Goal: Task Accomplishment & Management: Use online tool/utility

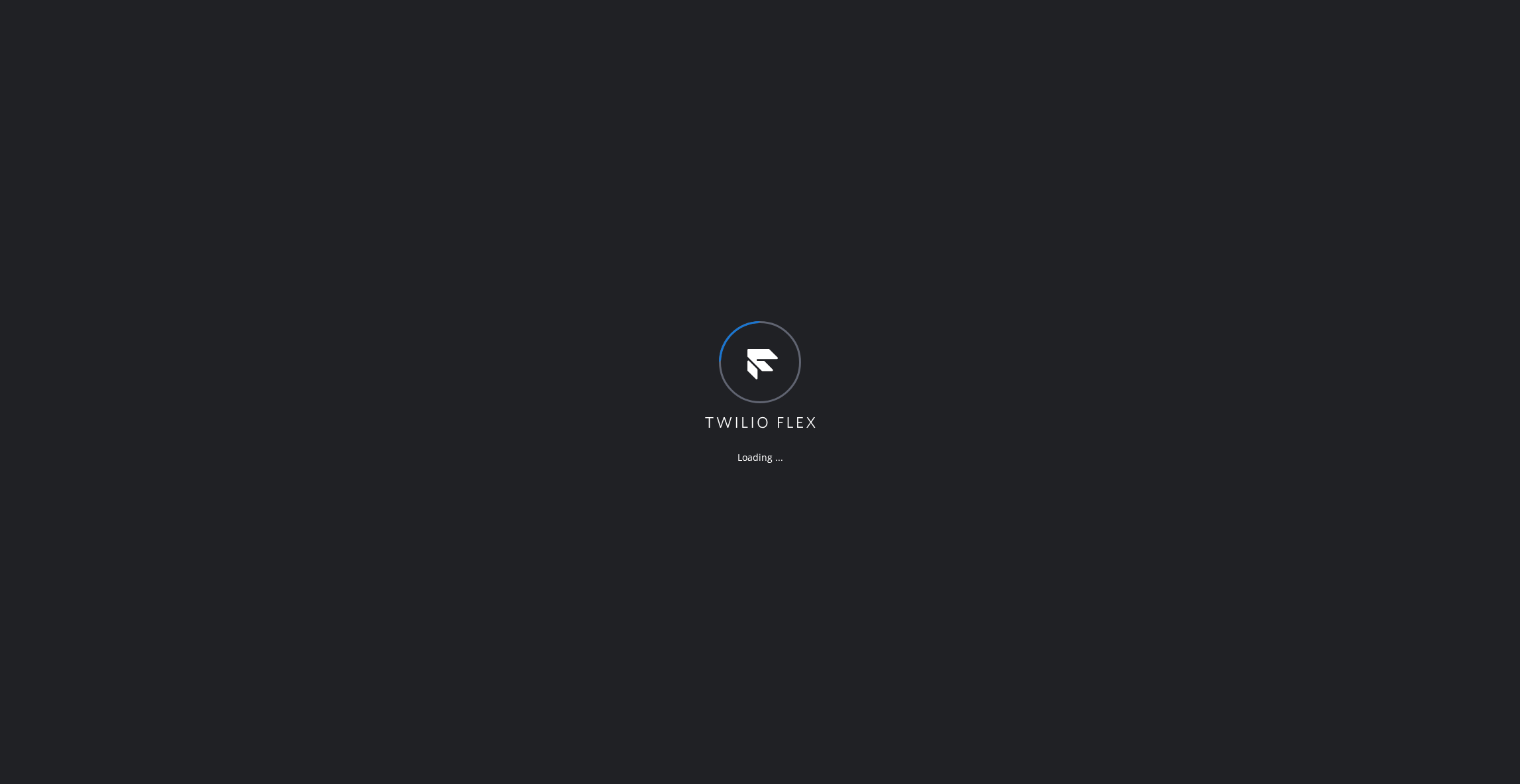
click at [22, 284] on div "Loading ..." at bounding box center [760, 392] width 1520 height 784
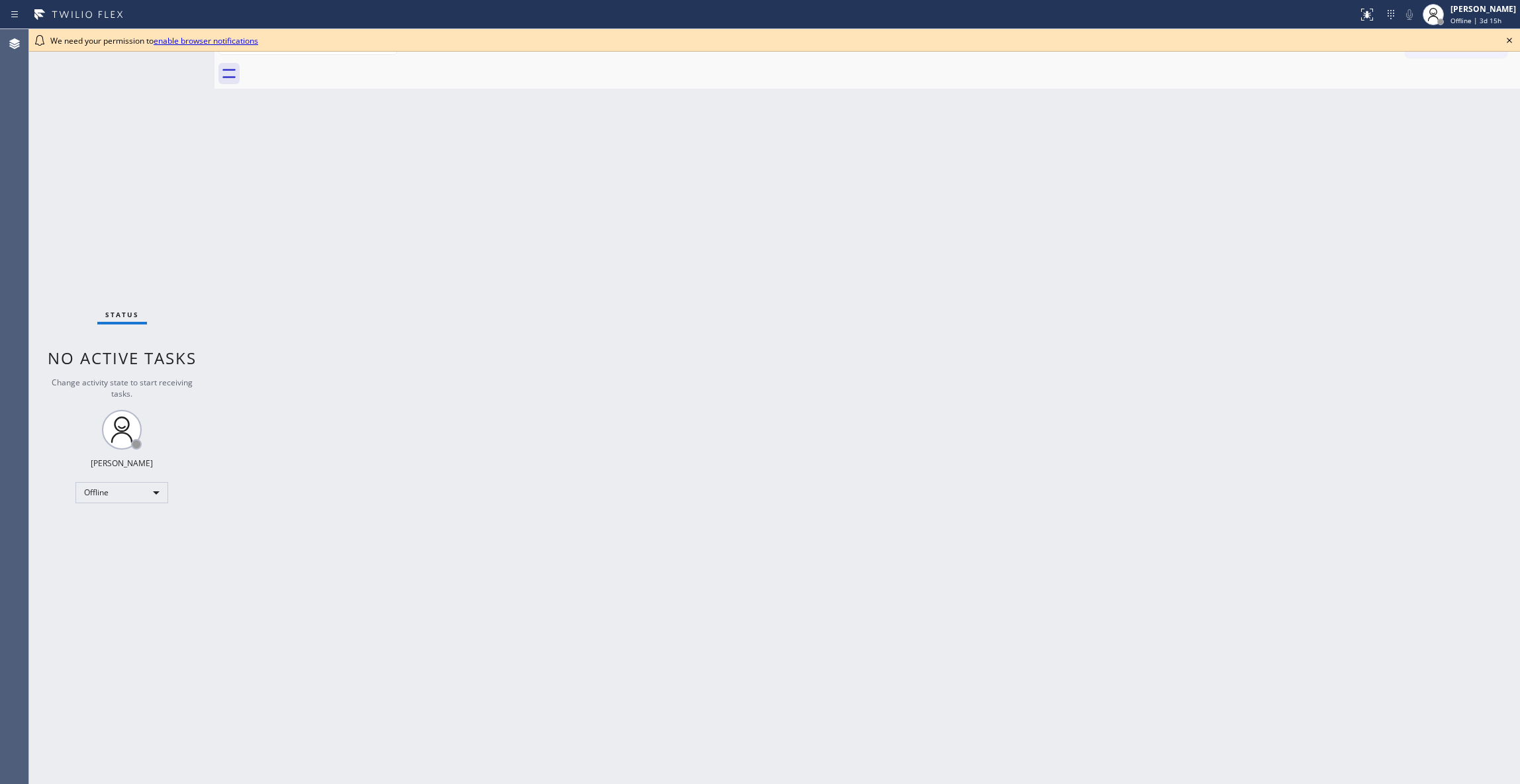
click at [44, 774] on div "Status No active tasks Change activity state to start receiving tasks. Louis Ma…" at bounding box center [122, 406] width 185 height 755
click at [1508, 40] on icon at bounding box center [1510, 41] width 16 height 16
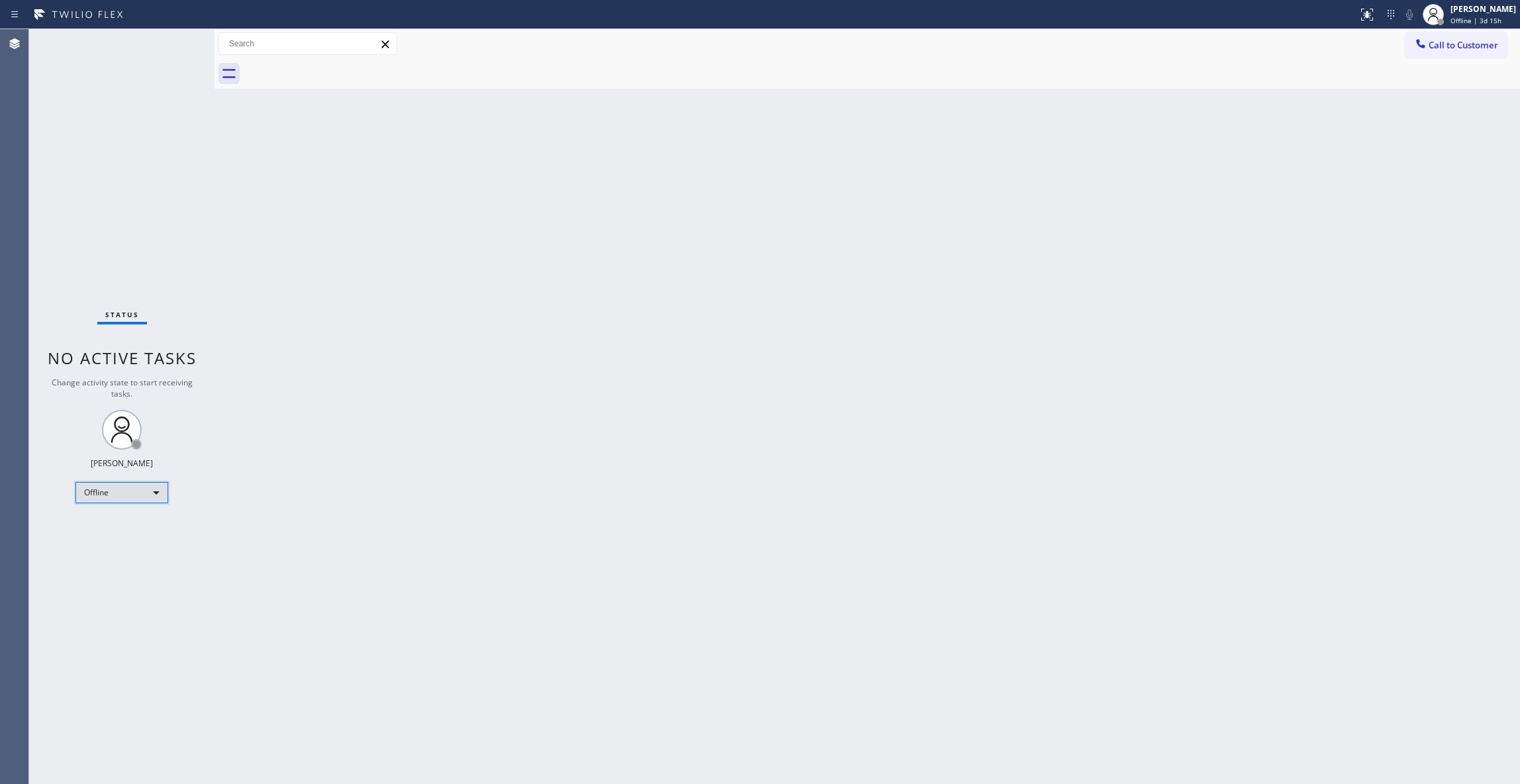
click at [102, 498] on div "Offline" at bounding box center [121, 493] width 93 height 22
click at [104, 539] on li "Unavailable" at bounding box center [120, 544] width 89 height 16
click at [154, 748] on div "Status No active tasks Change activity state to start receiving tasks. Louis Ma…" at bounding box center [122, 406] width 185 height 755
click at [1450, 44] on span "Call to Customer" at bounding box center [1464, 45] width 69 height 12
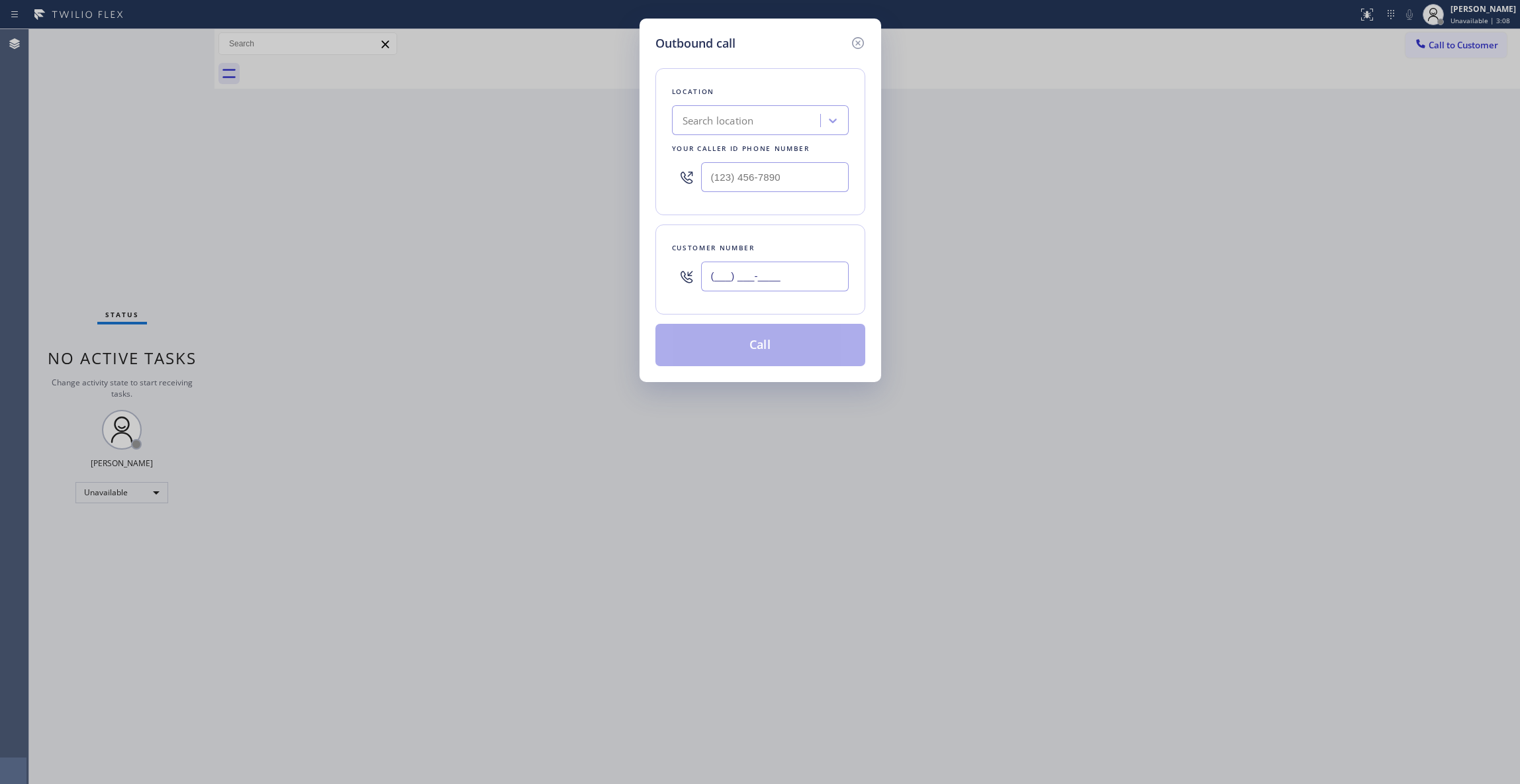
click at [763, 278] on input "(___) ___-____" at bounding box center [775, 276] width 148 height 29
paste input "650) 356-5367"
type input "(650) 356-5367"
paste input "650) 770-8313"
drag, startPoint x: 805, startPoint y: 182, endPoint x: 690, endPoint y: 177, distance: 115.1
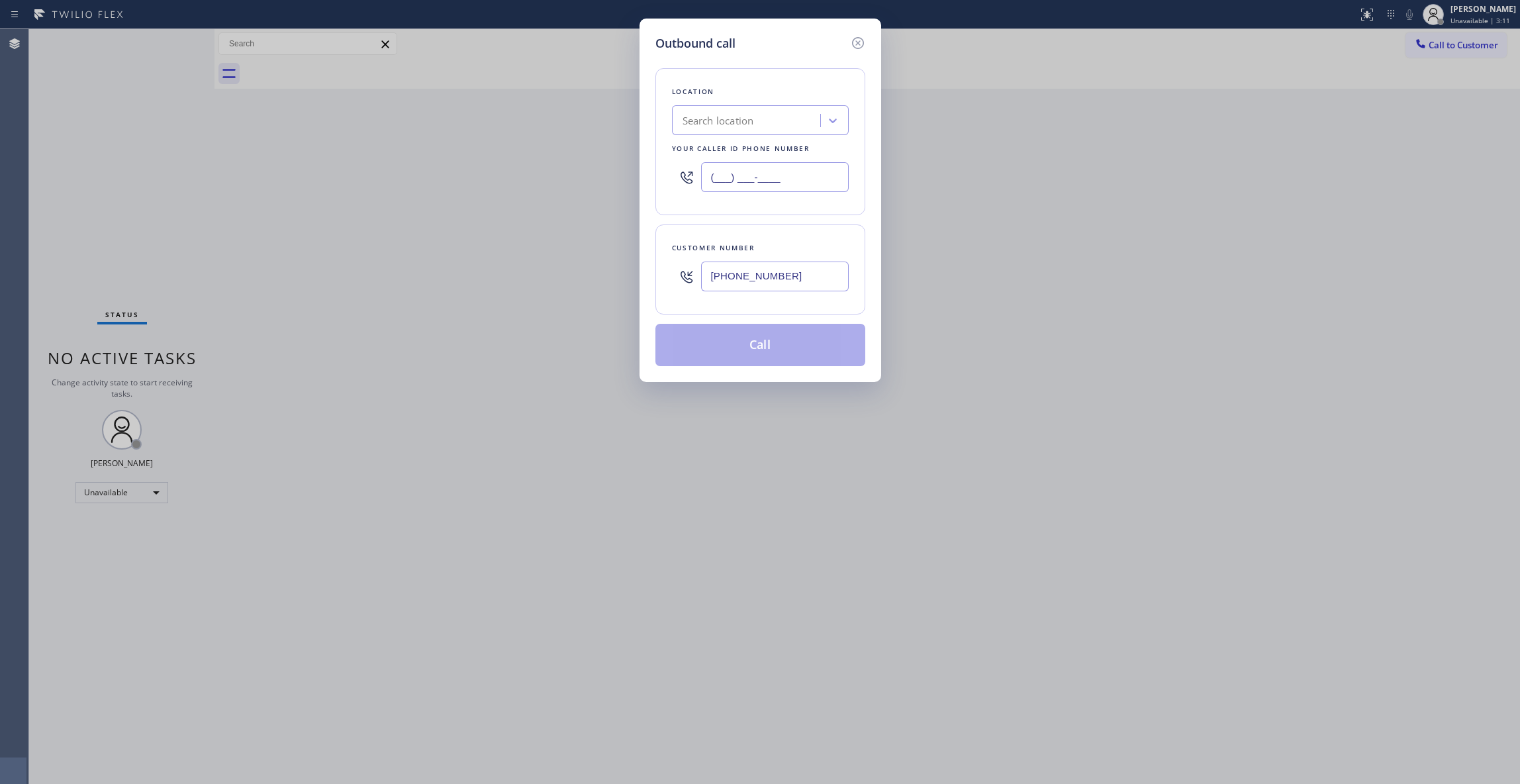
click at [690, 177] on div "(___) ___-____" at bounding box center [760, 177] width 176 height 43
type input "(650) 770-8313"
drag, startPoint x: 804, startPoint y: 274, endPoint x: 683, endPoint y: 273, distance: 121.0
click at [683, 273] on div "(650) 356-5367" at bounding box center [760, 277] width 176 height 43
click at [734, 345] on button "Call" at bounding box center [760, 344] width 210 height 42
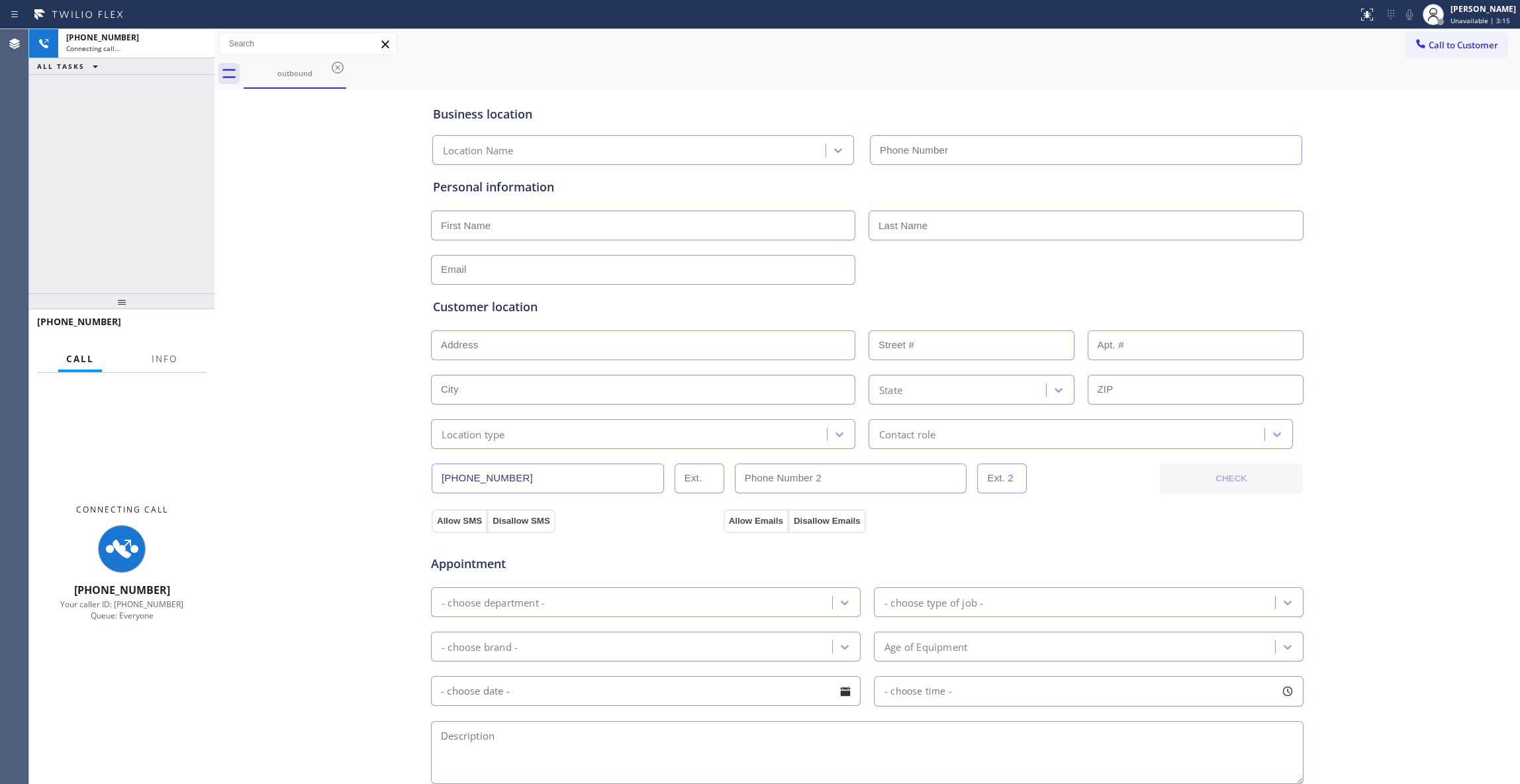
type input "(650) 770-8313"
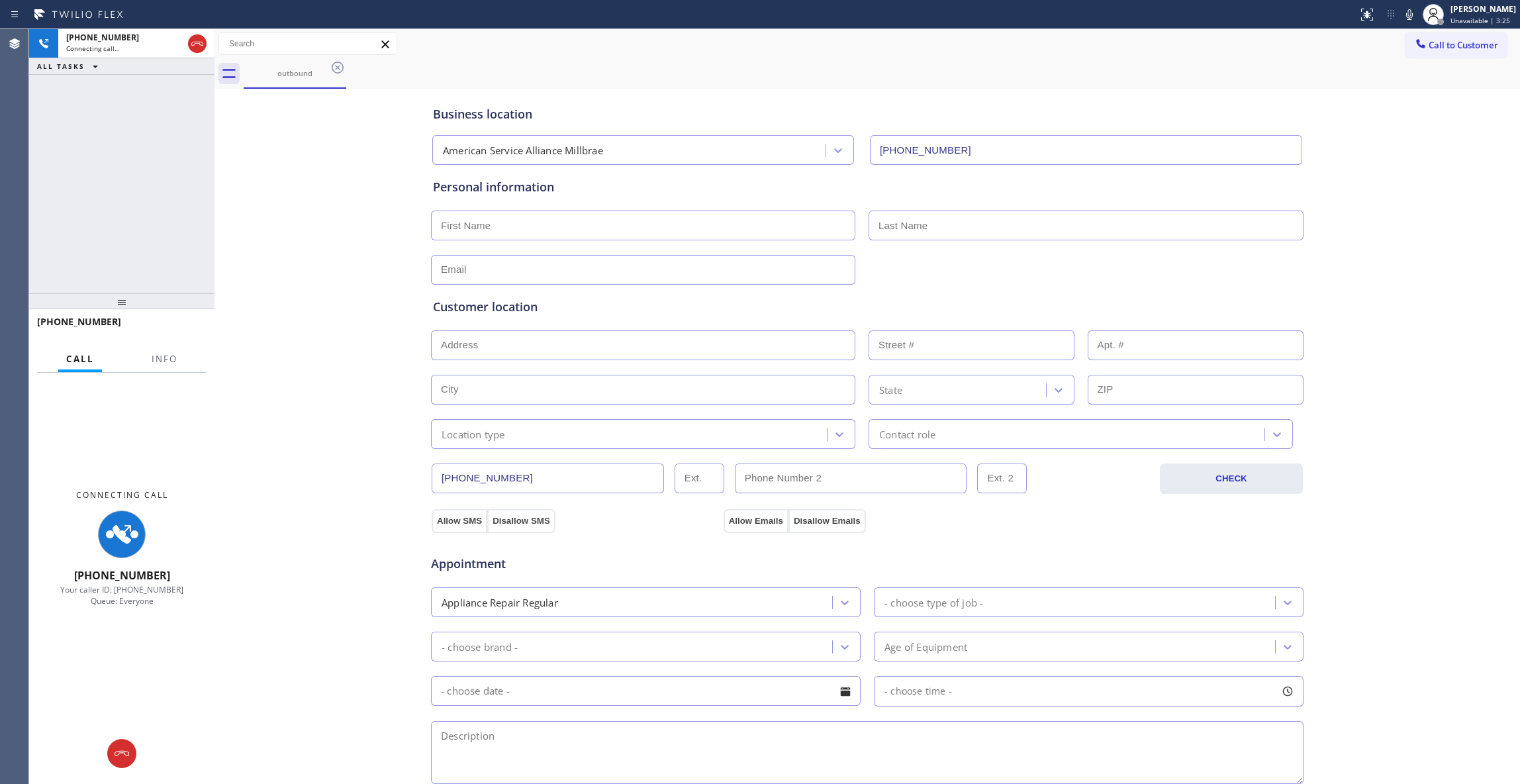
click at [384, 655] on div "Business location American Service Alliance Millbrae (650) 770-8313 Personal in…" at bounding box center [867, 544] width 1300 height 904
click at [165, 355] on span "Info" at bounding box center [164, 359] width 26 height 12
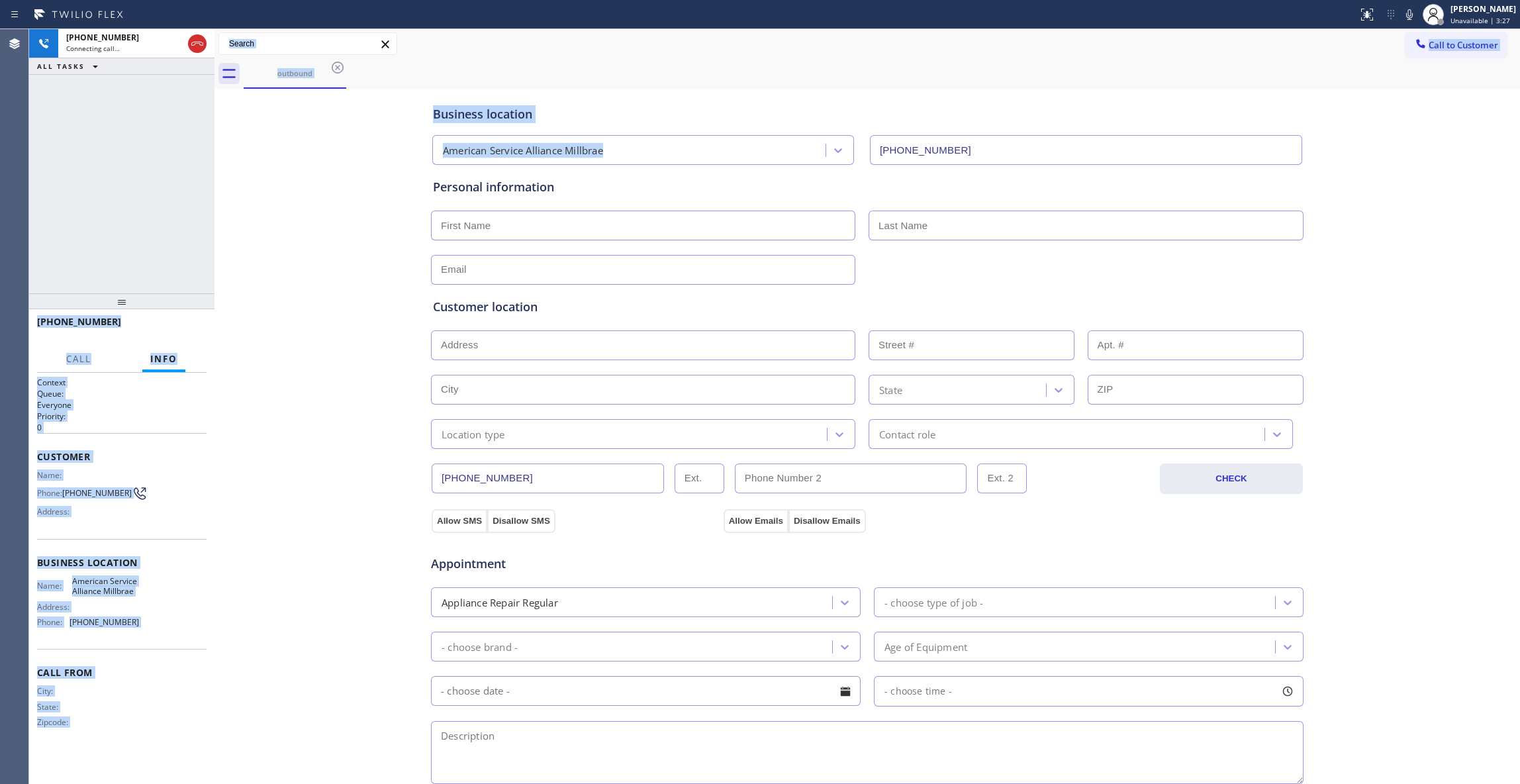
drag, startPoint x: 210, startPoint y: 137, endPoint x: 213, endPoint y: 61, distance: 76.1
click at [271, 144] on div "+16503565367 Connecting call… ALL TASKS ALL TASKS ACTIVE TASKS TASKS IN WRAP UP…" at bounding box center [775, 406] width 1491 height 755
click at [202, 43] on icon at bounding box center [197, 43] width 16 height 16
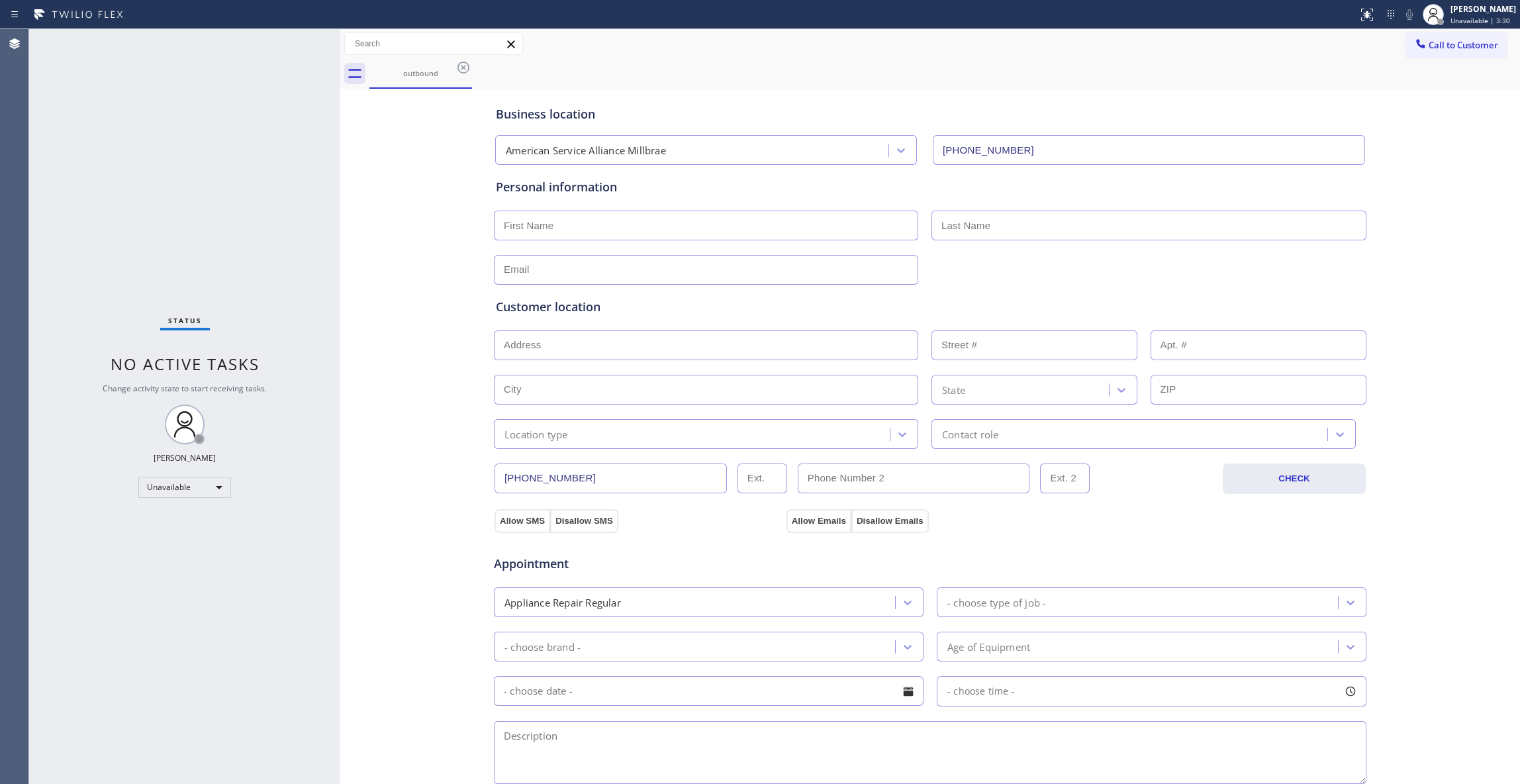
drag, startPoint x: 214, startPoint y: 109, endPoint x: 341, endPoint y: 132, distance: 129.1
click at [341, 132] on div at bounding box center [341, 406] width 0 height 755
click at [462, 69] on icon at bounding box center [463, 67] width 12 height 12
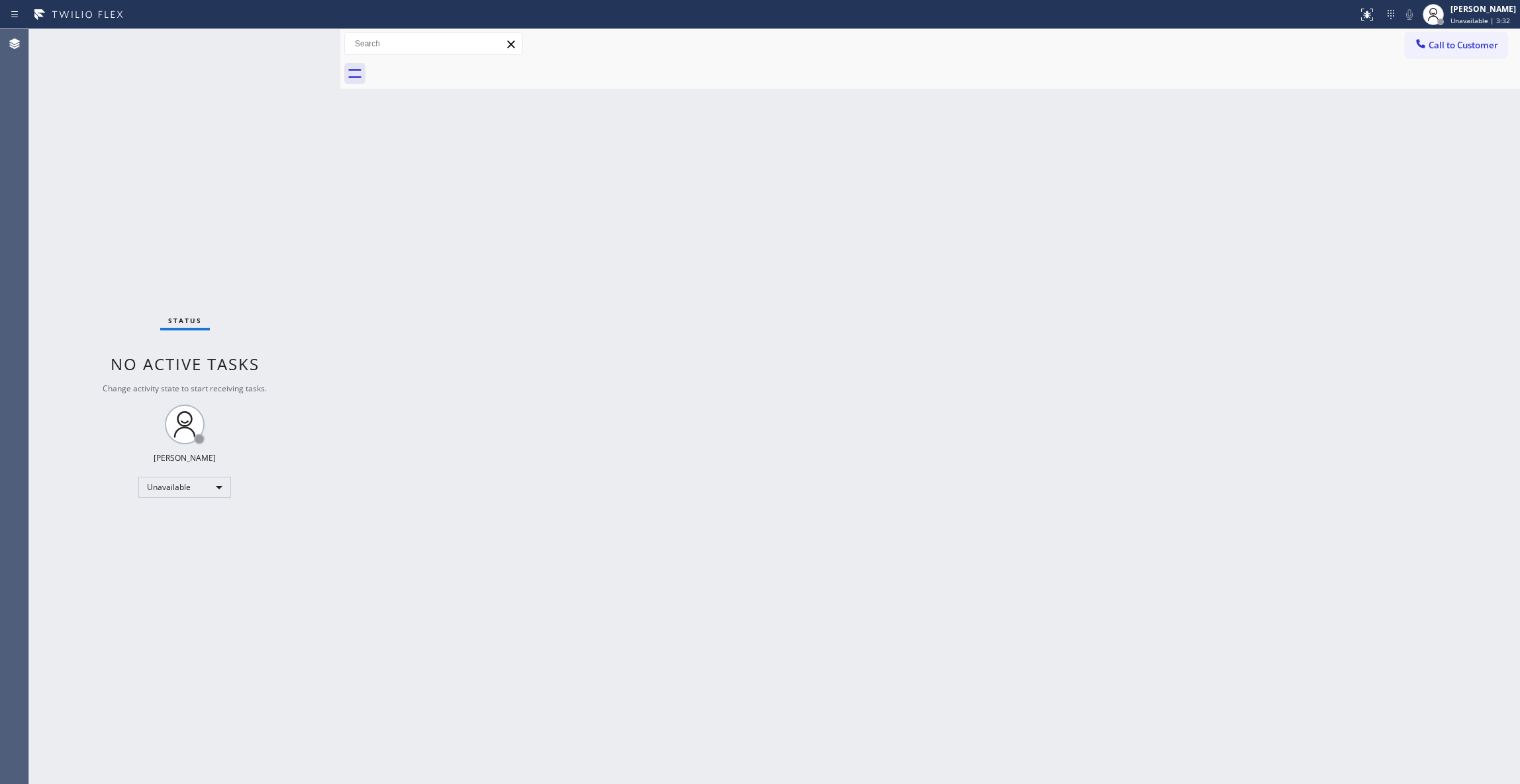
click at [393, 80] on div at bounding box center [944, 73] width 1151 height 29
drag, startPoint x: 1311, startPoint y: 303, endPoint x: 1454, endPoint y: 169, distance: 196.0
click at [1311, 297] on div "Back to Dashboard Change Sender ID Customers Technicians Select a contact Outbo…" at bounding box center [930, 406] width 1180 height 755
click at [1444, 54] on button "Call to Customer" at bounding box center [1456, 45] width 101 height 25
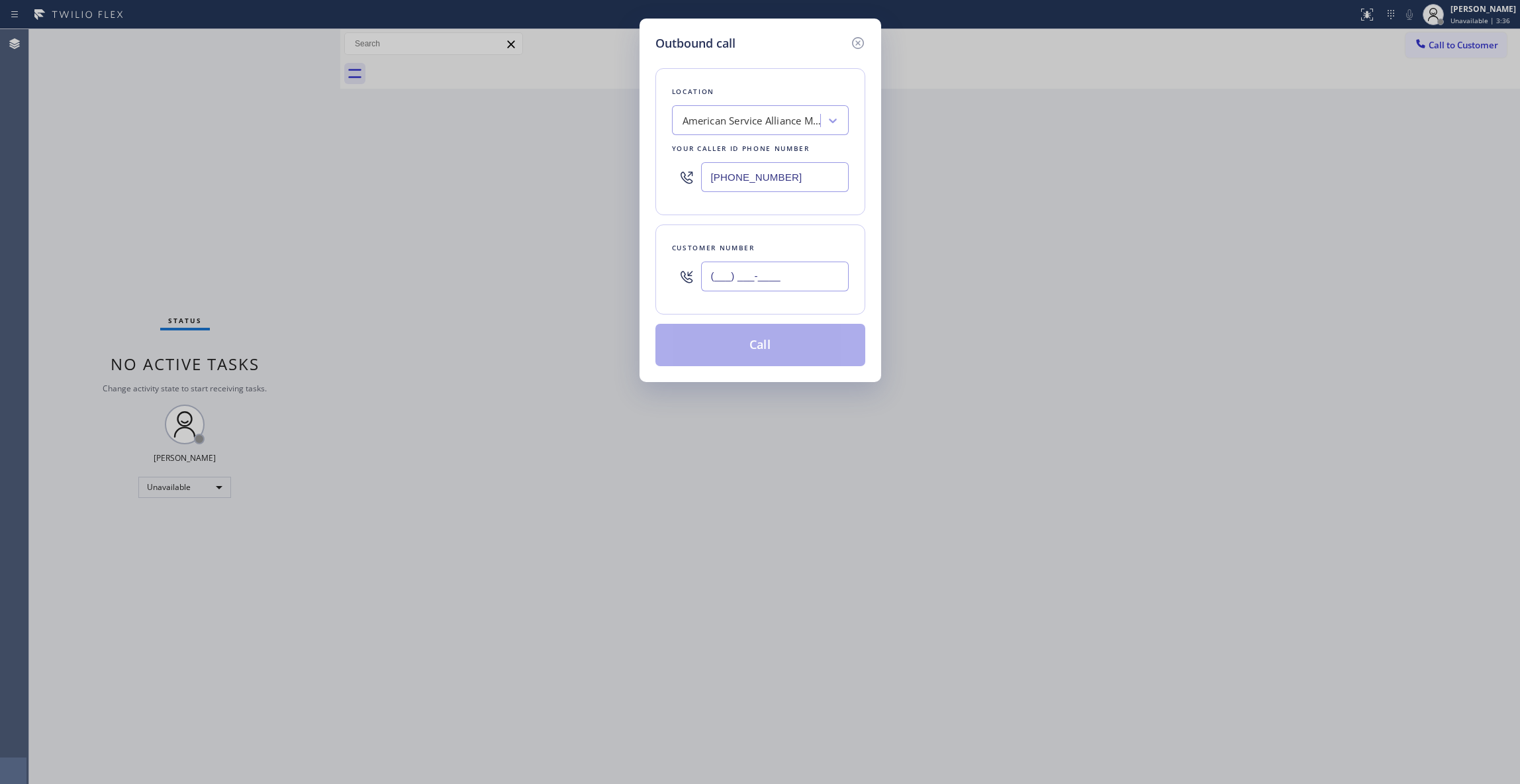
click at [765, 281] on input "(___) ___-____" at bounding box center [775, 276] width 148 height 29
paste input "310) 921-5660"
type input "(310) 921-5660"
drag, startPoint x: 799, startPoint y: 176, endPoint x: 583, endPoint y: 171, distance: 216.1
click at [583, 171] on div "Outbound call Location American Service Alliance Millbrae Your caller id phone …" at bounding box center [760, 392] width 1520 height 784
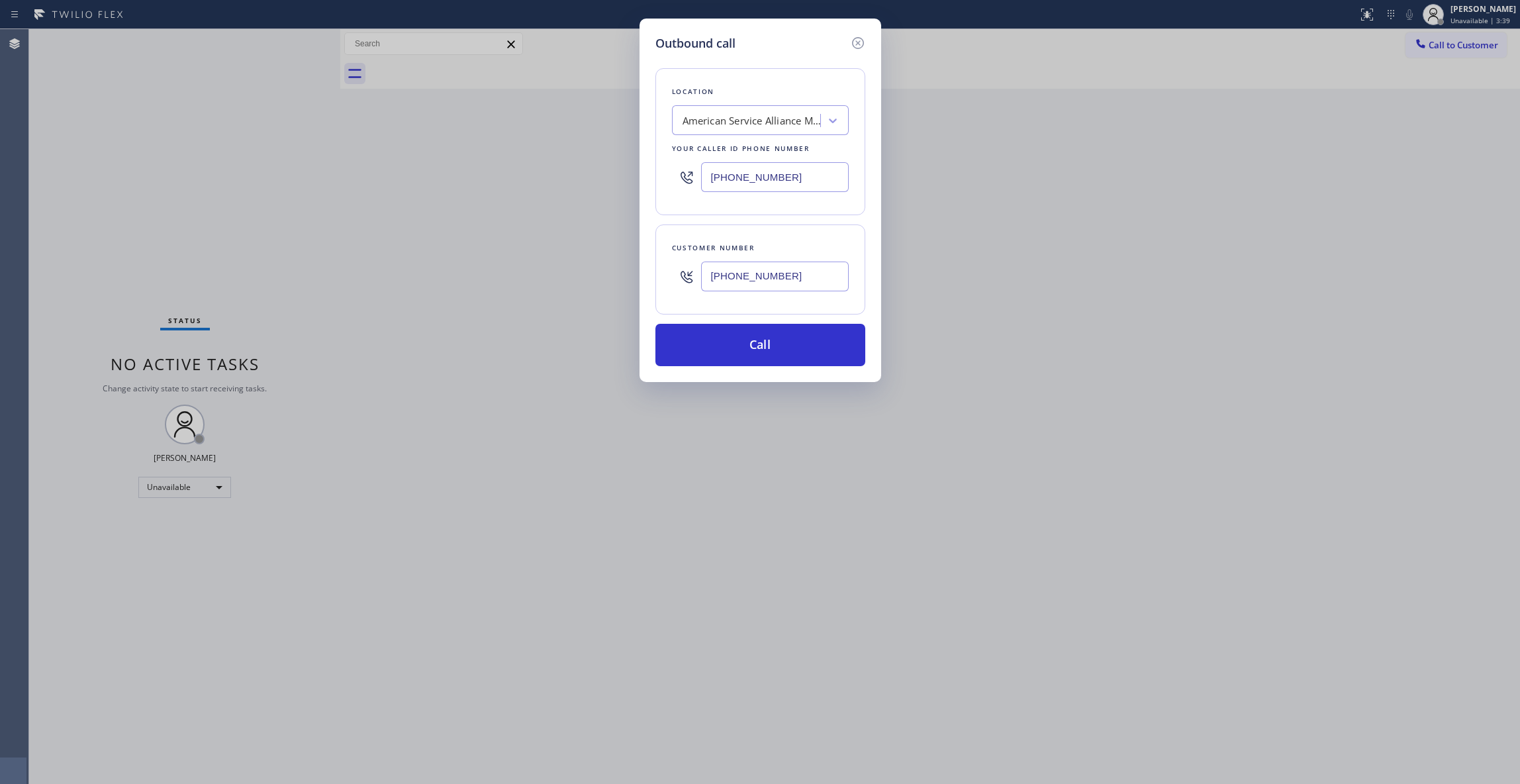
paste input "310) 868-0820"
type input "(310) 868-0820"
drag, startPoint x: 832, startPoint y: 281, endPoint x: 652, endPoint y: 268, distance: 180.5
click at [652, 268] on div "Outbound call Location Alliance HVAC Rancho Palos Verdes Your caller id phone n…" at bounding box center [761, 200] width 242 height 363
click at [748, 349] on button "Call" at bounding box center [760, 344] width 210 height 42
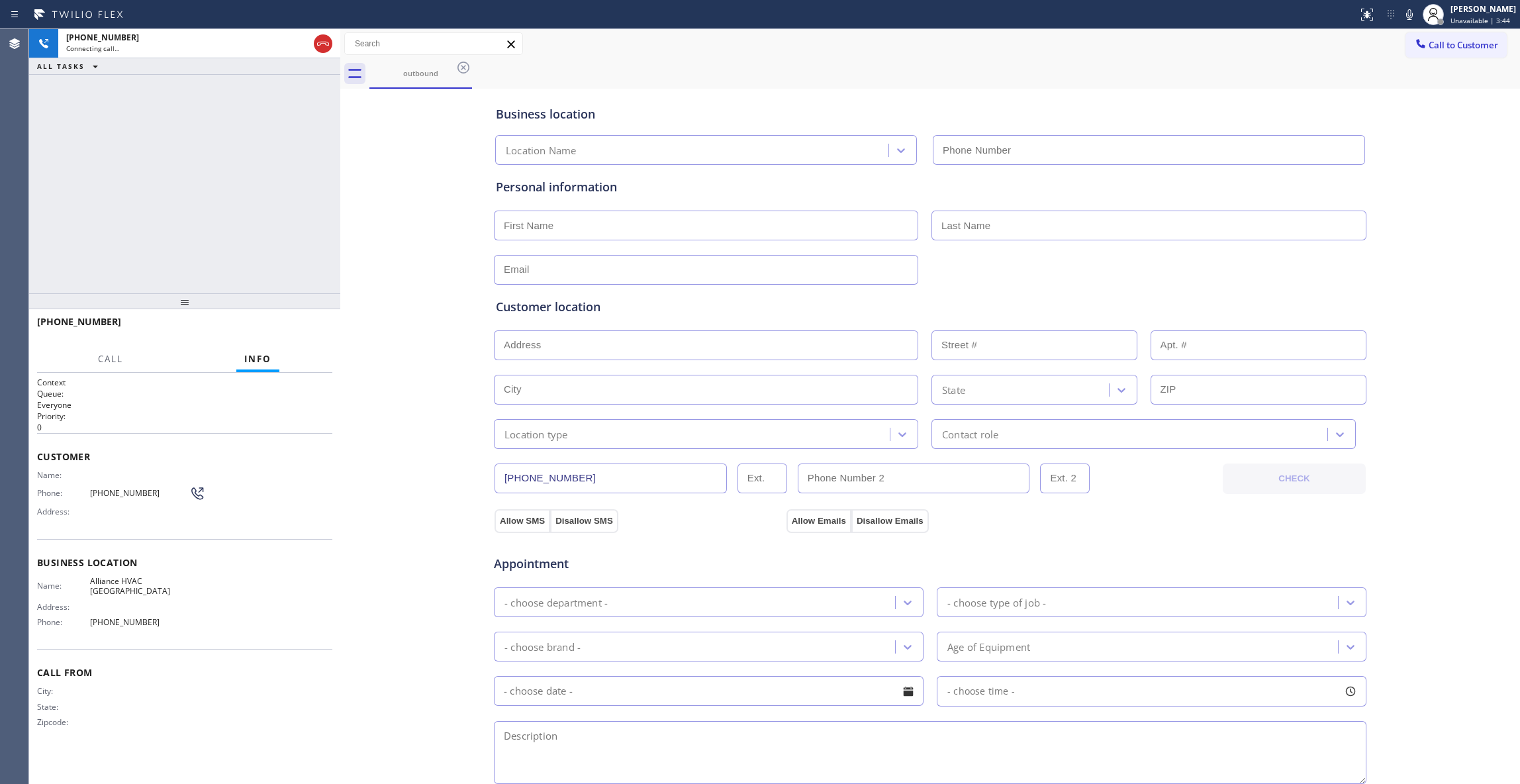
type input "(310) 868-0820"
drag, startPoint x: 1, startPoint y: 628, endPoint x: 1, endPoint y: 615, distance: 13.0
click at [1, 615] on div "Agent Desktop" at bounding box center [14, 406] width 29 height 755
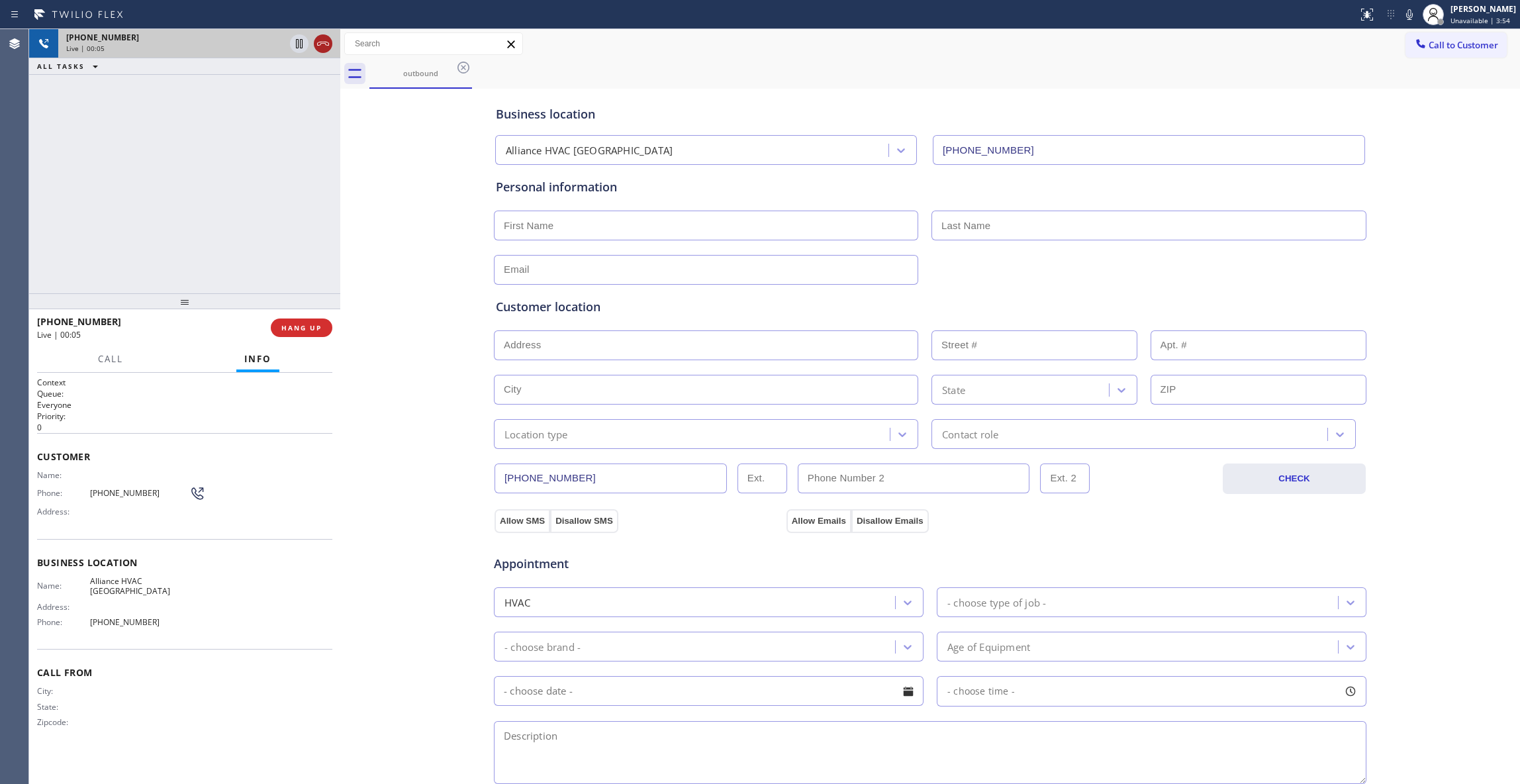
click at [323, 49] on icon at bounding box center [323, 43] width 16 height 16
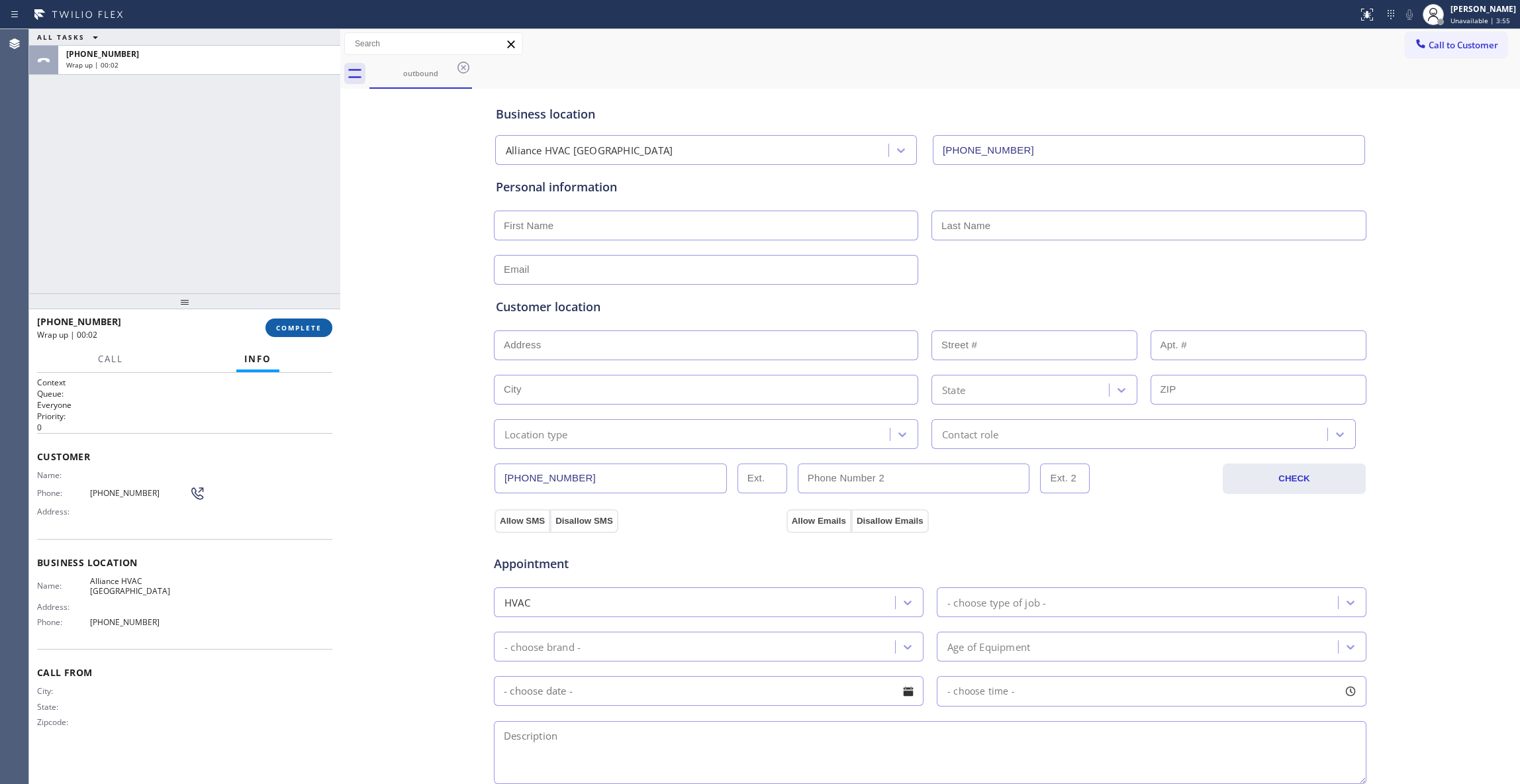
click at [310, 327] on span "COMPLETE" at bounding box center [298, 328] width 46 height 10
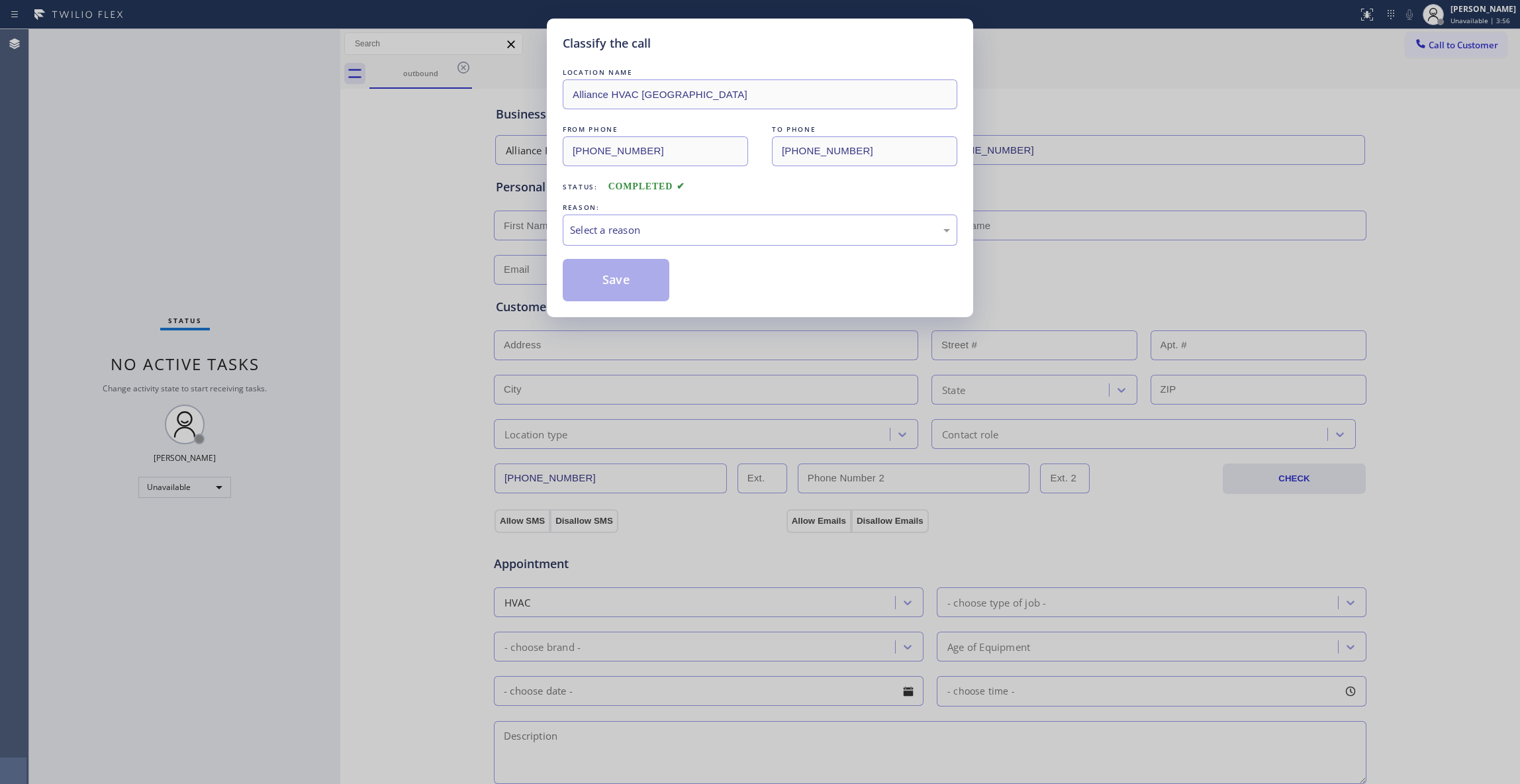
click at [343, 187] on div "Classify the call LOCATION NAME Alliance HVAC Rancho Palos Verdes FROM PHONE (3…" at bounding box center [760, 392] width 1520 height 784
click at [605, 222] on div "Select a reason" at bounding box center [760, 230] width 380 height 16
click at [612, 281] on button "Save" at bounding box center [616, 279] width 106 height 42
drag, startPoint x: 612, startPoint y: 281, endPoint x: 445, endPoint y: 216, distance: 179.2
click at [604, 281] on button "Save" at bounding box center [616, 279] width 106 height 42
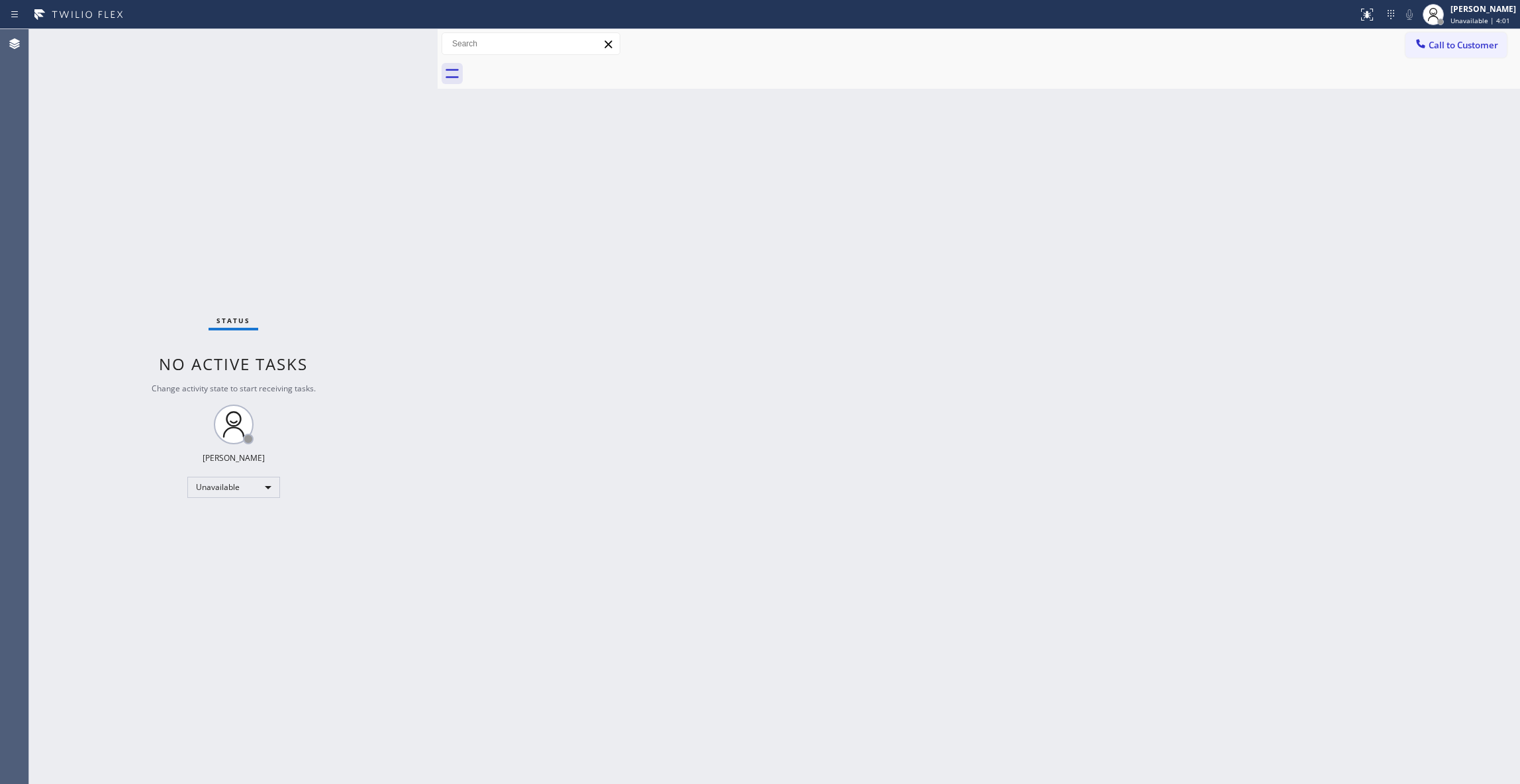
drag, startPoint x: 340, startPoint y: 120, endPoint x: 247, endPoint y: 186, distance: 114.0
click at [437, 142] on div at bounding box center [437, 406] width 0 height 755
drag, startPoint x: 1092, startPoint y: 380, endPoint x: 1102, endPoint y: 369, distance: 14.9
click at [1092, 380] on div "Back to Dashboard Change Sender ID Customers Technicians Select a contact Outbo…" at bounding box center [977, 406] width 1087 height 755
click at [1447, 46] on span "Call to Customer" at bounding box center [1464, 45] width 69 height 12
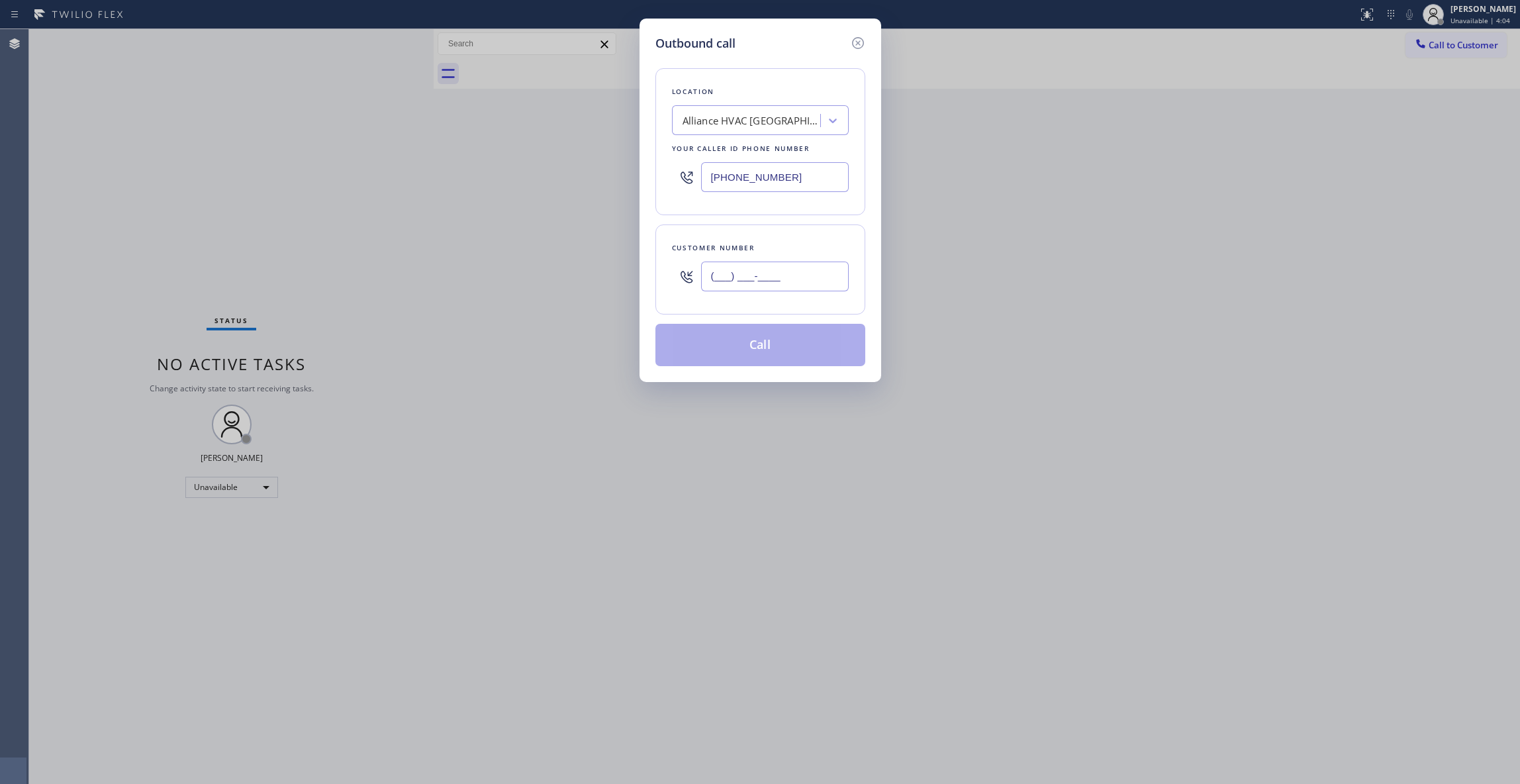
click at [799, 276] on input "(___) ___-____" at bounding box center [775, 276] width 148 height 29
paste input "310) 921-5660"
type input "(310) 921-5660"
click at [766, 352] on button "Call" at bounding box center [760, 344] width 210 height 42
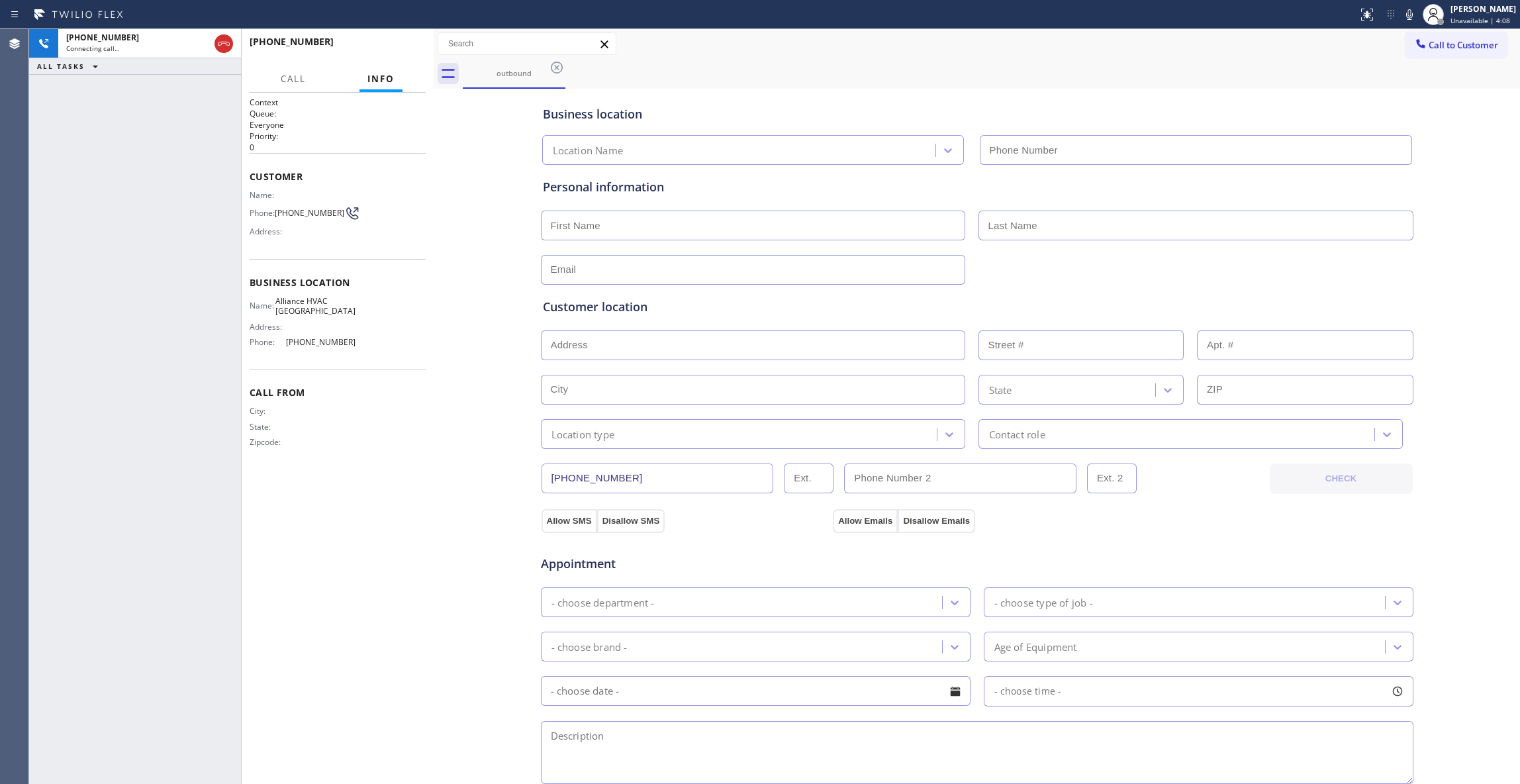
type input "(310) 868-0820"
click at [393, 53] on button "COMPLETE" at bounding box center [392, 47] width 67 height 18
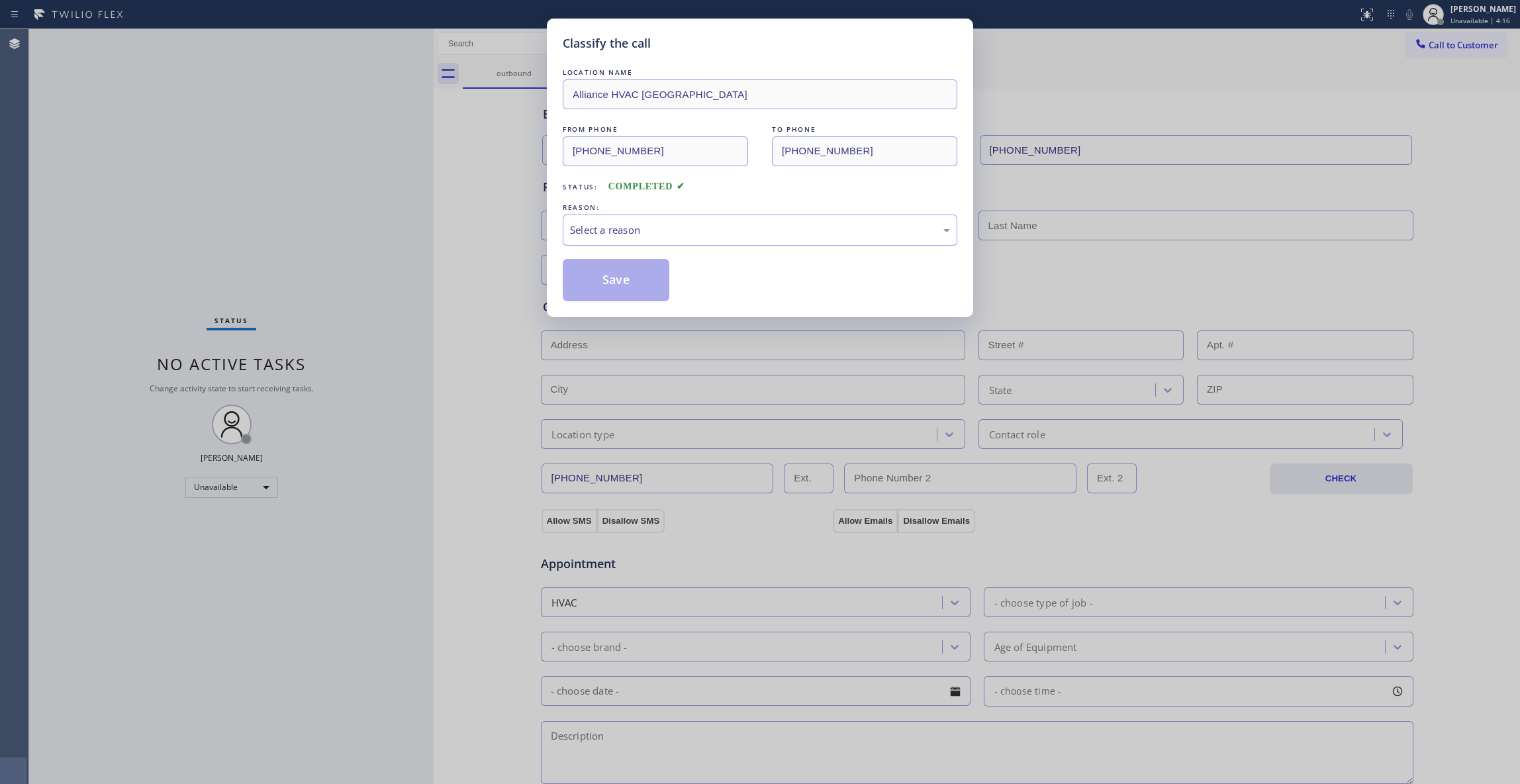
click at [578, 252] on div "LOCATION NAME Alliance HVAC Rancho Palos Verdes FROM PHONE (310) 868-0820 TO PH…" at bounding box center [760, 183] width 394 height 236
drag, startPoint x: 593, startPoint y: 233, endPoint x: 592, endPoint y: 239, distance: 6.1
click at [592, 233] on div "Select a reason" at bounding box center [760, 230] width 380 height 16
click at [591, 278] on button "Save" at bounding box center [616, 279] width 106 height 42
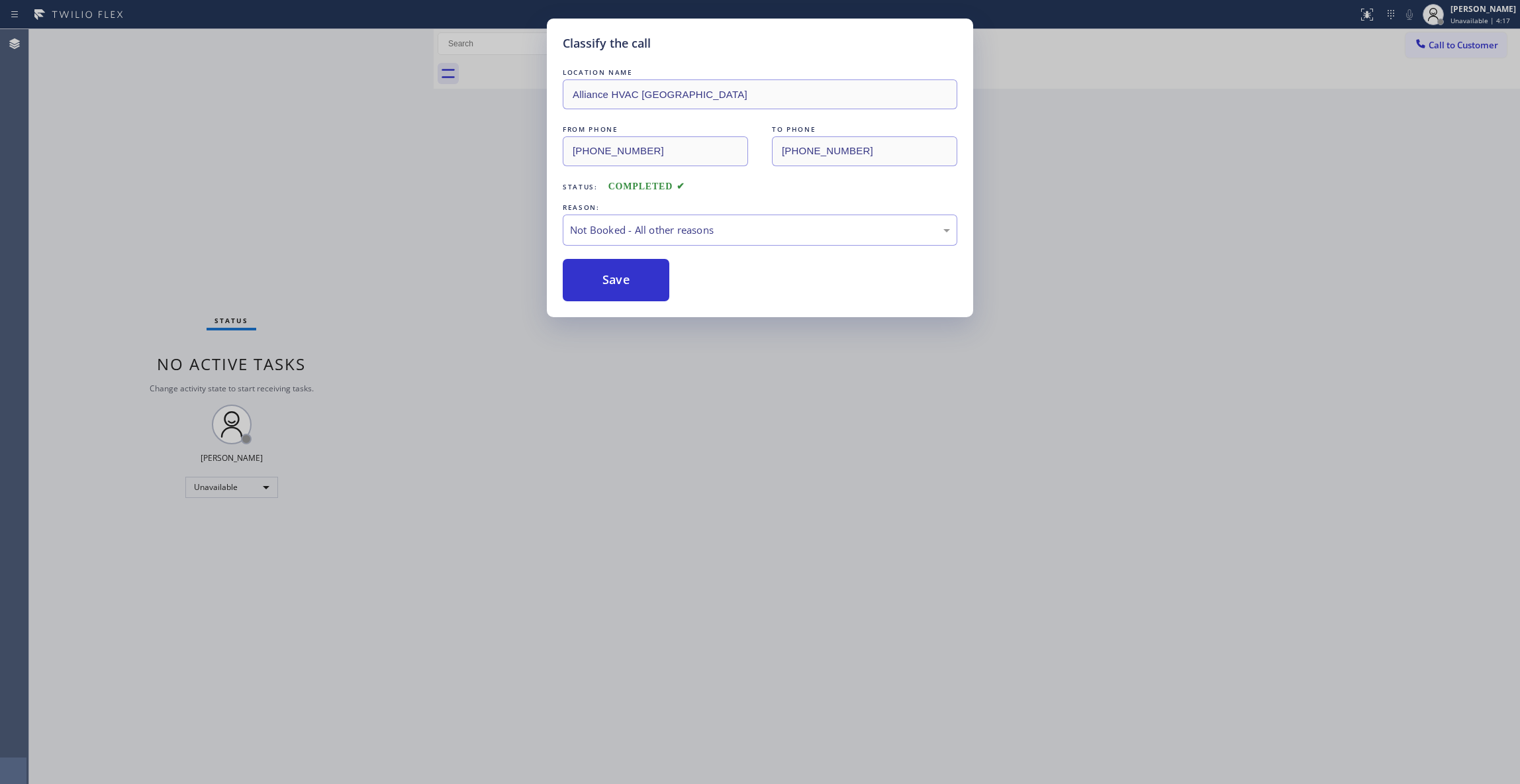
click at [591, 278] on button "Save" at bounding box center [616, 279] width 106 height 42
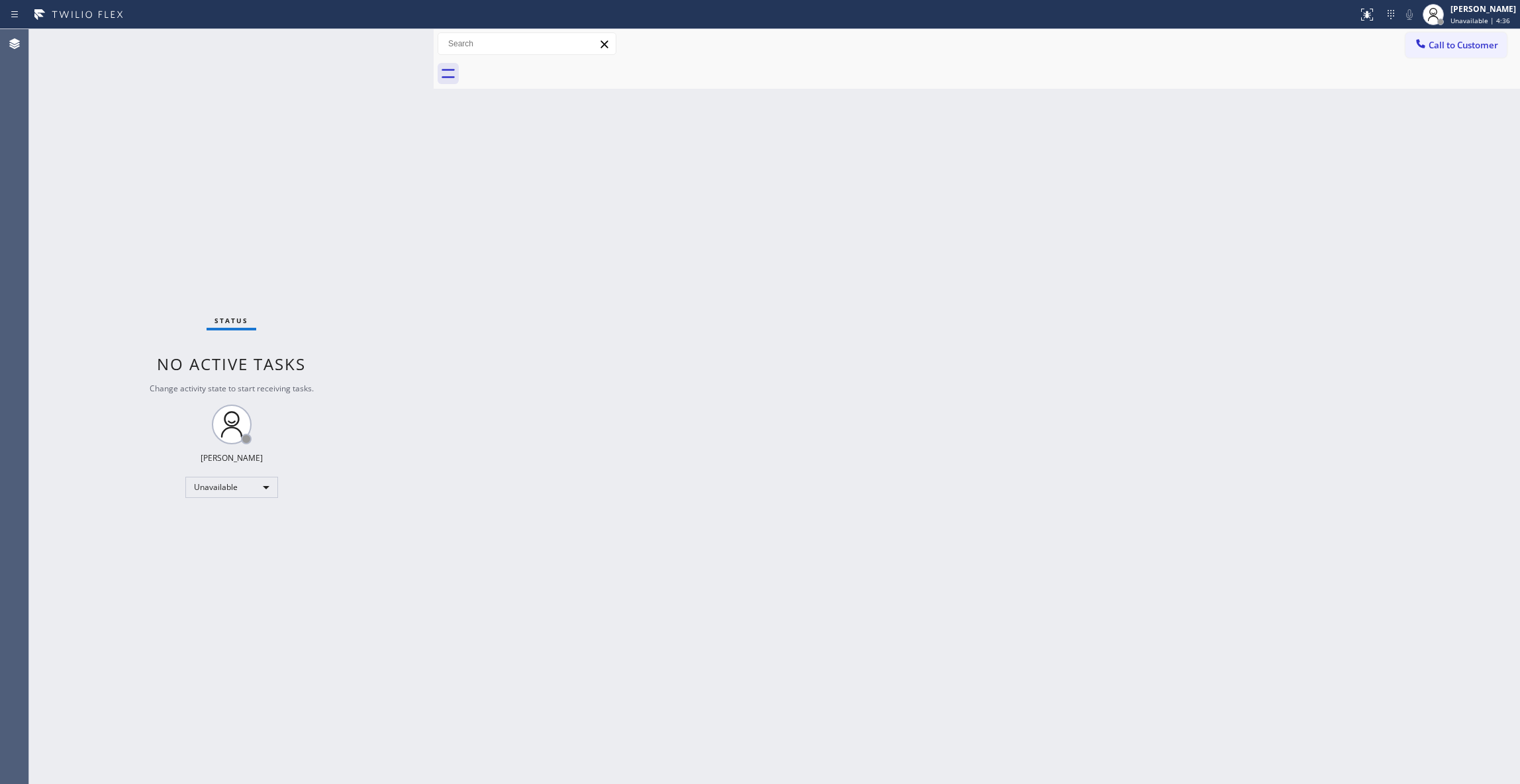
drag, startPoint x: 959, startPoint y: 290, endPoint x: 1376, endPoint y: 80, distance: 466.9
click at [983, 259] on div "Back to Dashboard Change Sender ID Customers Technicians Select a contact Outbo…" at bounding box center [977, 406] width 1087 height 755
click at [1463, 41] on span "Call to Customer" at bounding box center [1464, 45] width 69 height 12
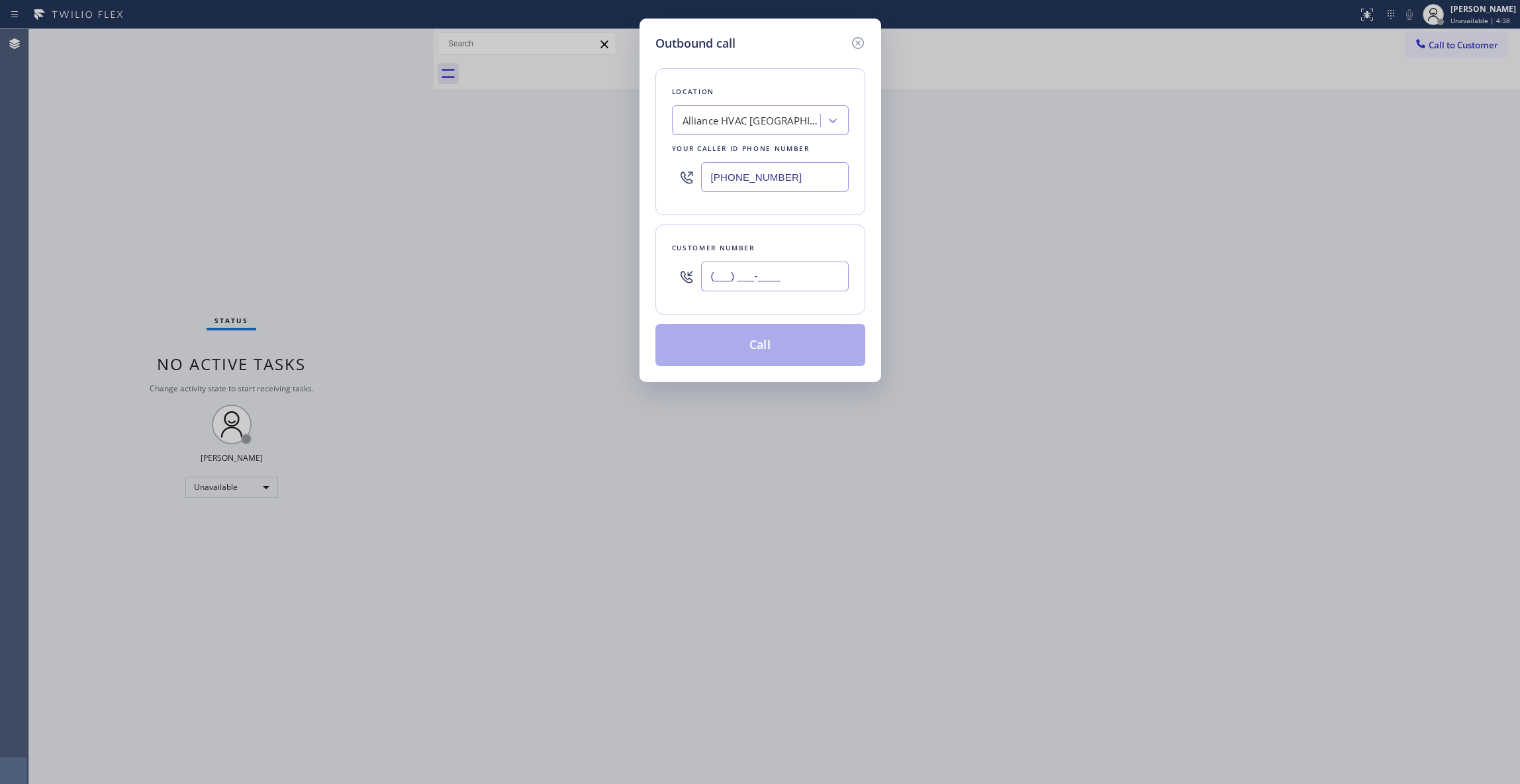
click at [757, 264] on input "(___) ___-____" at bounding box center [775, 276] width 148 height 29
paste input "650) 356-5367"
type input "(650) 356-5367"
paste input "650) 770-8313"
drag, startPoint x: 798, startPoint y: 178, endPoint x: 592, endPoint y: 165, distance: 206.4
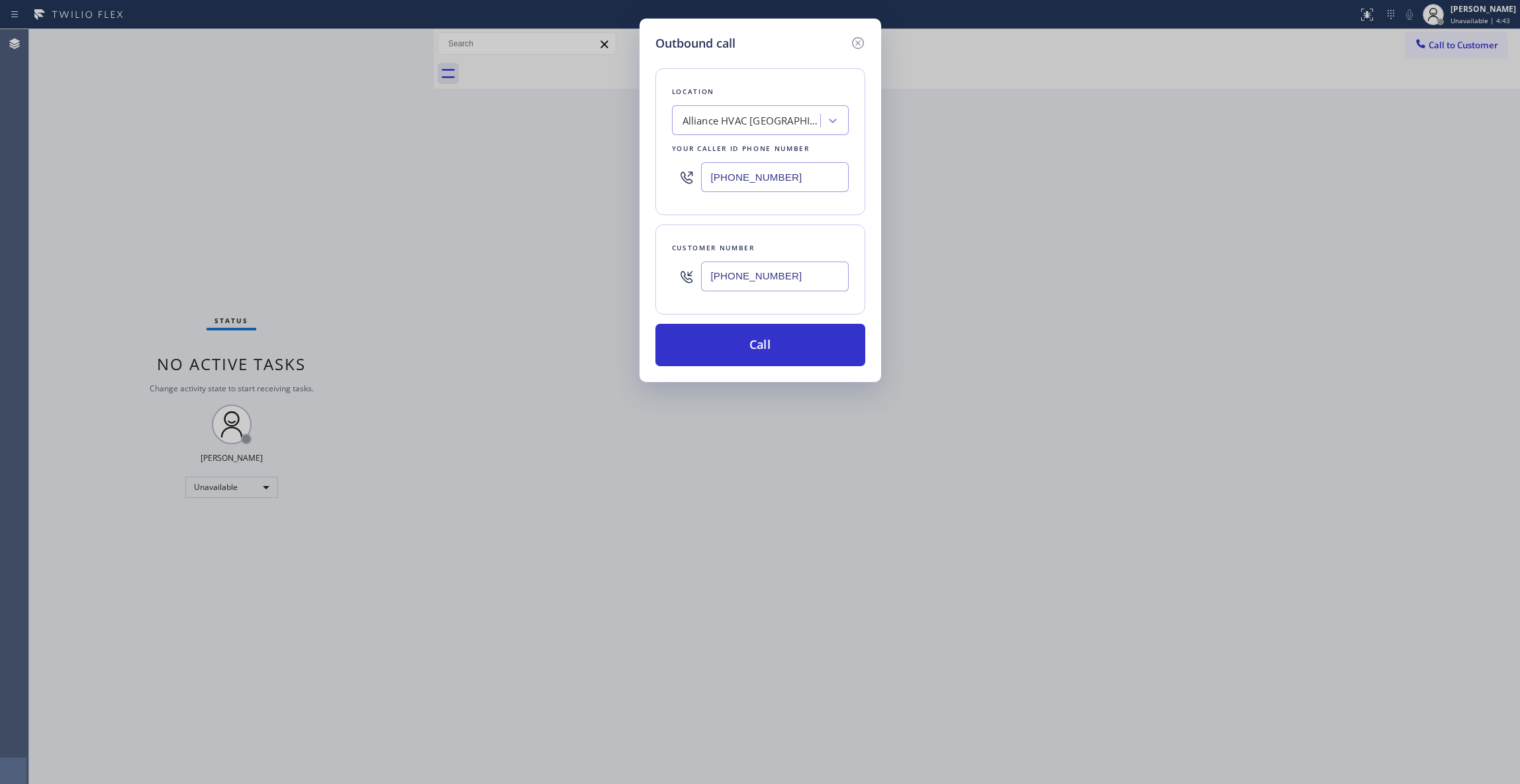
click at [592, 165] on div "Outbound call Location Alliance HVAC Rancho Palos Verdes Your caller id phone n…" at bounding box center [760, 392] width 1520 height 784
type input "(650) 770-8313"
drag, startPoint x: 819, startPoint y: 282, endPoint x: 632, endPoint y: 284, distance: 187.0
click at [626, 284] on div "Outbound call Location American Service Alliance Millbrae Your caller id phone …" at bounding box center [760, 392] width 1520 height 784
click at [814, 345] on button "Call" at bounding box center [760, 344] width 210 height 42
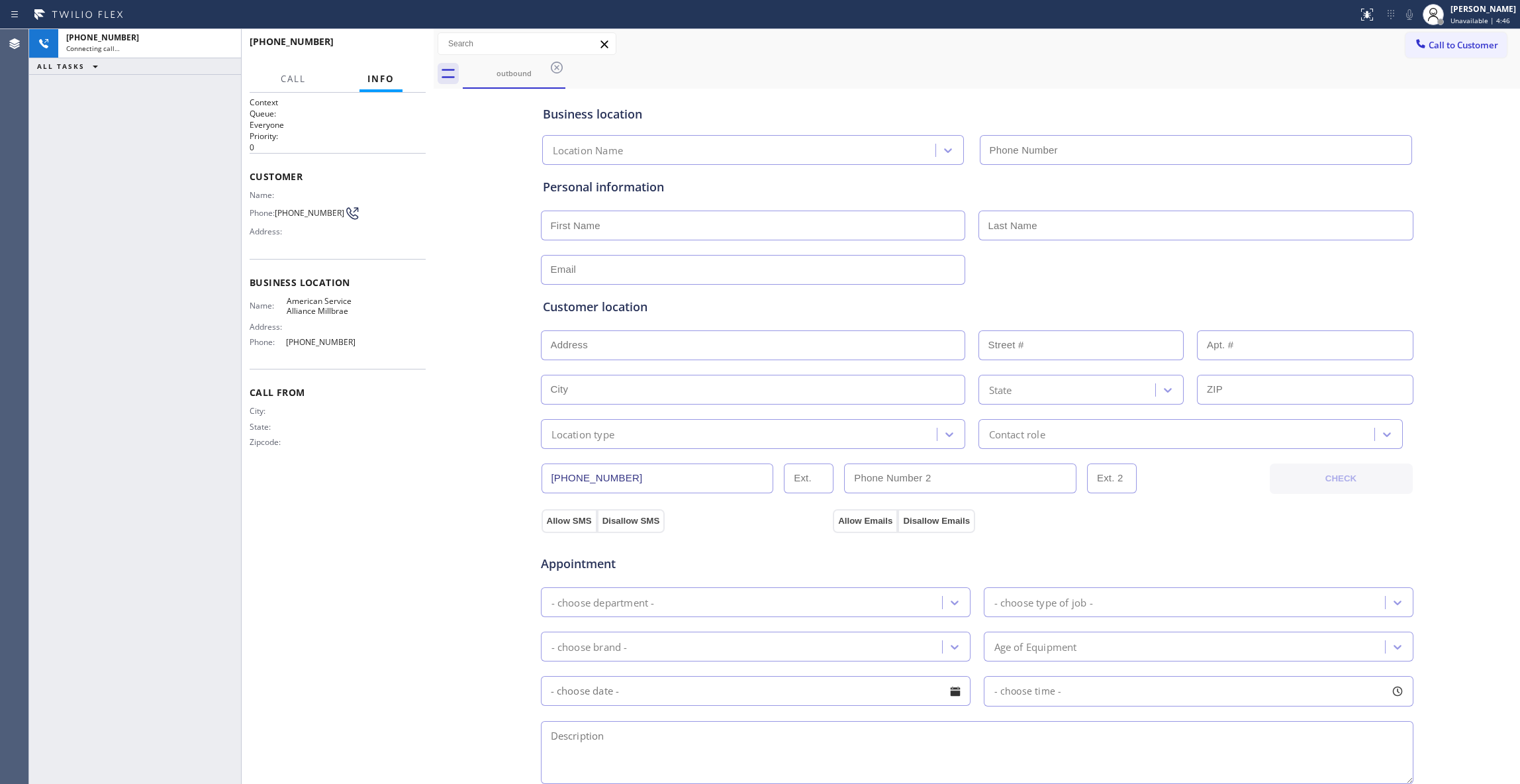
type input "(650) 770-8313"
click at [222, 42] on icon at bounding box center [224, 43] width 16 height 16
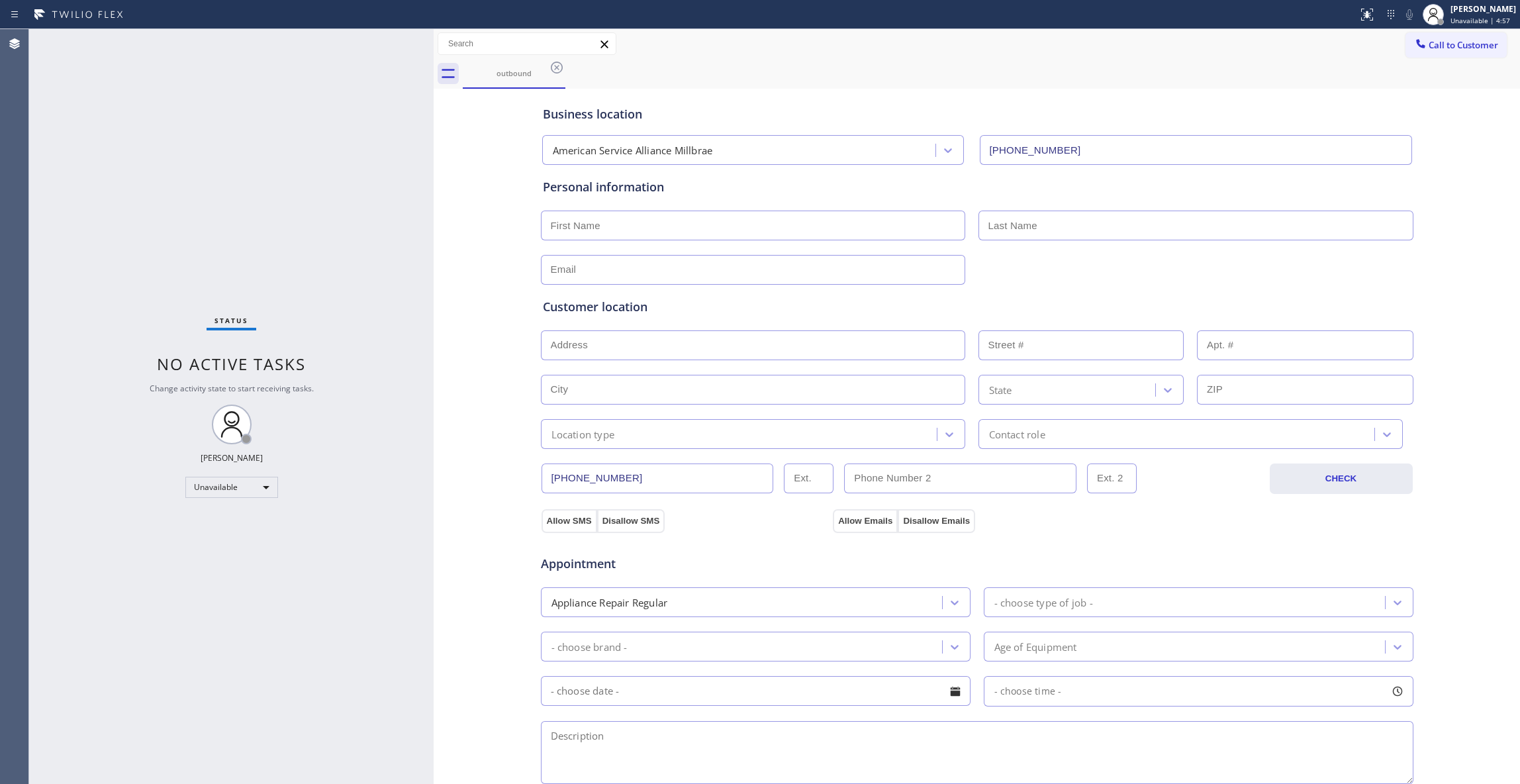
drag, startPoint x: 559, startPoint y: 67, endPoint x: 493, endPoint y: 93, distance: 70.9
click at [559, 67] on icon at bounding box center [557, 67] width 12 height 12
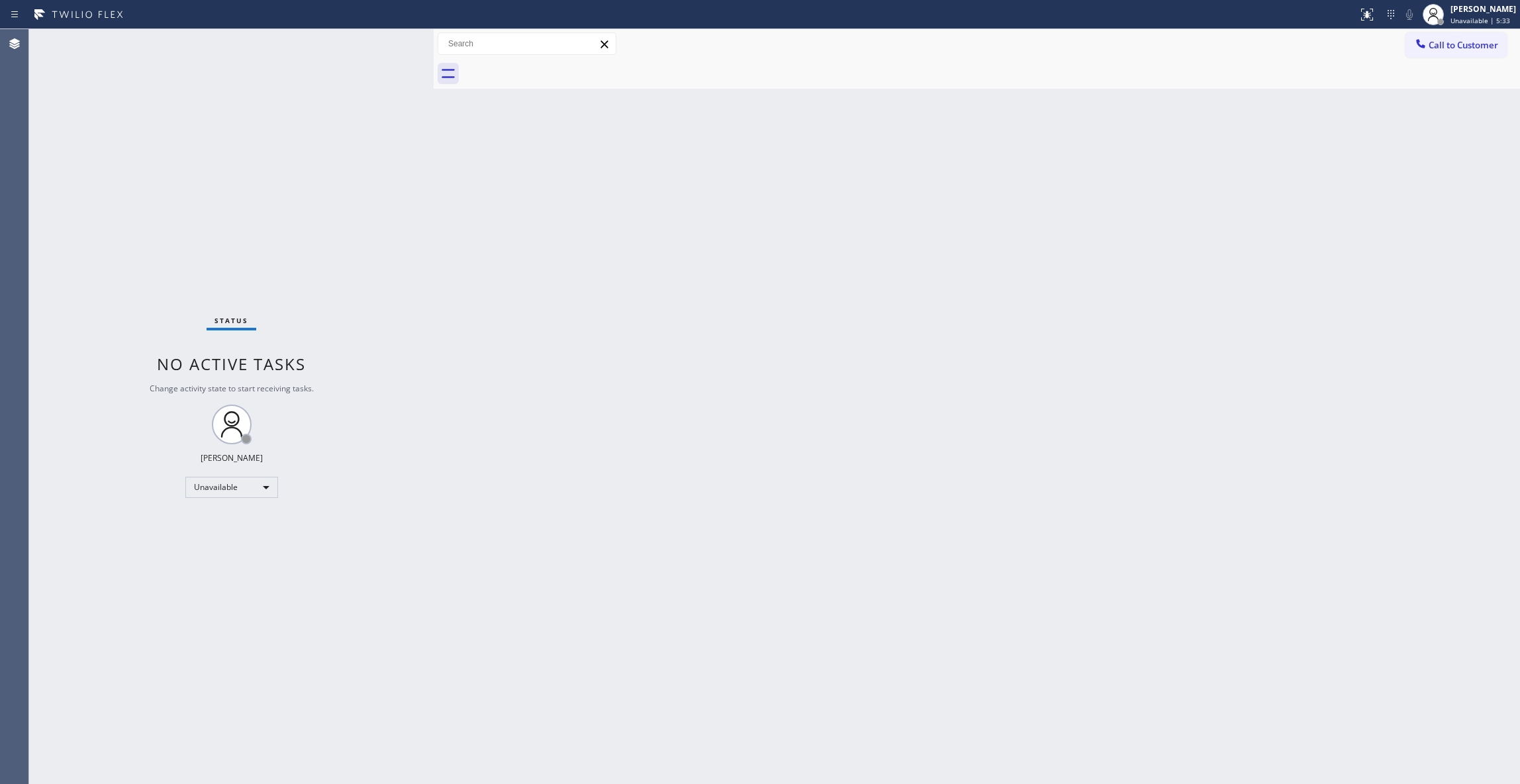
click at [223, 762] on div "Status No active tasks Change activity state to start receiving tasks. Louis Ma…" at bounding box center [232, 406] width 405 height 755
click at [1454, 42] on span "Call to Customer" at bounding box center [1464, 45] width 69 height 12
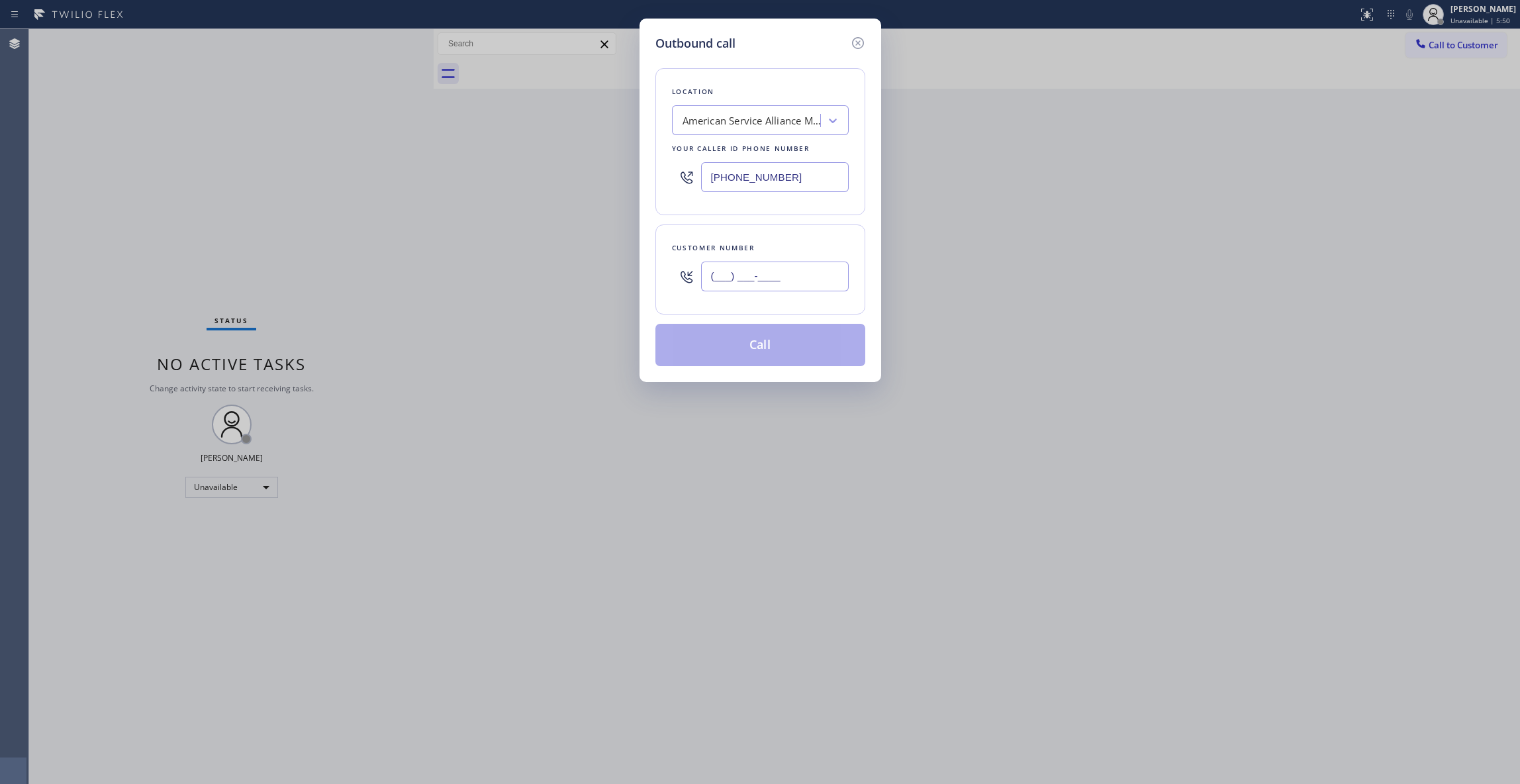
click at [800, 282] on input "(___) ___-____" at bounding box center [775, 276] width 148 height 29
paste input "818) 867-8108"
type input "(818) 867-8108"
drag, startPoint x: 808, startPoint y: 178, endPoint x: 650, endPoint y: 173, distance: 158.1
click at [652, 173] on div "Outbound call Location American Service Alliance Millbrae Your caller id phone …" at bounding box center [761, 200] width 242 height 363
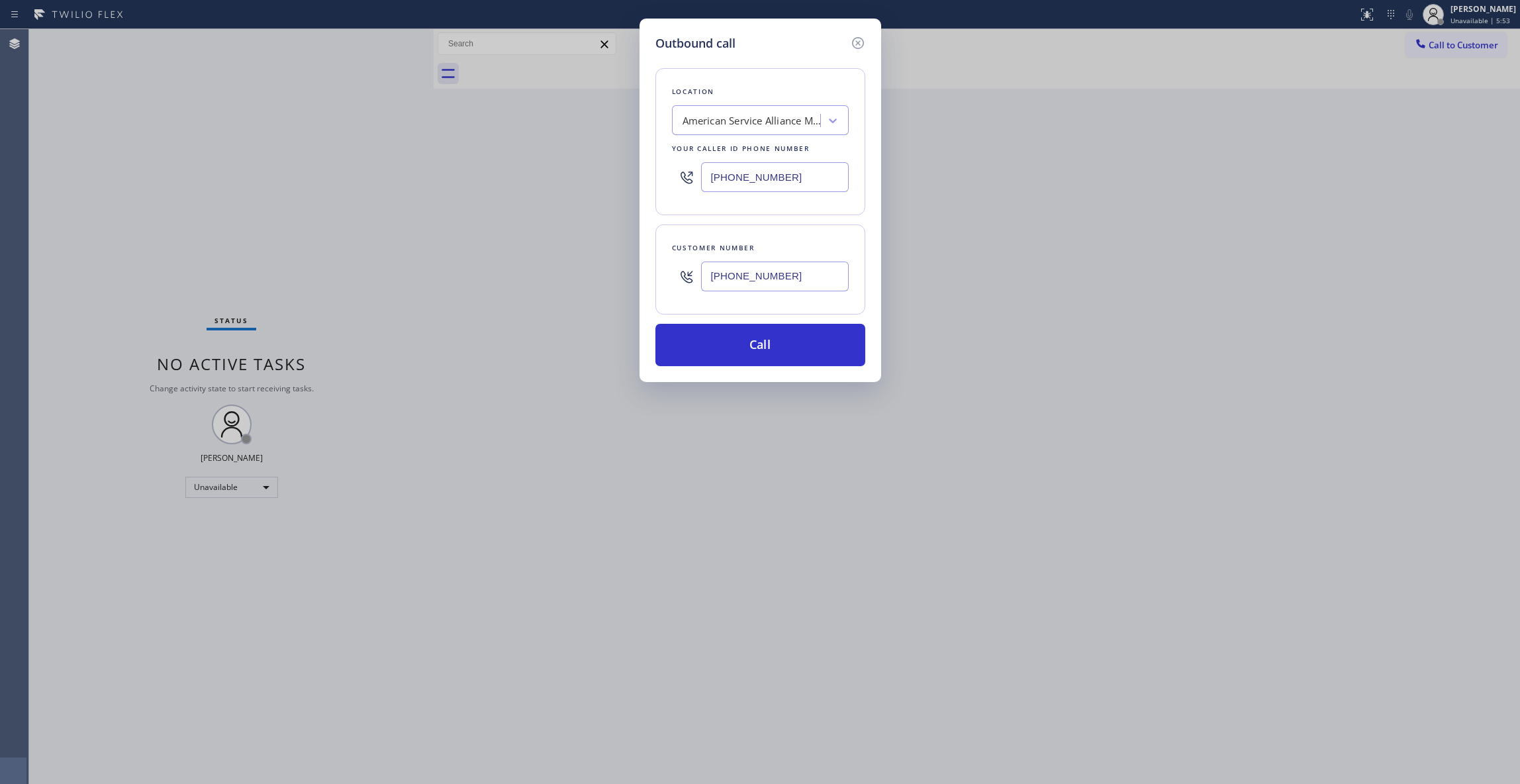
paste input "818) 485-4467"
type input "(818) 485-4467"
drag, startPoint x: 804, startPoint y: 271, endPoint x: 687, endPoint y: 297, distance: 119.9
click at [668, 265] on div "Customer number (818) 867-8108" at bounding box center [760, 270] width 210 height 90
click at [764, 354] on button "Call" at bounding box center [760, 344] width 210 height 42
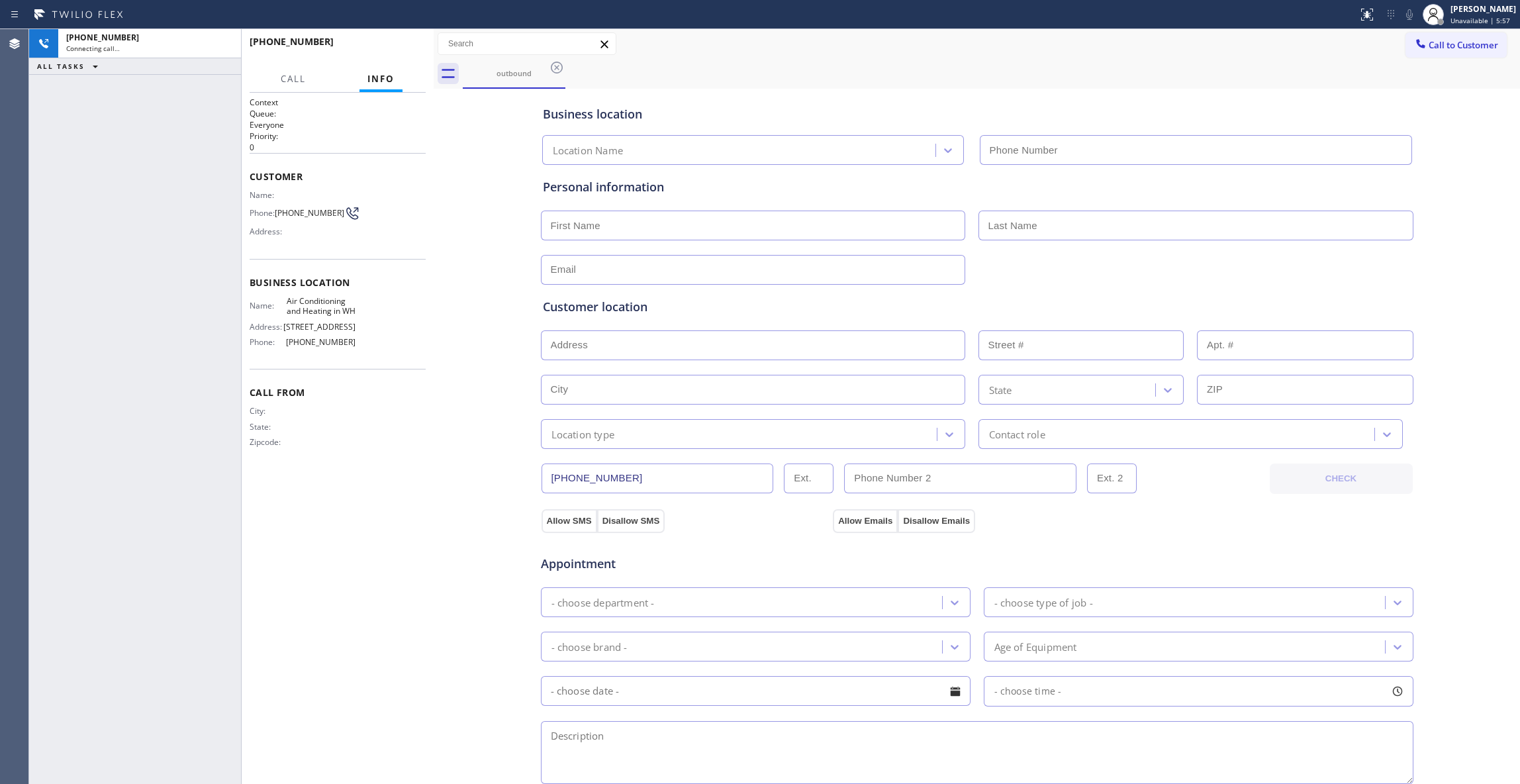
type input "(818) 485-4467"
click at [465, 225] on div "Business location Air Conditioning and Heating in WH (818) 485-4467 Personal in…" at bounding box center [976, 544] width 1080 height 904
click at [400, 51] on button "HANG UP" at bounding box center [394, 47] width 61 height 18
click at [400, 51] on span "HANG UP" at bounding box center [394, 48] width 41 height 10
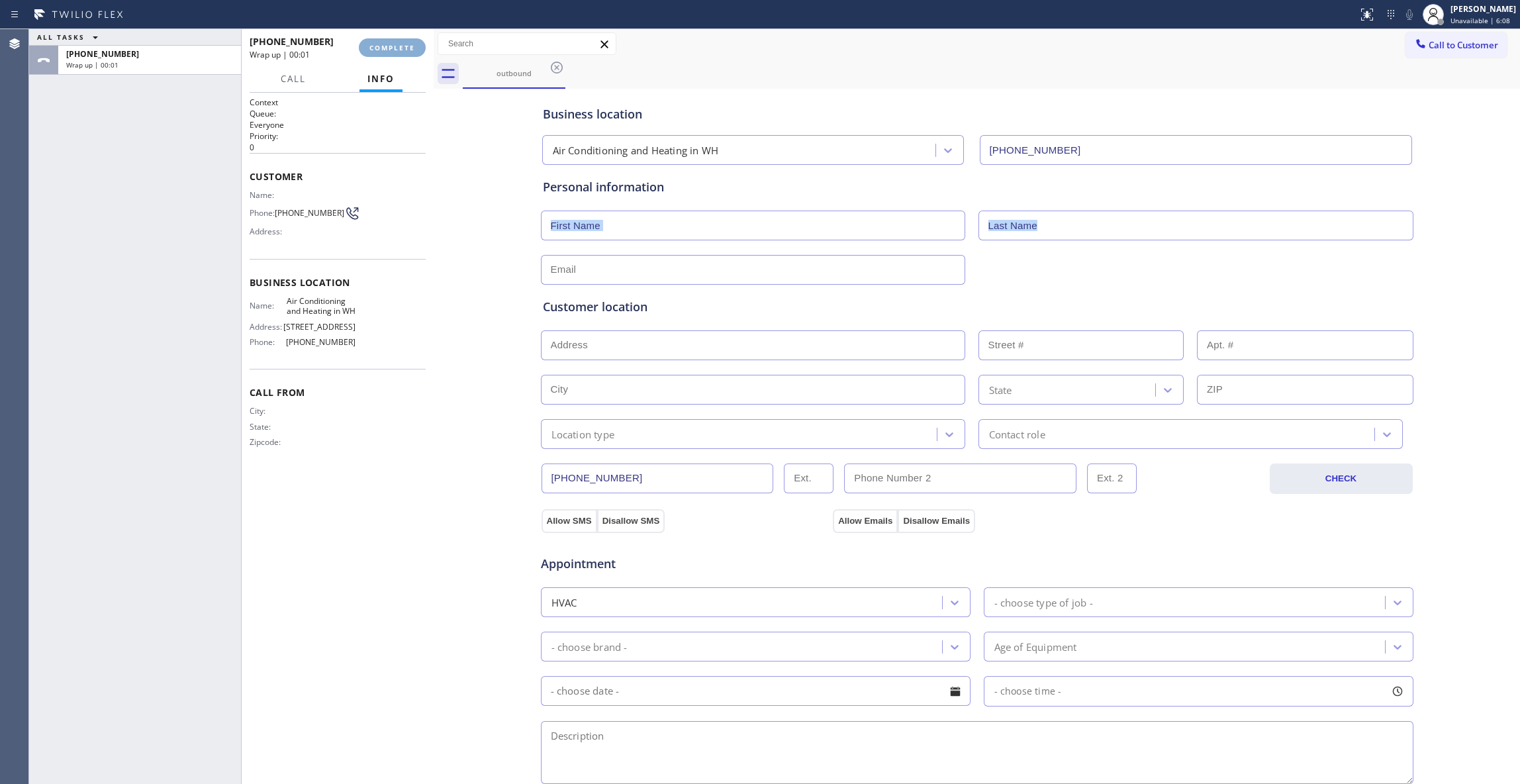
click at [398, 48] on span "COMPLETE" at bounding box center [392, 48] width 46 height 10
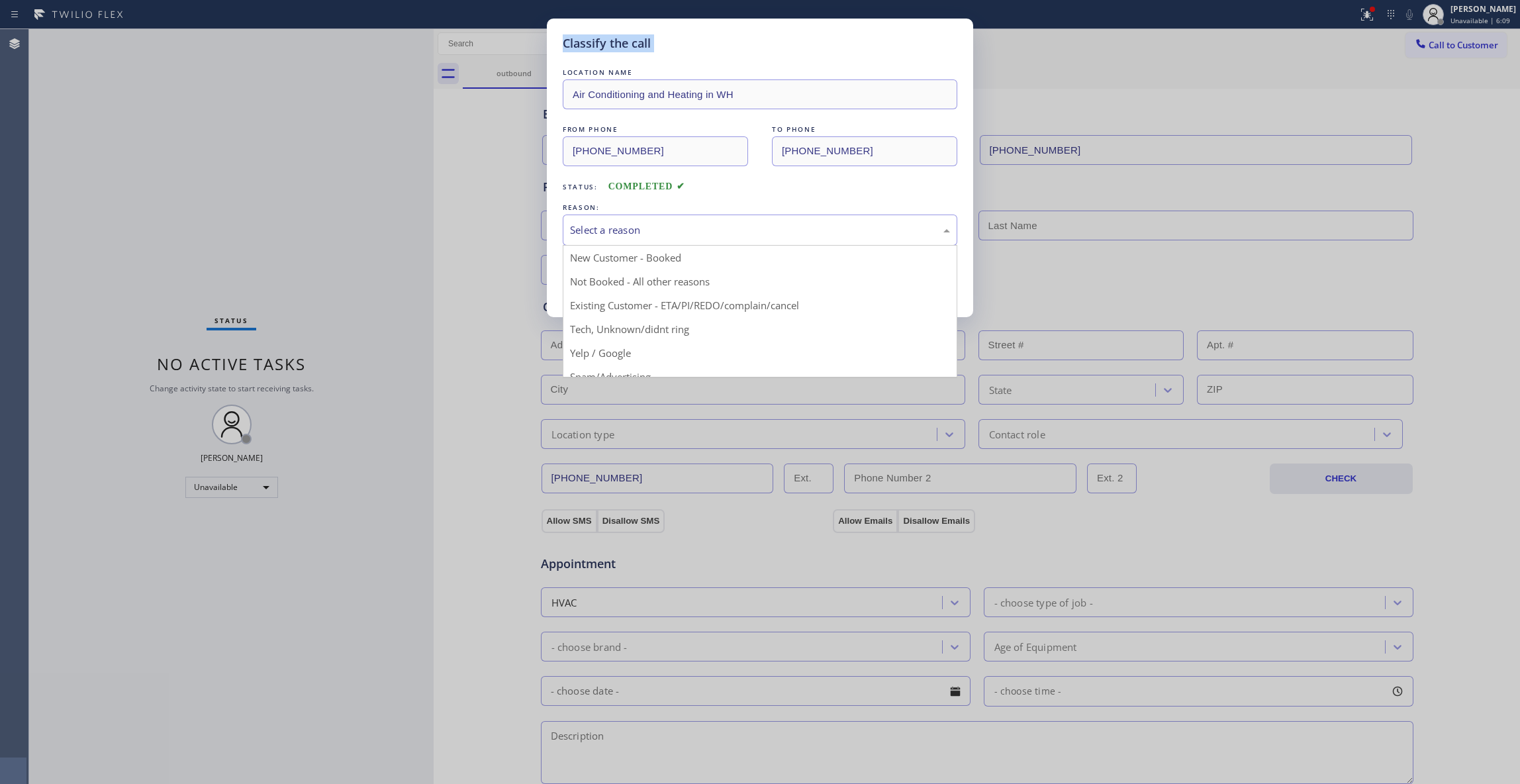
click at [578, 227] on div "Select a reason" at bounding box center [760, 230] width 380 height 16
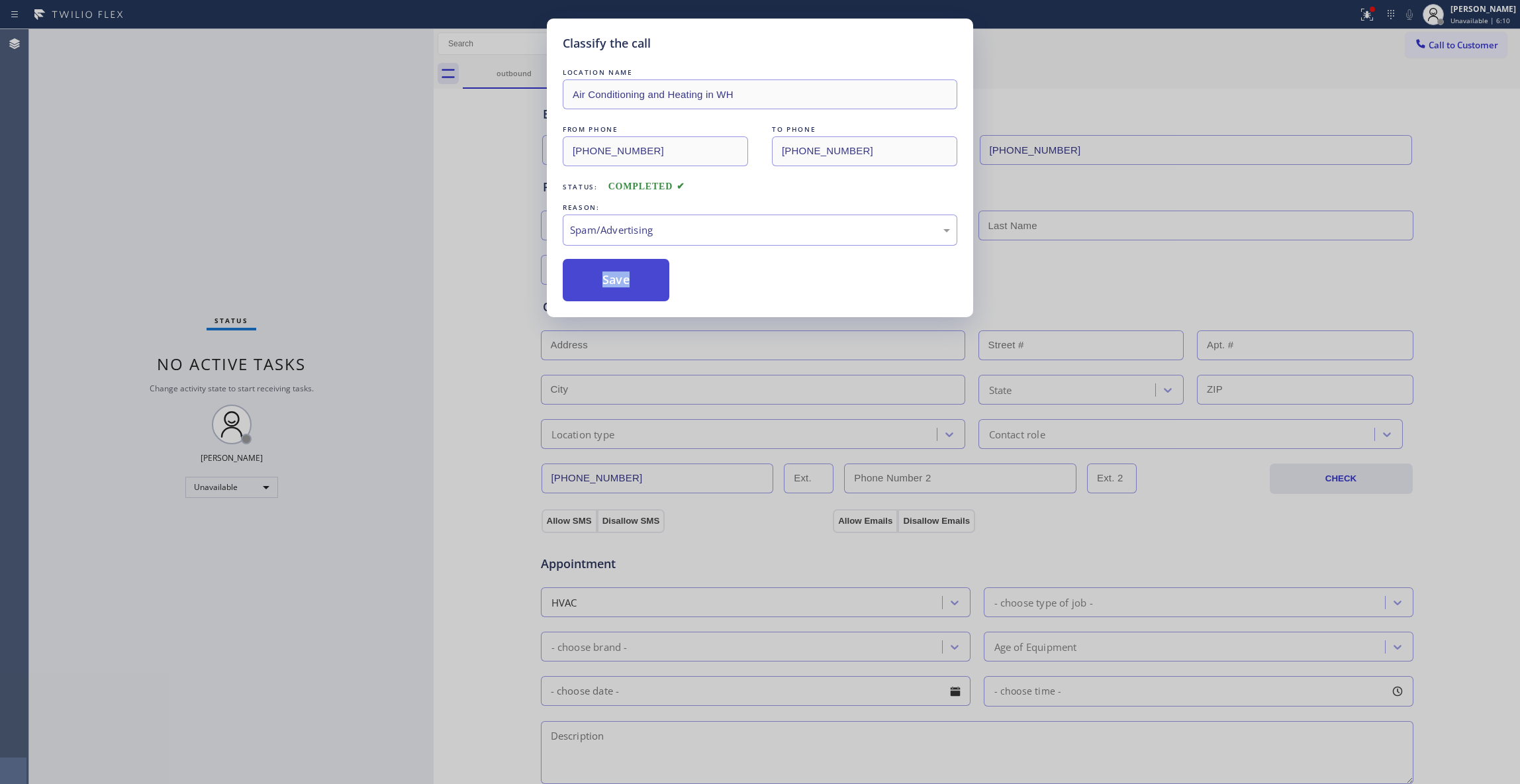
drag, startPoint x: 615, startPoint y: 303, endPoint x: 600, endPoint y: 292, distance: 18.6
click at [600, 292] on button "Save" at bounding box center [616, 279] width 106 height 42
click at [600, 290] on button "Save" at bounding box center [616, 279] width 106 height 42
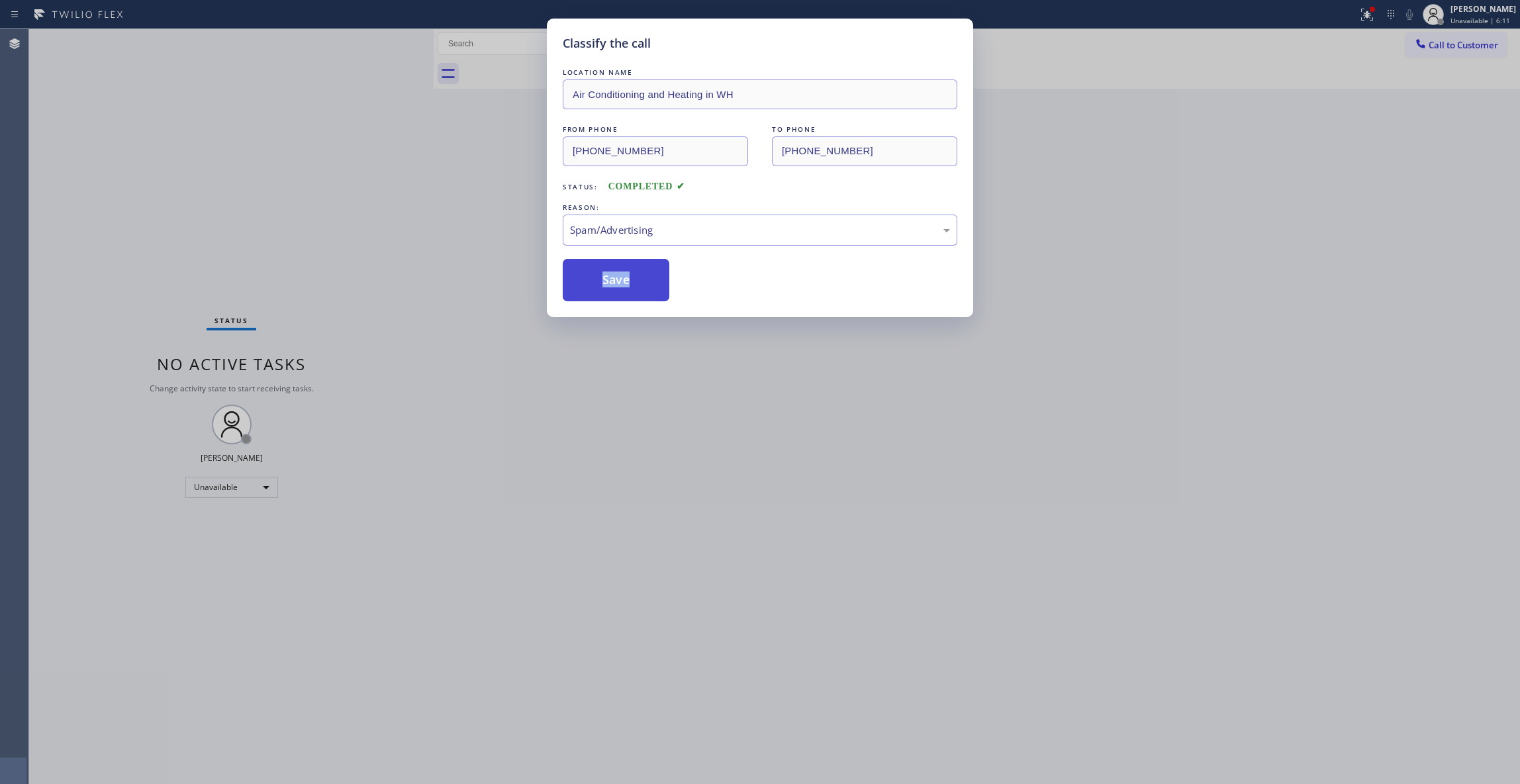
click at [600, 290] on button "Save" at bounding box center [616, 279] width 106 height 42
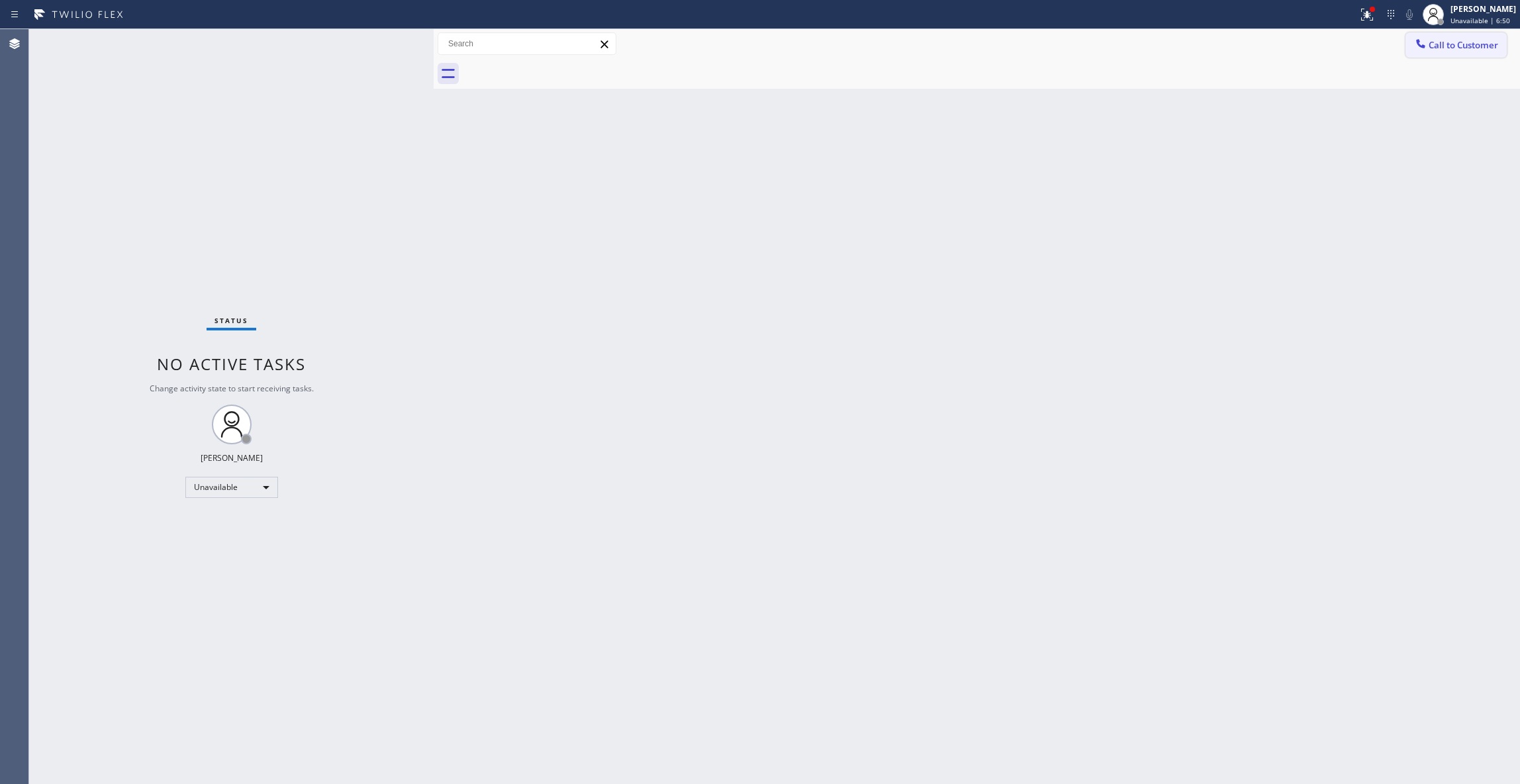
click at [1478, 49] on span "Call to Customer" at bounding box center [1464, 45] width 69 height 12
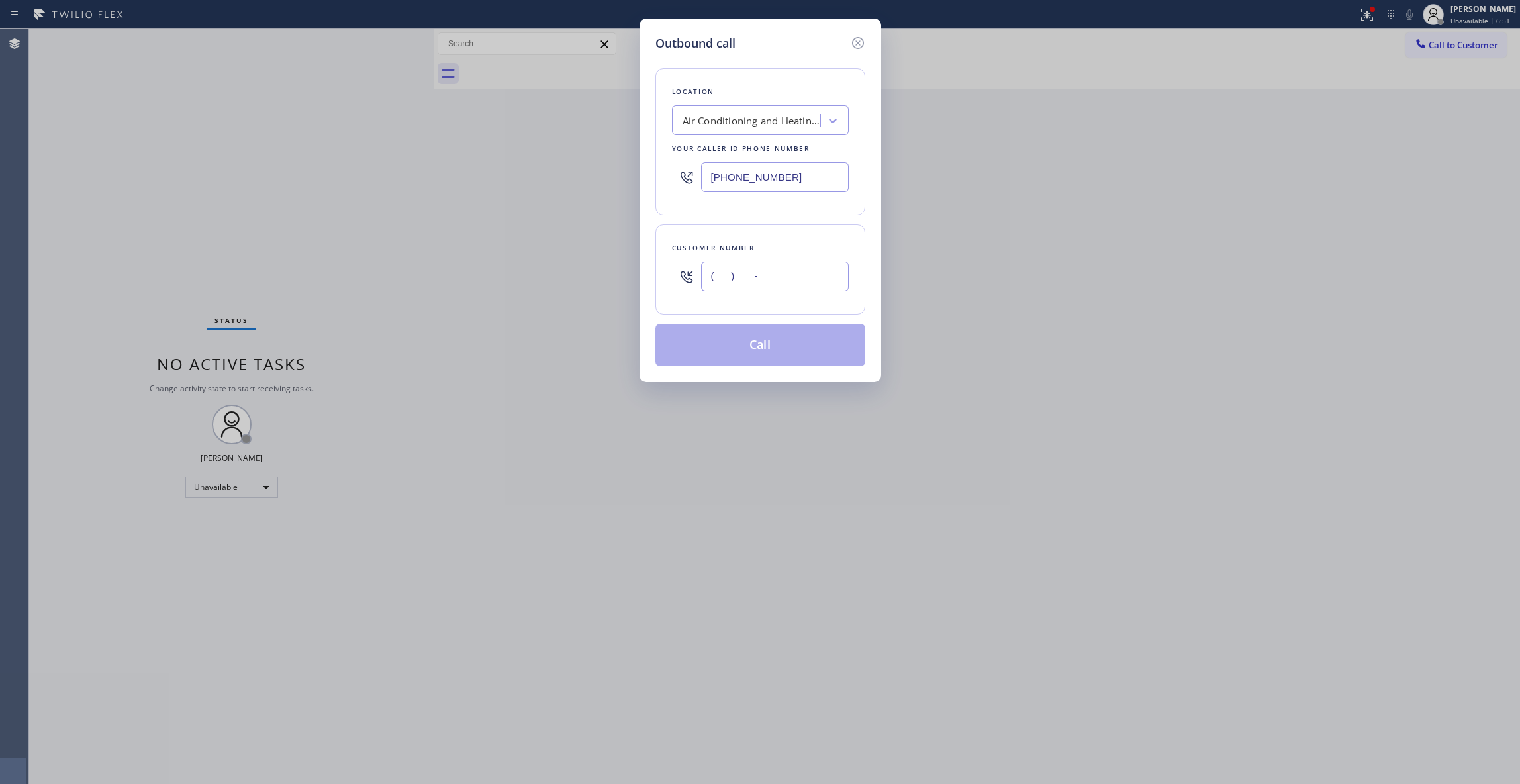
click at [743, 278] on input "(___) ___-____" at bounding box center [775, 276] width 148 height 29
paste input "813) 642-3461"
type input "(813) 642-3461"
paste input "3) 642-4658"
drag, startPoint x: 833, startPoint y: 169, endPoint x: 513, endPoint y: 175, distance: 320.1
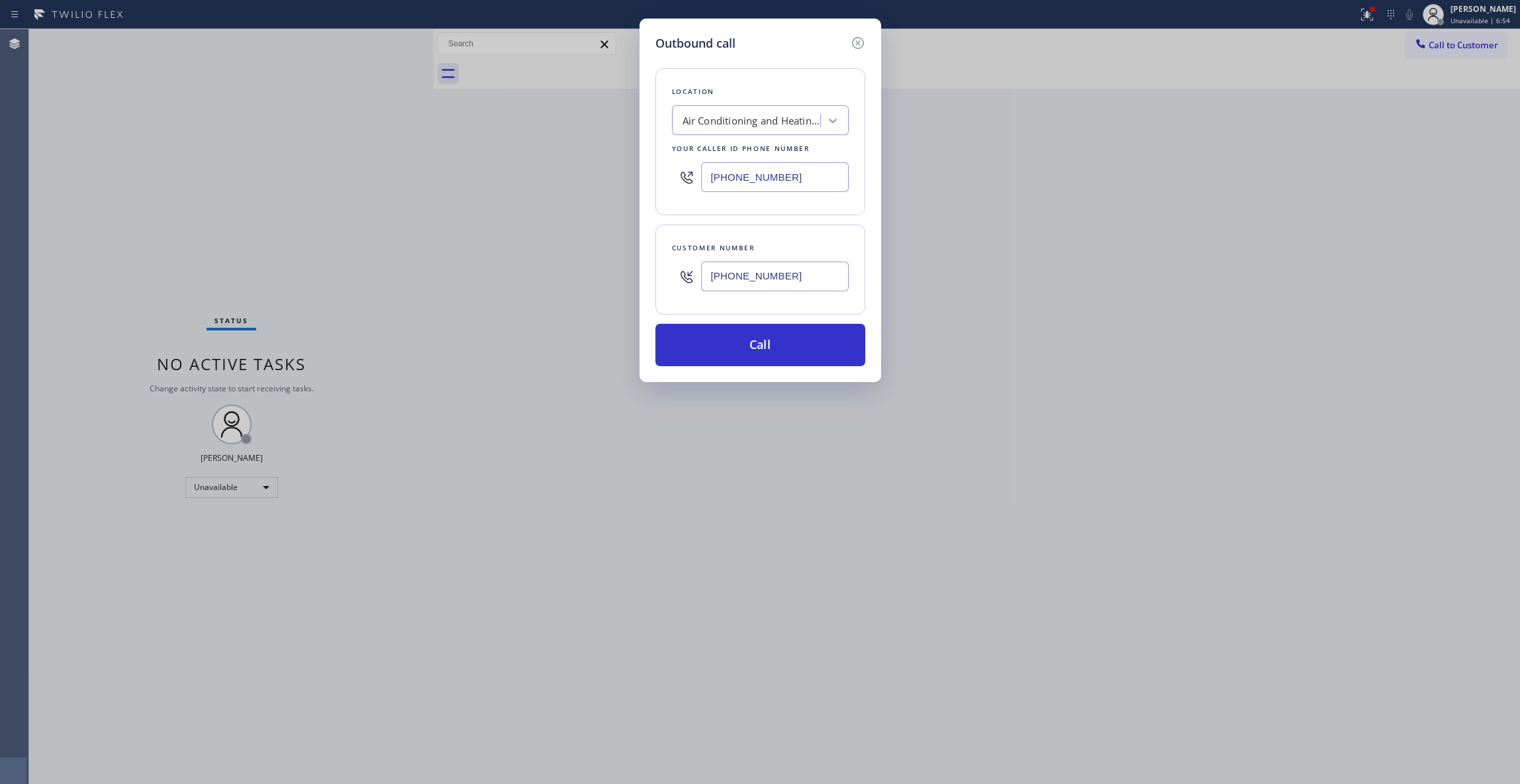
click at [513, 175] on div "Outbound call Location Air Conditioning and Heating in WH Your caller id phone …" at bounding box center [760, 392] width 1520 height 784
type input "(813) 642-4658"
drag, startPoint x: 825, startPoint y: 281, endPoint x: 625, endPoint y: 262, distance: 200.9
click at [625, 262] on div "Outbound call Location Andy Elm Pro-Fix Your caller id phone number (813) 642-4…" at bounding box center [760, 392] width 1520 height 784
click at [769, 348] on button "Call" at bounding box center [760, 344] width 210 height 42
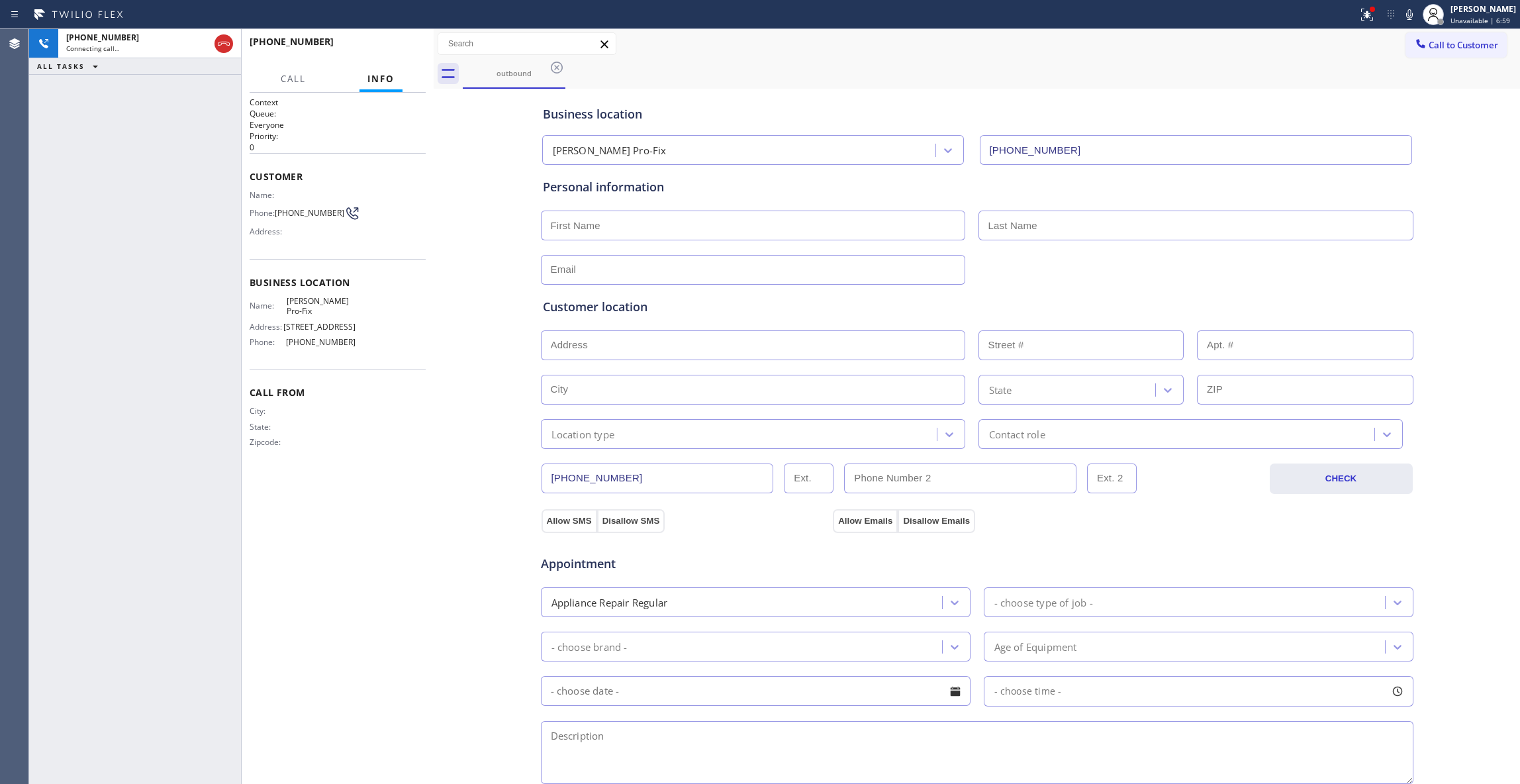
type input "(813) 642-4658"
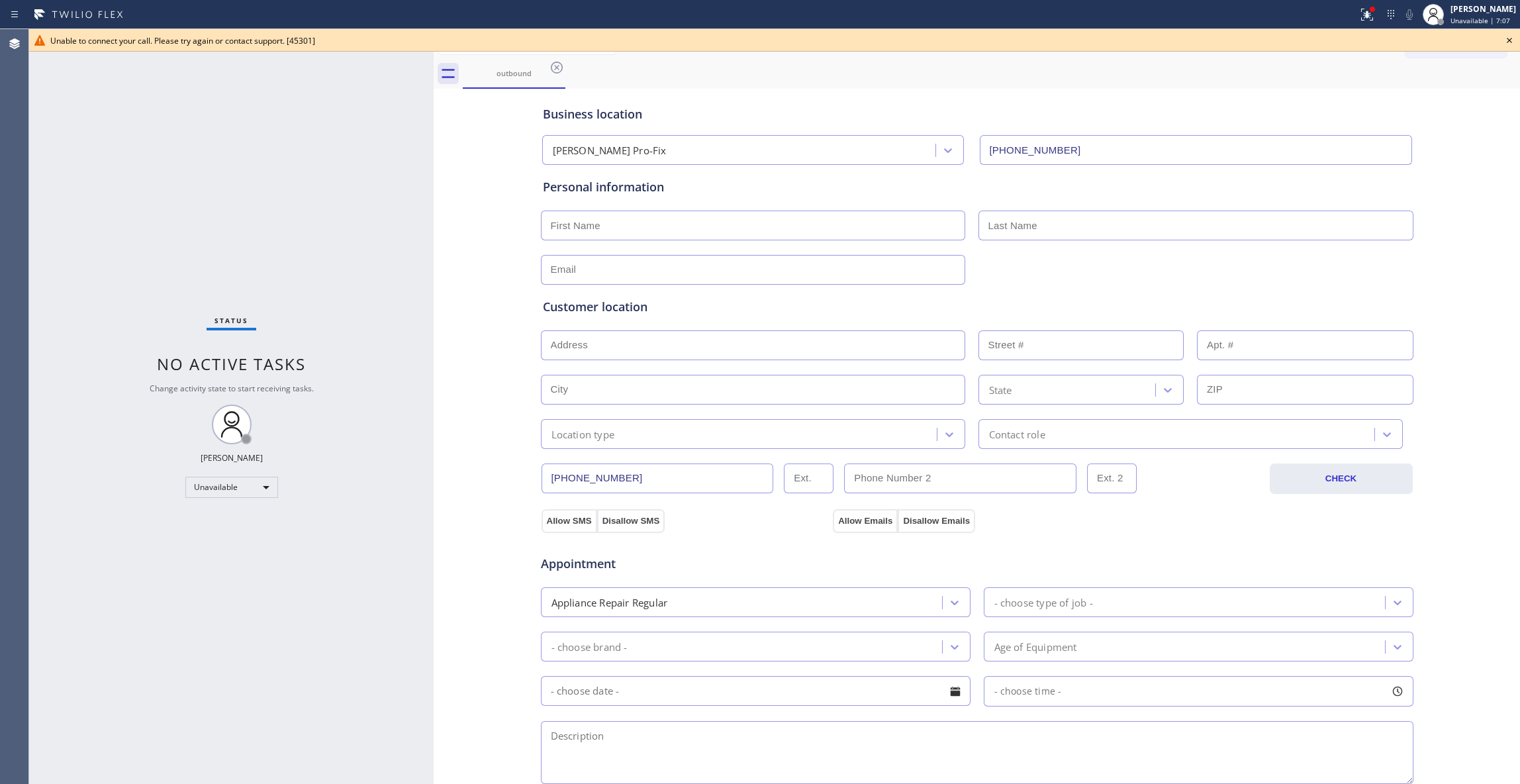
click at [555, 65] on icon at bounding box center [557, 67] width 16 height 16
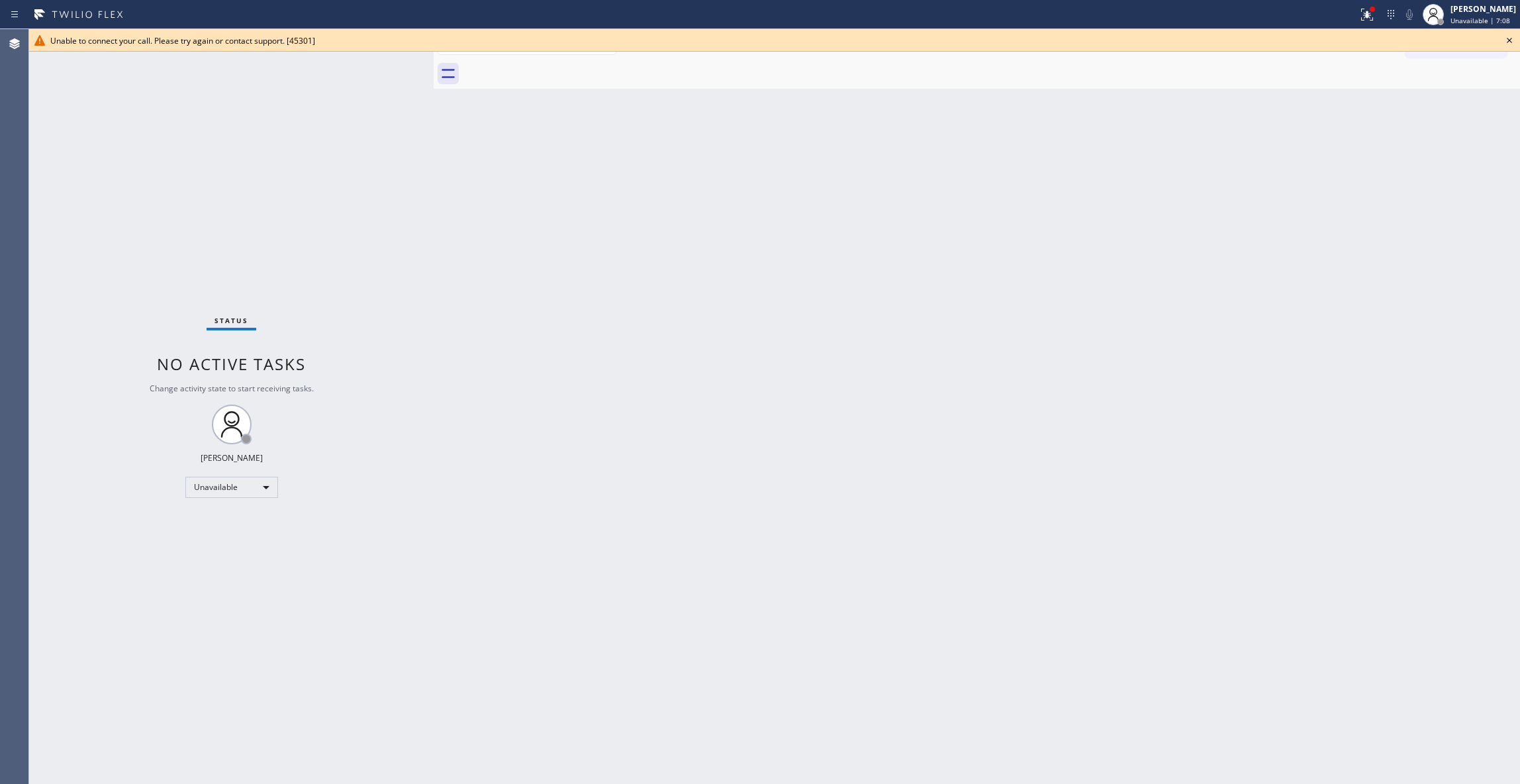
click at [1517, 33] on div "Unable to connect your call. Please try again or contact support. [45301]" at bounding box center [775, 41] width 1491 height 22
click at [1510, 41] on icon at bounding box center [1510, 41] width 16 height 16
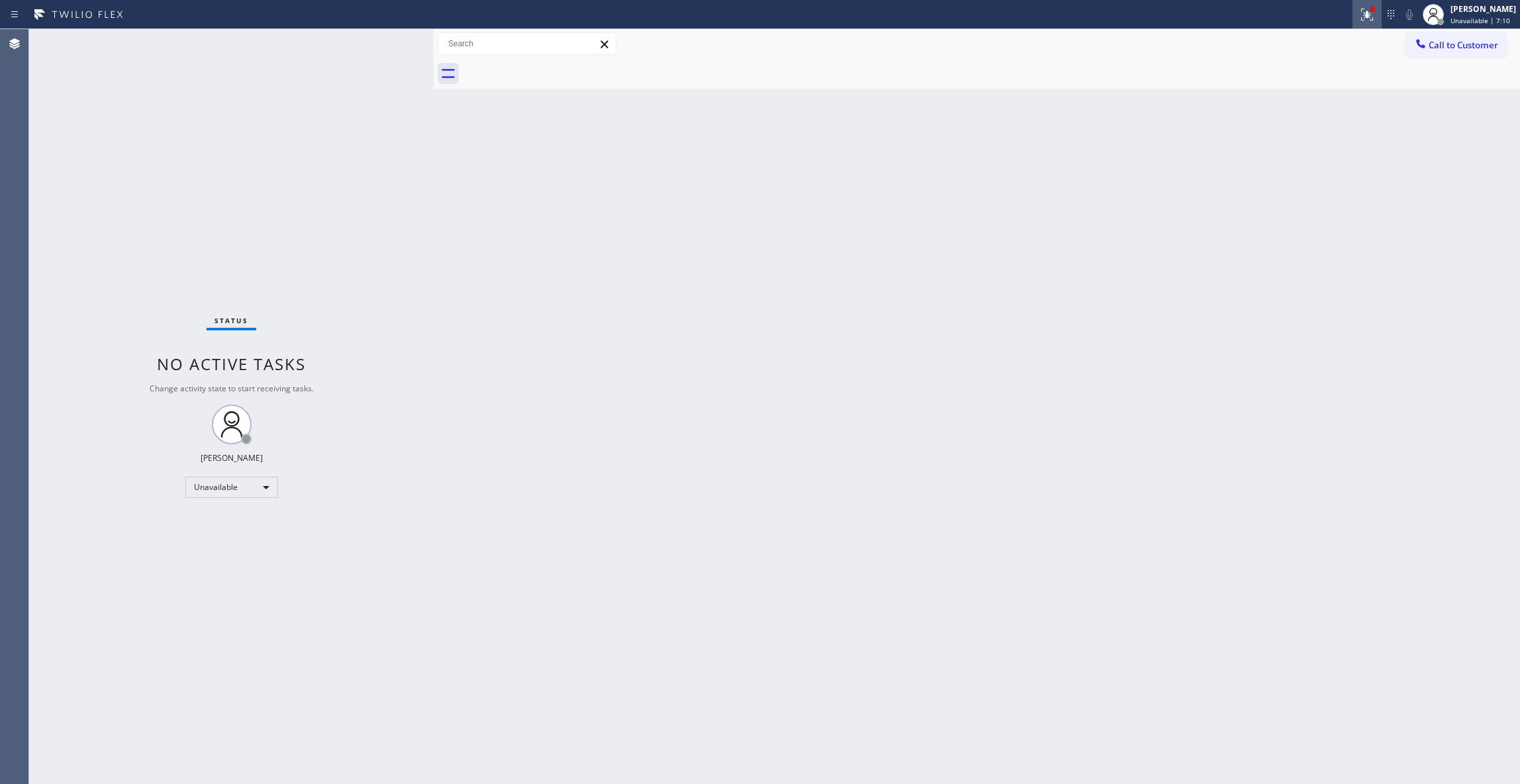
click at [1353, 18] on div at bounding box center [1368, 15] width 29 height 16
drag, startPoint x: 1342, startPoint y: 176, endPoint x: 874, endPoint y: 242, distance: 472.6
click at [1338, 176] on button "Clear issues" at bounding box center [1280, 173] width 155 height 18
click at [1377, 214] on div "Back to Dashboard Change Sender ID Customers Technicians Select a contact Outbo…" at bounding box center [977, 406] width 1087 height 755
click at [1454, 48] on span "Call to Customer" at bounding box center [1464, 45] width 69 height 12
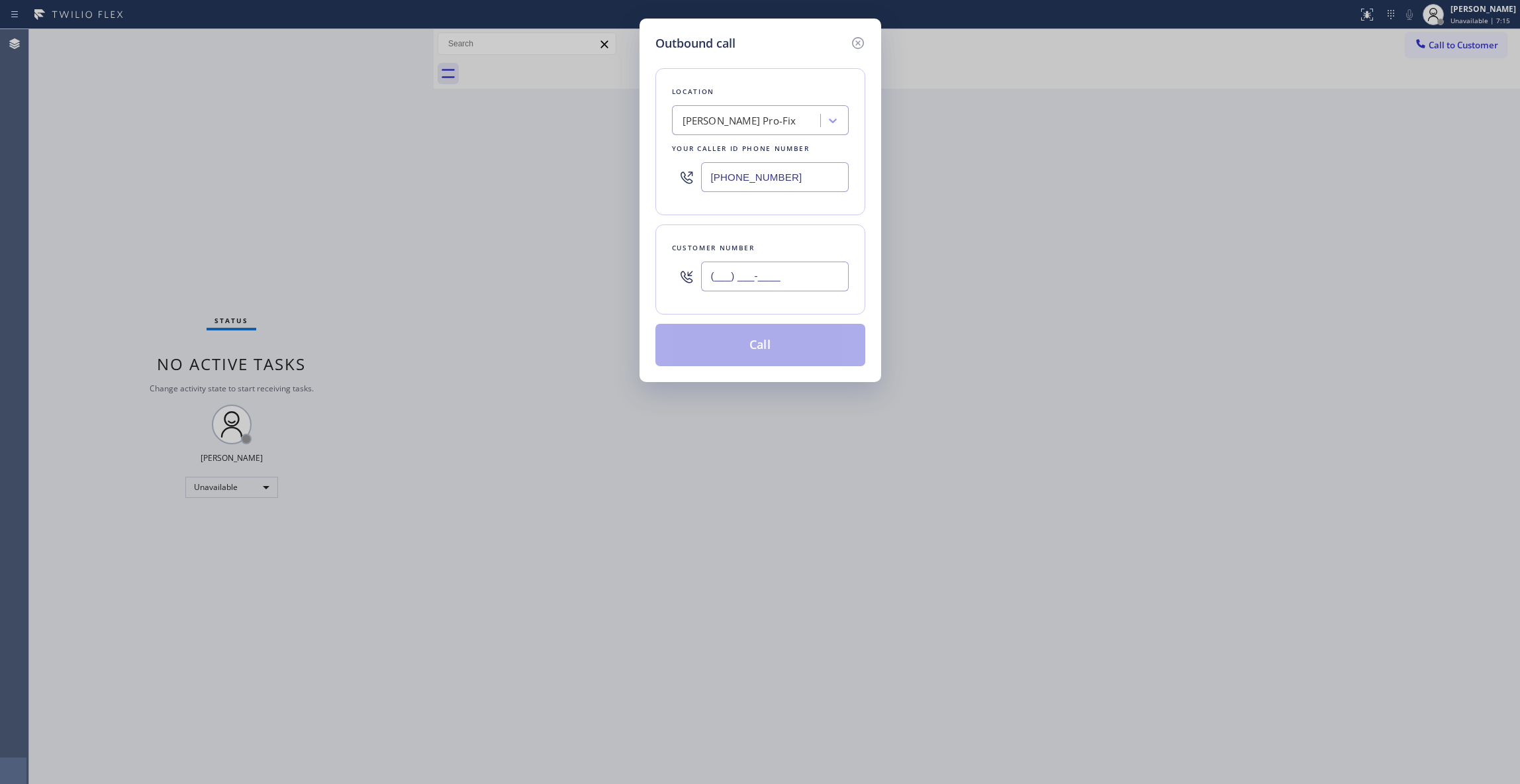
click at [737, 281] on input "(___) ___-____" at bounding box center [775, 276] width 148 height 29
paste input "813) 642-3461"
type input "(813) 642-3461"
click at [765, 354] on button "Call" at bounding box center [760, 344] width 210 height 42
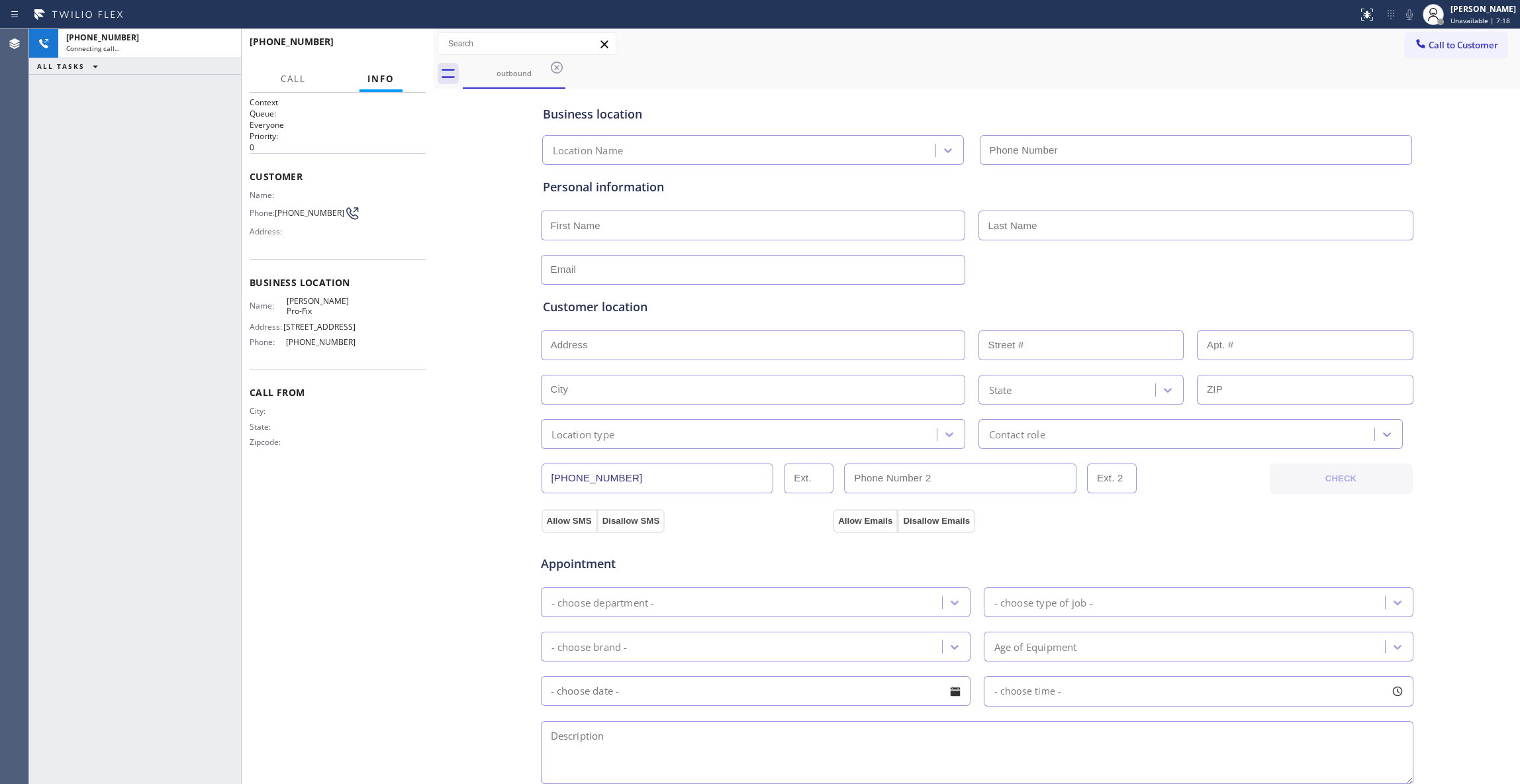
type input "(813) 642-4658"
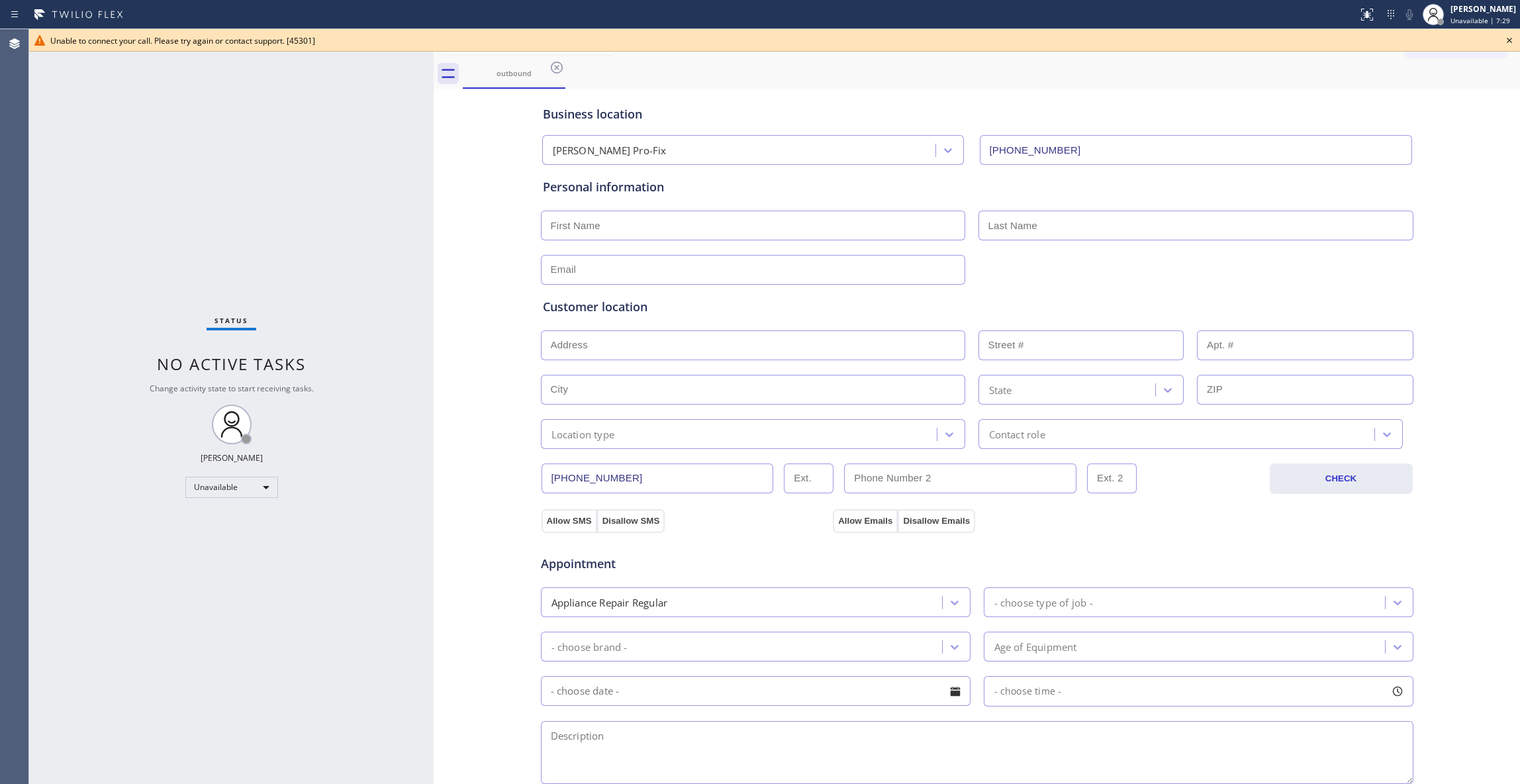
click at [1511, 41] on icon at bounding box center [1510, 41] width 16 height 16
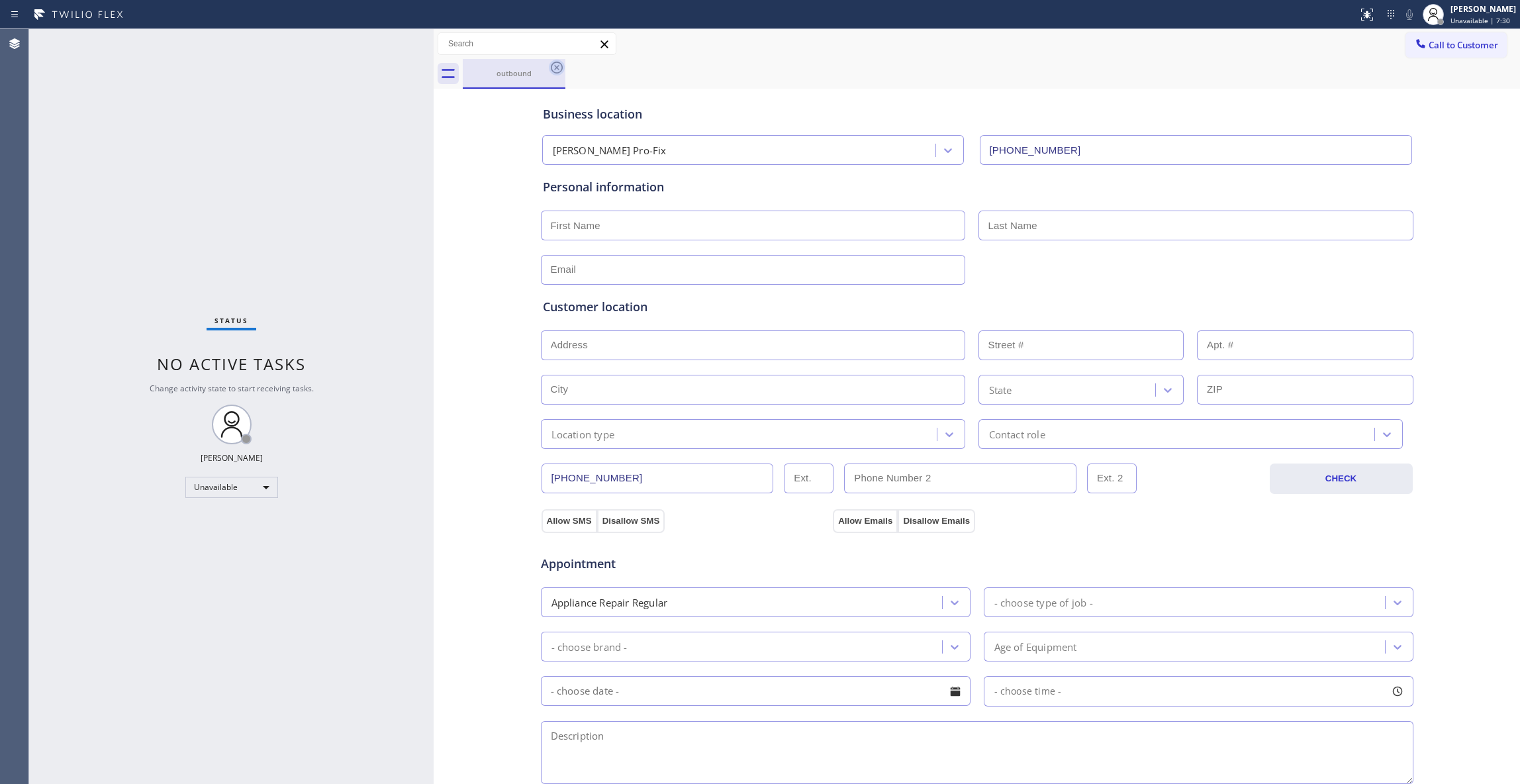
click at [559, 64] on icon at bounding box center [557, 67] width 16 height 16
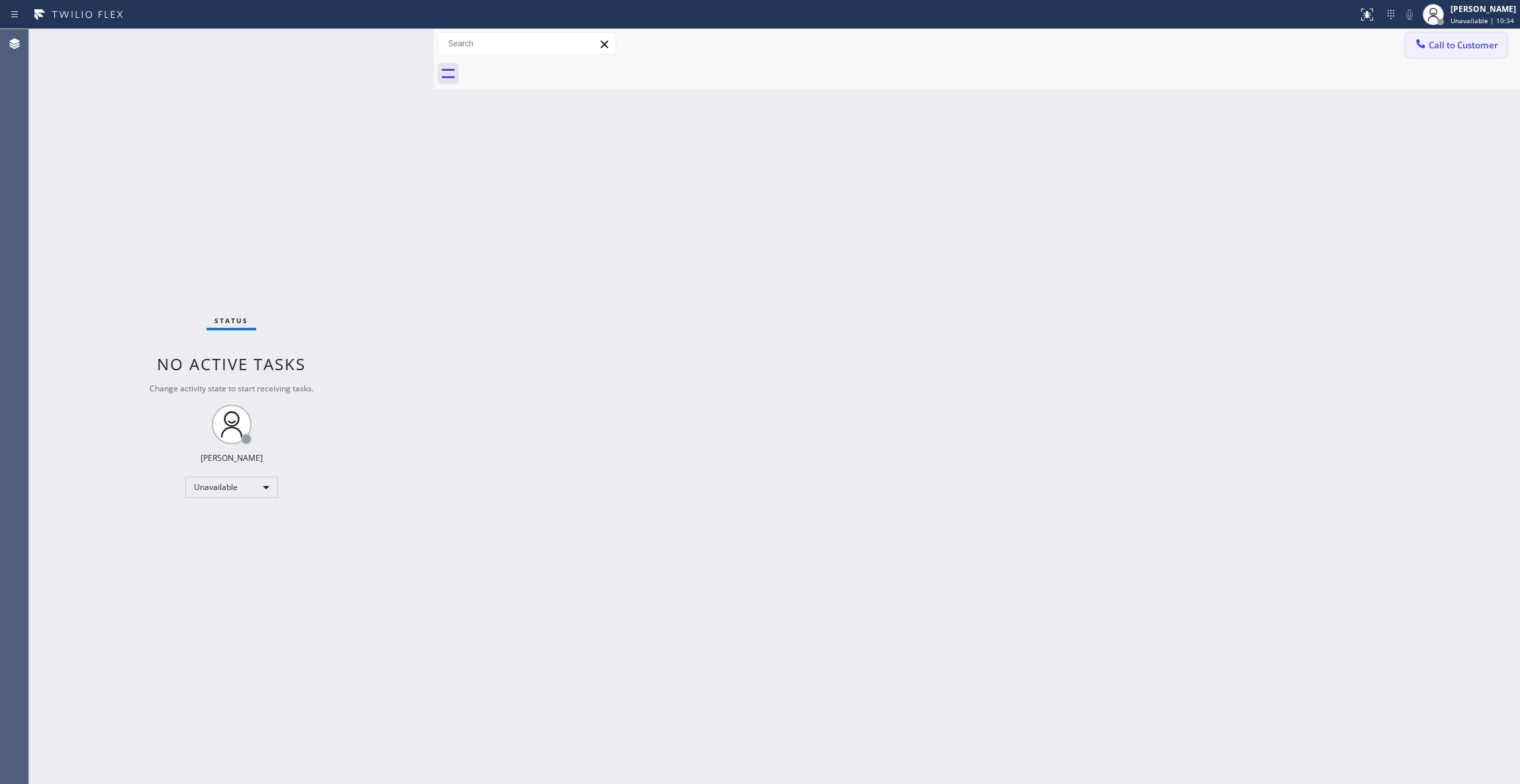
click at [1463, 38] on button "Call to Customer" at bounding box center [1456, 45] width 101 height 25
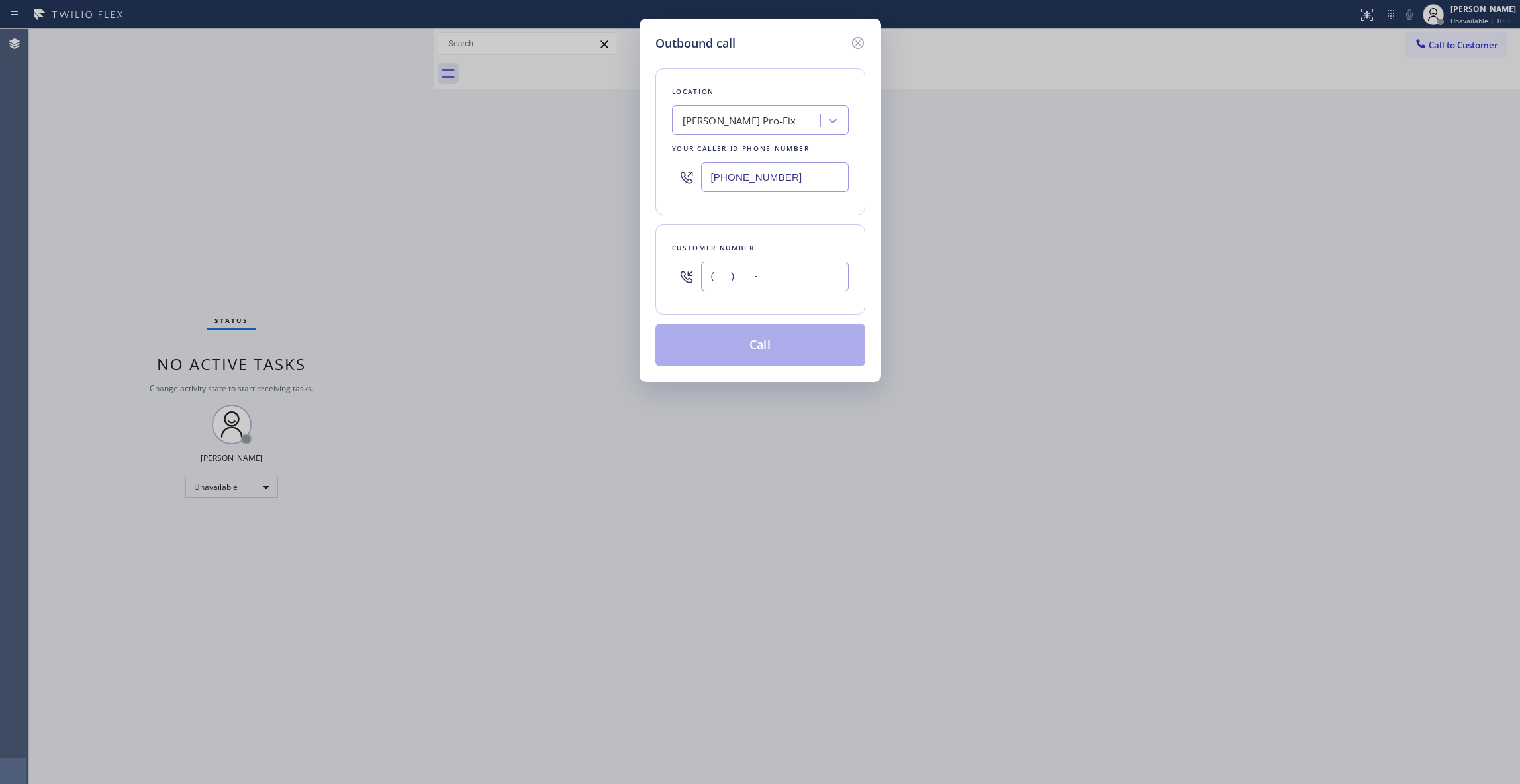
click at [789, 265] on input "(___) ___-____" at bounding box center [775, 276] width 148 height 29
paste input "510) 869-3666"
type input "(510) 869-3666"
paste input "031) 901-08__"
drag, startPoint x: 819, startPoint y: 184, endPoint x: 620, endPoint y: 185, distance: 199.0
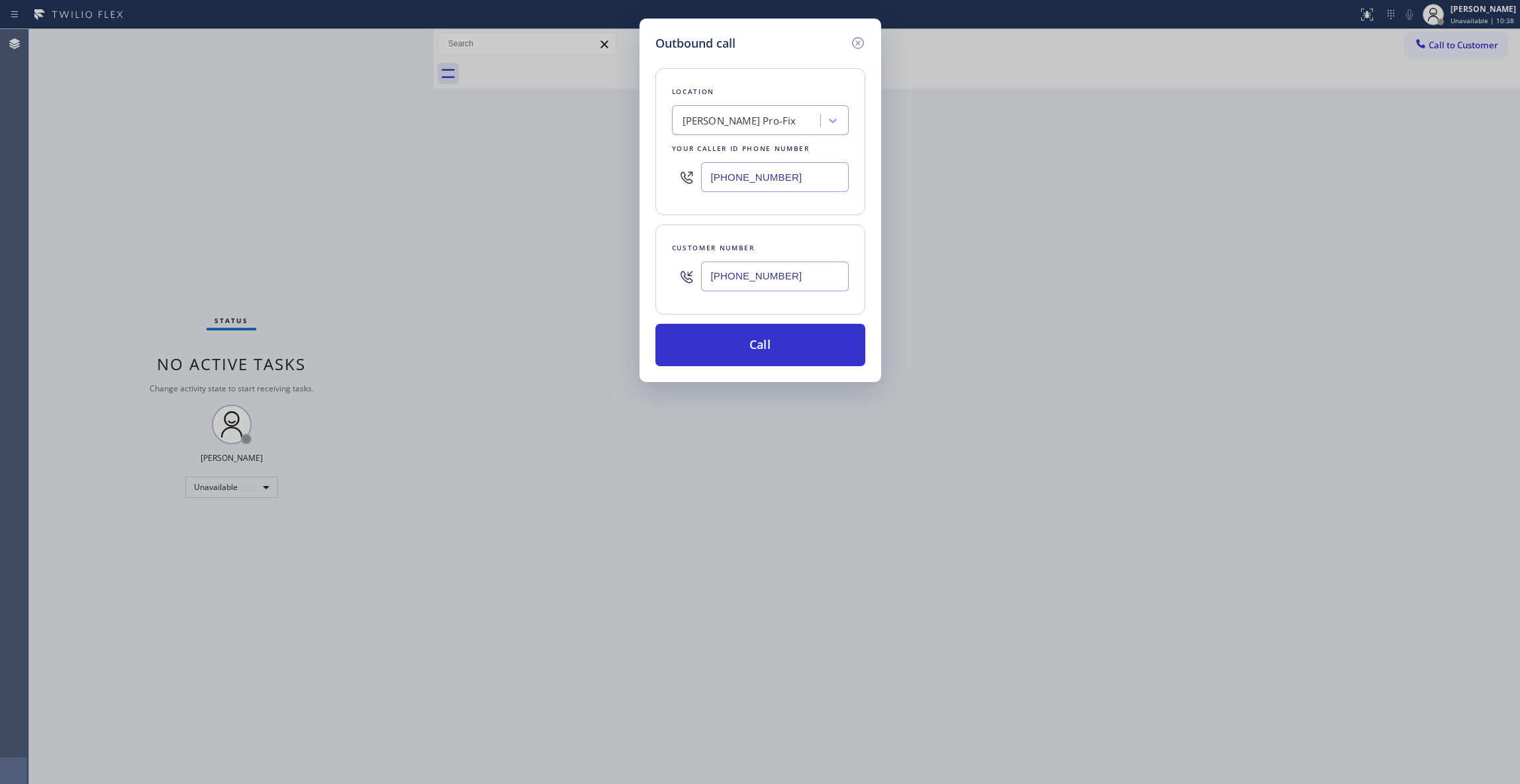
click at [617, 184] on div "Outbound call Location Andy Elm Pro-Fix Your caller id phone number (813) 642-4…" at bounding box center [760, 392] width 1520 height 784
drag, startPoint x: 814, startPoint y: 279, endPoint x: 631, endPoint y: 281, distance: 183.0
click at [631, 281] on div "Outbound call Location Search location Your caller id phone number (031) 901-08…" at bounding box center [760, 392] width 1520 height 784
drag, startPoint x: 822, startPoint y: 176, endPoint x: 485, endPoint y: 179, distance: 337.0
click at [489, 176] on div "Outbound call Location Search location Your caller id phone number (031) 901-08…" at bounding box center [760, 392] width 1520 height 784
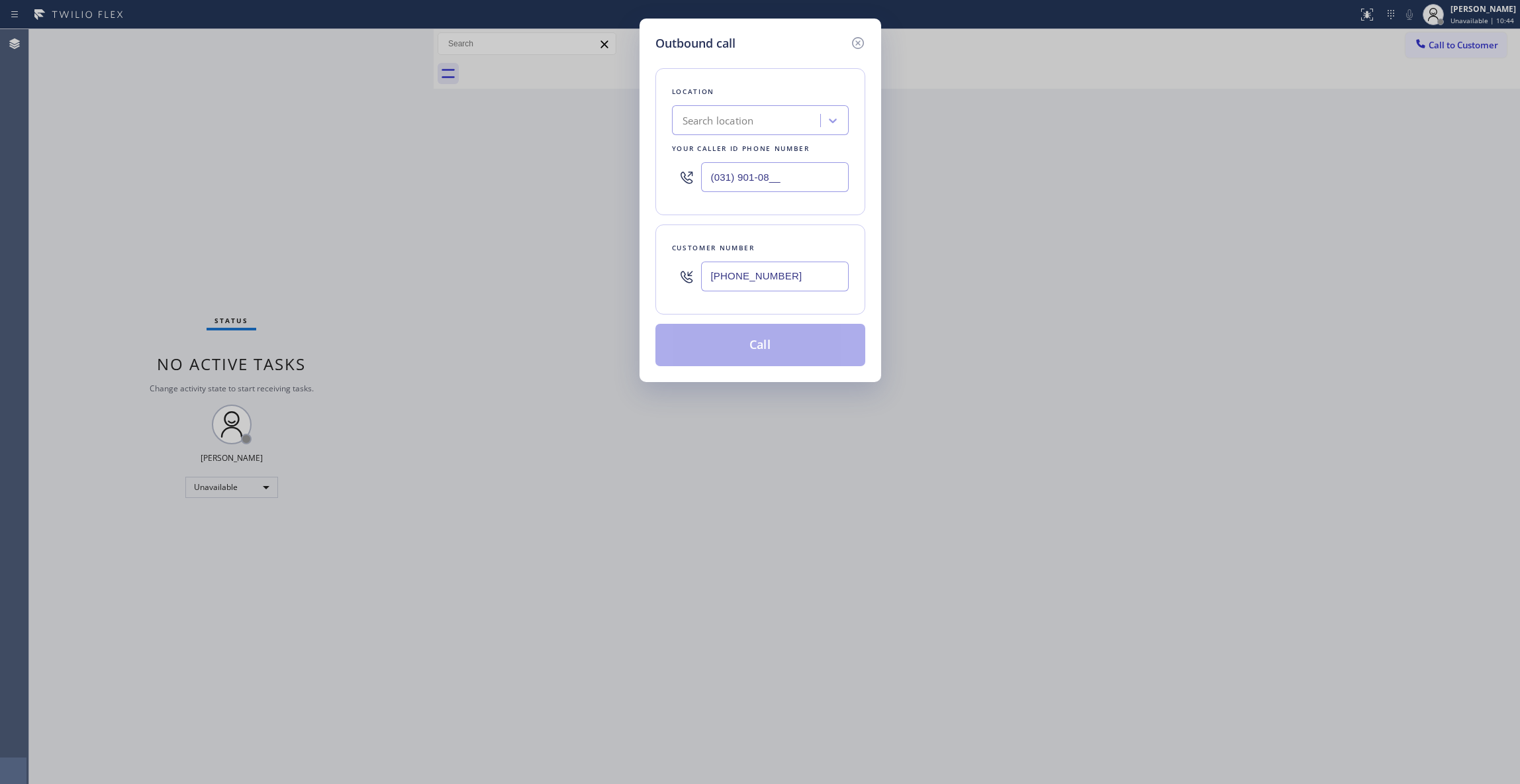
paste input "510) 319-0108"
type input "(510) 319-0108"
drag, startPoint x: 816, startPoint y: 281, endPoint x: 643, endPoint y: 278, distance: 173.0
click at [643, 278] on div "Outbound call Location Wolf Top Choice Appliance Repair Richmond Your caller id…" at bounding box center [761, 200] width 242 height 363
click at [717, 340] on button "Call" at bounding box center [760, 344] width 210 height 42
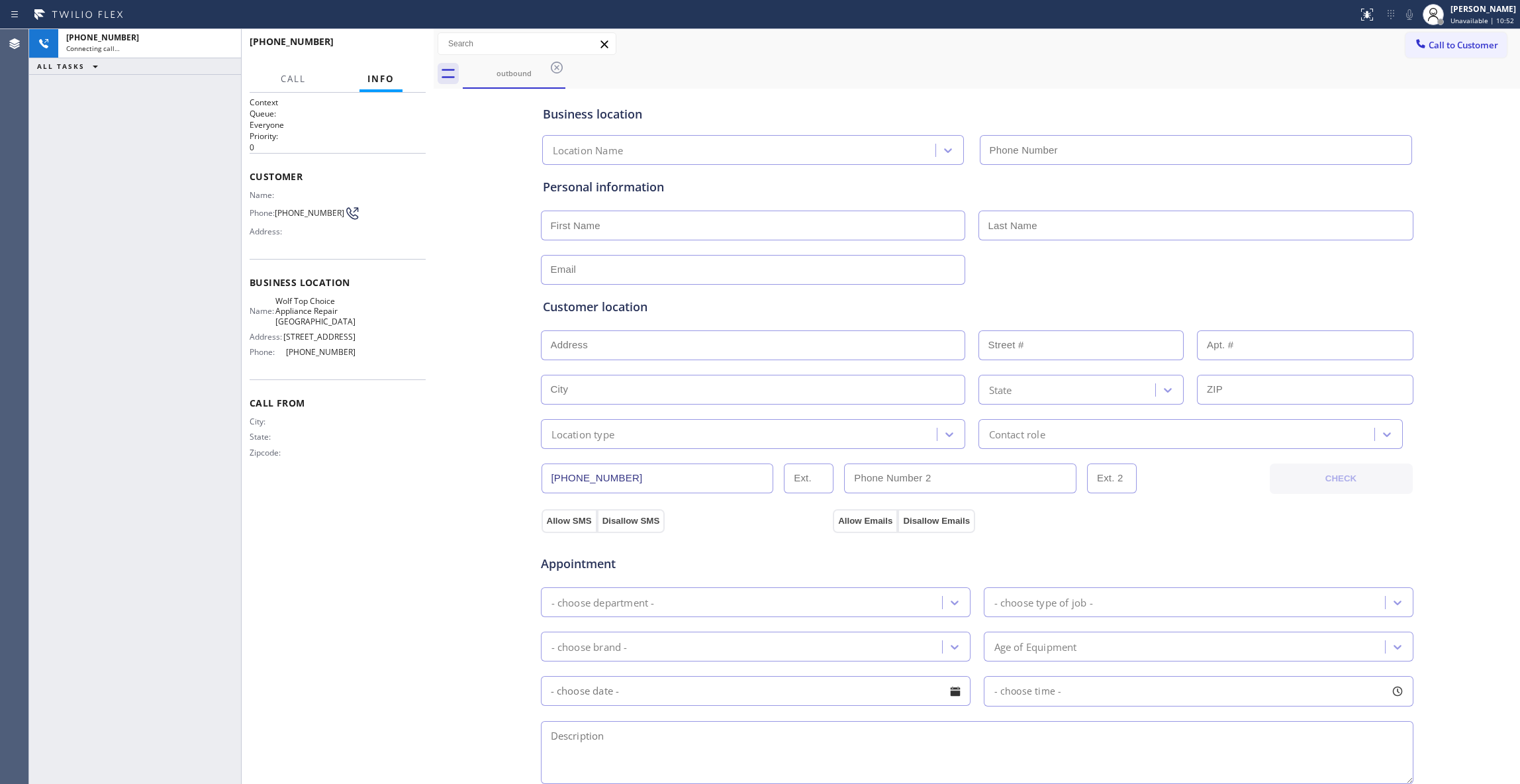
type input "(510) 319-0108"
click at [300, 82] on span "Call" at bounding box center [293, 79] width 25 height 12
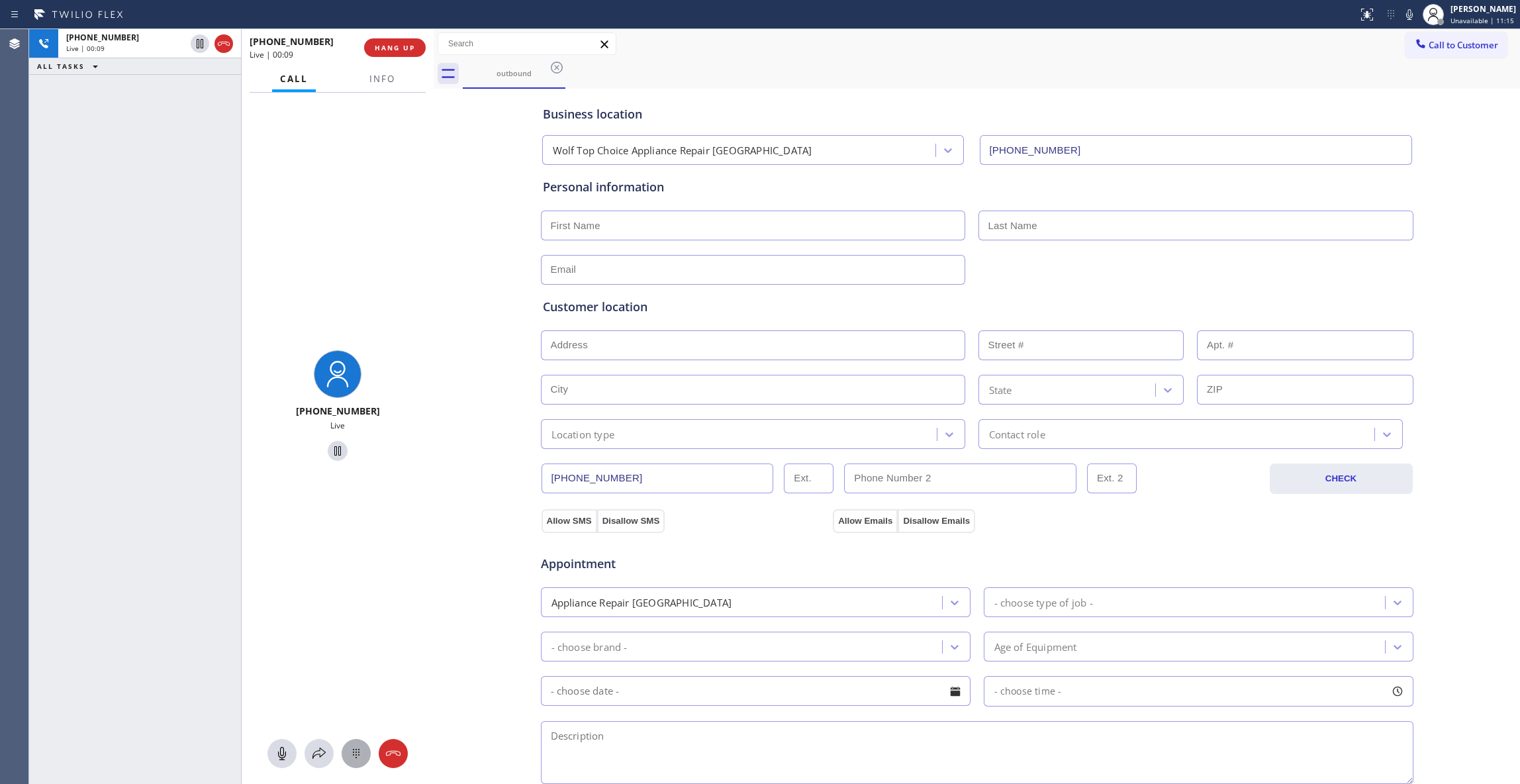
click at [364, 753] on div at bounding box center [356, 753] width 29 height 16
drag, startPoint x: 380, startPoint y: 364, endPoint x: 305, endPoint y: 364, distance: 75.0
click at [372, 364] on div "3 DEF" at bounding box center [392, 367] width 55 height 37
click at [271, 360] on div "1 —" at bounding box center [282, 367] width 55 height 37
click at [336, 477] on span "0" at bounding box center [337, 474] width 7 height 16
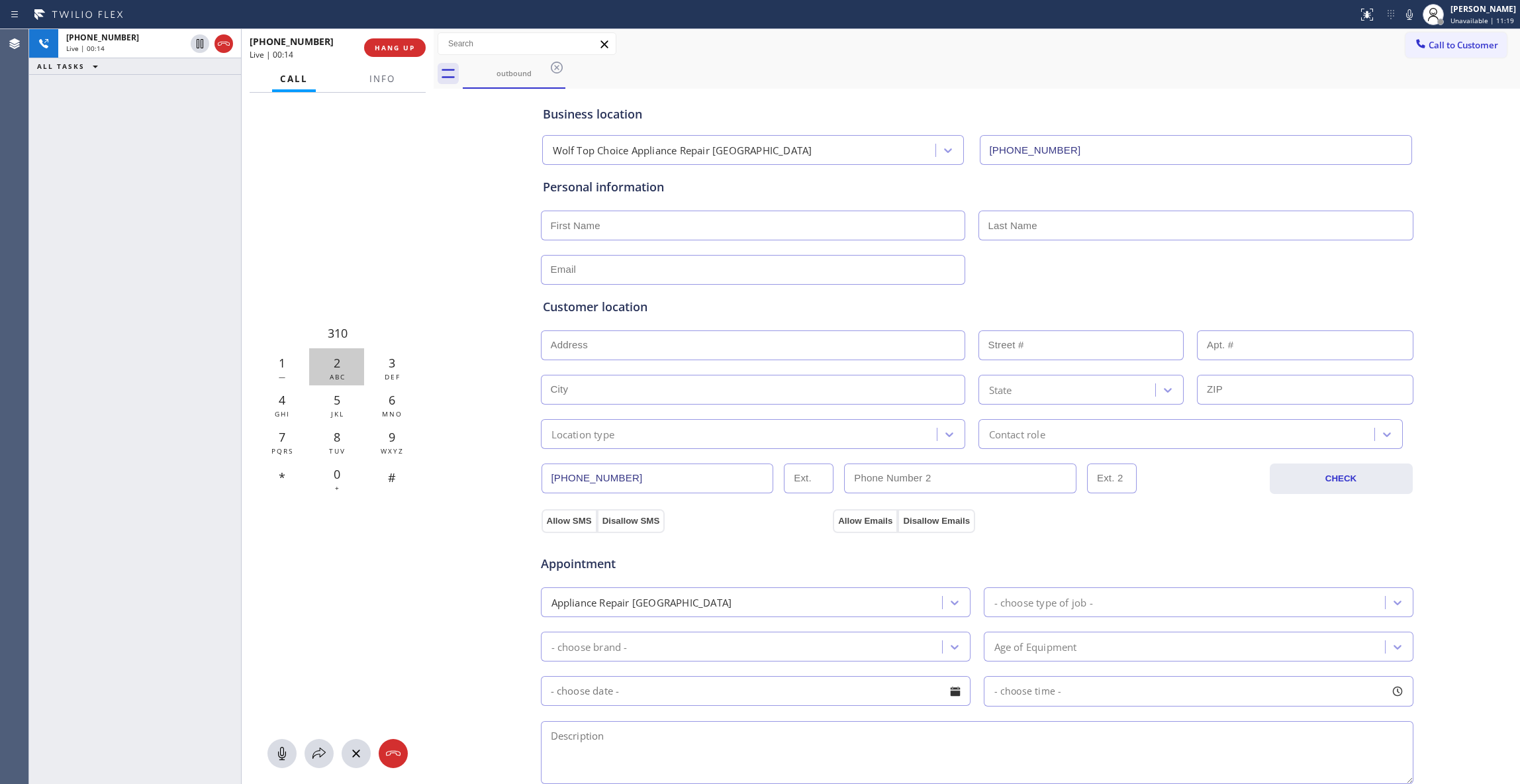
drag, startPoint x: 391, startPoint y: 437, endPoint x: 352, endPoint y: 380, distance: 69.1
click at [392, 437] on span "9" at bounding box center [393, 437] width 7 height 16
click at [344, 366] on div "2 ABC" at bounding box center [337, 367] width 55 height 37
click at [284, 359] on span "1" at bounding box center [282, 362] width 7 height 16
click at [339, 403] on span "5" at bounding box center [337, 399] width 7 height 16
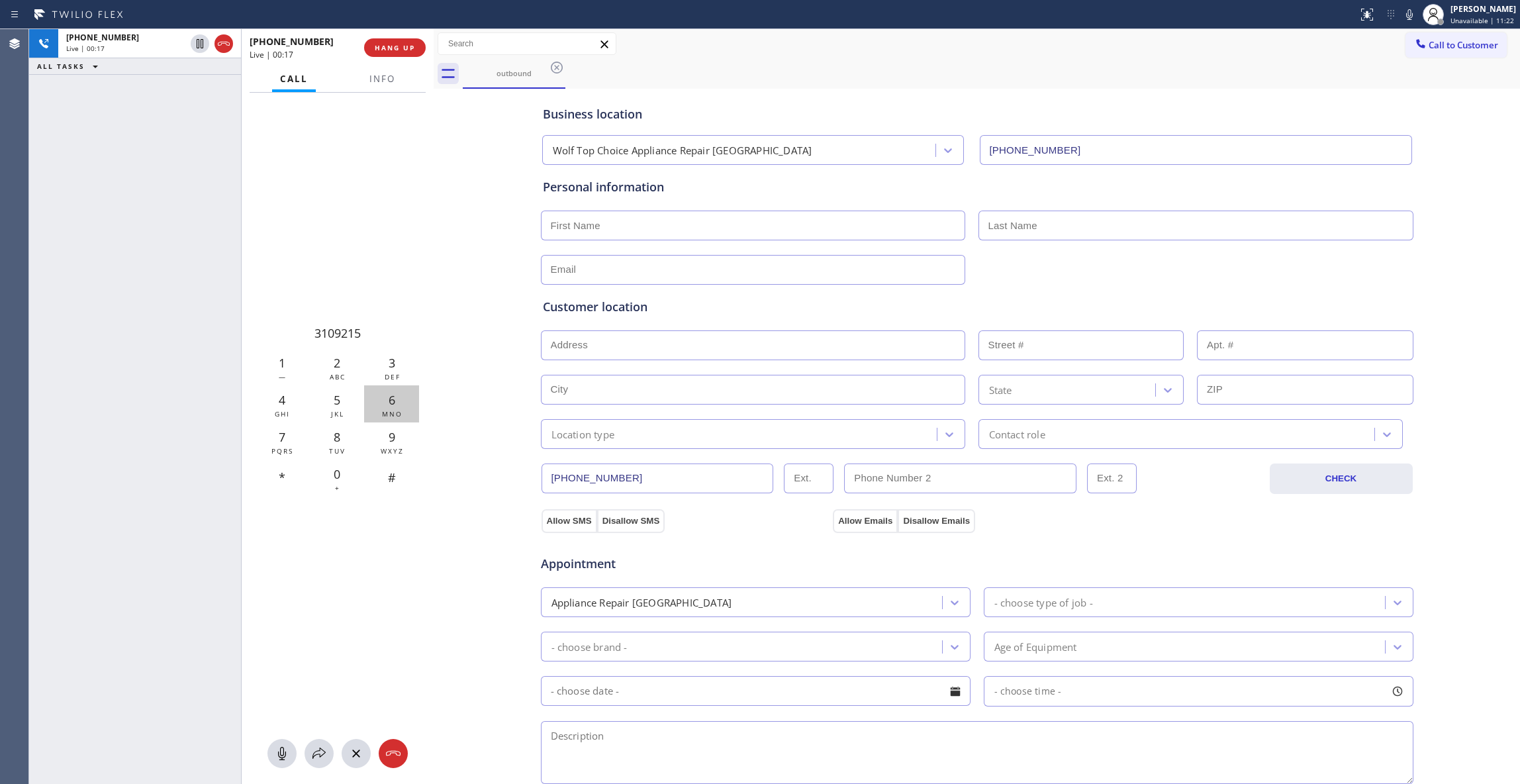
click at [381, 403] on div "6 MNO" at bounding box center [392, 404] width 55 height 37
click at [342, 474] on div "0 +" at bounding box center [337, 477] width 55 height 37
click at [393, 30] on div "+15108693666 Live | 00:27 HANG UP" at bounding box center [338, 48] width 176 height 35
click at [395, 42] on button "HANG UP" at bounding box center [394, 47] width 61 height 18
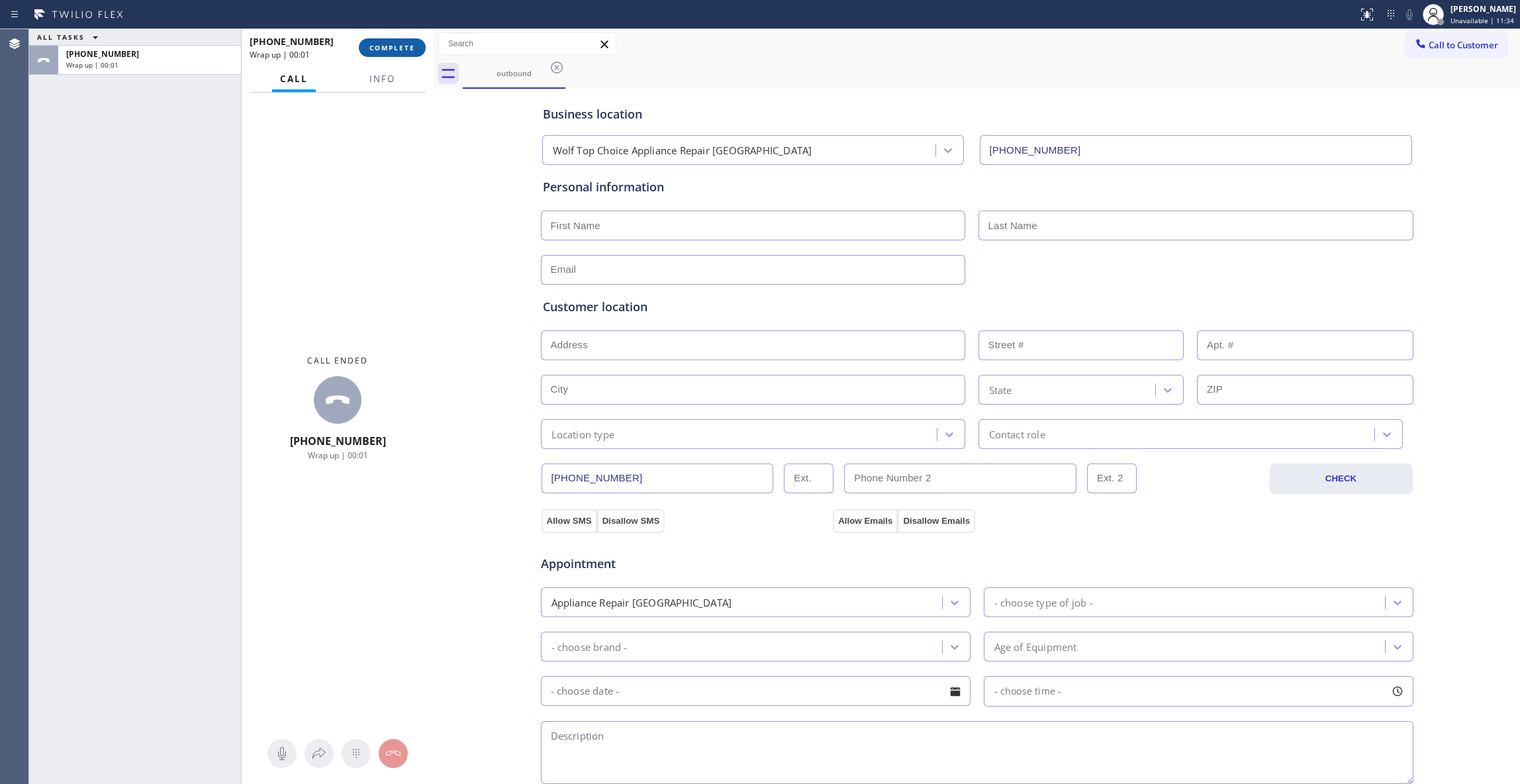
click at [396, 48] on span "COMPLETE" at bounding box center [392, 48] width 46 height 10
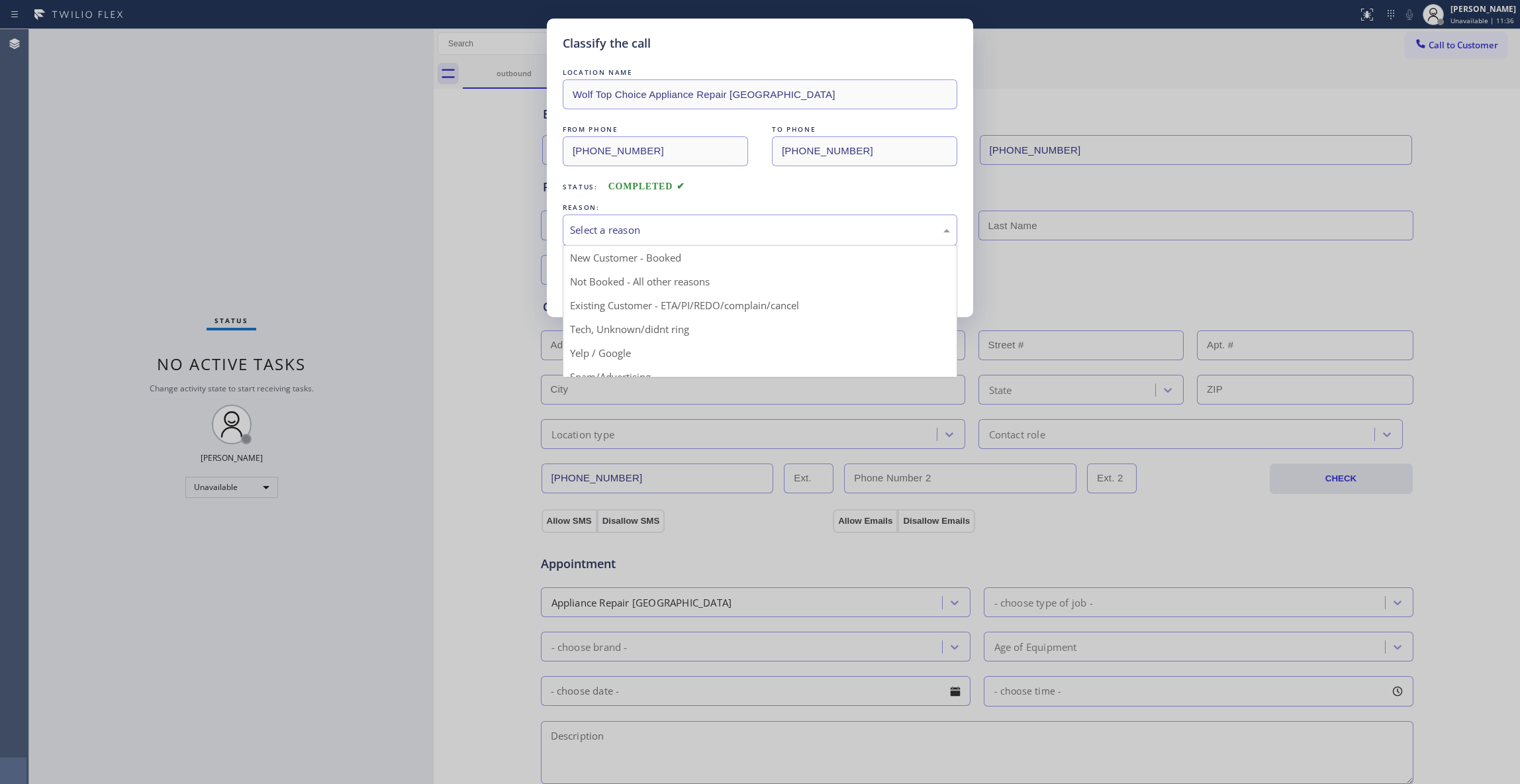
click at [641, 233] on div "Select a reason" at bounding box center [760, 230] width 380 height 16
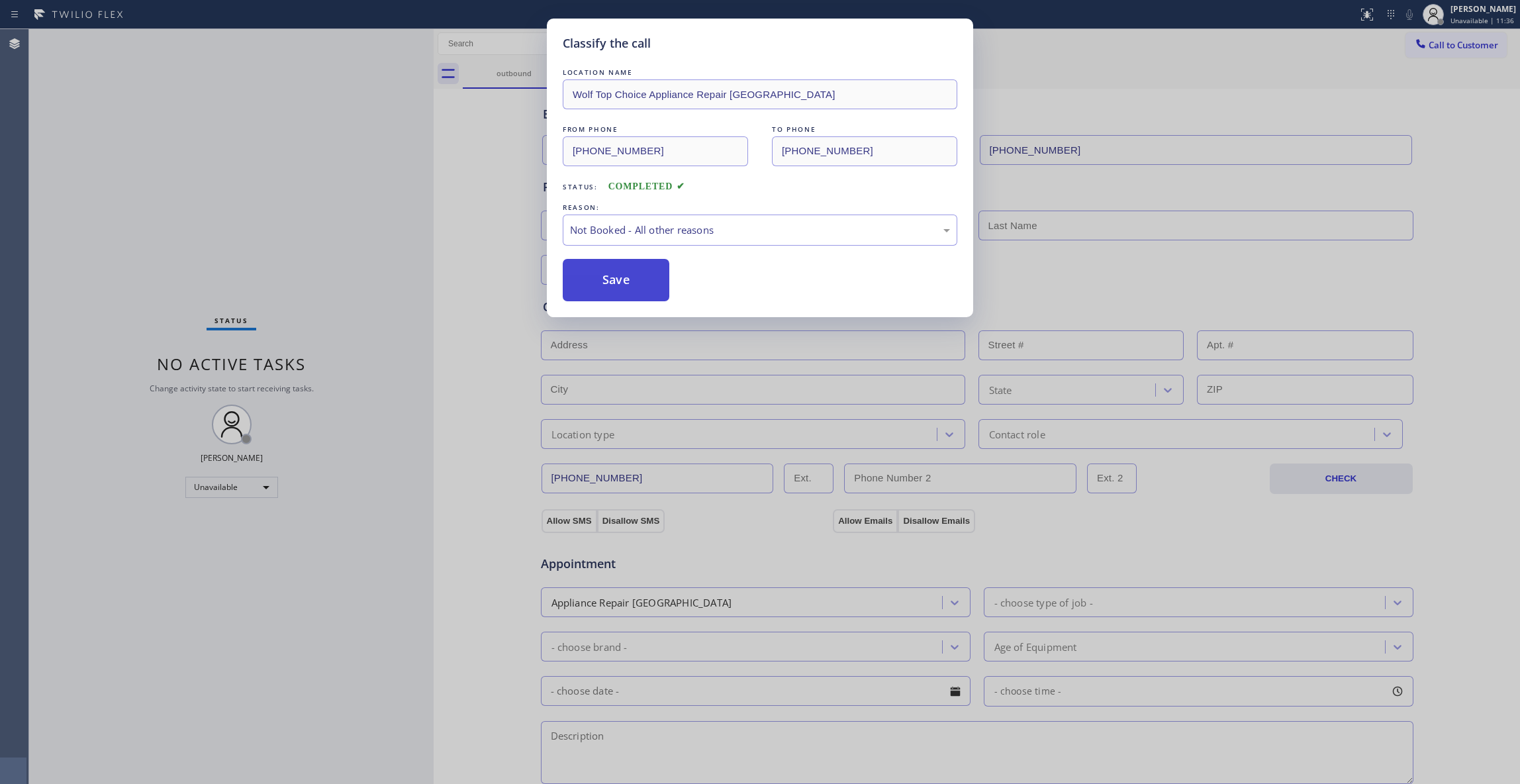
click at [605, 281] on button "Save" at bounding box center [616, 279] width 106 height 42
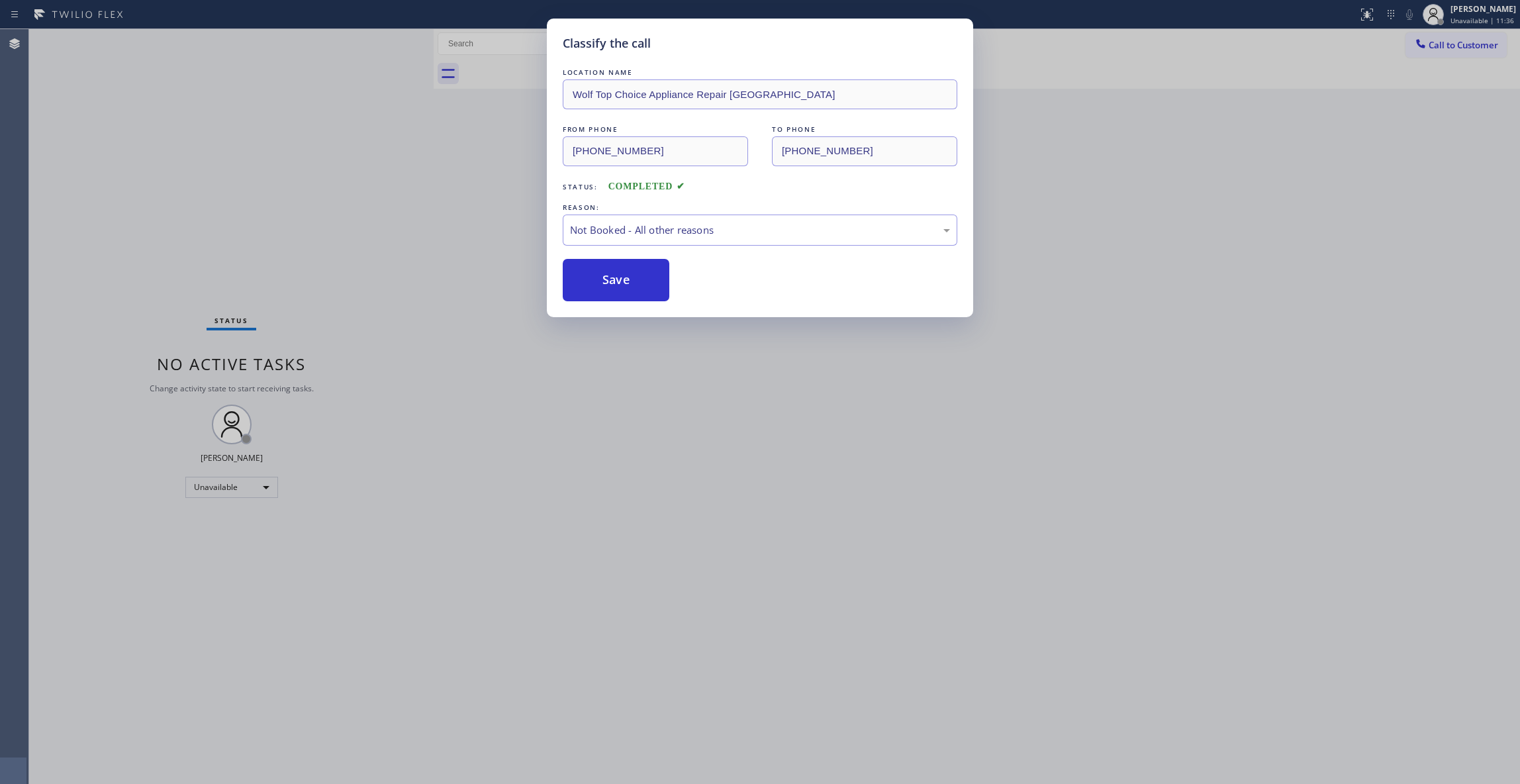
drag, startPoint x: 605, startPoint y: 281, endPoint x: 142, endPoint y: 344, distance: 467.3
click at [596, 281] on button "Save" at bounding box center [616, 279] width 106 height 42
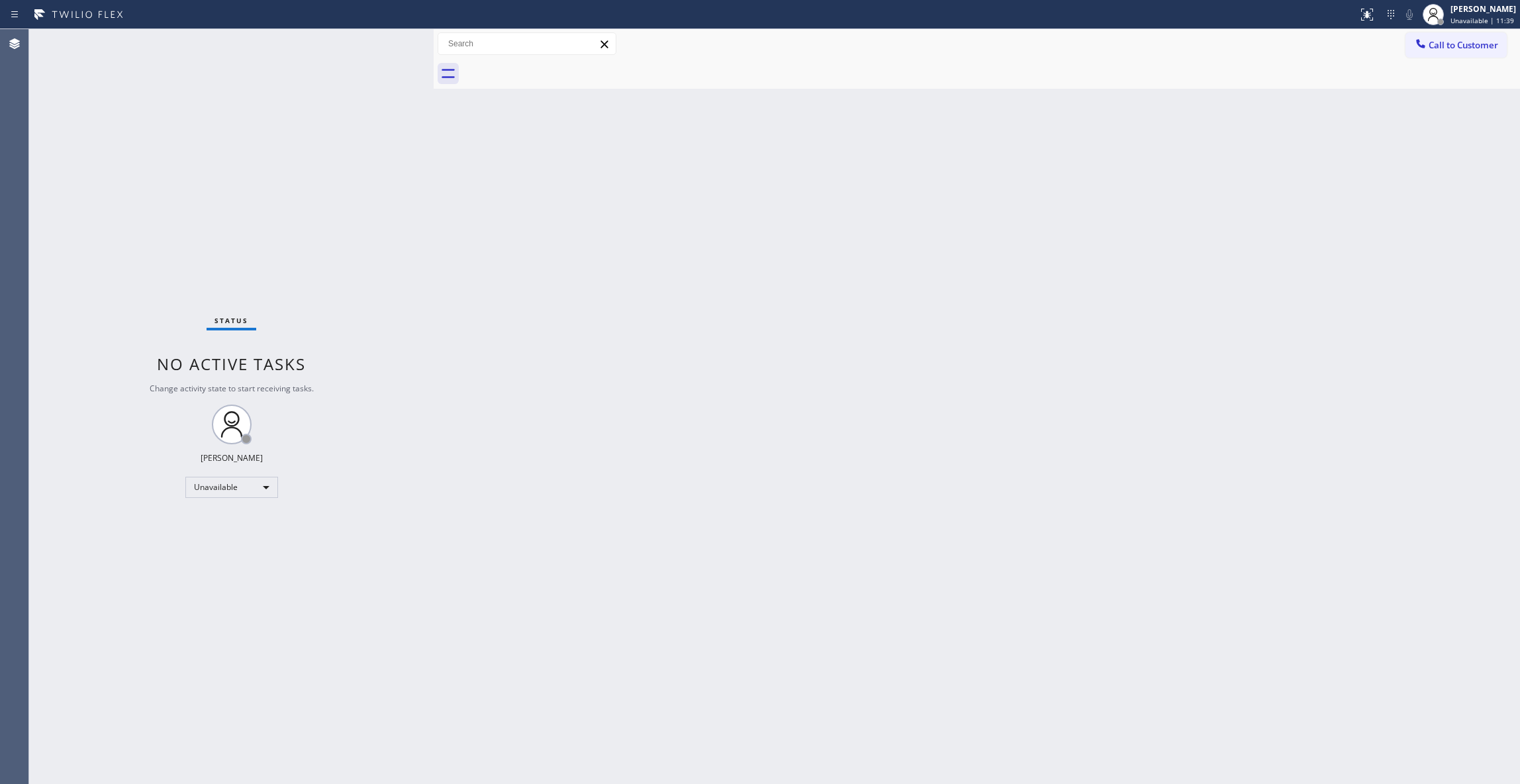
drag, startPoint x: 1148, startPoint y: 299, endPoint x: 1225, endPoint y: 226, distance: 106.1
click at [1166, 284] on div "Back to Dashboard Change Sender ID Customers Technicians Select a contact Outbo…" at bounding box center [977, 406] width 1087 height 755
click at [1460, 39] on span "Call to Customer" at bounding box center [1464, 45] width 69 height 12
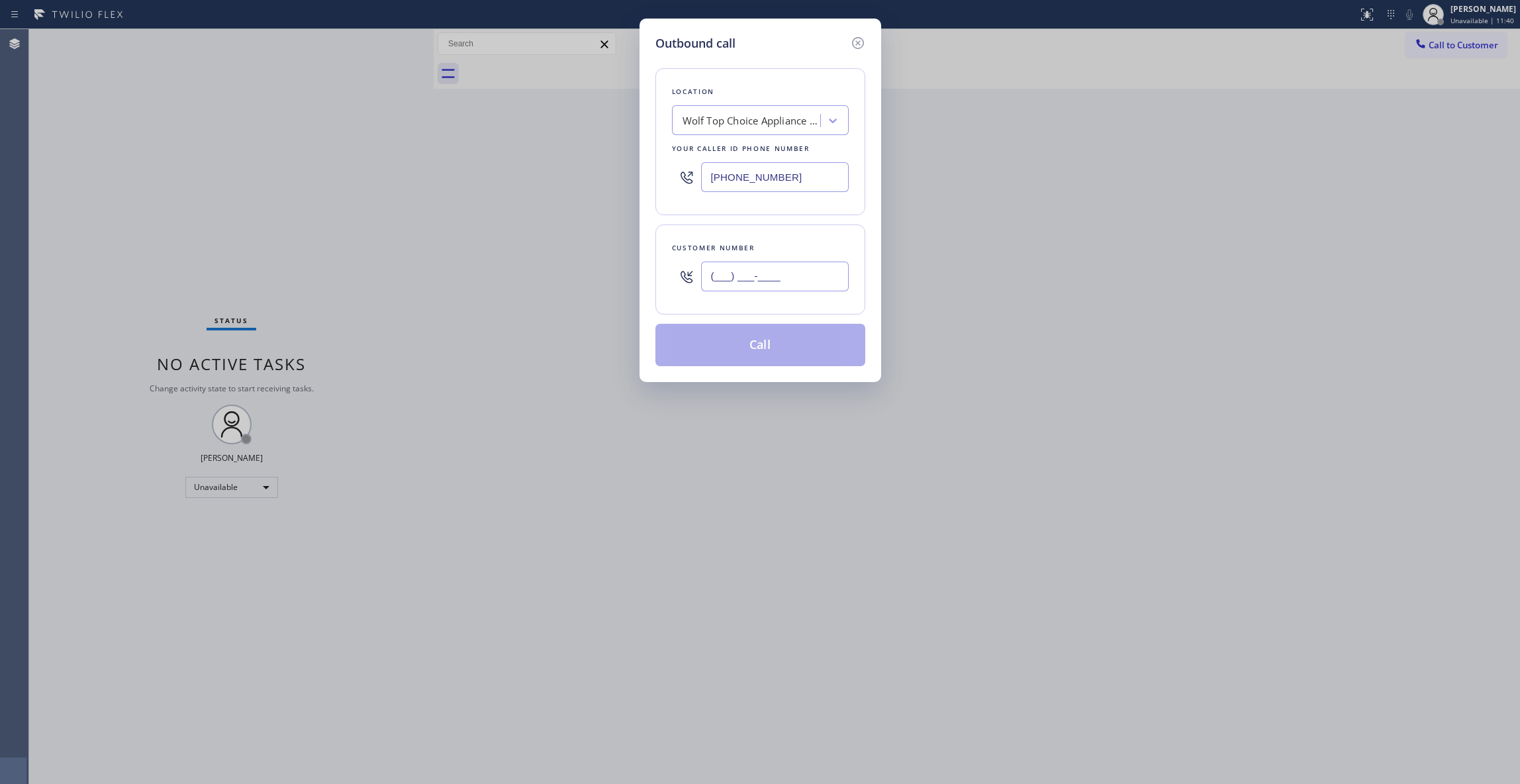
click at [808, 287] on input "(___) ___-____" at bounding box center [775, 276] width 148 height 29
paste input "510) 869-3666"
type input "(510) 869-3666"
click at [748, 351] on button "Call" at bounding box center [760, 344] width 210 height 42
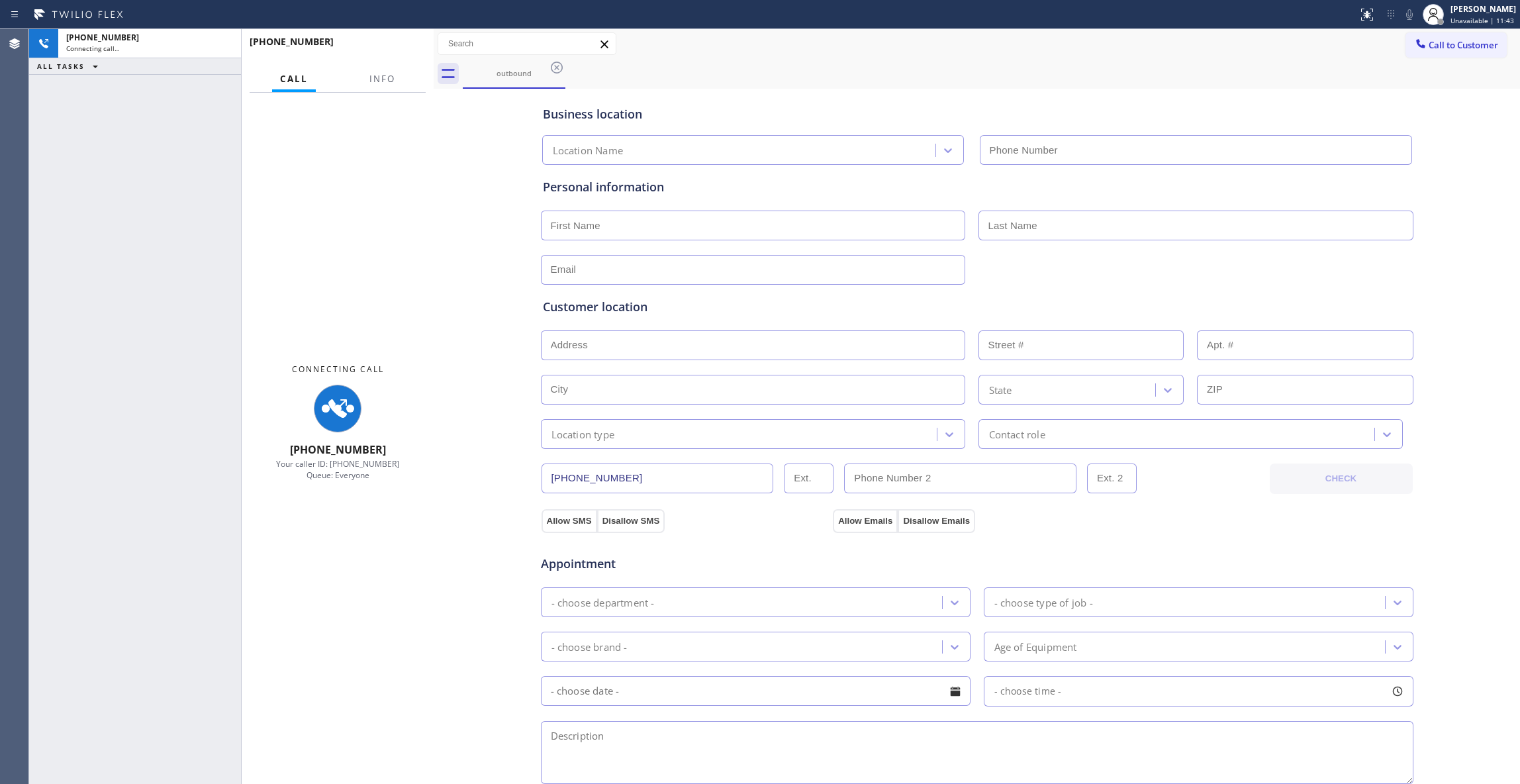
type input "(510) 319-0108"
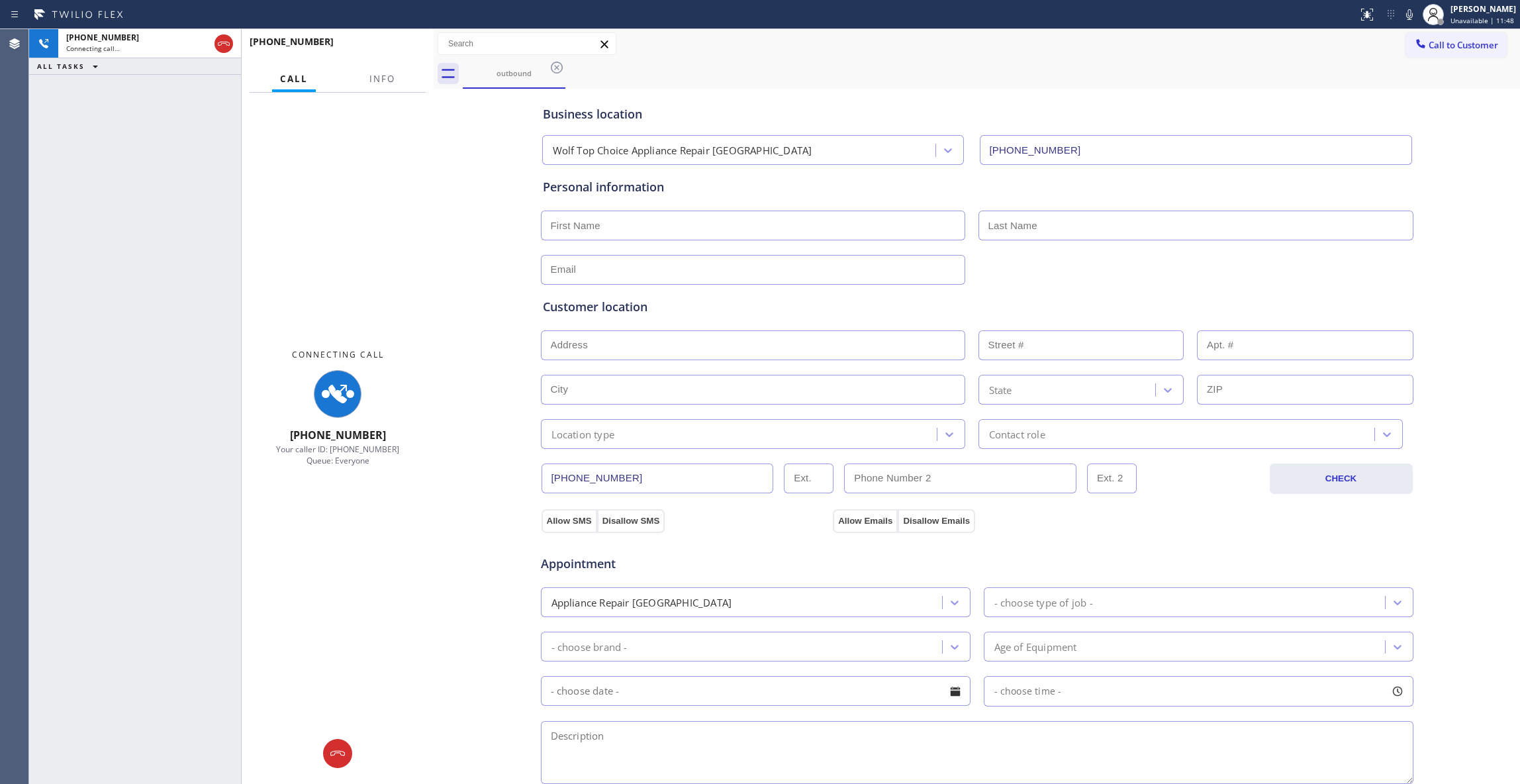
click at [41, 391] on div "+15108693666 Connecting call… ALL TASKS ALL TASKS ACTIVE TASKS TASKS IN WRAP UP" at bounding box center [135, 406] width 212 height 755
click at [387, 78] on span "Info" at bounding box center [382, 79] width 26 height 12
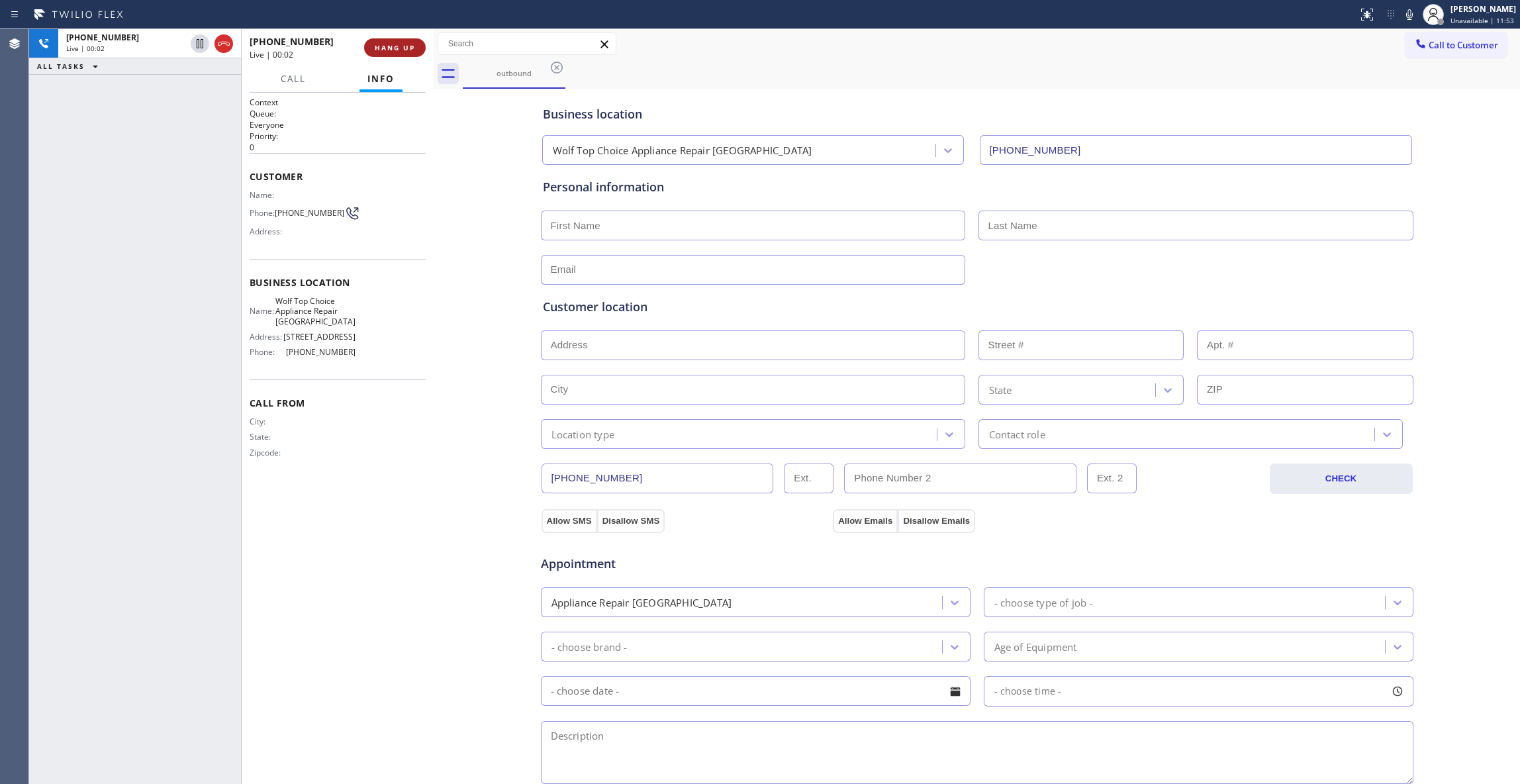
click at [387, 44] on span "HANG UP" at bounding box center [394, 48] width 41 height 10
drag, startPoint x: 389, startPoint y: 44, endPoint x: 395, endPoint y: 41, distance: 6.7
click at [390, 44] on span "COMPLETE" at bounding box center [392, 48] width 46 height 10
click at [398, 37] on div "+15108693666 Wrap up | 00:01 COMPLETE" at bounding box center [338, 48] width 176 height 35
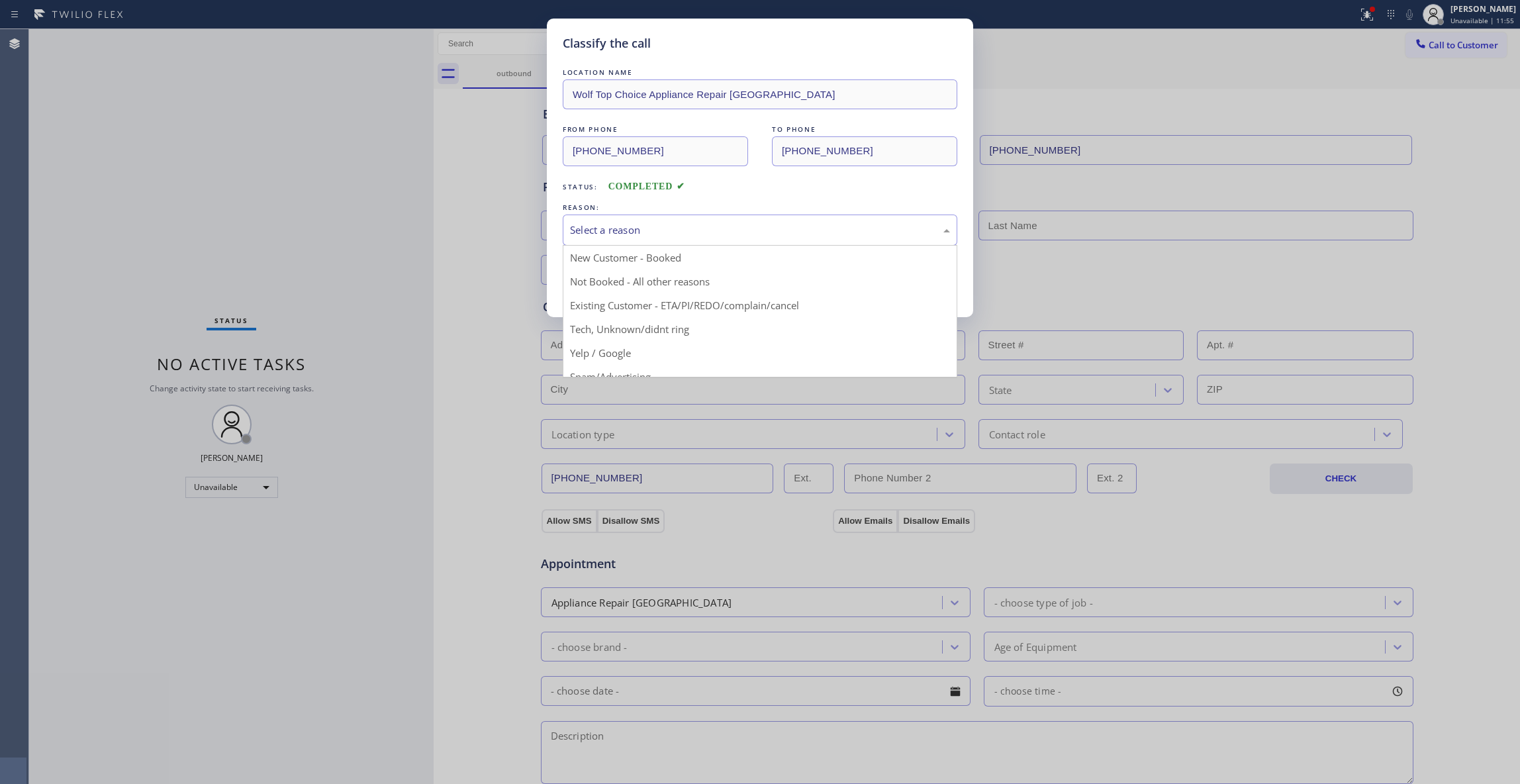
click at [620, 222] on div "Select a reason" at bounding box center [760, 230] width 380 height 16
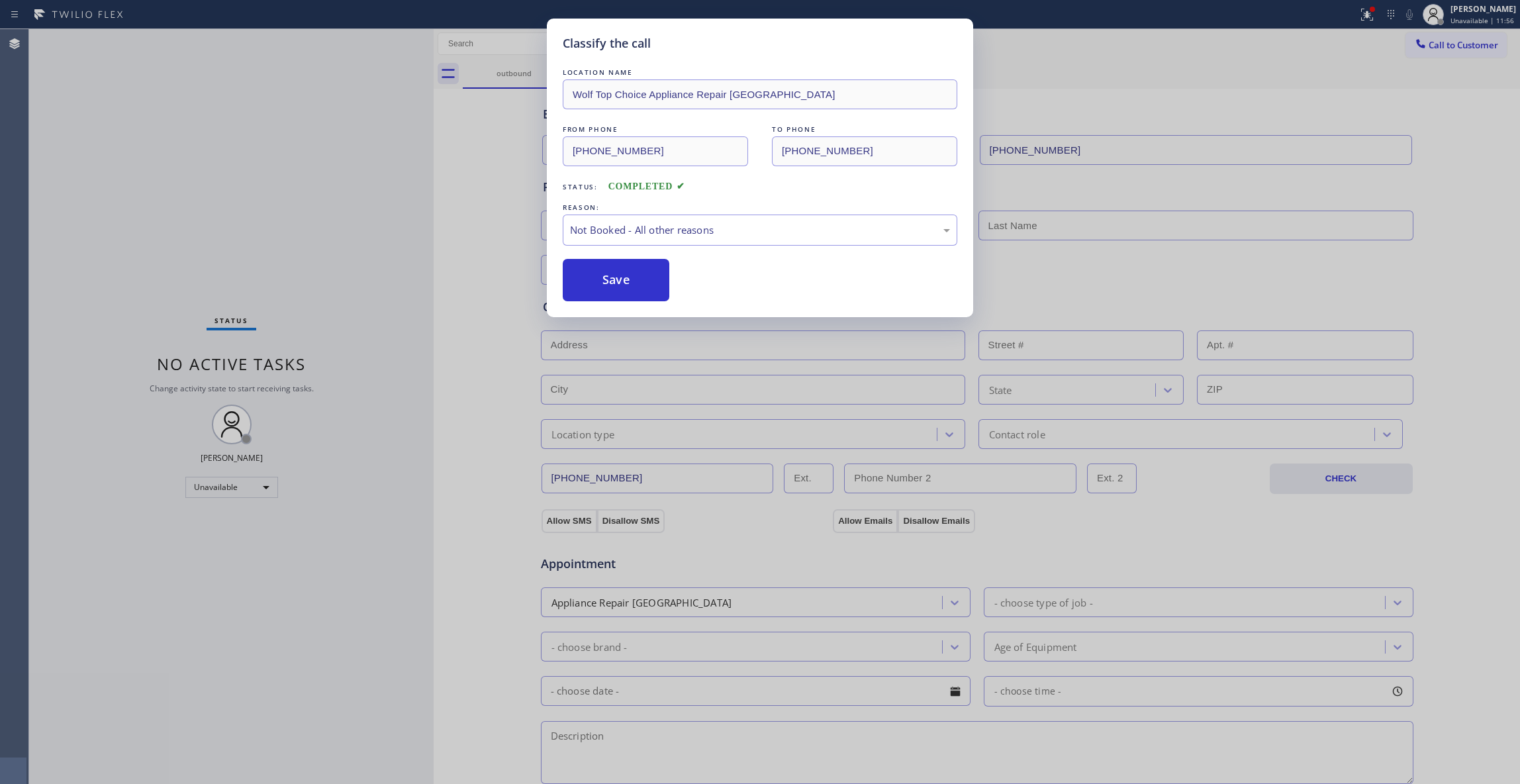
click at [612, 276] on button "Save" at bounding box center [616, 279] width 106 height 42
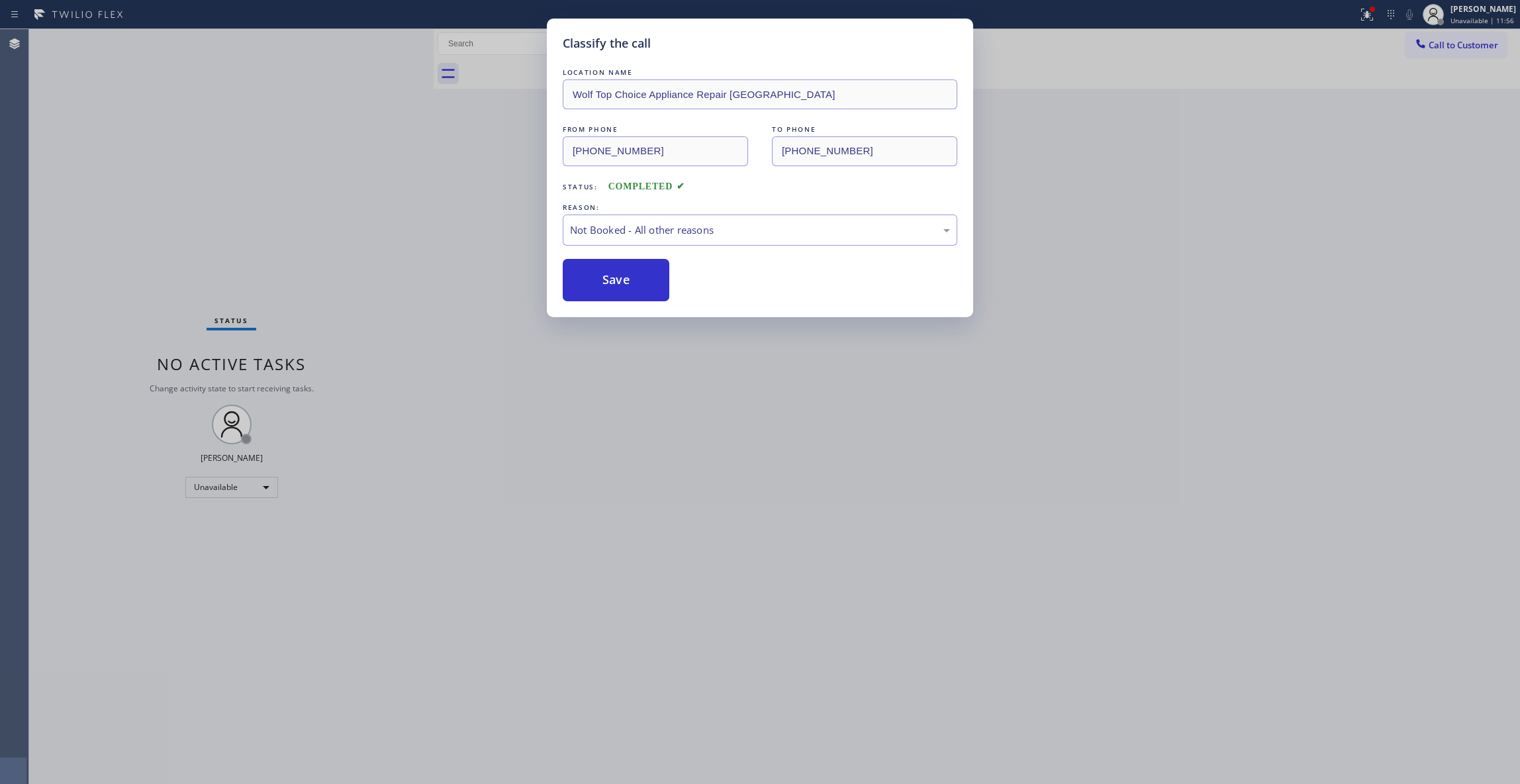
click at [612, 276] on button "Save" at bounding box center [616, 279] width 106 height 42
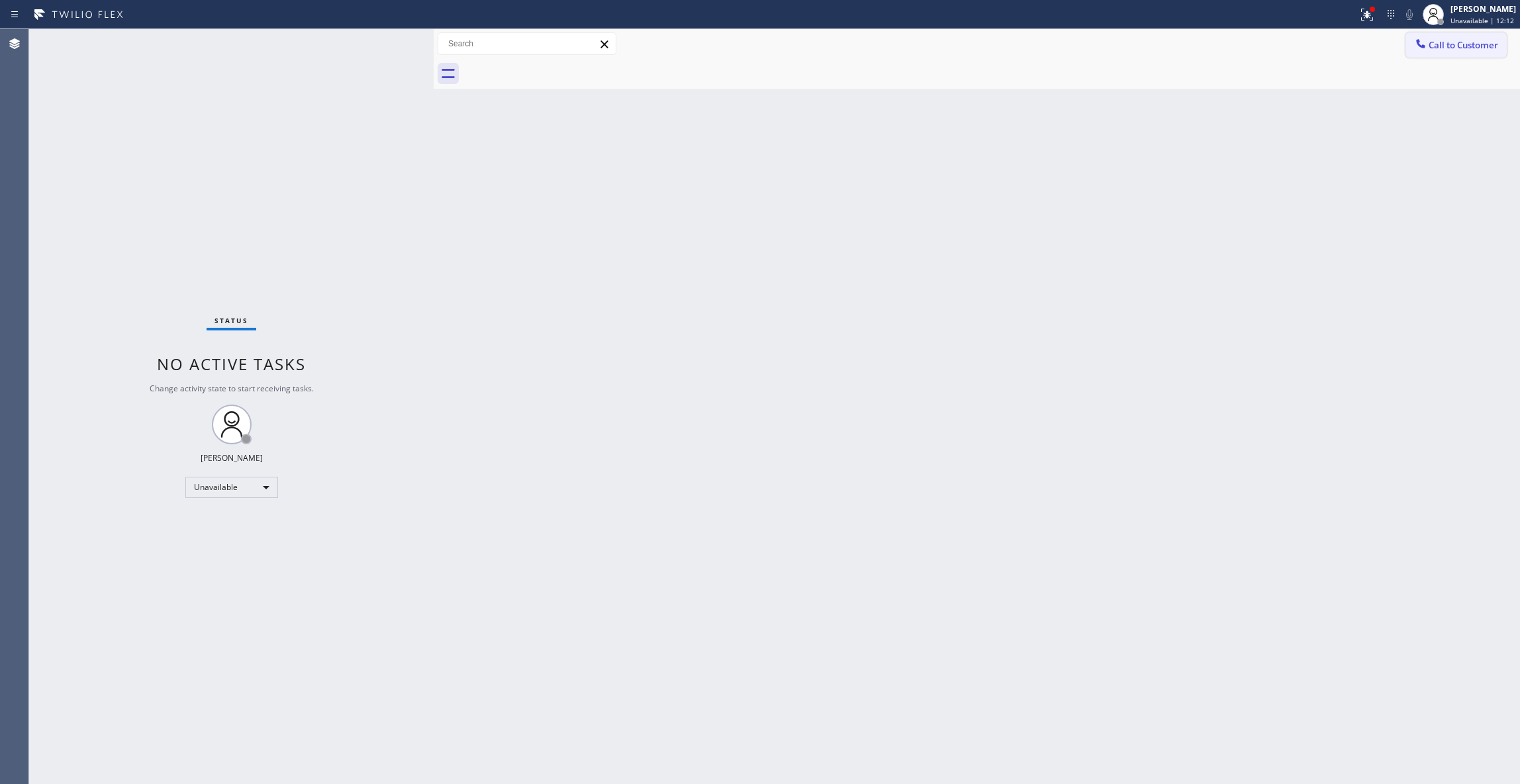
click at [1484, 50] on span "Call to Customer" at bounding box center [1464, 45] width 69 height 12
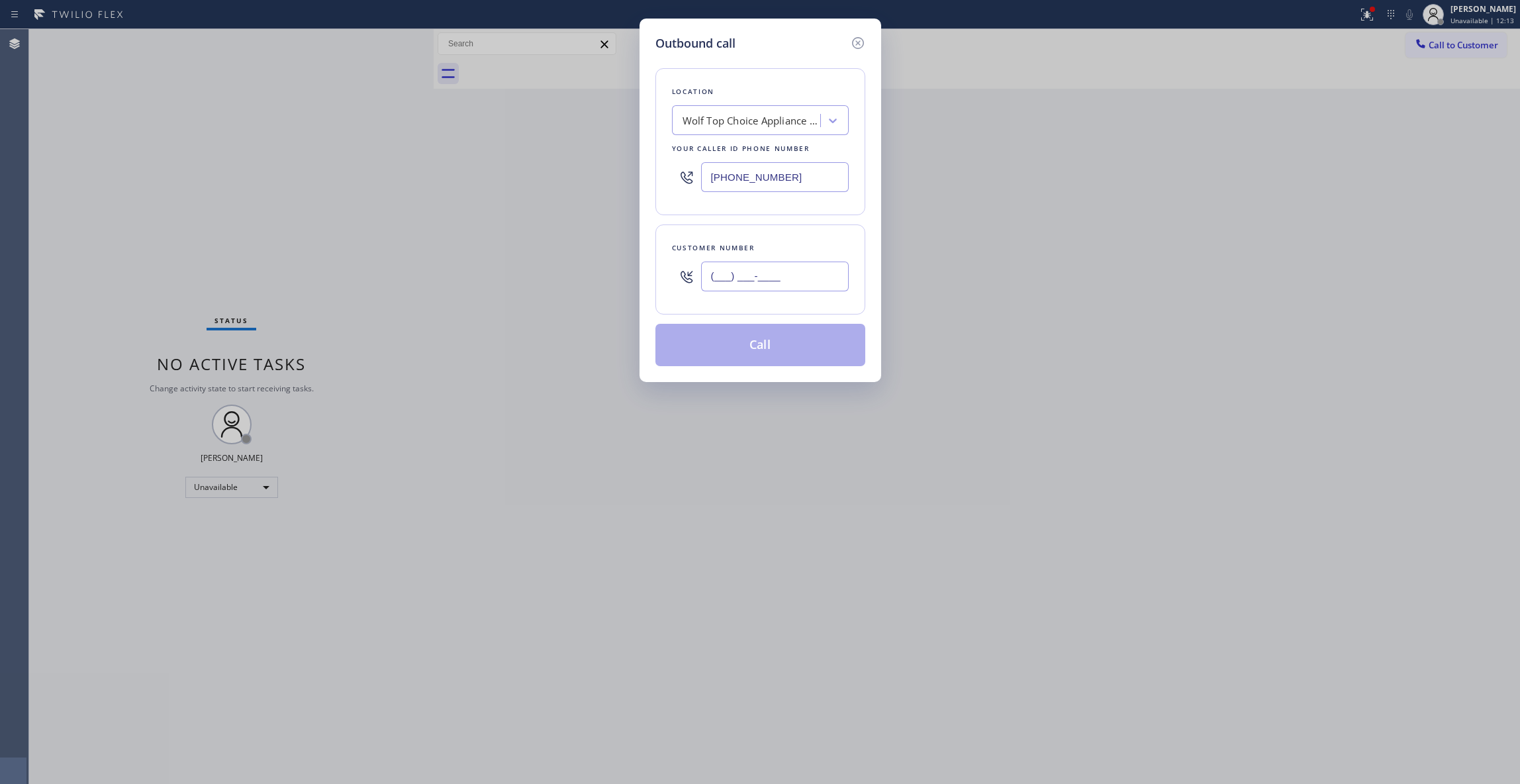
click at [770, 282] on input "(___) ___-____" at bounding box center [775, 276] width 148 height 29
paste input "510) 869-3666"
type input "(510) 869-3666"
click at [765, 349] on button "Call" at bounding box center [760, 344] width 210 height 42
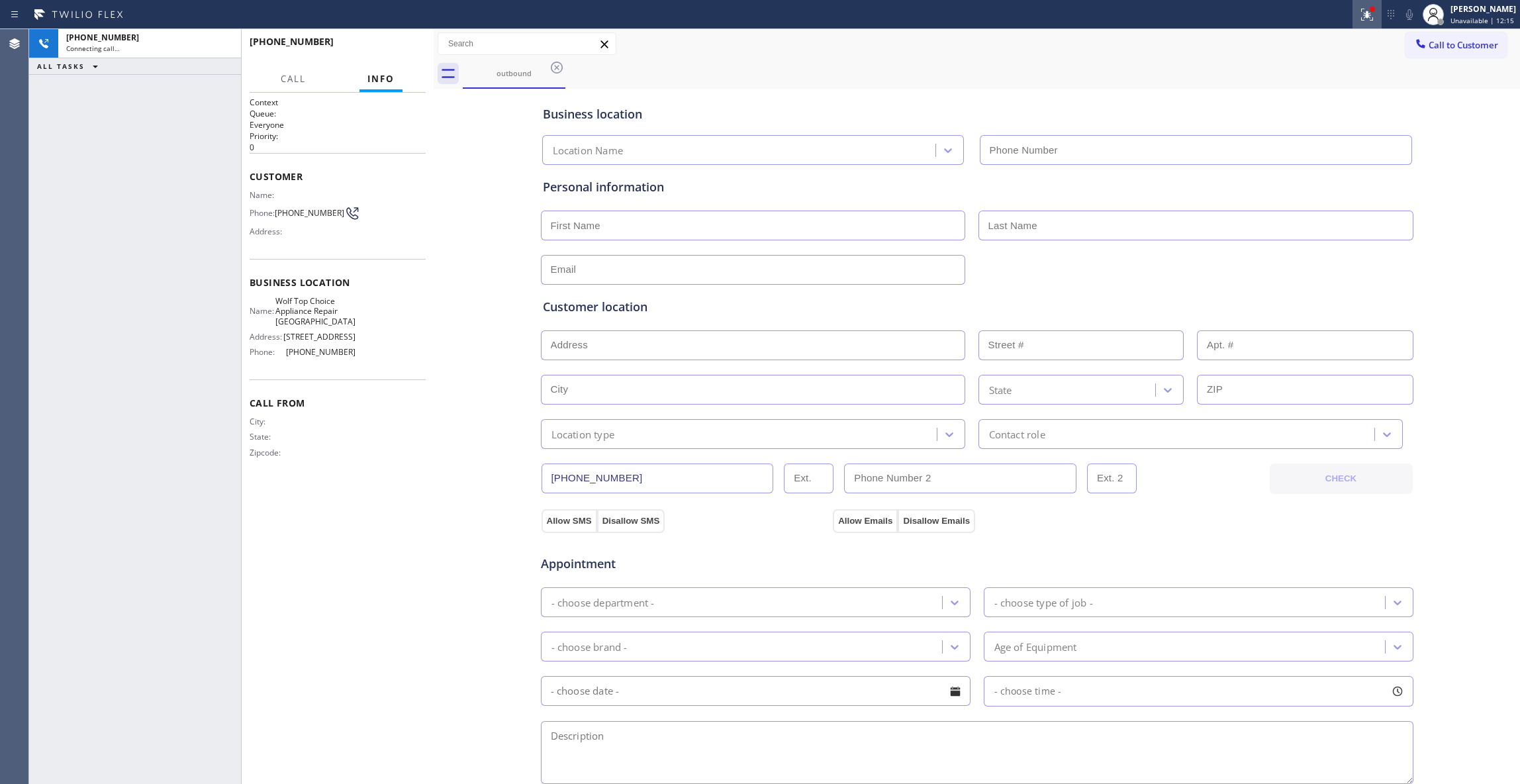
click at [1359, 19] on icon at bounding box center [1367, 15] width 16 height 16
click at [1287, 168] on button "Clear issues" at bounding box center [1280, 173] width 155 height 18
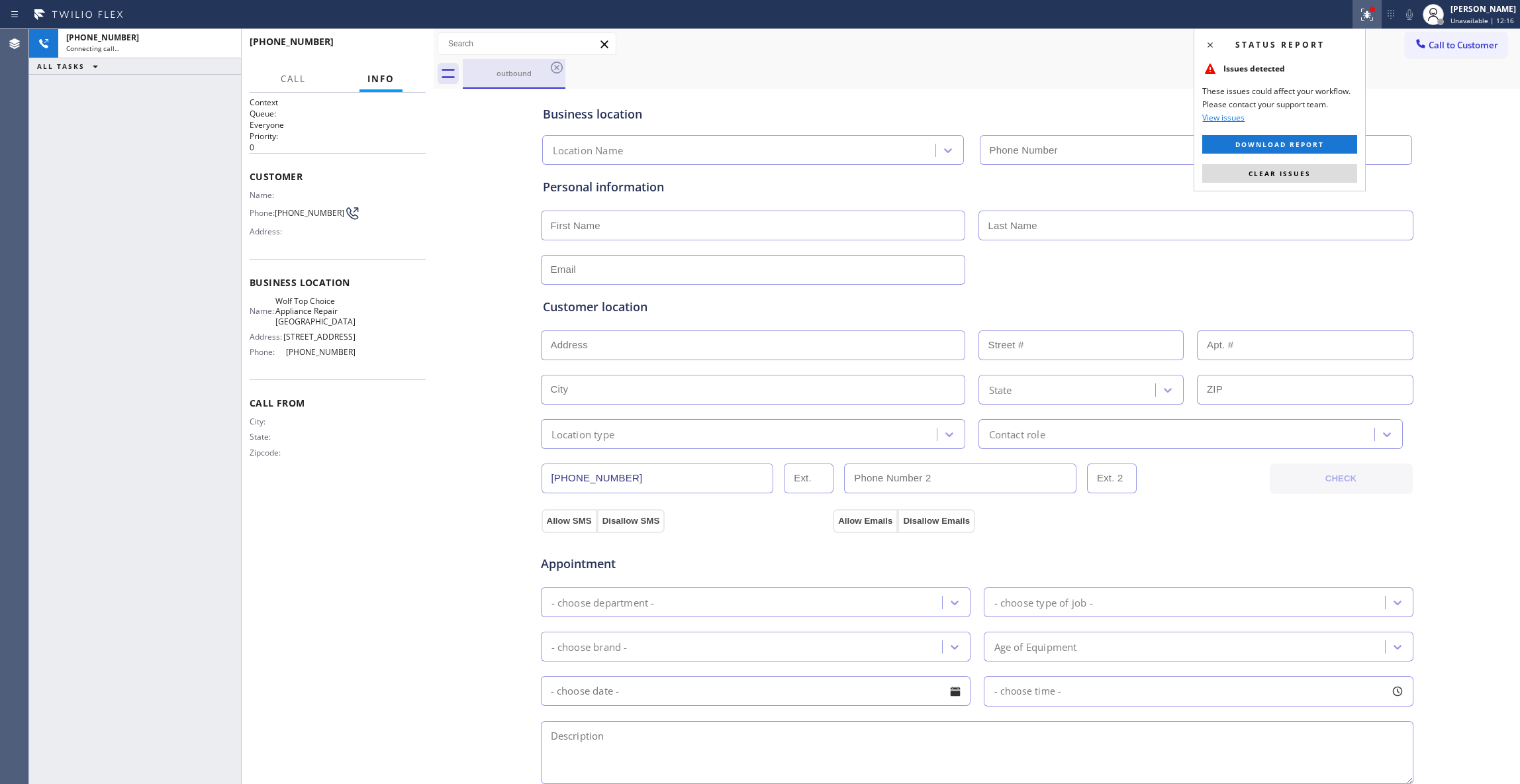
type input "(510) 319-0108"
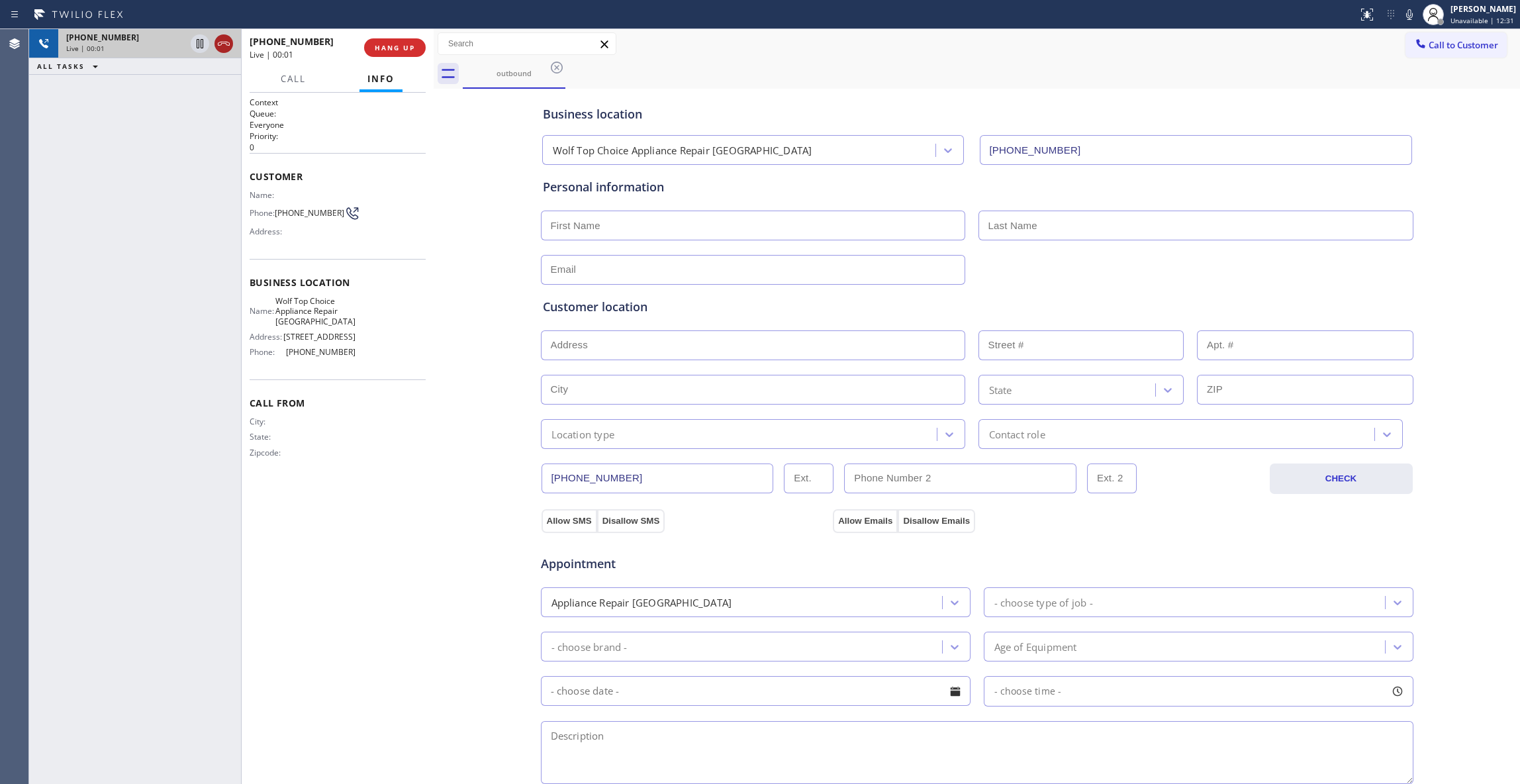
click at [229, 46] on icon at bounding box center [224, 43] width 16 height 16
click at [403, 47] on span "HANG UP" at bounding box center [394, 48] width 41 height 10
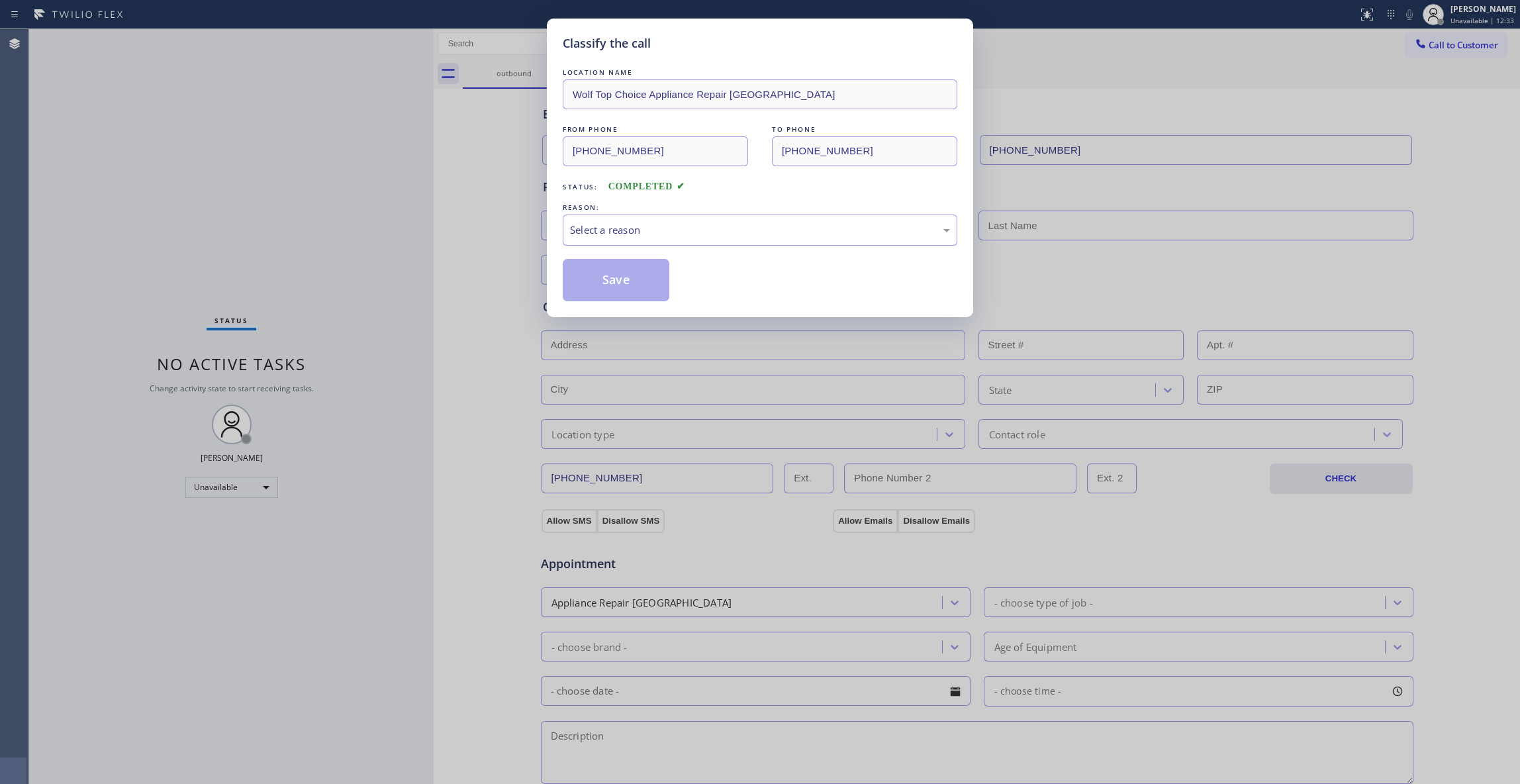
click at [602, 233] on div "Select a reason" at bounding box center [760, 230] width 380 height 16
click at [605, 279] on button "Save" at bounding box center [616, 279] width 106 height 42
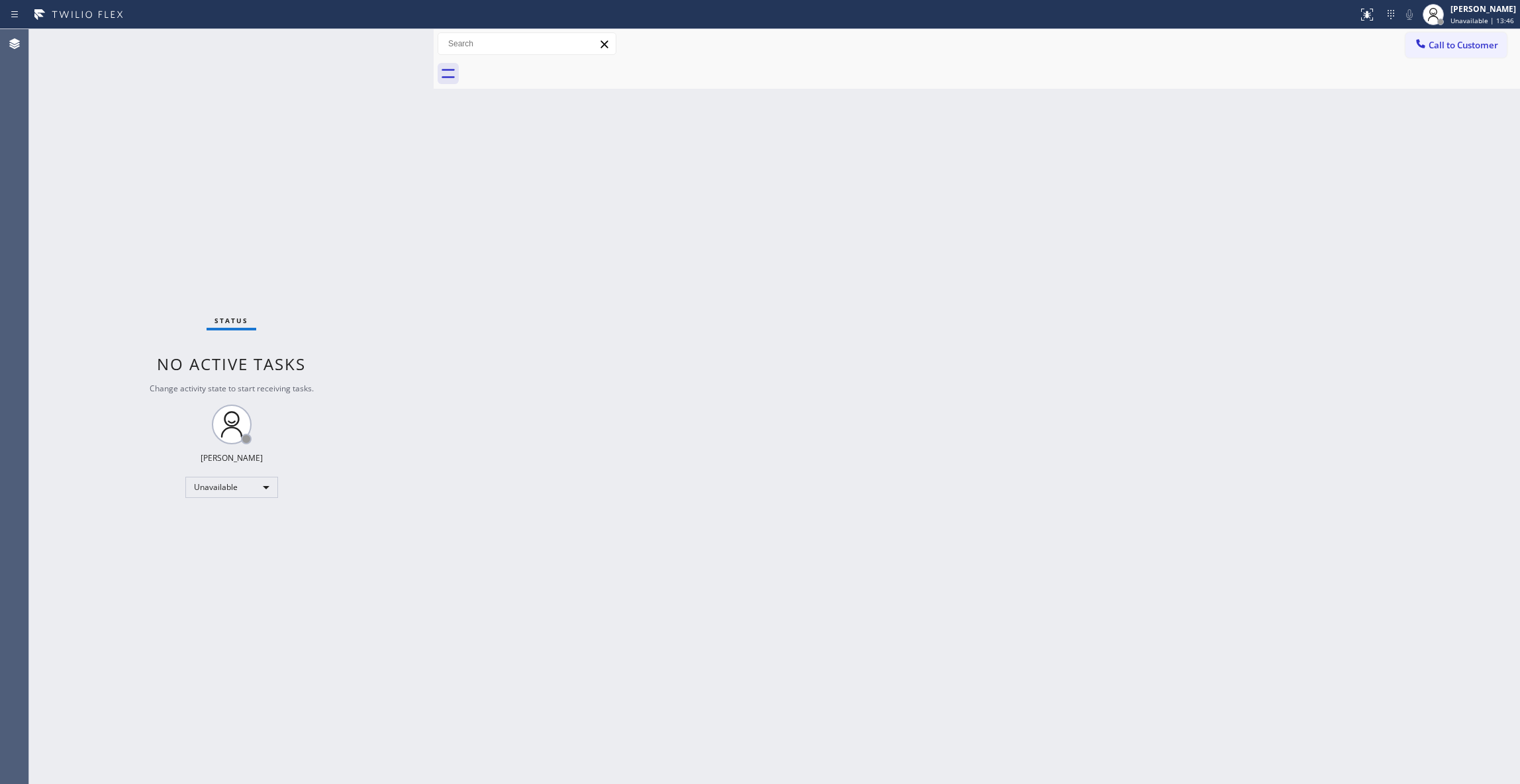
click at [49, 767] on div "Status No active tasks Change activity state to start receiving tasks. Louis Ma…" at bounding box center [232, 406] width 405 height 755
drag, startPoint x: 1470, startPoint y: 64, endPoint x: 1458, endPoint y: 67, distance: 12.4
click at [1469, 64] on div at bounding box center [991, 73] width 1057 height 29
click at [1447, 51] on button "Call to Customer" at bounding box center [1456, 45] width 101 height 25
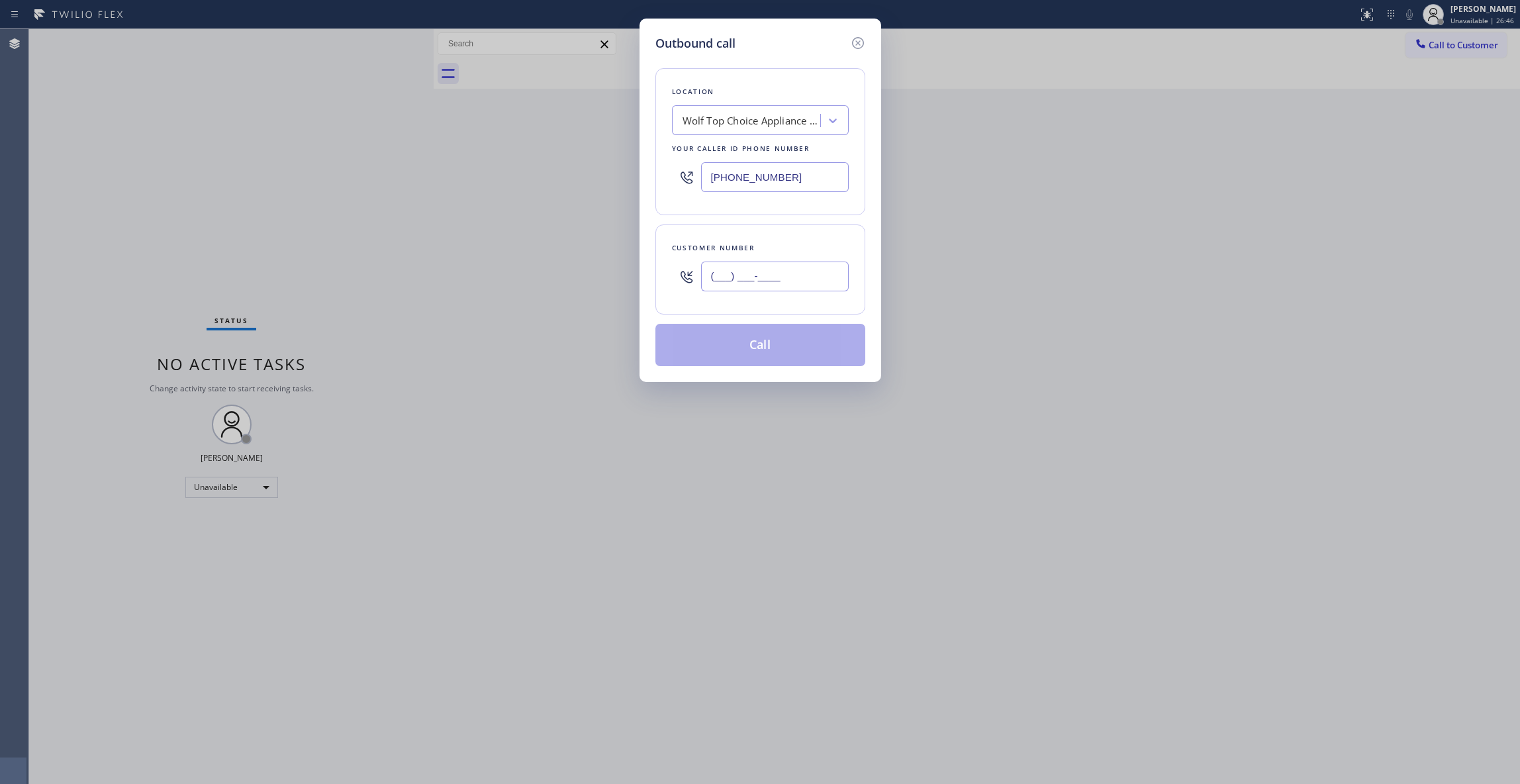
click at [788, 273] on input "(___) ___-____" at bounding box center [775, 276] width 148 height 29
paste input "305) 778-9352"
type input "[PHONE_NUMBER]"
paste input "305) 930-8096"
drag, startPoint x: 807, startPoint y: 181, endPoint x: 613, endPoint y: 180, distance: 194.0
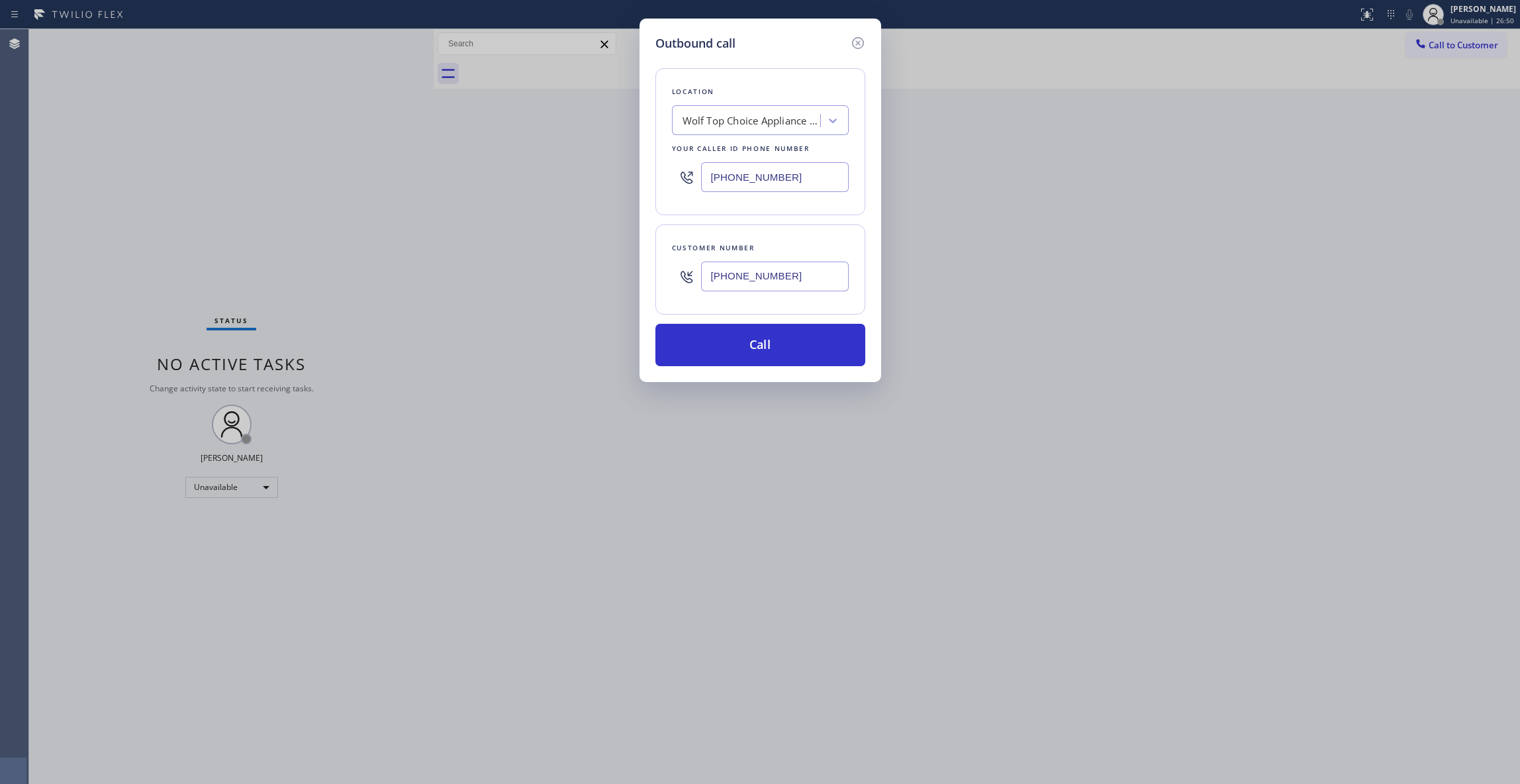
click at [613, 180] on div "Outbound call Location Wolf Top Choice Appliance Repair Richmond Your caller id…" at bounding box center [760, 392] width 1520 height 784
type input "[PHONE_NUMBER]"
drag, startPoint x: 808, startPoint y: 273, endPoint x: 637, endPoint y: 273, distance: 171.0
click at [637, 273] on div "Outbound call Location Air Conditioning Repair North Miami Your caller id phone…" at bounding box center [760, 392] width 1520 height 784
click at [774, 344] on button "Call" at bounding box center [760, 344] width 210 height 42
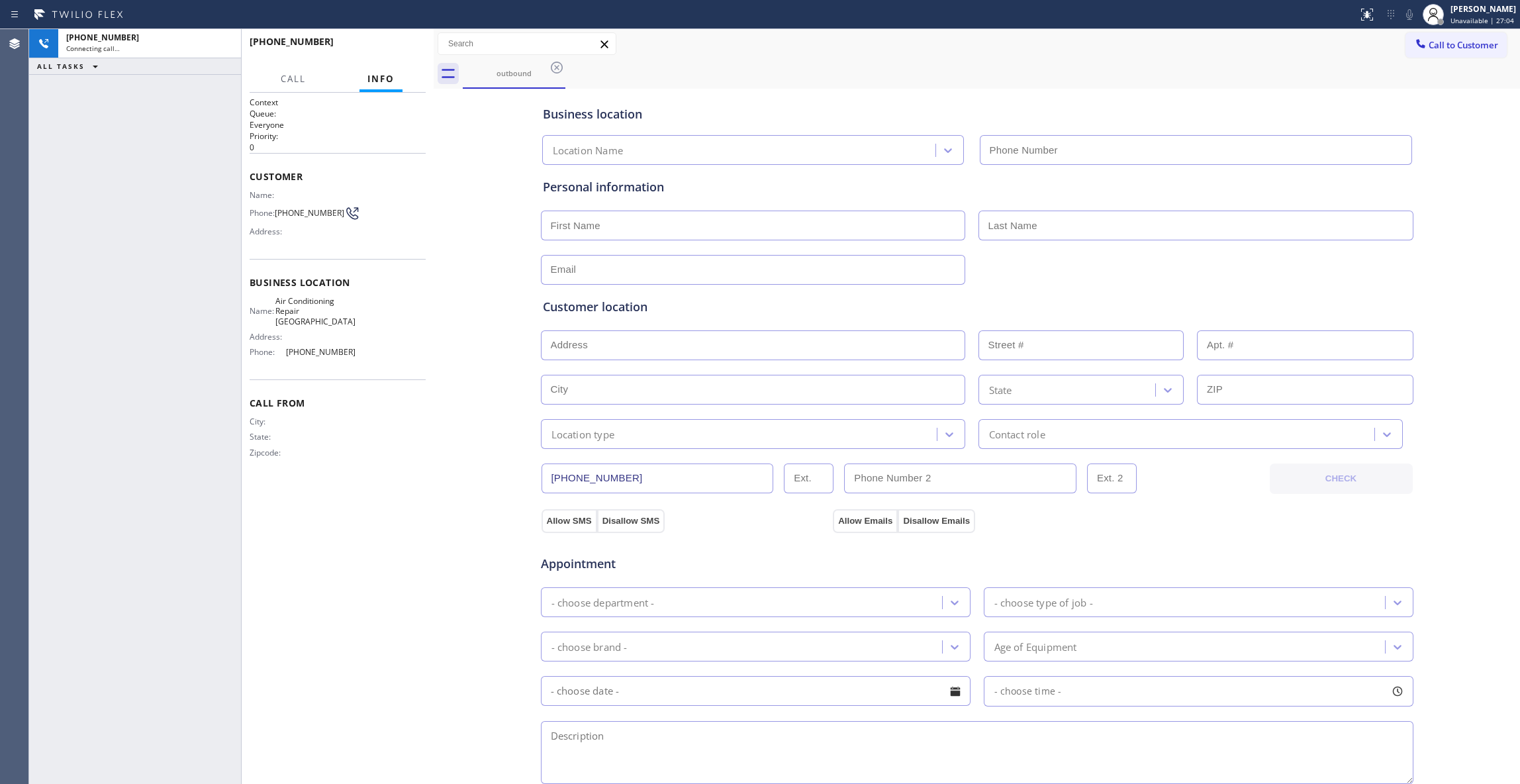
type input "[PHONE_NUMBER]"
click at [359, 515] on div "Context Queue: Everyone Priority: 0 Customer Name: Phone: (305) 778-9352 Addres…" at bounding box center [338, 438] width 176 height 683
click at [392, 513] on div "Context Queue: Everyone Priority: 0 Customer Name: Phone: (305) 778-9352 Addres…" at bounding box center [338, 438] width 176 height 683
click at [406, 525] on div "Context Queue: Everyone Priority: 0 Customer Name: Phone: (305) 778-9352 Addres…" at bounding box center [338, 438] width 176 height 683
click at [1359, 20] on icon at bounding box center [1367, 15] width 16 height 16
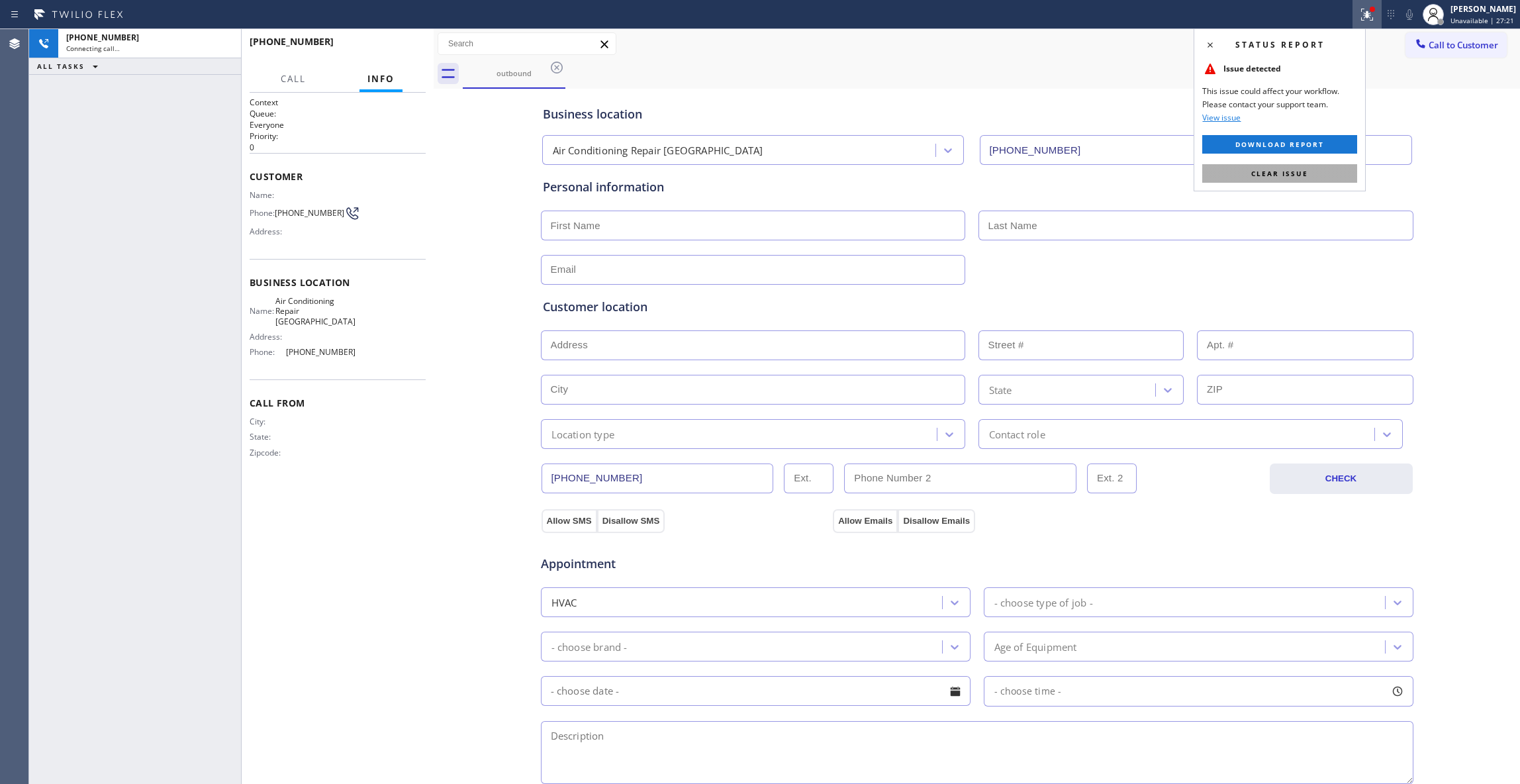
click at [1307, 171] on span "Clear issue" at bounding box center [1280, 173] width 57 height 10
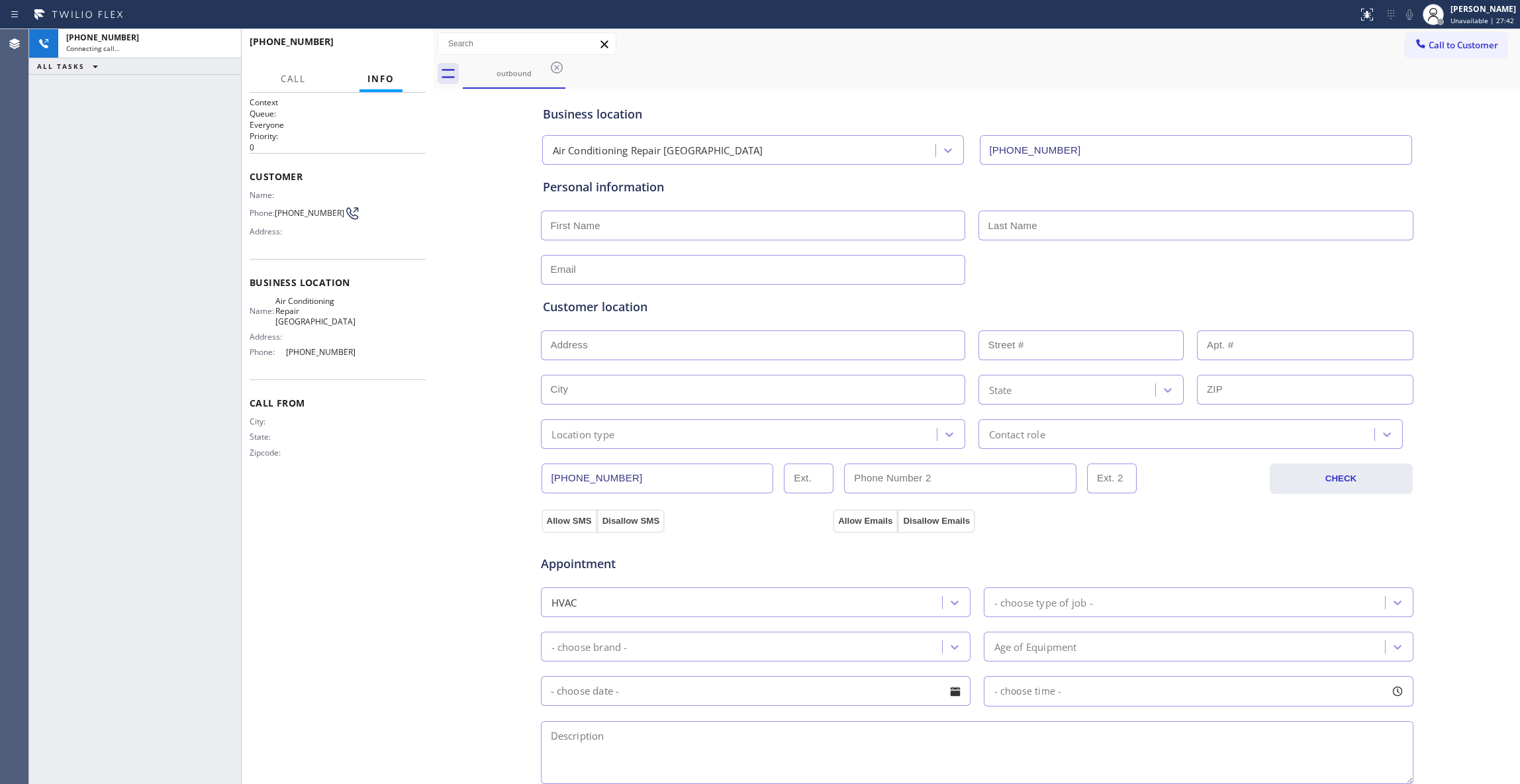
click at [385, 558] on div "Context Queue: Everyone Priority: 0 Customer Name: Phone: (305) 778-9352 Addres…" at bounding box center [338, 438] width 176 height 683
click at [422, 511] on div "Context Queue: Everyone Priority: 0 Customer Name: Phone: (305) 778-9352 Addres…" at bounding box center [338, 438] width 176 height 683
click at [22, 765] on div at bounding box center [13, 770] width 27 height 27
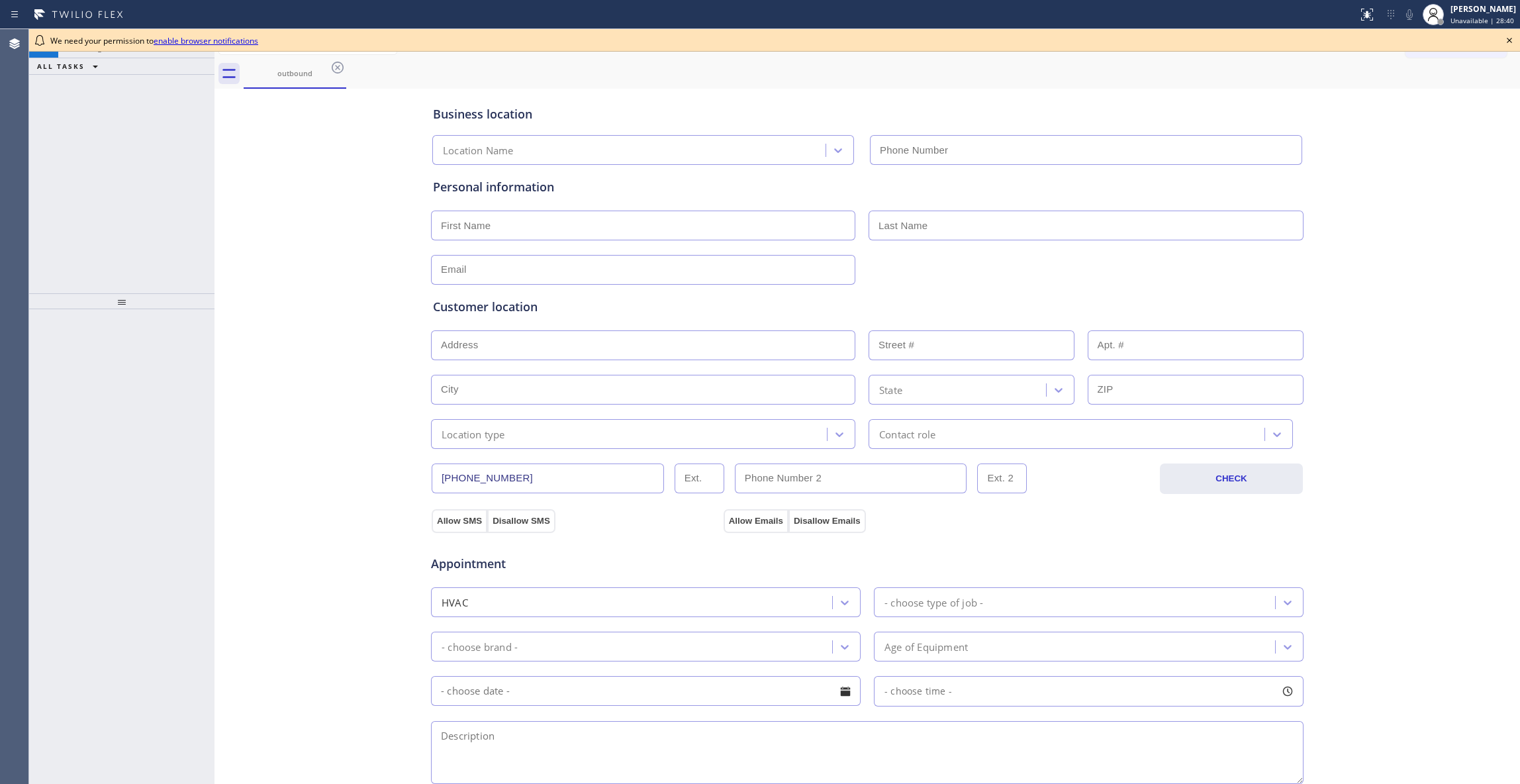
type input "[PHONE_NUMBER]"
drag, startPoint x: 372, startPoint y: 303, endPoint x: 372, endPoint y: 65, distance: 238.0
click at [372, 278] on div "Business location Air Conditioning Repair [GEOGRAPHIC_DATA] [PHONE_NUMBER] Pers…" at bounding box center [867, 544] width 1300 height 904
click at [339, 67] on icon at bounding box center [337, 67] width 16 height 16
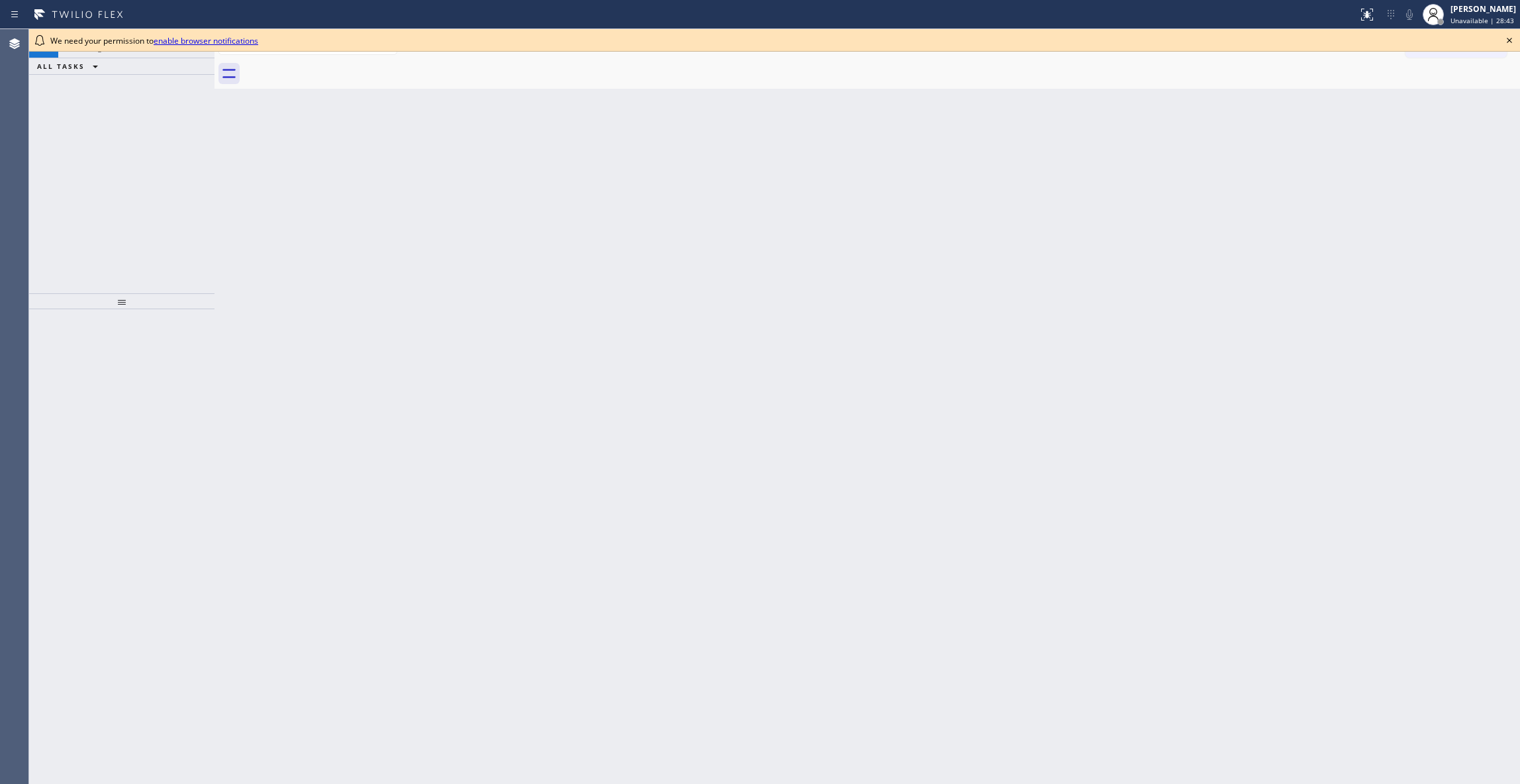
click at [169, 51] on div at bounding box center [775, 51] width 1491 height 1
click at [1508, 38] on icon at bounding box center [1510, 41] width 16 height 16
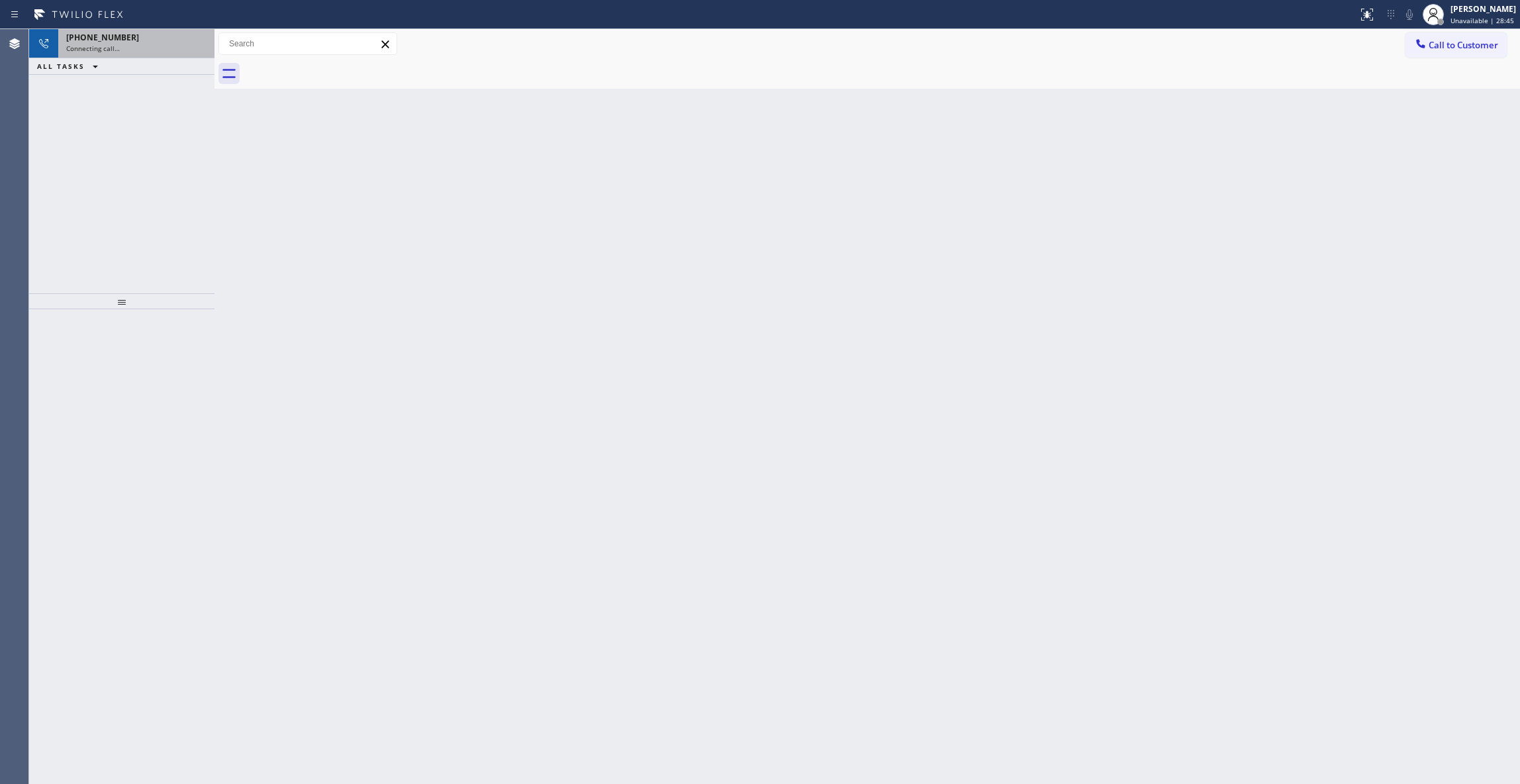
click at [182, 41] on div "[PHONE_NUMBER]" at bounding box center [137, 37] width 140 height 11
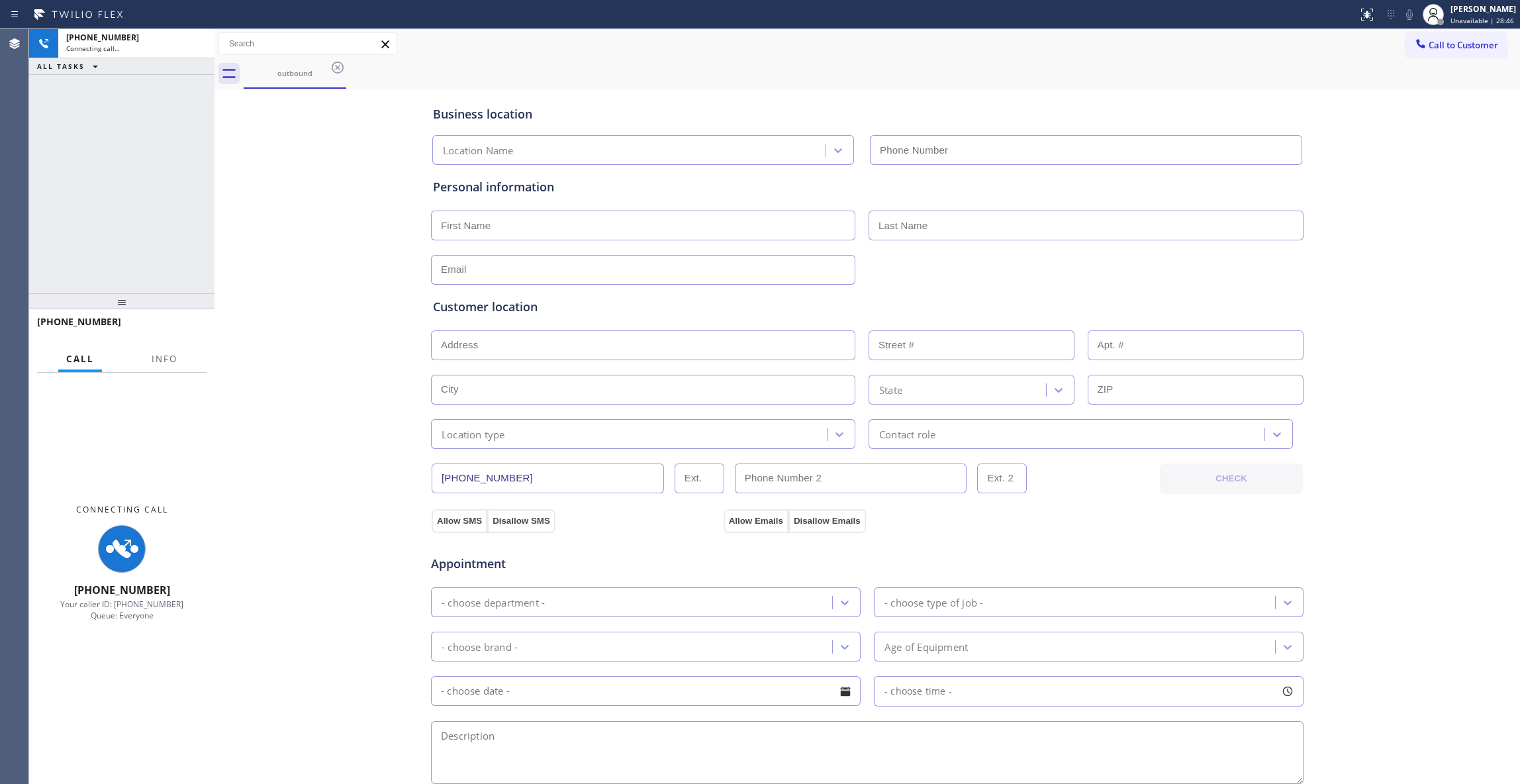
type input "[PHONE_NUMBER]"
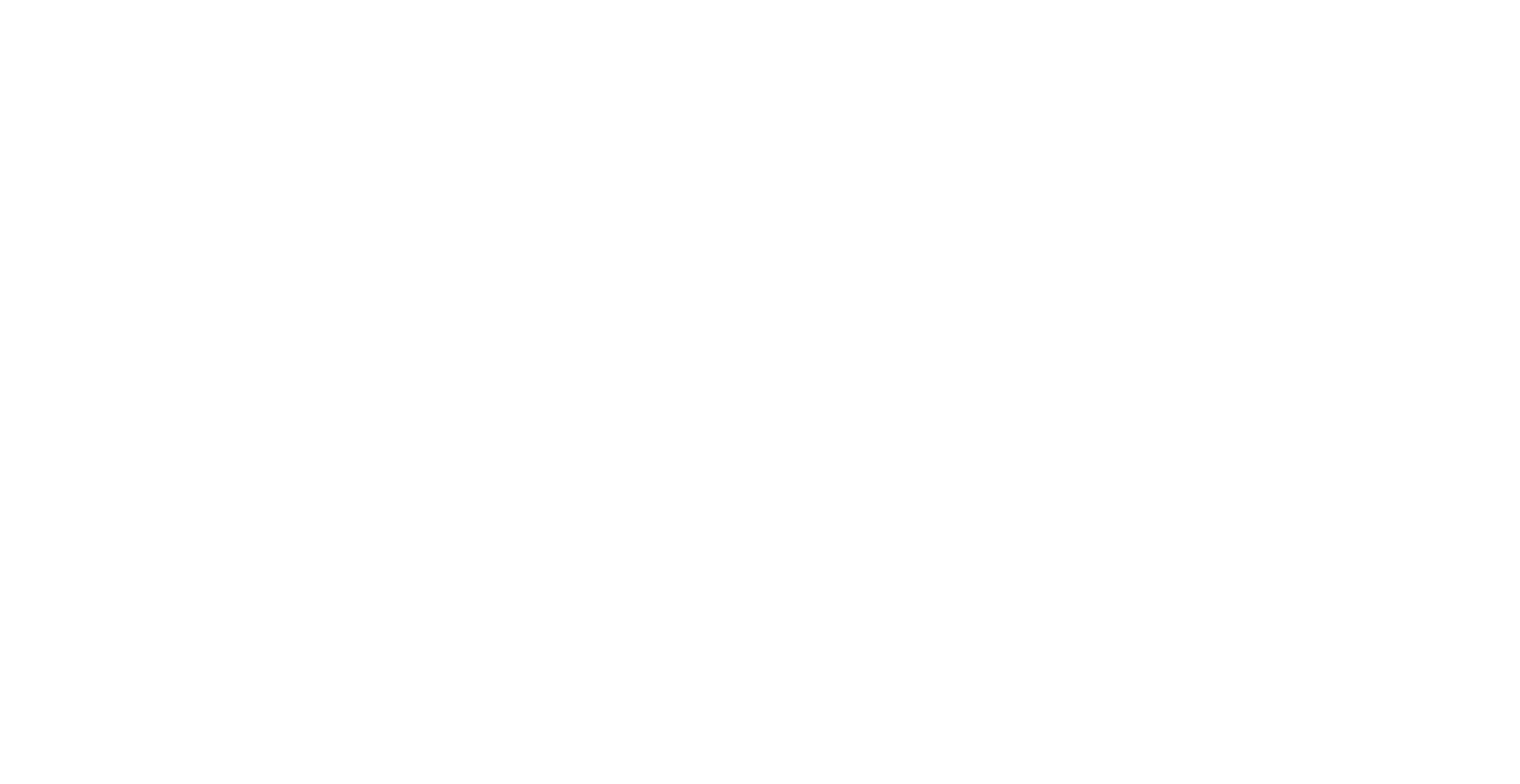
click at [156, 350] on div at bounding box center [760, 392] width 1520 height 784
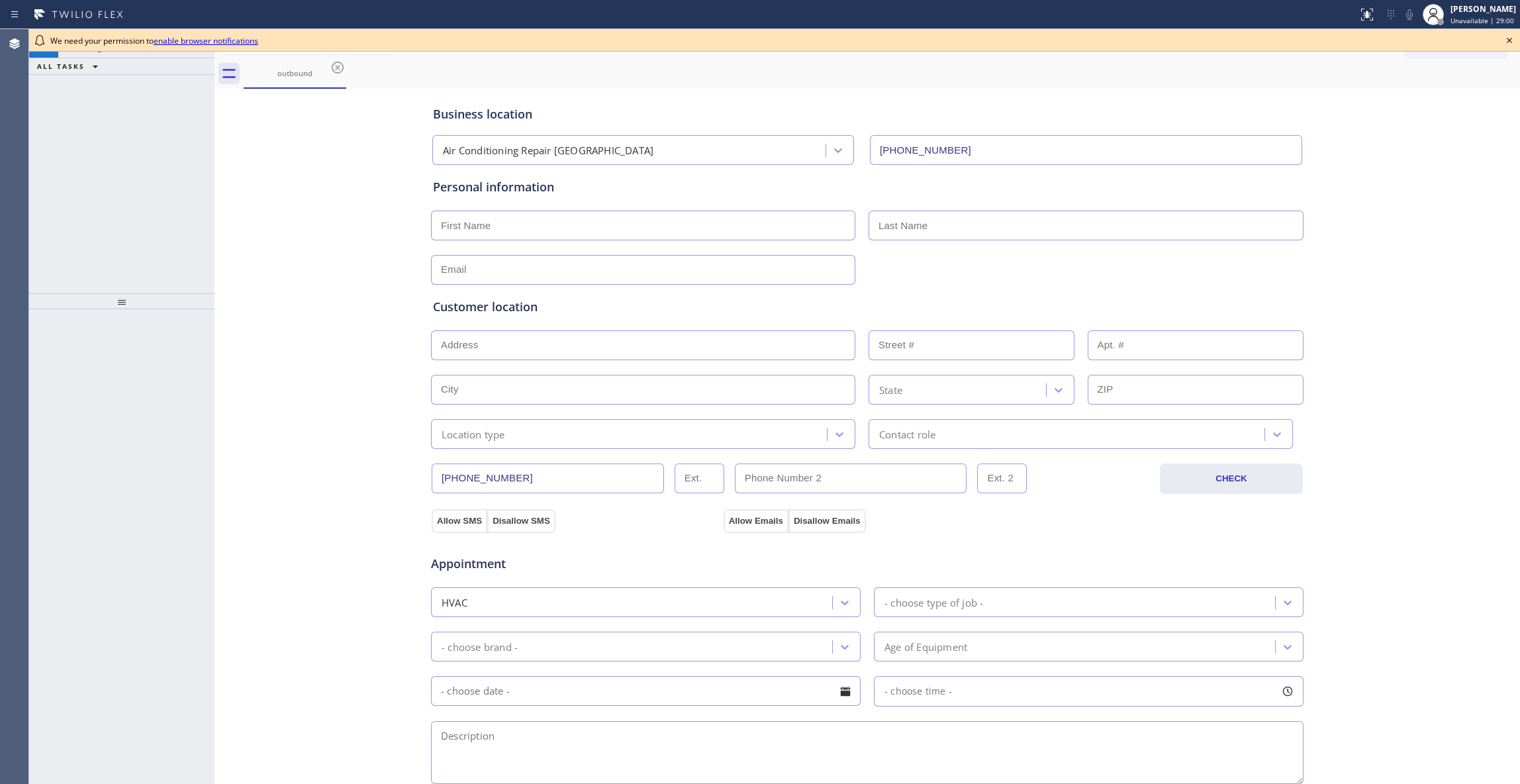
type input "[PHONE_NUMBER]"
click at [301, 74] on div "outbound" at bounding box center [295, 73] width 100 height 10
click at [1514, 41] on icon at bounding box center [1510, 41] width 16 height 16
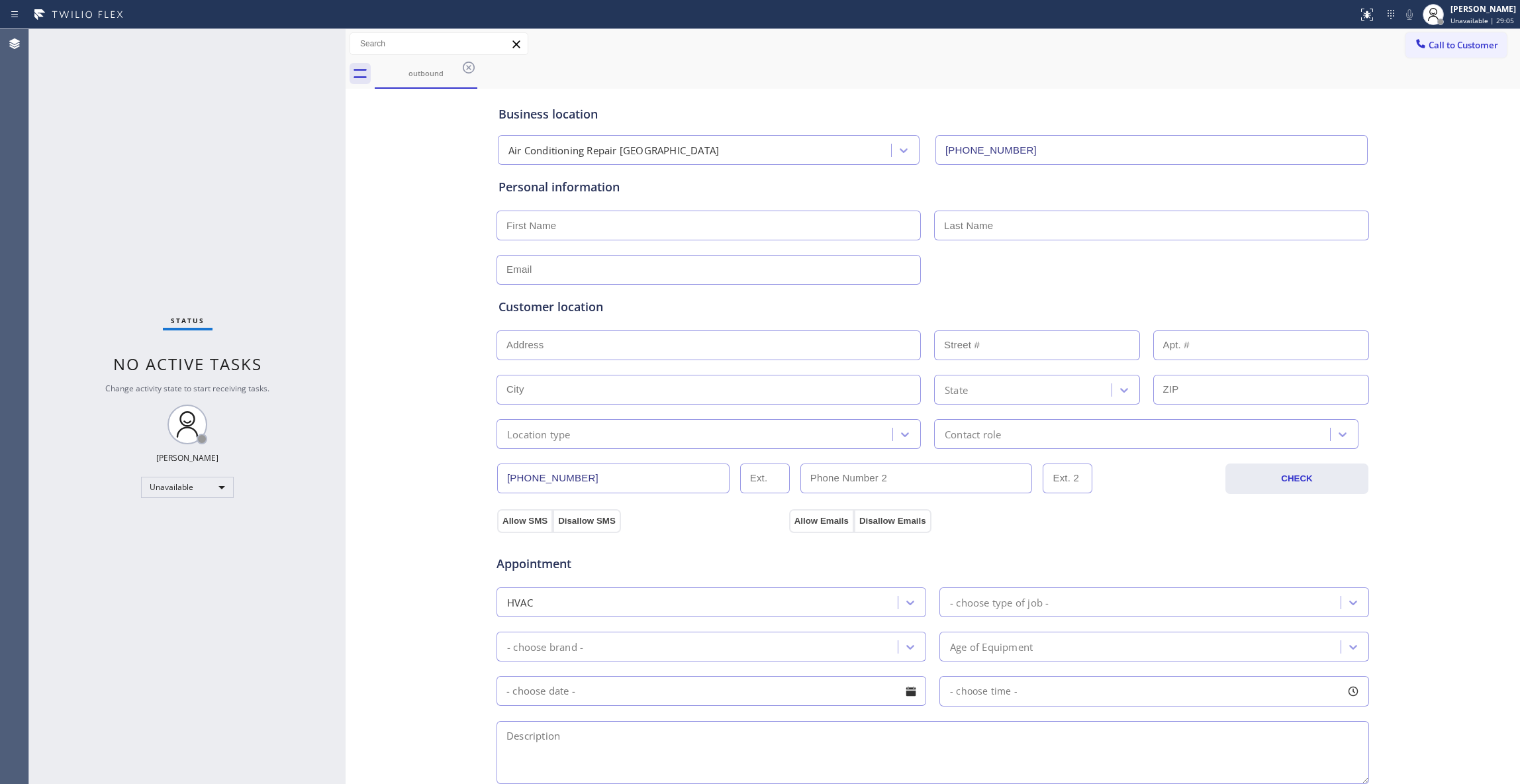
drag, startPoint x: 214, startPoint y: 82, endPoint x: 516, endPoint y: 102, distance: 302.7
click at [346, 102] on div at bounding box center [346, 406] width 0 height 755
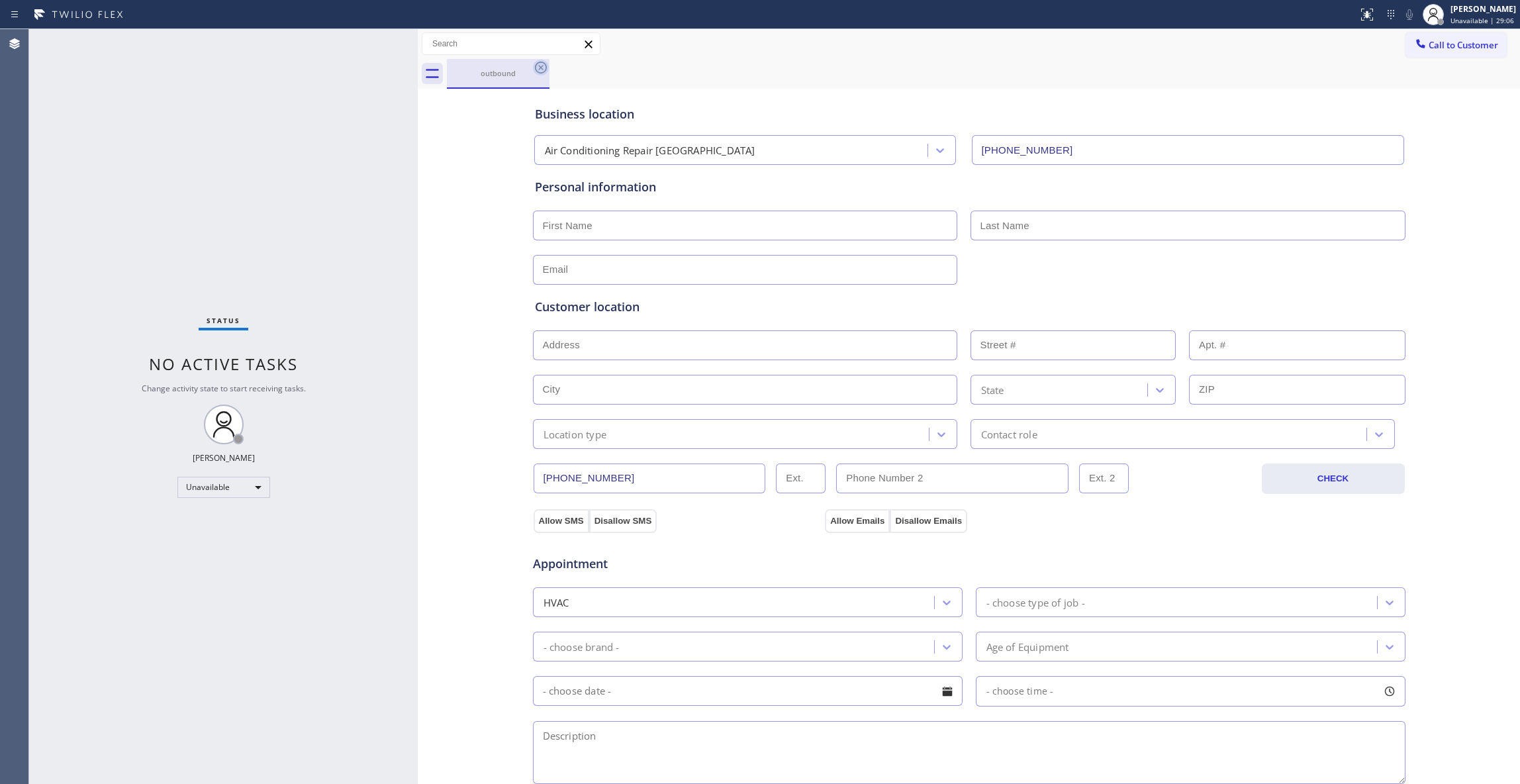
click at [541, 67] on icon at bounding box center [541, 67] width 12 height 12
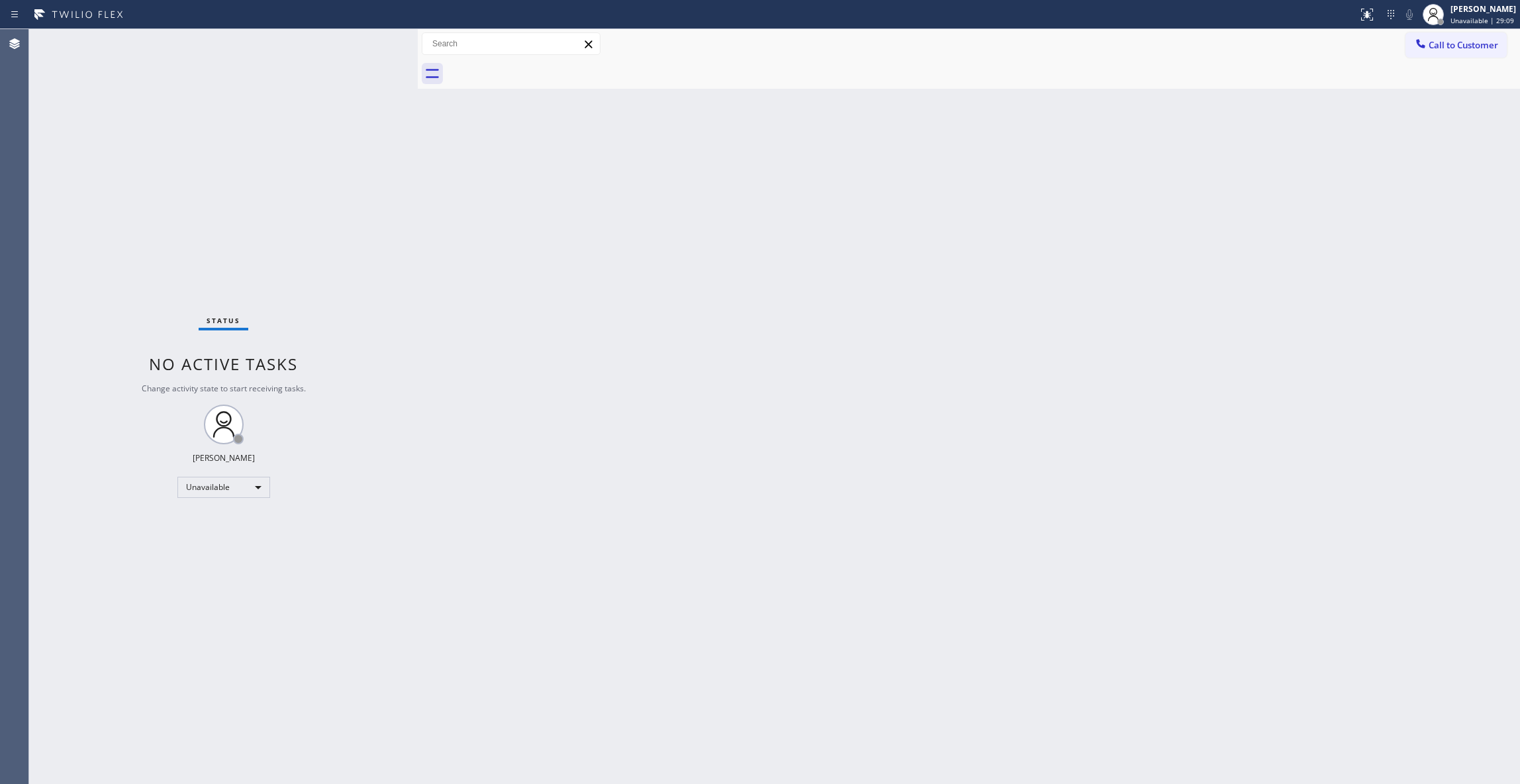
click at [1429, 242] on div "Back to Dashboard Change Sender ID Customers Technicians Select a contact Outbo…" at bounding box center [968, 406] width 1102 height 755
click at [1473, 44] on span "Call to Customer" at bounding box center [1464, 45] width 69 height 12
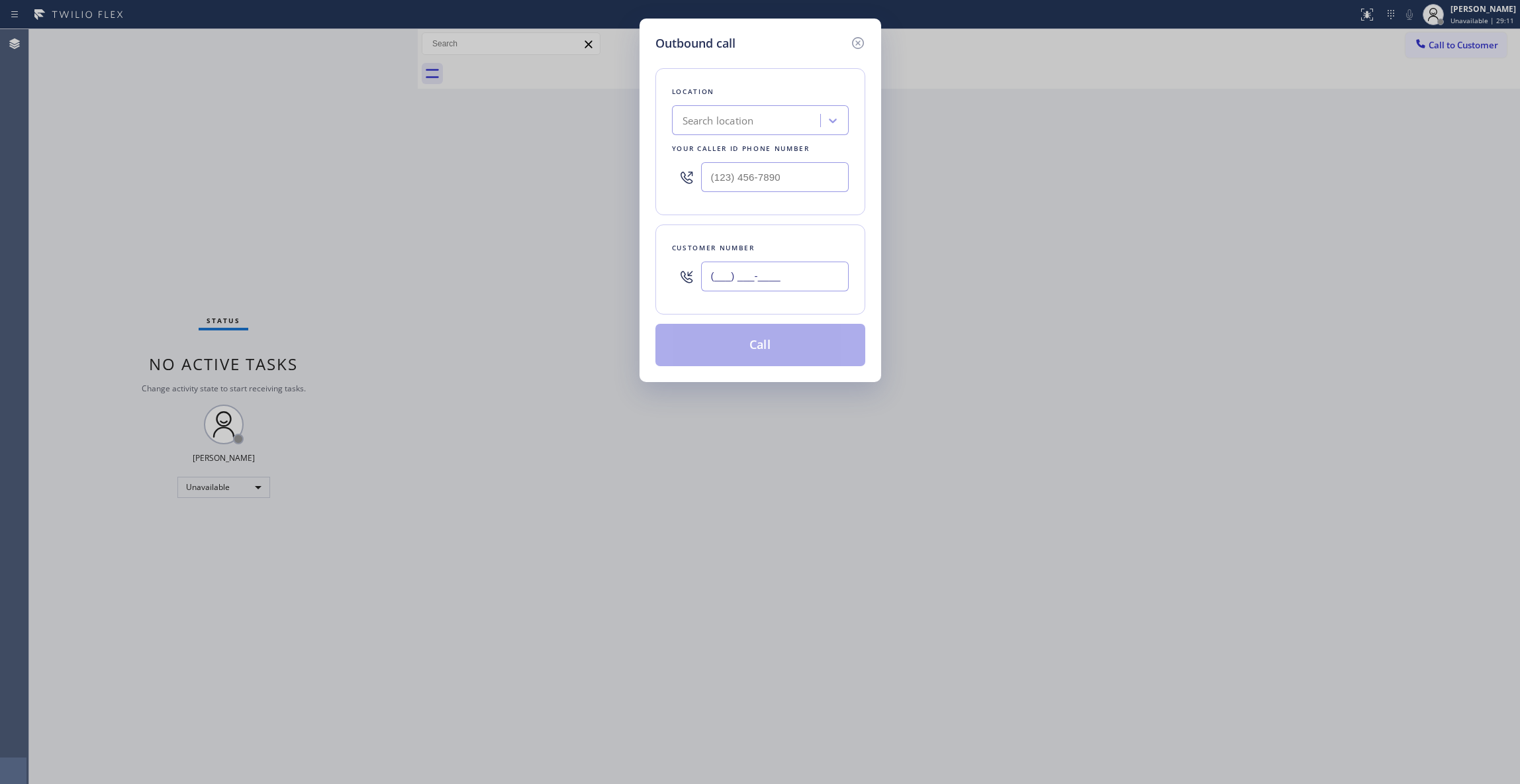
click at [755, 271] on input "(___) ___-____" at bounding box center [775, 276] width 148 height 29
paste input "626) 659-8980"
type input "(626) 659-8980"
drag, startPoint x: 819, startPoint y: 181, endPoint x: 541, endPoint y: 213, distance: 279.8
click at [324, 168] on div "Outbound call Location Search location Your caller id phone number (___) ___-__…" at bounding box center [760, 392] width 1520 height 784
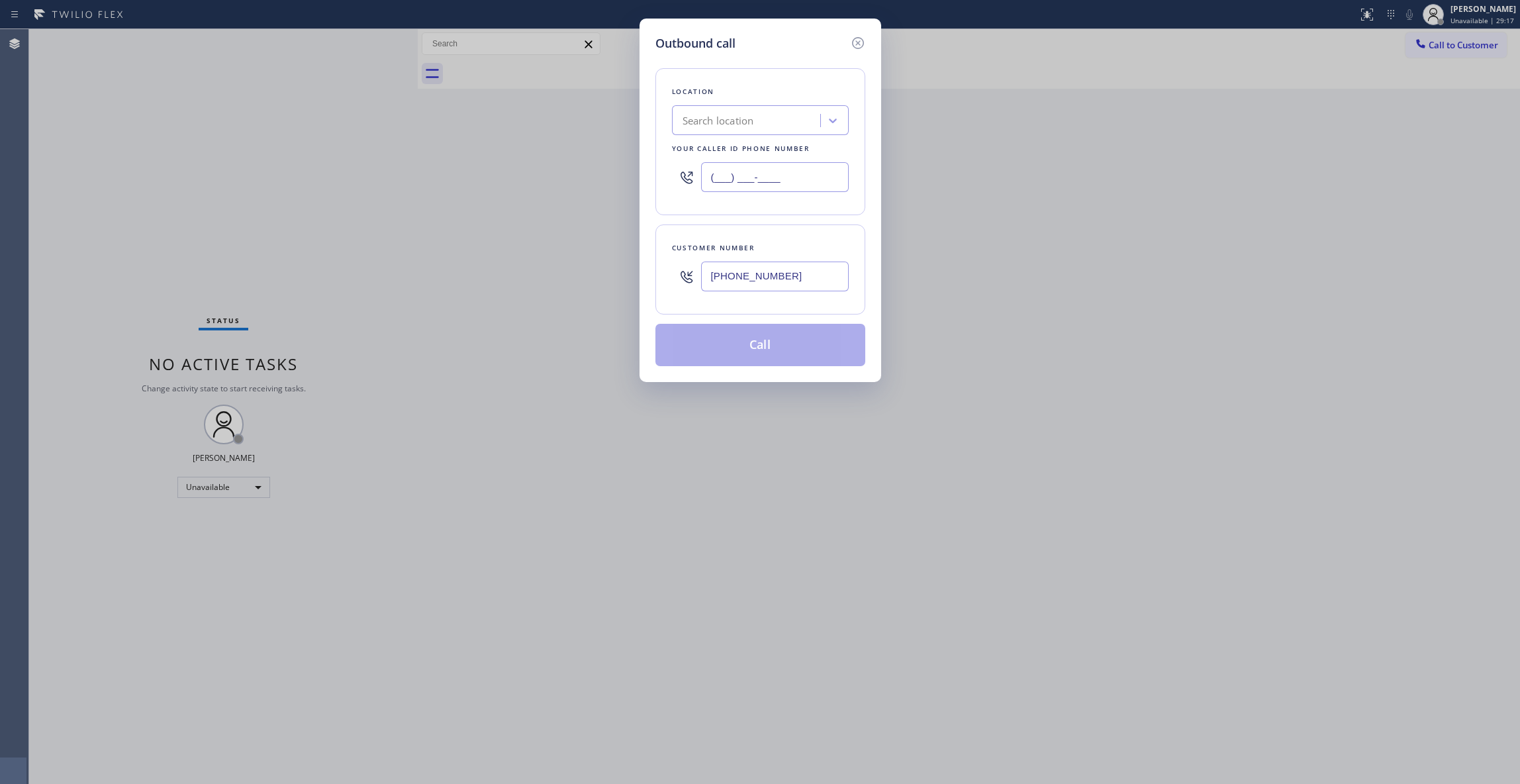
paste input "818) 293-2018"
type input "(818) 293-2018"
drag, startPoint x: 797, startPoint y: 281, endPoint x: 623, endPoint y: 284, distance: 174.0
click at [610, 281] on div "Outbound call Location Voltage Electrical Sherman Oaks Your caller id phone num…" at bounding box center [760, 392] width 1520 height 784
click at [718, 345] on button "Call" at bounding box center [760, 344] width 210 height 42
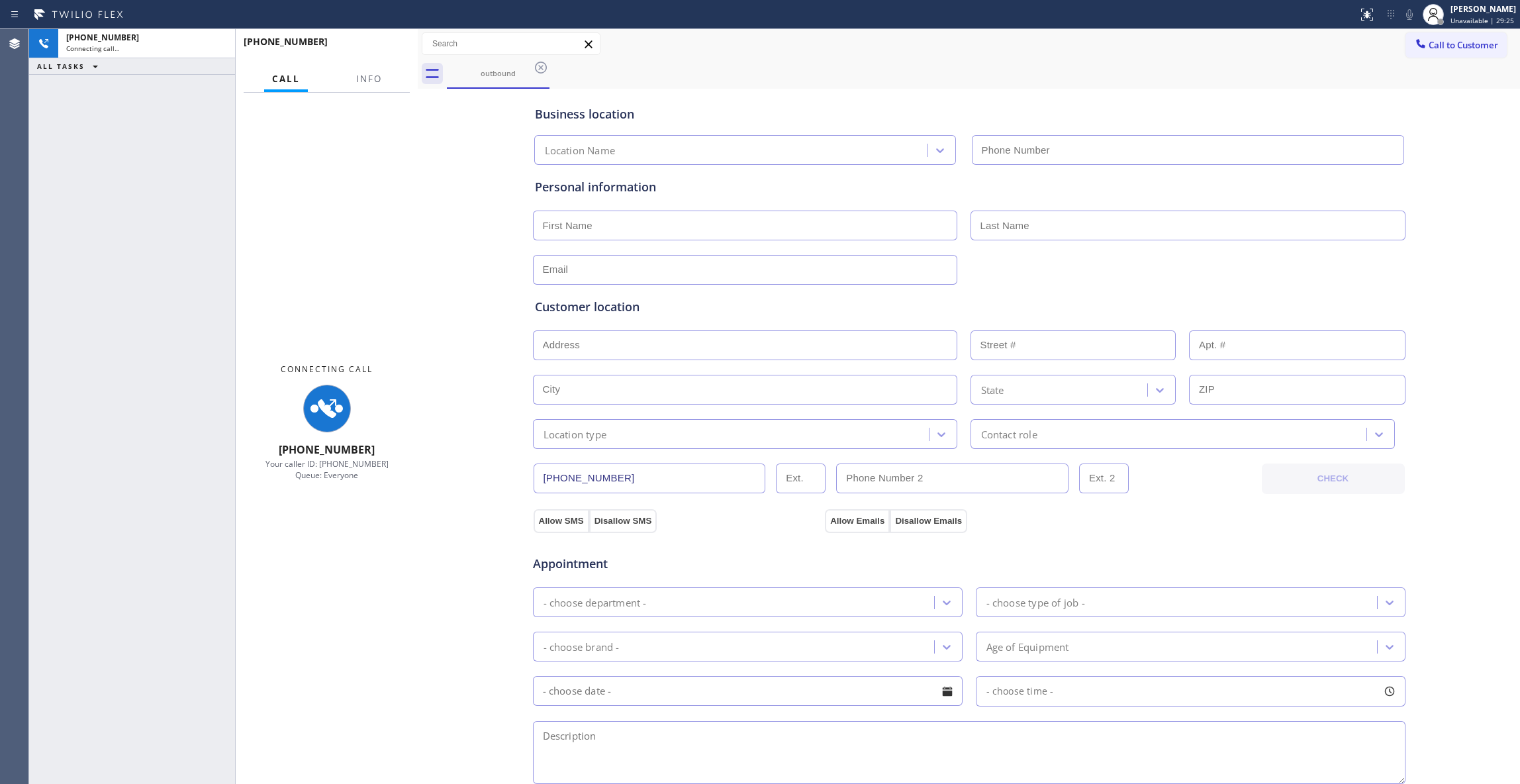
type input "(818) 293-2018"
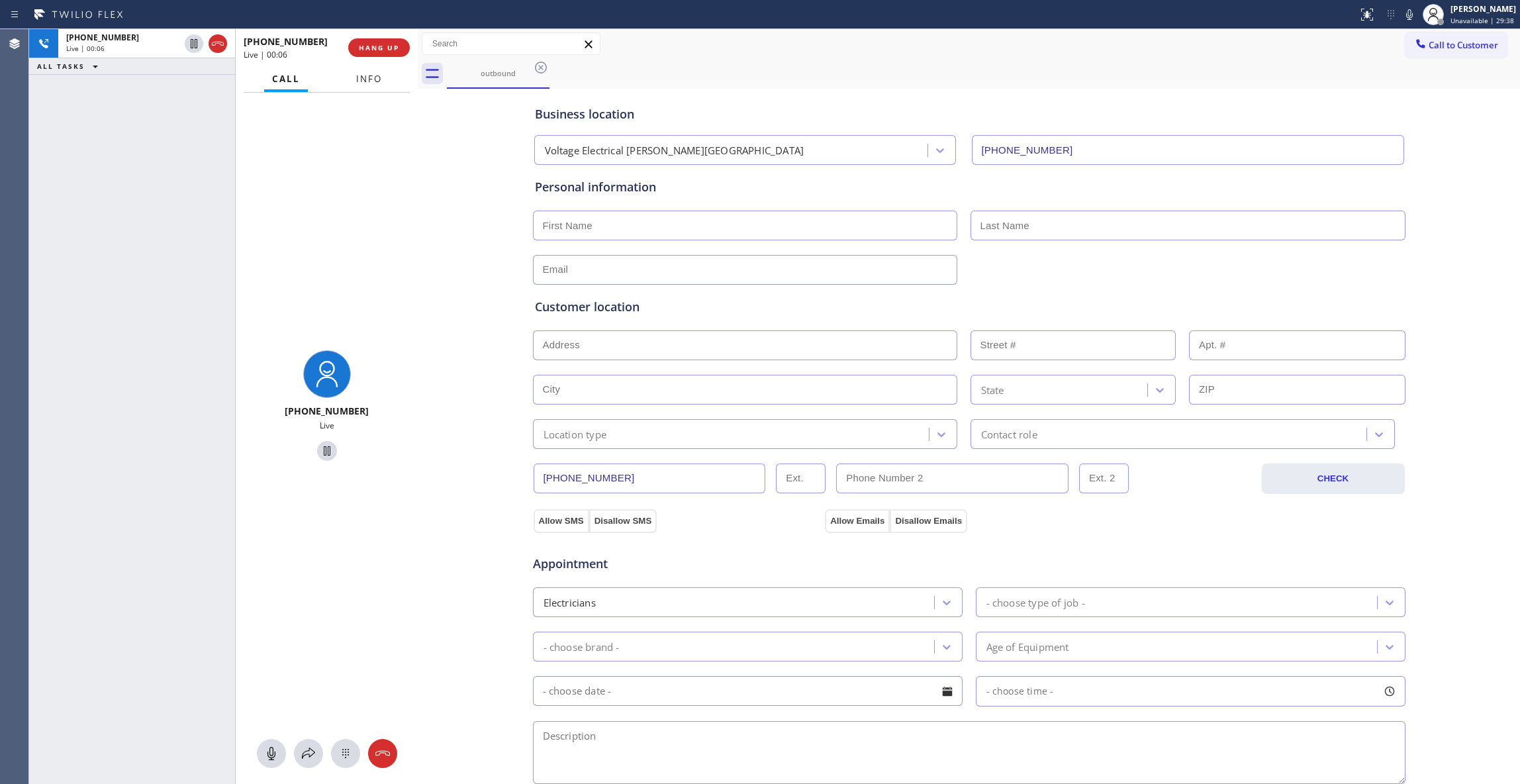
click at [363, 78] on span "Info" at bounding box center [369, 79] width 26 height 12
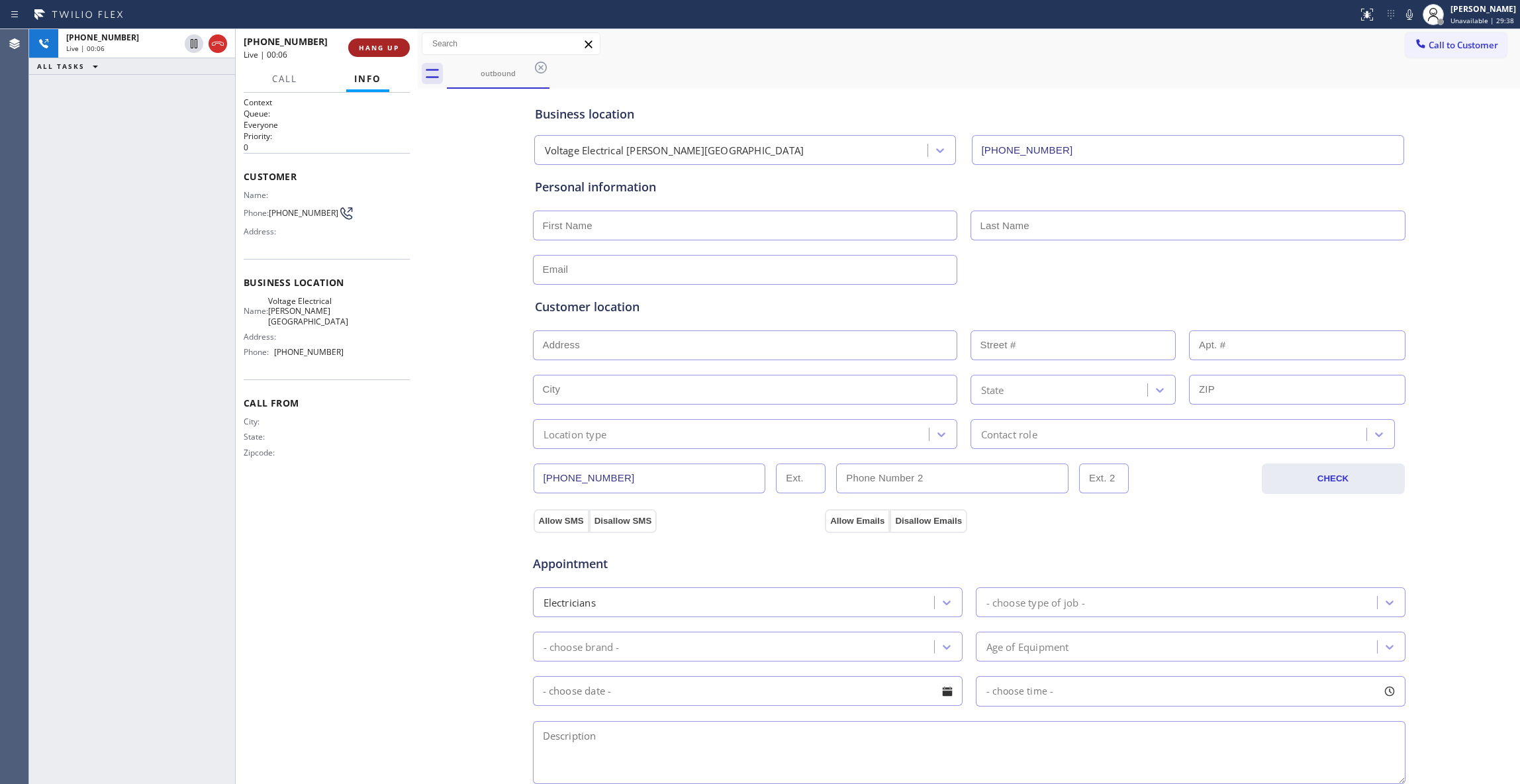
click at [381, 41] on button "HANG UP" at bounding box center [379, 47] width 61 height 18
click at [361, 46] on span "COMPLETE" at bounding box center [376, 48] width 46 height 10
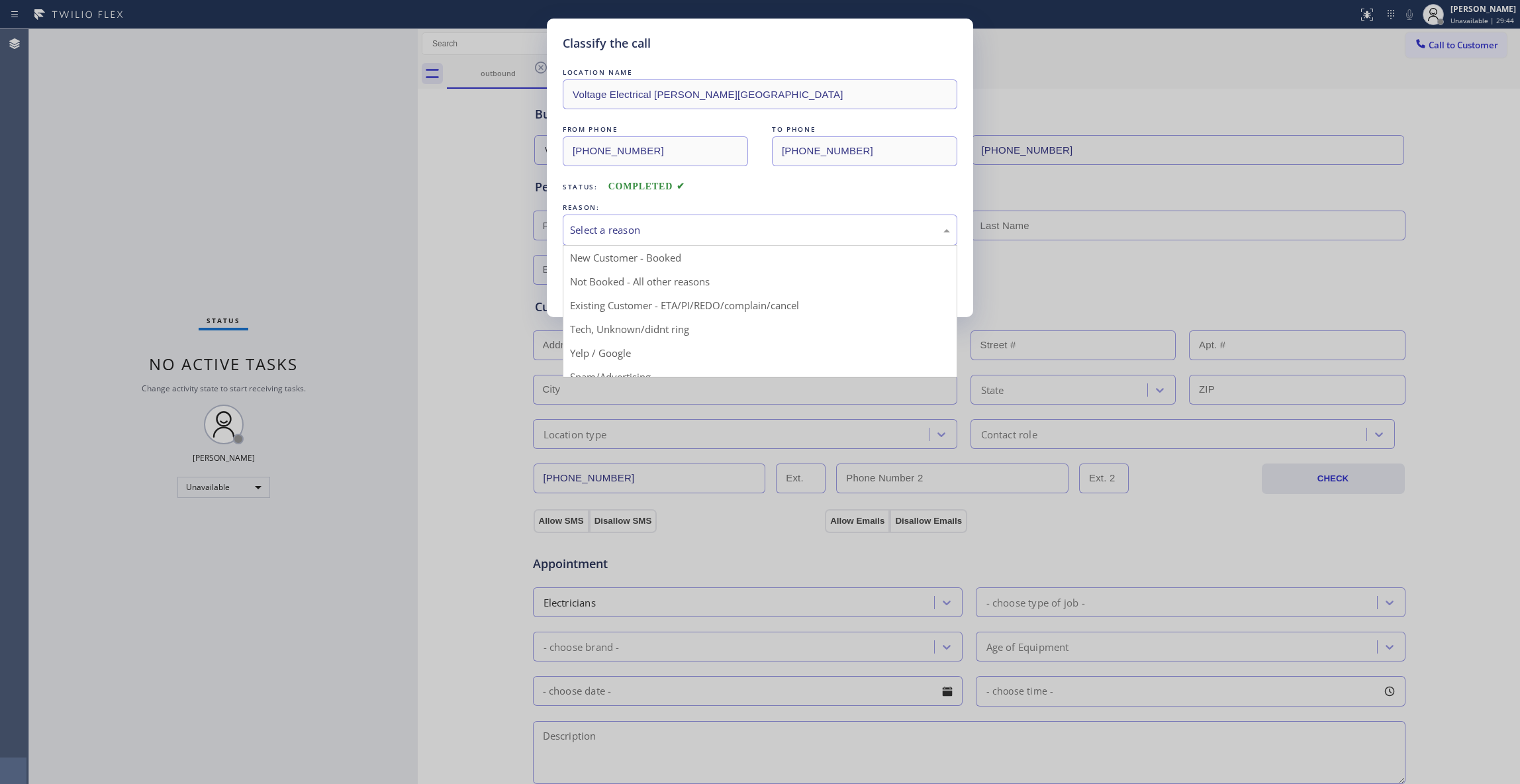
click at [612, 226] on div "Select a reason" at bounding box center [760, 230] width 380 height 16
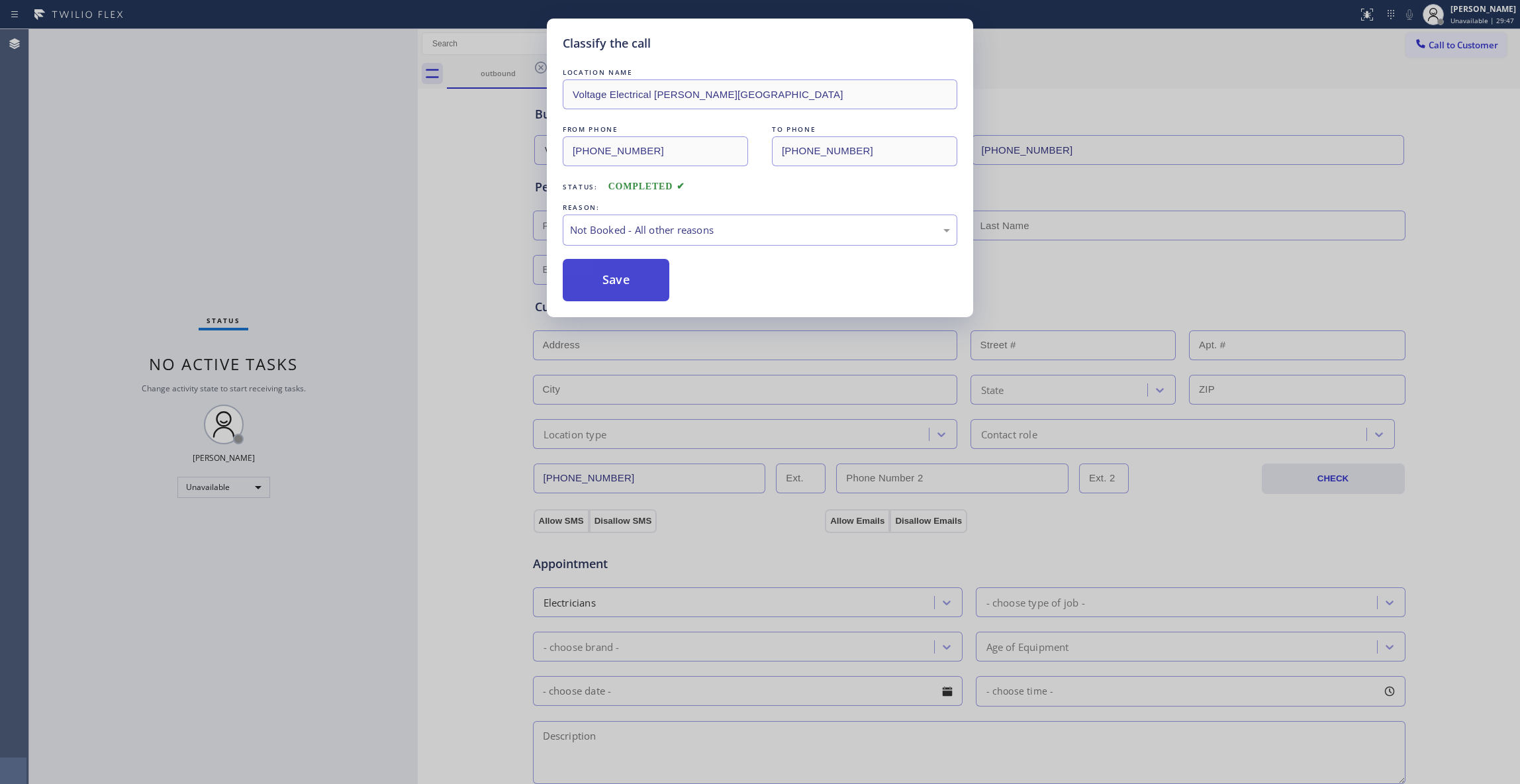
click at [618, 282] on button "Save" at bounding box center [616, 279] width 106 height 42
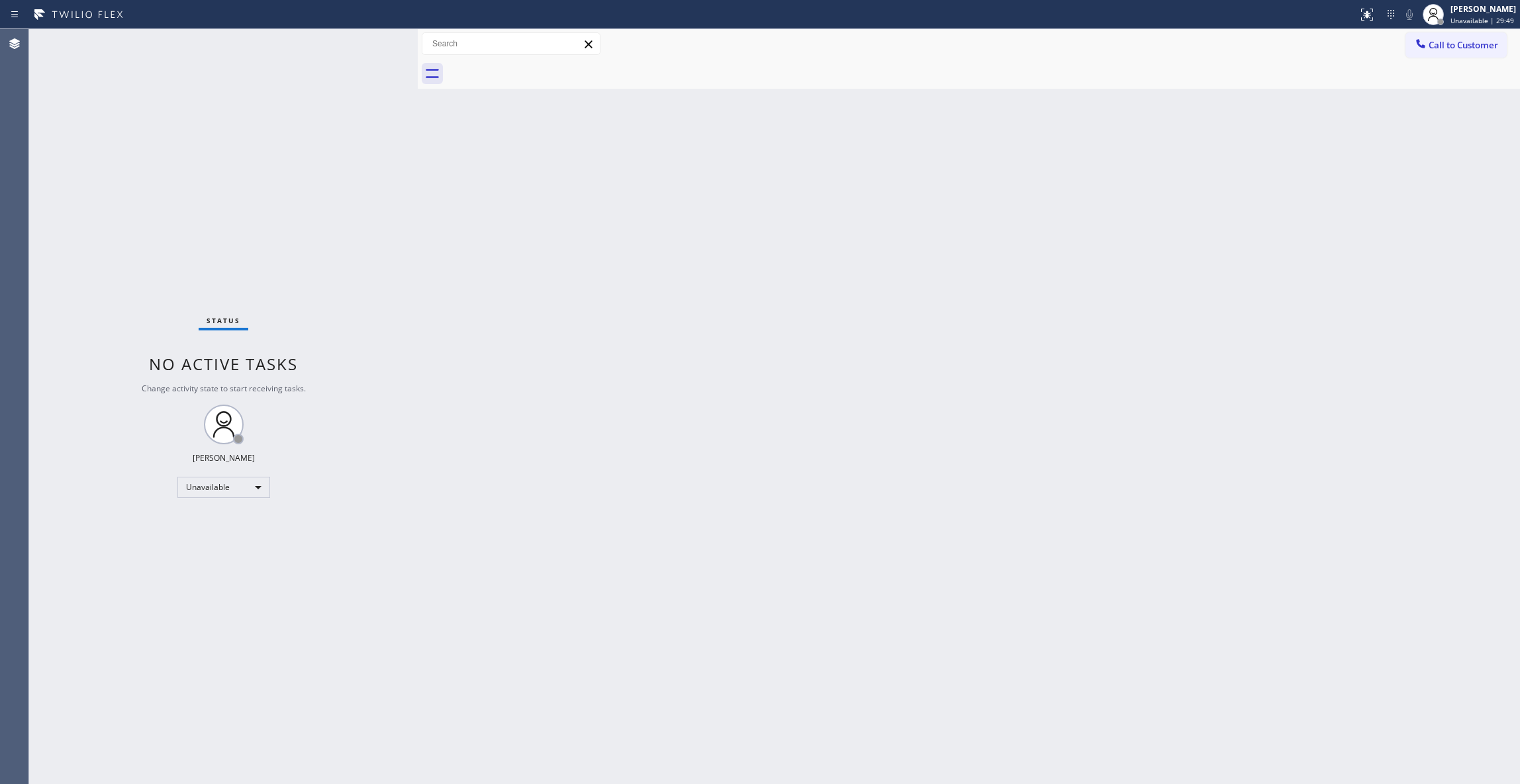
click at [1039, 252] on div "Back to Dashboard Change Sender ID Customers Technicians Select a contact Outbo…" at bounding box center [968, 406] width 1102 height 755
click at [1457, 44] on span "Call to Customer" at bounding box center [1464, 45] width 69 height 12
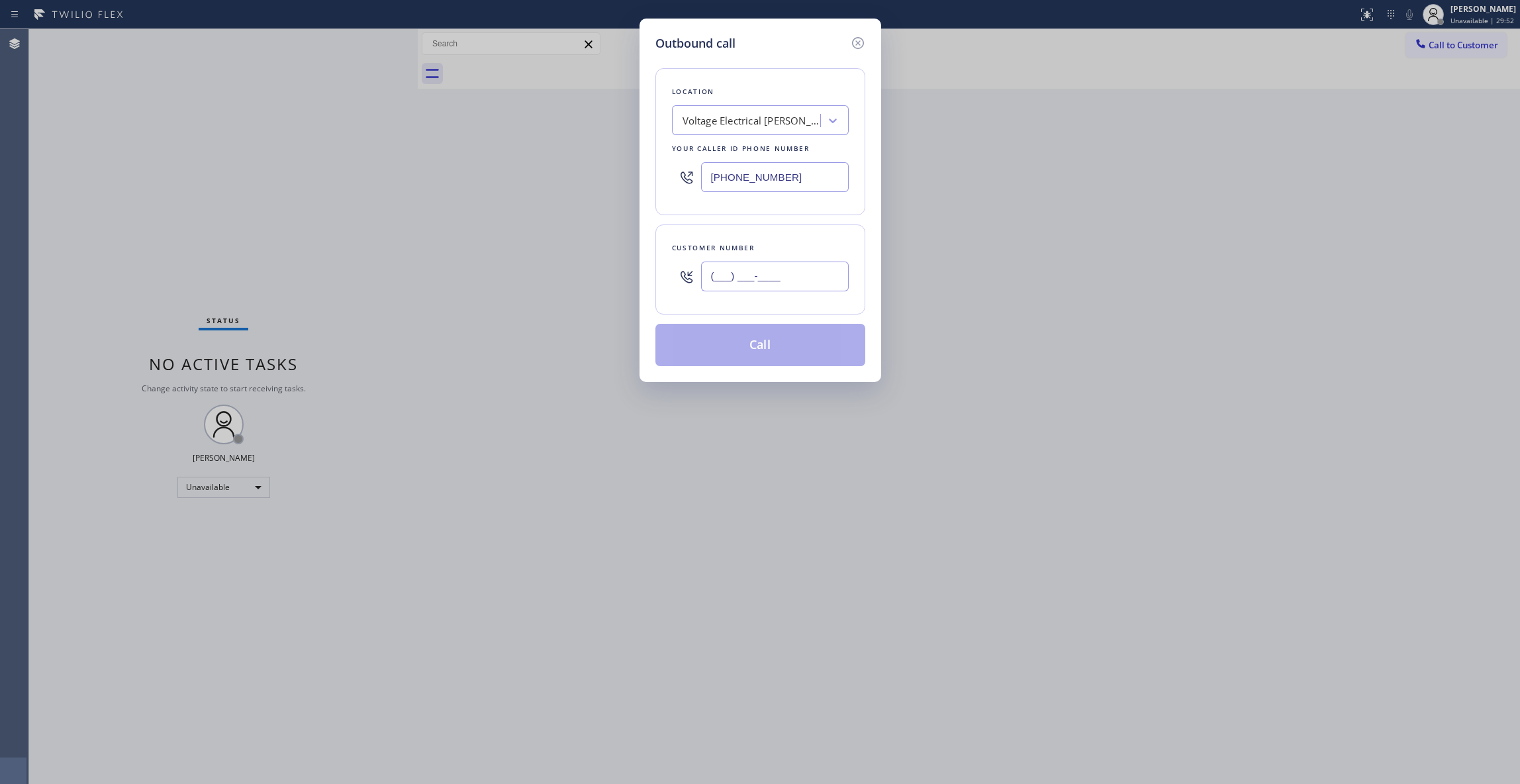
click at [784, 281] on input "(___) ___-____" at bounding box center [775, 276] width 148 height 29
paste input "430) 279-8115"
type input "(430) 279-8115"
paste input "213) 806-6473"
drag, startPoint x: 832, startPoint y: 173, endPoint x: 591, endPoint y: 184, distance: 241.3
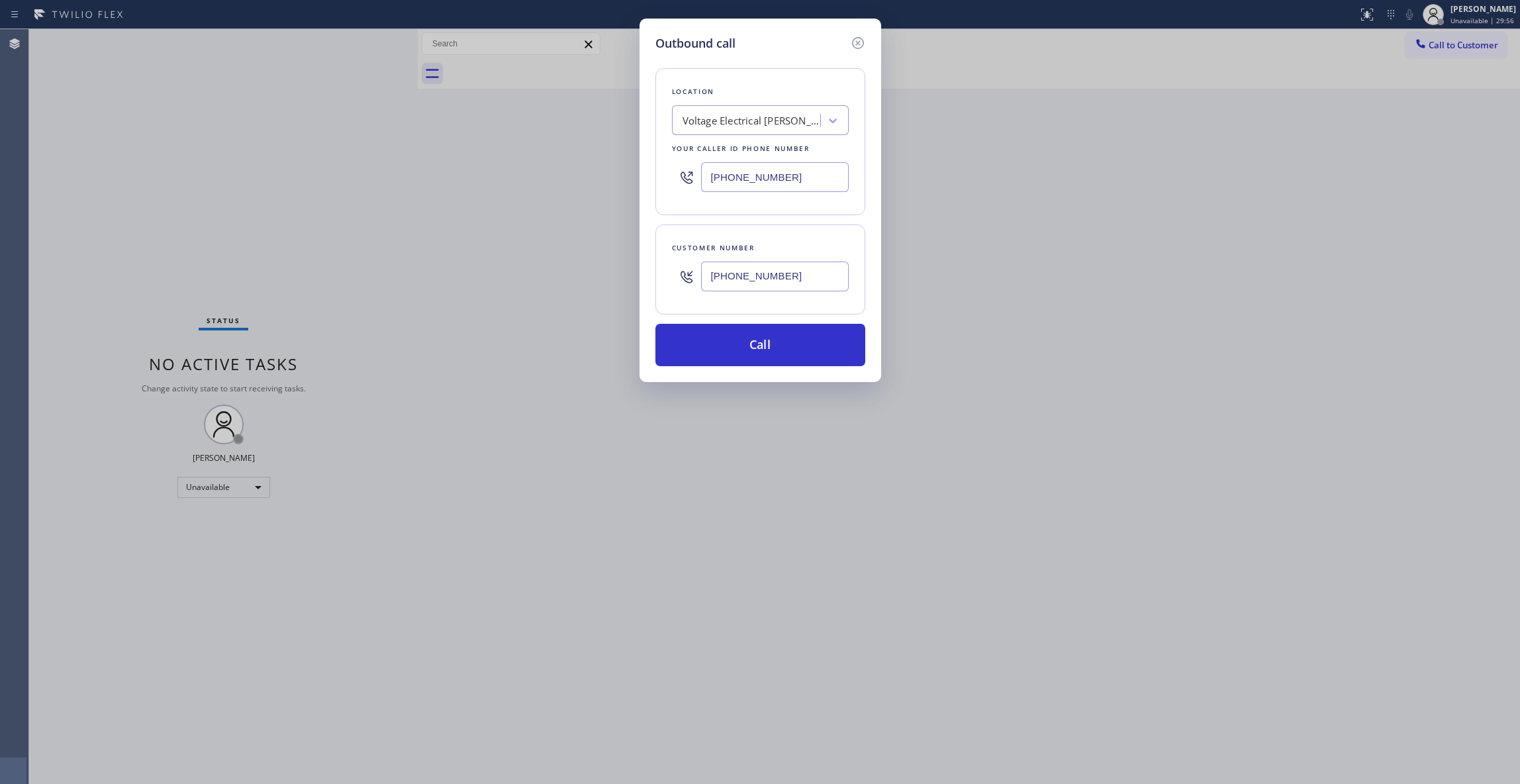
click at [591, 184] on div "Outbound call Location Voltage Electrical Sherman Oaks Your caller id phone num…" at bounding box center [760, 392] width 1520 height 784
type input "(213) 806-6473"
drag, startPoint x: 800, startPoint y: 282, endPoint x: 605, endPoint y: 276, distance: 195.1
click at [488, 281] on div "Outbound call Location Pro Air Ductors Studio City Your caller id phone number …" at bounding box center [760, 392] width 1520 height 784
click at [775, 353] on button "Call" at bounding box center [760, 344] width 210 height 42
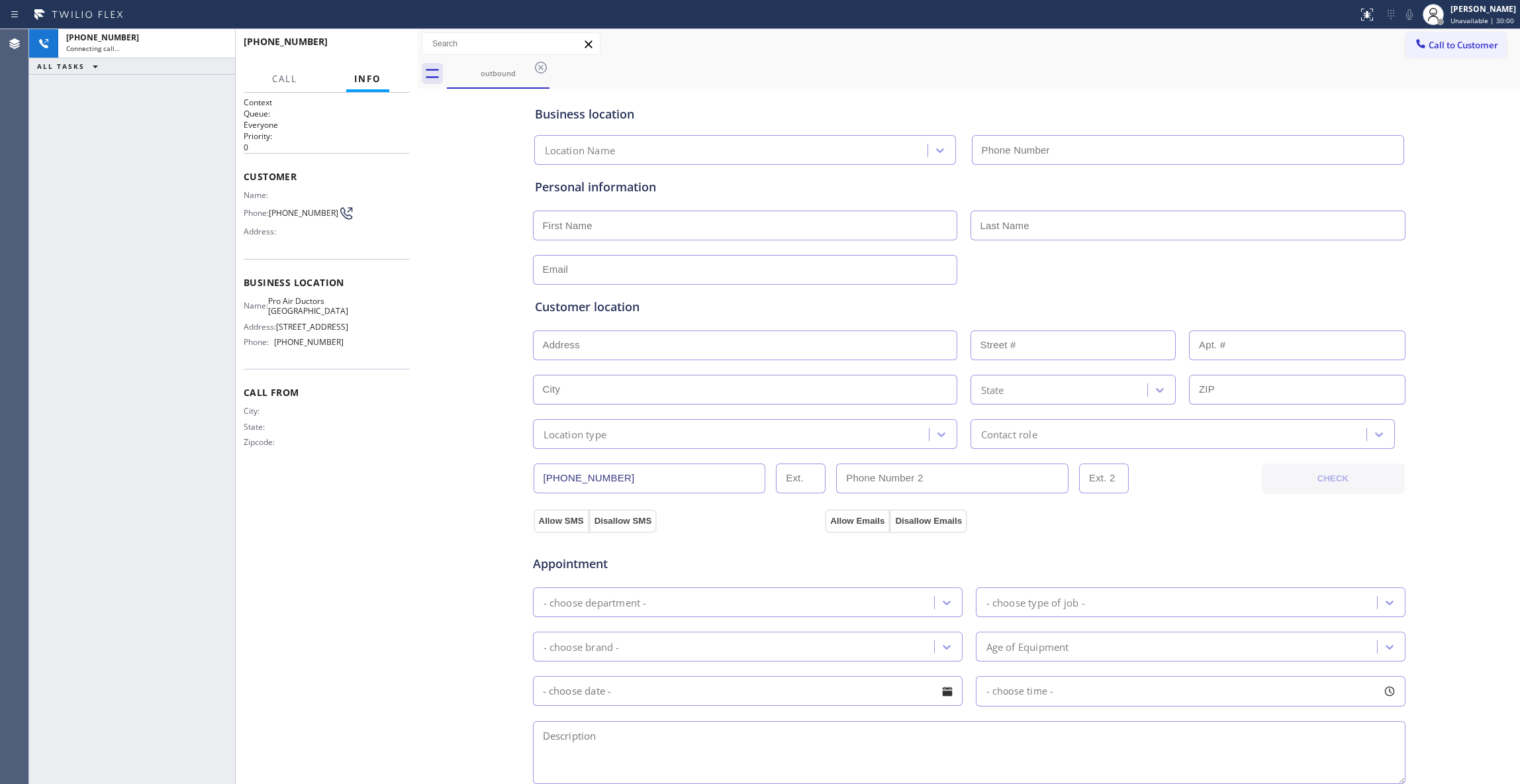
type input "(213) 806-6473"
click at [393, 48] on span "HANG UP" at bounding box center [379, 48] width 41 height 10
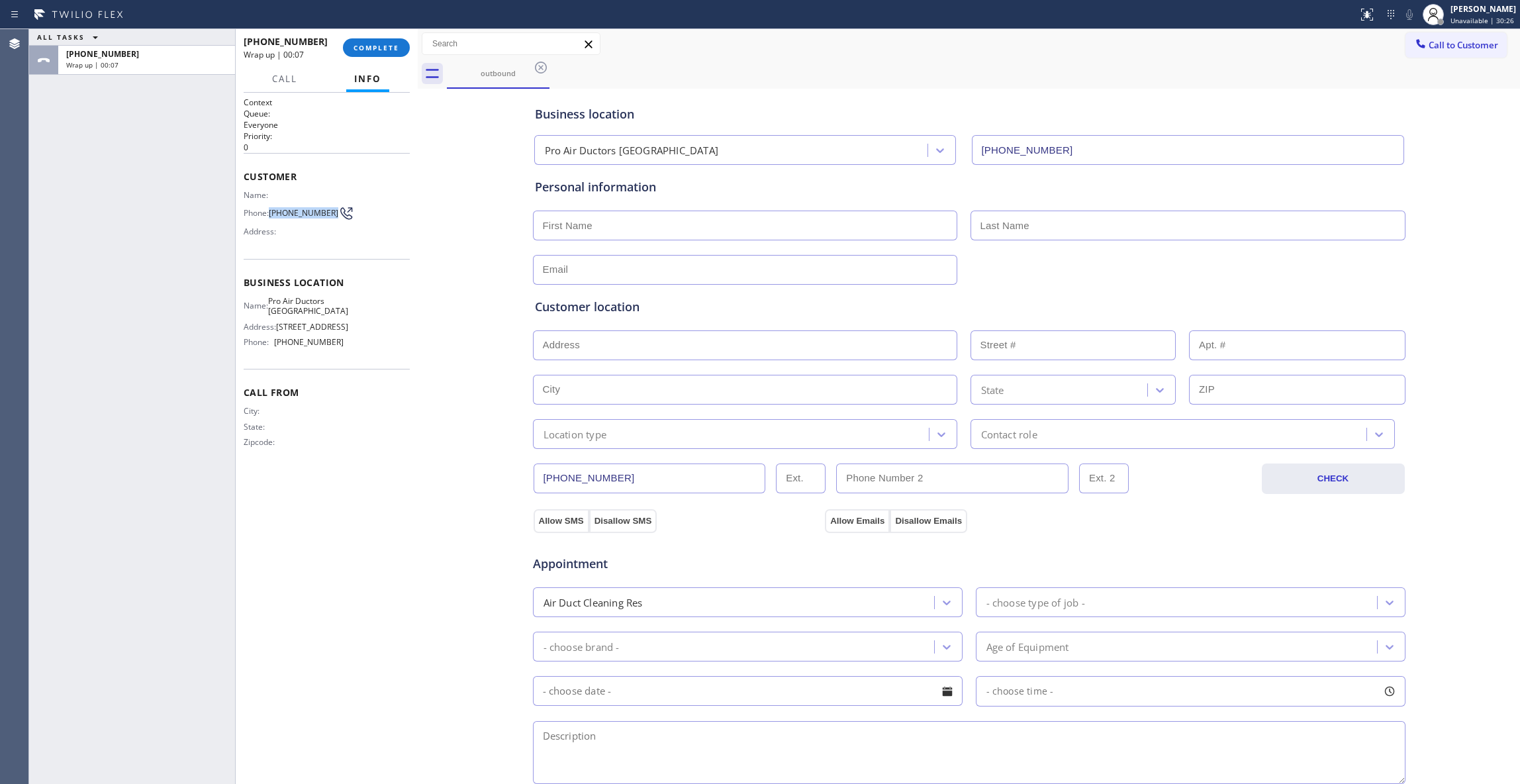
drag, startPoint x: 306, startPoint y: 224, endPoint x: 273, endPoint y: 214, distance: 34.5
click at [273, 214] on span "(430) 279-8115" at bounding box center [303, 212] width 69 height 10
copy span "(430) 279-8115"
drag, startPoint x: 387, startPoint y: 50, endPoint x: 376, endPoint y: 50, distance: 11.0
click at [386, 50] on span "COMPLETE" at bounding box center [376, 48] width 46 height 10
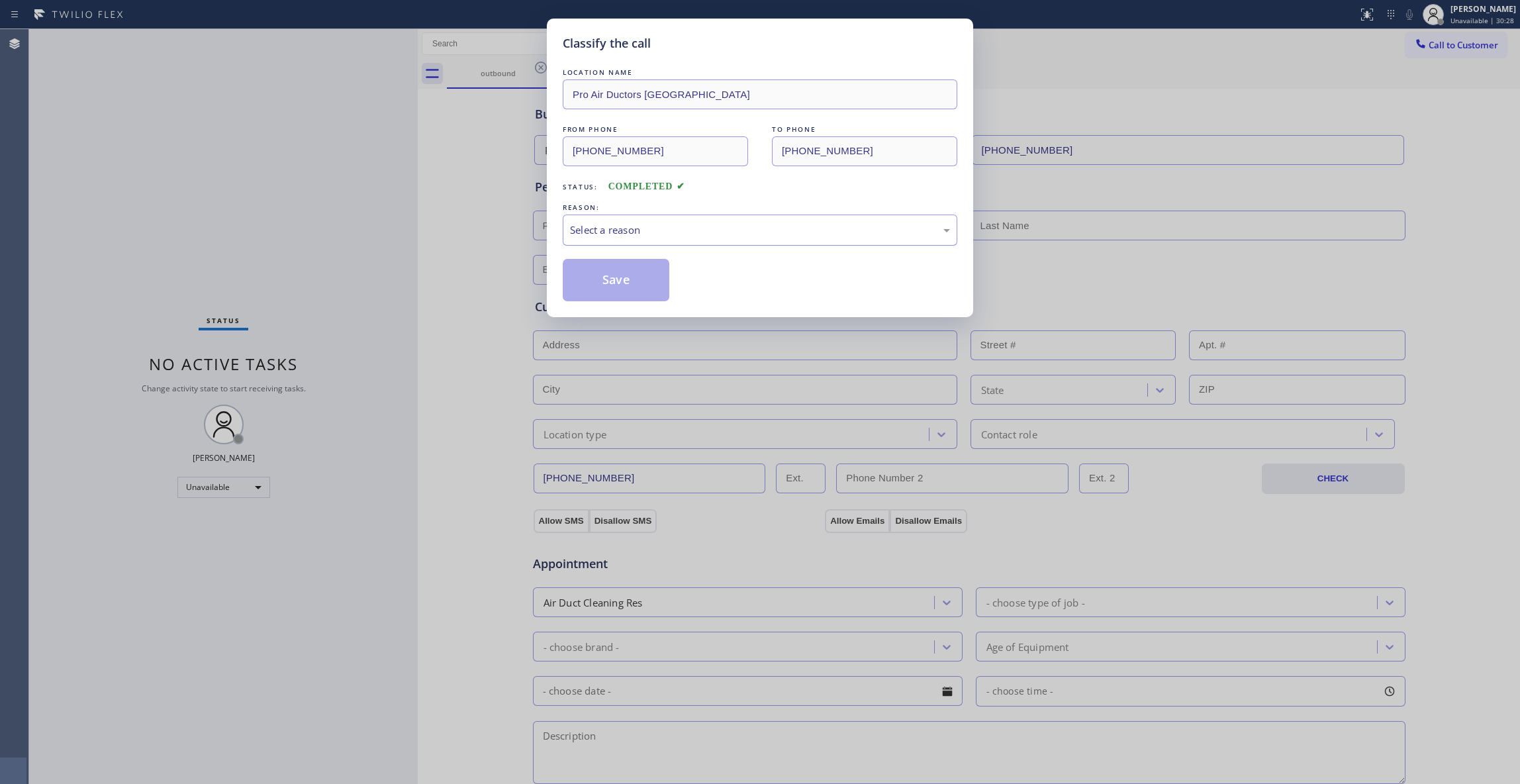
click at [604, 239] on div "Select a reason" at bounding box center [760, 230] width 394 height 31
click at [601, 278] on button "Save" at bounding box center [616, 279] width 106 height 42
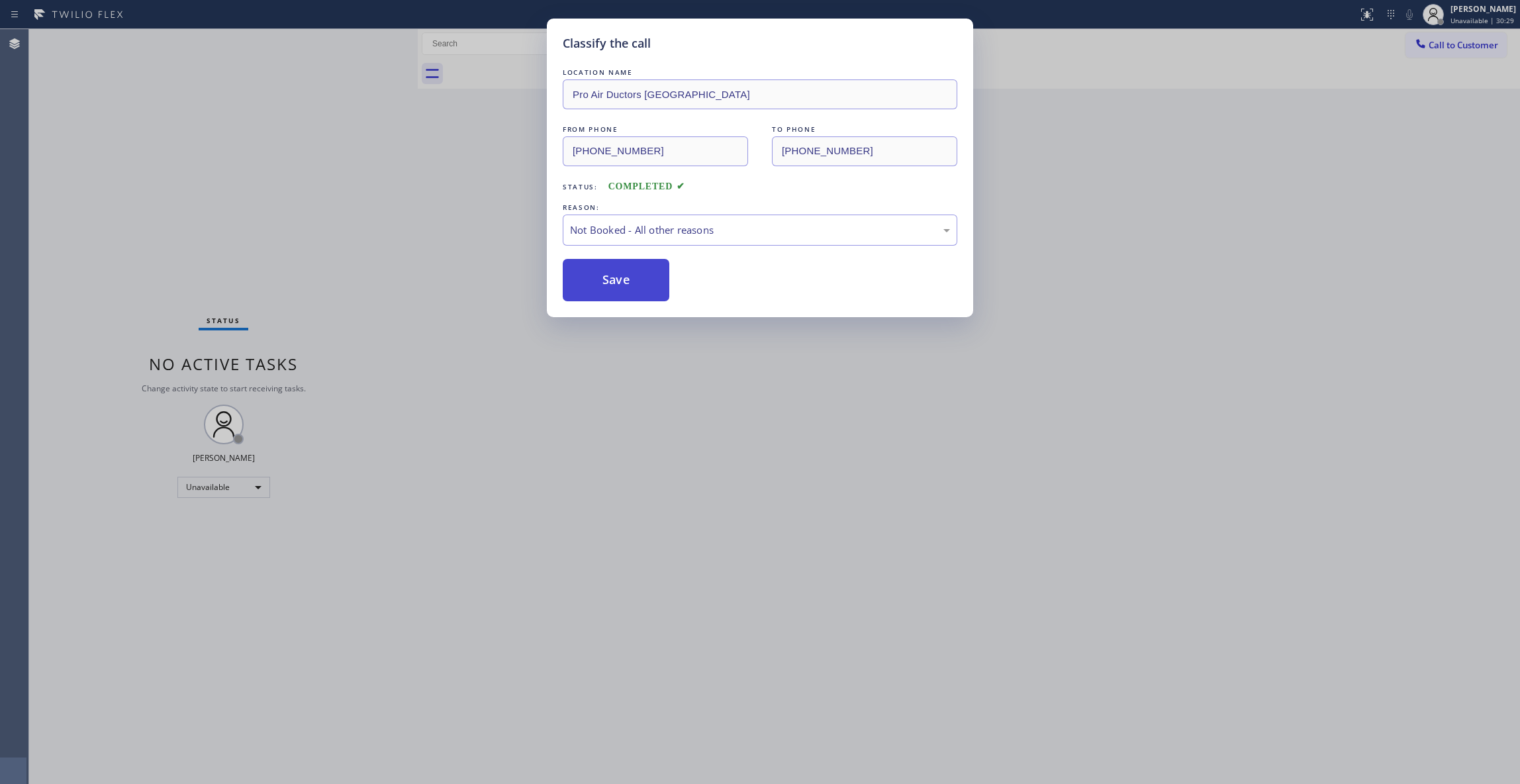
click at [600, 278] on button "Save" at bounding box center [616, 279] width 106 height 42
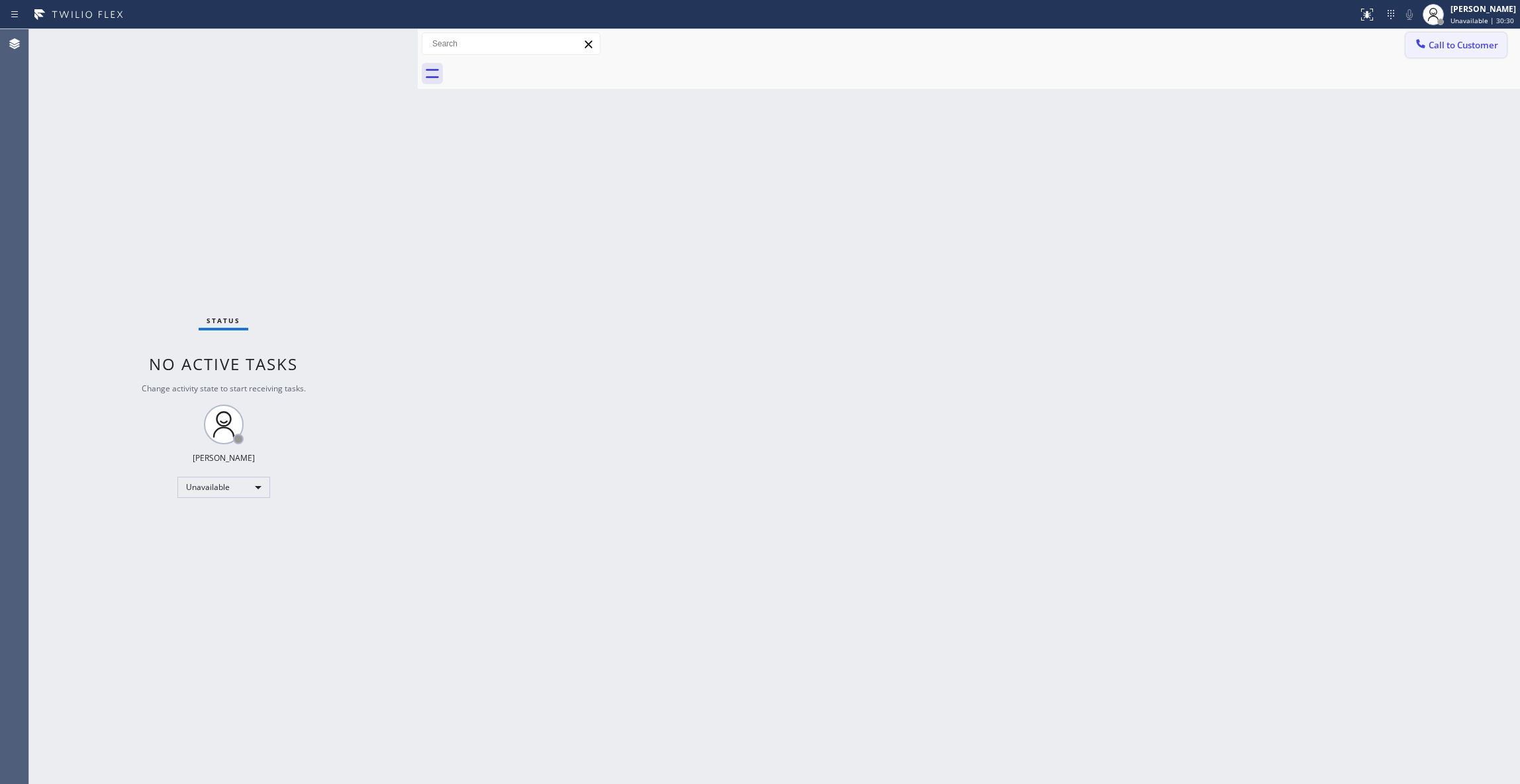
drag, startPoint x: 1467, startPoint y: 45, endPoint x: 846, endPoint y: 271, distance: 660.8
click at [1466, 44] on span "Call to Customer" at bounding box center [1464, 45] width 69 height 12
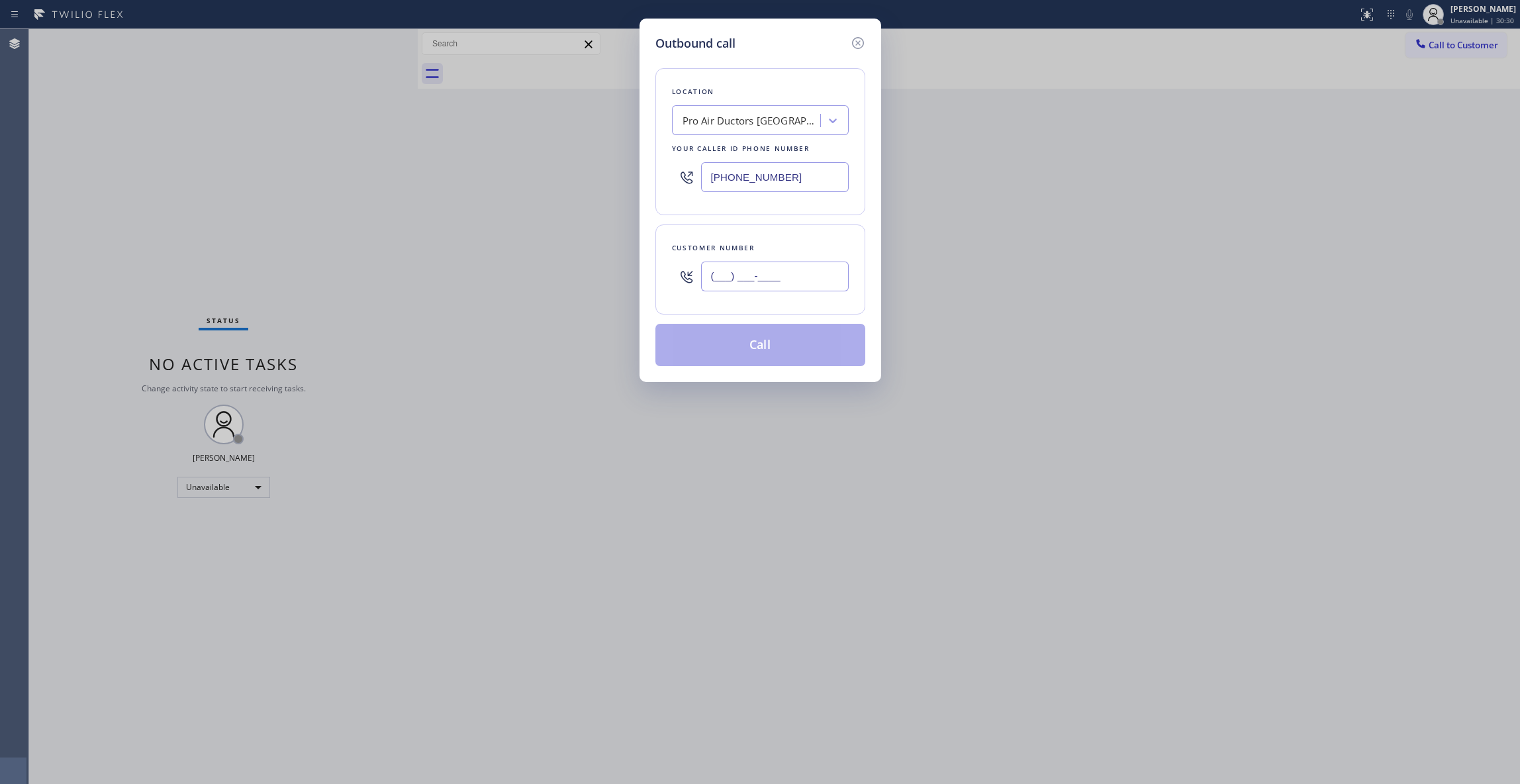
click at [775, 269] on input "(___) ___-____" at bounding box center [775, 276] width 148 height 29
paste input "430) 279-8115"
type input "(430) 279-8115"
click at [757, 346] on button "Call" at bounding box center [760, 344] width 210 height 42
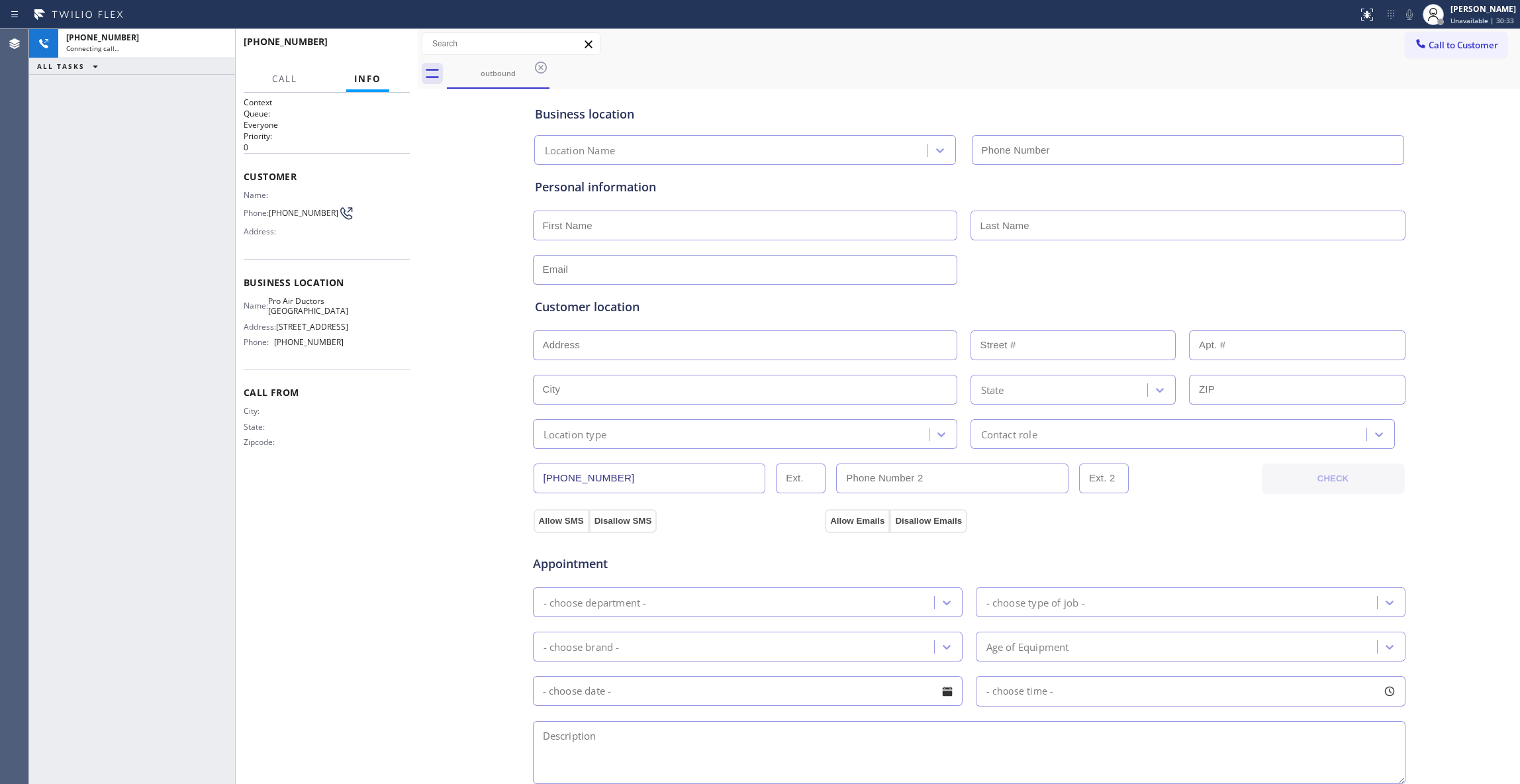
type input "(213) 806-6473"
click at [395, 581] on div "Context Queue: Everyone Priority: 0 Customer Name: Phone: (430) 279-8115 Addres…" at bounding box center [327, 438] width 166 height 683
click at [220, 41] on icon at bounding box center [218, 43] width 16 height 16
click at [366, 52] on button "COMPLETE" at bounding box center [376, 47] width 67 height 18
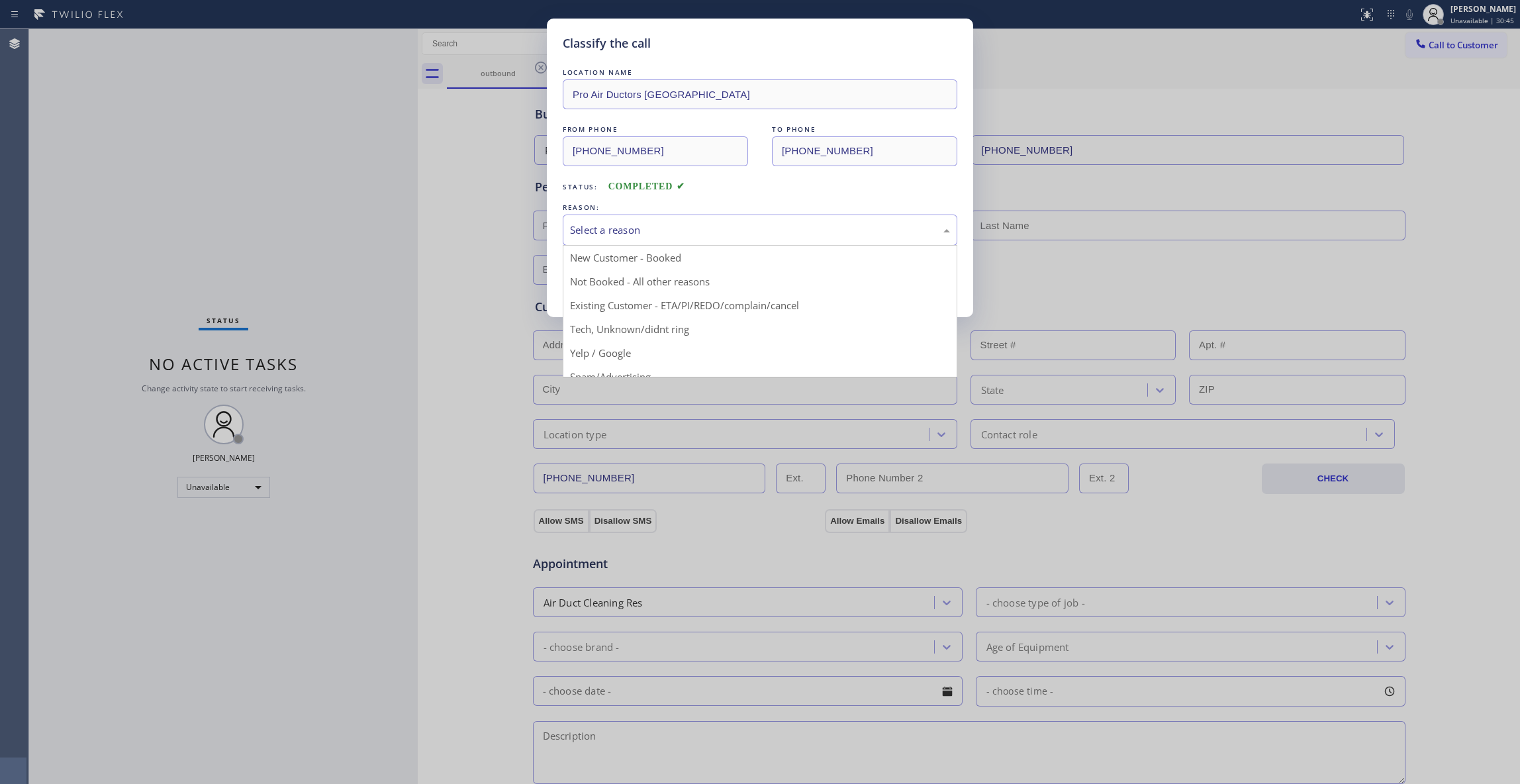
click at [621, 227] on div "Select a reason" at bounding box center [760, 230] width 380 height 16
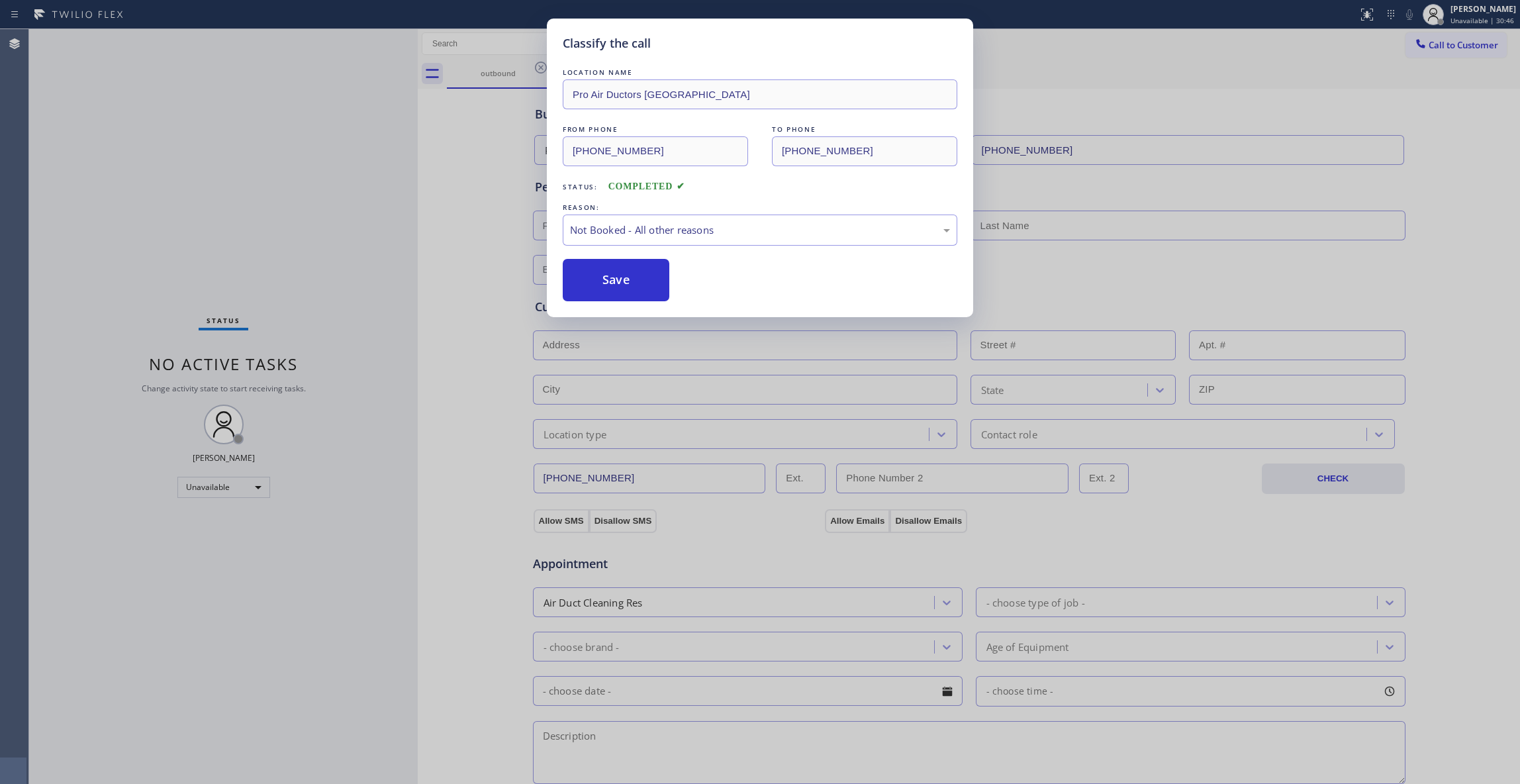
click at [612, 281] on button "Save" at bounding box center [616, 279] width 106 height 42
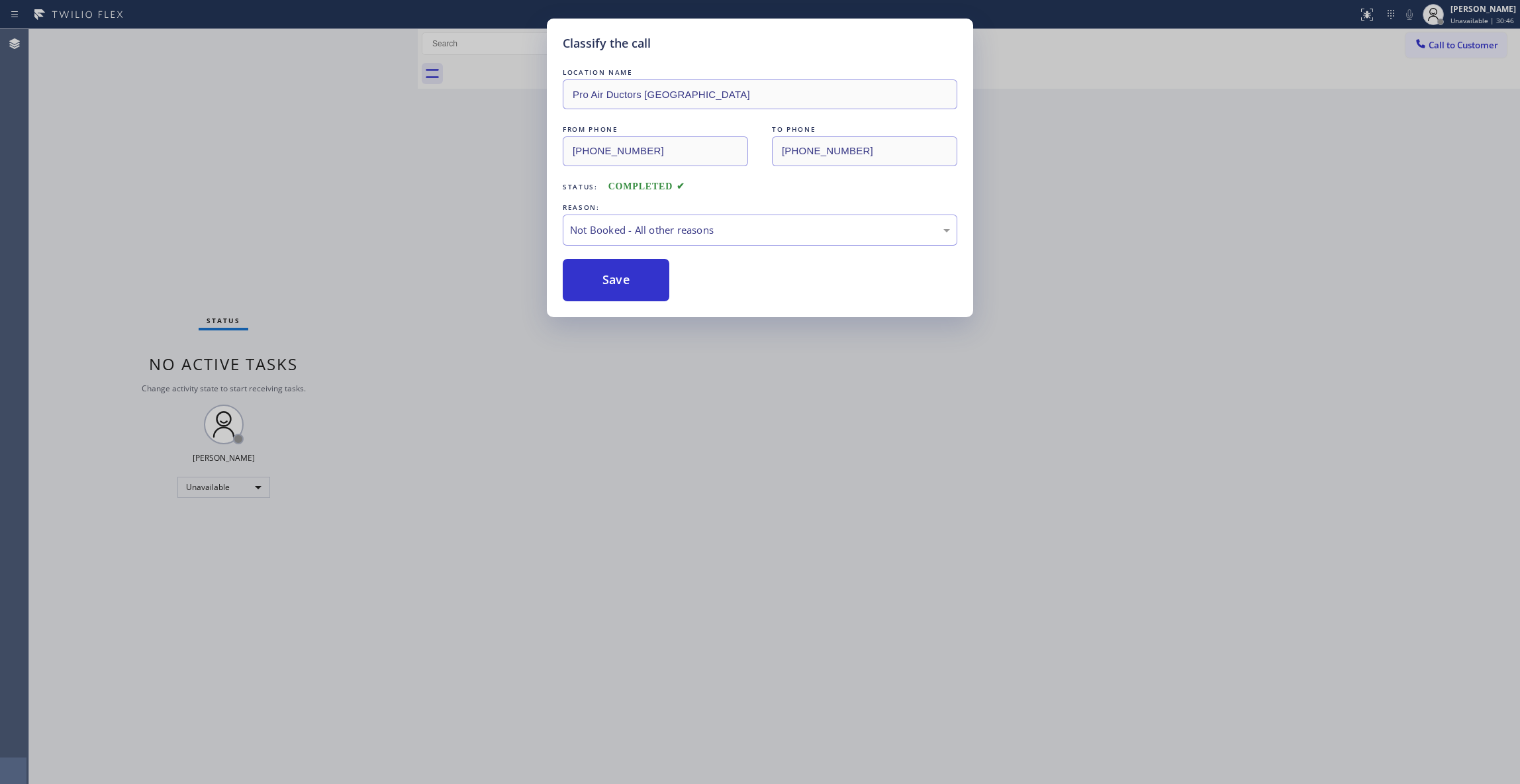
drag, startPoint x: 612, startPoint y: 281, endPoint x: 24, endPoint y: 332, distance: 590.2
click at [610, 282] on button "Save" at bounding box center [616, 279] width 106 height 42
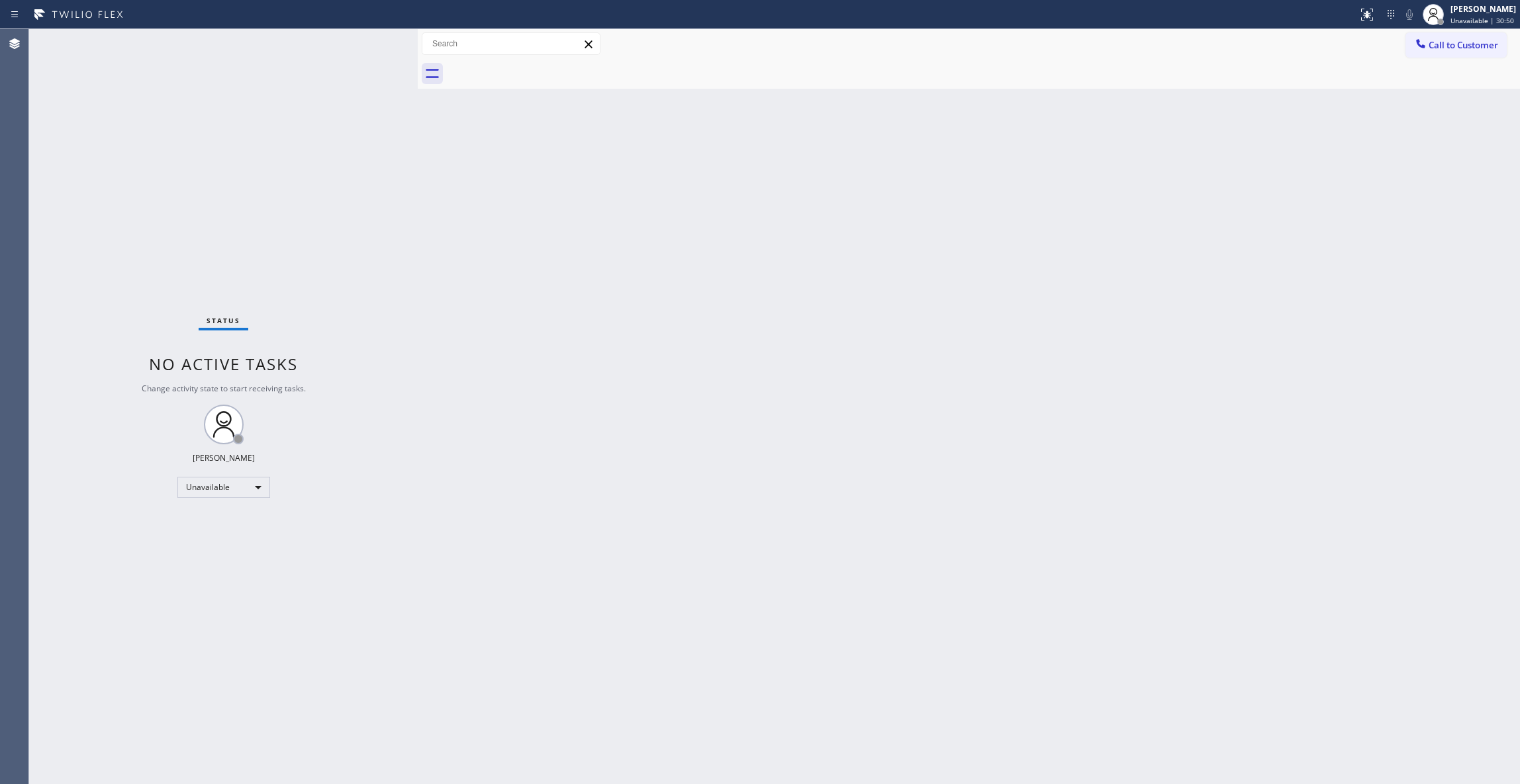
drag, startPoint x: 1093, startPoint y: 290, endPoint x: 1135, endPoint y: 228, distance: 74.9
click at [1114, 252] on div "Back to Dashboard Change Sender ID Customers Technicians Select a contact Outbo…" at bounding box center [968, 406] width 1102 height 755
drag, startPoint x: 1482, startPoint y: 42, endPoint x: 1469, endPoint y: 42, distance: 13.0
click at [1478, 42] on span "Call to Customer" at bounding box center [1464, 45] width 69 height 12
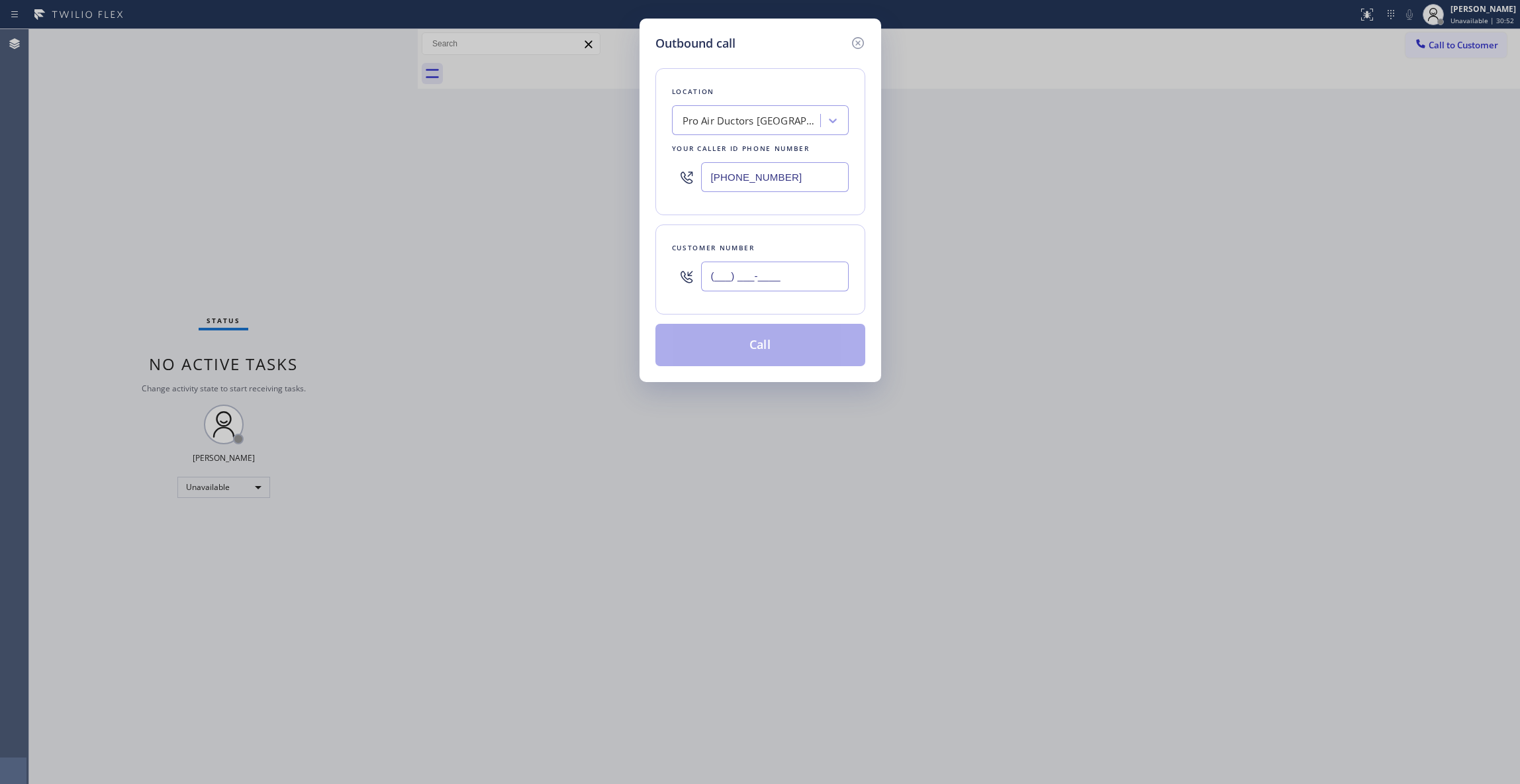
click at [757, 284] on input "(___) ___-____" at bounding box center [775, 276] width 148 height 29
paste input "805) 931-2806"
type input "(805) 931-2806"
paste input "805) 222-7592"
drag, startPoint x: 816, startPoint y: 174, endPoint x: 556, endPoint y: 173, distance: 260.0
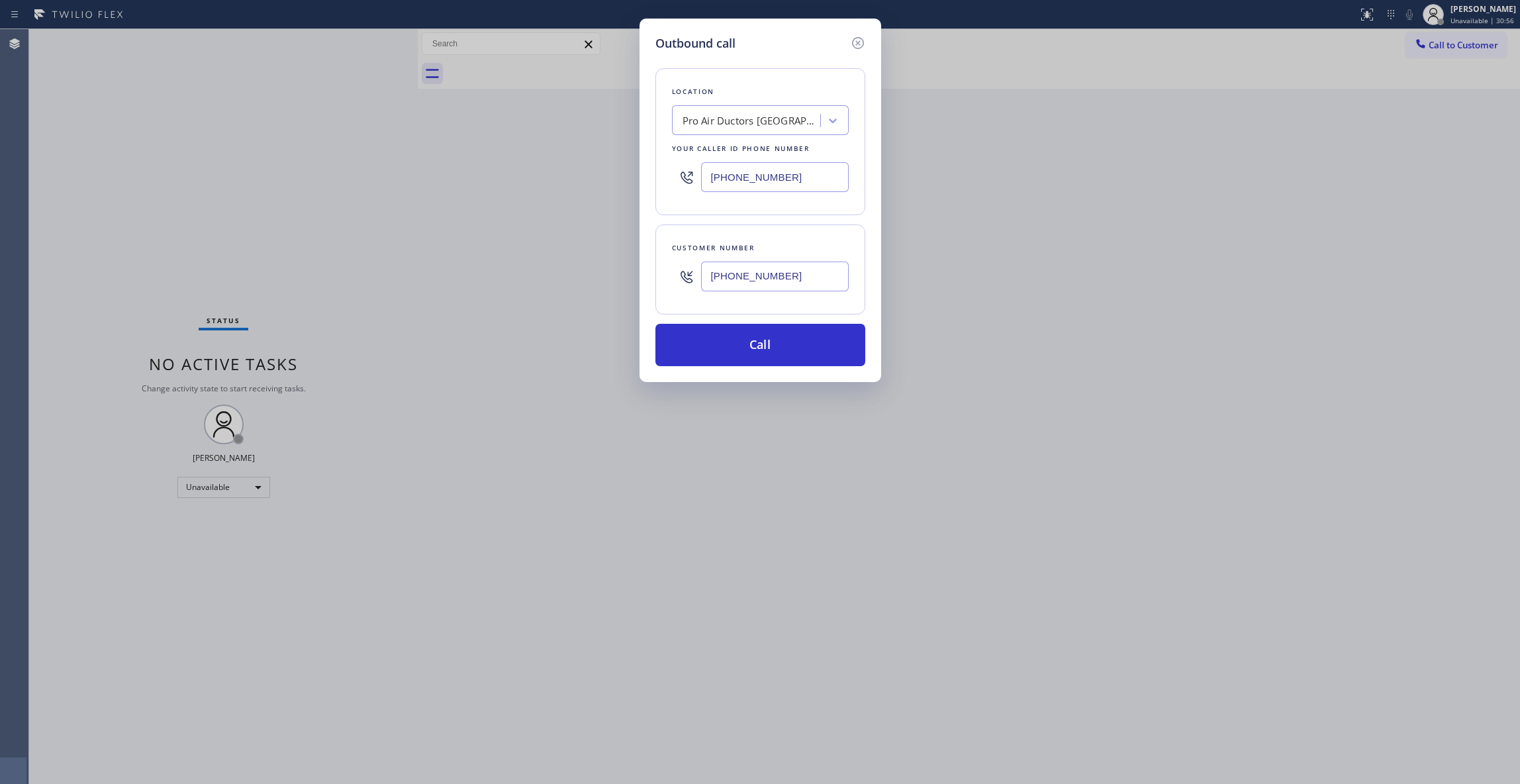
click at [556, 173] on div "Outbound call Location Pro Air Ductors Studio City Your caller id phone number …" at bounding box center [760, 392] width 1520 height 784
type input "(805) 222-7592"
drag, startPoint x: 835, startPoint y: 278, endPoint x: 674, endPoint y: 278, distance: 161.0
click at [674, 278] on div "(805) 931-2806" at bounding box center [760, 277] width 176 height 43
click at [726, 332] on button "Call" at bounding box center [760, 344] width 210 height 42
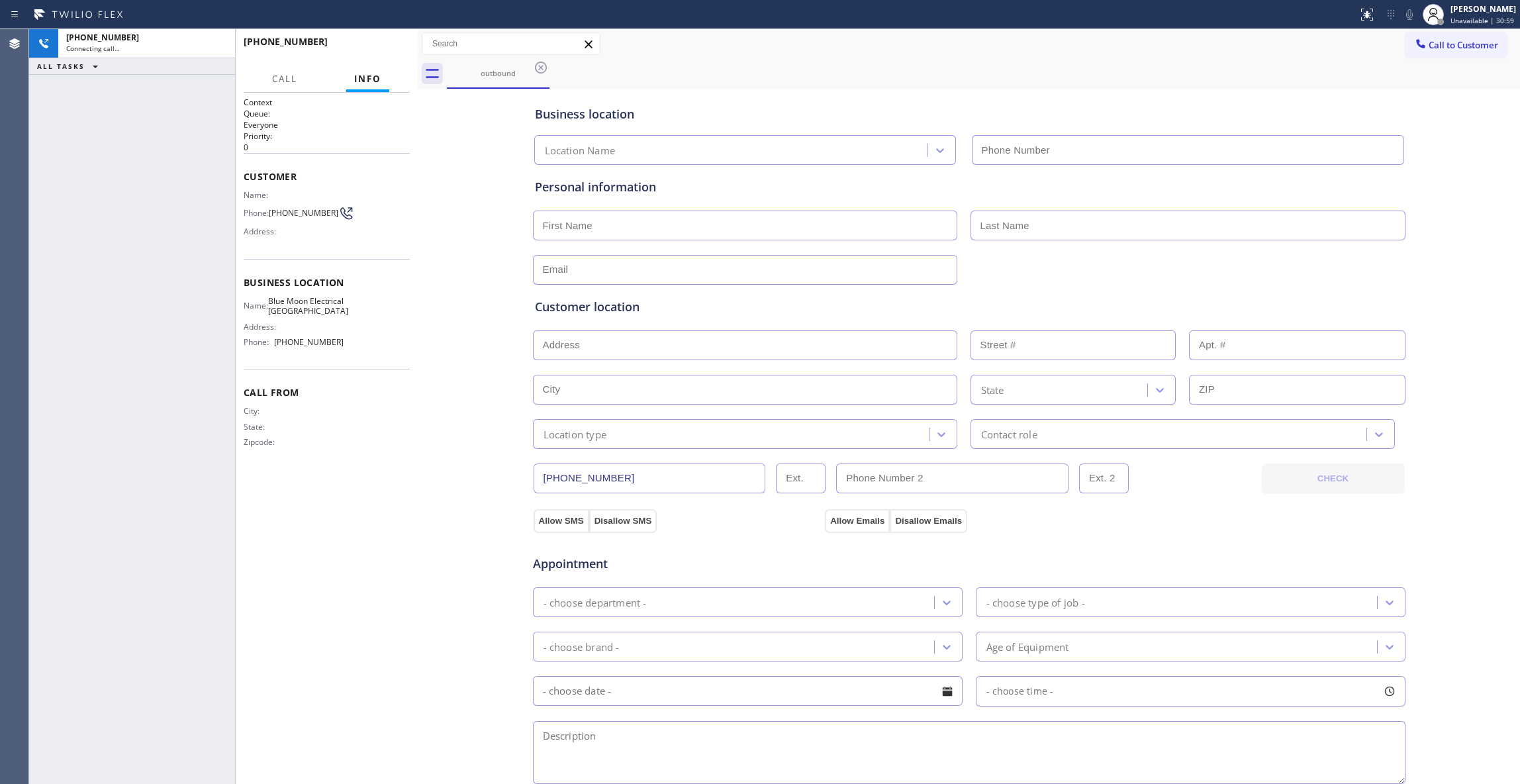
type input "(805) 222-7592"
click at [33, 760] on div "+18059312806 Connecting call… ALL TASKS ALL TASKS ACTIVE TASKS TASKS IN WRAP UP" at bounding box center [132, 406] width 206 height 755
click at [214, 42] on icon at bounding box center [218, 43] width 12 height 4
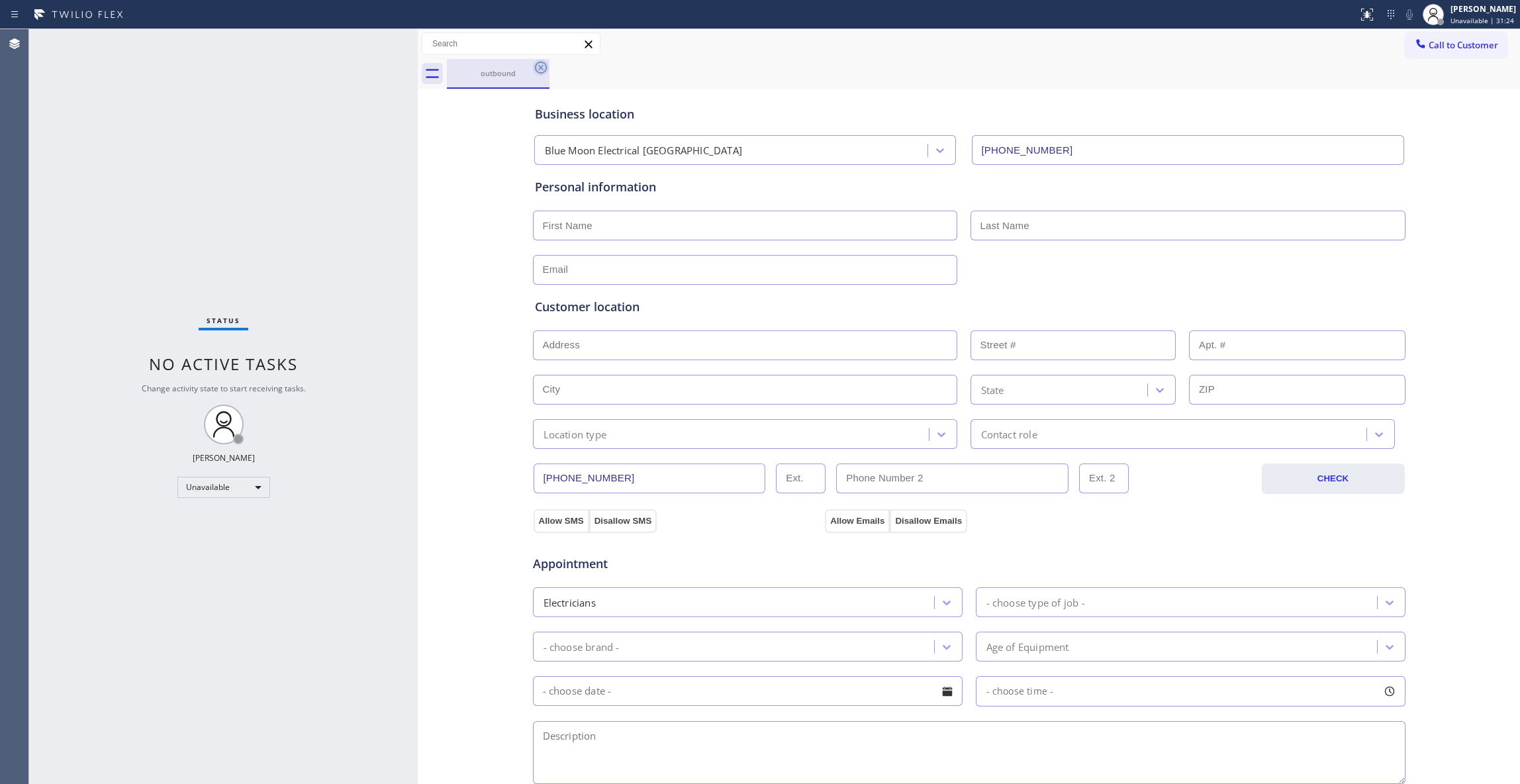
click at [544, 69] on icon at bounding box center [540, 67] width 16 height 16
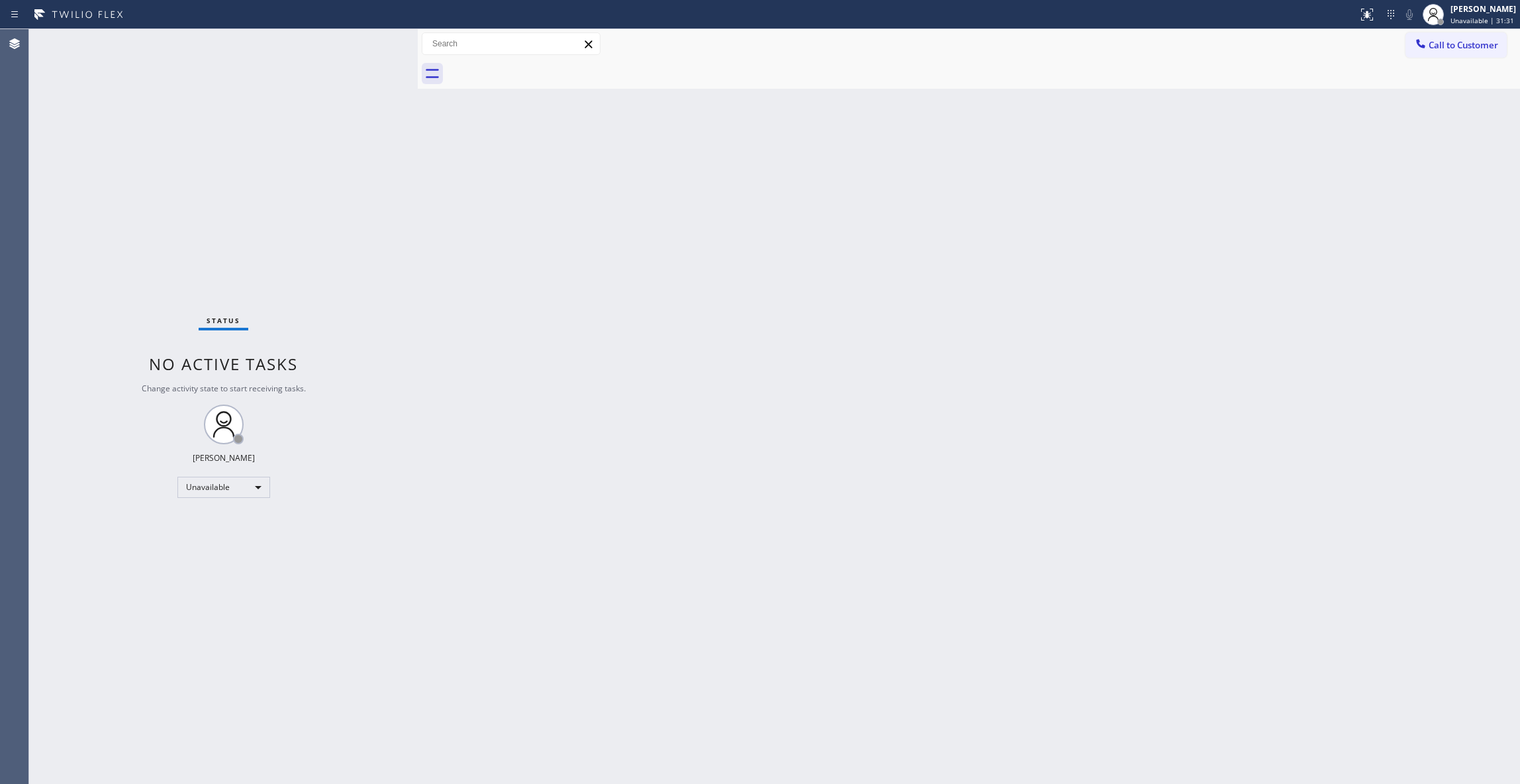
drag, startPoint x: 1083, startPoint y: 411, endPoint x: 1480, endPoint y: 129, distance: 487.0
click at [1102, 397] on div "Back to Dashboard Change Sender ID Customers Technicians Select a contact Outbo…" at bounding box center [968, 406] width 1102 height 755
click at [1465, 50] on span "Call to Customer" at bounding box center [1464, 45] width 69 height 12
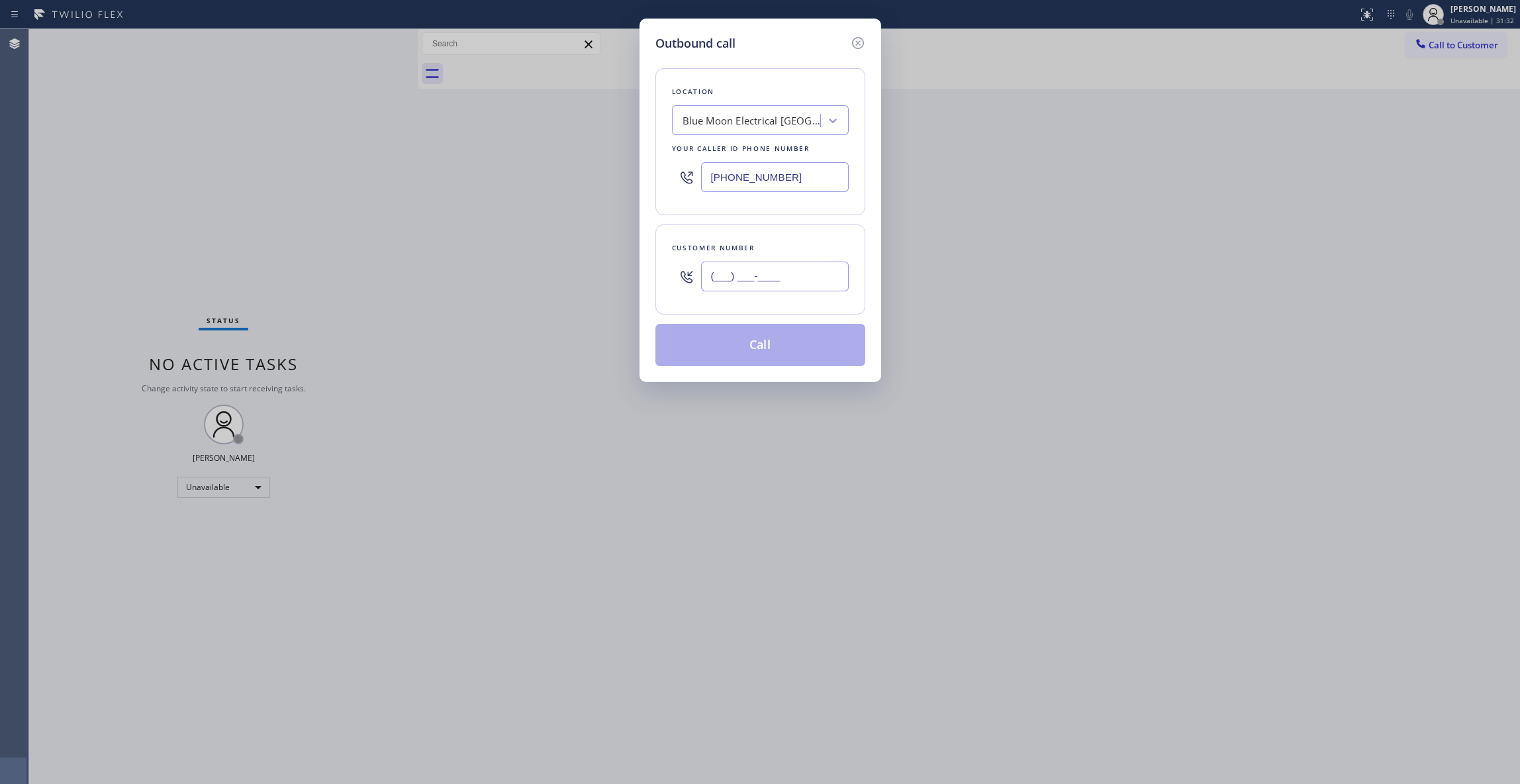
click at [730, 277] on input "(___) ___-____" at bounding box center [775, 276] width 148 height 29
paste input "430) 279-8115"
type input "(430) 279-8115"
paste input "213) 806-6473"
drag, startPoint x: 821, startPoint y: 181, endPoint x: 688, endPoint y: 221, distance: 138.9
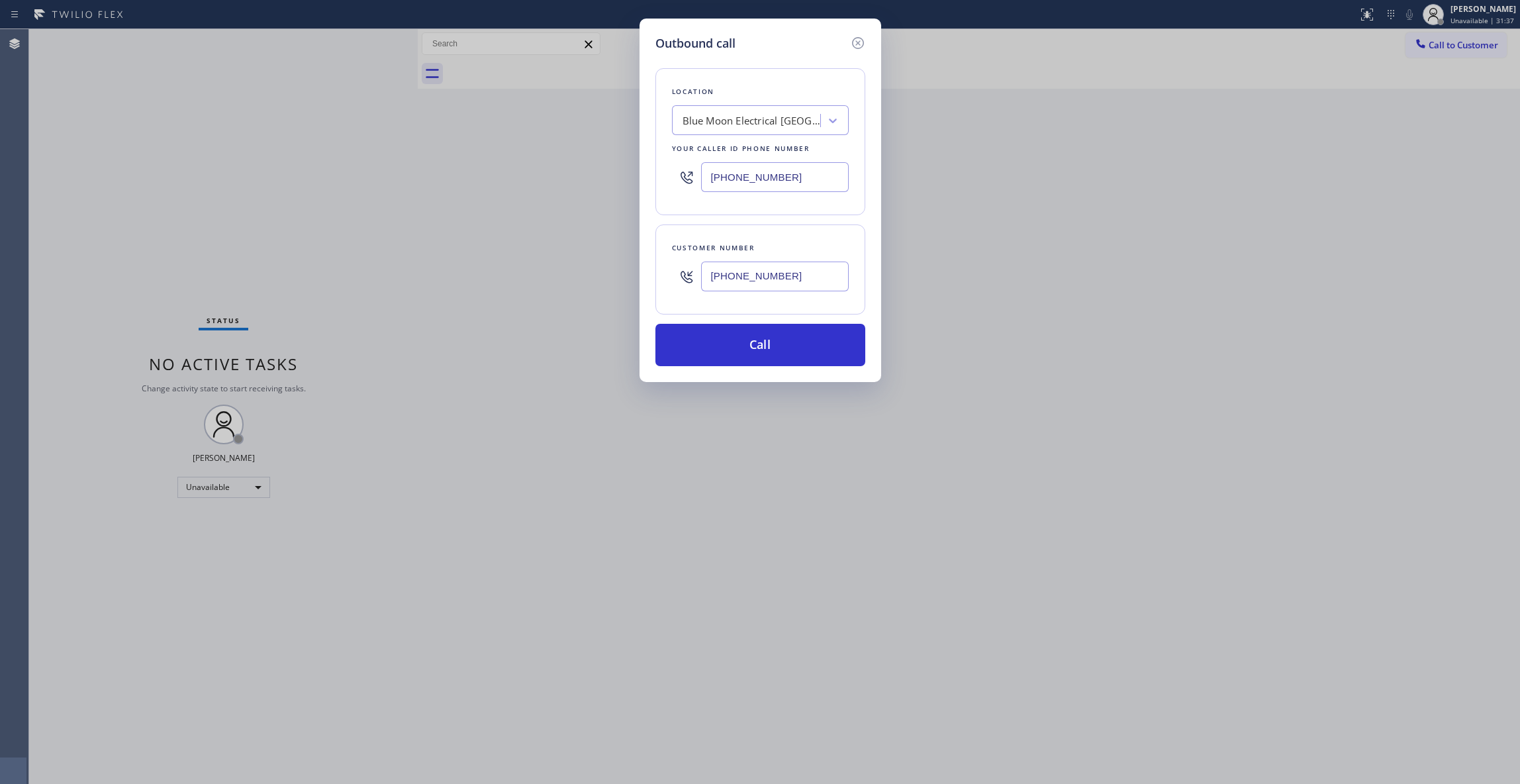
click at [578, 172] on div "Outbound call Location Blue Moon Electrical Isla Vista Your caller id phone num…" at bounding box center [760, 392] width 1520 height 784
type input "(213) 806-6473"
drag, startPoint x: 829, startPoint y: 290, endPoint x: 589, endPoint y: 281, distance: 240.2
click at [589, 281] on div "Outbound call Location Pro Air Ductors Studio City Your caller id phone number …" at bounding box center [760, 392] width 1520 height 784
click at [716, 369] on div "Outbound call Location Pro Air Ductors Studio City Your caller id phone number …" at bounding box center [761, 200] width 242 height 363
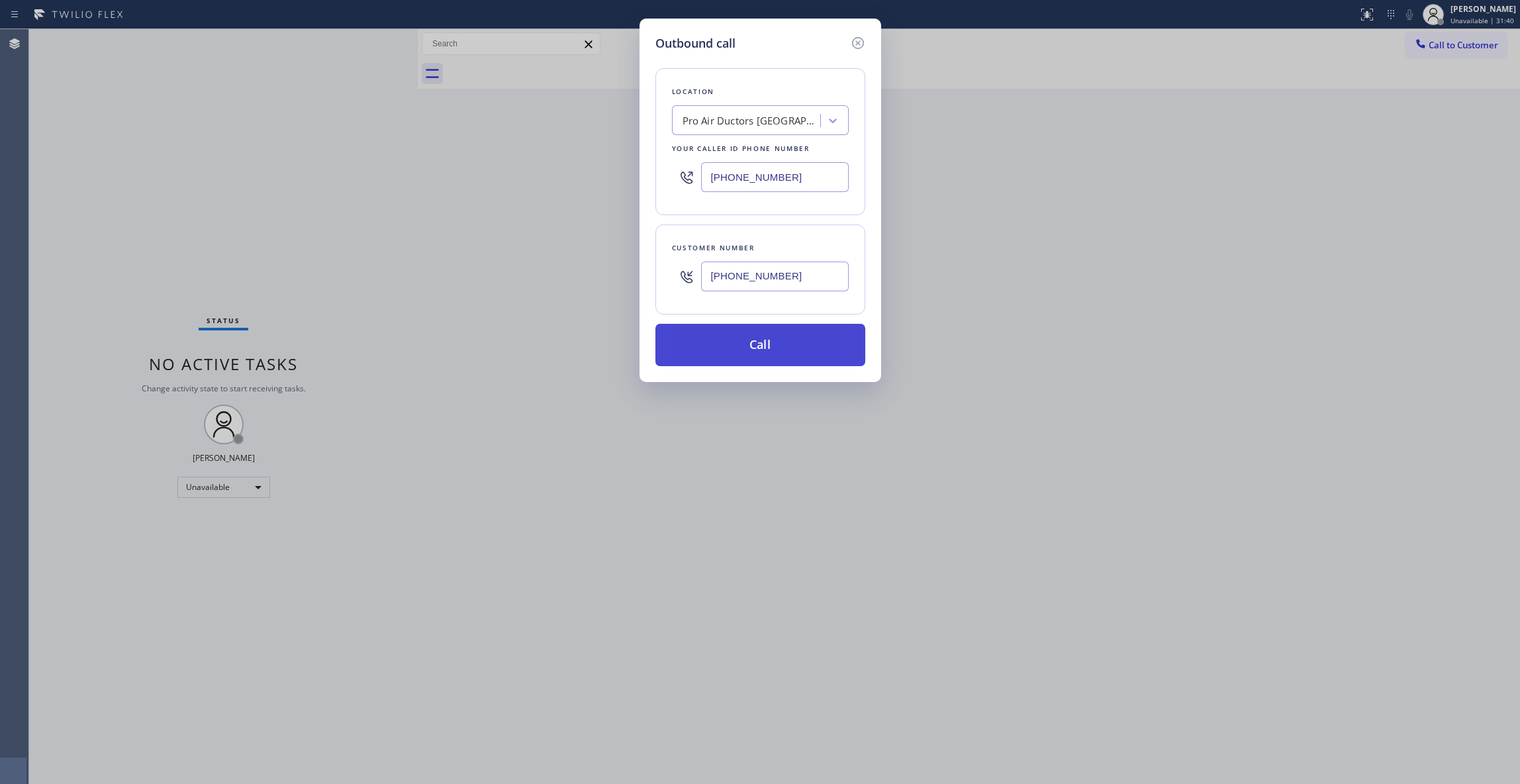
click at [717, 353] on button "Call" at bounding box center [760, 344] width 210 height 42
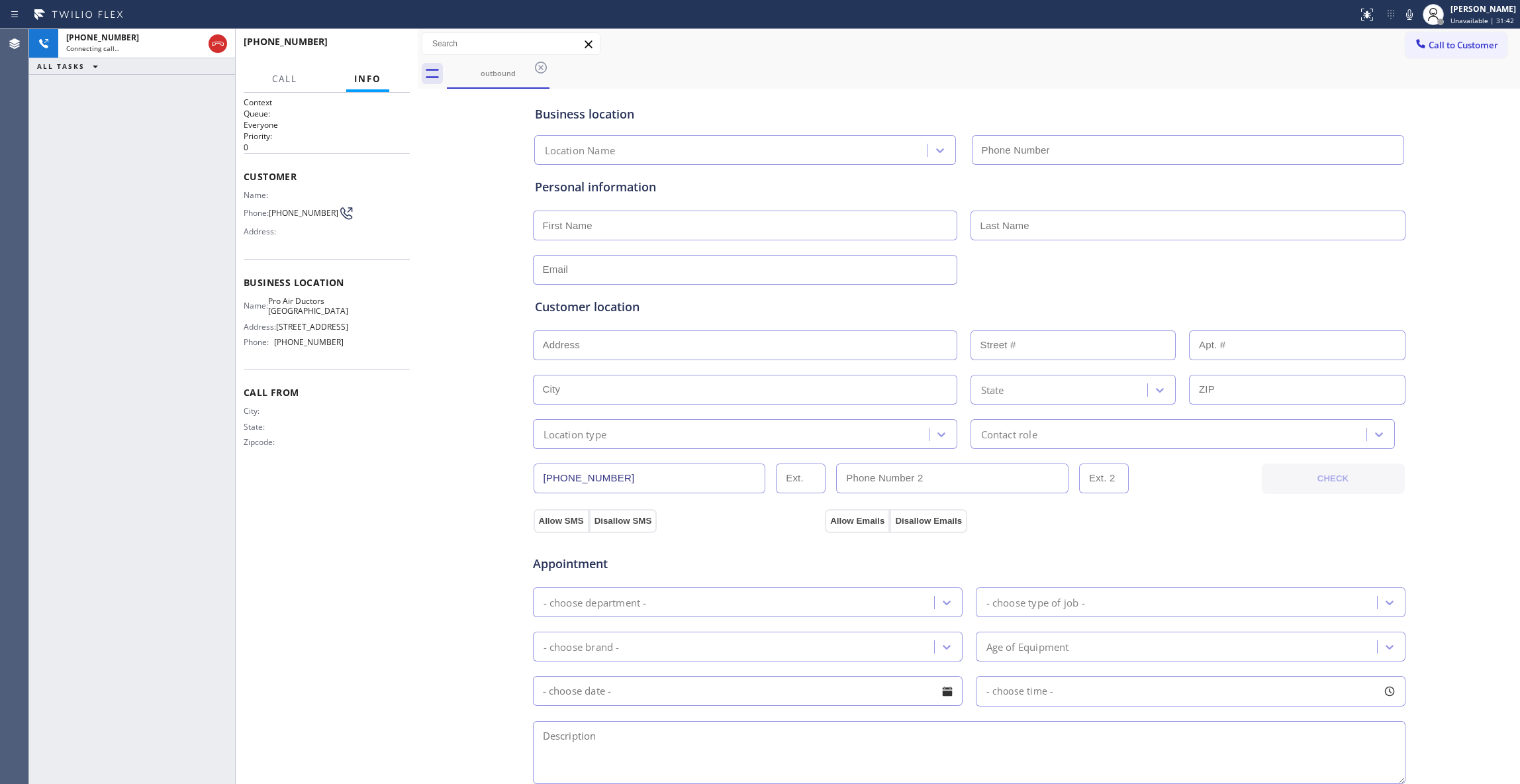
type input "(213) 806-6473"
click at [374, 37] on div "+14302798115 Live | 00:01 HANG UP" at bounding box center [327, 48] width 166 height 35
click at [374, 37] on div "+14302798115 Live | 00:02 HANG UP" at bounding box center [327, 48] width 166 height 35
click at [374, 41] on button "HANG UP" at bounding box center [379, 47] width 61 height 18
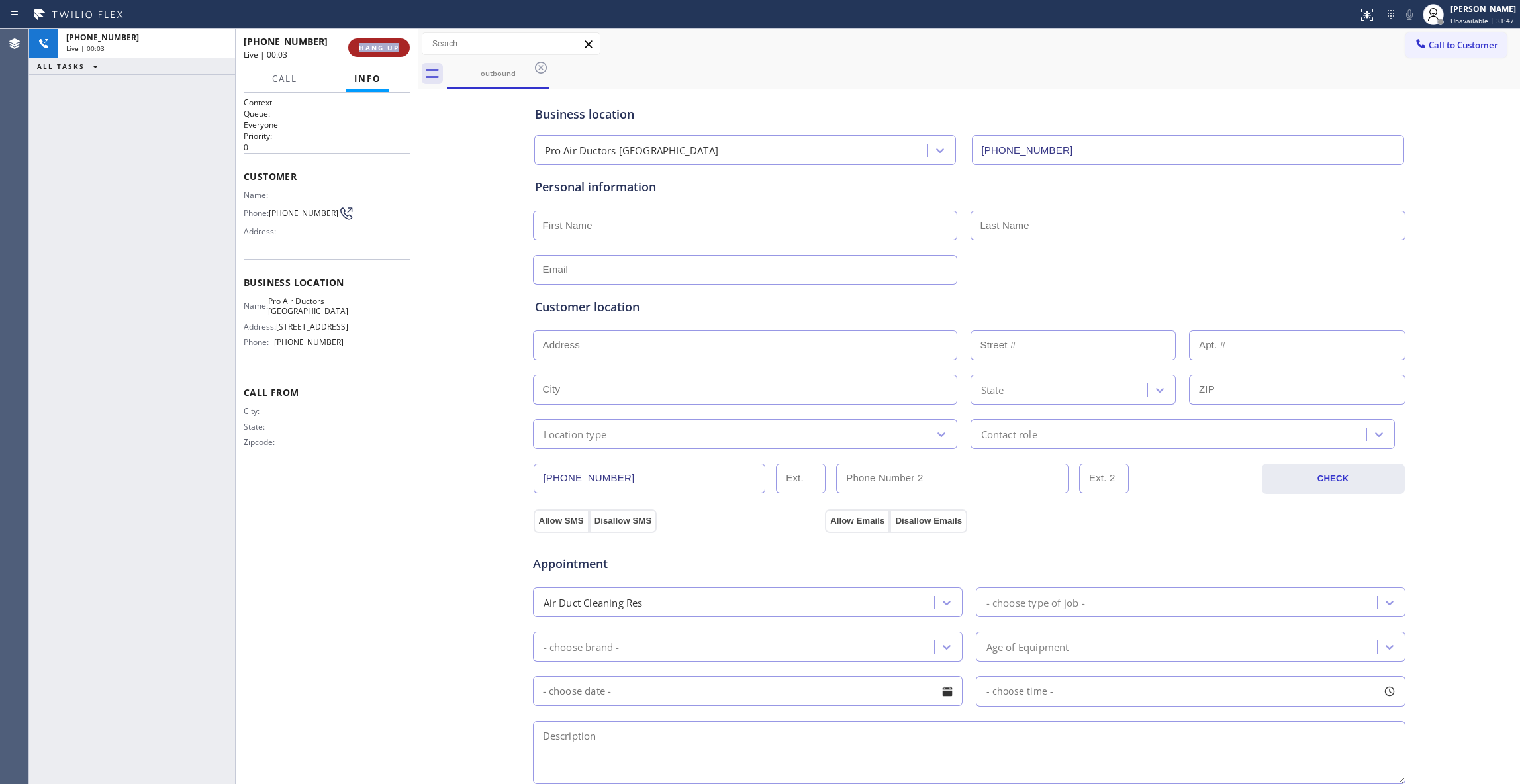
click at [374, 41] on button "HANG UP" at bounding box center [379, 47] width 61 height 18
click at [376, 41] on button "COMPLETE" at bounding box center [376, 47] width 67 height 18
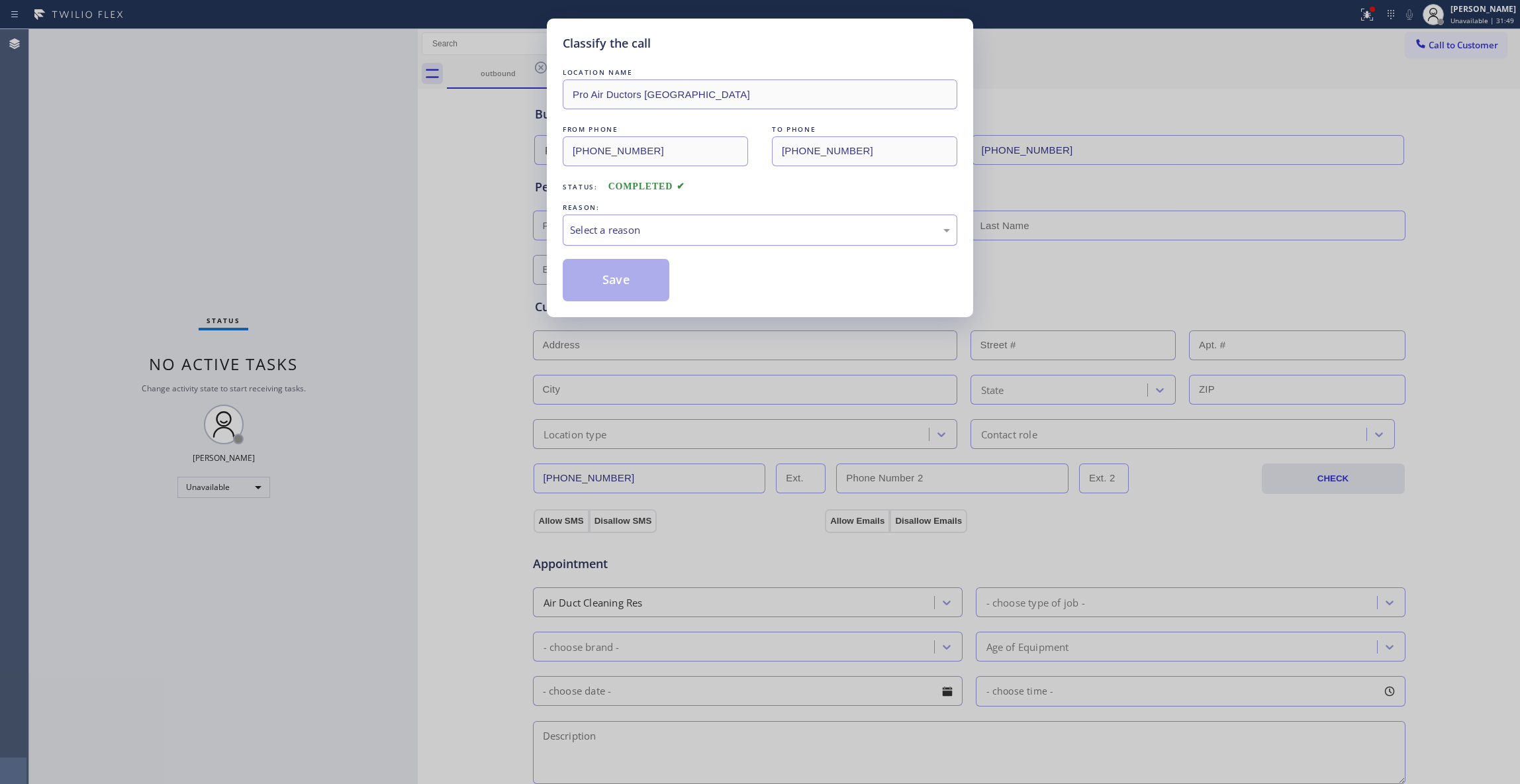
click at [572, 234] on div "Select a reason" at bounding box center [760, 230] width 380 height 16
click at [594, 276] on button "Save" at bounding box center [616, 279] width 106 height 42
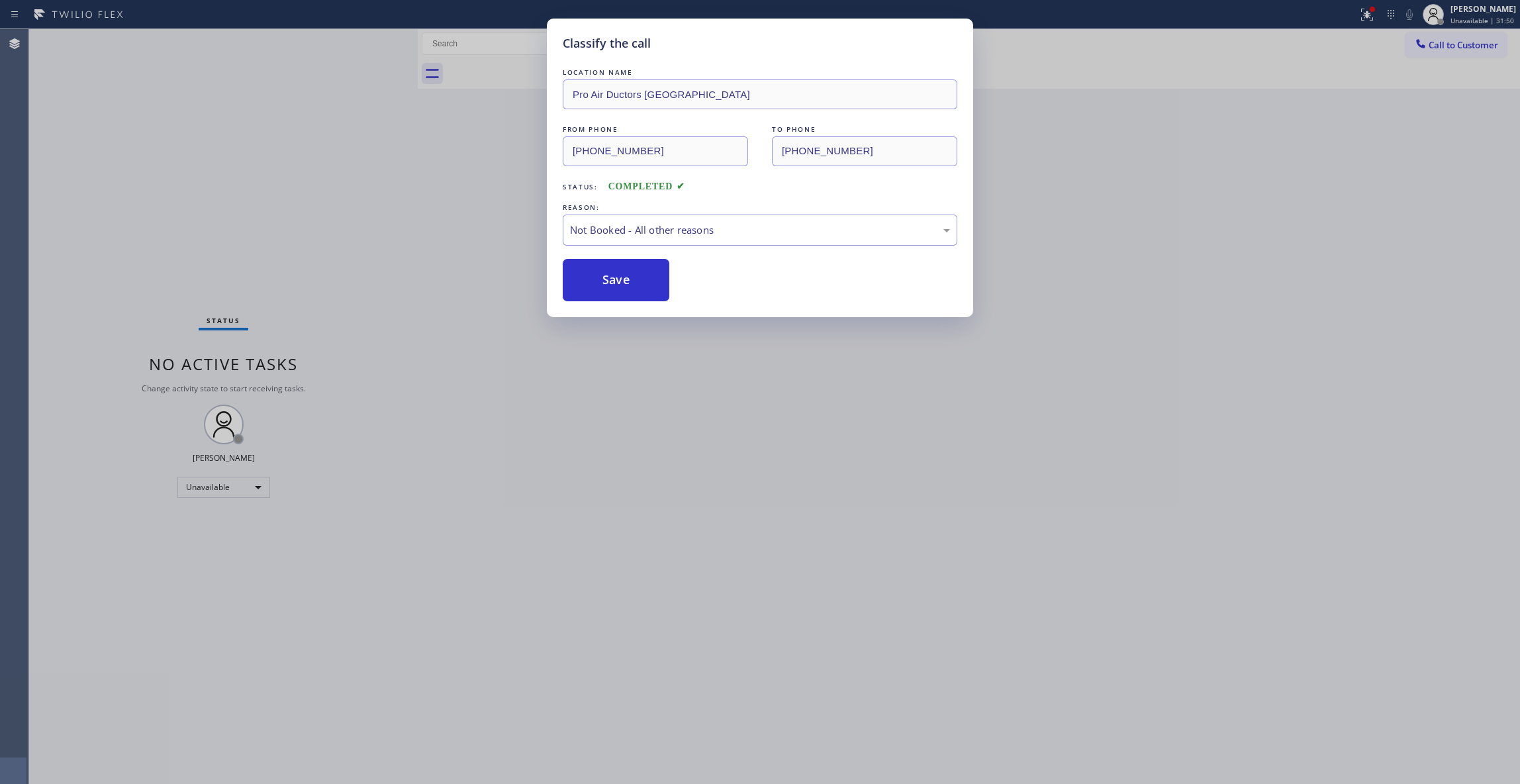
drag, startPoint x: 594, startPoint y: 276, endPoint x: 95, endPoint y: 358, distance: 505.7
click at [592, 276] on button "Save" at bounding box center [616, 279] width 106 height 42
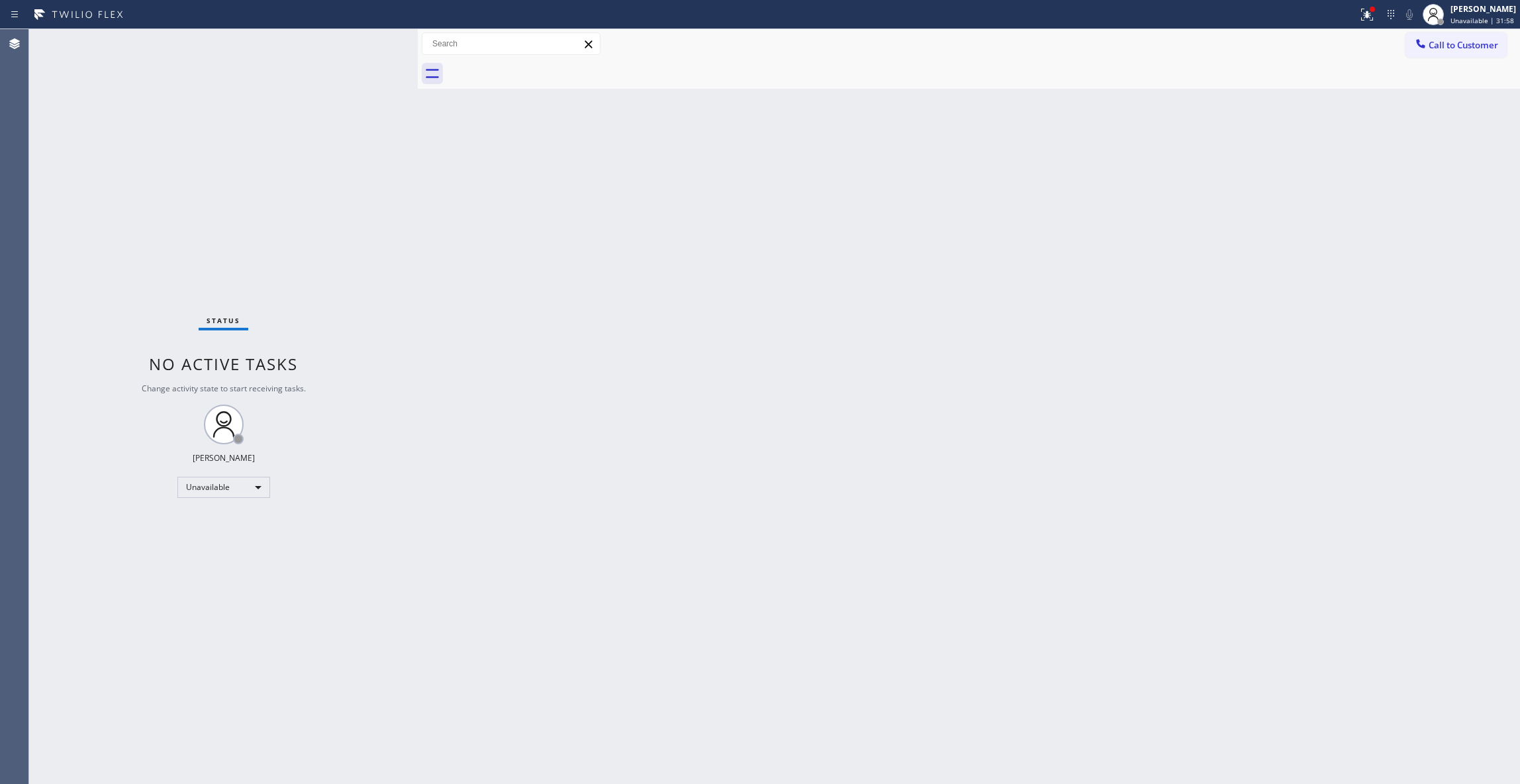
click at [888, 287] on div "Back to Dashboard Change Sender ID Customers Technicians Select a contact Outbo…" at bounding box center [968, 406] width 1102 height 755
click at [1474, 37] on button "Call to Customer" at bounding box center [1456, 45] width 101 height 25
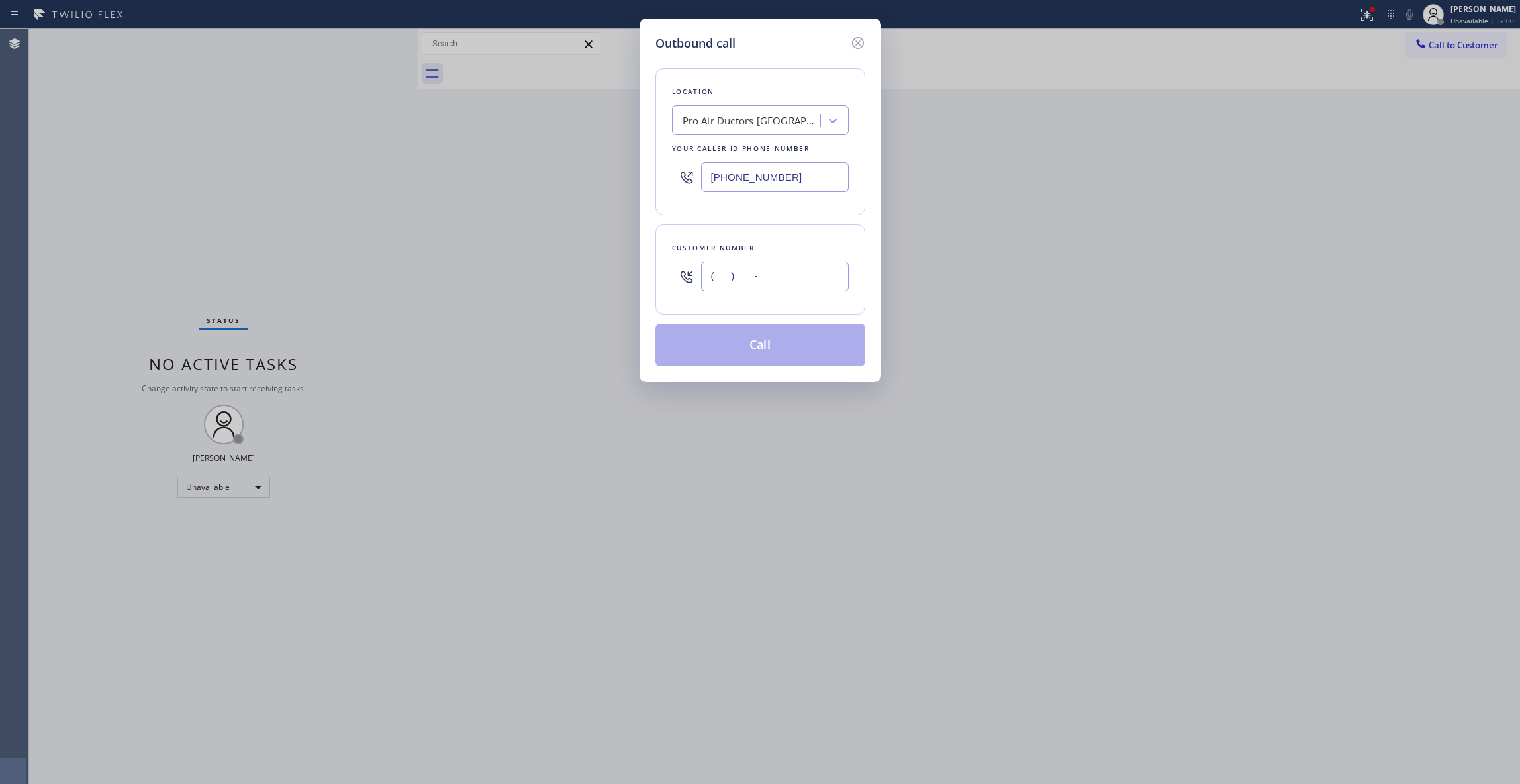
click at [737, 287] on input "(___) ___-____" at bounding box center [775, 276] width 148 height 29
paste input "805) 931-2806"
type input "(805) 931-2806"
paste input "805) 222-7592"
drag, startPoint x: 817, startPoint y: 181, endPoint x: 503, endPoint y: 169, distance: 314.2
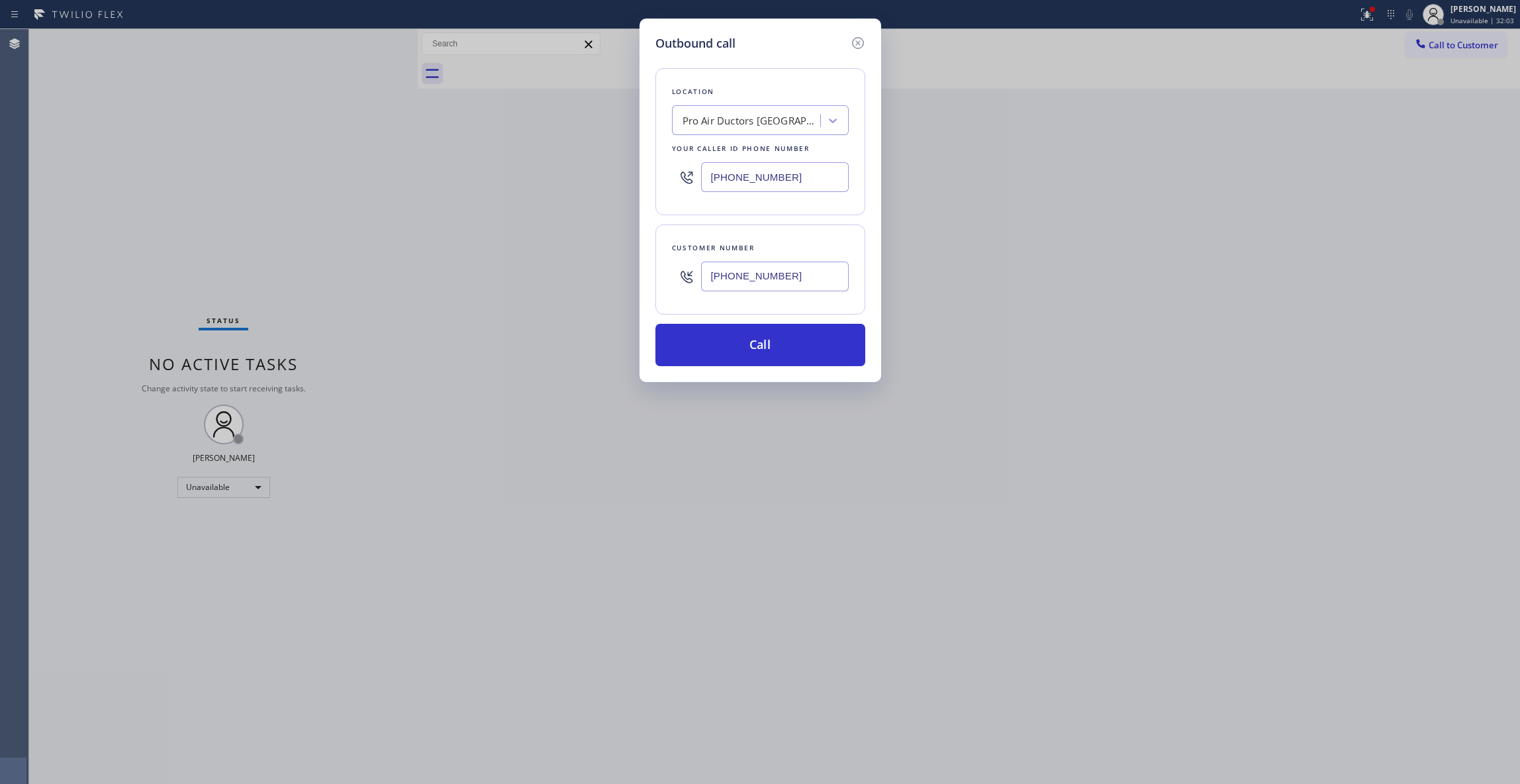
click at [503, 169] on div "Outbound call Location Pro Air Ductors Studio City Your caller id phone number …" at bounding box center [760, 392] width 1520 height 784
type input "(805) 222-7592"
drag, startPoint x: 813, startPoint y: 279, endPoint x: 557, endPoint y: 271, distance: 256.1
click at [557, 271] on div "Outbound call Location Blue Moon Electrical Isla Vista Your caller id phone num…" at bounding box center [760, 392] width 1520 height 784
click at [693, 358] on button "Call" at bounding box center [760, 344] width 210 height 42
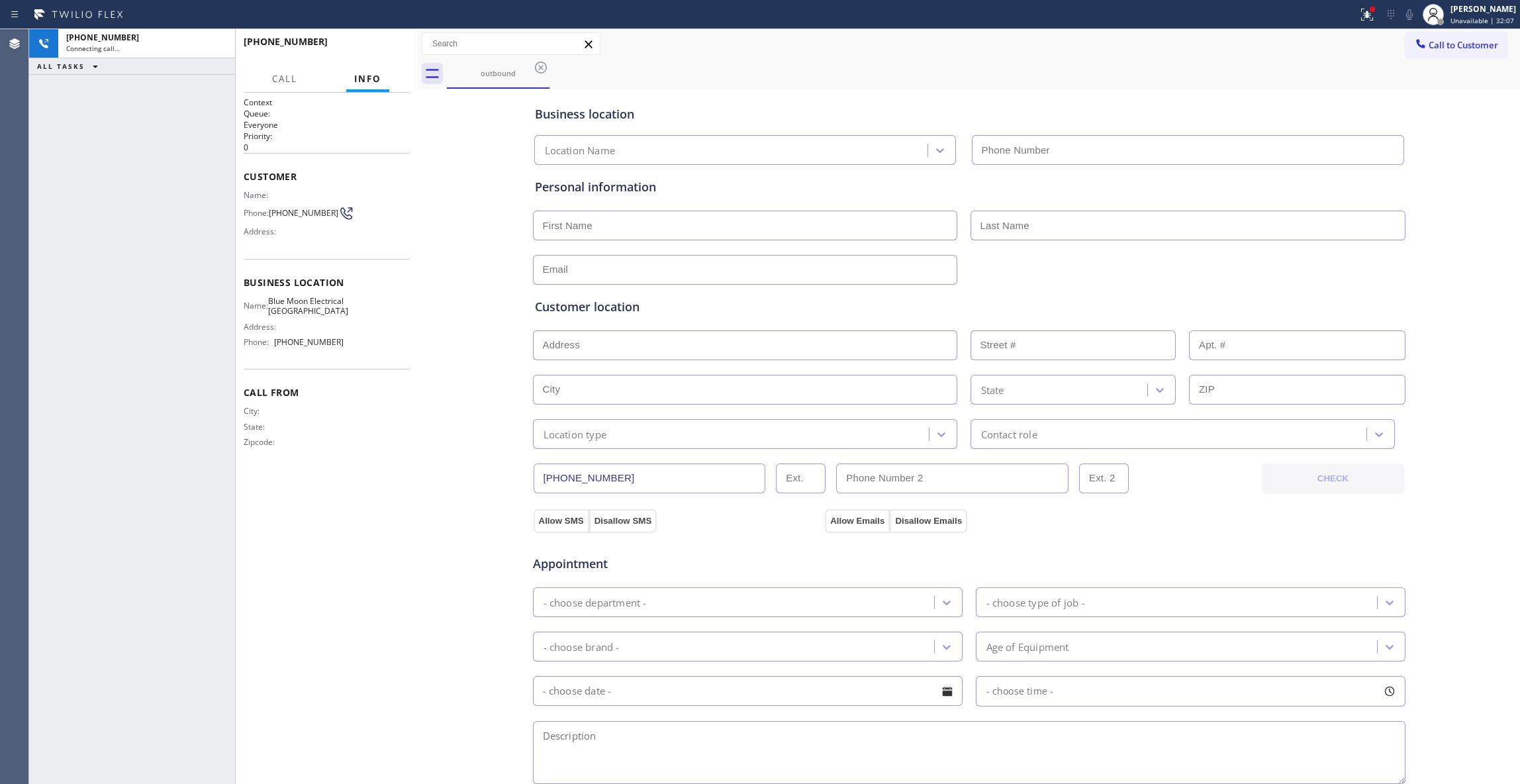
type input "(805) 222-7592"
click at [33, 282] on div "+18059312806 Connecting call… ALL TASKS ALL TASKS ACTIVE TASKS TASKS IN WRAP UP" at bounding box center [132, 406] width 206 height 755
click at [221, 45] on icon at bounding box center [218, 43] width 12 height 4
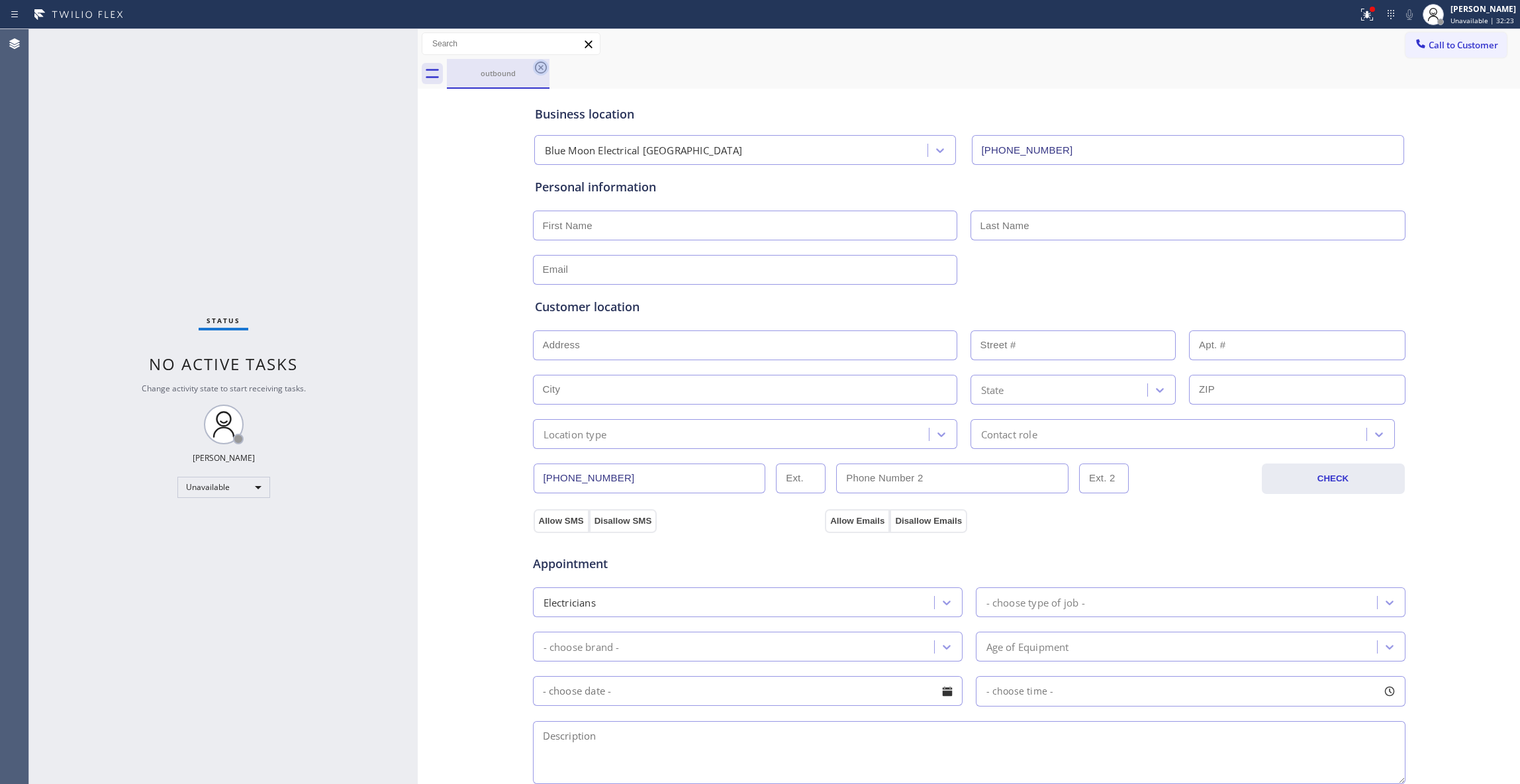
click at [539, 65] on icon at bounding box center [541, 67] width 12 height 12
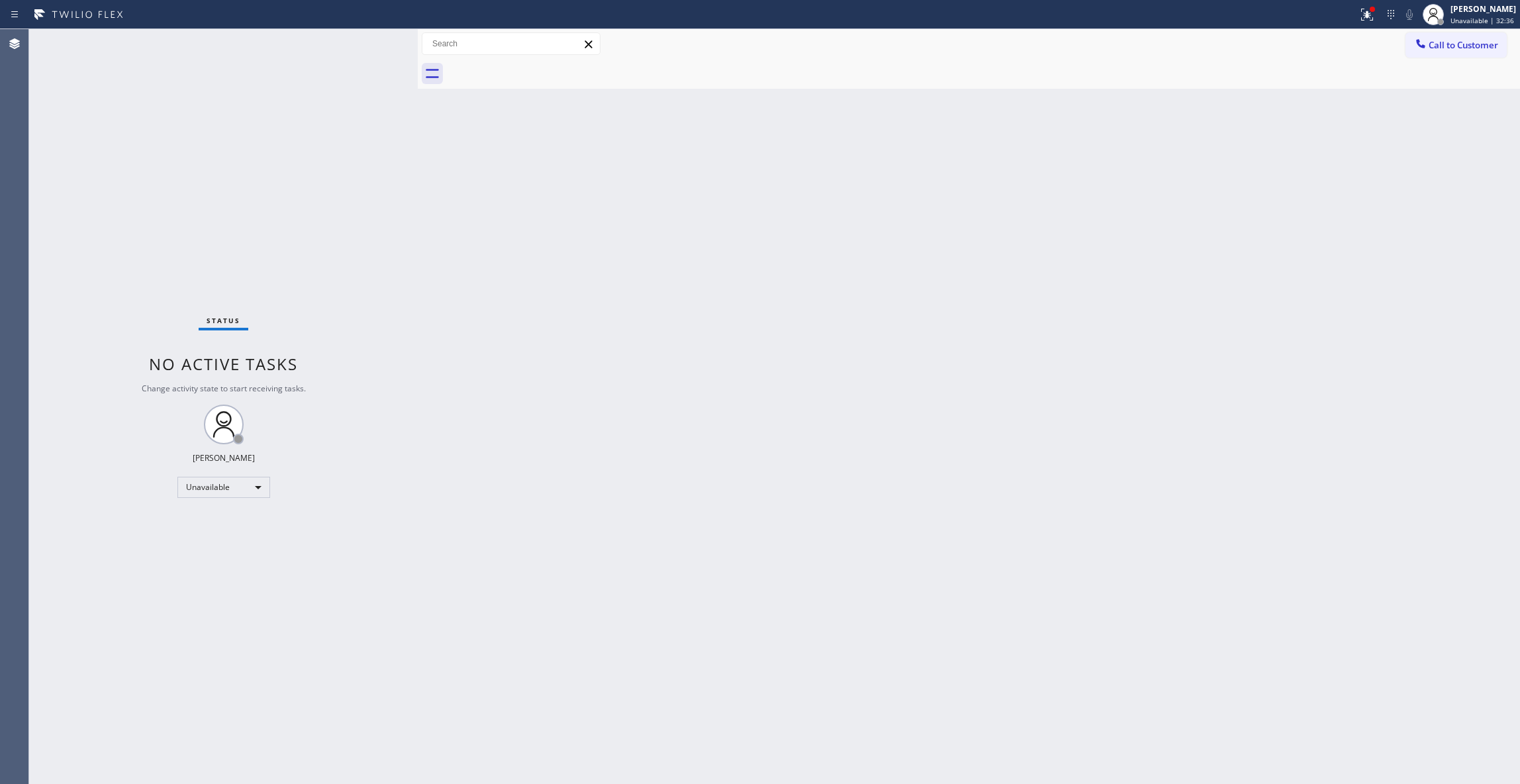
drag, startPoint x: 1042, startPoint y: 358, endPoint x: 1370, endPoint y: 123, distance: 403.5
click at [1042, 353] on div "Back to Dashboard Change Sender ID Customers Technicians Select a contact Outbo…" at bounding box center [968, 406] width 1102 height 755
click at [1470, 47] on span "Call to Customer" at bounding box center [1464, 45] width 69 height 12
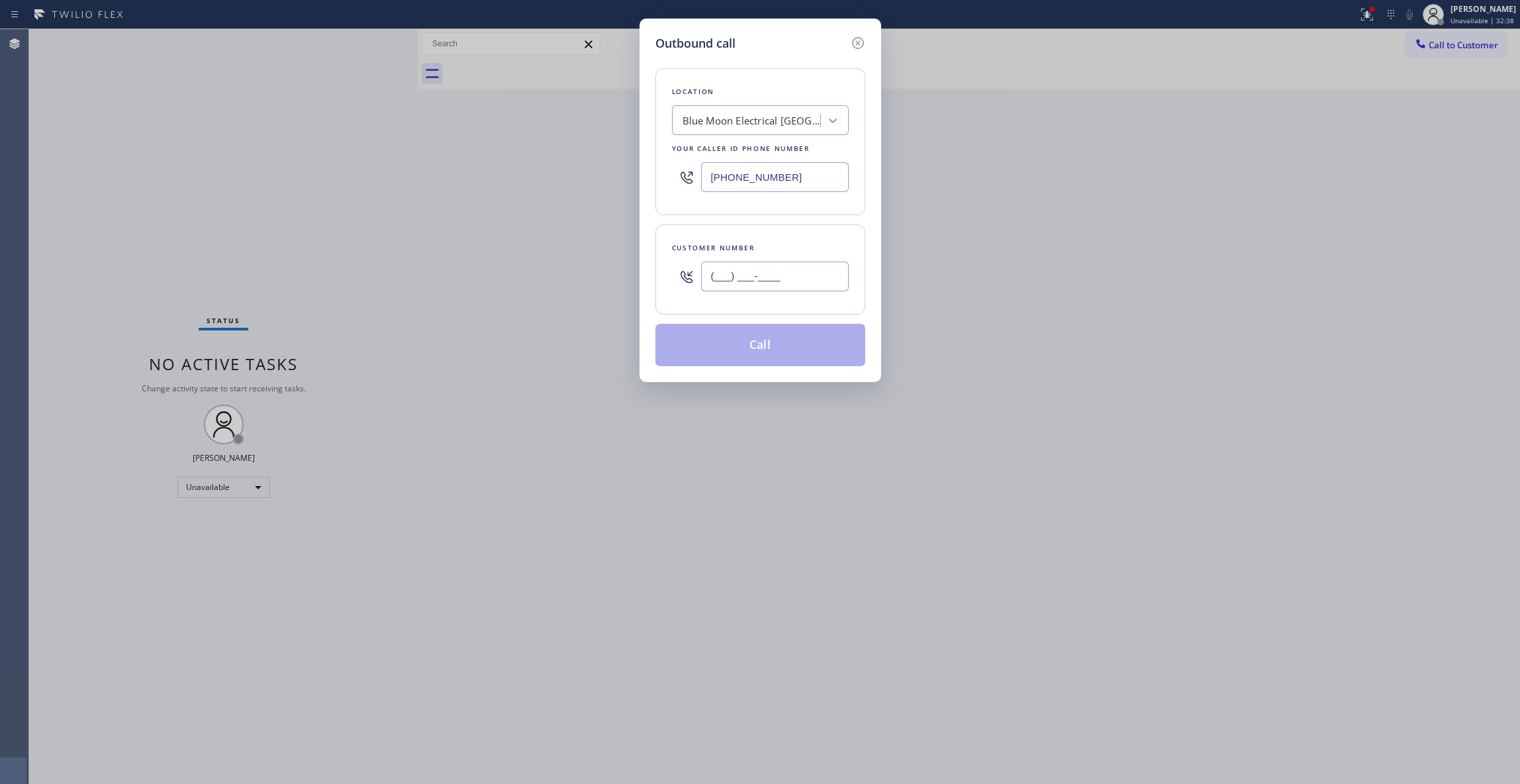
click at [779, 281] on input "(___) ___-____" at bounding box center [775, 276] width 148 height 29
paste input "908) 922-3081"
type input "(908) 922-3081"
paste input "908) 824-6720"
drag, startPoint x: 813, startPoint y: 175, endPoint x: 381, endPoint y: 185, distance: 432.1
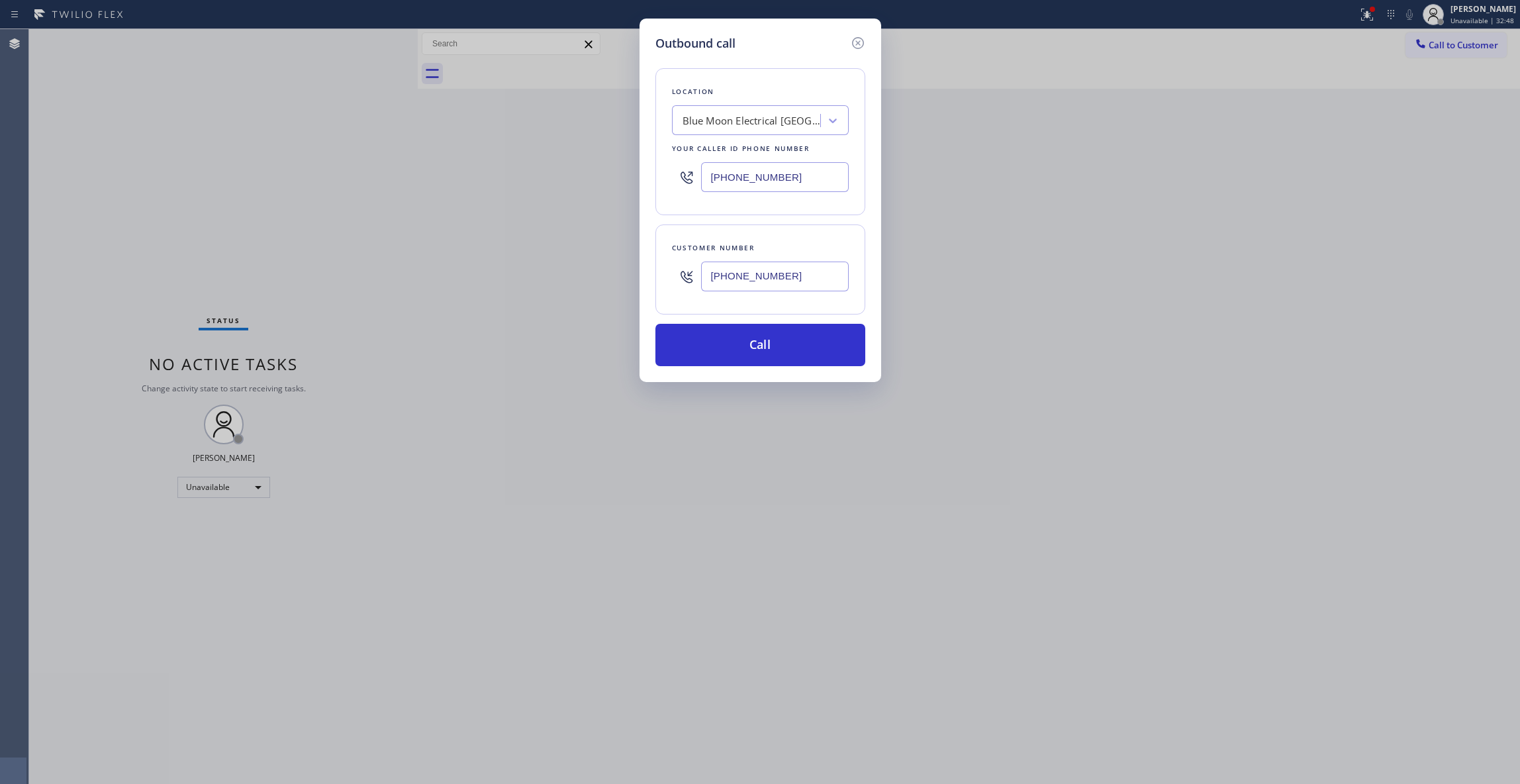
click at [387, 182] on div "Outbound call Location Blue Moon Electrical Isla Vista Your caller id phone num…" at bounding box center [760, 392] width 1520 height 784
type input "(908) 824-6720"
click at [782, 342] on button "Call" at bounding box center [760, 344] width 210 height 42
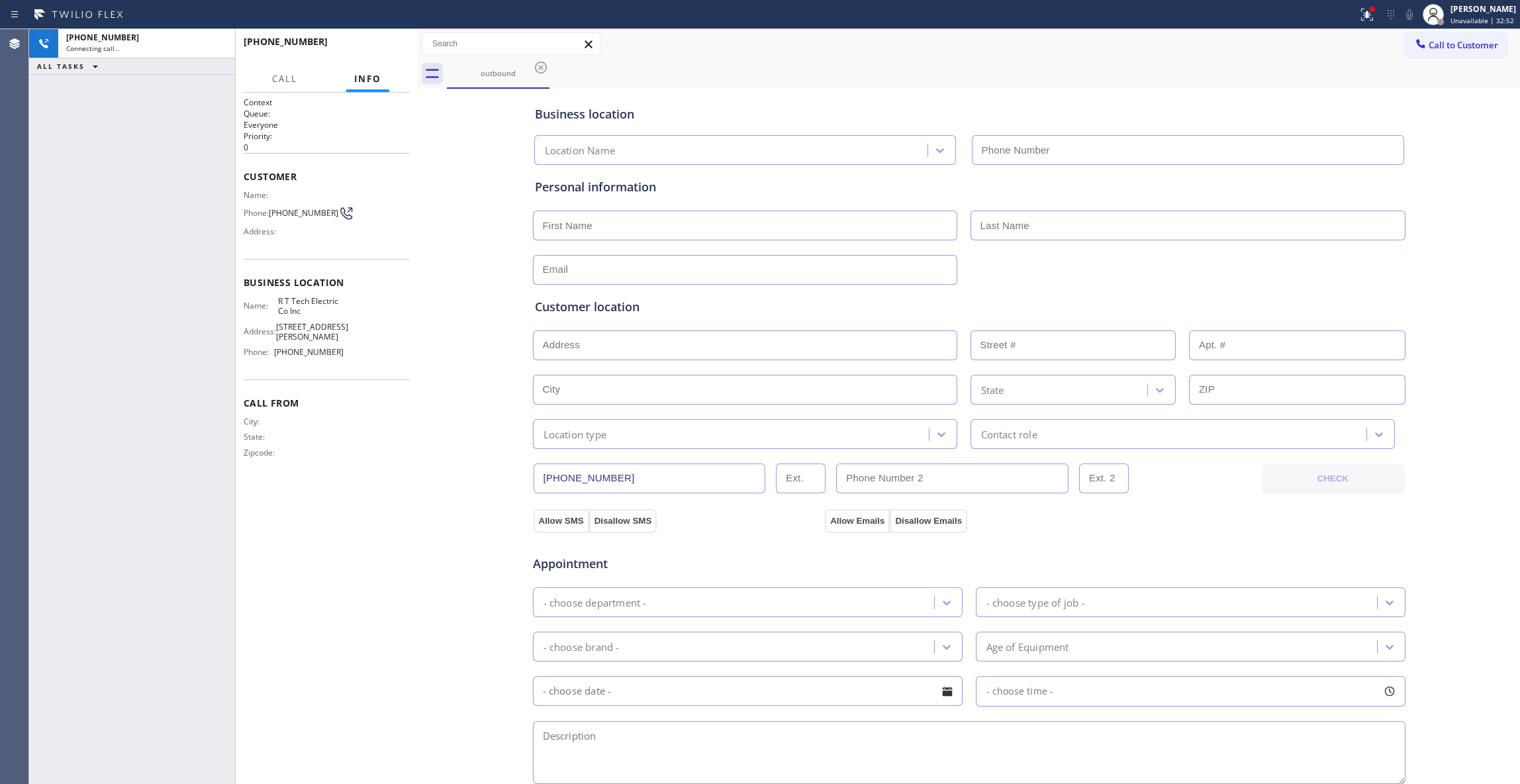
type input "(908) 824-6720"
click at [41, 768] on div "+19089223081 Live | 00:08 ALL TASKS ALL TASKS ACTIVE TASKS TASKS IN WRAP UP" at bounding box center [132, 406] width 206 height 755
click at [379, 35] on div "+19089223081 Live | 00:09 HANG UP" at bounding box center [327, 48] width 166 height 35
click at [380, 52] on button "HANG UP" at bounding box center [379, 47] width 61 height 18
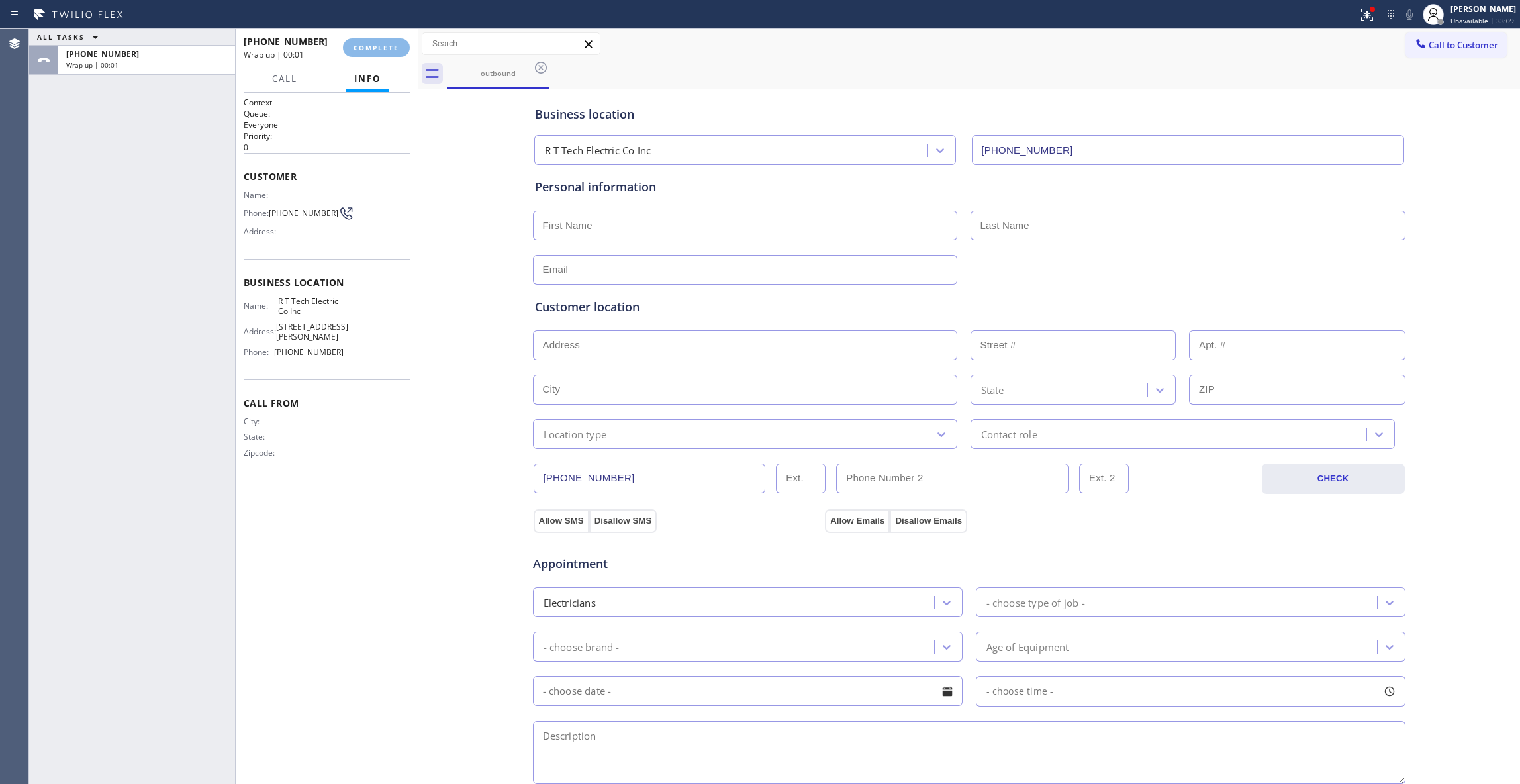
click at [380, 58] on div "+19089223081 Wrap up | 00:01 COMPLETE" at bounding box center [327, 48] width 166 height 35
click at [381, 58] on div "+19089223081 Wrap up | 00:01 COMPLETE" at bounding box center [327, 48] width 166 height 35
click at [379, 48] on span "COMPLETE" at bounding box center [376, 48] width 46 height 10
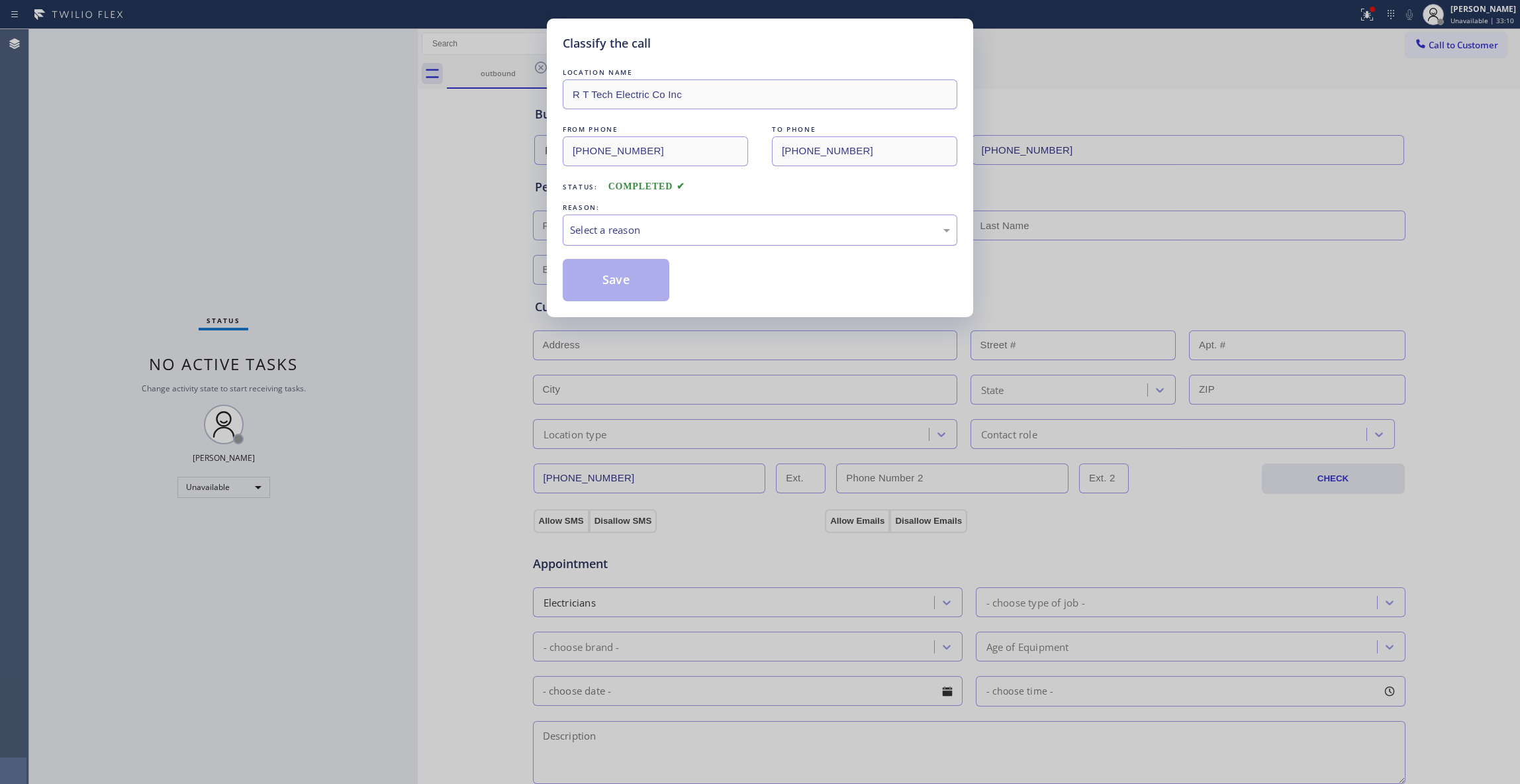
click at [576, 229] on div "Select a reason" at bounding box center [760, 230] width 380 height 16
click at [591, 286] on button "Save" at bounding box center [616, 279] width 106 height 42
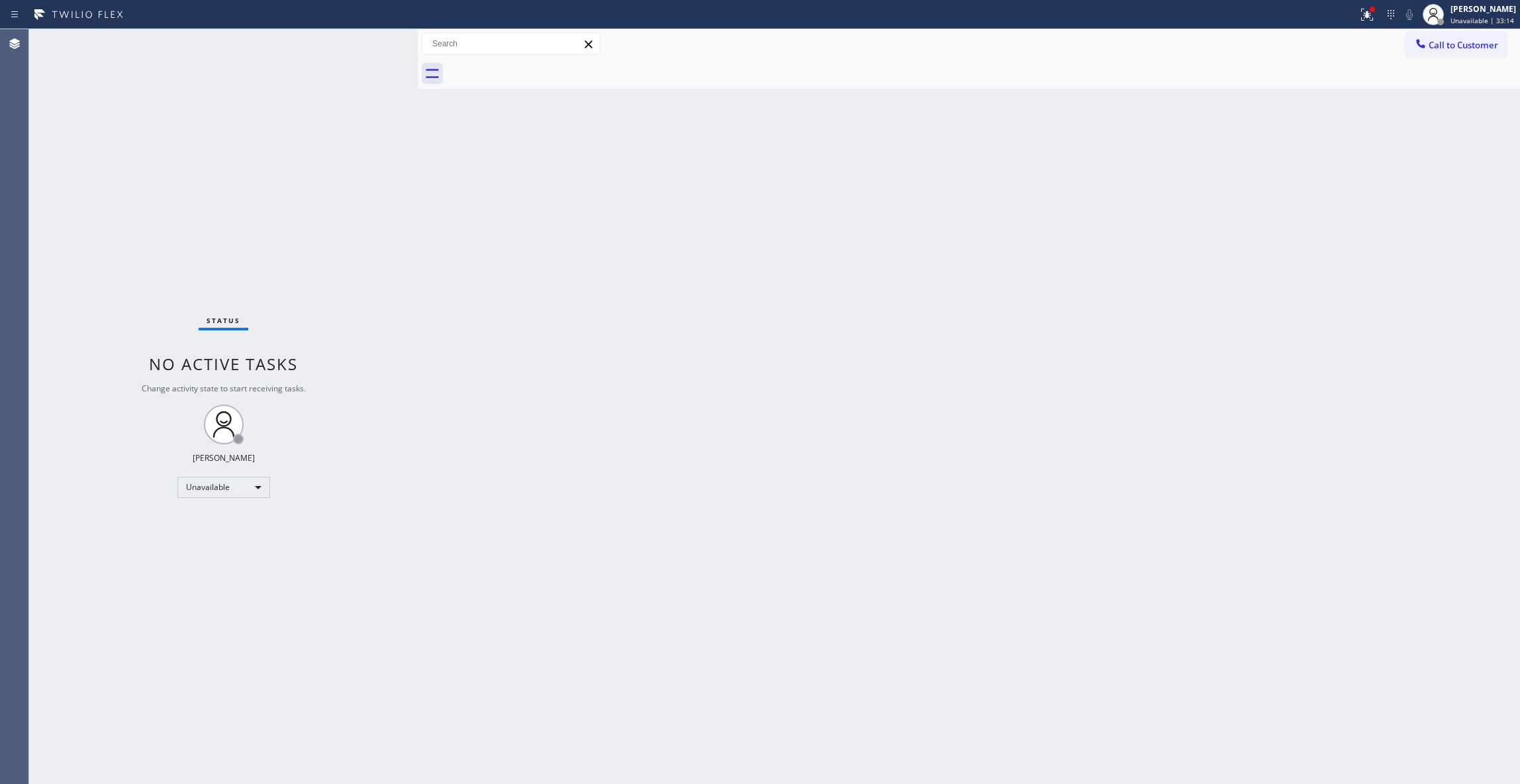
drag, startPoint x: 1044, startPoint y: 224, endPoint x: 1507, endPoint y: 41, distance: 497.9
click at [1093, 191] on div "Back to Dashboard Change Sender ID Customers Technicians Select a contact Outbo…" at bounding box center [968, 406] width 1102 height 755
click at [1491, 50] on button "Call to Customer" at bounding box center [1456, 45] width 101 height 25
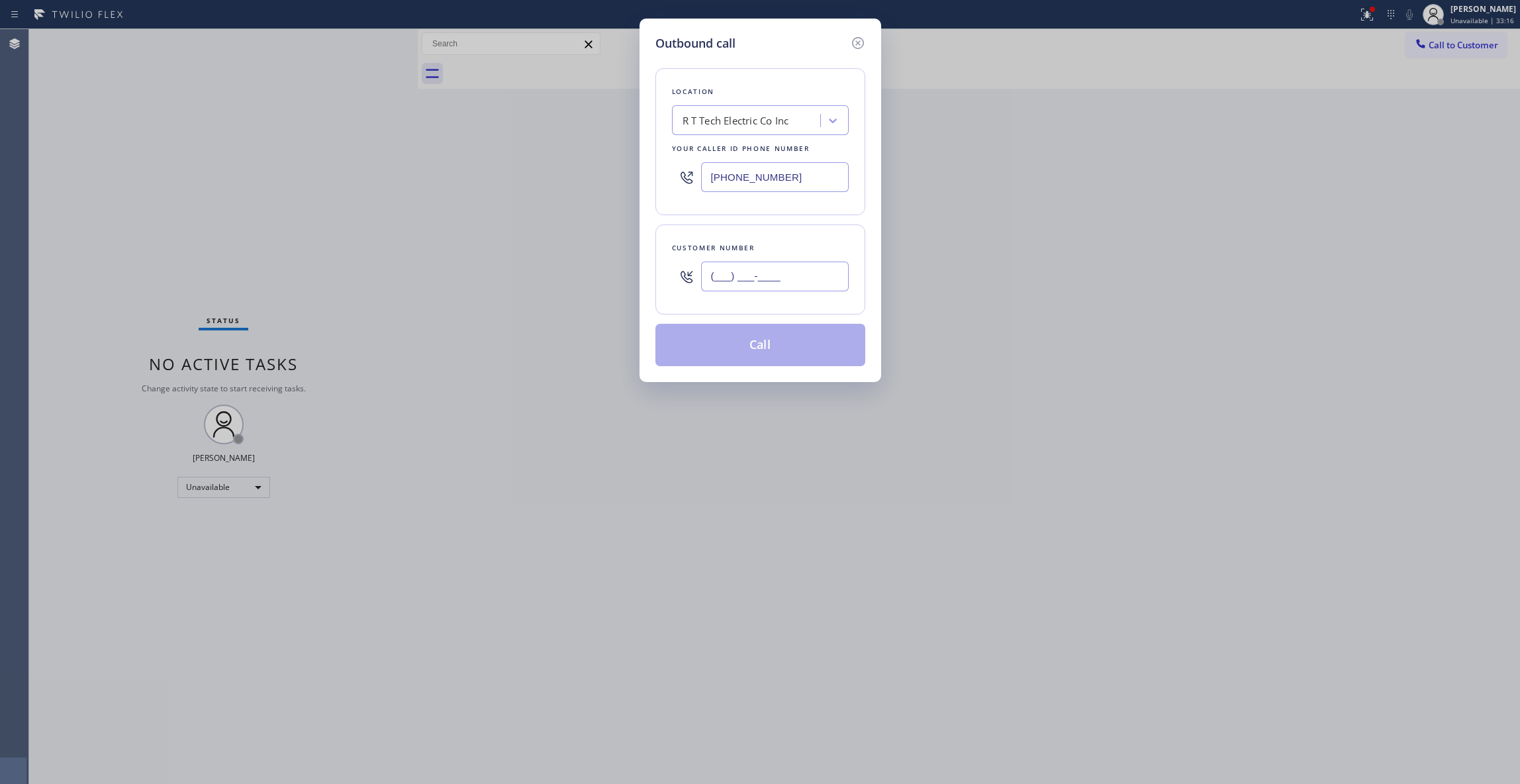
click at [732, 263] on input "(___) ___-____" at bounding box center [775, 276] width 148 height 29
paste input "213) 820-4300"
type input "(213) 820-4300"
drag, startPoint x: 674, startPoint y: 181, endPoint x: 471, endPoint y: 181, distance: 203.0
click at [471, 181] on div "Outbound call Location R T Tech Electric Co Inc Your caller id phone number (90…" at bounding box center [760, 392] width 1520 height 784
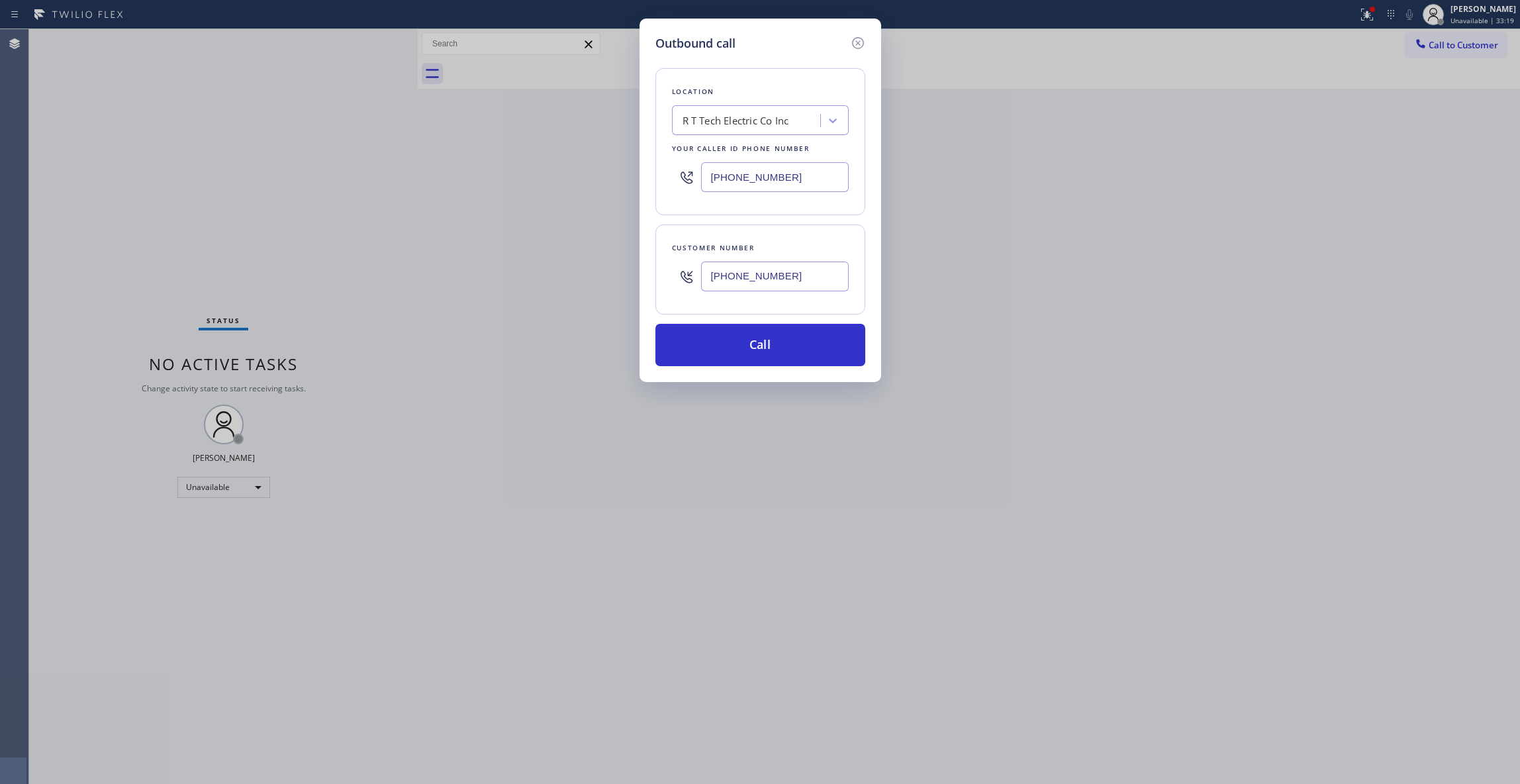
paste input "626) 548-3326"
type input "(626) 548-3326"
drag, startPoint x: 808, startPoint y: 276, endPoint x: 630, endPoint y: 273, distance: 178.0
click at [629, 271] on div "Outbound call Location Pristine House Cleaning Your caller id phone number (626…" at bounding box center [760, 392] width 1520 height 784
click at [720, 336] on button "Call" at bounding box center [760, 344] width 210 height 42
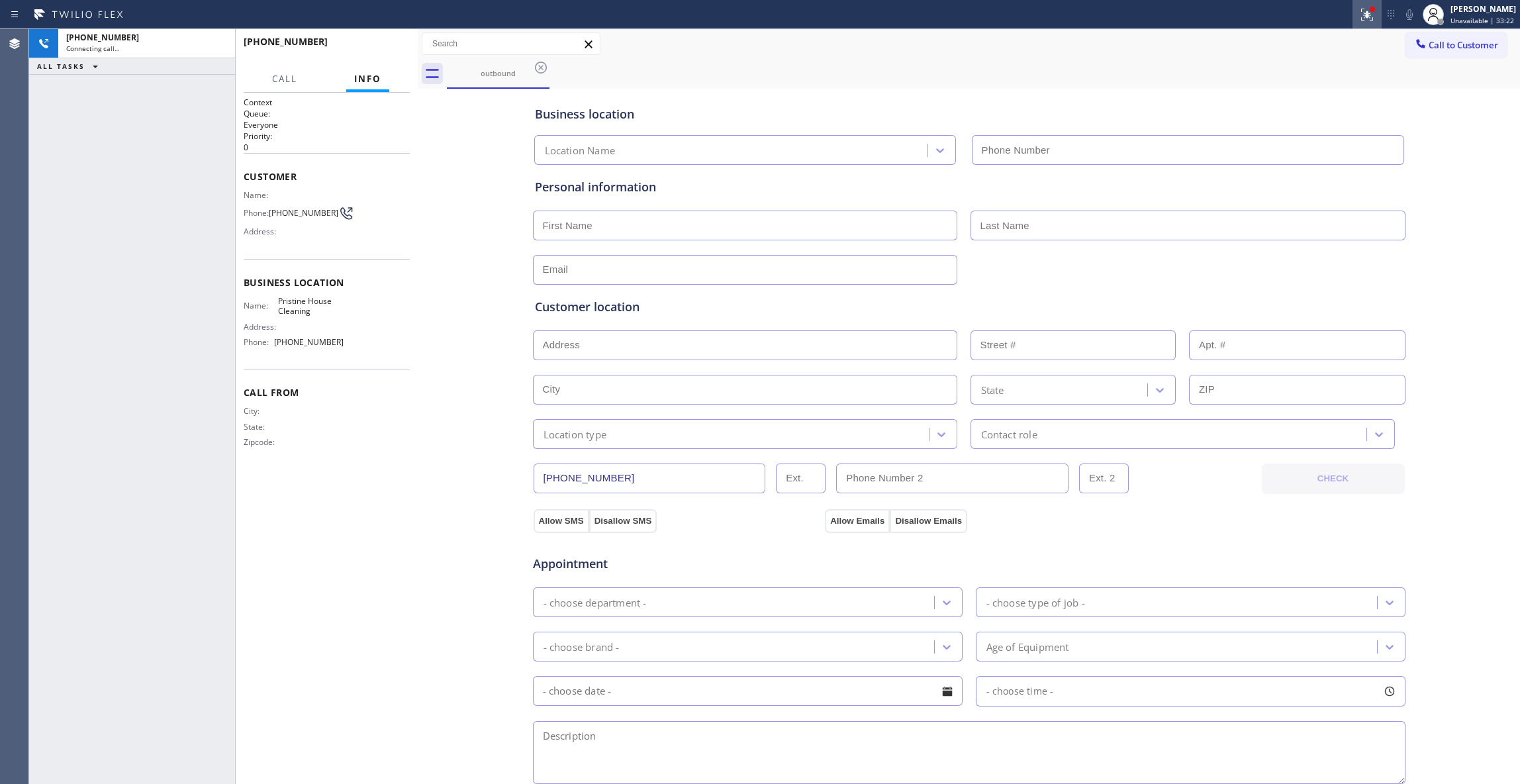
click at [1359, 14] on icon at bounding box center [1367, 15] width 16 height 16
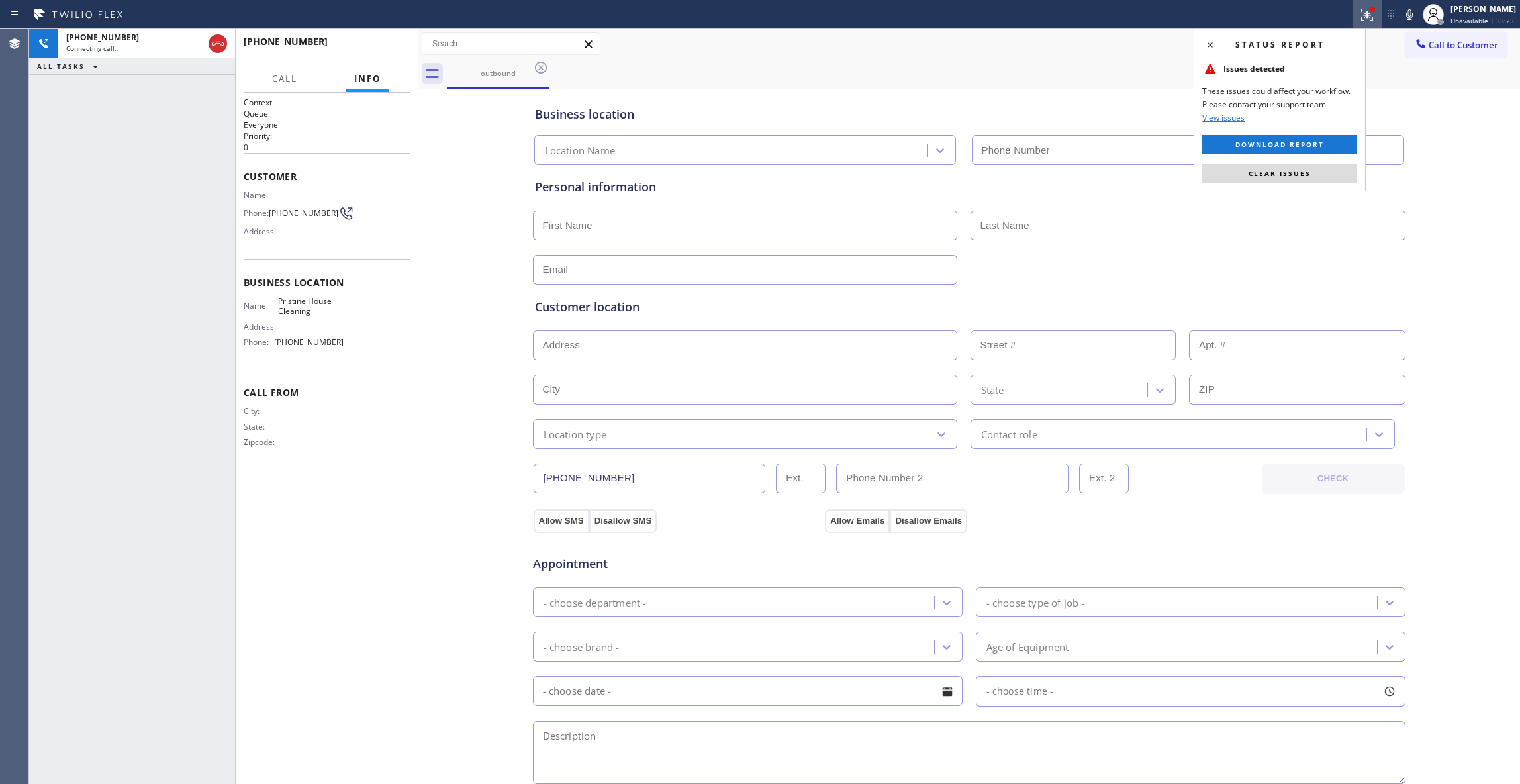
click at [1314, 174] on button "Clear issues" at bounding box center [1280, 173] width 155 height 18
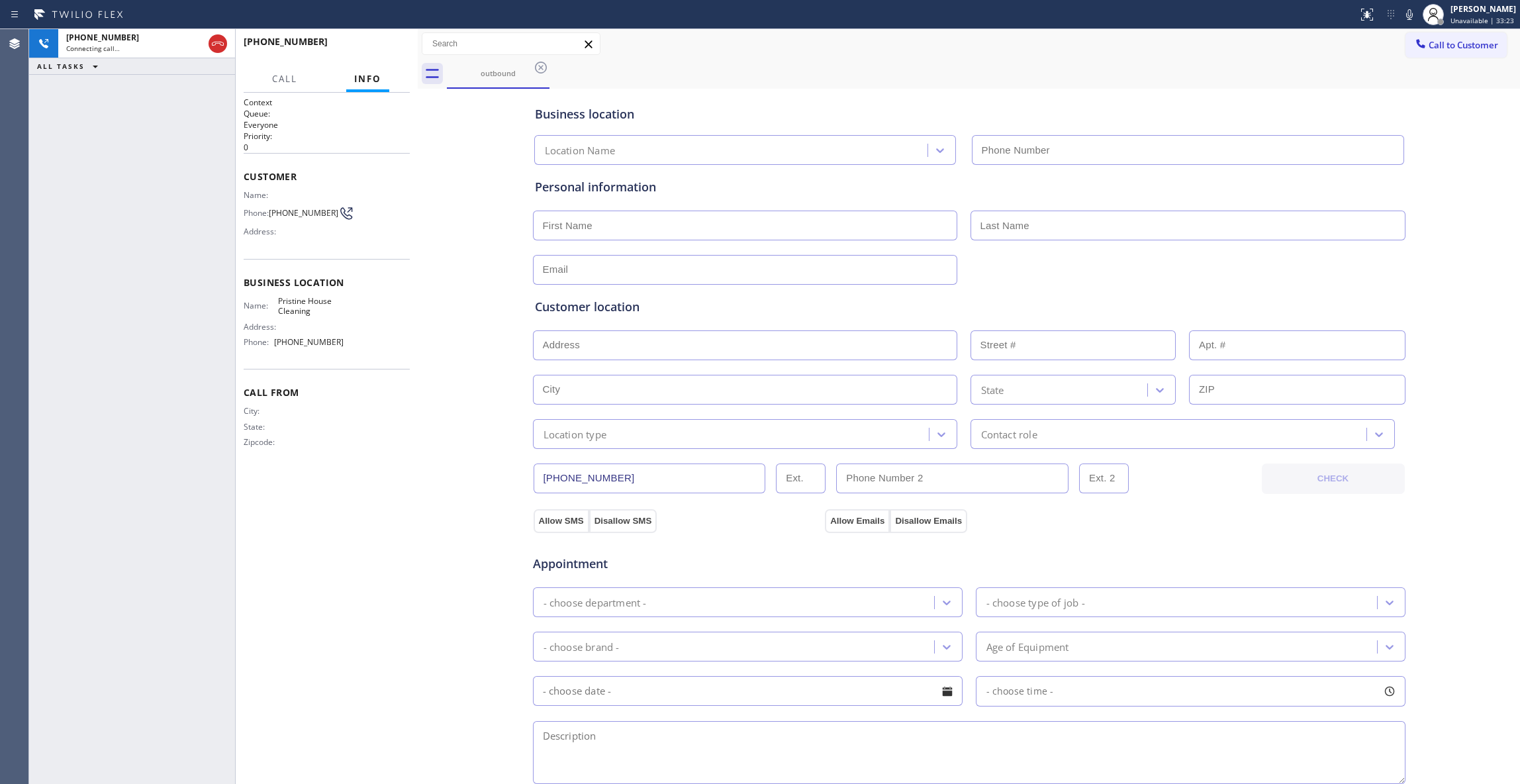
type input "(626) 548-3326"
click at [397, 550] on div "Context Queue: Everyone Priority: 0 Customer Name: Phone: (213) 820-4300 Addres…" at bounding box center [327, 438] width 166 height 683
click at [434, 526] on div "Business location Pristine House Cleaning (626) 548-3326 Personal information C…" at bounding box center [968, 544] width 1095 height 904
click at [27, 332] on div "Agent Desktop" at bounding box center [14, 406] width 29 height 755
click at [225, 42] on icon at bounding box center [218, 43] width 16 height 16
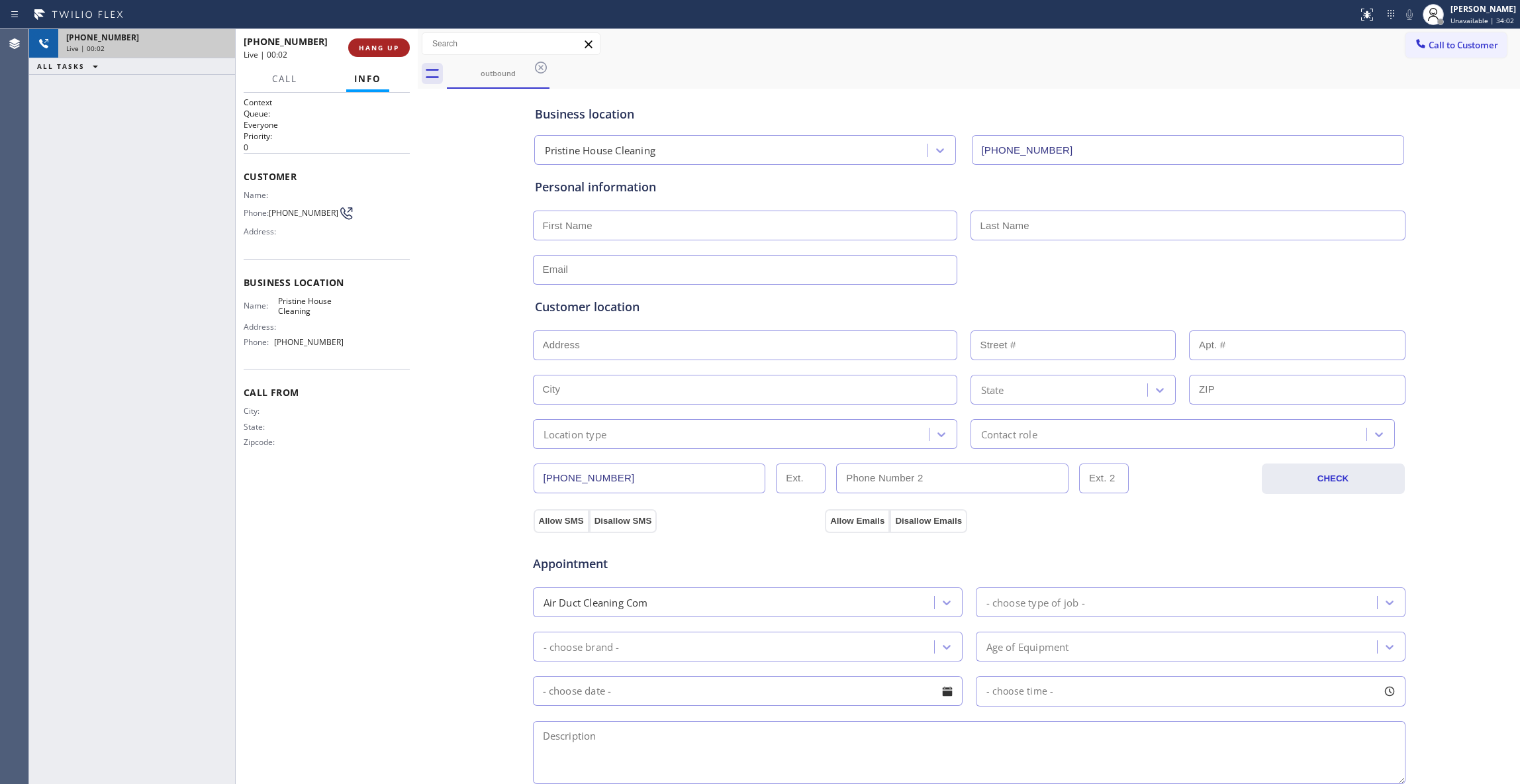
click at [400, 48] on button "HANG UP" at bounding box center [379, 47] width 61 height 18
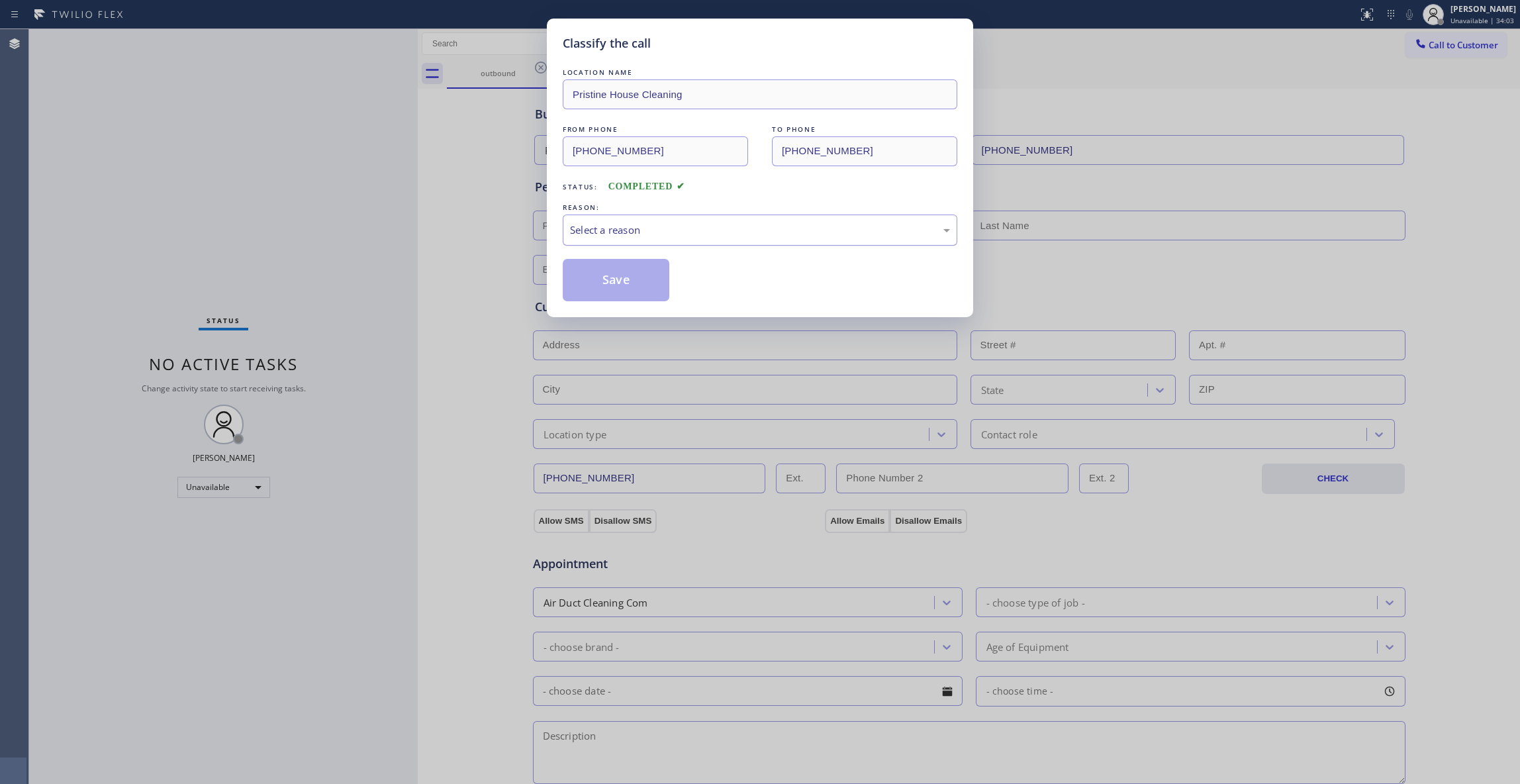
click at [596, 236] on div "Select a reason" at bounding box center [760, 230] width 380 height 16
click at [593, 281] on button "Save" at bounding box center [616, 279] width 106 height 42
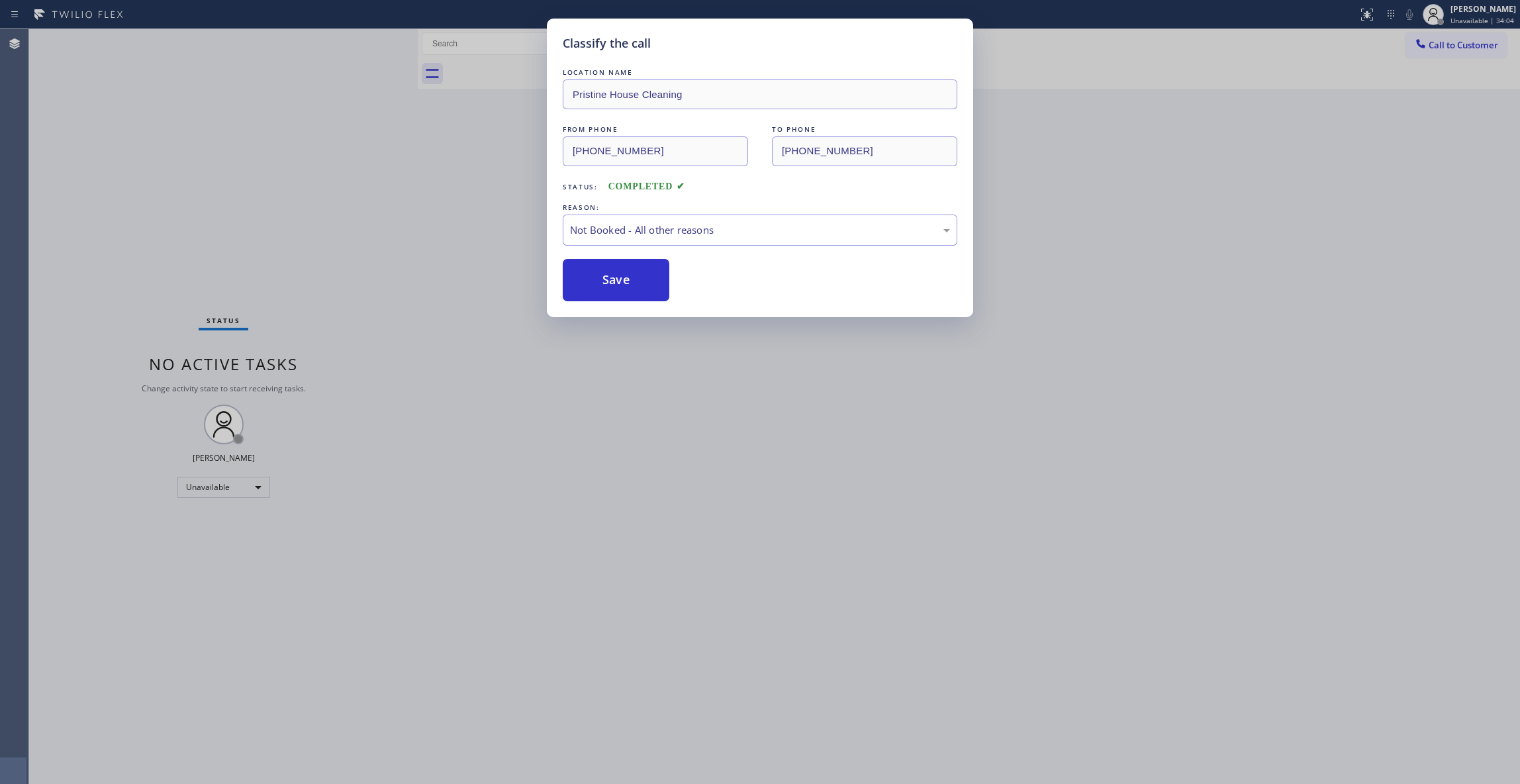
click at [593, 281] on button "Save" at bounding box center [616, 279] width 106 height 42
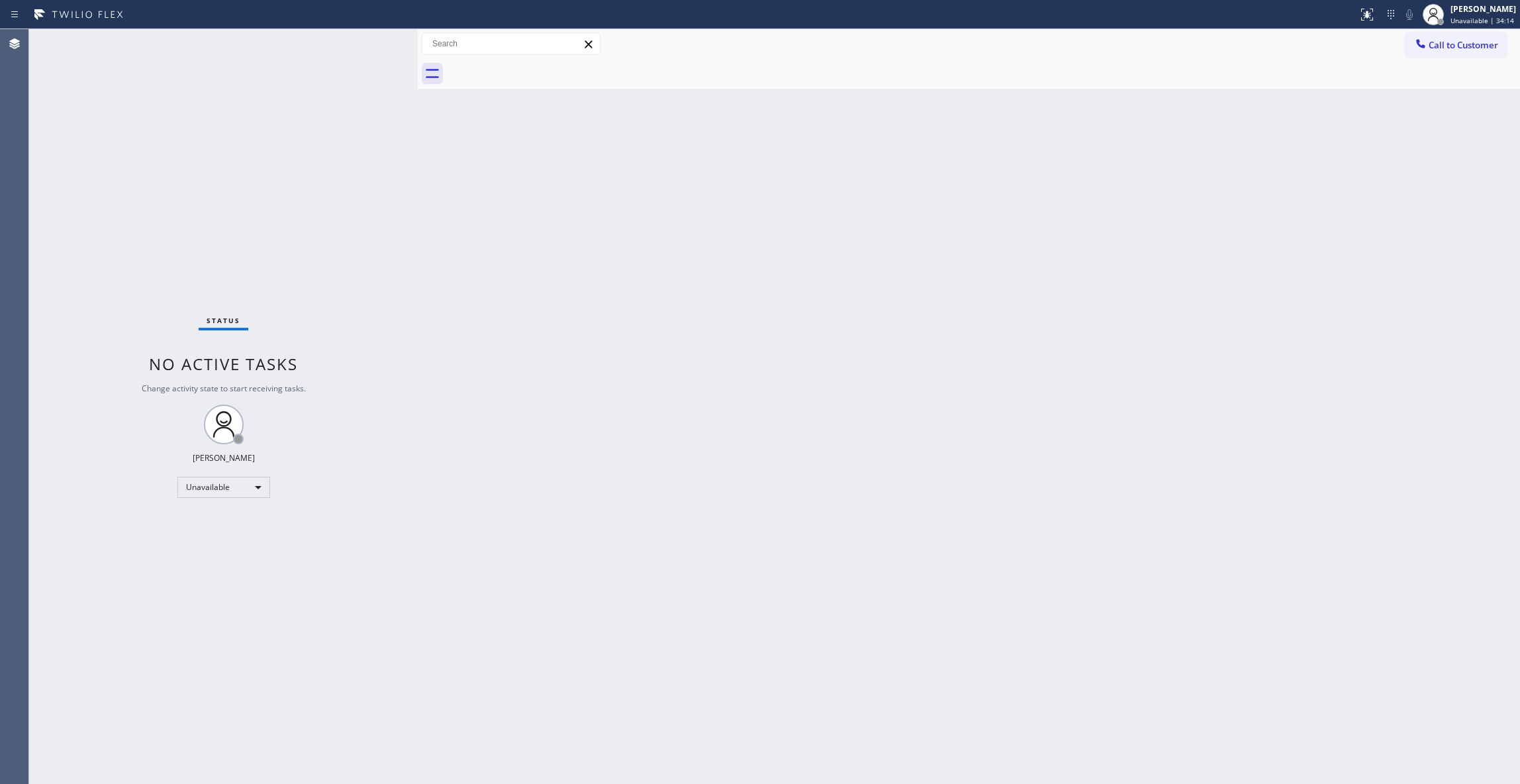
drag, startPoint x: 1056, startPoint y: 316, endPoint x: 1367, endPoint y: 109, distance: 373.6
click at [1076, 302] on div "Back to Dashboard Change Sender ID Customers Technicians Select a contact Outbo…" at bounding box center [968, 406] width 1102 height 755
click at [1460, 43] on span "Call to Customer" at bounding box center [1464, 45] width 69 height 12
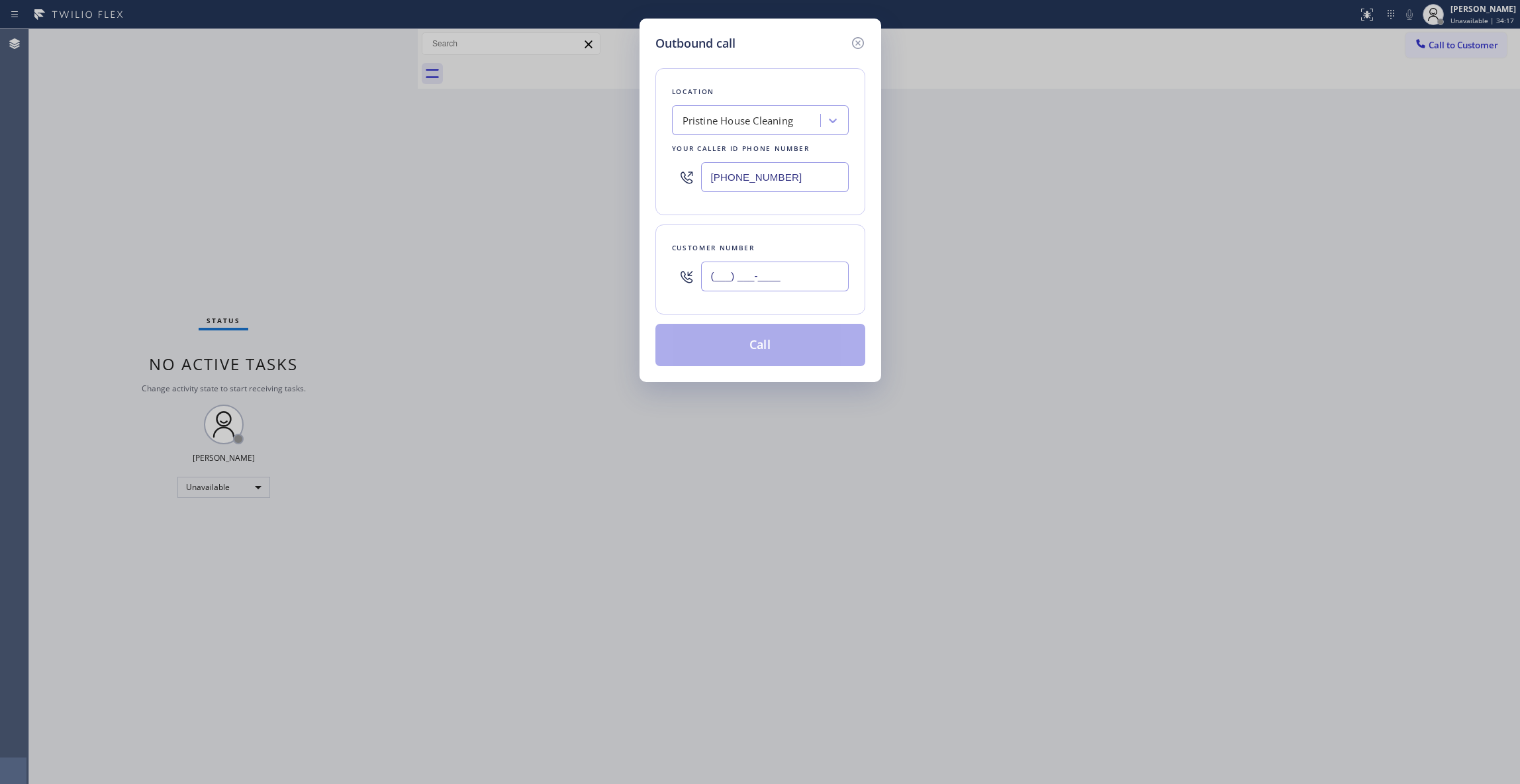
click at [744, 273] on input "(___) ___-____" at bounding box center [775, 276] width 148 height 29
paste input "213) 820-4300"
type input "(213) 820-4300"
click at [763, 350] on button "Call" at bounding box center [760, 344] width 210 height 42
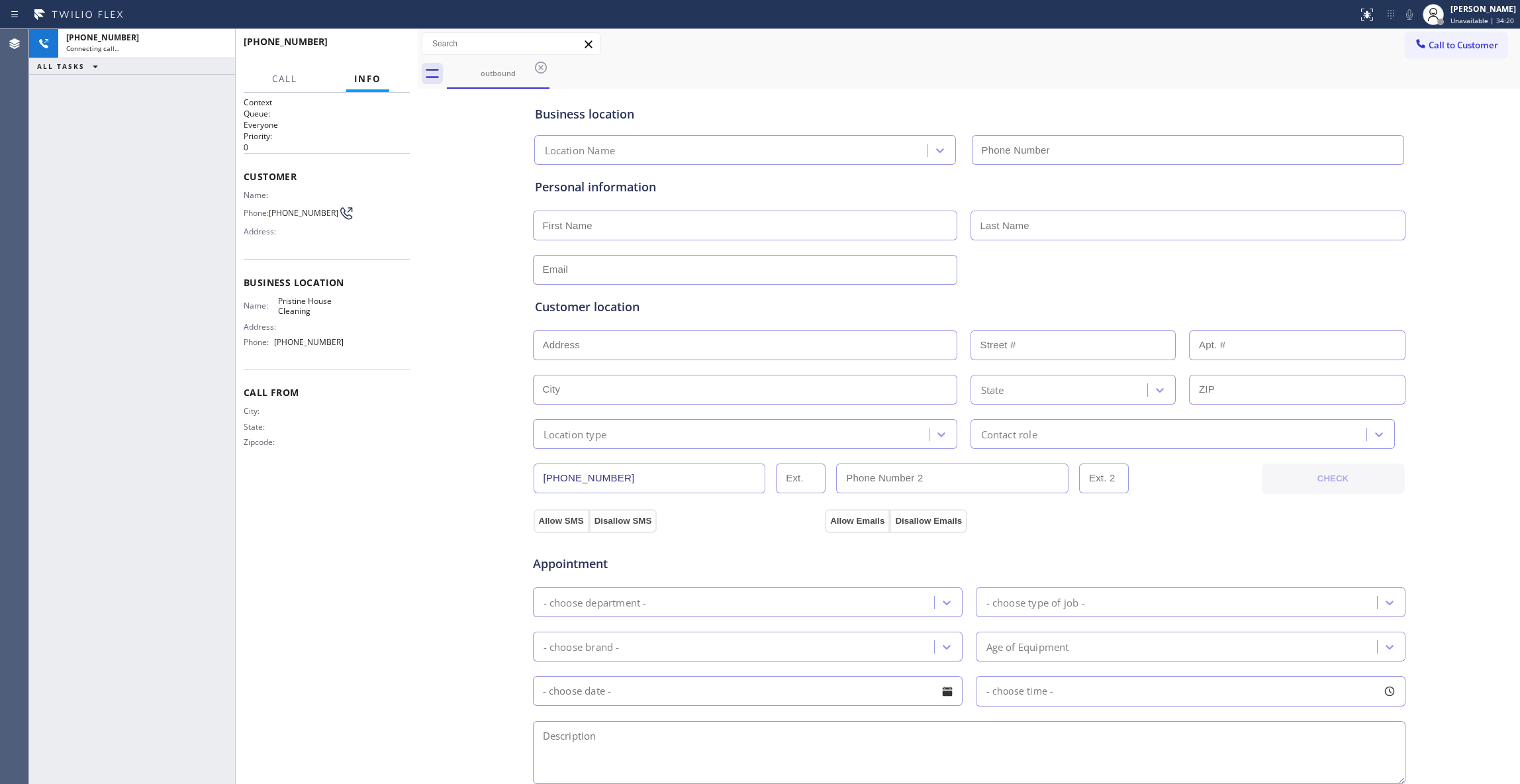
type input "(626) 548-3326"
click at [465, 298] on div "Business location Pristine House Cleaning (626) 548-3326 Personal information C…" at bounding box center [968, 544] width 1095 height 904
click at [468, 417] on div "Business location Pristine House Cleaning (626) 548-3326 Personal information C…" at bounding box center [968, 544] width 1095 height 904
click at [445, 409] on div "Business location Pristine House Cleaning (626) 548-3326 Personal information C…" at bounding box center [968, 544] width 1095 height 904
click at [456, 445] on div "Business location Pristine House Cleaning (626) 548-3326 Personal information C…" at bounding box center [968, 544] width 1095 height 904
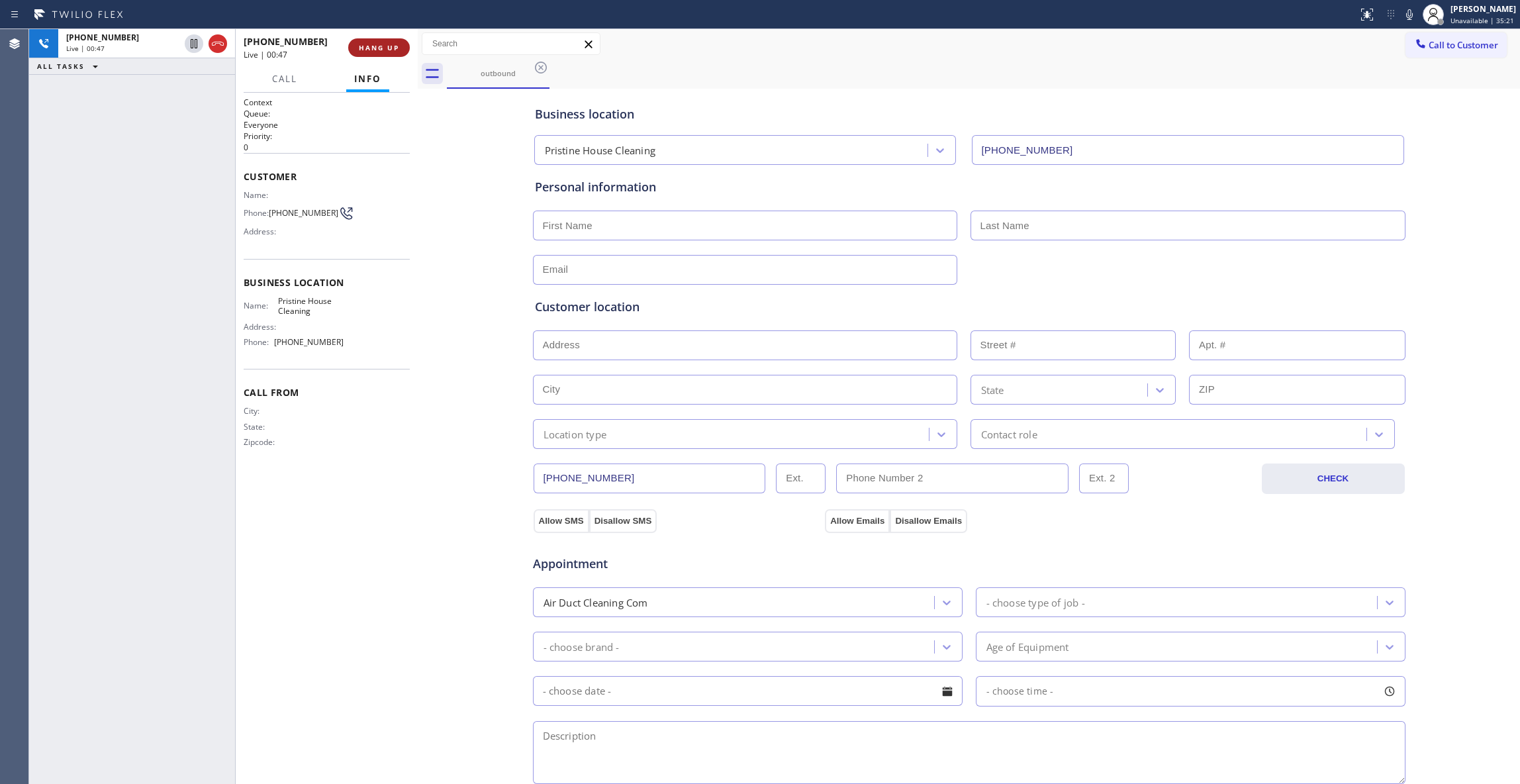
click at [382, 48] on span "HANG UP" at bounding box center [379, 48] width 41 height 10
click at [382, 48] on span "COMPLETE" at bounding box center [376, 48] width 46 height 10
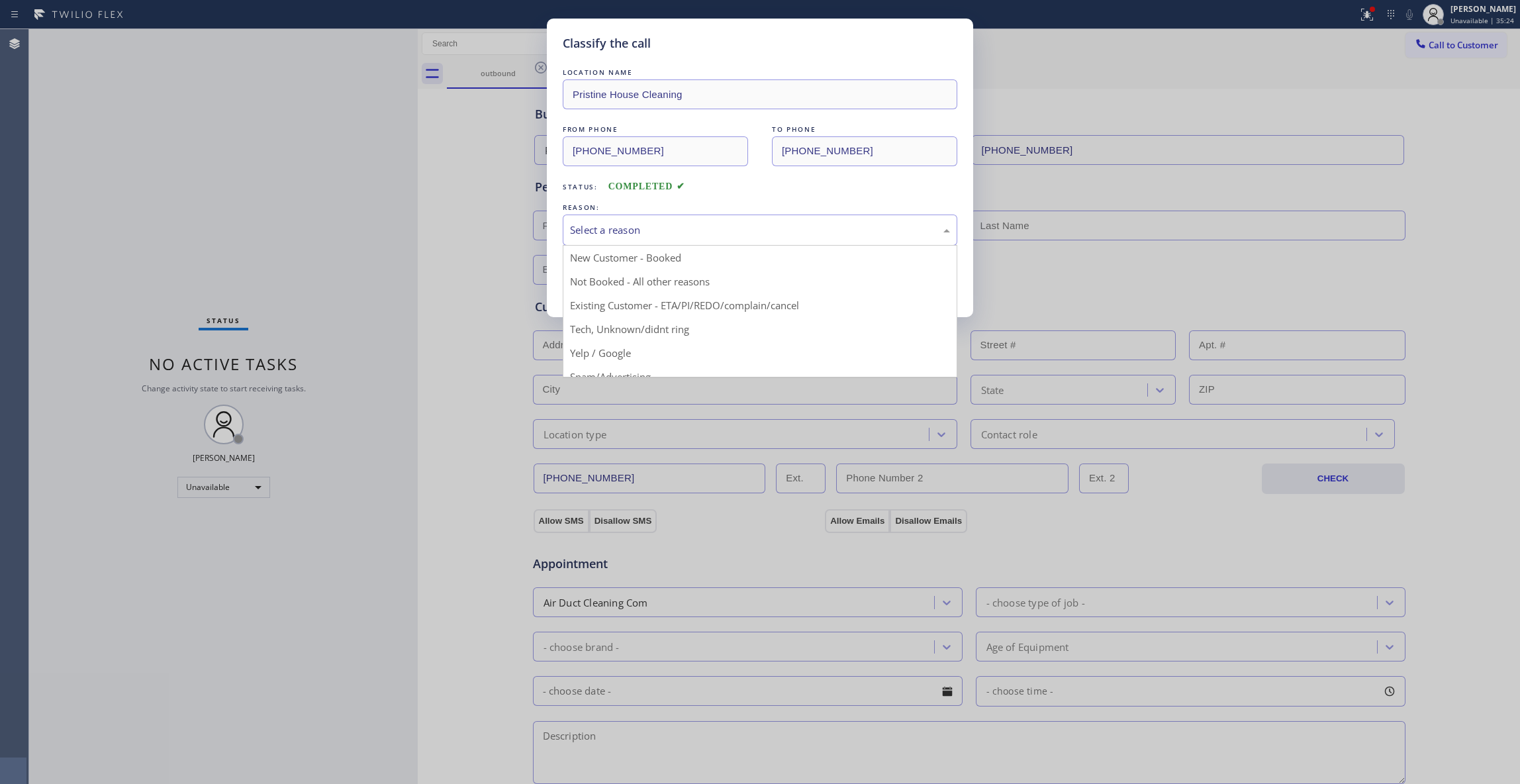
drag, startPoint x: 623, startPoint y: 217, endPoint x: 629, endPoint y: 273, distance: 56.3
click at [623, 217] on div "Select a reason" at bounding box center [760, 230] width 394 height 31
click at [604, 234] on div "Select a reason" at bounding box center [760, 230] width 380 height 16
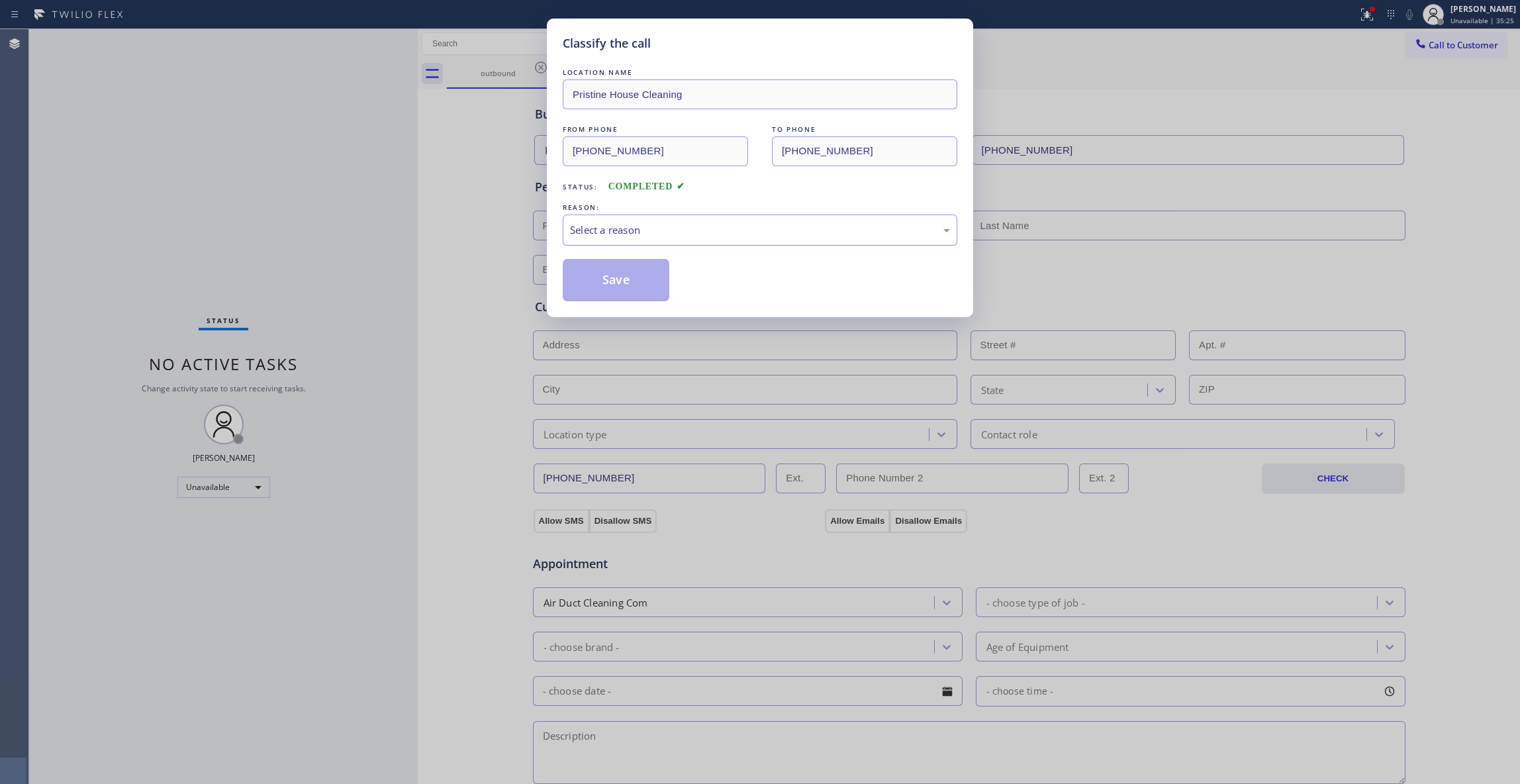
click at [598, 233] on div "Select a reason" at bounding box center [760, 230] width 380 height 16
click at [615, 282] on button "Save" at bounding box center [616, 279] width 106 height 42
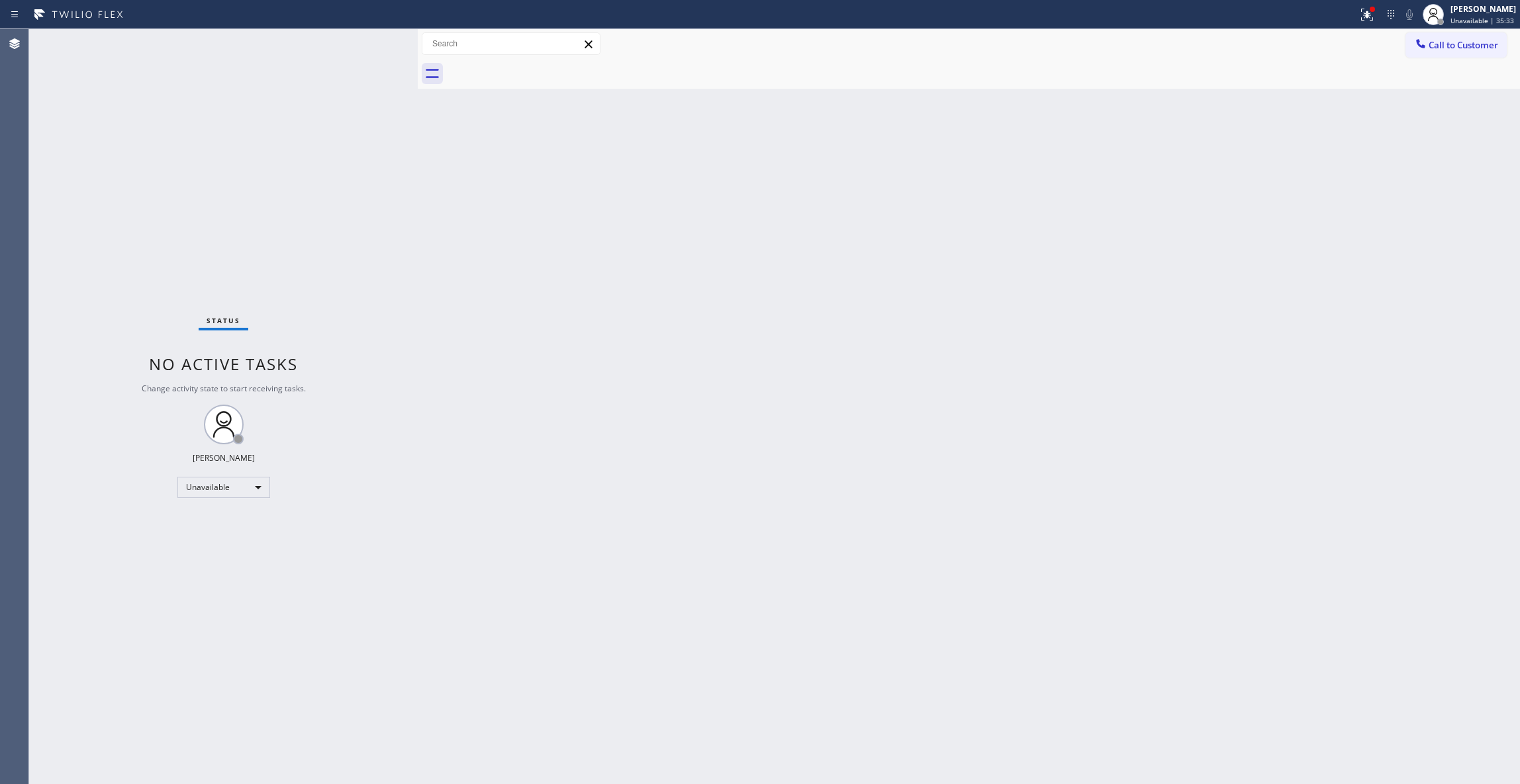
drag, startPoint x: 986, startPoint y: 286, endPoint x: 1009, endPoint y: 252, distance: 41.0
click at [987, 284] on div "Back to Dashboard Change Sender ID Customers Technicians Select a contact Outbo…" at bounding box center [968, 406] width 1102 height 755
click at [1457, 44] on span "Call to Customer" at bounding box center [1464, 45] width 69 height 12
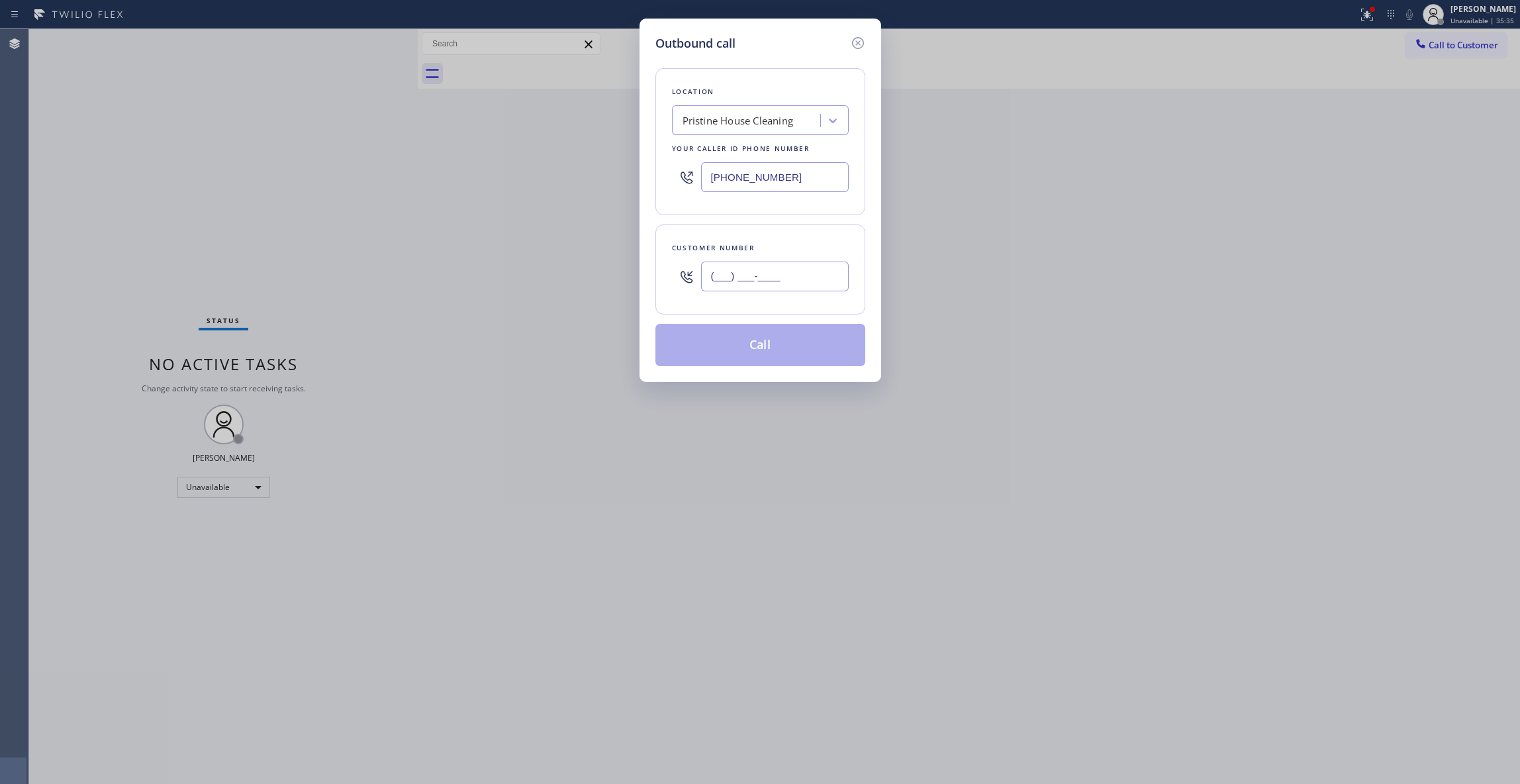
click at [821, 286] on input "(___) ___-____" at bounding box center [775, 276] width 148 height 29
paste input "430) 279-8115"
type input "(430) 279-8115"
paste input "213) 806-6473"
drag, startPoint x: 800, startPoint y: 187, endPoint x: 509, endPoint y: 200, distance: 291.3
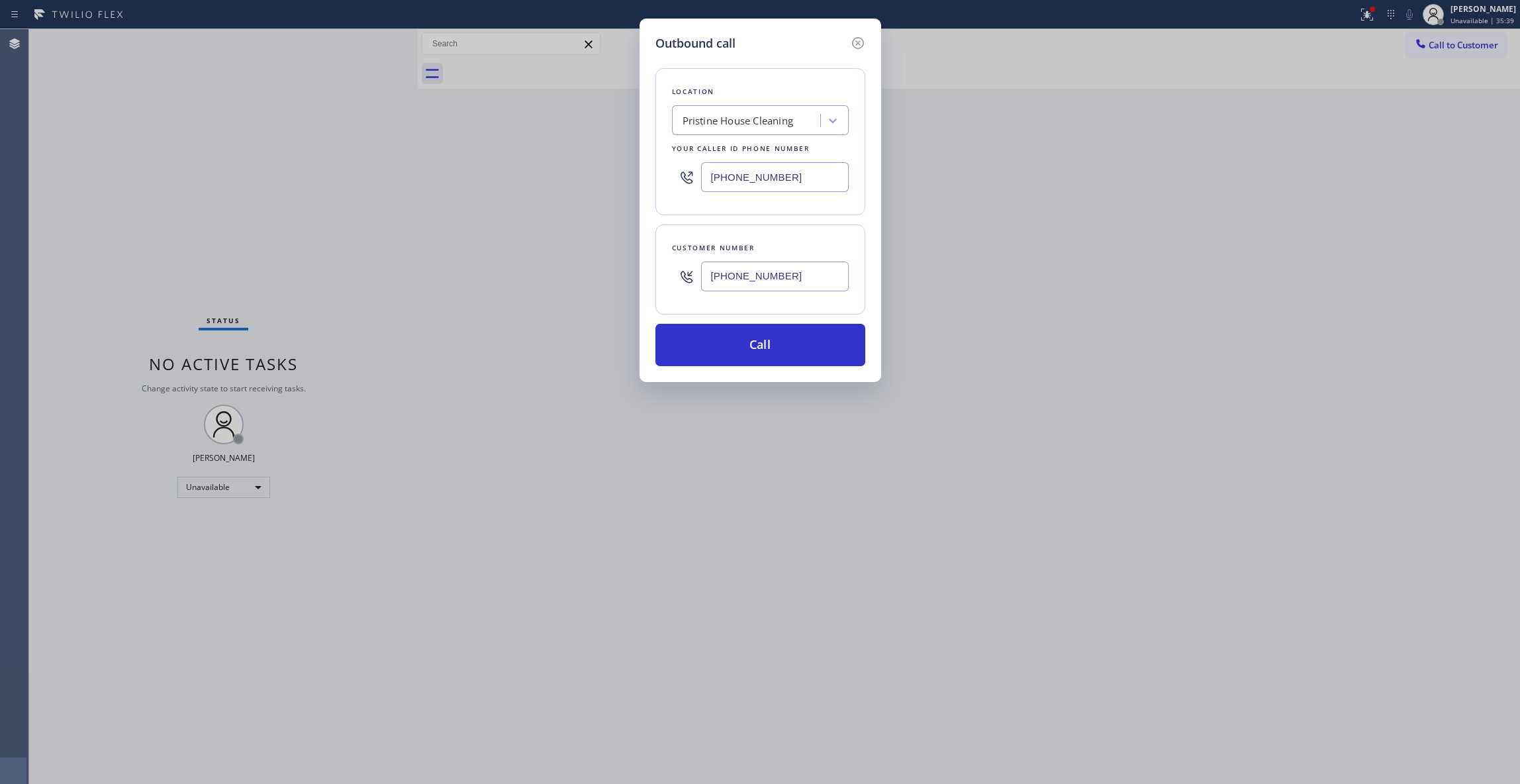
click at [470, 188] on div "Outbound call Location Pristine House Cleaning Your caller id phone number (626…" at bounding box center [760, 392] width 1520 height 784
type input "(213) 806-6473"
drag, startPoint x: 805, startPoint y: 278, endPoint x: 610, endPoint y: 274, distance: 195.0
click at [610, 274] on div "Outbound call Location Pro Air Ductors Studio City Your caller id phone number …" at bounding box center [760, 392] width 1520 height 784
click at [703, 341] on button "Call" at bounding box center [760, 344] width 210 height 42
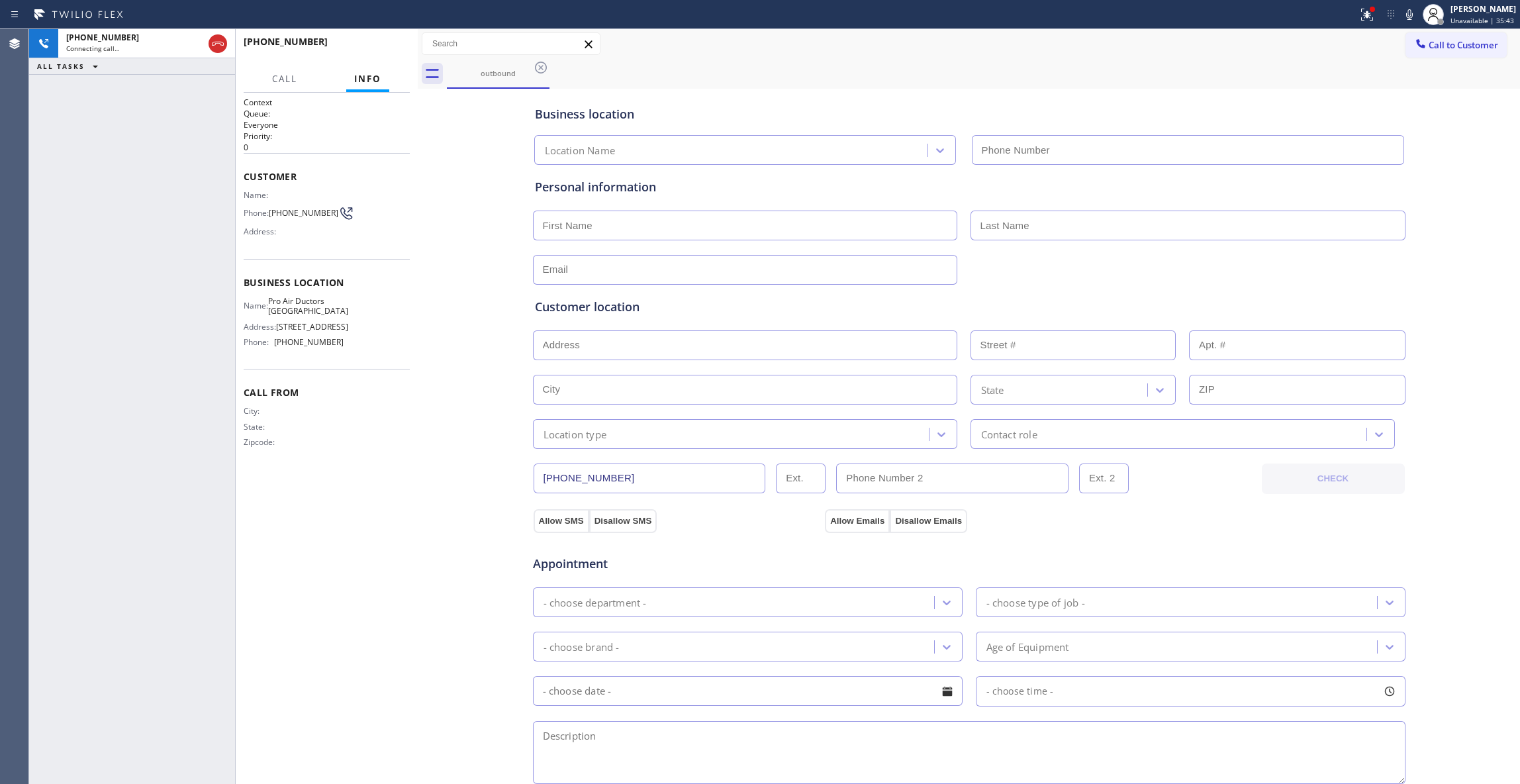
type input "(213) 806-6473"
click at [52, 109] on div "+14302798115 Live | 00:04 ALL TASKS ALL TASKS ACTIVE TASKS TASKS IN WRAP UP" at bounding box center [132, 406] width 206 height 755
click at [354, 44] on button "HANG UP" at bounding box center [379, 47] width 61 height 18
click at [367, 48] on span "HANG UP" at bounding box center [379, 48] width 41 height 10
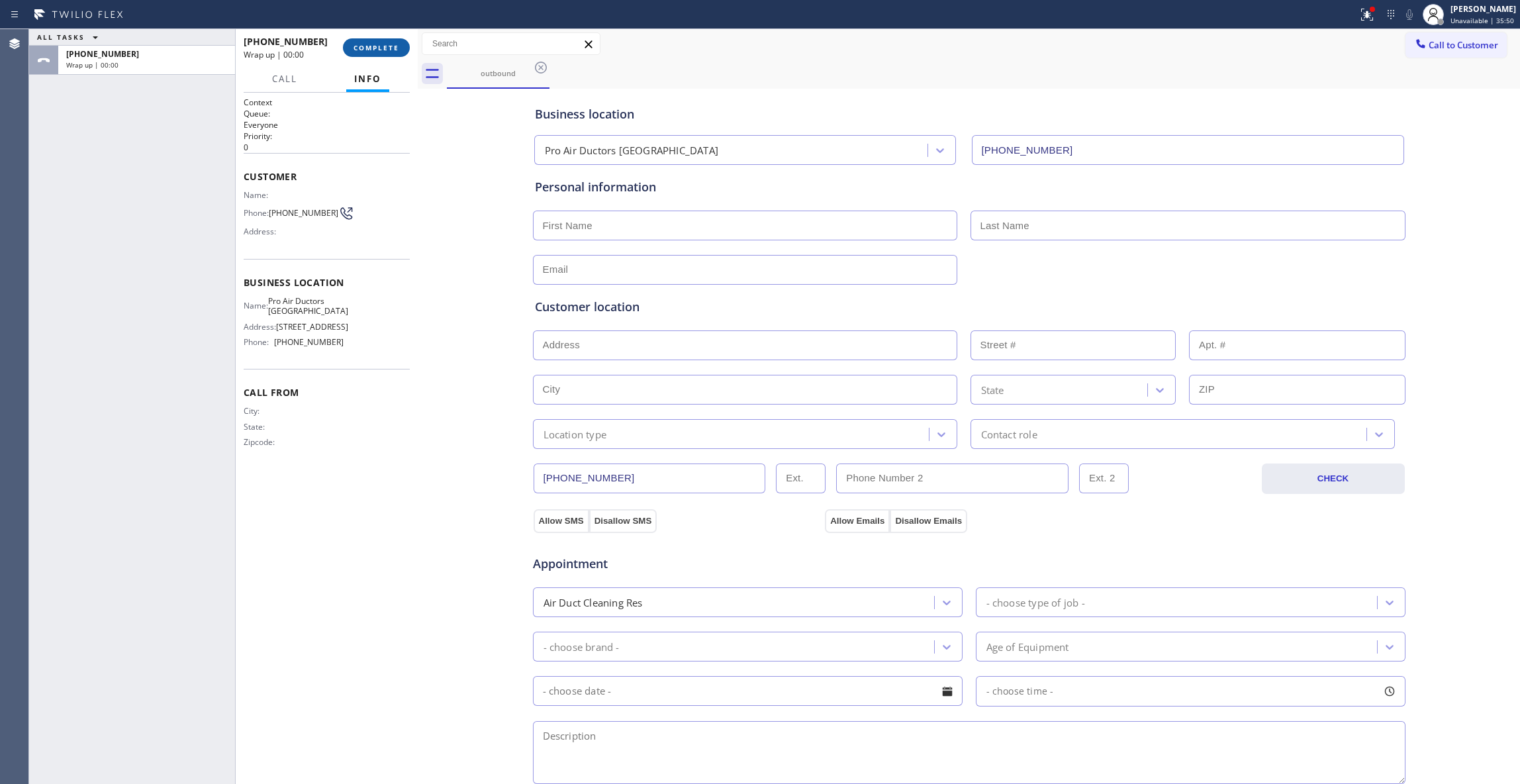
click at [372, 48] on span "COMPLETE" at bounding box center [376, 48] width 46 height 10
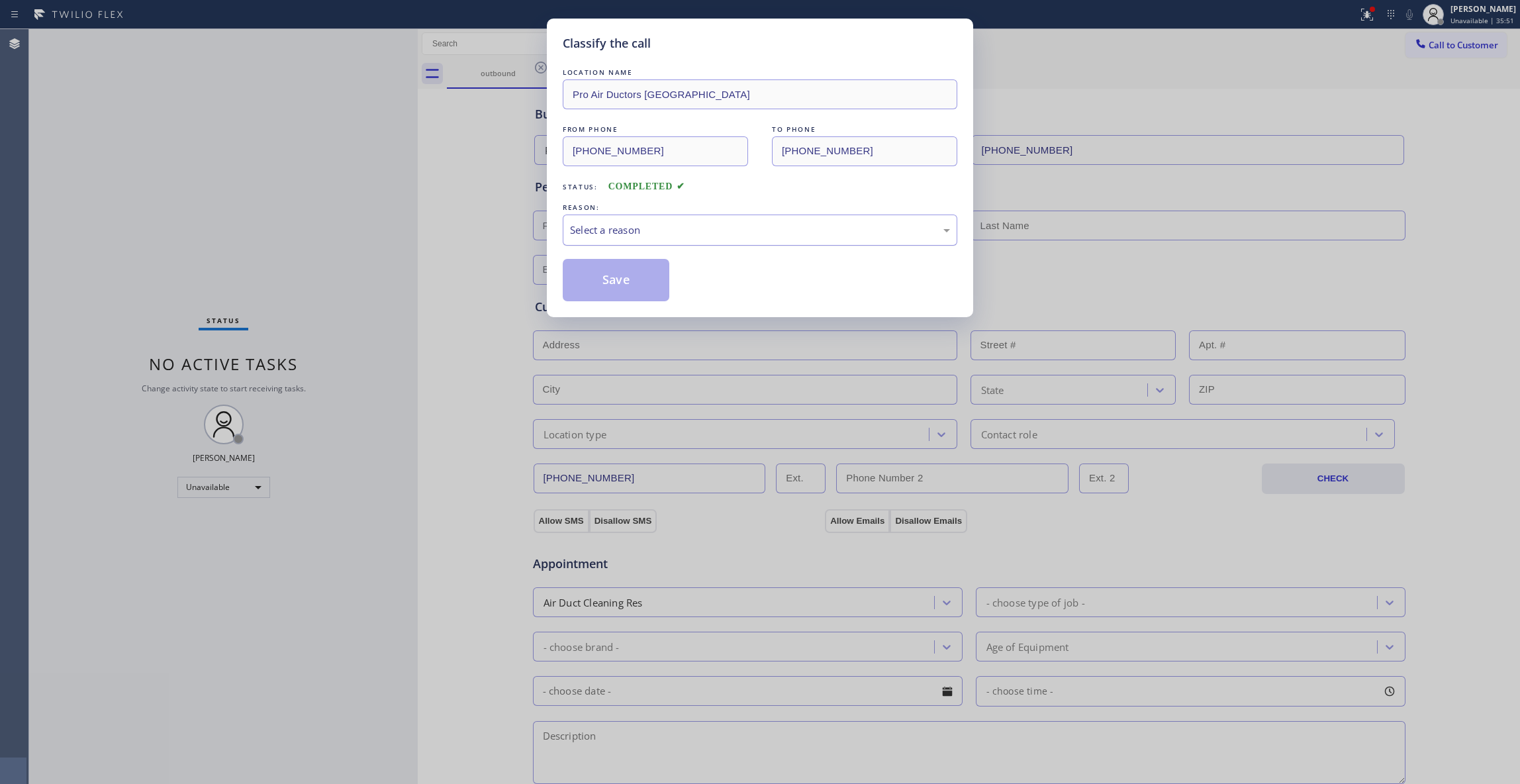
drag, startPoint x: 573, startPoint y: 225, endPoint x: 575, endPoint y: 234, distance: 9.2
click at [573, 231] on div "Select a reason" at bounding box center [760, 230] width 380 height 16
click at [588, 277] on button "Save" at bounding box center [616, 279] width 106 height 42
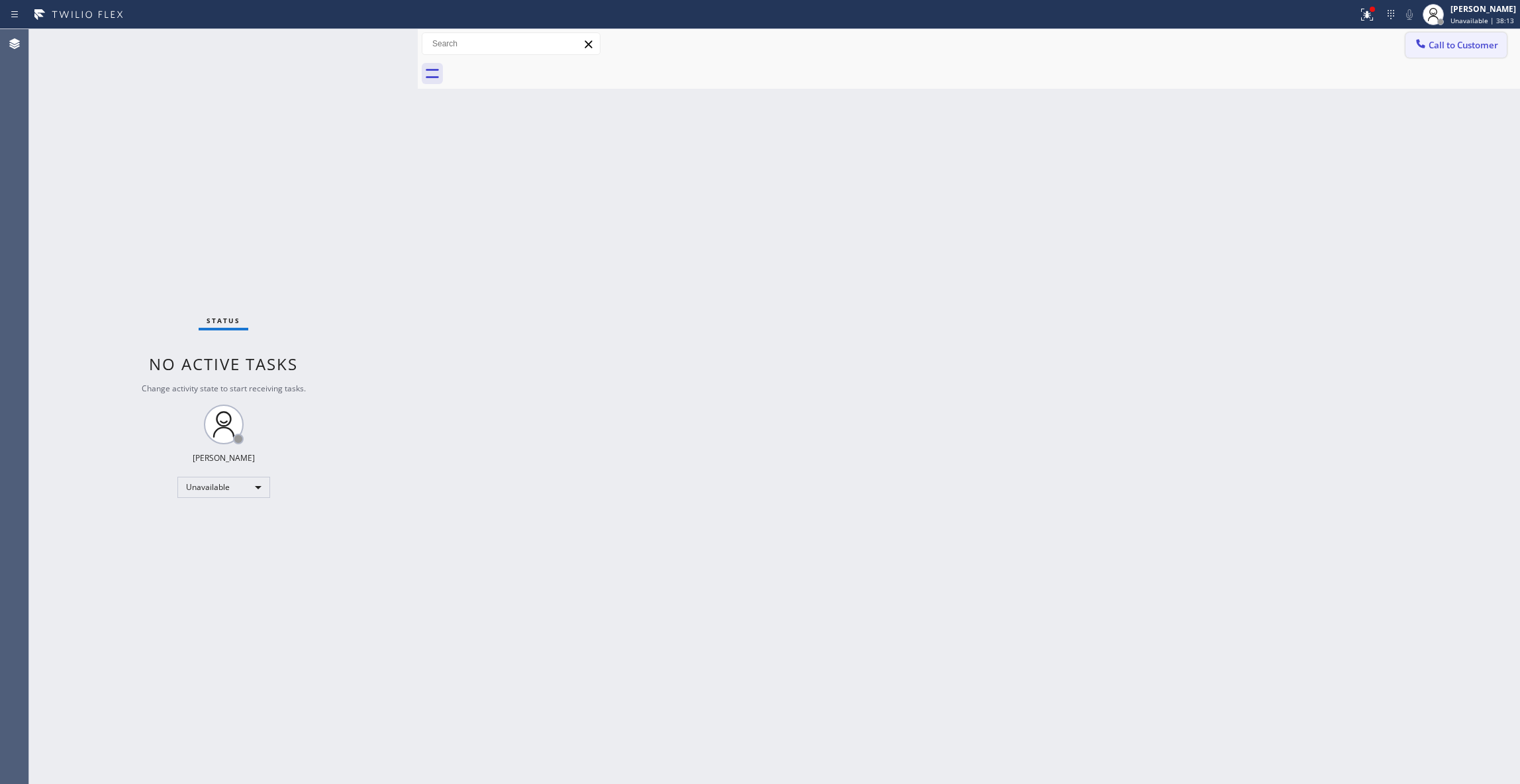
drag, startPoint x: 1458, startPoint y: 42, endPoint x: 1386, endPoint y: 43, distance: 72.0
click at [1457, 42] on span "Call to Customer" at bounding box center [1464, 45] width 69 height 12
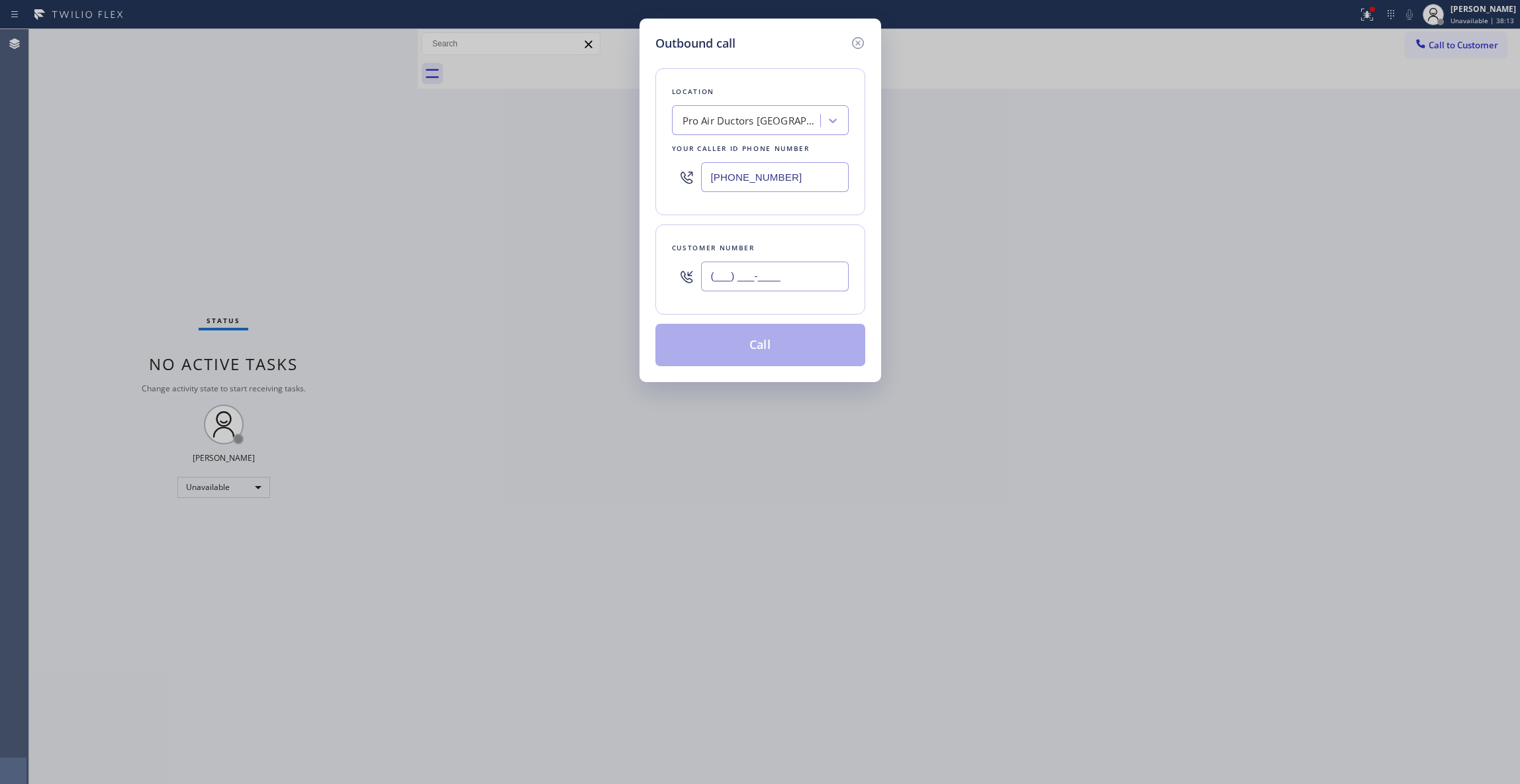
drag, startPoint x: 827, startPoint y: 264, endPoint x: 825, endPoint y: 278, distance: 14.1
click at [825, 274] on input "(___) ___-____" at bounding box center [775, 276] width 148 height 29
paste input "text"
paste input "949) 306-4186"
drag, startPoint x: 797, startPoint y: 278, endPoint x: 278, endPoint y: 282, distance: 519.0
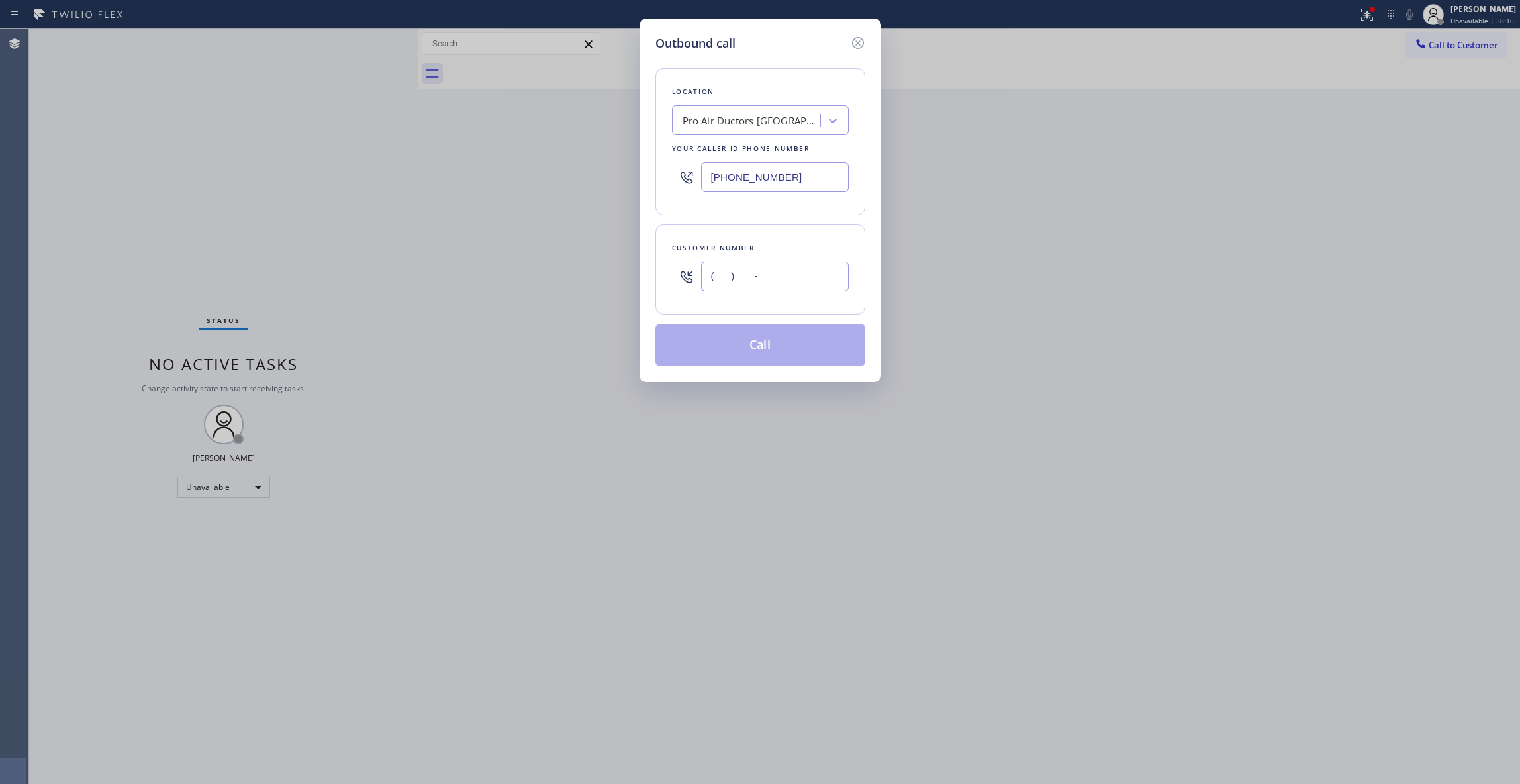
click at [303, 286] on div "Outbound call Location Pro Air Ductors Studio City Your caller id phone number …" at bounding box center [760, 392] width 1520 height 784
type input "(949) 306-4186"
paste input "844) 735-4685"
drag, startPoint x: 795, startPoint y: 175, endPoint x: 458, endPoint y: 135, distance: 339.4
click at [458, 135] on div "Outbound call Location Pro Air Ductors Studio City Your caller id phone number …" at bounding box center [760, 392] width 1520 height 784
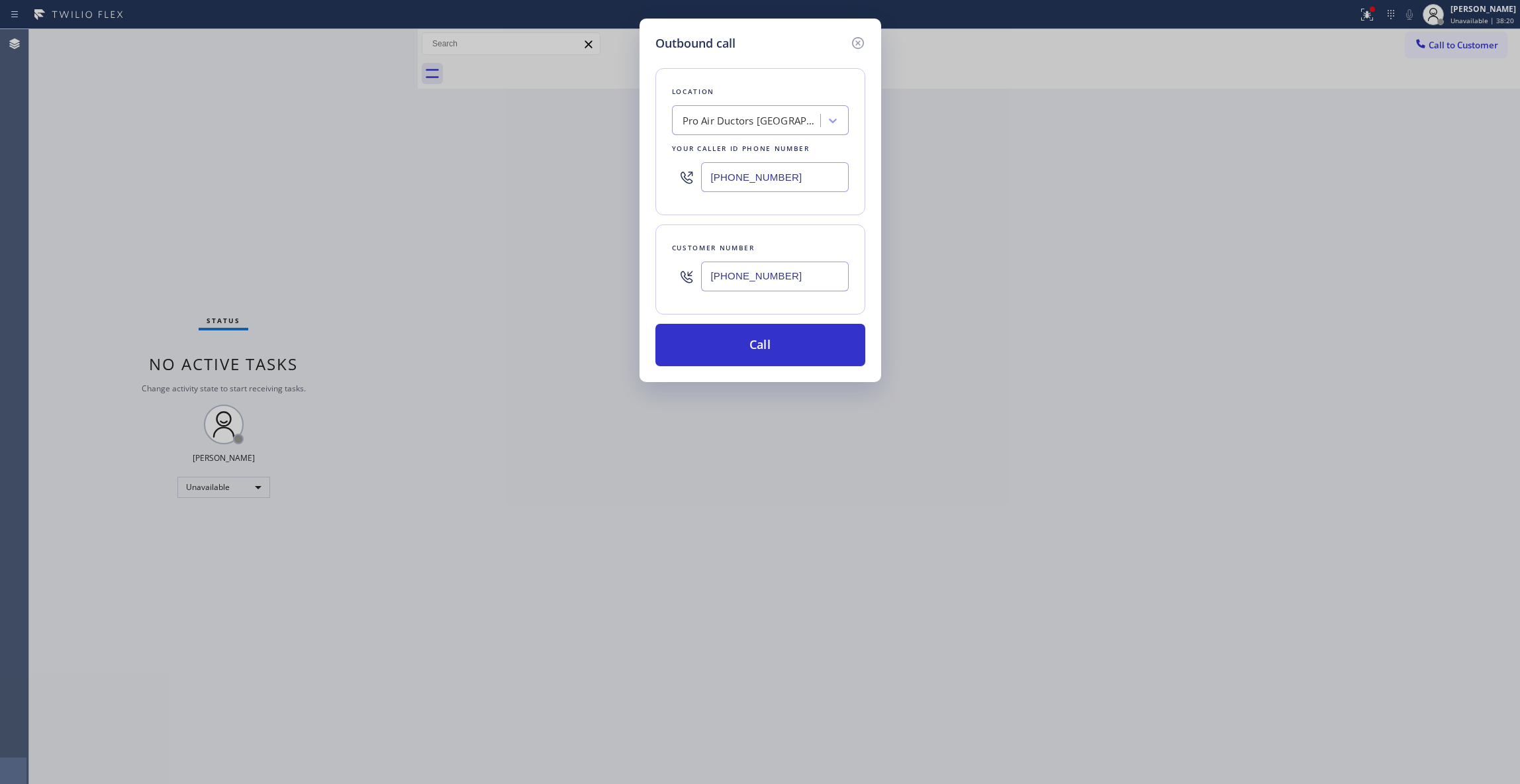
type input "(844) 735-4685"
drag, startPoint x: 813, startPoint y: 278, endPoint x: 598, endPoint y: 276, distance: 215.0
click at [598, 276] on div "Outbound call Location 4C.Email 5 Star Appliance Repair Emails Your caller id p…" at bounding box center [760, 392] width 1520 height 784
click at [731, 354] on button "Call" at bounding box center [760, 344] width 210 height 42
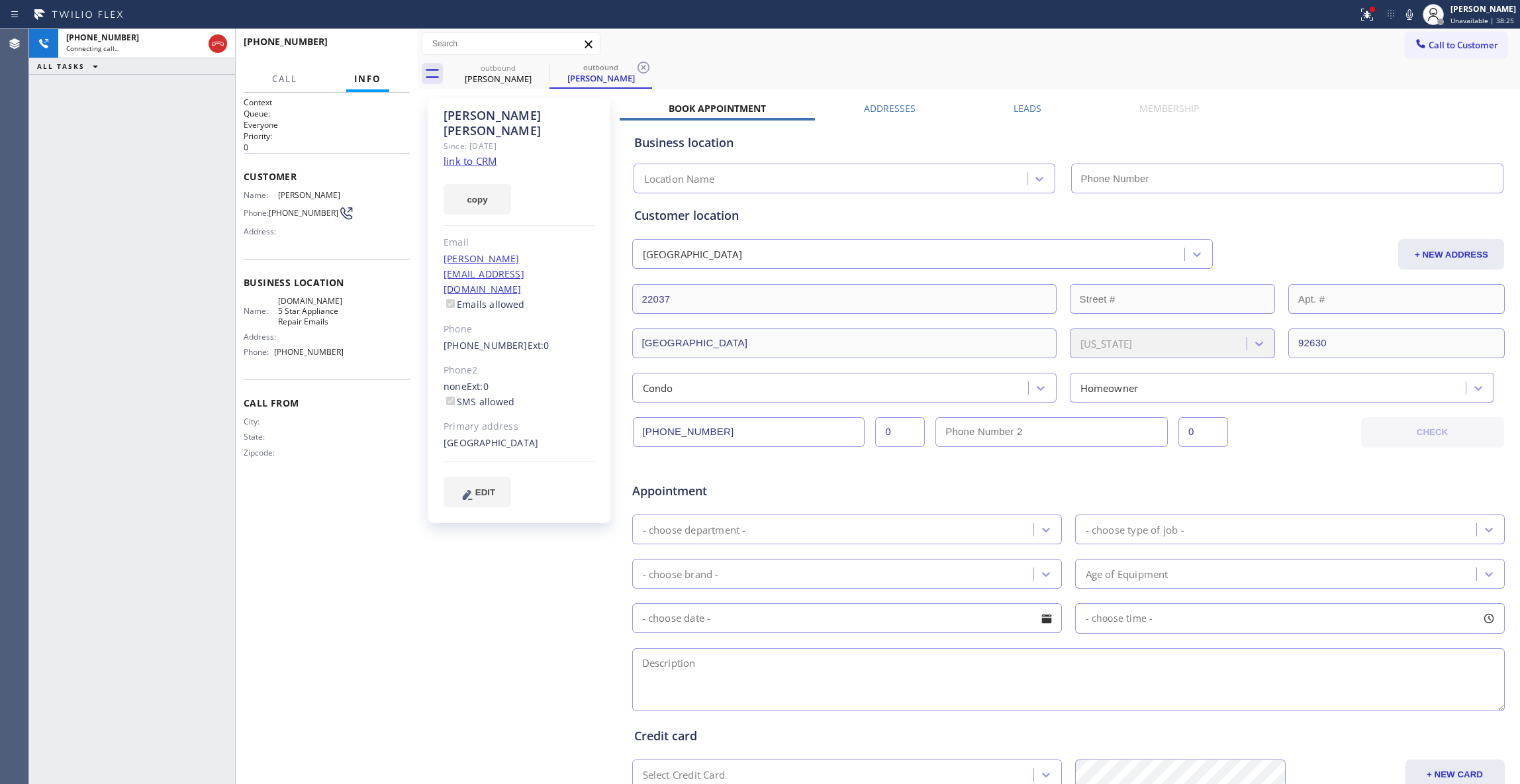
type input "(844) 735-4685"
click at [645, 64] on icon at bounding box center [643, 67] width 16 height 16
click at [472, 154] on link "link to CRM" at bounding box center [469, 160] width 53 height 13
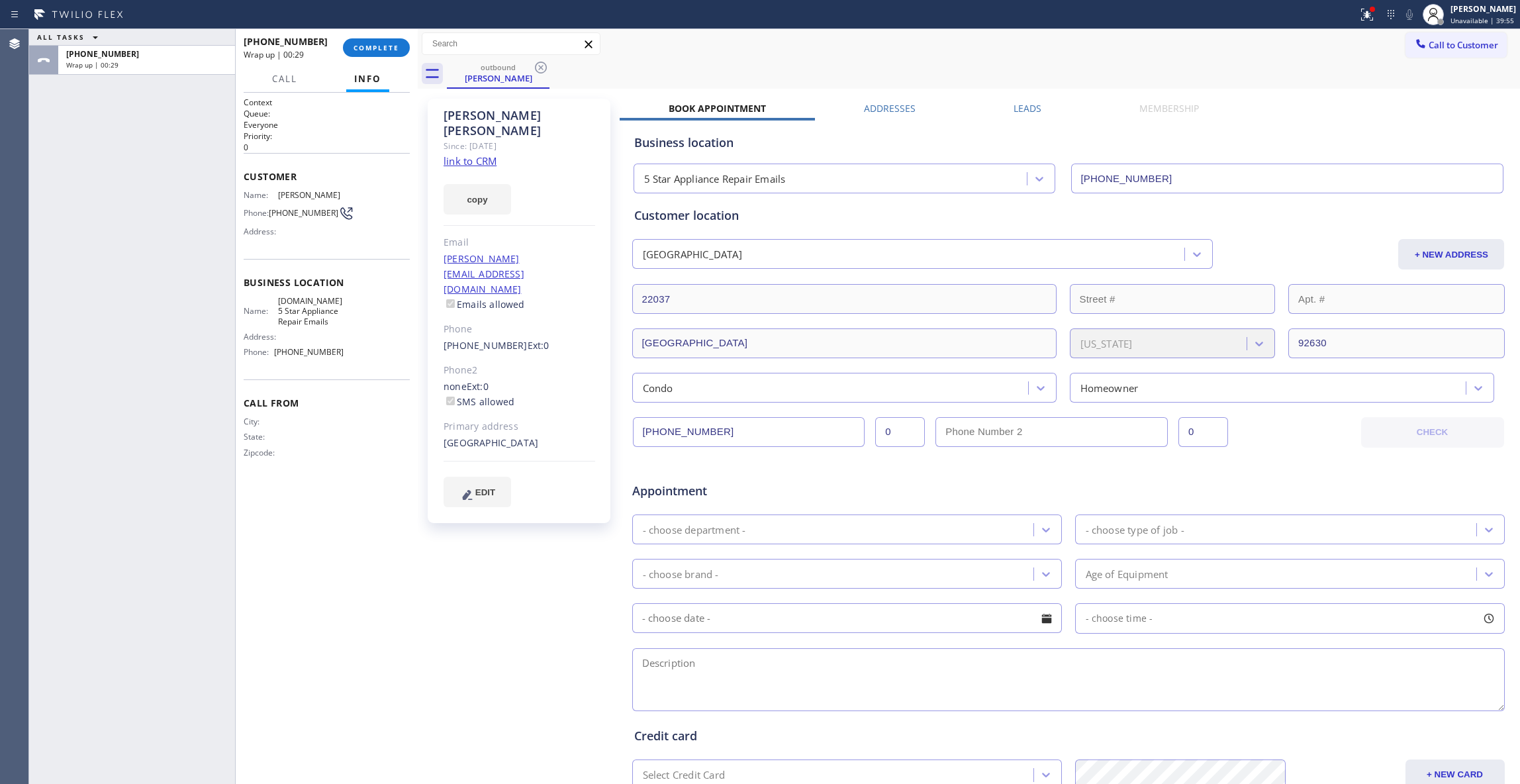
click at [374, 37] on div "+19493064186 Wrap up | 00:29 COMPLETE" at bounding box center [327, 48] width 166 height 35
click at [383, 42] on button "COMPLETE" at bounding box center [376, 47] width 67 height 18
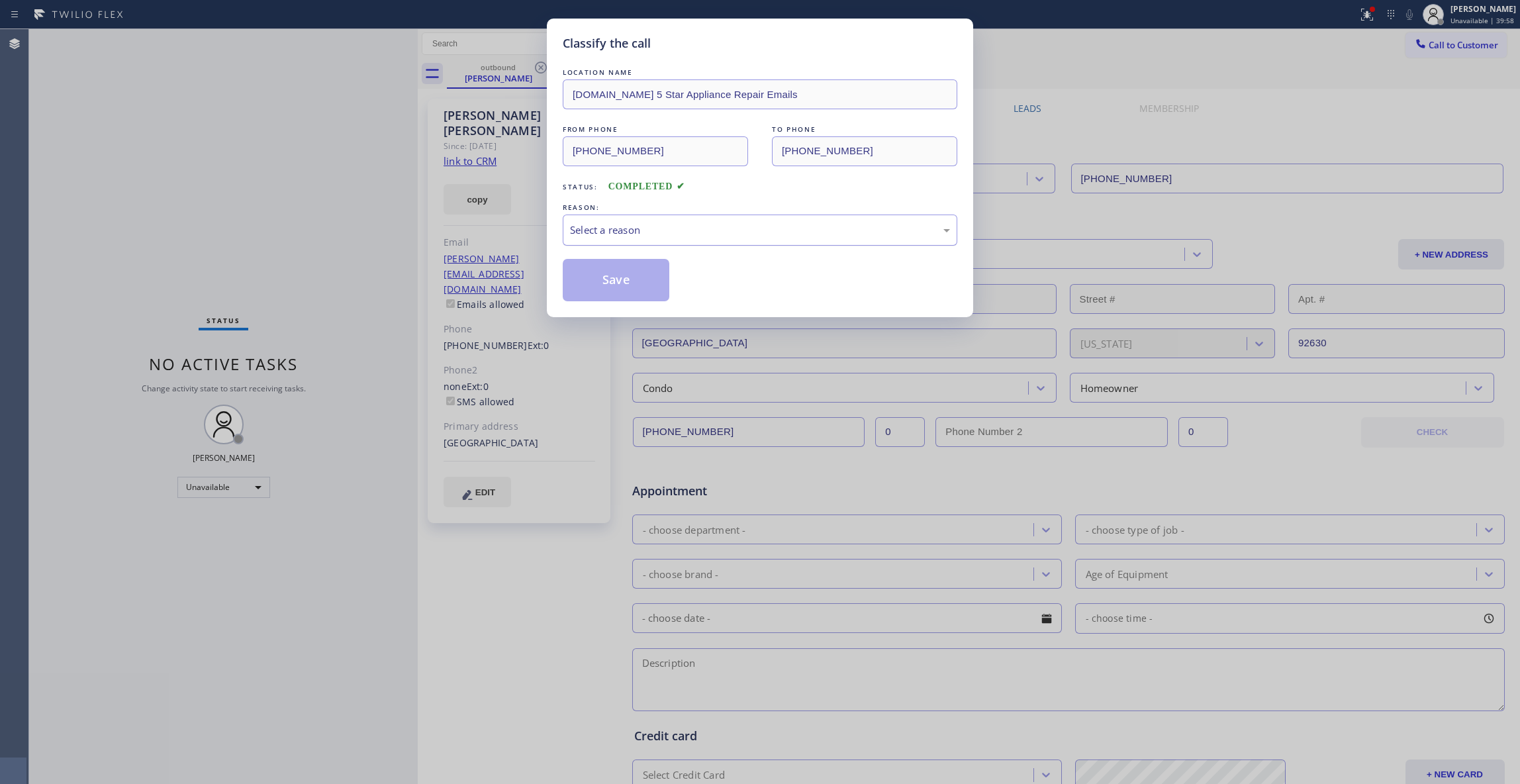
click at [606, 222] on div "Select a reason" at bounding box center [760, 230] width 380 height 16
click at [623, 282] on button "Save" at bounding box center [616, 279] width 106 height 42
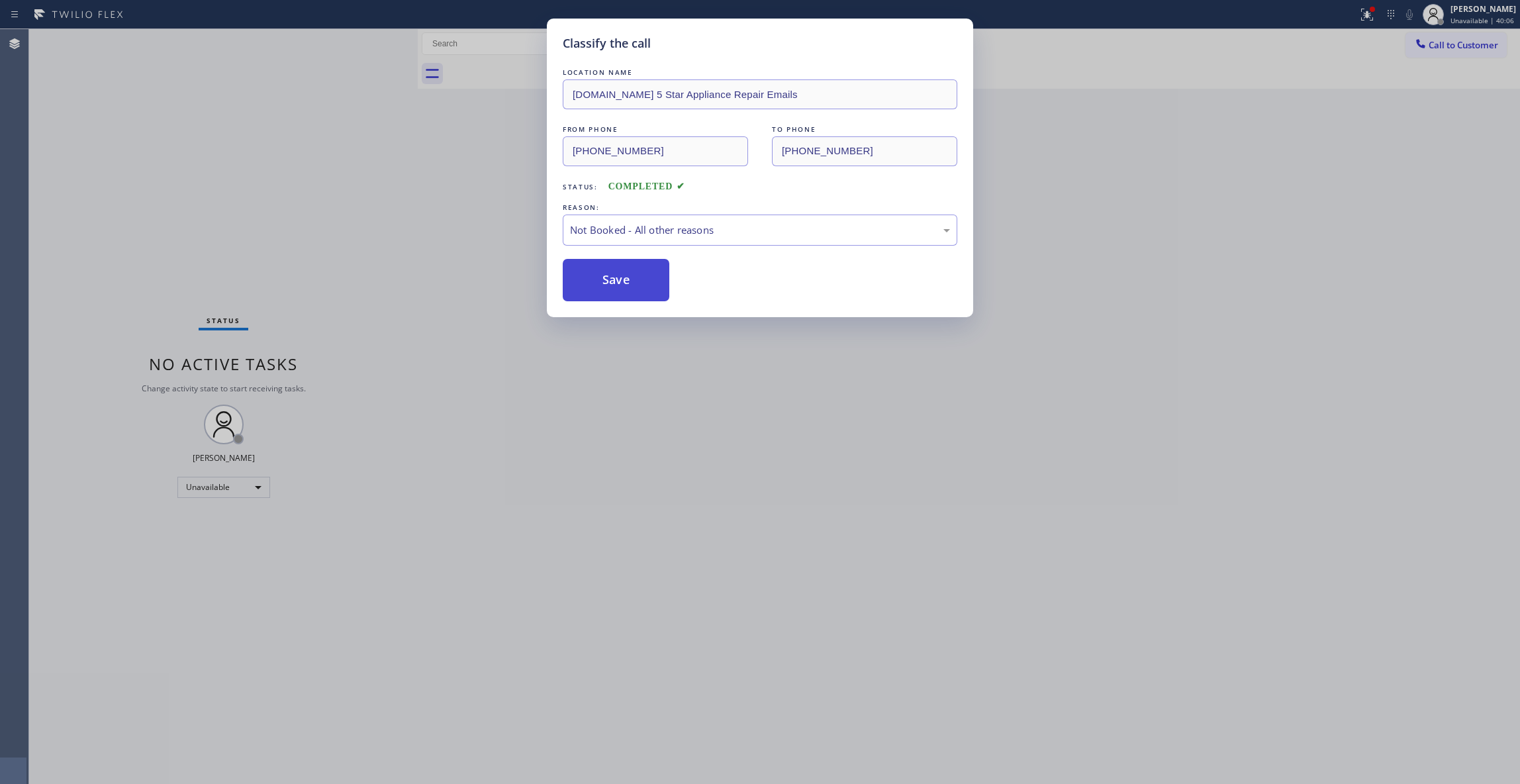
click at [623, 282] on button "Save" at bounding box center [616, 279] width 106 height 42
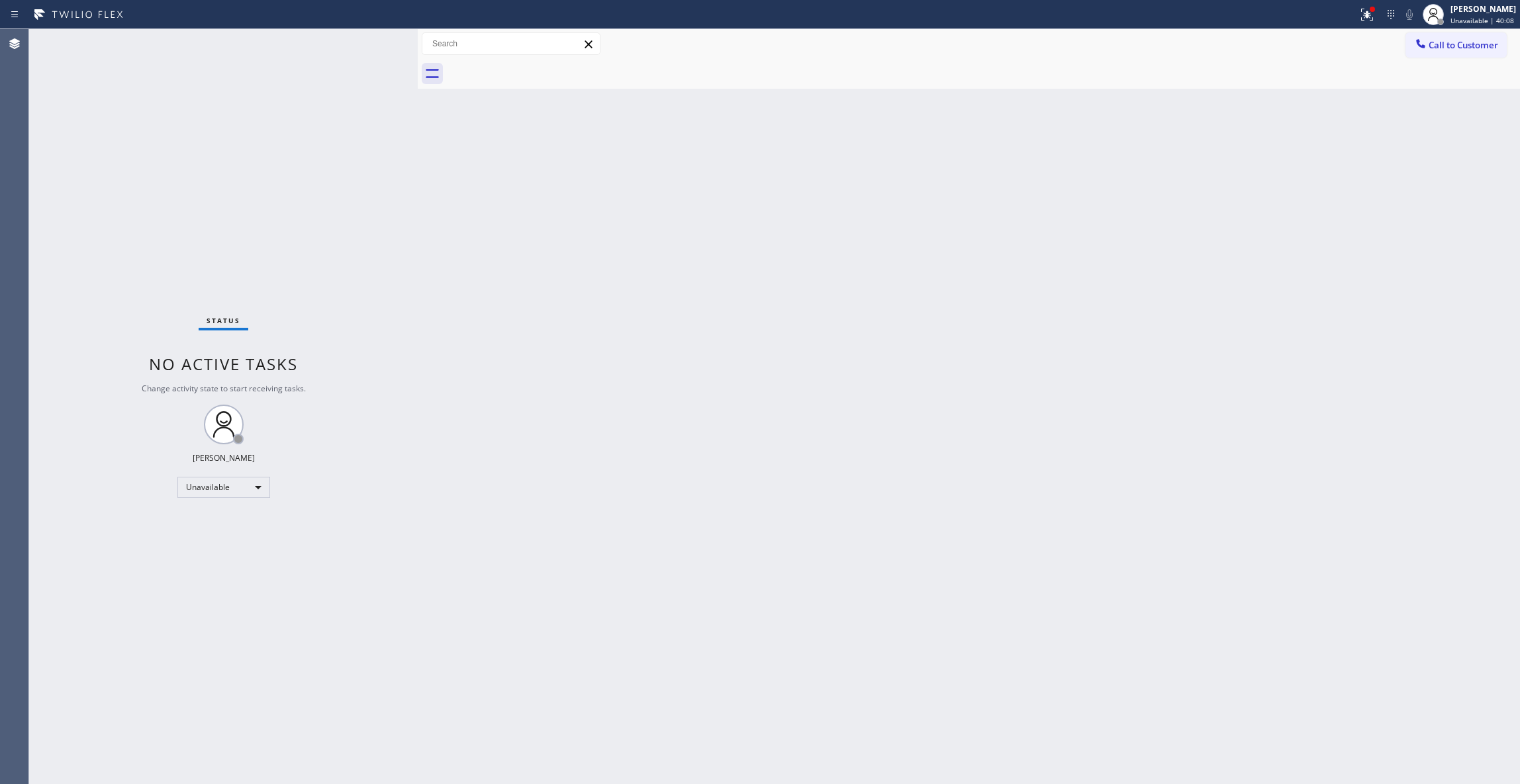
click at [1510, 318] on div "Back to Dashboard Change Sender ID Customers Technicians Select a contact Outbo…" at bounding box center [968, 406] width 1102 height 755
drag, startPoint x: 1458, startPoint y: 52, endPoint x: 1447, endPoint y: 51, distance: 11.0
click at [1458, 51] on button "Call to Customer" at bounding box center [1456, 45] width 101 height 25
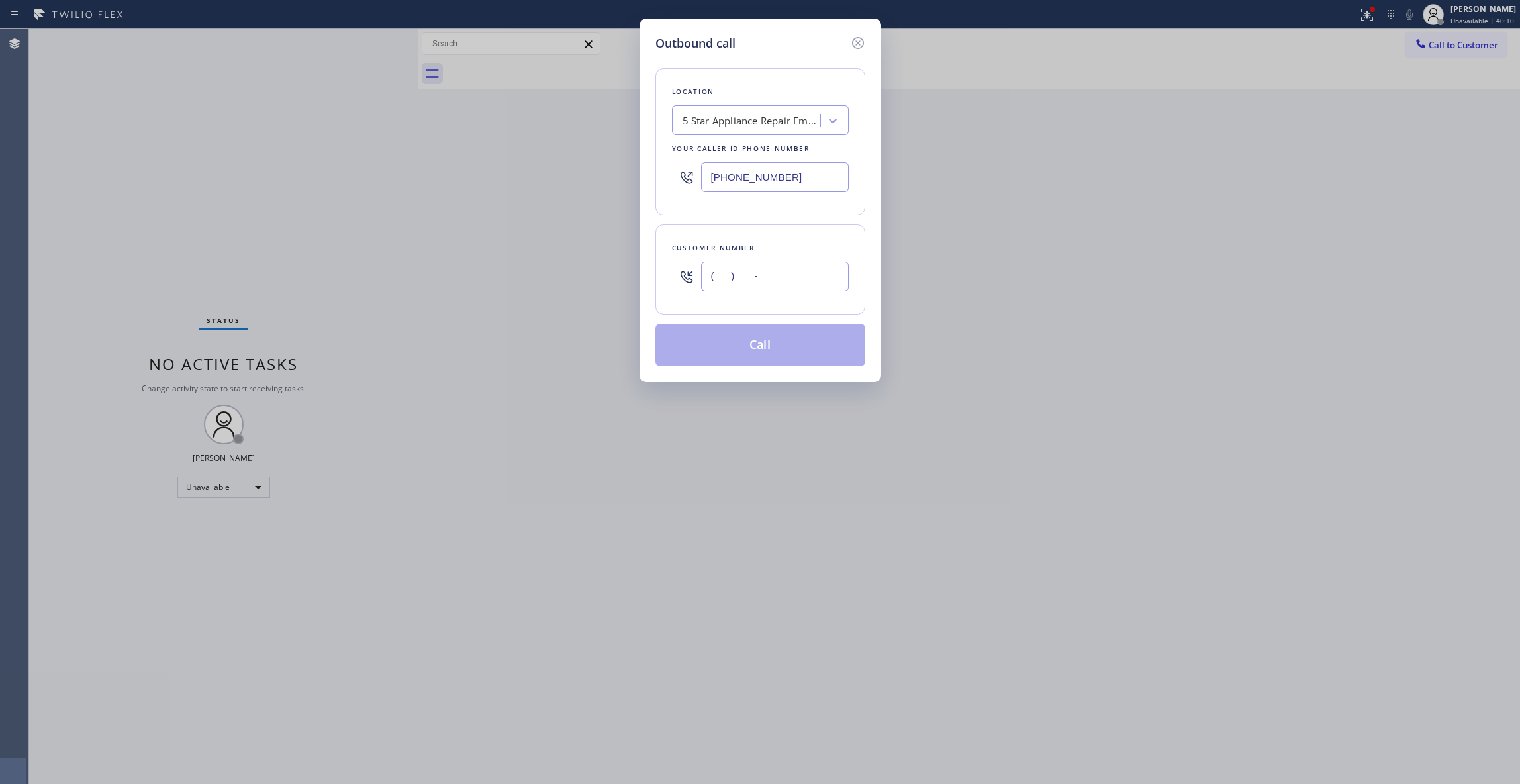
click at [782, 273] on input "(___) ___-____" at bounding box center [775, 276] width 148 height 29
paste input "480) 205-6725"
type input "(480) 205-6725"
paste input "626) 602-9922"
drag, startPoint x: 820, startPoint y: 187, endPoint x: 257, endPoint y: 145, distance: 564.6
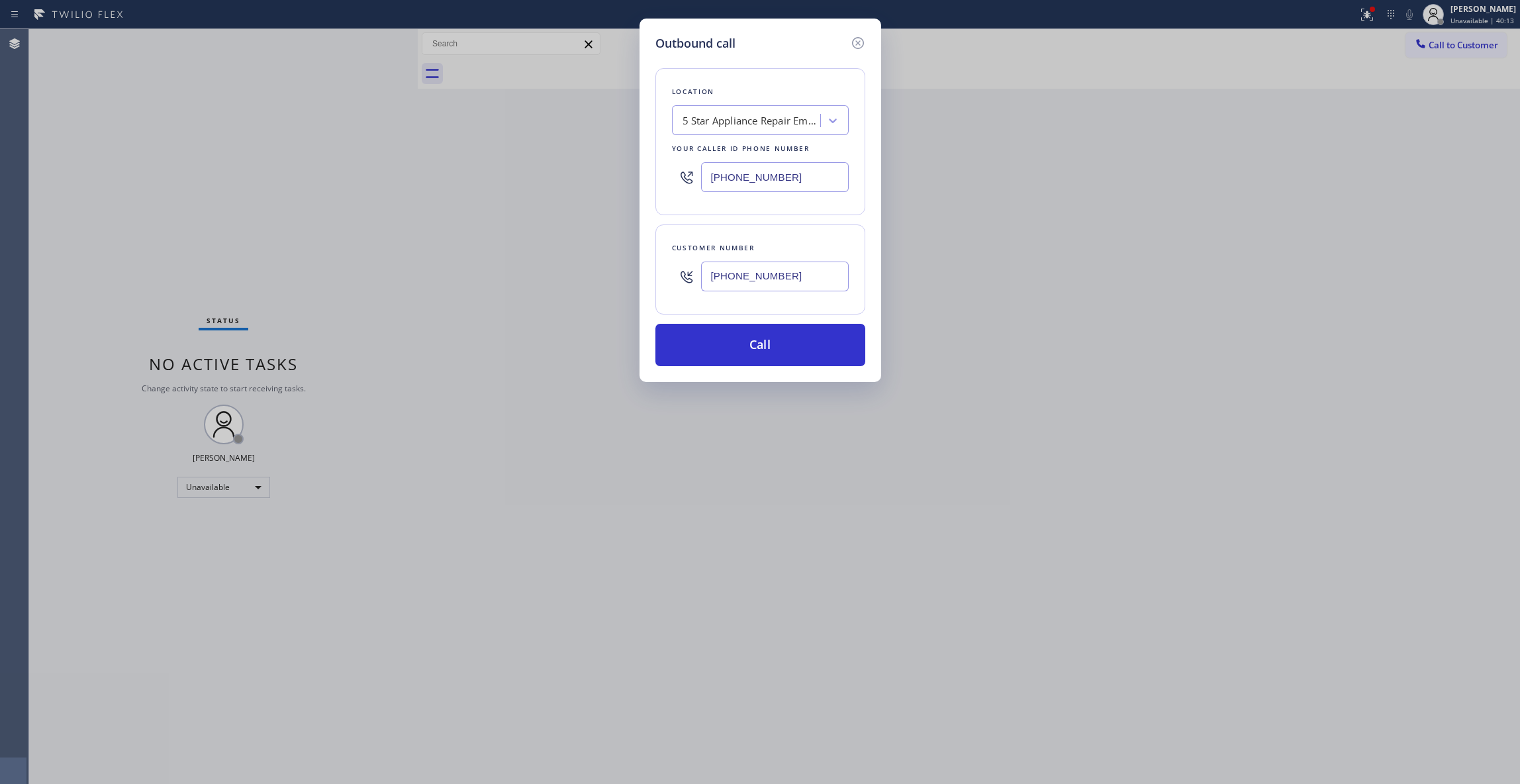
click at [256, 138] on div "Outbound call Location 5 Star Appliance Repair Emails Your caller id phone numb…" at bounding box center [760, 392] width 1520 height 784
type input "(626) 602-9922"
drag, startPoint x: 808, startPoint y: 279, endPoint x: 509, endPoint y: 278, distance: 299.0
click at [494, 265] on div "Outbound call Location Viking Repair Pro Arcadia Your caller id phone number (6…" at bounding box center [760, 392] width 1520 height 784
click at [697, 346] on button "Call" at bounding box center [760, 344] width 210 height 42
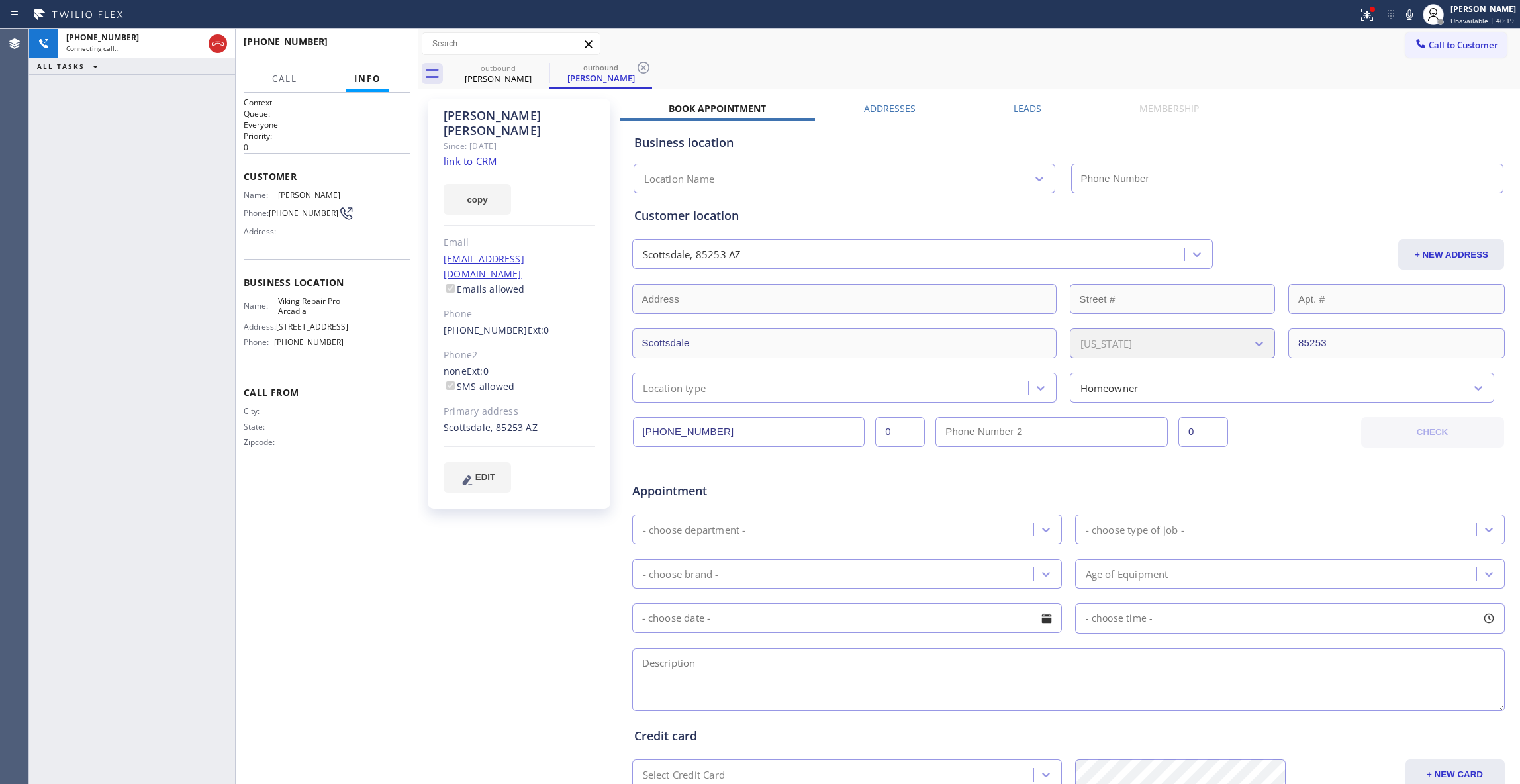
type input "(626) 602-9922"
click at [51, 281] on div "+14802056725 Live | 00:02 ALL TASKS ALL TASKS ACTIVE TASKS TASKS IN WRAP UP" at bounding box center [132, 406] width 206 height 755
click at [390, 43] on span "HANG UP" at bounding box center [379, 48] width 41 height 10
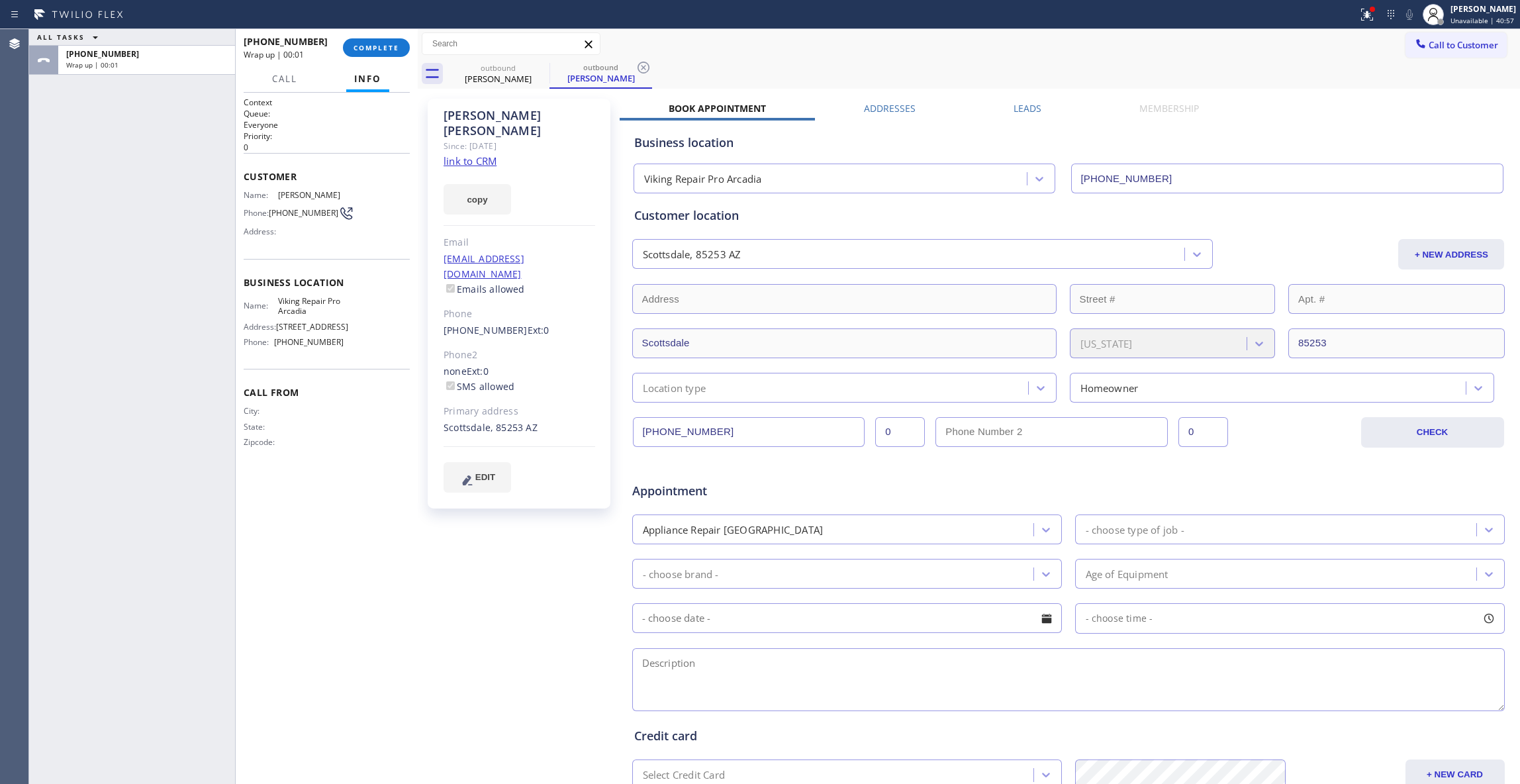
drag, startPoint x: 640, startPoint y: 65, endPoint x: 641, endPoint y: 15, distance: 50.0
click at [640, 65] on icon at bounding box center [643, 67] width 16 height 16
click at [457, 154] on link "link to CRM" at bounding box center [469, 160] width 53 height 13
click at [378, 51] on span "COMPLETE" at bounding box center [376, 48] width 46 height 10
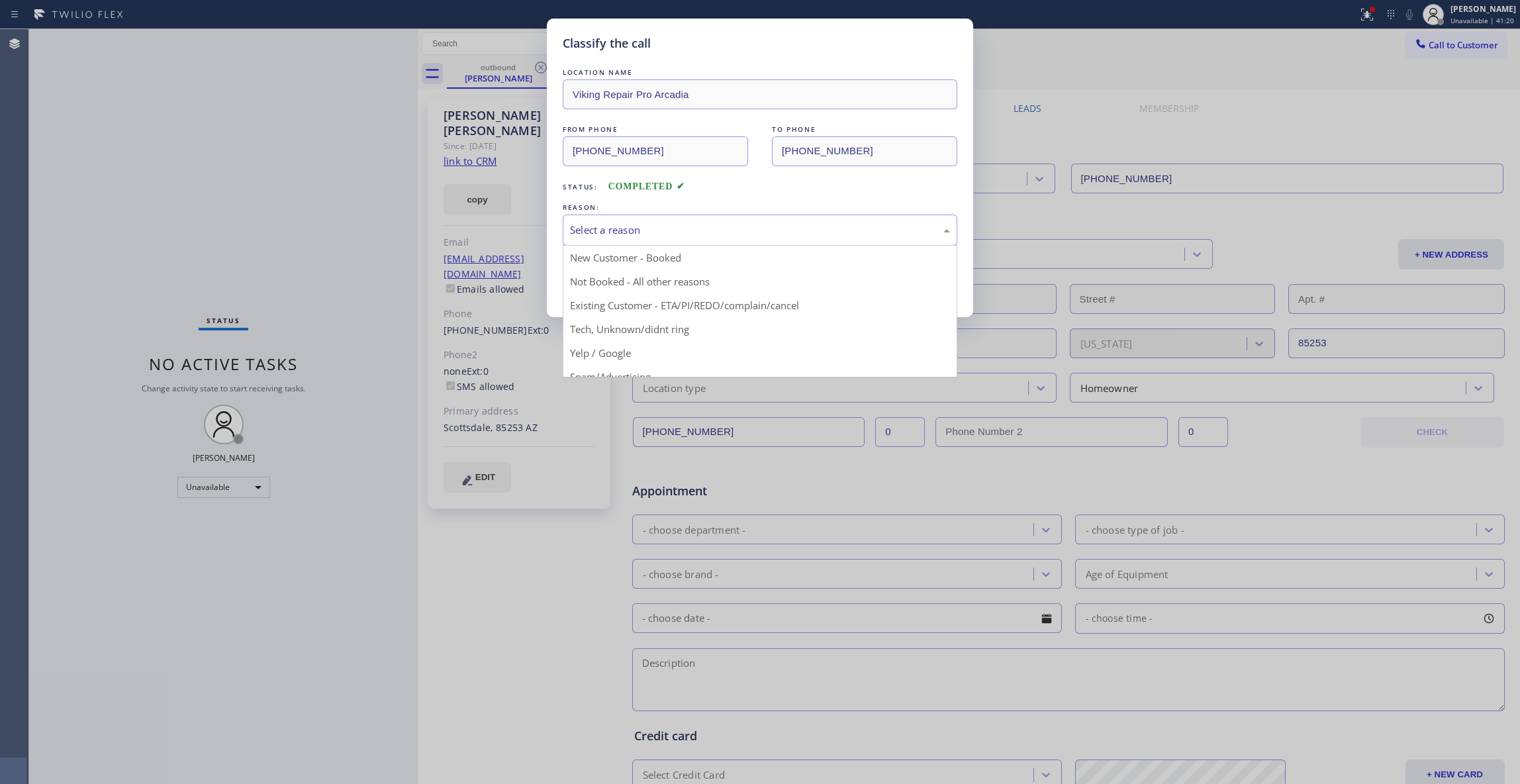
click at [616, 239] on div "Select a reason" at bounding box center [760, 230] width 394 height 31
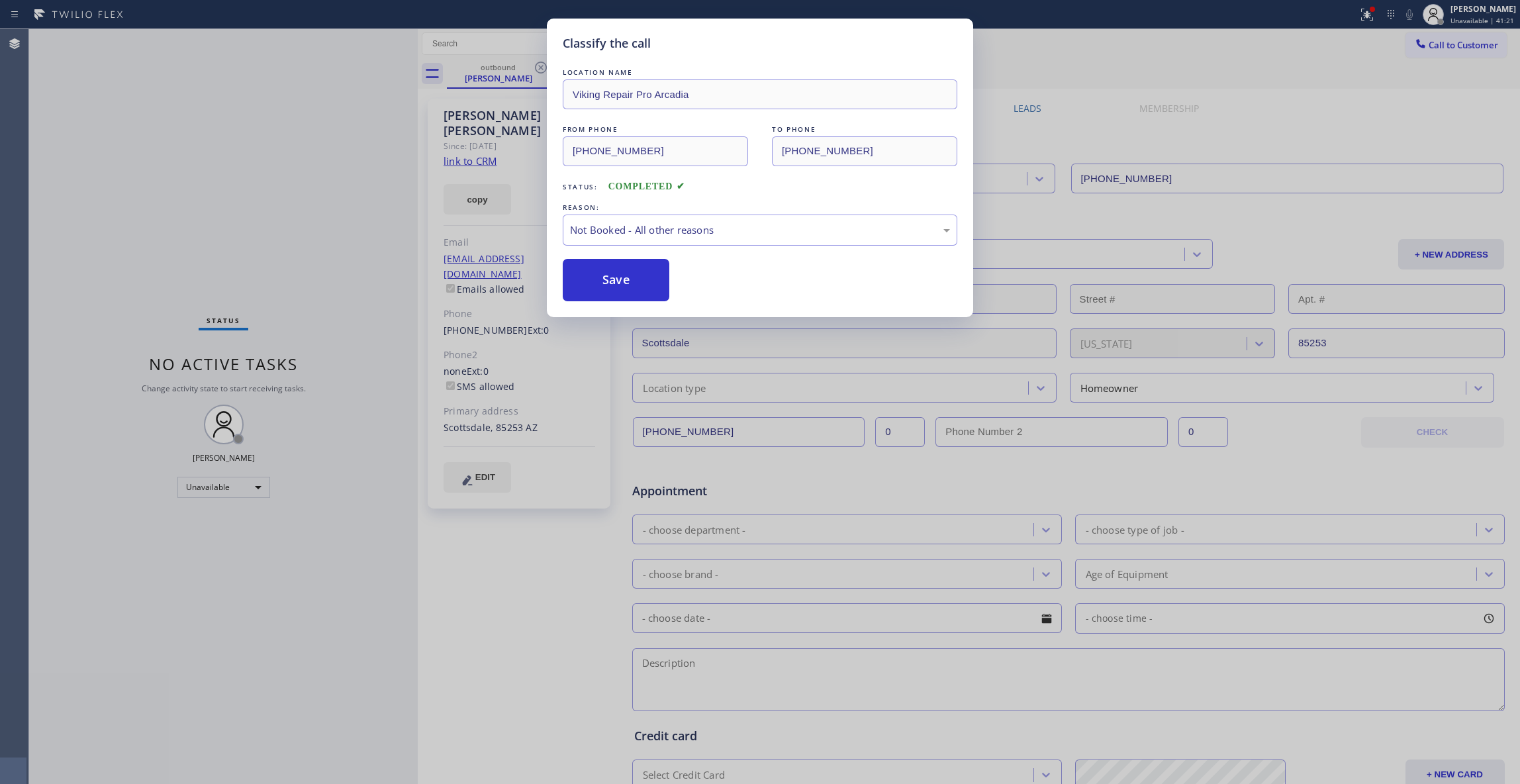
click at [620, 284] on button "Save" at bounding box center [616, 279] width 106 height 42
click at [617, 282] on button "Save" at bounding box center [616, 279] width 106 height 42
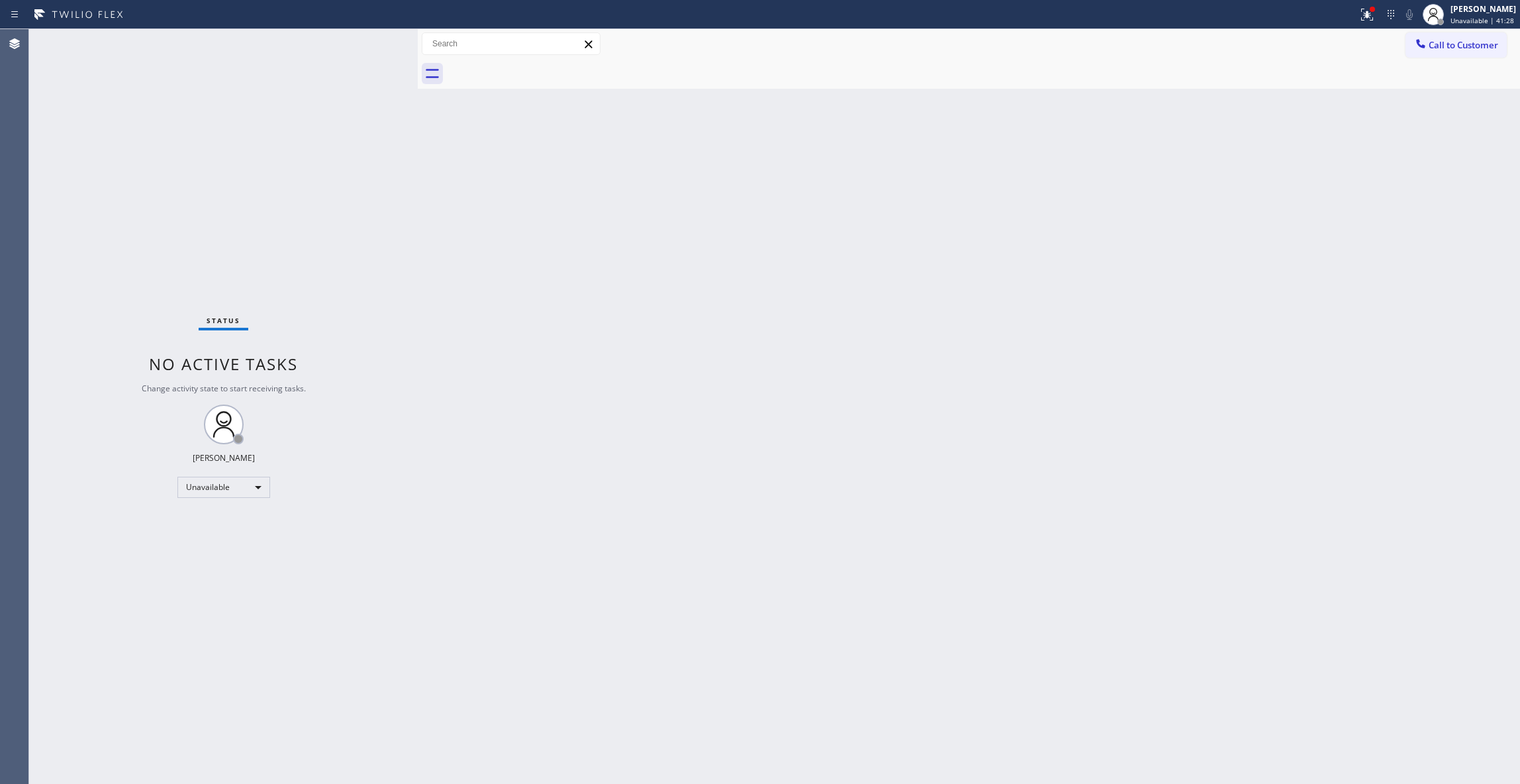
click at [897, 273] on div "Back to Dashboard Change Sender ID Customers Technicians Select a contact Outbo…" at bounding box center [968, 406] width 1102 height 755
click at [1459, 54] on button "Call to Customer" at bounding box center [1456, 45] width 101 height 25
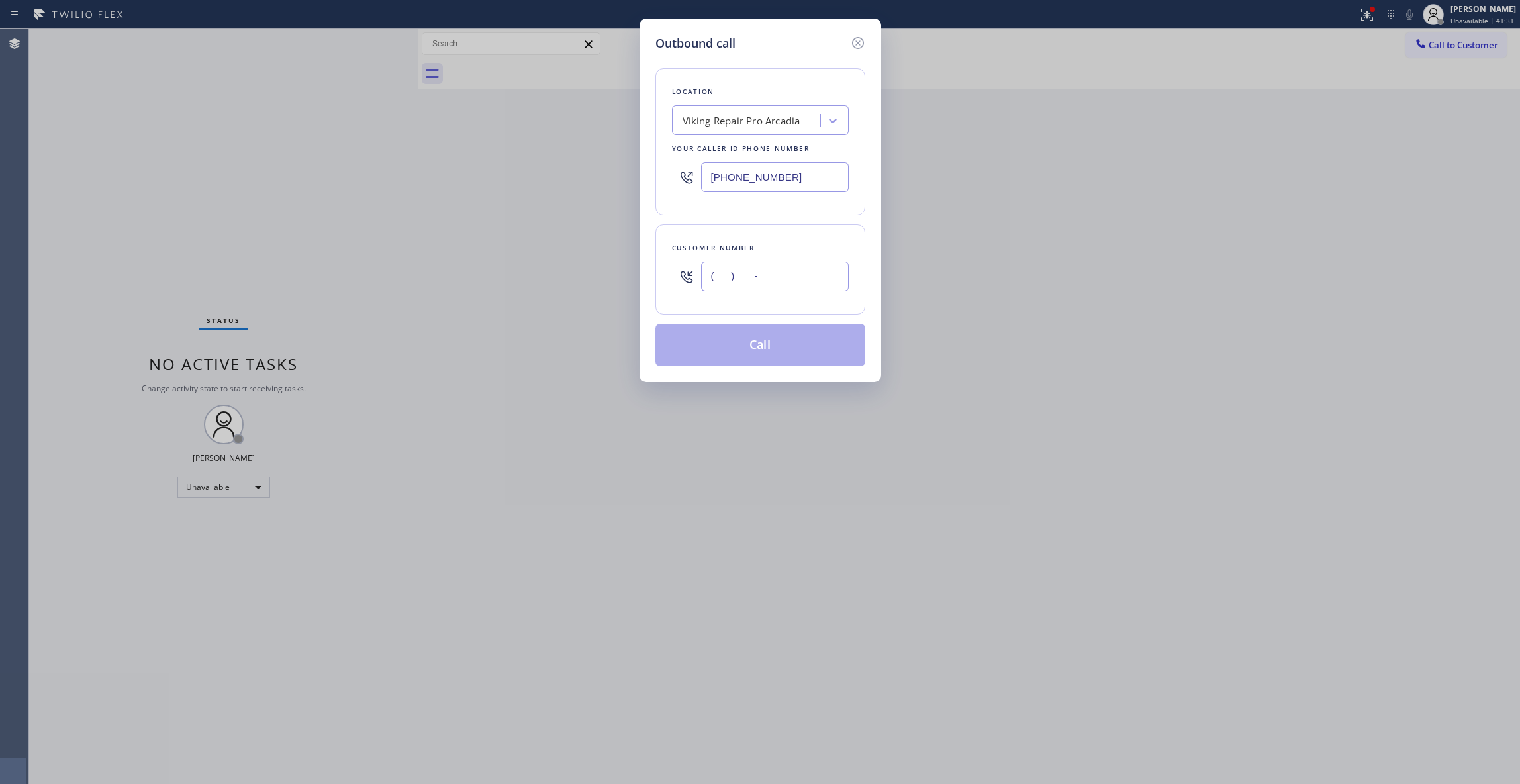
click at [745, 277] on input "(___) ___-____" at bounding box center [775, 276] width 148 height 29
paste input "415) 235-0690"
type input "(415) 235-0690"
drag, startPoint x: 802, startPoint y: 182, endPoint x: 560, endPoint y: 239, distance: 248.6
click at [491, 160] on div "Outbound call Location Viking Repair Pro Arcadia Your caller id phone number (6…" at bounding box center [760, 392] width 1520 height 784
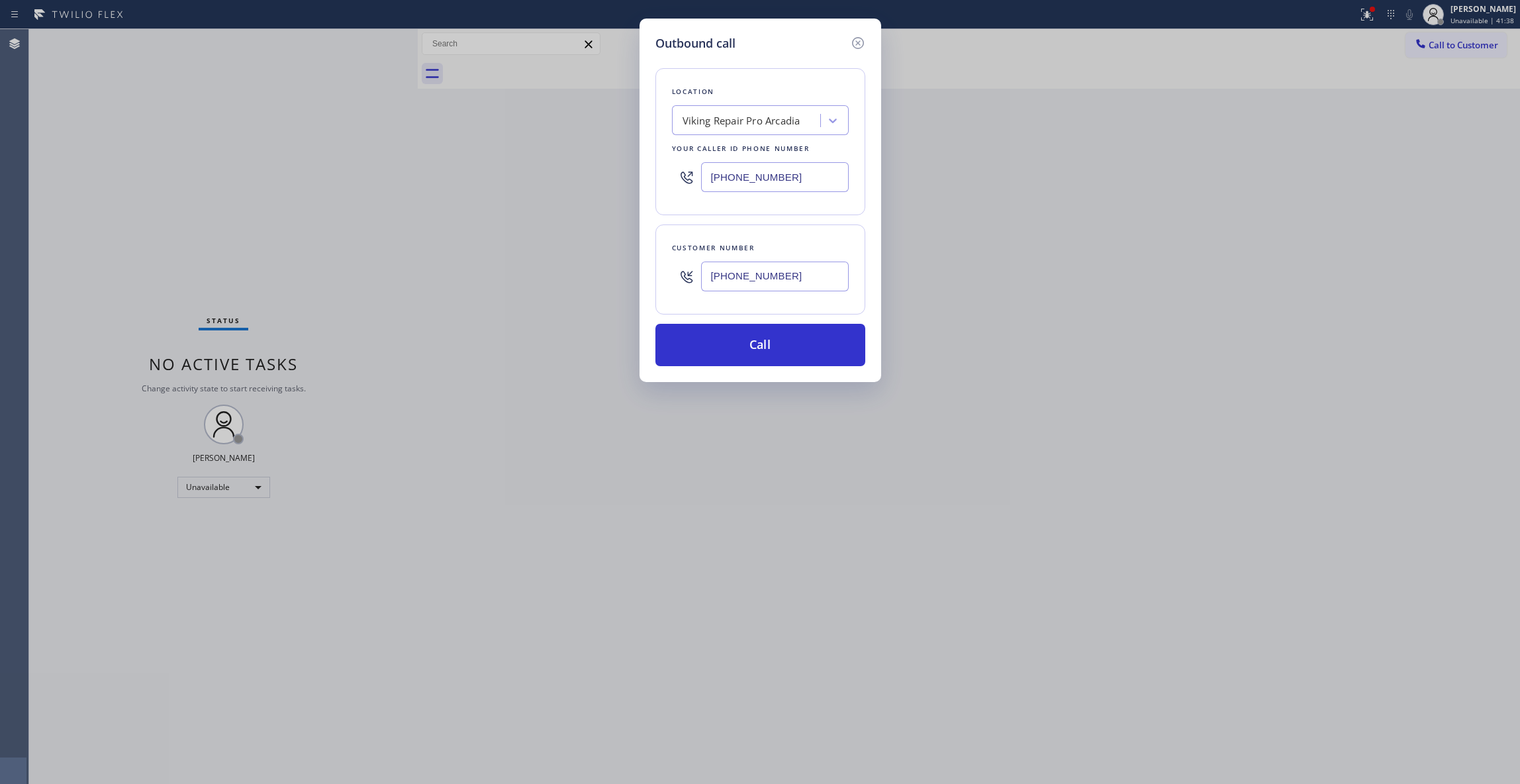
paste input "954) 835-4535"
type input "(954) 835-4535"
drag, startPoint x: 805, startPoint y: 279, endPoint x: 615, endPoint y: 271, distance: 190.2
click at [615, 265] on div "Outbound call Location American Service Alliance Coral Springs Your caller id p…" at bounding box center [760, 392] width 1520 height 784
click at [665, 350] on button "Call" at bounding box center [760, 344] width 210 height 42
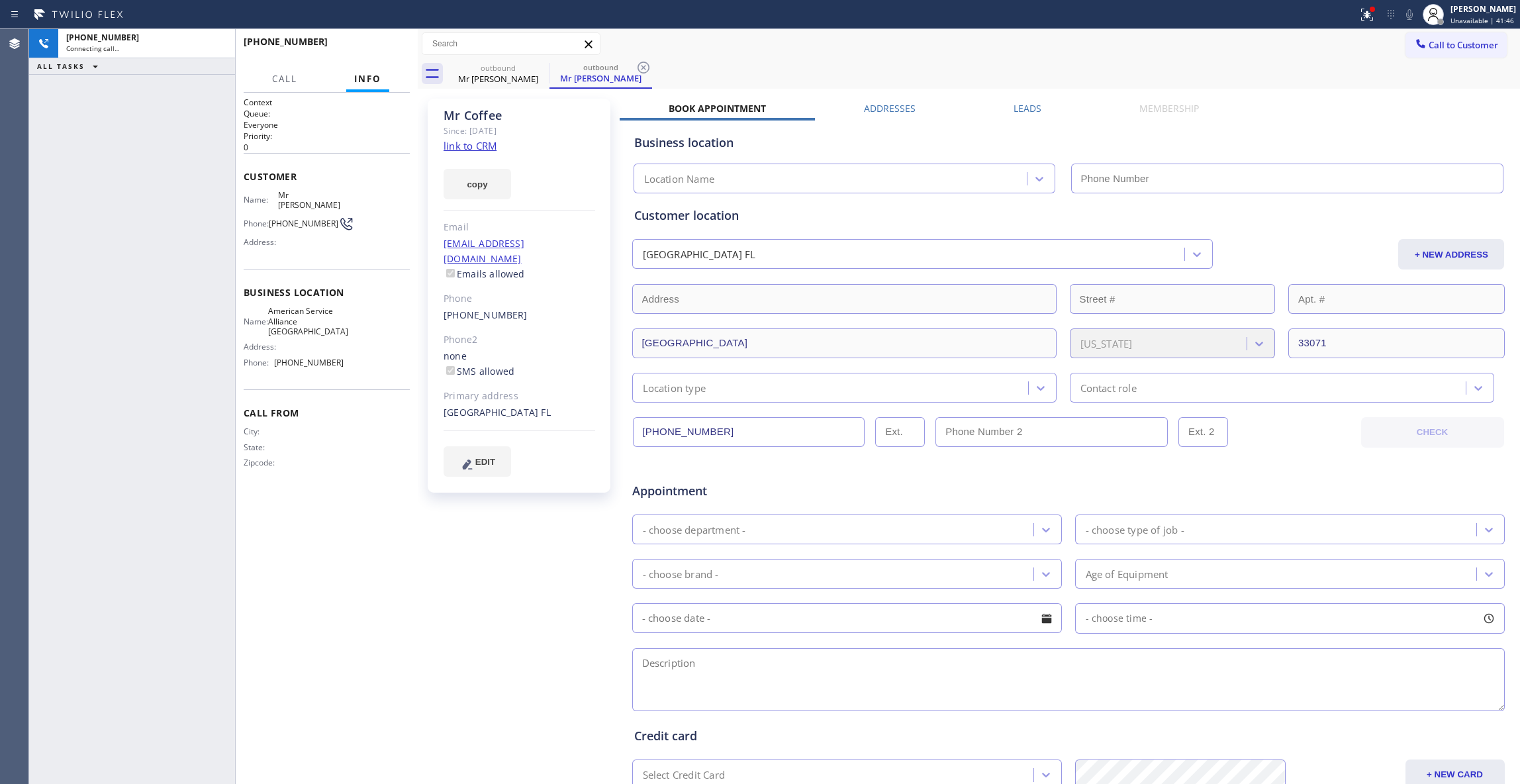
type input "(954) 835-4535"
drag, startPoint x: 47, startPoint y: 218, endPoint x: 45, endPoint y: 194, distance: 24.1
click at [47, 215] on div "+14152350690 Connecting call… ALL TASKS ALL TASKS ACTIVE TASKS TASKS IN WRAP UP" at bounding box center [132, 406] width 206 height 755
click at [643, 64] on icon at bounding box center [643, 67] width 16 height 16
drag, startPoint x: 533, startPoint y: 613, endPoint x: 540, endPoint y: 363, distance: 250.1
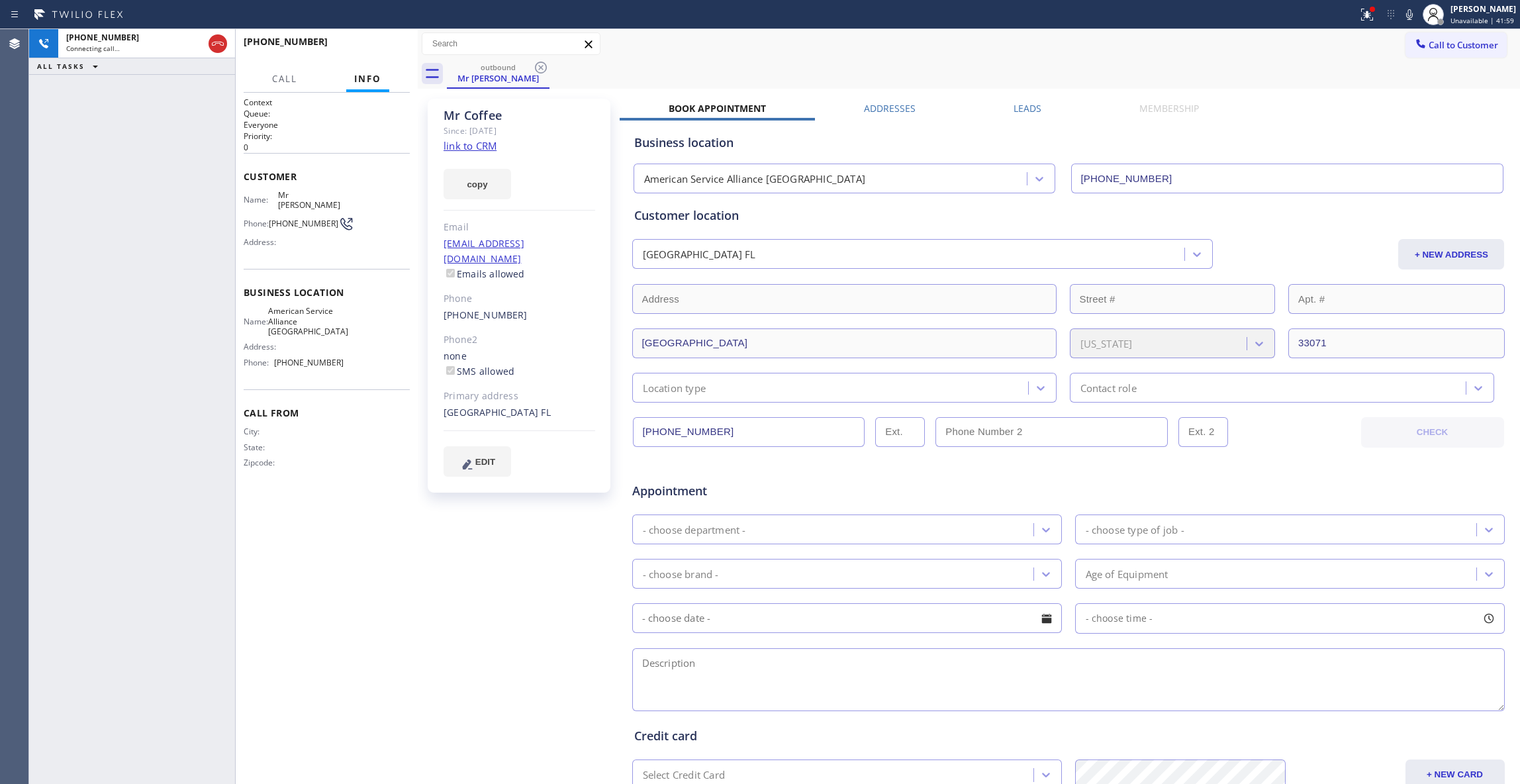
click at [533, 601] on div "Mr Coffee Since: 20 may 2020 link to CRM copy Email No@gmail.com Emails allowed…" at bounding box center [521, 520] width 199 height 857
click at [482, 144] on link "link to CRM" at bounding box center [469, 145] width 53 height 13
click at [387, 44] on span "HANG UP" at bounding box center [379, 48] width 41 height 10
click at [385, 45] on span "COMPLETE" at bounding box center [376, 48] width 46 height 10
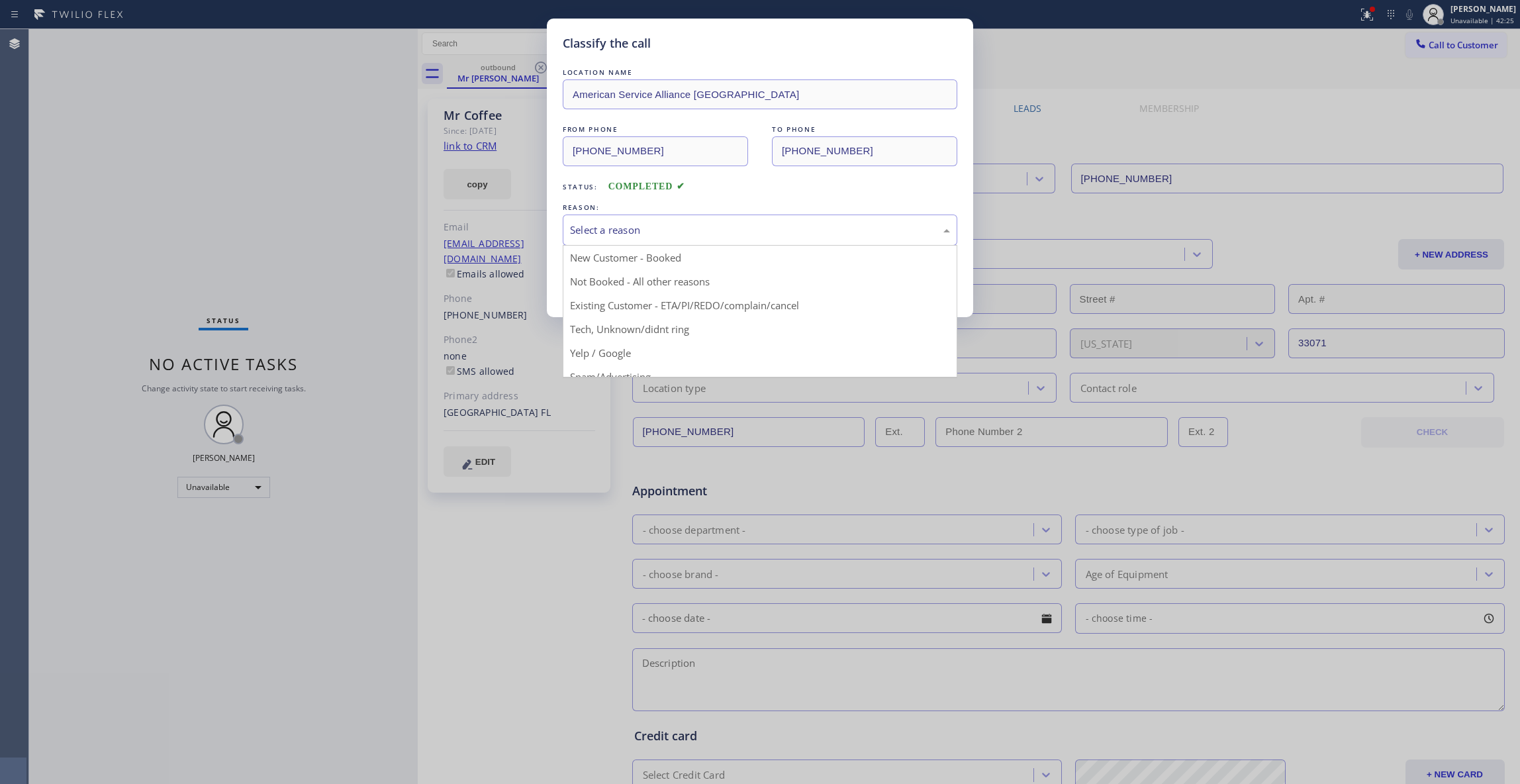
click at [623, 239] on div "Select a reason" at bounding box center [760, 230] width 394 height 31
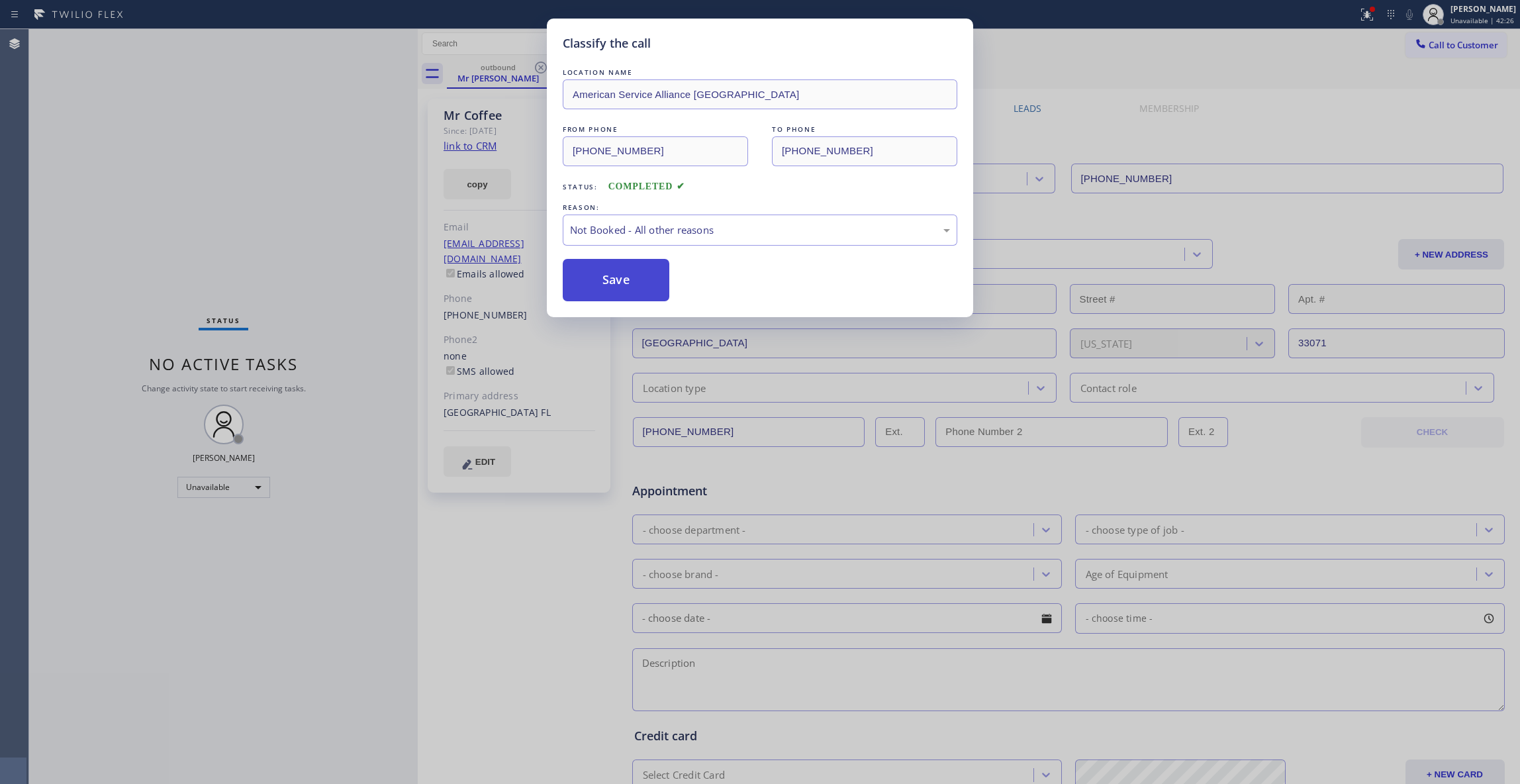
click at [617, 287] on button "Save" at bounding box center [616, 279] width 106 height 42
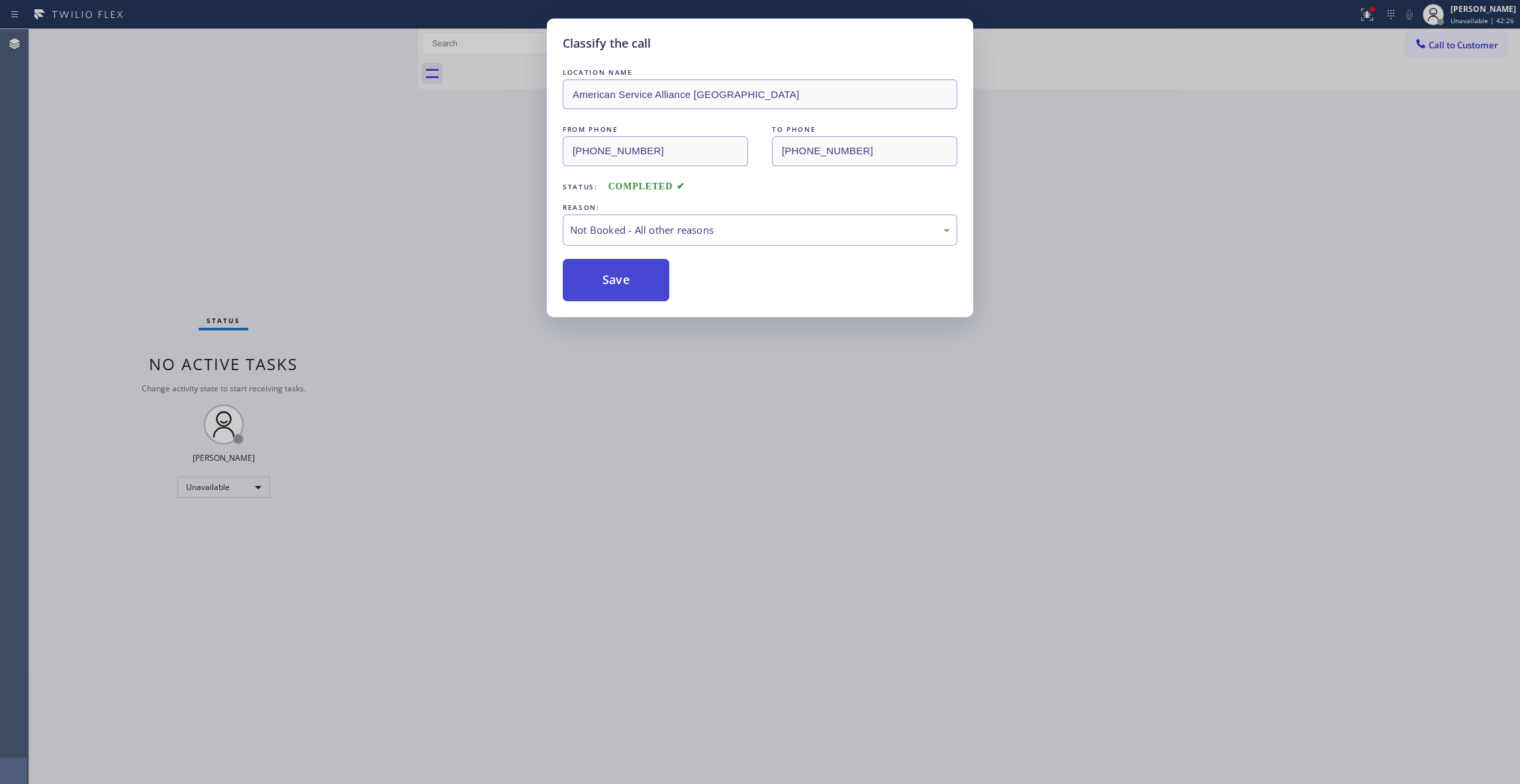
click at [617, 287] on button "Save" at bounding box center [616, 279] width 106 height 42
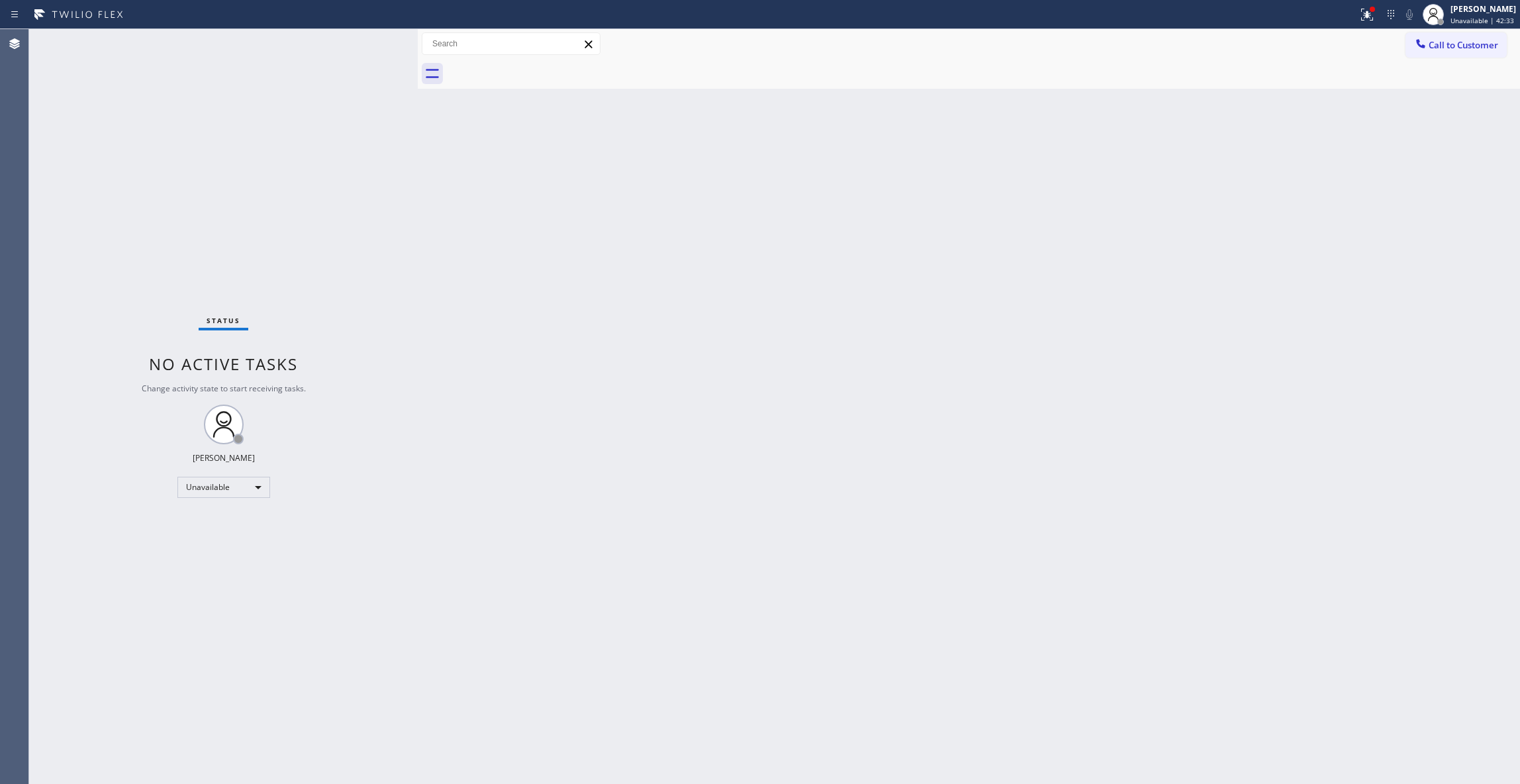
drag, startPoint x: 1128, startPoint y: 279, endPoint x: 1169, endPoint y: 269, distance: 42.2
click at [1146, 274] on div "Back to Dashboard Change Sender ID Customers Technicians Select a contact Outbo…" at bounding box center [968, 406] width 1102 height 755
drag, startPoint x: 1462, startPoint y: 41, endPoint x: 1057, endPoint y: 61, distance: 405.5
click at [1455, 44] on span "Call to Customer" at bounding box center [1464, 45] width 69 height 12
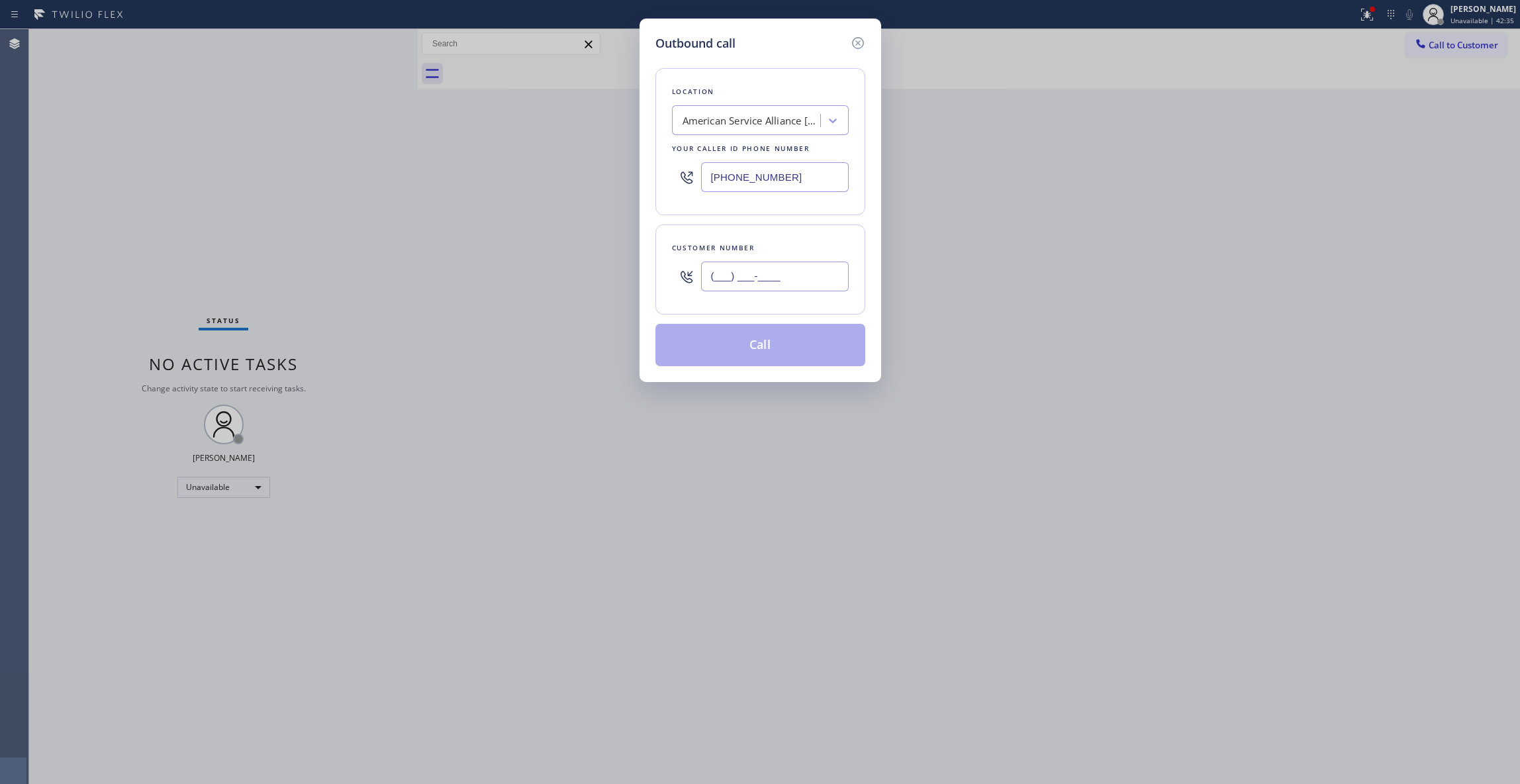
click at [780, 278] on input "(___) ___-____" at bounding box center [775, 276] width 148 height 29
paste input "707) 626-4696"
type input "(707) 626-4696"
drag, startPoint x: 807, startPoint y: 173, endPoint x: 528, endPoint y: 209, distance: 281.3
click at [342, 163] on div "Outbound call Location American Service Alliance Coral Springs Your caller id p…" at bounding box center [760, 392] width 1520 height 784
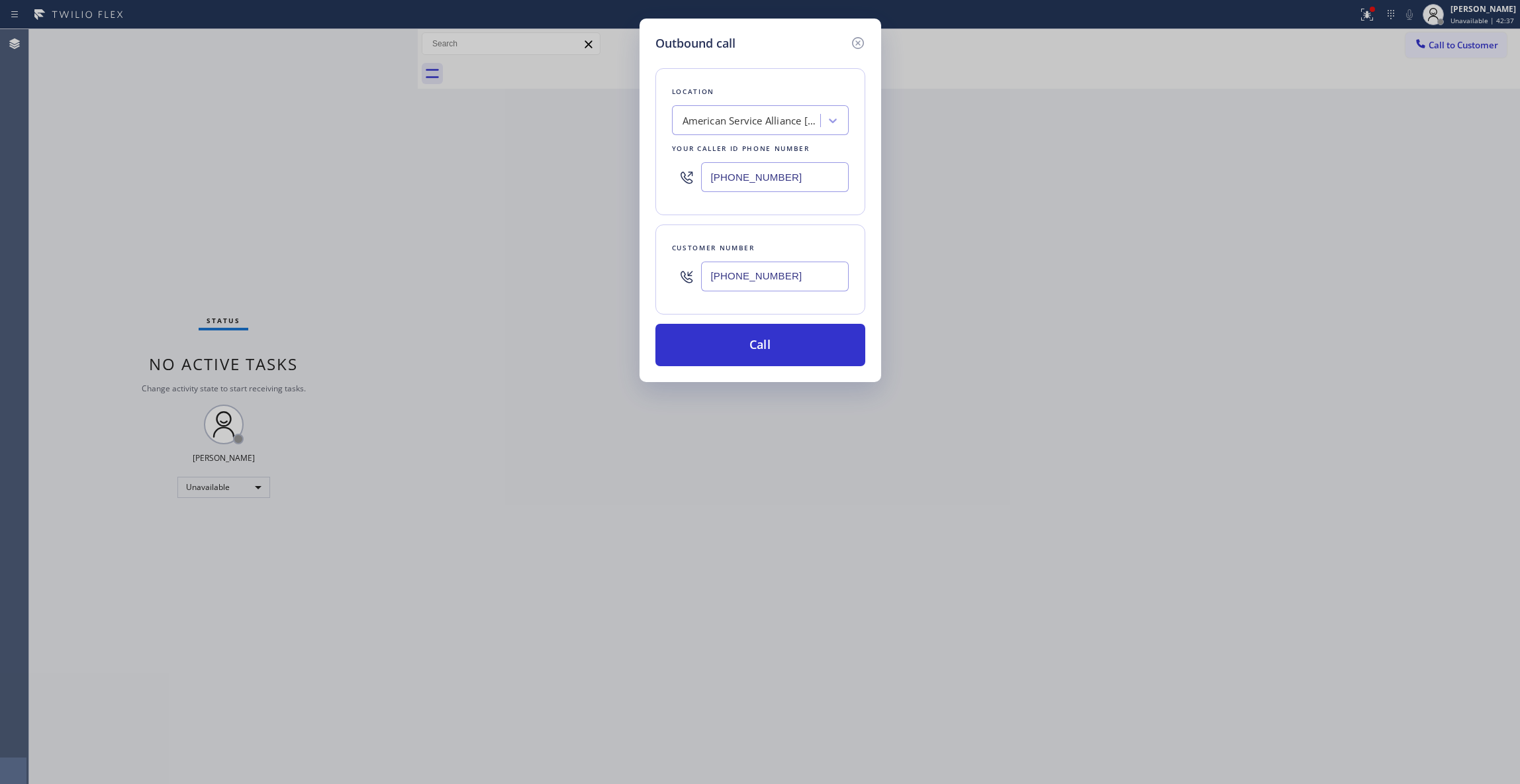
paste input "754) 205-3356"
type input "(754) 205-3356"
drag, startPoint x: 825, startPoint y: 286, endPoint x: 448, endPoint y: 276, distance: 377.1
click at [448, 276] on div "Outbound call Location Pompano Beach KitchenAid Repair Your caller id phone num…" at bounding box center [760, 392] width 1520 height 784
click at [758, 343] on button "Call" at bounding box center [760, 344] width 210 height 42
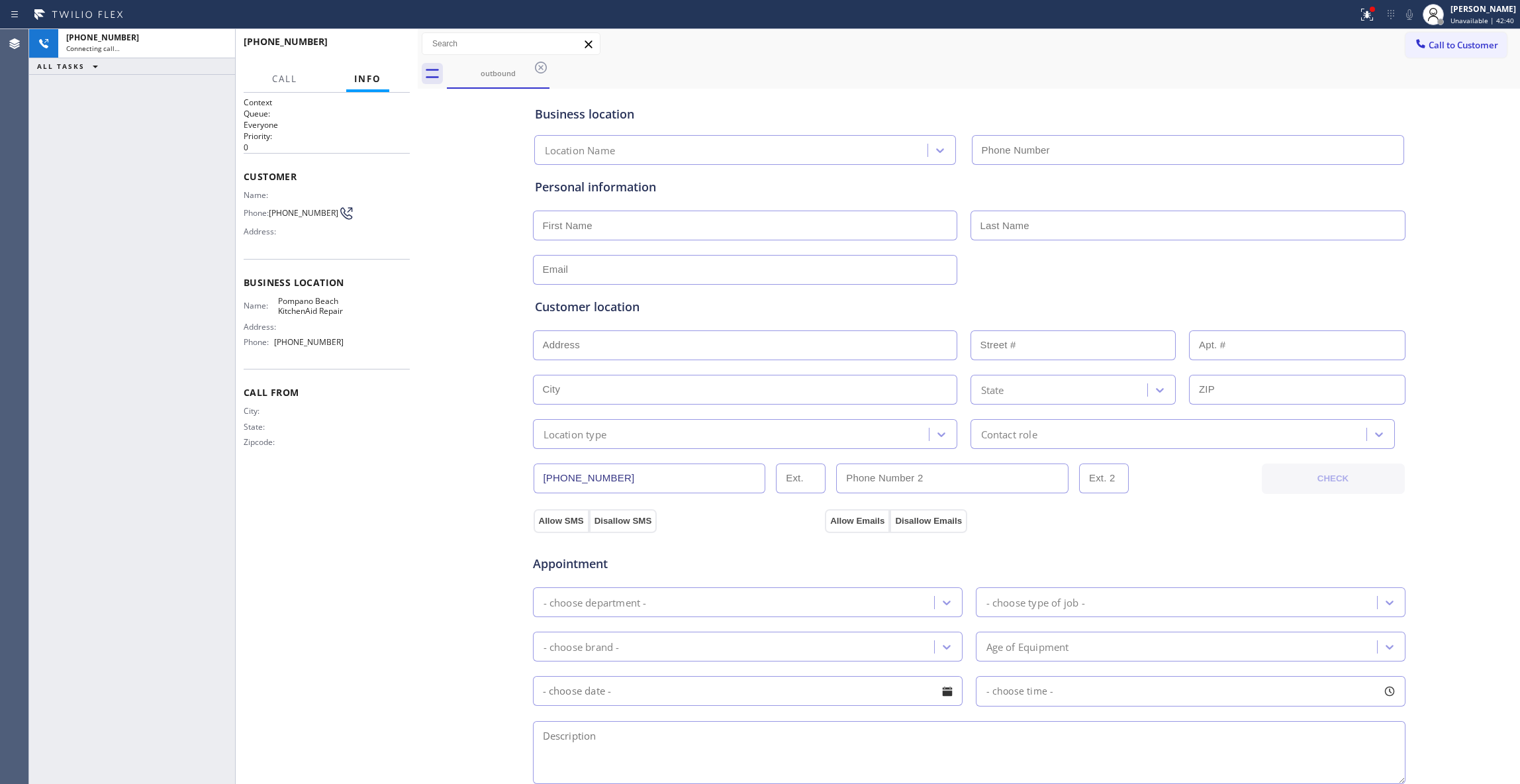
type input "(754) 205-3356"
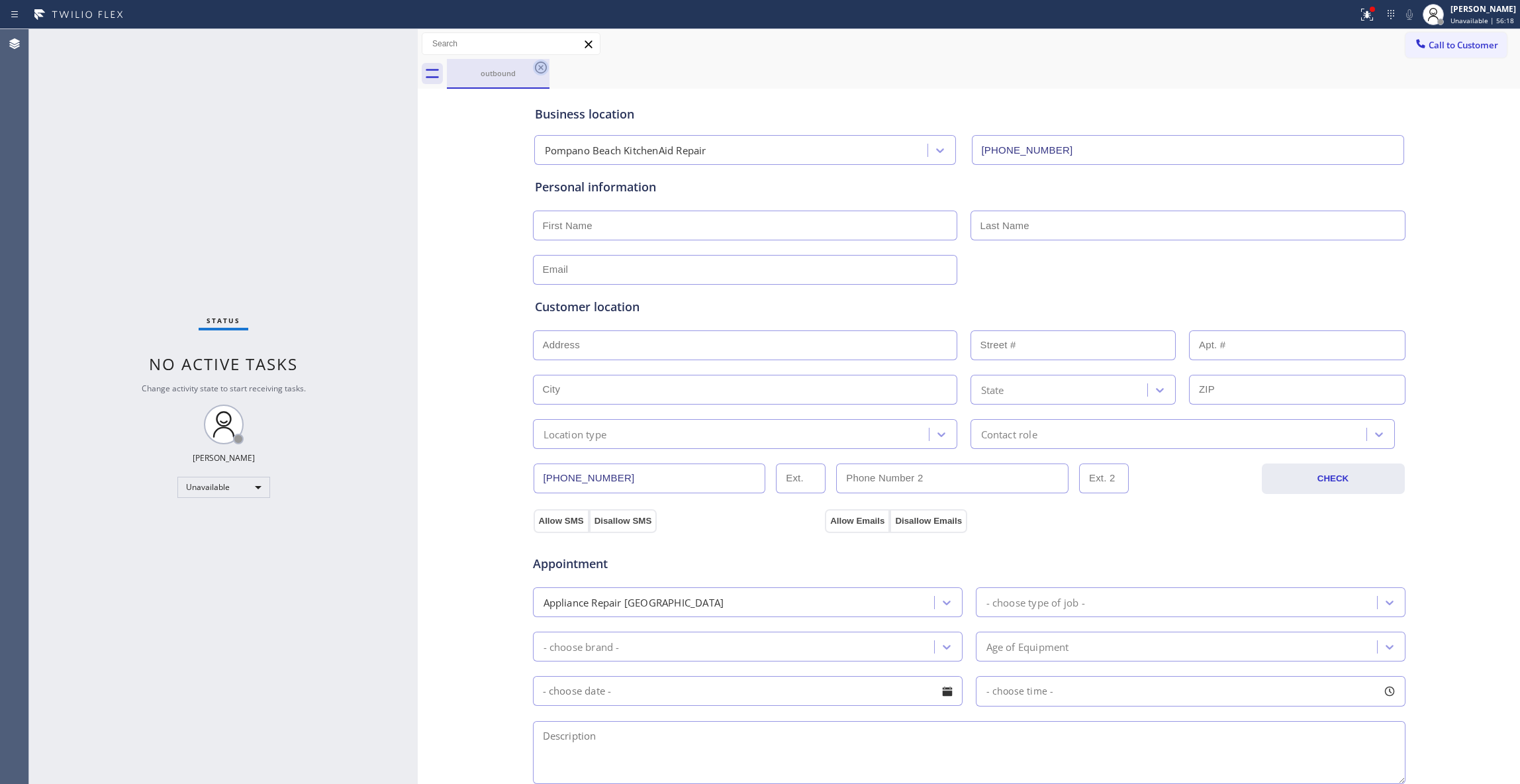
click at [533, 73] on icon at bounding box center [540, 67] width 16 height 16
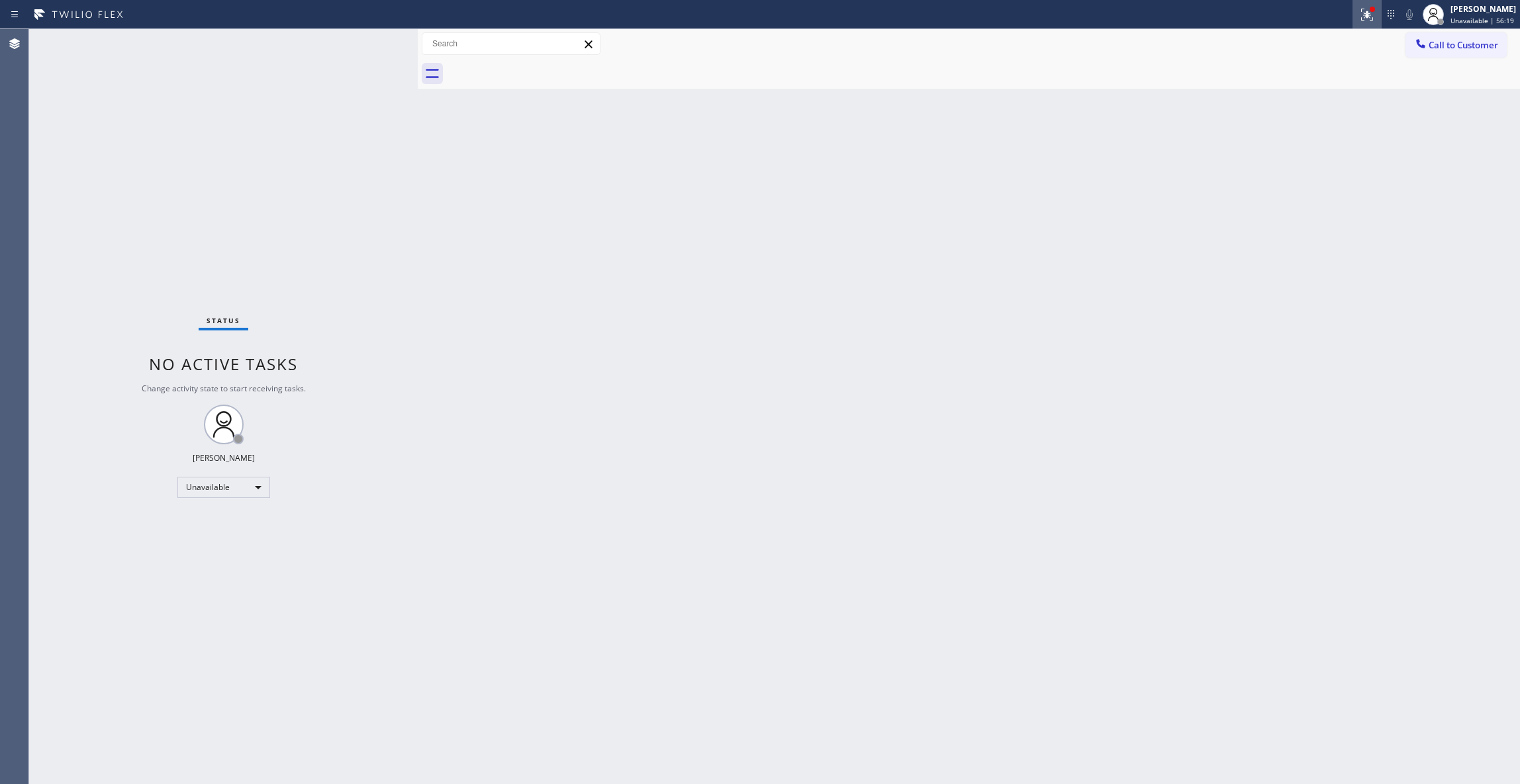
click at [1359, 17] on icon at bounding box center [1367, 15] width 16 height 16
drag, startPoint x: 1293, startPoint y: 175, endPoint x: 1421, endPoint y: 69, distance: 166.2
click at [1293, 175] on span "Clear issues" at bounding box center [1280, 173] width 62 height 10
click at [1454, 43] on span "Call to Customer" at bounding box center [1464, 45] width 69 height 12
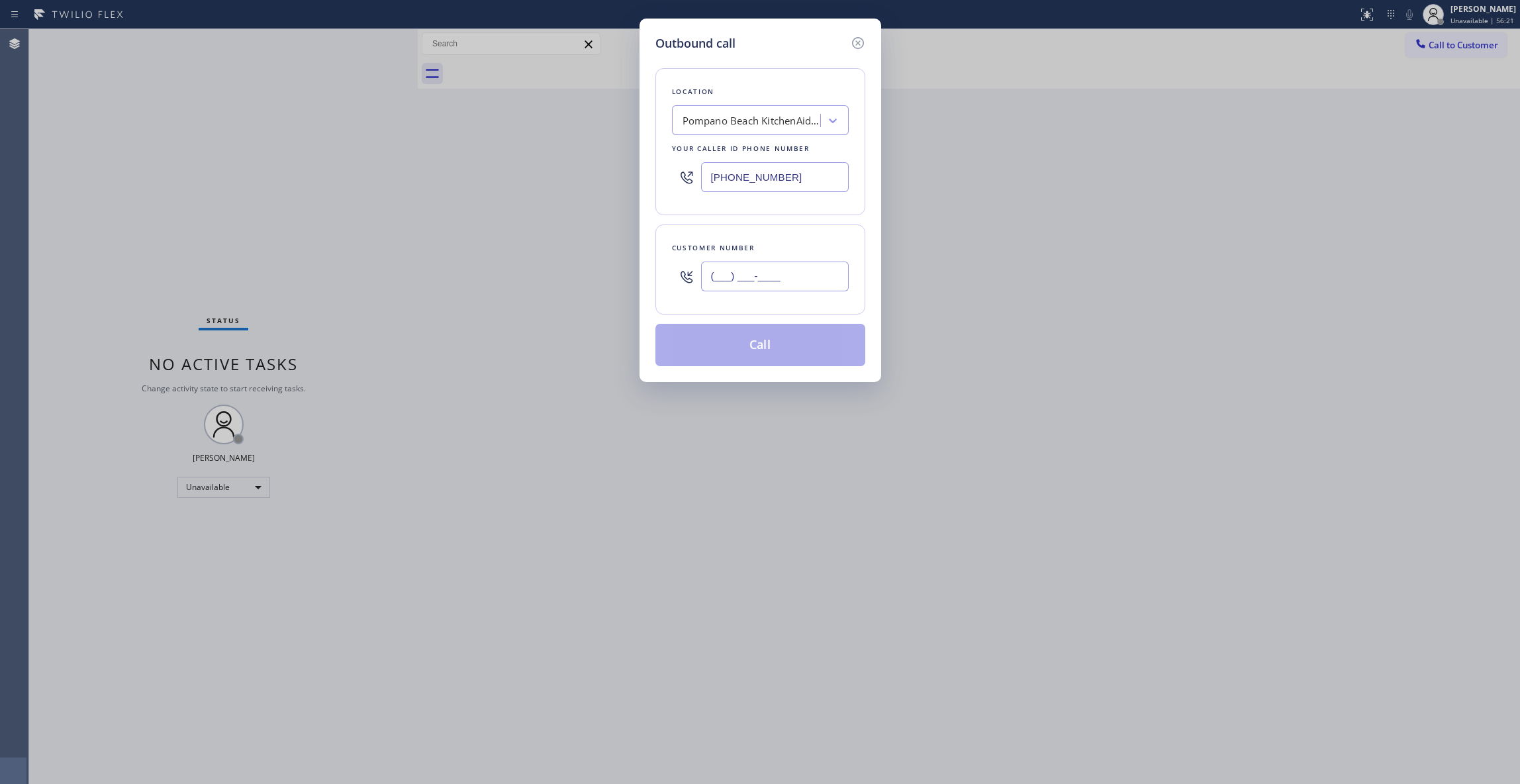
click at [753, 273] on input "(___) ___-____" at bounding box center [775, 276] width 148 height 29
paste input "707) 626-4696"
type input "(707) 626-4696"
click at [795, 356] on button "Call" at bounding box center [760, 344] width 210 height 42
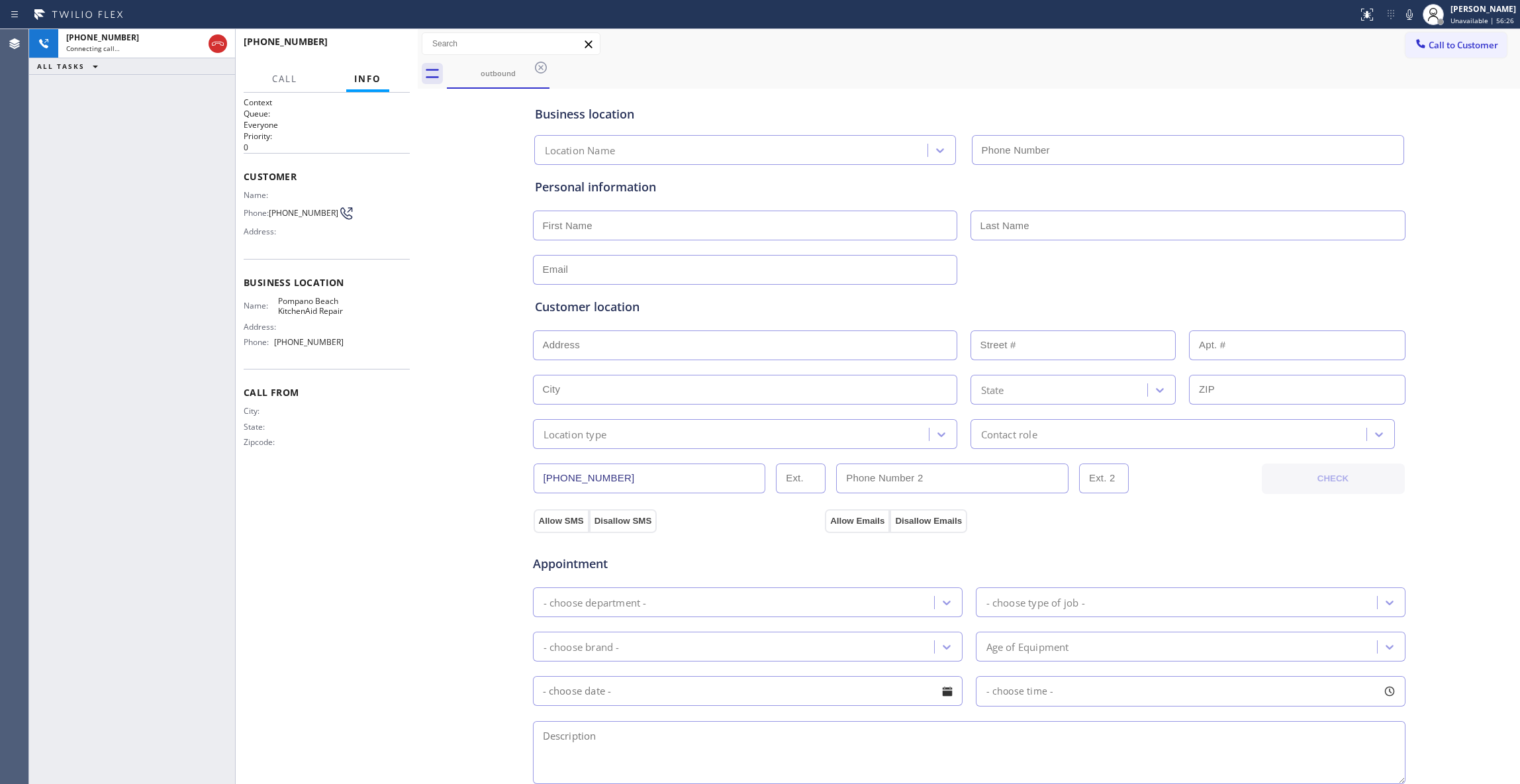
type input "(754) 205-3356"
drag, startPoint x: 472, startPoint y: 471, endPoint x: 459, endPoint y: 405, distance: 67.3
click at [473, 470] on div "Business location Pompano Beach KitchenAid Repair (754) 205-3356 Personal infor…" at bounding box center [968, 544] width 1095 height 904
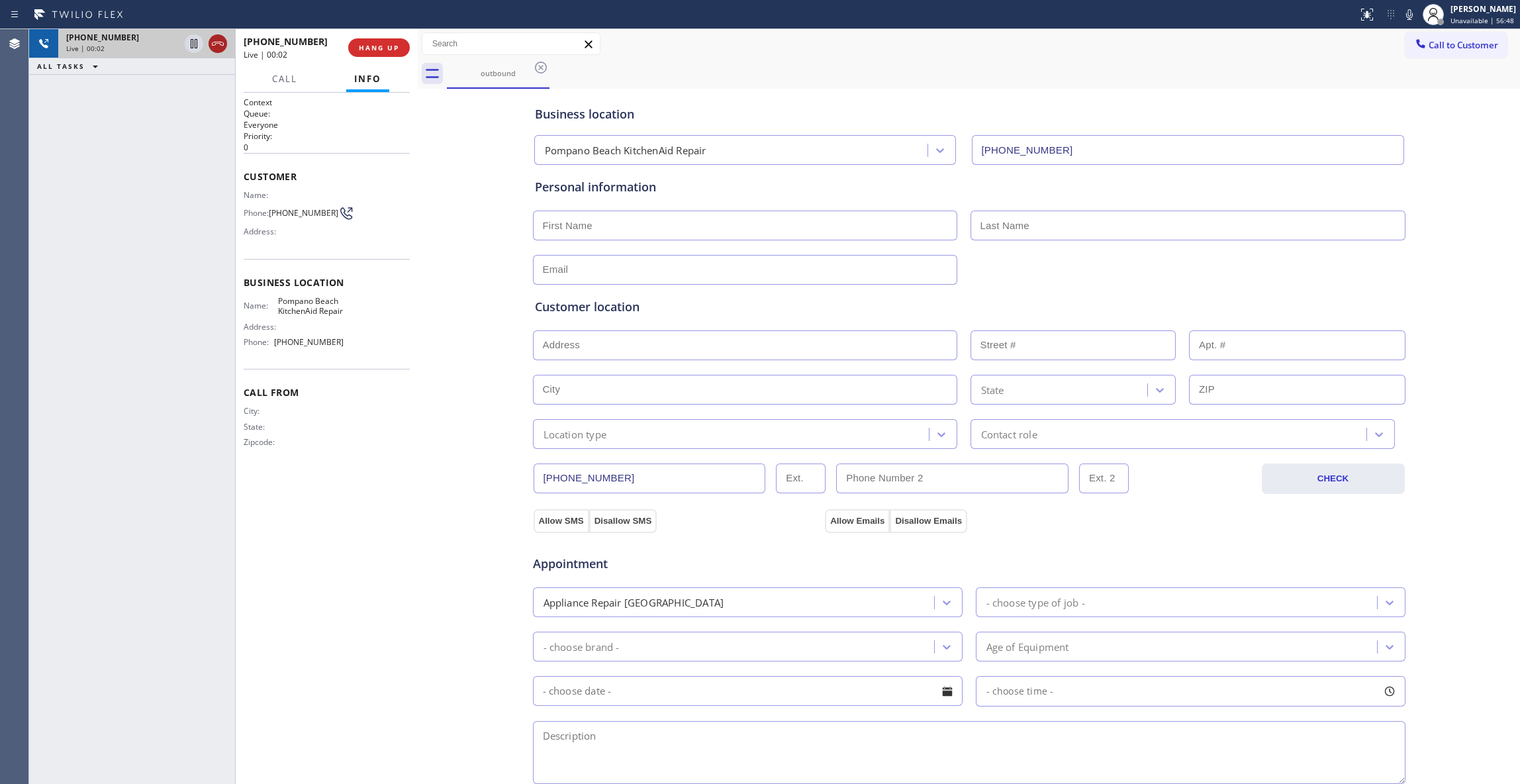
click at [218, 42] on icon at bounding box center [218, 43] width 16 height 16
click at [354, 44] on span "COMPLETE" at bounding box center [376, 48] width 46 height 10
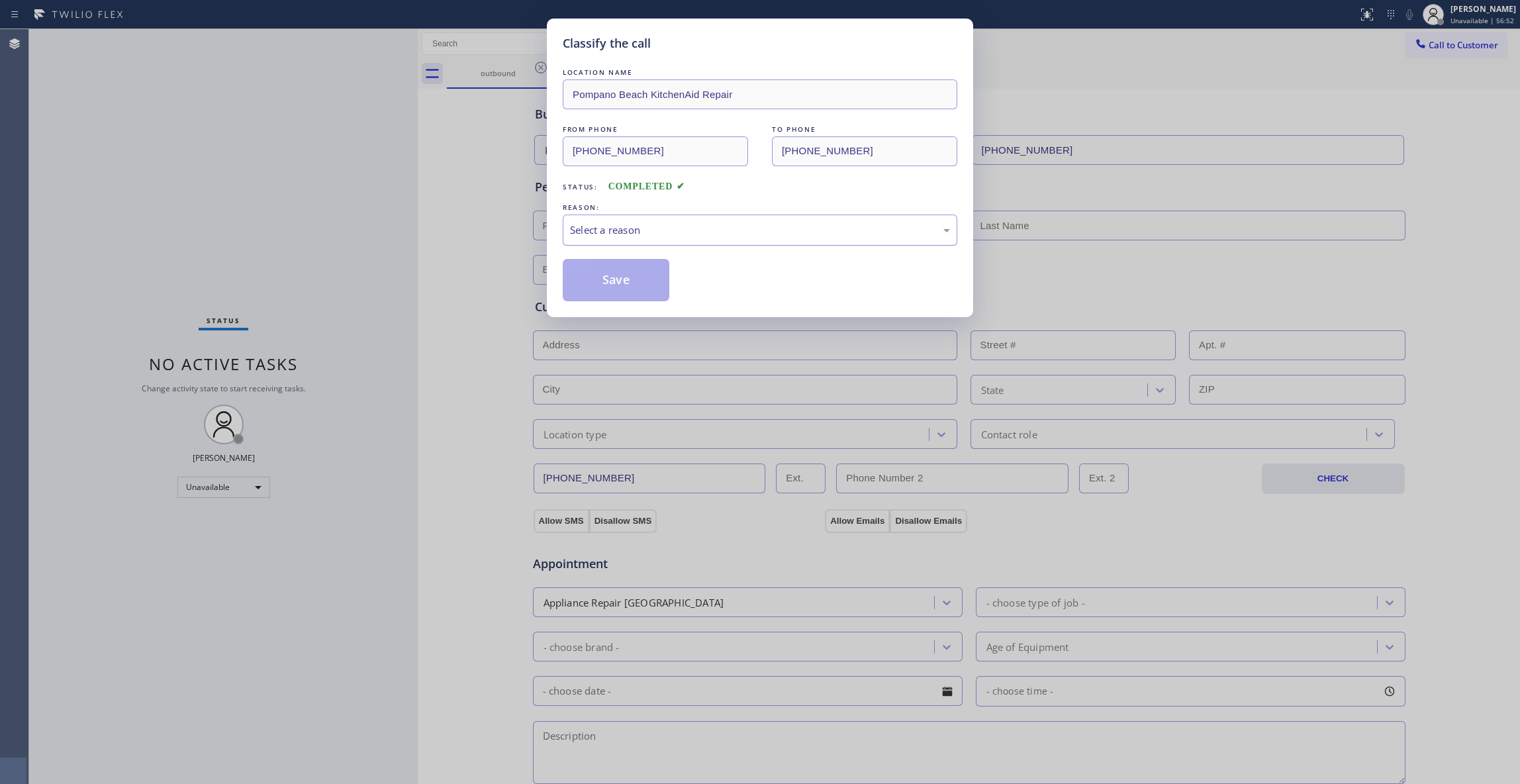
click at [681, 234] on div "Select a reason" at bounding box center [760, 230] width 380 height 16
click at [636, 287] on button "Save" at bounding box center [616, 279] width 106 height 42
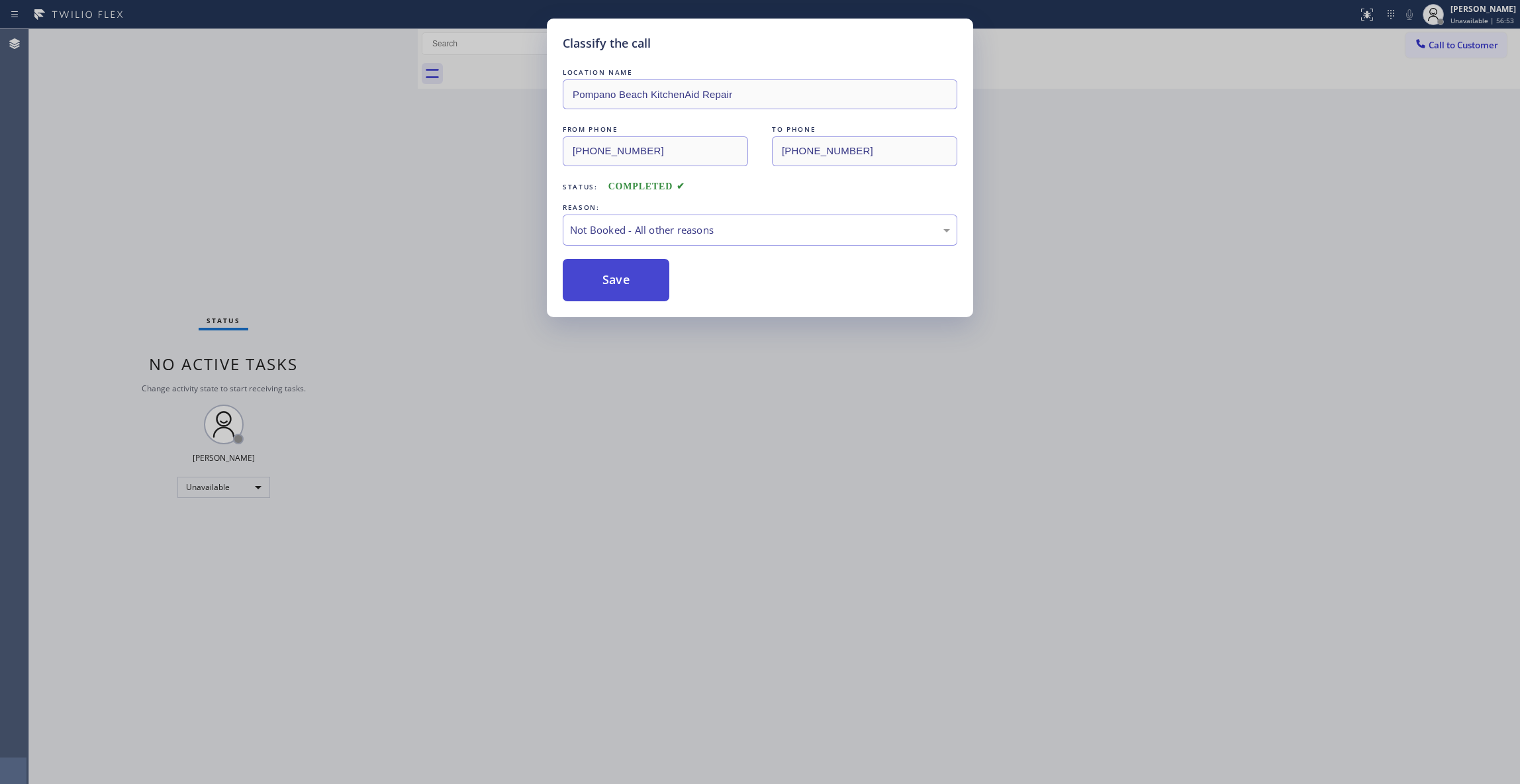
click at [636, 287] on button "Save" at bounding box center [616, 279] width 106 height 42
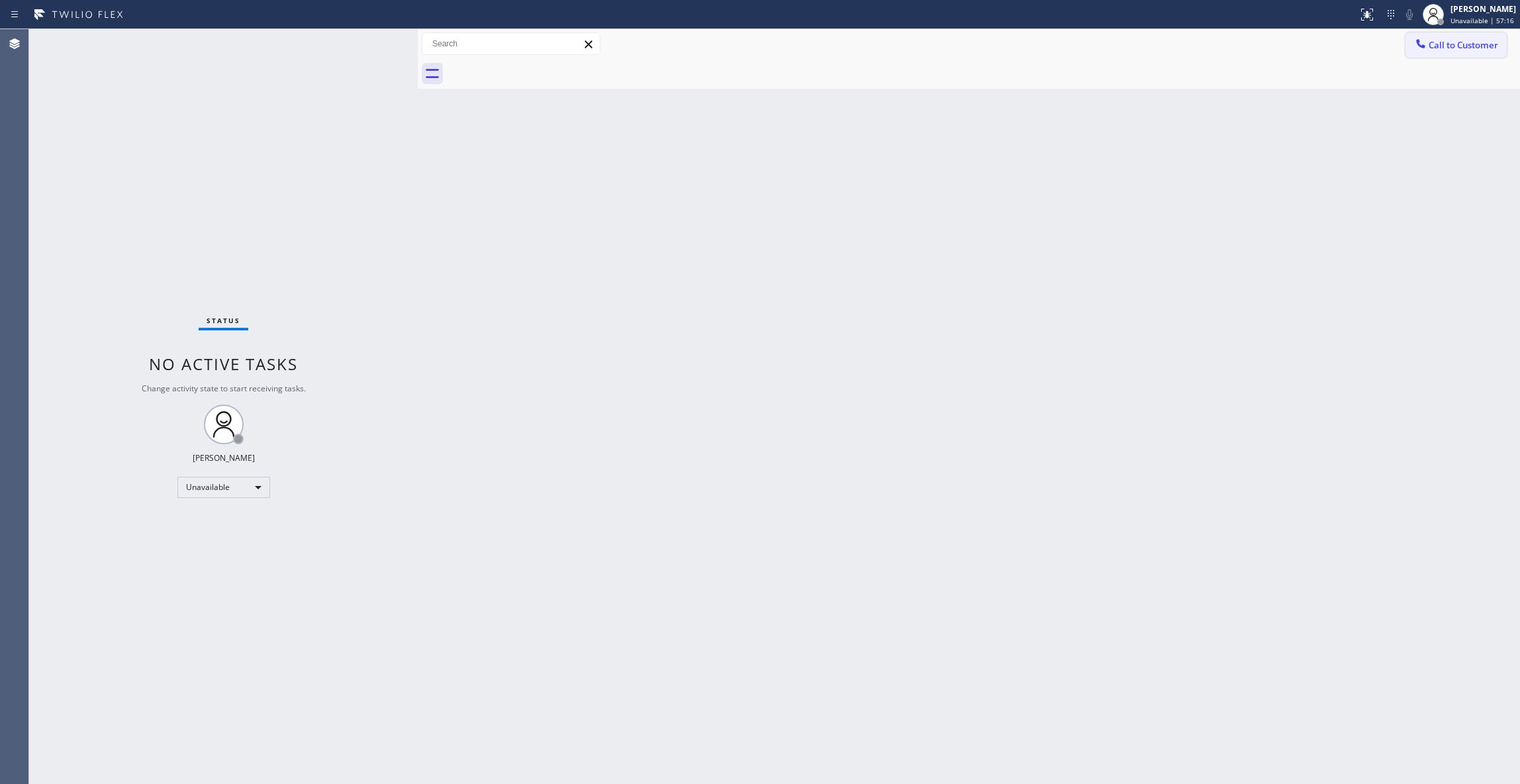
click at [1449, 51] on button "Call to Customer" at bounding box center [1456, 45] width 101 height 25
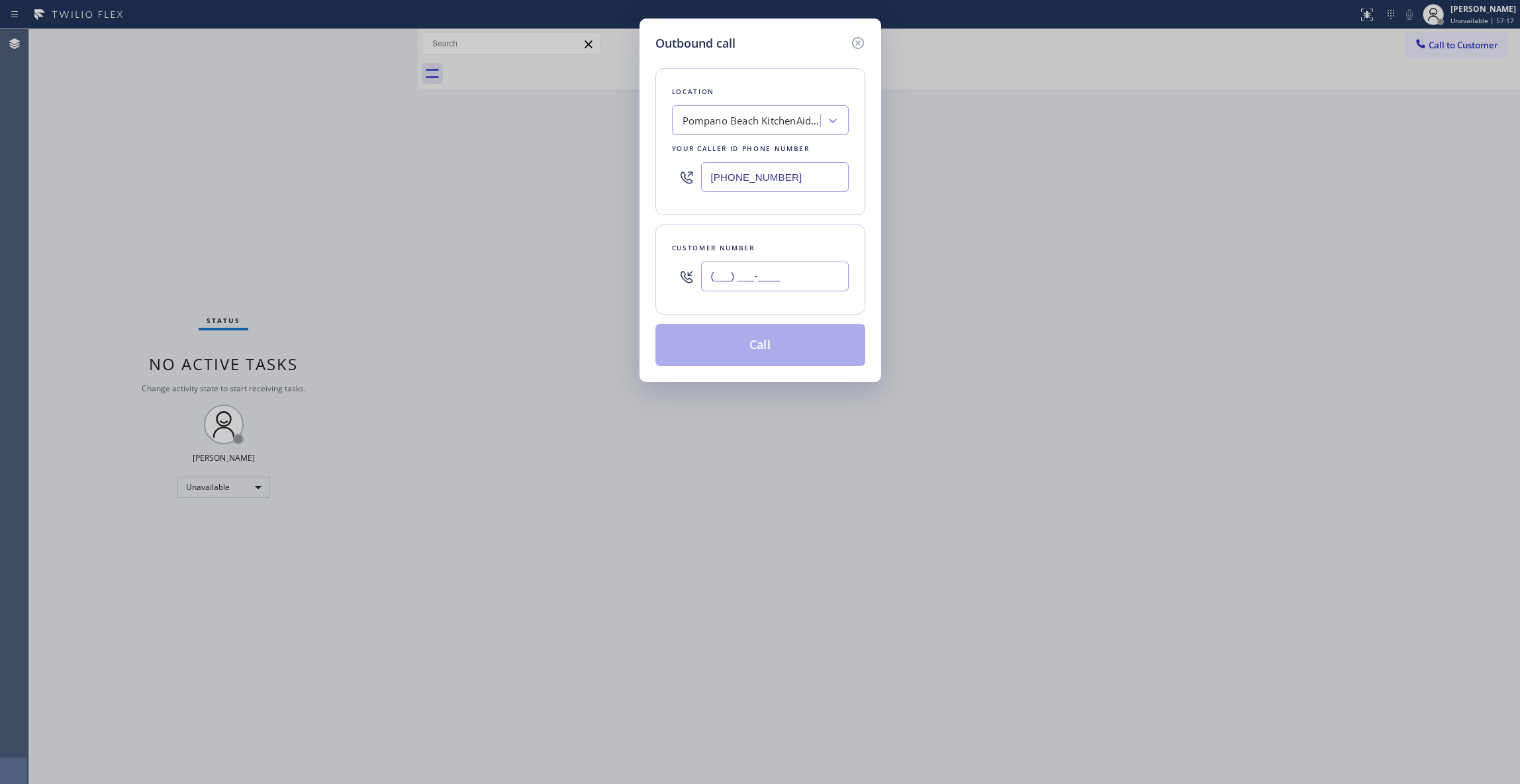
click at [752, 279] on input "(___) ___-____" at bounding box center [775, 276] width 148 height 29
paste input "646) 256-9622"
type input "(646) 256-9622"
paste input "347) 851-8112"
drag, startPoint x: 810, startPoint y: 178, endPoint x: 406, endPoint y: 163, distance: 404.3
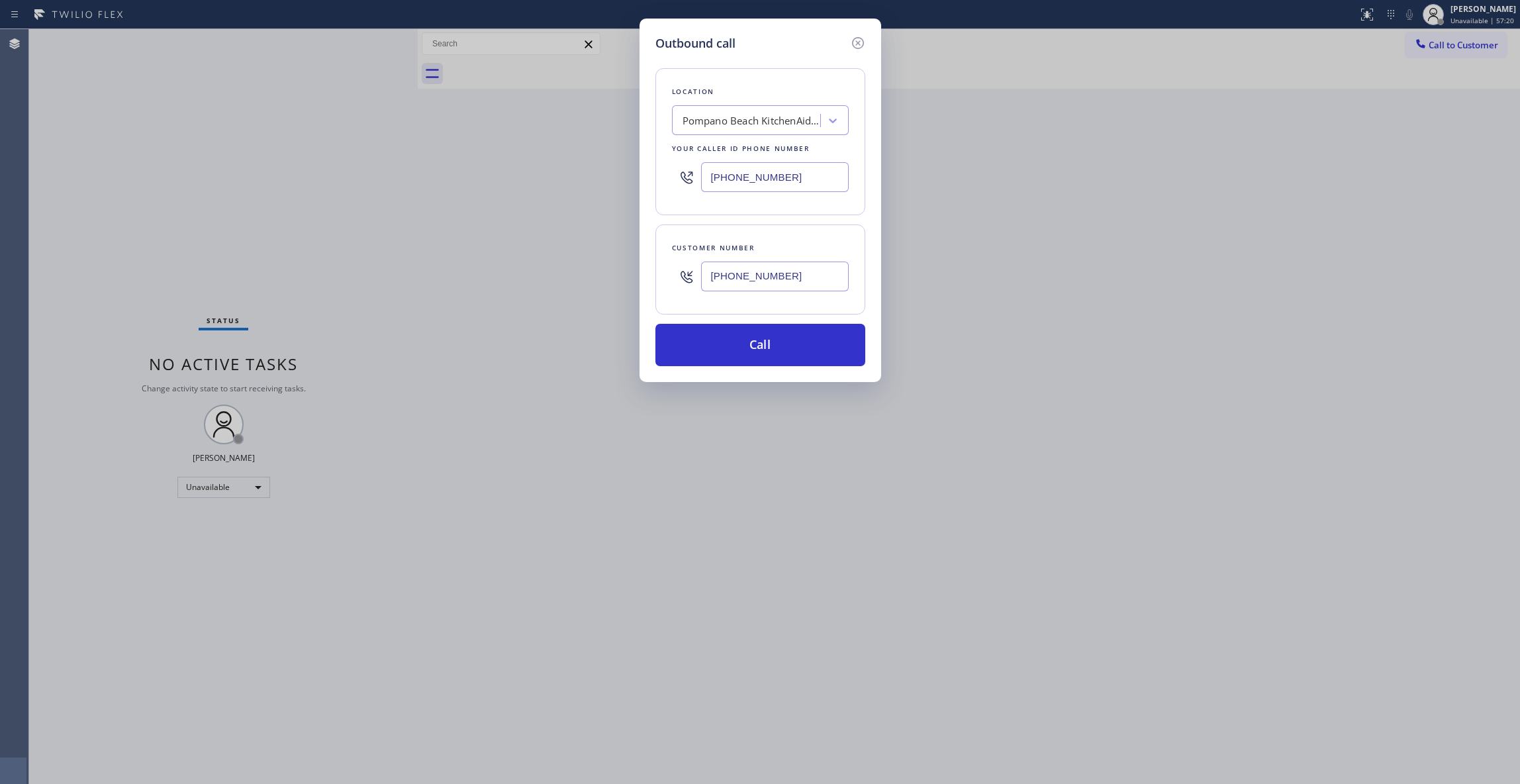
click at [406, 163] on div "Outbound call Location Pompano Beach KitchenAid Repair Your caller id phone num…" at bounding box center [760, 392] width 1520 height 784
drag, startPoint x: 816, startPoint y: 179, endPoint x: 432, endPoint y: 224, distance: 386.6
click at [281, 180] on div "Outbound call Location Curtis Appliance and Stove Repair Your caller id phone n…" at bounding box center [760, 392] width 1520 height 784
paste input "478) 518-112_"
drag, startPoint x: 814, startPoint y: 183, endPoint x: 361, endPoint y: 170, distance: 453.2
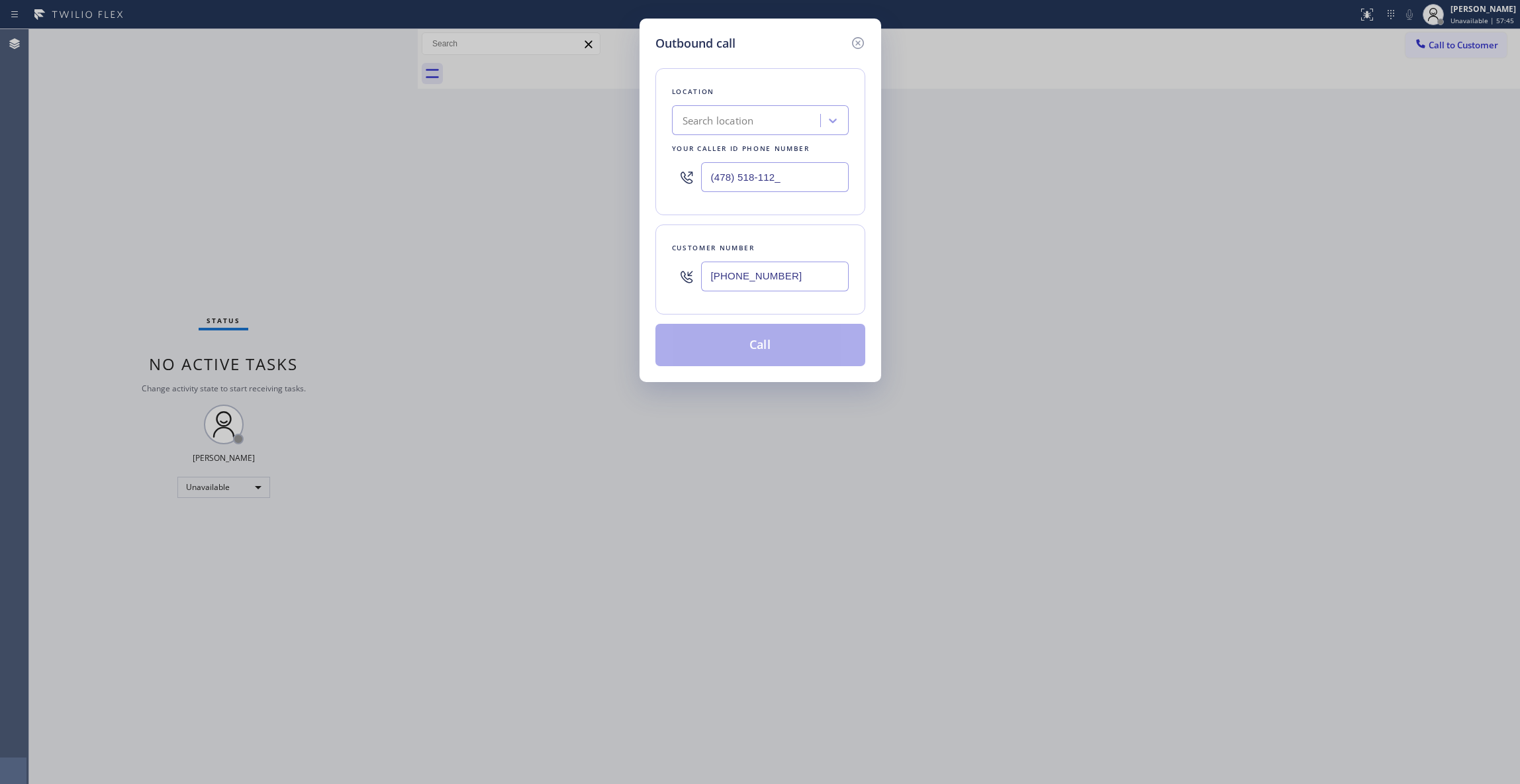
click at [363, 170] on div "Outbound call Location Search location Your caller id phone number (478) 518-11…" at bounding box center [760, 392] width 1520 height 784
paste input "text"
paste input "347) 851-8112"
drag, startPoint x: 802, startPoint y: 178, endPoint x: 273, endPoint y: 181, distance: 529.0
click at [294, 173] on div "Outbound call Location Search location Your caller id phone number (478) 518-11…" at bounding box center [760, 392] width 1520 height 784
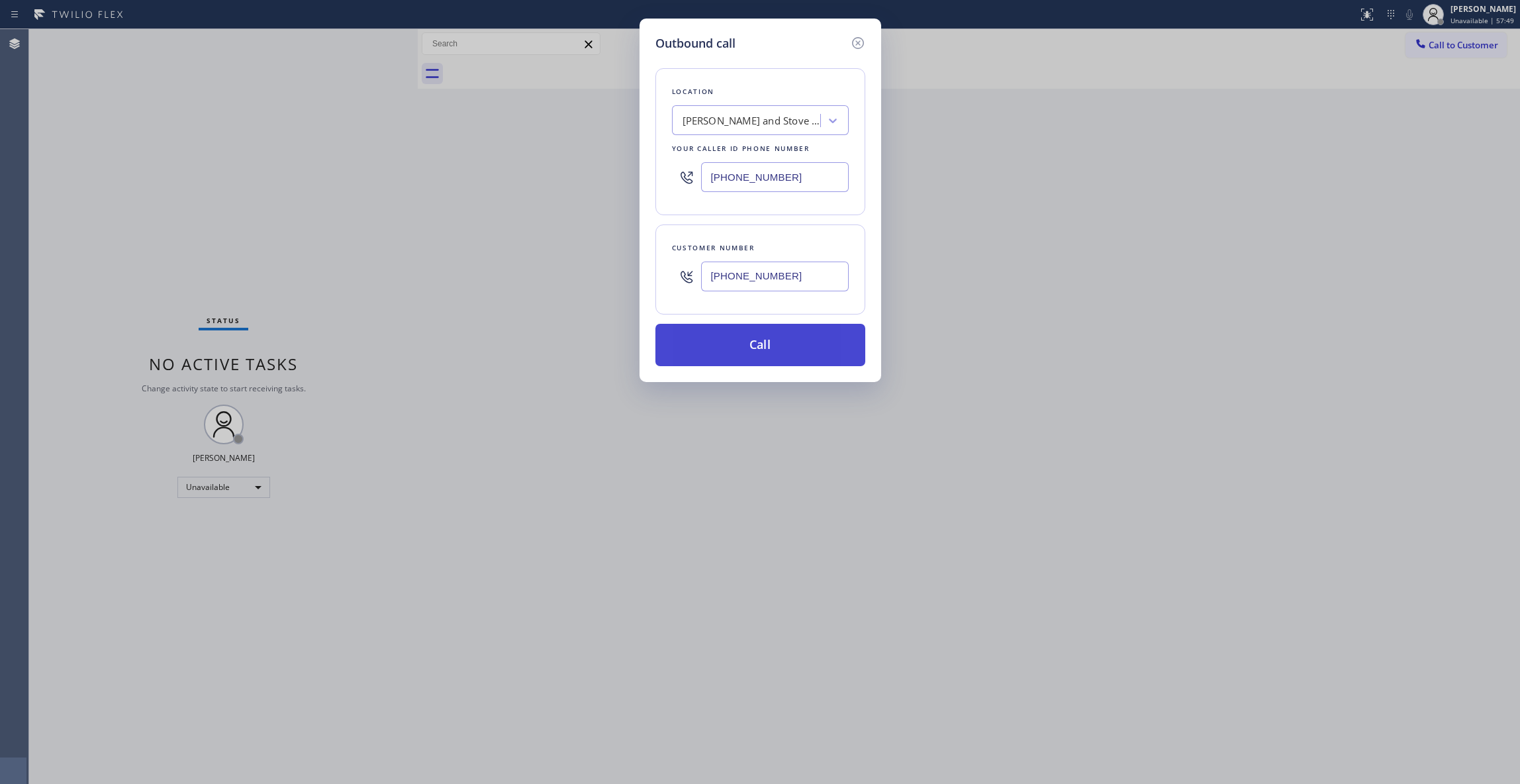
type input "(347) 851-8112"
click at [204, 554] on div "Outbound call Location Curtis Appliance and Stove Repair Your caller id phone n…" at bounding box center [760, 392] width 1520 height 784
click at [827, 341] on button "Call" at bounding box center [760, 344] width 210 height 42
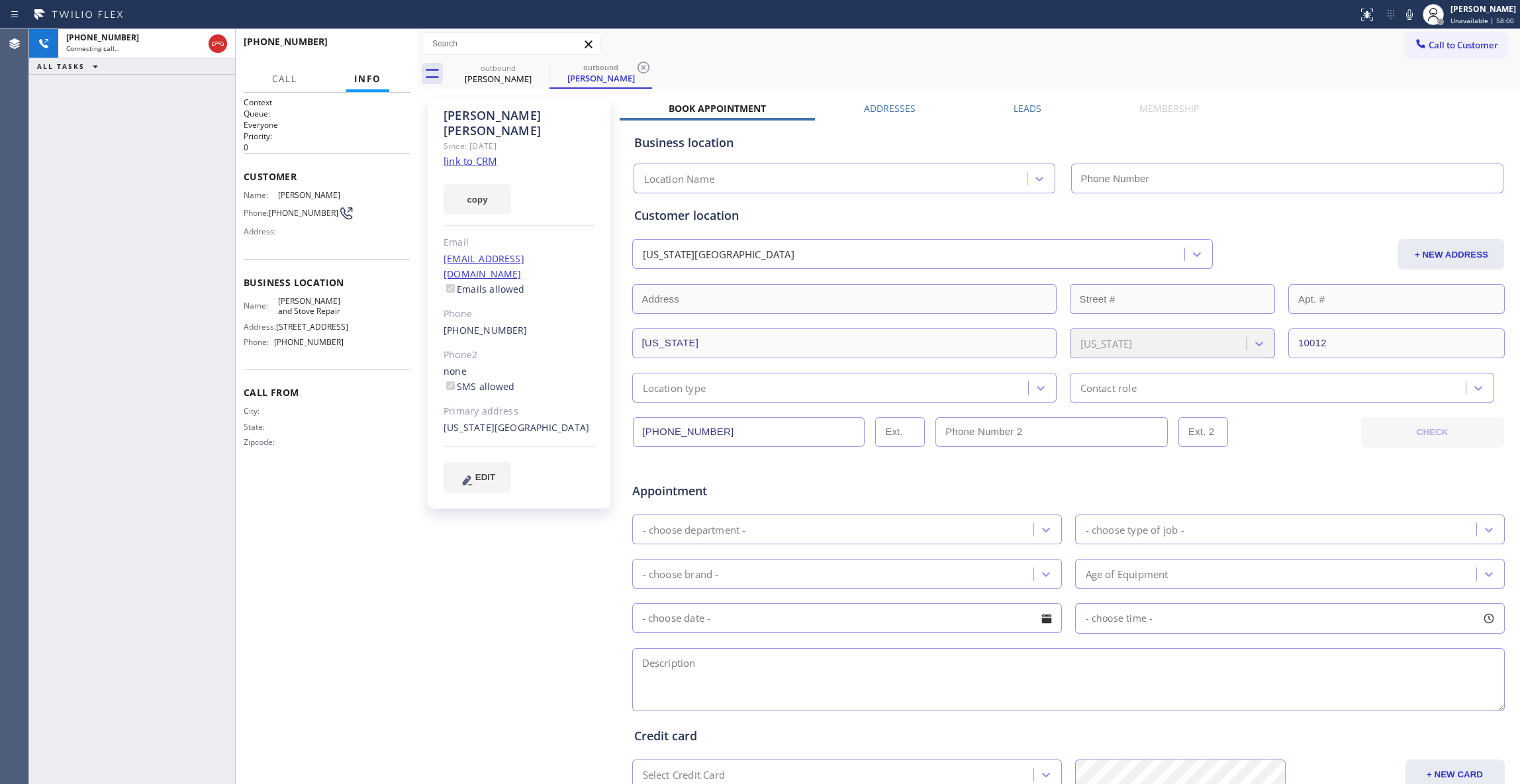
type input "(347) 851-8112"
click at [58, 652] on div "+16462569622 Connecting call… ALL TASKS ALL TASKS ACTIVE TASKS TASKS IN WRAP UP" at bounding box center [132, 406] width 206 height 755
click at [384, 54] on button "HANG UP" at bounding box center [379, 47] width 61 height 18
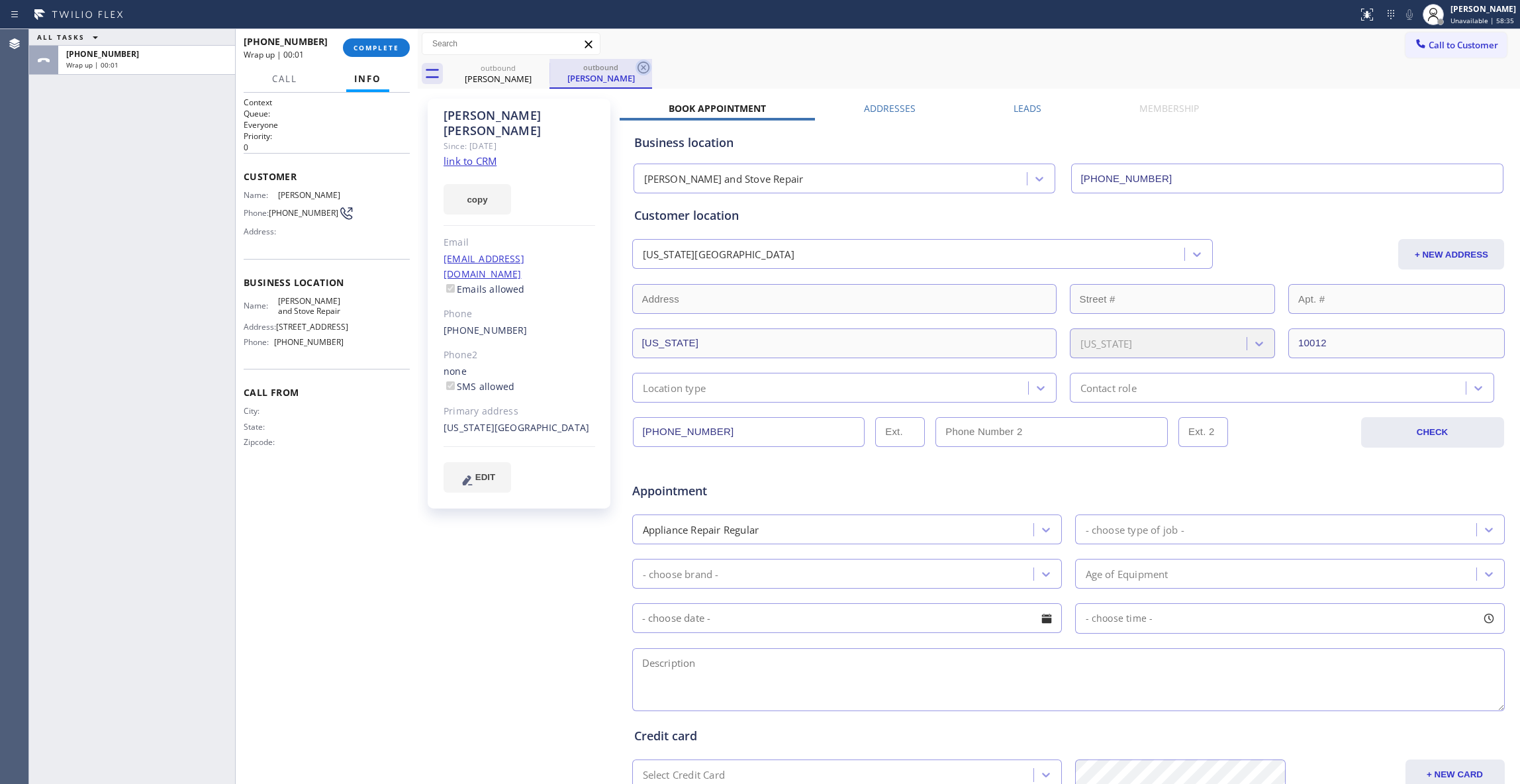
click at [642, 69] on icon at bounding box center [643, 67] width 12 height 12
click at [381, 49] on span "COMPLETE" at bounding box center [376, 48] width 46 height 10
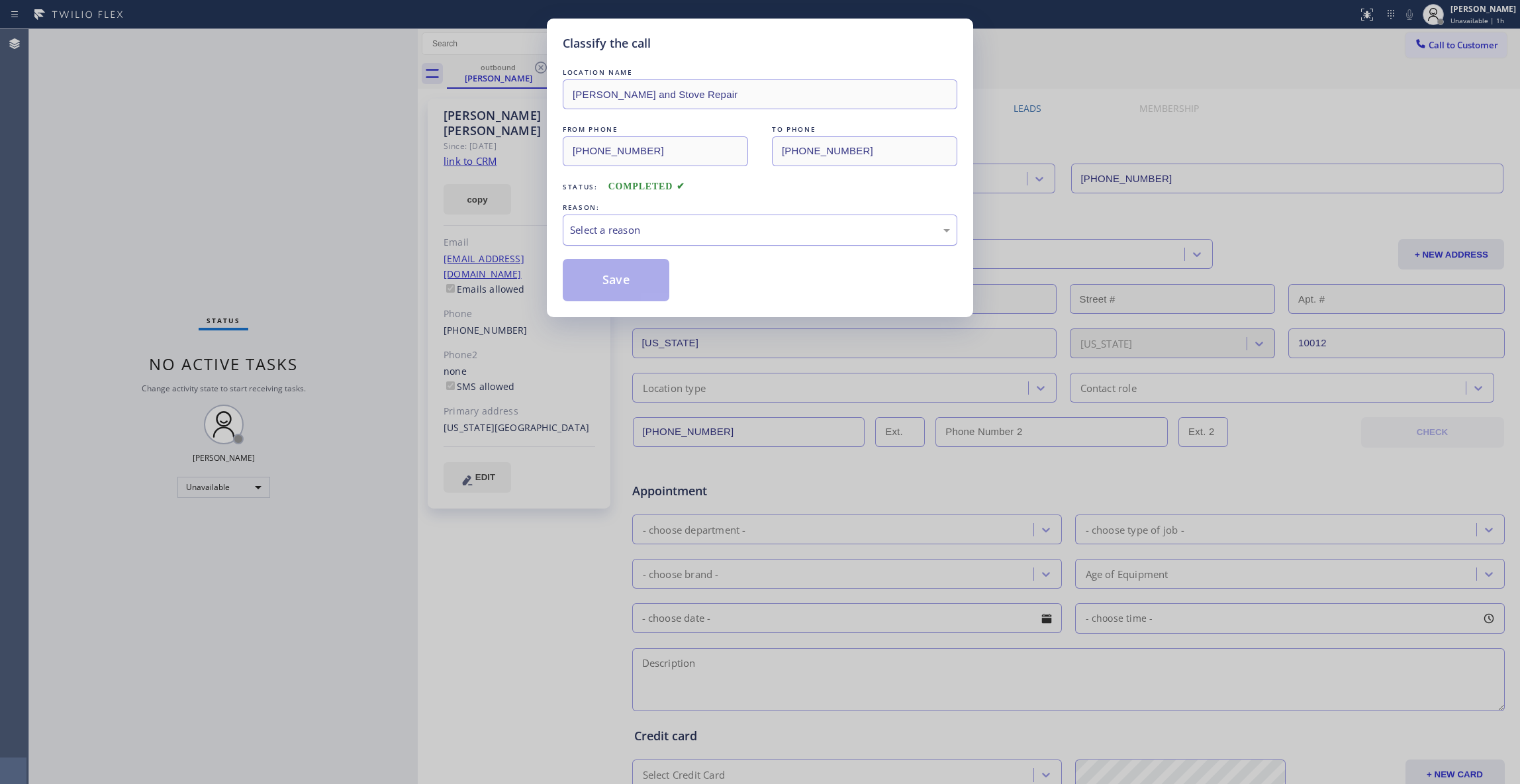
click at [642, 236] on div "Select a reason" at bounding box center [760, 230] width 380 height 16
click at [623, 281] on button "Save" at bounding box center [616, 279] width 106 height 42
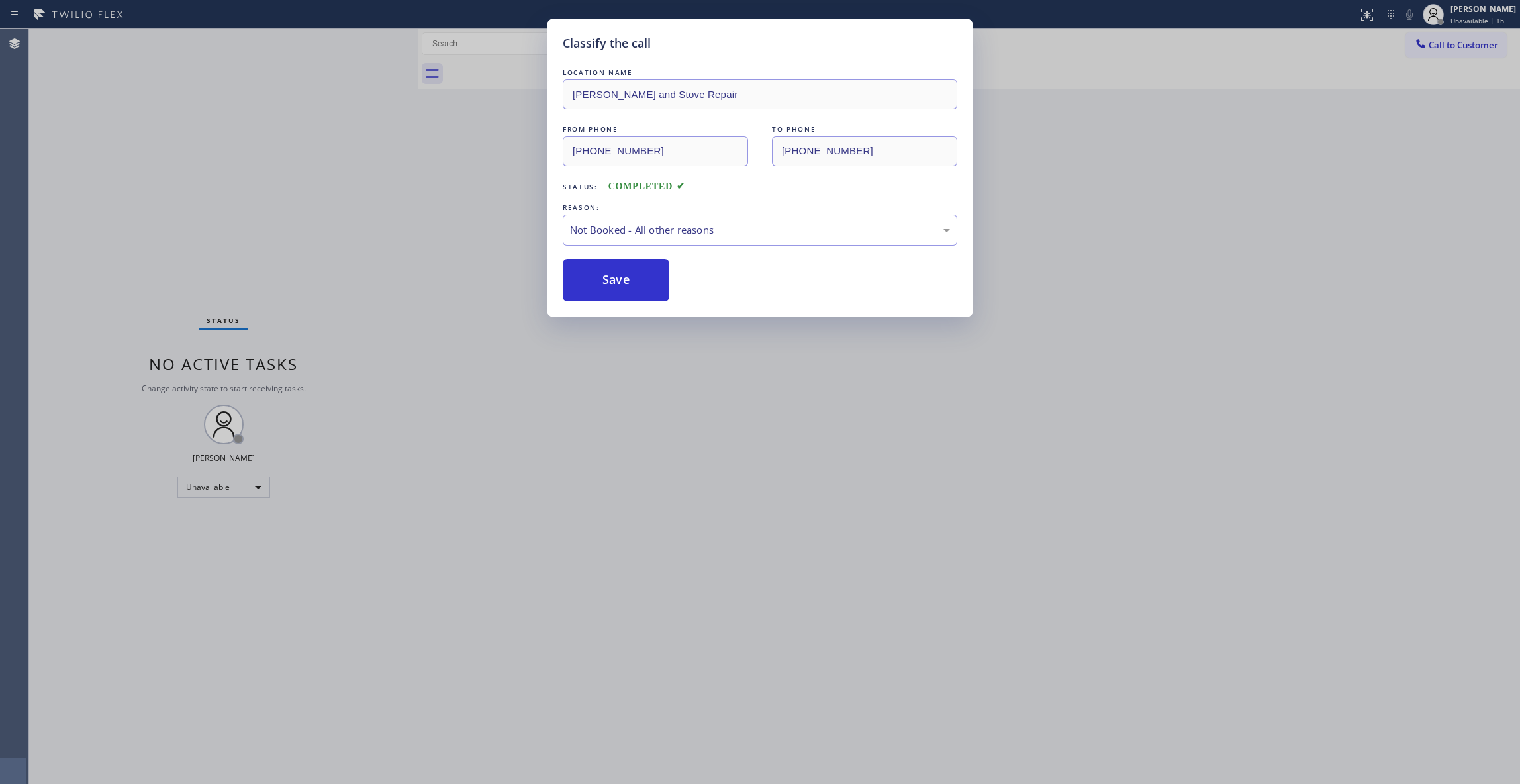
drag, startPoint x: 623, startPoint y: 281, endPoint x: 219, endPoint y: 312, distance: 405.2
click at [623, 281] on button "Save" at bounding box center [616, 279] width 106 height 42
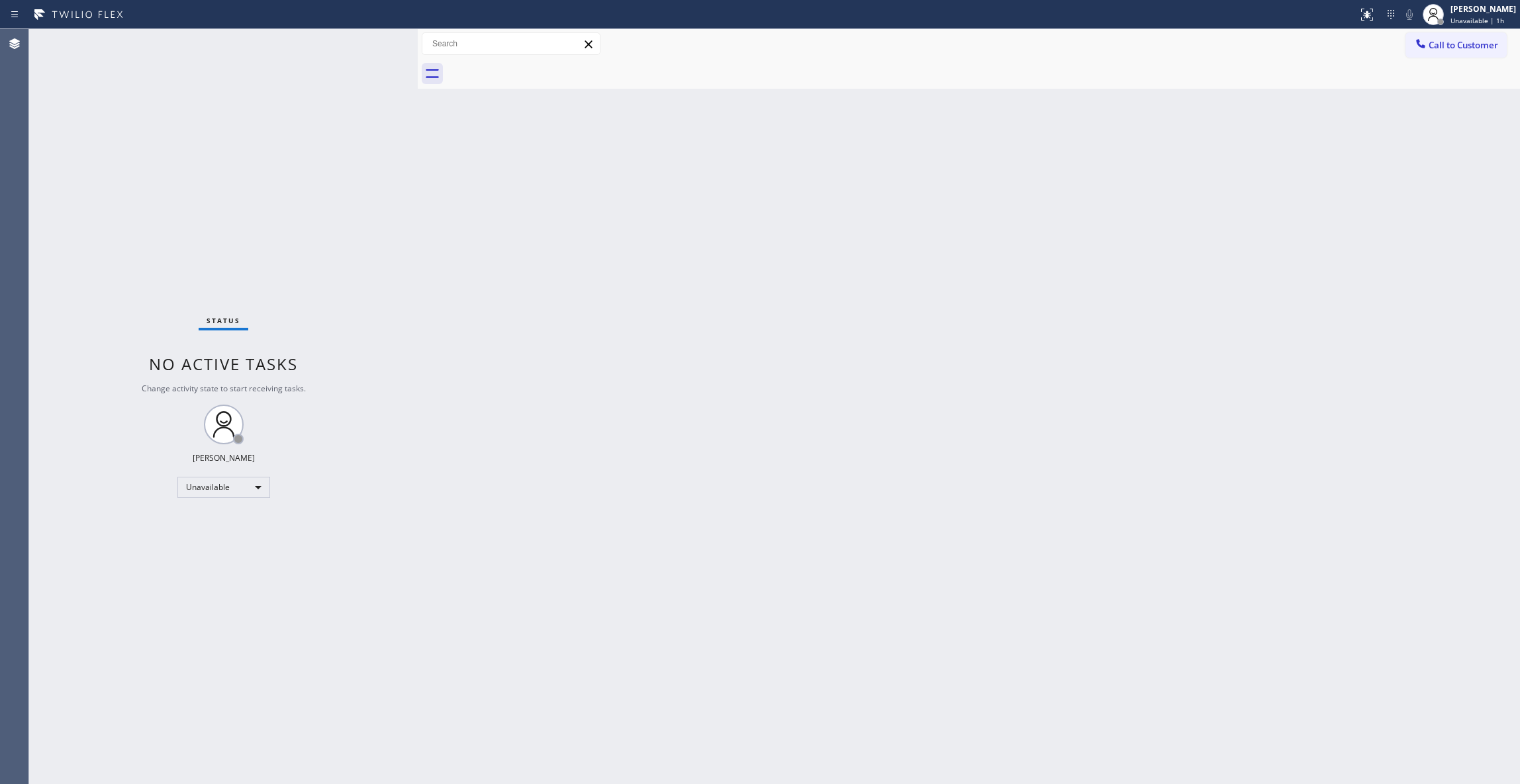
click at [1103, 420] on div "Back to Dashboard Change Sender ID Customers Technicians Select a contact Outbo…" at bounding box center [968, 406] width 1102 height 755
click at [125, 139] on div "Status No active tasks Change activity state to start receiving tasks. Louis Ma…" at bounding box center [224, 406] width 389 height 755
click at [1443, 44] on span "Call to Customer" at bounding box center [1464, 45] width 69 height 12
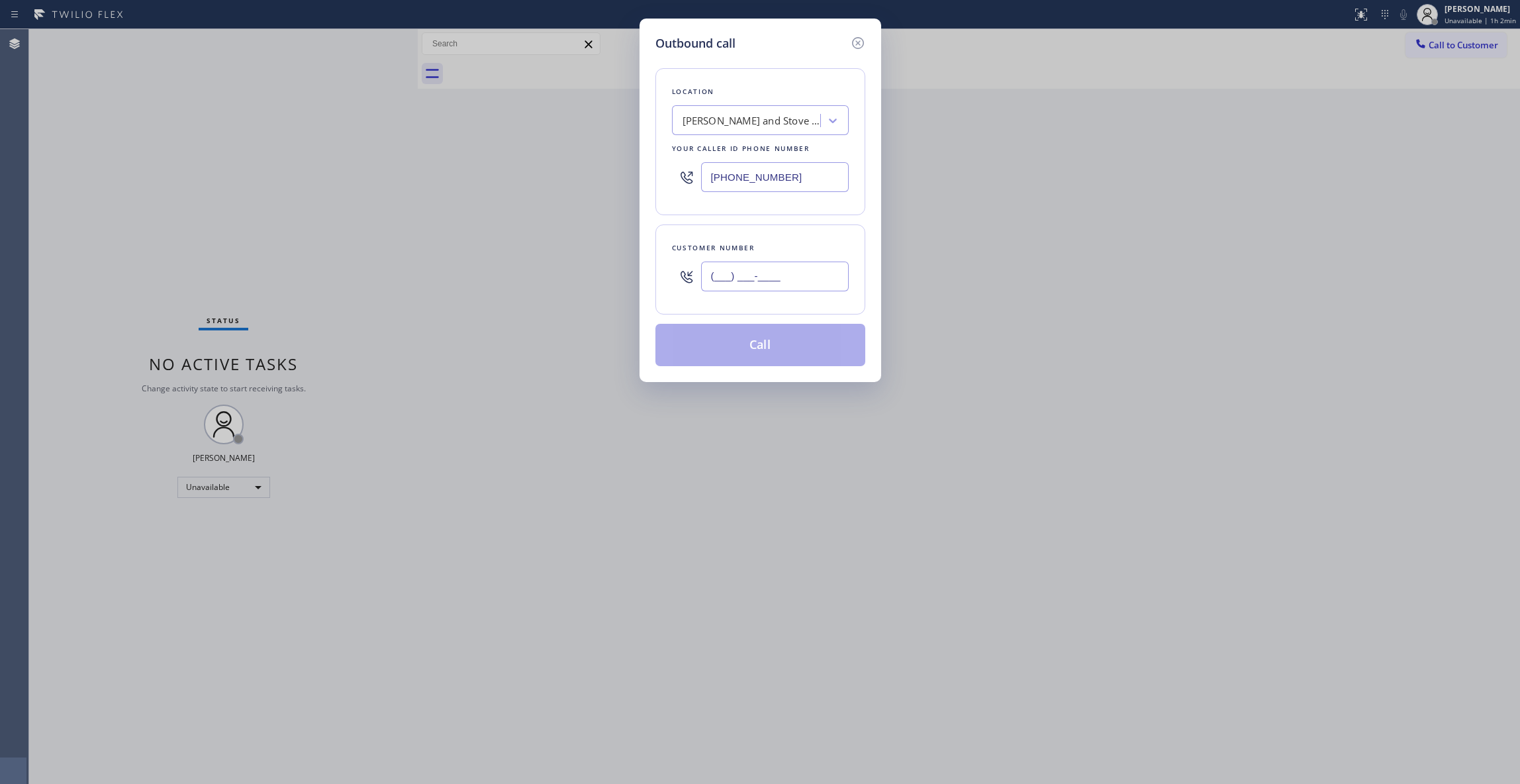
click at [764, 287] on input "(___) ___-____" at bounding box center [775, 276] width 148 height 29
paste input "408) 548-5844"
type input "(408) 548-5844"
paste input "408) 762-4144"
drag, startPoint x: 821, startPoint y: 182, endPoint x: 617, endPoint y: 182, distance: 204.0
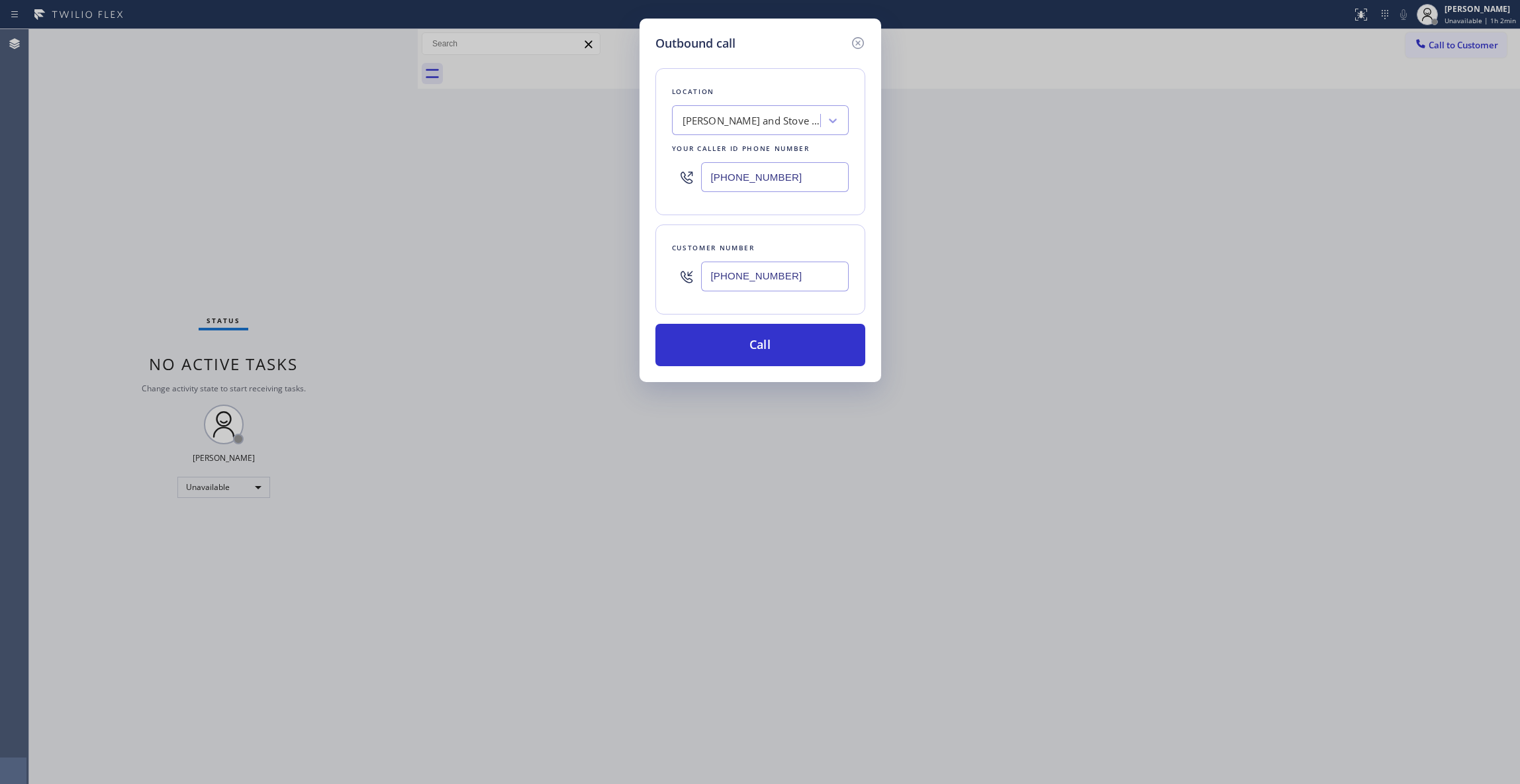
click at [617, 182] on div "Outbound call Location Curtis Appliance and Stove Repair Your caller id phone n…" at bounding box center [760, 392] width 1520 height 784
type input "(408) 762-4144"
drag, startPoint x: 810, startPoint y: 271, endPoint x: 727, endPoint y: 316, distance: 94.4
click at [610, 279] on div "Outbound call Location Bestway Appliance Repair Evergreen Your caller id phone …" at bounding box center [760, 392] width 1520 height 784
click at [729, 340] on button "Call" at bounding box center [760, 344] width 210 height 42
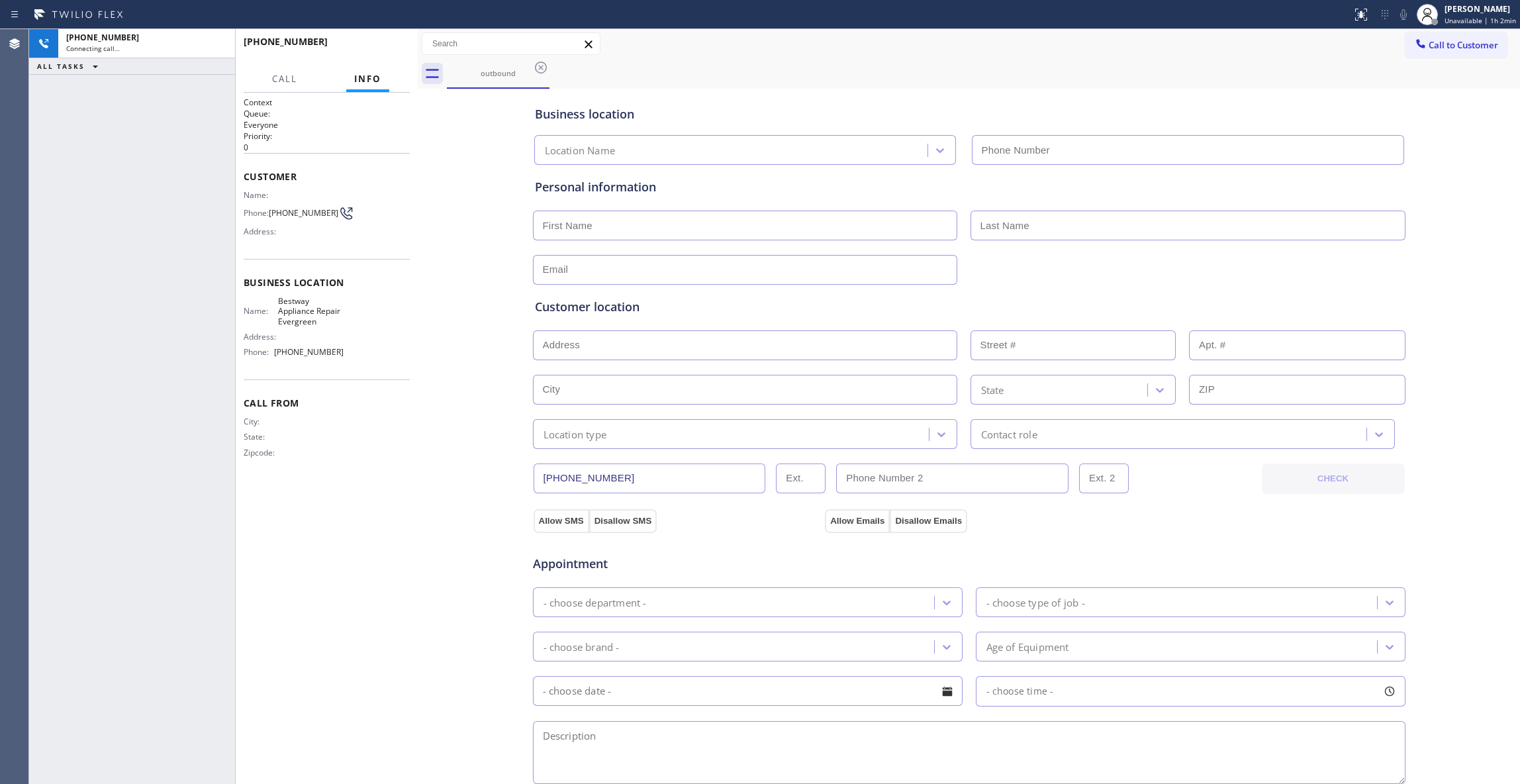
type input "(408) 762-4144"
drag, startPoint x: 423, startPoint y: 544, endPoint x: 363, endPoint y: 170, distance: 378.8
click at [423, 513] on div "Business location Bestway Appliance Repair Evergreen (408) 762-4144 Personal in…" at bounding box center [968, 544] width 1095 height 904
drag, startPoint x: 37, startPoint y: 430, endPoint x: 104, endPoint y: 175, distance: 263.7
click at [35, 424] on div "+14085485844 Connecting call… ALL TASKS ALL TASKS ACTIVE TASKS TASKS IN WRAP UP" at bounding box center [132, 406] width 206 height 755
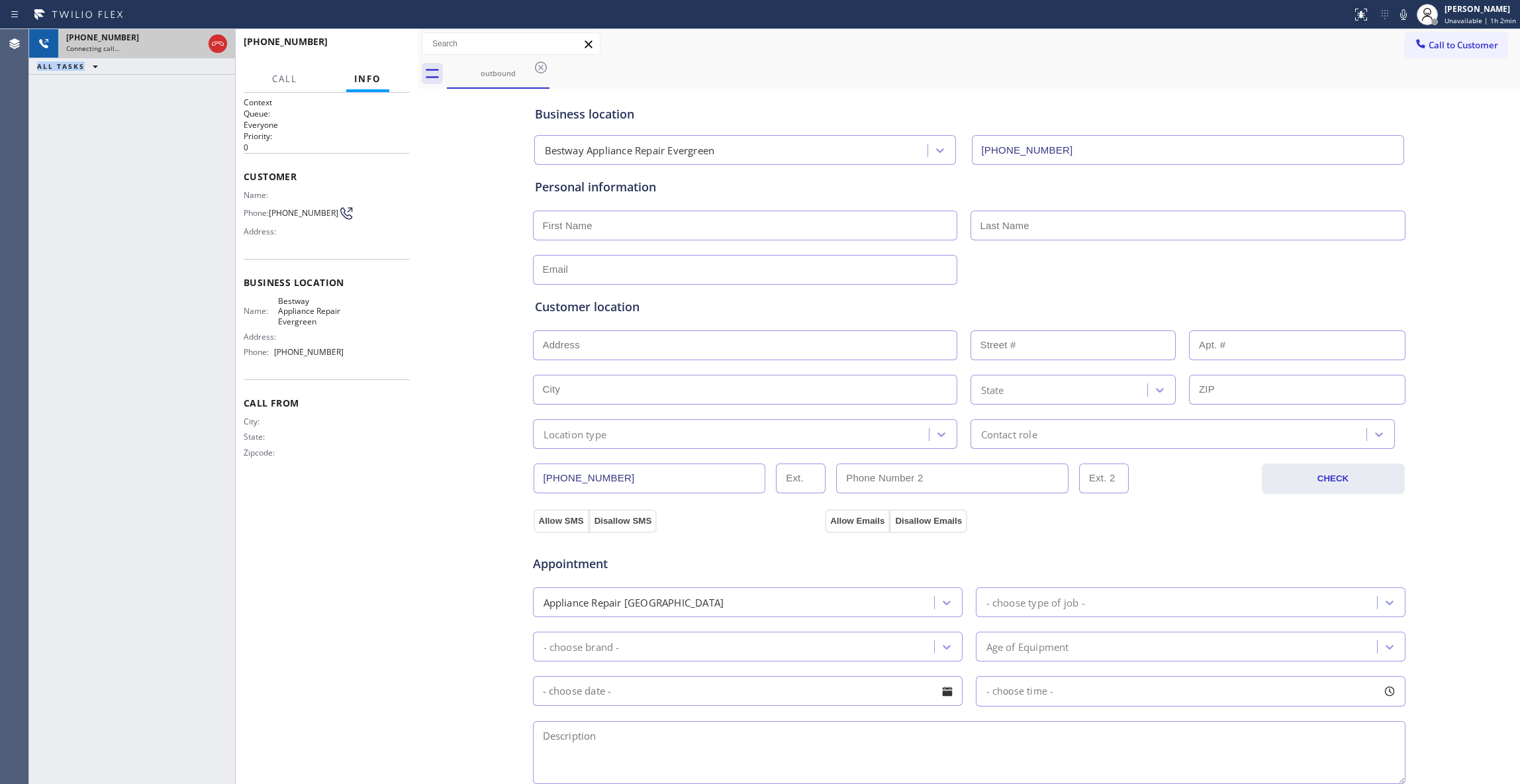
drag, startPoint x: 200, startPoint y: 50, endPoint x: 224, endPoint y: 44, distance: 24.7
click at [201, 50] on div "Connecting call…" at bounding box center [135, 48] width 137 height 10
click at [235, 43] on div at bounding box center [235, 406] width 1 height 755
click at [212, 53] on div at bounding box center [218, 44] width 24 height 29
drag, startPoint x: 208, startPoint y: 52, endPoint x: 211, endPoint y: 40, distance: 12.4
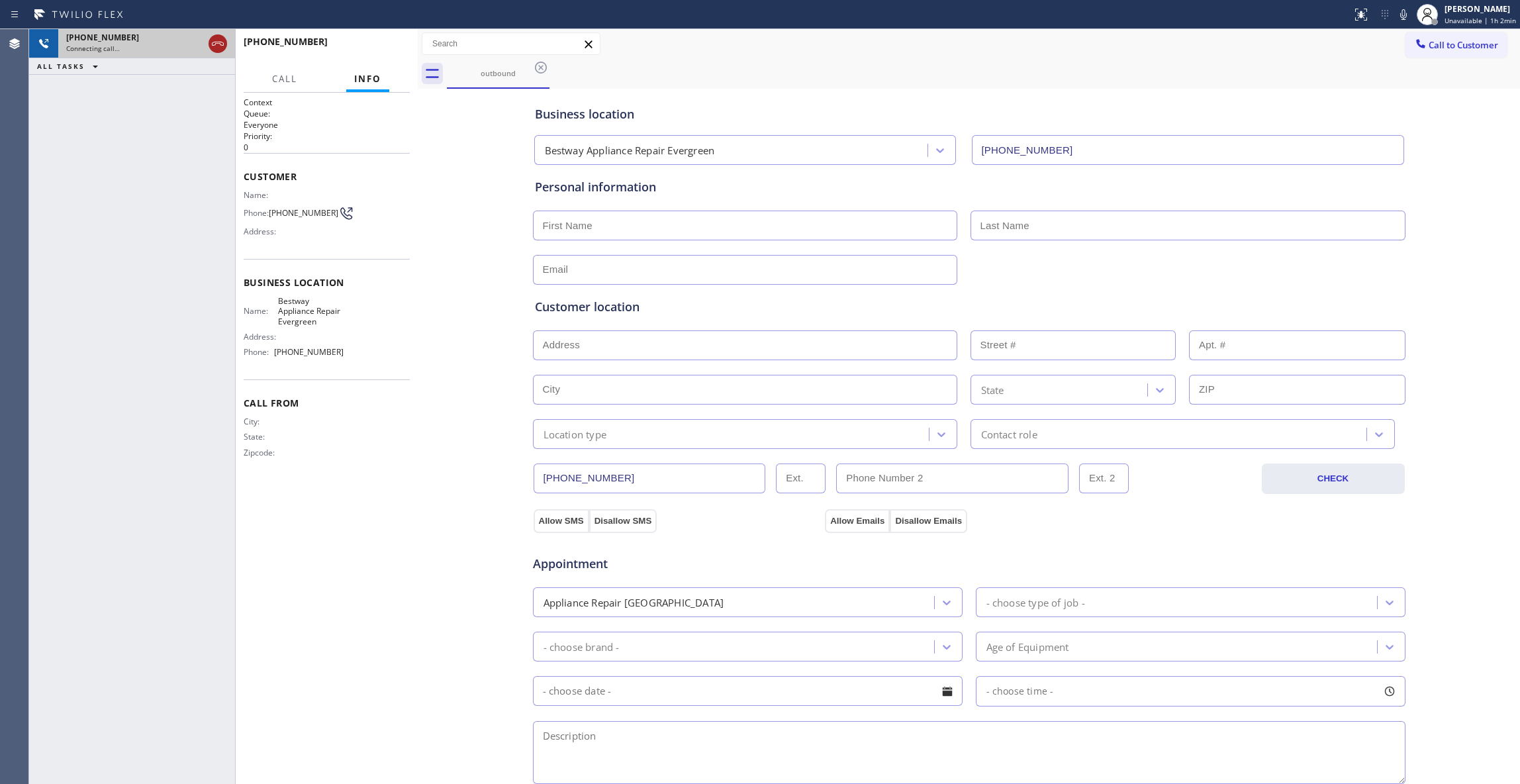
click at [208, 48] on div at bounding box center [218, 44] width 24 height 29
click at [211, 40] on icon at bounding box center [218, 43] width 16 height 16
click at [211, 40] on div "+14085485844" at bounding box center [147, 37] width 161 height 11
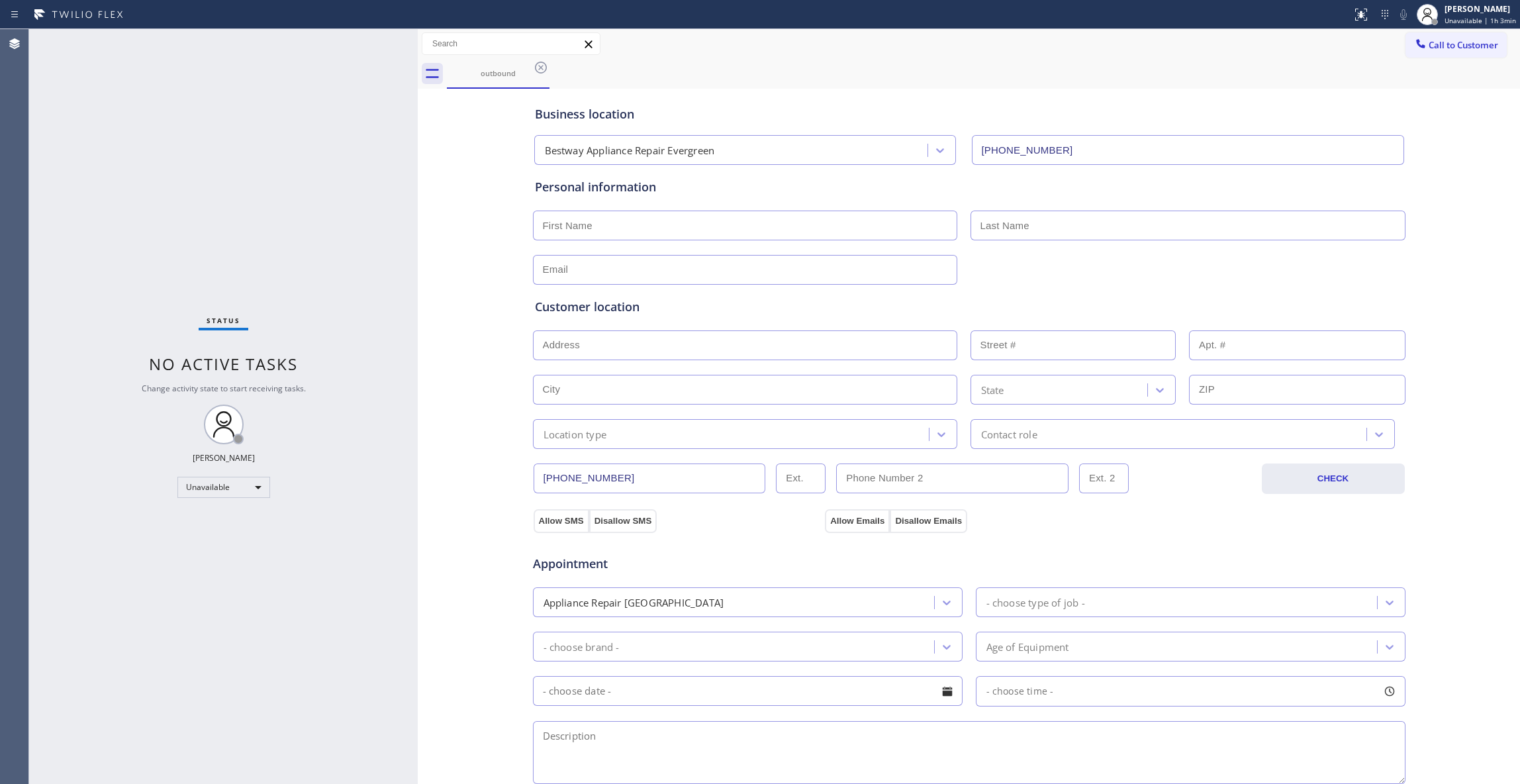
drag, startPoint x: 450, startPoint y: 217, endPoint x: 459, endPoint y: 194, distance: 24.7
click at [454, 212] on div "Business location Bestway Appliance Repair Evergreen (408) 762-4144 Personal in…" at bounding box center [968, 544] width 1095 height 904
click at [543, 67] on icon at bounding box center [540, 67] width 16 height 16
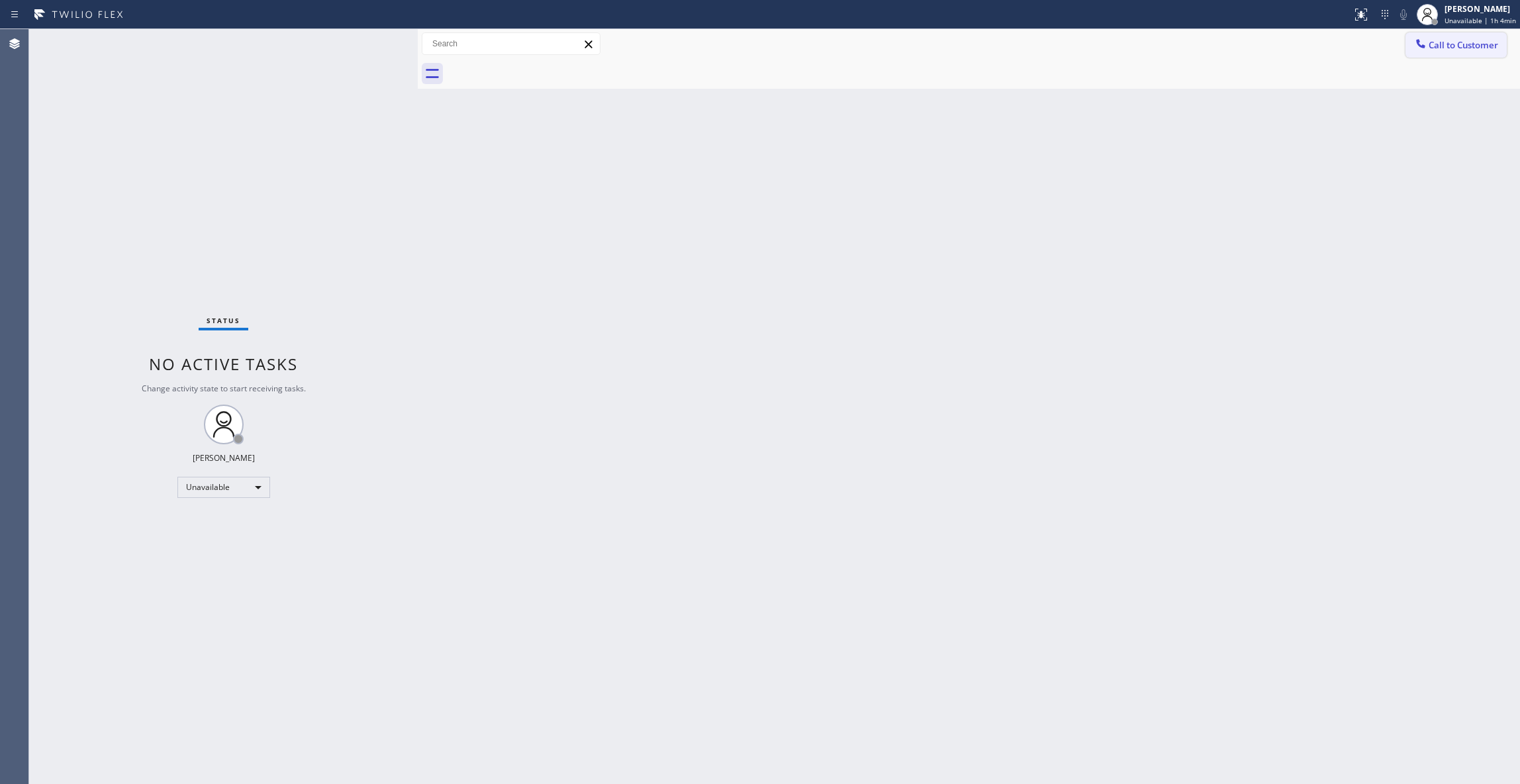
click at [1441, 48] on span "Call to Customer" at bounding box center [1464, 45] width 69 height 12
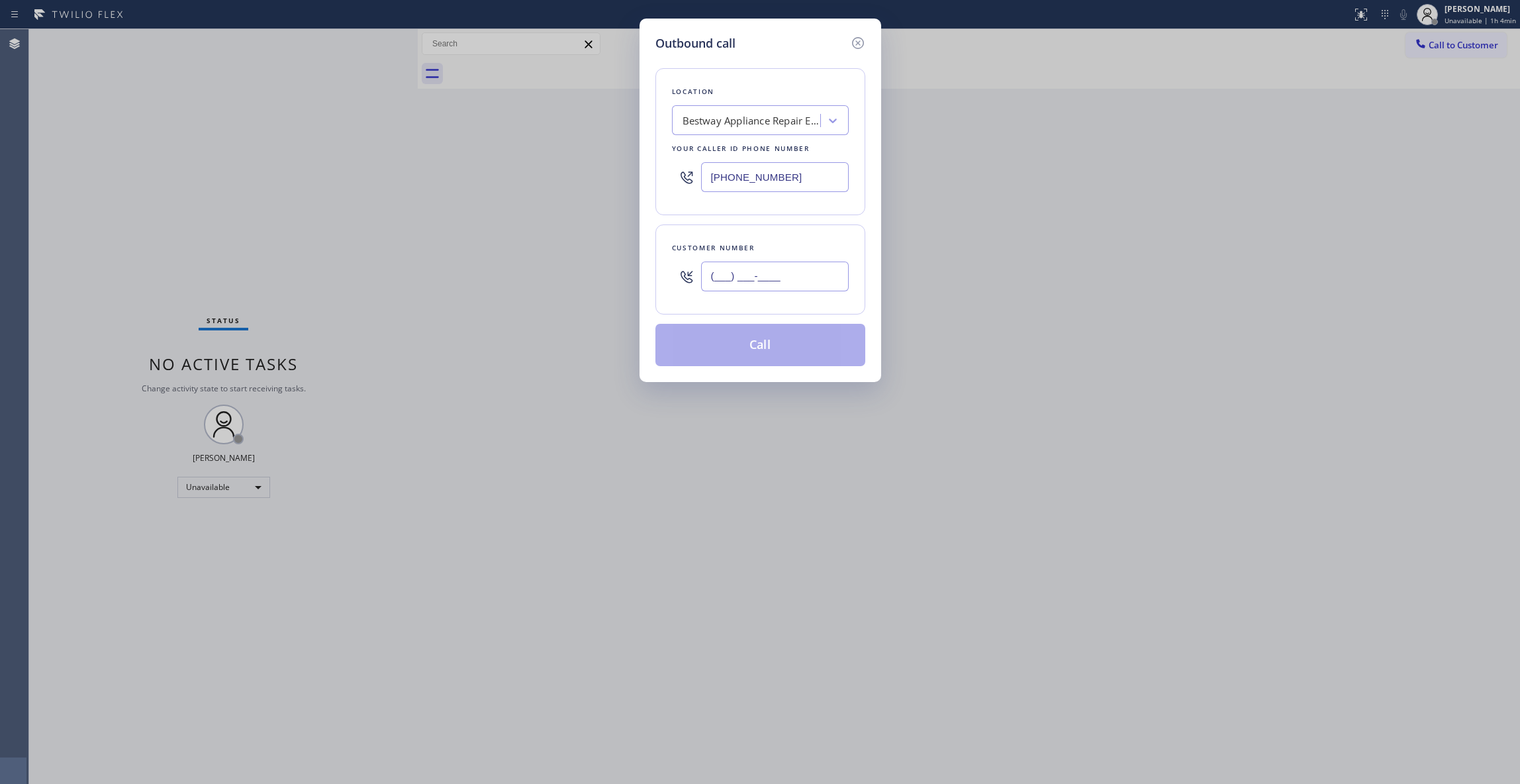
click at [777, 273] on input "(___) ___-____" at bounding box center [775, 276] width 148 height 29
paste input "862) 299-9571"
type input "(862) 299-9571"
paste input "908) 824-6025"
drag, startPoint x: 814, startPoint y: 177, endPoint x: 518, endPoint y: 177, distance: 296.0
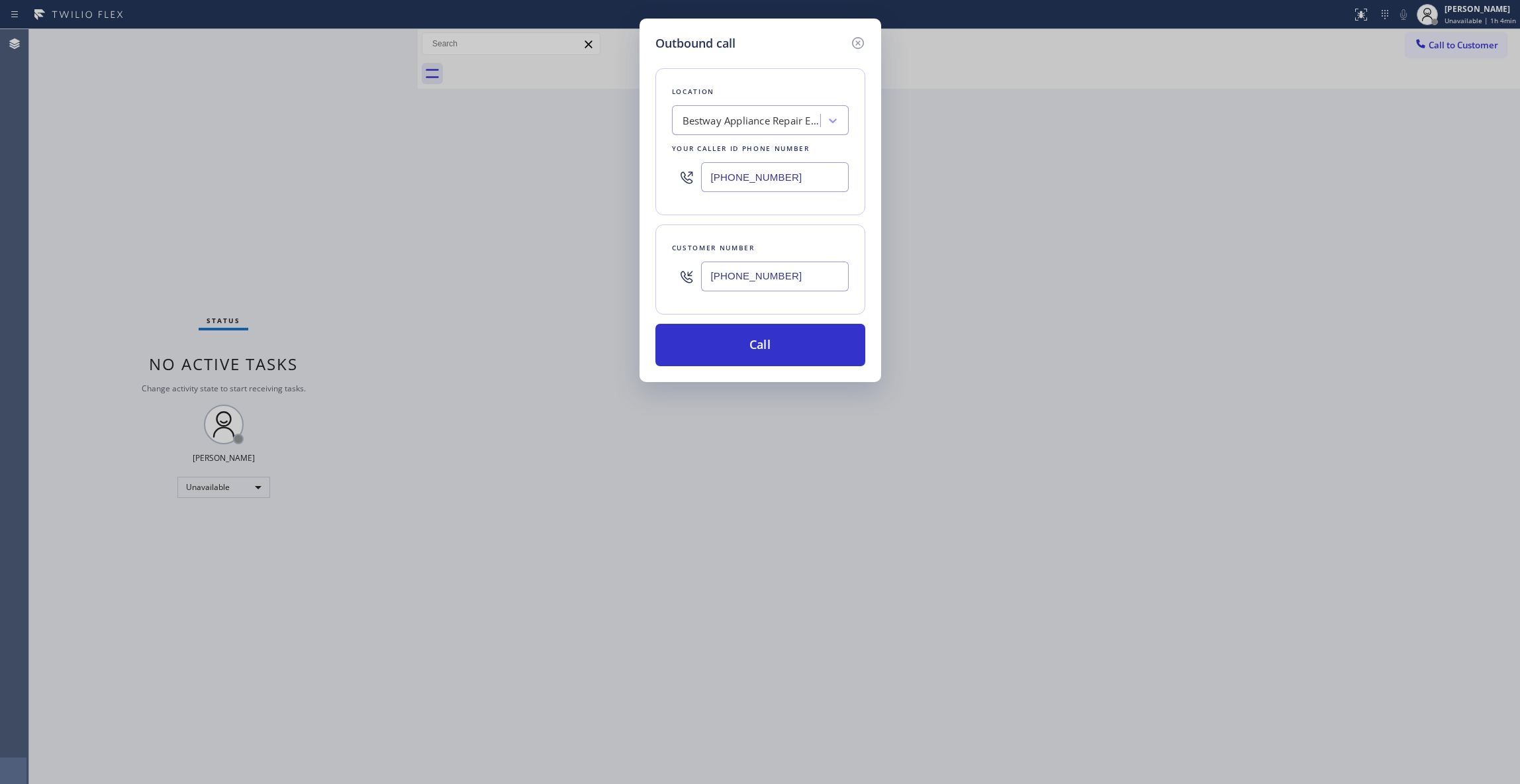
click at [518, 177] on div "Outbound call Location Bestway Appliance Repair Evergreen Your caller id phone …" at bounding box center [760, 392] width 1520 height 784
type input "(908) 824-6025"
drag, startPoint x: 820, startPoint y: 282, endPoint x: 553, endPoint y: 259, distance: 268.0
click at [550, 259] on div "Outbound call Location Electric Prime Star Roselle(Apex Electrical Contractors)…" at bounding box center [760, 392] width 1520 height 784
click at [759, 352] on button "Call" at bounding box center [760, 344] width 210 height 42
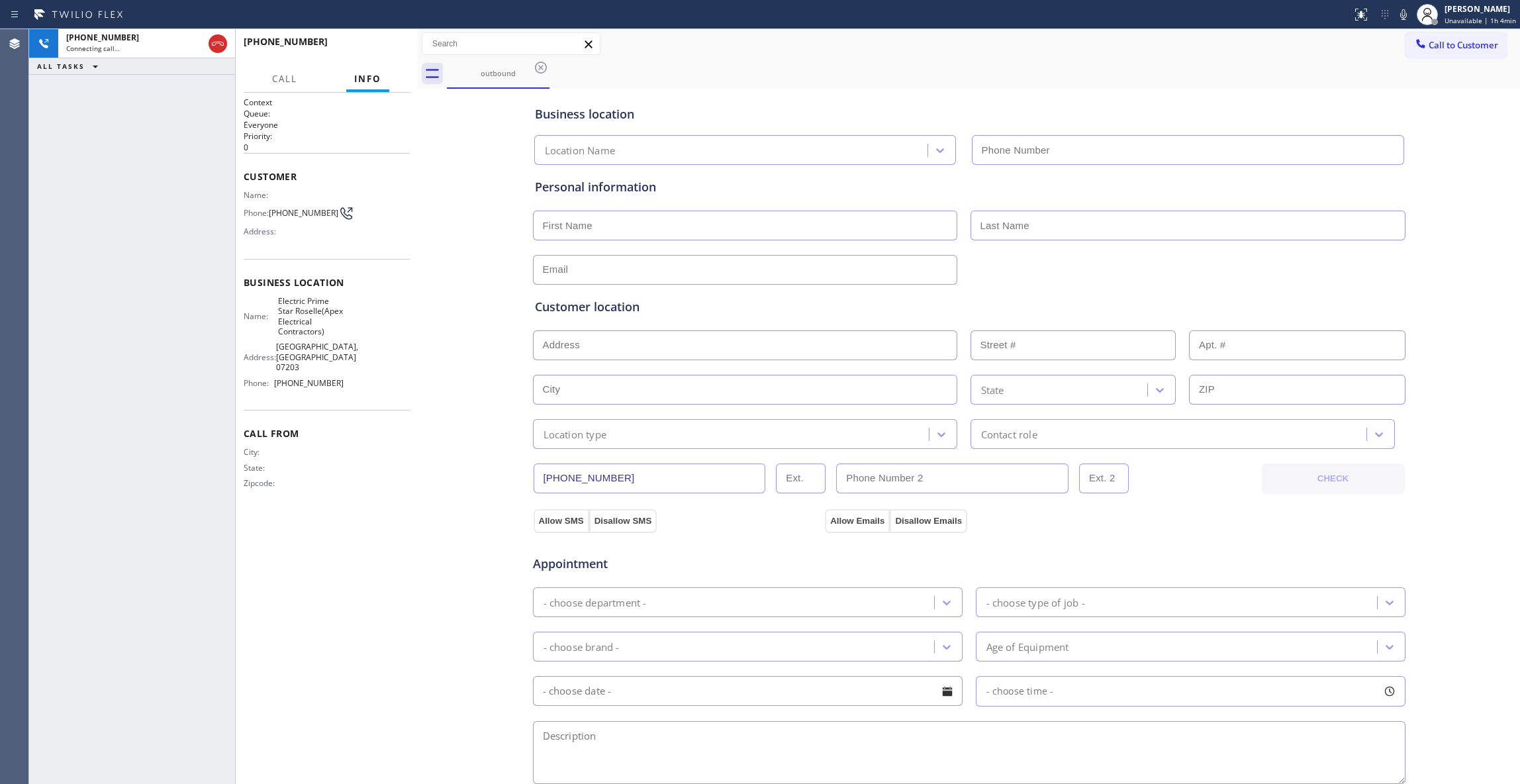
type input "(908) 824-6025"
click at [431, 456] on div "Business location Electric Prime Star Roselle(Apex Electrical Contractors) (908…" at bounding box center [968, 544] width 1095 height 904
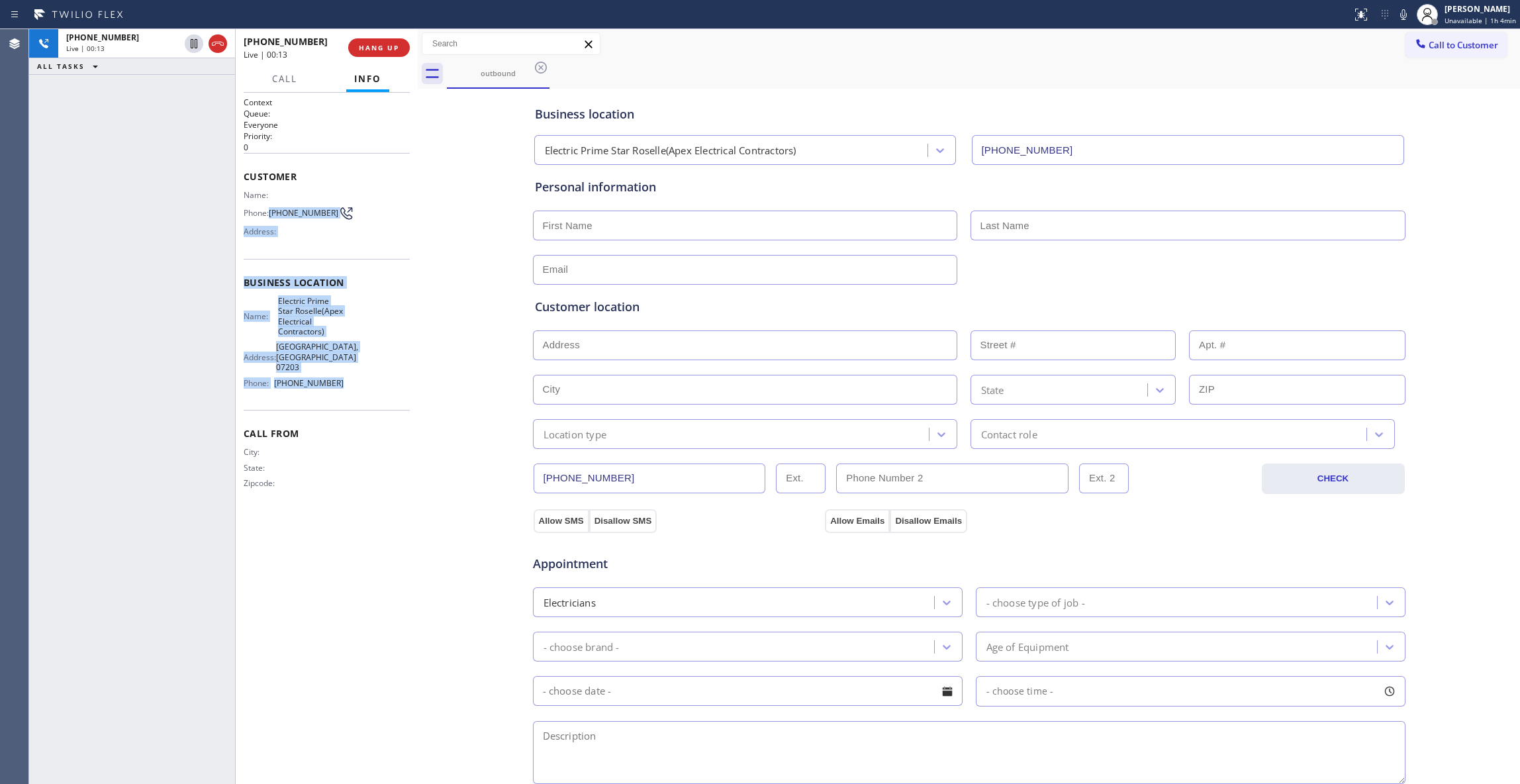
drag, startPoint x: 350, startPoint y: 371, endPoint x: 271, endPoint y: 211, distance: 178.4
click at [271, 211] on div "Context Queue: Everyone Priority: 0 Customer Name: Phone: (862) 299-9571 Addres…" at bounding box center [327, 303] width 166 height 414
copy div "(862) 299-9571 Address: Business location Name: Electric Prime Star Roselle(Ape…"
drag, startPoint x: 191, startPoint y: 47, endPoint x: 200, endPoint y: 45, distance: 9.2
click at [191, 47] on icon at bounding box center [195, 43] width 7 height 10
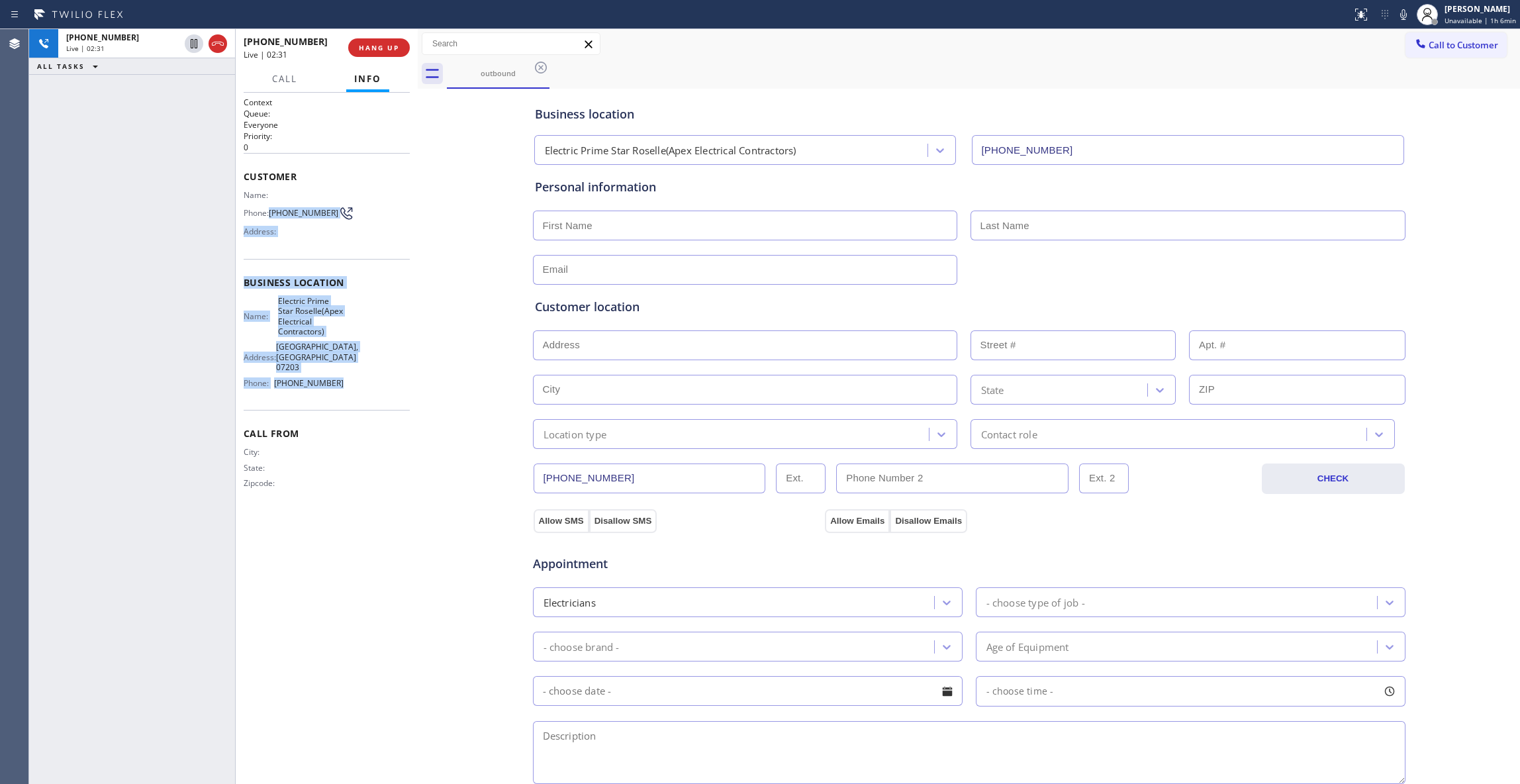
drag, startPoint x: 1390, startPoint y: 18, endPoint x: 1335, endPoint y: 40, distance: 59.2
click at [1395, 17] on icon at bounding box center [1403, 15] width 16 height 16
click at [192, 44] on icon at bounding box center [194, 43] width 16 height 16
click at [1396, 16] on icon at bounding box center [1400, 15] width 7 height 10
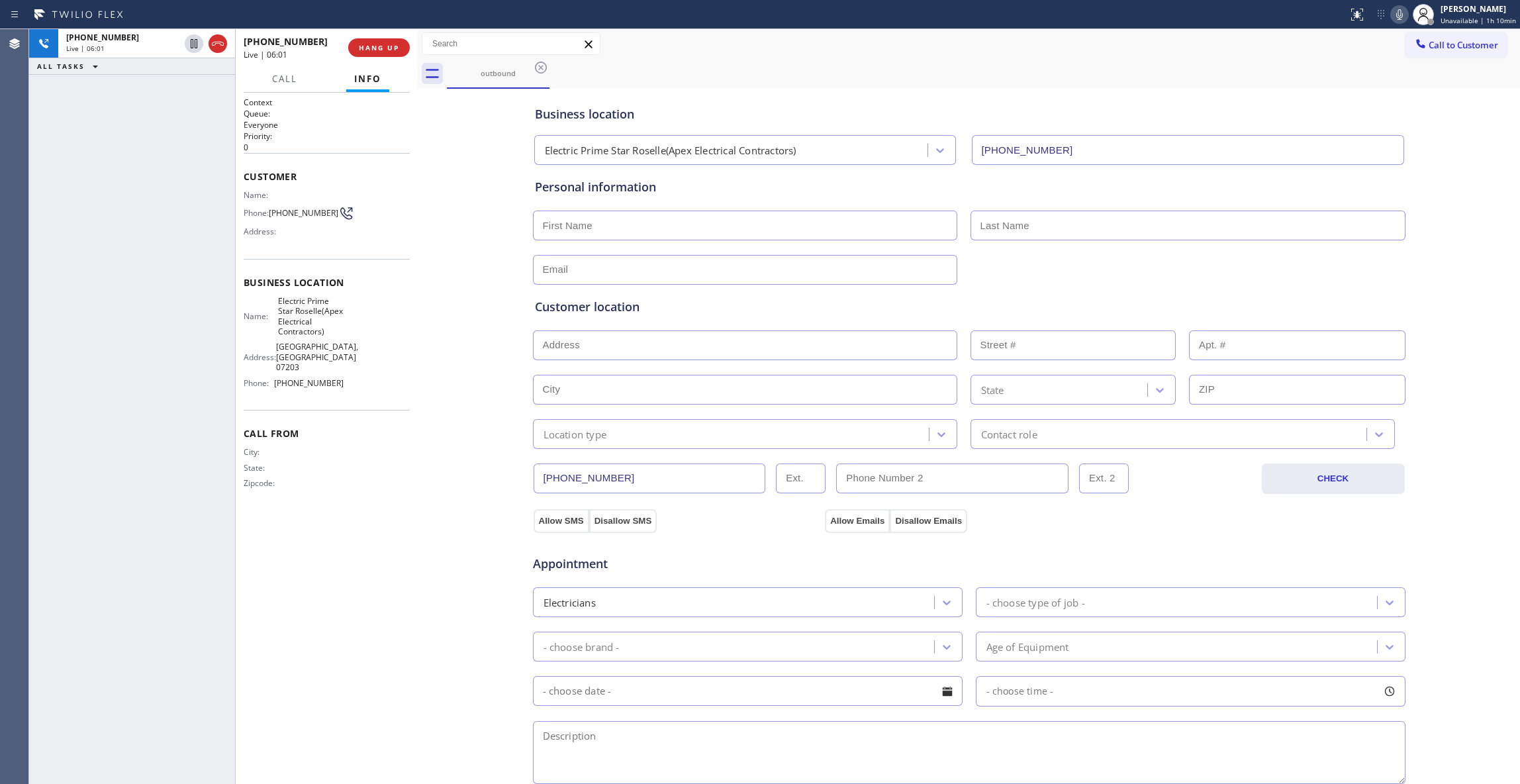
click at [212, 558] on div "+18622999571 Live | 06:01 ALL TASKS ALL TASKS ACTIVE TASKS TASKS IN WRAP UP" at bounding box center [132, 406] width 206 height 755
click at [386, 548] on div "Context Queue: Everyone Priority: 0 Customer Name: Phone: (862) 299-9571 Addres…" at bounding box center [327, 438] width 166 height 683
drag, startPoint x: 329, startPoint y: 485, endPoint x: 245, endPoint y: 382, distance: 132.9
click at [245, 382] on div "Context Queue: Everyone Priority: 0 Customer Name: Phone: (862) 299-9571 Addres…" at bounding box center [327, 303] width 166 height 414
click at [307, 392] on div "Business location Name: Electric Prime Star Roselle(Apex Electrical Contractors…" at bounding box center [327, 334] width 166 height 151
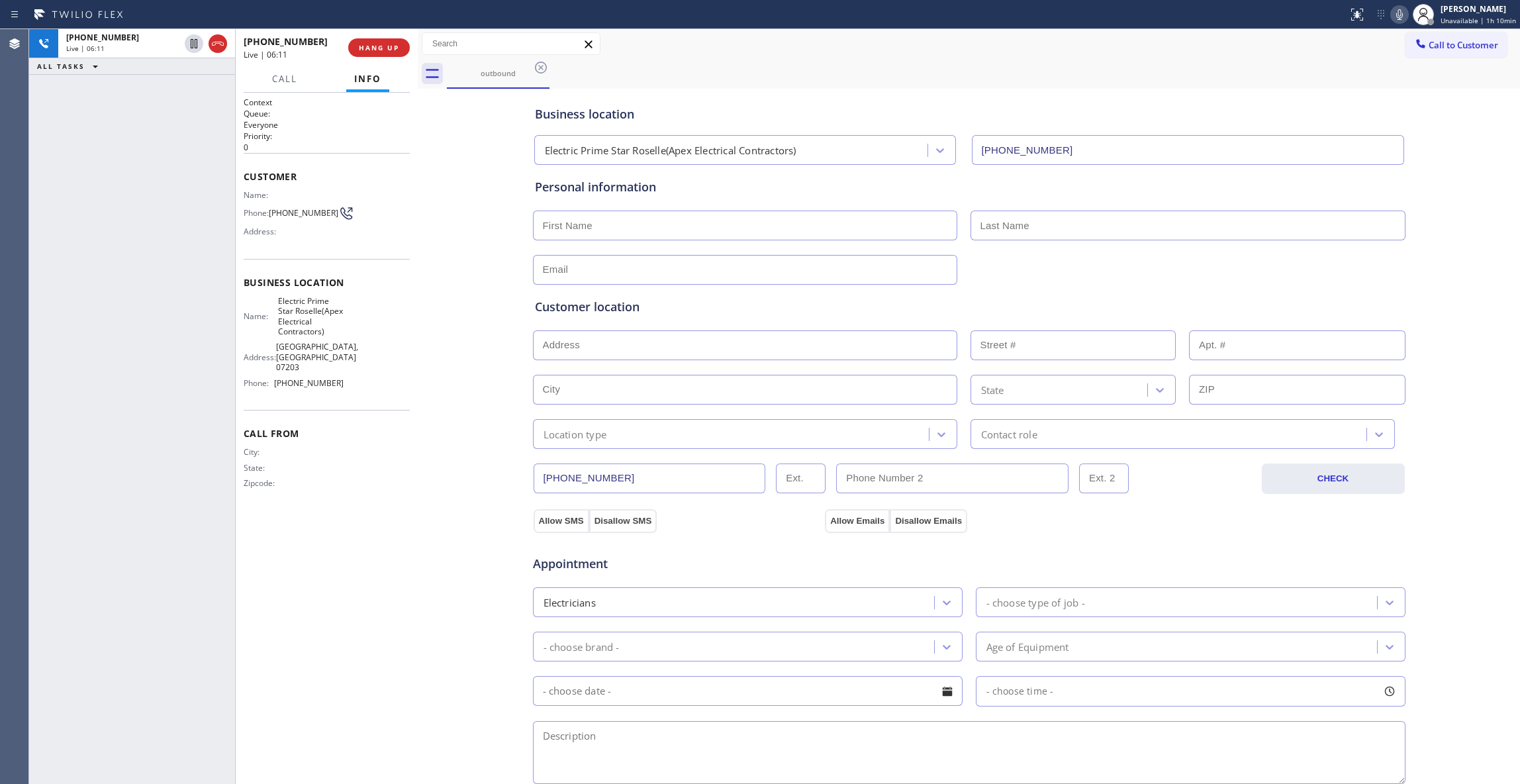
click at [329, 390] on div "Business location Name: Electric Prime Star Roselle(Apex Electrical Contractors…" at bounding box center [327, 334] width 166 height 151
click at [295, 392] on div "Business location Name: Electric Prime Star Roselle(Apex Electrical Contractors…" at bounding box center [327, 334] width 166 height 151
click at [306, 394] on div "Context Queue: Everyone Priority: 0 Customer Name: Phone: (862) 299-9571 Addres…" at bounding box center [327, 303] width 166 height 414
click at [354, 388] on div "Business location Name: Electric Prime Star Roselle(Apex Electrical Contractors…" at bounding box center [327, 334] width 166 height 151
drag, startPoint x: 374, startPoint y: 388, endPoint x: 245, endPoint y: 267, distance: 176.9
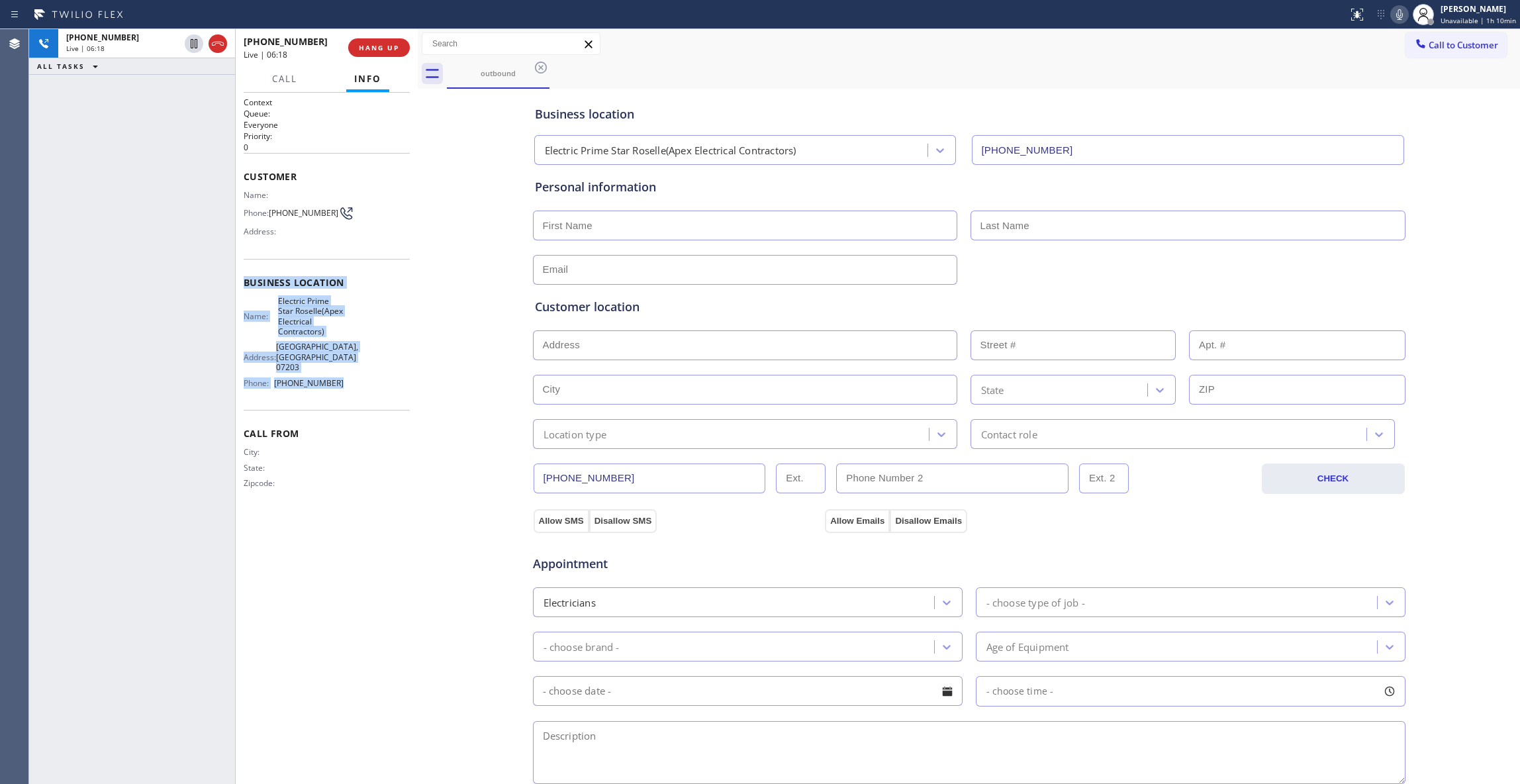
click at [245, 267] on div "Business location Name: Electric Prime Star Roselle(Apex Electrical Contractors…" at bounding box center [327, 334] width 166 height 151
click at [335, 264] on div "Business location Name: Electric Prime Star Roselle(Apex Electrical Contractors…" at bounding box center [327, 334] width 166 height 151
click at [169, 490] on div "+18622999571 Live | 06:22 ALL TASKS ALL TASKS ACTIVE TASKS TASKS IN WRAP UP" at bounding box center [132, 406] width 206 height 755
drag, startPoint x: 380, startPoint y: 477, endPoint x: 367, endPoint y: 46, distance: 431.2
click at [372, 447] on div "City: State: Zipcode:" at bounding box center [327, 470] width 166 height 47
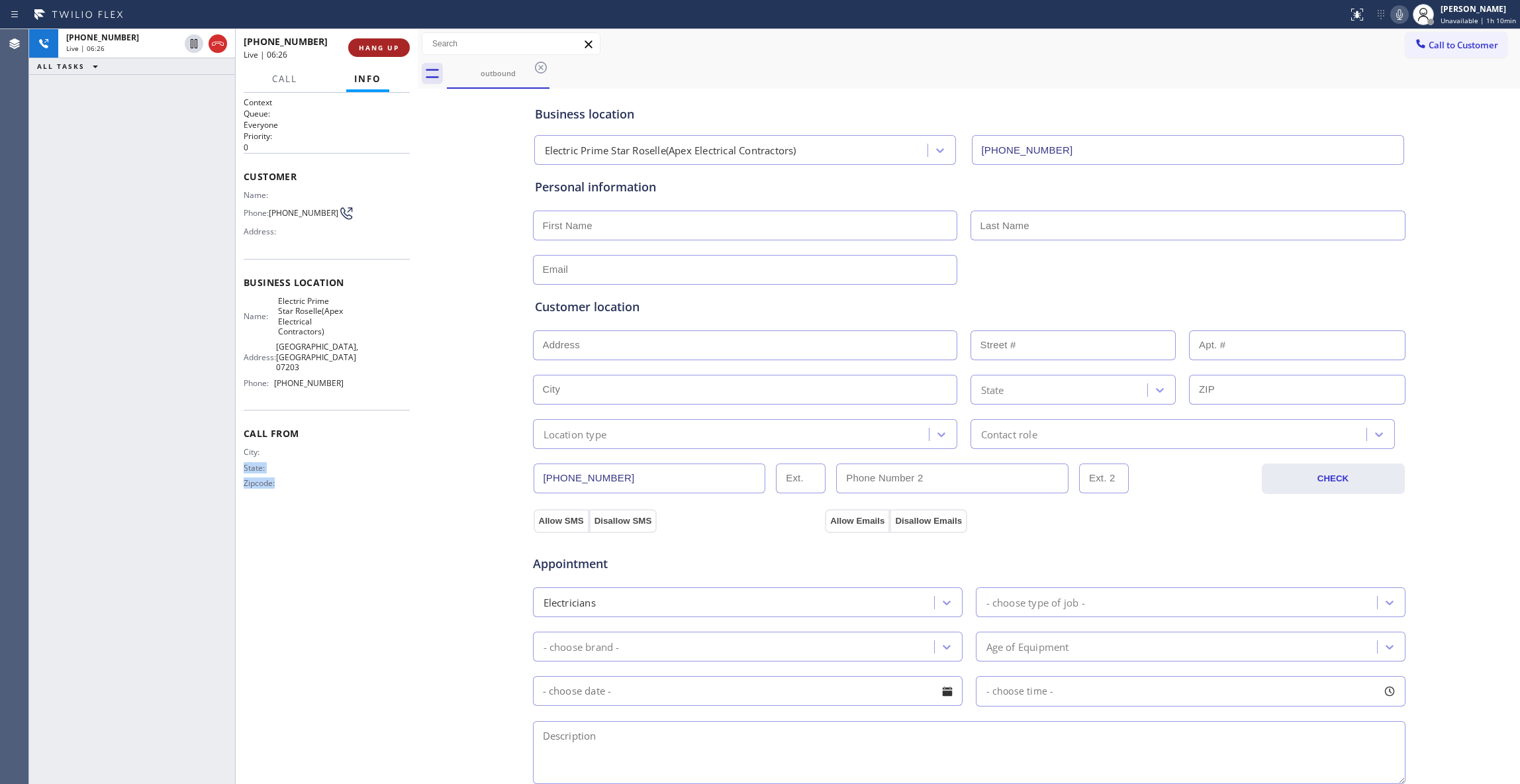
click at [382, 53] on button "HANG UP" at bounding box center [379, 47] width 61 height 18
drag, startPoint x: 142, startPoint y: 404, endPoint x: 377, endPoint y: 258, distance: 276.7
click at [155, 384] on div "ALL TASKS ALL TASKS ACTIVE TASKS TASKS IN WRAP UP +18622999571 Wrap up | 01:01" at bounding box center [132, 406] width 206 height 755
drag, startPoint x: 292, startPoint y: 220, endPoint x: 327, endPoint y: 83, distance: 141.4
click at [276, 194] on div "Name: Phone: (862) 299-9571 Address:" at bounding box center [294, 216] width 100 height 52
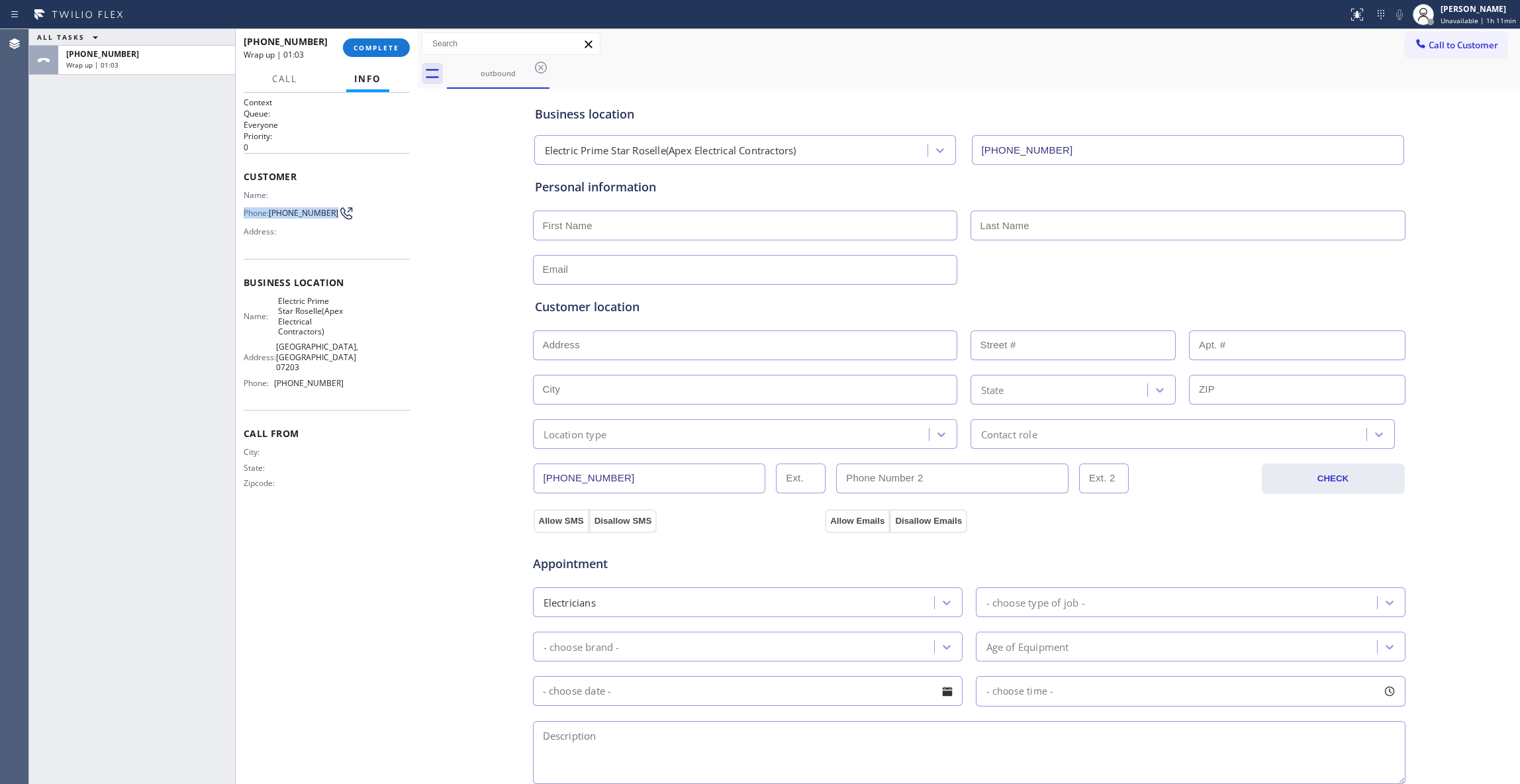
copy div "Phone: (862) 299-9571"
drag, startPoint x: 384, startPoint y: 42, endPoint x: 425, endPoint y: 30, distance: 42.7
click at [383, 42] on button "COMPLETE" at bounding box center [376, 47] width 67 height 18
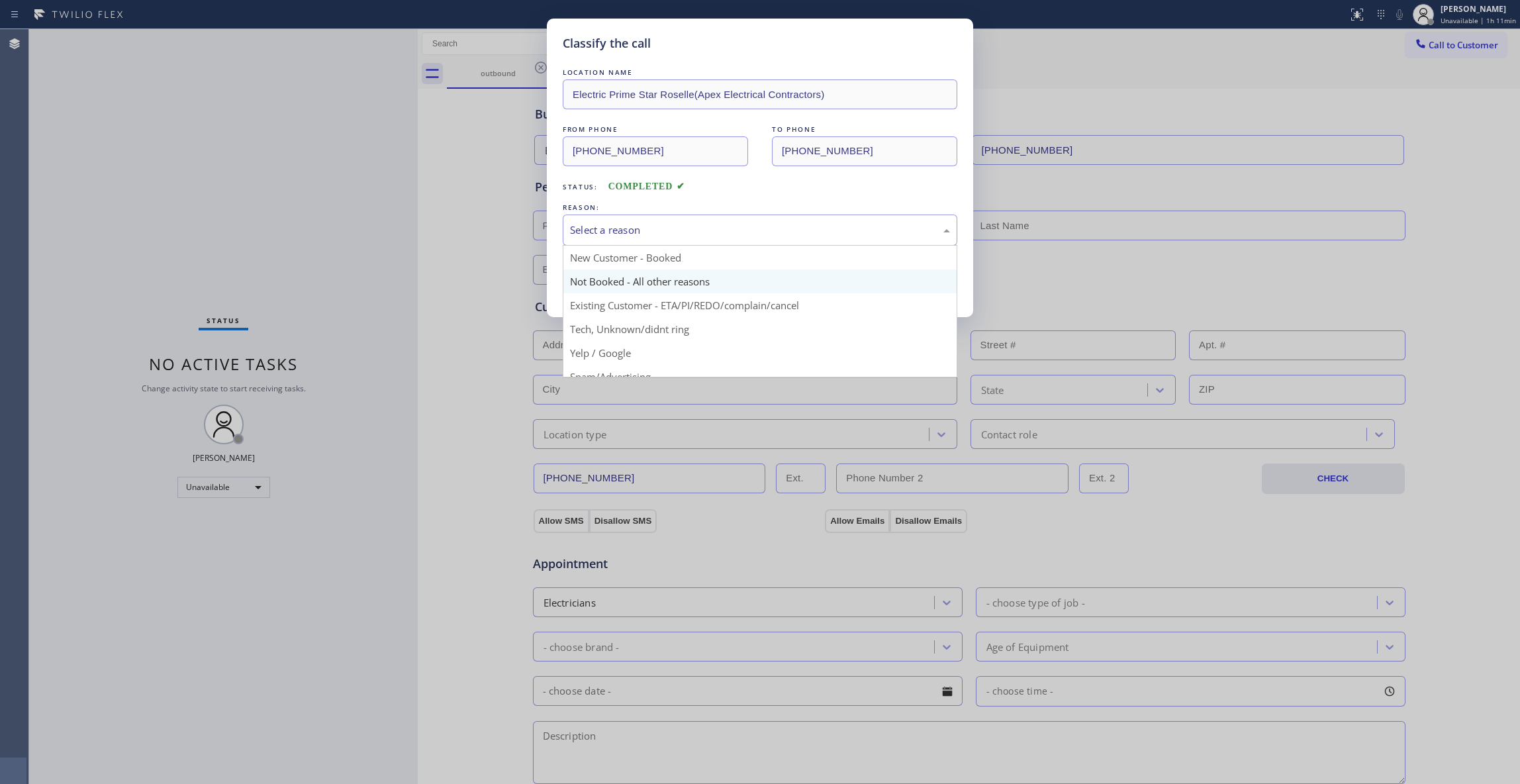
drag, startPoint x: 606, startPoint y: 234, endPoint x: 621, endPoint y: 287, distance: 55.1
click at [606, 233] on div "Select a reason" at bounding box center [760, 230] width 380 height 16
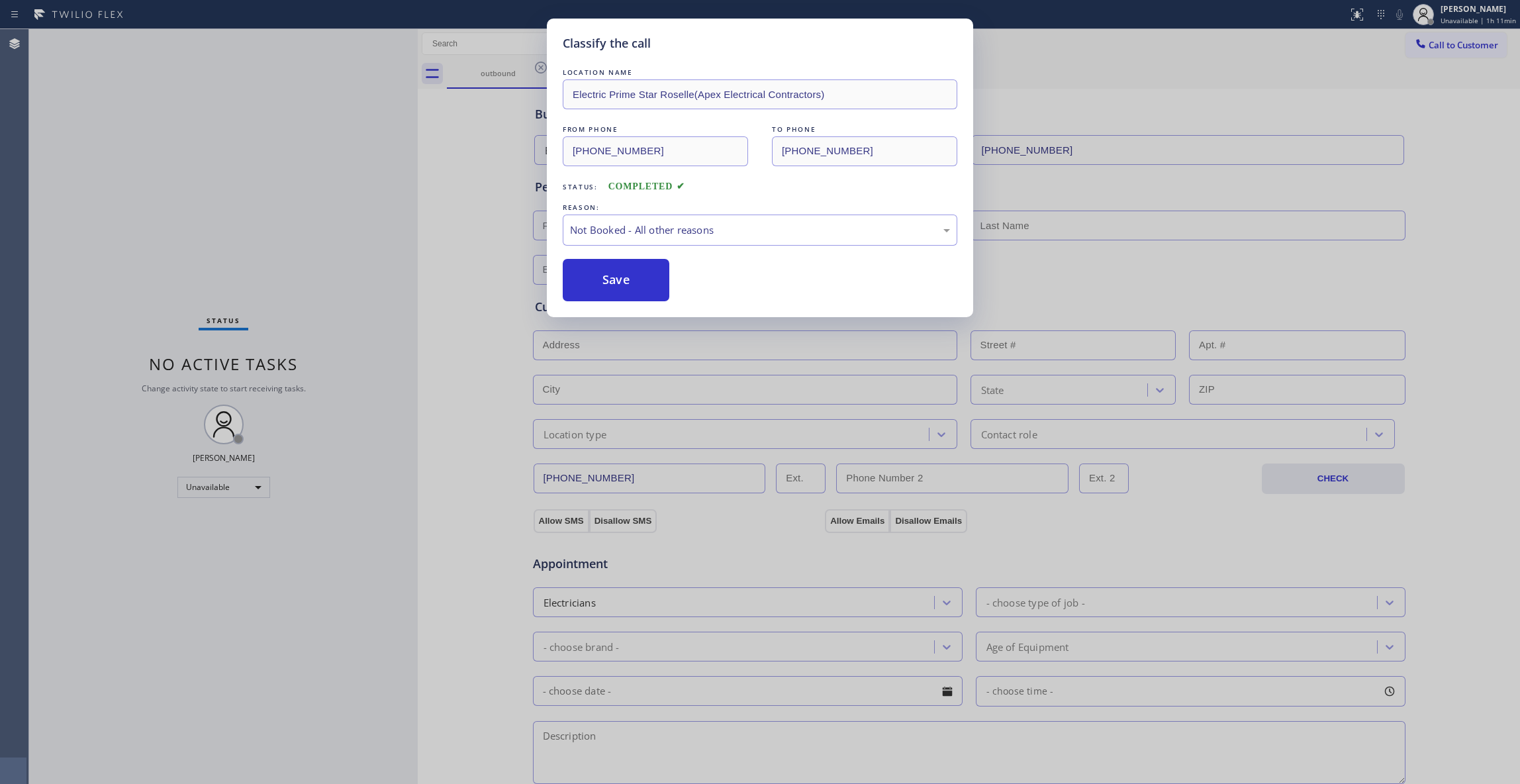
click at [616, 279] on button "Save" at bounding box center [616, 279] width 106 height 42
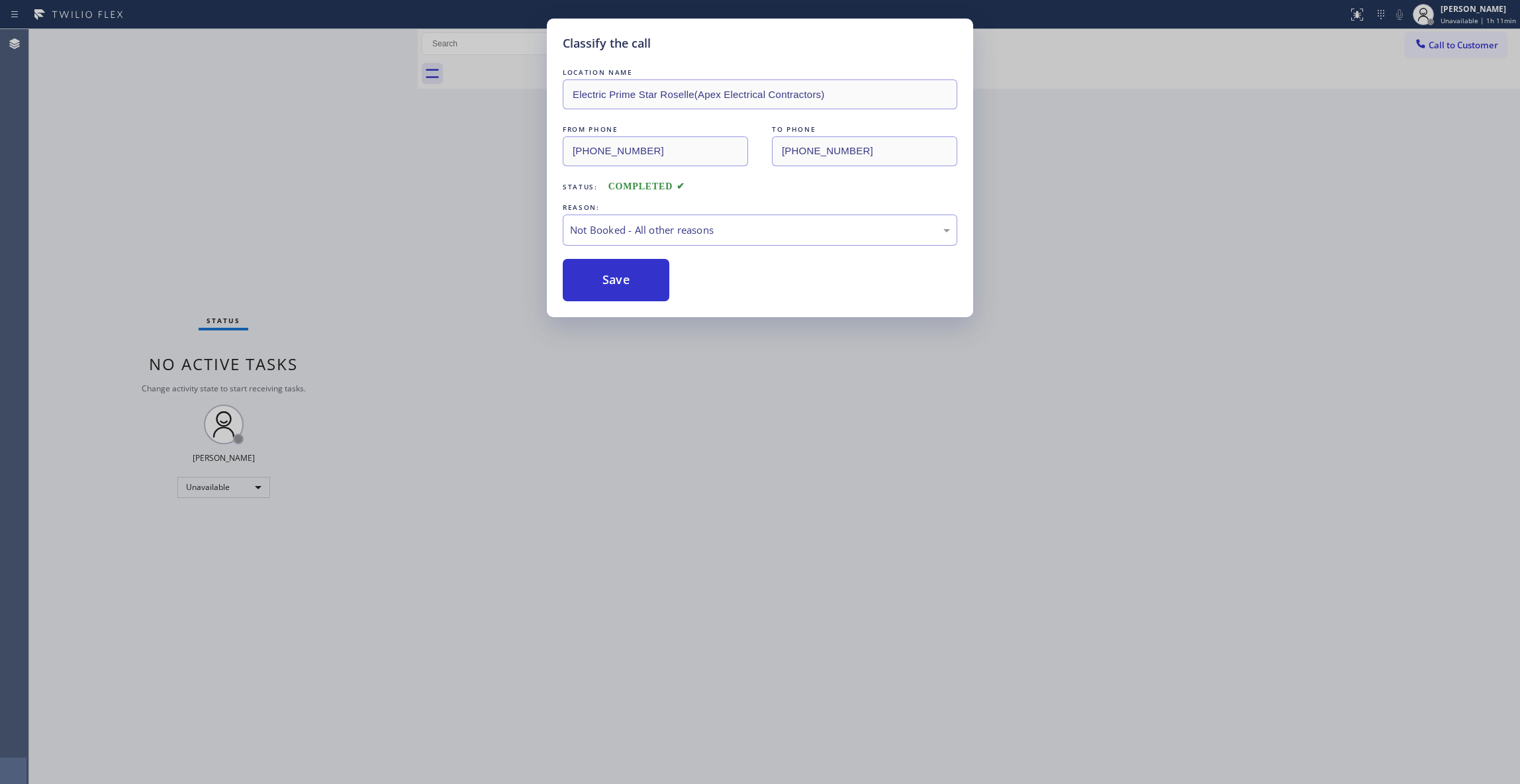
drag, startPoint x: 616, startPoint y: 279, endPoint x: 1331, endPoint y: 80, distance: 742.2
click at [616, 278] on button "Save" at bounding box center [616, 279] width 106 height 42
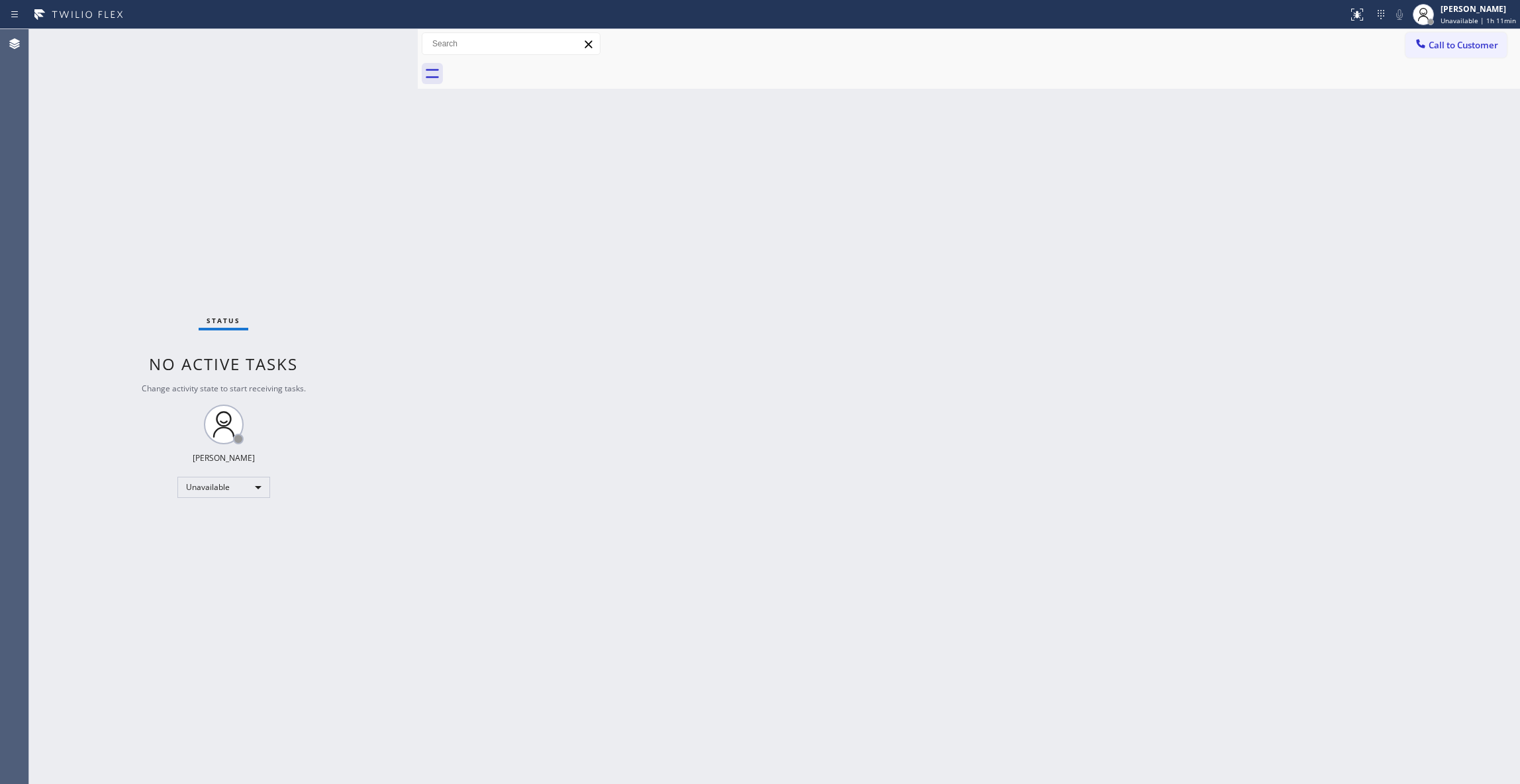
click at [1458, 45] on span "Call to Customer" at bounding box center [1464, 45] width 69 height 12
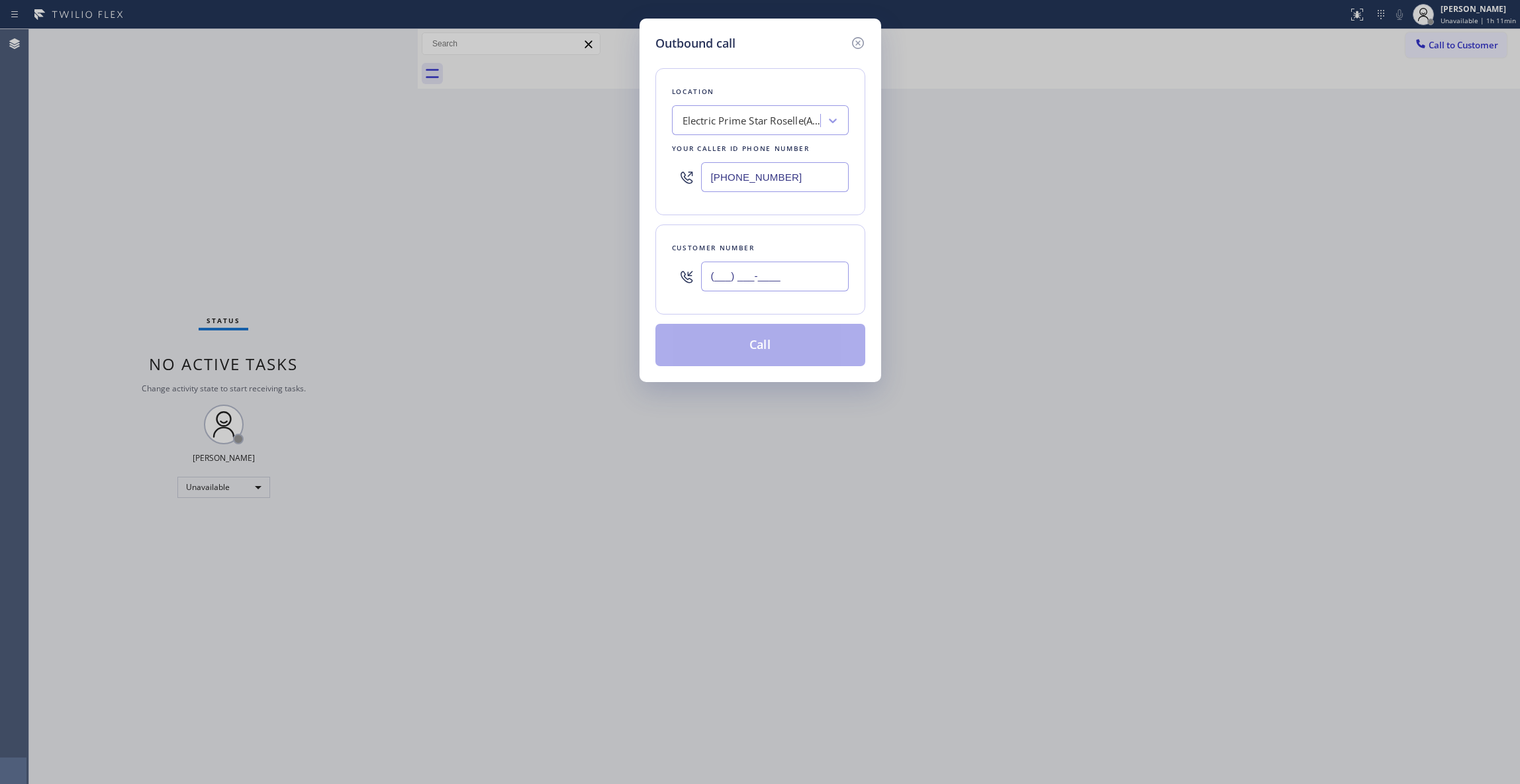
click at [766, 287] on input "(___) ___-____" at bounding box center [775, 276] width 148 height 29
paste input "862) 299-9571"
type input "(862) 299-9571"
click at [734, 347] on button "Call" at bounding box center [760, 344] width 210 height 42
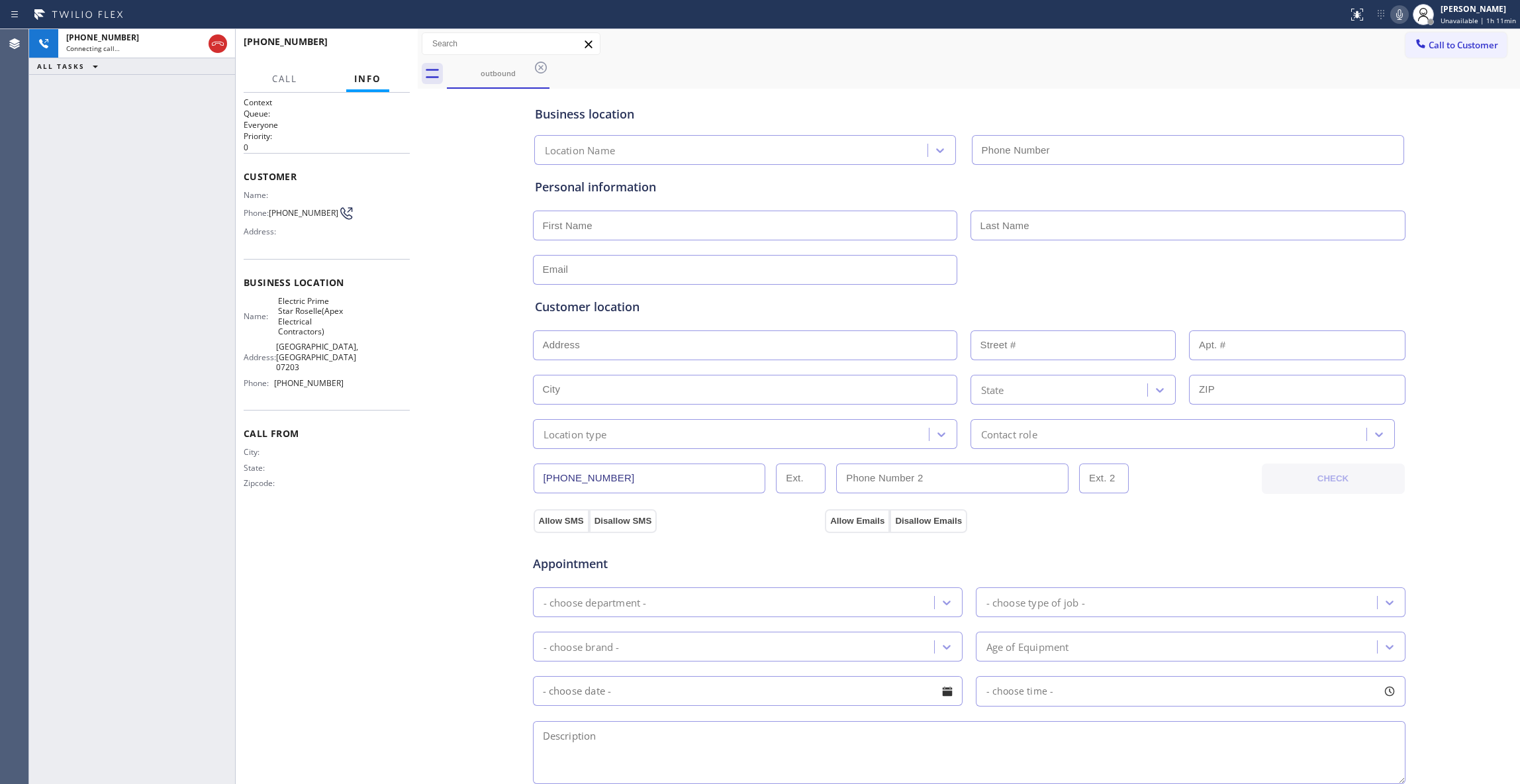
type input "(908) 824-6025"
click at [144, 762] on div "+18622999571 Connecting call… ALL TASKS ALL TASKS ACTIVE TASKS TASKS IN WRAP UP" at bounding box center [132, 406] width 206 height 755
click at [471, 490] on div "Business location Electric Prime Star Roselle(Apex Electrical Contractors) (908…" at bounding box center [968, 544] width 1095 height 904
click at [175, 321] on div "+18622999571 Live | 00:12 ALL TASKS ALL TASKS ACTIVE TASKS TASKS IN WRAP UP" at bounding box center [132, 406] width 206 height 755
click at [643, 229] on input "text" at bounding box center [744, 226] width 425 height 29
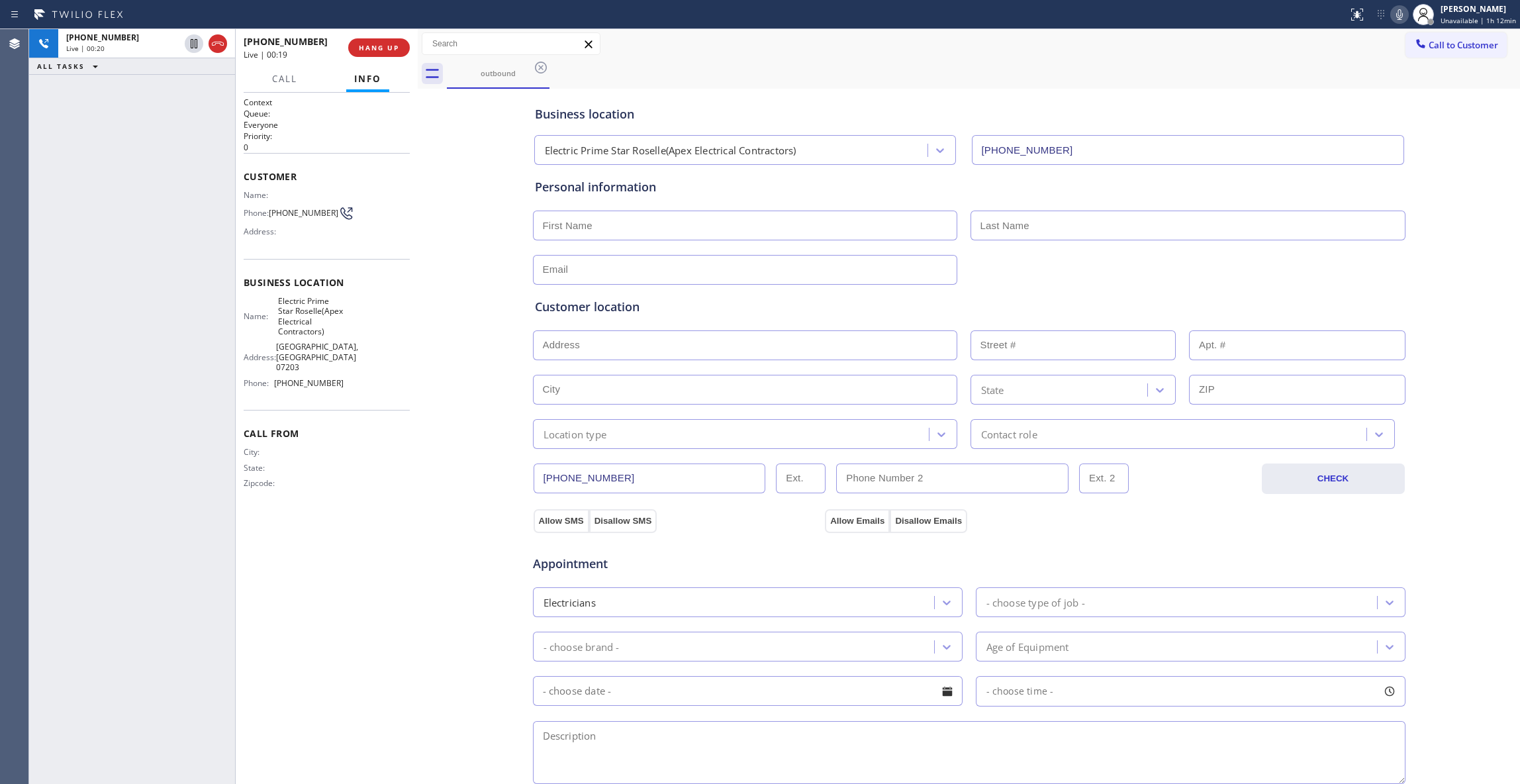
paste input "Fady Meckey"
click at [594, 224] on input "Fady Meckey" at bounding box center [744, 226] width 425 height 29
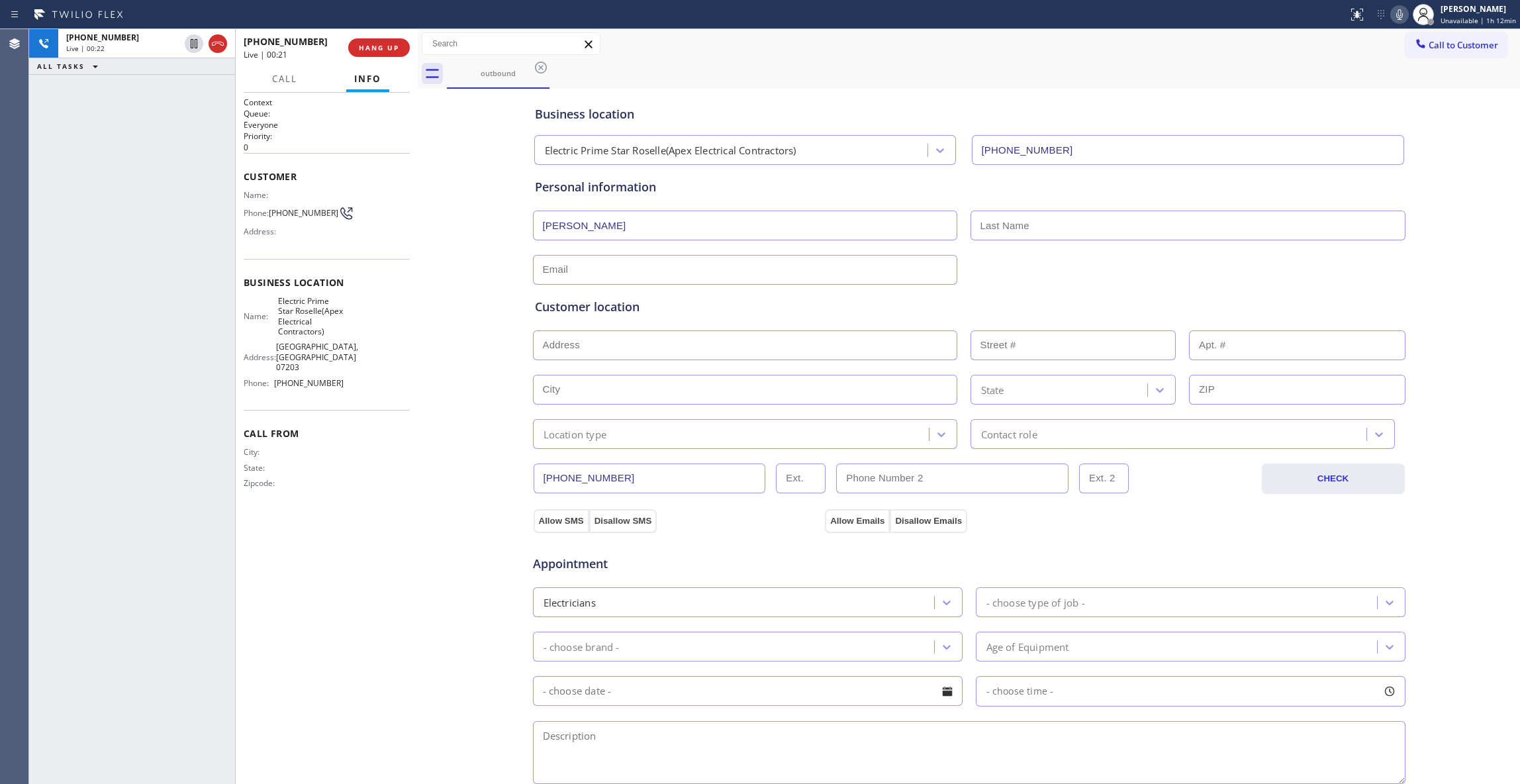
click at [594, 224] on input "Fady Meckey" at bounding box center [744, 226] width 425 height 29
type input "Fady"
click at [1031, 228] on input "text" at bounding box center [1188, 226] width 435 height 29
paste input "Meckey"
type input "Meckey"
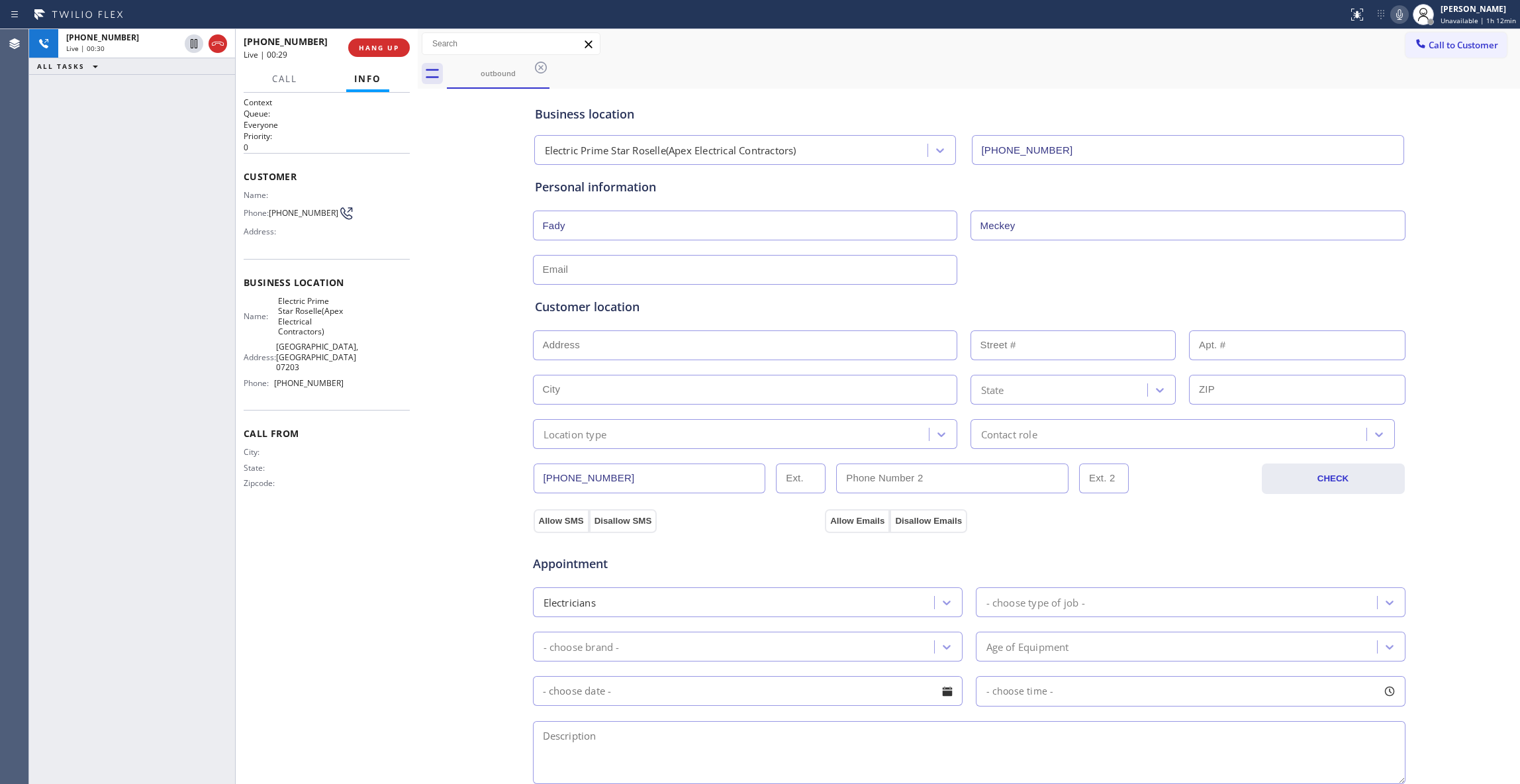
click at [652, 271] on input "text" at bounding box center [744, 270] width 425 height 29
type input "no@gmail.com"
drag, startPoint x: 653, startPoint y: 273, endPoint x: 444, endPoint y: 245, distance: 210.9
click at [444, 245] on div "Business location Electric Prime Star Roselle(Apex Electrical Contractors) (908…" at bounding box center [968, 544] width 1095 height 904
type input "no@gmail.com"
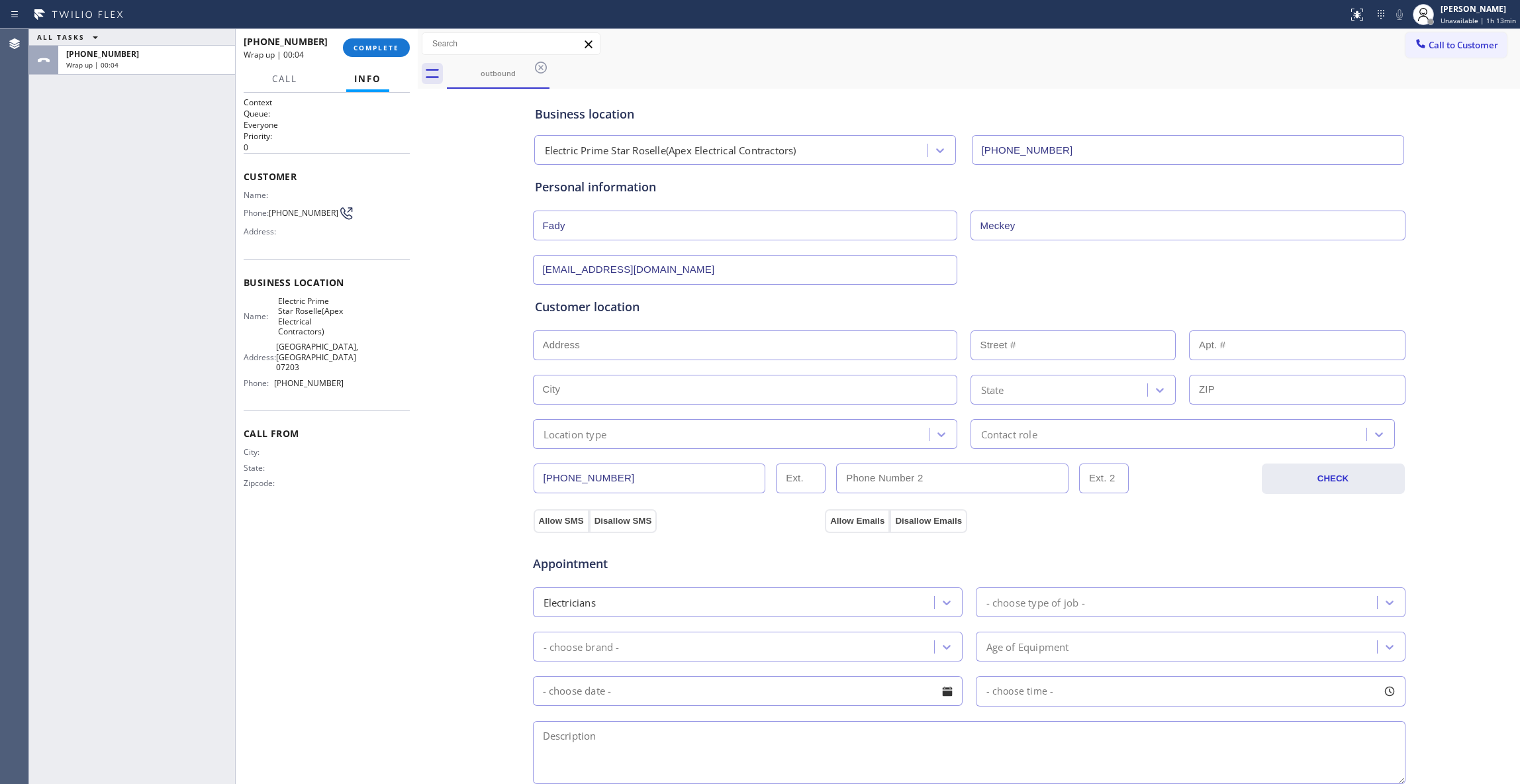
click at [558, 351] on input "text" at bounding box center [744, 345] width 425 height 29
paste input "2209 N Wood Ave Roselle, NJ 07203"
type input "2209 N Wood Ave"
type input "2209"
type input "Roselle"
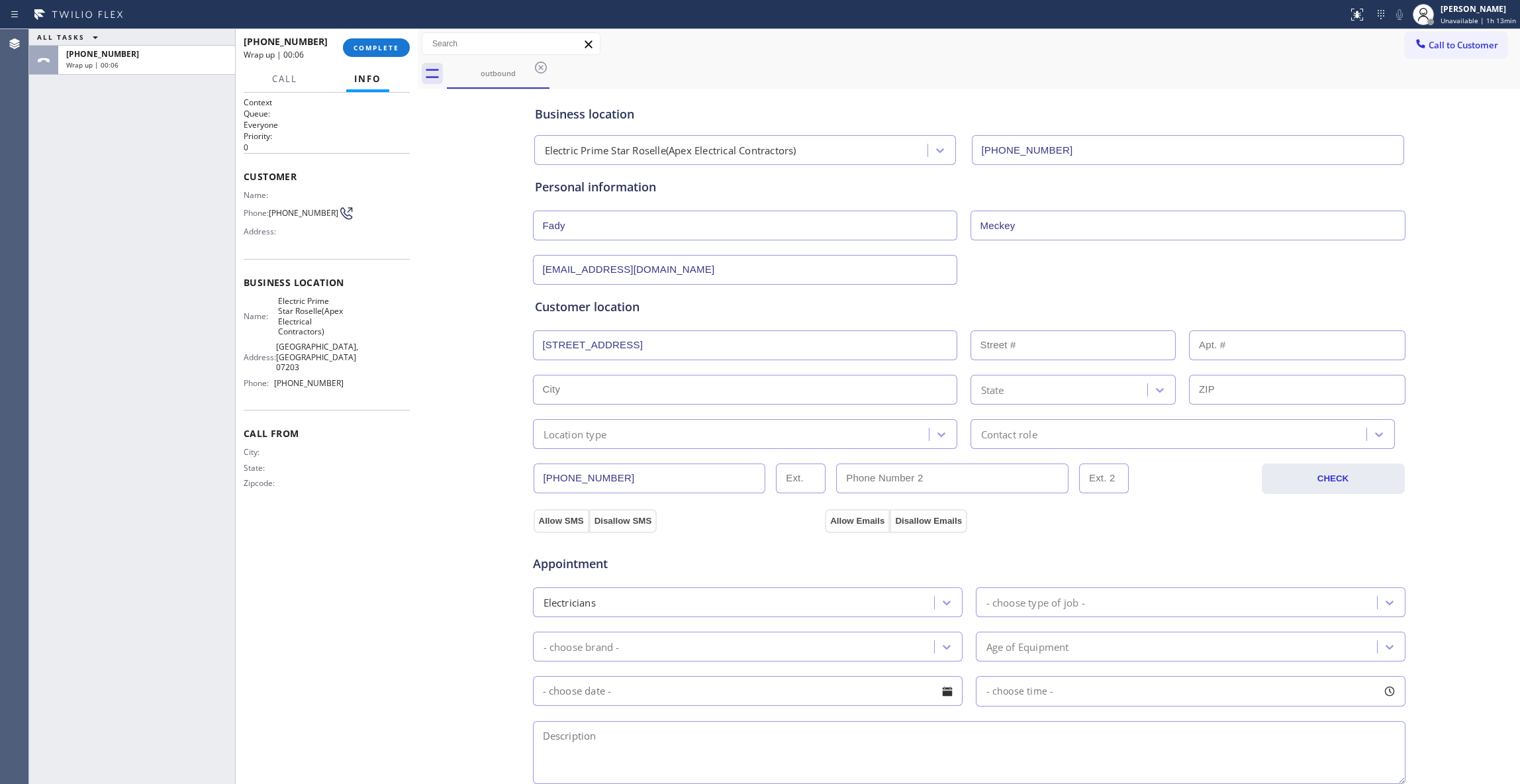
type input "07203"
click at [562, 434] on div "Location type" at bounding box center [576, 434] width 64 height 16
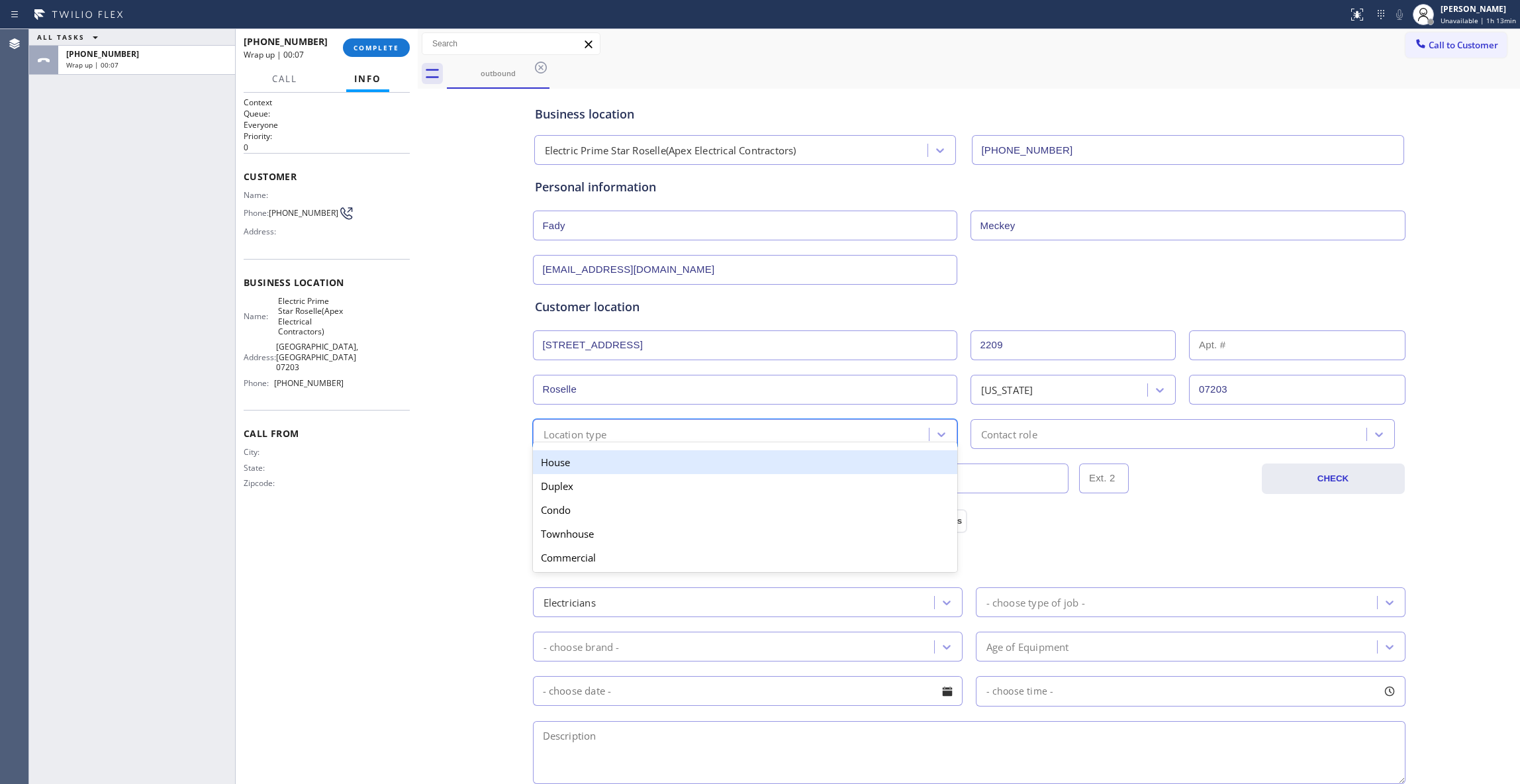
drag, startPoint x: 552, startPoint y: 466, endPoint x: 890, endPoint y: 464, distance: 338.0
click at [555, 464] on div "House" at bounding box center [744, 462] width 425 height 24
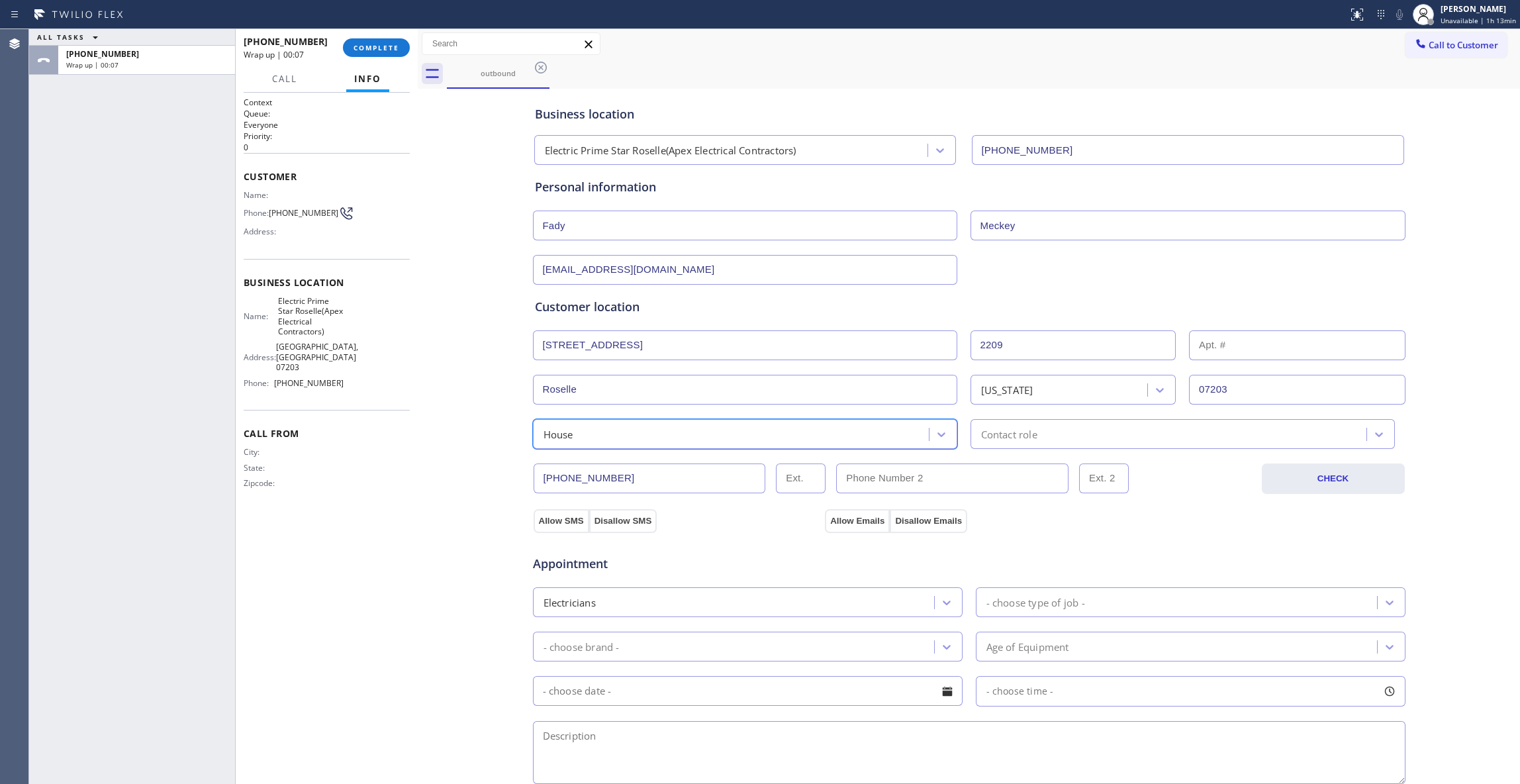
click at [1018, 440] on div "Contact role" at bounding box center [1009, 434] width 56 height 16
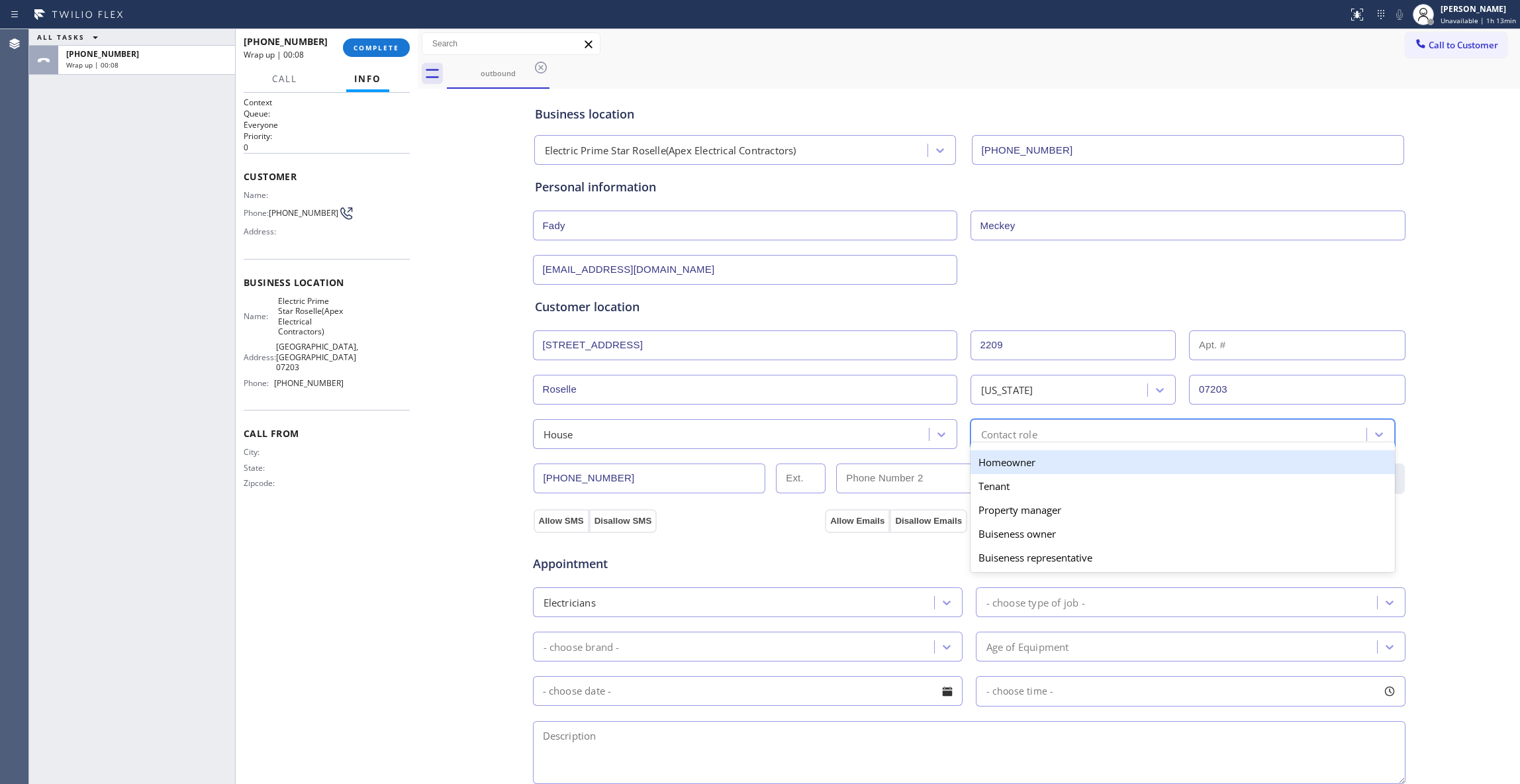
click at [1028, 468] on div "Homeowner" at bounding box center [1183, 462] width 425 height 24
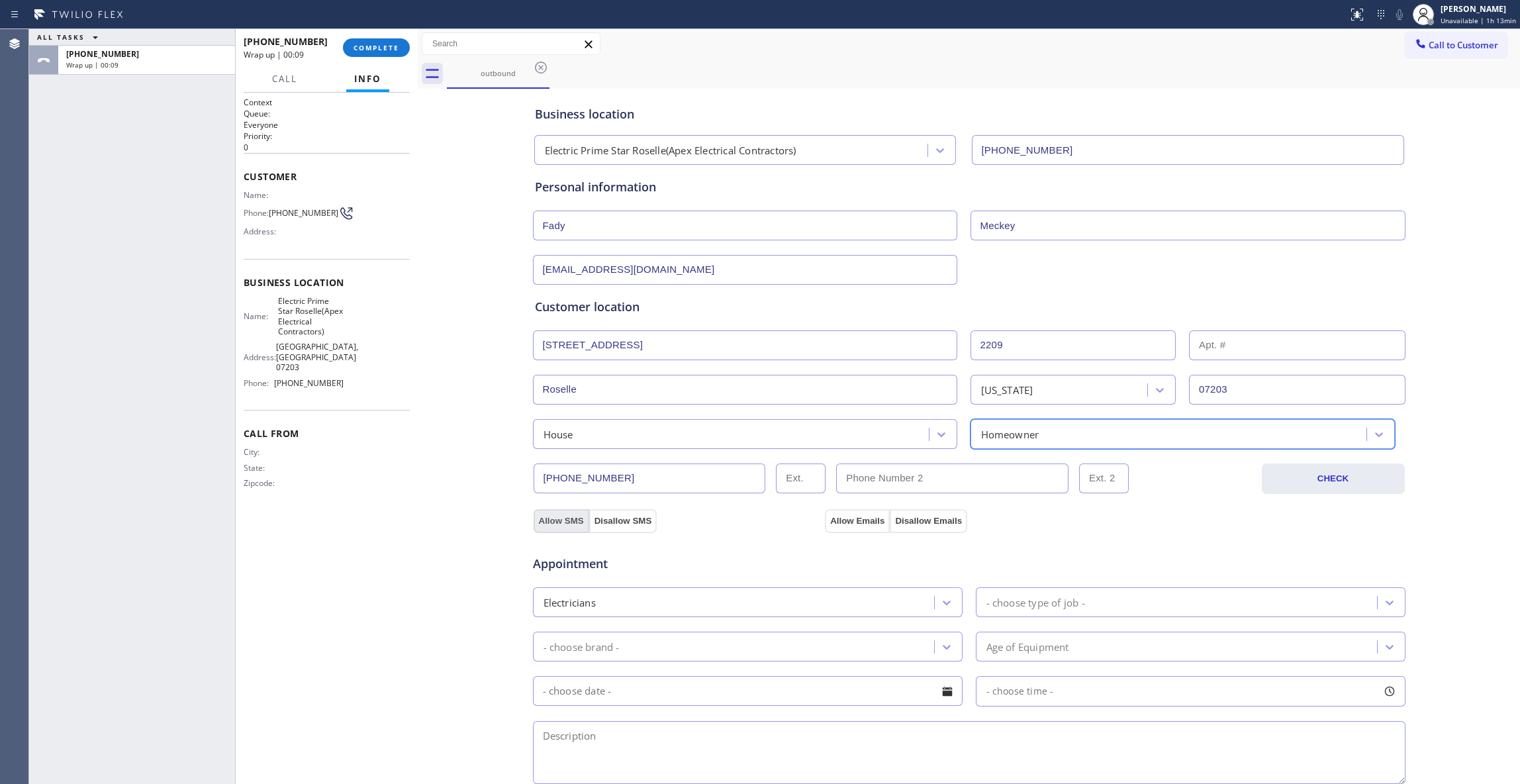
drag, startPoint x: 539, startPoint y: 527, endPoint x: 804, endPoint y: 552, distance: 266.2
click at [544, 527] on button "Allow SMS" at bounding box center [561, 521] width 55 height 24
click at [835, 527] on button "Allow Emails" at bounding box center [857, 521] width 65 height 24
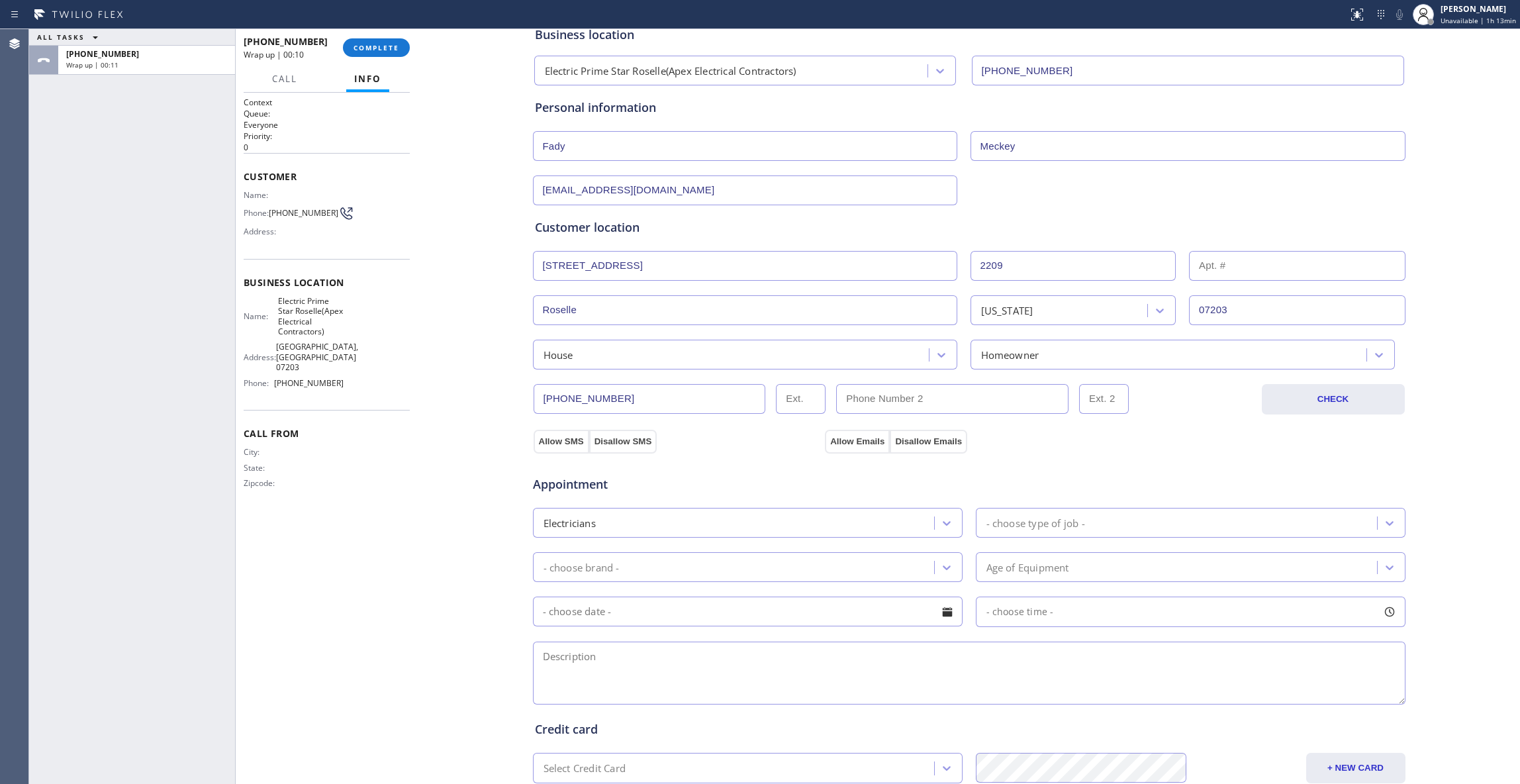
scroll to position [246, 0]
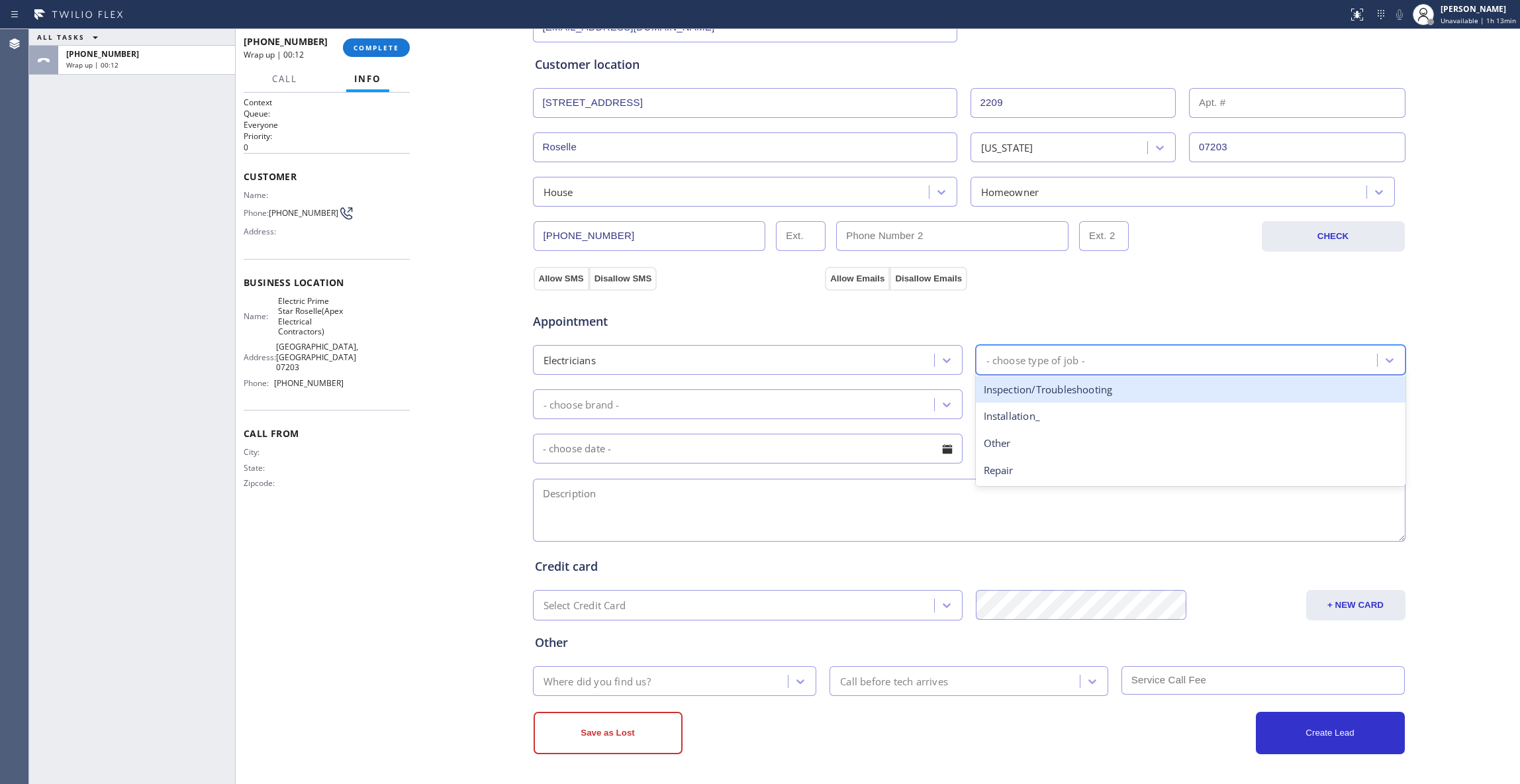
click at [1025, 360] on div "- choose type of job -" at bounding box center [1036, 360] width 99 height 16
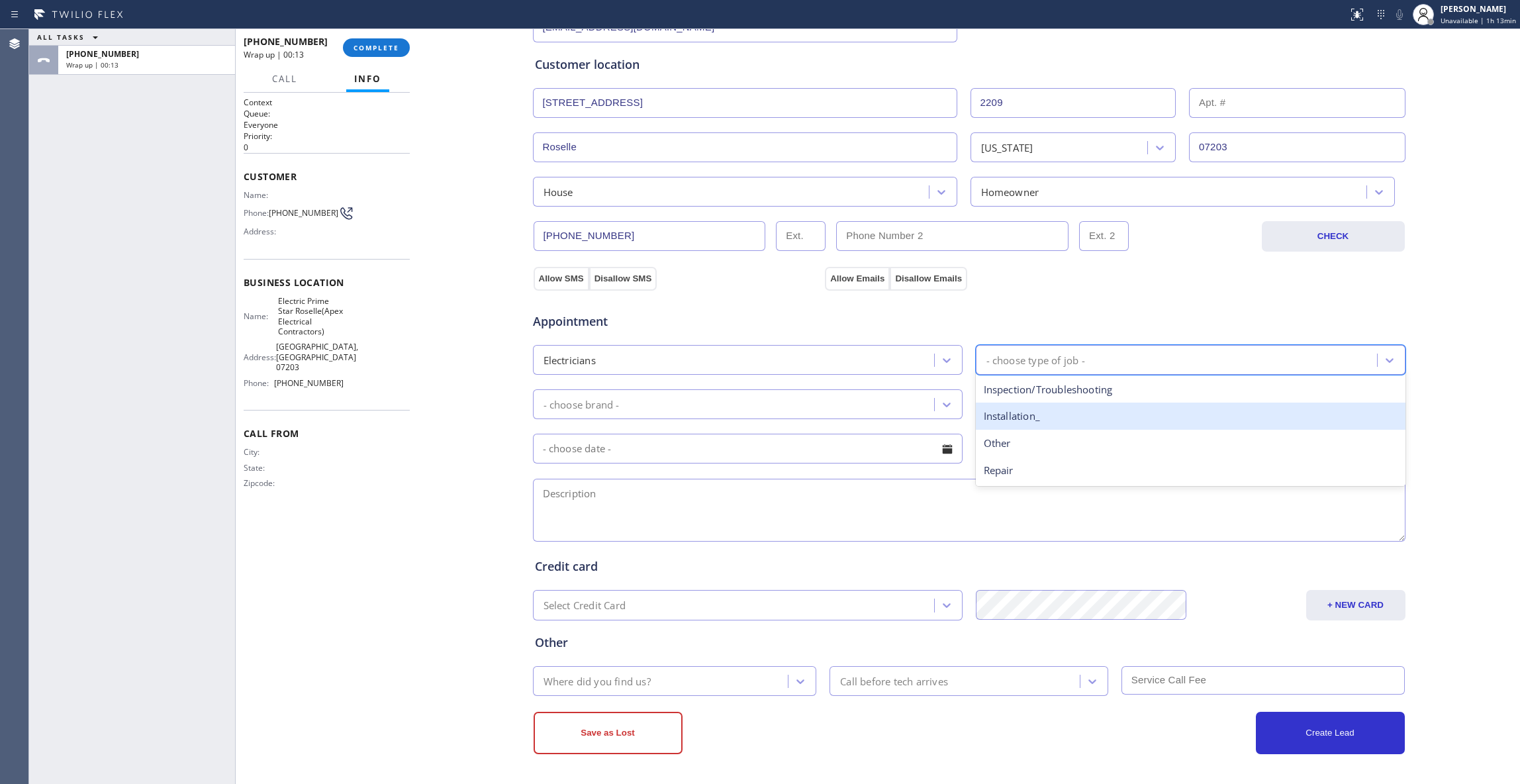
click at [1026, 417] on div "Installation_" at bounding box center [1191, 416] width 430 height 27
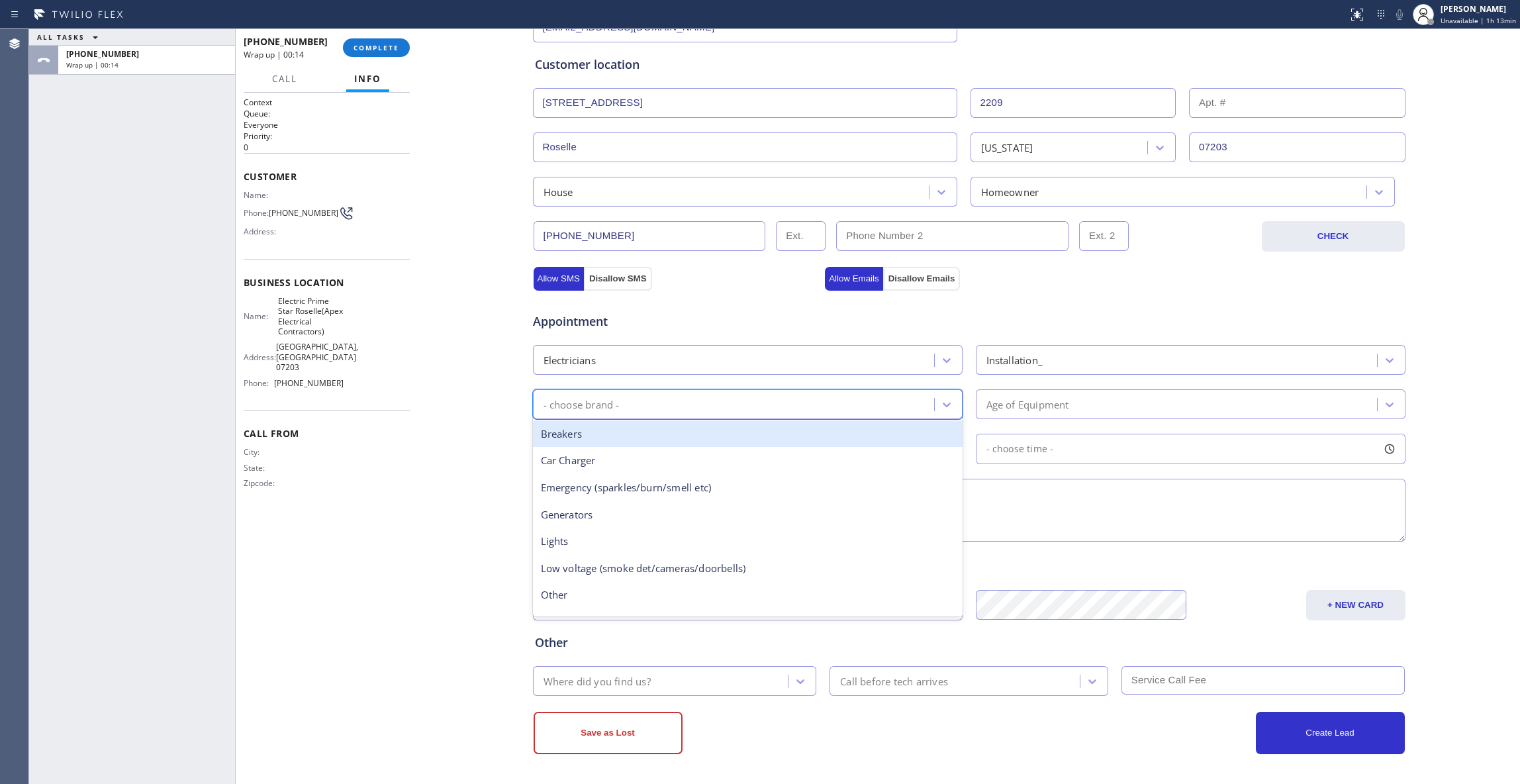
click at [706, 405] on div "- choose brand -" at bounding box center [735, 404] width 397 height 23
type input "smo"
click at [703, 435] on div "Low voltage (smoke det/cameras/doorbells)" at bounding box center [747, 433] width 430 height 27
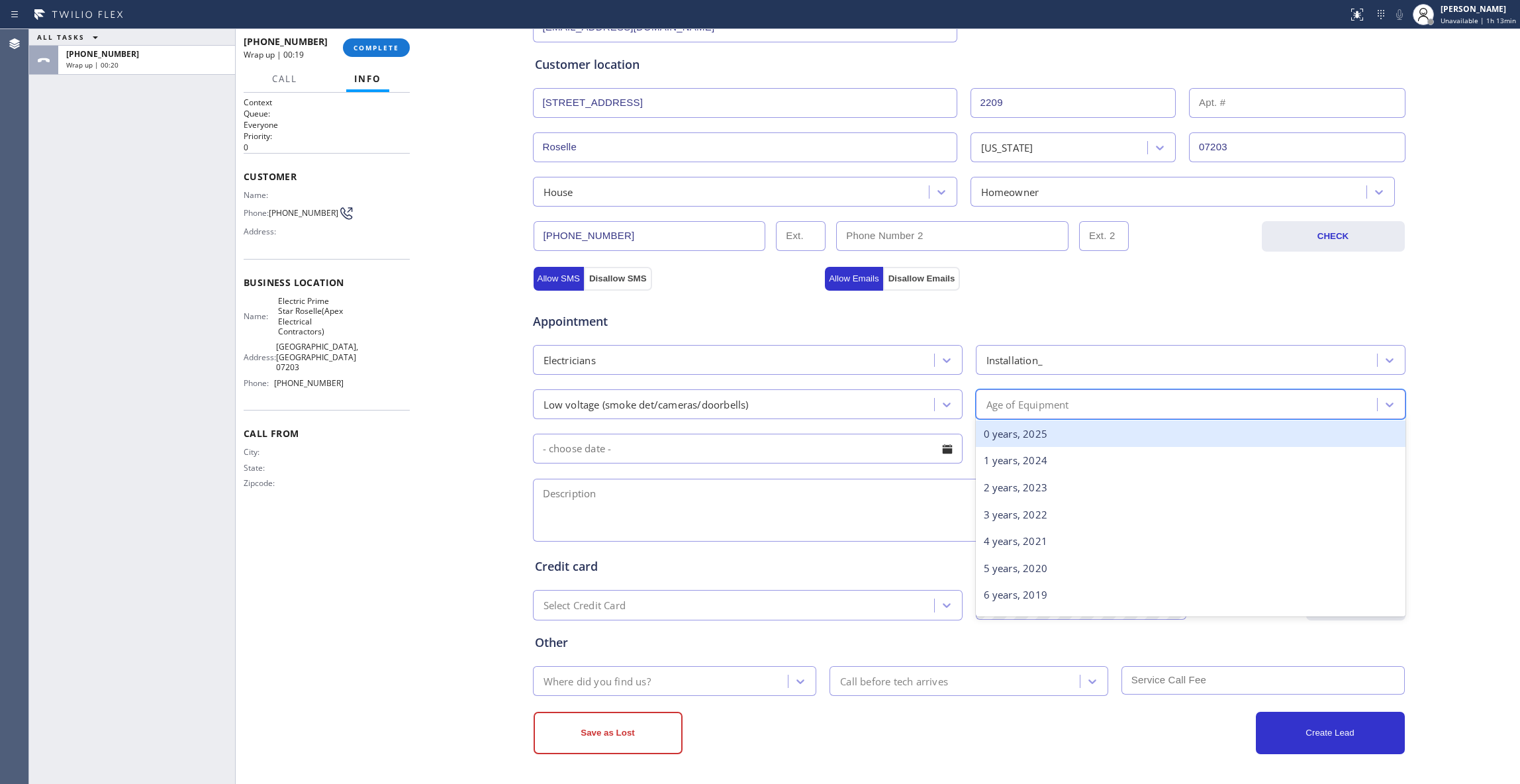
click at [1082, 403] on div "Age of Equipment" at bounding box center [1178, 404] width 397 height 23
click at [1048, 436] on div "0 years, 2025" at bounding box center [1191, 433] width 430 height 27
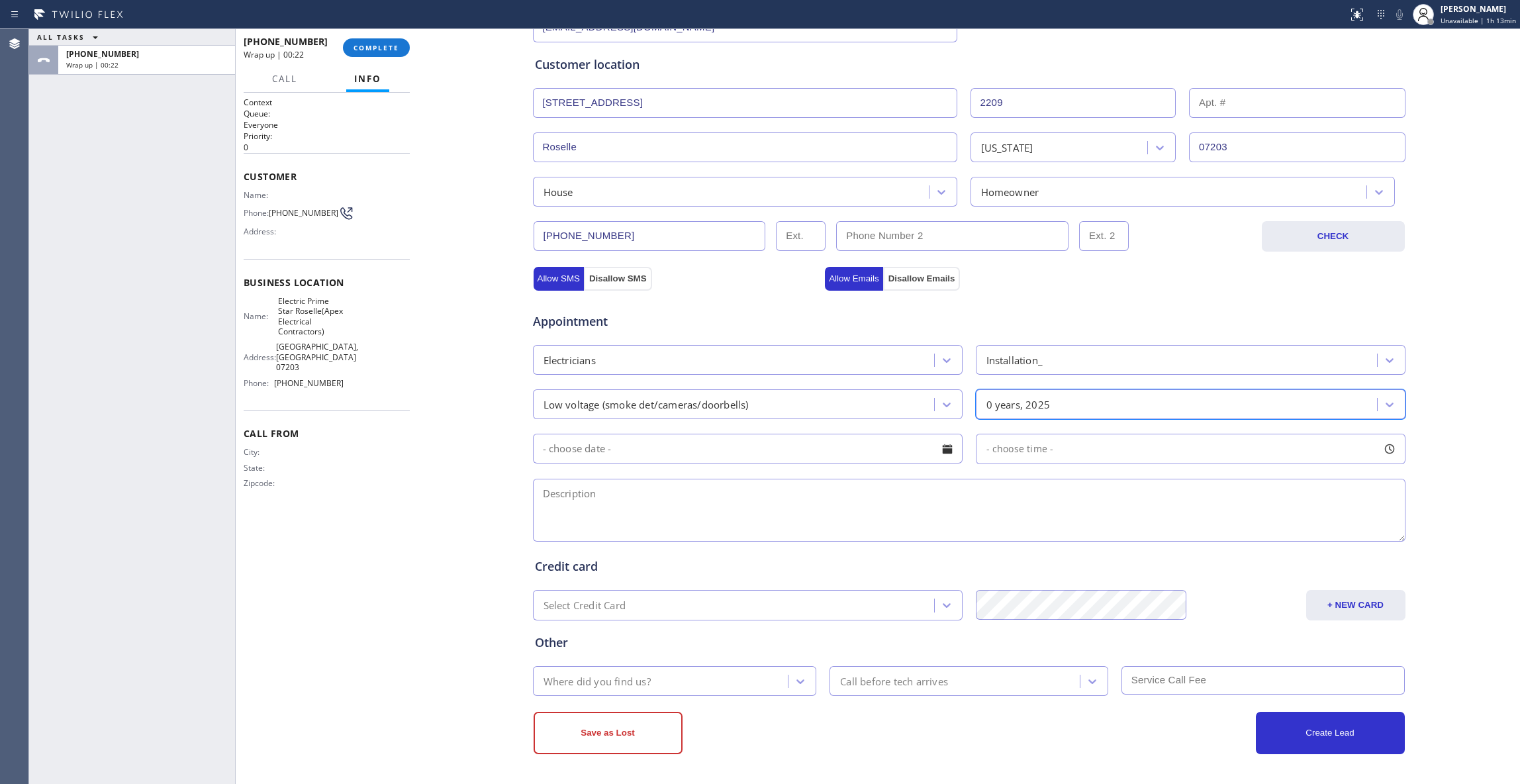
click at [676, 453] on input "text" at bounding box center [747, 449] width 430 height 29
click at [720, 530] on div "2" at bounding box center [728, 530] width 22 height 25
type input "09/02/2025"
click at [1069, 459] on div "- choose time -" at bounding box center [1191, 449] width 430 height 30
drag, startPoint x: 982, startPoint y: 527, endPoint x: 1323, endPoint y: 532, distance: 341.0
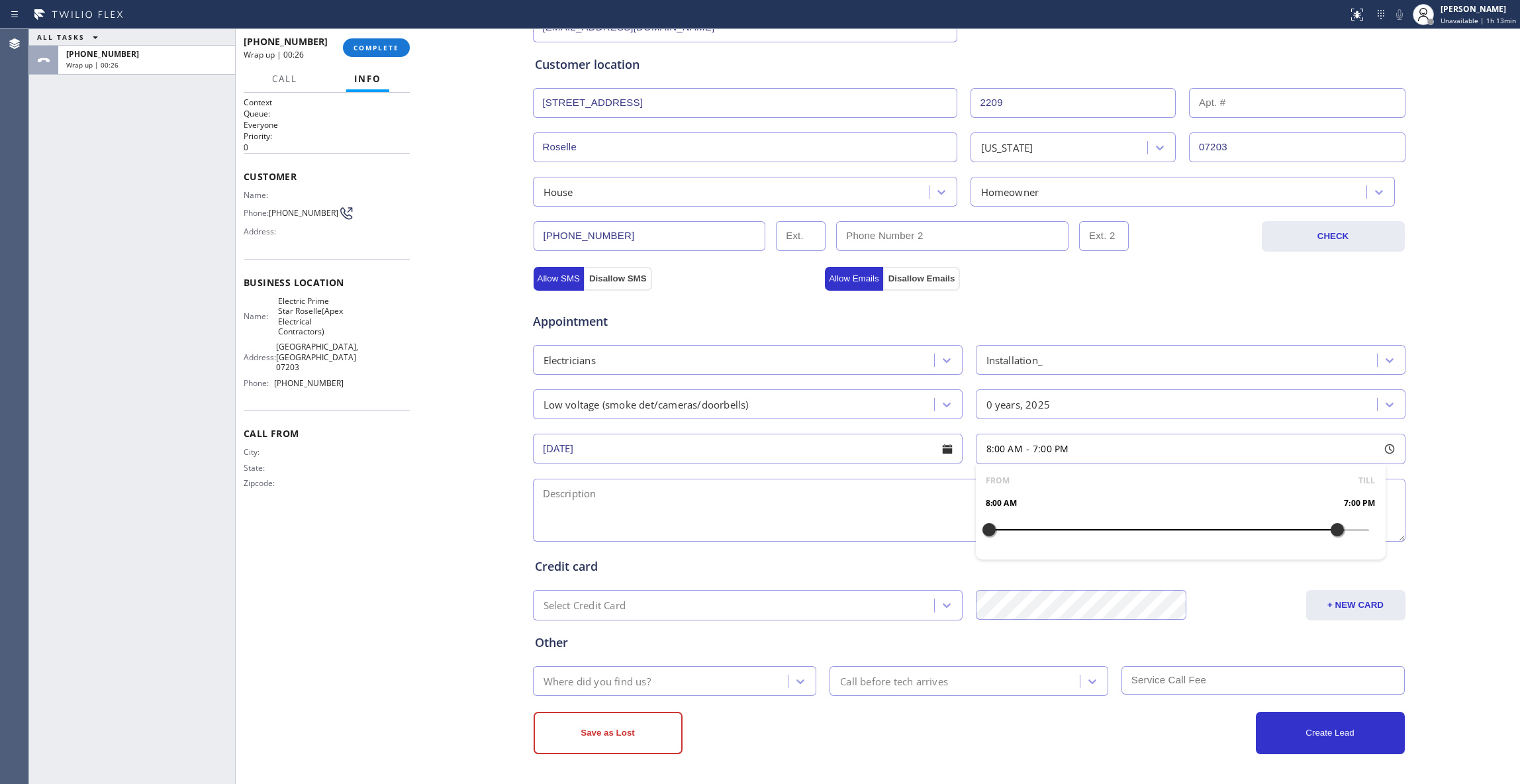
click at [1330, 532] on div at bounding box center [1338, 530] width 16 height 28
drag, startPoint x: 989, startPoint y: 527, endPoint x: 1241, endPoint y: 538, distance: 252.2
click at [1241, 538] on div at bounding box center [1242, 530] width 16 height 28
click at [655, 512] on textarea at bounding box center [968, 510] width 872 height 63
click at [596, 491] on textarea at bounding box center [968, 510] width 872 height 63
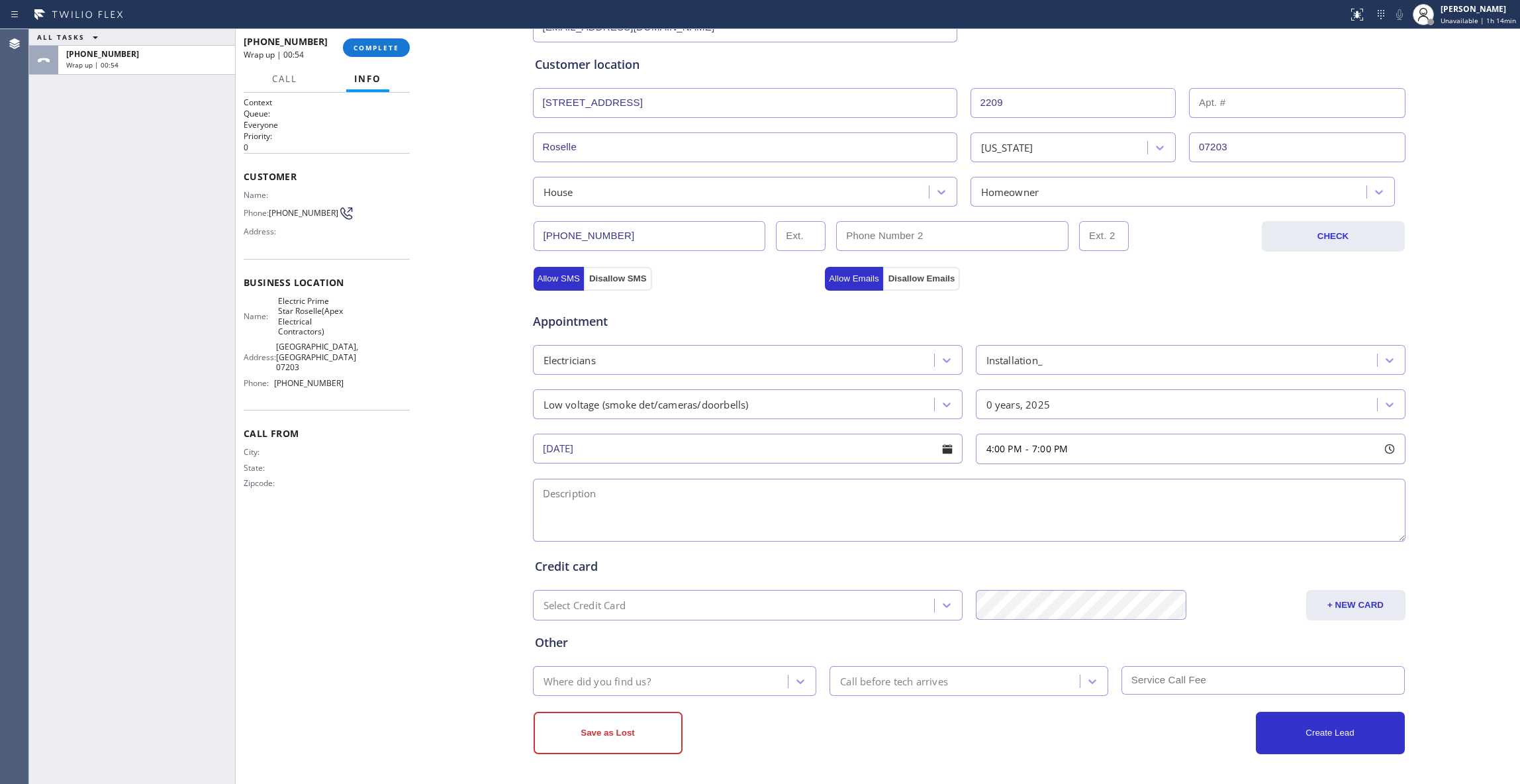
paste textarea "4-7 / $0 / Need to installa couple of smoke detectors, they already have all th…"
type textarea "4-7 / $0 / Need to installa couple of smoke detectors, they already have all th…"
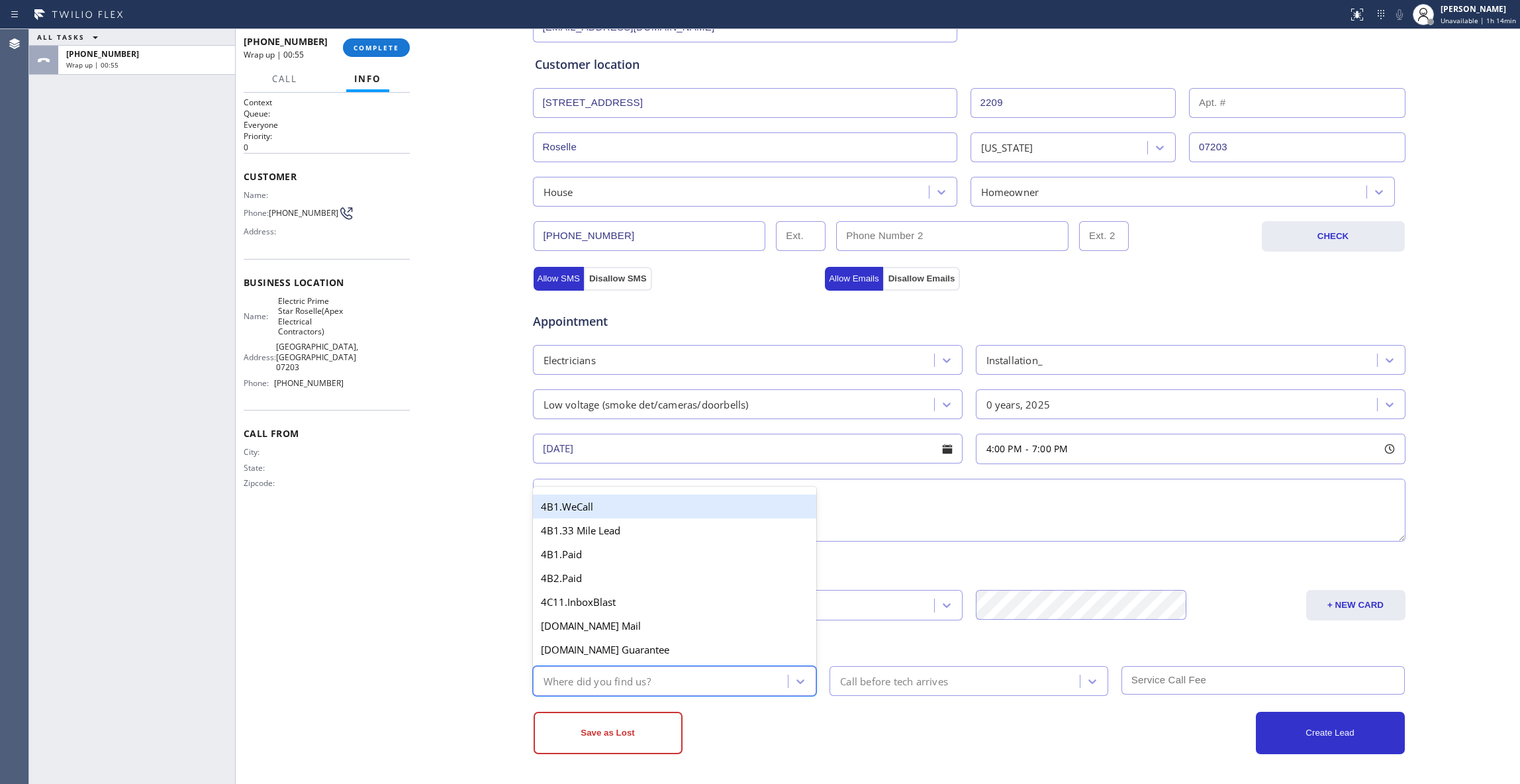
click at [628, 685] on div "Where did you find us?" at bounding box center [597, 681] width 107 height 16
type input "out"
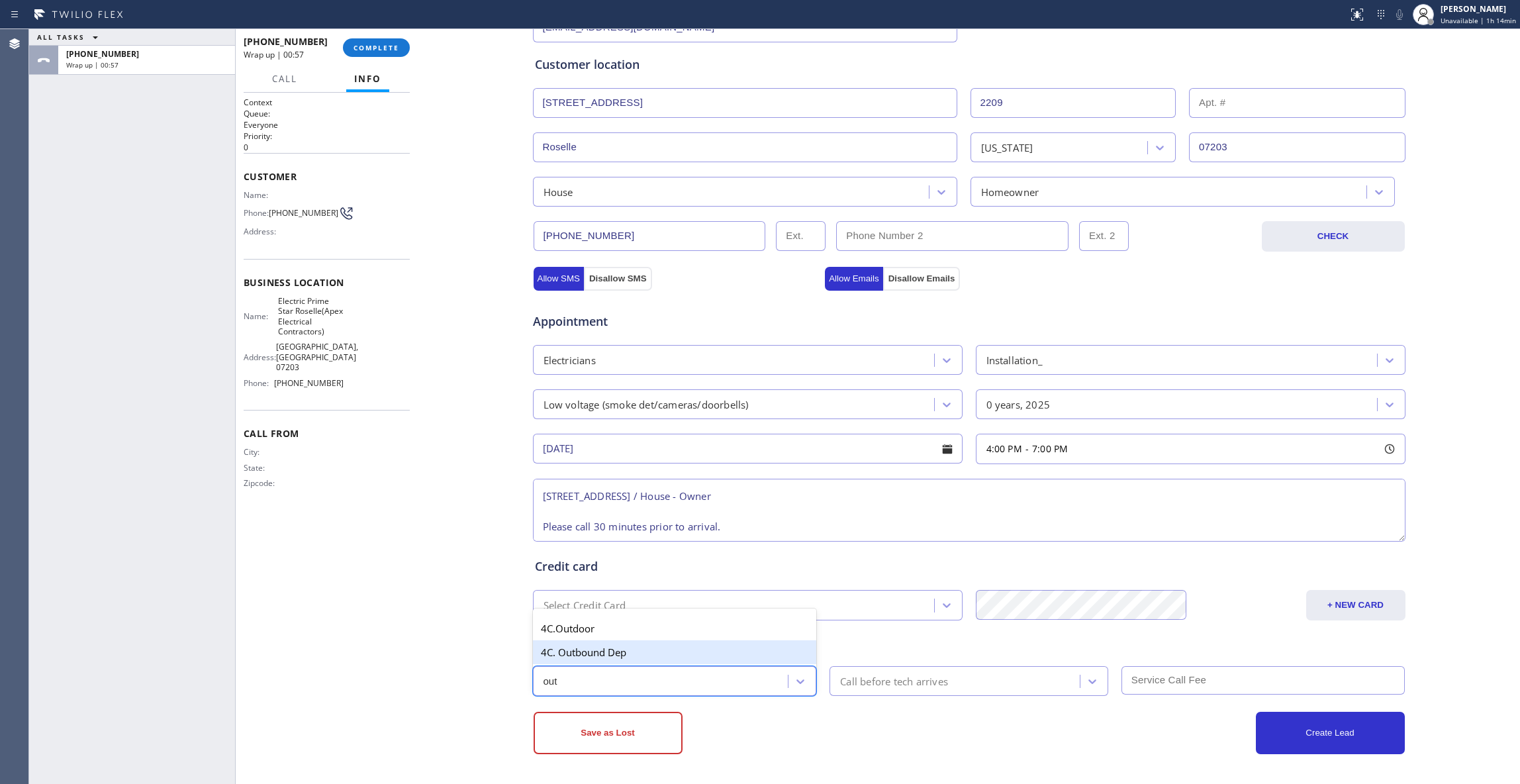
click at [608, 652] on div "4C. Outbound Dep" at bounding box center [674, 653] width 284 height 24
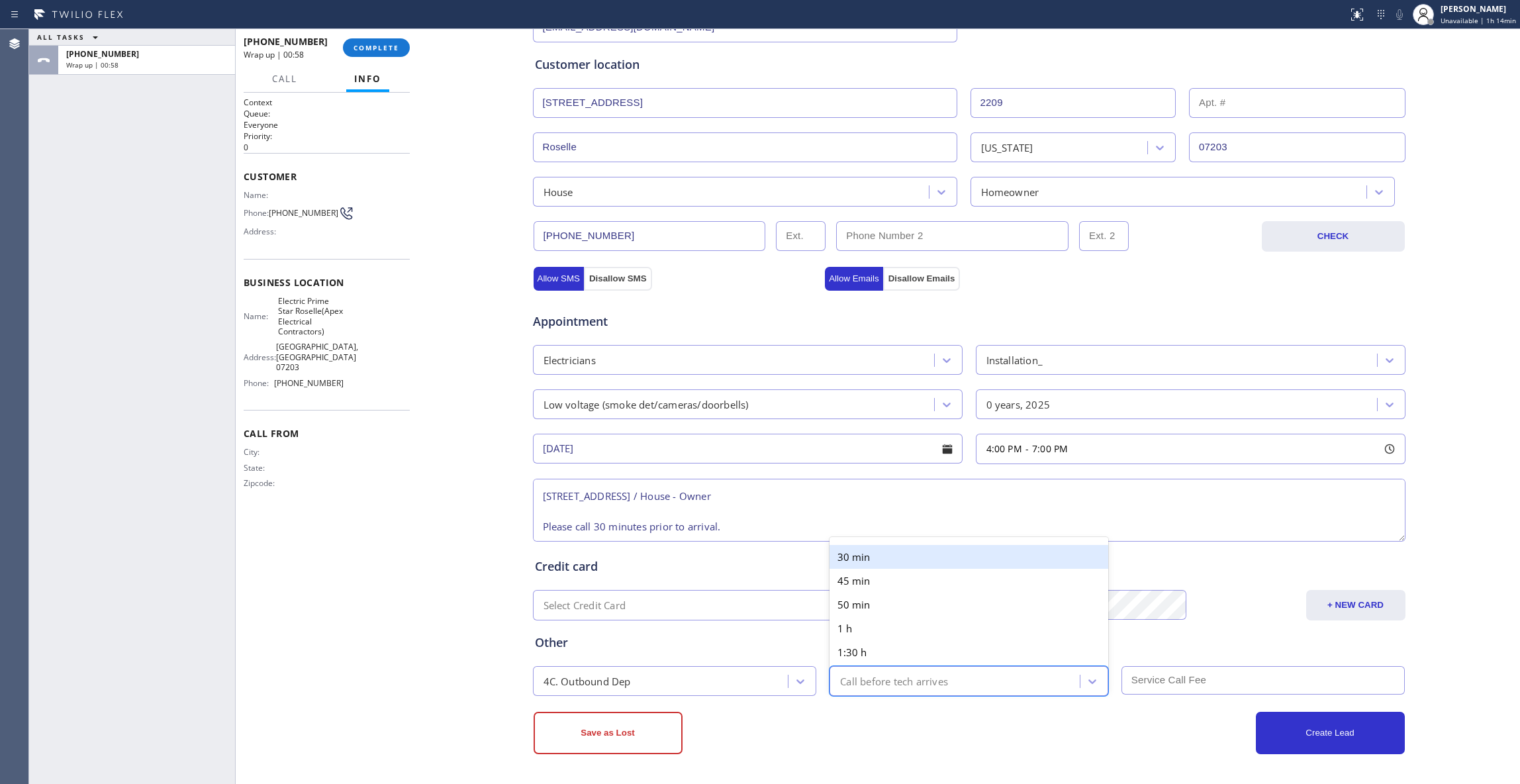
click at [968, 680] on div "Call before tech arrives" at bounding box center [956, 680] width 246 height 23
click at [875, 557] on div "30 min" at bounding box center [969, 557] width 278 height 24
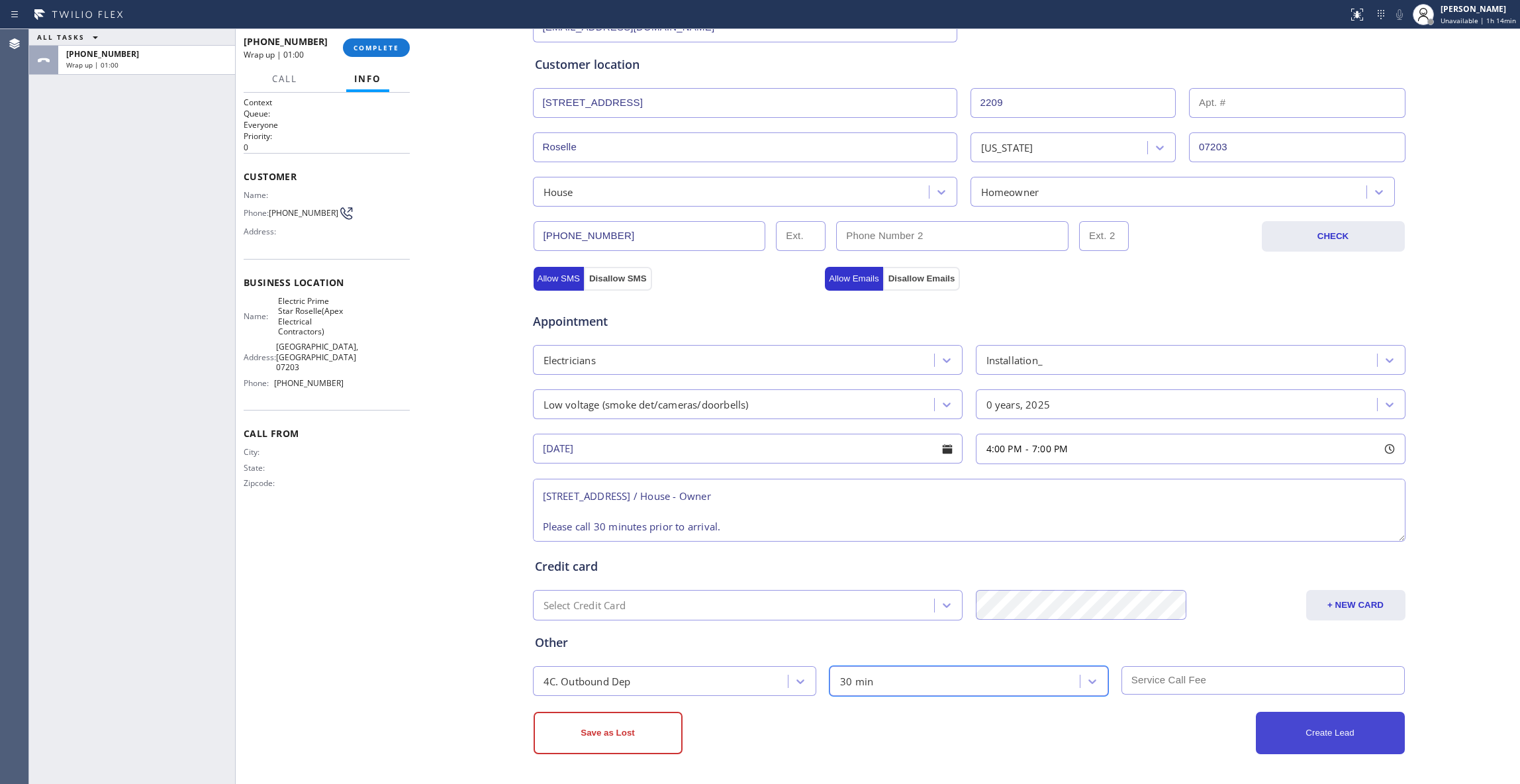
click at [1327, 734] on button "Create Lead" at bounding box center [1331, 732] width 149 height 42
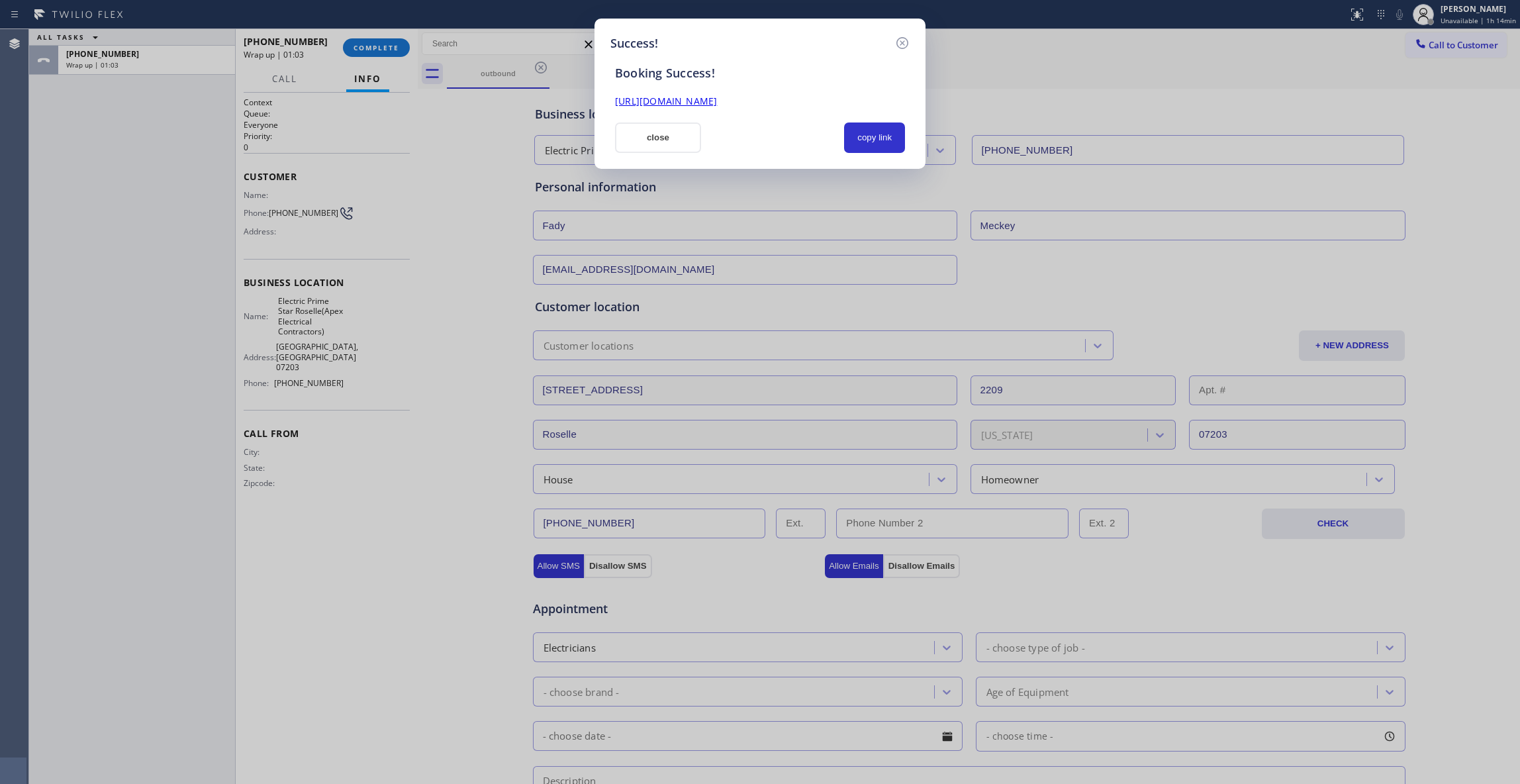
scroll to position [0, 0]
click at [885, 136] on button "copy link" at bounding box center [874, 137] width 61 height 30
click at [717, 106] on link "https://erp.apollosoft.co/customer/760507#portlet_lead" at bounding box center [666, 101] width 102 height 13
click at [897, 43] on icon at bounding box center [903, 43] width 12 height 12
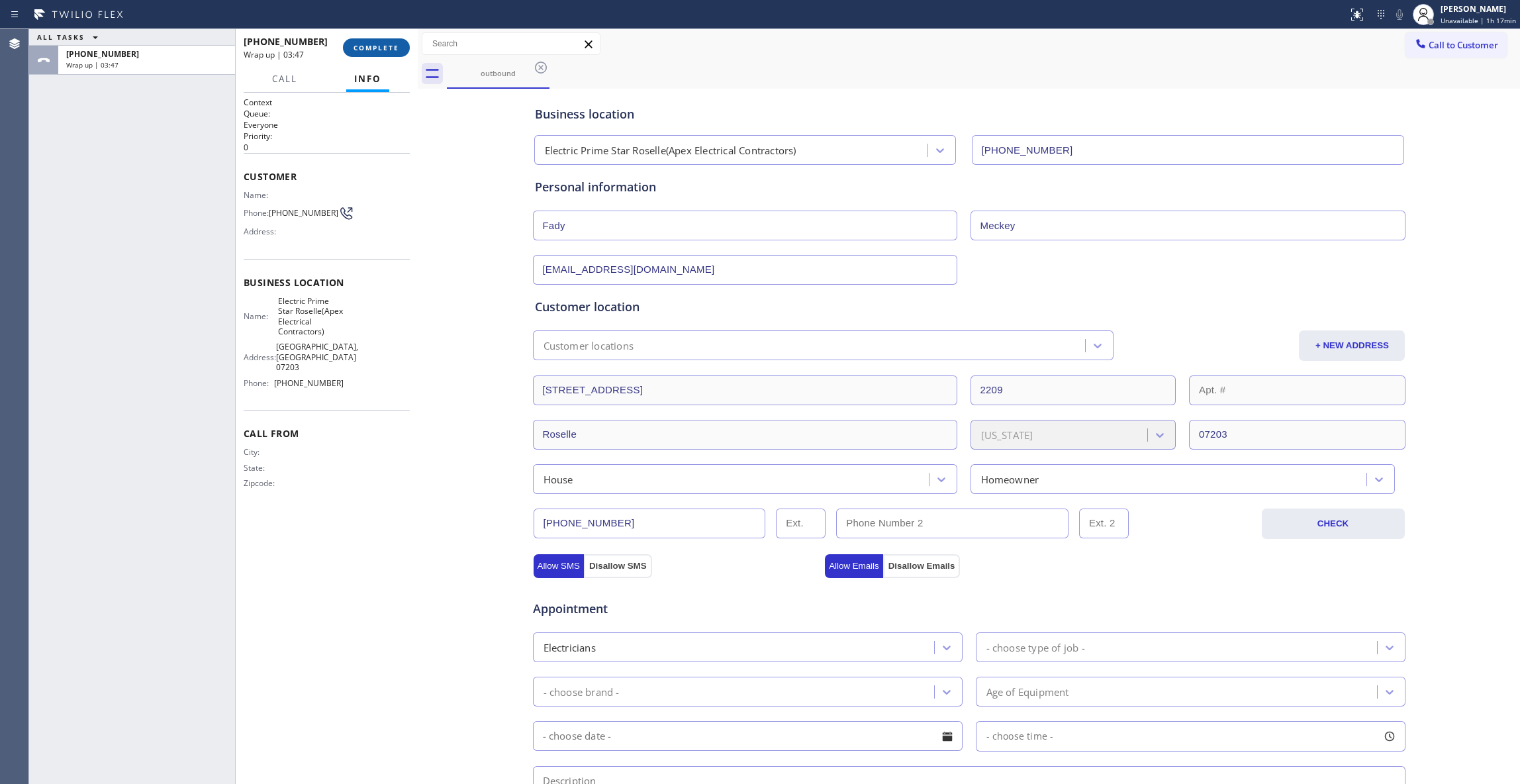
click at [368, 42] on button "COMPLETE" at bounding box center [376, 47] width 67 height 18
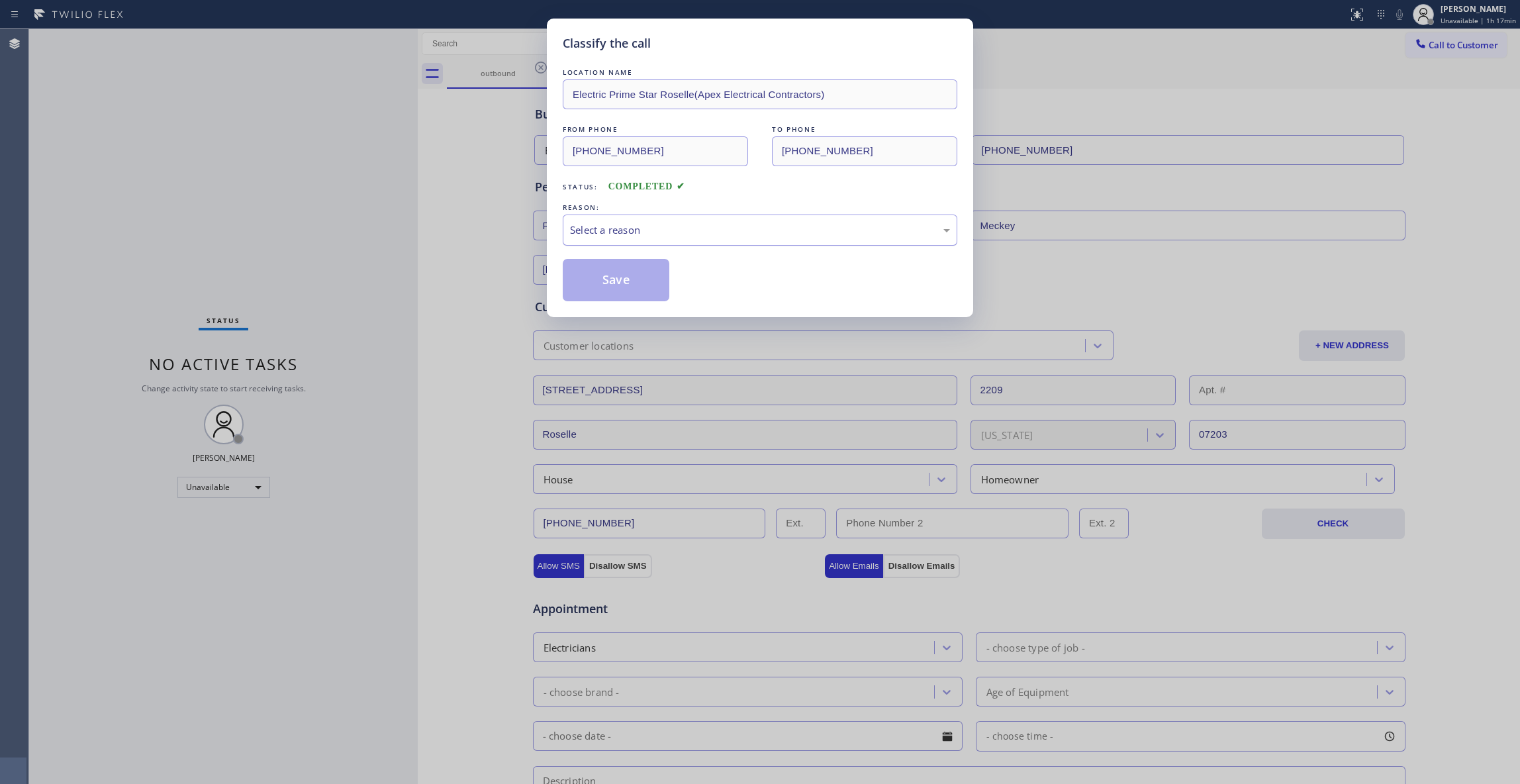
click at [612, 225] on div "Select a reason" at bounding box center [760, 230] width 380 height 16
click at [625, 290] on button "Save" at bounding box center [616, 279] width 106 height 42
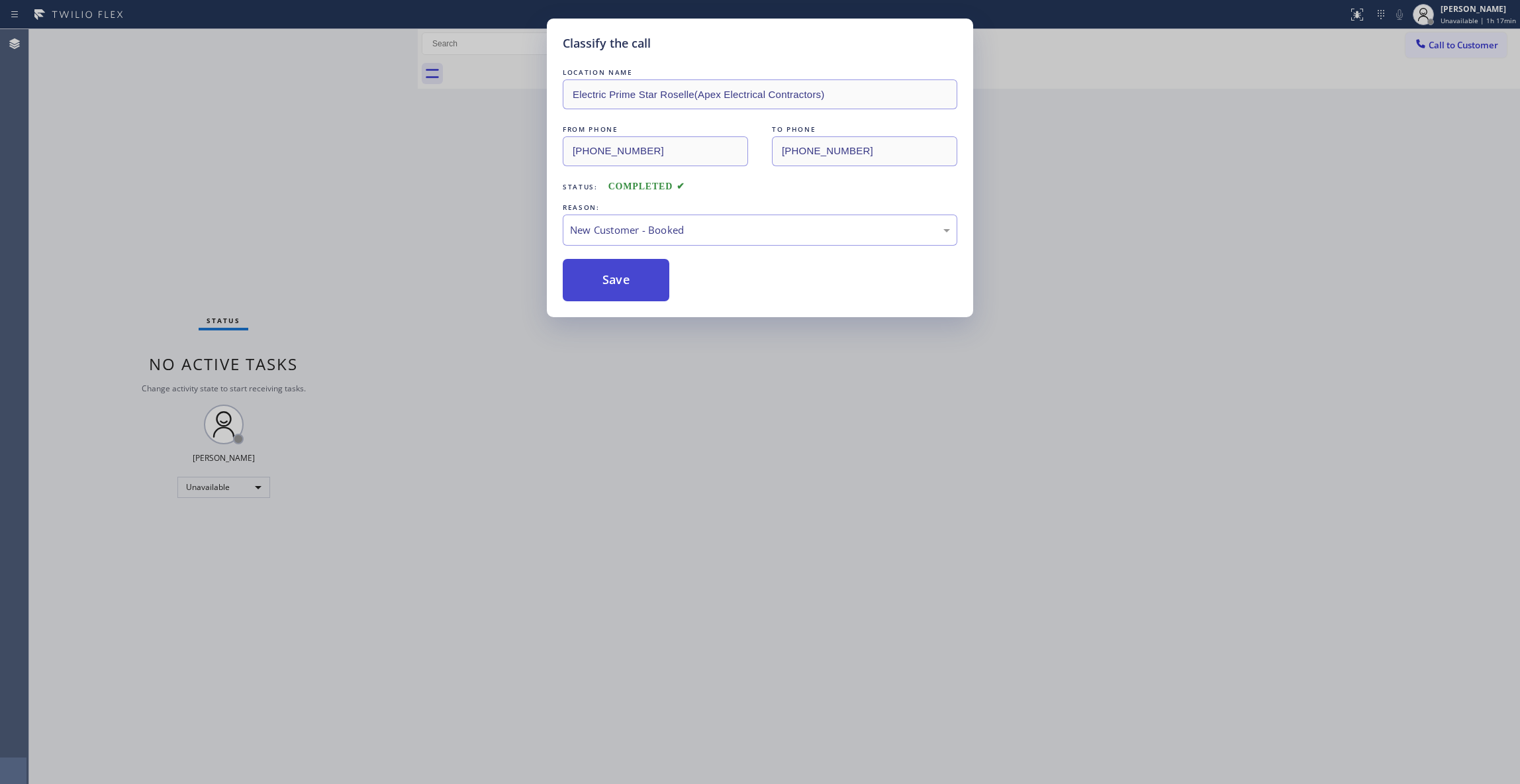
click at [625, 290] on button "Save" at bounding box center [616, 279] width 106 height 42
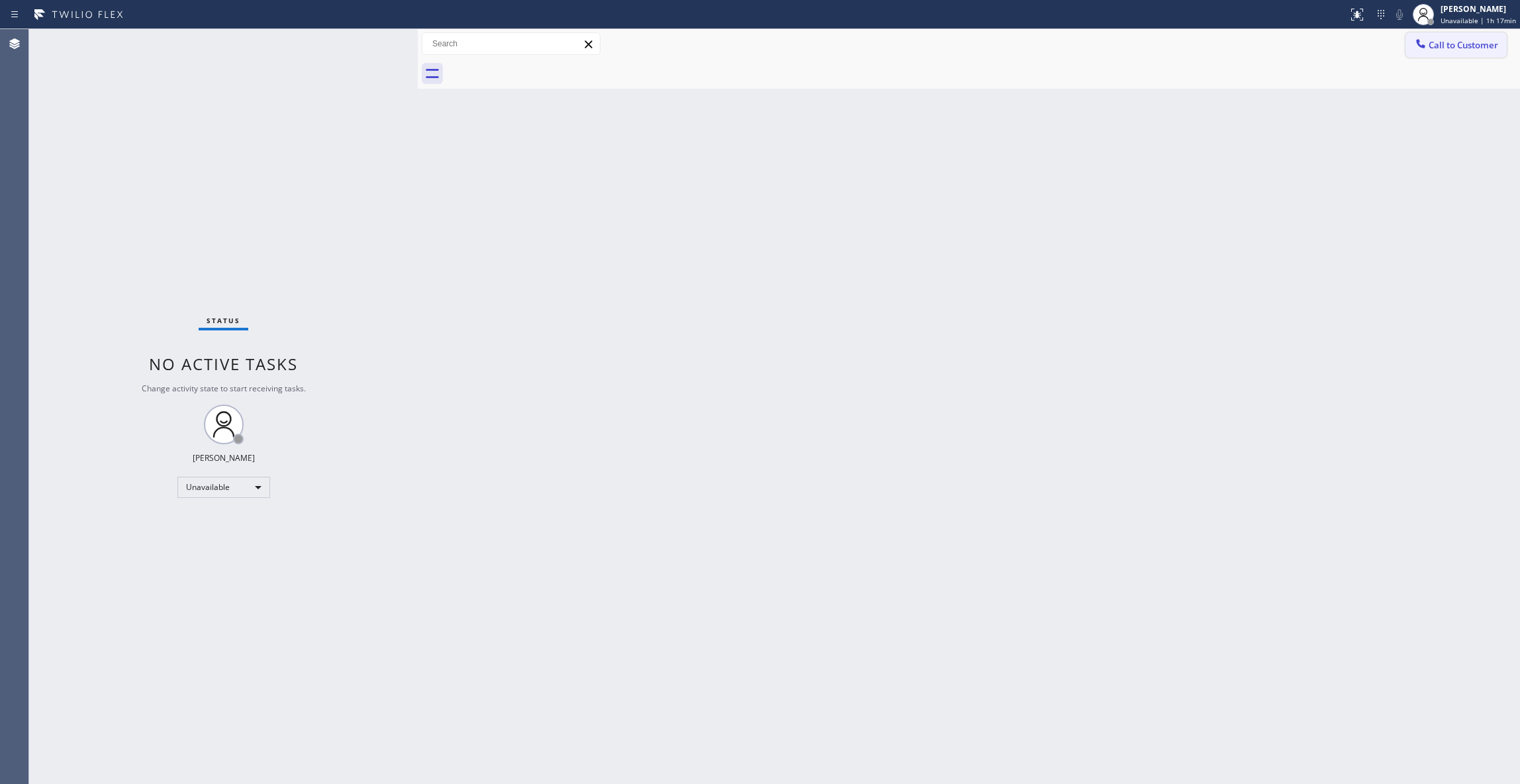
click at [1452, 50] on span "Call to Customer" at bounding box center [1464, 45] width 69 height 12
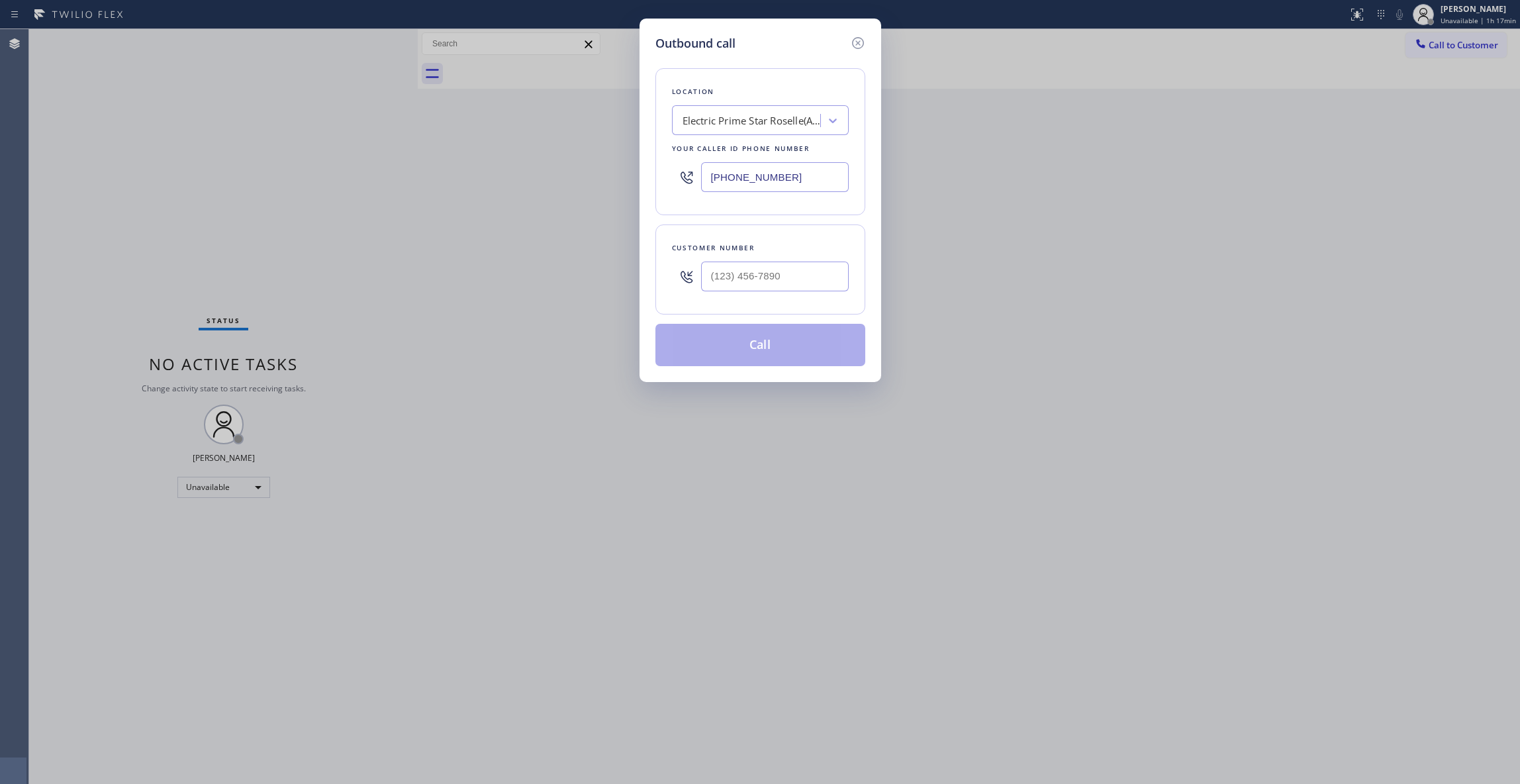
drag, startPoint x: 811, startPoint y: 169, endPoint x: 511, endPoint y: 175, distance: 300.1
click at [481, 169] on div "Outbound call Location Electric Prime Star Roselle(Apex Electrical Contractors)…" at bounding box center [760, 392] width 1520 height 784
paste input "626) 263-4119"
type input "(626) 263-4119"
click at [788, 290] on input "(___) ___-____" at bounding box center [775, 276] width 148 height 29
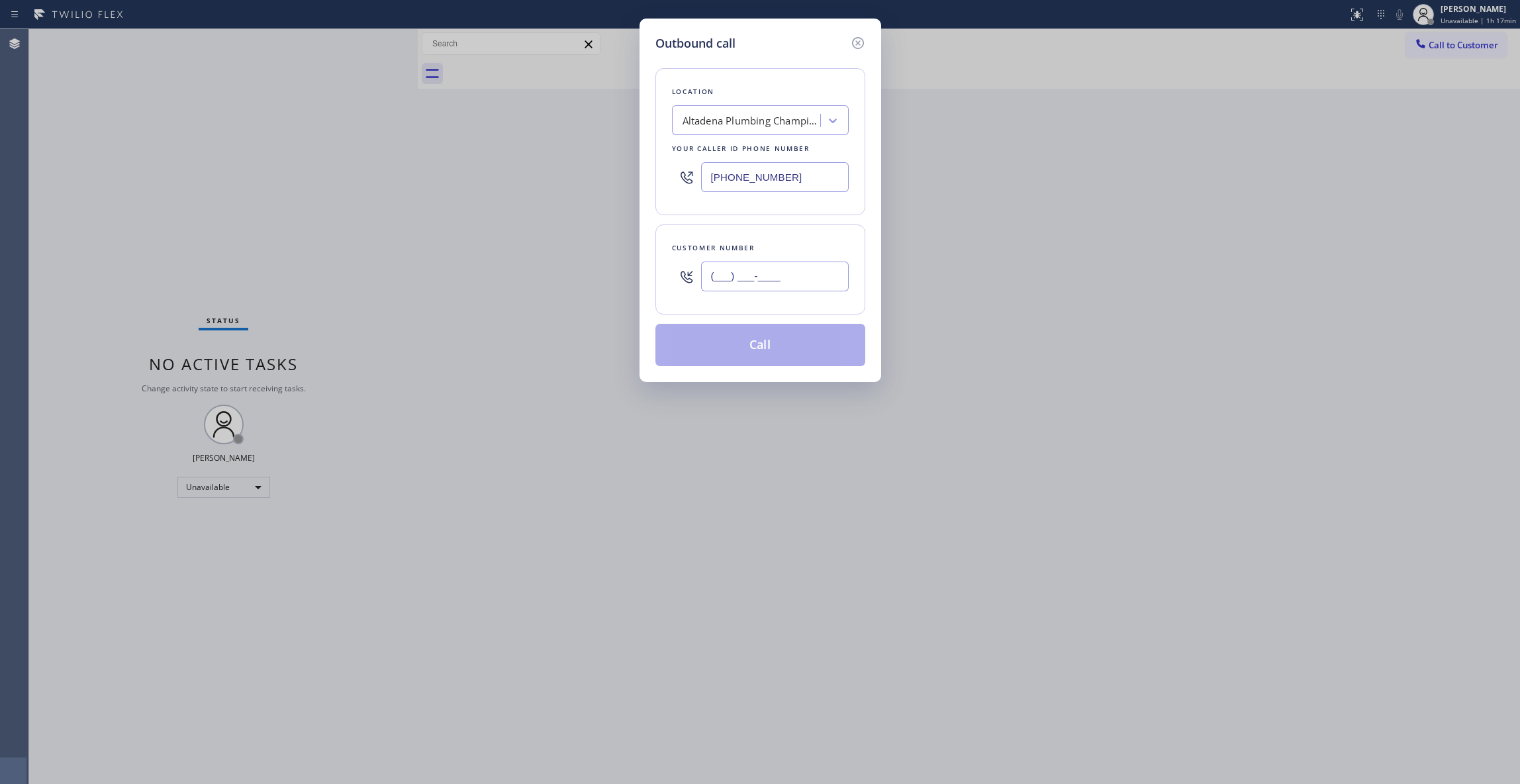
paste input "626) 517-6026"
type input "(626) 517-6026"
click at [763, 344] on button "Call" at bounding box center [760, 344] width 210 height 42
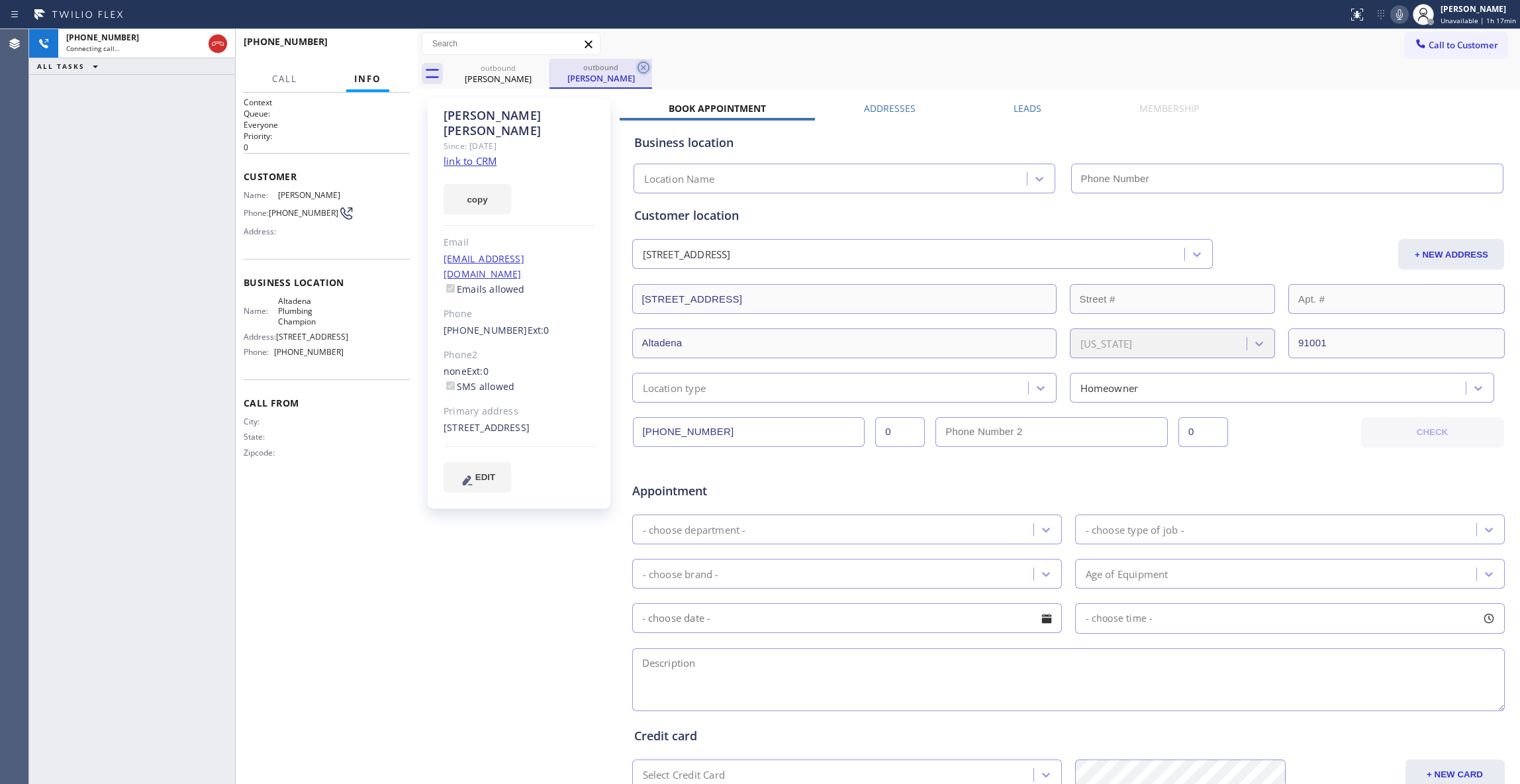
click at [646, 67] on icon at bounding box center [643, 67] width 16 height 16
type input "(626) 263-4119"
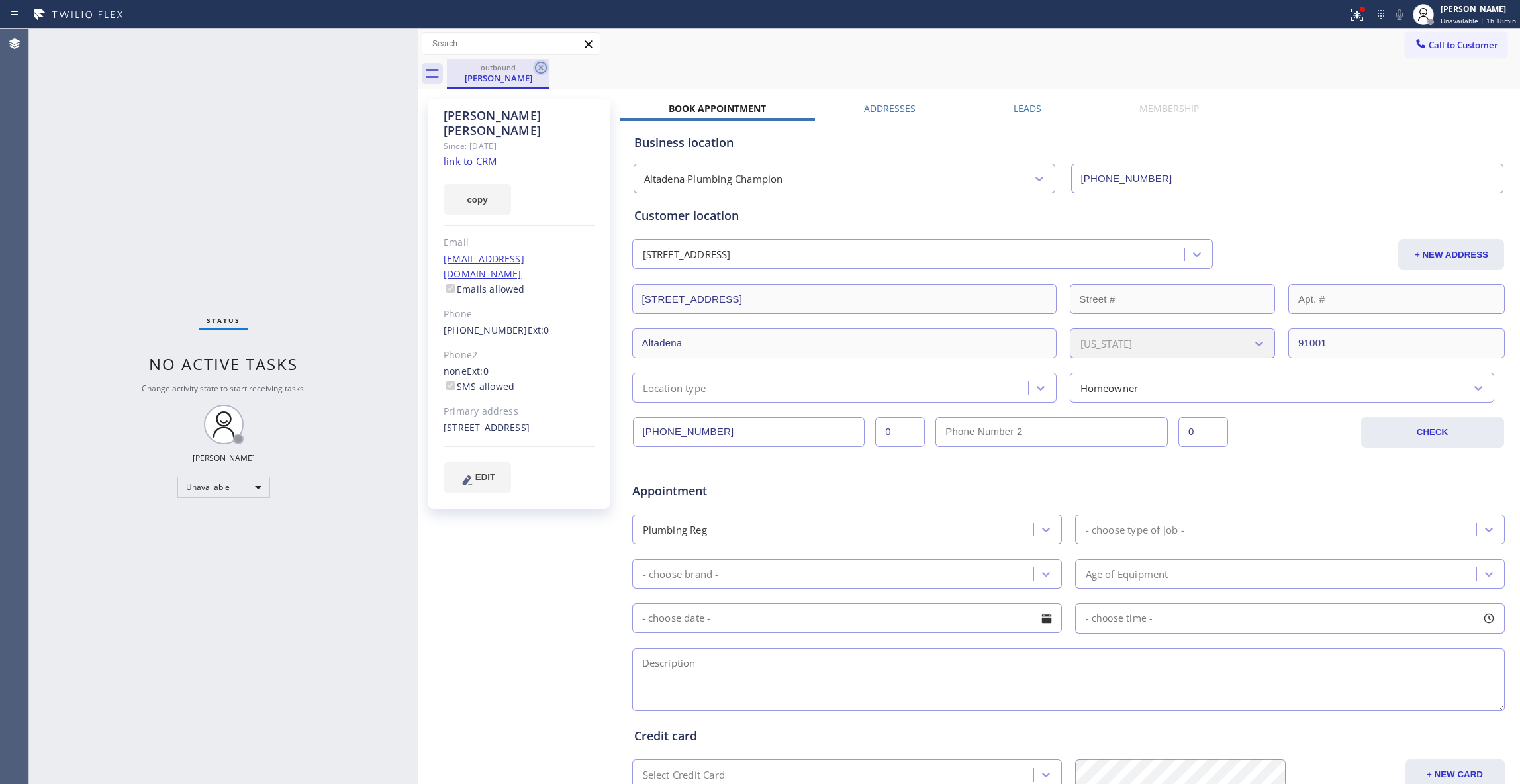
click at [535, 65] on icon at bounding box center [540, 67] width 16 height 16
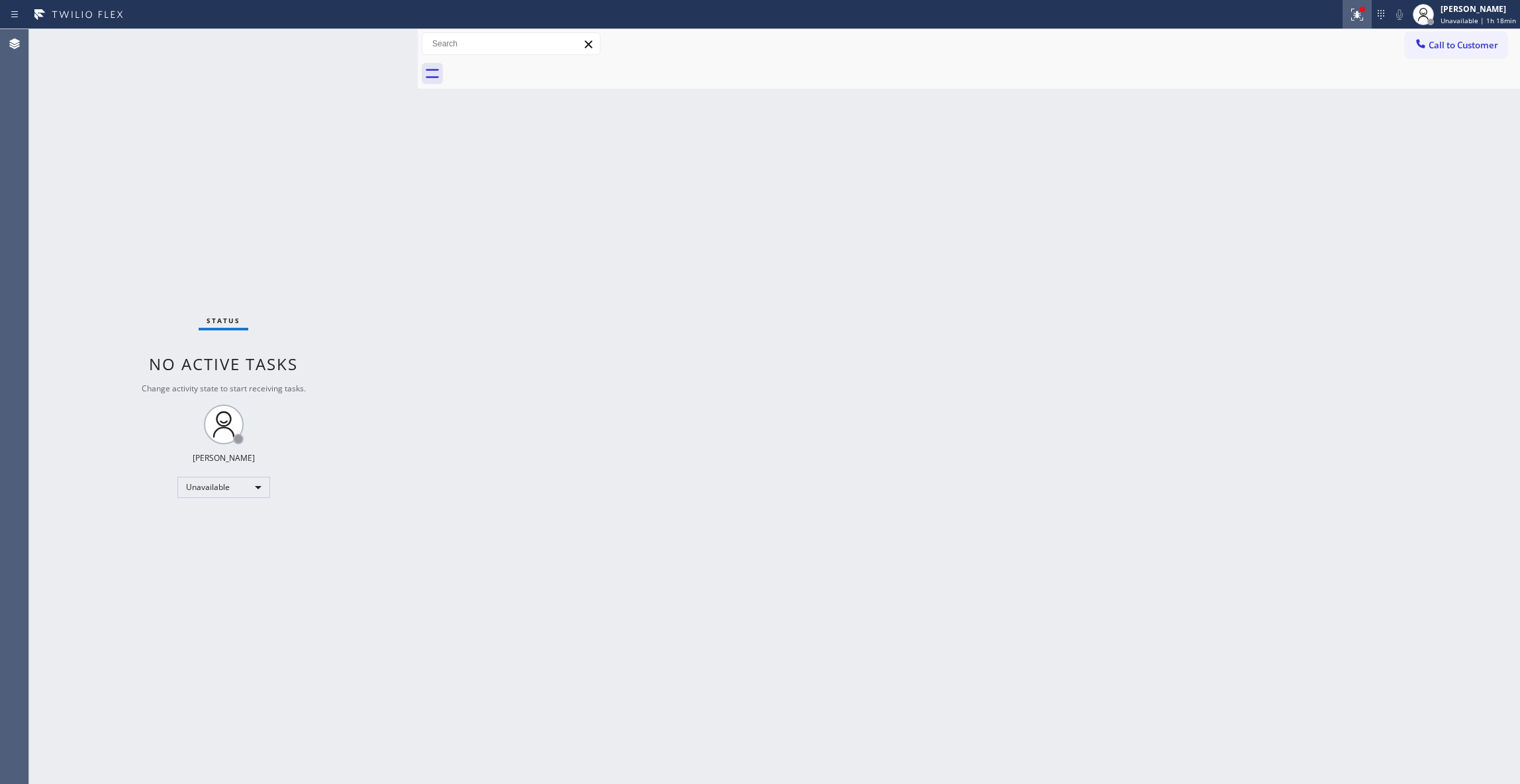
drag, startPoint x: 1342, startPoint y: 15, endPoint x: 1485, endPoint y: 65, distance: 151.5
click at [1344, 16] on div at bounding box center [1357, 15] width 29 height 16
click at [1473, 47] on span "Call to Customer" at bounding box center [1464, 45] width 69 height 12
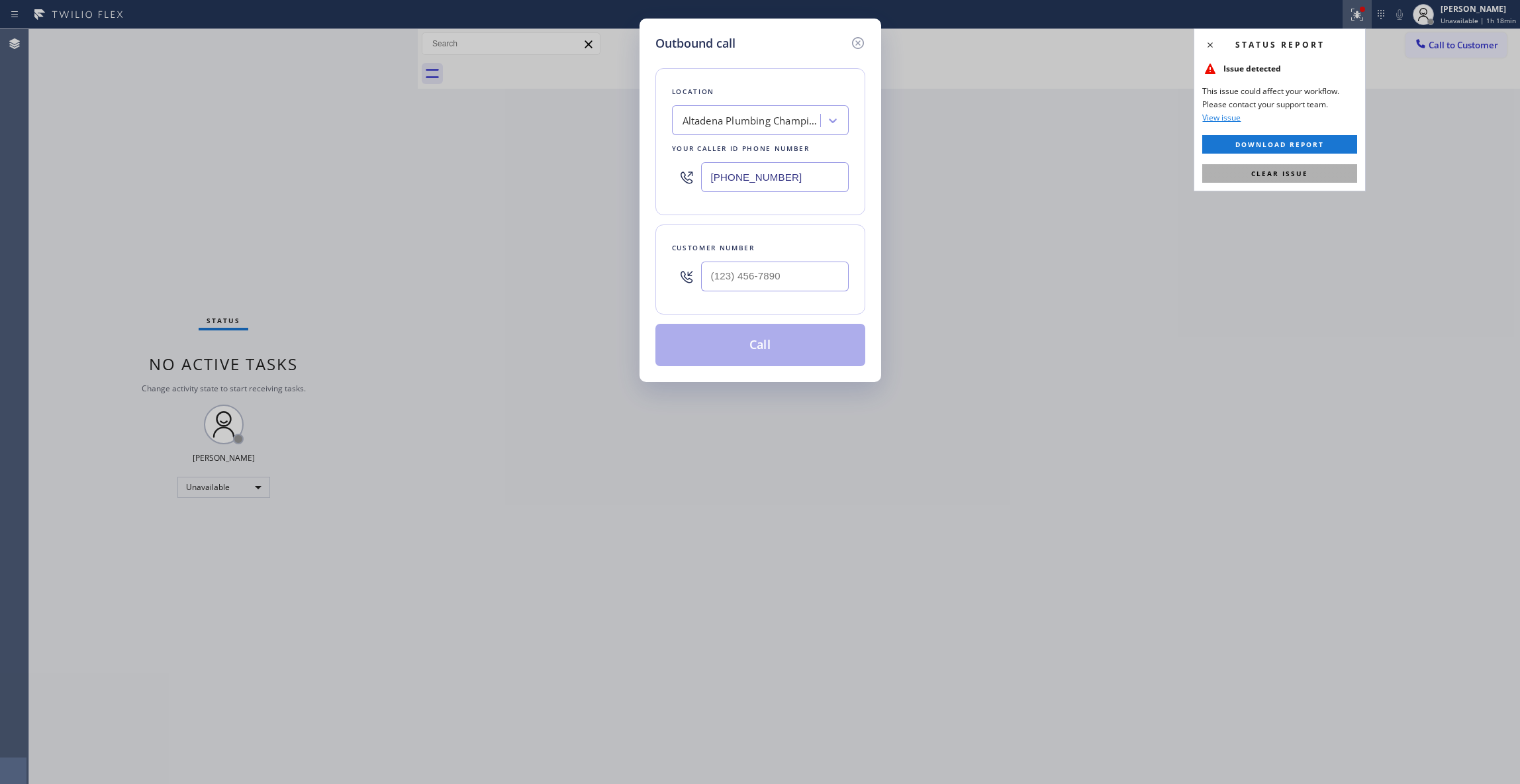
click at [1317, 169] on button "Clear issue" at bounding box center [1280, 173] width 155 height 18
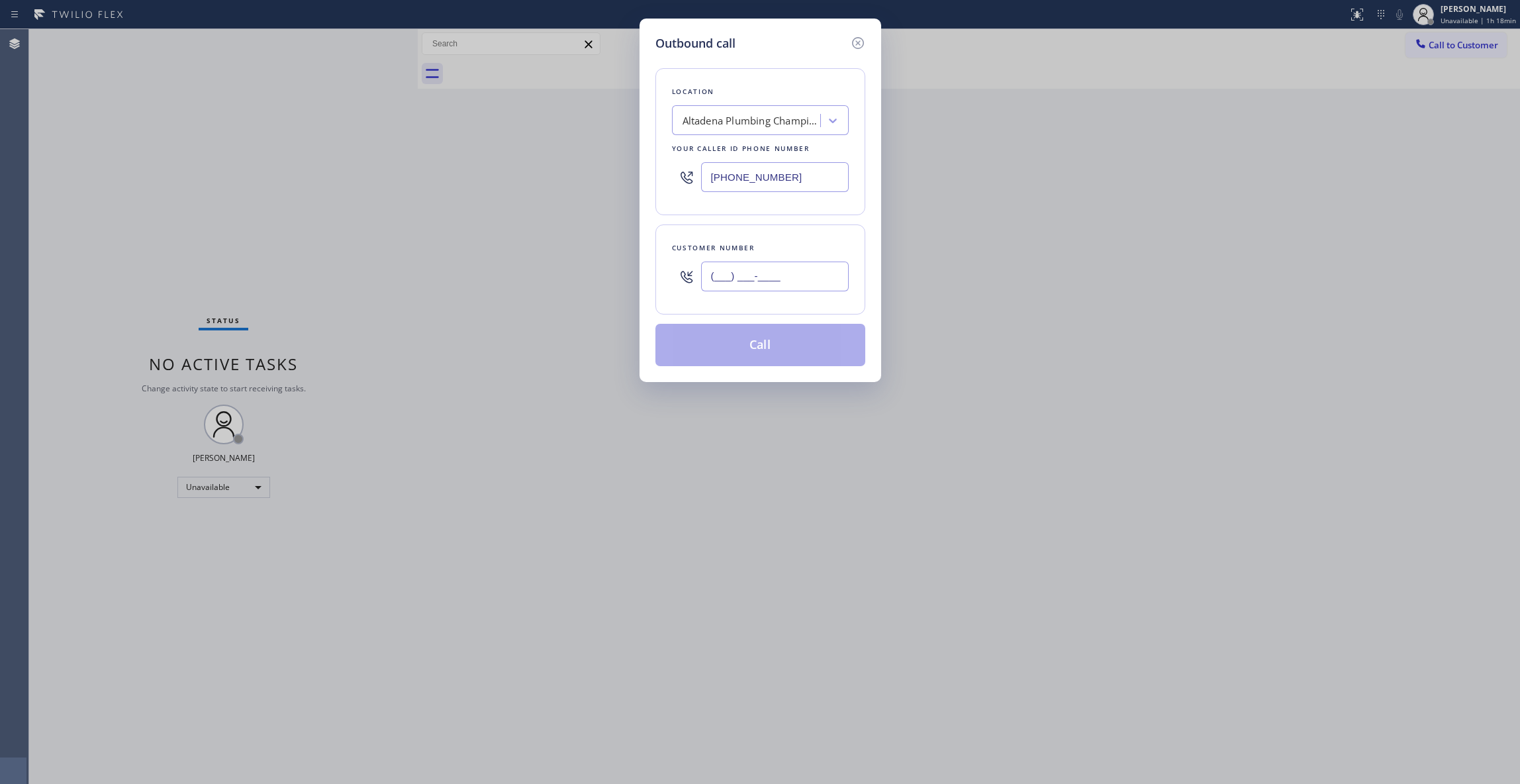
click at [803, 266] on input "(___) ___-____" at bounding box center [775, 276] width 148 height 29
paste input "626) 517-6026"
type input "(626) 517-6026"
paste input "855) 731-4952"
drag, startPoint x: 814, startPoint y: 183, endPoint x: 367, endPoint y: 201, distance: 447.4
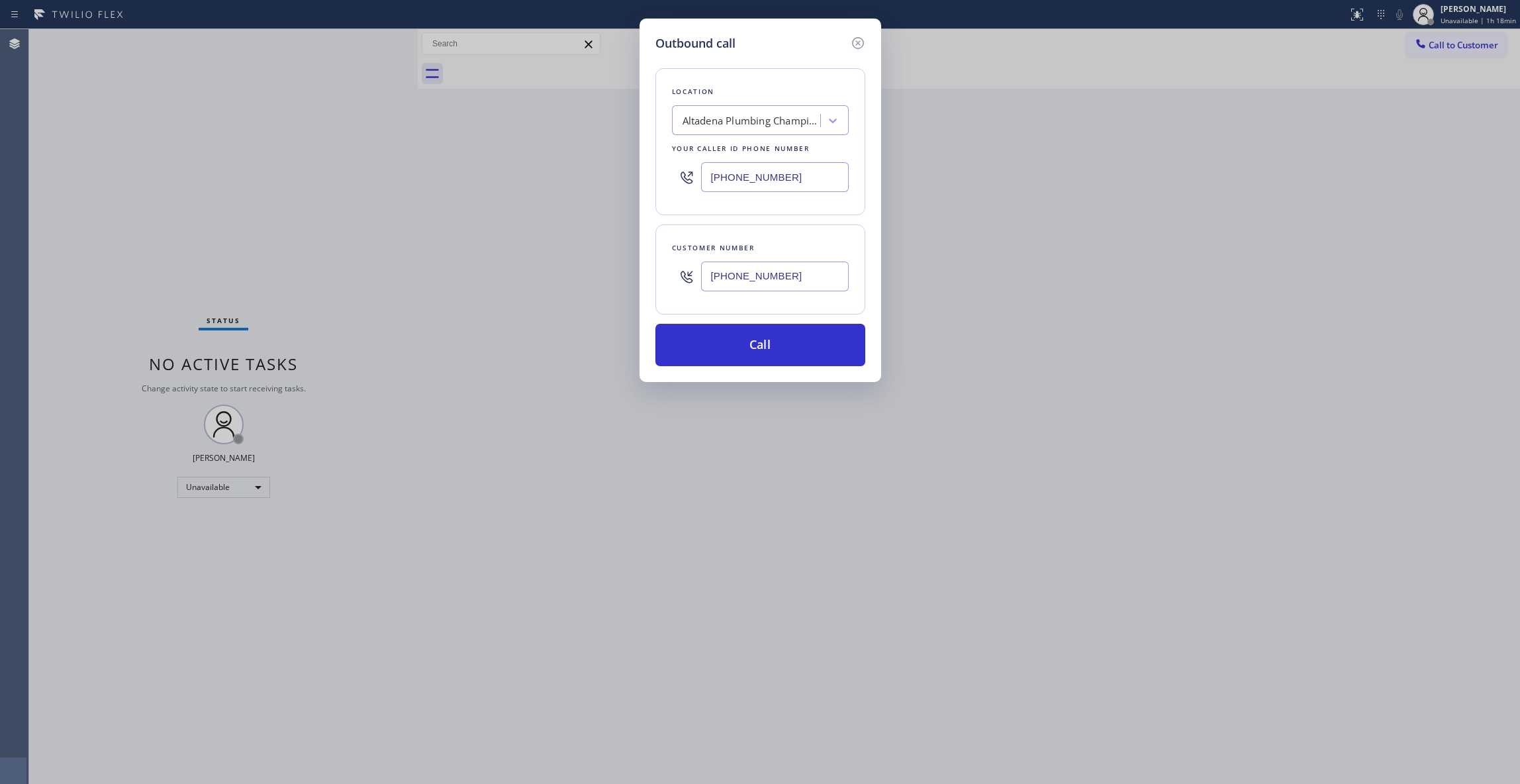
click at [342, 189] on div "Outbound call Location Altadena Plumbing Champion Your caller id phone number (…" at bounding box center [760, 392] width 1520 height 784
type input "(855) 731-4952"
drag, startPoint x: 821, startPoint y: 278, endPoint x: 650, endPoint y: 278, distance: 171.0
click at [650, 278] on div "Outbound call Location 5 Star Appliance Repair Your caller id phone number (855…" at bounding box center [761, 200] width 242 height 363
click at [737, 353] on button "Call" at bounding box center [760, 344] width 210 height 42
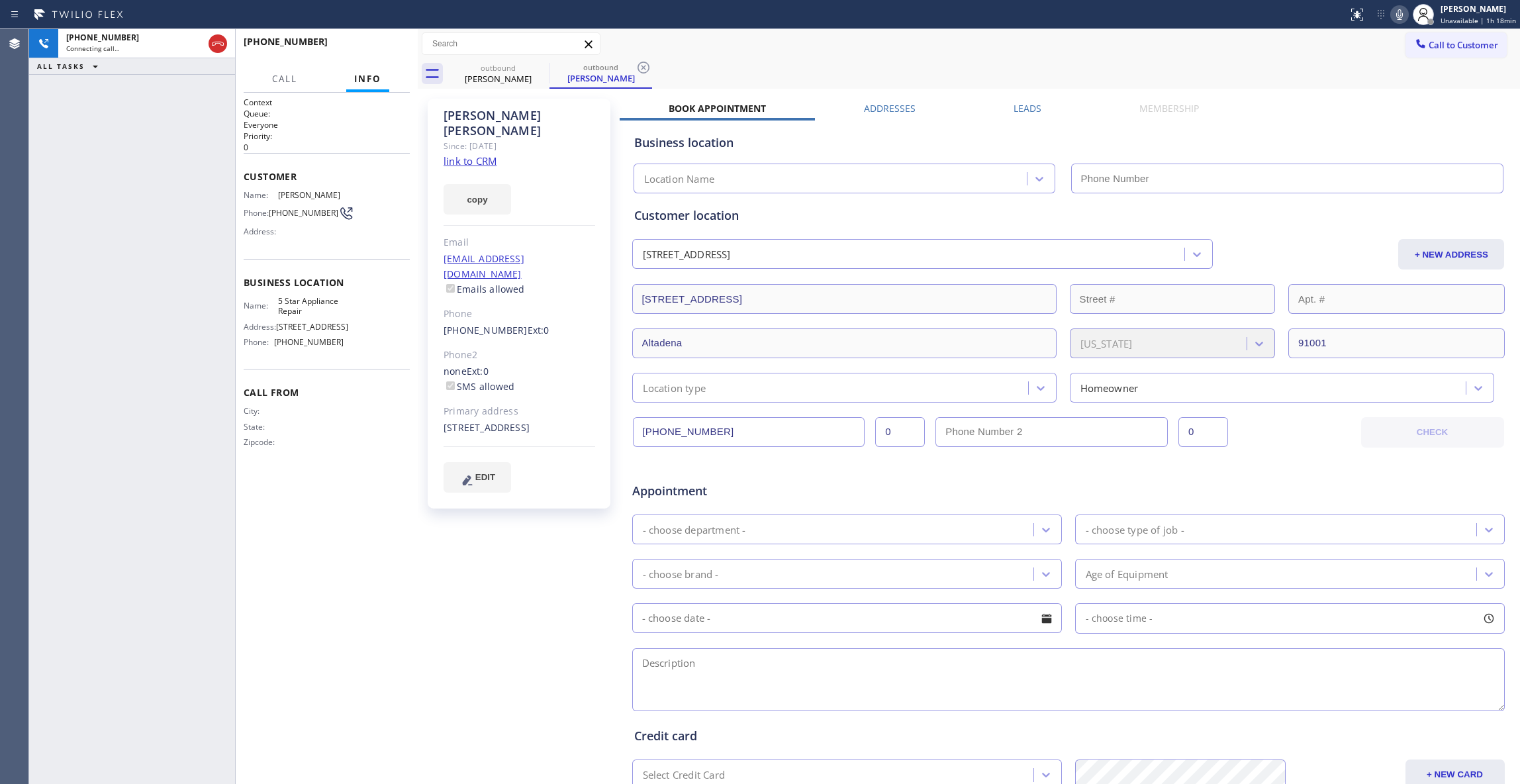
type input "(855) 731-4952"
drag, startPoint x: 41, startPoint y: 150, endPoint x: 196, endPoint y: 62, distance: 178.2
click at [41, 149] on div "+16265176026 Live | 00:07 ALL TASKS ALL TASKS ACTIVE TASKS TASKS IN WRAP UP" at bounding box center [132, 406] width 206 height 755
click at [387, 46] on span "HANG UP" at bounding box center [379, 48] width 41 height 10
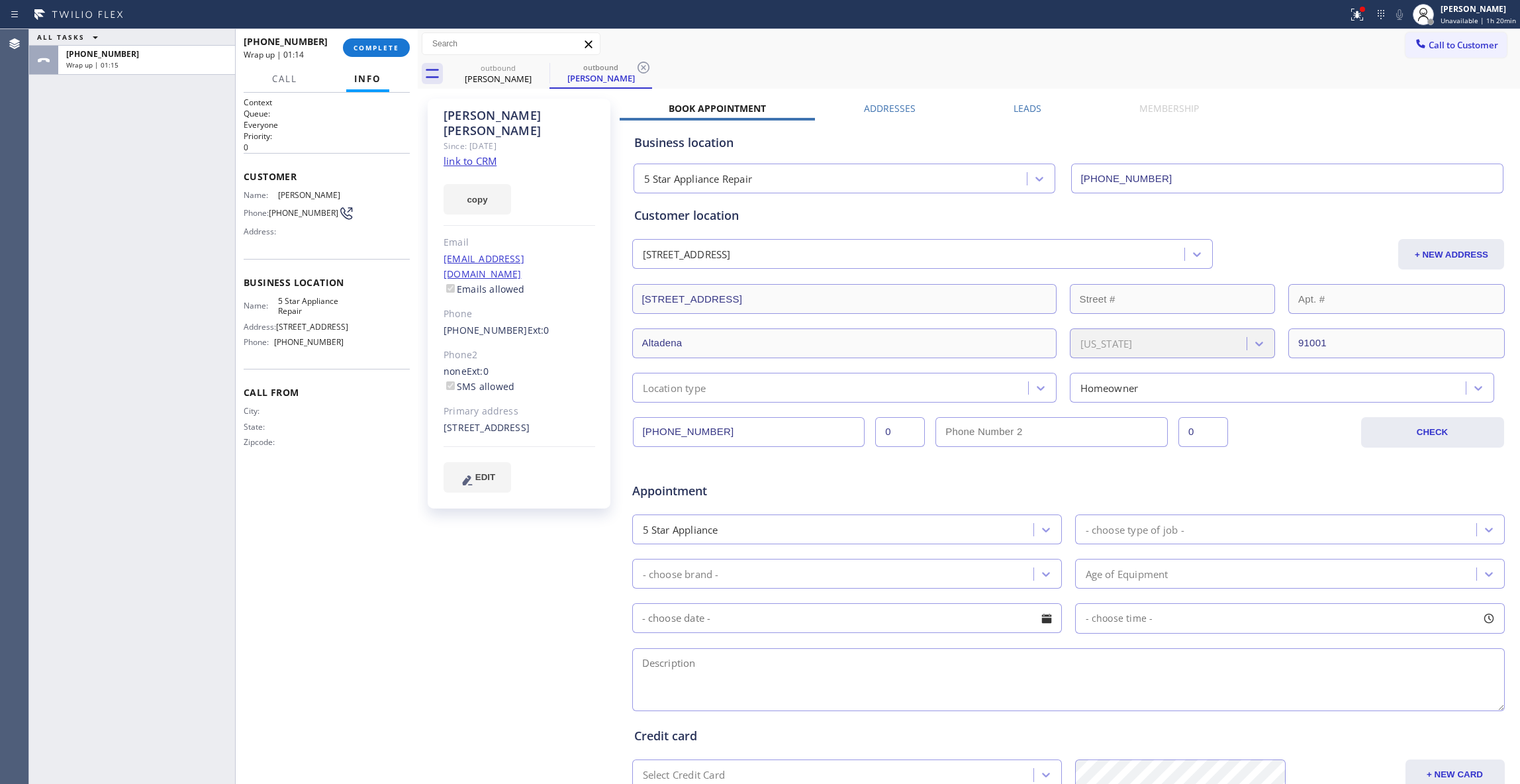
drag, startPoint x: 29, startPoint y: 435, endPoint x: 29, endPoint y: 420, distance: 15.0
click at [29, 430] on div "ALL TASKS ALL TASKS ACTIVE TASKS TASKS IN WRAP UP +16265176026 Wrap up | 01:15" at bounding box center [132, 406] width 206 height 755
click at [369, 44] on span "COMPLETE" at bounding box center [376, 48] width 46 height 10
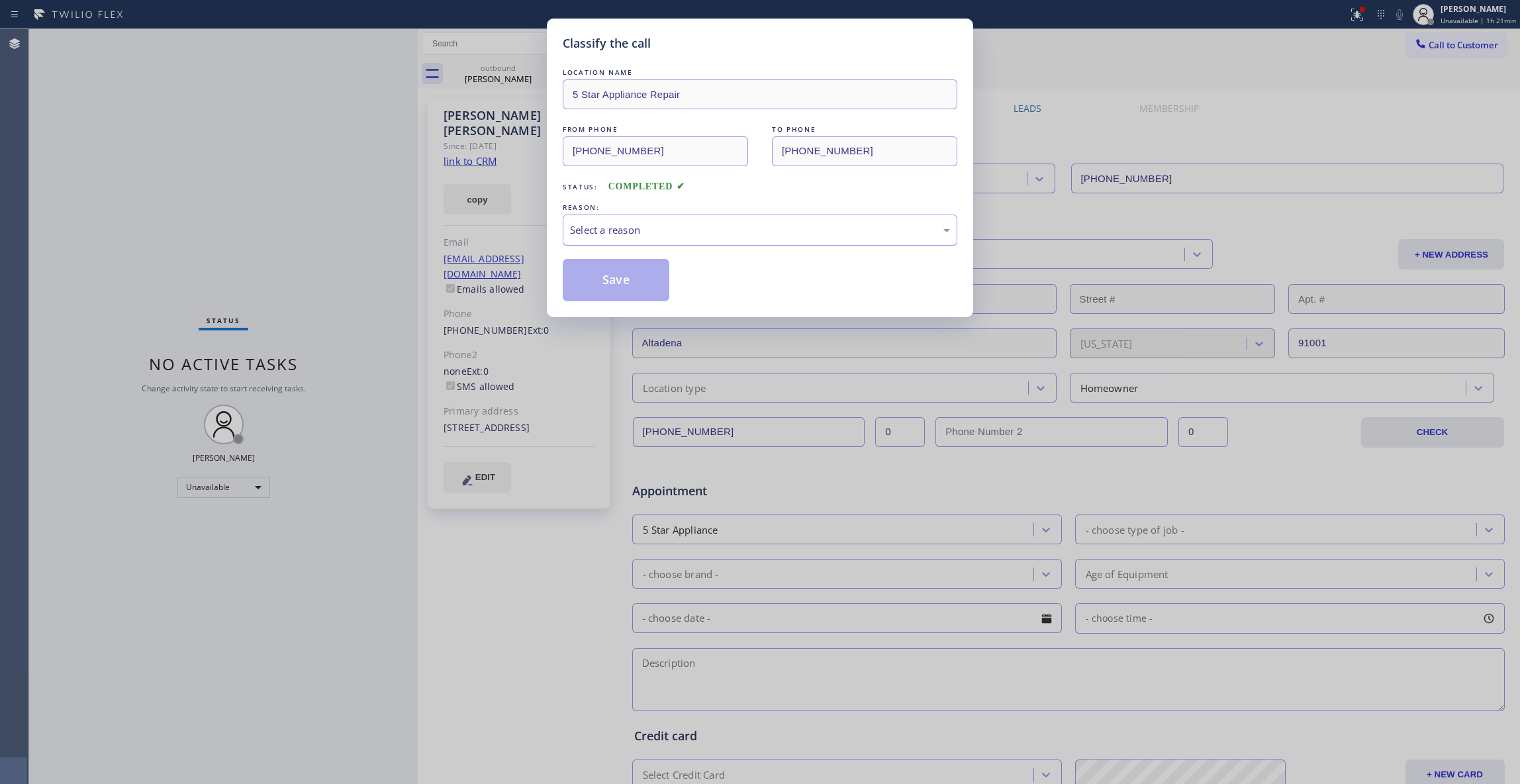
click at [646, 233] on div "Select a reason" at bounding box center [760, 230] width 380 height 16
click at [625, 277] on button "Save" at bounding box center [616, 279] width 106 height 42
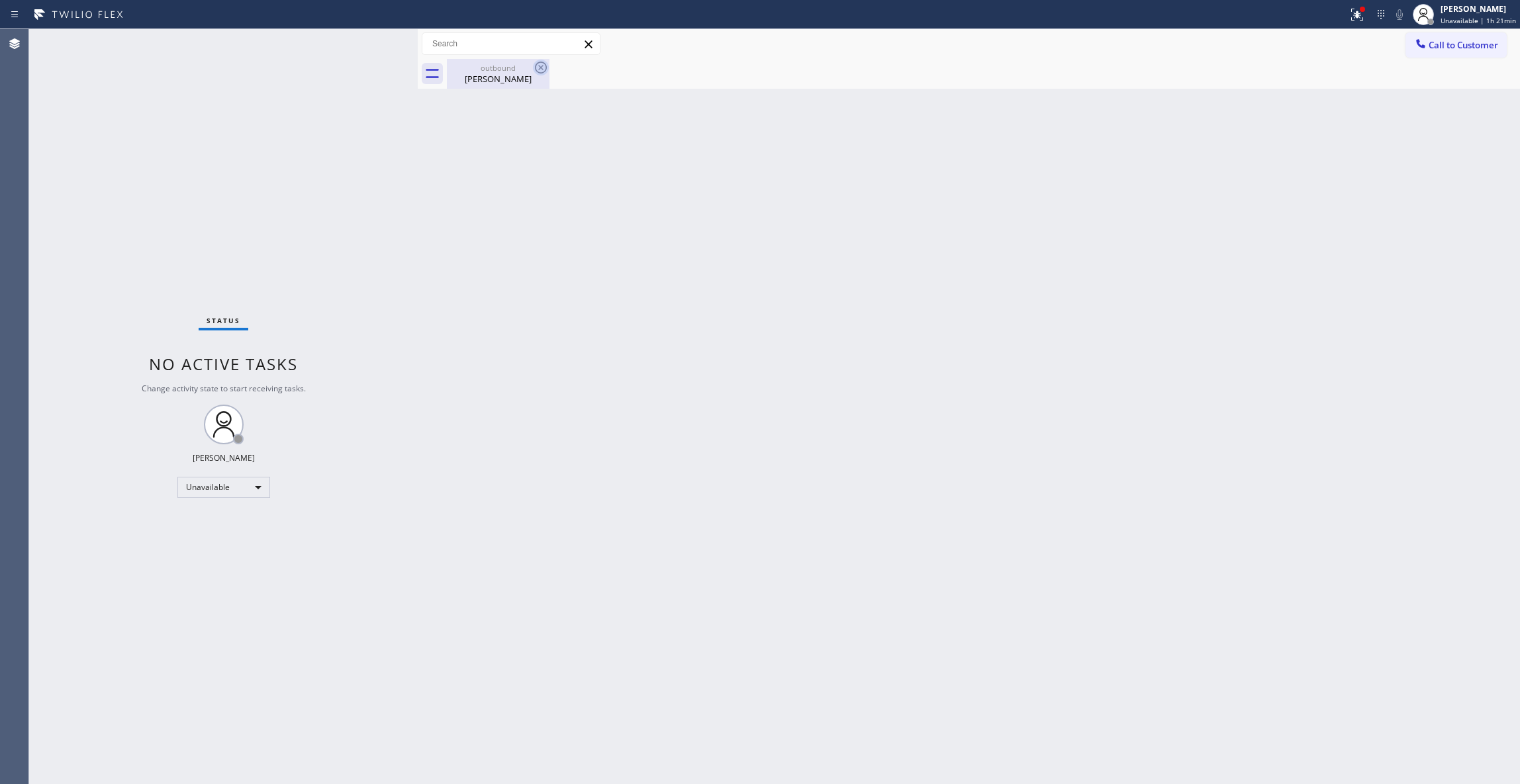
click at [536, 67] on icon at bounding box center [541, 67] width 12 height 12
click at [1454, 50] on span "Call to Customer" at bounding box center [1464, 45] width 69 height 12
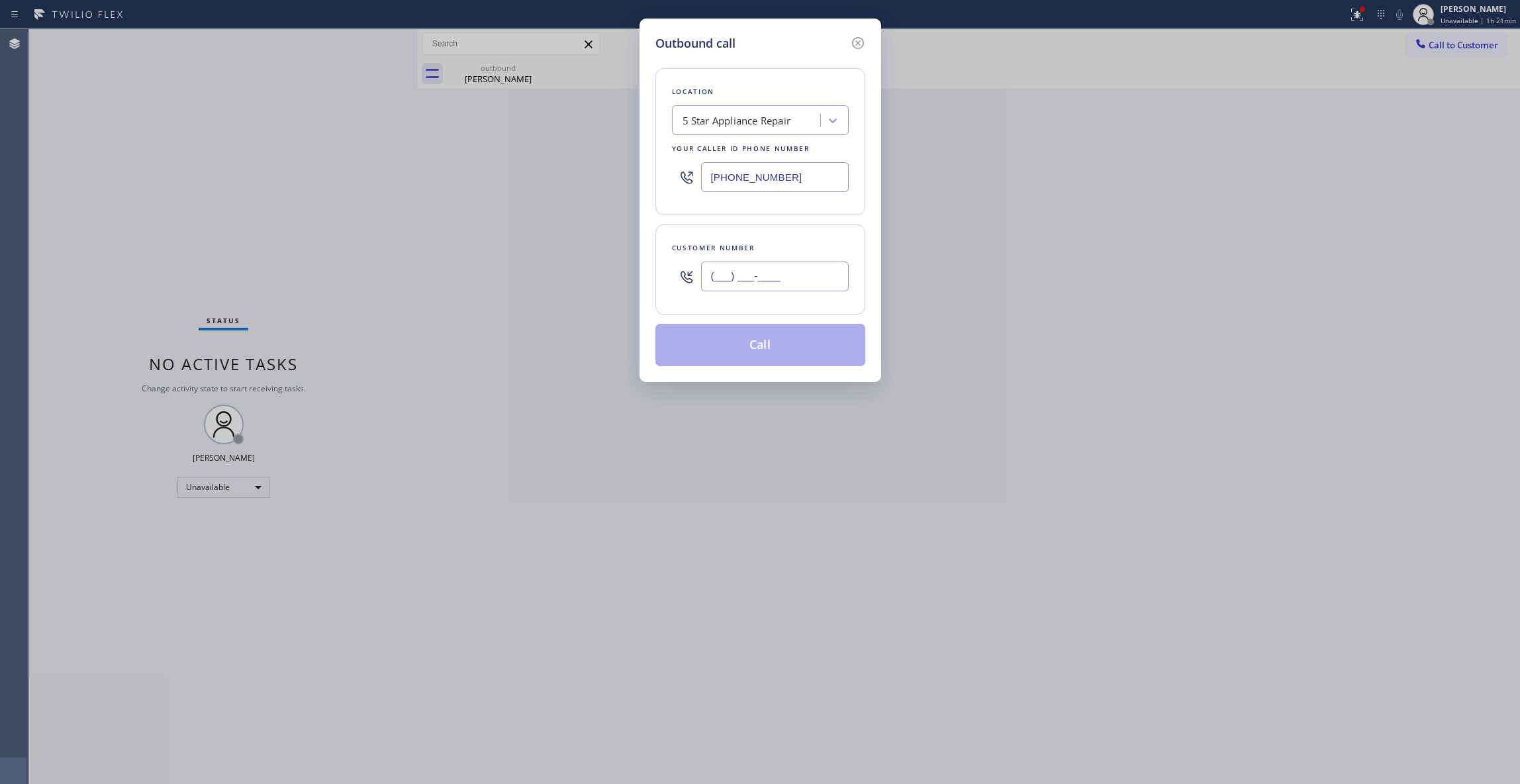
click at [822, 266] on input "(___) ___-____" at bounding box center [775, 276] width 148 height 29
paste input "760) 507"
paste input "626) 517-6026"
drag, startPoint x: 815, startPoint y: 284, endPoint x: 617, endPoint y: 267, distance: 198.7
click at [617, 267] on div "Outbound call Location 5 Star Appliance Repair Your caller id phone number (855…" at bounding box center [760, 392] width 1520 height 784
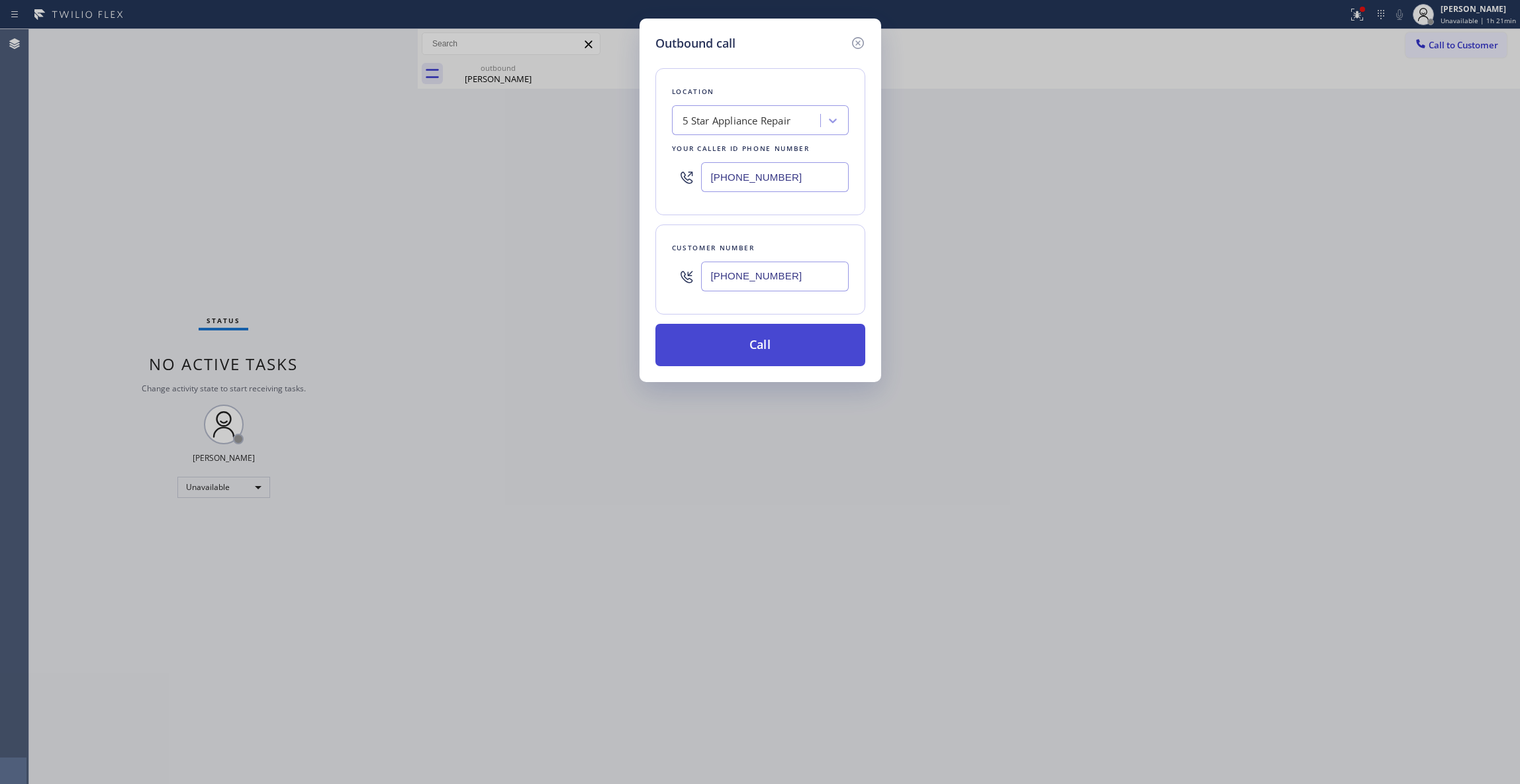
type input "(626) 517-6026"
click at [750, 347] on button "Call" at bounding box center [760, 344] width 210 height 42
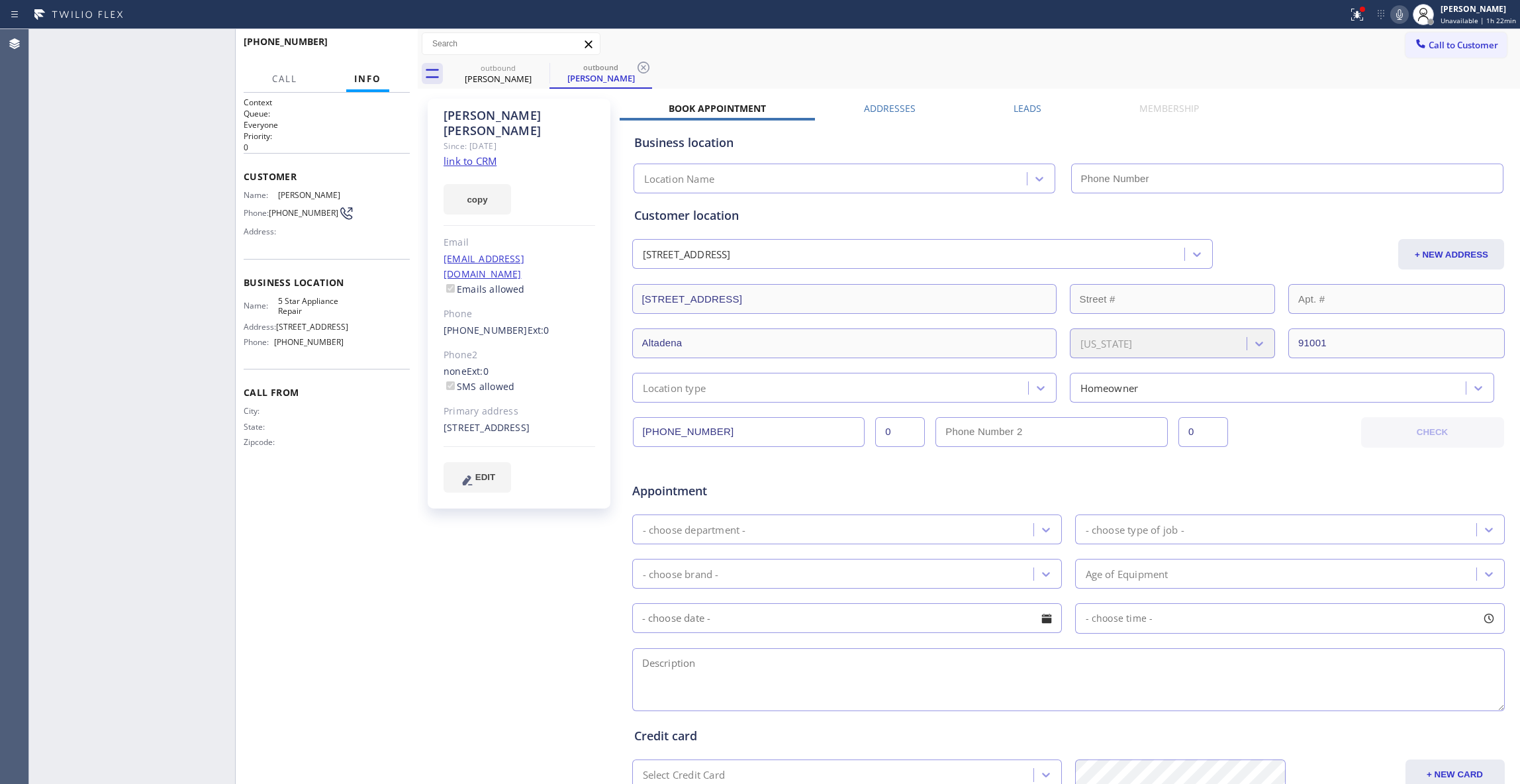
type input "(855) 731-4952"
click at [642, 67] on icon at bounding box center [643, 67] width 16 height 16
click at [385, 47] on span "HANG UP" at bounding box center [379, 48] width 41 height 10
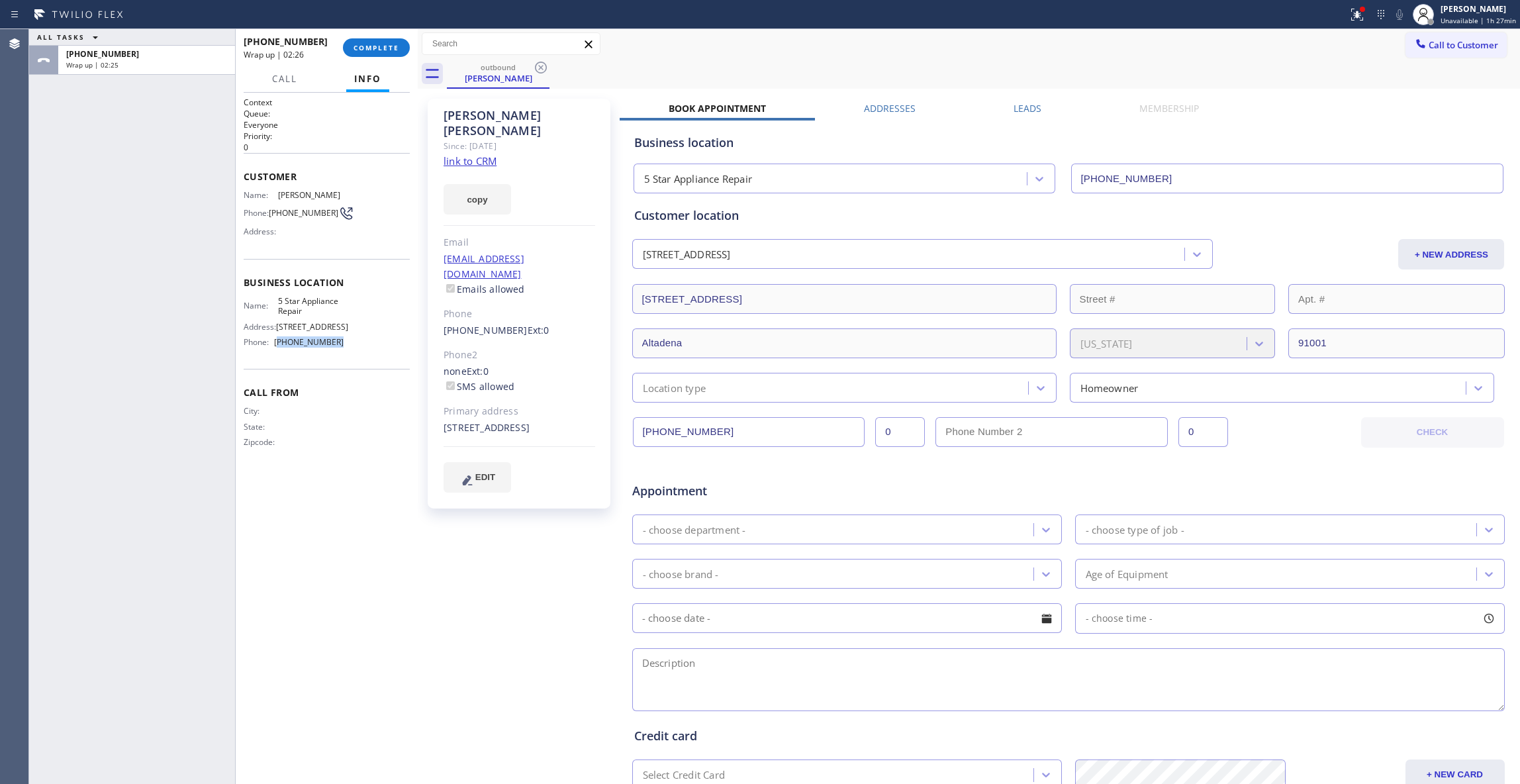
drag, startPoint x: 343, startPoint y: 351, endPoint x: 279, endPoint y: 349, distance: 64.0
click at [279, 349] on div "Name: 5 Star Appliance Repair Address: 510 Foothill Rd Phone: (855) 731-4952" at bounding box center [327, 324] width 166 height 57
click at [382, 47] on span "COMPLETE" at bounding box center [376, 48] width 46 height 10
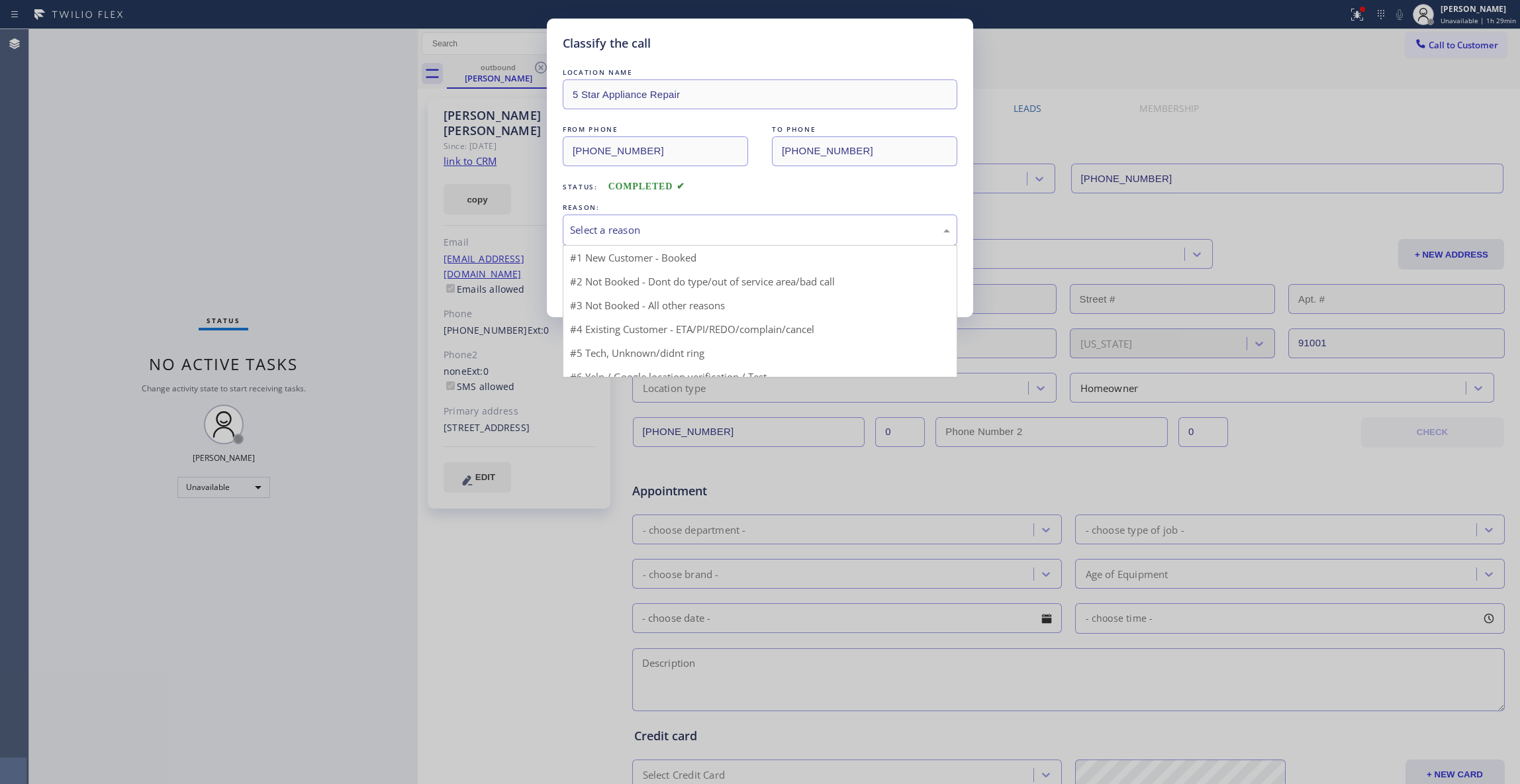
click at [623, 231] on div "Select a reason" at bounding box center [760, 230] width 380 height 16
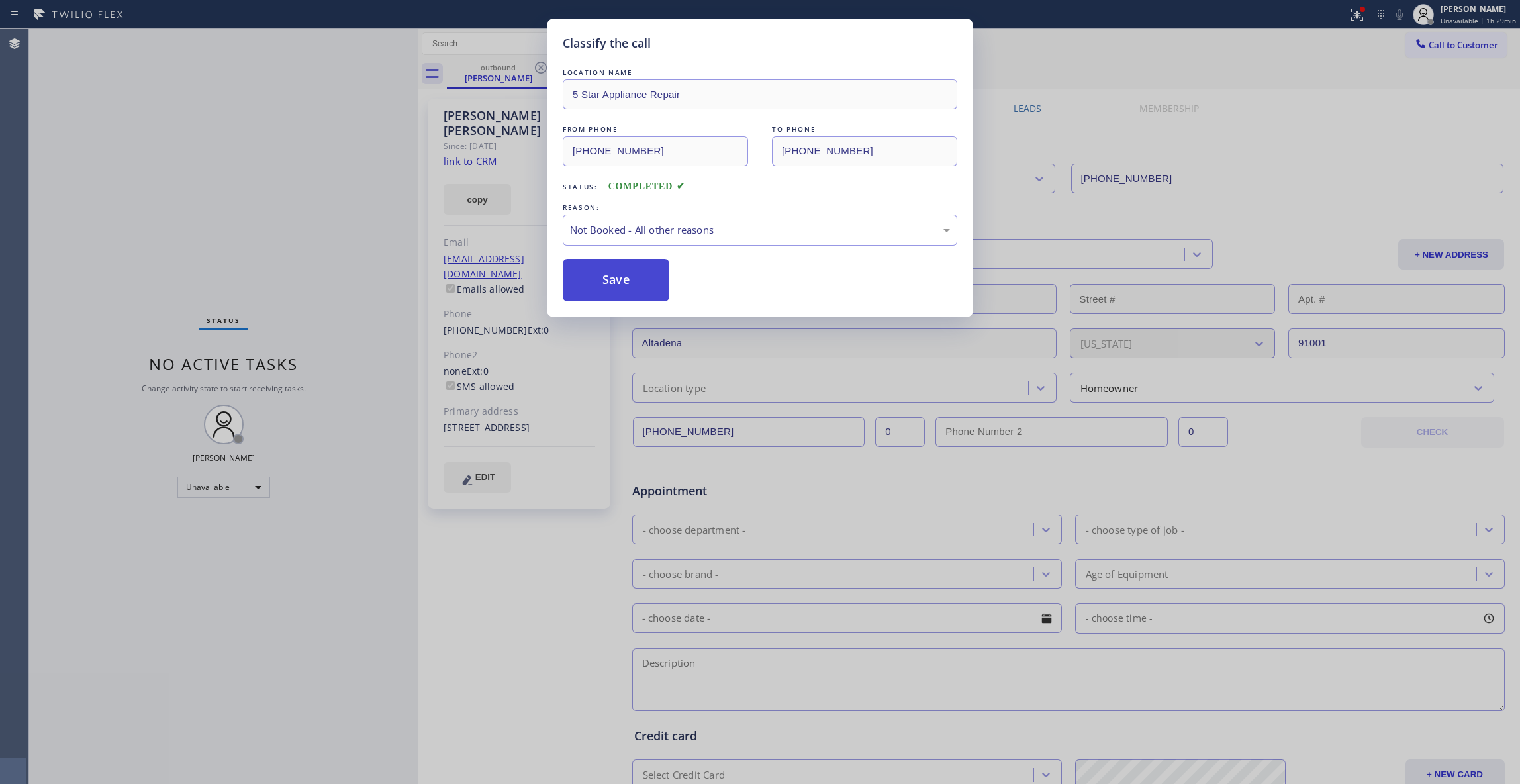
click at [621, 287] on button "Save" at bounding box center [616, 279] width 106 height 42
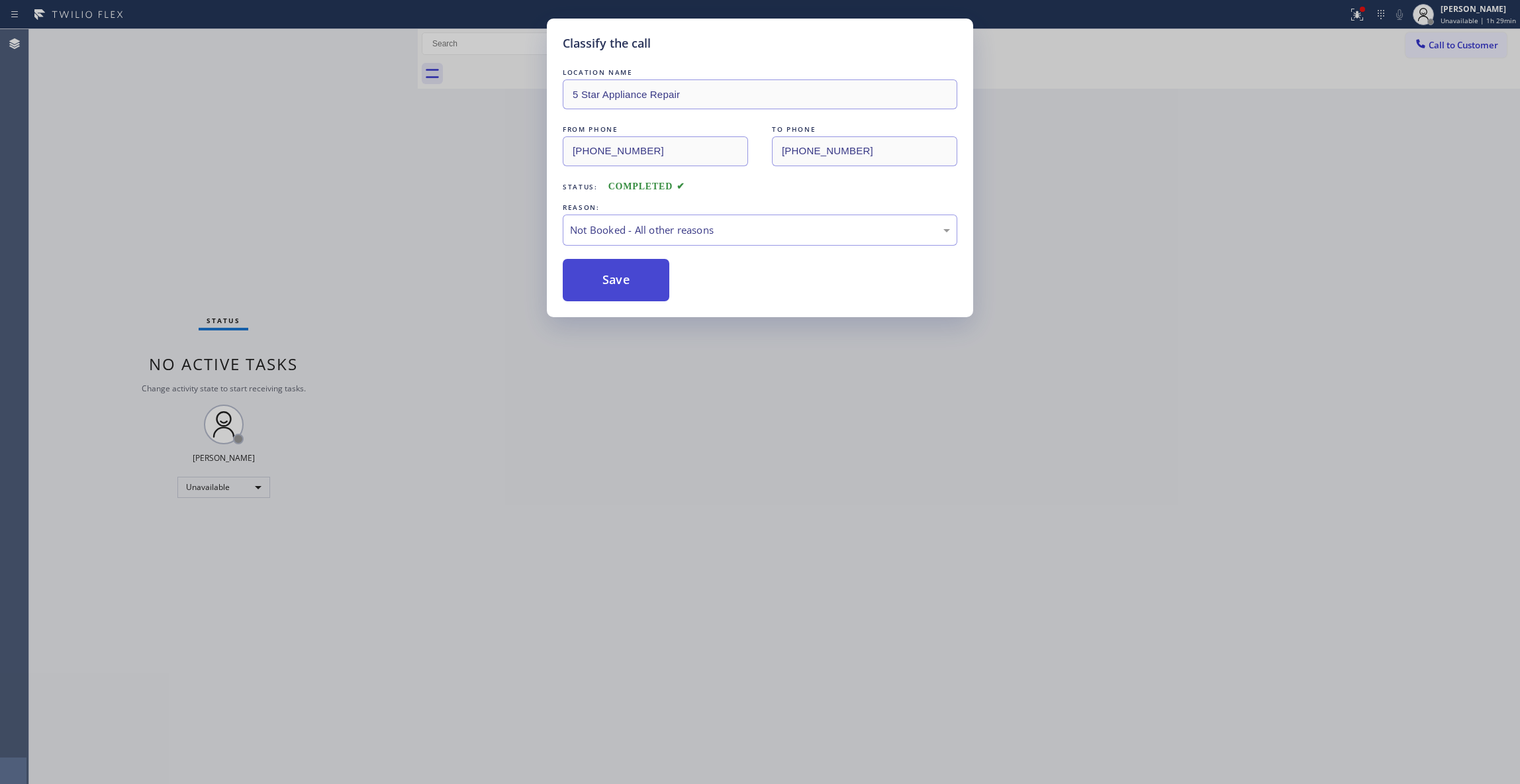
click at [621, 287] on button "Save" at bounding box center [616, 279] width 106 height 42
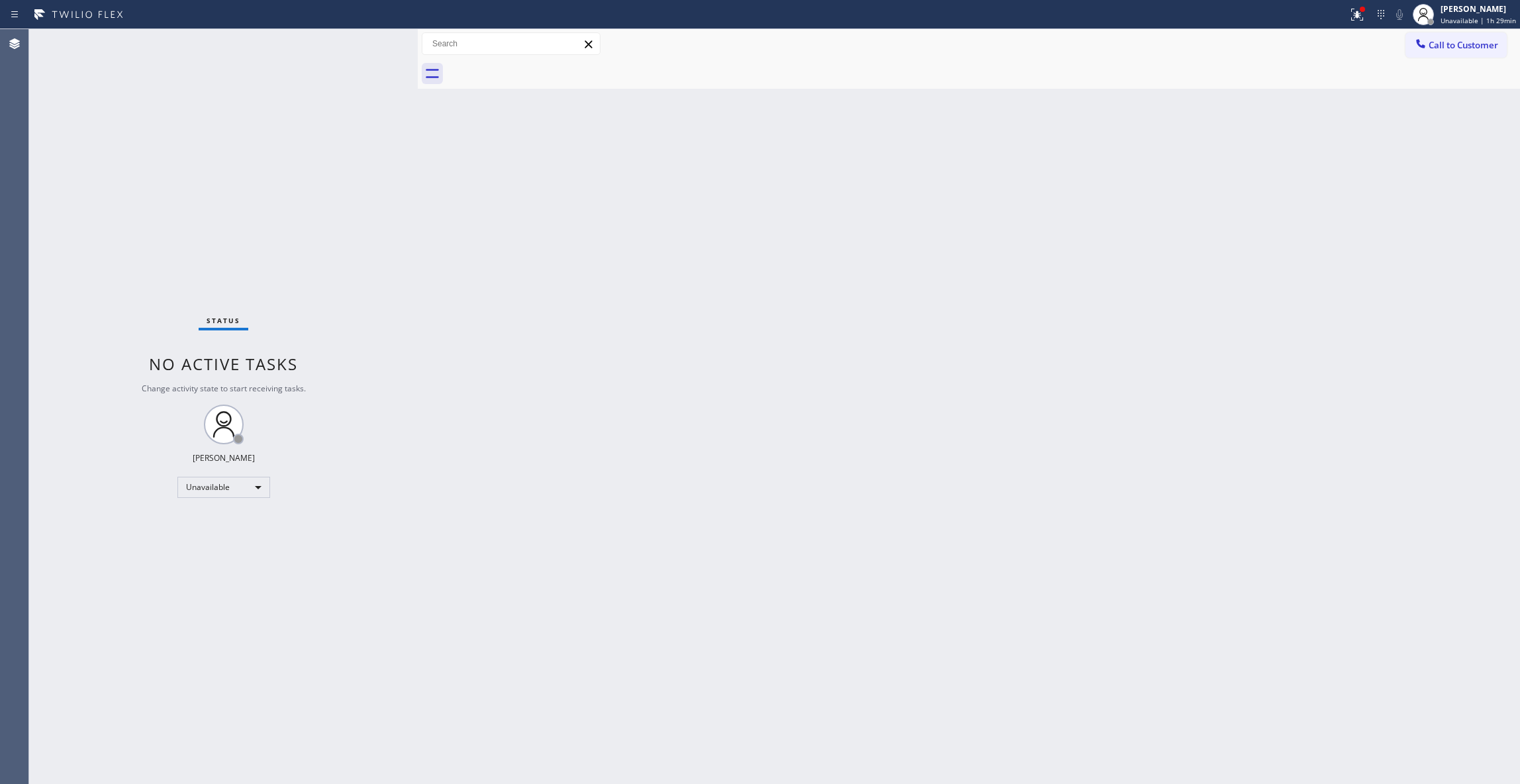
drag, startPoint x: 1467, startPoint y: 42, endPoint x: 947, endPoint y: 247, distance: 558.9
click at [1453, 45] on span "Call to Customer" at bounding box center [1464, 45] width 69 height 12
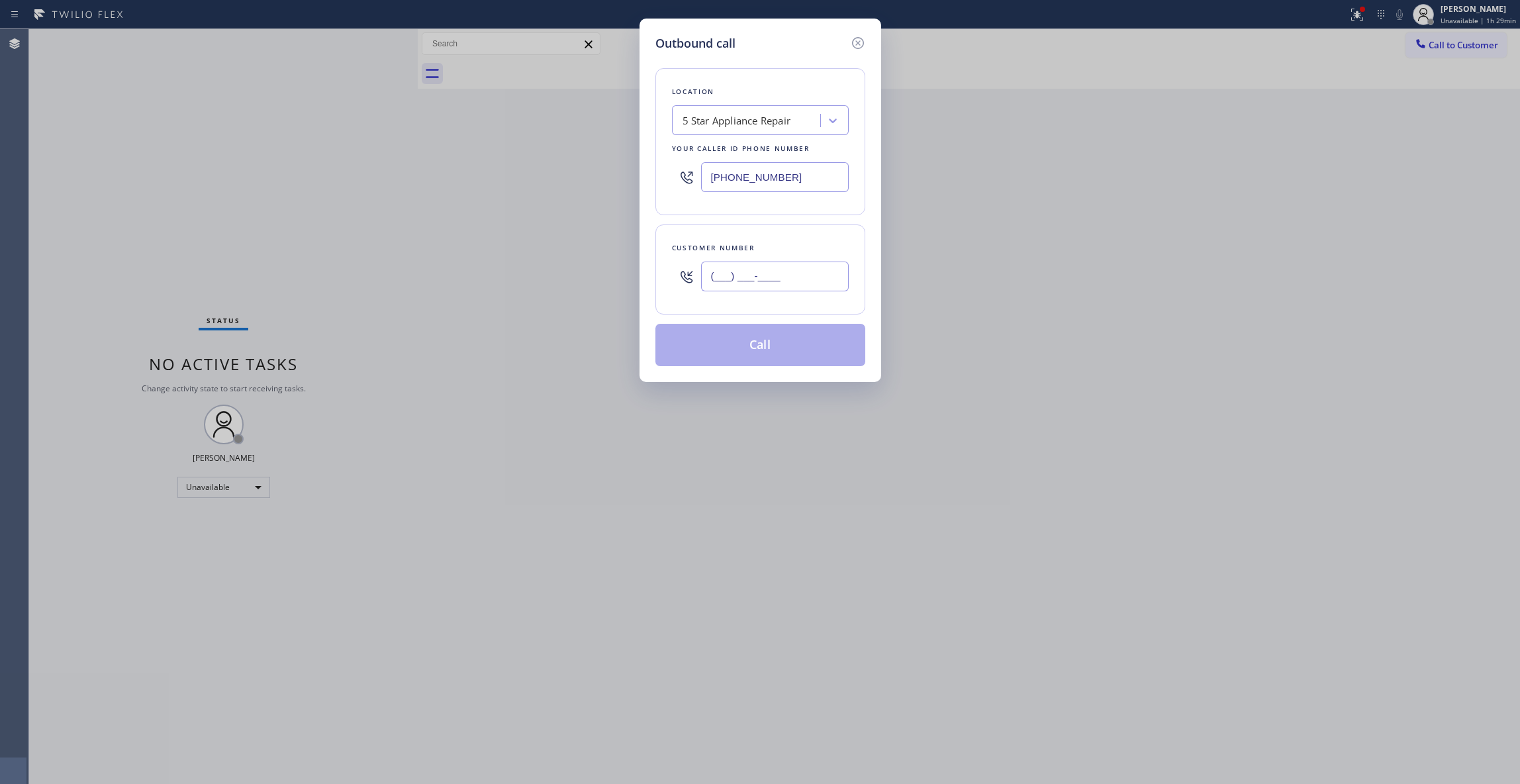
click at [773, 277] on input "(___) ___-____" at bounding box center [775, 276] width 148 height 29
paste input "626) 517-6026"
type input "(626) 517-6026"
click at [716, 346] on button "Call" at bounding box center [760, 344] width 210 height 42
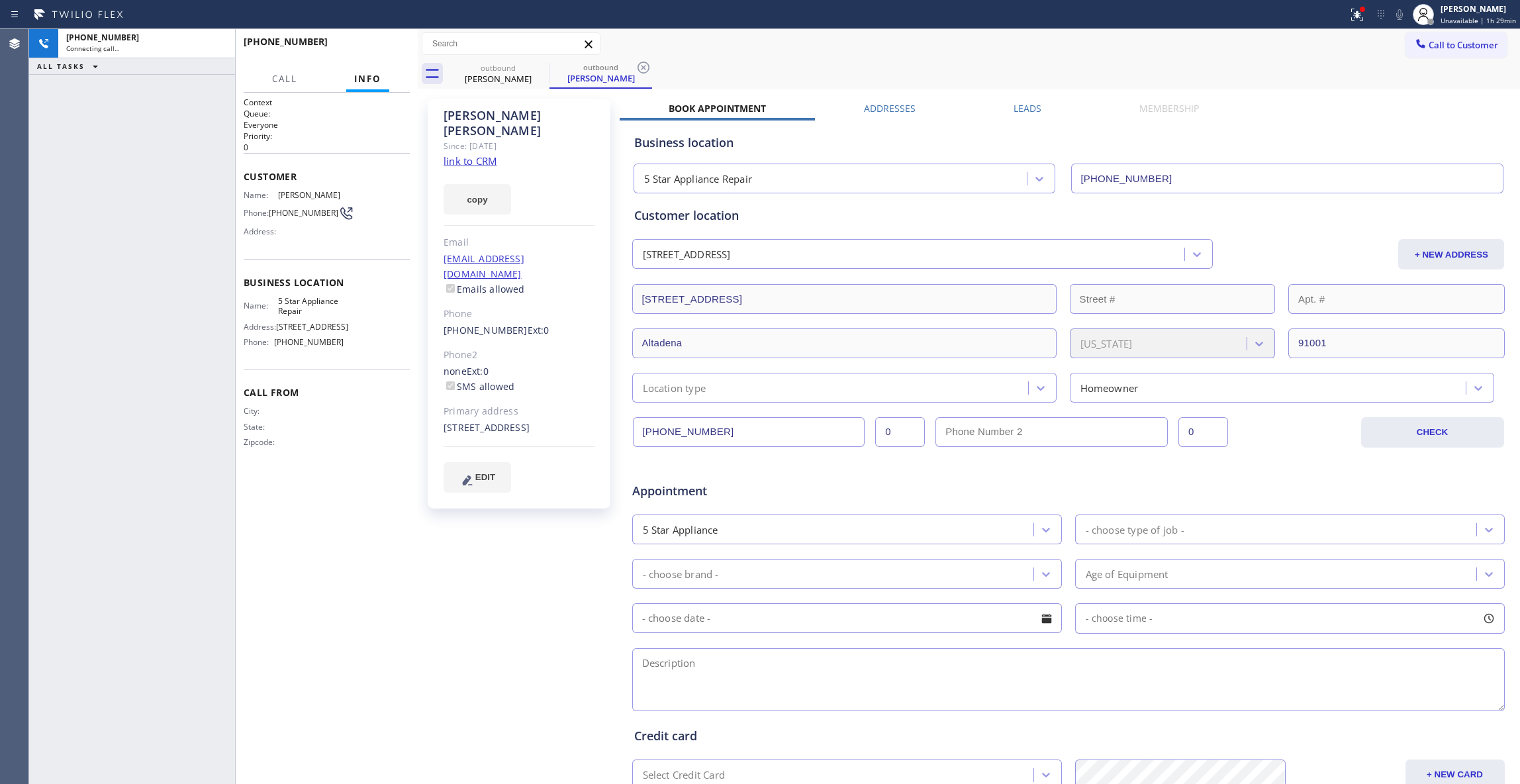
type input "(855) 731-4952"
click at [53, 327] on div "+16265176026 Connecting call… ALL TASKS ALL TASKS ACTIVE TASKS TASKS IN WRAP UP" at bounding box center [132, 406] width 206 height 755
click at [641, 67] on icon at bounding box center [643, 67] width 16 height 16
click at [377, 46] on span "HANG UP" at bounding box center [379, 48] width 41 height 10
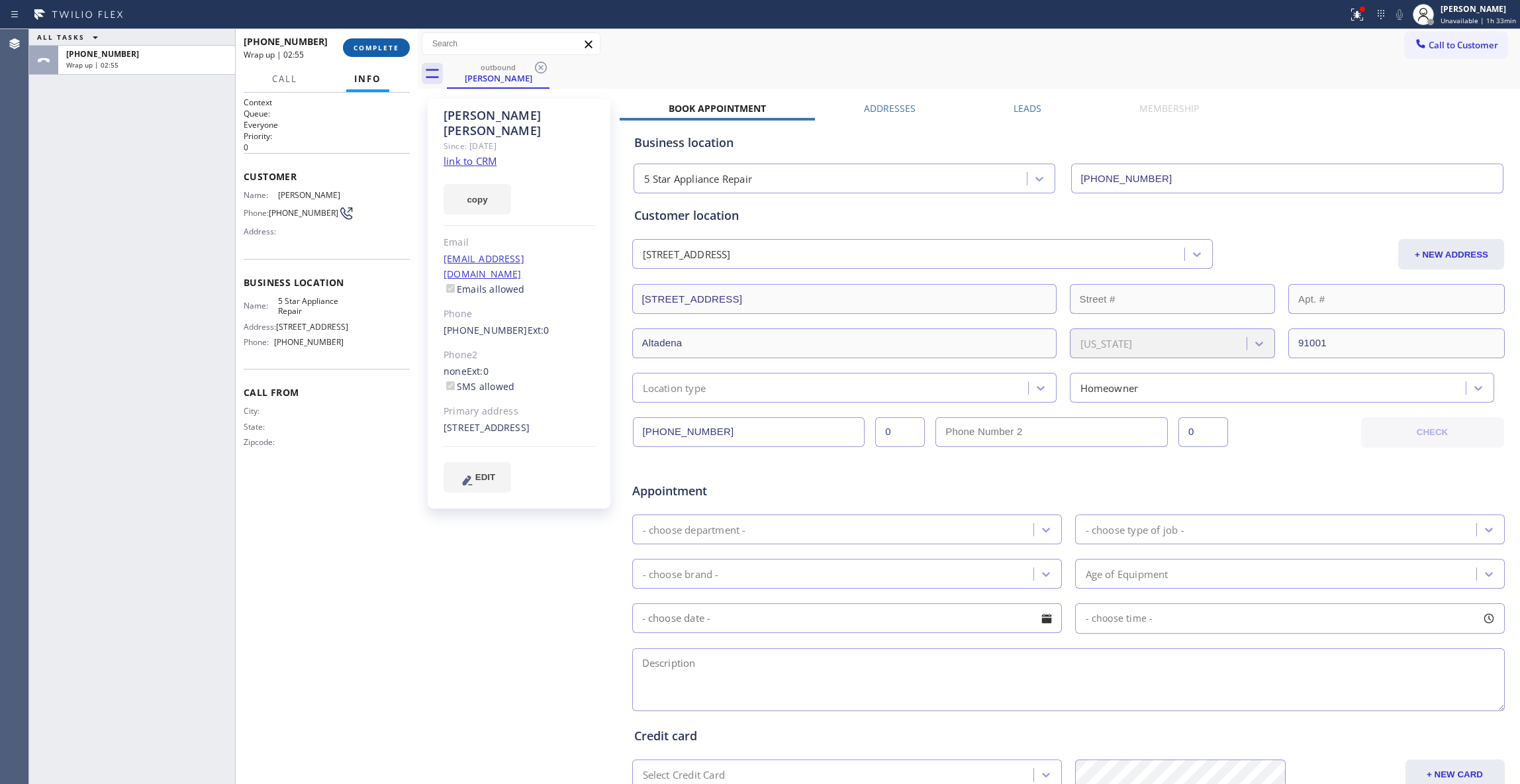
click at [361, 43] on span "COMPLETE" at bounding box center [376, 48] width 46 height 10
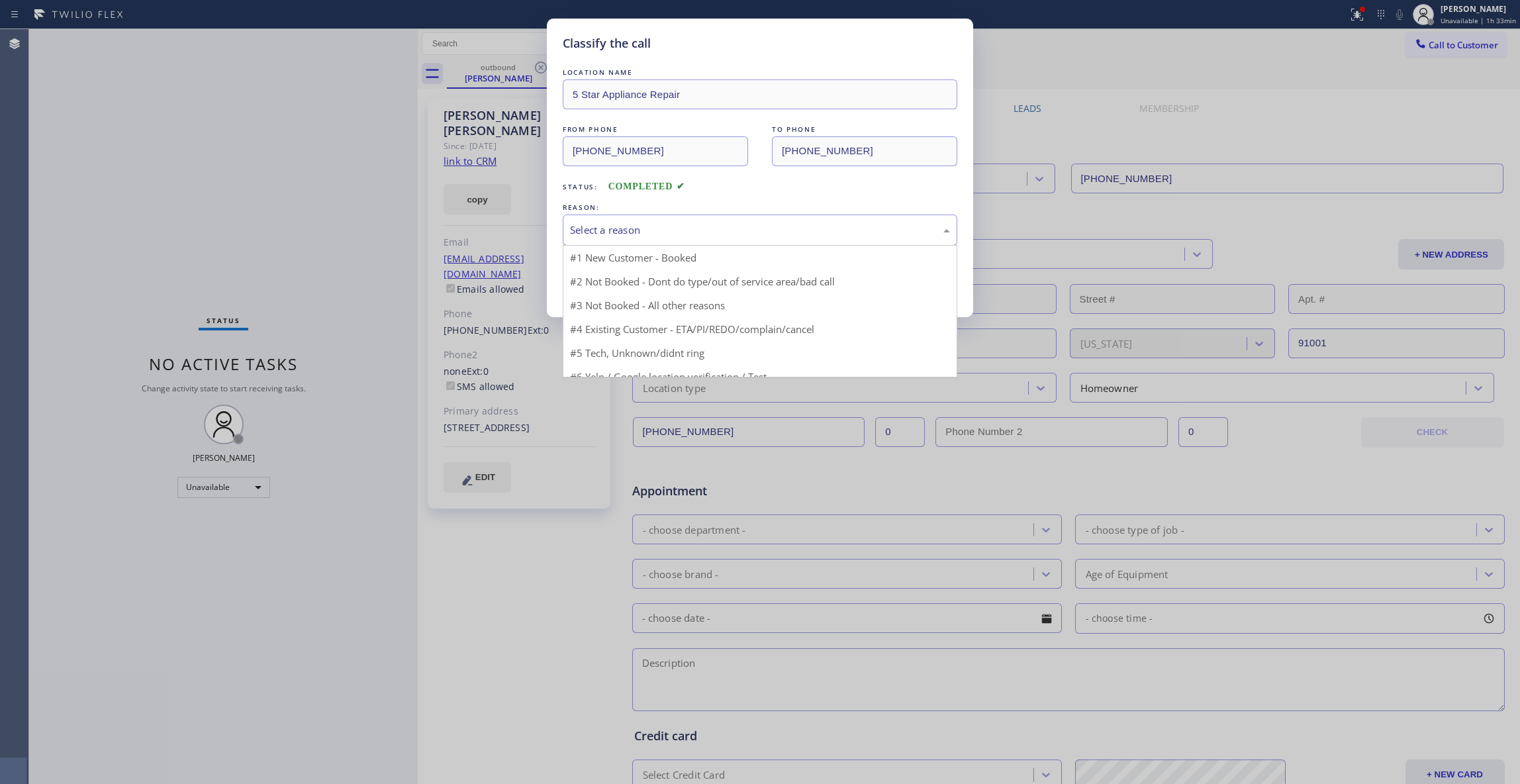
click at [621, 233] on div "Select a reason" at bounding box center [760, 230] width 380 height 16
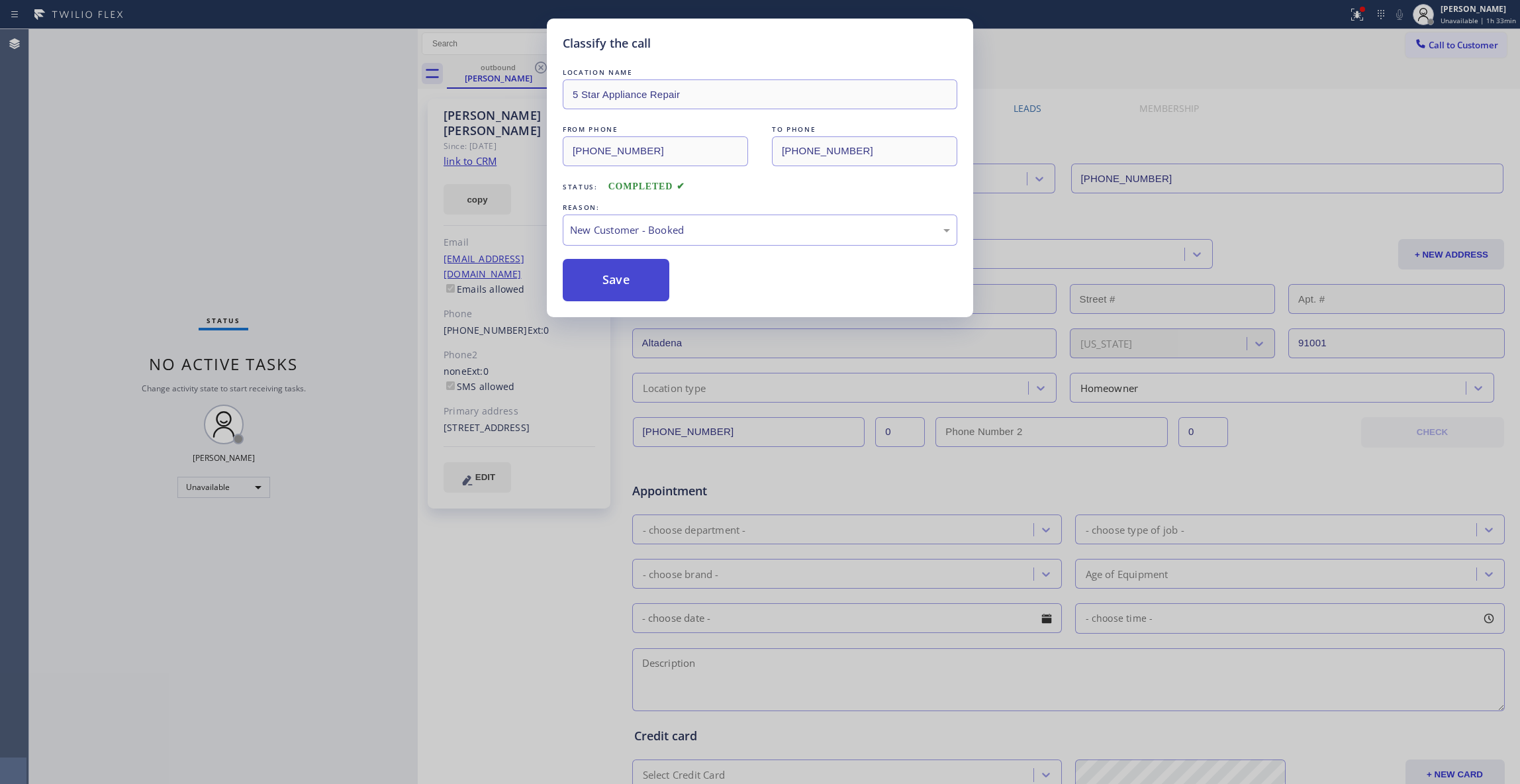
click at [617, 291] on button "Save" at bounding box center [616, 279] width 106 height 42
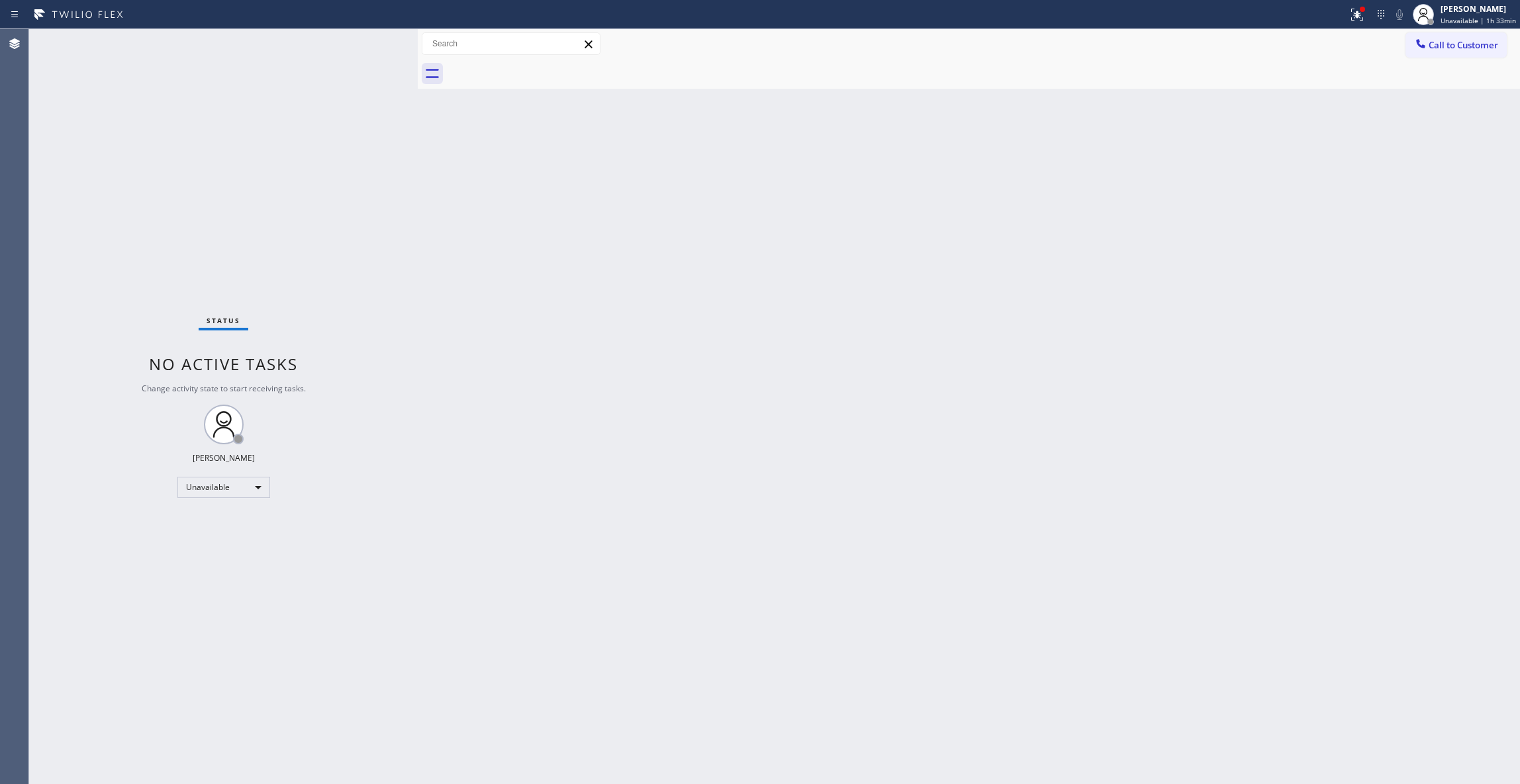
drag, startPoint x: 1465, startPoint y: 48, endPoint x: 889, endPoint y: 254, distance: 611.7
click at [1362, 48] on div "Call to Customer Outbound call Location 5 Star Appliance Repair Your caller id …" at bounding box center [968, 44] width 1102 height 23
click at [1458, 41] on span "Call to Customer" at bounding box center [1464, 45] width 69 height 12
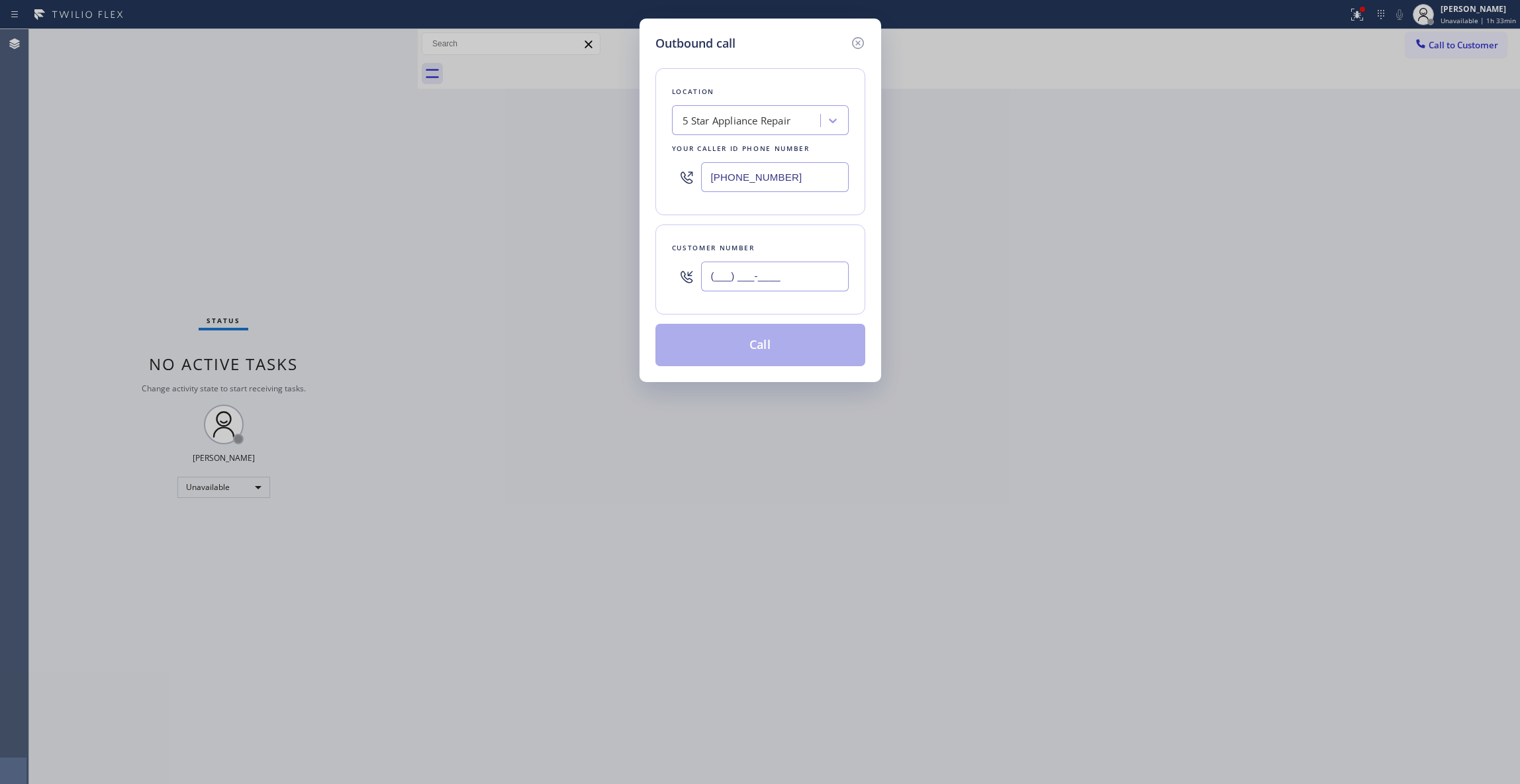
click at [777, 274] on input "(___) ___-____" at bounding box center [775, 276] width 148 height 29
paste input "310) 922-2869"
type input "(310) 922-2869"
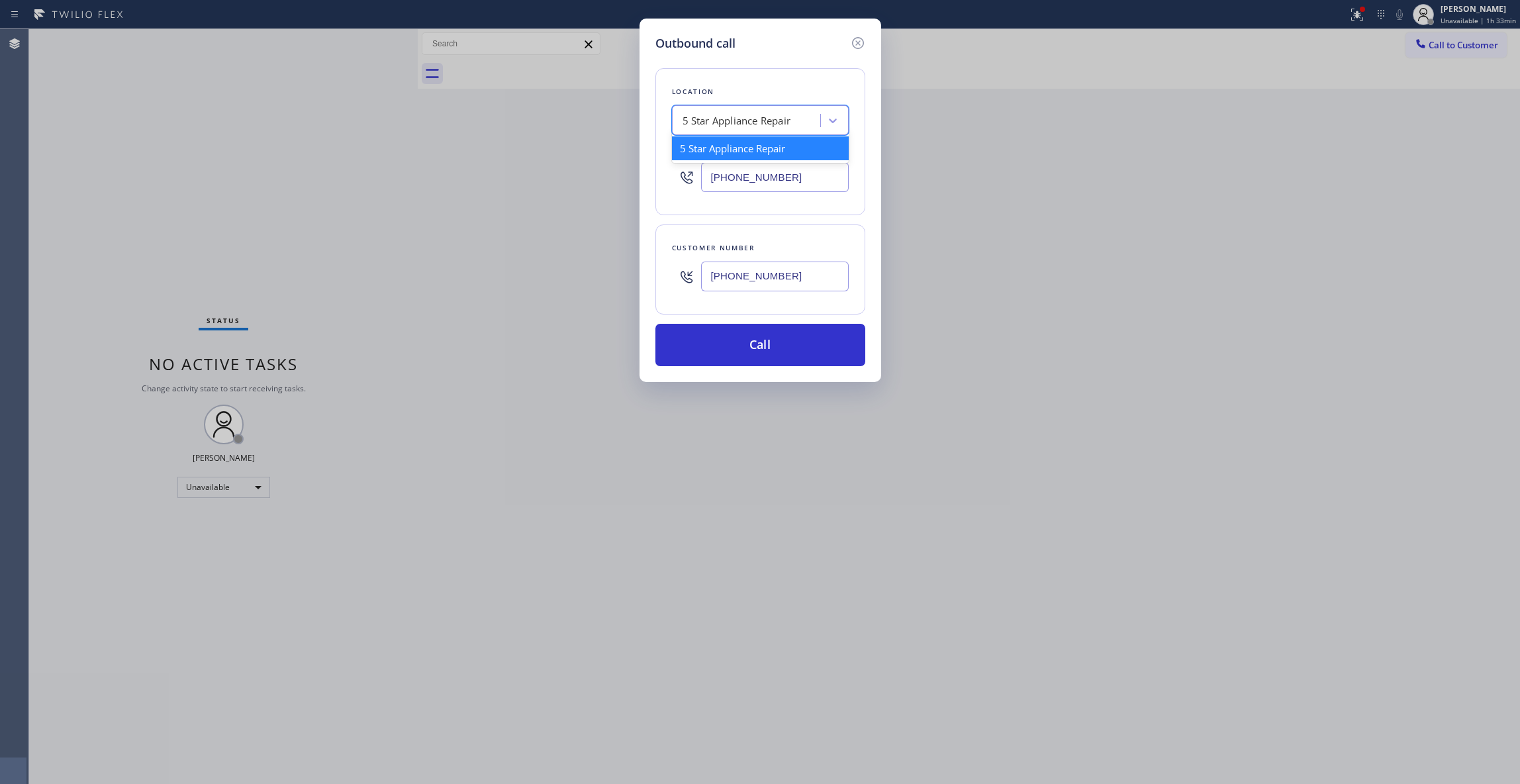
click at [716, 130] on div "5 Star Appliance Repair" at bounding box center [748, 120] width 144 height 23
paste input "5 Star Electricians Hermosa Beach"
type input "5 Star Electricians Hermosa Beach"
click at [719, 151] on div "5 Star Electricians Hermosa Beach" at bounding box center [760, 155] width 176 height 37
type input "(213) 894-9240"
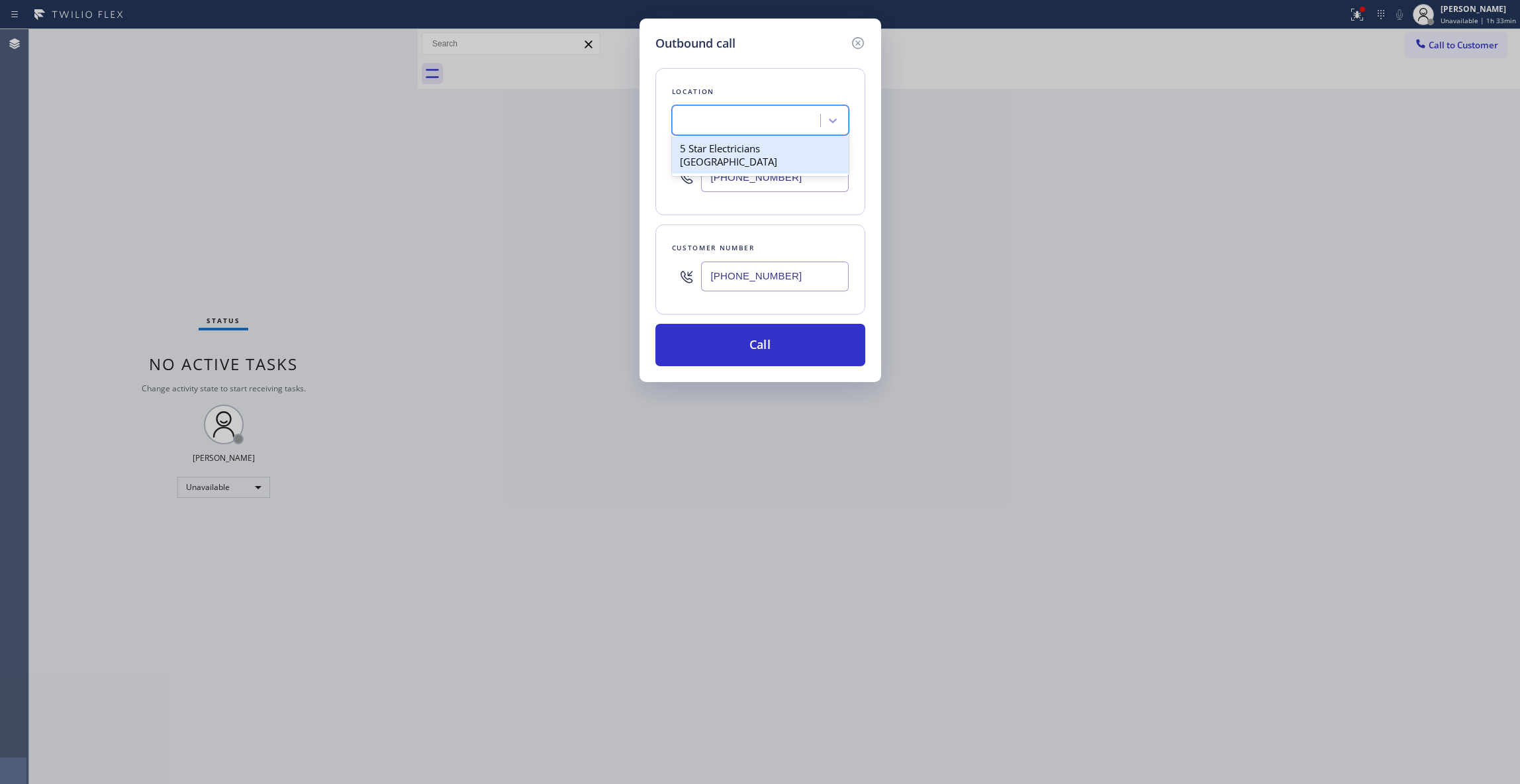
scroll to position [0, 1]
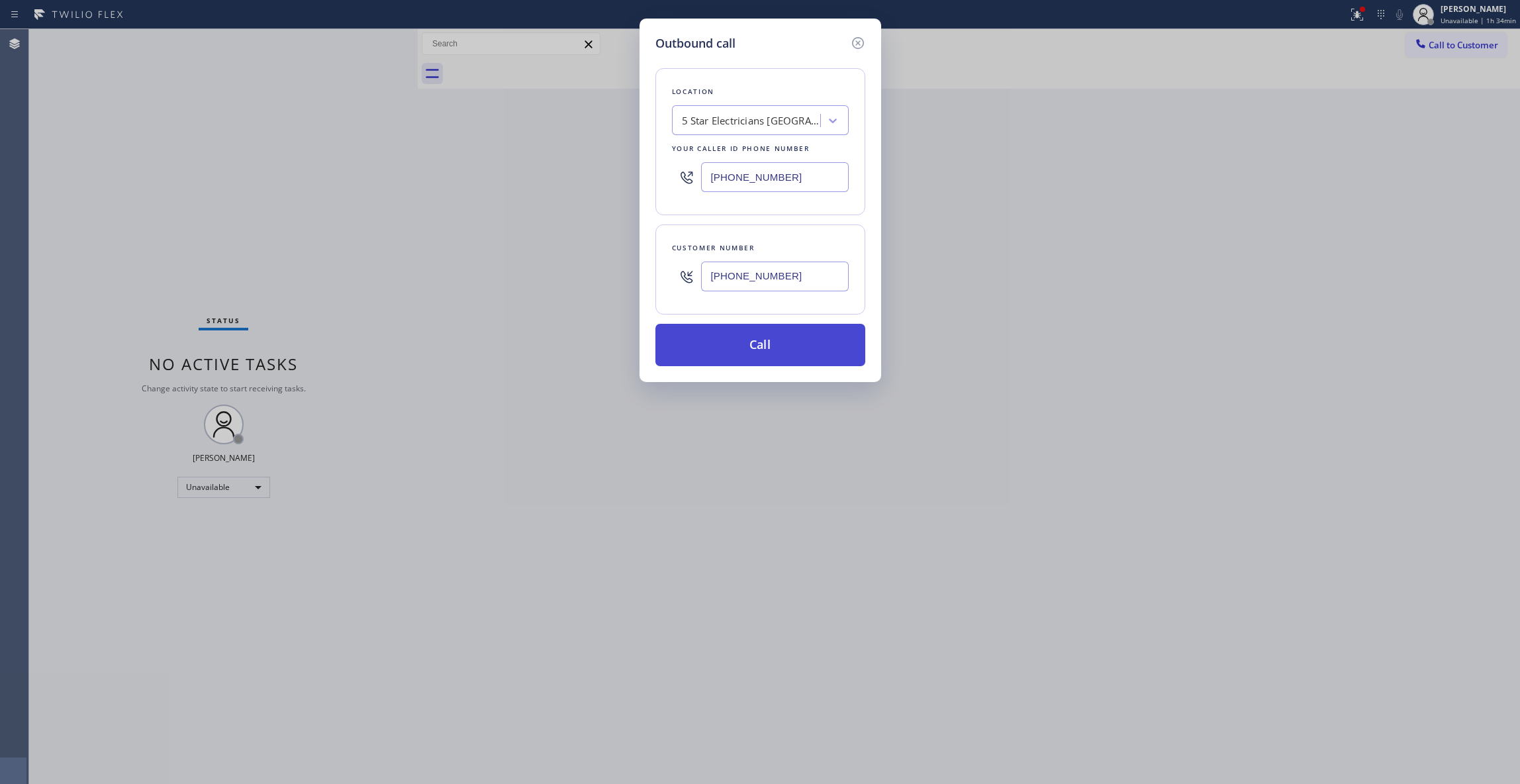
click at [766, 341] on button "Call" at bounding box center [760, 344] width 210 height 42
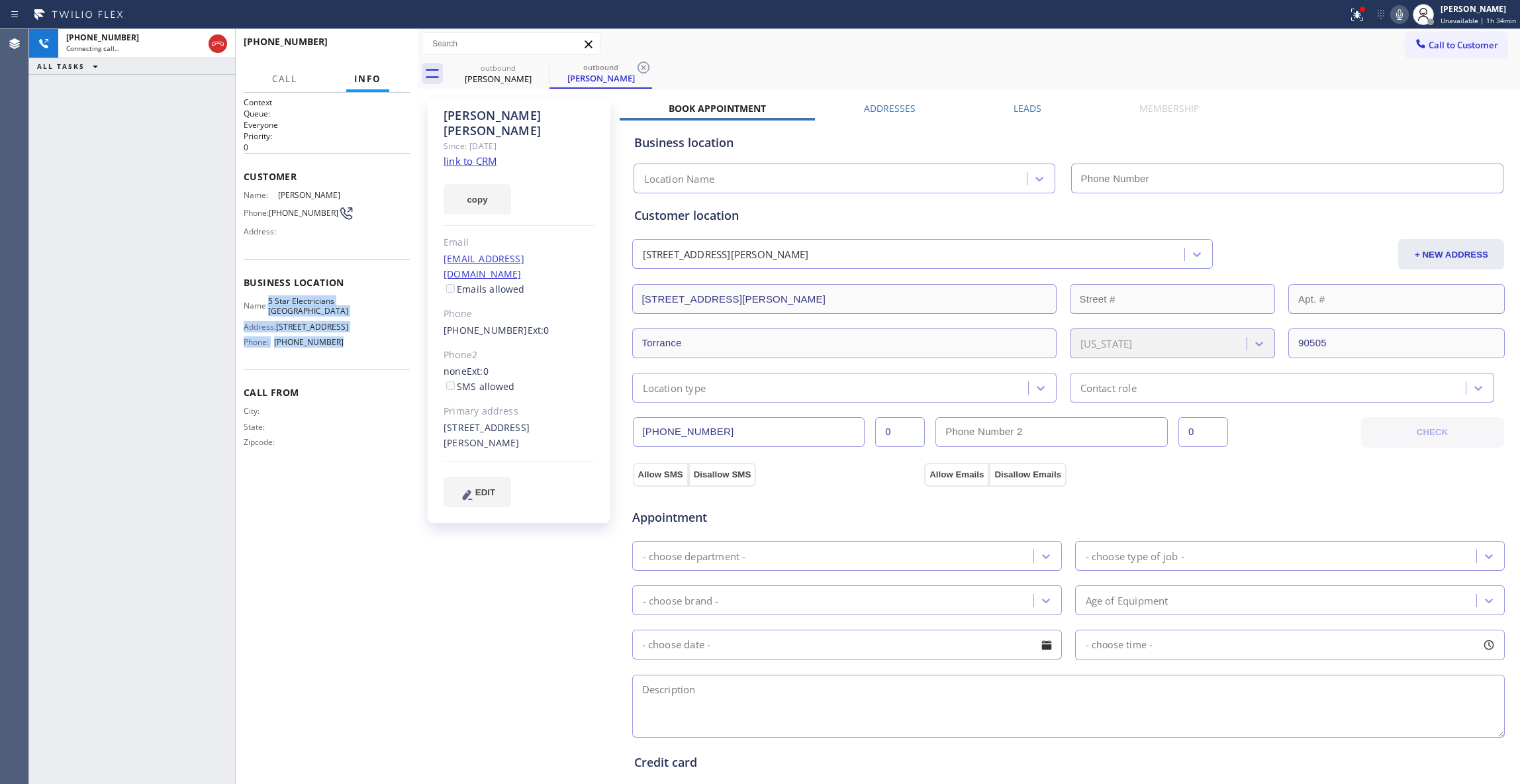
drag, startPoint x: 346, startPoint y: 395, endPoint x: 276, endPoint y: 328, distance: 96.9
click at [276, 328] on div "Name: 5 Star Electricians Hermosa Beach Address: 1200 Pacific Coast Hwy, Hermos…" at bounding box center [327, 324] width 166 height 57
copy div "5 Star Electricians Hermosa Beach Address: 1200 Pacific Coast Hwy, Hermosa Beac…"
type input "(213) 894-9240"
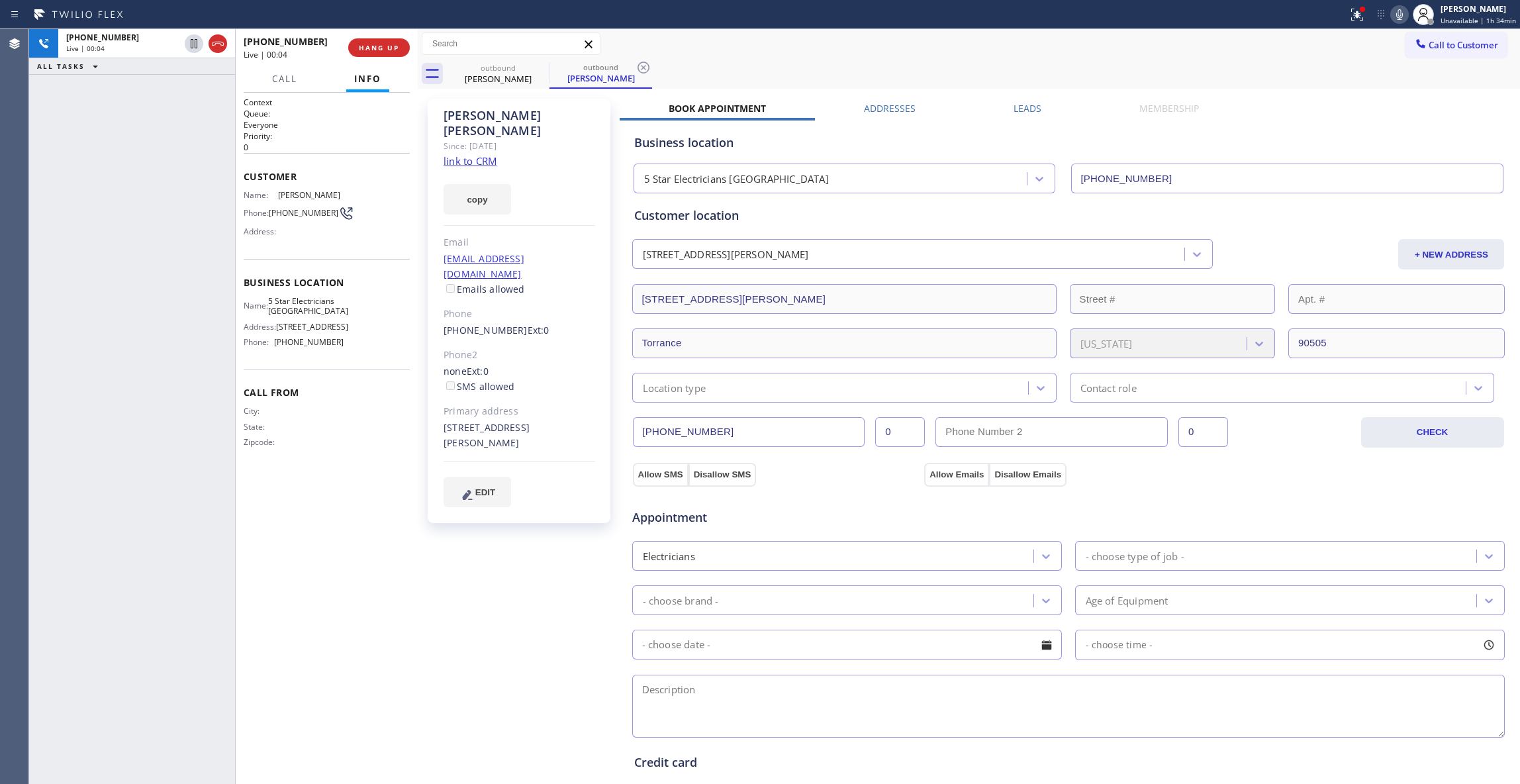
drag, startPoint x: 485, startPoint y: 604, endPoint x: 548, endPoint y: 149, distance: 459.3
click at [485, 577] on div "Alyson Marchiondo Since: 20 may 2020 link to CRM copy Email alysonmarchiondo@ya…" at bounding box center [521, 533] width 199 height 884
click at [642, 65] on icon at bounding box center [643, 67] width 12 height 12
click at [485, 590] on div "Alyson Marchiondo Since: 20 may 2020 link to CRM copy Email alysonmarchiondo@ya…" at bounding box center [521, 533] width 199 height 884
click at [466, 154] on link "link to CRM" at bounding box center [469, 160] width 53 height 13
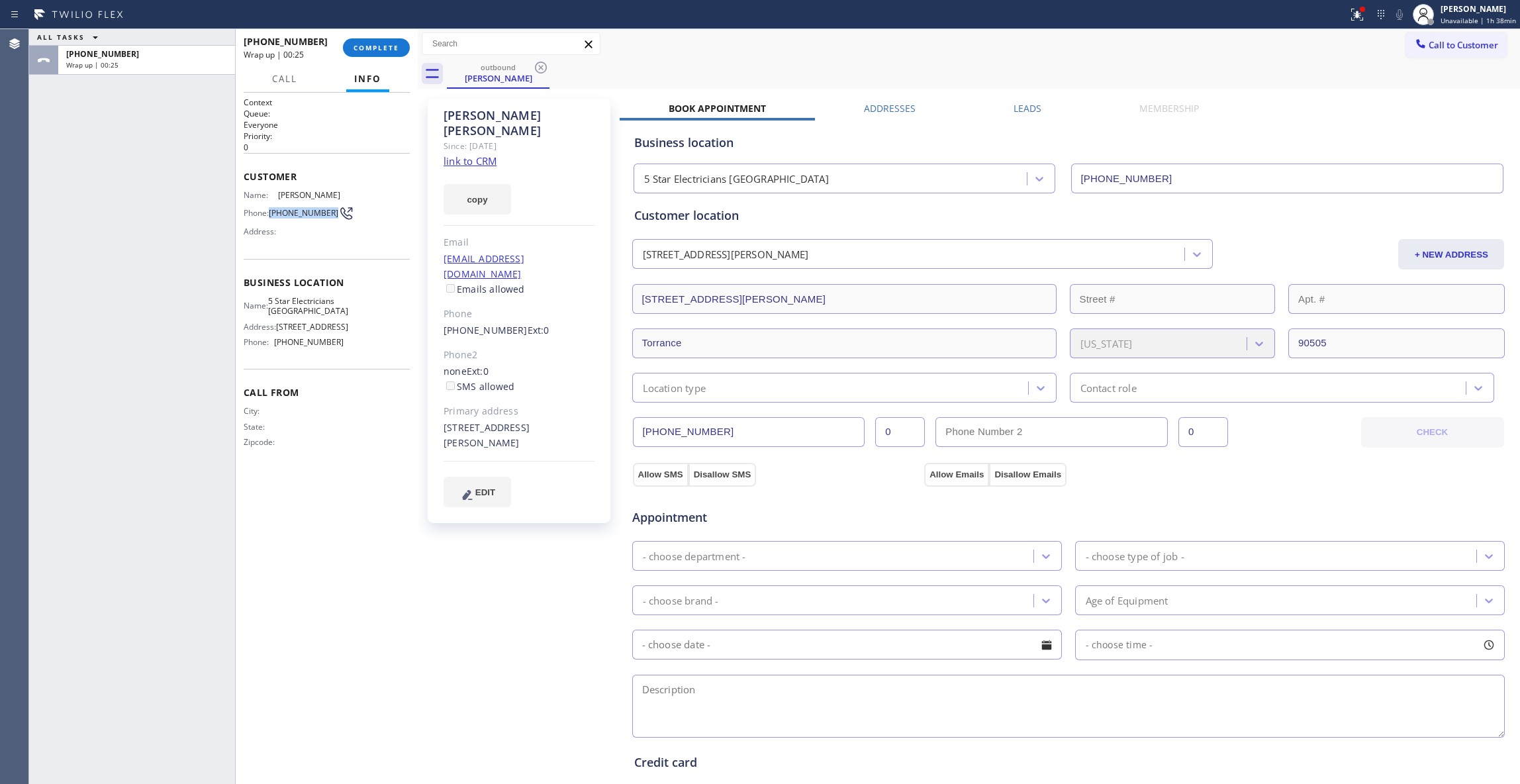
drag, startPoint x: 303, startPoint y: 227, endPoint x: 273, endPoint y: 224, distance: 30.1
click at [273, 218] on span "(310) 922-2869" at bounding box center [303, 212] width 69 height 10
copy span "(310) 922-2869"
drag, startPoint x: 590, startPoint y: 242, endPoint x: 432, endPoint y: 244, distance: 158.0
click at [432, 244] on div "Alyson Marchiondo Since: 20 may 2020 link to CRM copy Email alysonmarchiondo@ya…" at bounding box center [519, 310] width 182 height 424
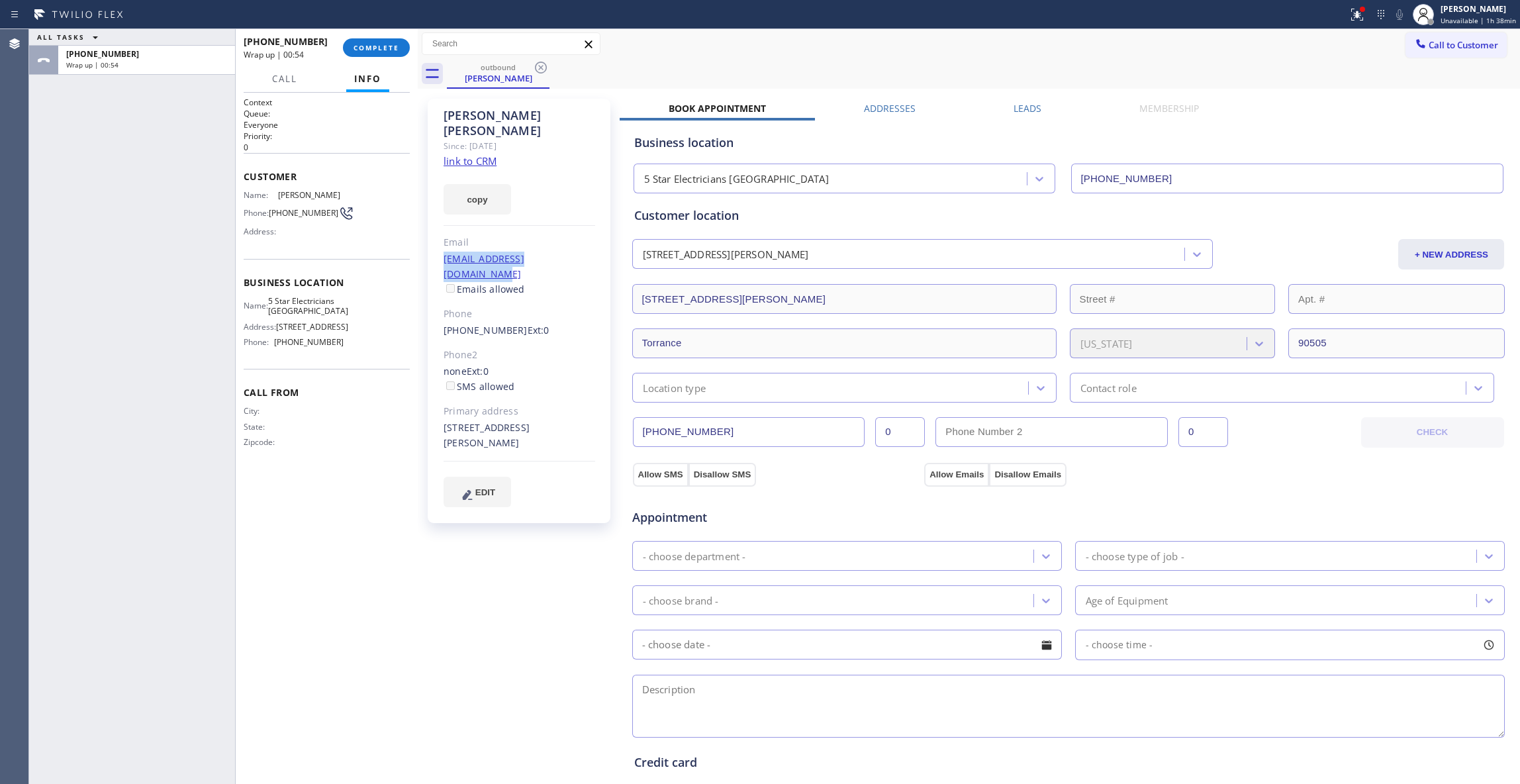
copy link "alysonmarchiondo@yahoo.com"
click at [383, 38] on button "COMPLETE" at bounding box center [376, 47] width 67 height 18
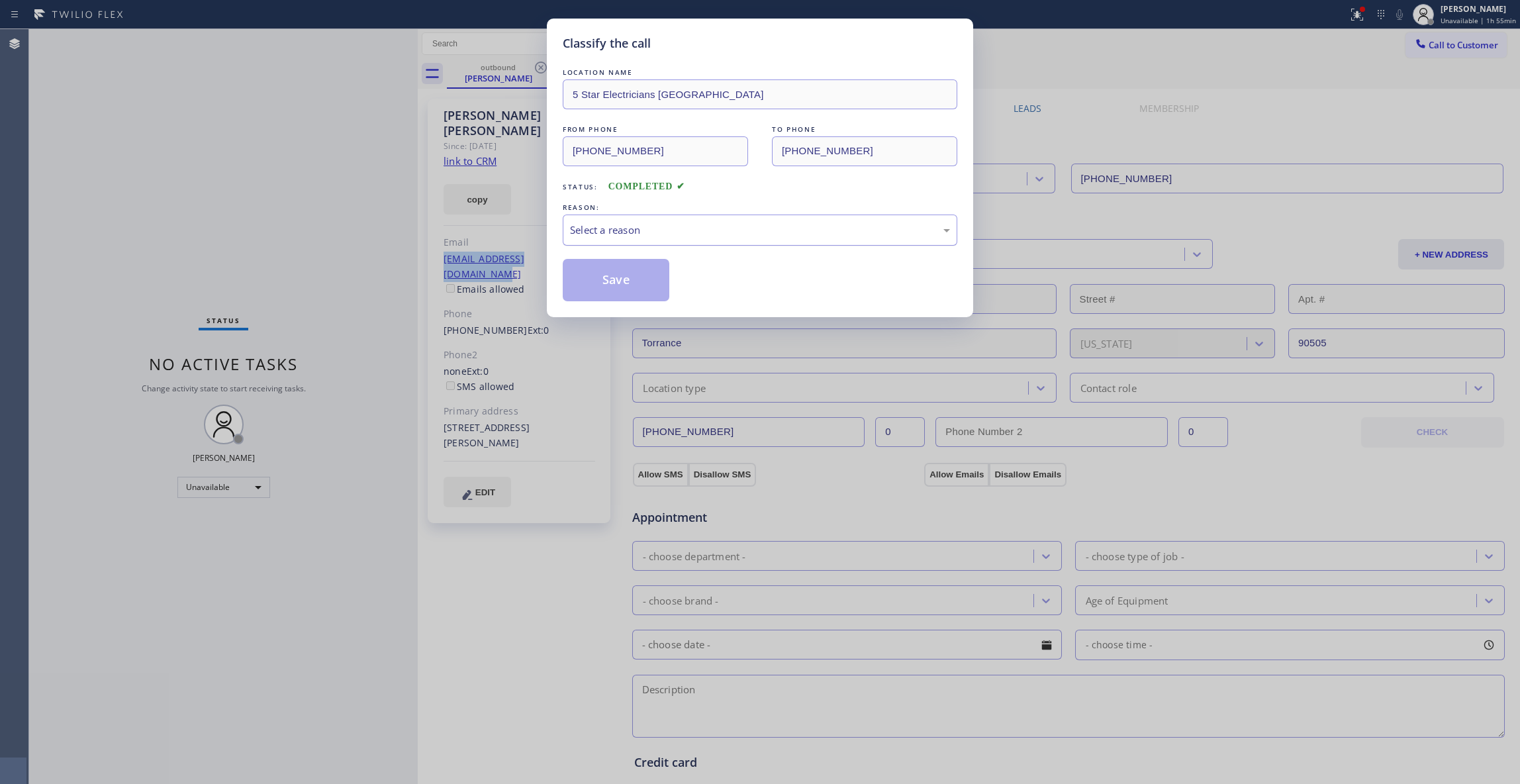
click at [621, 225] on div "Select a reason" at bounding box center [760, 230] width 380 height 16
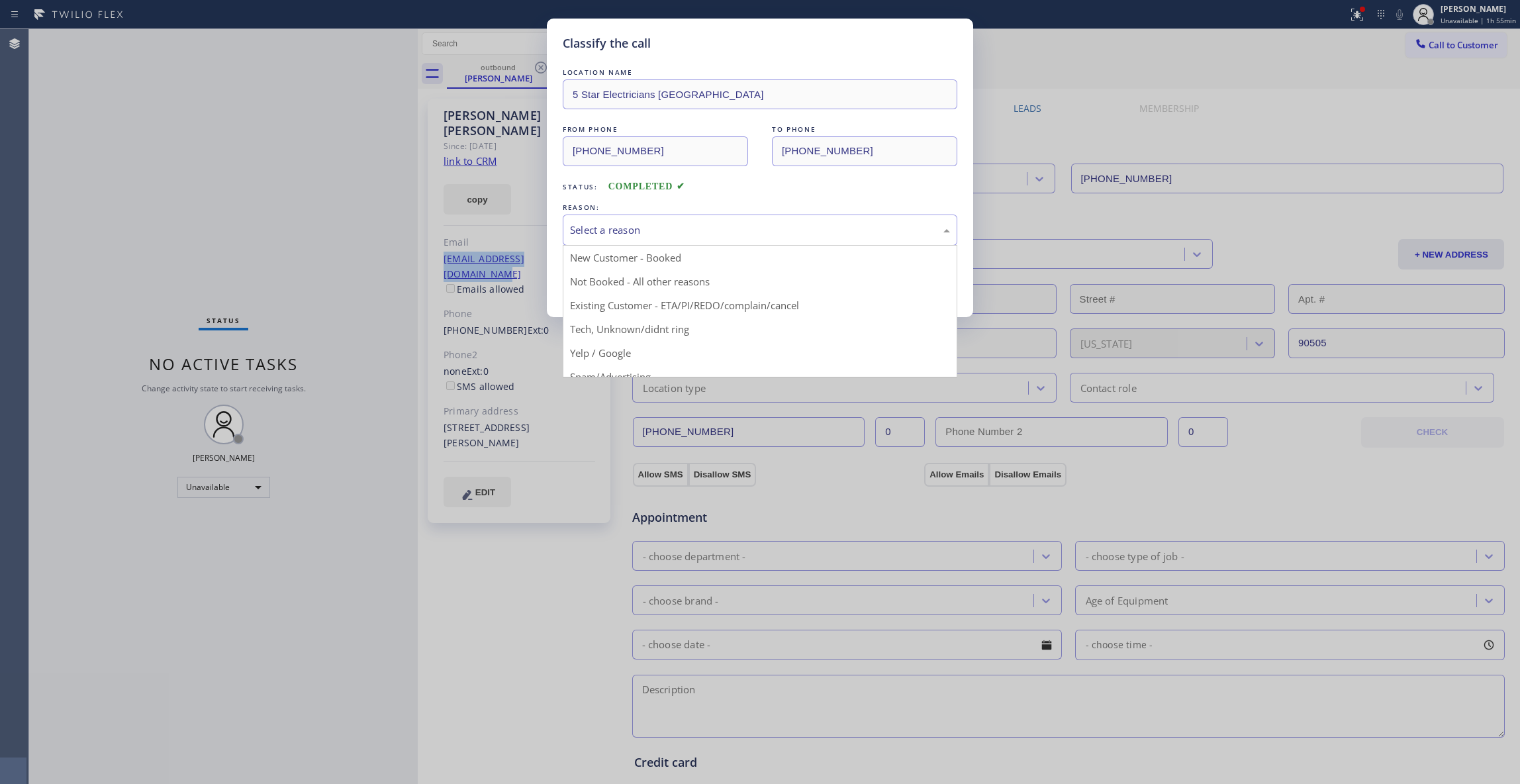
drag, startPoint x: 595, startPoint y: 260, endPoint x: 599, endPoint y: 276, distance: 16.5
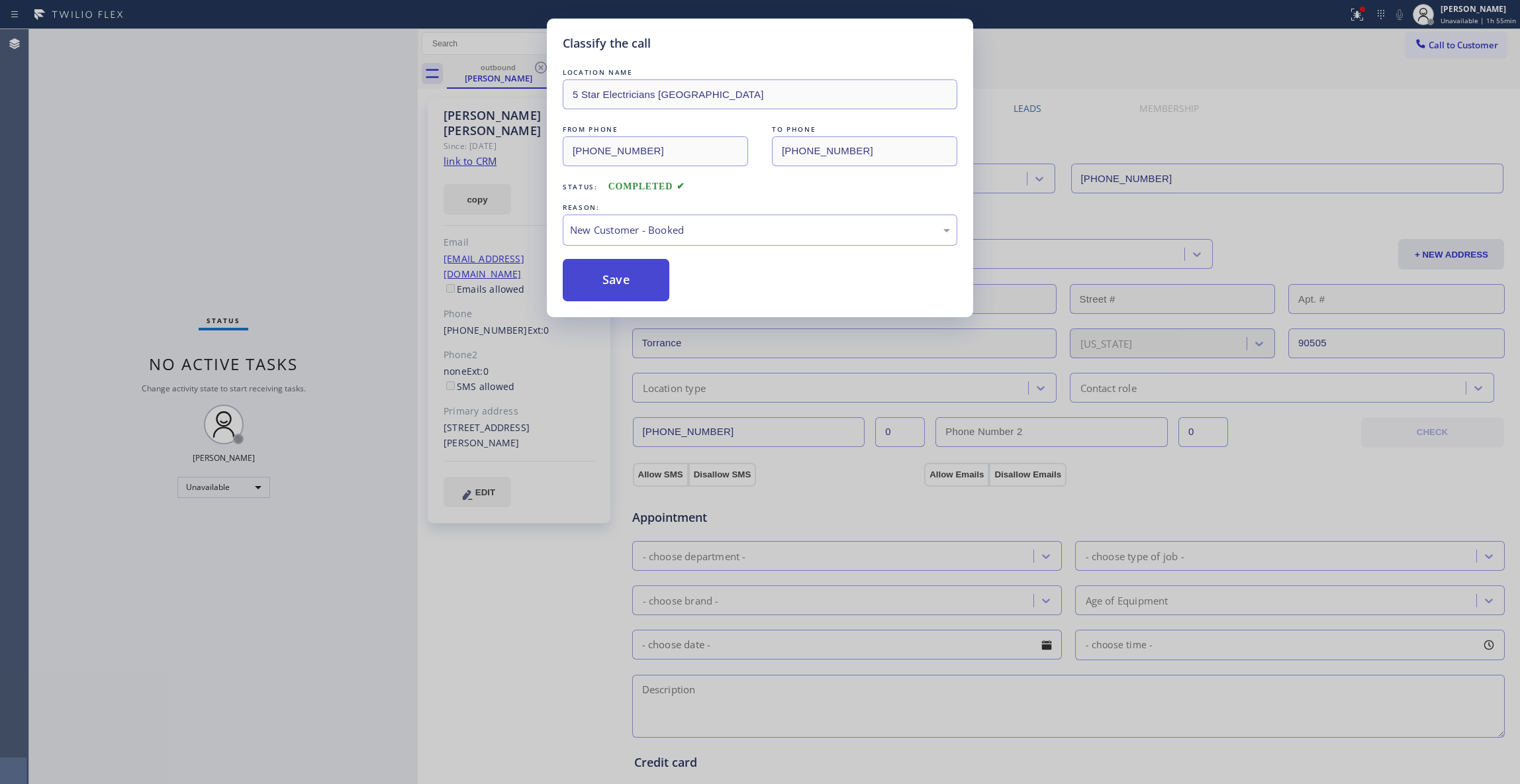
click at [599, 276] on button "Save" at bounding box center [616, 279] width 106 height 42
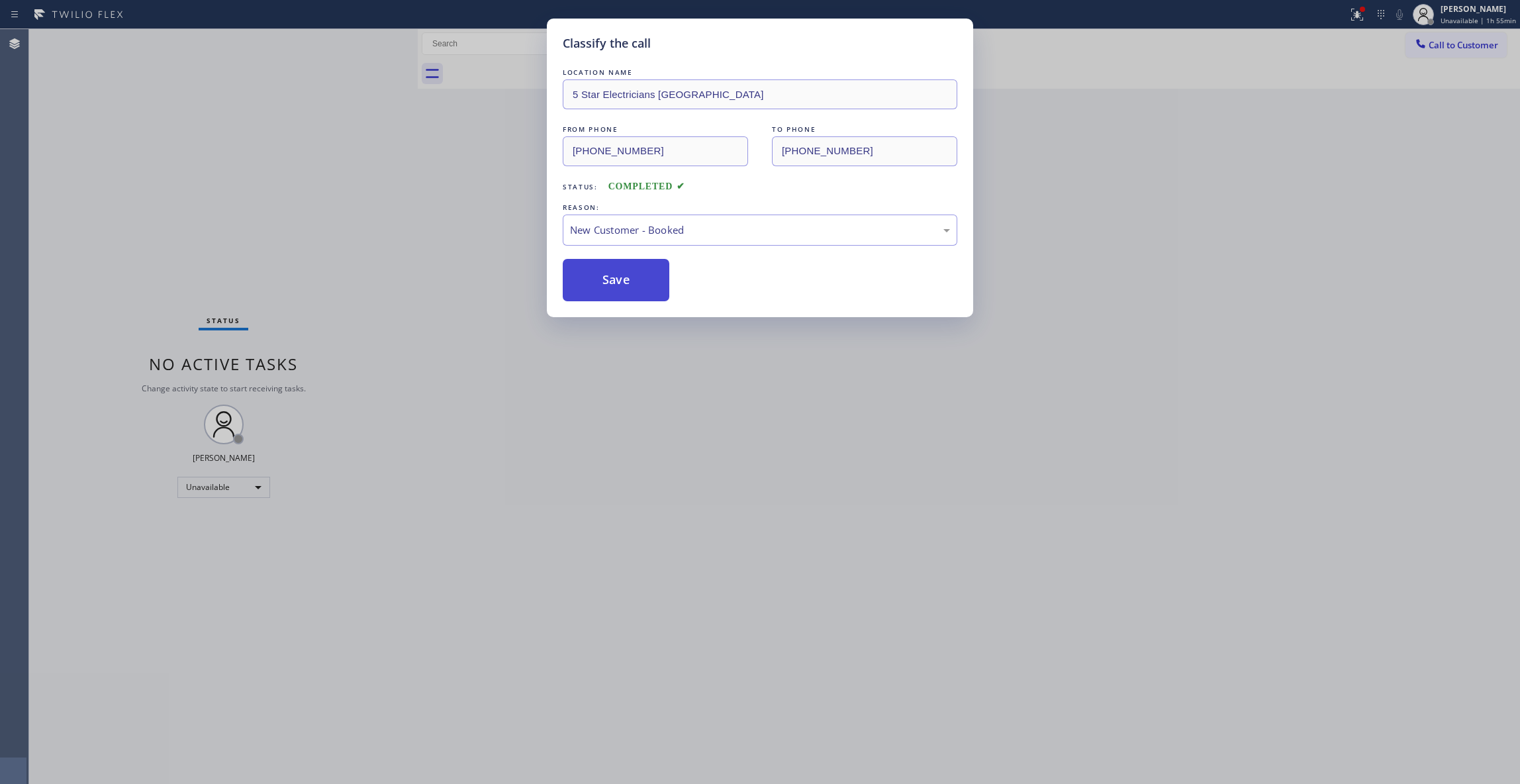
click at [599, 276] on button "Save" at bounding box center [616, 279] width 106 height 42
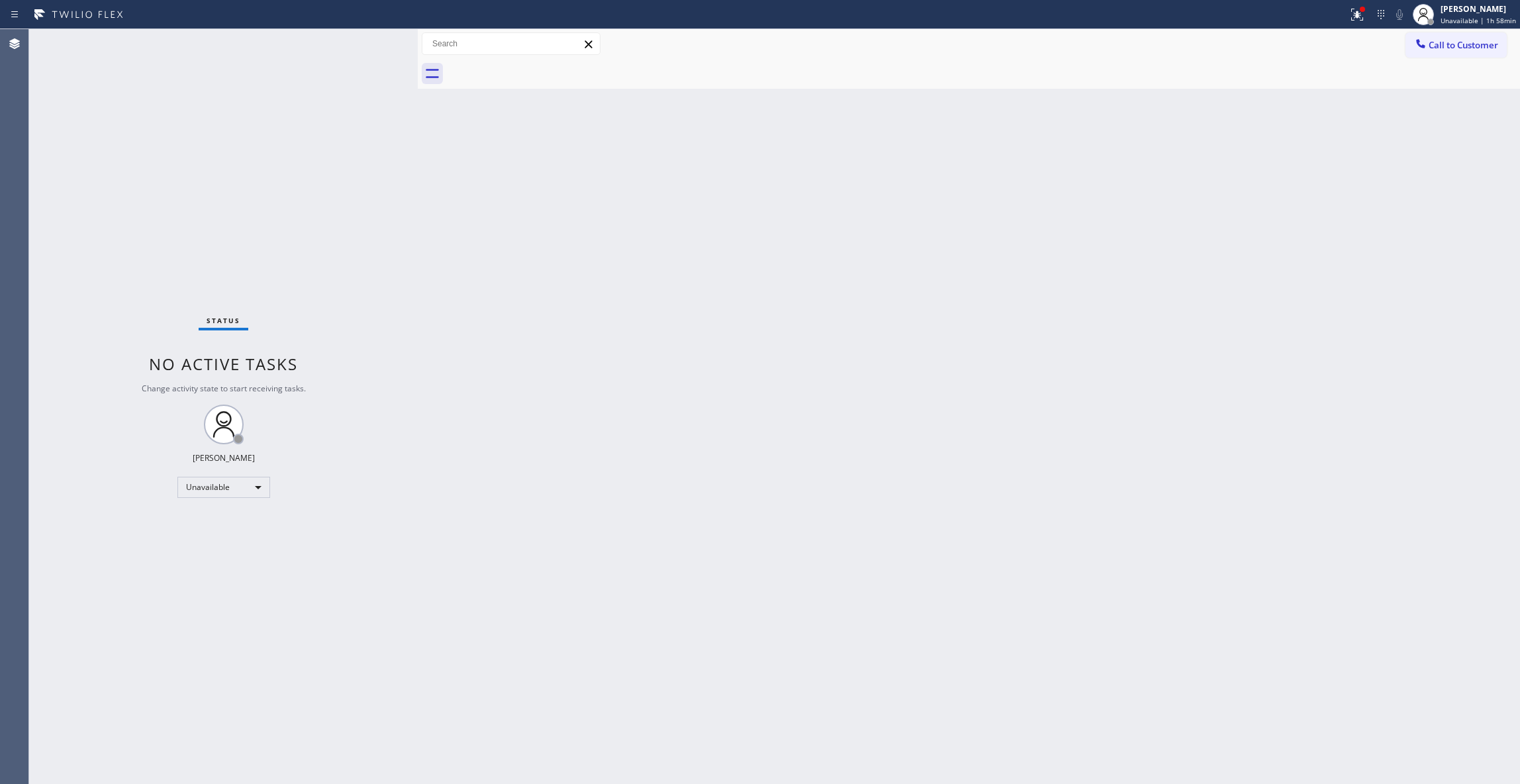
click at [38, 766] on div "Status No active tasks Change activity state to start receiving tasks. Louis Ma…" at bounding box center [224, 406] width 389 height 755
click at [1468, 16] on span "Unavailable | 1h 58min" at bounding box center [1478, 20] width 75 height 10
click at [1426, 101] on button "Break" at bounding box center [1453, 105] width 132 height 17
drag, startPoint x: 1352, startPoint y: 179, endPoint x: 1352, endPoint y: 169, distance: 10.0
click at [1352, 169] on div "Back to Dashboard Change Sender ID Customers Technicians Select a contact Outbo…" at bounding box center [968, 406] width 1102 height 755
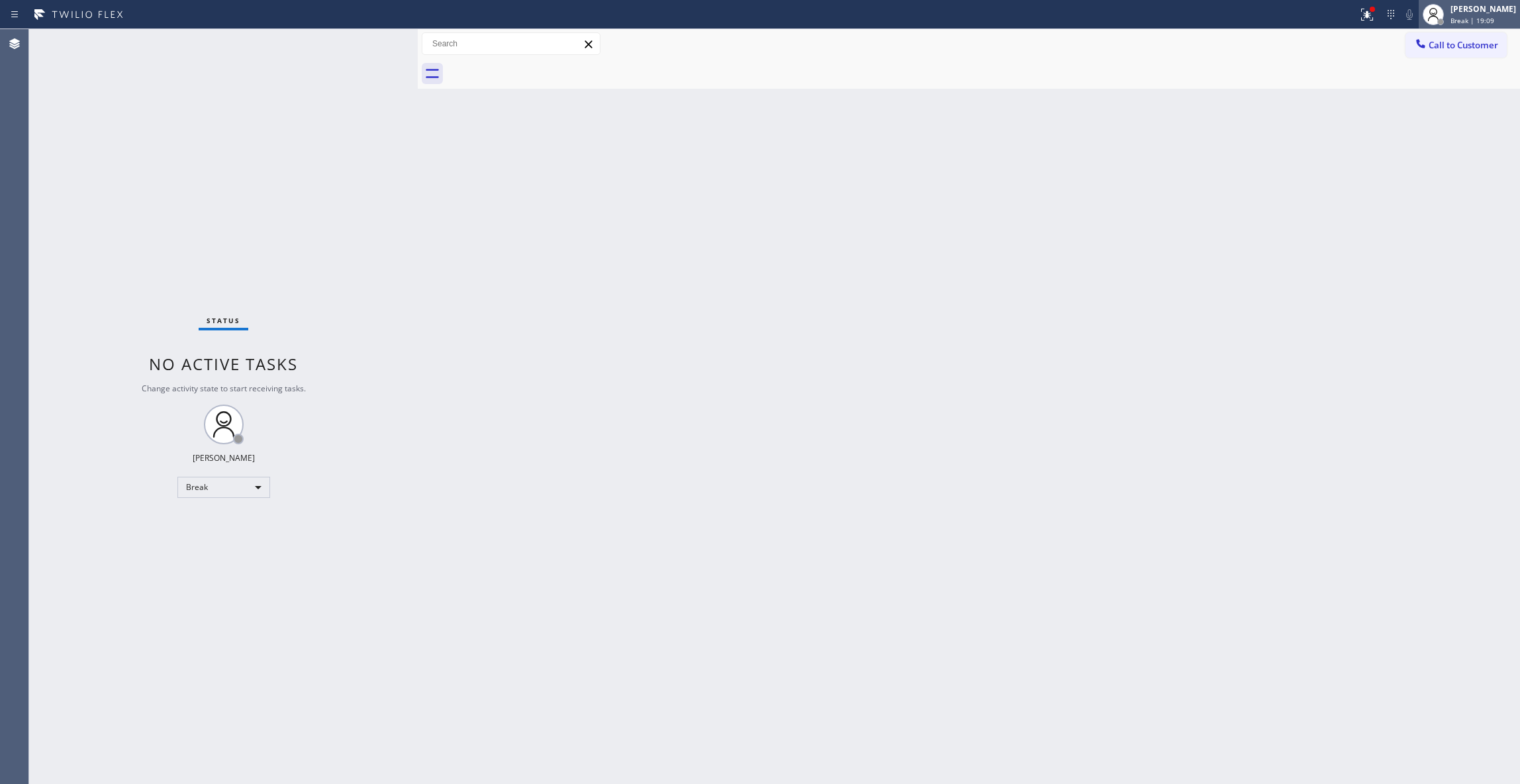
click at [1451, 22] on span "Break | 19:09" at bounding box center [1472, 20] width 44 height 10
click at [1434, 87] on button "Unavailable" at bounding box center [1453, 87] width 132 height 17
click at [1359, 20] on icon at bounding box center [1367, 15] width 16 height 16
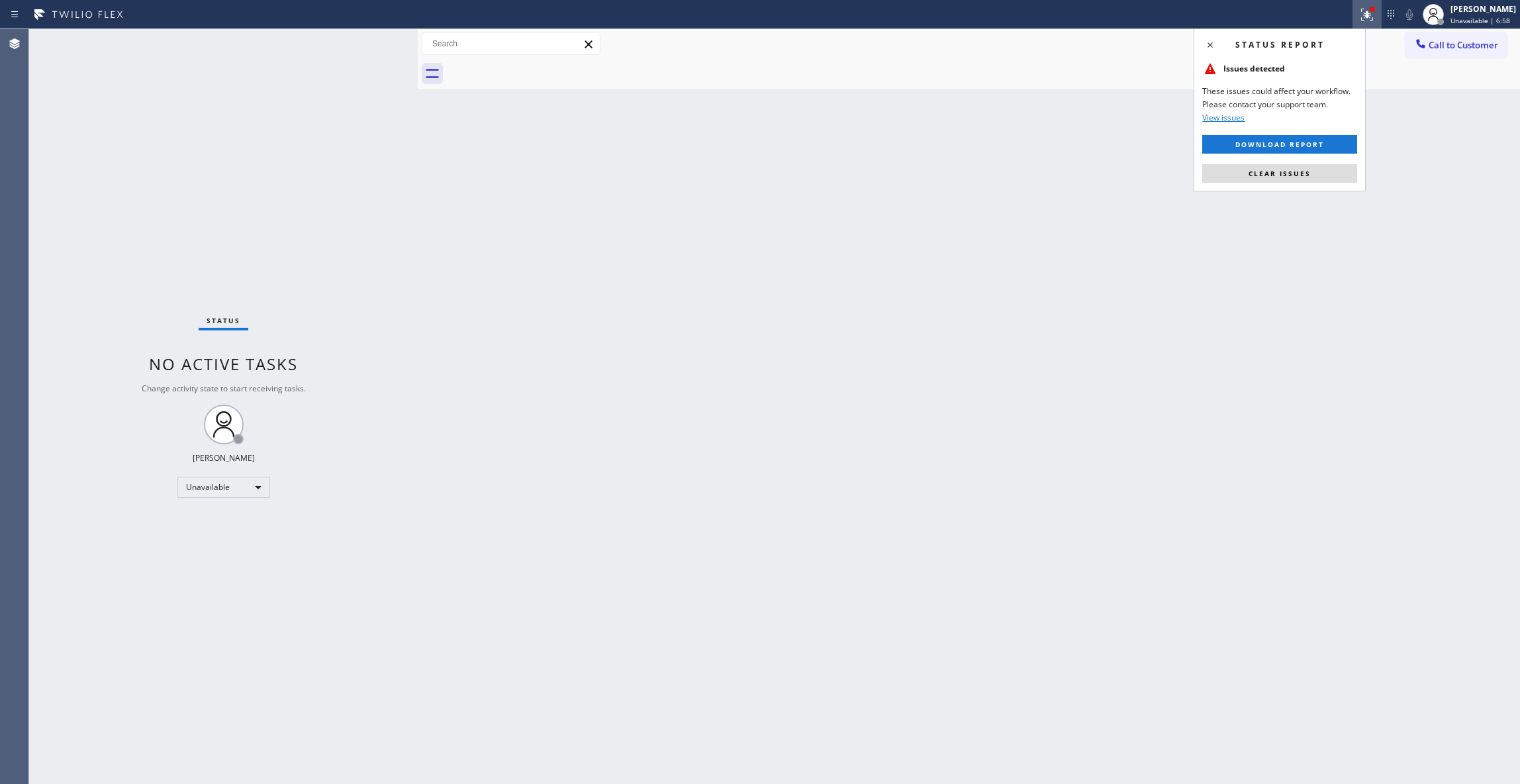
click at [1290, 160] on div "Status report Issues detected These issues could affect your workflow. Please c…" at bounding box center [1280, 110] width 172 height 163
click at [1293, 172] on span "Clear issues" at bounding box center [1280, 173] width 62 height 10
click at [172, 226] on div "Status No active tasks Change activity state to start receiving tasks. Louis Ma…" at bounding box center [224, 406] width 389 height 755
click at [745, 482] on div "Back to Dashboard Change Sender ID Customers Technicians Select a contact Outbo…" at bounding box center [968, 406] width 1102 height 755
click at [208, 764] on div "Status No active tasks Change activity state to start receiving tasks. Louis Ma…" at bounding box center [224, 406] width 389 height 755
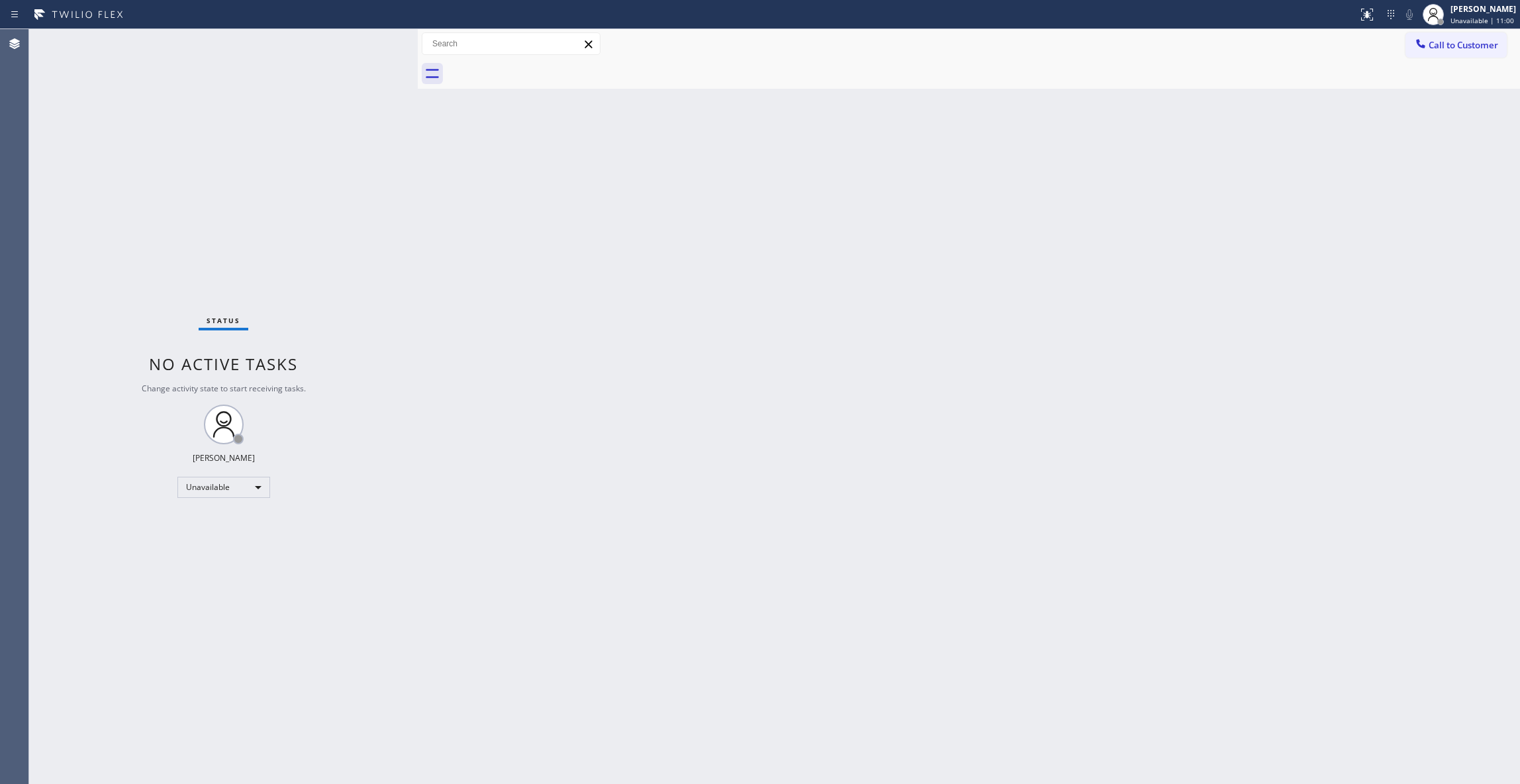
click at [194, 250] on div "Status No active tasks Change activity state to start receiving tasks. Louis Ma…" at bounding box center [224, 406] width 389 height 755
click at [135, 625] on div "Status No active tasks Change activity state to start receiving tasks. Louis Ma…" at bounding box center [224, 406] width 389 height 755
drag, startPoint x: 160, startPoint y: 667, endPoint x: 326, endPoint y: 435, distance: 285.3
click at [207, 596] on div "Status No active tasks Change activity state to start receiving tasks. Louis Ma…" at bounding box center [224, 406] width 389 height 755
click at [1455, 45] on span "Call to Customer" at bounding box center [1464, 45] width 69 height 12
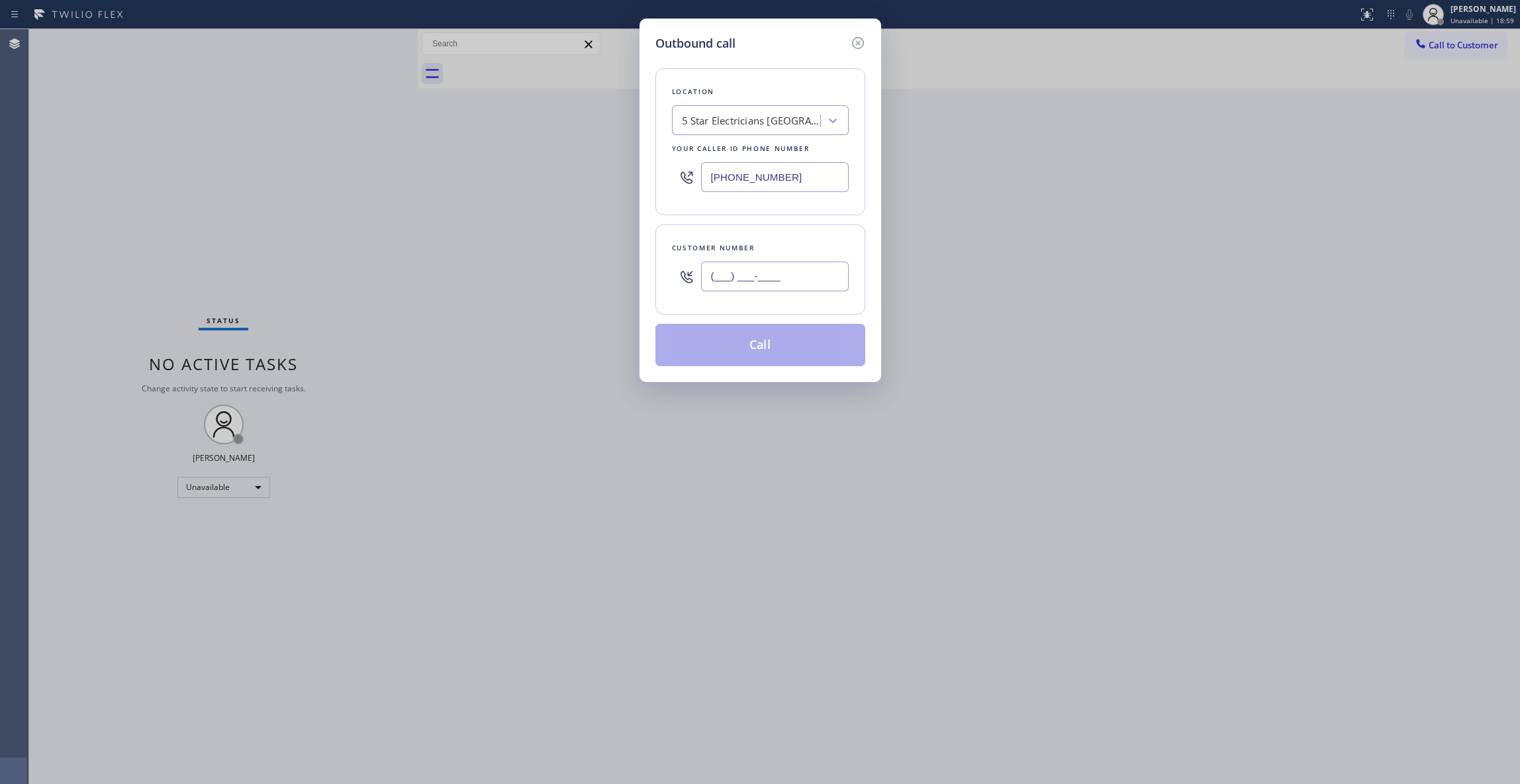
click at [750, 281] on input "(___) ___-____" at bounding box center [775, 276] width 148 height 29
paste input "949) 687-5403"
type input "(949) 687-5403"
paste input "626) 768-9548"
drag, startPoint x: 819, startPoint y: 180, endPoint x: 403, endPoint y: 131, distance: 418.9
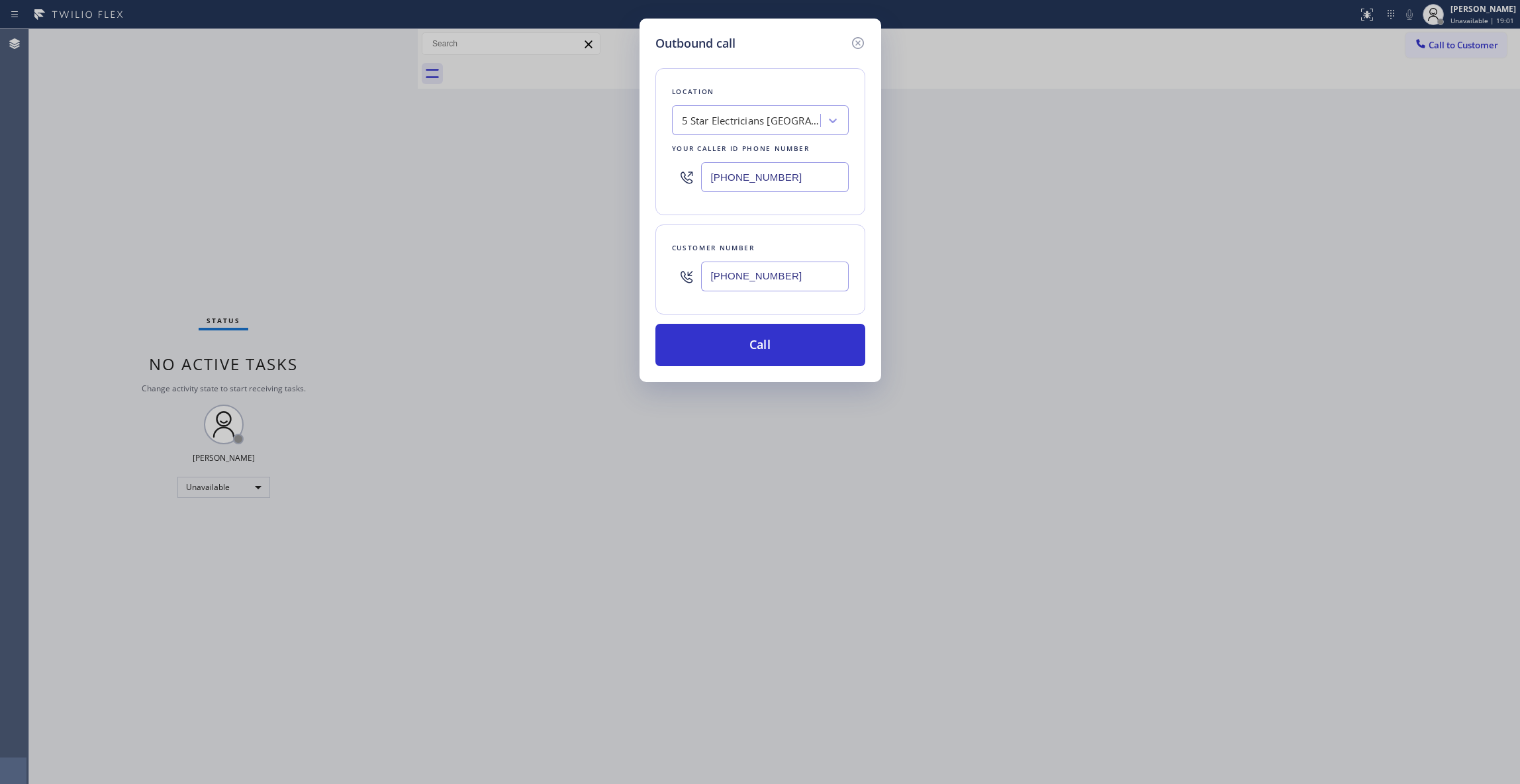
click at [403, 131] on div "Outbound call Location 5 Star Electricians Hermosa Beach Your caller id phone n…" at bounding box center [760, 392] width 1520 height 784
type input "(626) 768-9548"
click at [740, 349] on button "Call" at bounding box center [760, 344] width 210 height 42
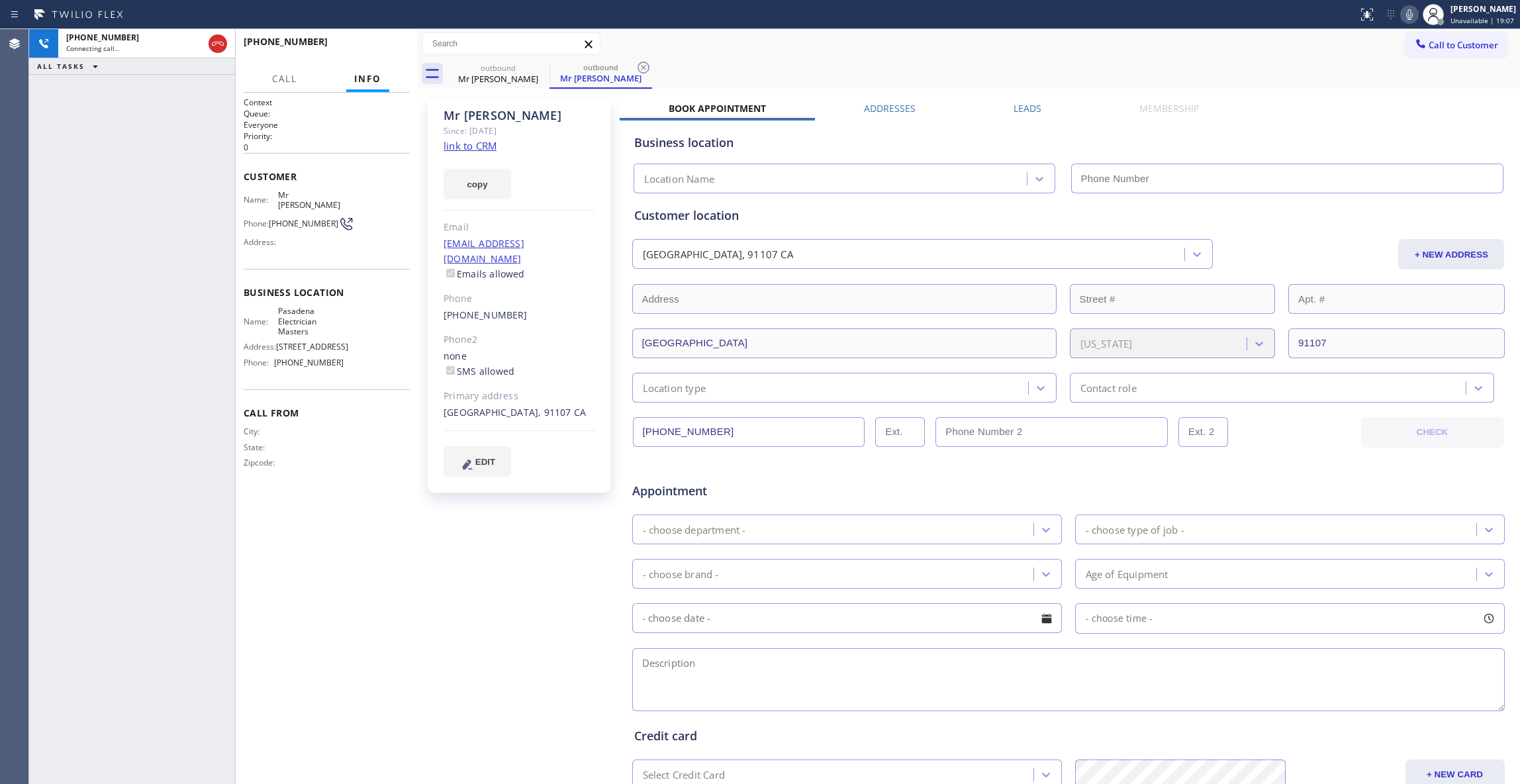
type input "(626) 768-9548"
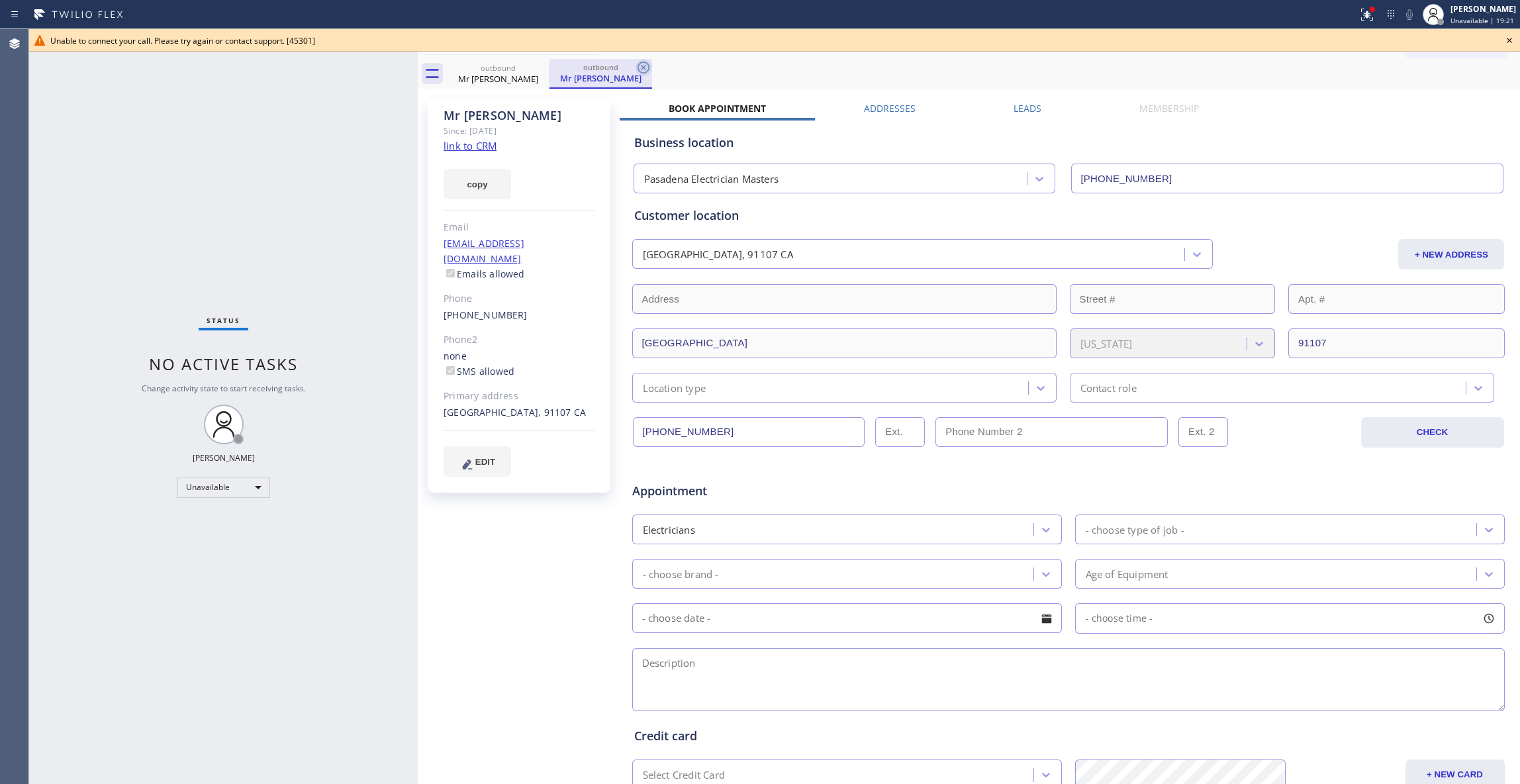
click at [639, 67] on icon at bounding box center [643, 67] width 16 height 16
click at [541, 67] on icon at bounding box center [541, 67] width 12 height 12
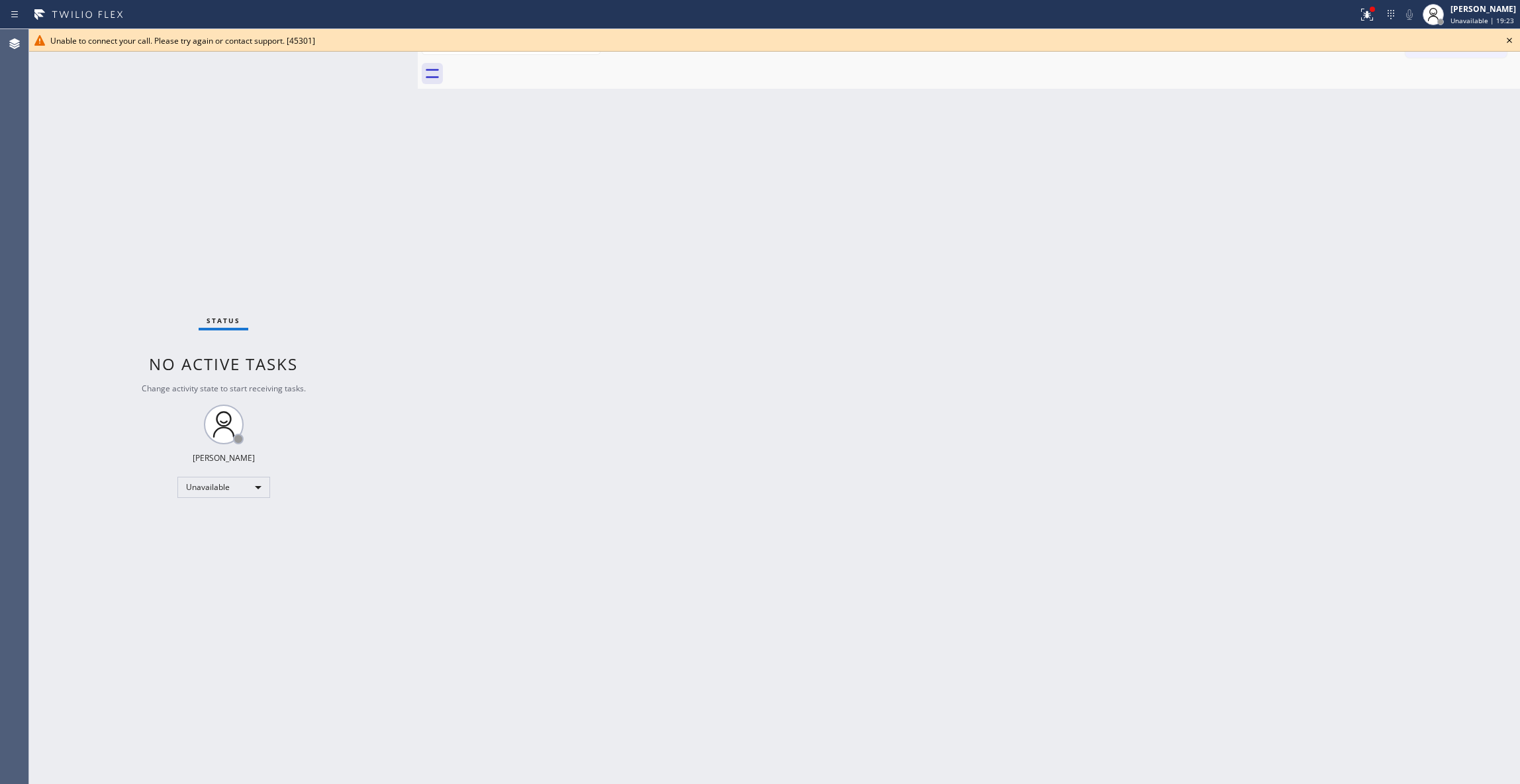
click at [1507, 35] on icon at bounding box center [1510, 41] width 16 height 16
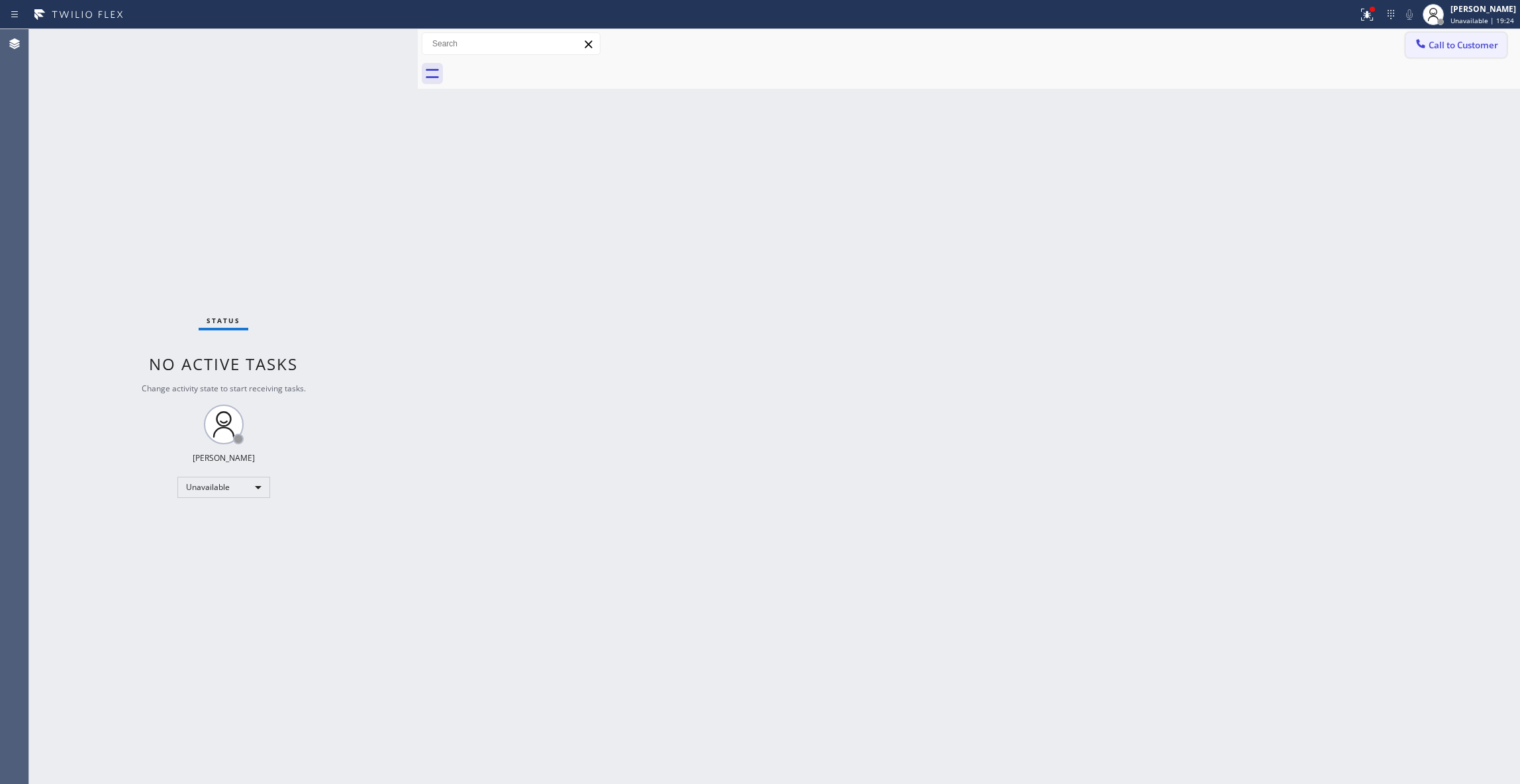
click at [1489, 49] on span "Call to Customer" at bounding box center [1464, 45] width 69 height 12
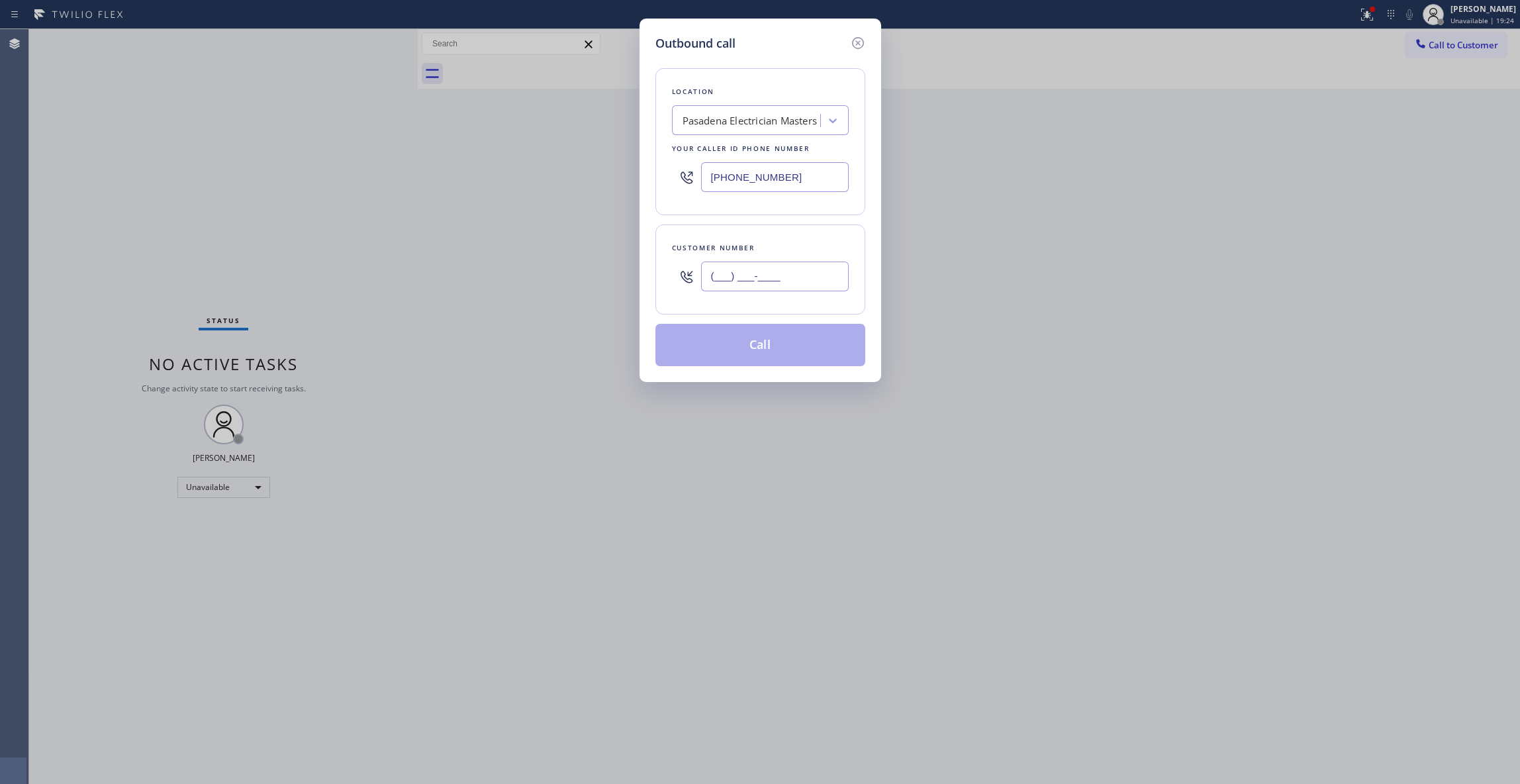
click at [725, 273] on input "(___) ___-____" at bounding box center [775, 276] width 148 height 29
paste input "949) 687-5403"
type input "(949) 687-5403"
paste input "585) 573-1495"
drag, startPoint x: 802, startPoint y: 185, endPoint x: 431, endPoint y: 154, distance: 372.3
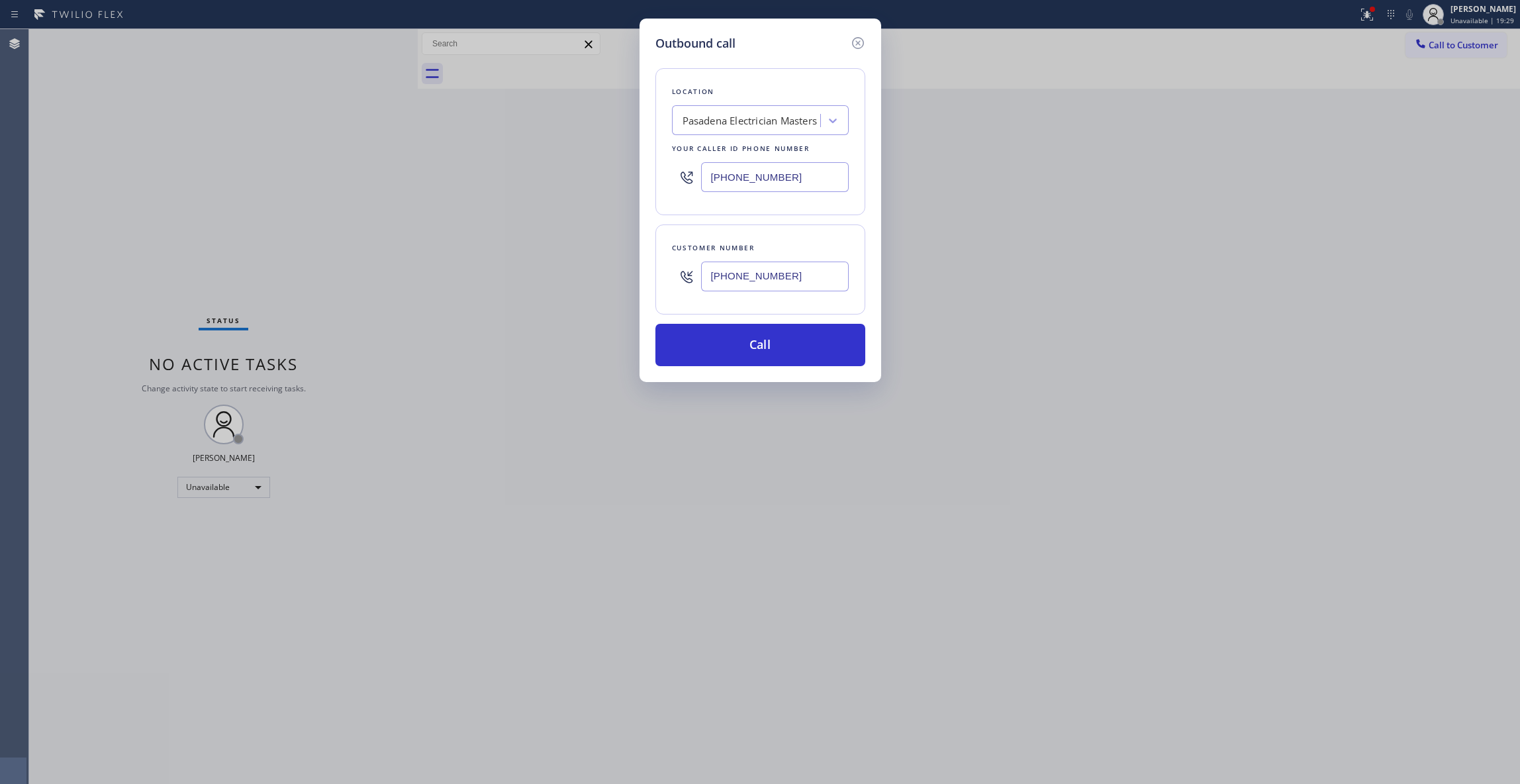
click at [431, 154] on div "Outbound call Location Pasadena Electrician Masters Your caller id phone number…" at bounding box center [760, 392] width 1520 height 784
type input "(626) 768-9548"
click at [795, 347] on button "Call" at bounding box center [760, 344] width 210 height 42
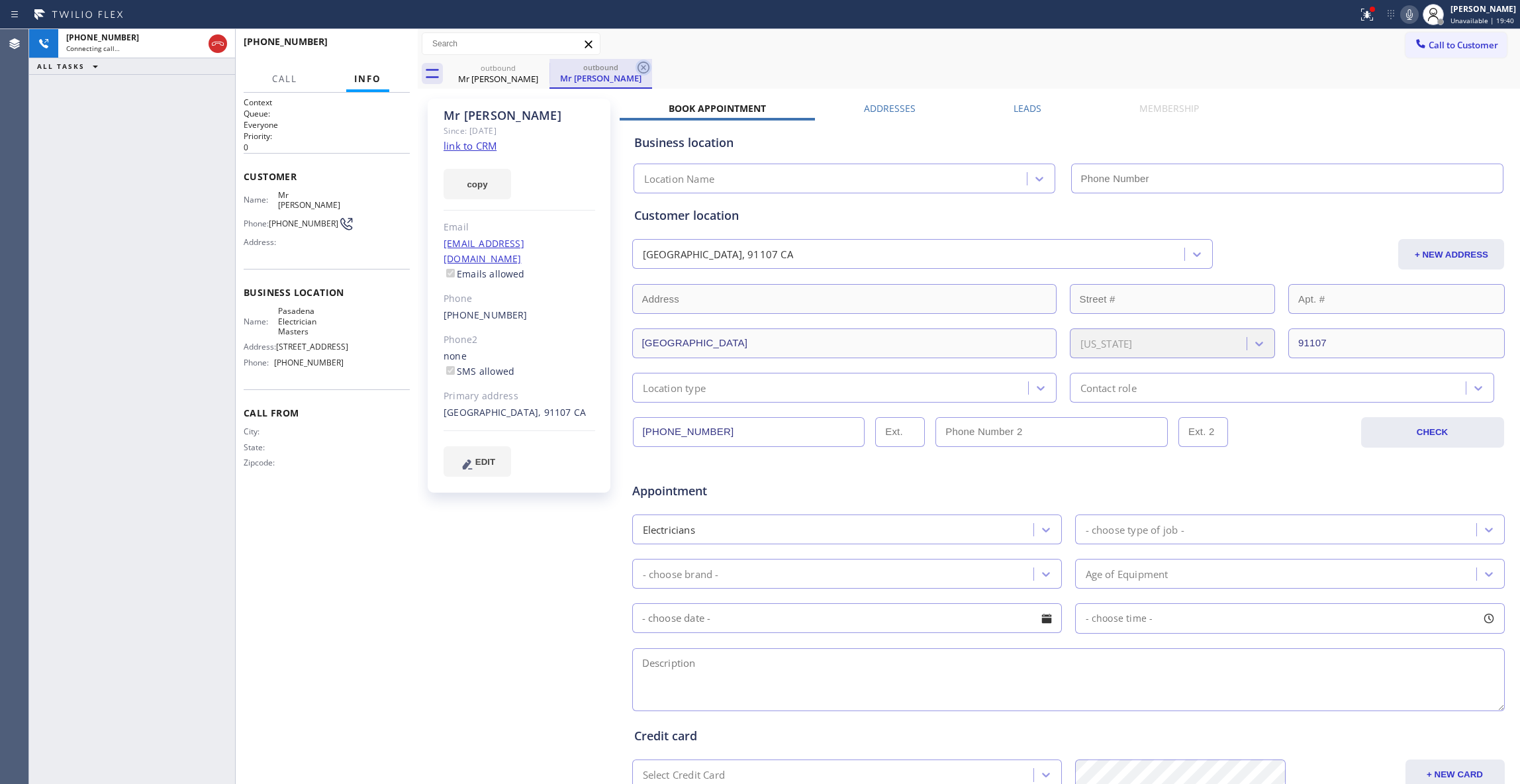
type input "(626) 768-9548"
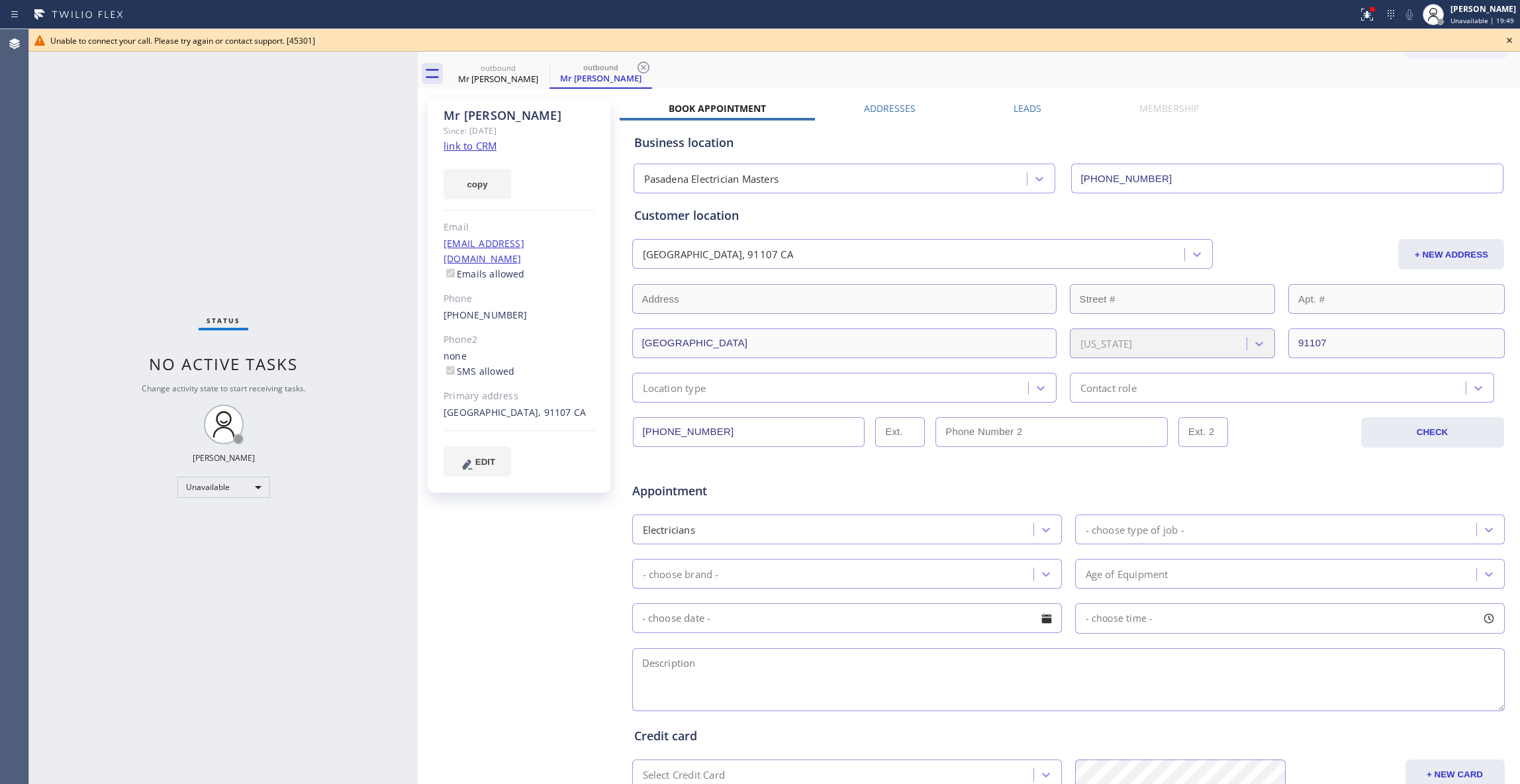
click at [1510, 38] on icon at bounding box center [1510, 41] width 16 height 16
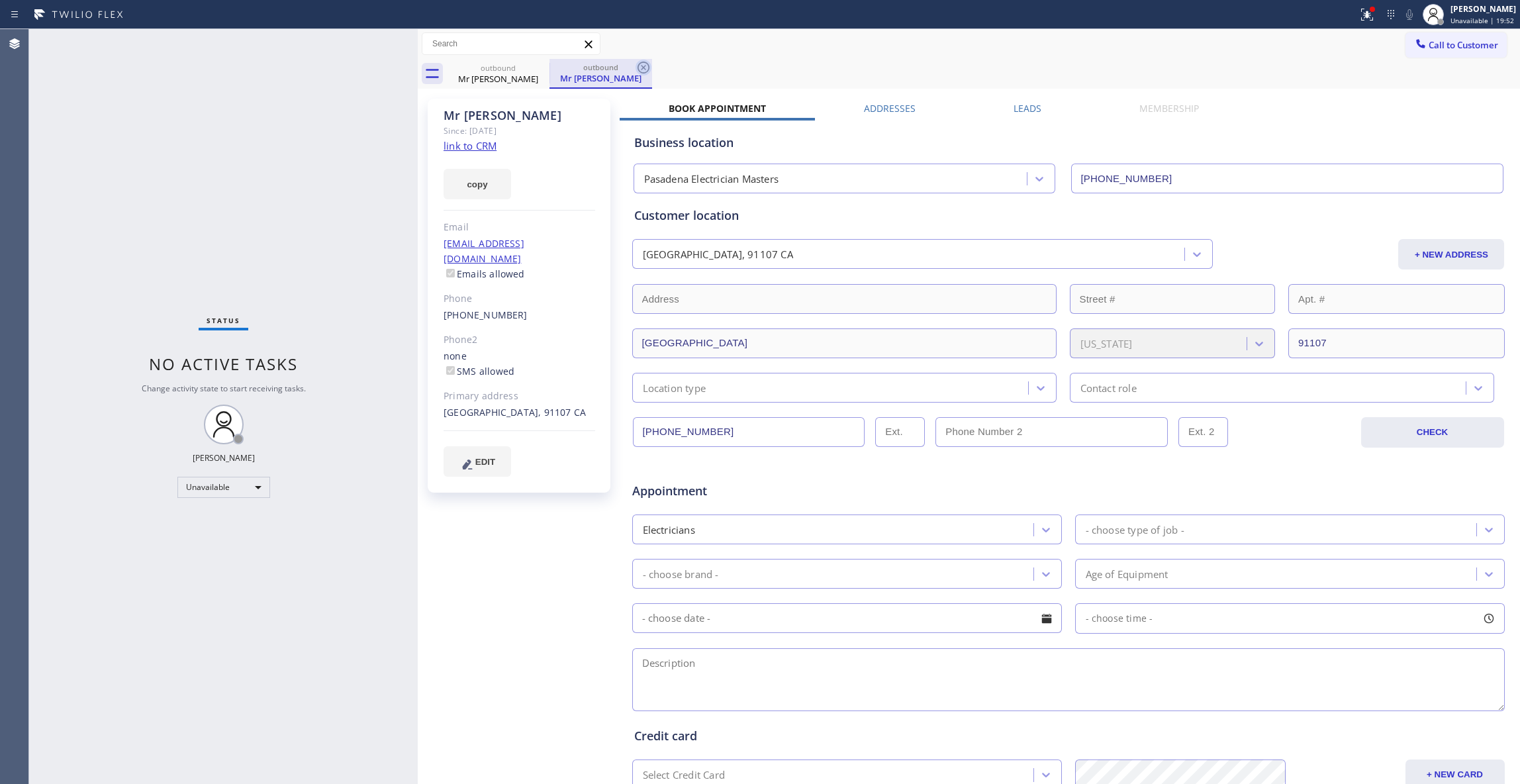
click at [642, 70] on icon at bounding box center [643, 67] width 16 height 16
click at [539, 69] on icon at bounding box center [540, 67] width 16 height 16
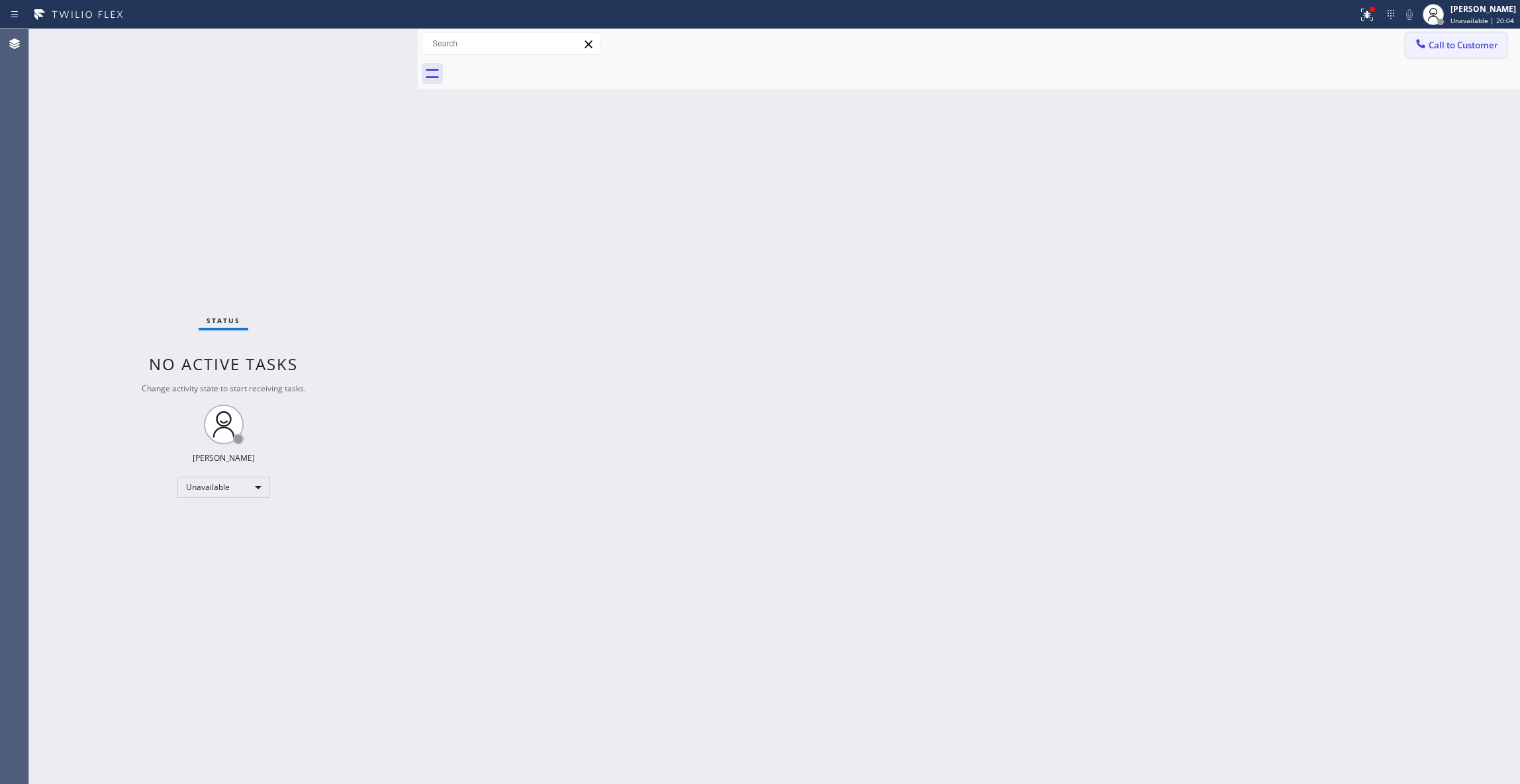
click at [1472, 41] on span "Call to Customer" at bounding box center [1464, 45] width 69 height 12
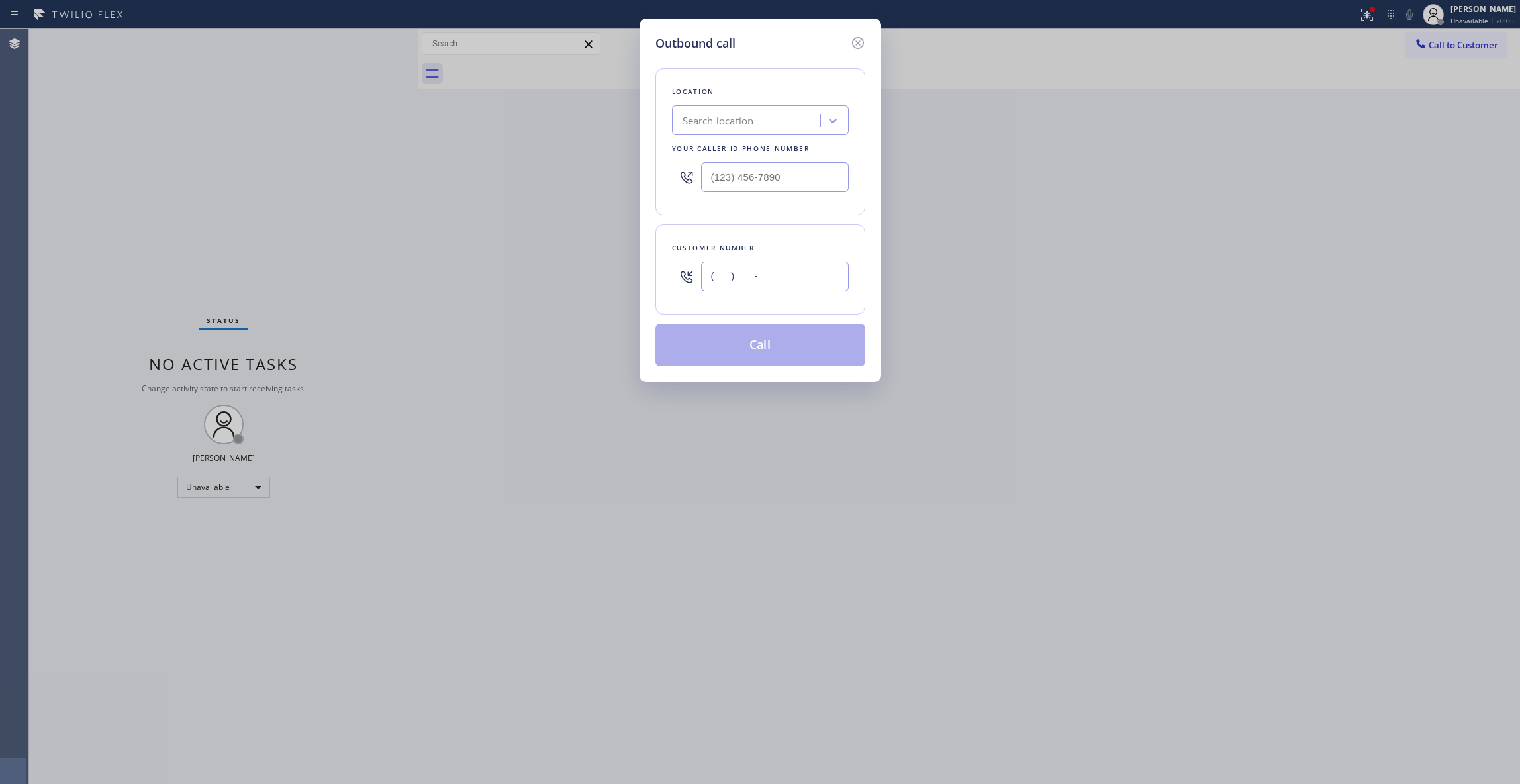
click at [776, 274] on input "(___) ___-____" at bounding box center [775, 276] width 148 height 29
paste input "949) 687-5403"
type input "(949) 687-5403"
click at [719, 119] on div "Search location" at bounding box center [718, 121] width 72 height 16
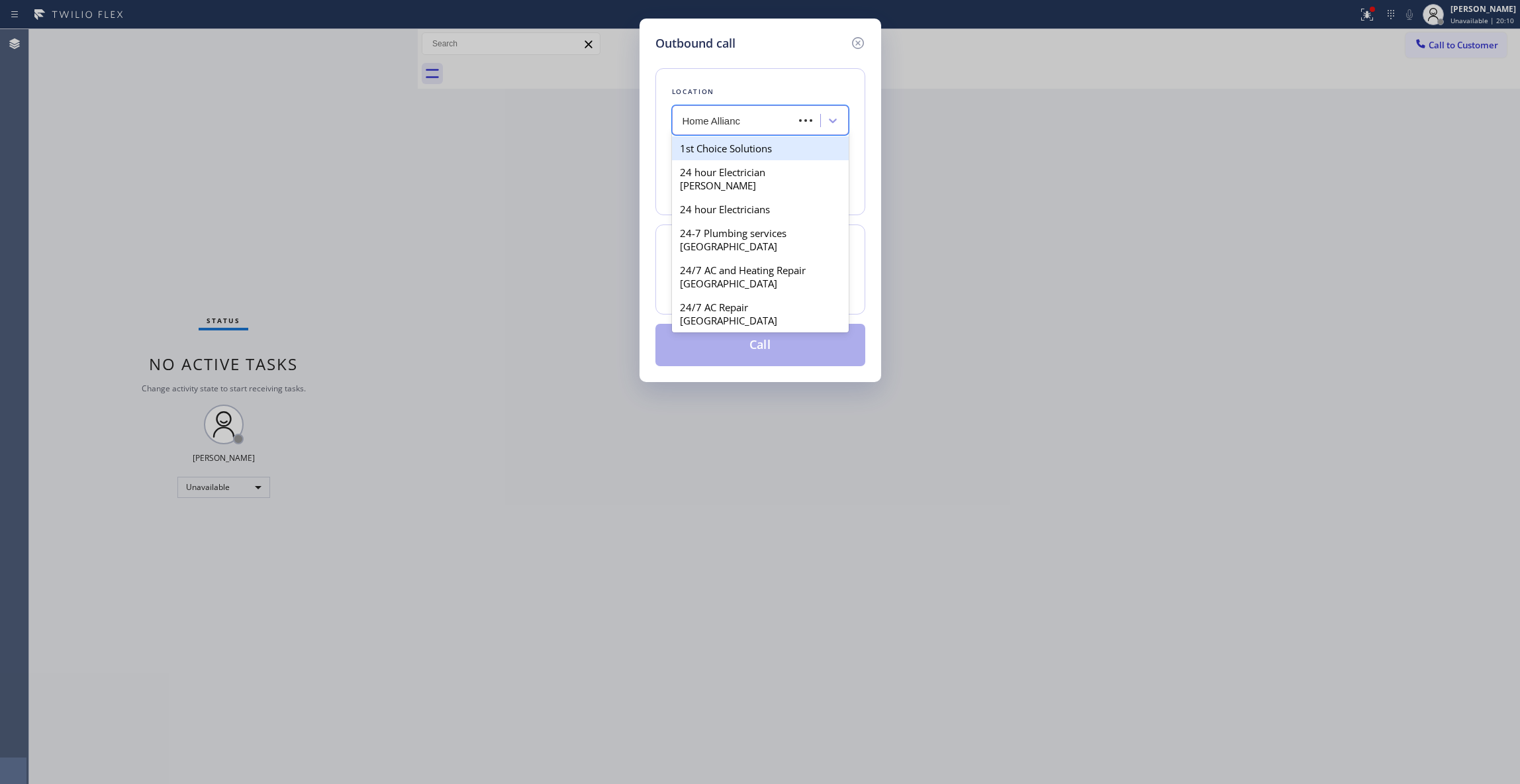
type input "Home Alliance"
drag, startPoint x: 731, startPoint y: 152, endPoint x: 780, endPoint y: 271, distance: 128.7
click at [731, 152] on div "Home Alliance" at bounding box center [760, 149] width 176 height 24
type input "(877) 777-0796"
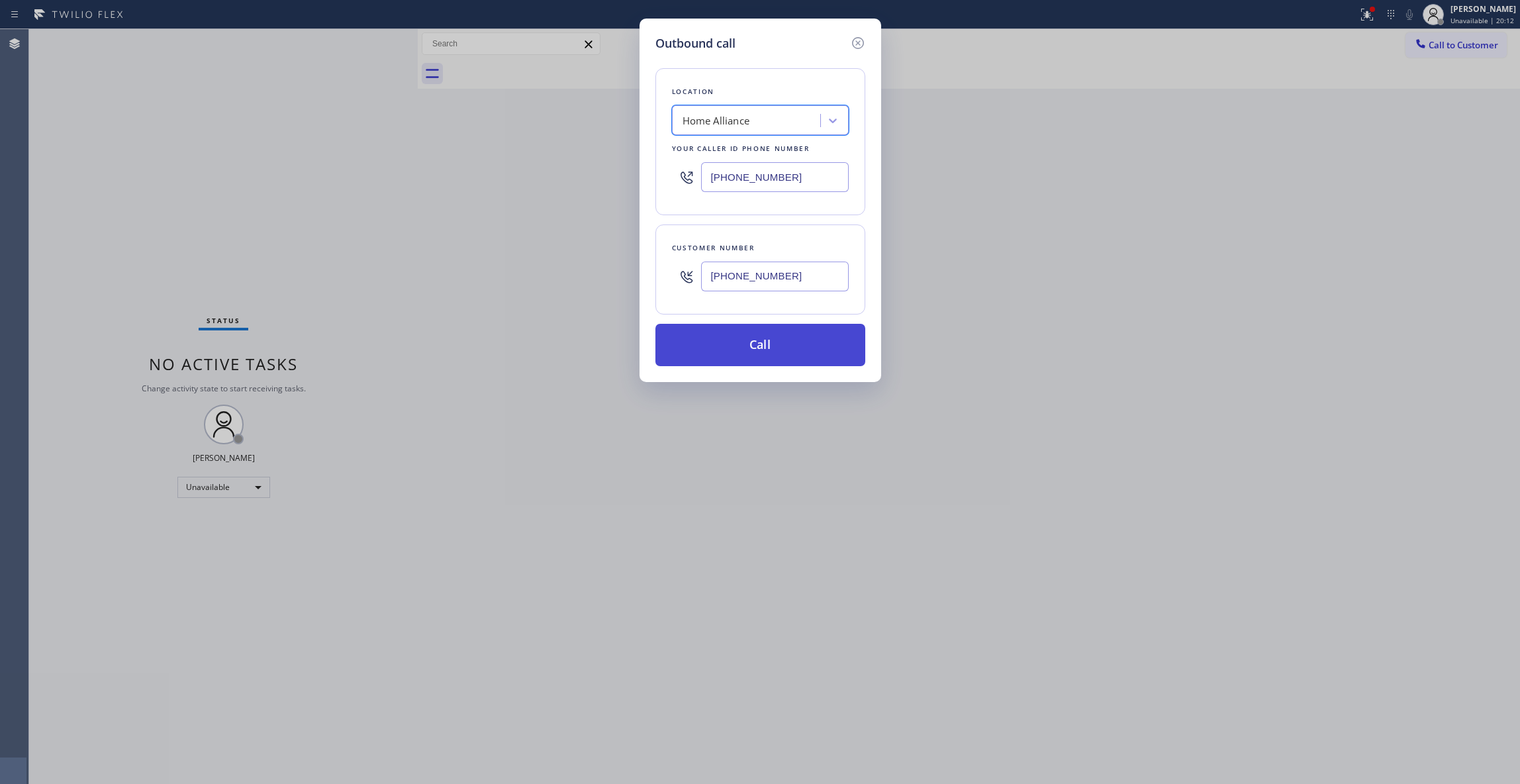
click at [766, 347] on button "Call" at bounding box center [760, 344] width 210 height 42
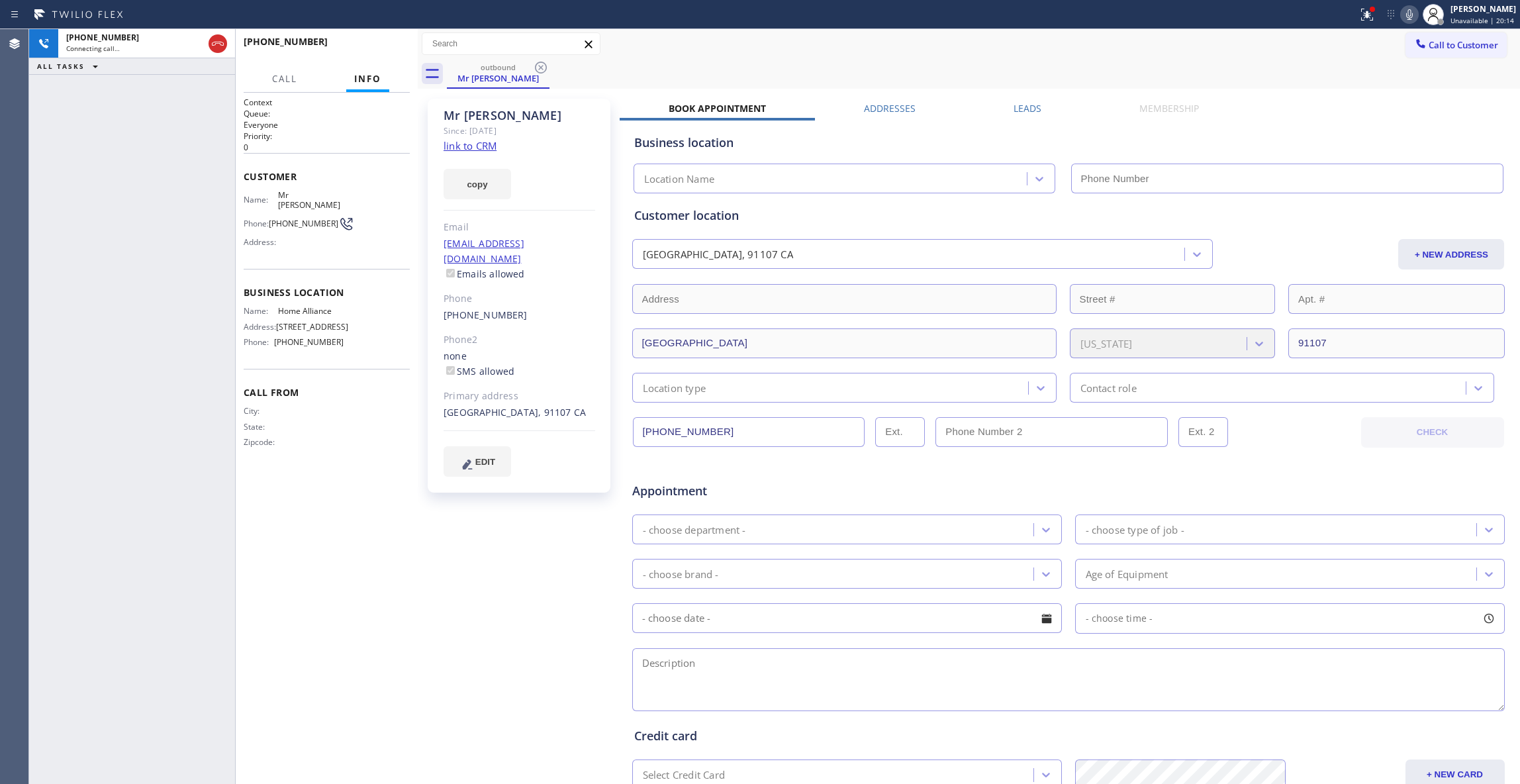
click at [48, 281] on div "+19496875403 Connecting call… ALL TASKS ALL TASKS ACTIVE TASKS TASKS IN WRAP UP" at bounding box center [132, 406] width 206 height 755
click at [648, 67] on icon at bounding box center [643, 67] width 16 height 16
type input "(877) 777-0796"
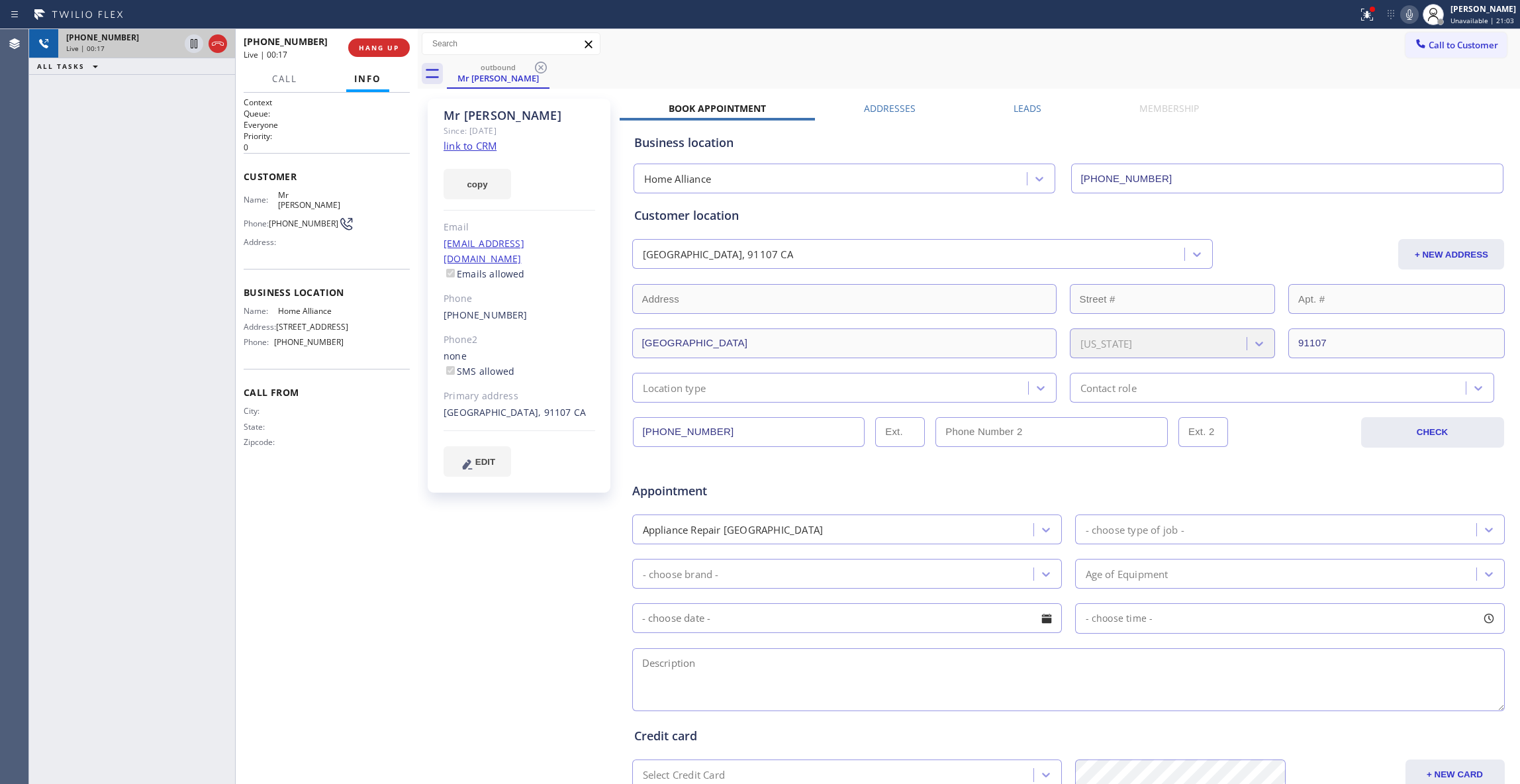
click at [40, 151] on div "+19496875403 Live | 00:17 ALL TASKS ALL TASKS ACTIVE TASKS TASKS IN WRAP UP" at bounding box center [132, 406] width 206 height 755
click at [381, 51] on span "HANG UP" at bounding box center [379, 48] width 41 height 10
click at [380, 51] on span "HANG UP" at bounding box center [379, 48] width 41 height 10
click at [380, 51] on span "COMPLETE" at bounding box center [376, 48] width 46 height 10
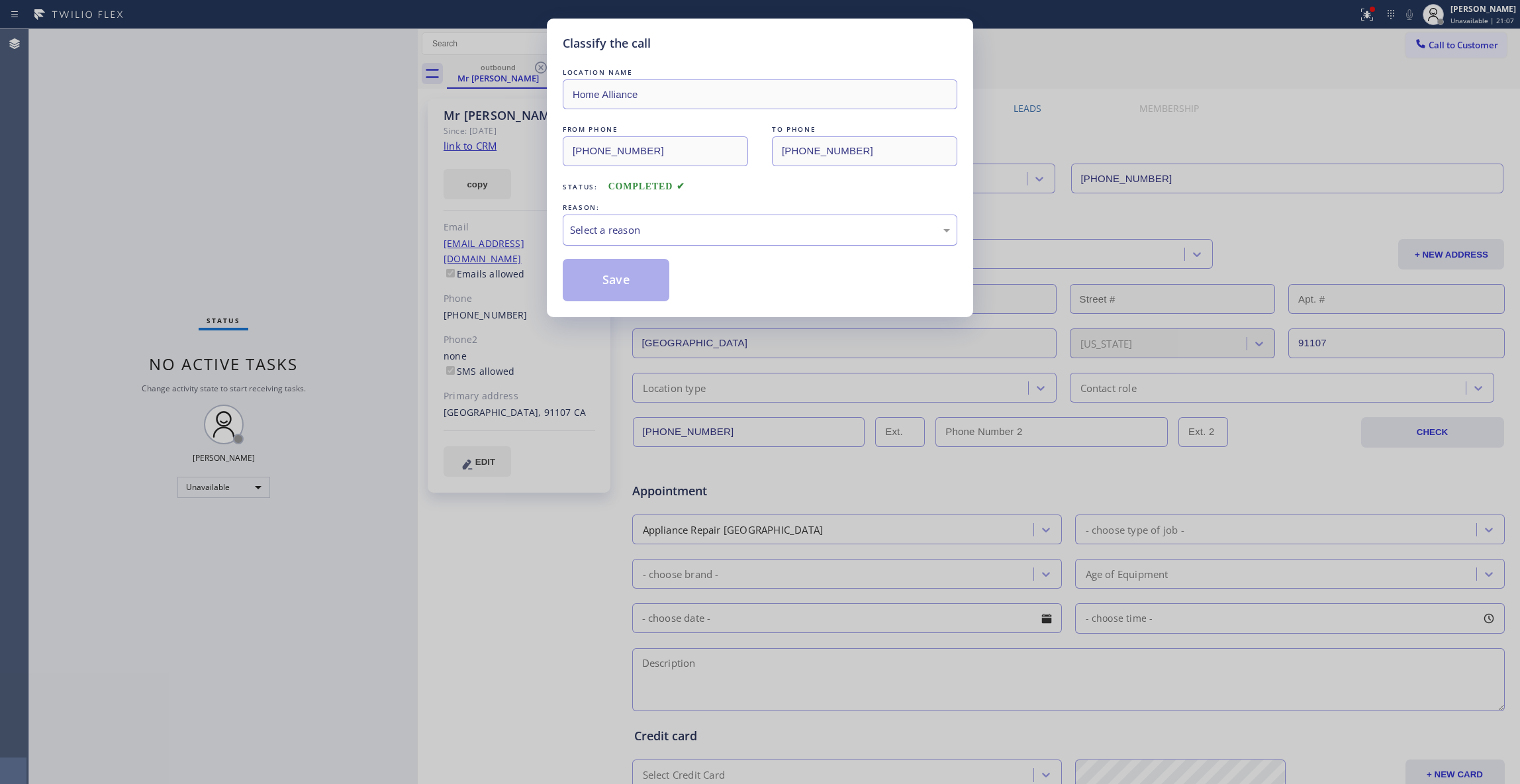
click at [578, 226] on div "Select a reason" at bounding box center [760, 230] width 380 height 16
click at [598, 284] on button "Save" at bounding box center [616, 279] width 106 height 42
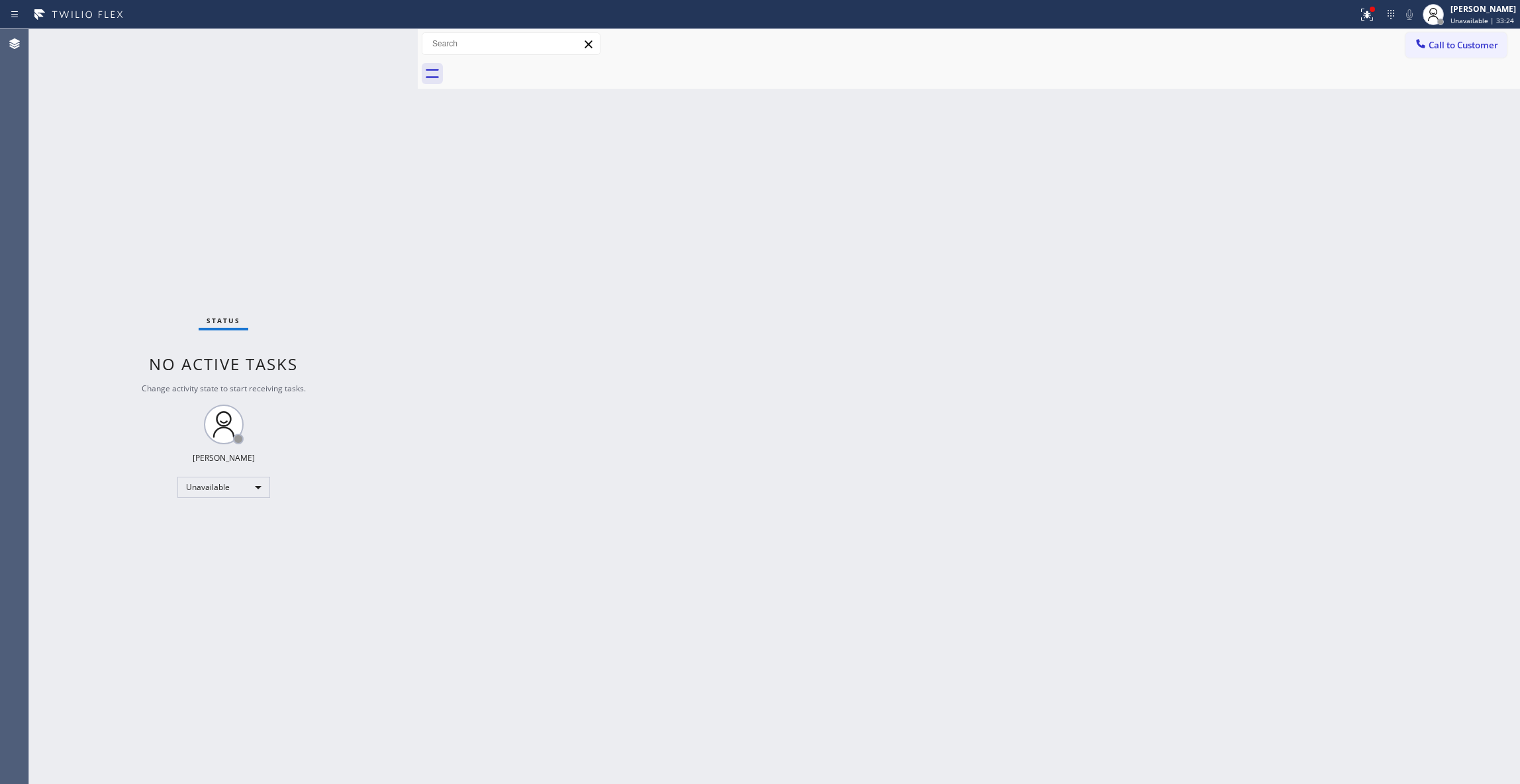
drag, startPoint x: 45, startPoint y: 711, endPoint x: 547, endPoint y: 12, distance: 860.6
click at [47, 705] on div "Status No active tasks Change activity state to start receiving tasks. Louis Ma…" at bounding box center [224, 406] width 389 height 755
drag, startPoint x: 1466, startPoint y: 51, endPoint x: 1420, endPoint y: 64, distance: 47.8
click at [1463, 53] on button "Call to Customer" at bounding box center [1456, 45] width 101 height 25
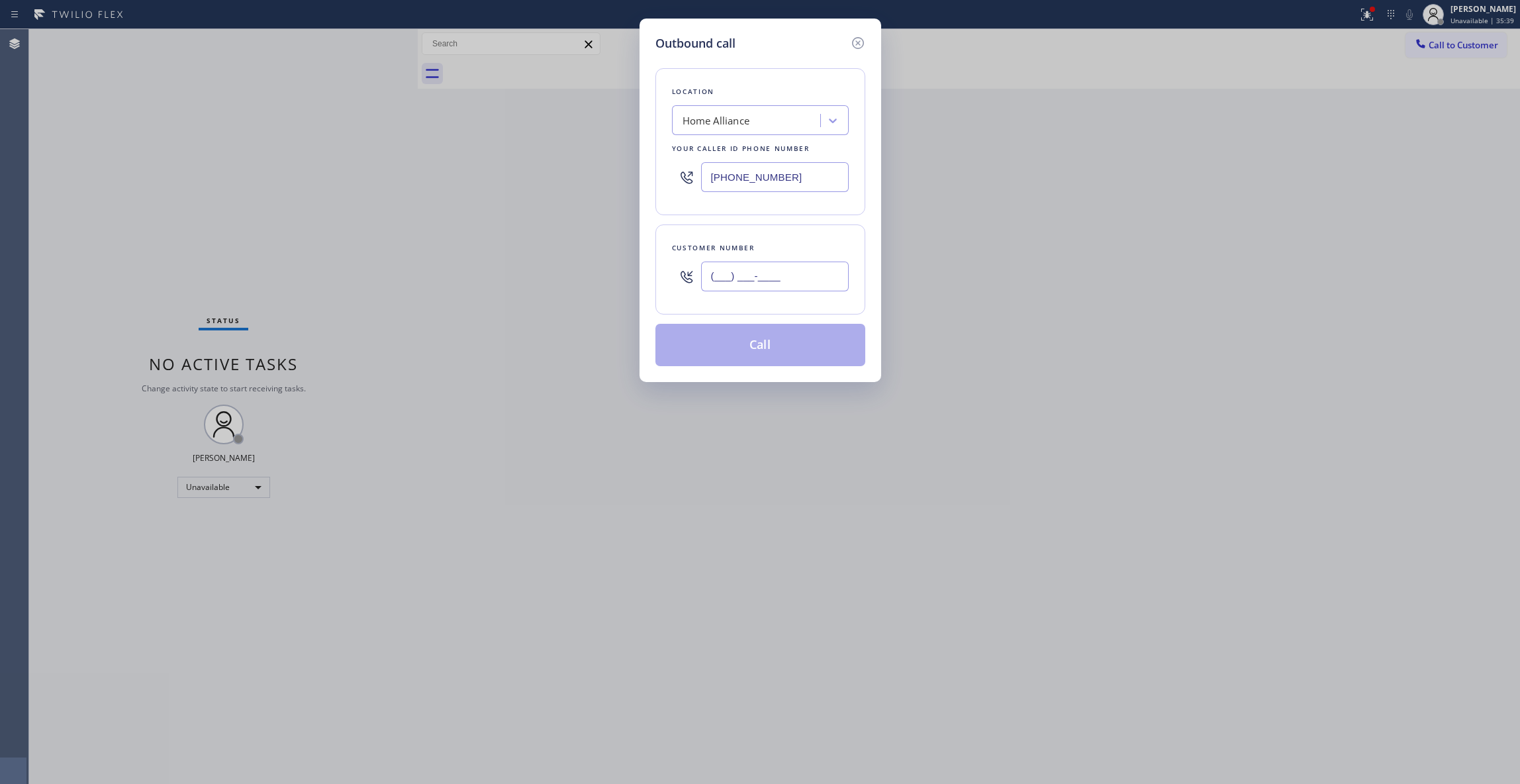
click at [795, 279] on input "(___) ___-____" at bounding box center [775, 276] width 148 height 29
paste input "310) 921-5660"
type input "(310) 921-5660"
drag, startPoint x: 808, startPoint y: 180, endPoint x: 501, endPoint y: 167, distance: 307.3
click at [501, 167] on div "Outbound call Location Home Alliance Your caller id phone number (877) 777-0796…" at bounding box center [760, 392] width 1520 height 784
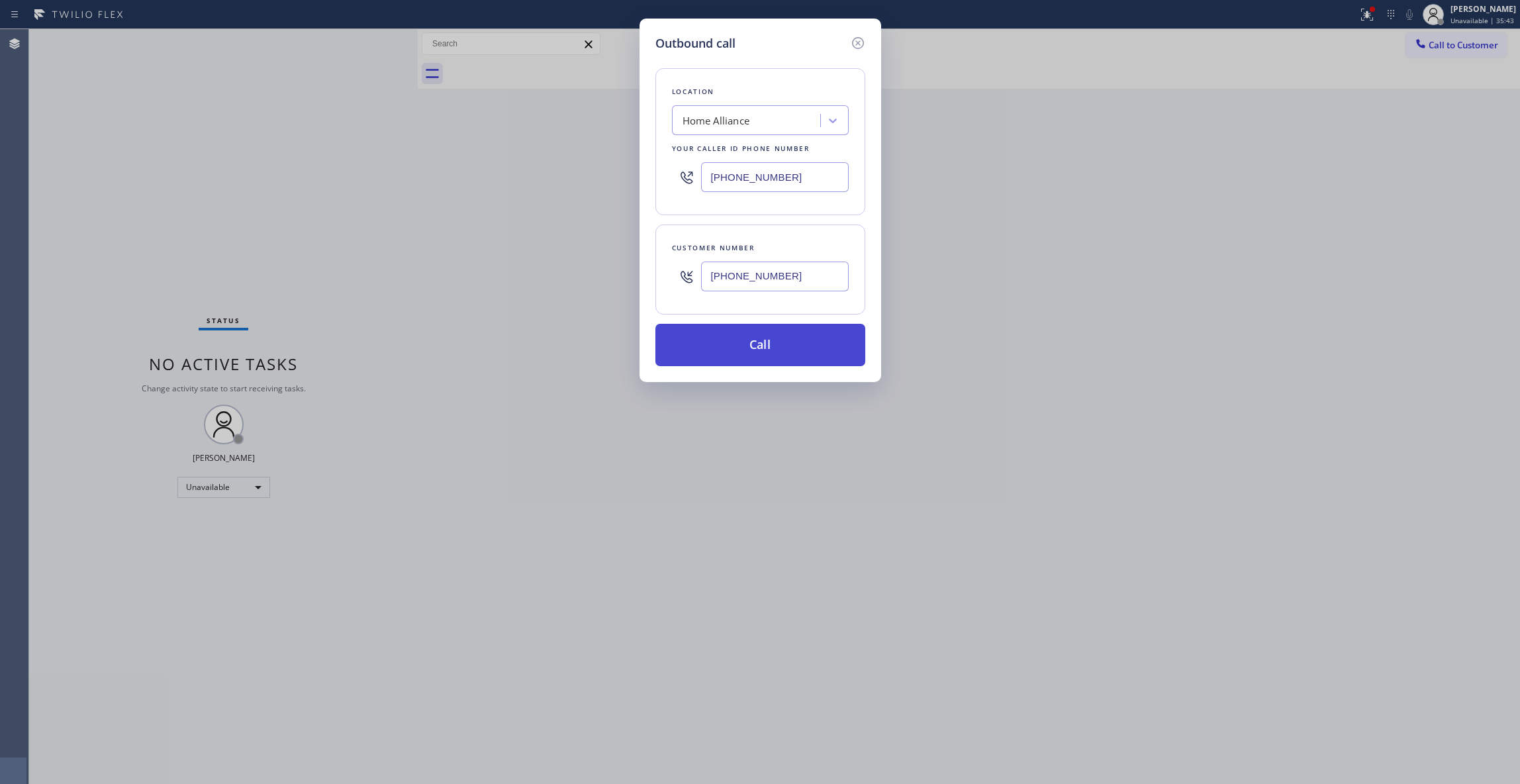
paste input "310) 868-0820"
type input "(310) 868-0820"
drag, startPoint x: 761, startPoint y: 287, endPoint x: 652, endPoint y: 287, distance: 109.0
click at [652, 287] on div "Outbound call Location Alliance HVAC Rancho Palos Verdes Your caller id phone n…" at bounding box center [761, 200] width 242 height 363
click at [725, 344] on button "Call" at bounding box center [760, 344] width 210 height 42
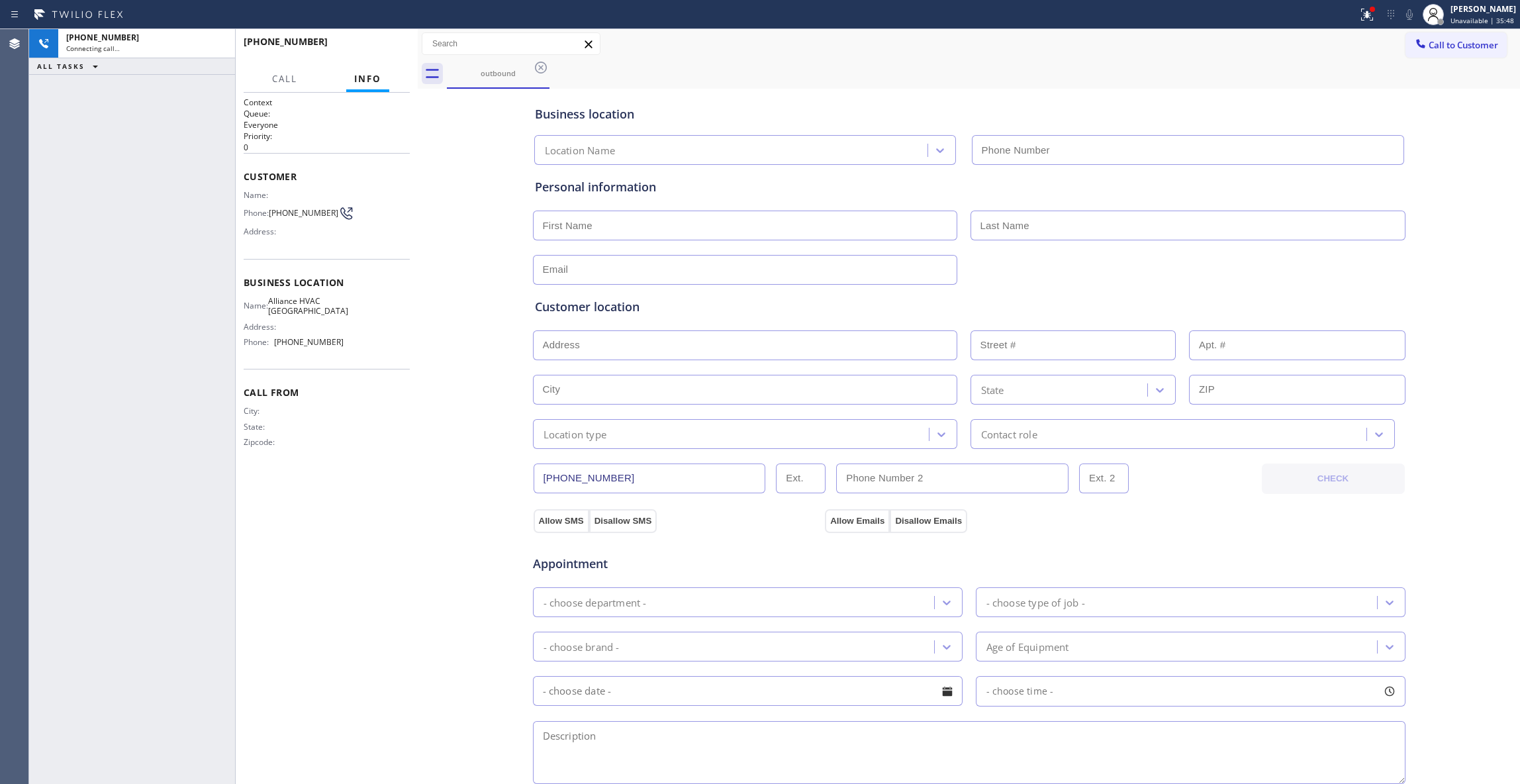
type input "(310) 868-0820"
click at [44, 172] on div "+13109215660 Connecting call… ALL TASKS ALL TASKS ACTIVE TASKS TASKS IN WRAP UP" at bounding box center [132, 406] width 206 height 755
drag, startPoint x: 393, startPoint y: 644, endPoint x: 416, endPoint y: 373, distance: 272.0
click at [393, 637] on div "Context Queue: Everyone Priority: 0 Customer Name: Phone: (310) 921-5660 Addres…" at bounding box center [327, 438] width 166 height 683
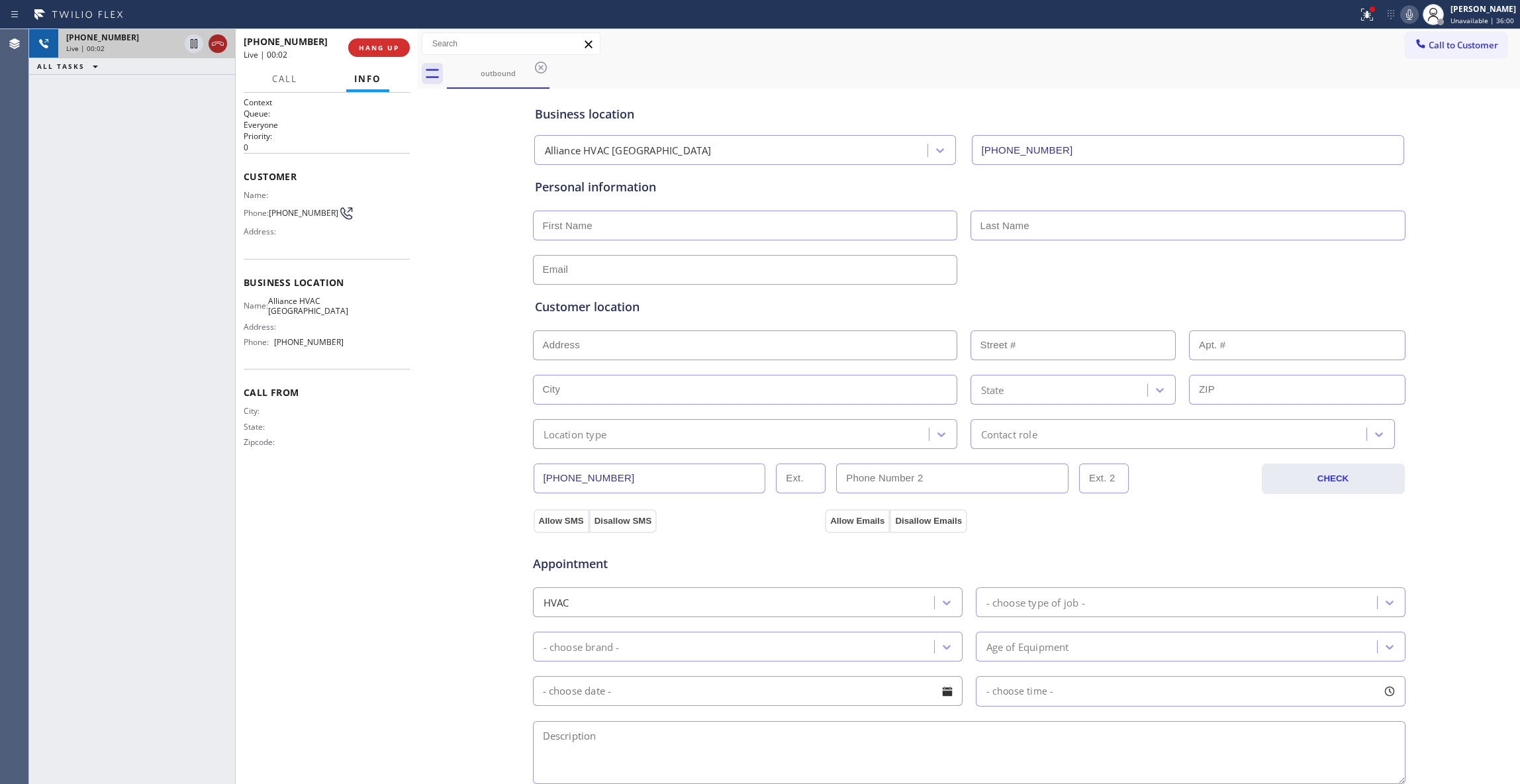
click at [222, 47] on icon at bounding box center [218, 43] width 16 height 16
click at [383, 45] on span "HANG UP" at bounding box center [379, 48] width 41 height 10
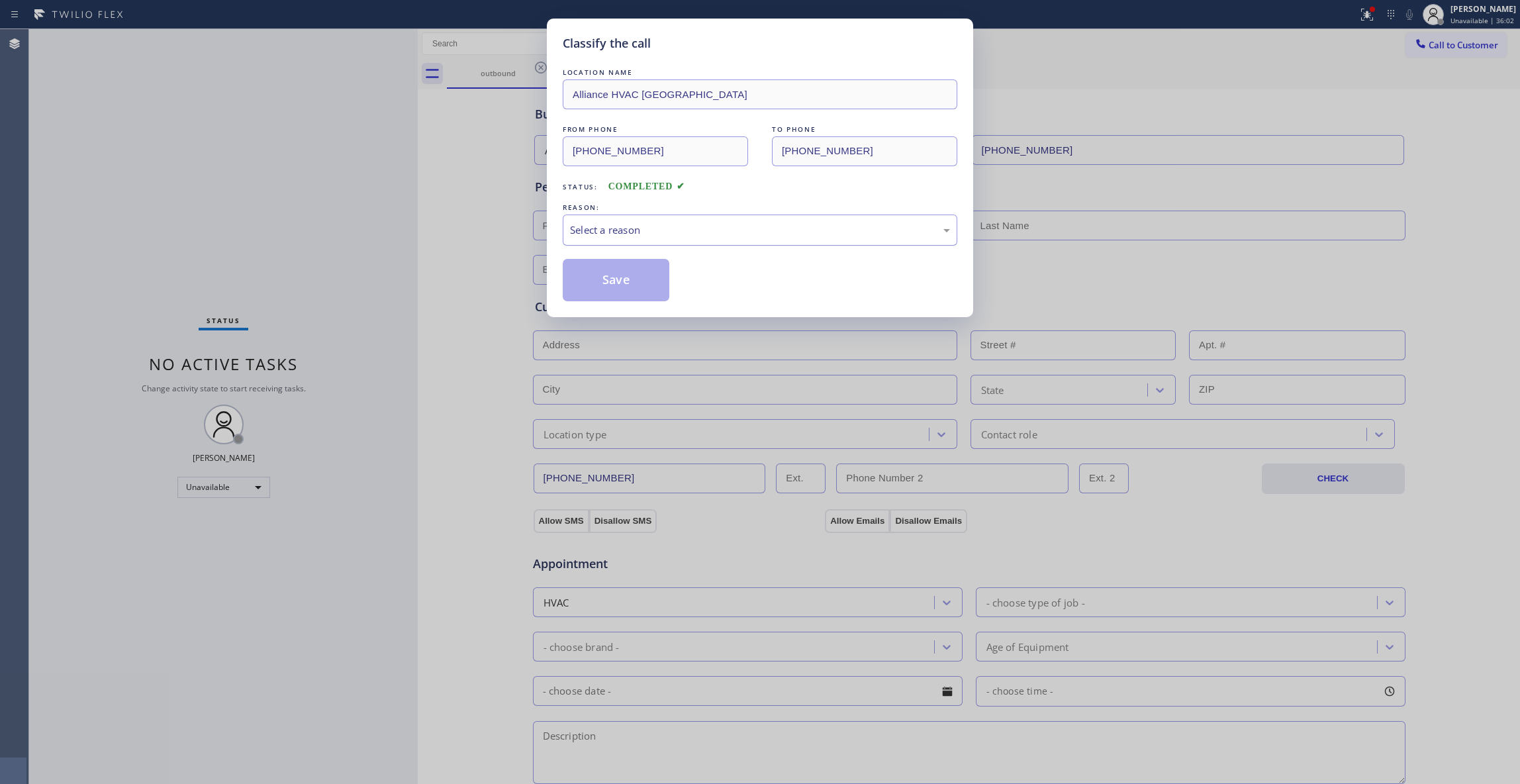
click at [668, 234] on div "Select a reason" at bounding box center [760, 230] width 380 height 16
click at [604, 281] on button "Save" at bounding box center [616, 279] width 106 height 42
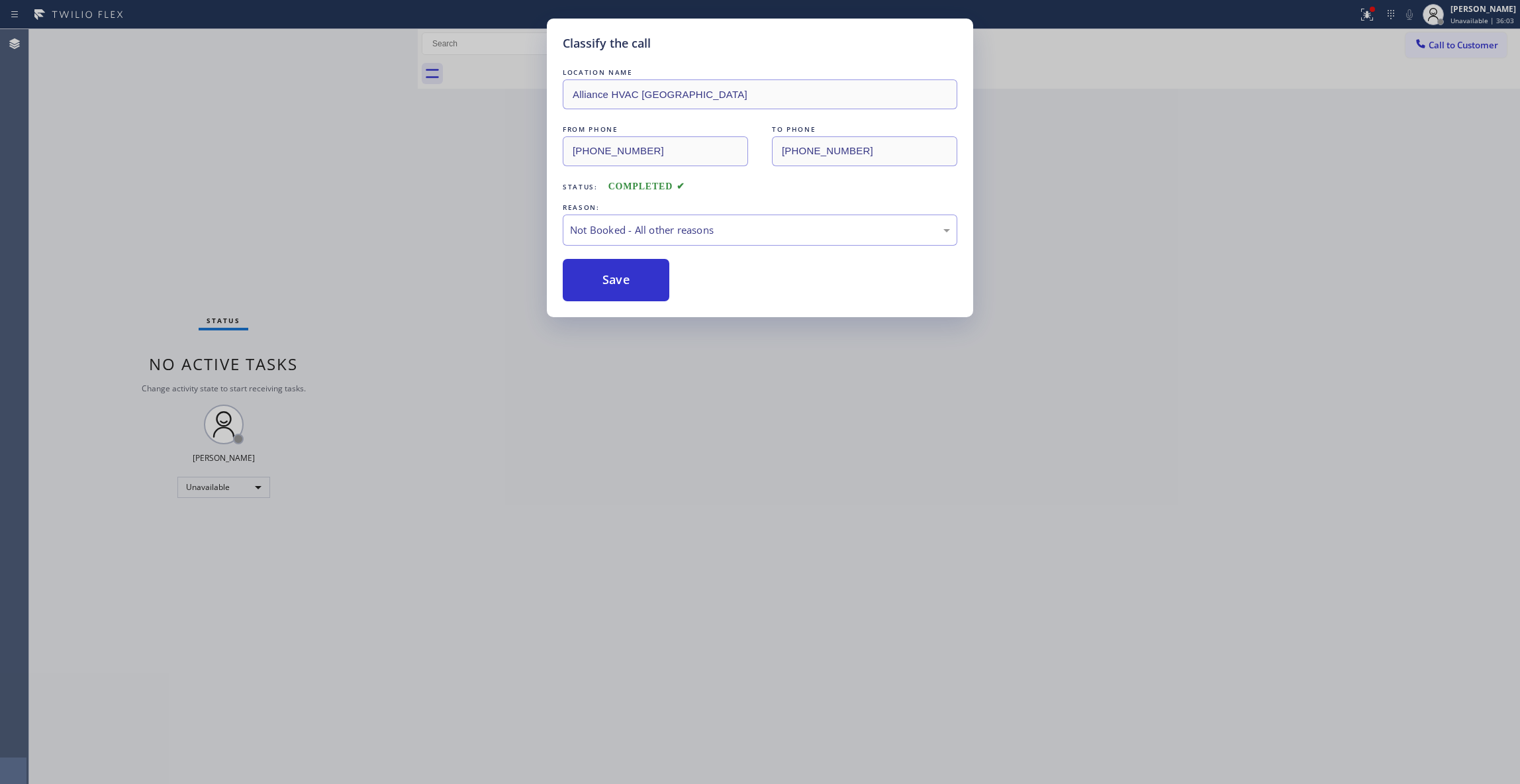
click at [604, 281] on button "Save" at bounding box center [616, 279] width 106 height 42
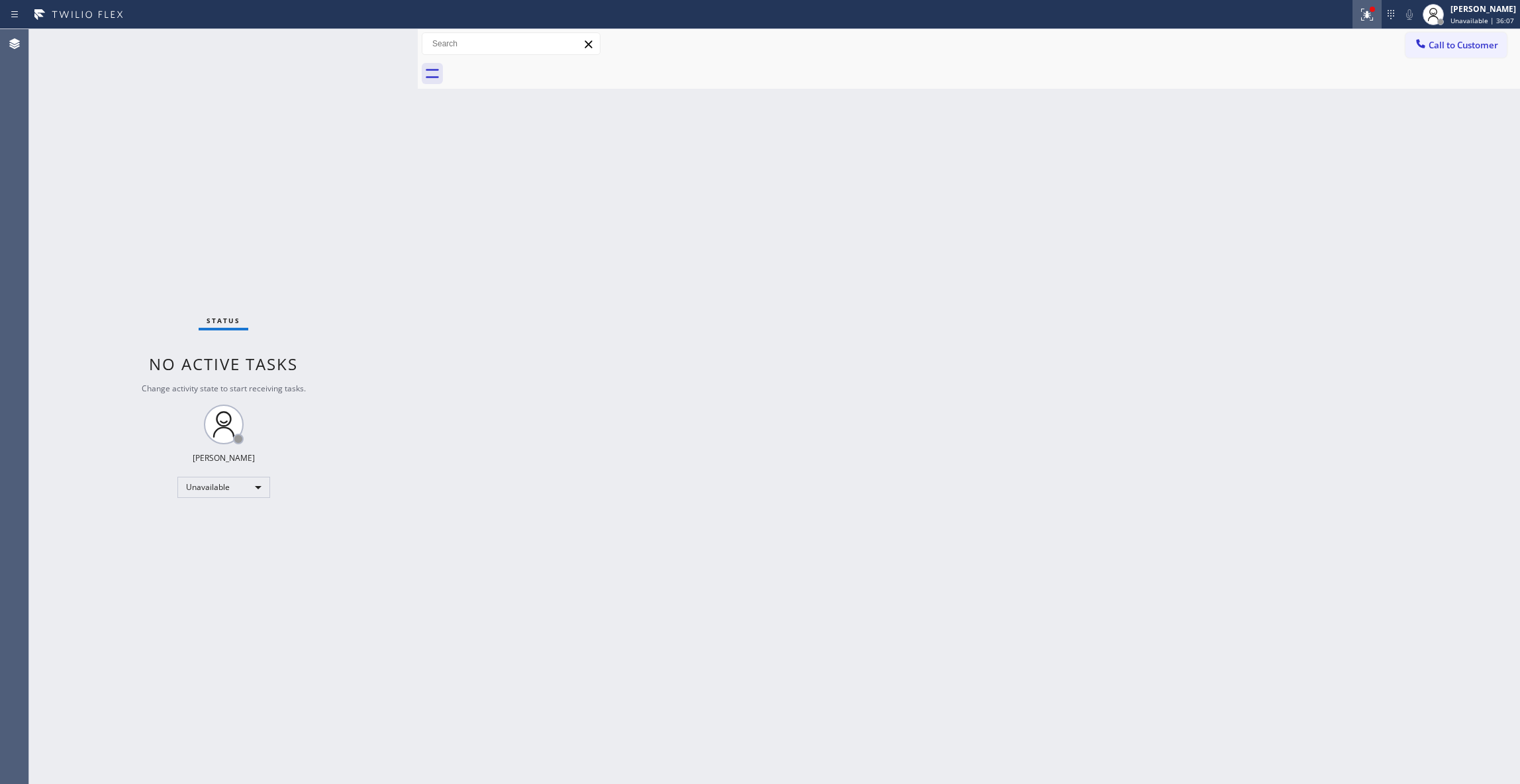
click at [1359, 15] on icon at bounding box center [1367, 15] width 16 height 16
click at [1325, 169] on button "Clear issues" at bounding box center [1280, 173] width 155 height 18
click at [1463, 43] on span "Call to Customer" at bounding box center [1464, 45] width 69 height 12
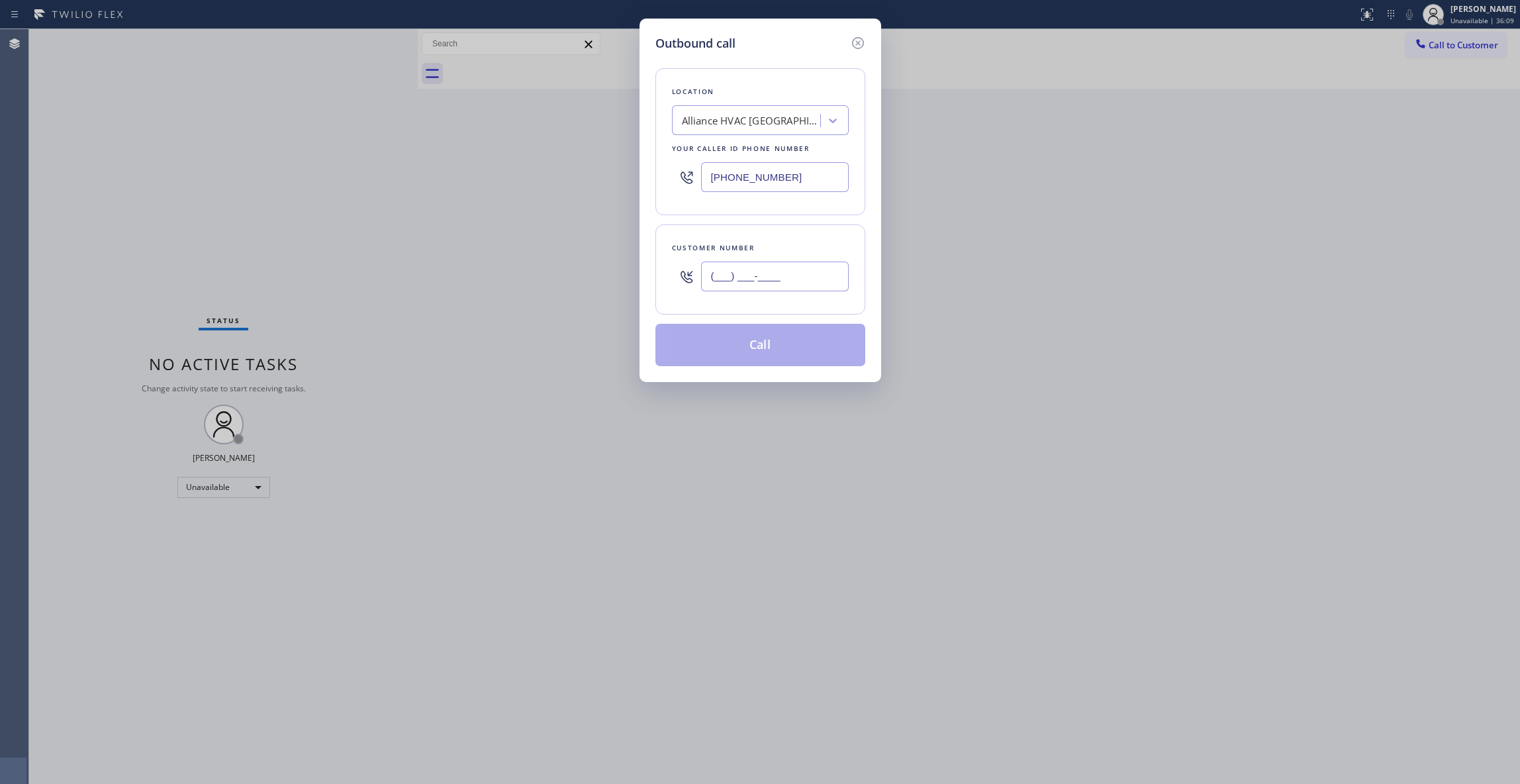
click at [788, 287] on input "(___) ___-____" at bounding box center [775, 276] width 148 height 29
paste input "310) 921-5660"
type input "(310) 921-5660"
click at [787, 355] on button "Call" at bounding box center [760, 344] width 210 height 42
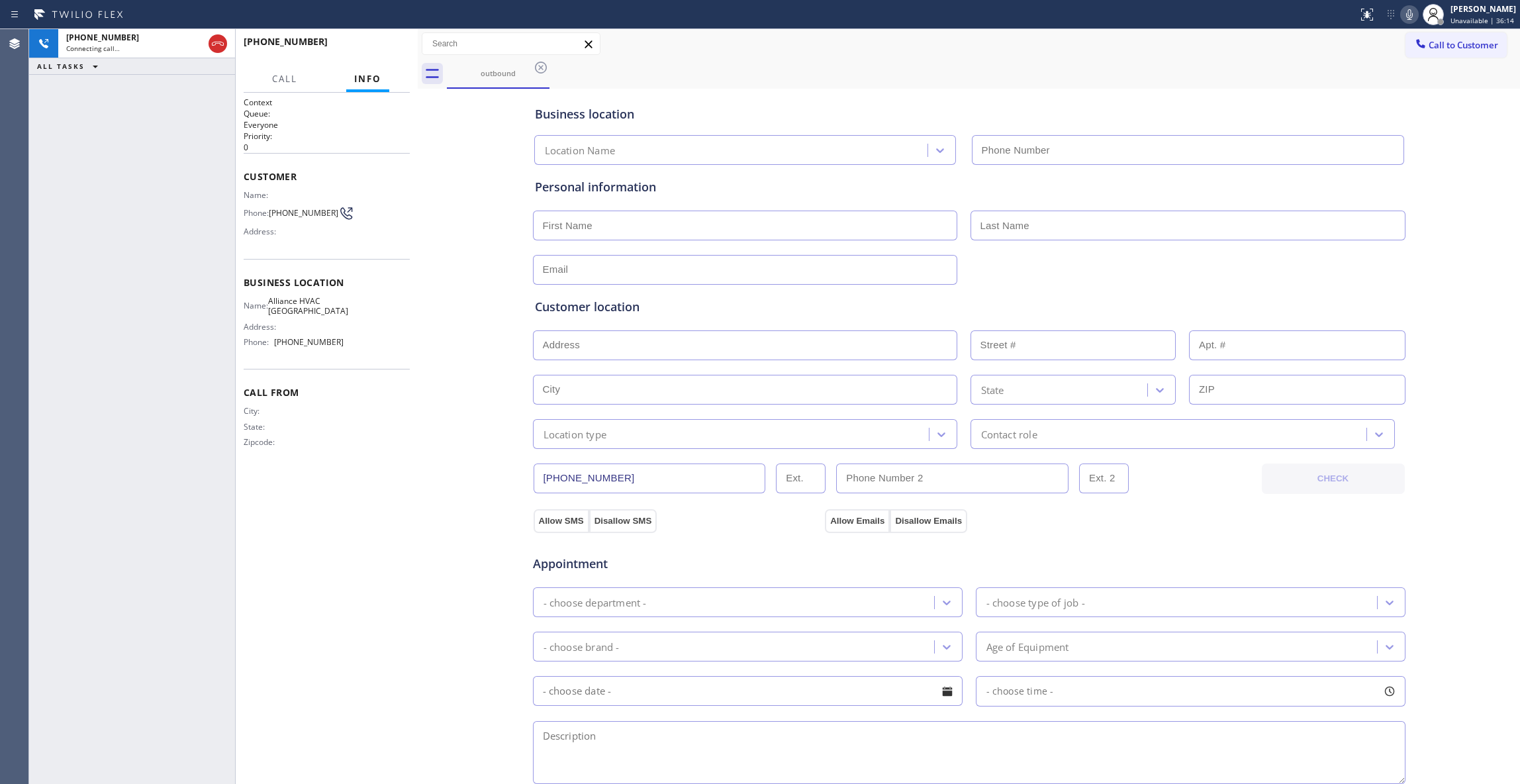
type input "(310) 868-0820"
click at [392, 35] on div "+13109215660 Live | 00:04 HANG UP" at bounding box center [327, 48] width 166 height 35
click at [391, 55] on button "HANG UP" at bounding box center [379, 47] width 61 height 18
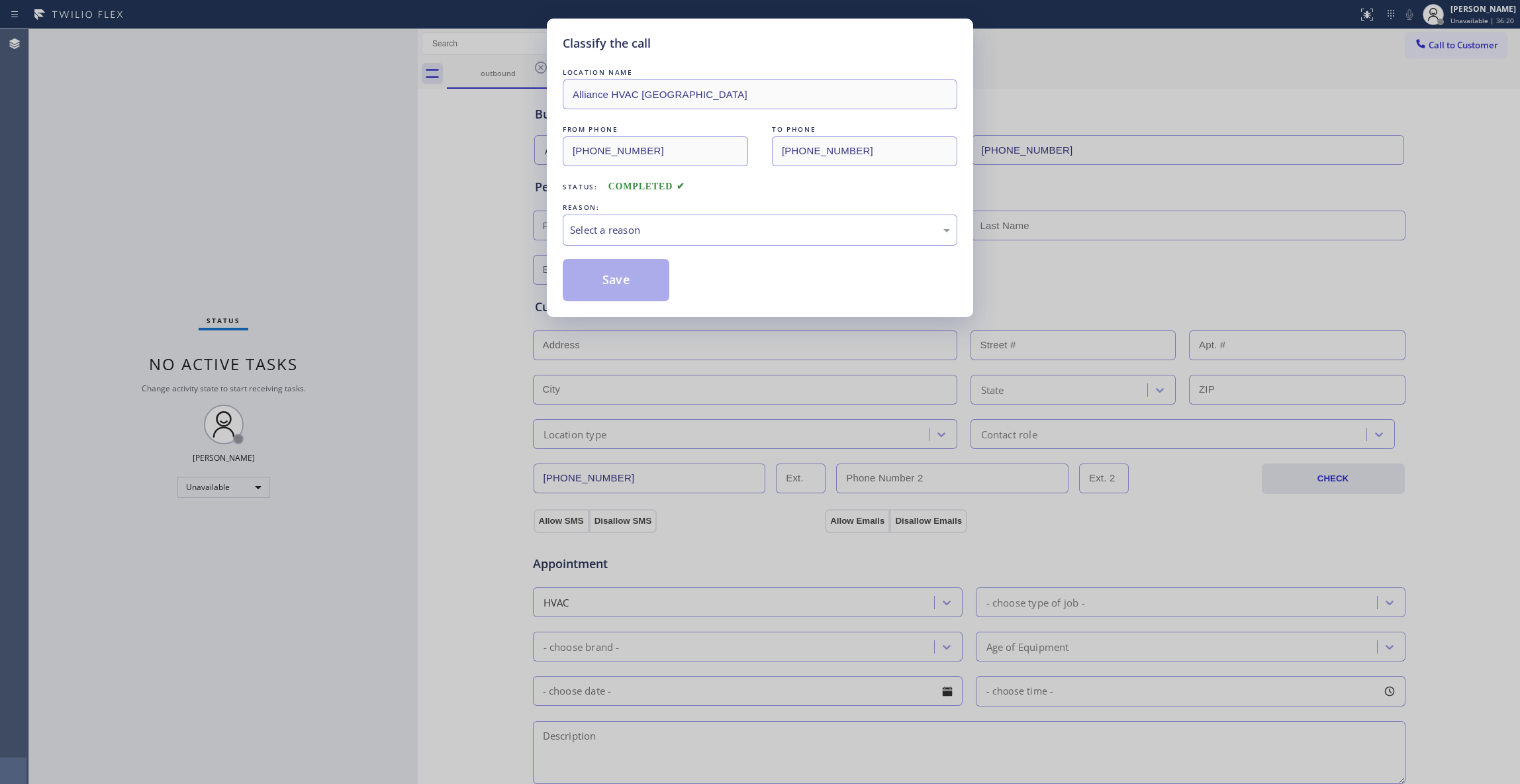
click at [626, 234] on div "Select a reason" at bounding box center [760, 230] width 380 height 16
click at [610, 284] on button "Save" at bounding box center [616, 279] width 106 height 42
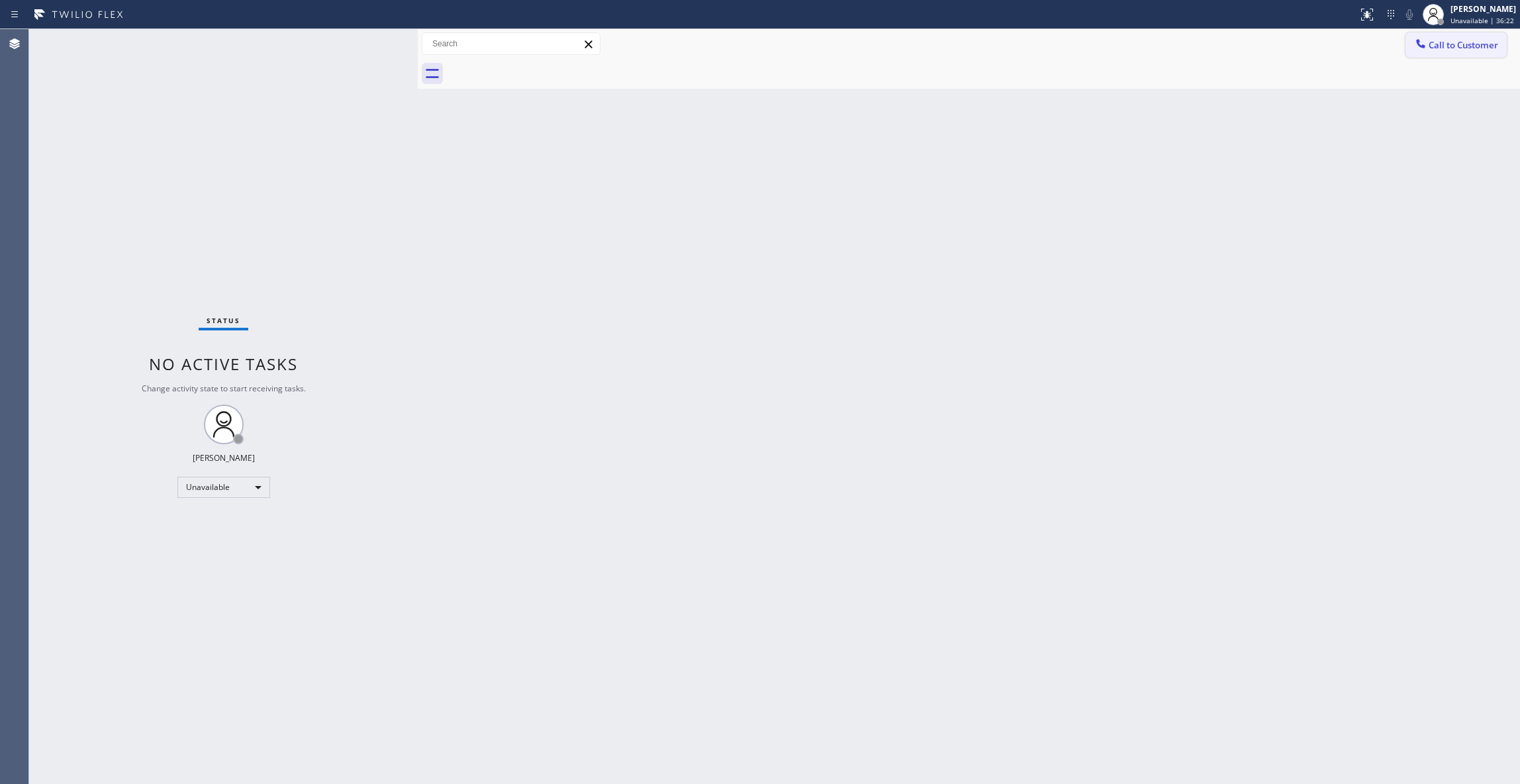
click at [1469, 43] on span "Call to Customer" at bounding box center [1464, 45] width 69 height 12
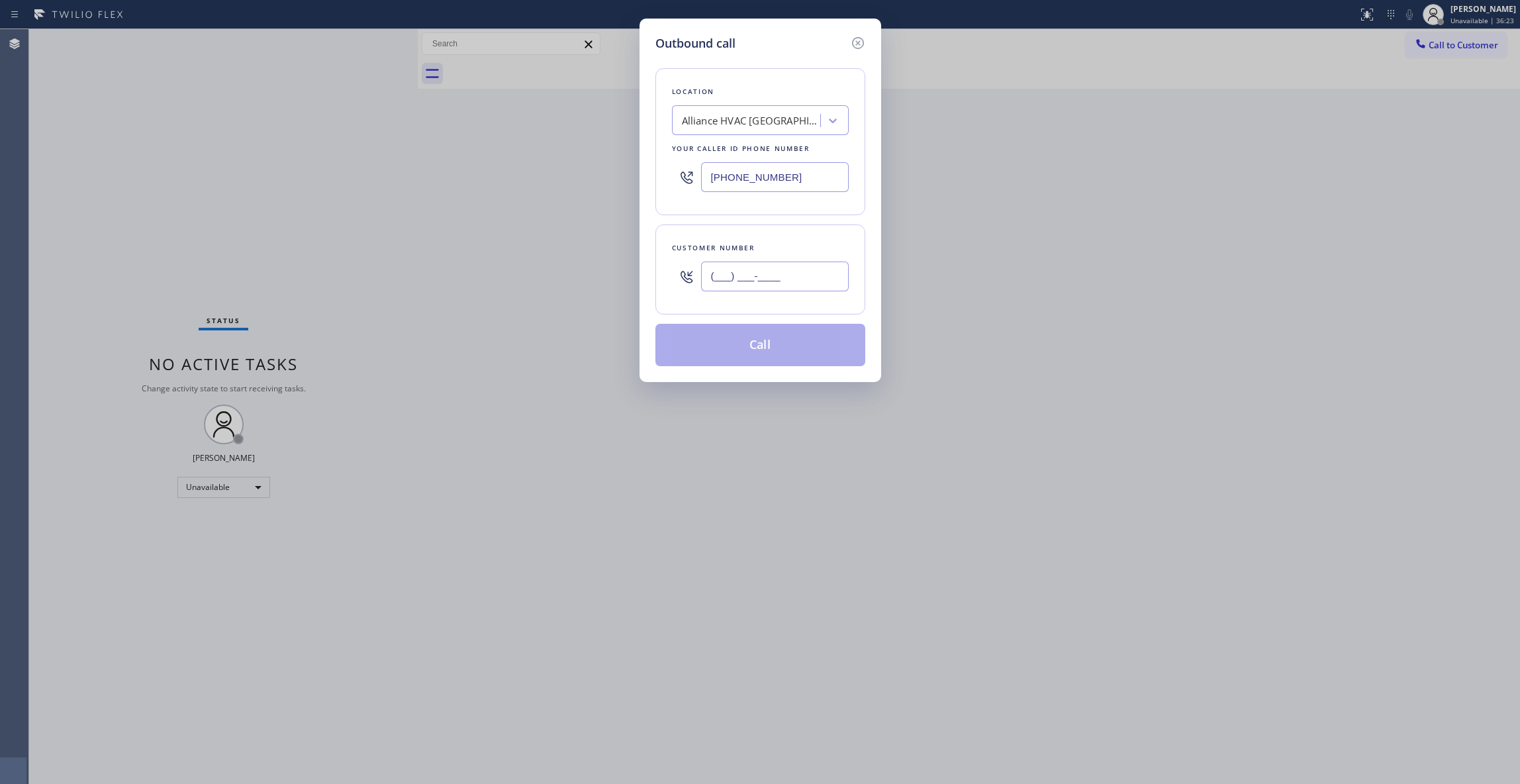
click at [753, 278] on input "(___) ___-____" at bounding box center [775, 276] width 148 height 29
paste input "310) 921-5660"
type input "(310) 921-5660"
click at [753, 345] on button "Call" at bounding box center [760, 344] width 210 height 42
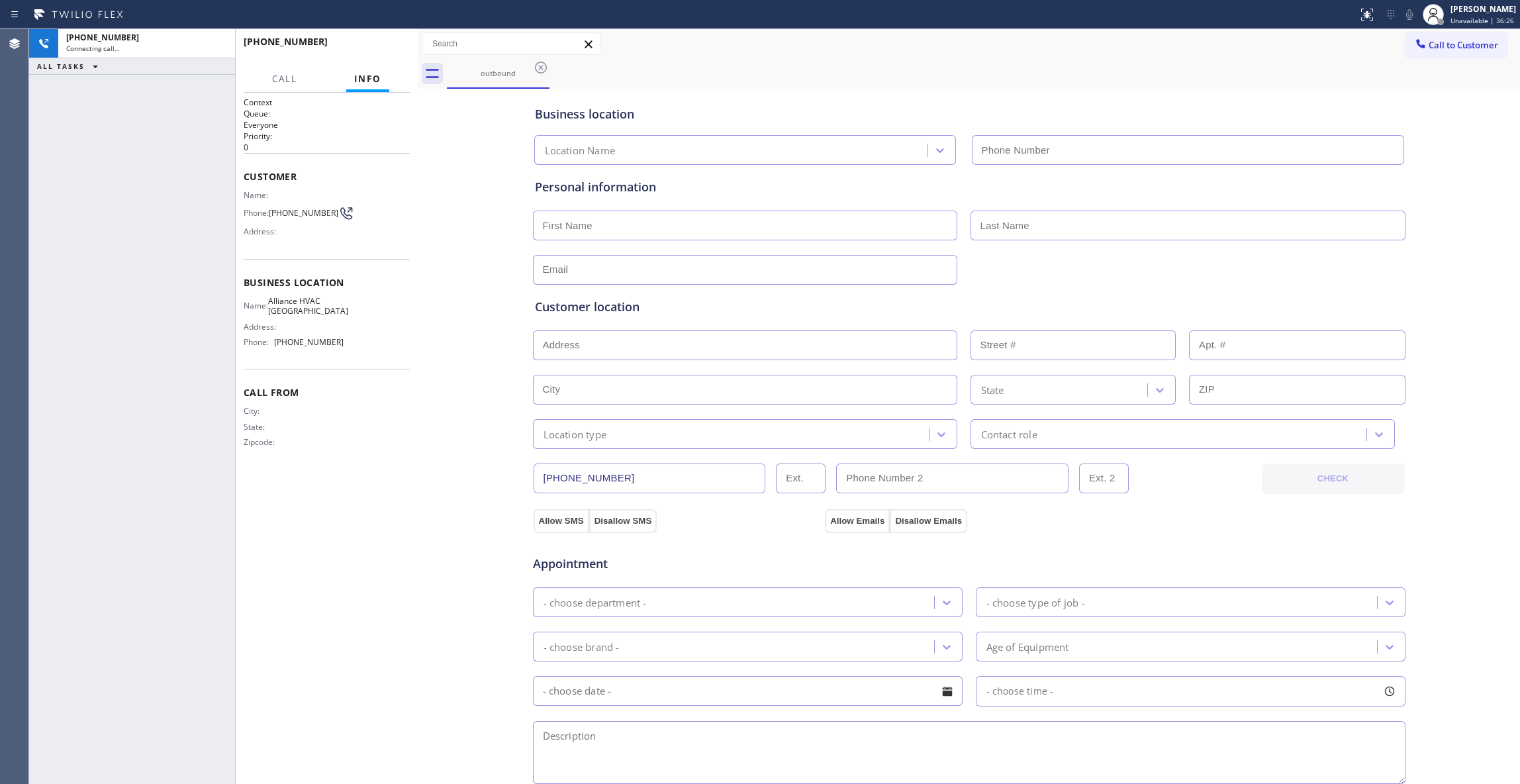
type input "(310) 868-0820"
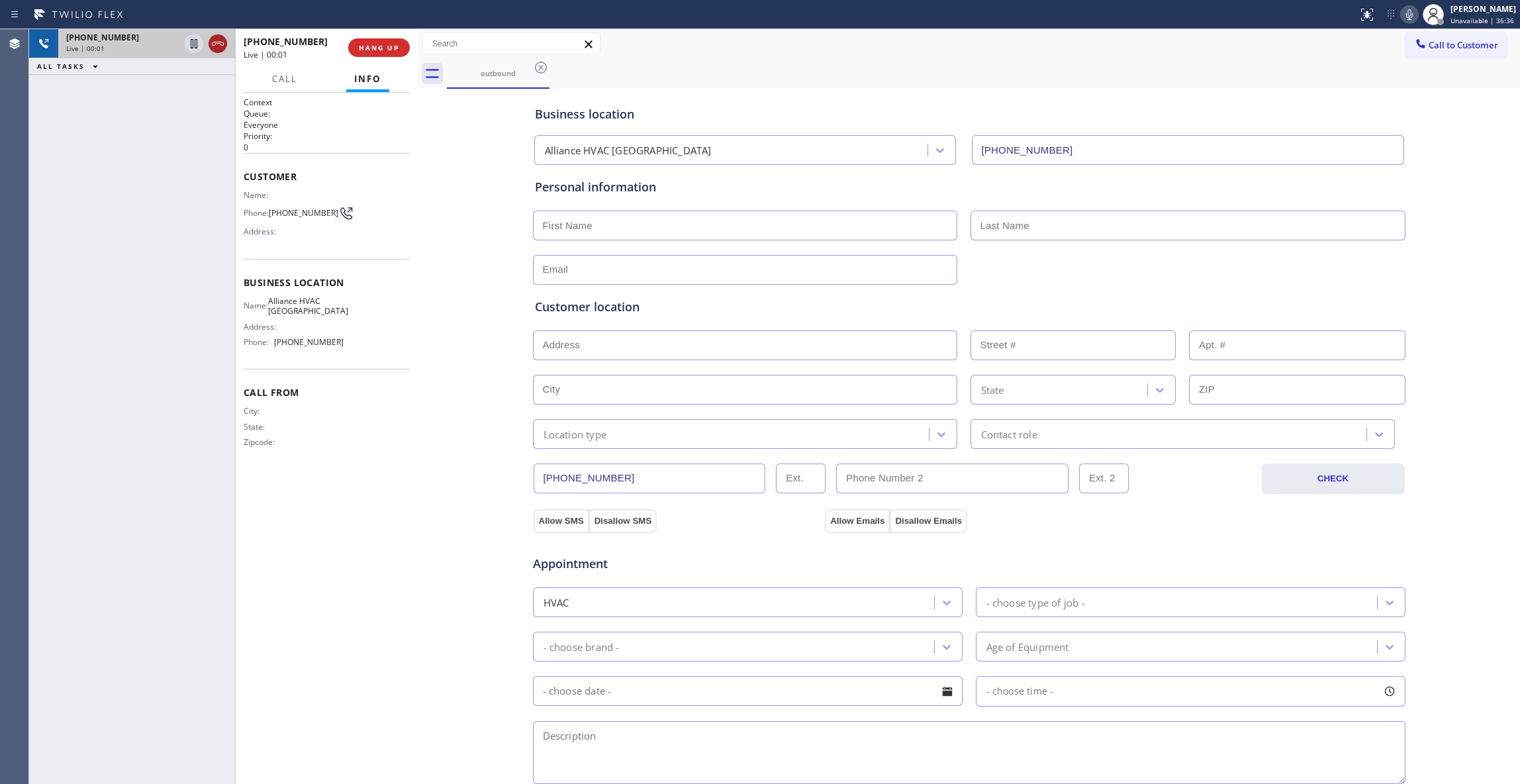
click at [220, 44] on icon at bounding box center [218, 43] width 16 height 16
click at [379, 50] on span "HANG UP" at bounding box center [379, 48] width 41 height 10
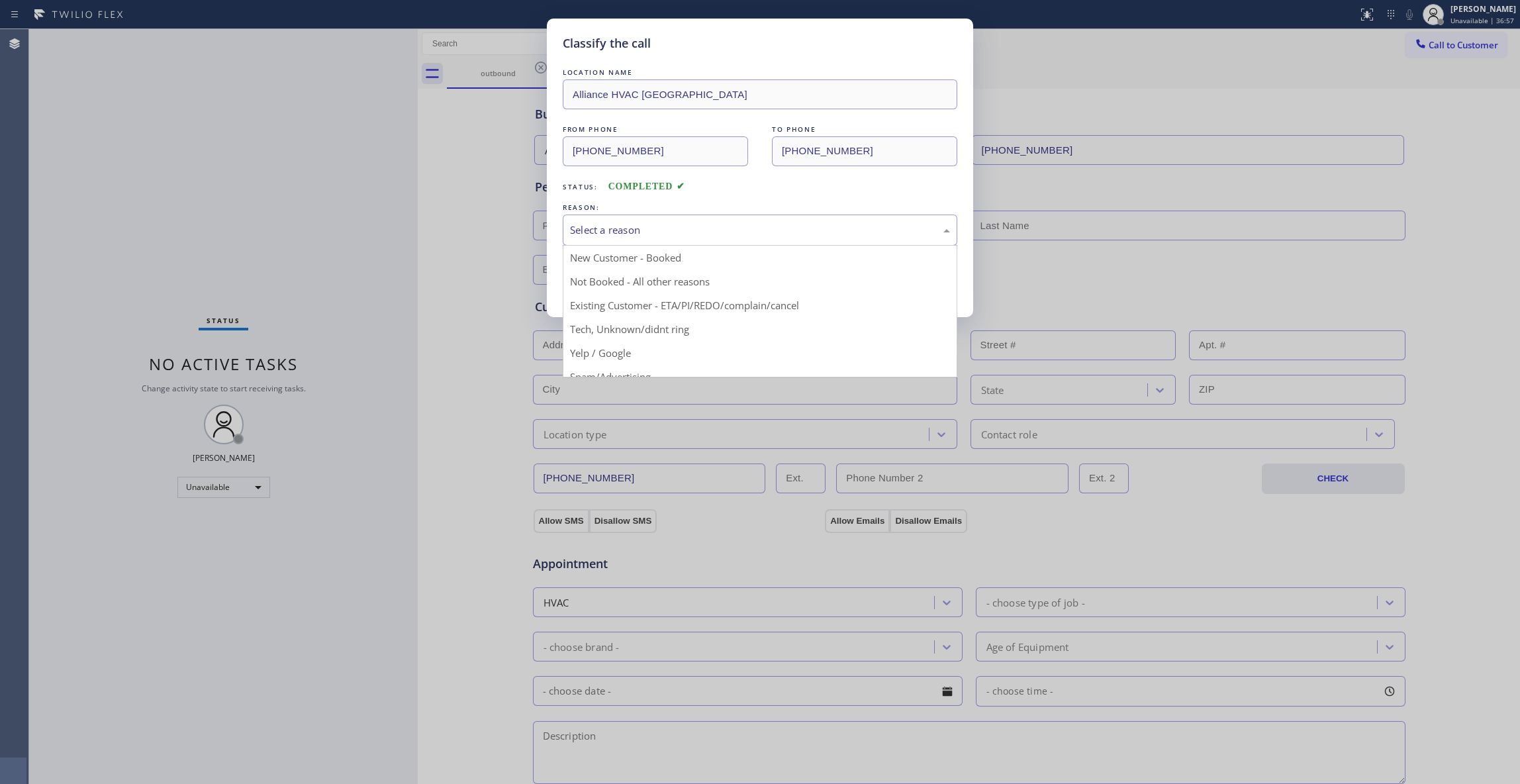
click at [607, 231] on div "Select a reason" at bounding box center [760, 230] width 380 height 16
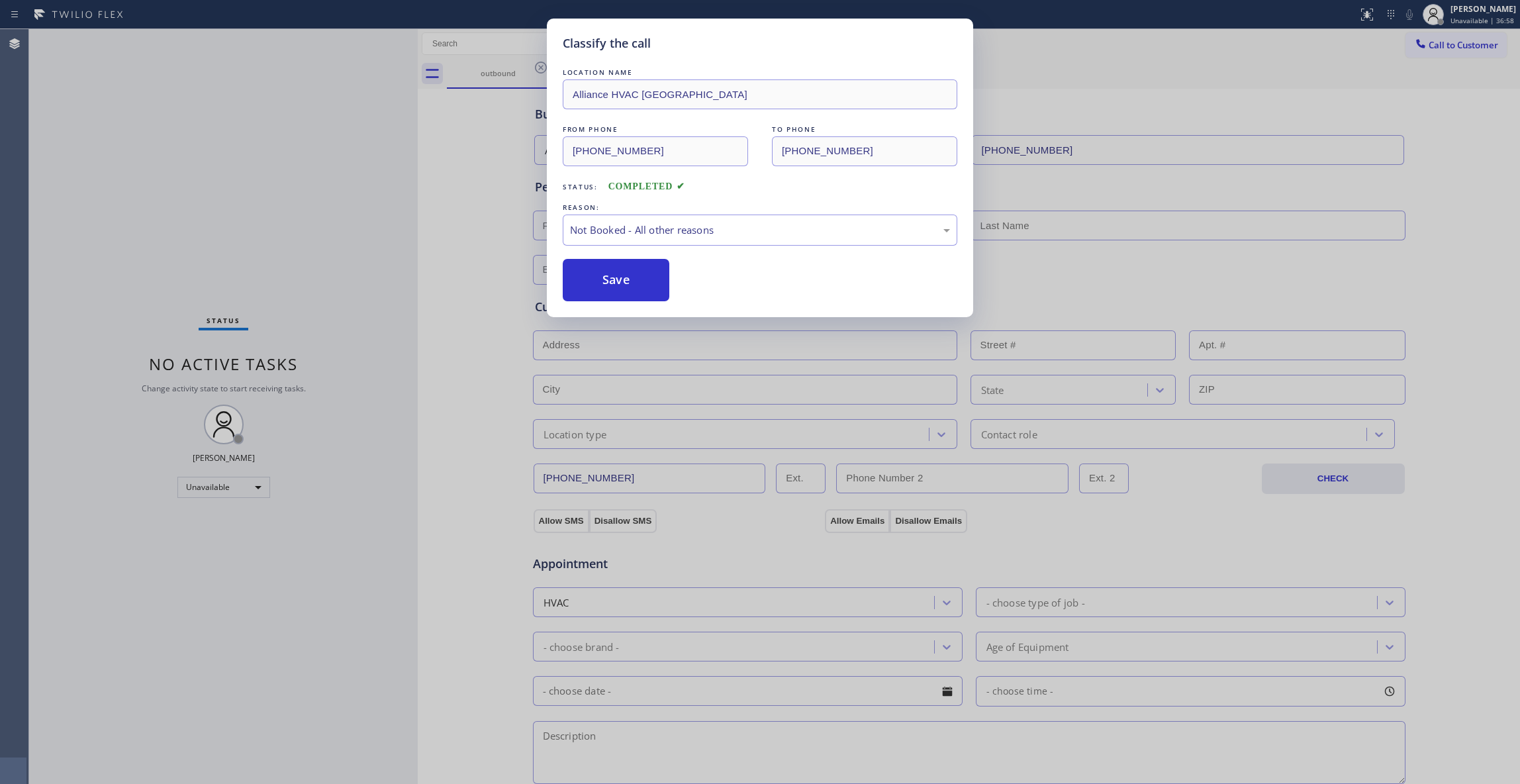
click at [604, 289] on button "Save" at bounding box center [616, 279] width 106 height 42
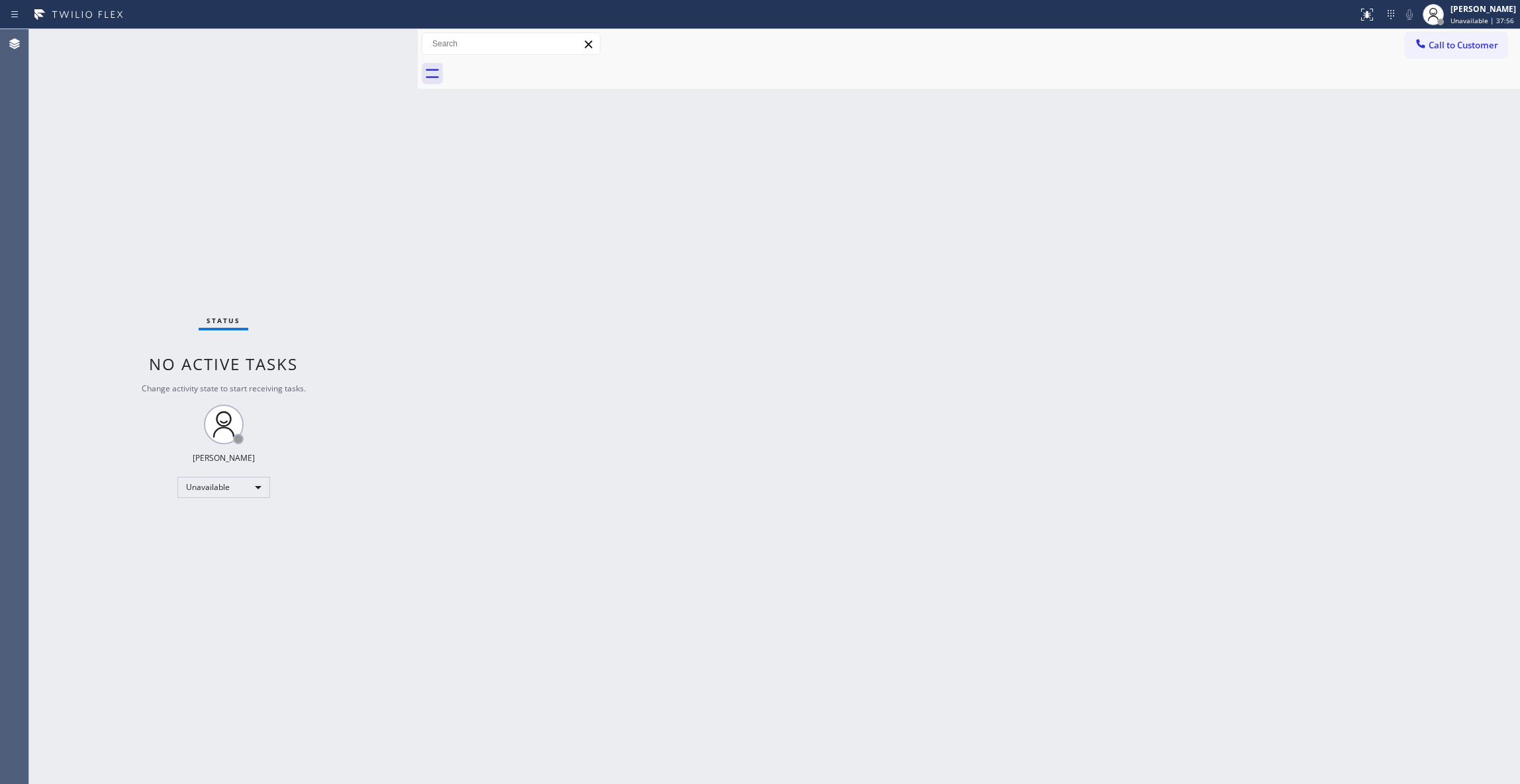
click at [147, 660] on div "Status No active tasks Change activity state to start receiving tasks. Louis Ma…" at bounding box center [224, 406] width 389 height 755
drag, startPoint x: 662, startPoint y: 361, endPoint x: 427, endPoint y: 388, distance: 236.5
click at [640, 366] on div "Back to Dashboard Change Sender ID Customers Technicians Select a contact Outbo…" at bounding box center [968, 406] width 1102 height 755
click at [252, 482] on div "Unavailable" at bounding box center [223, 487] width 93 height 22
click at [209, 516] on li "Available" at bounding box center [222, 521] width 89 height 16
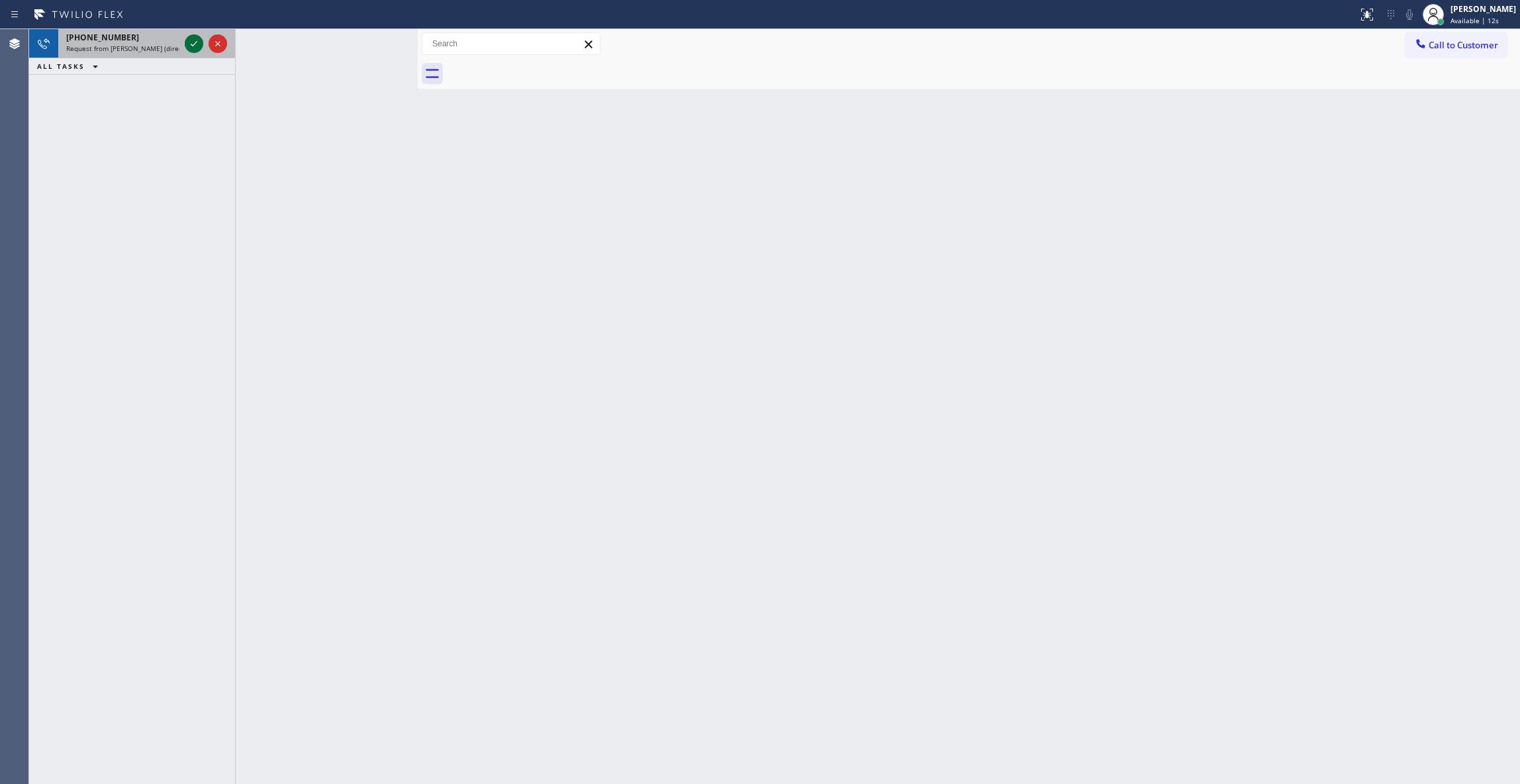
click at [191, 38] on icon at bounding box center [194, 43] width 16 height 16
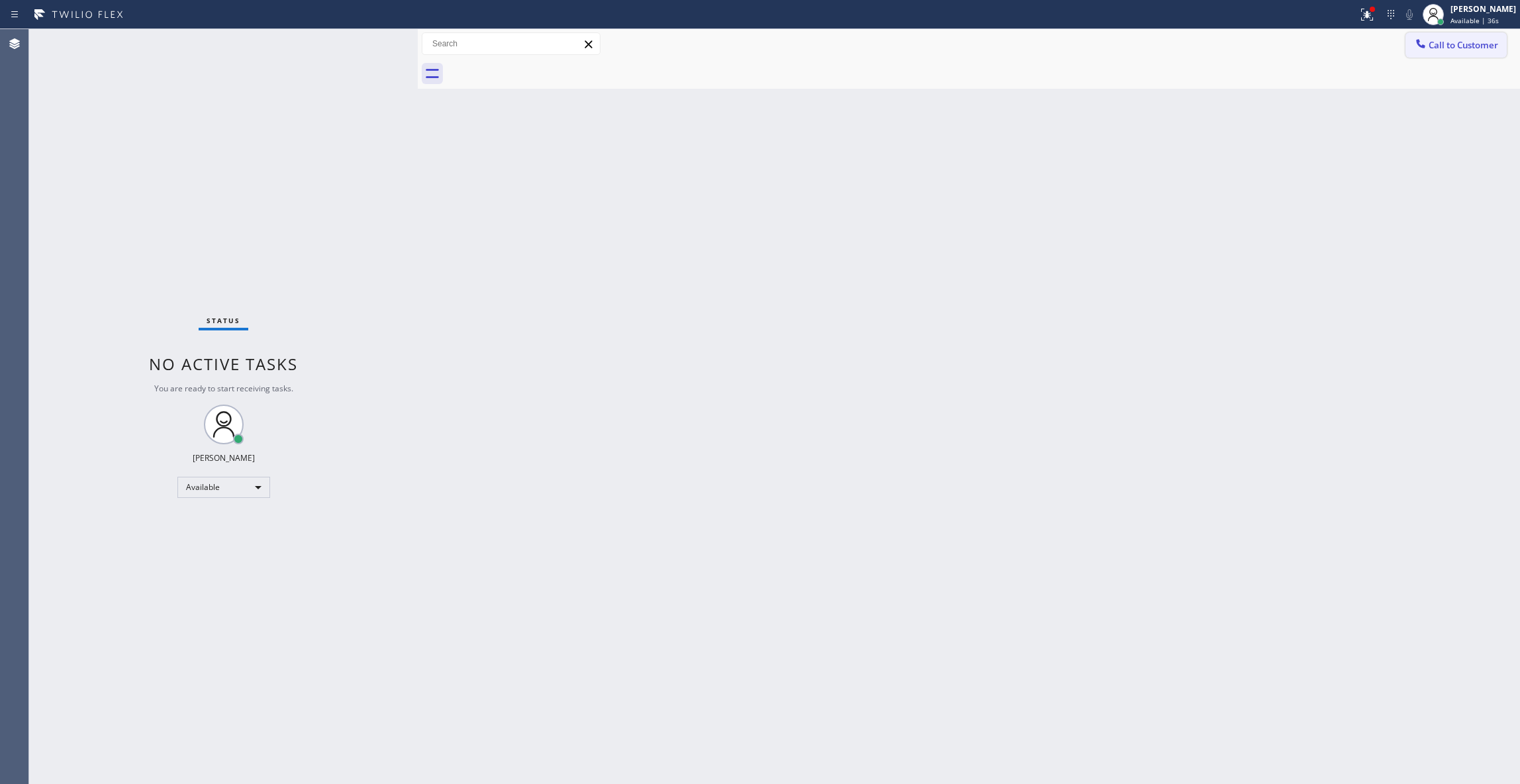
click at [1483, 47] on span "Call to Customer" at bounding box center [1464, 45] width 69 height 12
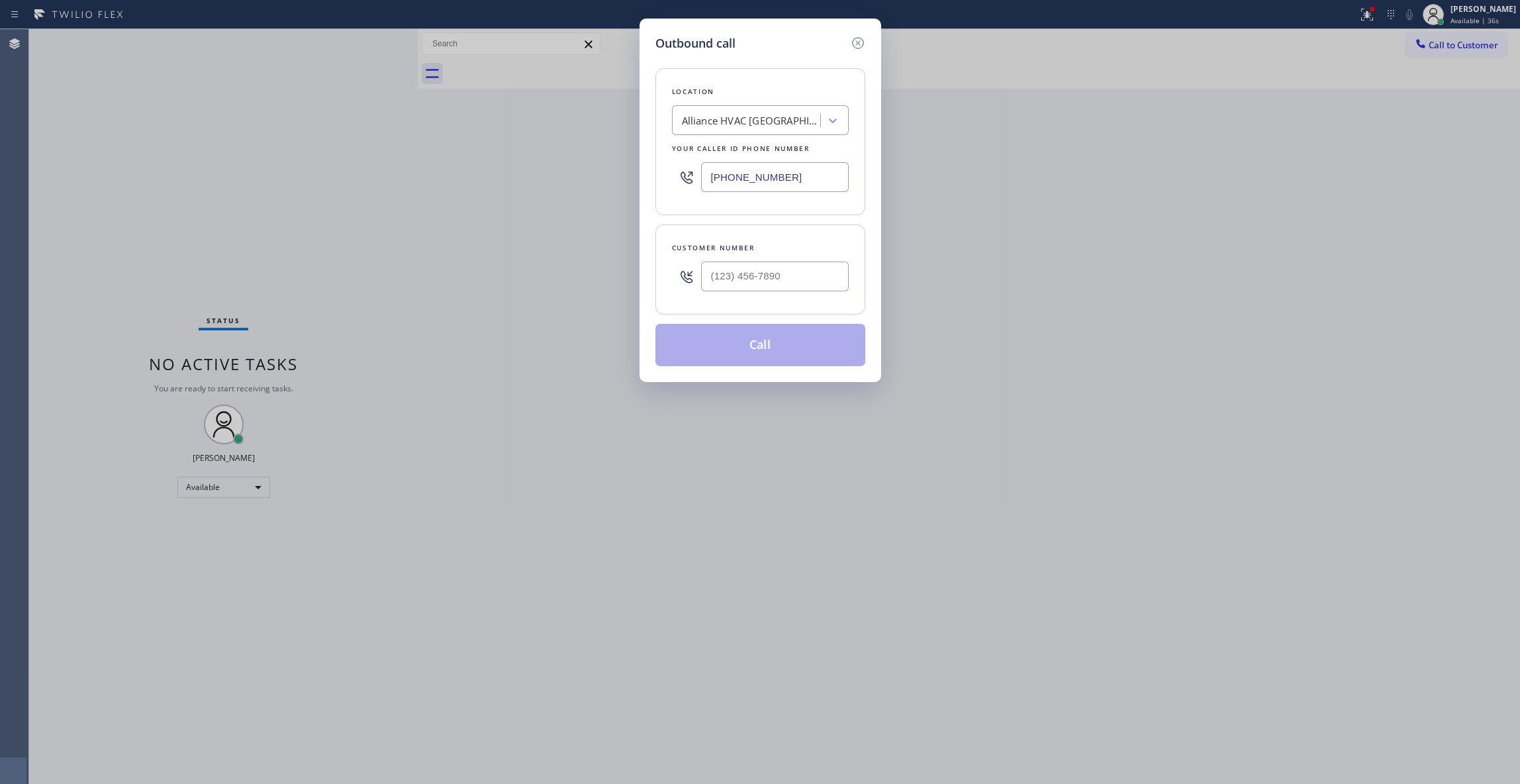
drag, startPoint x: 653, startPoint y: 175, endPoint x: 488, endPoint y: 175, distance: 165.0
click at [488, 175] on div "Outbound call Location Alliance HVAC Rancho Palos Verdes Your caller id phone n…" at bounding box center [760, 392] width 1520 height 784
paste input "415) 604-9484"
type input "(415) 604-9484"
click at [747, 279] on input "(___) ___-____" at bounding box center [775, 276] width 148 height 29
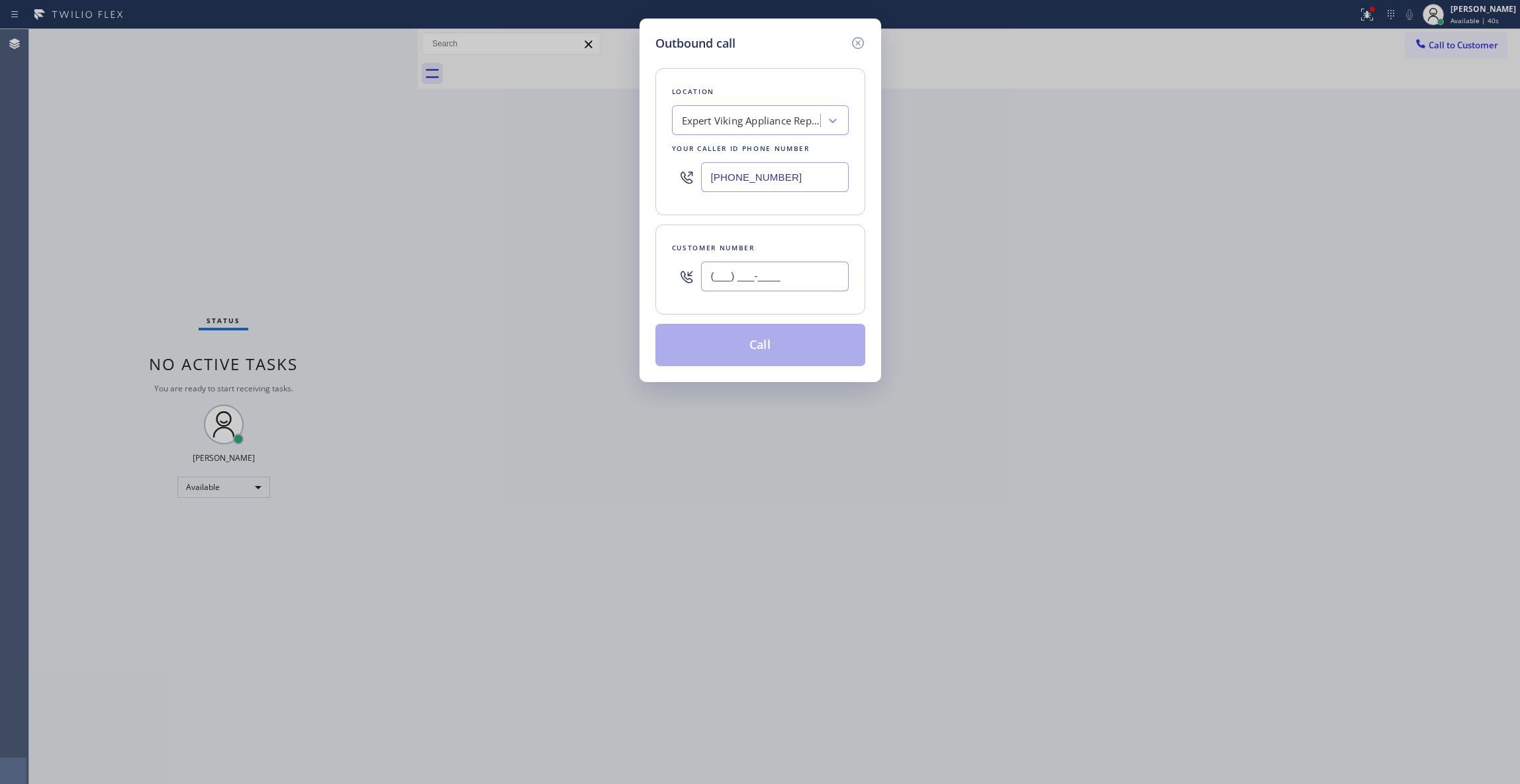
paste input "415) 635-9548"
type input "(415) 635-9548"
click at [737, 347] on button "Call" at bounding box center [760, 344] width 210 height 42
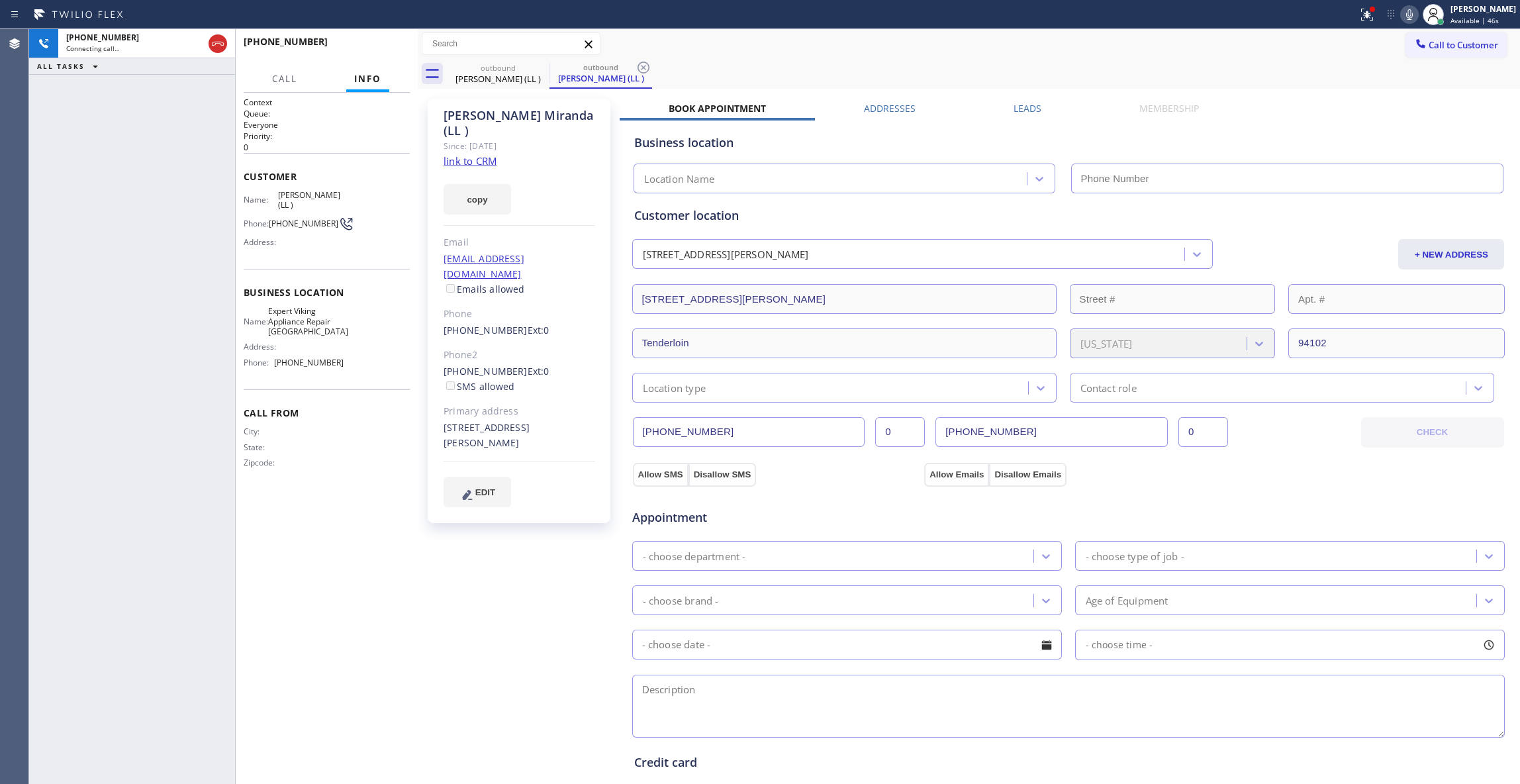
type input "(415) 604-9484"
click at [644, 62] on icon at bounding box center [643, 67] width 12 height 12
click at [374, 46] on span "HANG UP" at bounding box center [379, 48] width 41 height 10
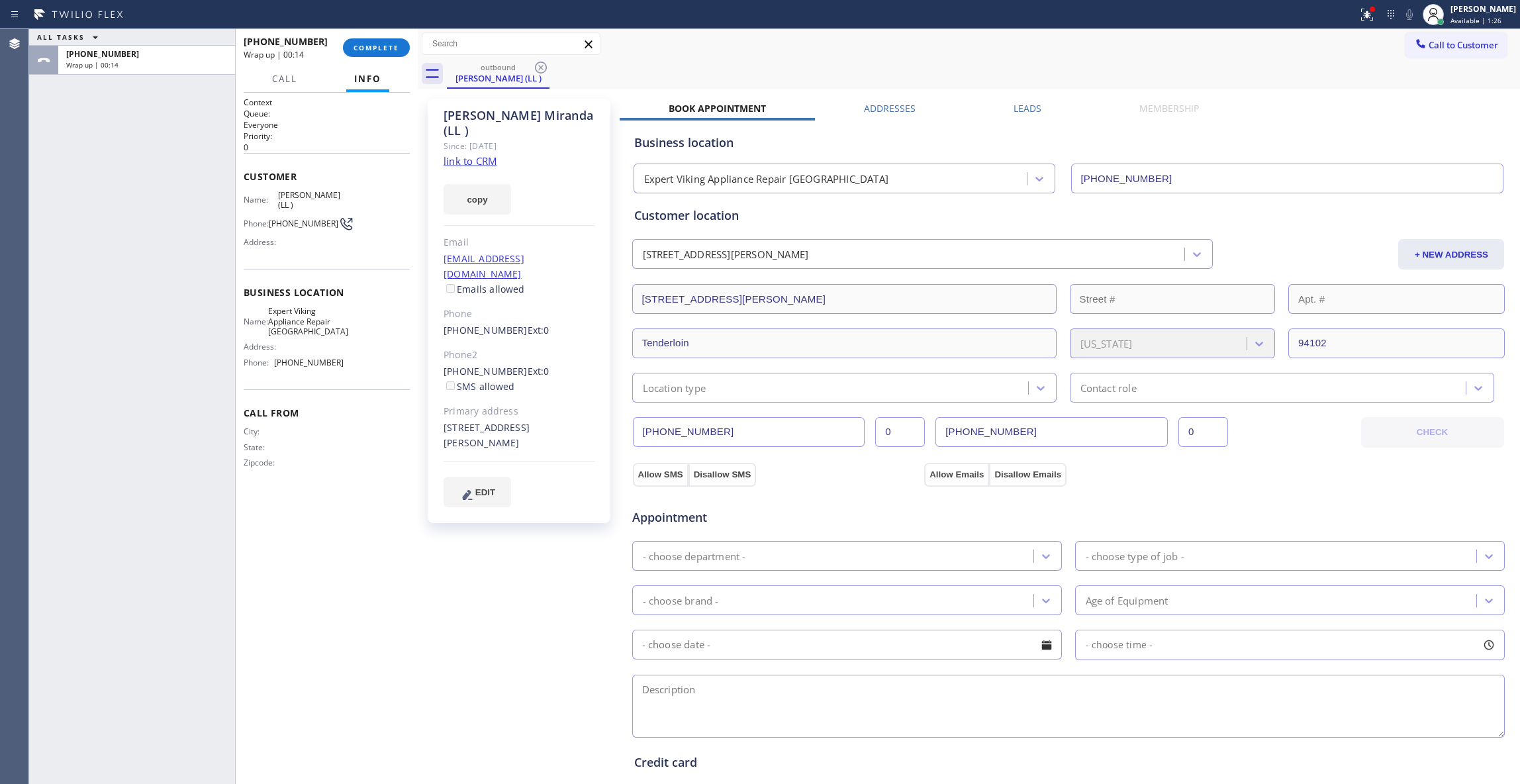
click at [361, 35] on div "+14156359548 Wrap up | 00:14 COMPLETE" at bounding box center [327, 48] width 166 height 35
click at [374, 48] on span "COMPLETE" at bounding box center [376, 48] width 46 height 10
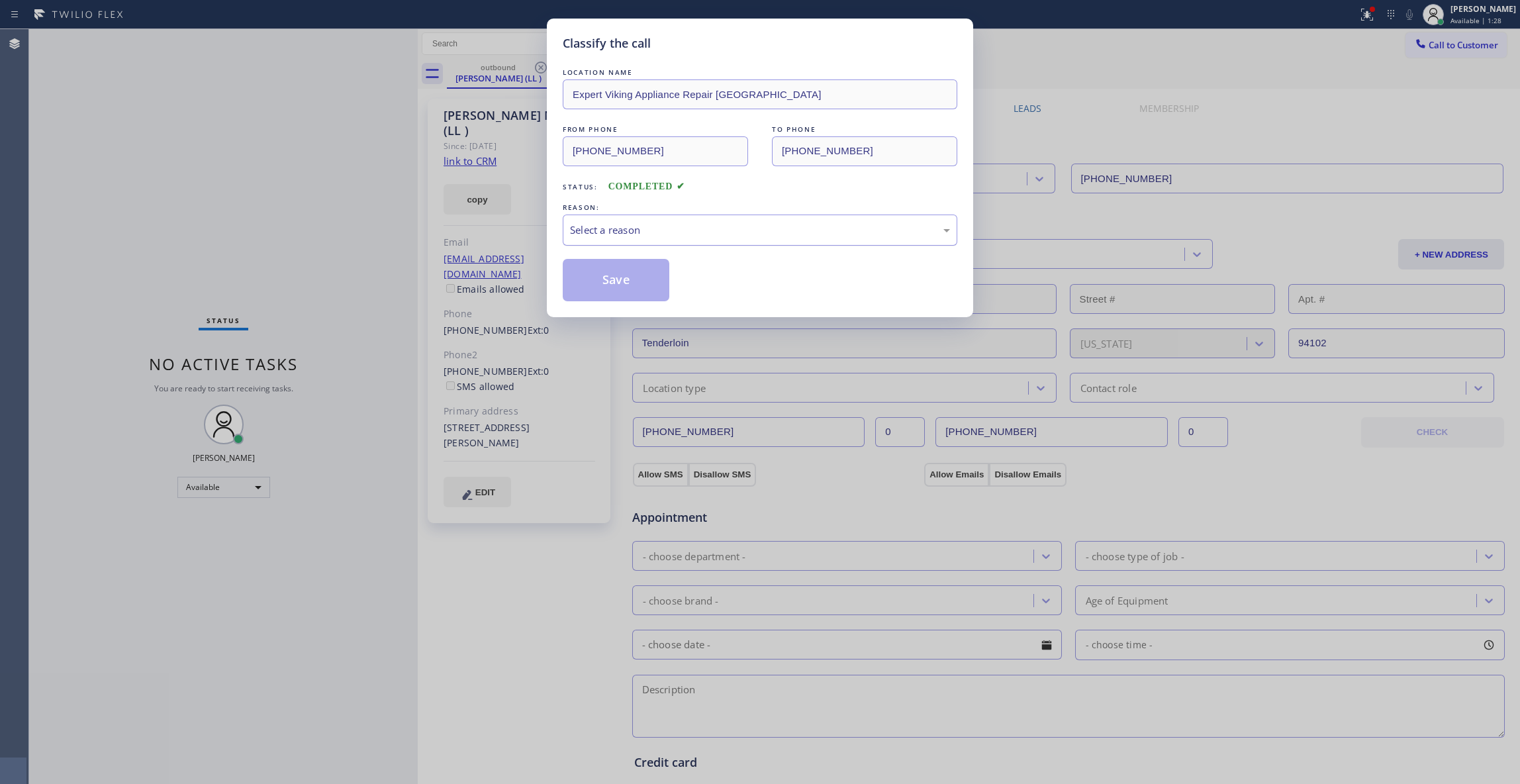
click at [635, 226] on div "Select a reason" at bounding box center [760, 230] width 380 height 16
click at [630, 278] on button "Save" at bounding box center [616, 279] width 106 height 42
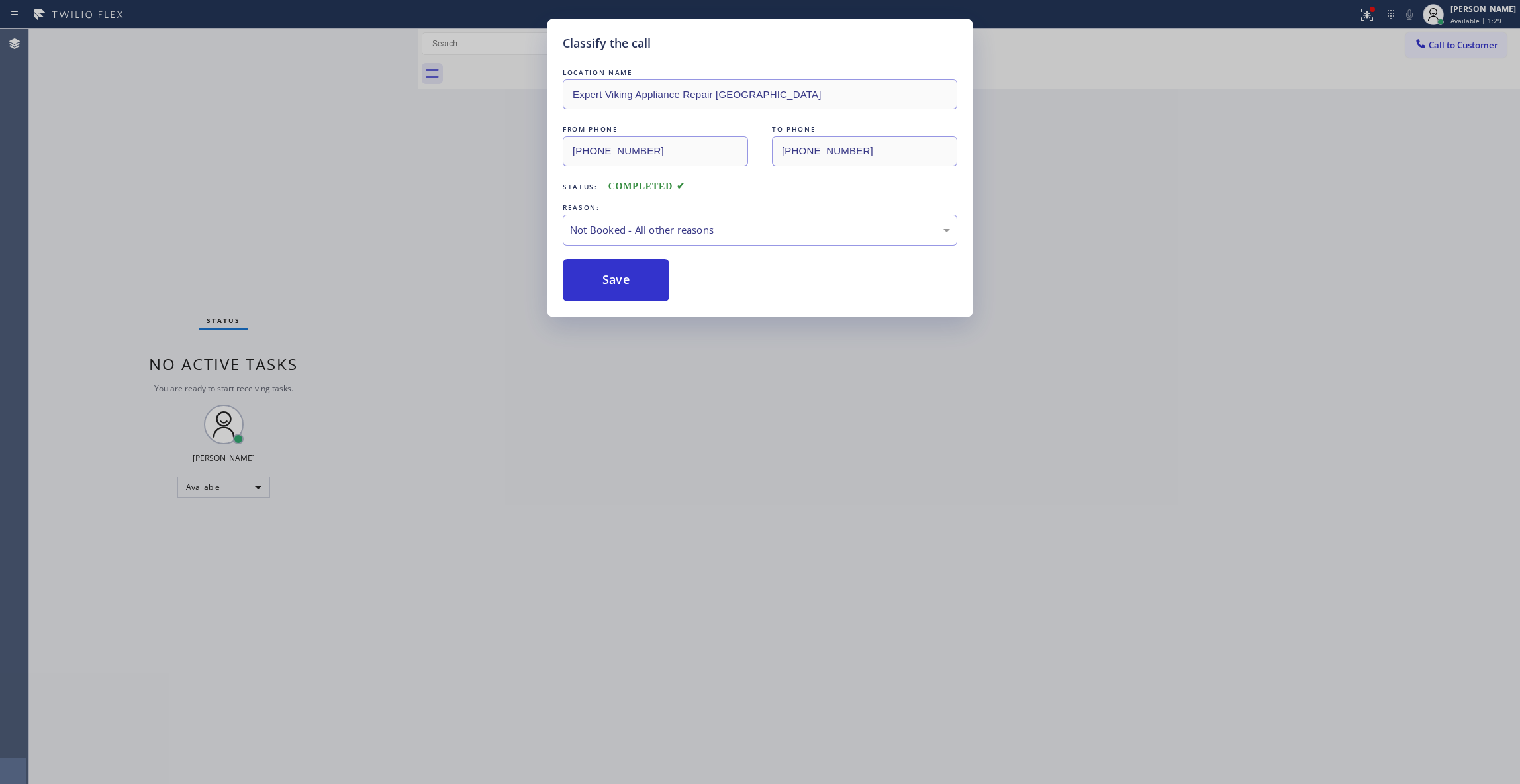
click at [630, 278] on button "Save" at bounding box center [616, 279] width 106 height 42
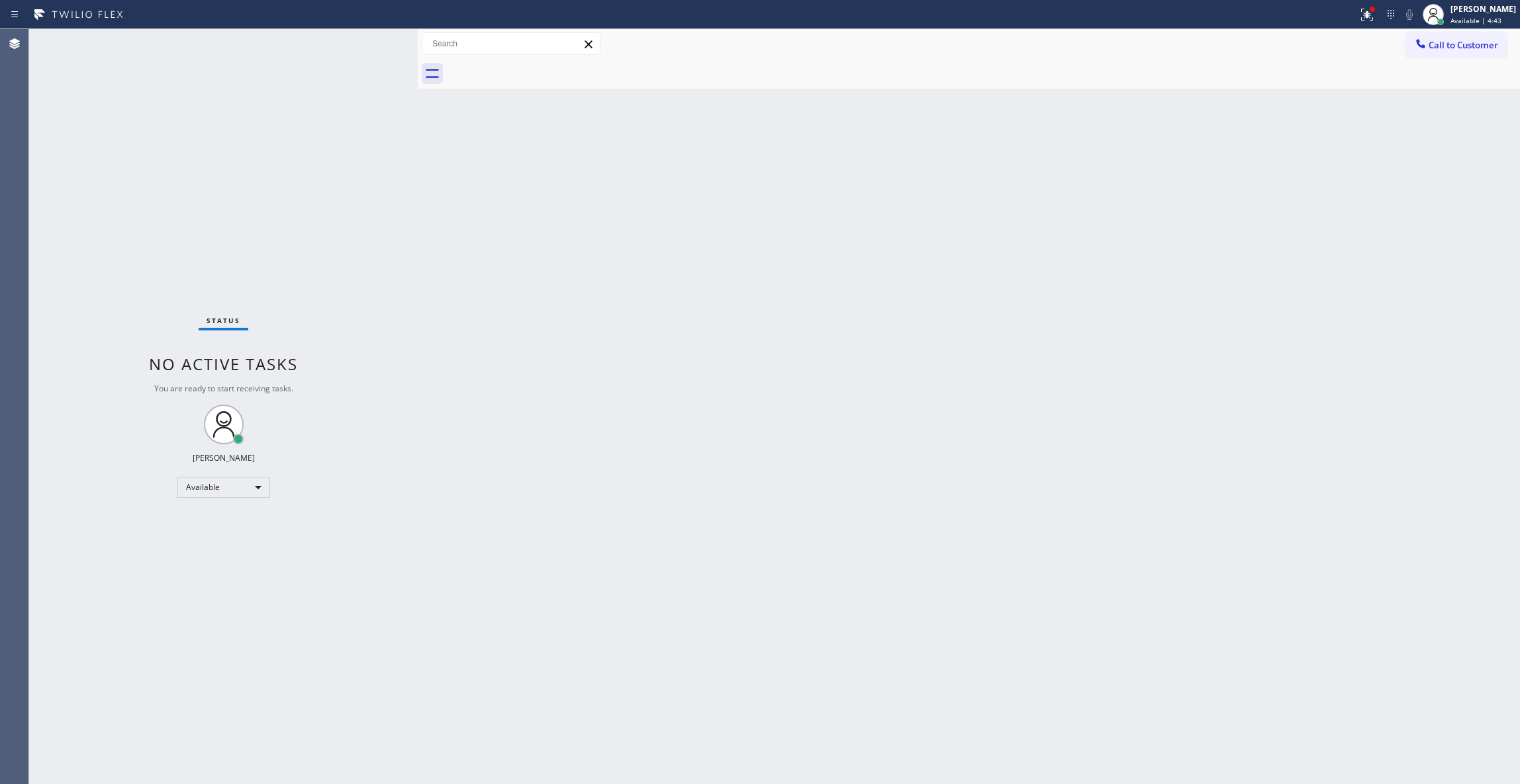
click at [1189, 232] on div "Back to Dashboard Change Sender ID Customers Technicians Select a contact Outbo…" at bounding box center [968, 406] width 1102 height 755
click at [1463, 40] on span "Call to Customer" at bounding box center [1464, 45] width 69 height 12
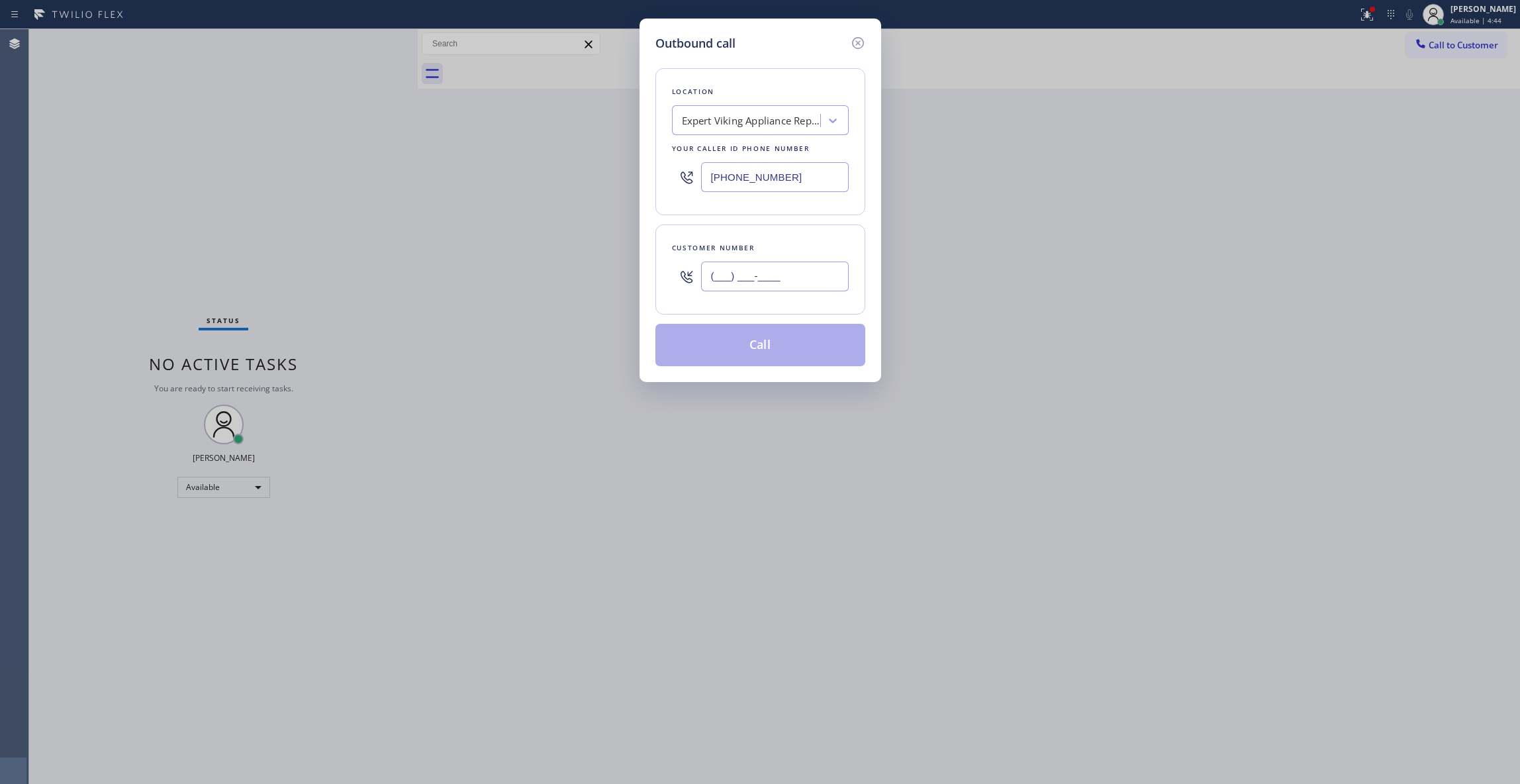
click at [770, 284] on input "(___) ___-____" at bounding box center [775, 276] width 148 height 29
paste input "347) 791-5136"
type input "(347) 791-5136"
paste input "855) 540-4650"
drag, startPoint x: 799, startPoint y: 175, endPoint x: 610, endPoint y: 175, distance: 189.0
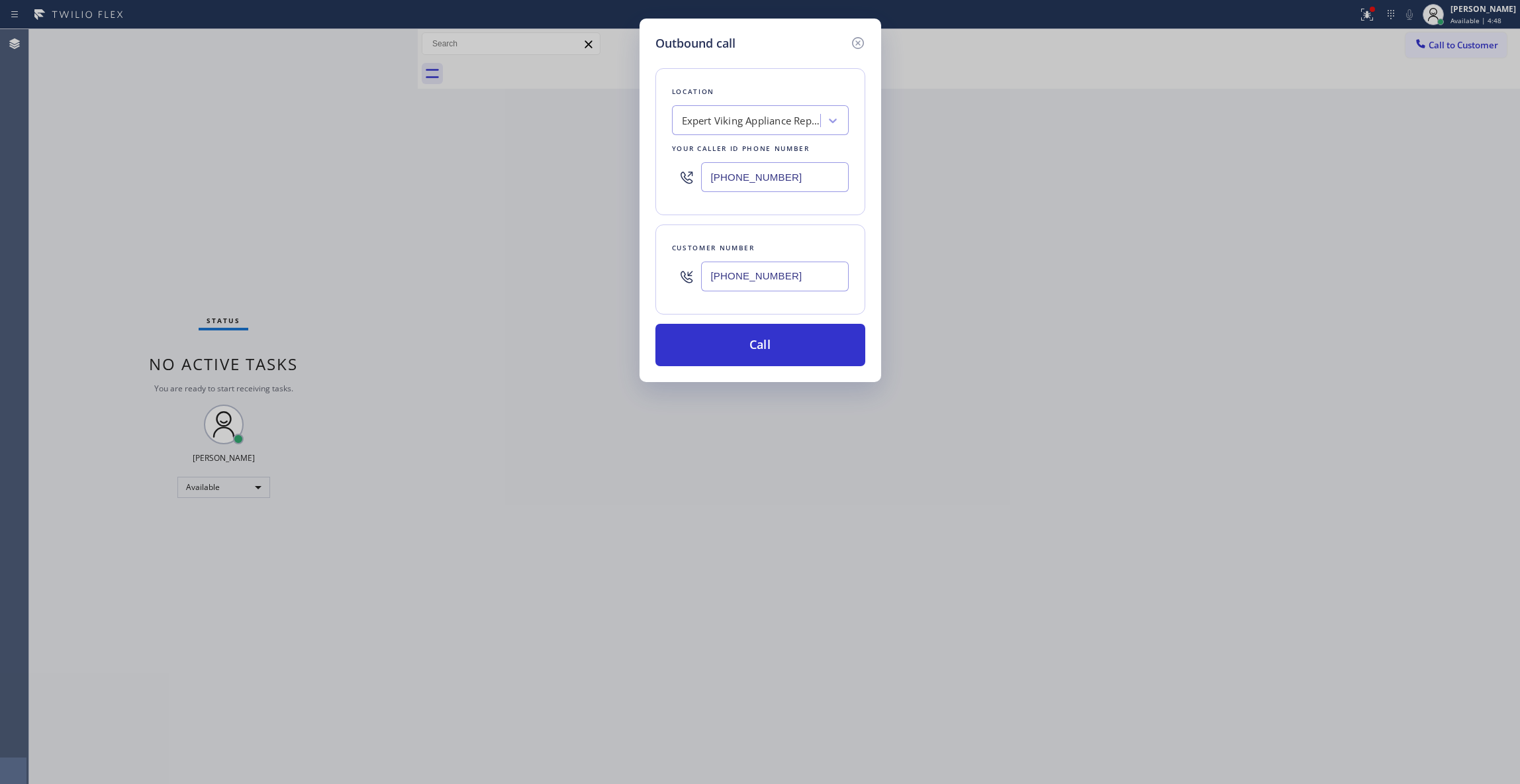
click at [610, 175] on div "Outbound call Location Expert Viking Appliance Repair San Francisco Your caller…" at bounding box center [760, 392] width 1520 height 784
type input "(855) 540-4650"
click at [767, 341] on button "Call" at bounding box center [760, 344] width 210 height 42
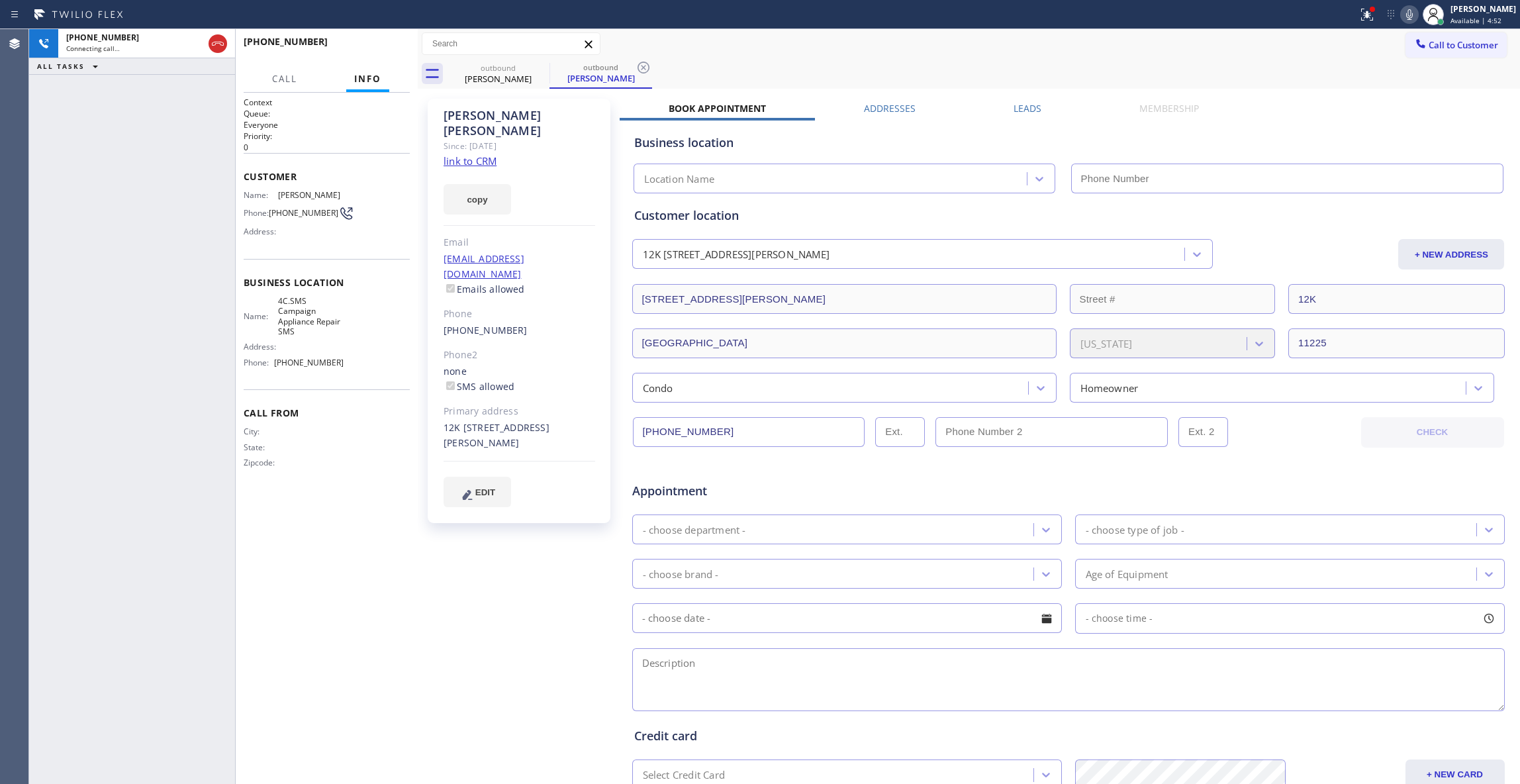
click at [1402, 15] on icon at bounding box center [1409, 15] width 16 height 16
type input "(855) 540-4650"
click at [1402, 16] on icon at bounding box center [1409, 15] width 16 height 16
click at [643, 64] on icon at bounding box center [643, 67] width 16 height 16
drag, startPoint x: 307, startPoint y: 225, endPoint x: 276, endPoint y: 194, distance: 43.8
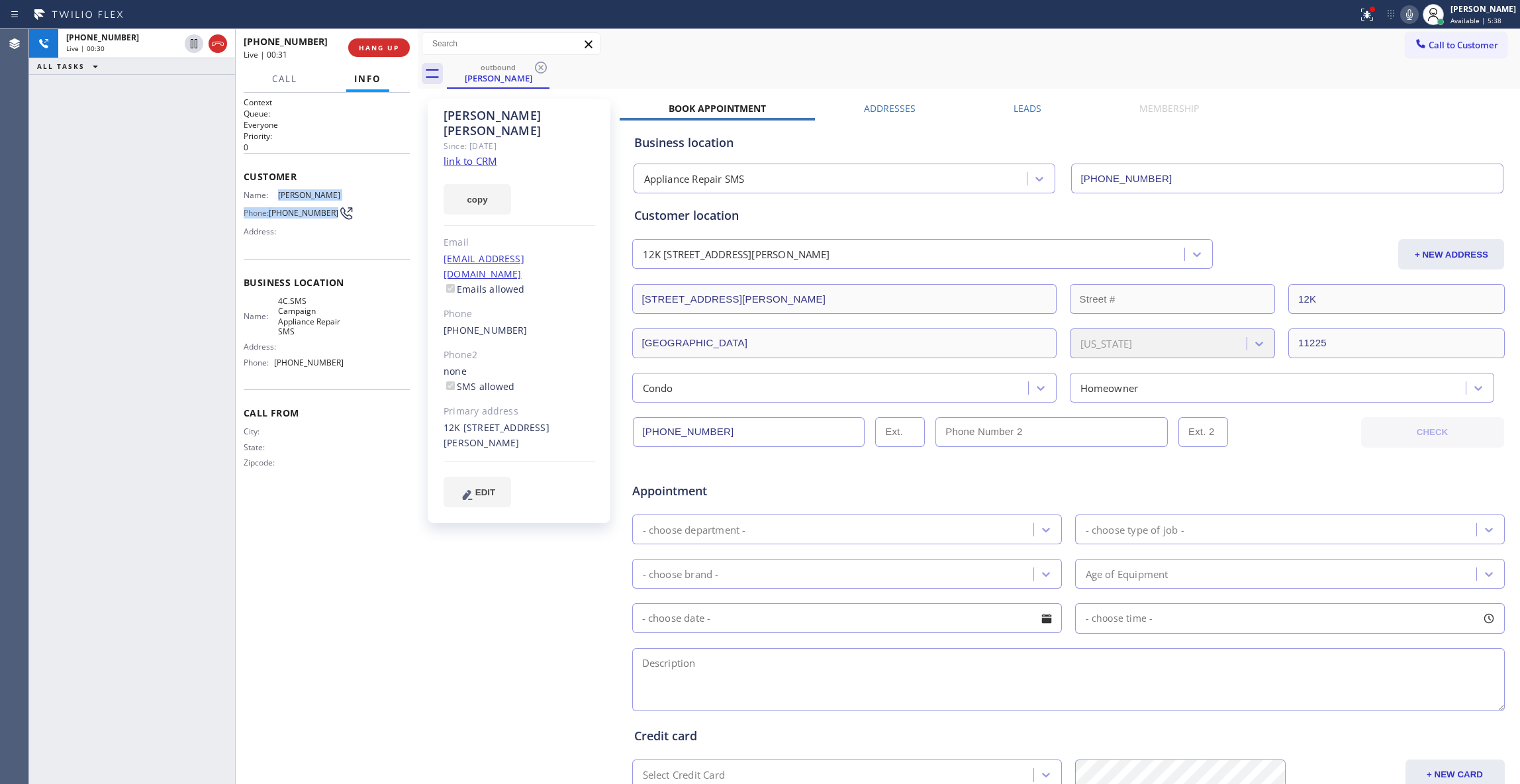
click at [276, 194] on div "Name: Betty Riddick Phone: (347) 791-5136 Address:" at bounding box center [294, 216] width 100 height 52
copy div "Betty Riddick Phone: (347) 791-5136"
click at [387, 49] on span "COMPLETE" at bounding box center [376, 48] width 46 height 10
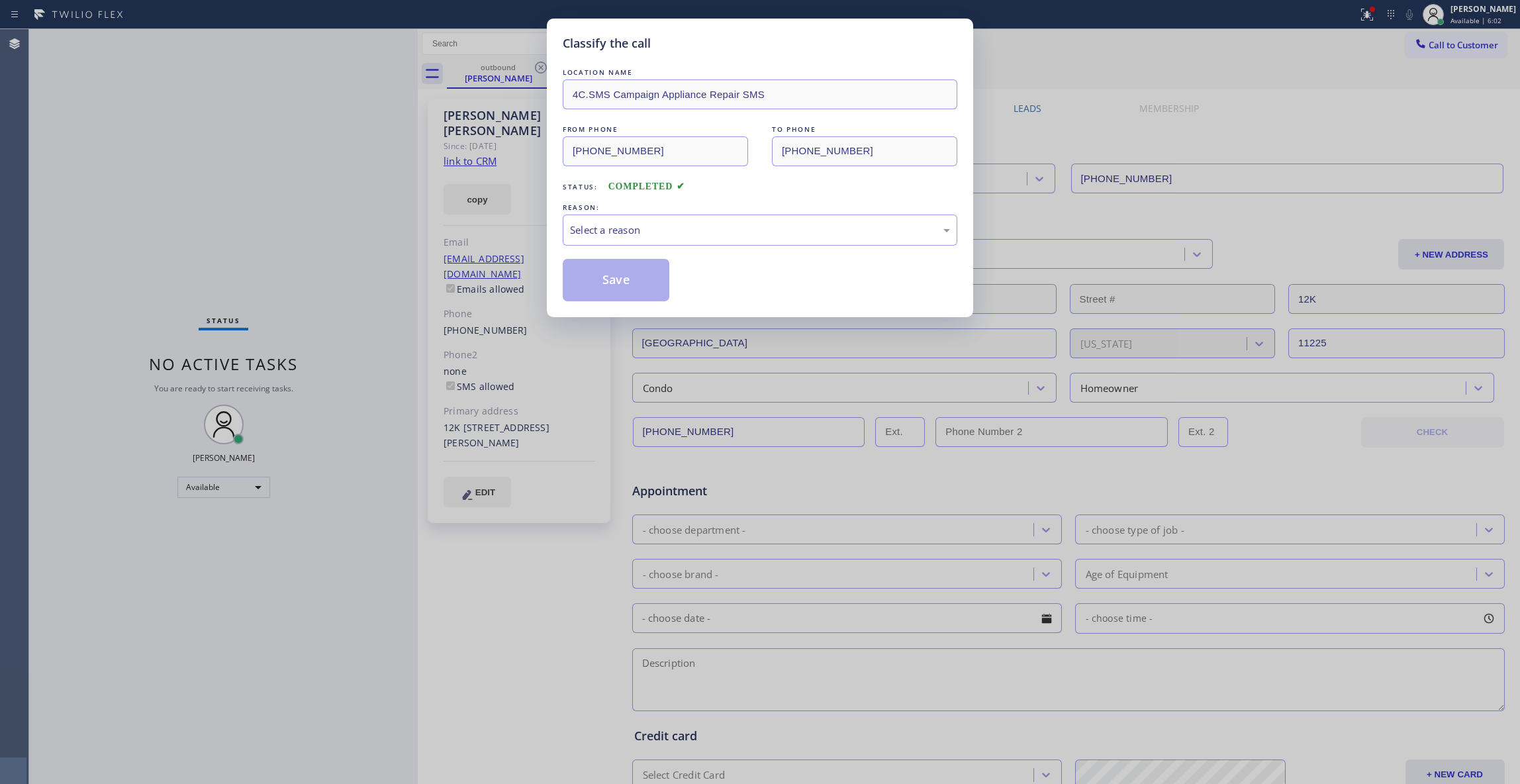
click at [634, 210] on div "REASON:" at bounding box center [760, 207] width 394 height 14
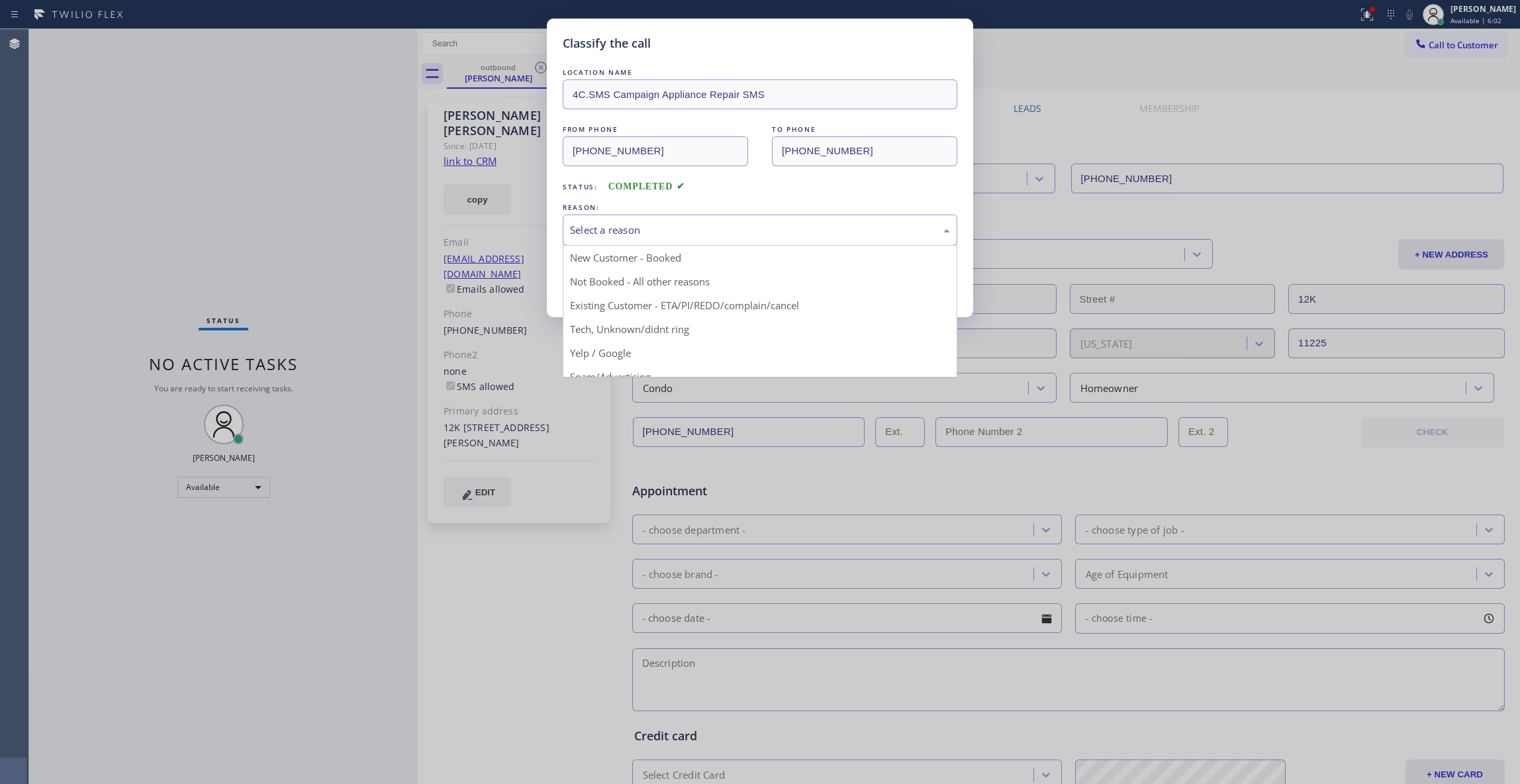
click at [636, 223] on div "Select a reason" at bounding box center [760, 230] width 380 height 16
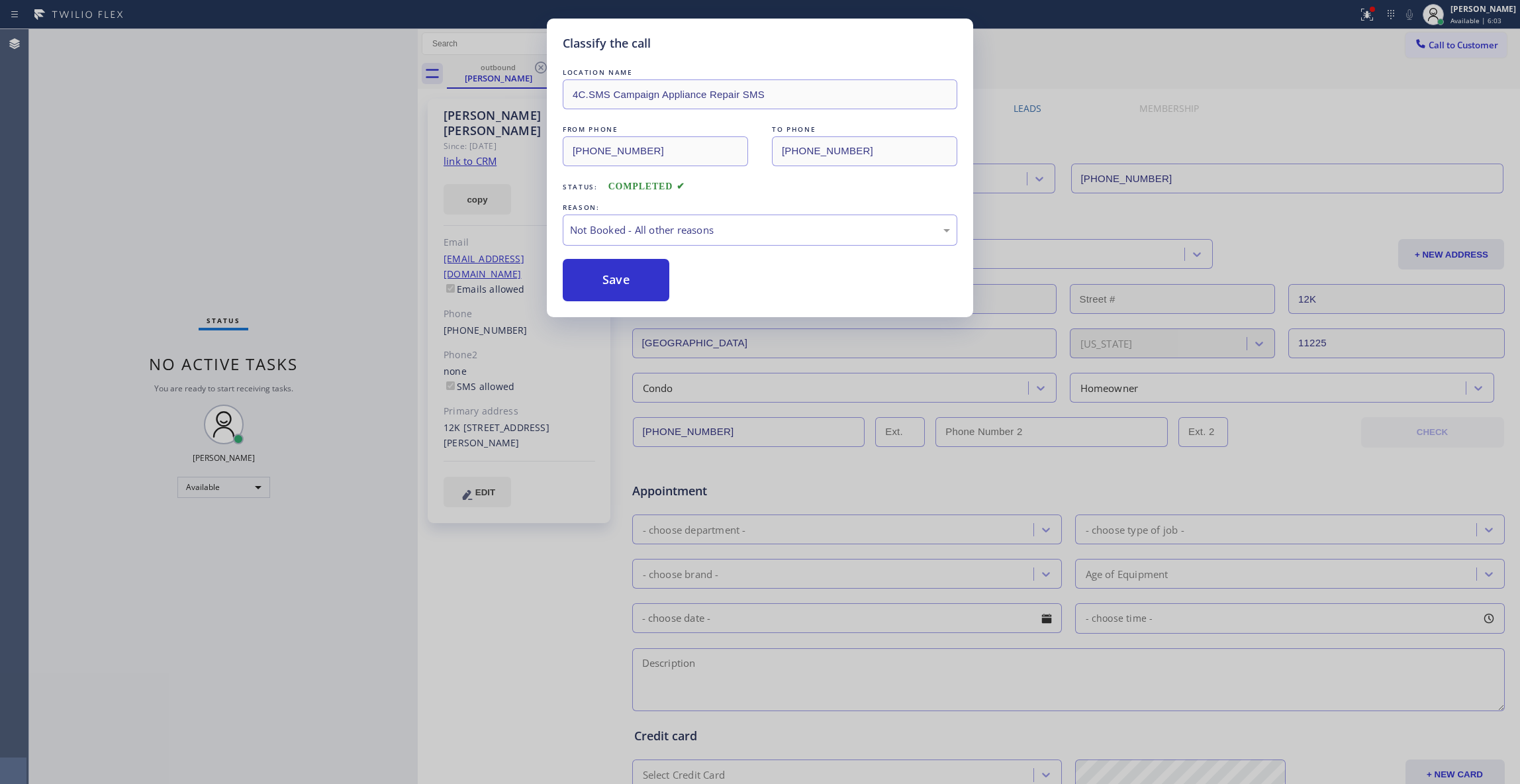
click at [626, 281] on button "Save" at bounding box center [616, 279] width 106 height 42
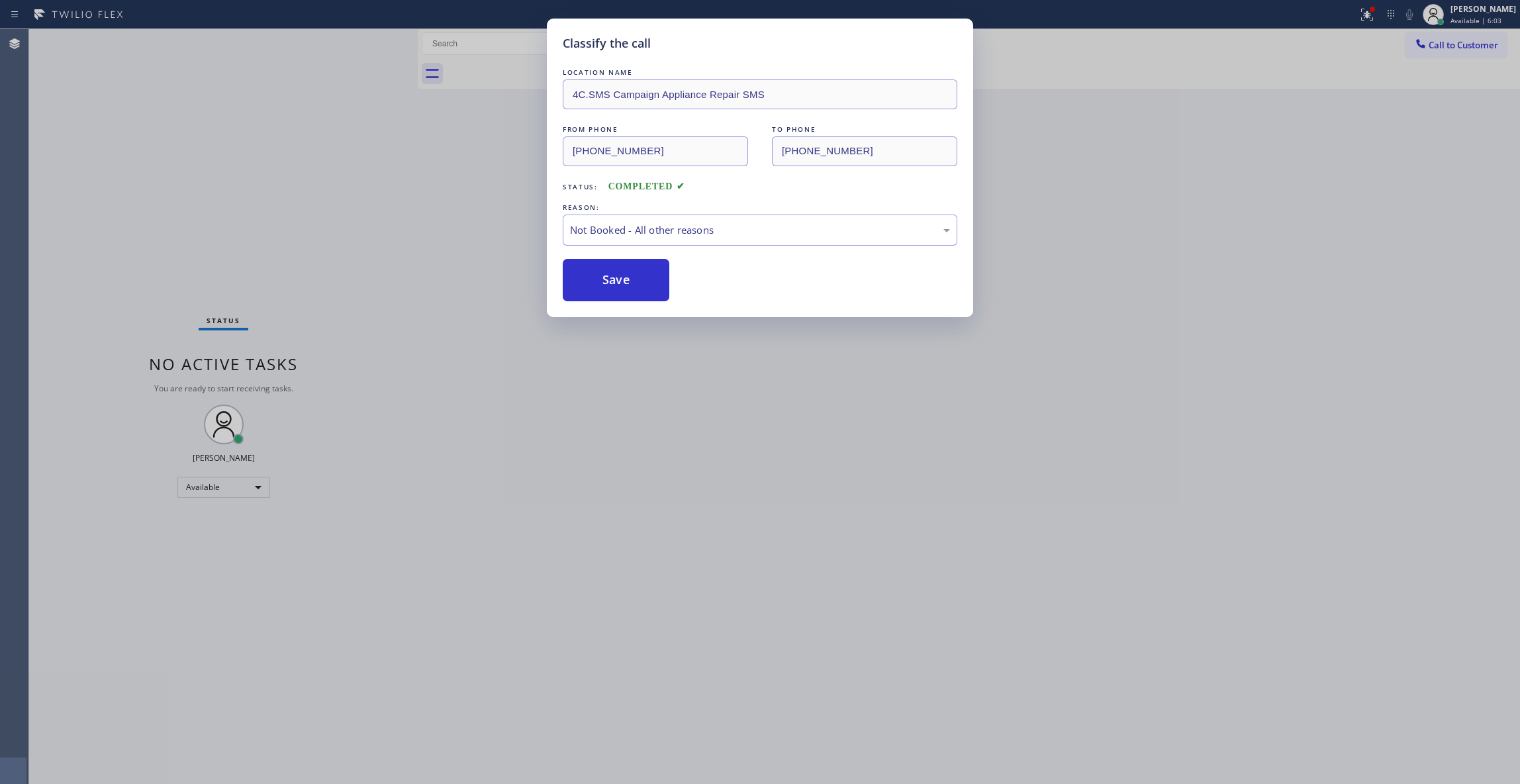
click at [626, 281] on button "Save" at bounding box center [616, 279] width 106 height 42
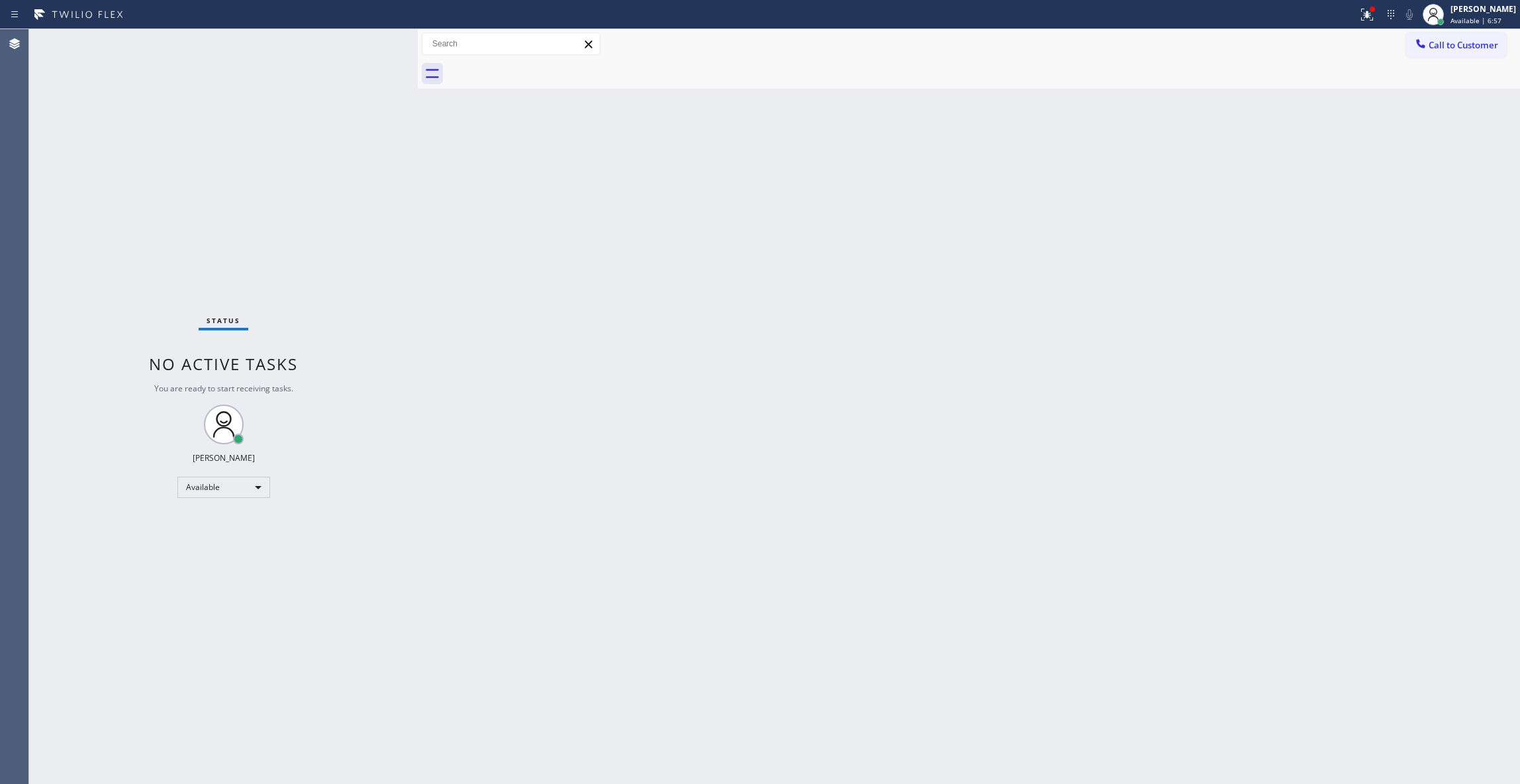
click at [525, 539] on div "Back to Dashboard Change Sender ID Customers Technicians Select a contact Outbo…" at bounding box center [968, 406] width 1102 height 755
click at [1362, 18] on icon at bounding box center [1368, 15] width 12 height 12
click at [1298, 172] on span "Clear issue" at bounding box center [1280, 173] width 57 height 10
drag, startPoint x: 1485, startPoint y: 41, endPoint x: 770, endPoint y: 318, distance: 766.8
click at [1479, 41] on span "Call to Customer" at bounding box center [1464, 45] width 69 height 12
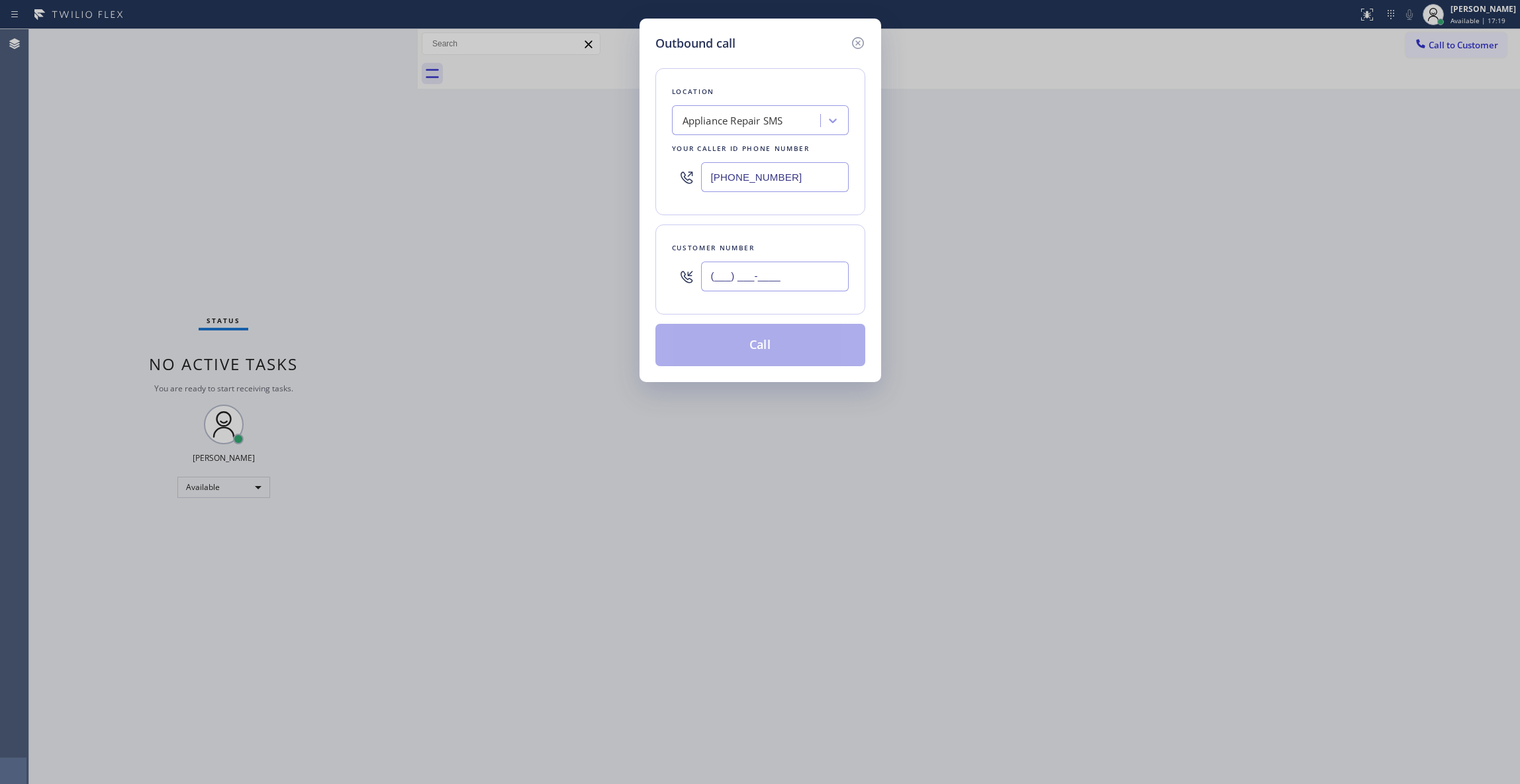
click at [760, 281] on input "(___) ___-____" at bounding box center [775, 276] width 148 height 29
paste input "929) 813-6629"
type input "(929) 813-6629"
drag, startPoint x: 814, startPoint y: 187, endPoint x: 591, endPoint y: 170, distance: 223.6
click at [591, 170] on div "Outbound call Location Appliance Repair SMS Your caller id phone number (855) 5…" at bounding box center [760, 392] width 1520 height 784
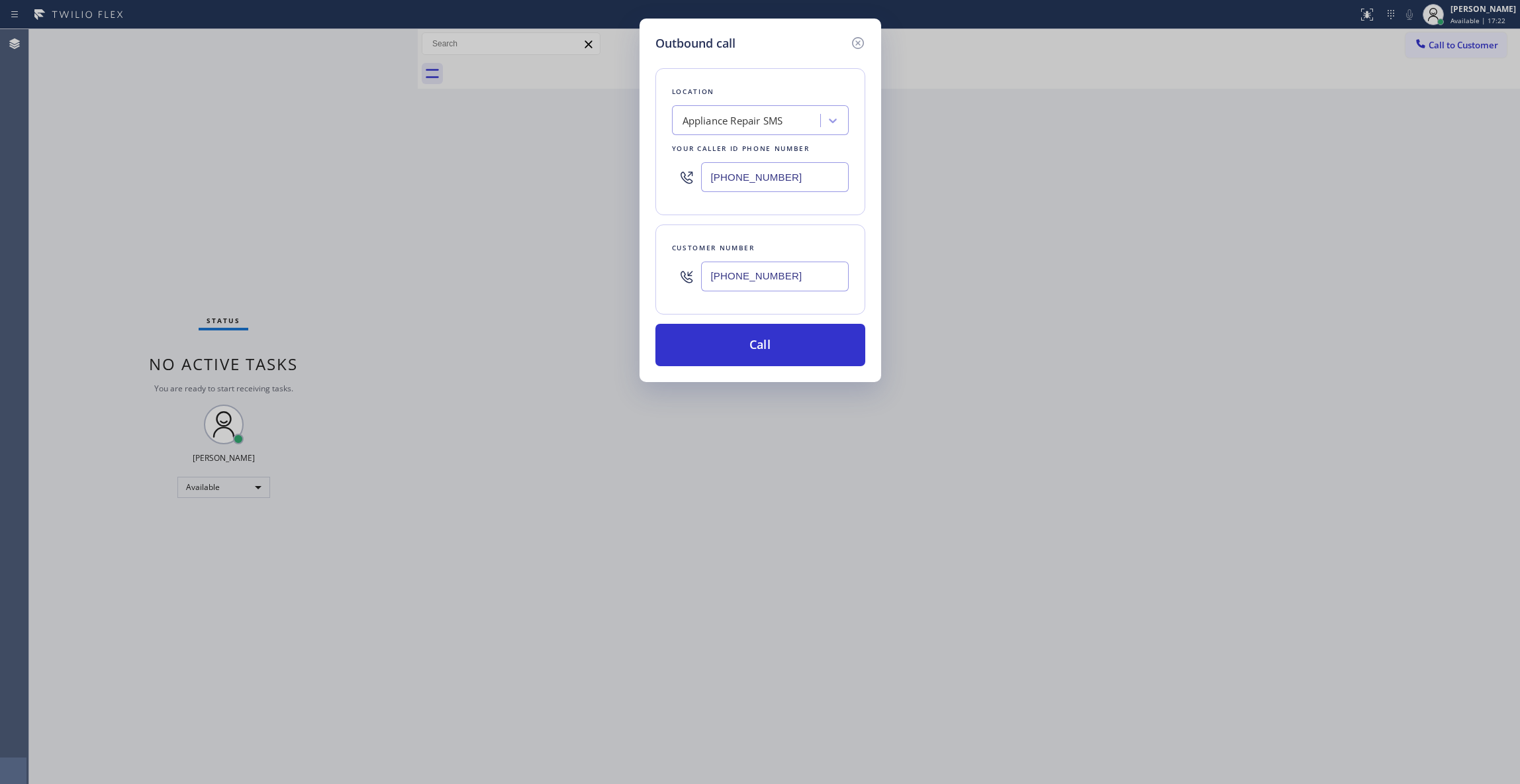
paste input "626) 802-5547"
type input "(626) 802-5547"
drag, startPoint x: 821, startPoint y: 284, endPoint x: 570, endPoint y: 266, distance: 251.6
click at [570, 266] on div "Outbound call Location Arcadia Top Electric Master Your caller id phone number …" at bounding box center [760, 392] width 1520 height 784
click at [753, 343] on button "Call" at bounding box center [760, 344] width 210 height 42
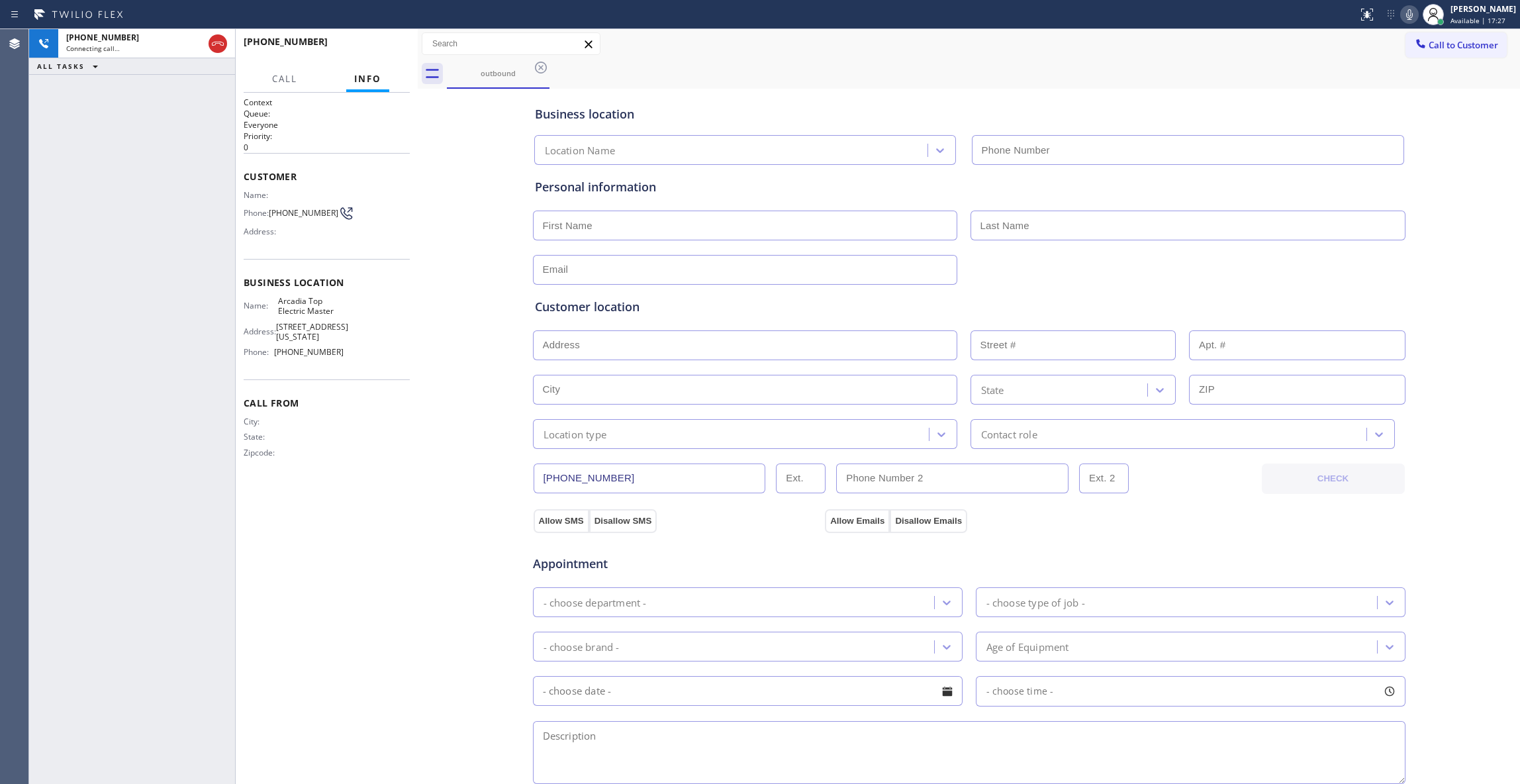
type input "(626) 802-5547"
drag, startPoint x: 52, startPoint y: 408, endPoint x: 306, endPoint y: 169, distance: 348.8
click at [52, 408] on div "+19298136629 Live | 00:03 ALL TASKS ALL TASKS ACTIVE TASKS TASKS IN WRAP UP" at bounding box center [132, 406] width 206 height 755
click at [372, 45] on span "HANG UP" at bounding box center [379, 48] width 41 height 10
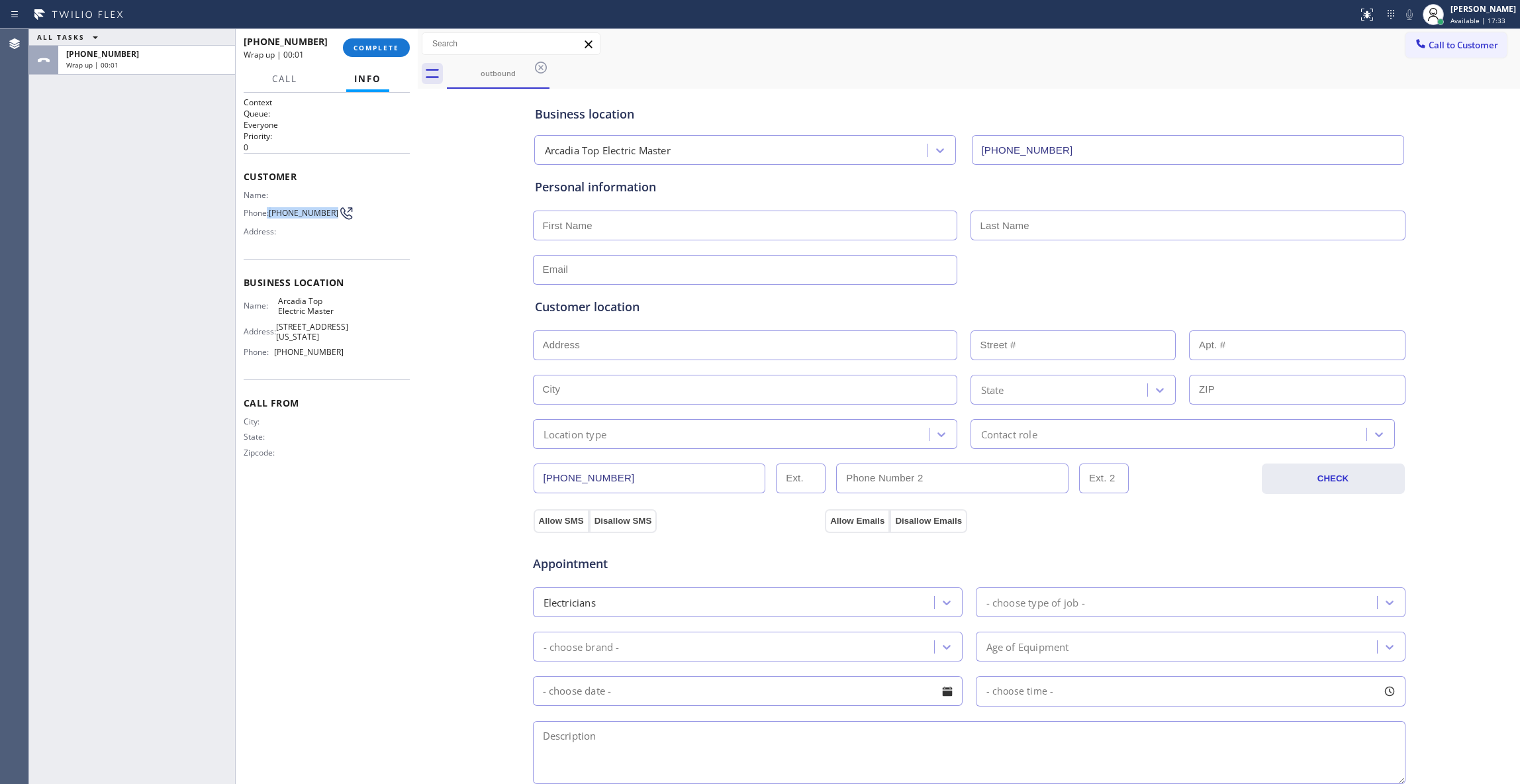
drag, startPoint x: 290, startPoint y: 221, endPoint x: 378, endPoint y: 75, distance: 170.5
click at [268, 209] on div "Phone: (929) 813-6629" at bounding box center [294, 213] width 100 height 16
copy div ": (929) 813-6629"
click at [386, 53] on button "COMPLETE" at bounding box center [376, 47] width 67 height 18
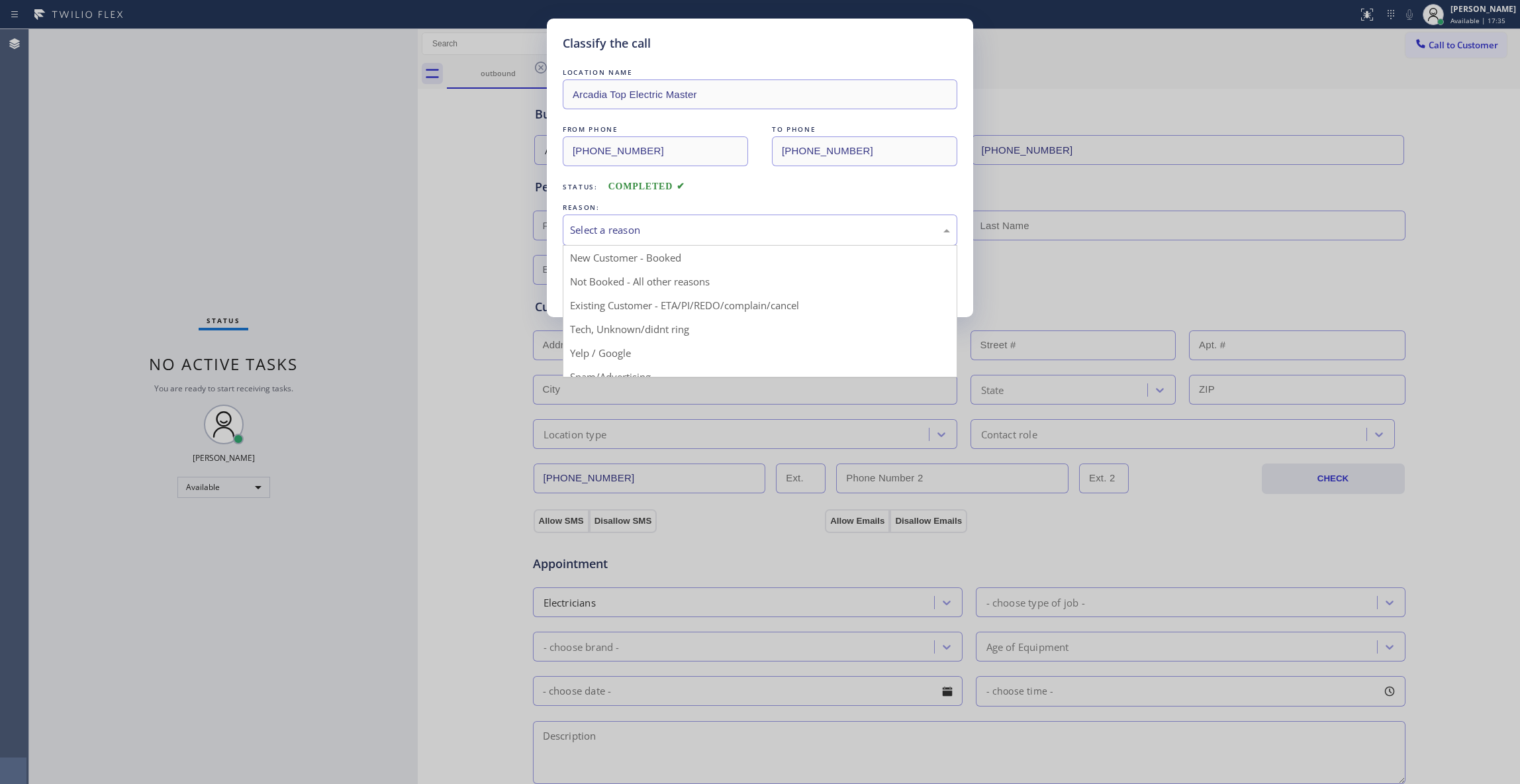
click at [615, 242] on div "Select a reason" at bounding box center [760, 230] width 394 height 31
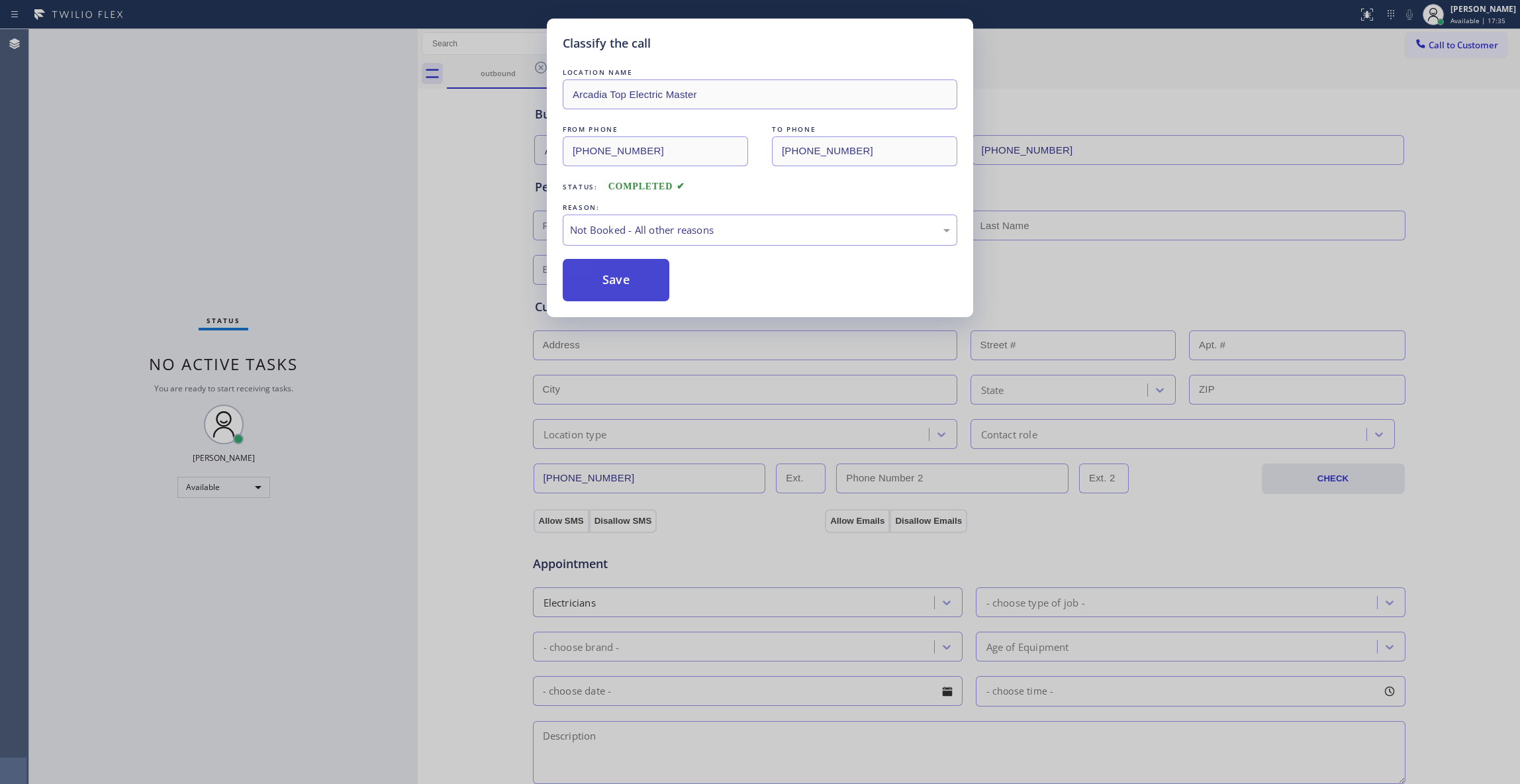
click at [602, 284] on button "Save" at bounding box center [616, 279] width 106 height 42
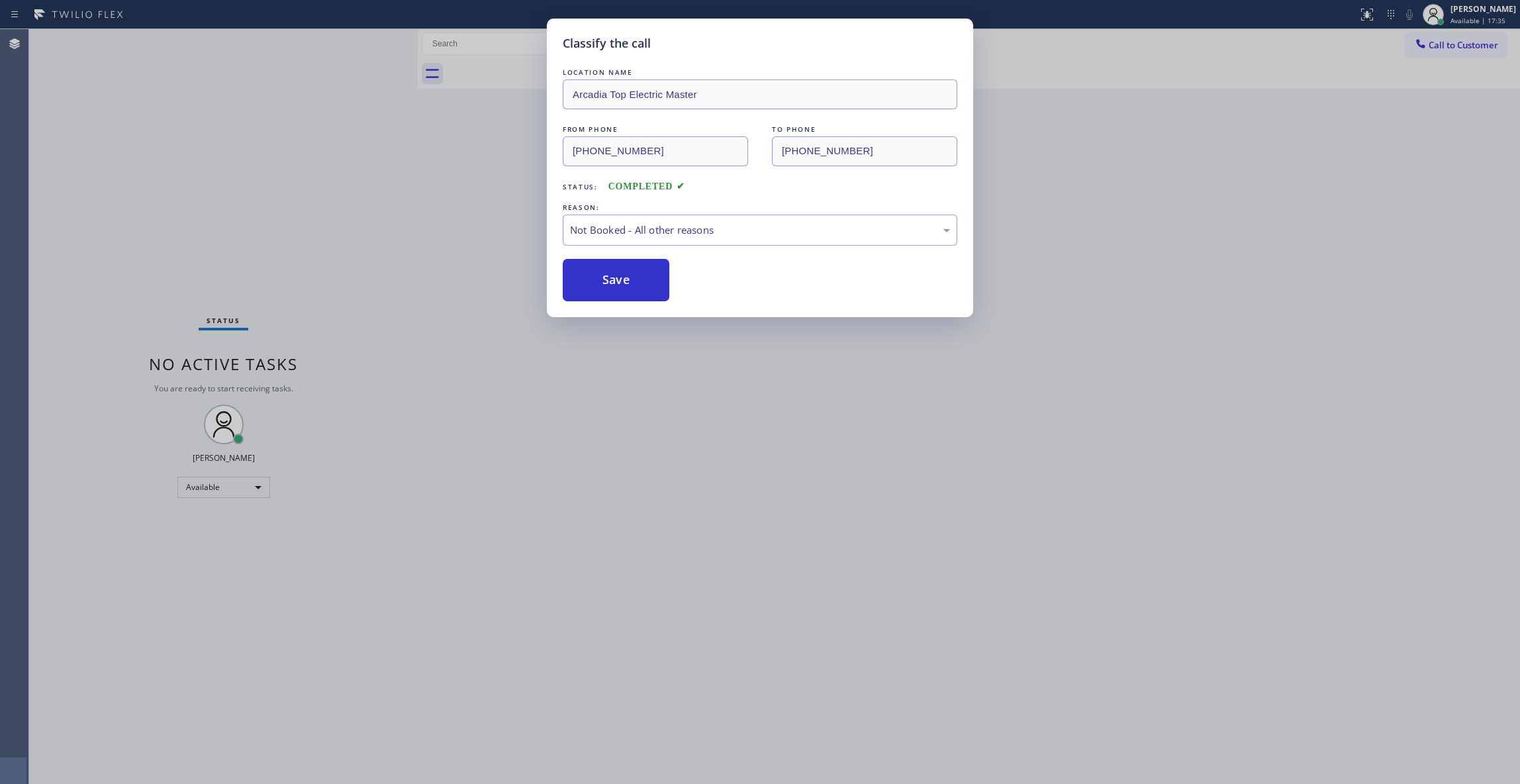
drag, startPoint x: 602, startPoint y: 284, endPoint x: 1389, endPoint y: 86, distance: 811.5
click at [610, 278] on button "Save" at bounding box center [616, 279] width 106 height 42
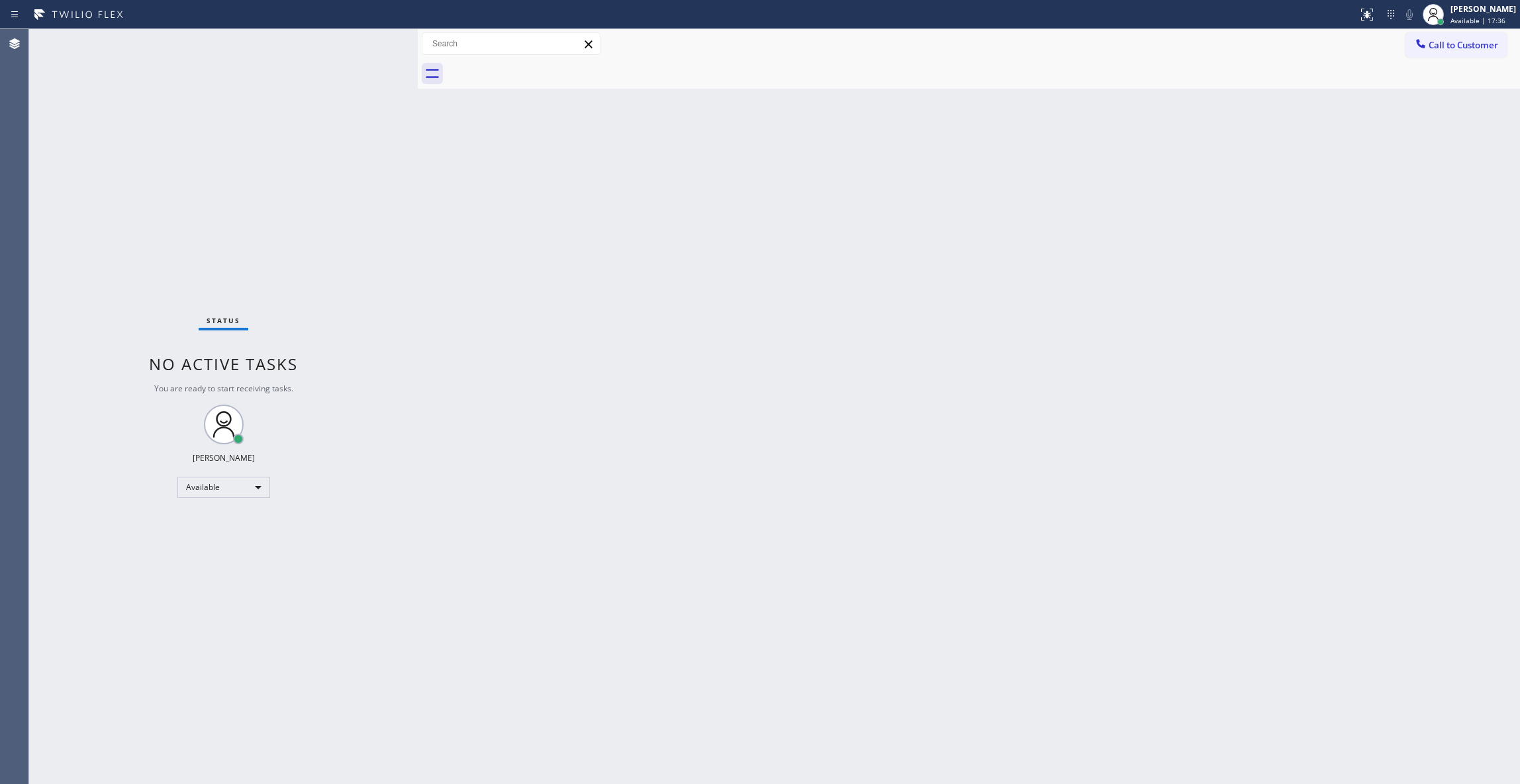
drag, startPoint x: 1465, startPoint y: 49, endPoint x: 817, endPoint y: 239, distance: 675.3
click at [1459, 49] on span "Call to Customer" at bounding box center [1464, 45] width 69 height 12
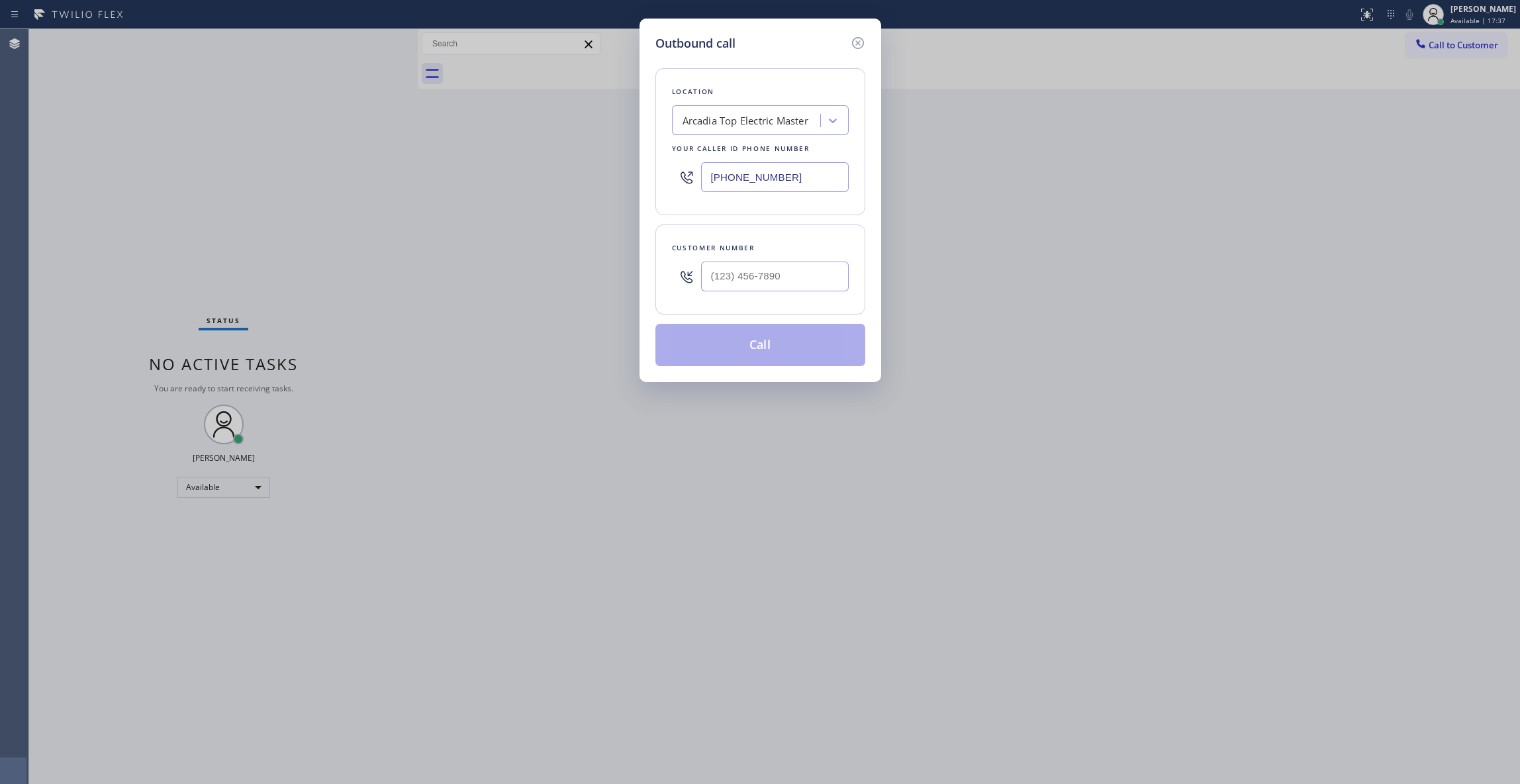
drag, startPoint x: 750, startPoint y: 296, endPoint x: 745, endPoint y: 284, distance: 13.0
click at [748, 291] on div at bounding box center [775, 277] width 148 height 43
click at [745, 284] on input "(___) ___-____" at bounding box center [775, 276] width 148 height 29
paste input "929) 813-6629"
type input "(929) 813-6629"
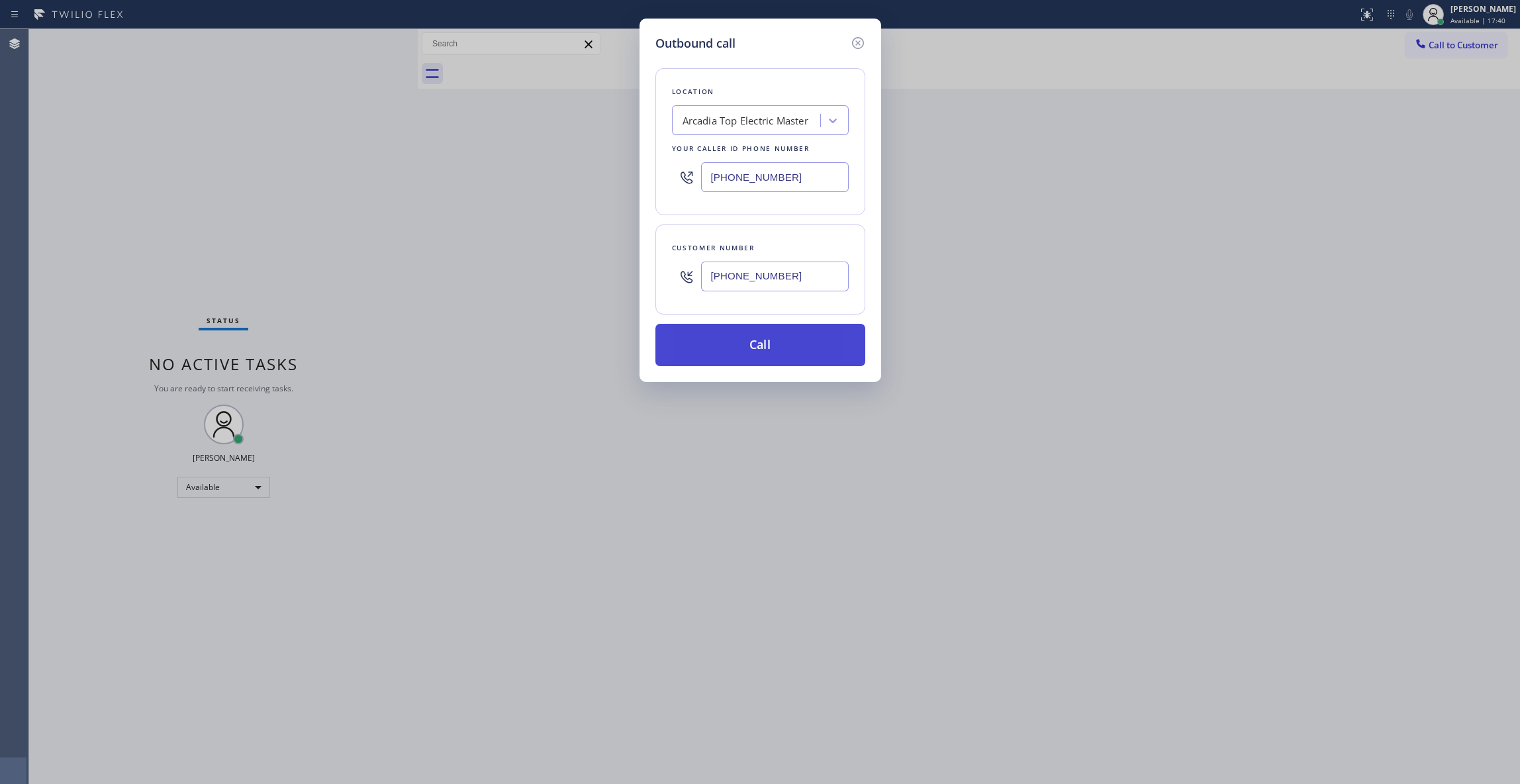
click at [784, 354] on button "Call" at bounding box center [760, 344] width 210 height 42
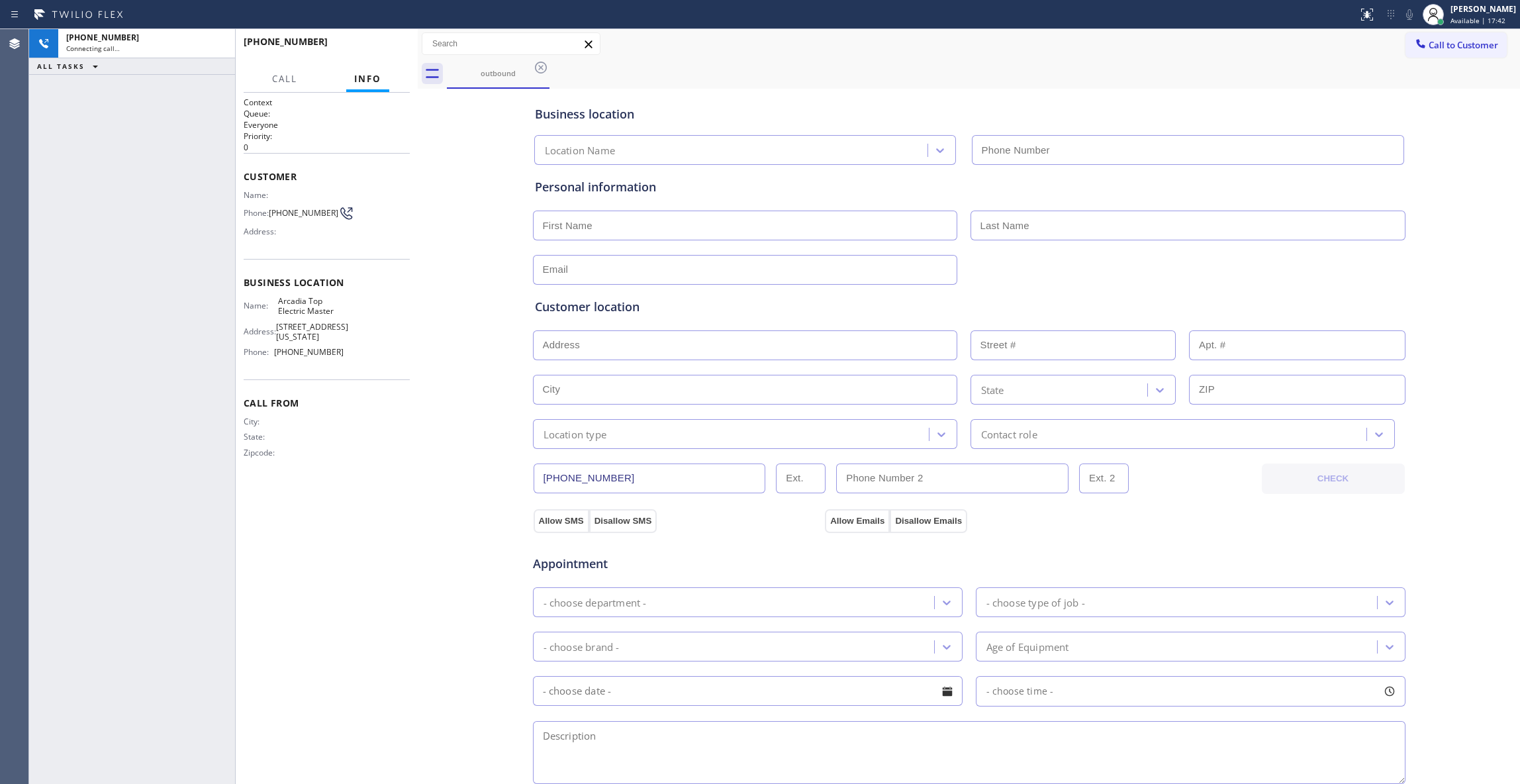
type input "(626) 802-5547"
click at [377, 45] on span "HANG UP" at bounding box center [379, 48] width 41 height 10
click at [377, 45] on span "COMPLETE" at bounding box center [376, 48] width 46 height 10
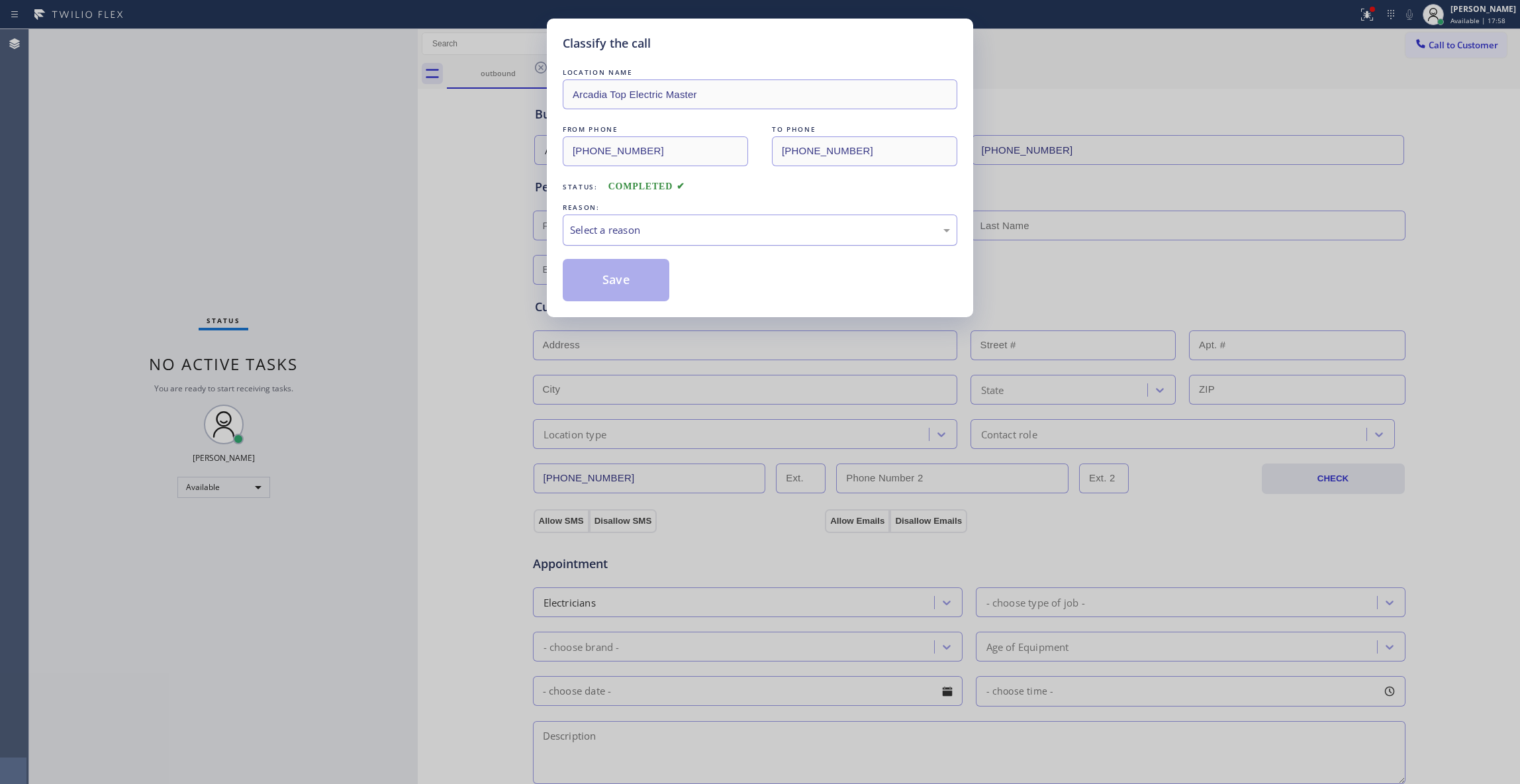
click at [610, 221] on div "Select a reason" at bounding box center [760, 230] width 394 height 31
click at [595, 286] on button "Save" at bounding box center [616, 279] width 106 height 42
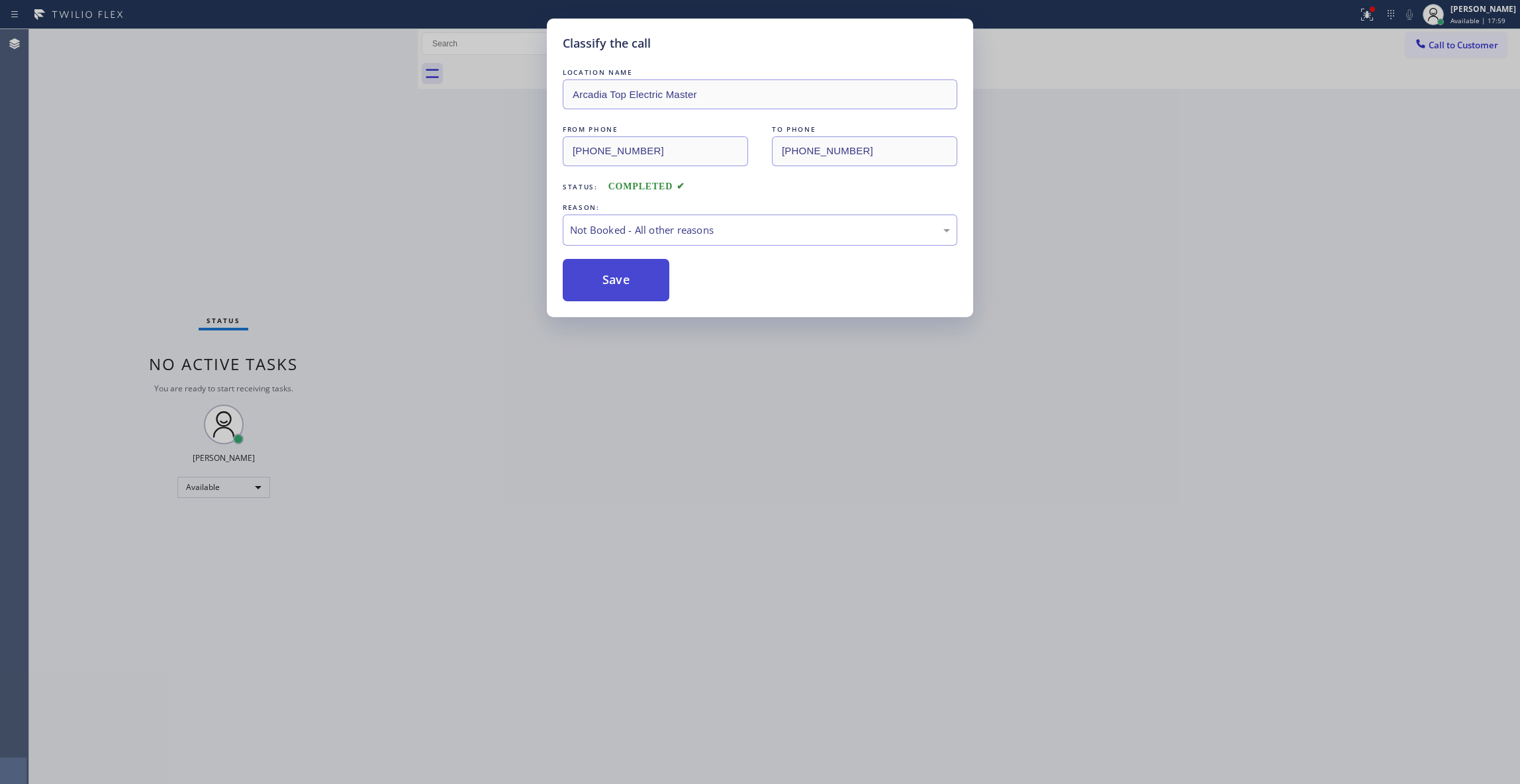
click at [594, 286] on button "Save" at bounding box center [616, 279] width 106 height 42
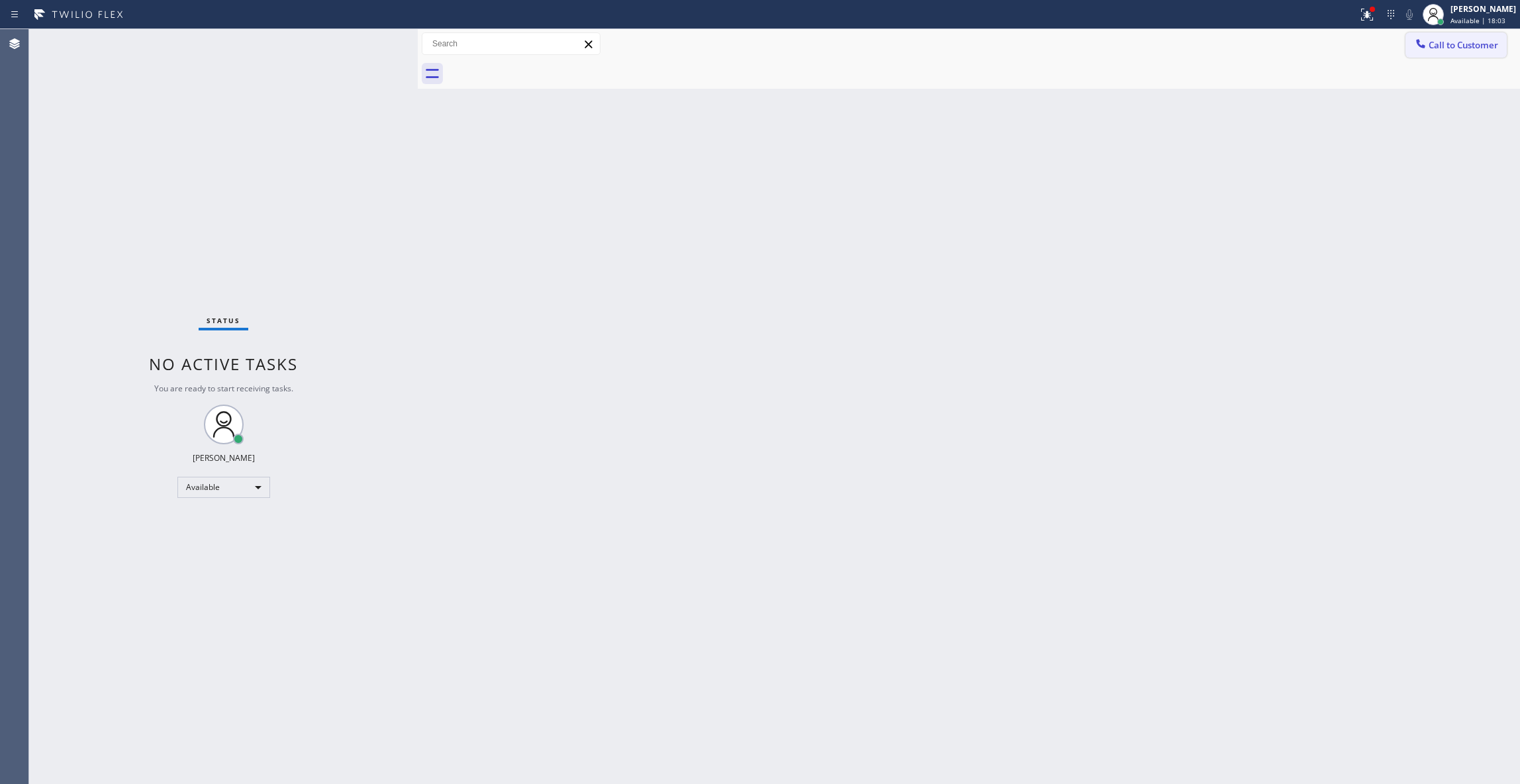
click at [1487, 48] on span "Call to Customer" at bounding box center [1464, 45] width 69 height 12
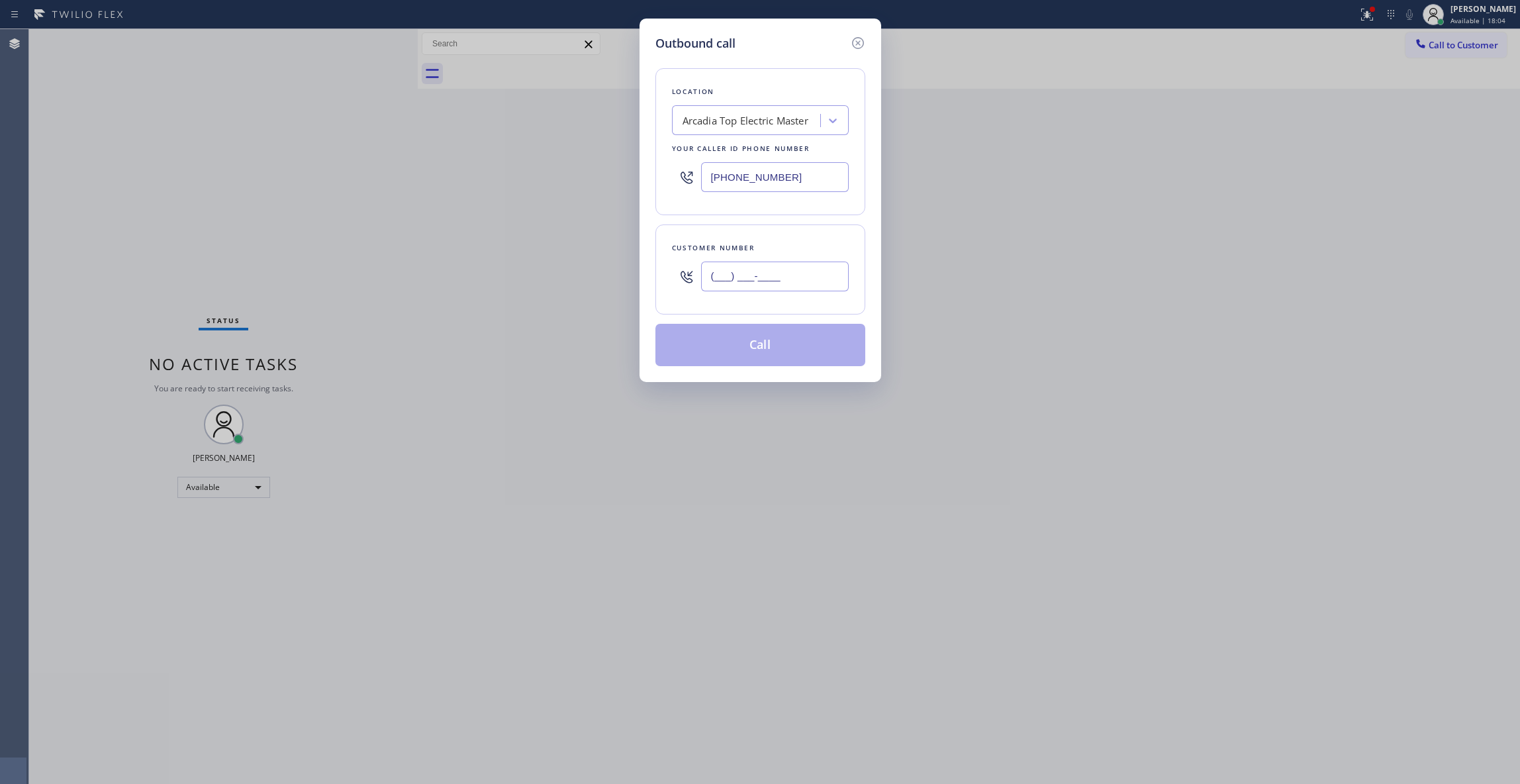
click at [763, 290] on input "(___) ___-____" at bounding box center [775, 276] width 148 height 29
paste input "929) 813-6629"
type input "(929) 813-6629"
drag, startPoint x: 734, startPoint y: 349, endPoint x: 770, endPoint y: 374, distance: 43.8
click at [735, 349] on button "Call" at bounding box center [760, 344] width 210 height 42
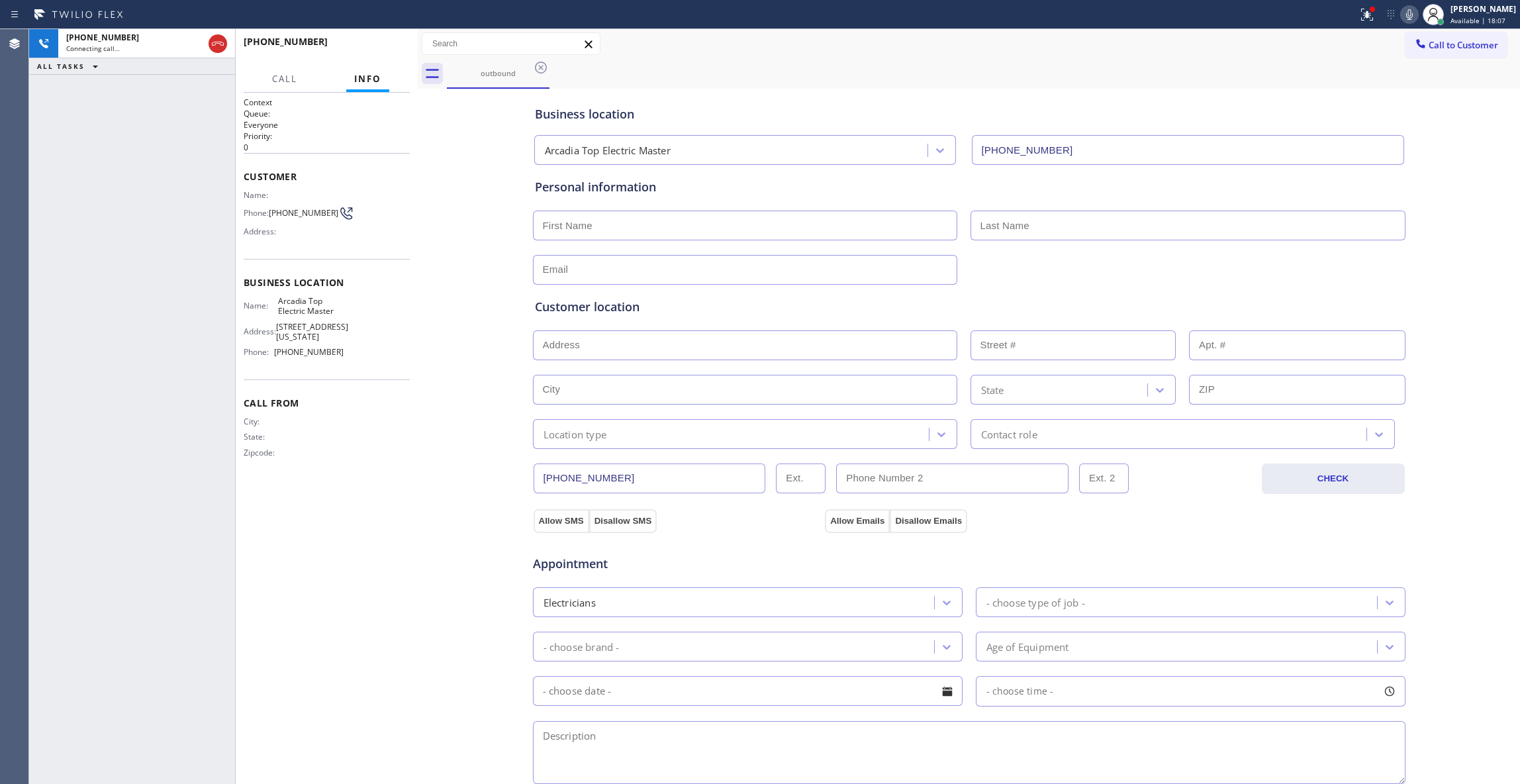
type input "(626) 802-5547"
click at [390, 43] on button "HANG UP" at bounding box center [379, 47] width 61 height 18
click at [390, 43] on span "HANG UP" at bounding box center [379, 48] width 41 height 10
click at [390, 43] on span "COMPLETE" at bounding box center [376, 48] width 46 height 10
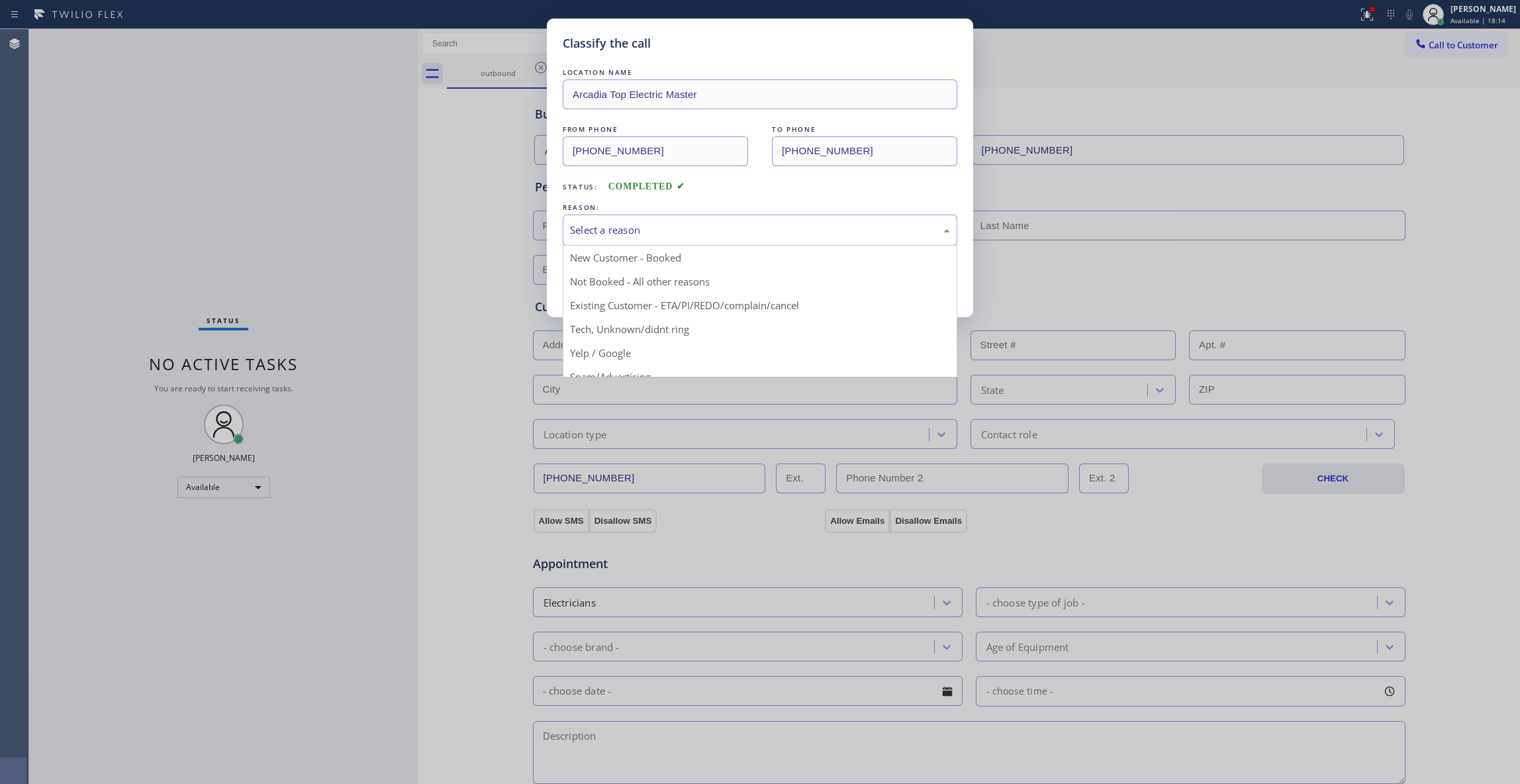
click at [610, 234] on div "Select a reason" at bounding box center [760, 230] width 380 height 16
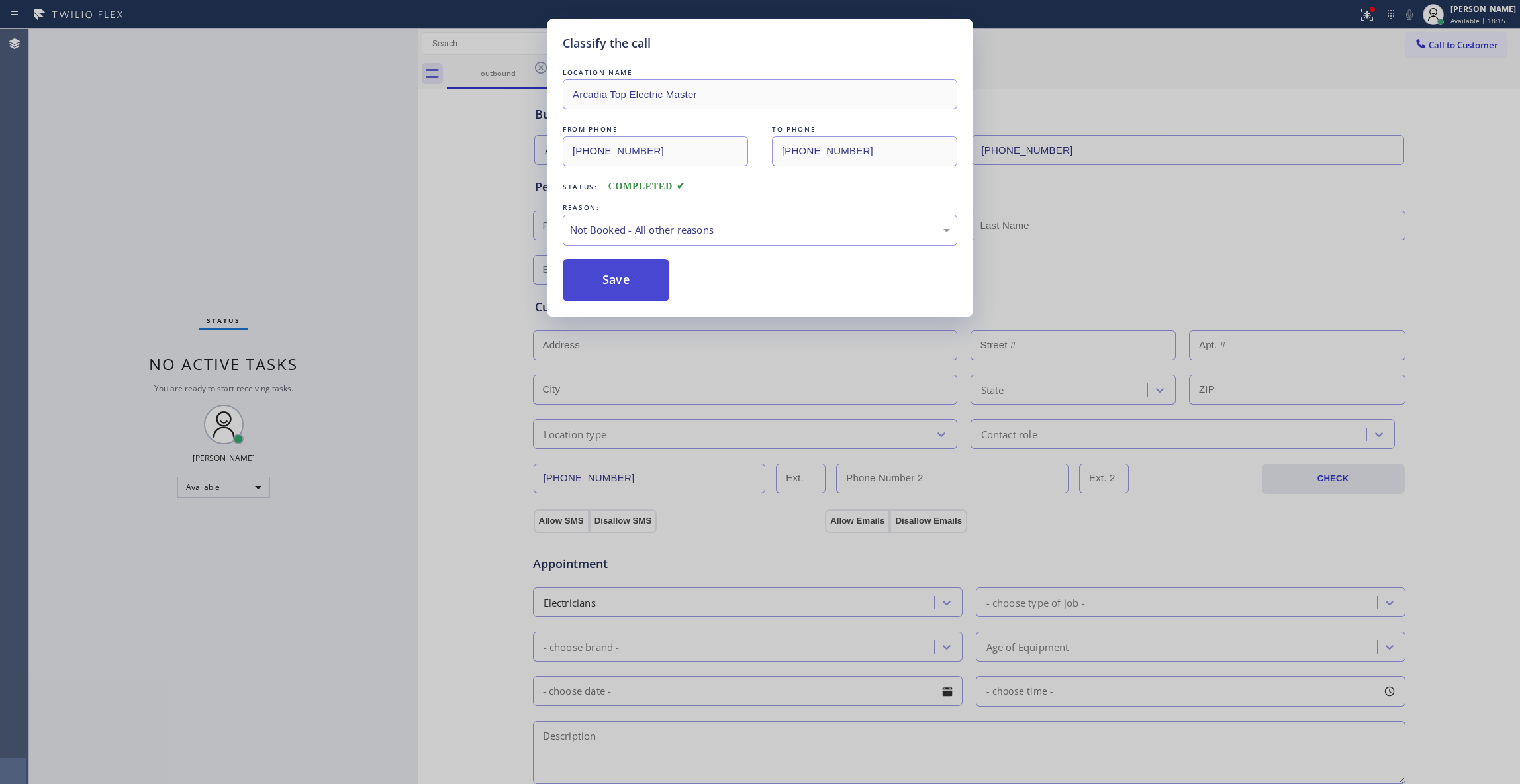
click at [600, 277] on button "Save" at bounding box center [616, 279] width 106 height 42
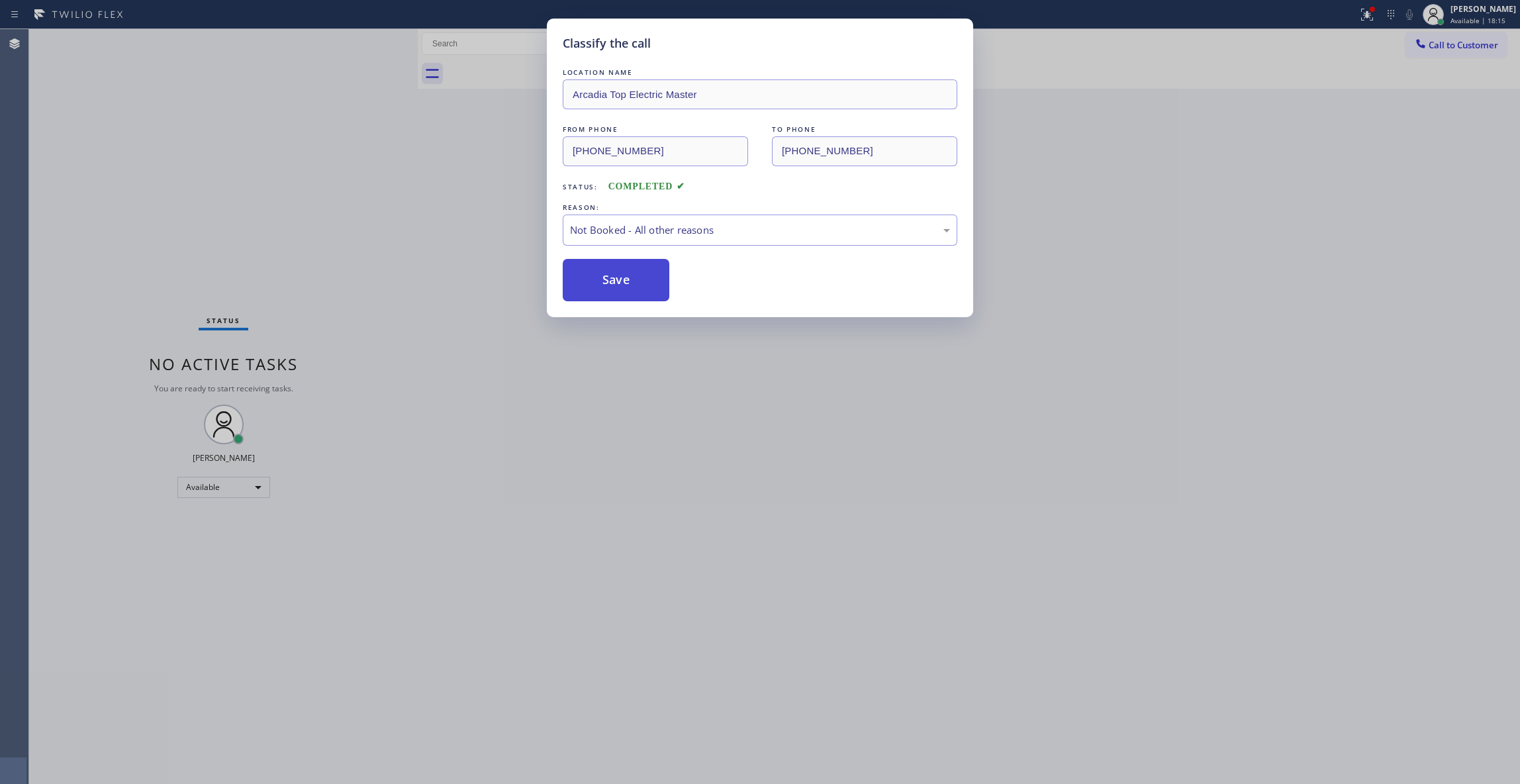
click at [600, 277] on button "Save" at bounding box center [616, 279] width 106 height 42
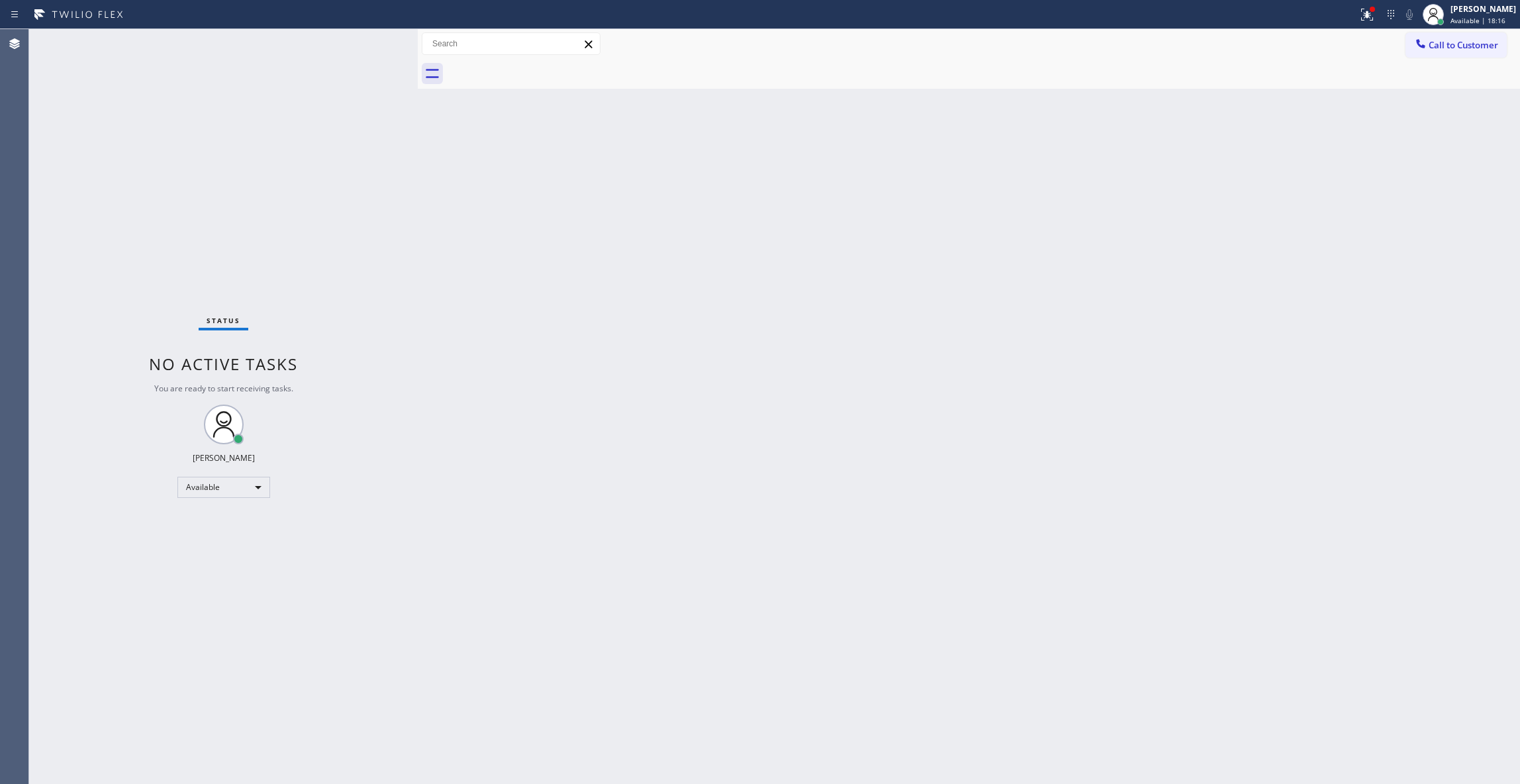
drag, startPoint x: 1462, startPoint y: 56, endPoint x: 1196, endPoint y: 130, distance: 276.1
click at [1460, 55] on button "Call to Customer" at bounding box center [1456, 45] width 101 height 25
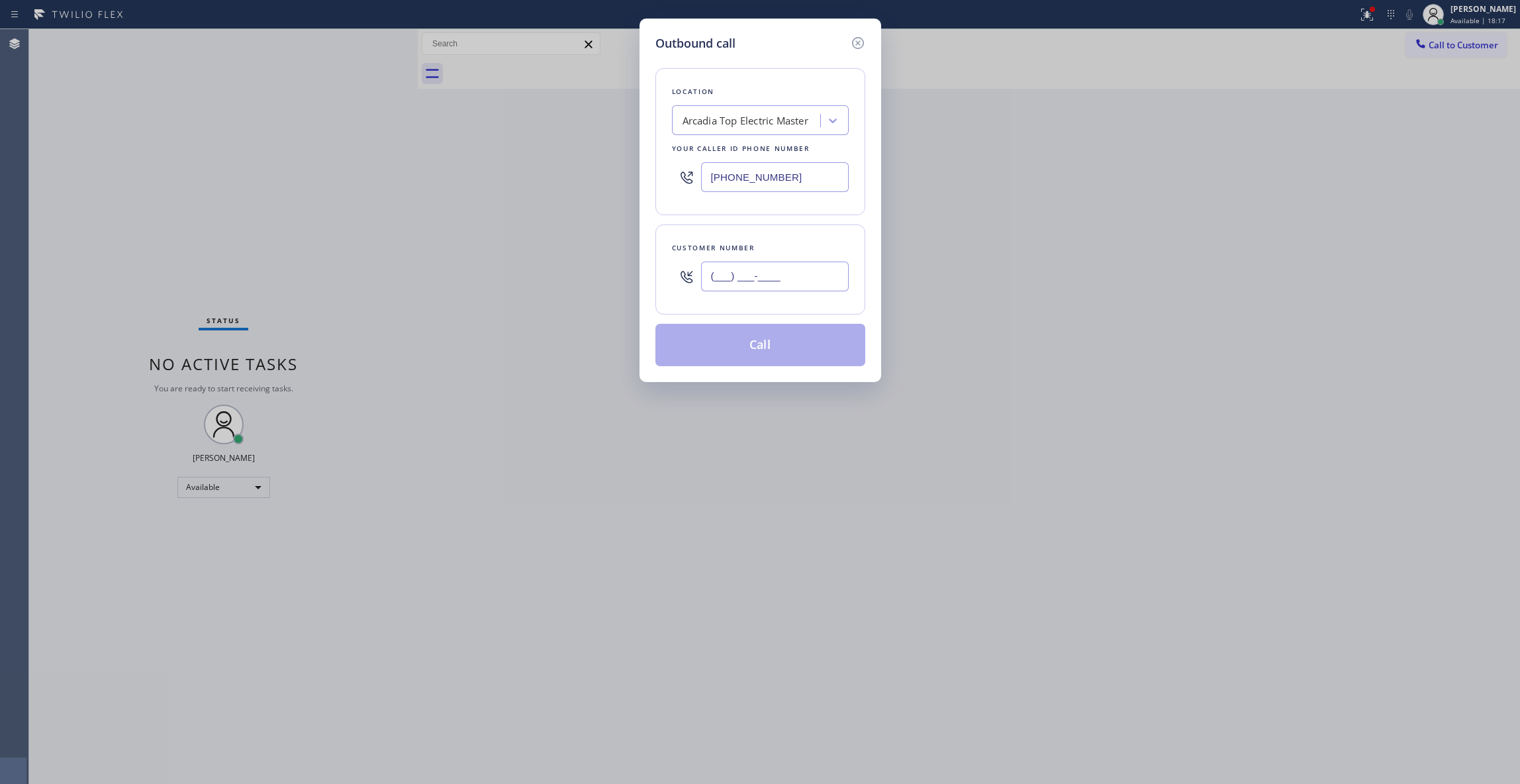
drag, startPoint x: 740, startPoint y: 273, endPoint x: 750, endPoint y: 273, distance: 10.0
click at [740, 274] on input "(___) ___-____" at bounding box center [775, 276] width 148 height 29
paste input "929) 813-6629"
type input "(929) 813-6629"
click at [713, 347] on button "Call" at bounding box center [760, 344] width 210 height 42
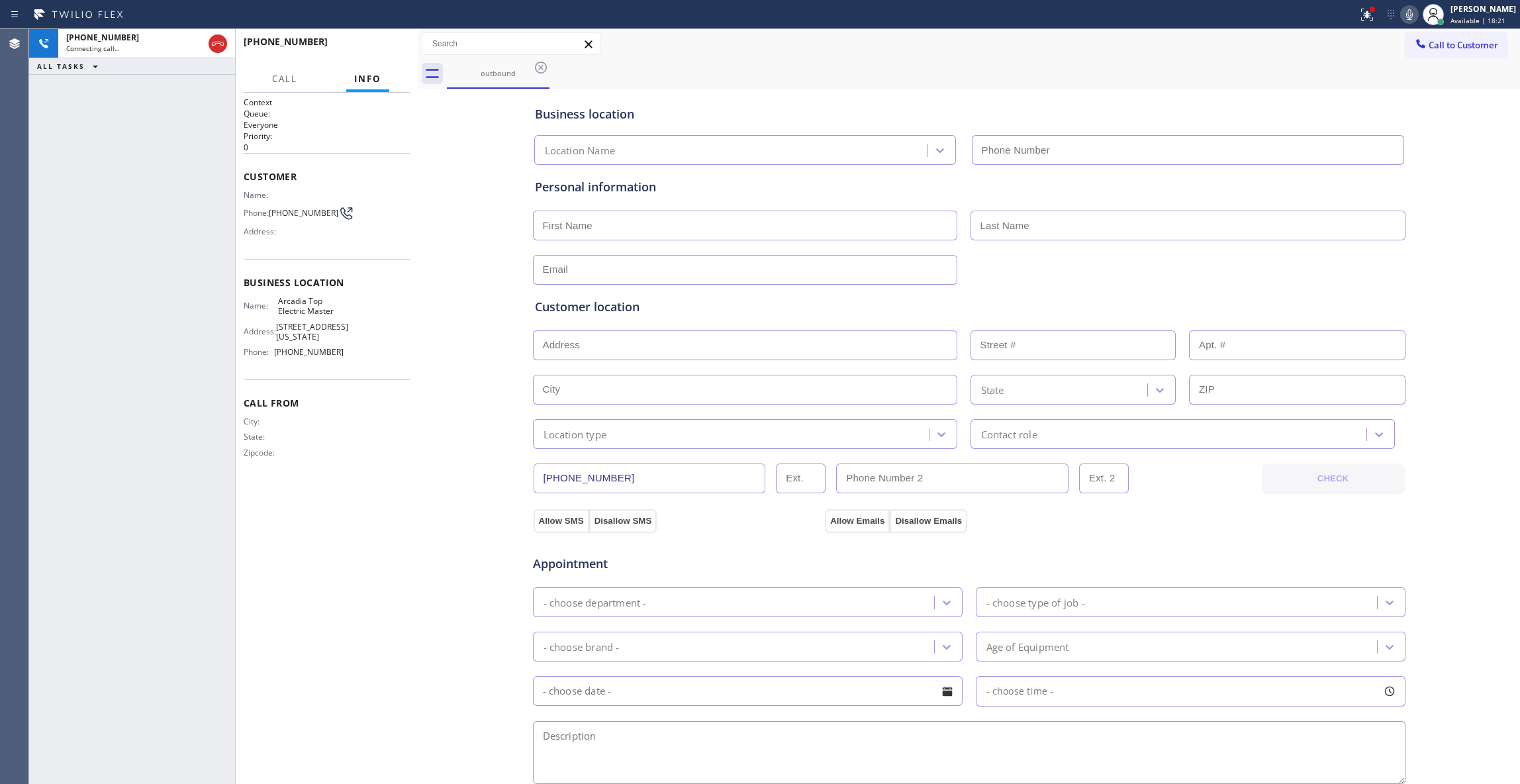
type input "(626) 802-5547"
click at [364, 49] on span "HANG UP" at bounding box center [379, 48] width 41 height 10
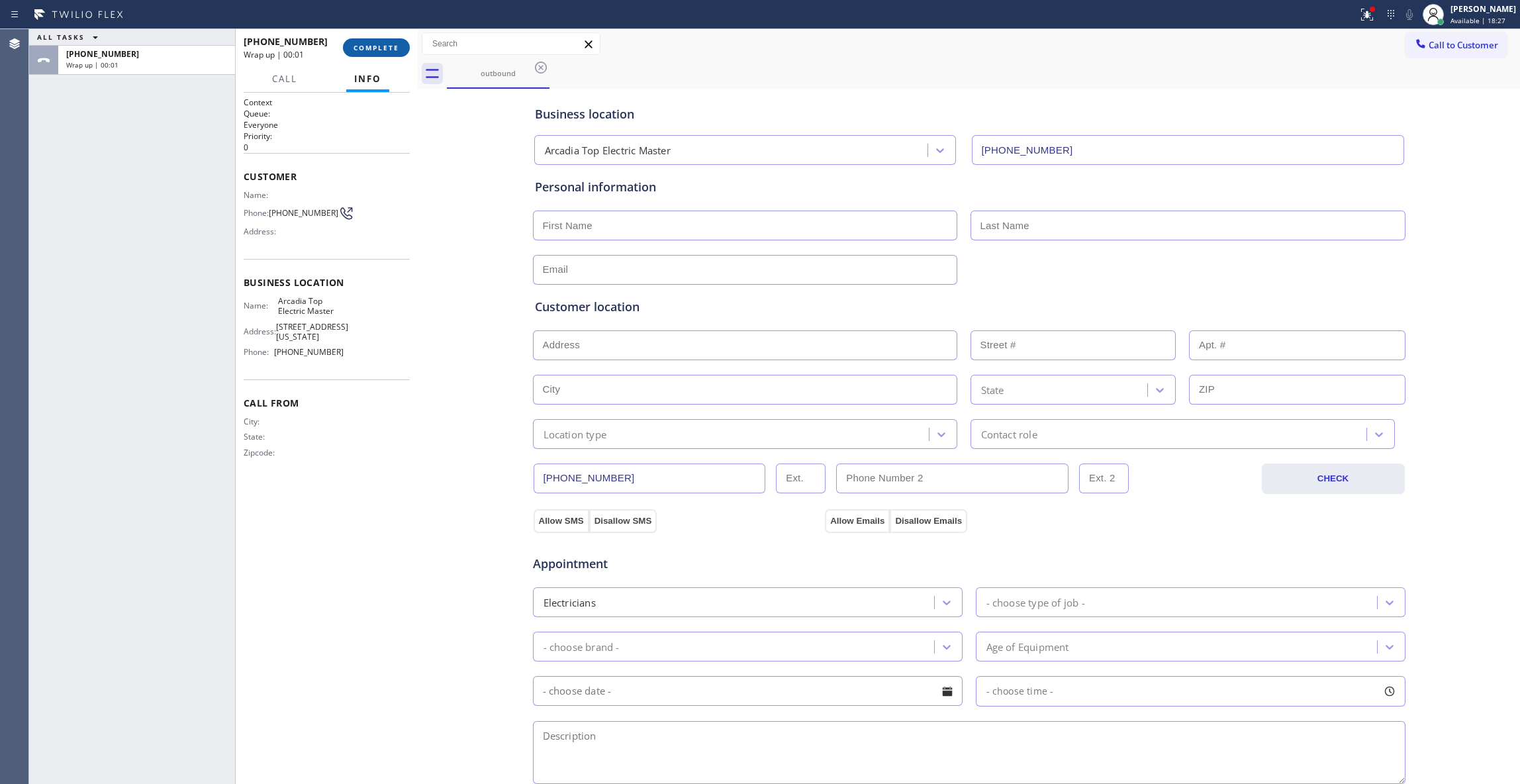
click at [366, 52] on button "COMPLETE" at bounding box center [376, 47] width 67 height 18
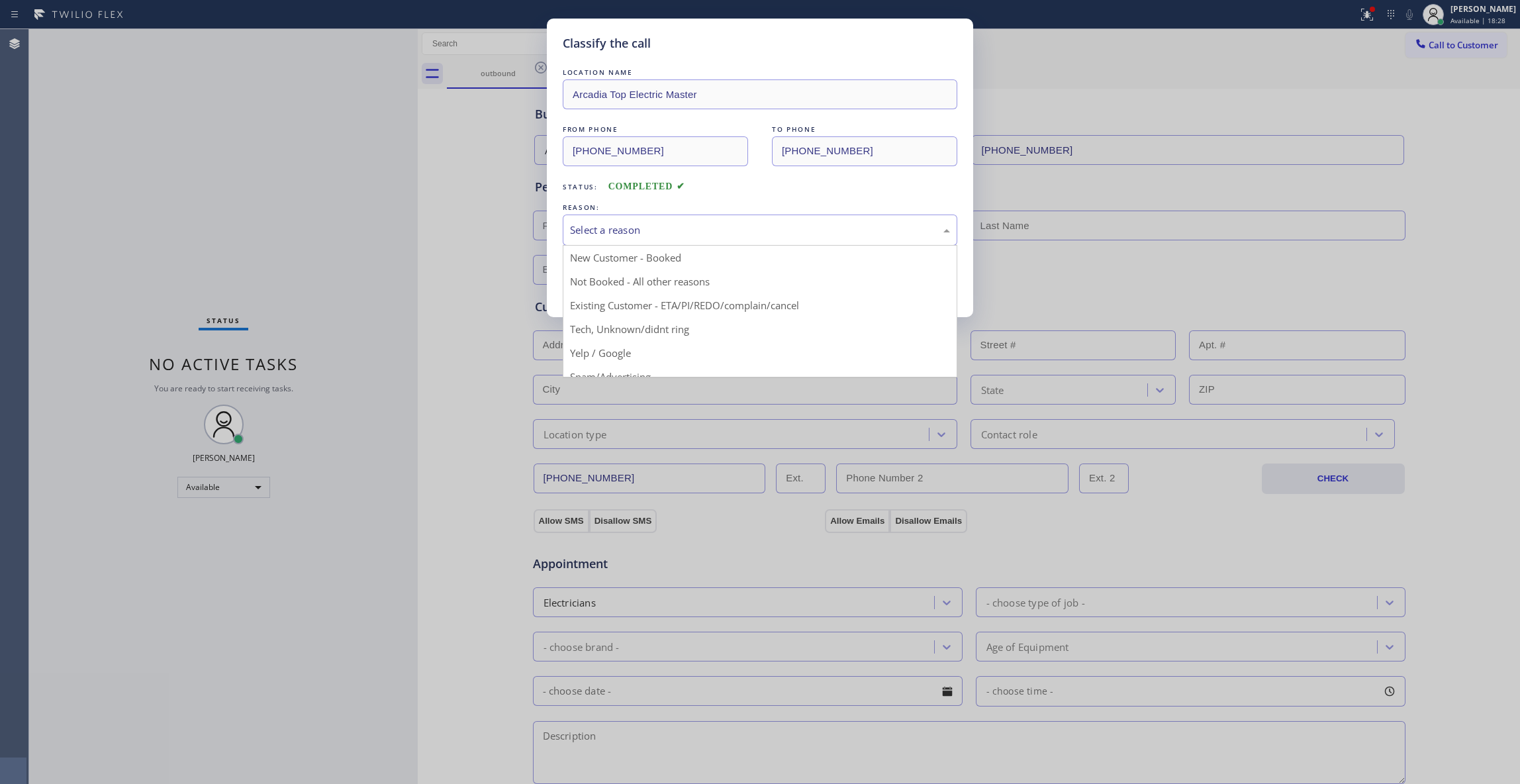
click at [635, 228] on div "Select a reason" at bounding box center [760, 230] width 380 height 16
drag, startPoint x: 602, startPoint y: 281, endPoint x: 600, endPoint y: 271, distance: 10.2
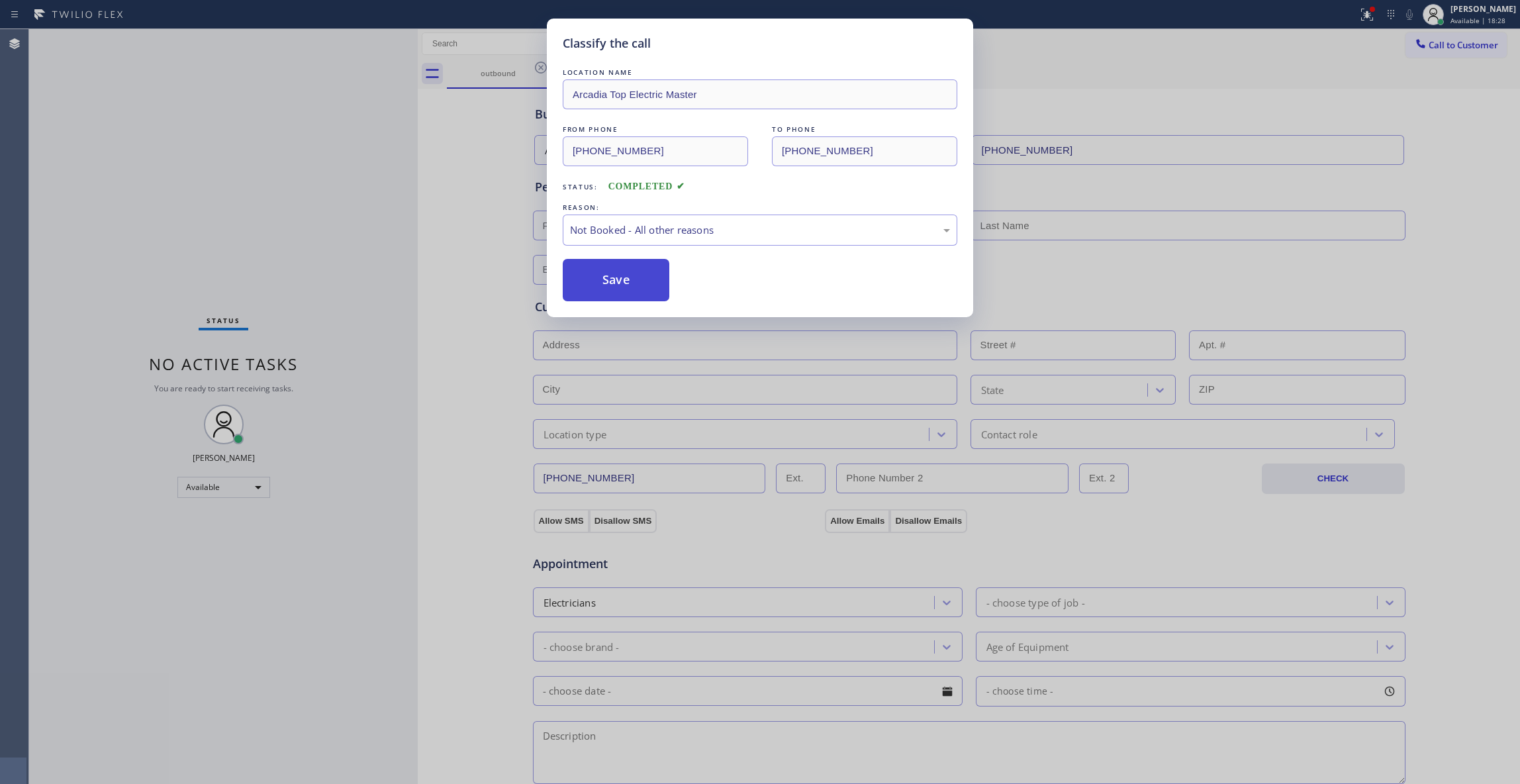
click at [600, 271] on button "Save" at bounding box center [616, 279] width 106 height 42
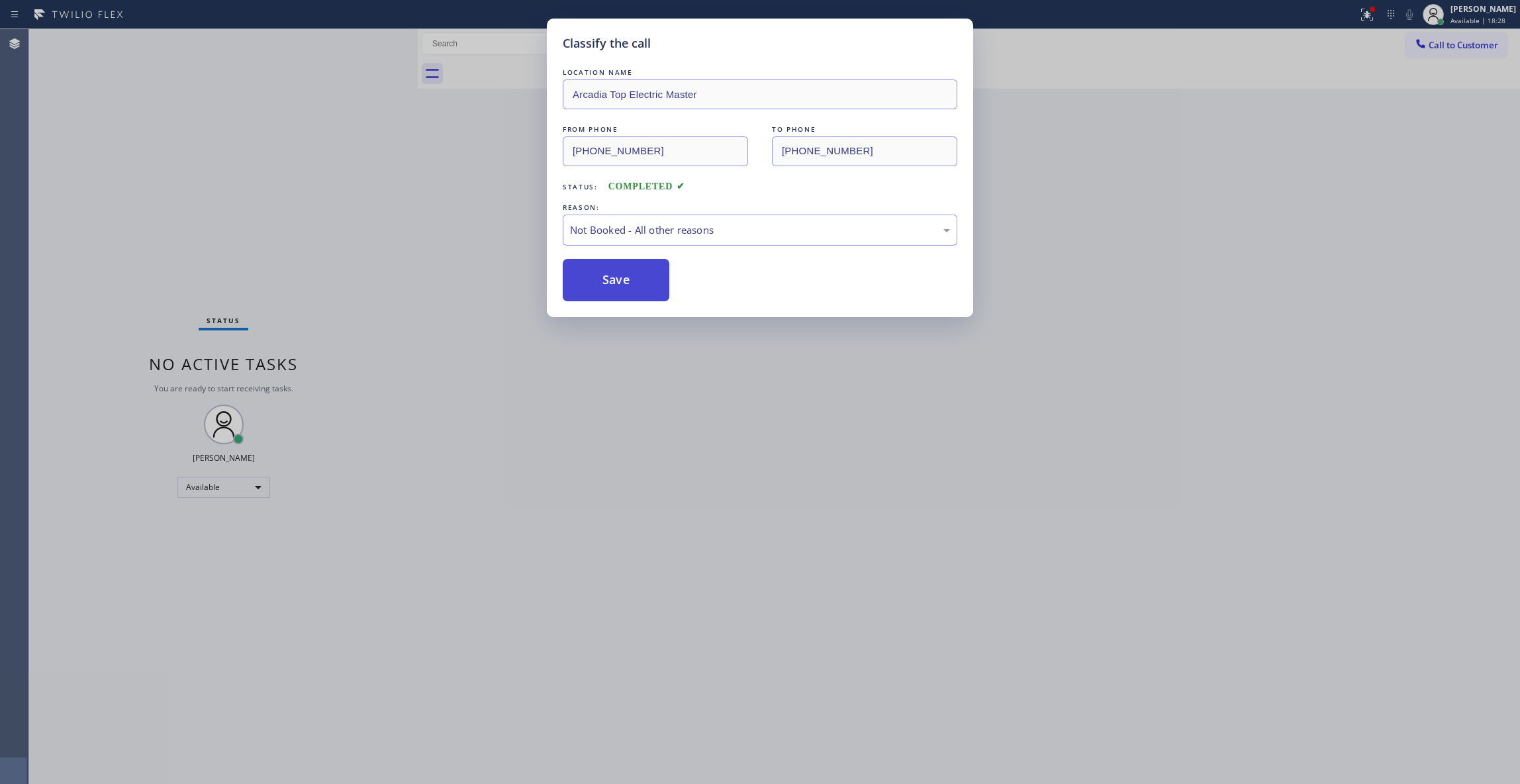
click at [600, 271] on button "Save" at bounding box center [616, 279] width 106 height 42
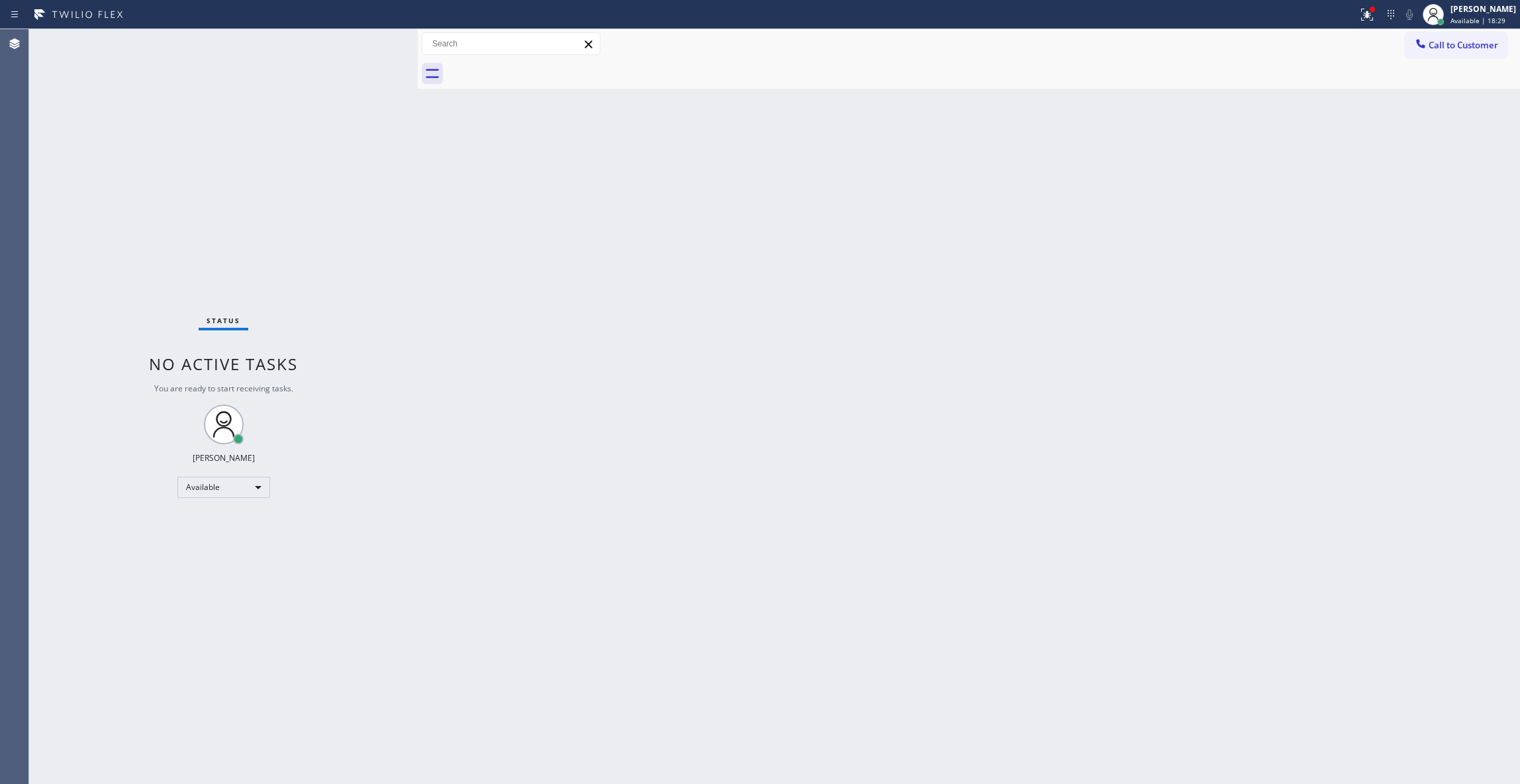
click at [1434, 48] on span "Call to Customer" at bounding box center [1464, 45] width 69 height 12
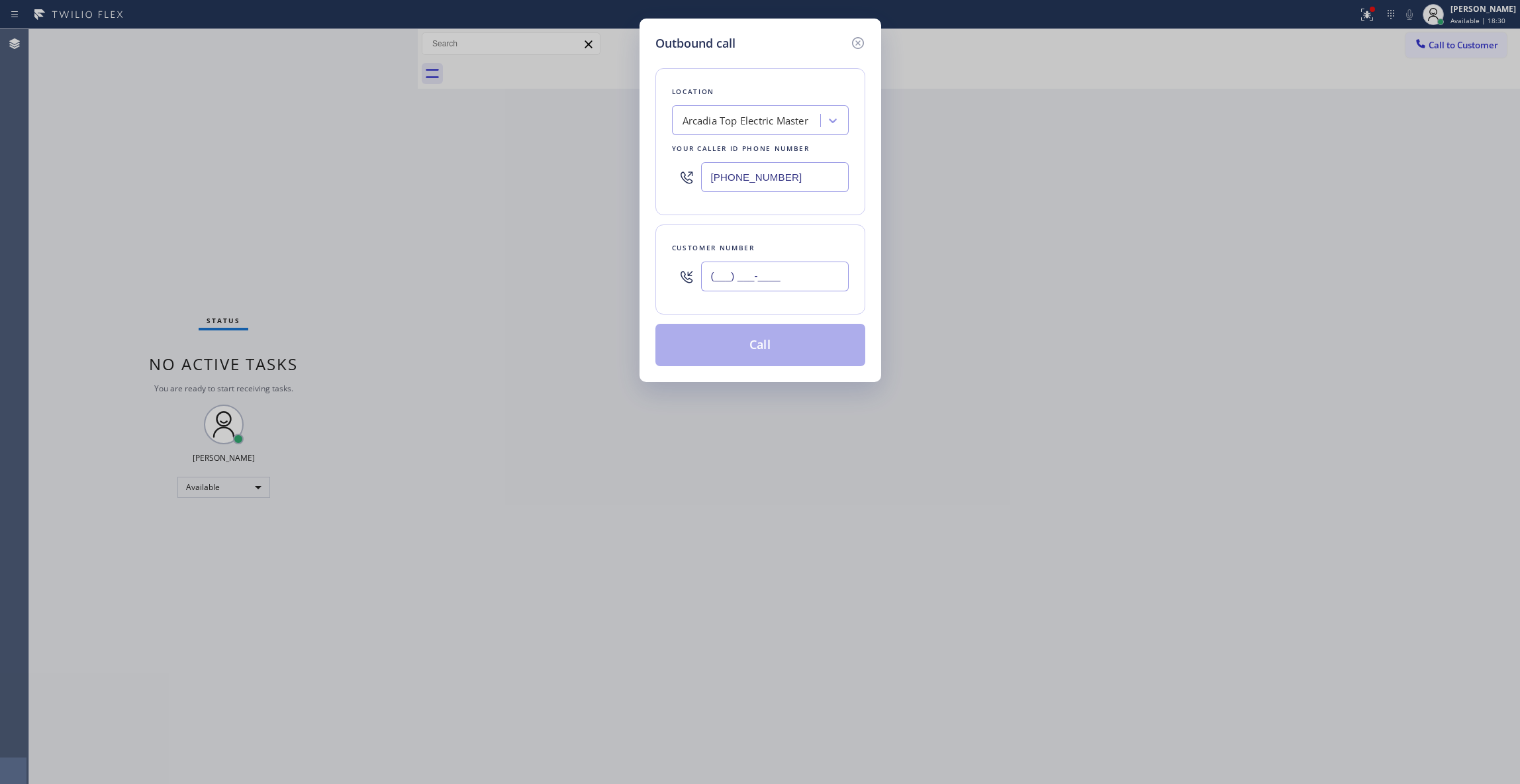
drag, startPoint x: 785, startPoint y: 281, endPoint x: 779, endPoint y: 274, distance: 9.2
click at [784, 279] on input "(___) ___-____" at bounding box center [775, 276] width 148 height 29
paste input "929) 813-6629"
type input "(929) 813-6629"
click at [730, 347] on button "Call" at bounding box center [760, 344] width 210 height 42
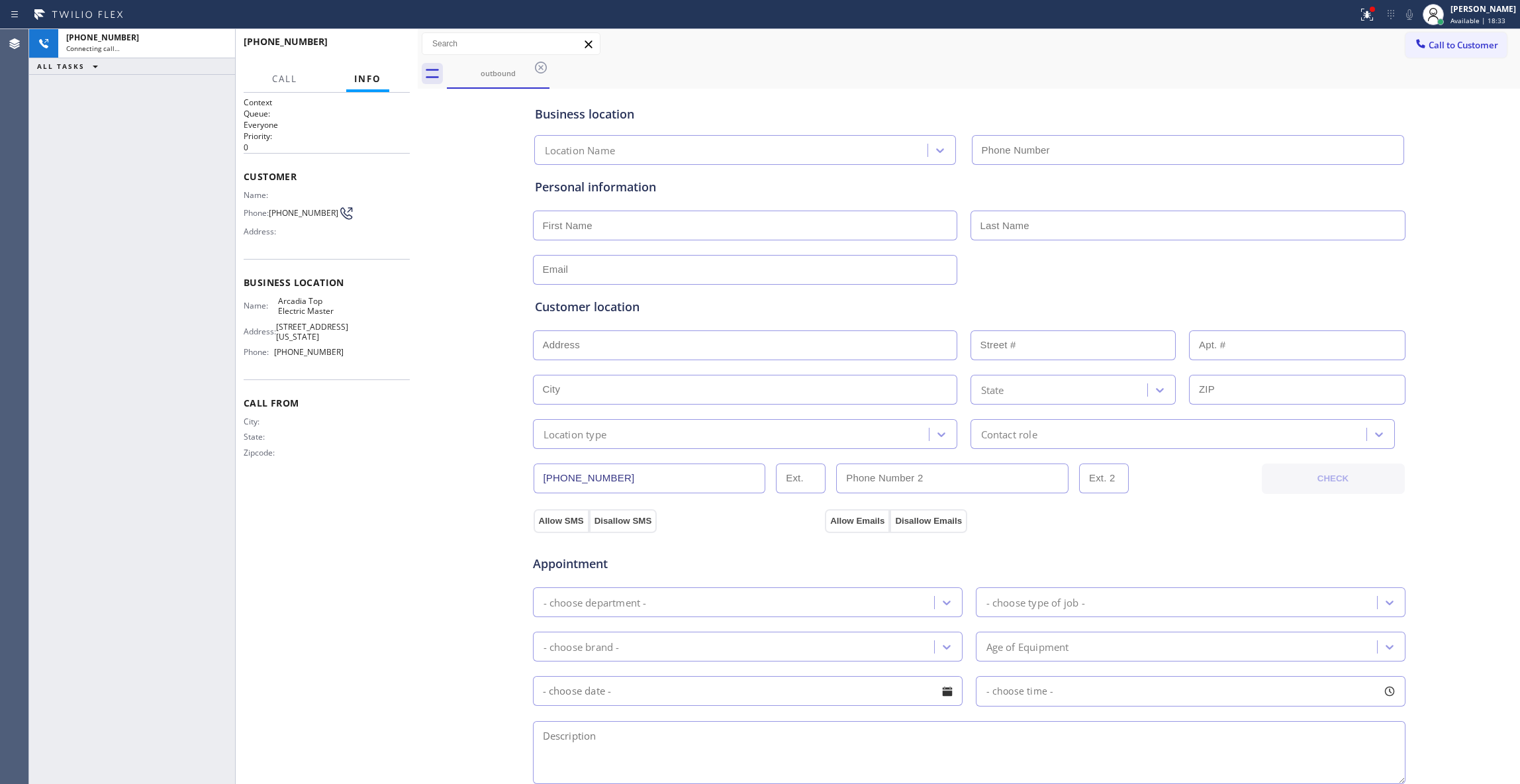
type input "(626) 802-5547"
click at [384, 43] on span "HANG UP" at bounding box center [379, 48] width 41 height 10
click at [385, 41] on button "COMPLETE" at bounding box center [376, 47] width 67 height 18
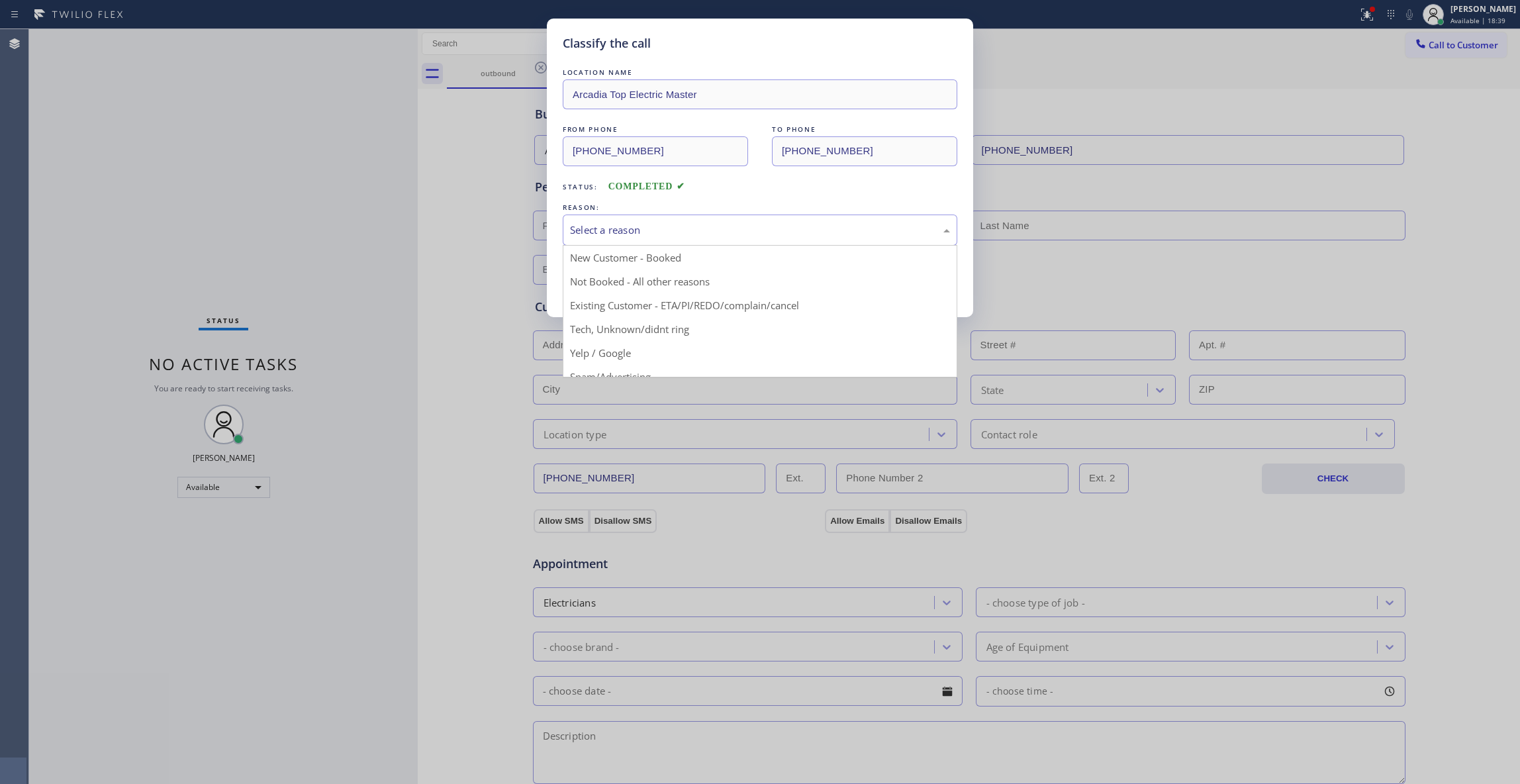
click at [655, 222] on div "Select a reason" at bounding box center [760, 230] width 380 height 16
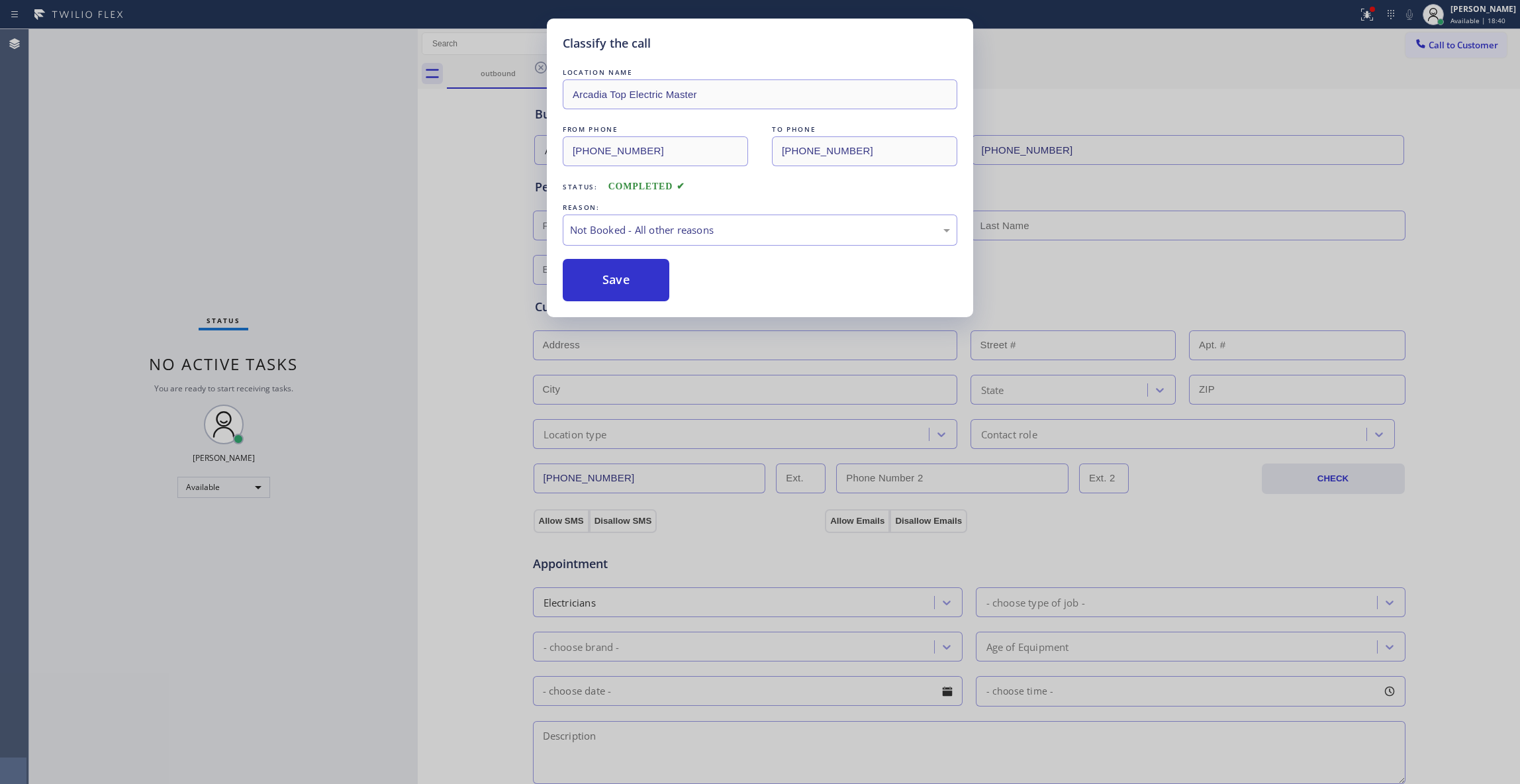
click at [596, 286] on button "Save" at bounding box center [616, 279] width 106 height 42
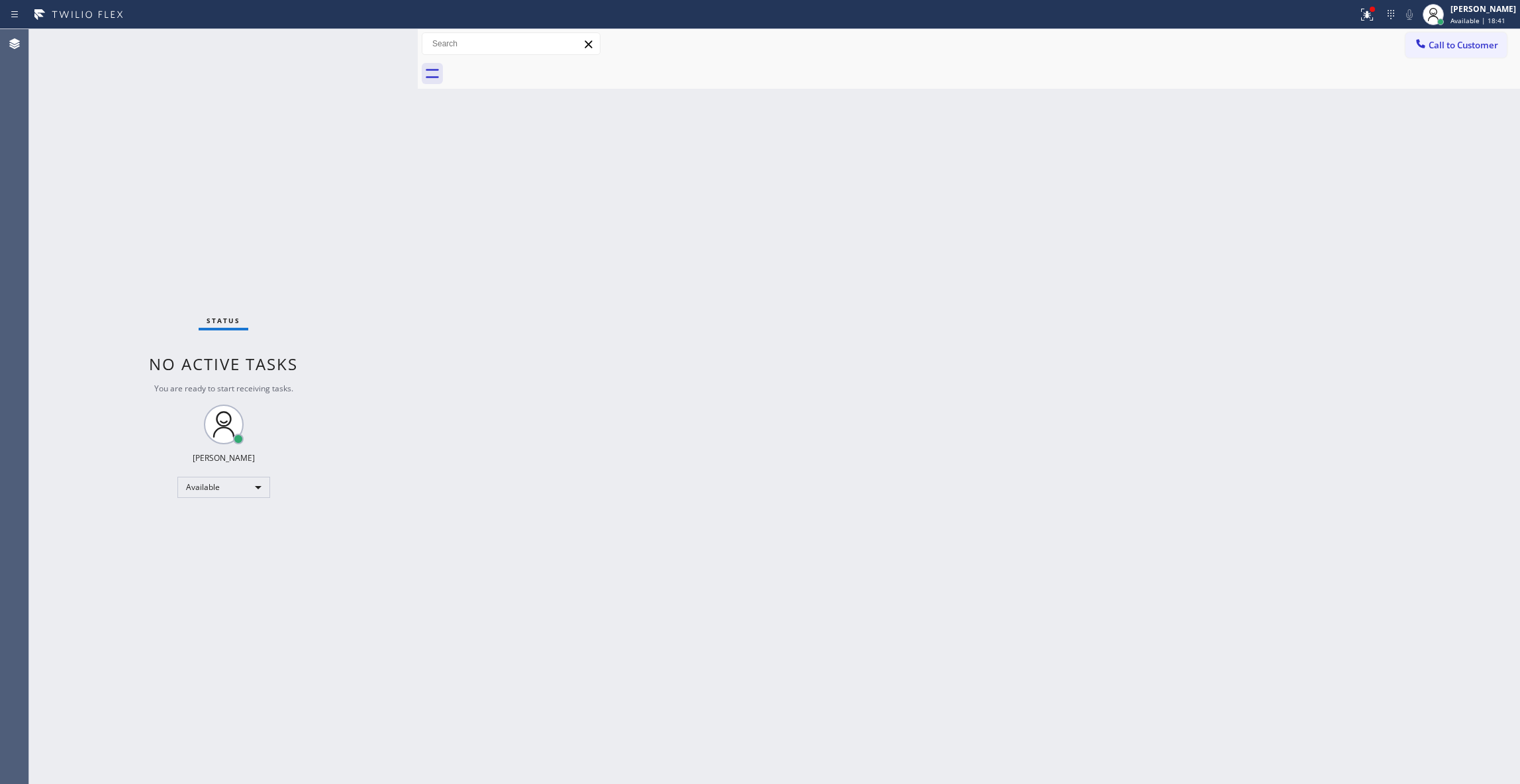
drag, startPoint x: 1466, startPoint y: 43, endPoint x: 965, endPoint y: 135, distance: 509.4
click at [1458, 45] on span "Call to Customer" at bounding box center [1464, 45] width 69 height 12
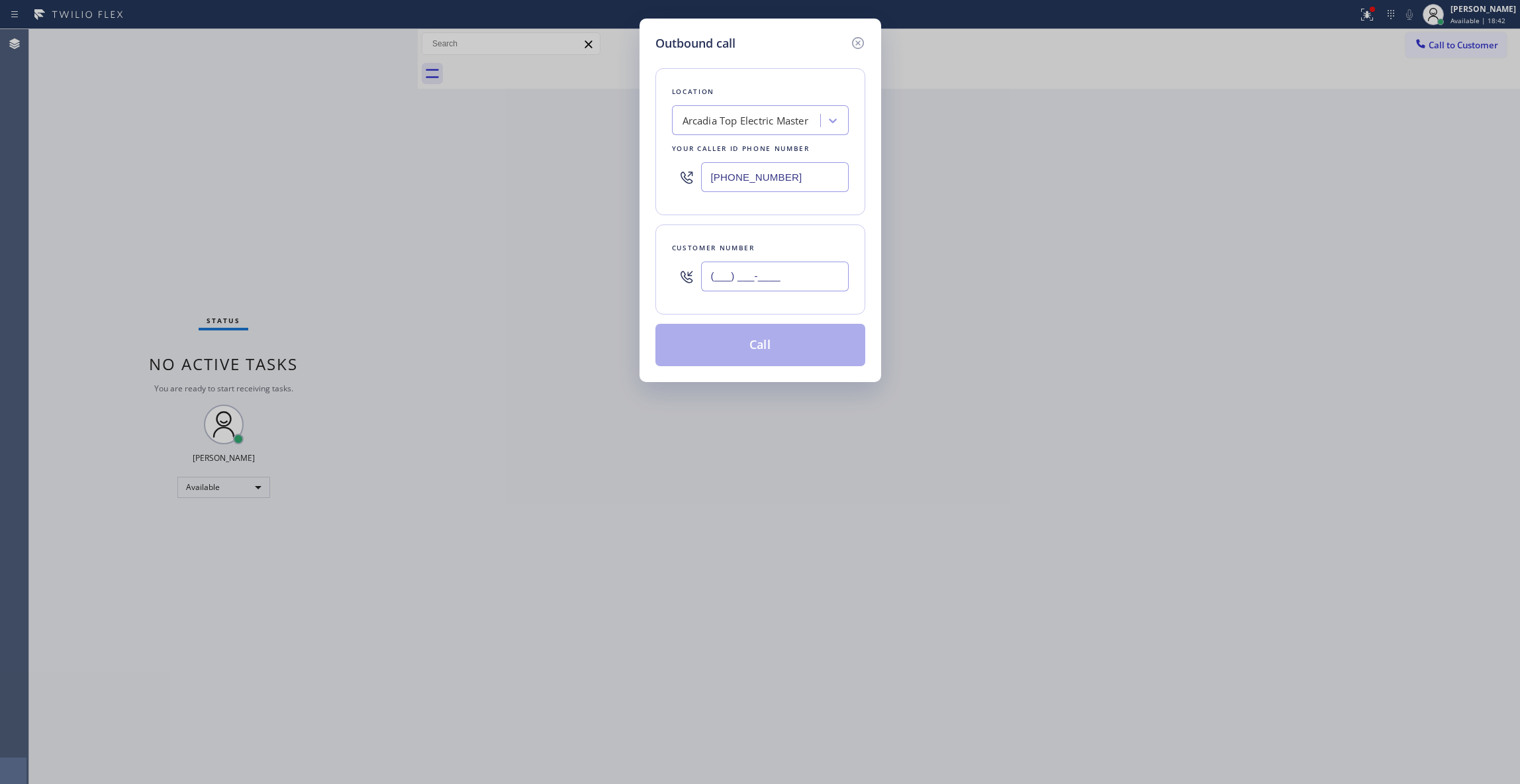
click at [776, 282] on input "(___) ___-____" at bounding box center [775, 276] width 148 height 29
paste input "929) 813-6629"
type input "(929) 813-6629"
click at [767, 344] on button "Call" at bounding box center [760, 344] width 210 height 42
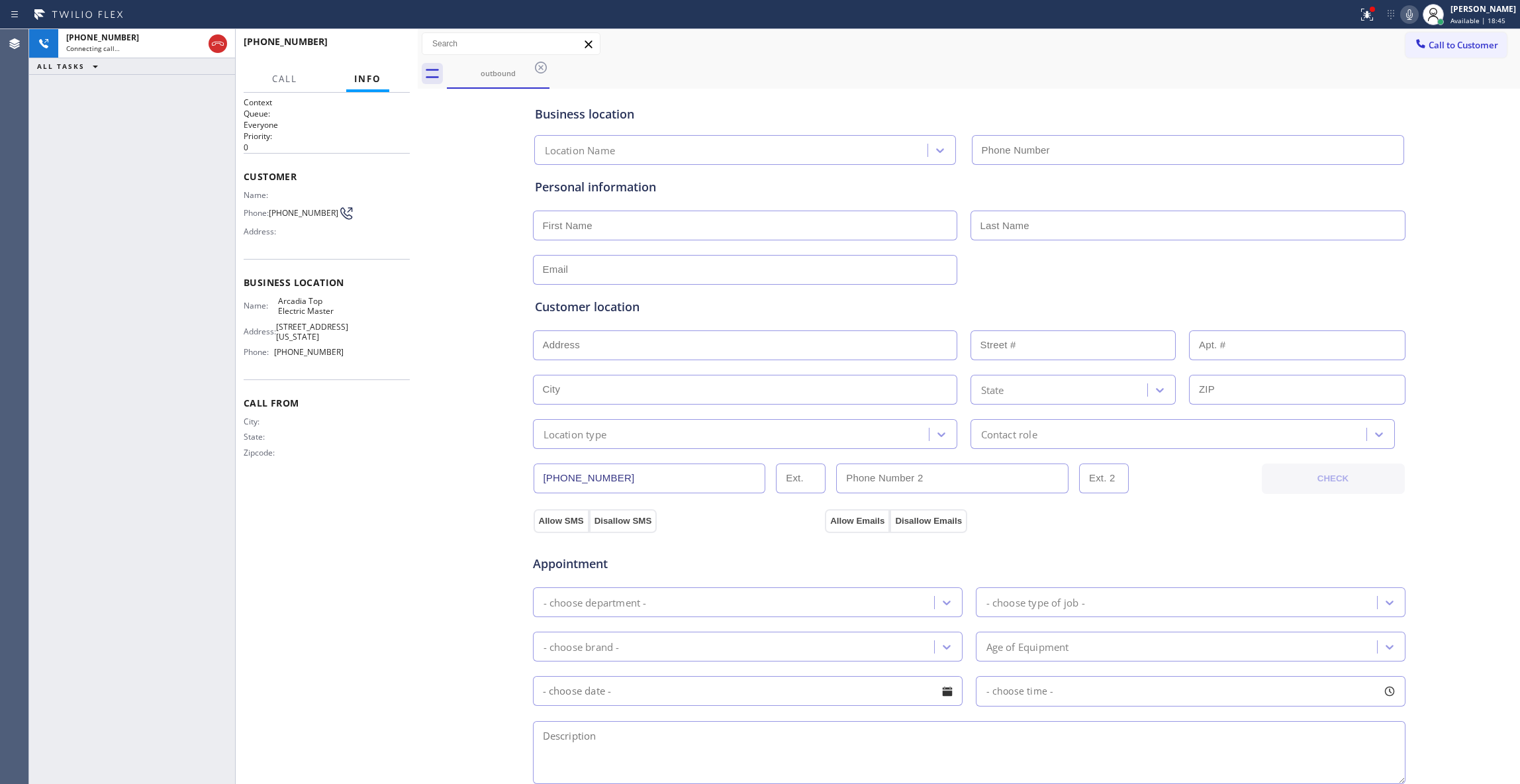
type input "(626) 802-5547"
drag, startPoint x: 214, startPoint y: 45, endPoint x: 274, endPoint y: 44, distance: 60.0
click at [214, 45] on icon at bounding box center [218, 43] width 12 height 4
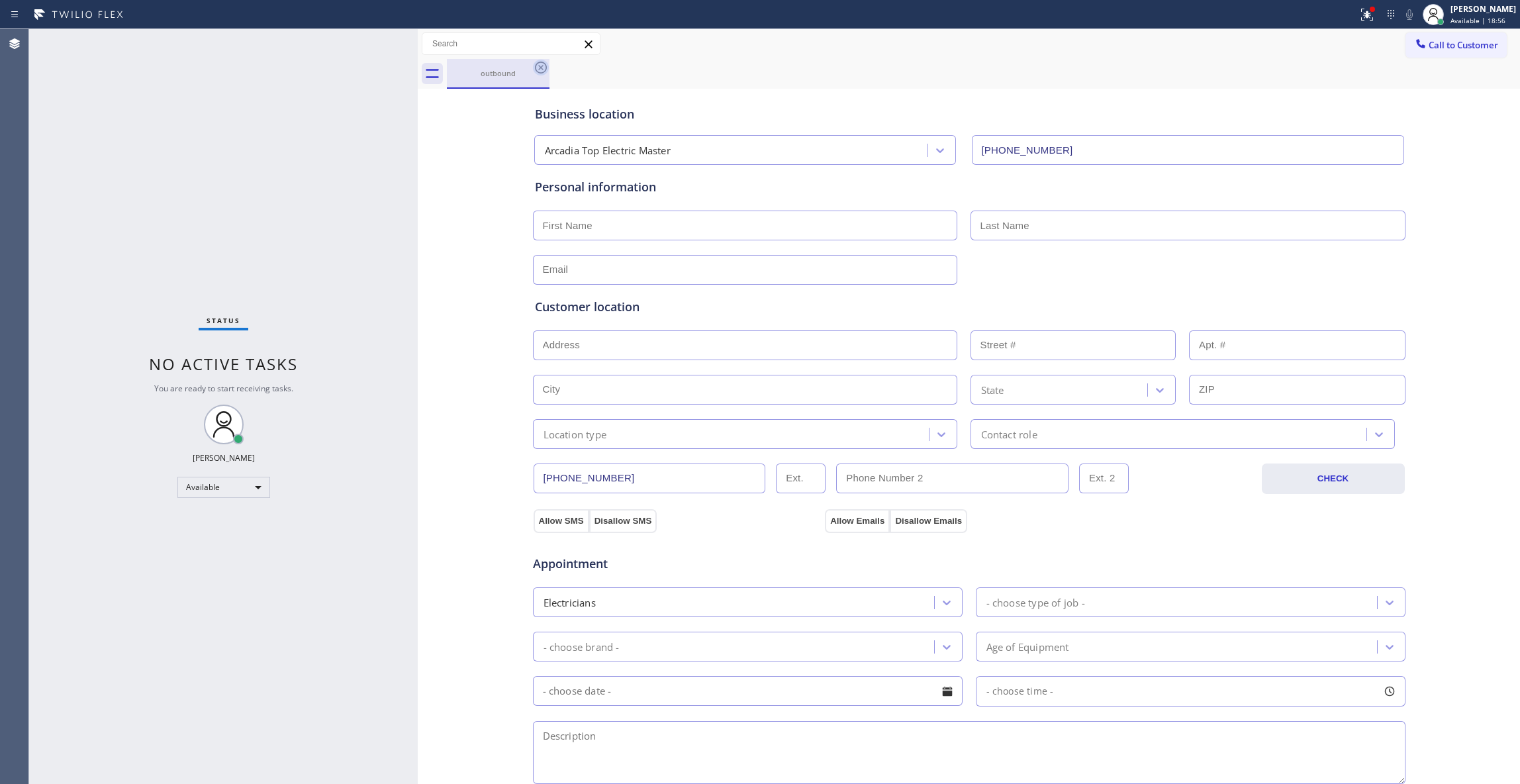
click at [539, 69] on icon at bounding box center [540, 67] width 16 height 16
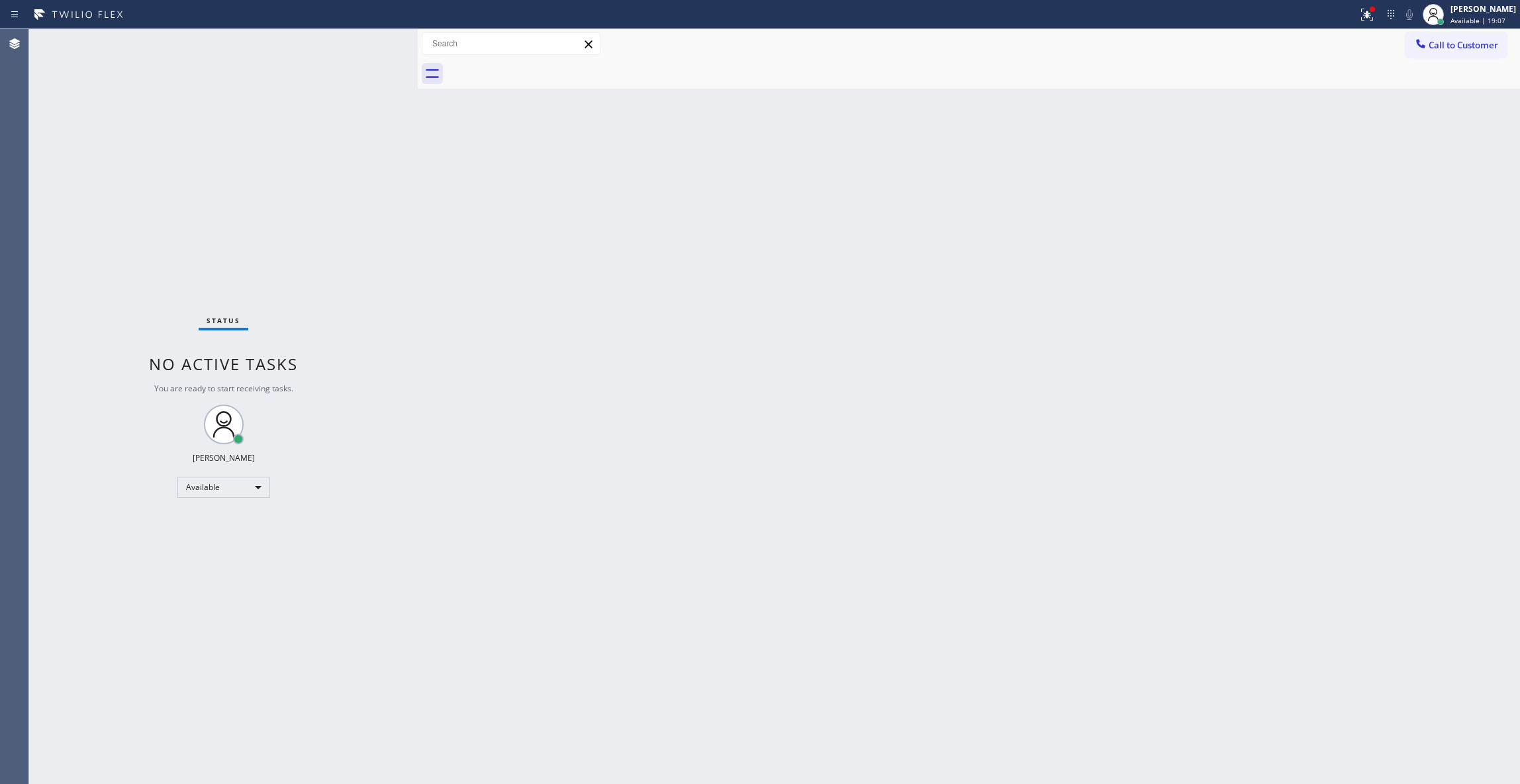
drag, startPoint x: 1036, startPoint y: 294, endPoint x: 1287, endPoint y: 106, distance: 313.6
click at [1051, 276] on div "Back to Dashboard Change Sender ID Customers Technicians Select a contact Outbo…" at bounding box center [968, 406] width 1102 height 755
drag, startPoint x: 1452, startPoint y: 50, endPoint x: 1430, endPoint y: 51, distance: 22.0
click at [1450, 50] on span "Call to Customer" at bounding box center [1464, 45] width 69 height 12
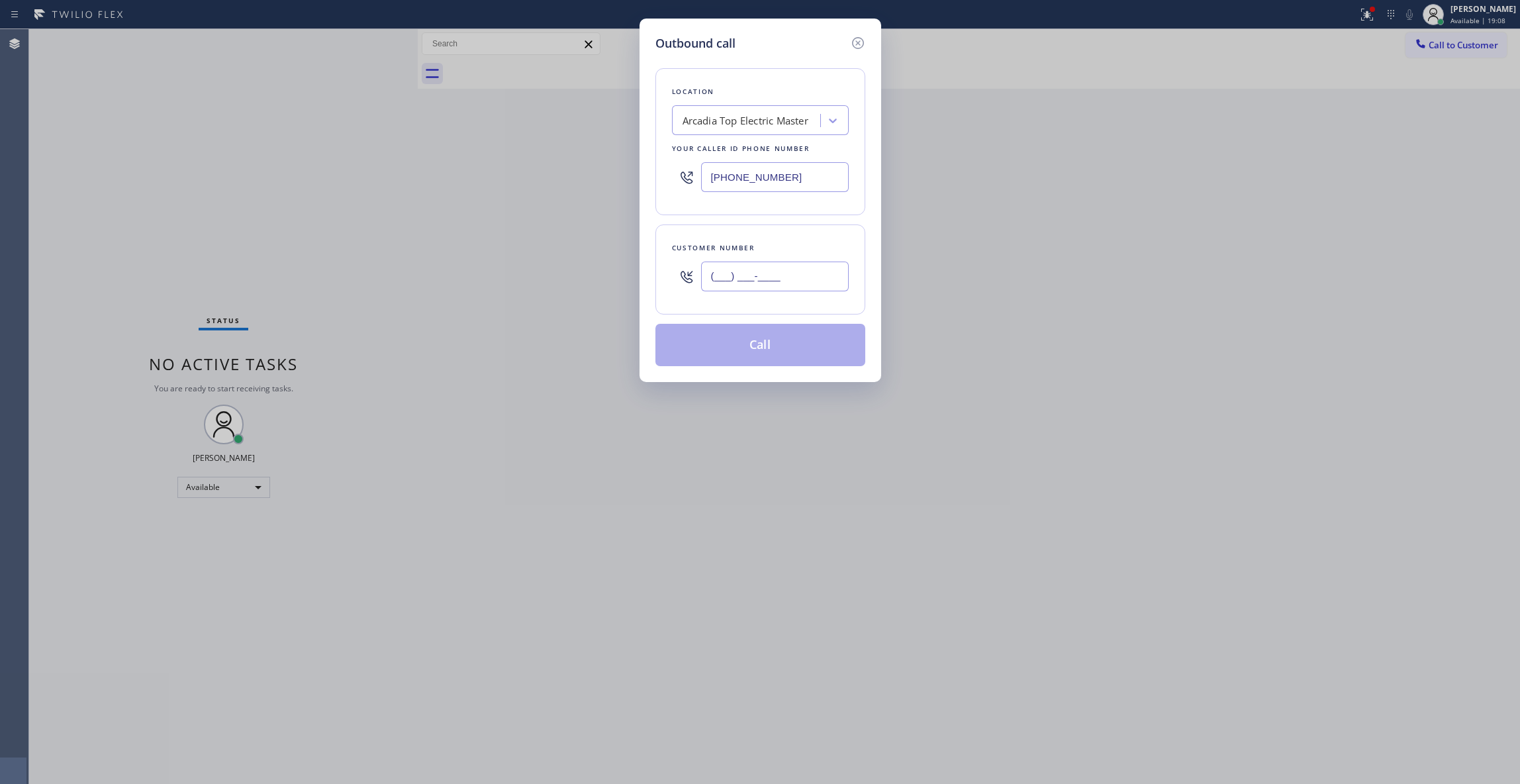
click at [802, 263] on input "(___) ___-____" at bounding box center [775, 276] width 148 height 29
paste input "518) 421-4768"
type input "(518) 421-4768"
paste input "332) 456-0495"
drag, startPoint x: 803, startPoint y: 177, endPoint x: 213, endPoint y: 194, distance: 590.2
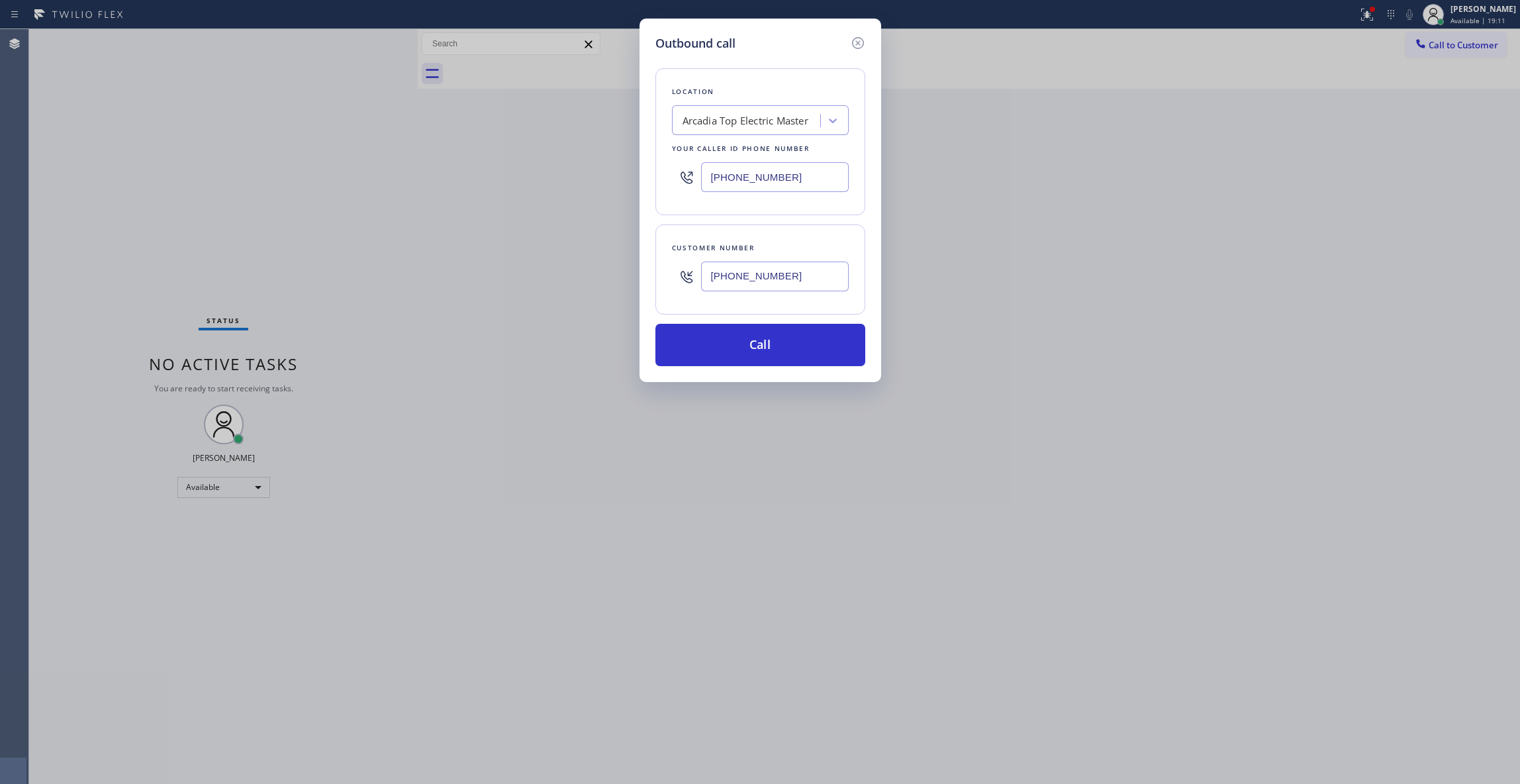
click at [213, 194] on div "Outbound call Location Arcadia Top Electric Master Your caller id phone number …" at bounding box center [760, 392] width 1520 height 784
type input "(332) 456-0495"
click at [518, 276] on div "Outbound call Location GE Monogram Inc Repair New York Your caller id phone num…" at bounding box center [760, 392] width 1520 height 784
click at [750, 355] on button "Call" at bounding box center [760, 344] width 210 height 42
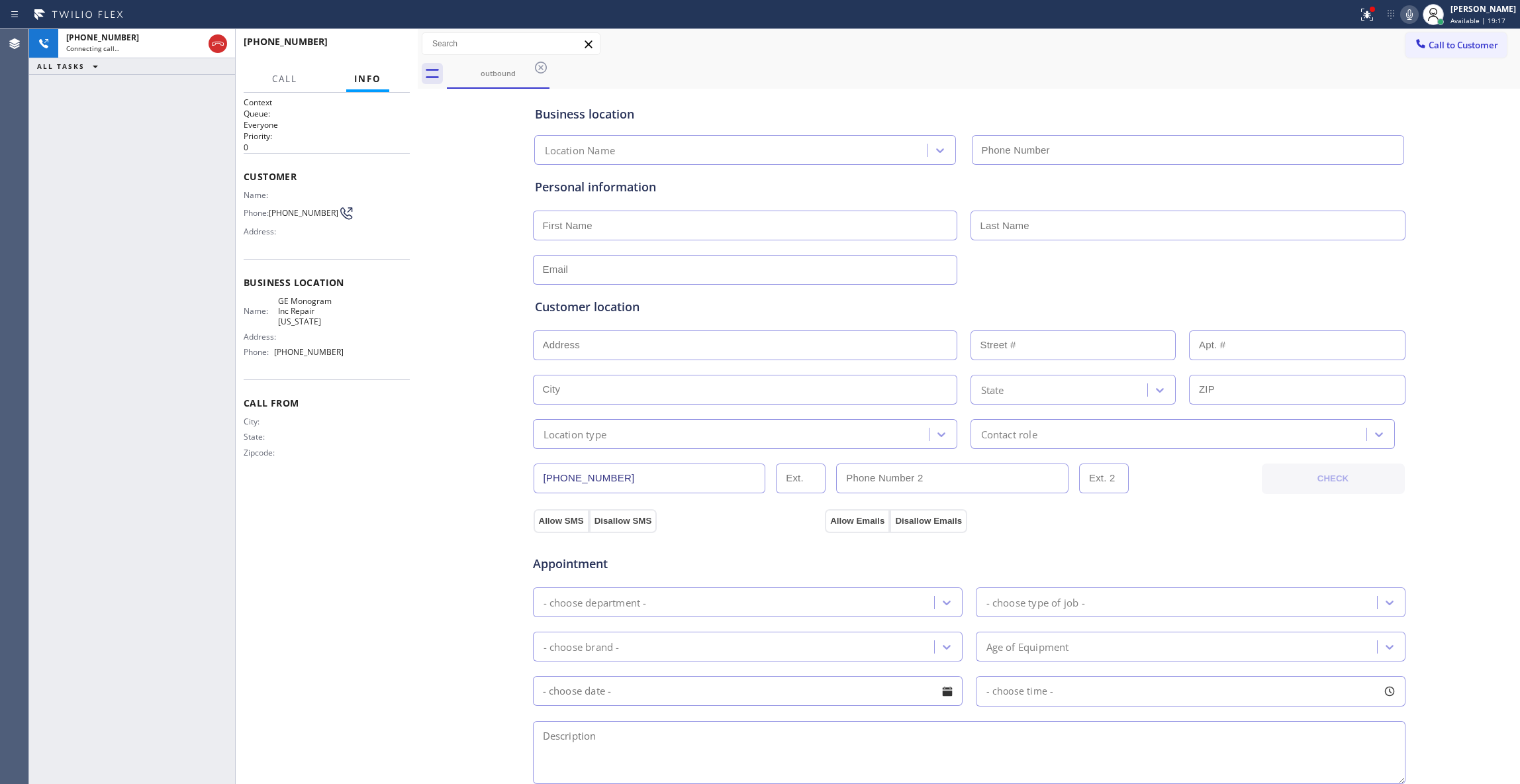
type input "(332) 456-0495"
click at [366, 49] on span "HANG UP" at bounding box center [379, 48] width 41 height 10
click at [367, 49] on span "COMPLETE" at bounding box center [376, 48] width 46 height 10
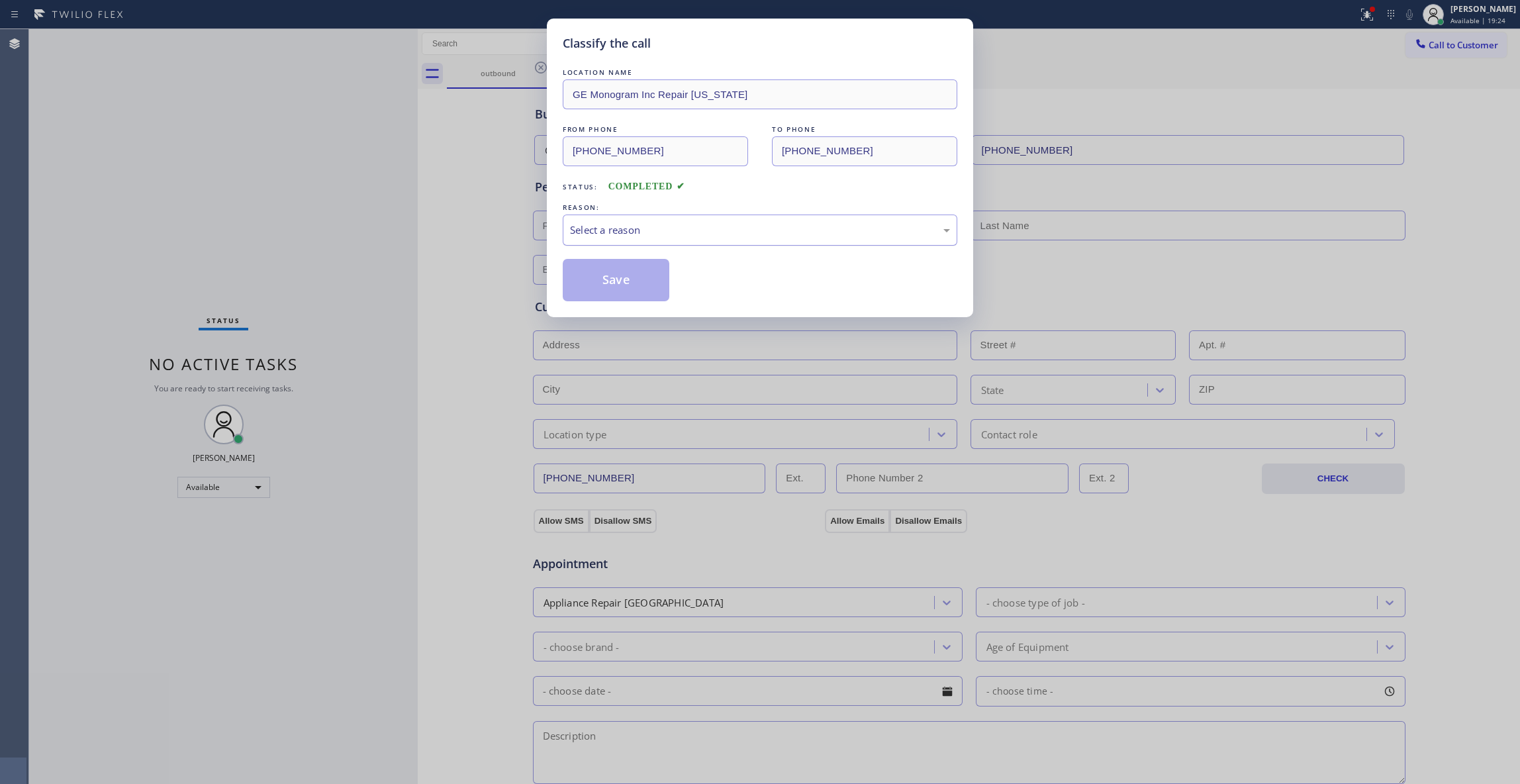
click at [608, 221] on div "Select a reason" at bounding box center [760, 230] width 394 height 31
click at [606, 279] on button "Save" at bounding box center [616, 279] width 106 height 42
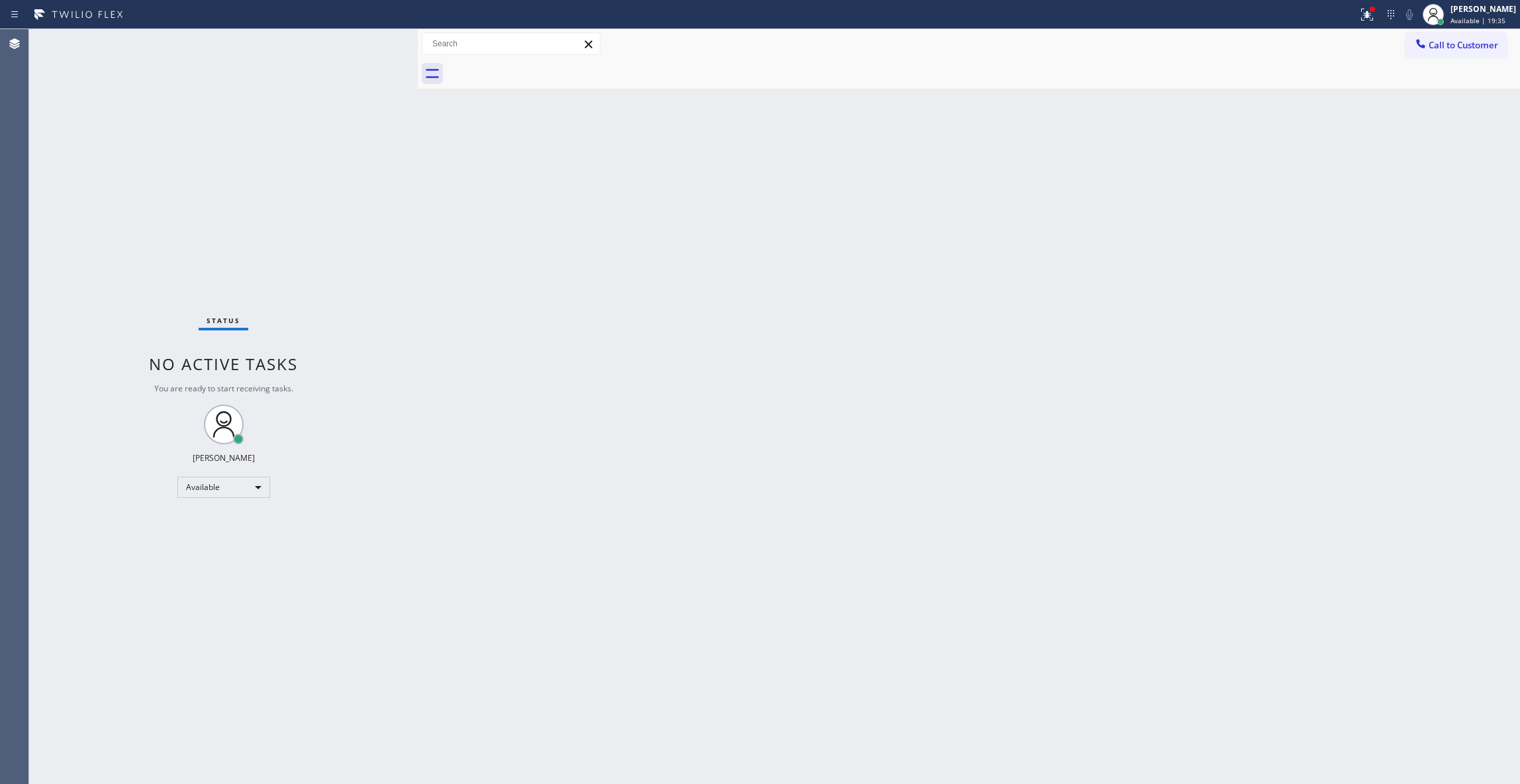
drag, startPoint x: 1151, startPoint y: 265, endPoint x: 1516, endPoint y: 120, distance: 392.7
click at [1172, 247] on div "Back to Dashboard Change Sender ID Customers Technicians Select a contact Outbo…" at bounding box center [968, 406] width 1102 height 755
drag, startPoint x: 1472, startPoint y: 59, endPoint x: 1430, endPoint y: 54, distance: 42.3
click at [1471, 57] on div "Call to Customer Outbound call Location GE Monogram Inc Repair New York Your ca…" at bounding box center [968, 59] width 1102 height 60
click at [1429, 41] on span "Call to Customer" at bounding box center [1464, 45] width 69 height 12
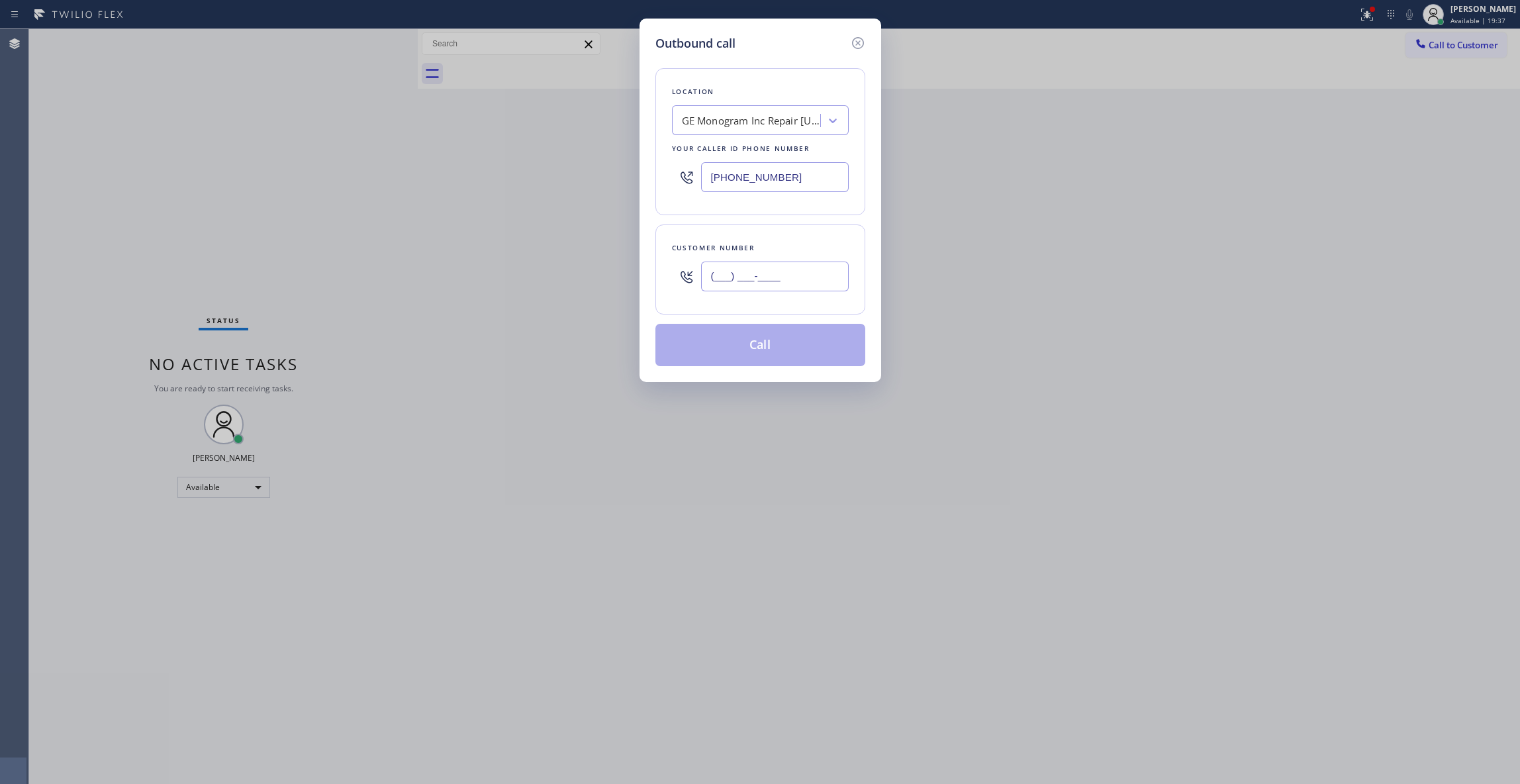
click at [758, 281] on input "(___) ___-____" at bounding box center [775, 276] width 148 height 29
paste input "415) 827-1256"
type input "(415) 827-1256"
paste input "60) 205-1831"
drag, startPoint x: 822, startPoint y: 183, endPoint x: 438, endPoint y: 160, distance: 384.7
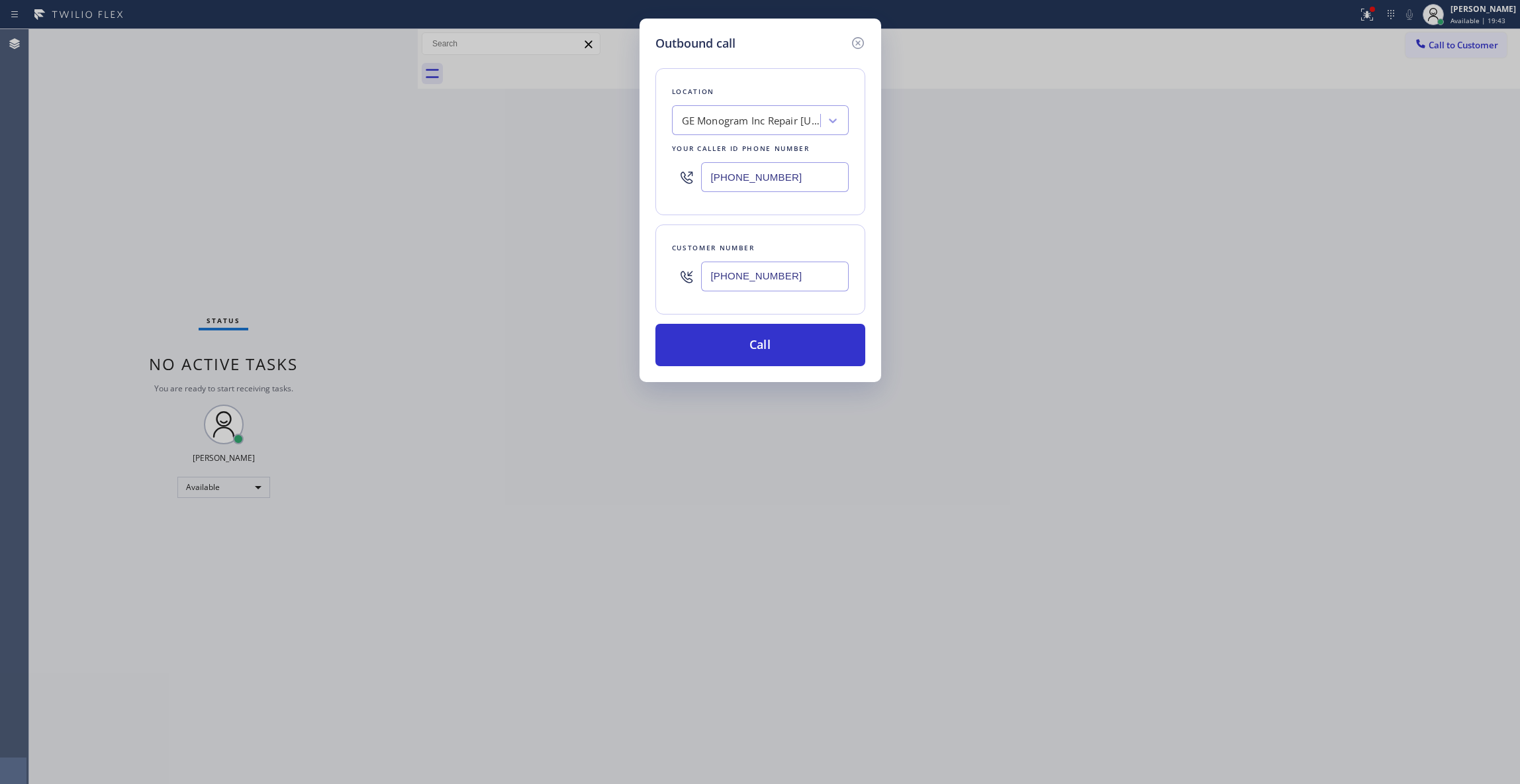
click at [438, 160] on div "Outbound call Location GE Monogram Inc Repair New York Your caller id phone num…" at bounding box center [760, 392] width 1520 height 784
type input "(360) 205-1831"
drag, startPoint x: 694, startPoint y: 273, endPoint x: 670, endPoint y: 273, distance: 24.0
click at [670, 273] on div "Customer number (415) 827-1256" at bounding box center [760, 270] width 210 height 90
click at [745, 340] on button "Call" at bounding box center [760, 344] width 210 height 42
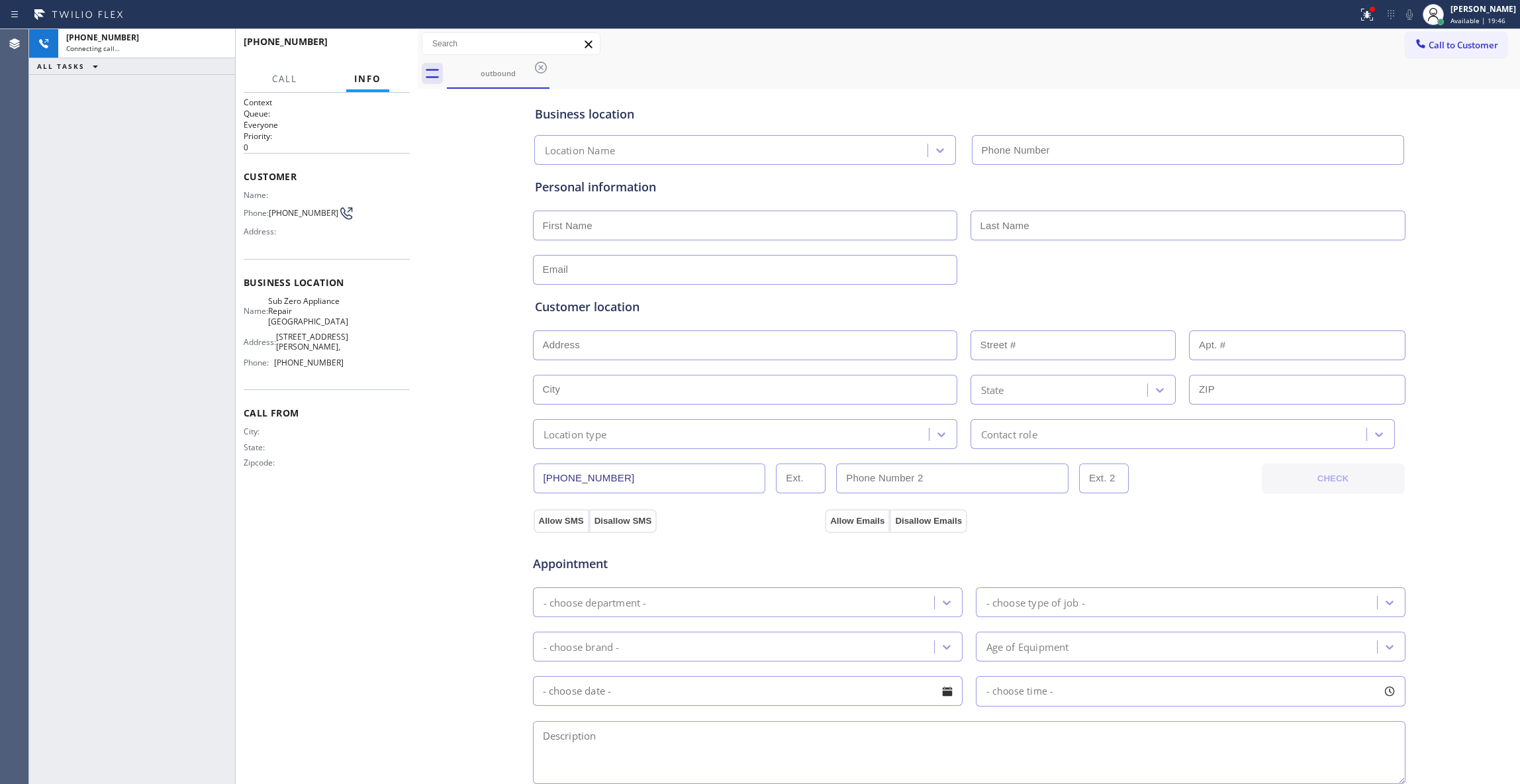
type input "(360) 205-1831"
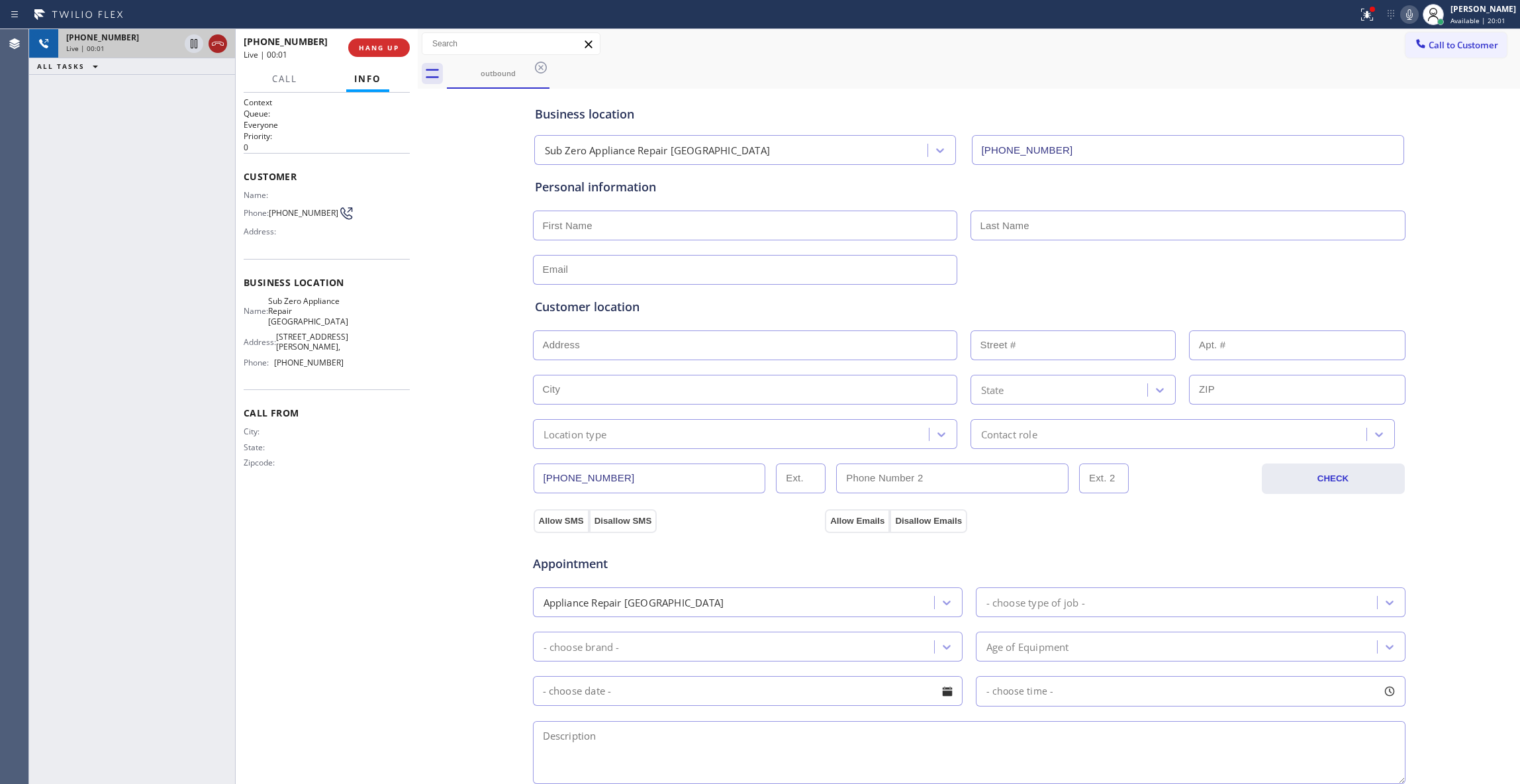
click at [216, 35] on icon at bounding box center [218, 43] width 16 height 16
click at [393, 43] on span "COMPLETE" at bounding box center [376, 48] width 46 height 10
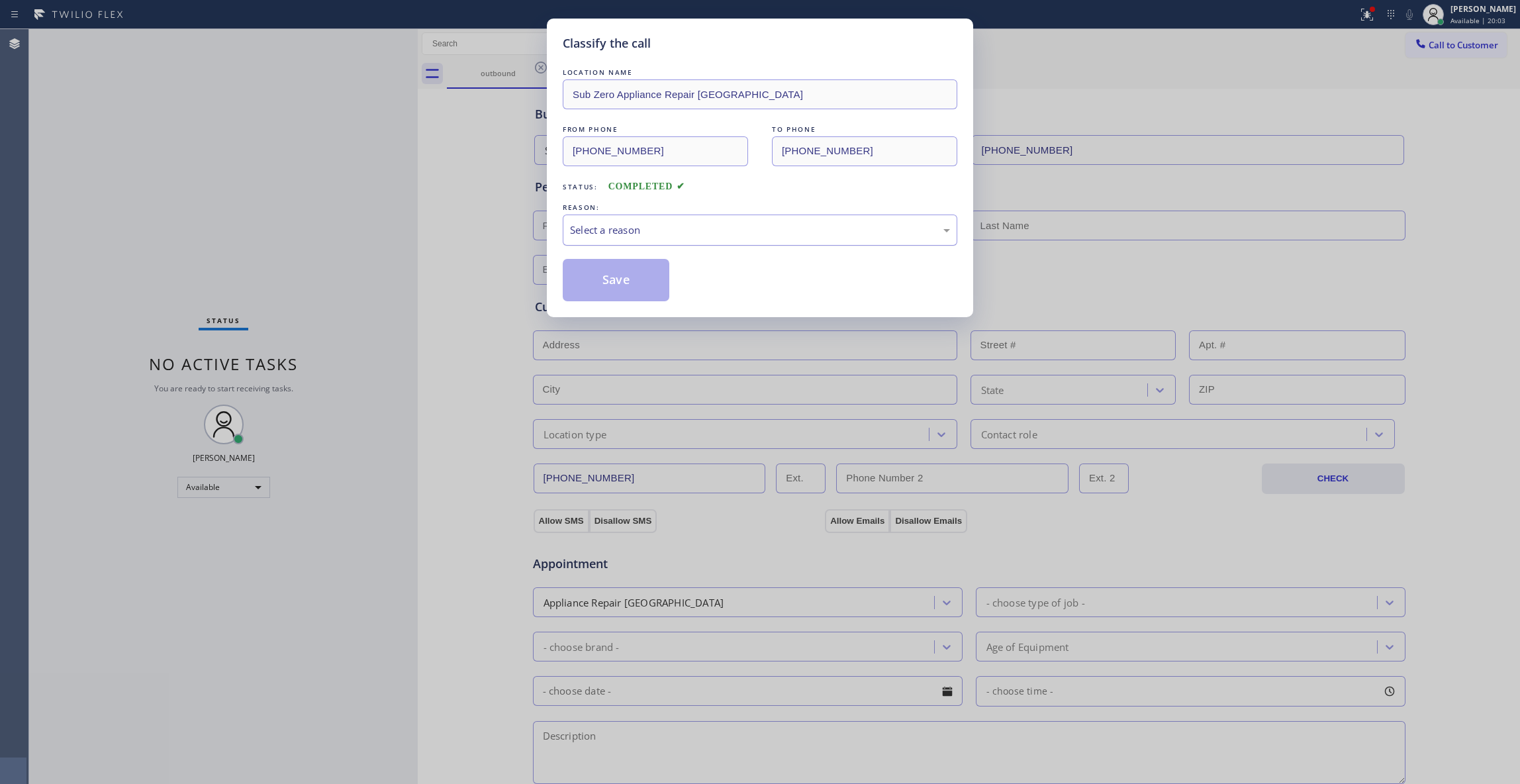
click at [634, 225] on div "Select a reason" at bounding box center [760, 230] width 380 height 16
click at [621, 284] on button "Save" at bounding box center [616, 279] width 106 height 42
drag, startPoint x: 621, startPoint y: 284, endPoint x: 354, endPoint y: 318, distance: 269.2
click at [615, 284] on button "Save" at bounding box center [616, 279] width 106 height 42
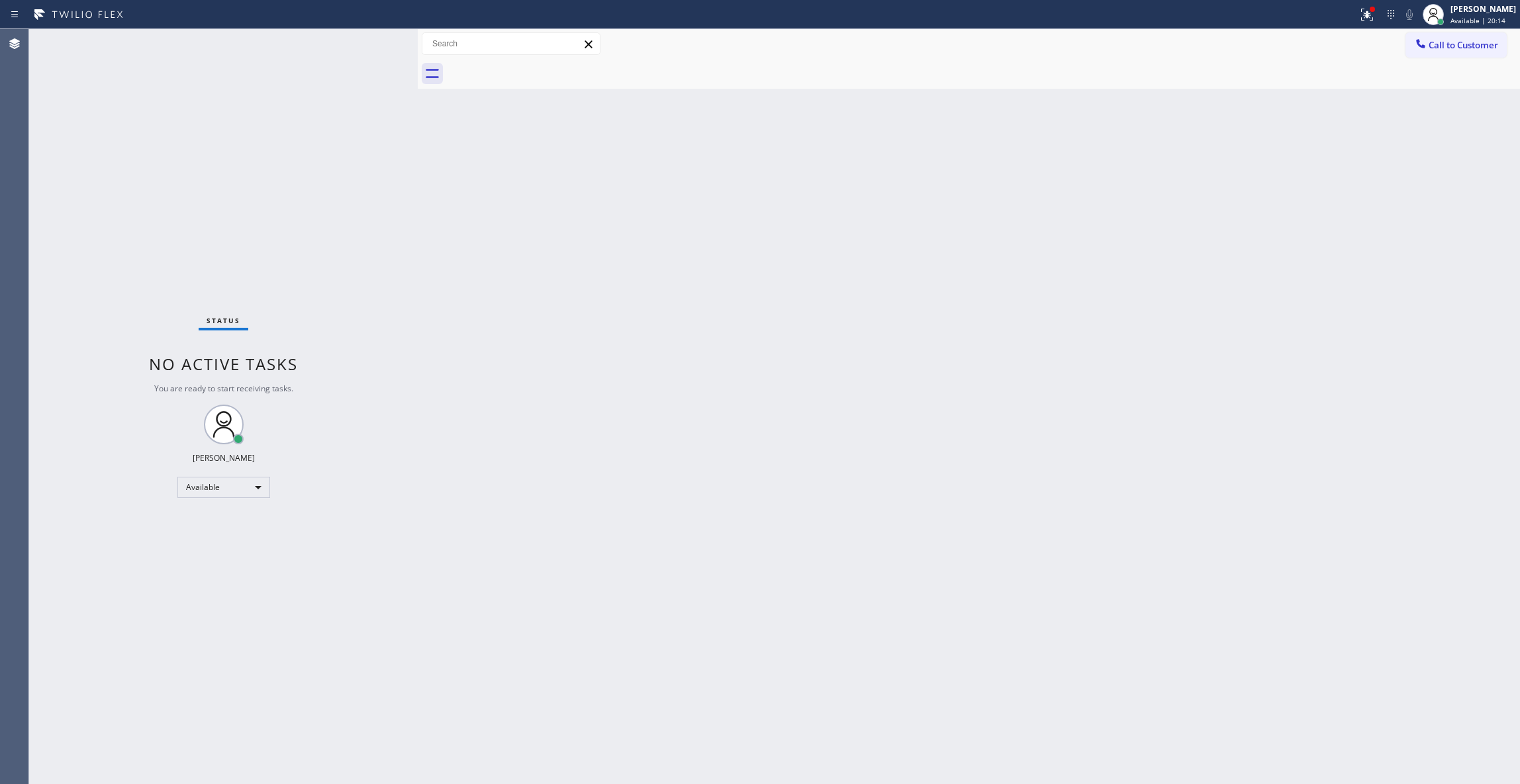
click at [1135, 322] on div "Back to Dashboard Change Sender ID Customers Technicians Select a contact Outbo…" at bounding box center [968, 406] width 1102 height 755
drag, startPoint x: 1450, startPoint y: 42, endPoint x: 1401, endPoint y: 70, distance: 56.4
click at [1452, 42] on span "Call to Customer" at bounding box center [1464, 45] width 69 height 12
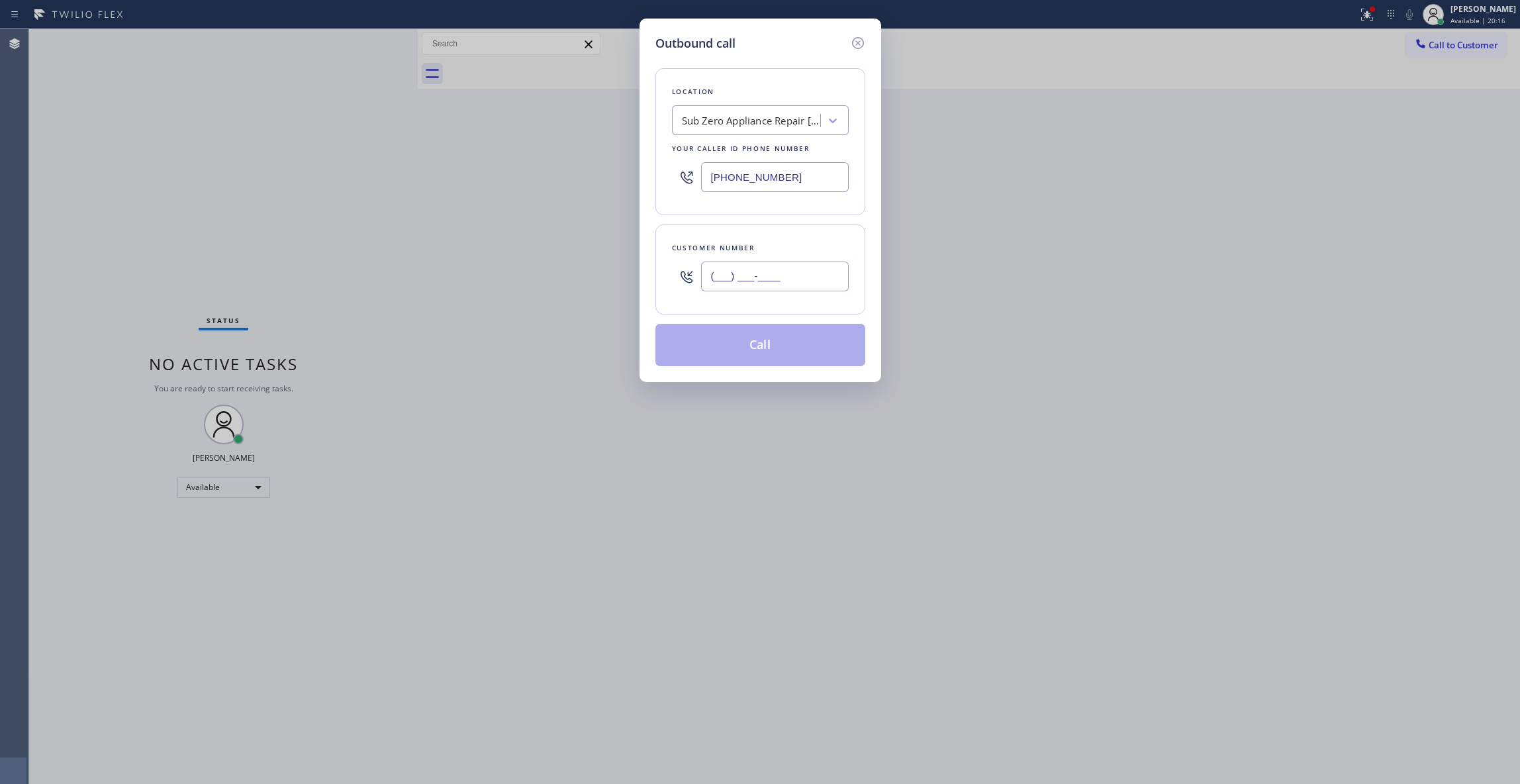
click at [765, 273] on input "(___) ___-____" at bounding box center [775, 276] width 148 height 29
paste input "905) 267-1222"
type input "(905) 267-1222"
drag, startPoint x: 773, startPoint y: 180, endPoint x: 355, endPoint y: 180, distance: 418.0
click at [355, 180] on div "Outbound call Location Sub Zero Appliance Repair Bellingham Your caller id phon…" at bounding box center [760, 392] width 1520 height 784
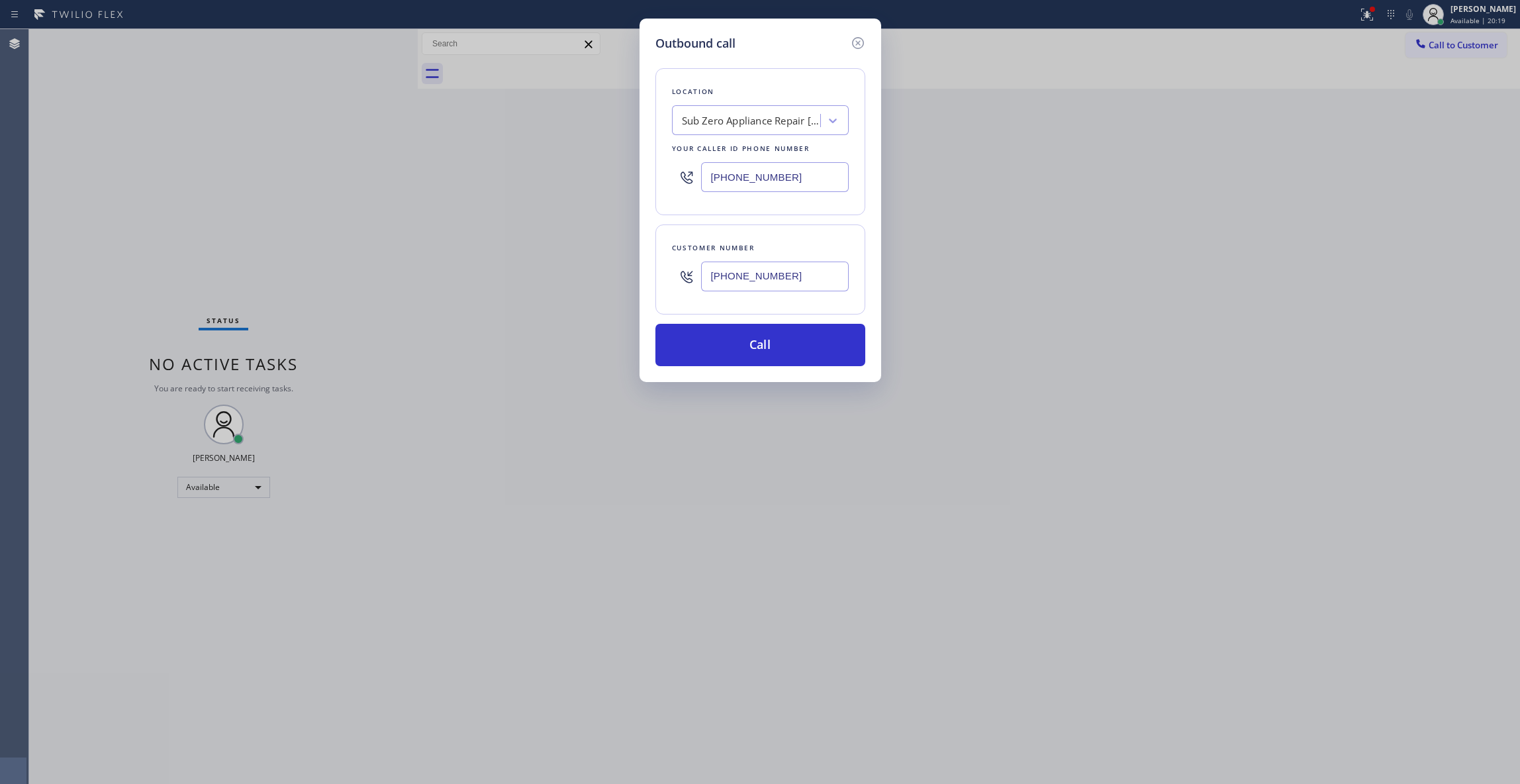
paste input "818) 721-8563"
type input "(818) 721-8563"
drag, startPoint x: 790, startPoint y: 281, endPoint x: 508, endPoint y: 265, distance: 282.5
click at [508, 265] on div "Outbound call Location Allegiant Air Duct Your caller id phone number (818) 721…" at bounding box center [760, 392] width 1520 height 784
click at [788, 347] on button "Call" at bounding box center [760, 344] width 210 height 42
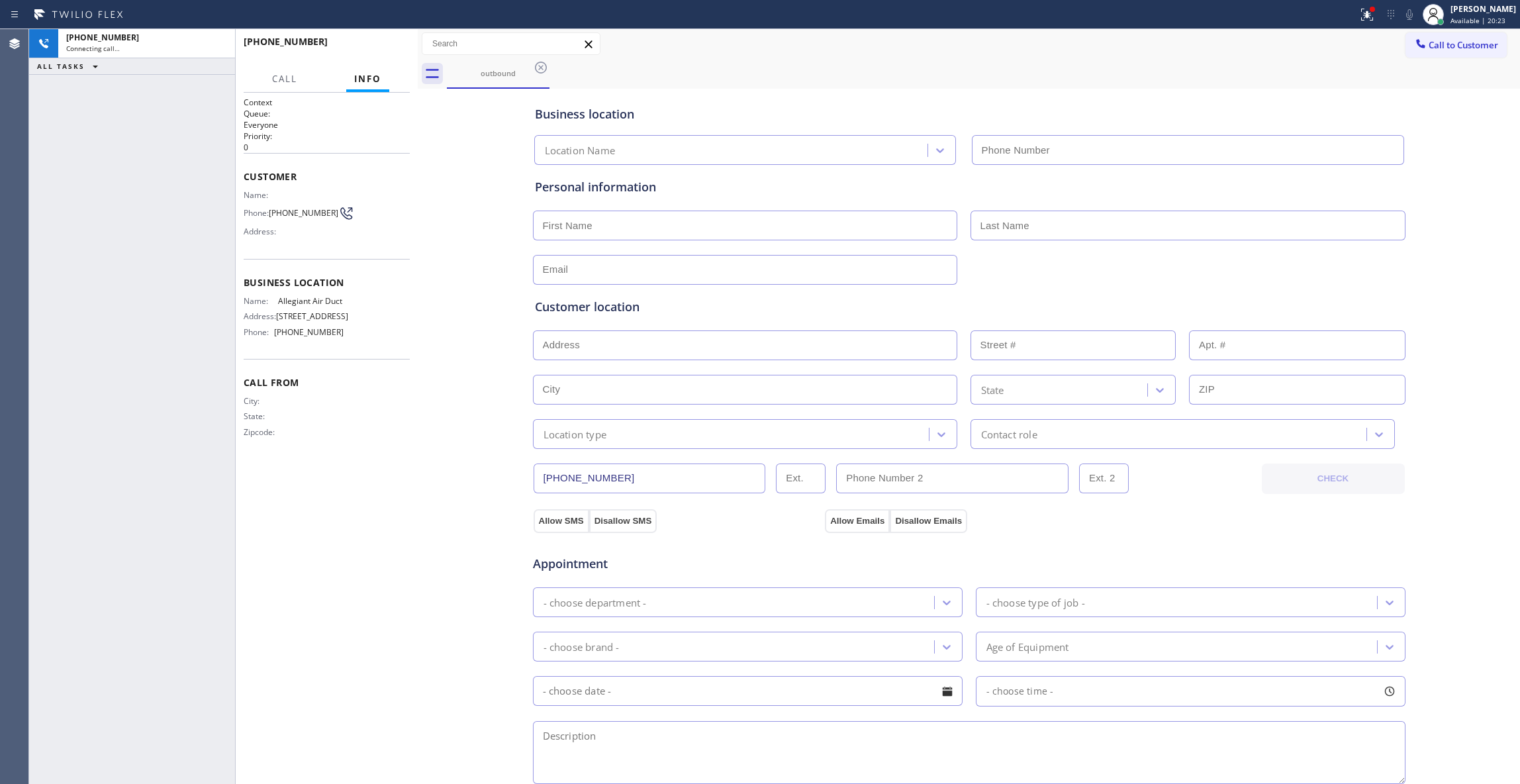
type input "(818) 721-8563"
click at [218, 48] on icon at bounding box center [218, 43] width 16 height 16
click at [376, 45] on span "HANG UP" at bounding box center [379, 48] width 41 height 10
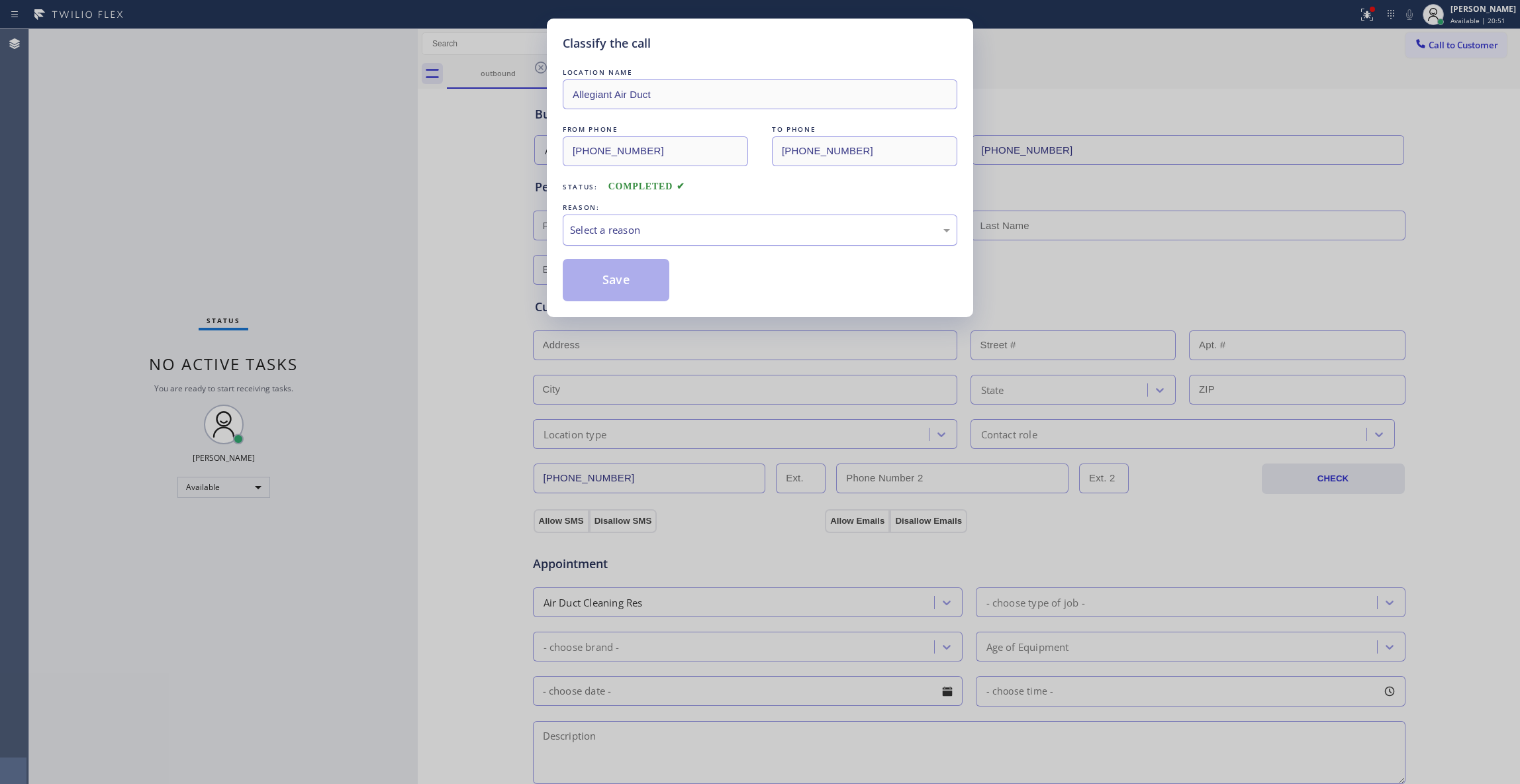
click at [674, 228] on div "Select a reason" at bounding box center [760, 230] width 380 height 16
click at [607, 284] on button "Save" at bounding box center [616, 279] width 106 height 42
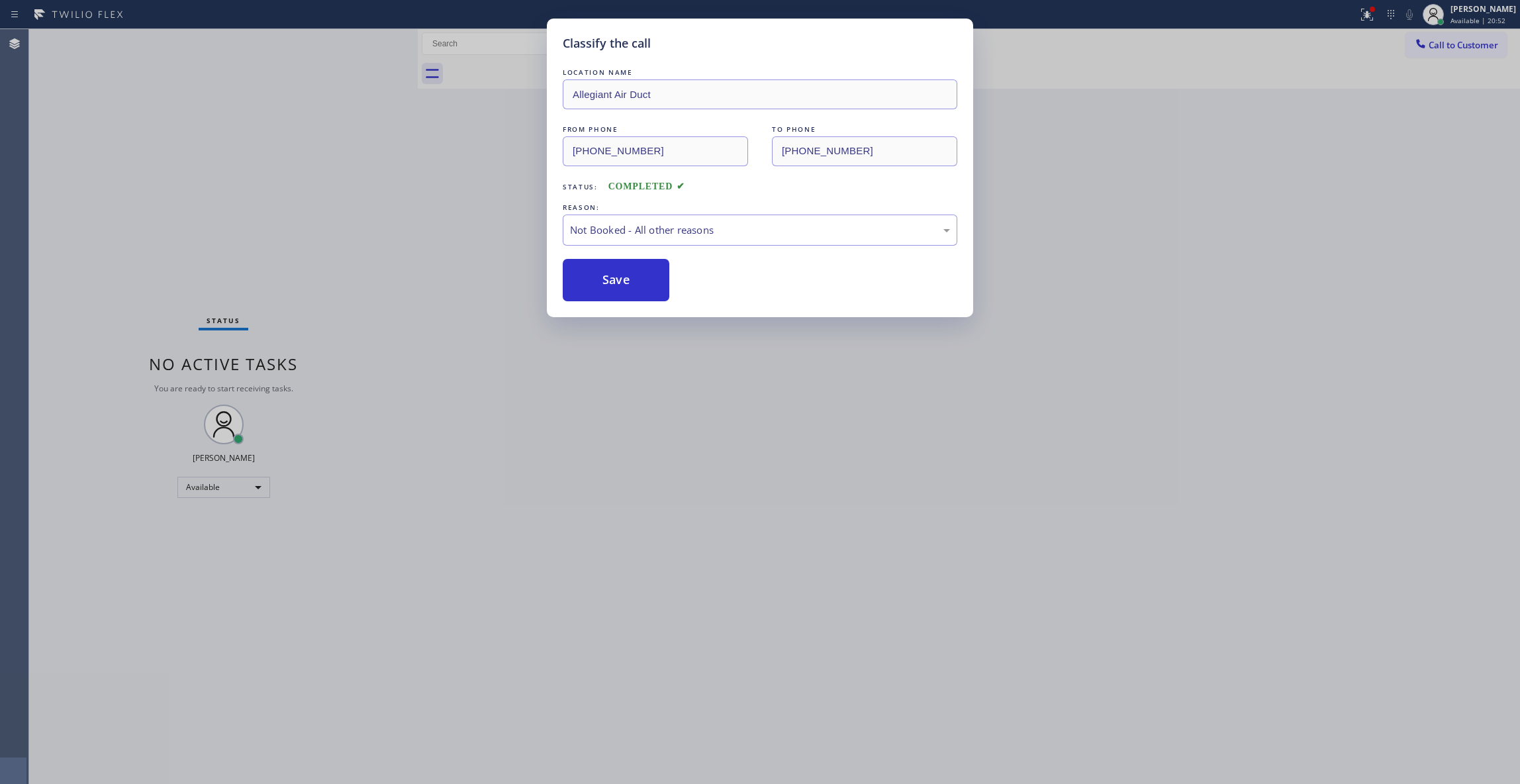
click at [607, 284] on button "Save" at bounding box center [616, 279] width 106 height 42
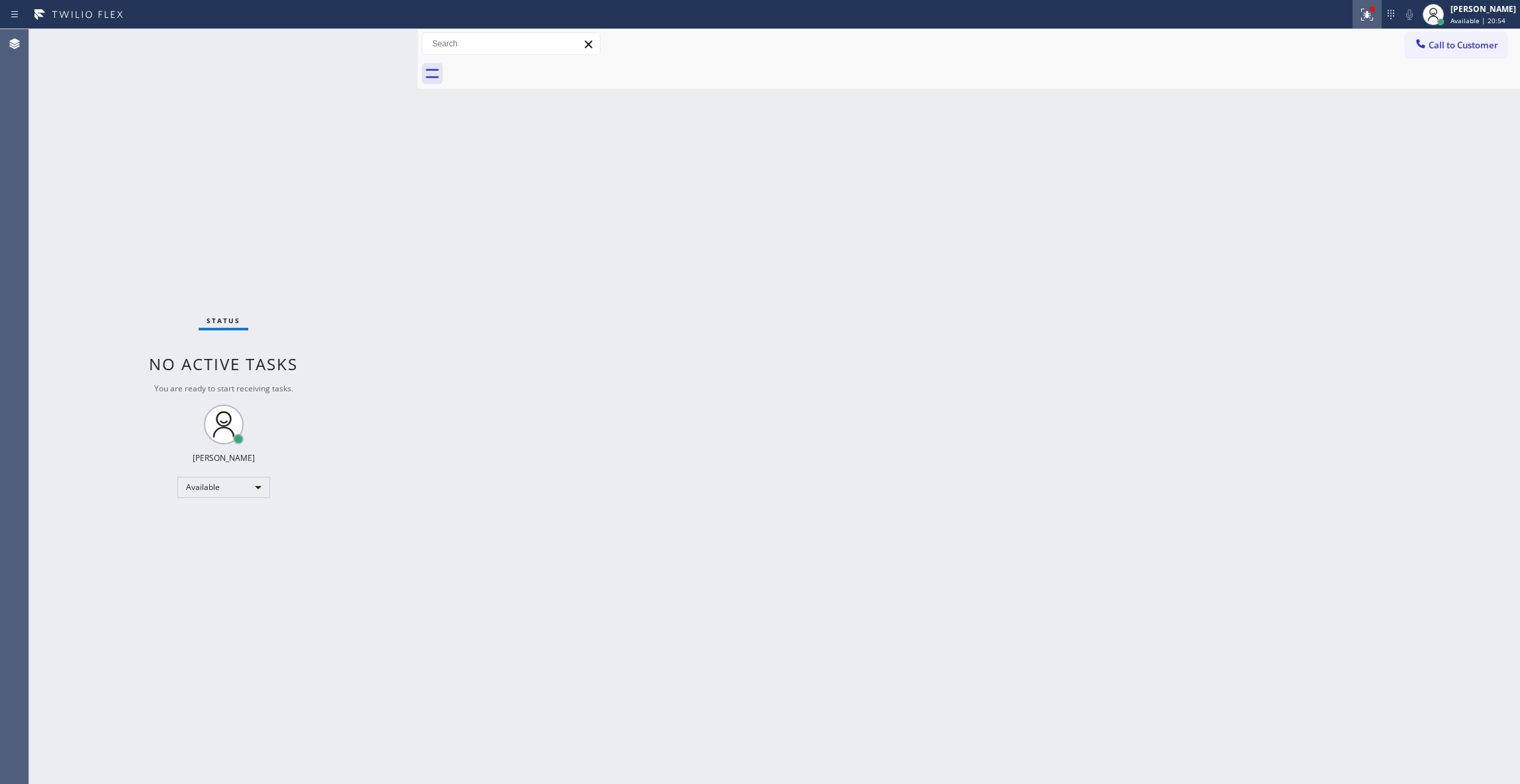
click at [1359, 13] on icon at bounding box center [1367, 15] width 16 height 16
click at [1235, 174] on button "Clear issues" at bounding box center [1280, 173] width 155 height 18
drag, startPoint x: 1200, startPoint y: 264, endPoint x: 1272, endPoint y: 187, distance: 105.4
click at [1210, 256] on div "Back to Dashboard Change Sender ID Customers Technicians Select a contact Outbo…" at bounding box center [968, 406] width 1102 height 755
click at [1484, 33] on button "Call to Customer" at bounding box center [1456, 45] width 101 height 25
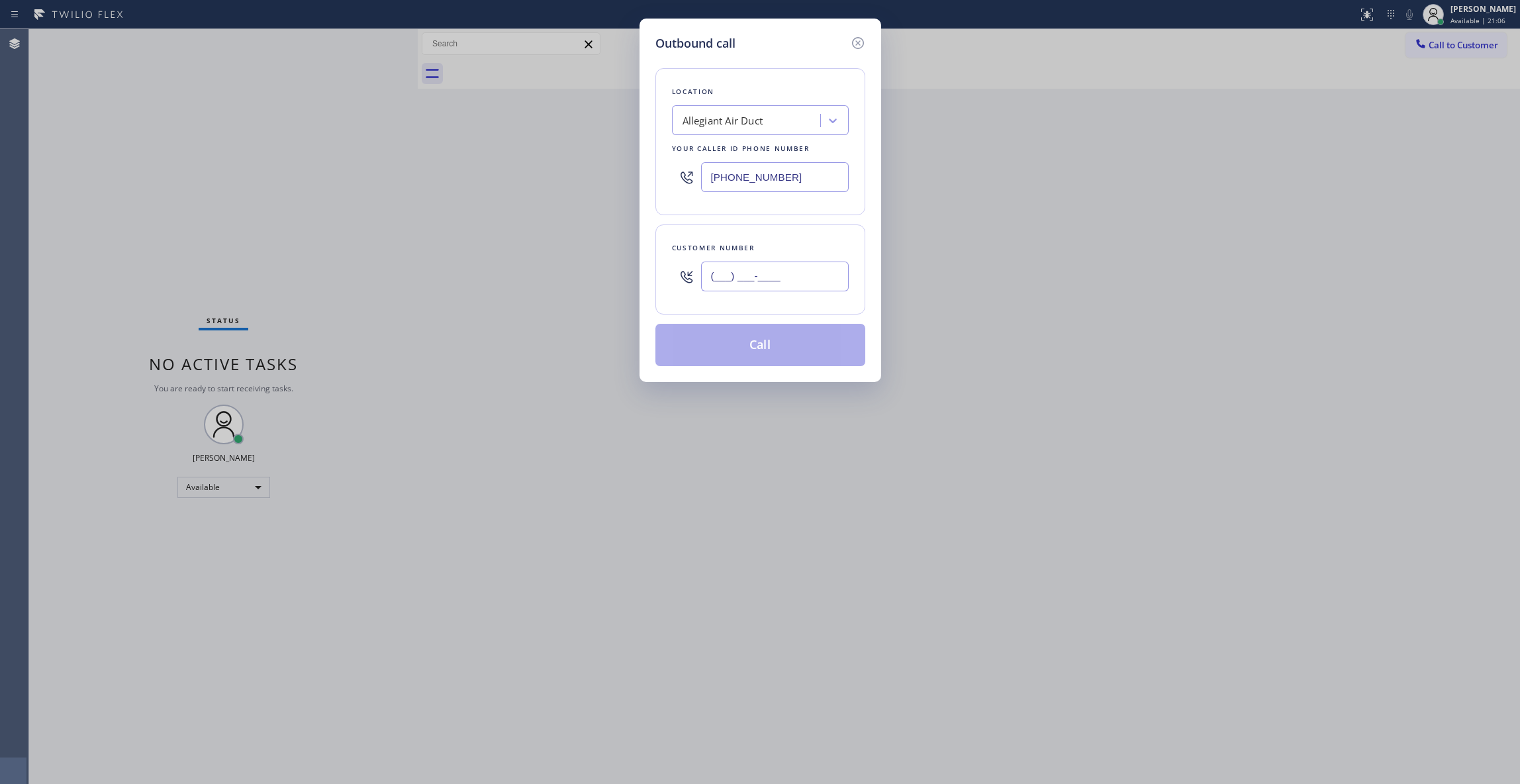
click at [753, 284] on input "(___) ___-____" at bounding box center [775, 276] width 148 height 29
paste input "310) 921-5660"
type input "(310) 921-5660"
paste input "310) 868-0820"
drag, startPoint x: 803, startPoint y: 178, endPoint x: 445, endPoint y: 178, distance: 358.0
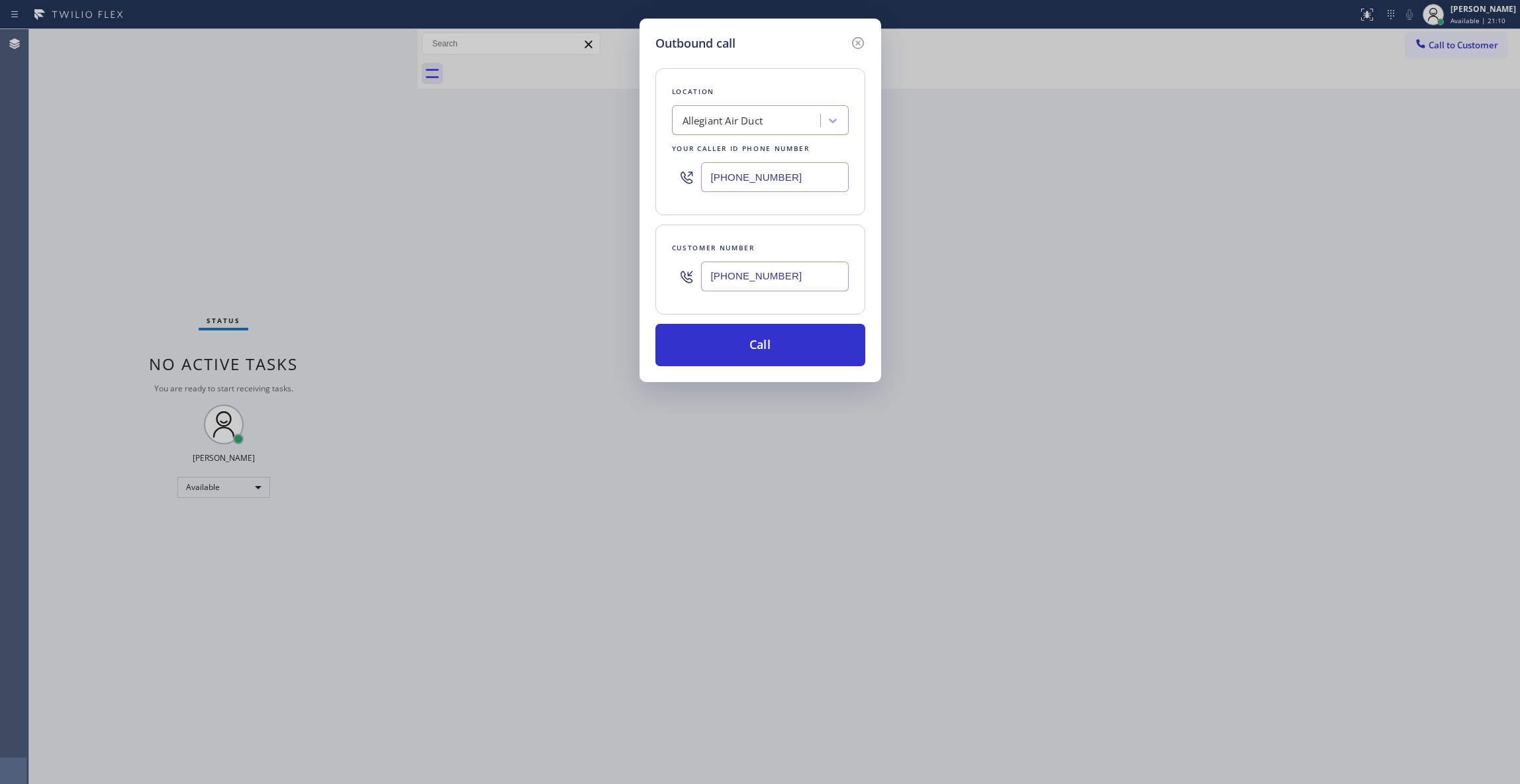
click at [445, 178] on div "Outbound call Location Allegiant Air Duct Your caller id phone number (818) 721…" at bounding box center [760, 392] width 1520 height 784
type input "(310) 868-0820"
drag, startPoint x: 759, startPoint y: 278, endPoint x: 642, endPoint y: 278, distance: 117.0
click at [642, 278] on div "Outbound call Location Alliance HVAC Rancho Palos Verdes Your caller id phone n…" at bounding box center [761, 200] width 242 height 363
click at [752, 360] on button "Call" at bounding box center [760, 344] width 210 height 42
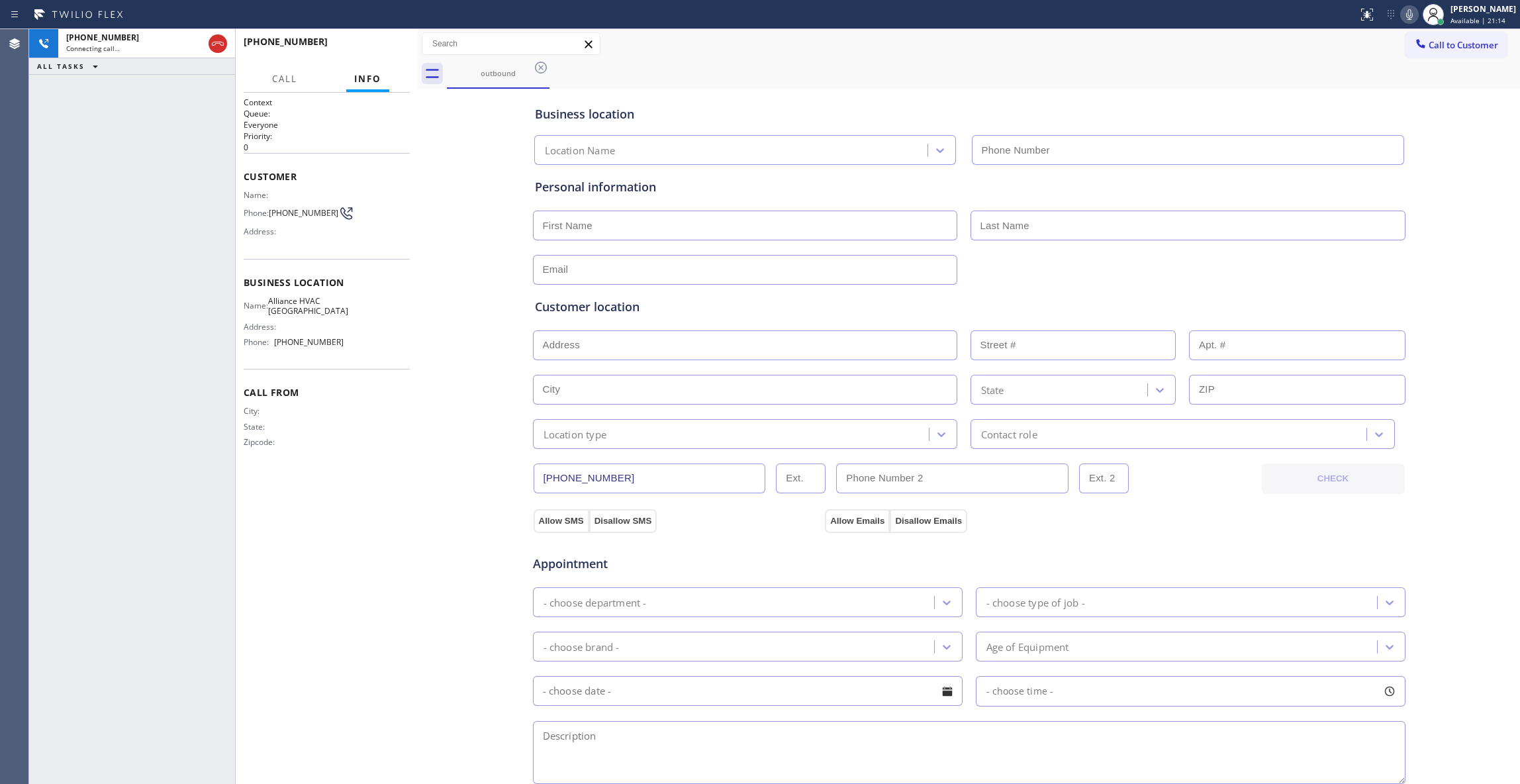
type input "(310) 868-0820"
click at [380, 42] on button "HANG UP" at bounding box center [379, 47] width 61 height 18
click at [380, 44] on span "HANG UP" at bounding box center [379, 48] width 41 height 10
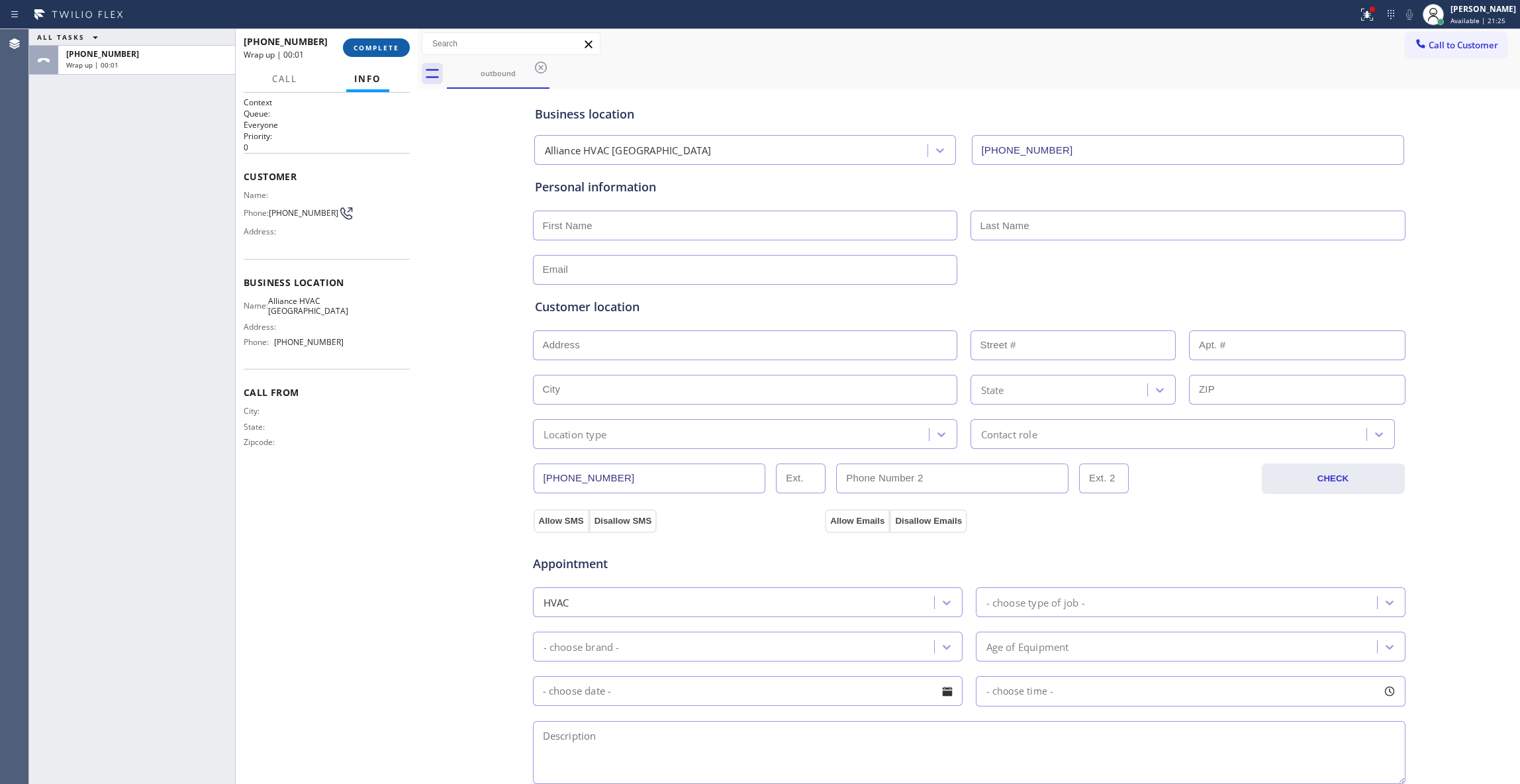
click at [396, 45] on span "COMPLETE" at bounding box center [376, 48] width 46 height 10
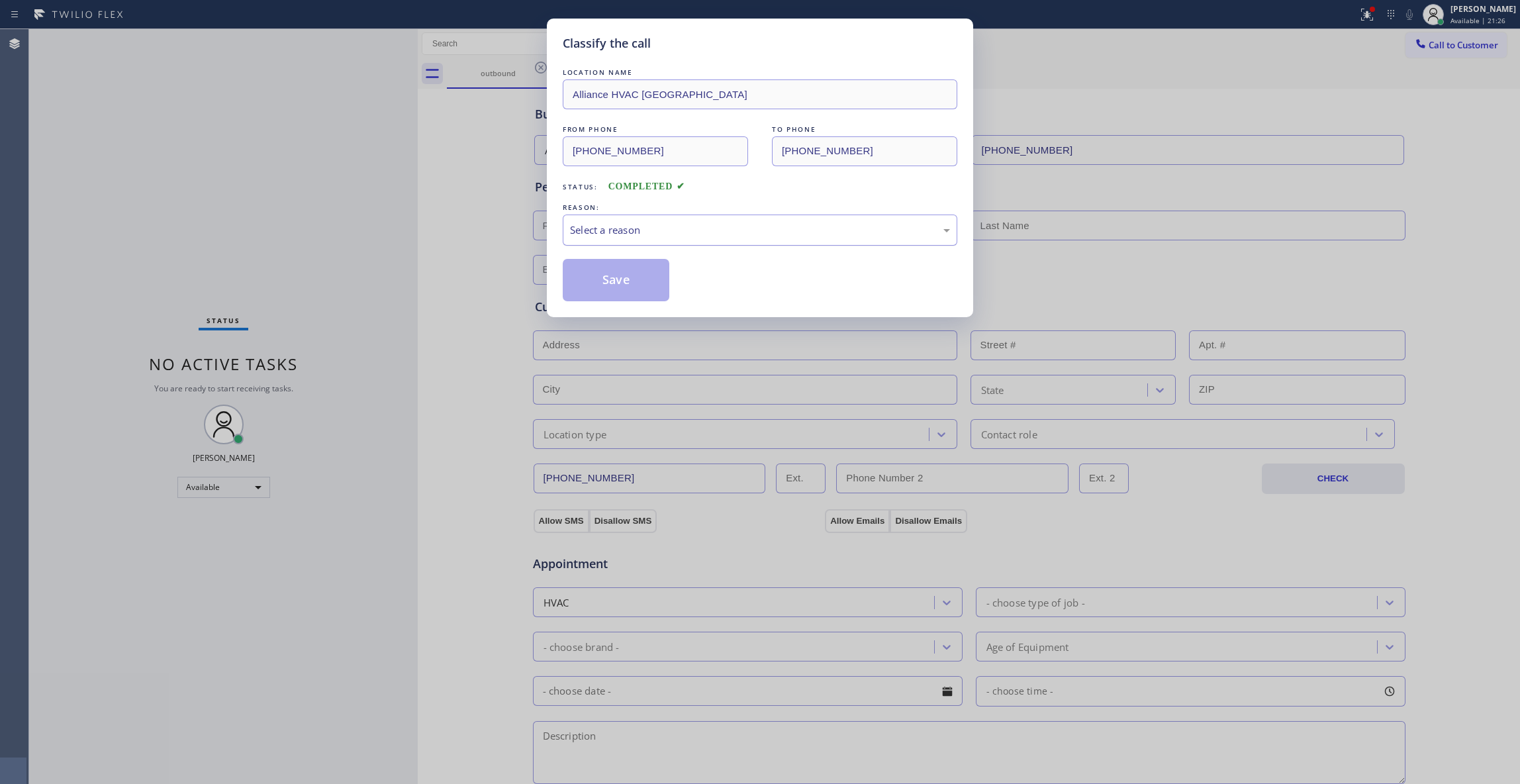
click at [652, 232] on div "Select a reason" at bounding box center [760, 230] width 380 height 16
click at [636, 289] on button "Save" at bounding box center [616, 279] width 106 height 42
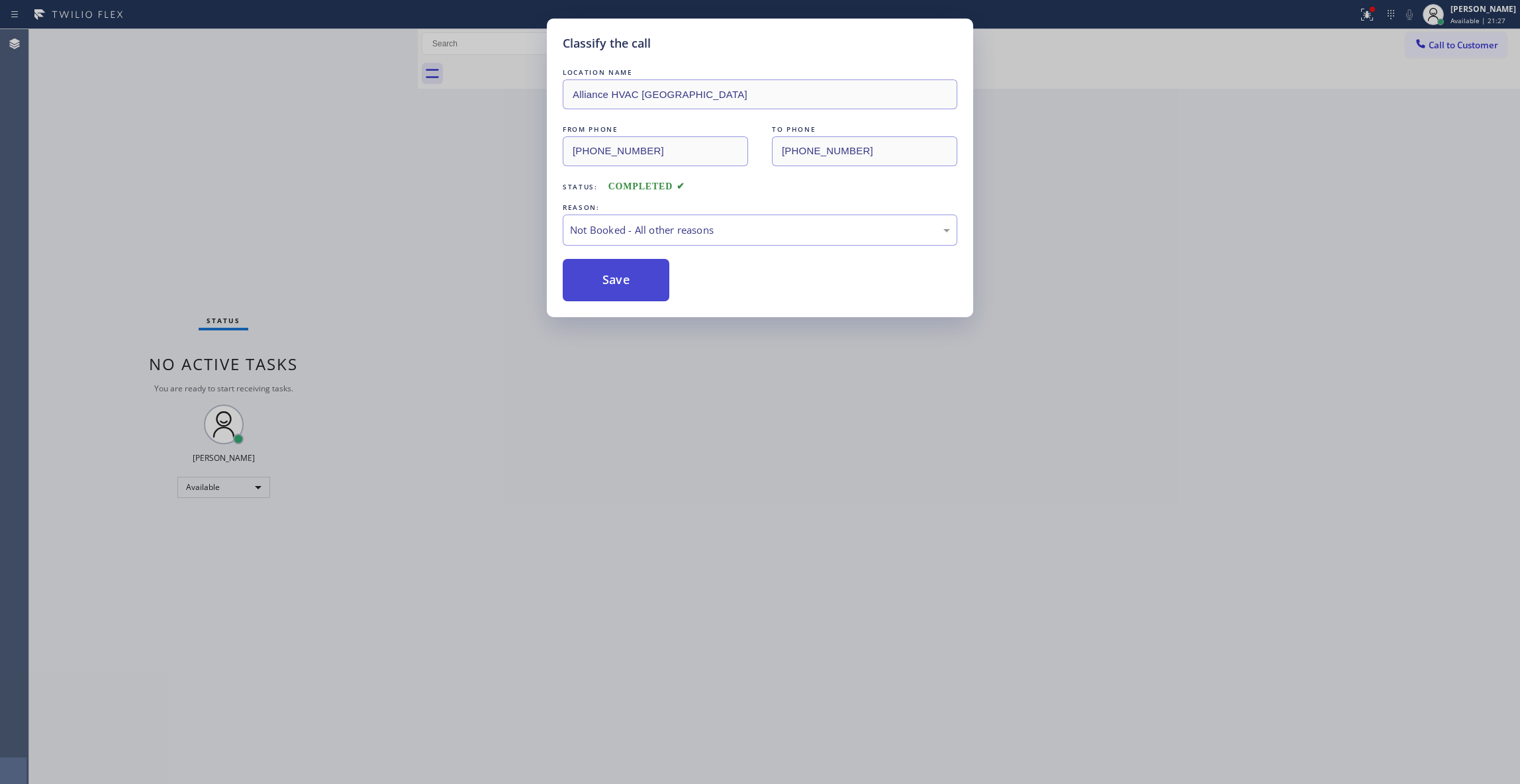
click at [636, 289] on button "Save" at bounding box center [616, 279] width 106 height 42
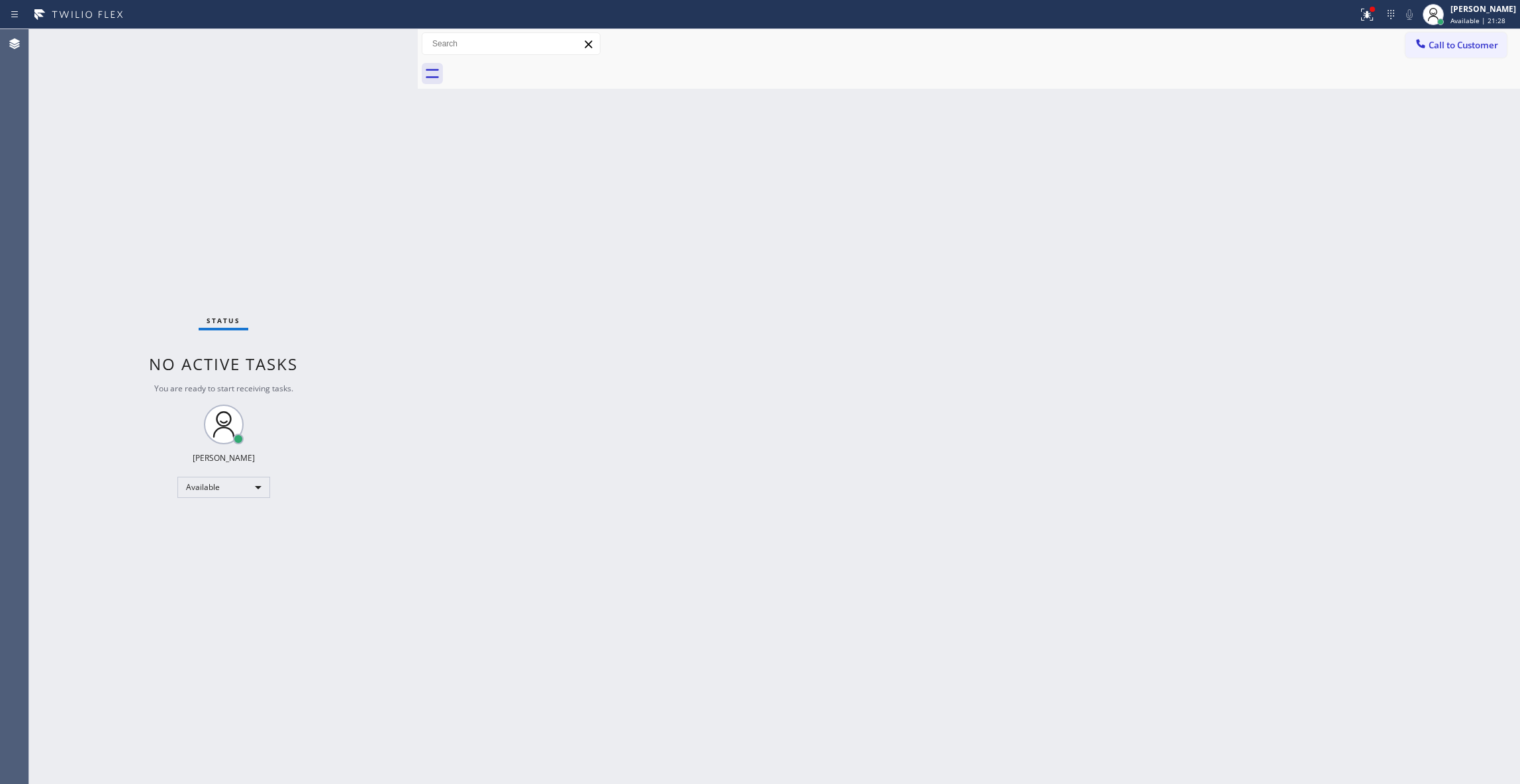
drag, startPoint x: 1357, startPoint y: 7, endPoint x: 1327, endPoint y: 72, distance: 71.6
click at [1370, 9] on div at bounding box center [1372, 10] width 5 height 5
click at [1225, 179] on button "Clear issues" at bounding box center [1280, 173] width 155 height 18
click at [1475, 50] on span "Call to Customer" at bounding box center [1464, 45] width 69 height 12
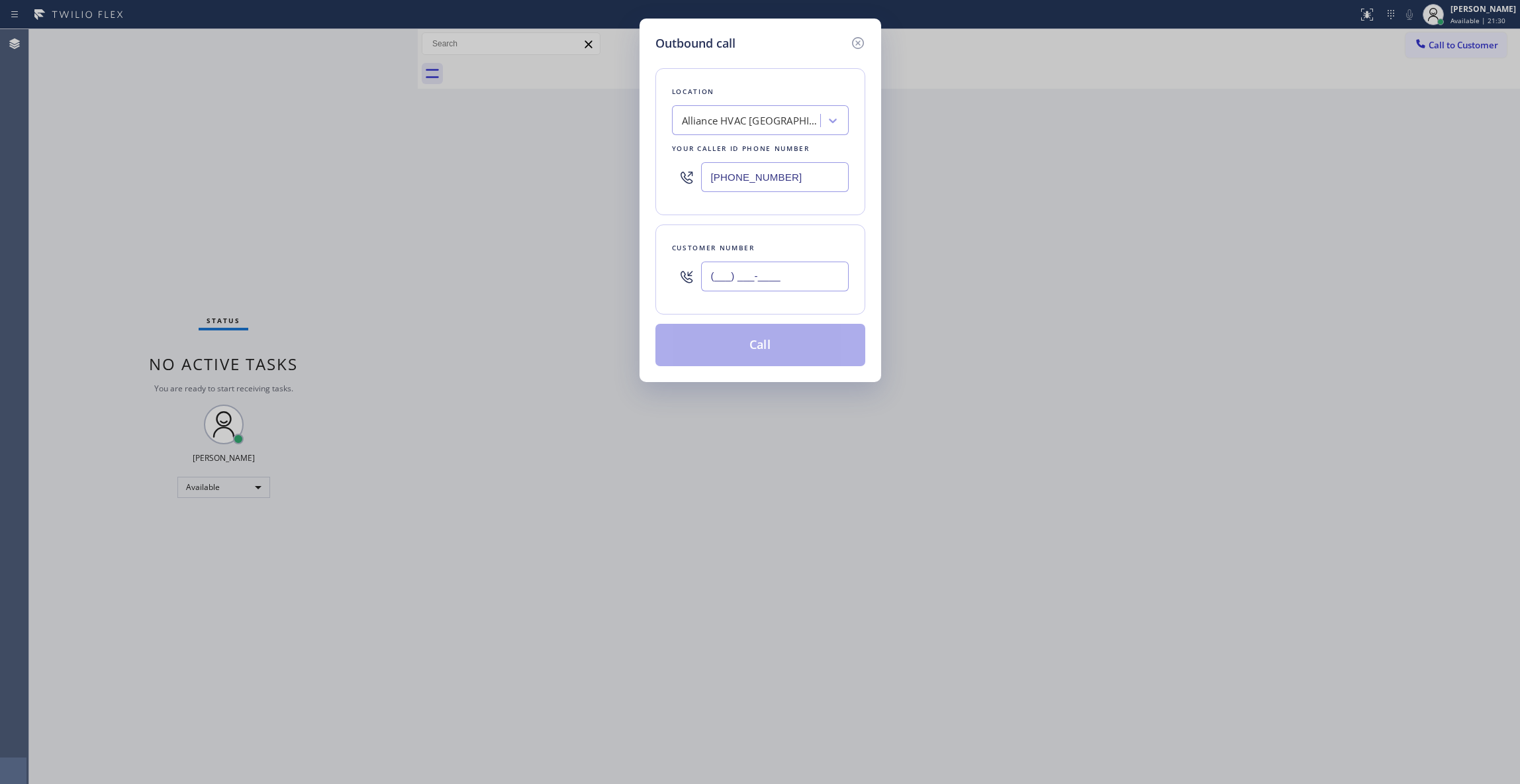
click at [739, 276] on input "(___) ___-____" at bounding box center [775, 276] width 148 height 29
paste input "310) 921-5660"
type input "(310) 921-5660"
click at [775, 358] on button "Call" at bounding box center [760, 344] width 210 height 42
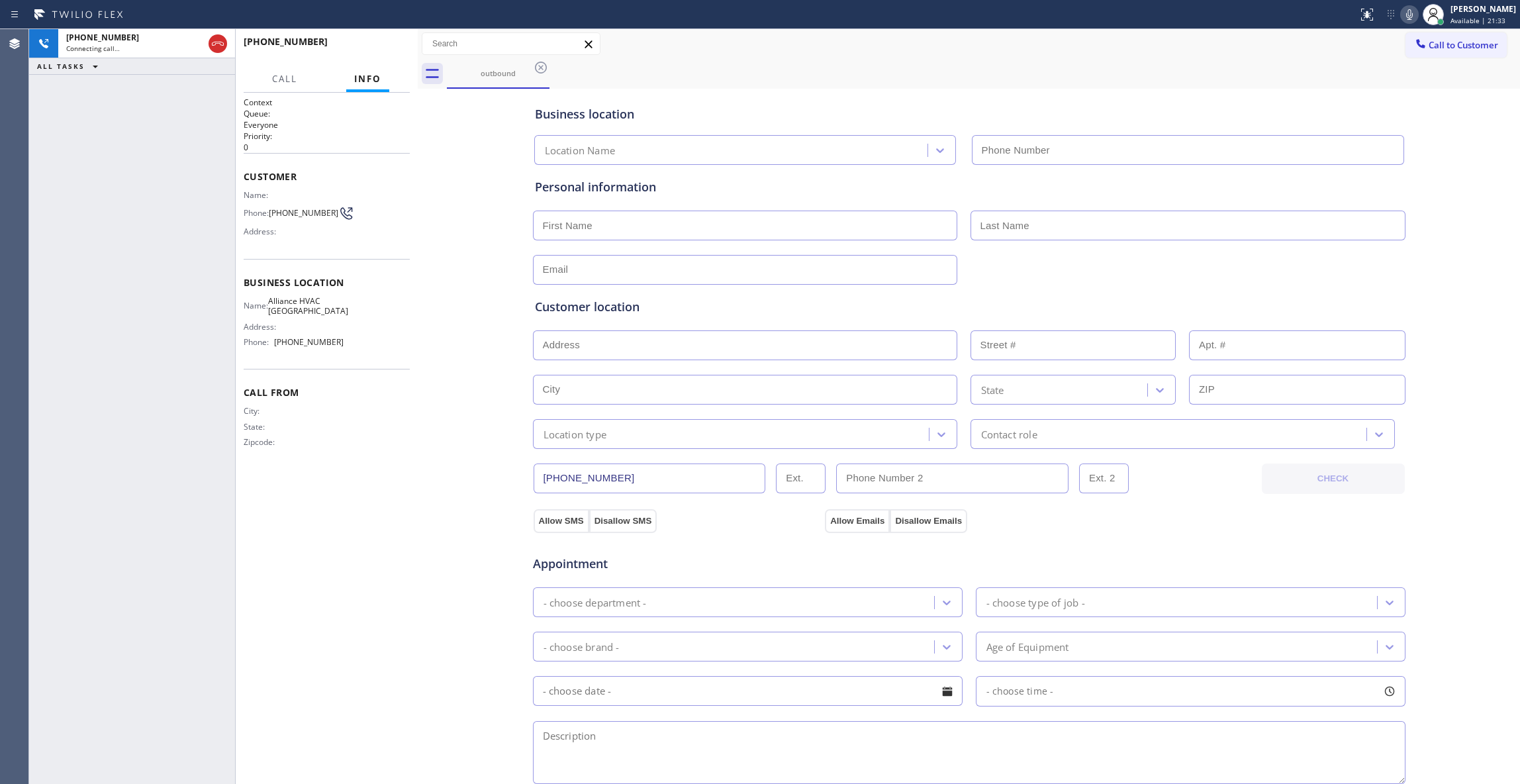
type input "(310) 868-0820"
click at [374, 49] on span "HANG UP" at bounding box center [379, 48] width 41 height 10
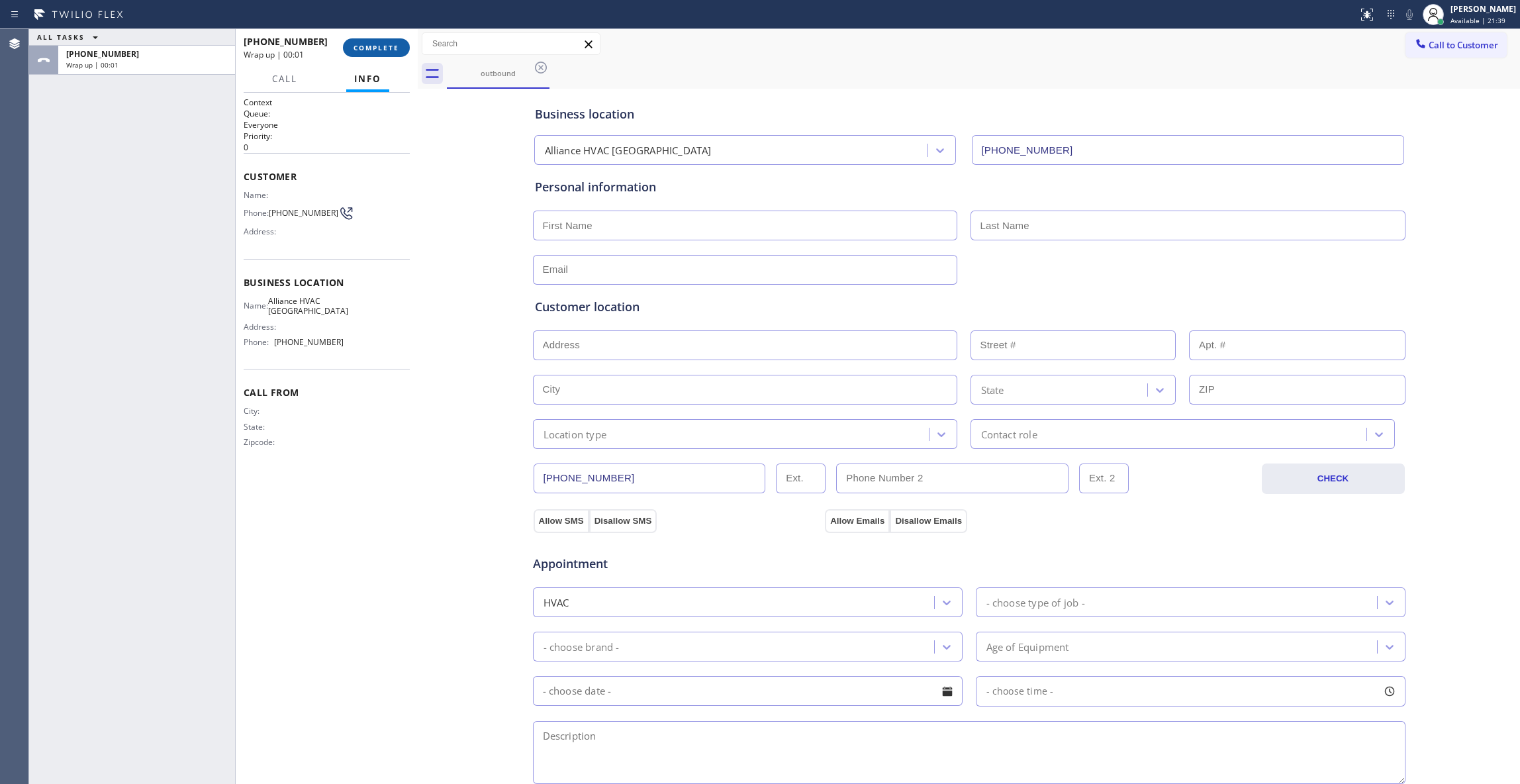
click at [378, 48] on span "COMPLETE" at bounding box center [376, 48] width 46 height 10
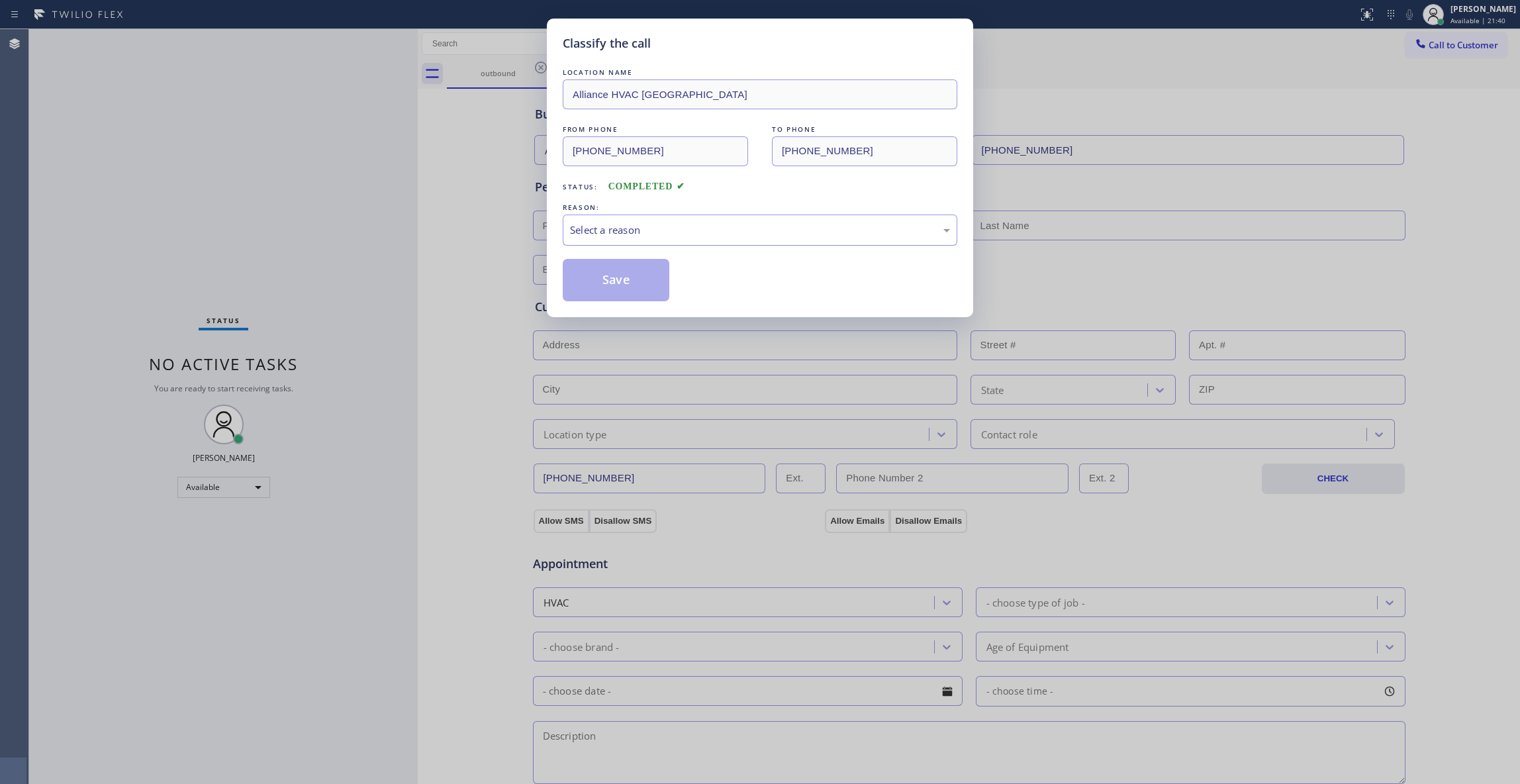
click at [628, 227] on div "Select a reason" at bounding box center [760, 230] width 380 height 16
click at [592, 284] on button "Save" at bounding box center [616, 279] width 106 height 42
drag, startPoint x: 592, startPoint y: 284, endPoint x: 600, endPoint y: 260, distance: 25.3
click at [591, 284] on button "Save" at bounding box center [616, 279] width 106 height 42
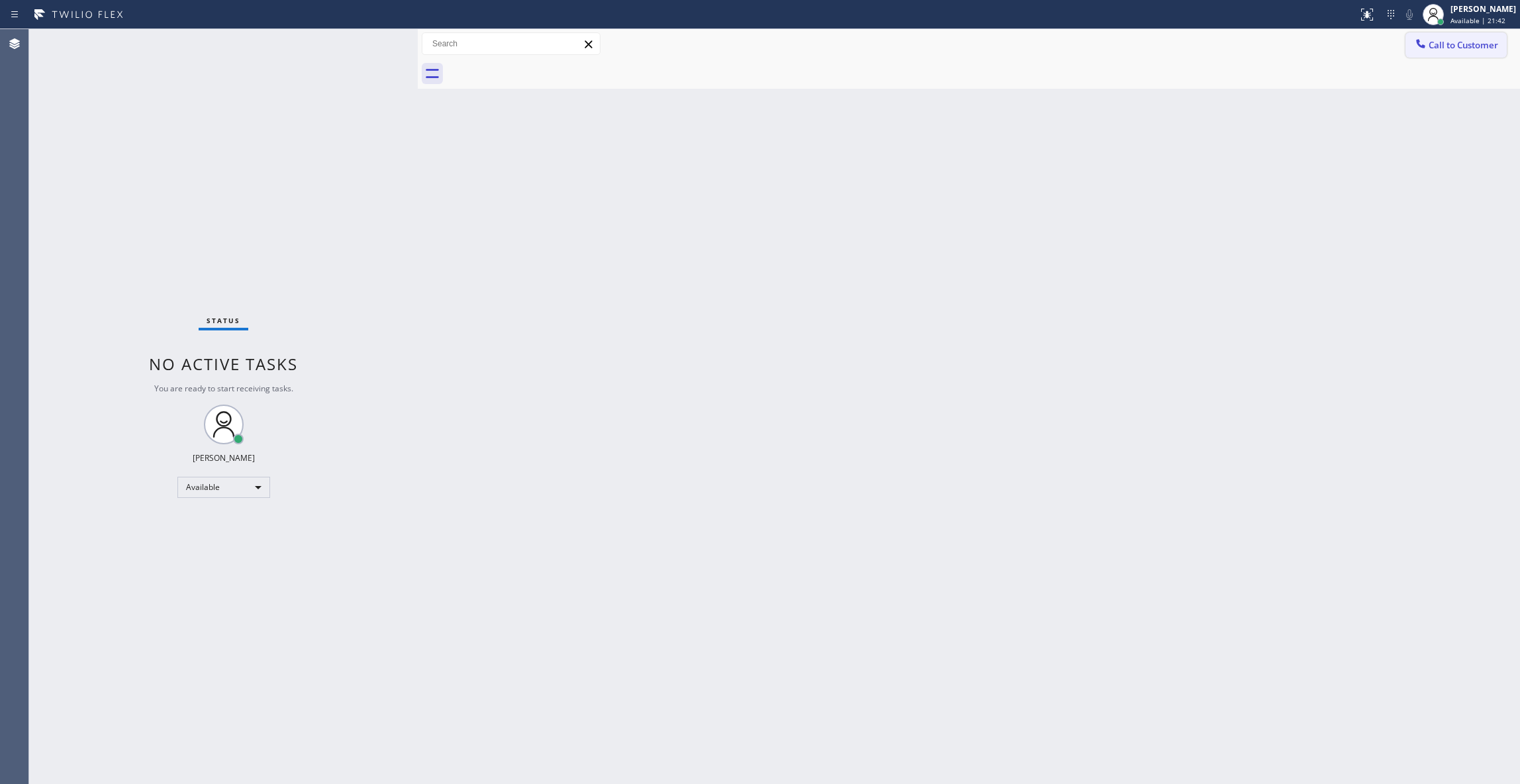
click at [1452, 45] on span "Call to Customer" at bounding box center [1464, 45] width 69 height 12
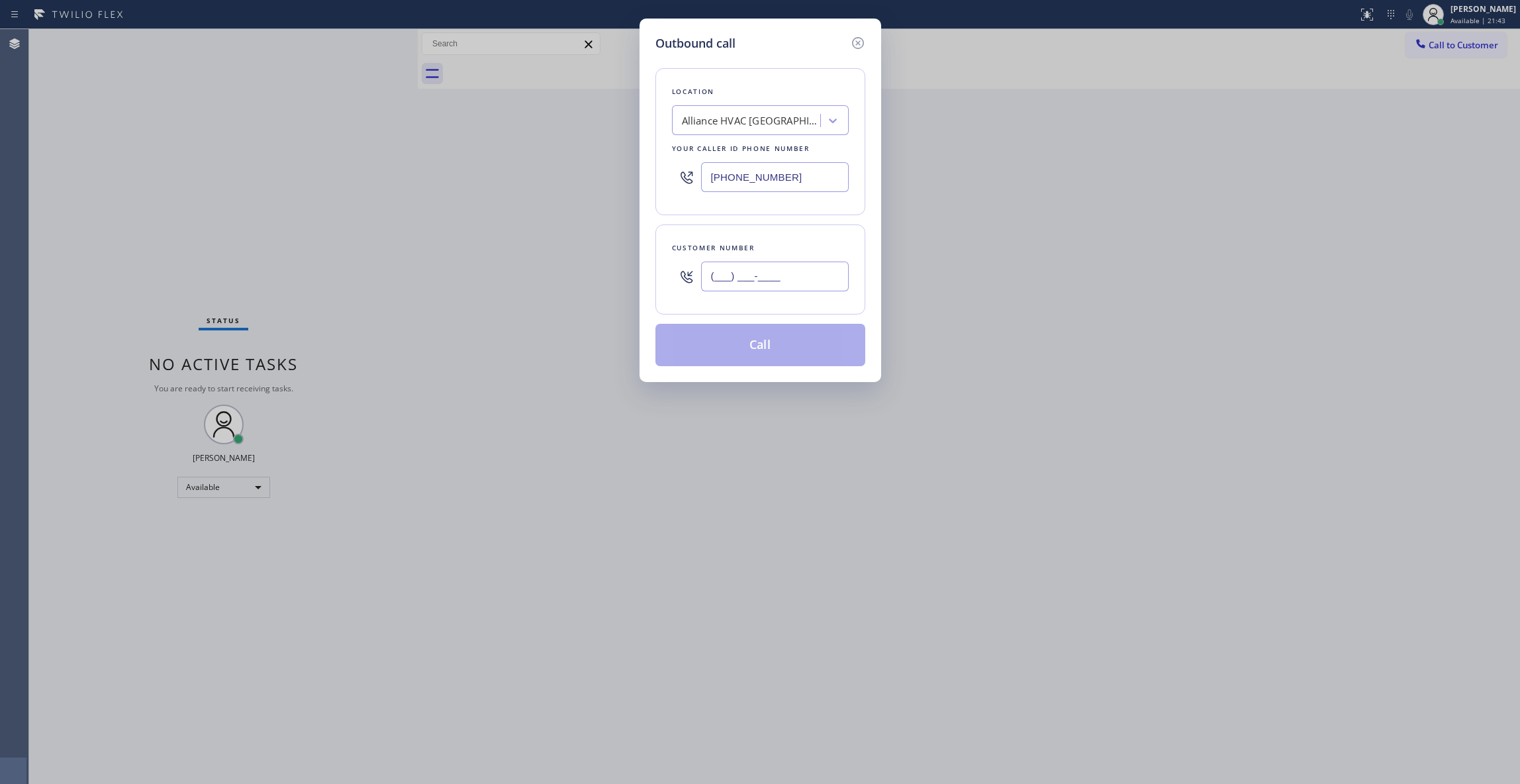
click at [748, 284] on input "(___) ___-____" at bounding box center [775, 276] width 148 height 29
paste input "310) 921-5660"
type input "(310) 921-5660"
click at [737, 343] on button "Call" at bounding box center [760, 344] width 210 height 42
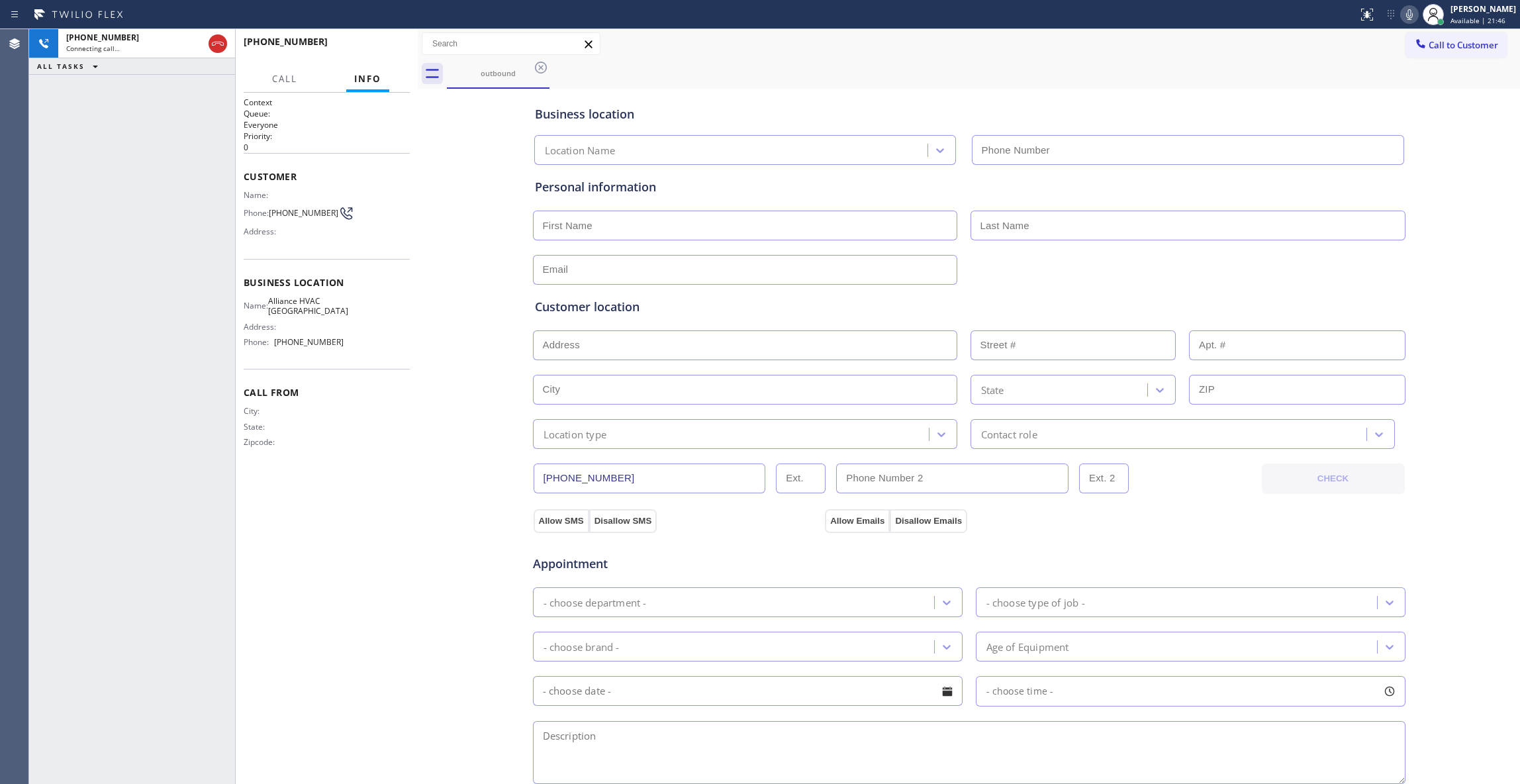
type input "(310) 868-0820"
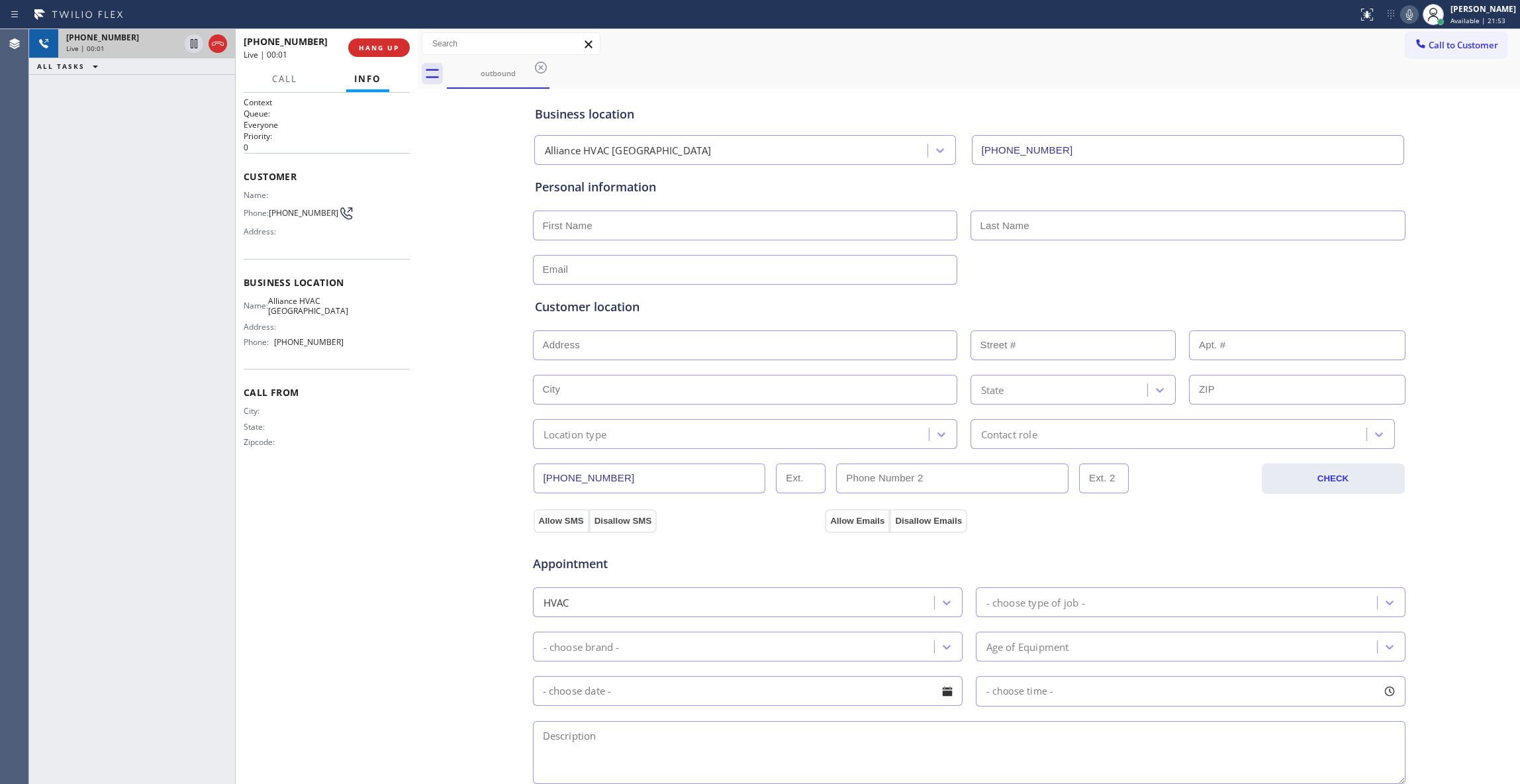
click at [231, 38] on div "+13109215660 Live | 00:01" at bounding box center [132, 44] width 206 height 29
click at [395, 48] on span "HANG UP" at bounding box center [379, 48] width 41 height 10
click at [403, 46] on button "COMPLETE" at bounding box center [376, 47] width 67 height 18
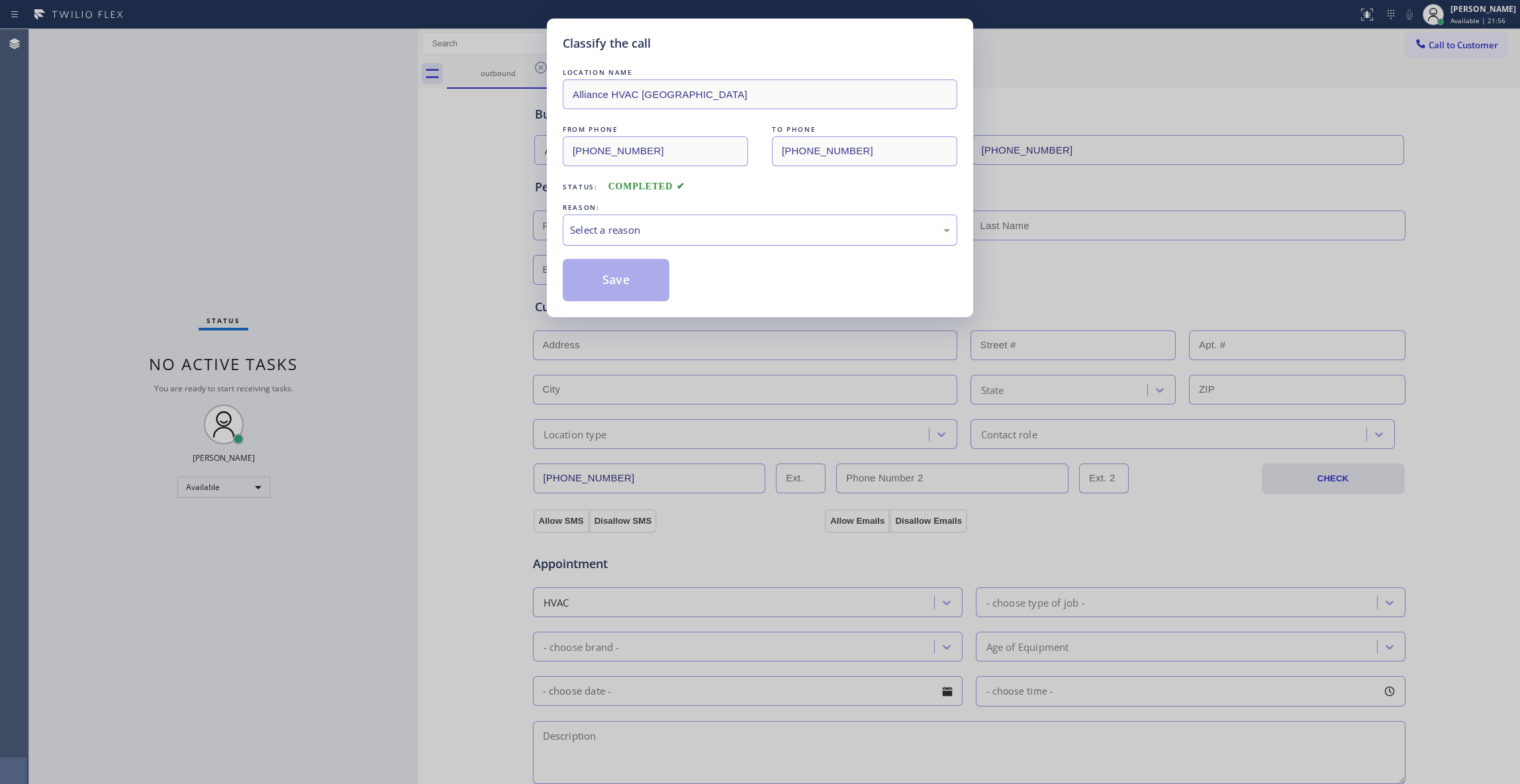
click at [596, 220] on div "Select a reason" at bounding box center [760, 230] width 394 height 31
click at [602, 281] on button "Save" at bounding box center [616, 279] width 106 height 42
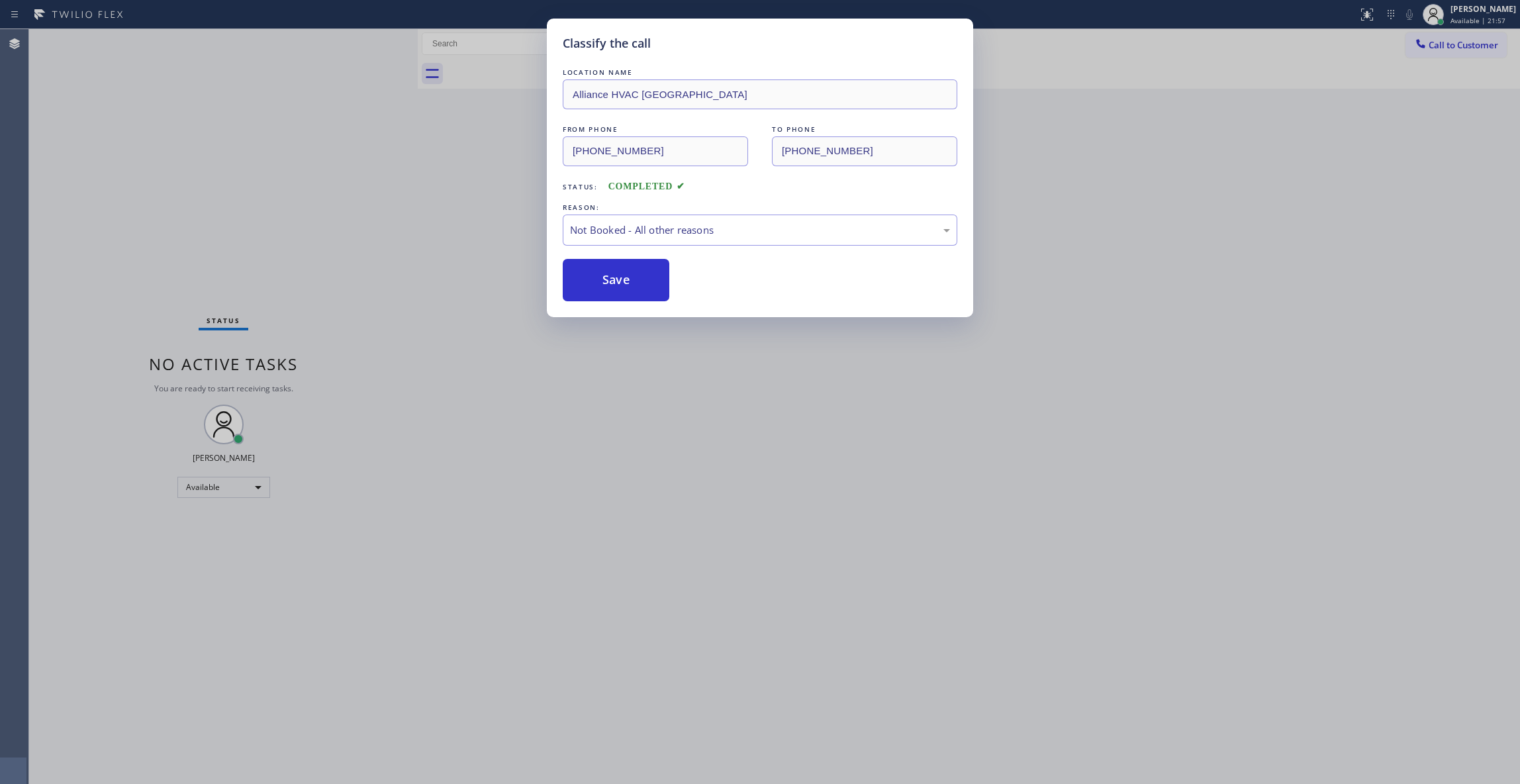
click at [602, 281] on button "Save" at bounding box center [616, 279] width 106 height 42
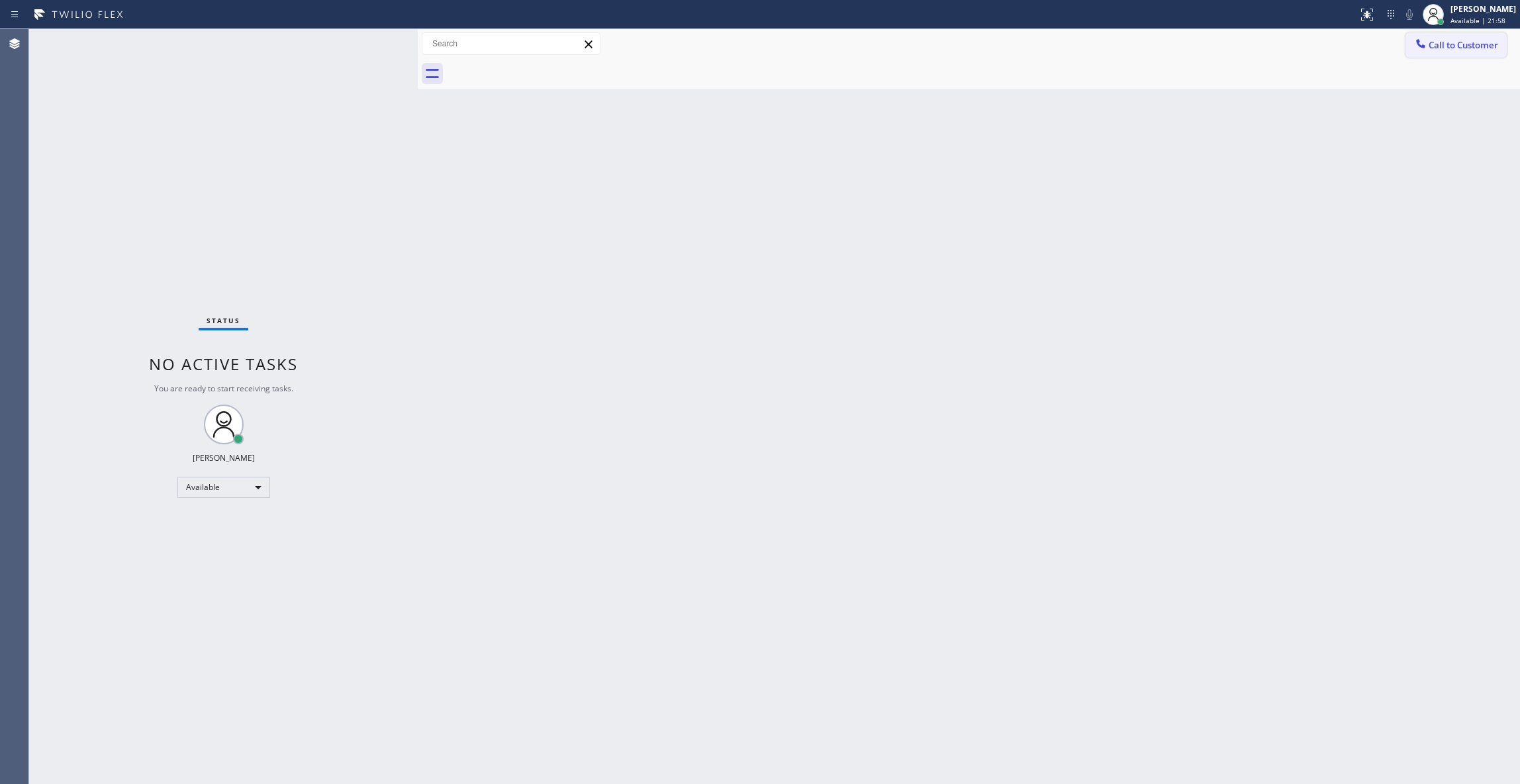
click at [1460, 52] on button "Call to Customer" at bounding box center [1456, 45] width 101 height 25
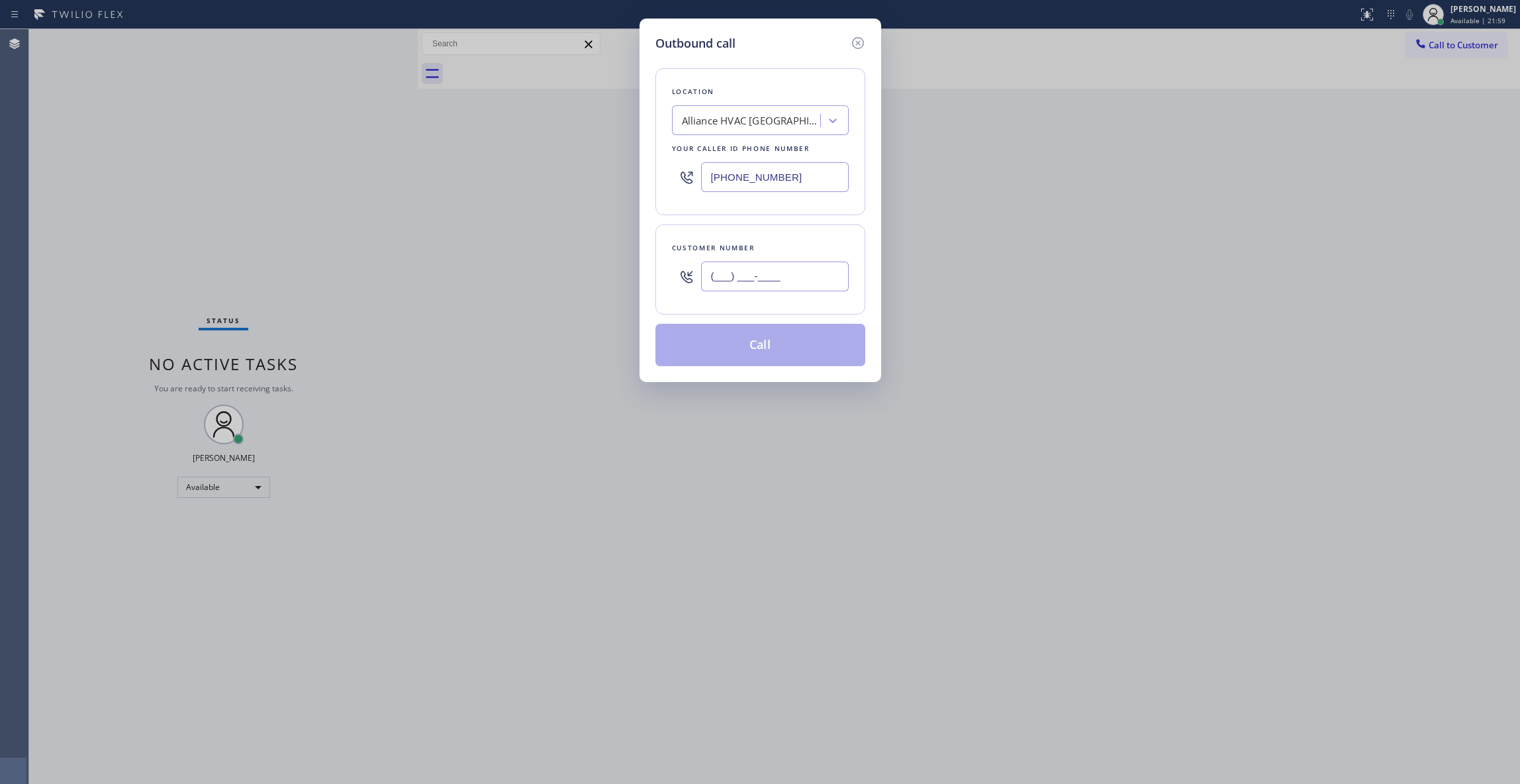
click at [744, 274] on input "(___) ___-____" at bounding box center [775, 276] width 148 height 29
paste input "310) 921-5660"
type input "(310) 921-5660"
click at [759, 351] on button "Call" at bounding box center [760, 344] width 210 height 42
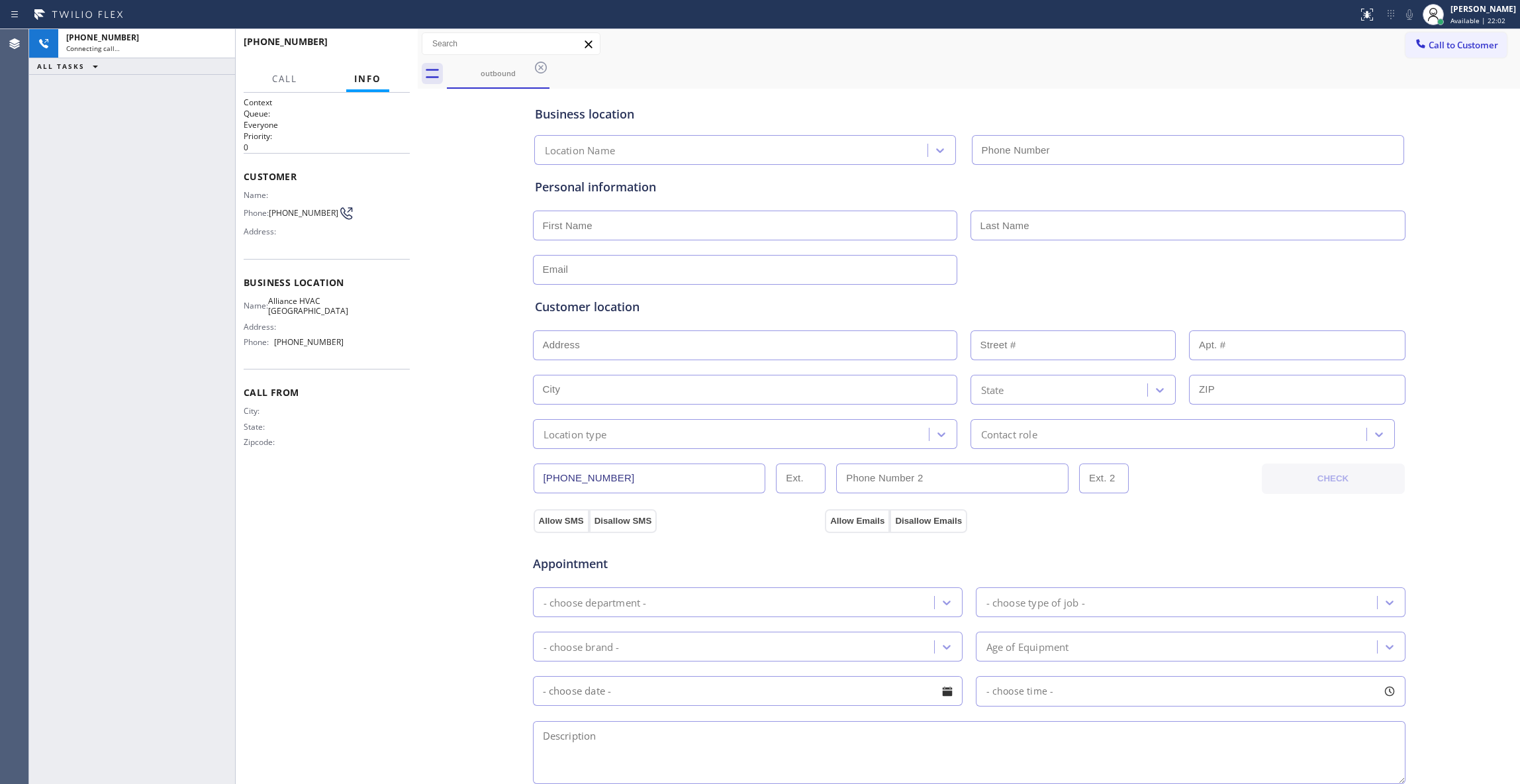
type input "(310) 868-0820"
click at [384, 51] on button "HANG UP" at bounding box center [379, 47] width 61 height 18
click at [380, 49] on span "HANG UP" at bounding box center [379, 48] width 41 height 10
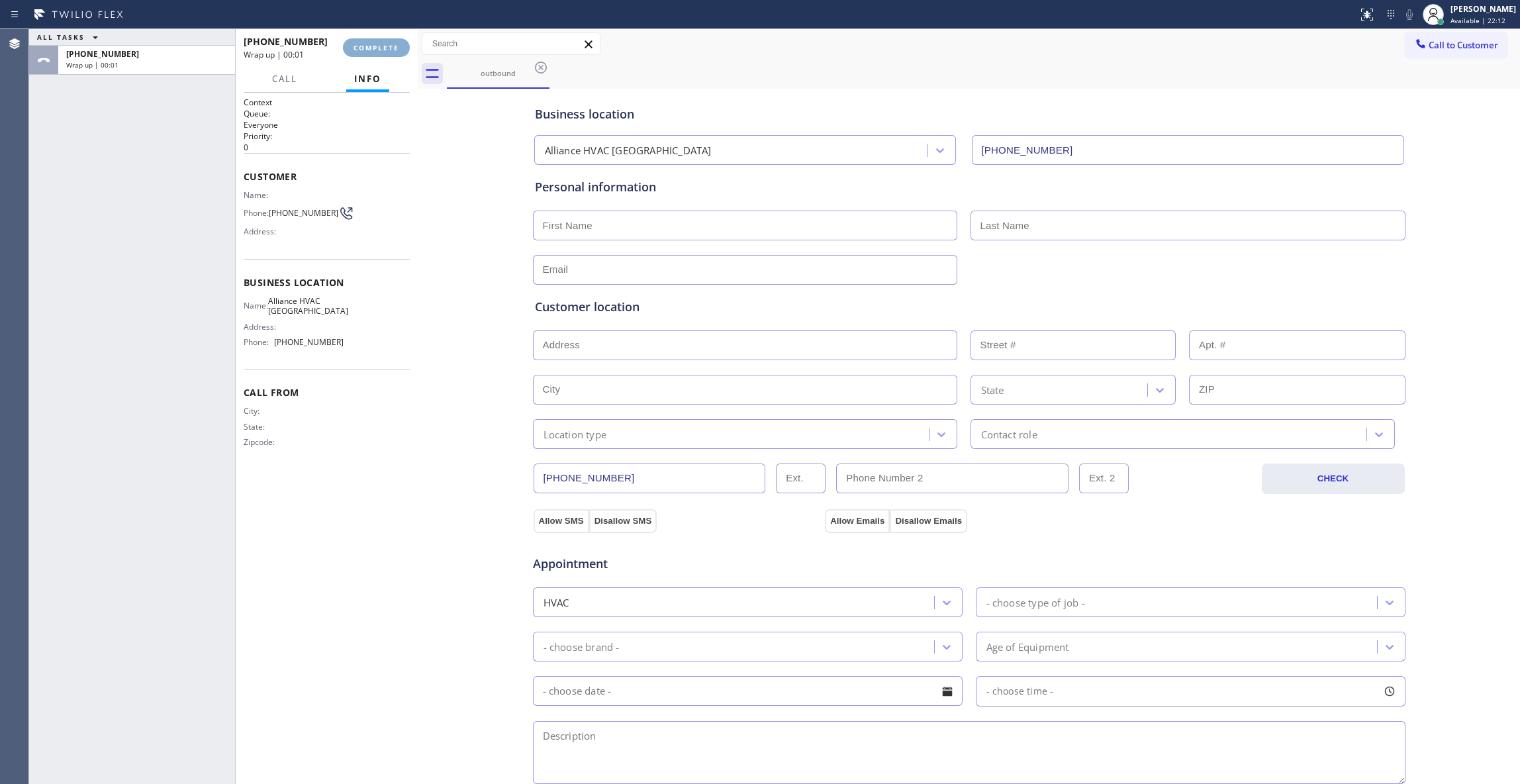
click at [380, 49] on span "COMPLETE" at bounding box center [376, 48] width 46 height 10
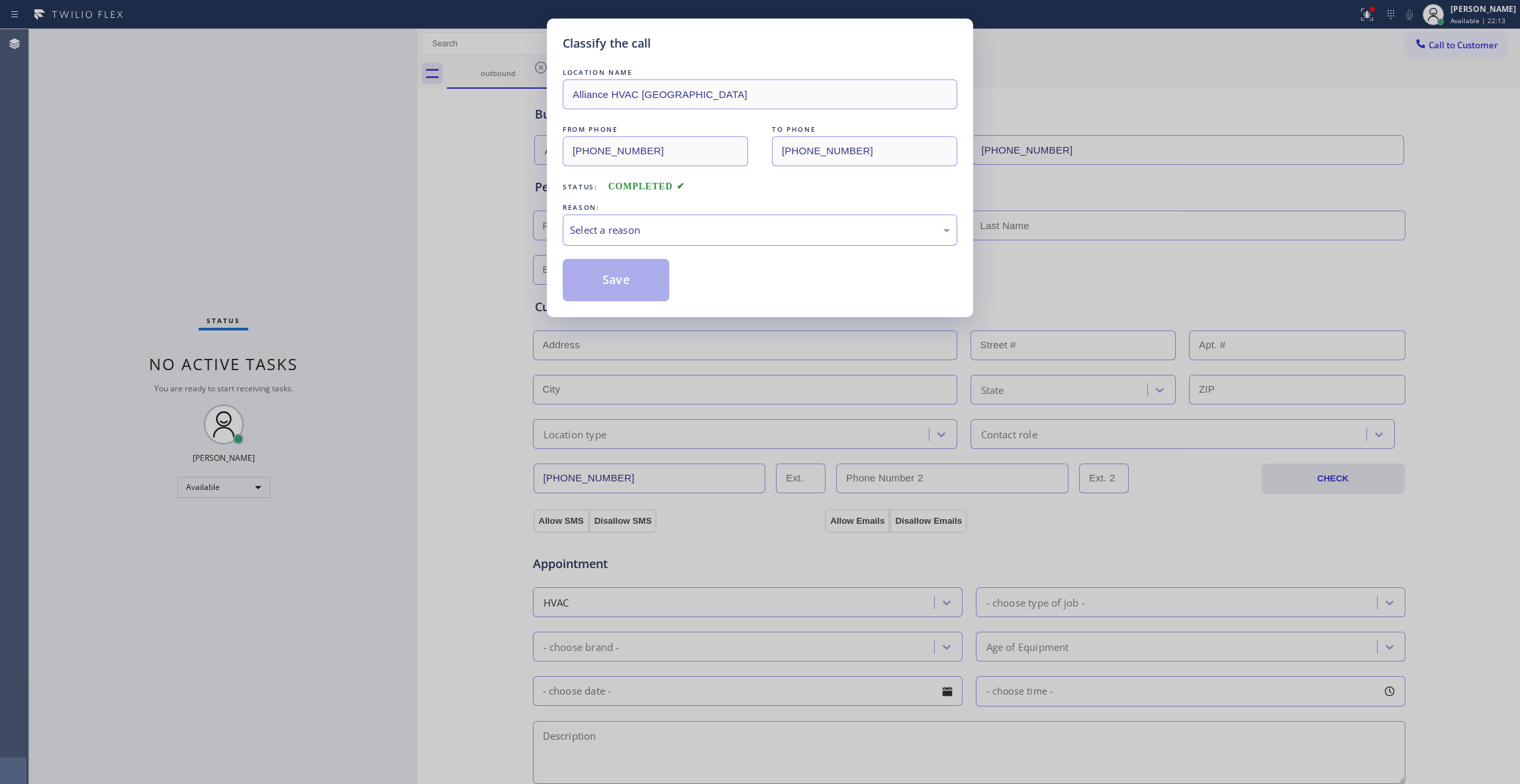
click at [655, 228] on div "Select a reason" at bounding box center [760, 230] width 380 height 16
click at [583, 282] on button "Save" at bounding box center [616, 279] width 106 height 42
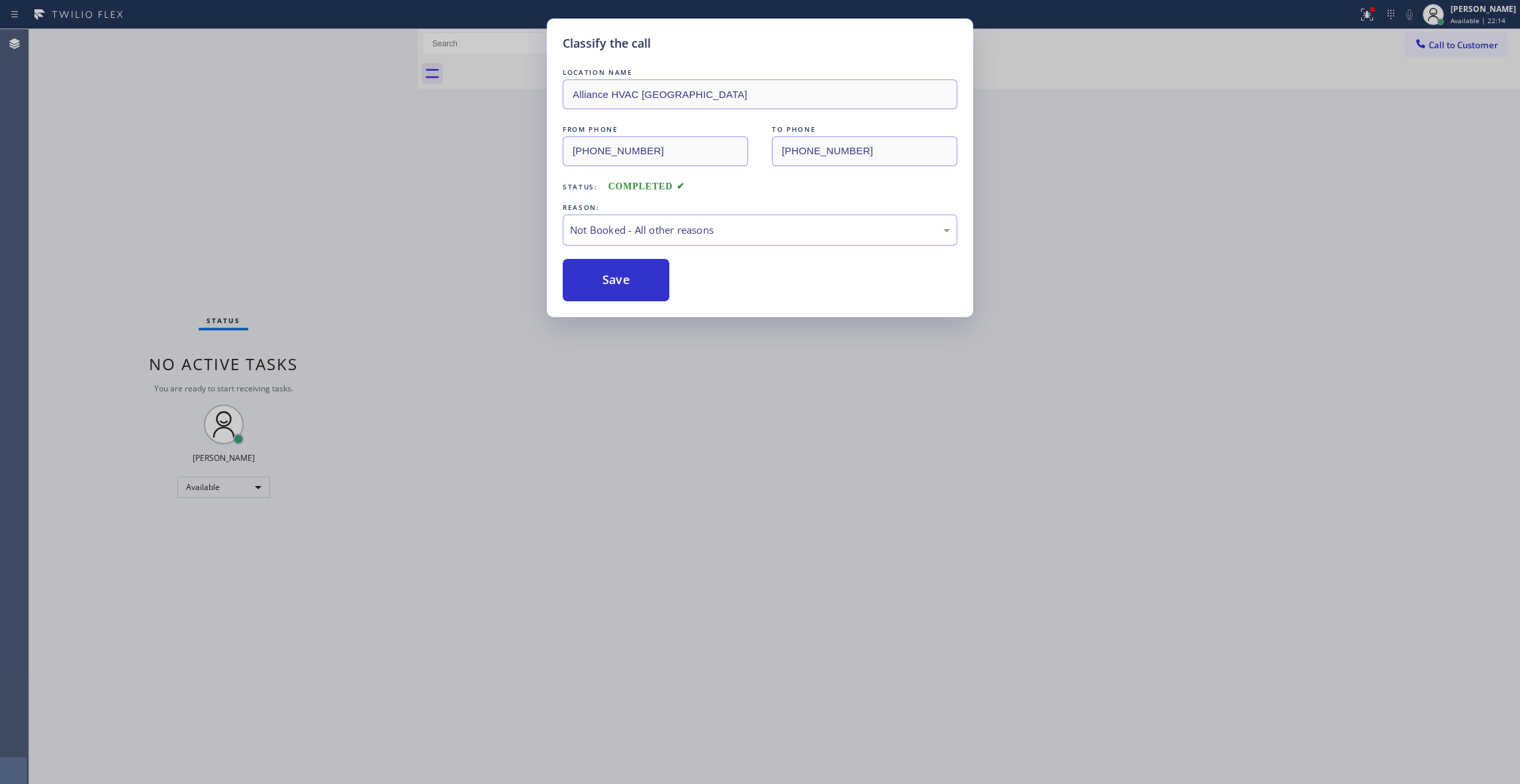
click at [583, 282] on button "Save" at bounding box center [616, 279] width 106 height 42
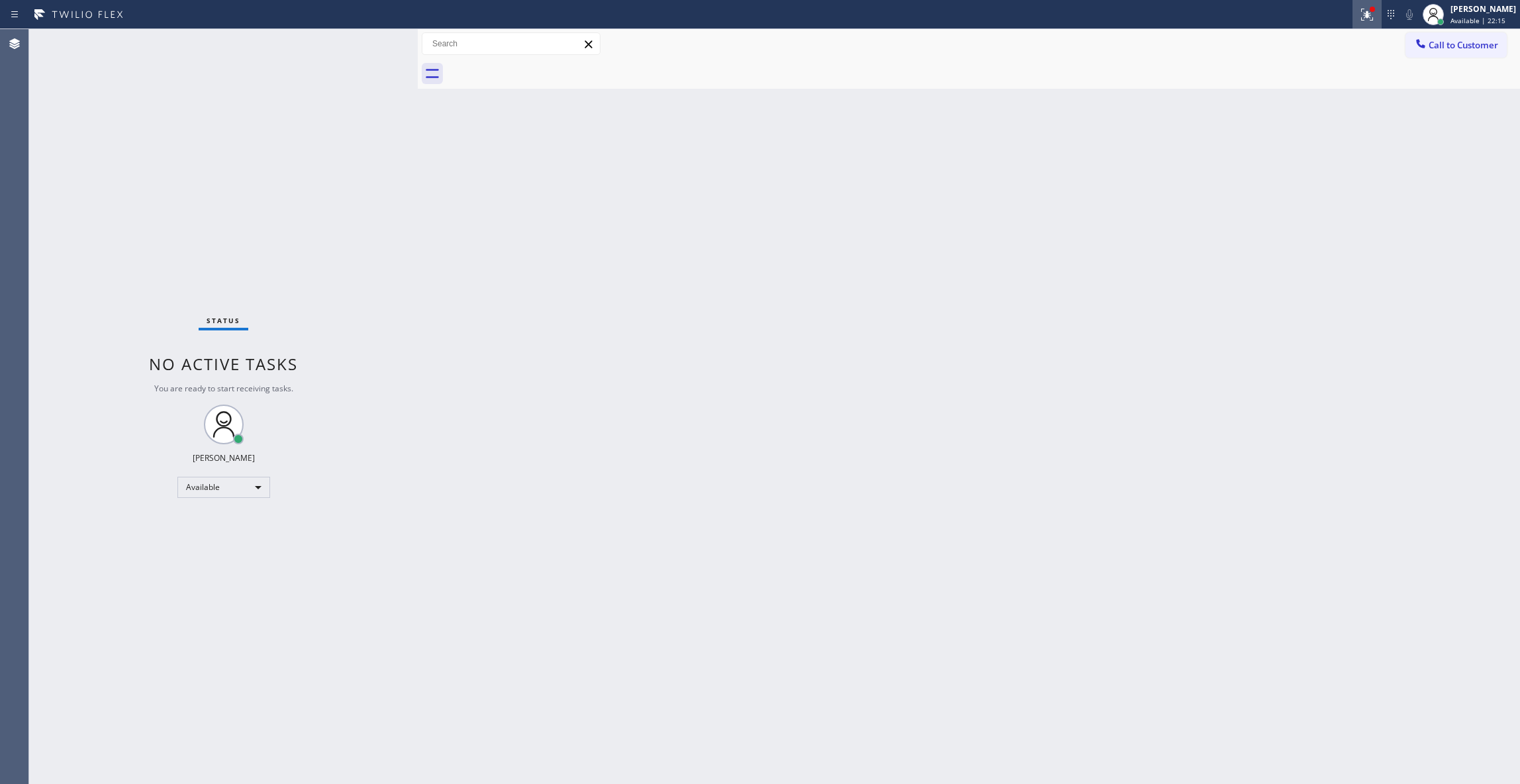
click at [1359, 8] on icon at bounding box center [1367, 15] width 16 height 16
click at [1314, 170] on button "Clear issues" at bounding box center [1280, 173] width 155 height 18
click at [1468, 47] on span "Call to Customer" at bounding box center [1464, 45] width 69 height 12
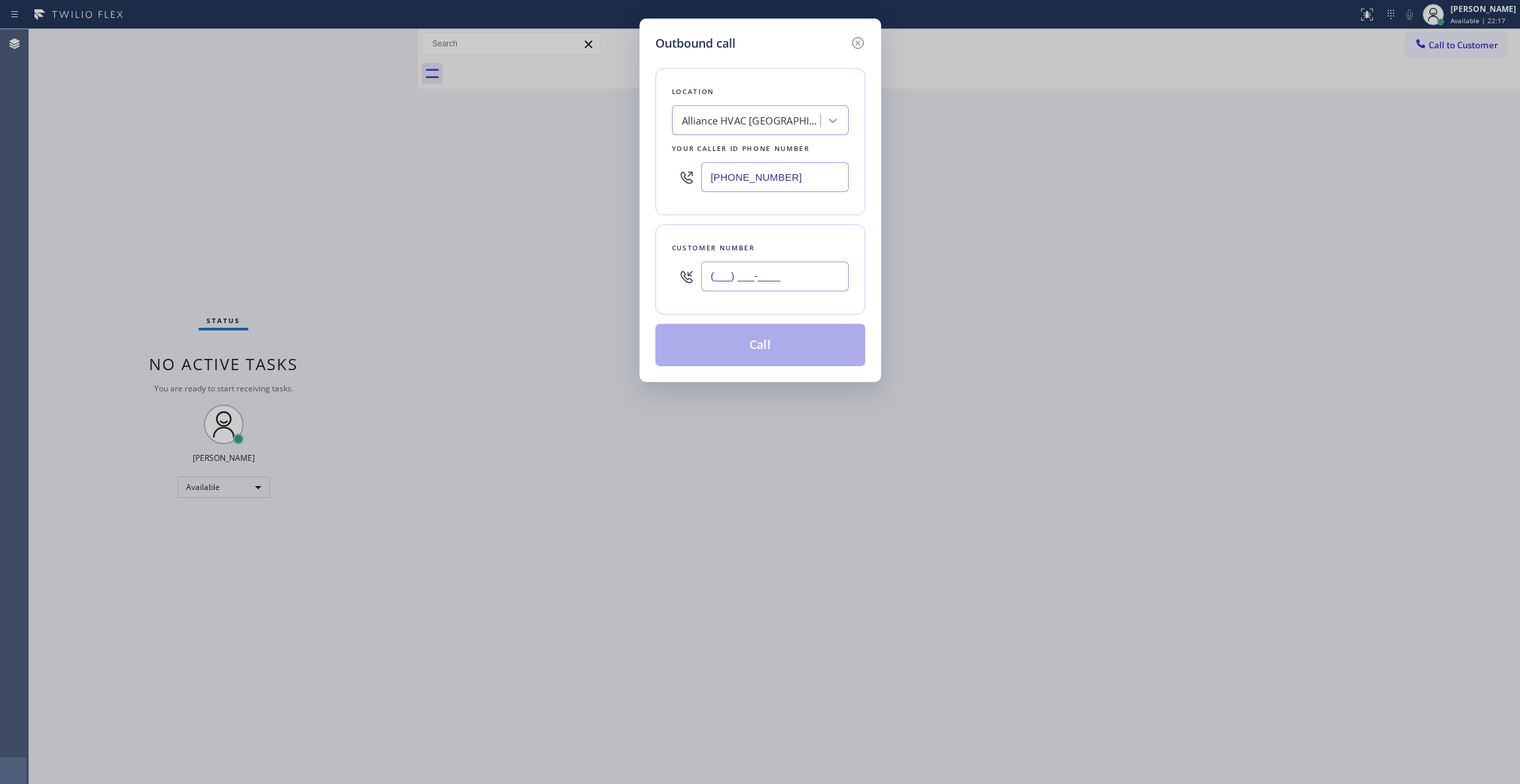
click at [779, 273] on input "(___) ___-____" at bounding box center [775, 276] width 148 height 29
paste input "310) 921-5660"
type input "(310) 921-5660"
click at [756, 350] on button "Call" at bounding box center [760, 344] width 210 height 42
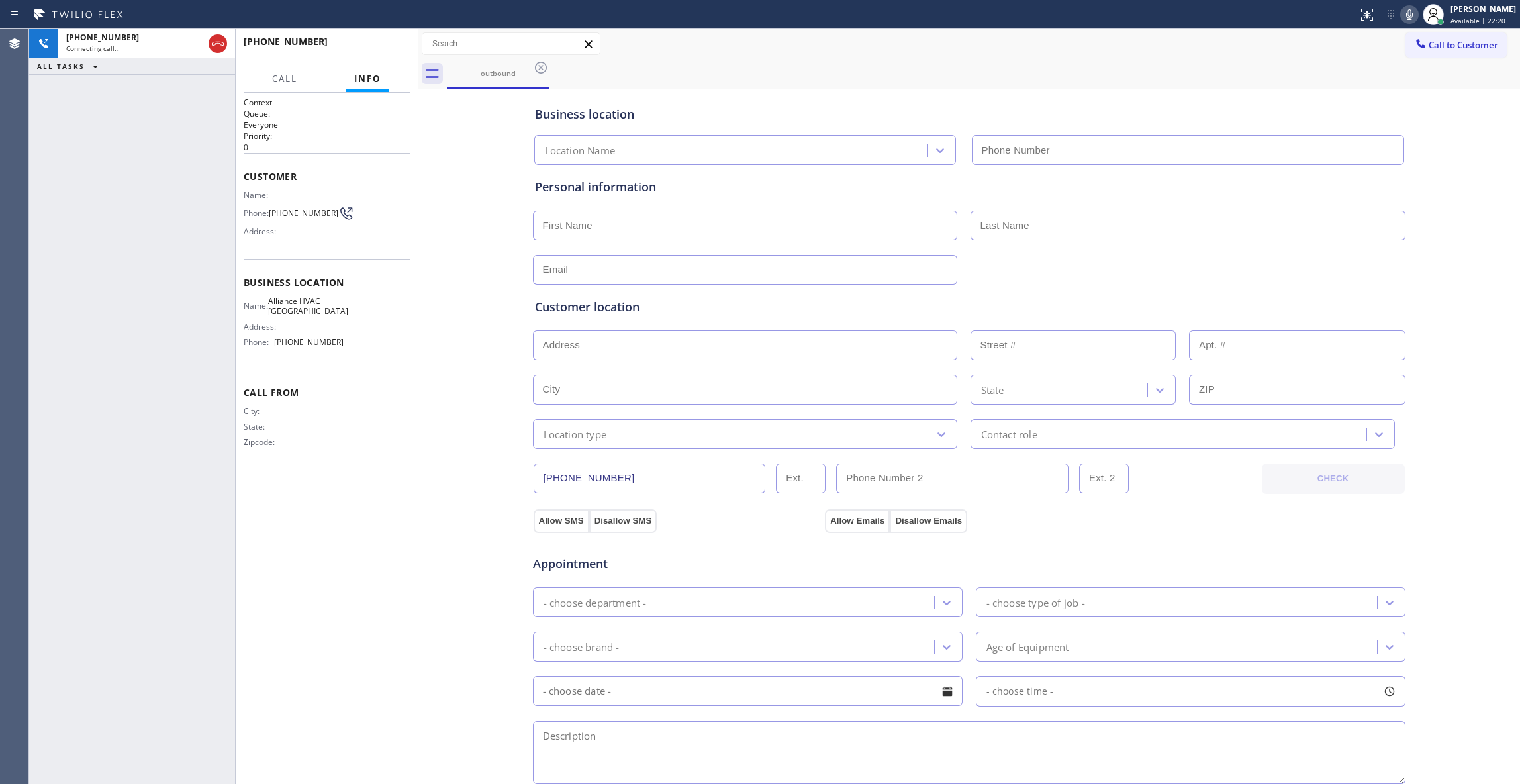
type input "(310) 868-0820"
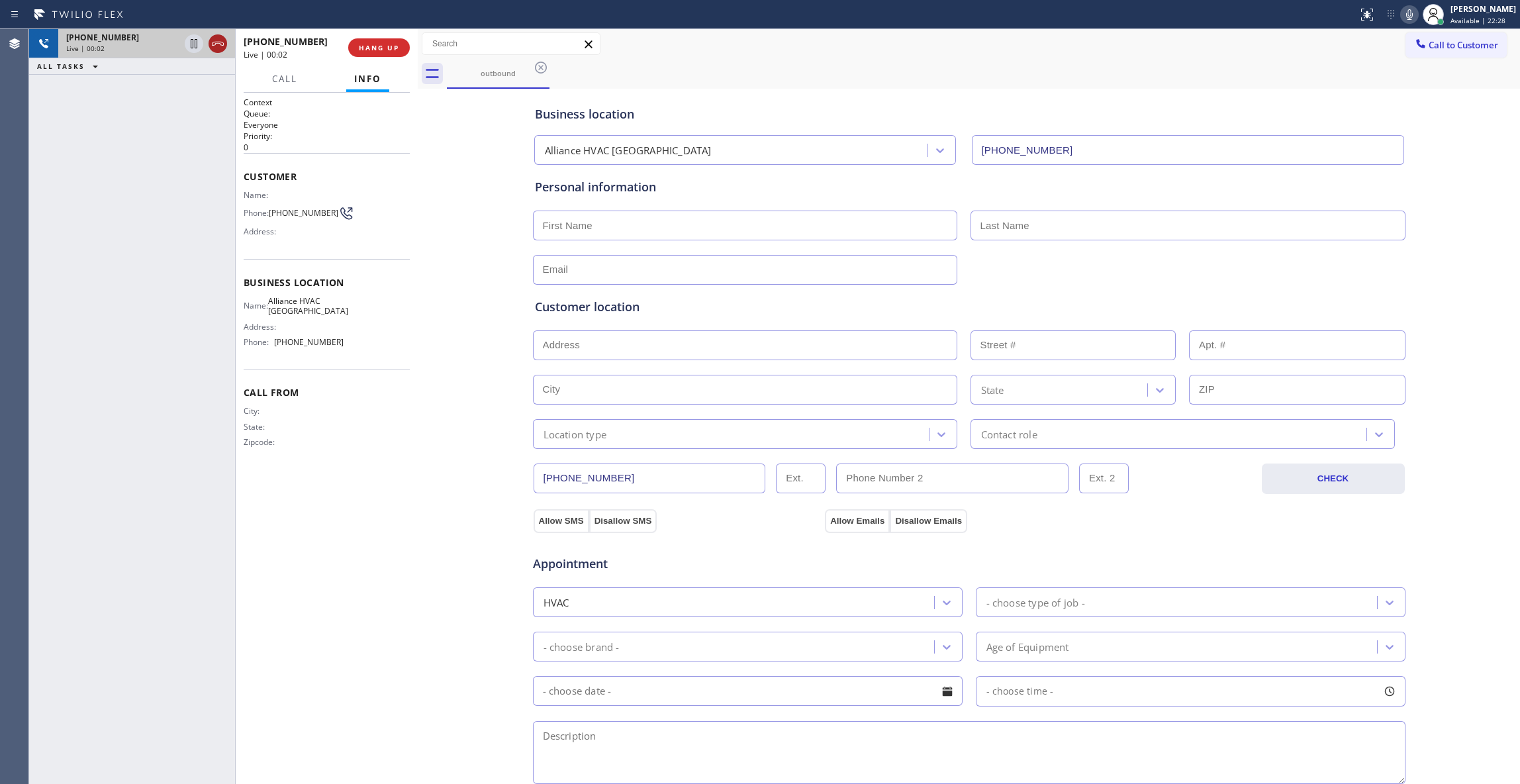
click at [211, 38] on icon at bounding box center [218, 43] width 16 height 16
click at [395, 54] on button "HANG UP" at bounding box center [379, 47] width 61 height 18
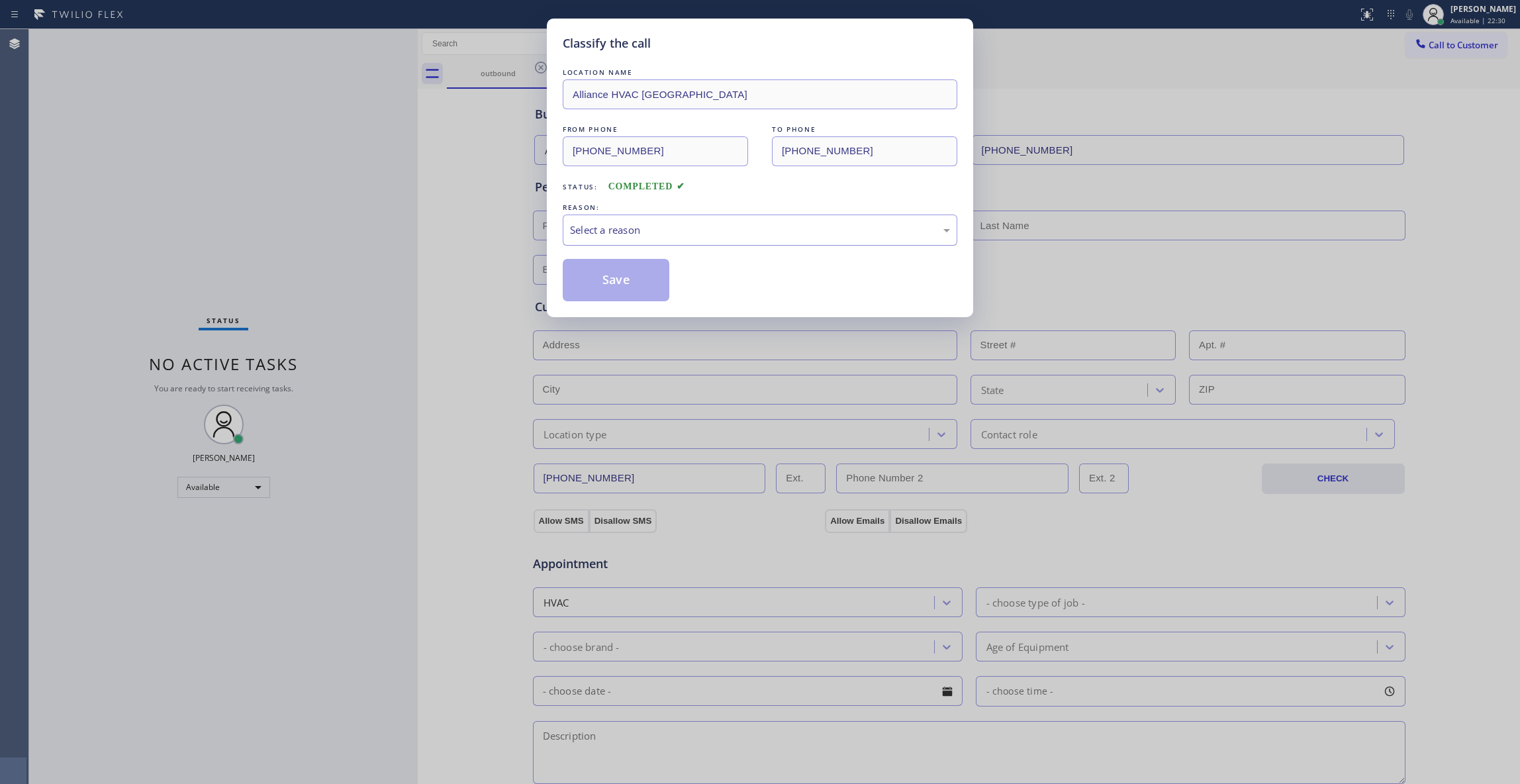
click at [618, 223] on div "Select a reason" at bounding box center [760, 230] width 380 height 16
click at [595, 276] on button "Save" at bounding box center [616, 279] width 106 height 42
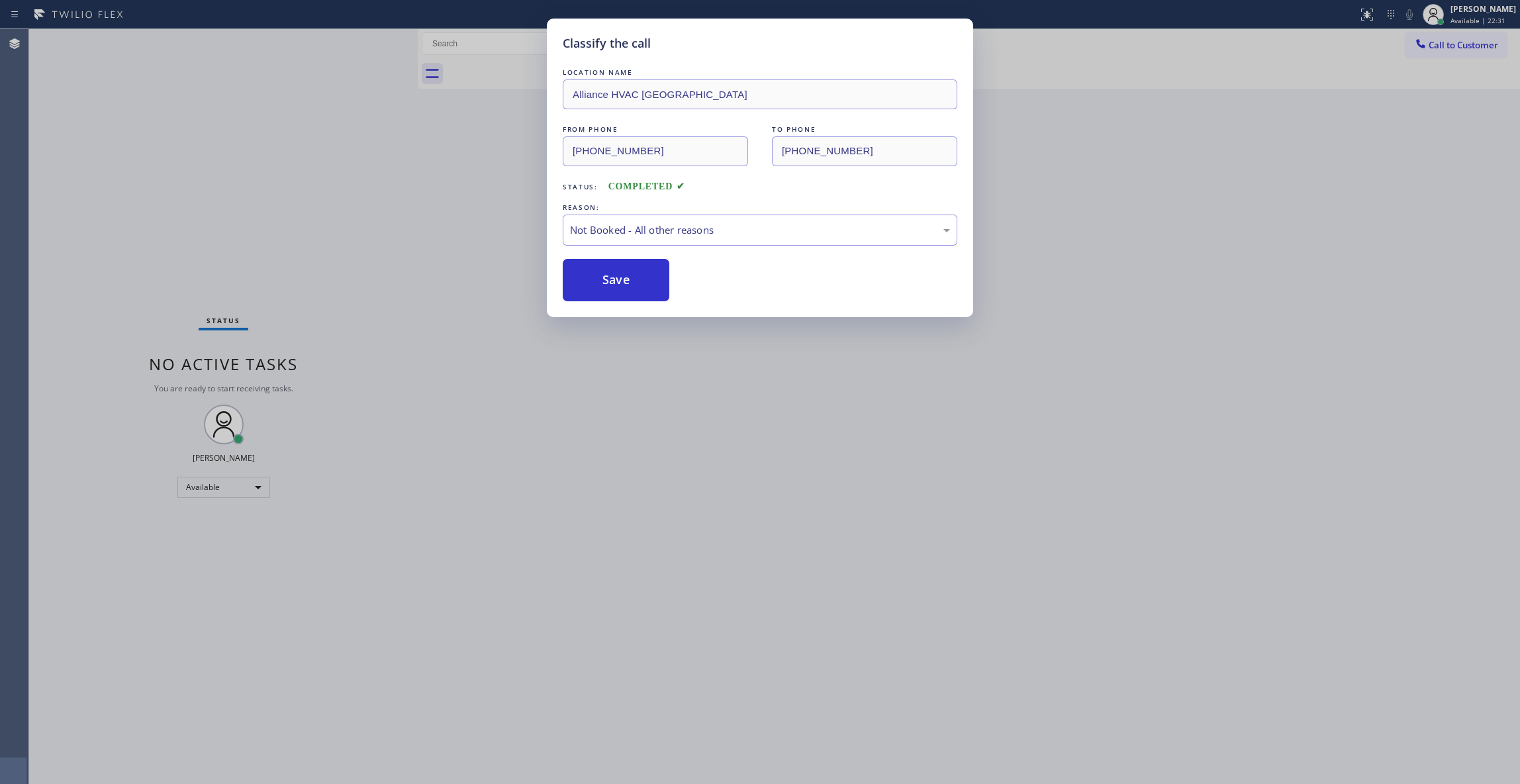
click at [595, 276] on button "Save" at bounding box center [616, 279] width 106 height 42
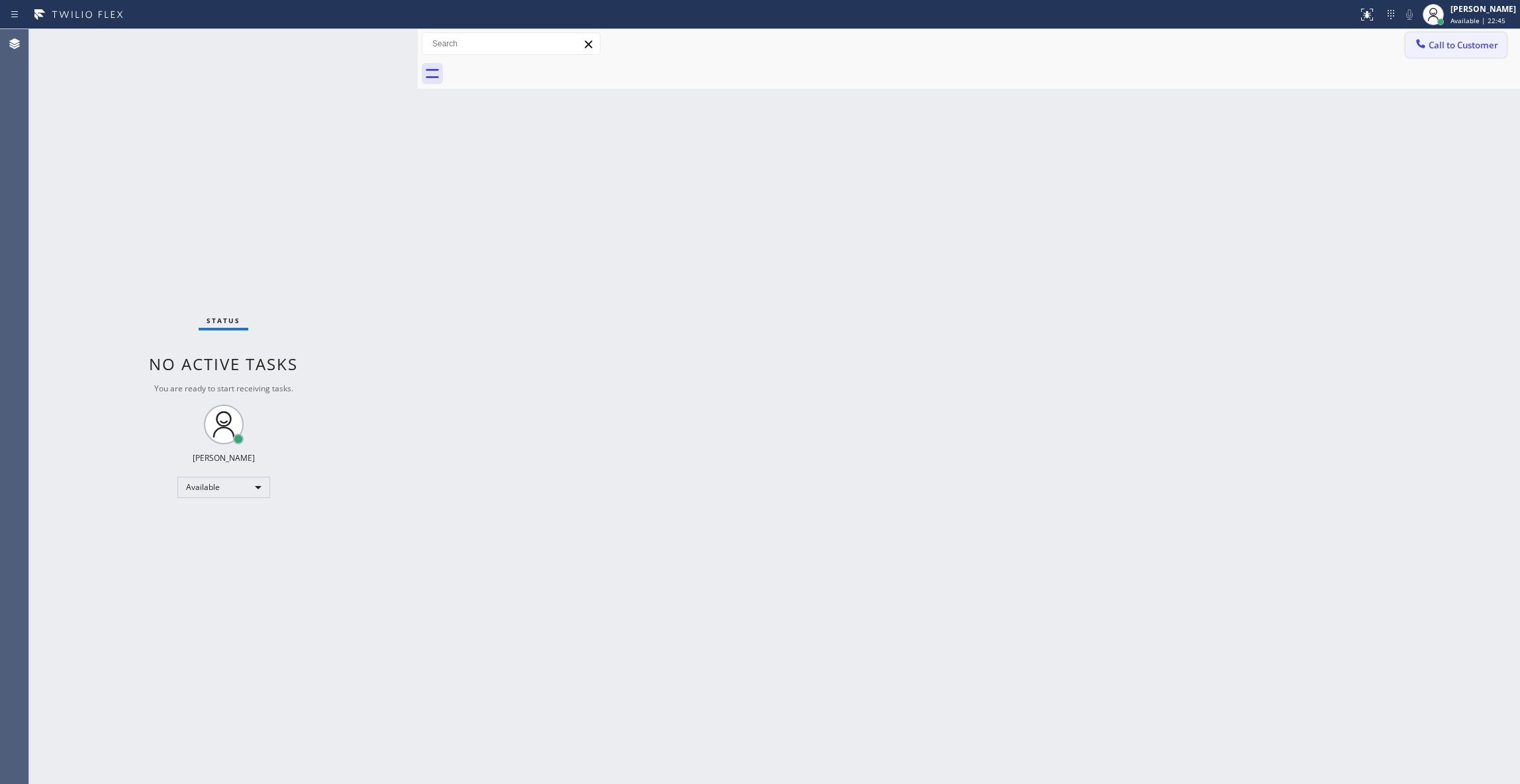
click at [1430, 51] on button "Call to Customer" at bounding box center [1456, 45] width 101 height 25
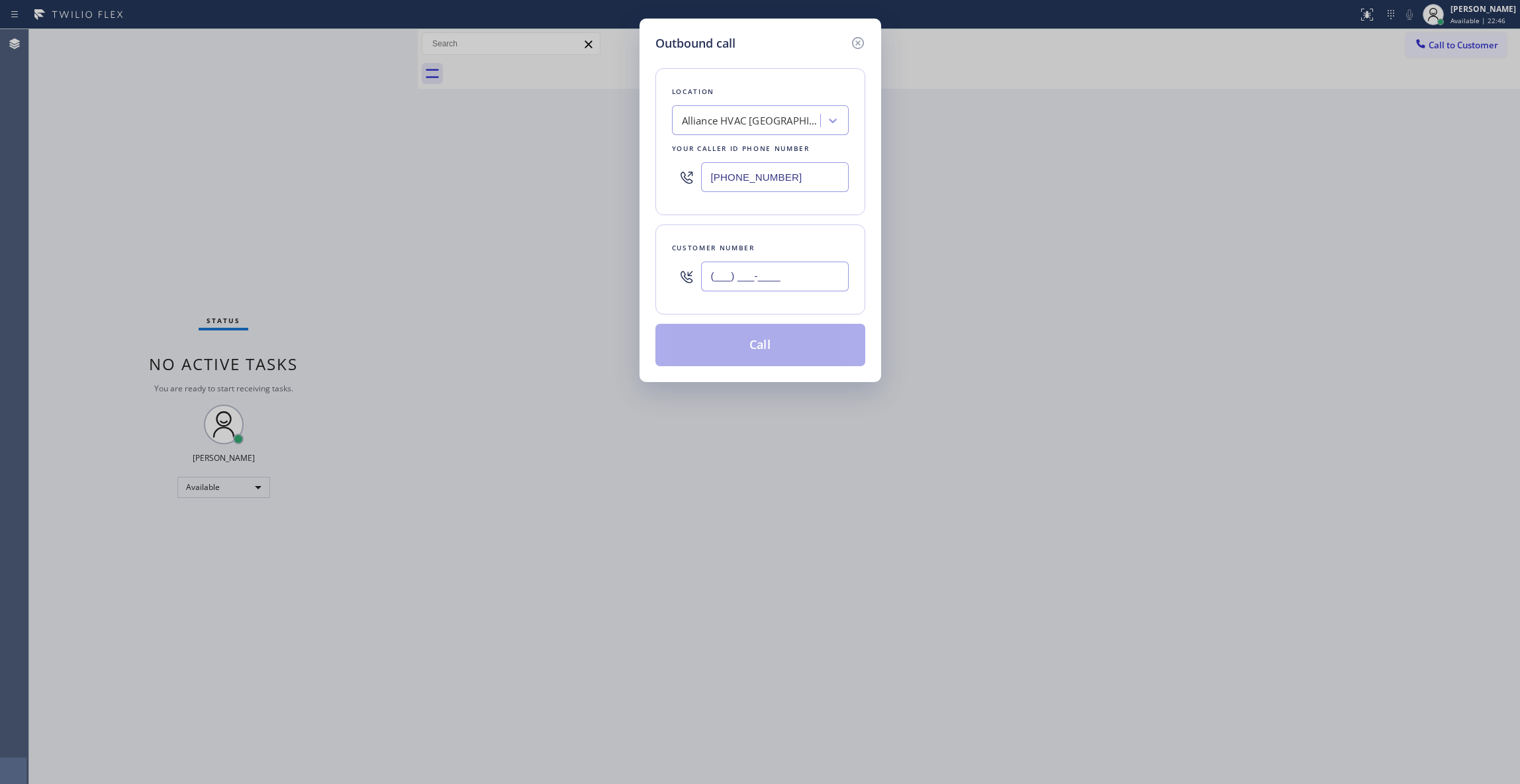
click at [767, 273] on input "(___) ___-____" at bounding box center [775, 276] width 148 height 29
paste input "707) 626-4696"
type input "(707) 626-4696"
paste input "754) 205-3356"
drag, startPoint x: 793, startPoint y: 175, endPoint x: 260, endPoint y: 169, distance: 533.0
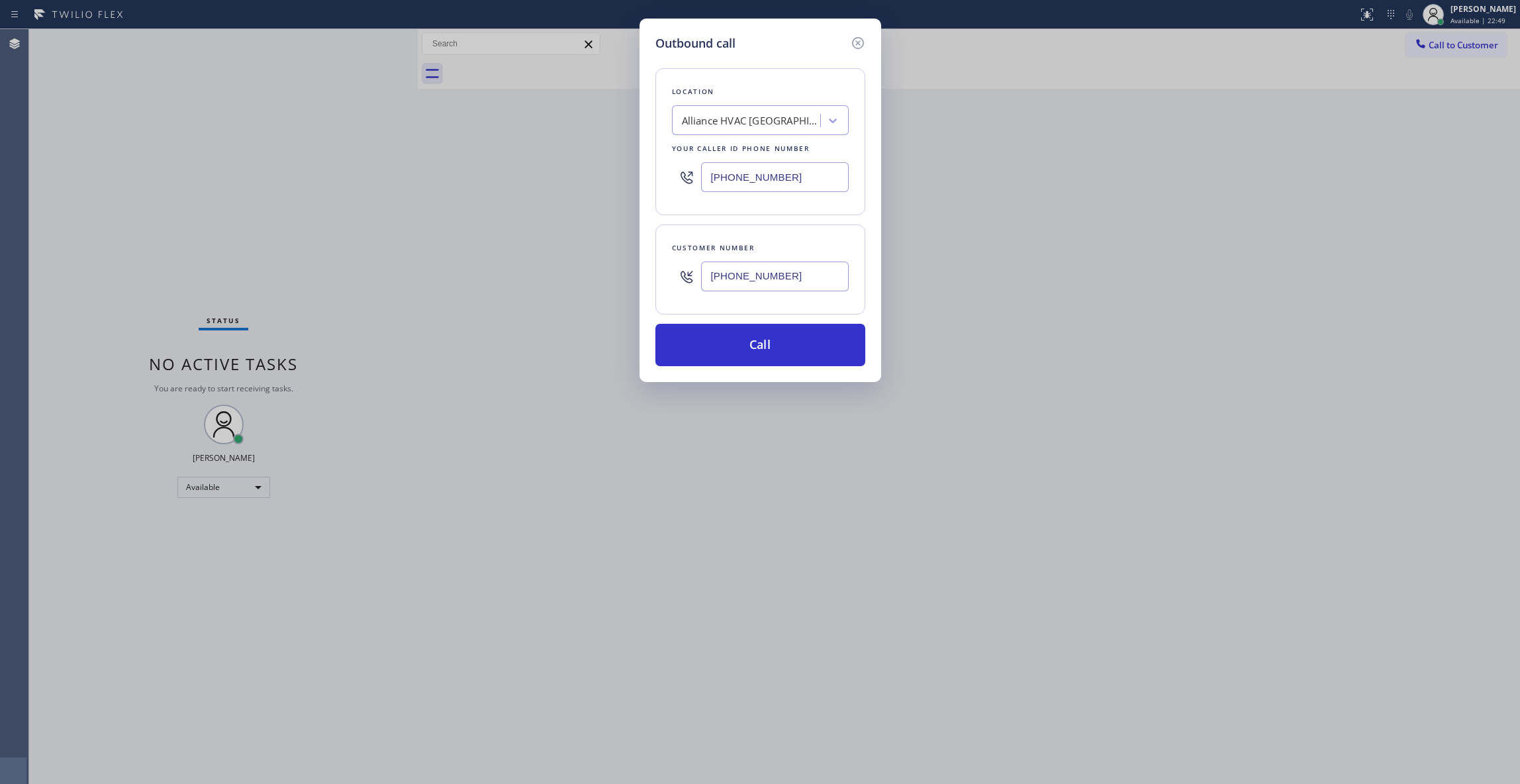
click at [260, 169] on div "Outbound call Location Alliance HVAC Rancho Palos Verdes Your caller id phone n…" at bounding box center [760, 392] width 1520 height 784
type input "(754) 205-3356"
drag, startPoint x: 809, startPoint y: 278, endPoint x: 544, endPoint y: 274, distance: 265.0
click at [479, 258] on div "Outbound call Location Pompano Beach KitchenAid Repair Your caller id phone num…" at bounding box center [760, 392] width 1520 height 784
click at [731, 338] on button "Call" at bounding box center [760, 344] width 210 height 42
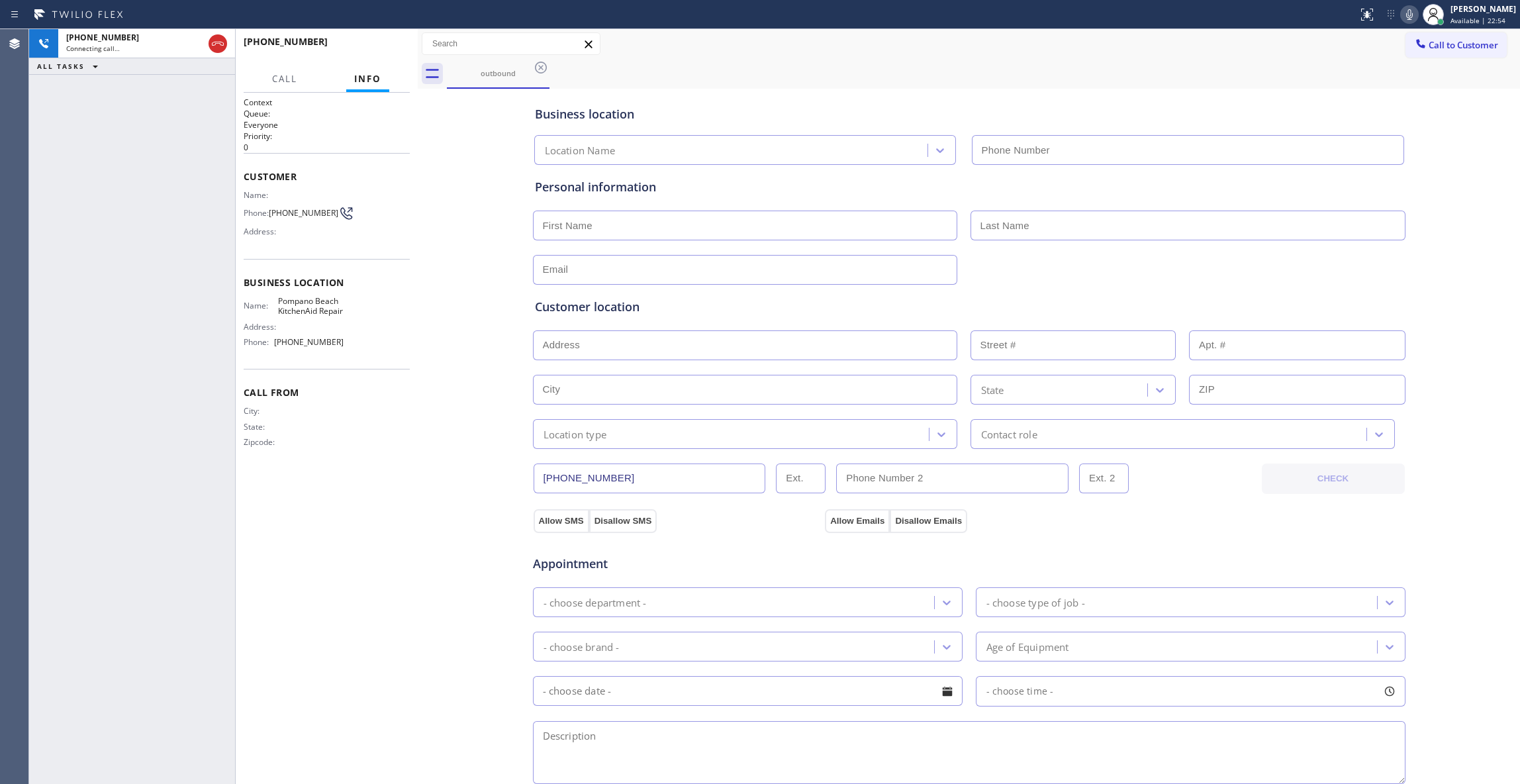
type input "(754) 205-3356"
click at [45, 187] on div "+17076264696 Connecting call… ALL TASKS ALL TASKS ACTIVE TASKS TASKS IN WRAP UP" at bounding box center [132, 406] width 206 height 755
drag, startPoint x: 221, startPoint y: 48, endPoint x: 178, endPoint y: 274, distance: 230.1
click at [178, 274] on div "+17076264696 Live | 00:04 ALL TASKS ALL TASKS ACTIVE TASKS TASKS IN WRAP UP" at bounding box center [132, 406] width 206 height 755
click at [432, 329] on div "Business location Pompano Beach KitchenAid Repair (754) 205-3356 Personal infor…" at bounding box center [968, 544] width 1095 height 904
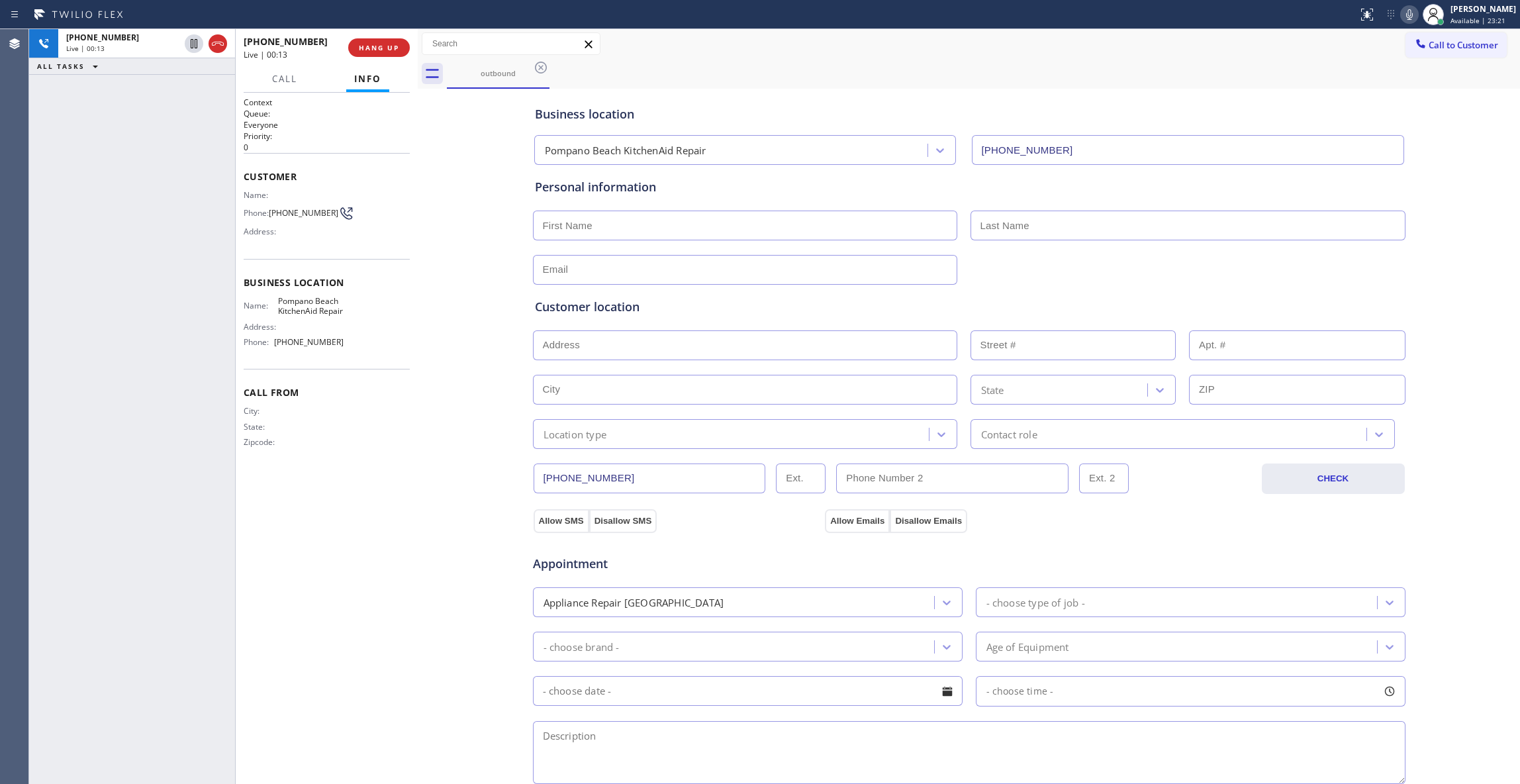
click at [471, 301] on div "Business location Pompano Beach KitchenAid Repair (754) 205-3356 Personal infor…" at bounding box center [968, 544] width 1095 height 904
click at [361, 45] on span "HANG UP" at bounding box center [379, 48] width 41 height 10
drag, startPoint x: 273, startPoint y: 218, endPoint x: 384, endPoint y: 86, distance: 172.5
click at [273, 213] on span "(707) 626-4696" at bounding box center [303, 212] width 69 height 10
copy span "(707) 626-4696"
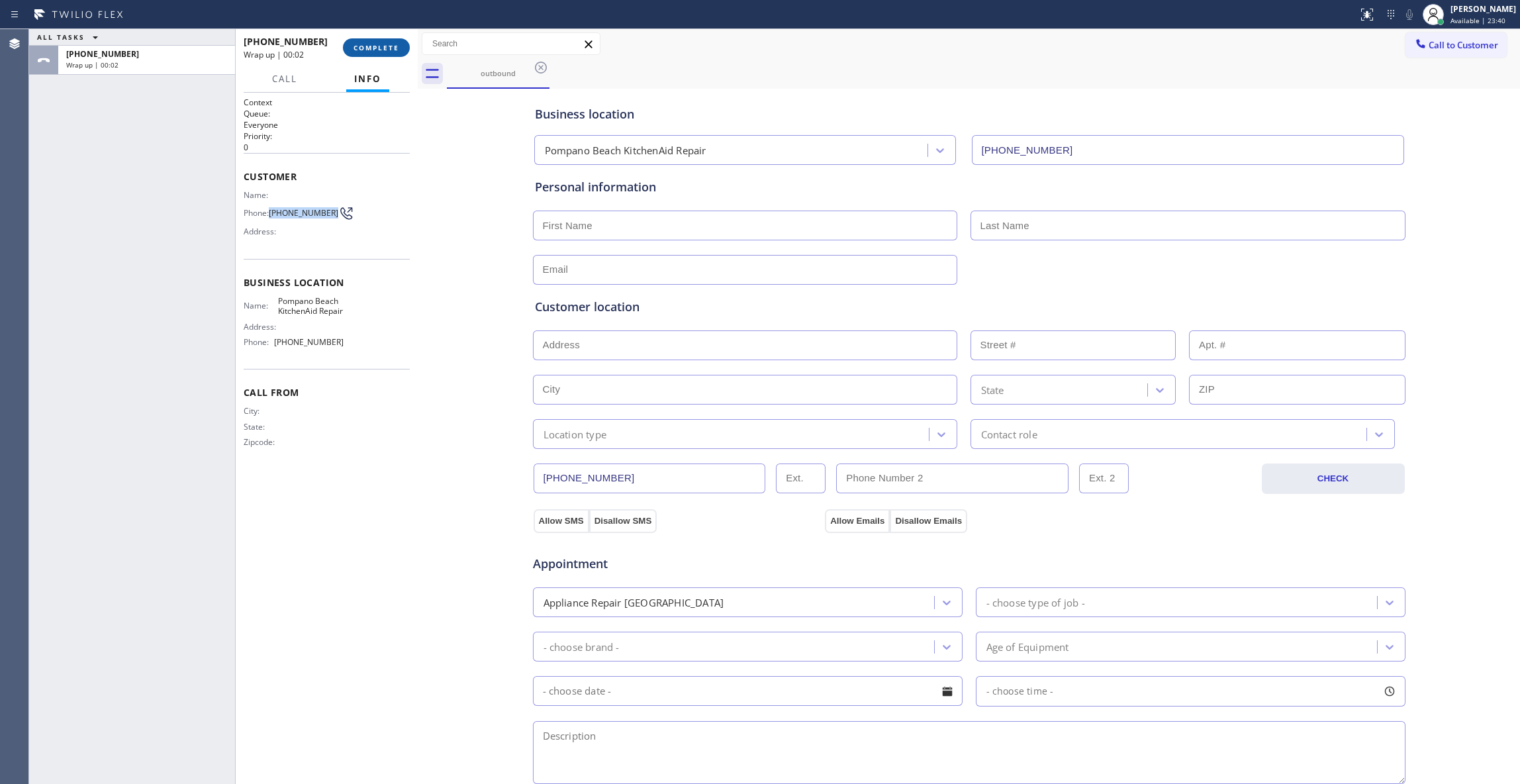
click at [383, 45] on span "COMPLETE" at bounding box center [376, 48] width 46 height 10
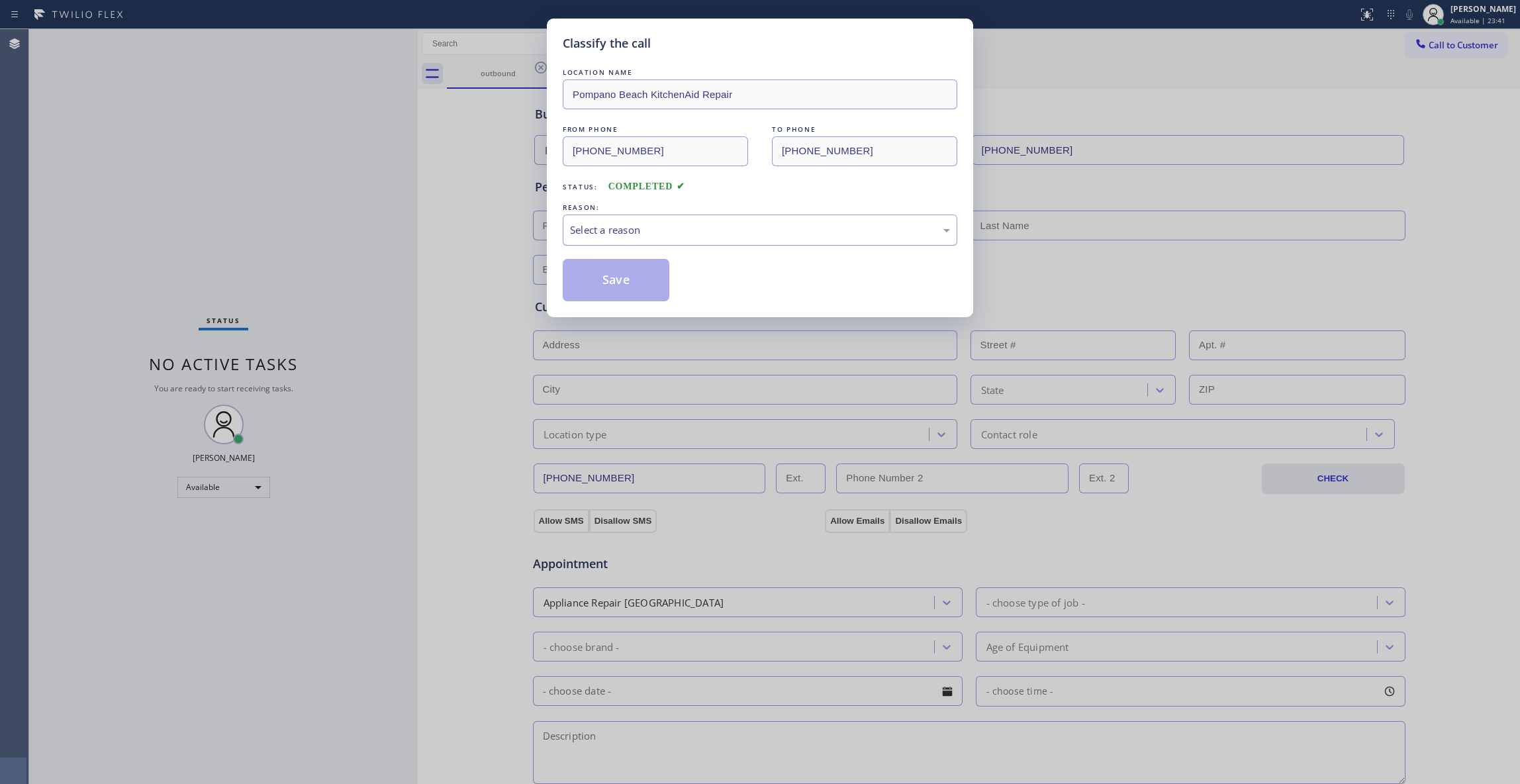
click at [596, 232] on div "Select a reason" at bounding box center [760, 230] width 380 height 16
click at [586, 284] on button "Save" at bounding box center [616, 279] width 106 height 42
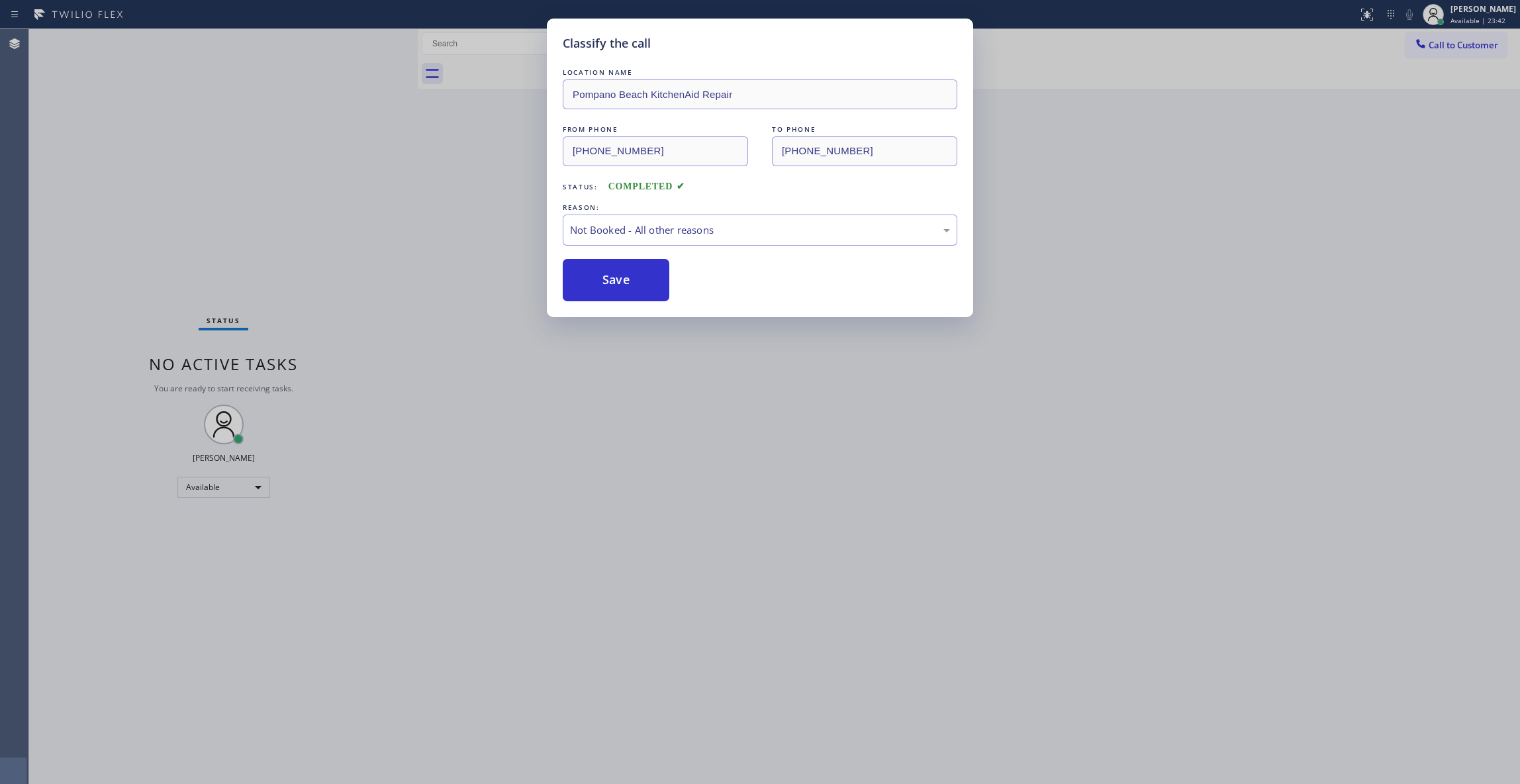
click at [586, 284] on button "Save" at bounding box center [616, 279] width 106 height 42
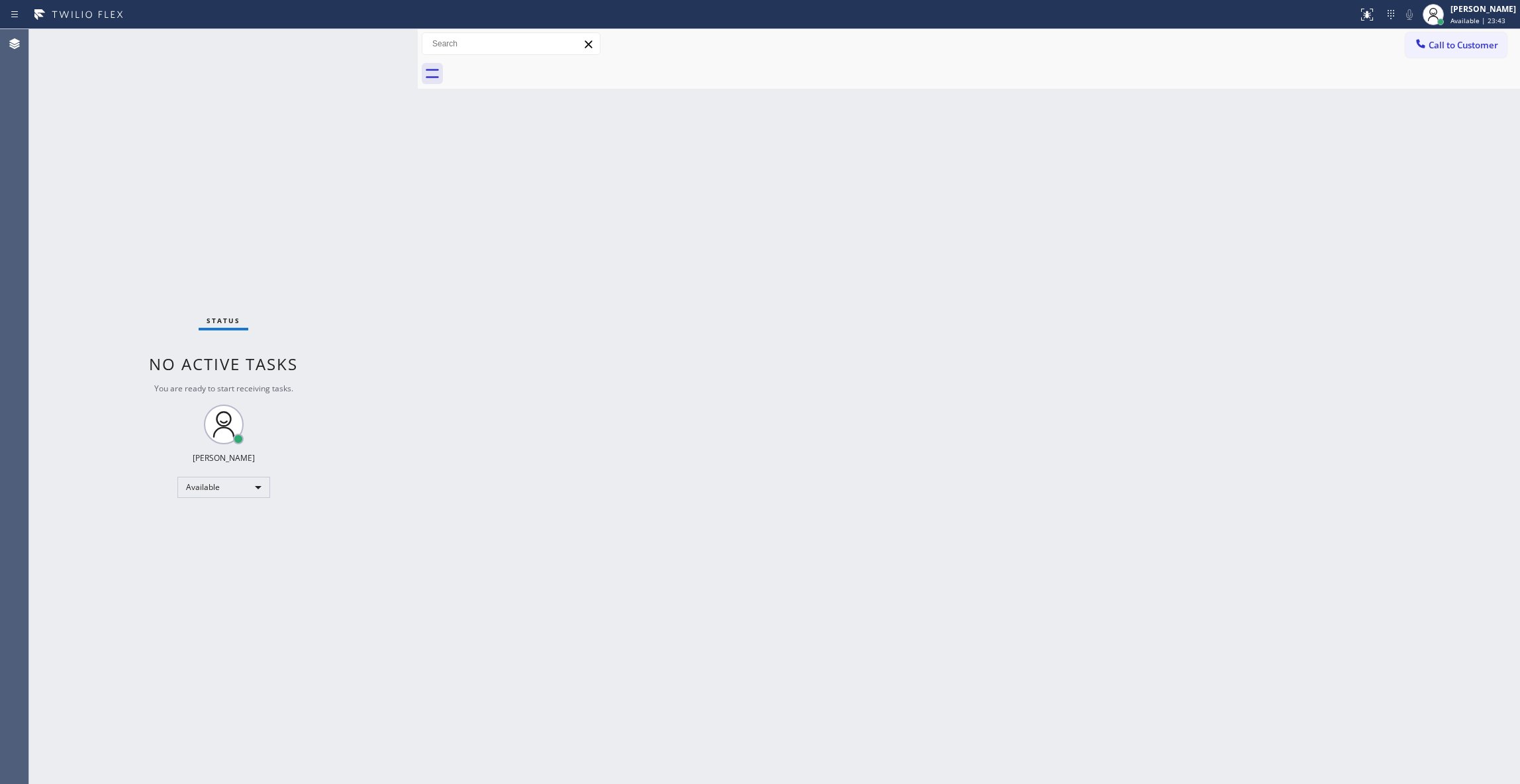
drag, startPoint x: 1467, startPoint y: 48, endPoint x: 668, endPoint y: 194, distance: 812.2
click at [1460, 48] on span "Call to Customer" at bounding box center [1464, 45] width 69 height 12
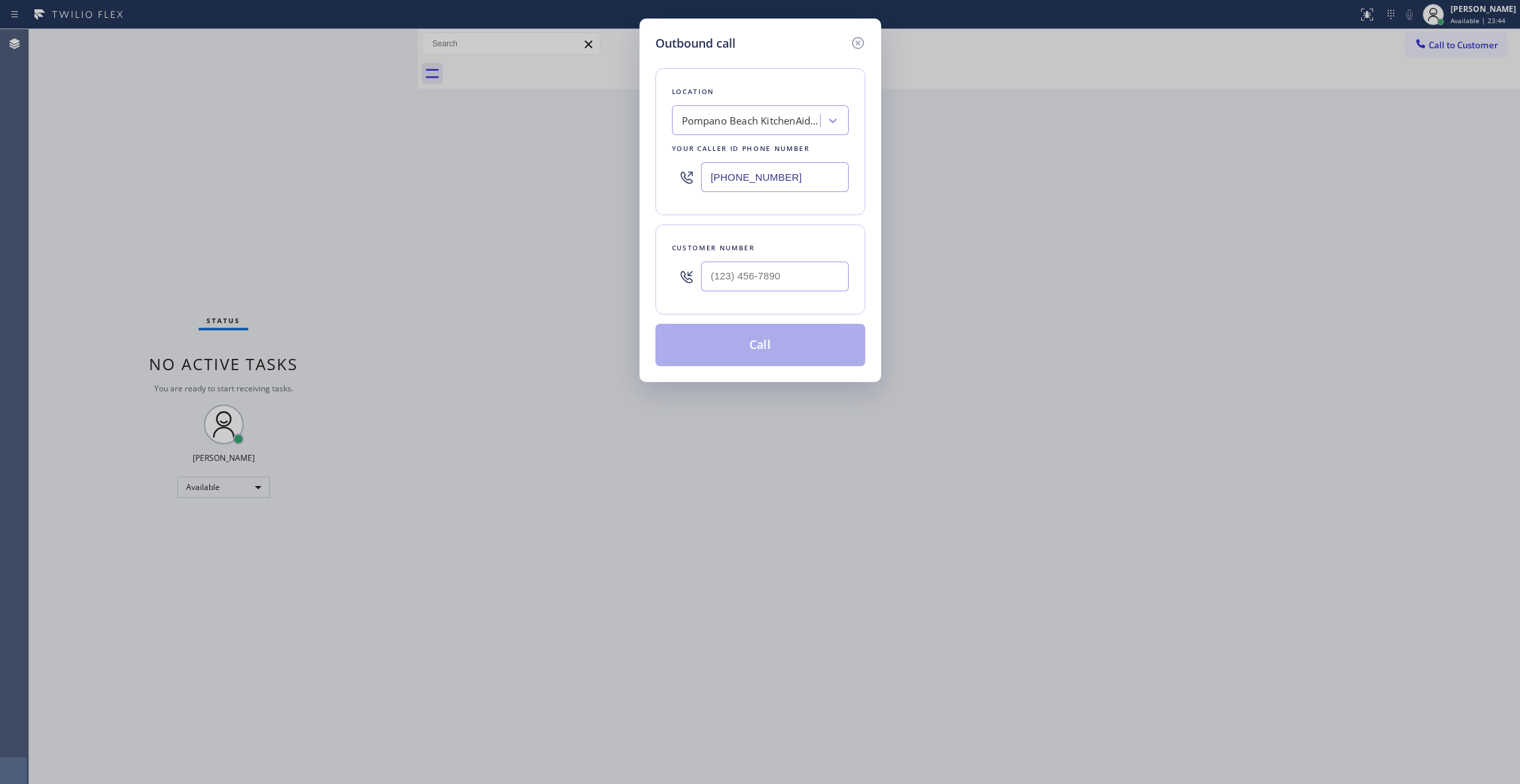
click at [777, 262] on div at bounding box center [775, 277] width 148 height 43
click at [772, 277] on input "(___) ___-____" at bounding box center [775, 276] width 148 height 29
paste input "707) 626-4696"
type input "(707) 626-4696"
click at [740, 355] on button "Call" at bounding box center [760, 344] width 210 height 42
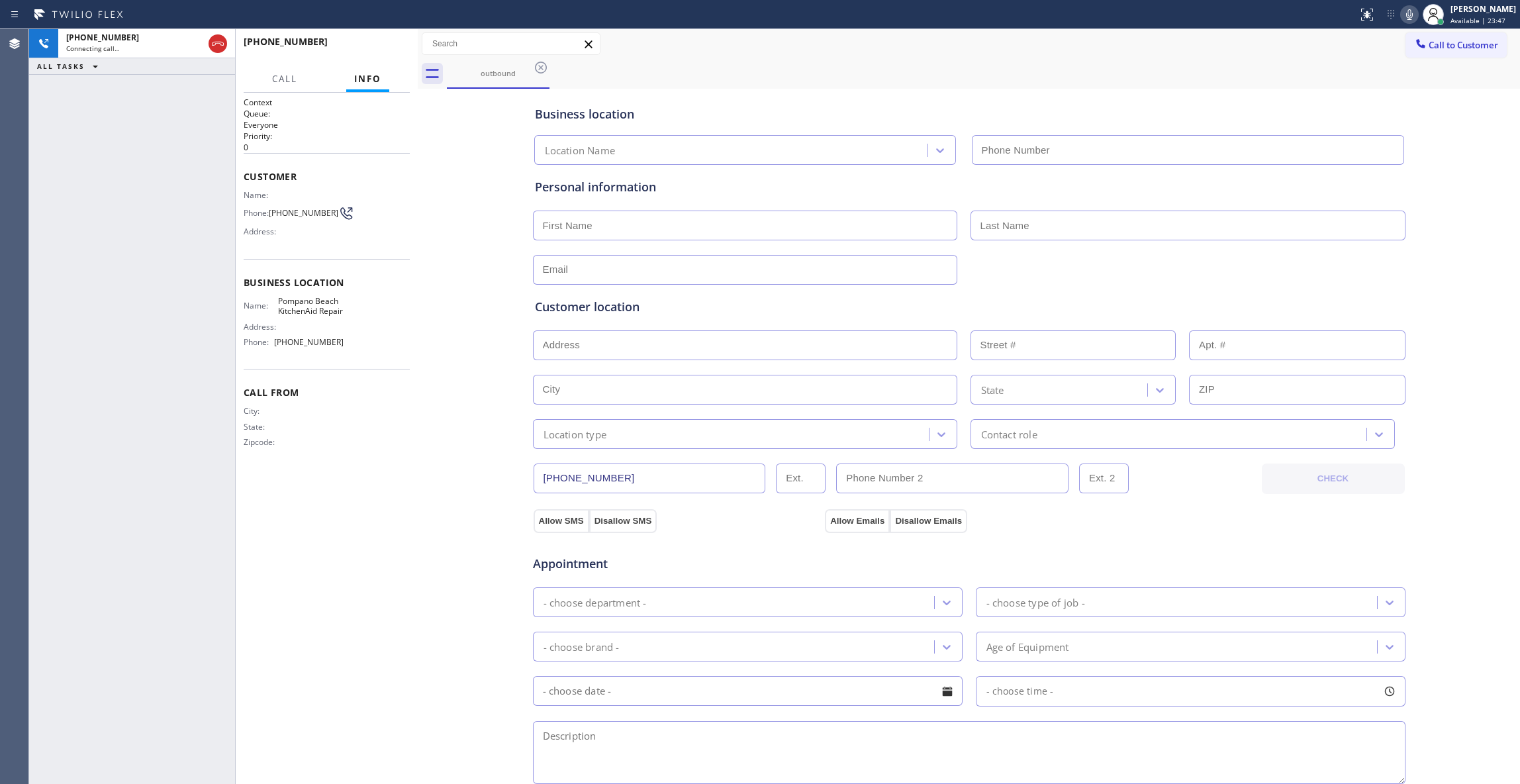
type input "(754) 205-3356"
click at [182, 170] on div "+17076264696 Live | 00:04 ALL TASKS ALL TASKS ACTIVE TASKS TASKS IN WRAP UP" at bounding box center [132, 406] width 206 height 755
click at [355, 501] on div "Context Queue: Everyone Priority: 0 Customer Name: Phone: (707) 626-4696 Addres…" at bounding box center [327, 438] width 166 height 683
click at [450, 392] on div "Business location Pompano Beach KitchenAid Repair (754) 205-3356 Personal infor…" at bounding box center [968, 544] width 1095 height 904
click at [128, 411] on div "+17076264696 Live | 00:21 ALL TASKS ALL TASKS ACTIVE TASKS TASKS IN WRAP UP" at bounding box center [132, 406] width 206 height 755
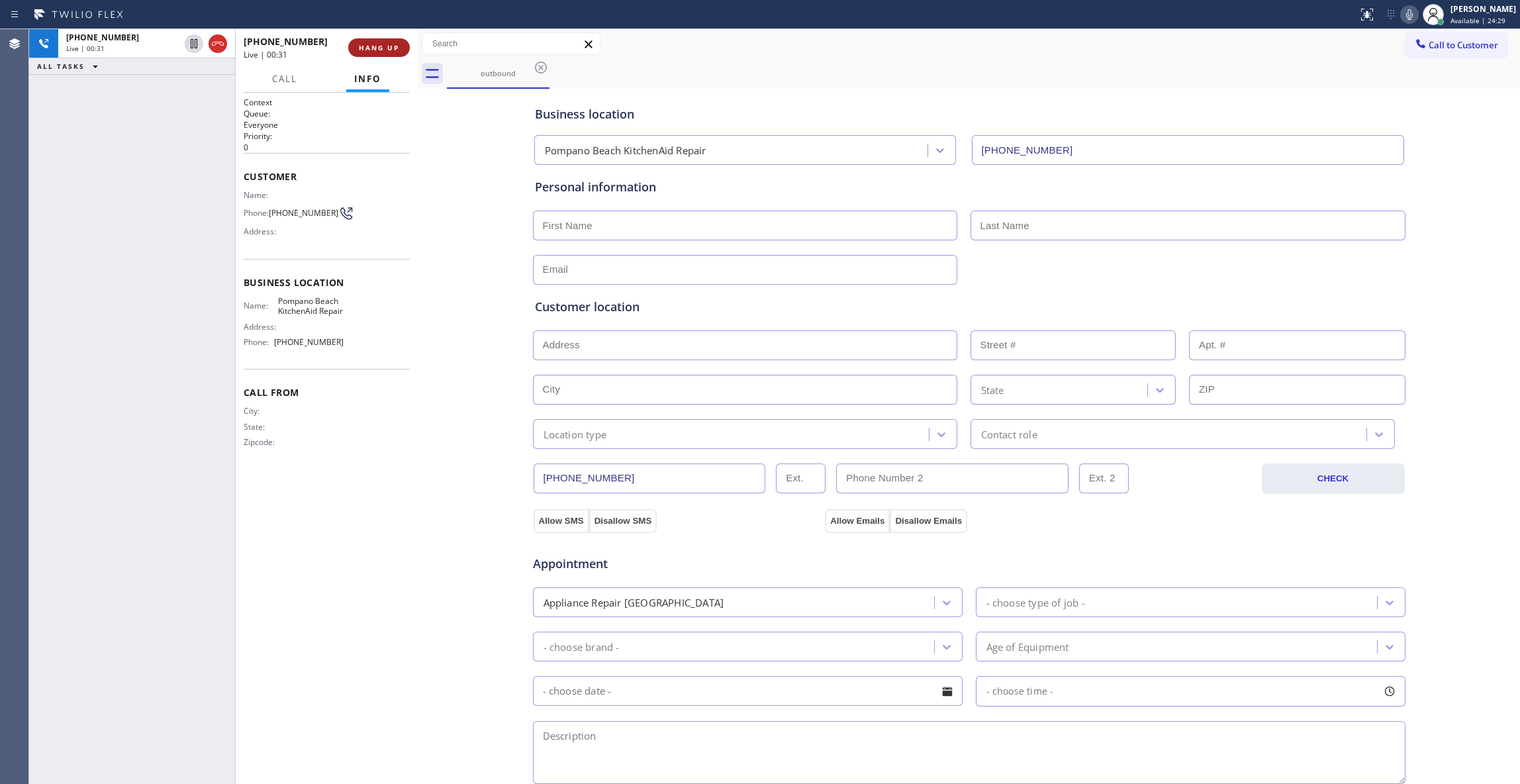
click at [397, 45] on span "HANG UP" at bounding box center [379, 48] width 41 height 10
click at [396, 44] on span "COMPLETE" at bounding box center [376, 48] width 46 height 10
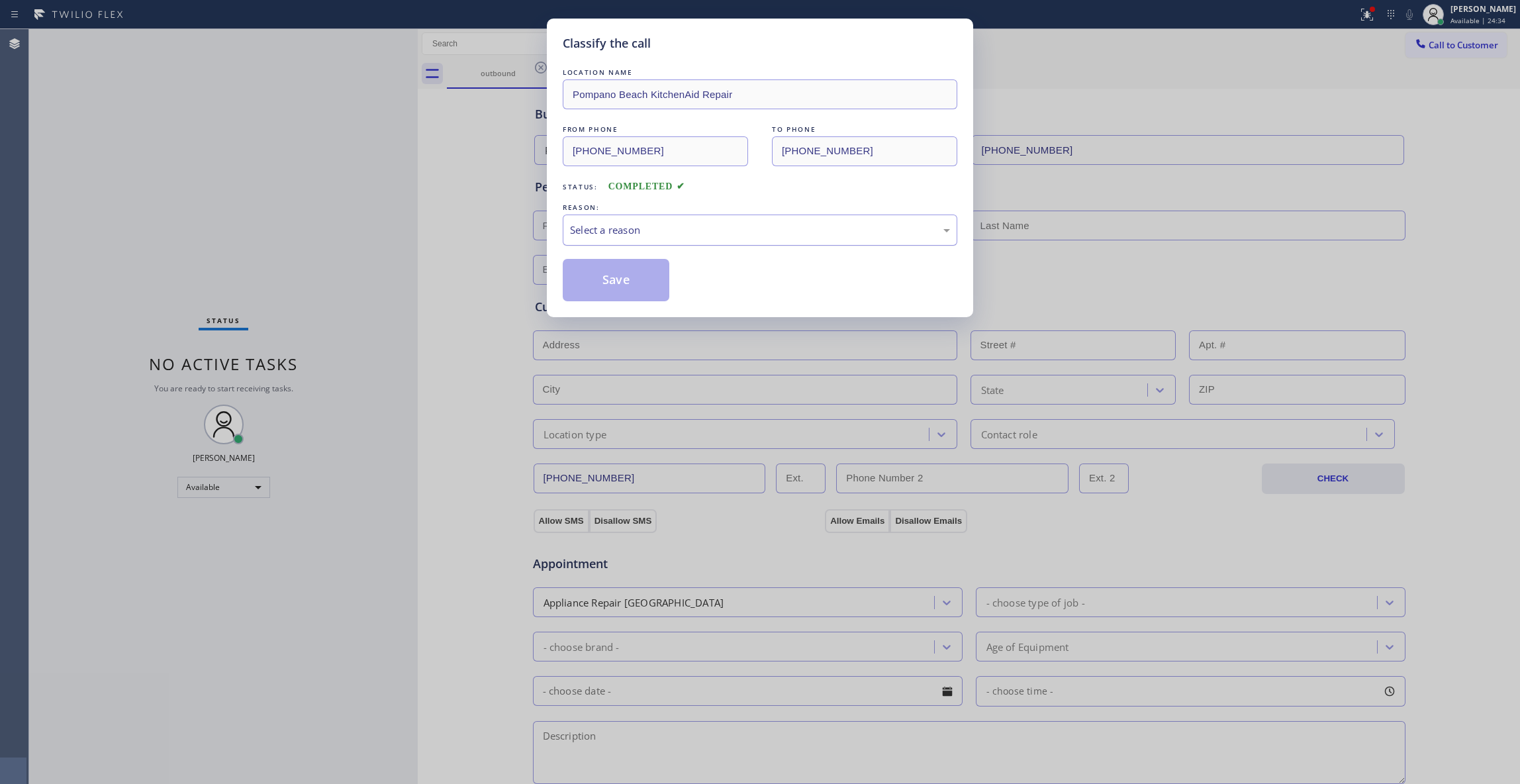
click at [592, 233] on div "Select a reason" at bounding box center [760, 230] width 380 height 16
click at [591, 286] on button "Save" at bounding box center [616, 279] width 106 height 42
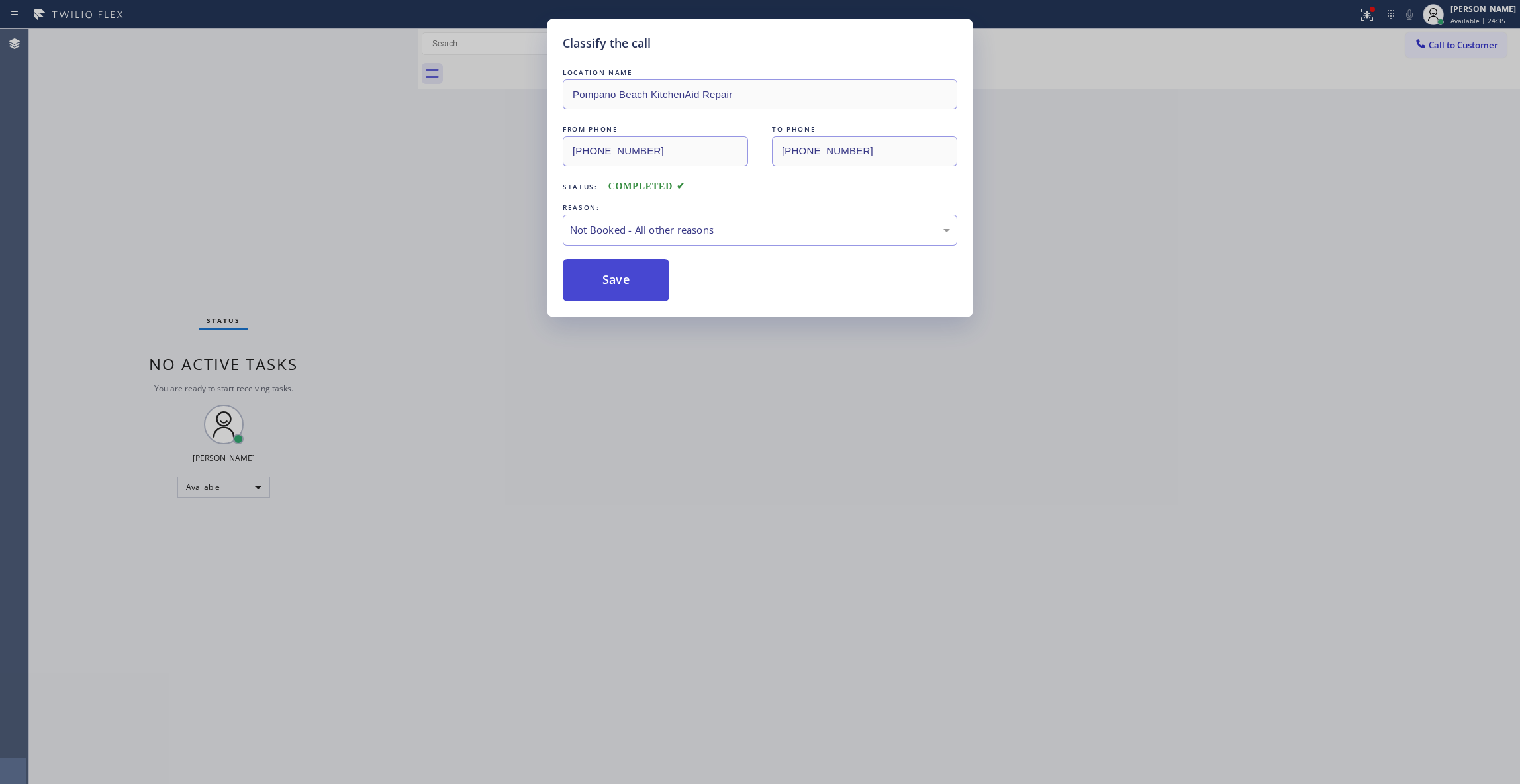
click at [589, 284] on button "Save" at bounding box center [616, 279] width 106 height 42
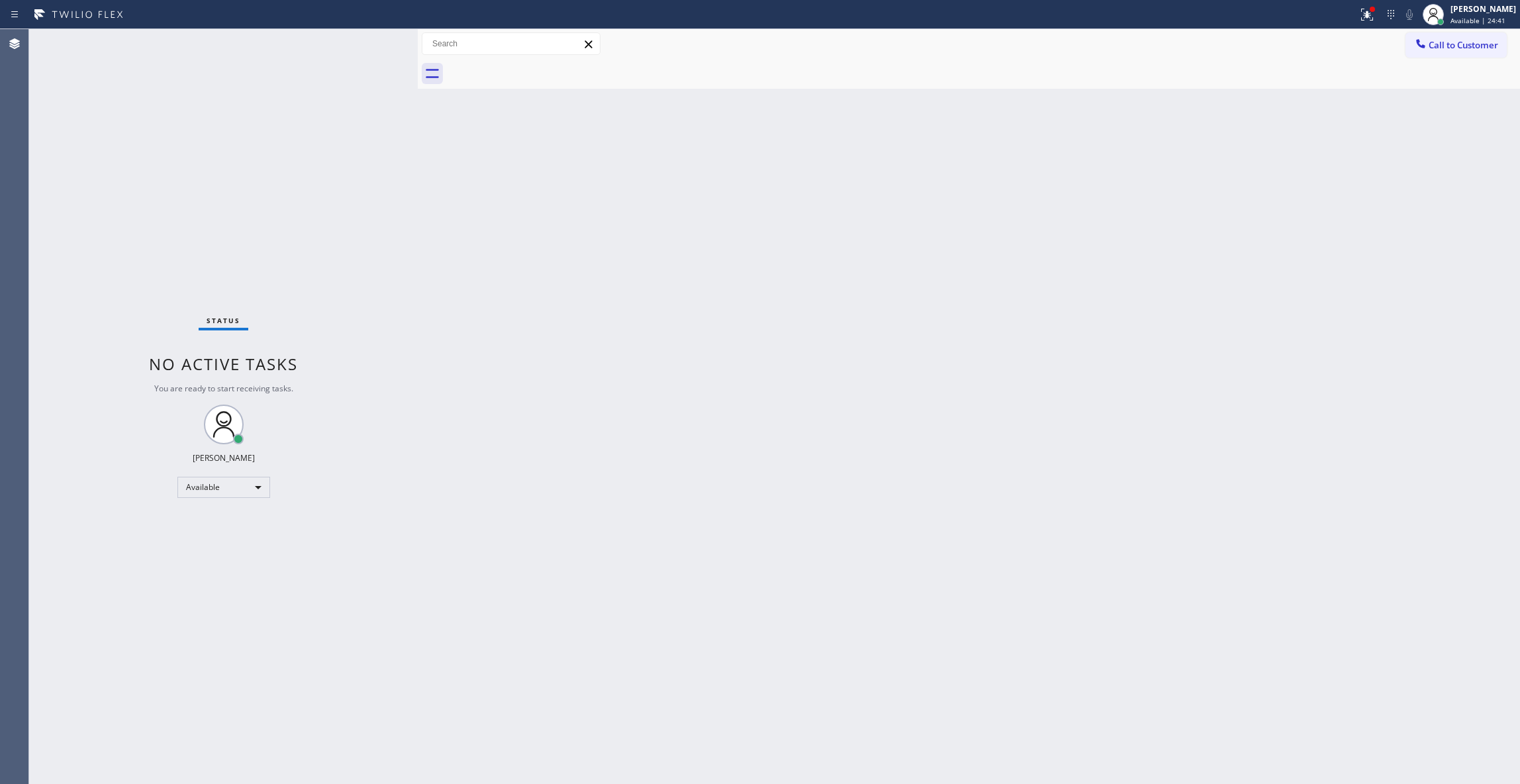
drag, startPoint x: 1128, startPoint y: 216, endPoint x: 1164, endPoint y: 189, distance: 45.0
click at [1129, 214] on div "Back to Dashboard Change Sender ID Customers Technicians Select a contact Outbo…" at bounding box center [968, 406] width 1102 height 755
click at [1482, 49] on span "Call to Customer" at bounding box center [1464, 45] width 69 height 12
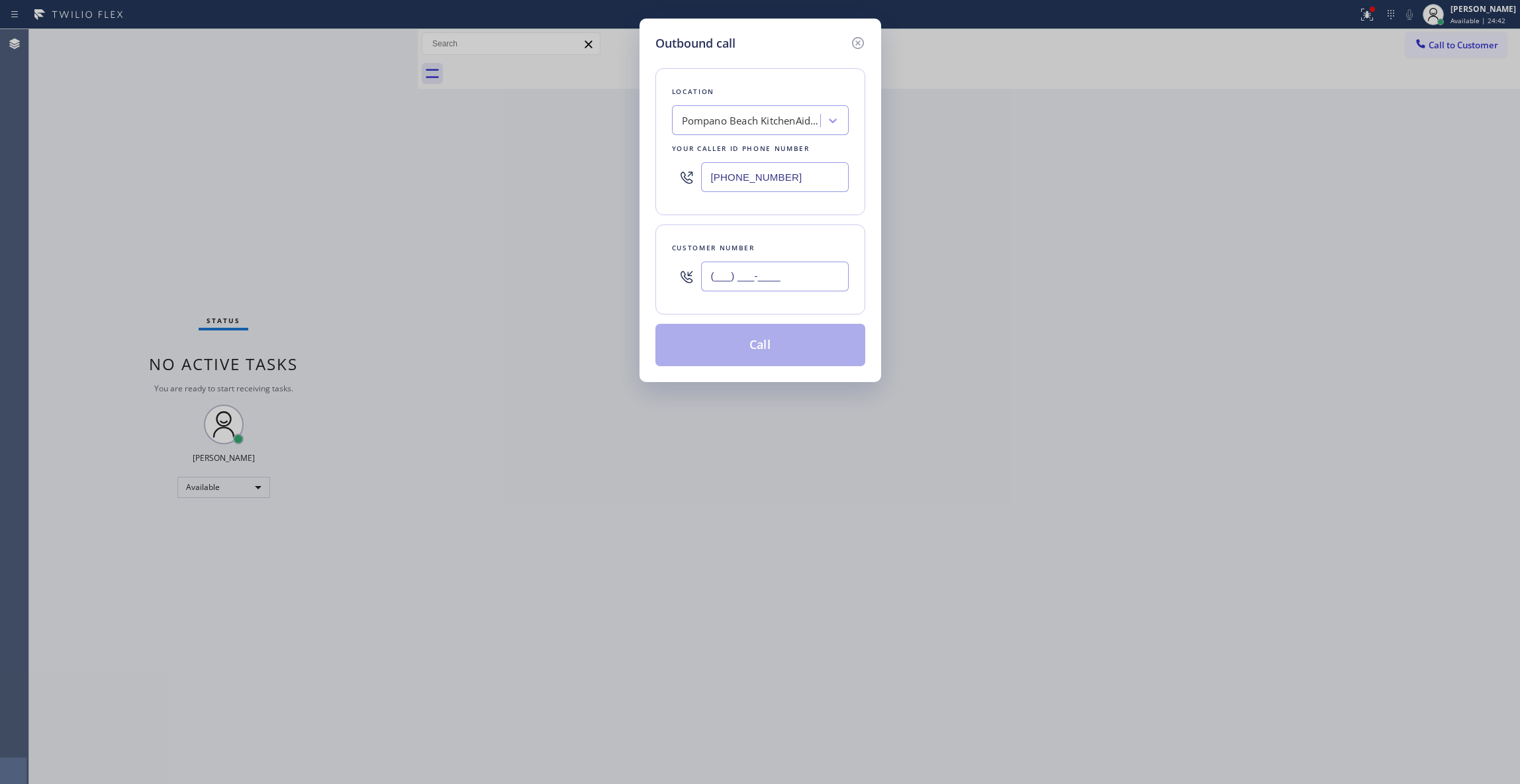
click at [819, 273] on input "(___) ___-____" at bounding box center [775, 276] width 148 height 29
paste input "513) 405-2242"
type input "(513) 405-2242"
paste input "855) 731-4952"
drag, startPoint x: 804, startPoint y: 181, endPoint x: 551, endPoint y: 239, distance: 259.6
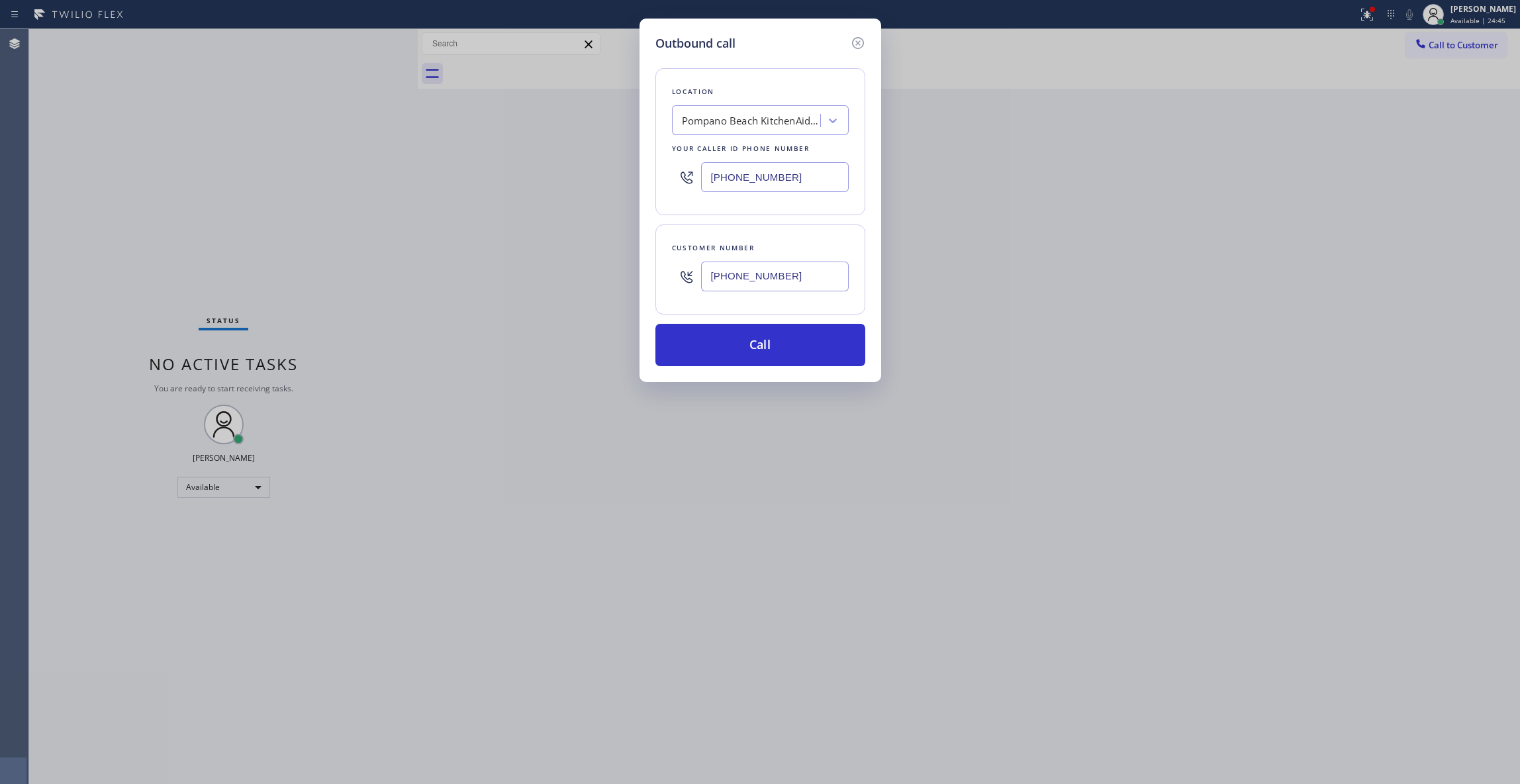
click at [181, 164] on div "Outbound call Location Pompano Beach KitchenAid Repair Your caller id phone num…" at bounding box center [760, 392] width 1520 height 784
type input "(855) 731-4952"
drag, startPoint x: 813, startPoint y: 282, endPoint x: 366, endPoint y: 237, distance: 449.3
click at [366, 236] on div "Outbound call Location 5 Star Appliance Repair Your caller id phone number (855…" at bounding box center [760, 392] width 1520 height 784
click at [779, 341] on button "Call" at bounding box center [760, 344] width 210 height 42
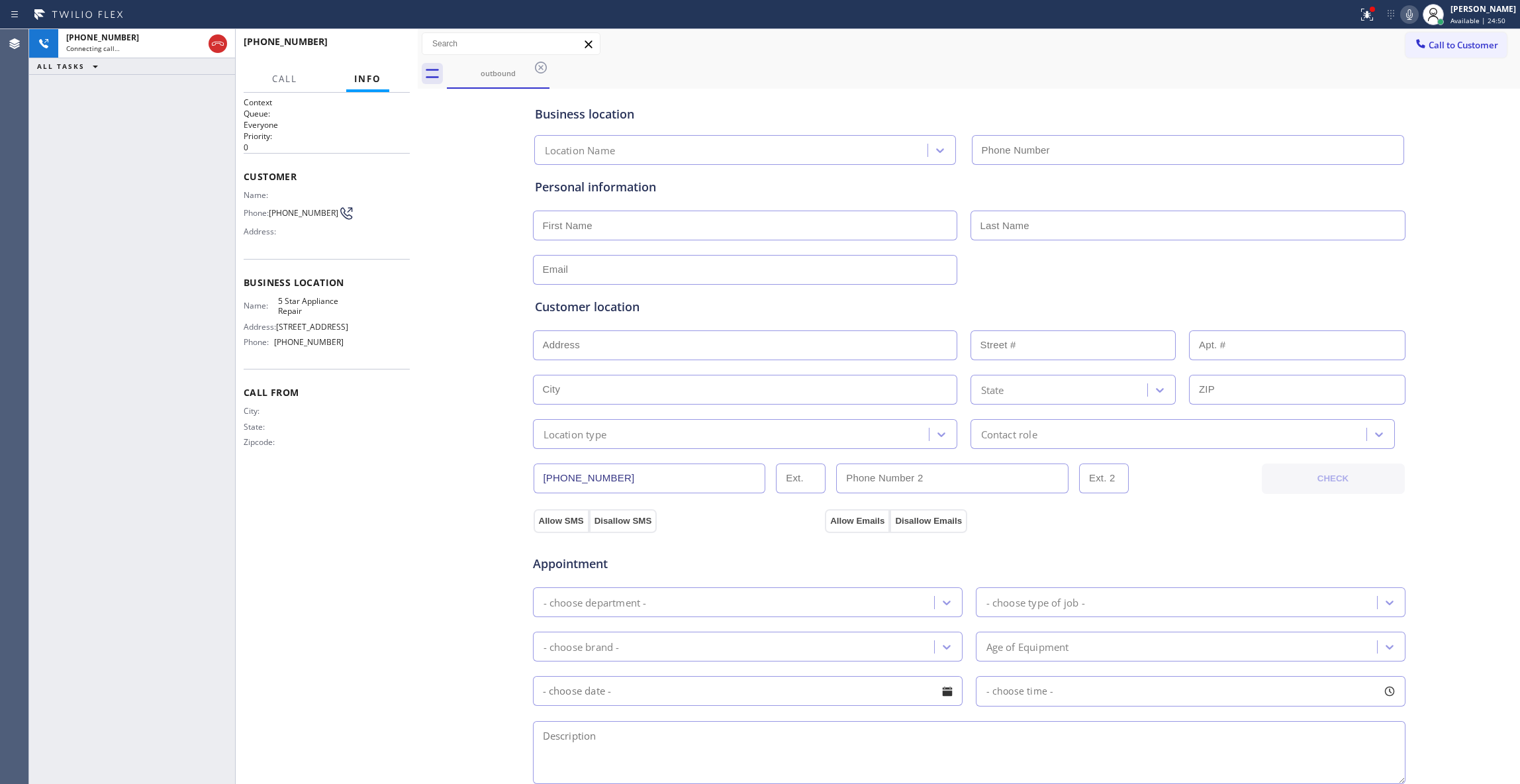
type input "(855) 731-4952"
click at [378, 58] on div "+15134052242 Live | 00:02 HANG UP" at bounding box center [327, 48] width 166 height 35
click at [376, 57] on div "+15134052242 Live | 00:03 HANG UP" at bounding box center [327, 48] width 166 height 35
click at [376, 47] on span "HANG UP" at bounding box center [379, 48] width 41 height 10
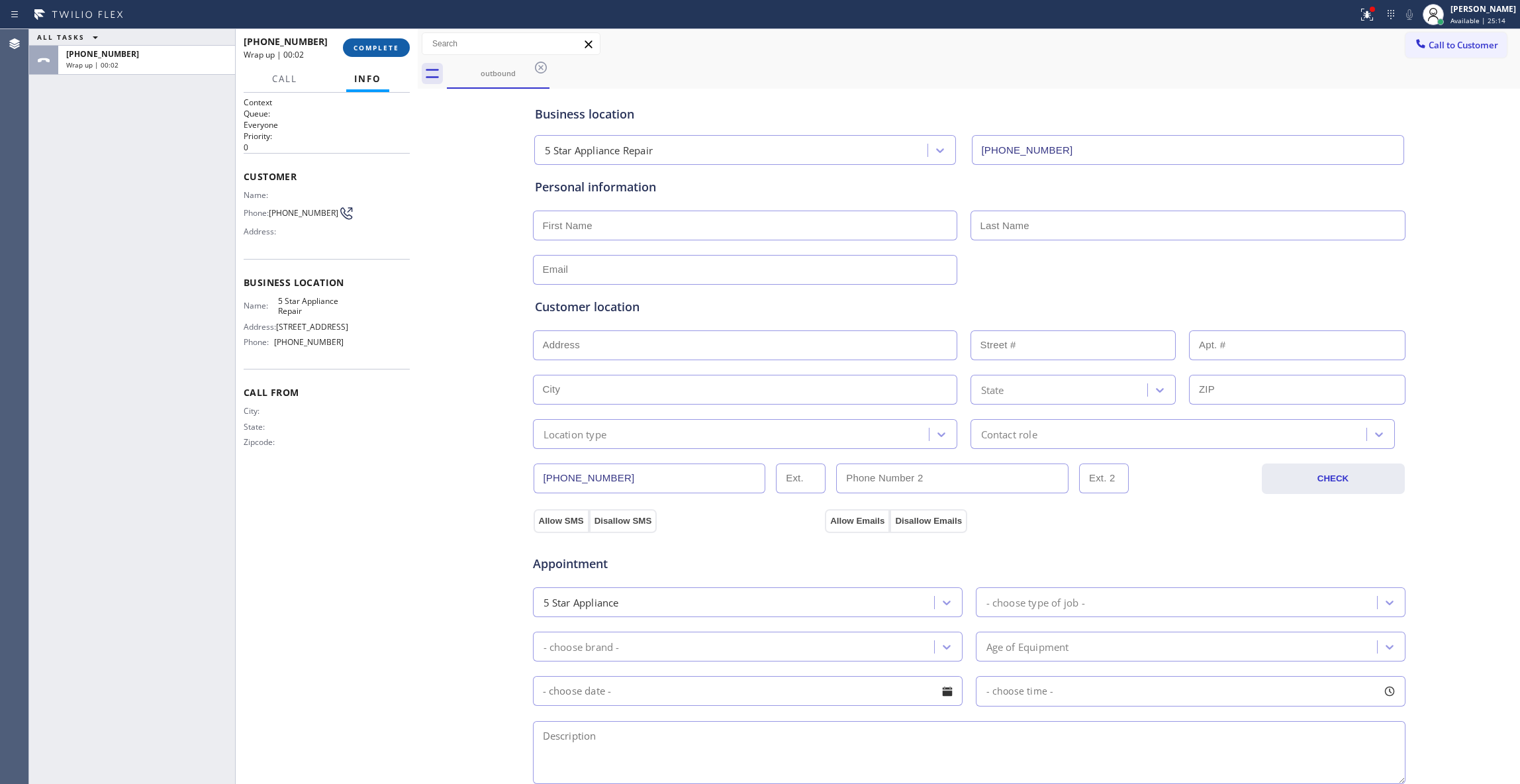
click at [388, 46] on span "COMPLETE" at bounding box center [376, 48] width 46 height 10
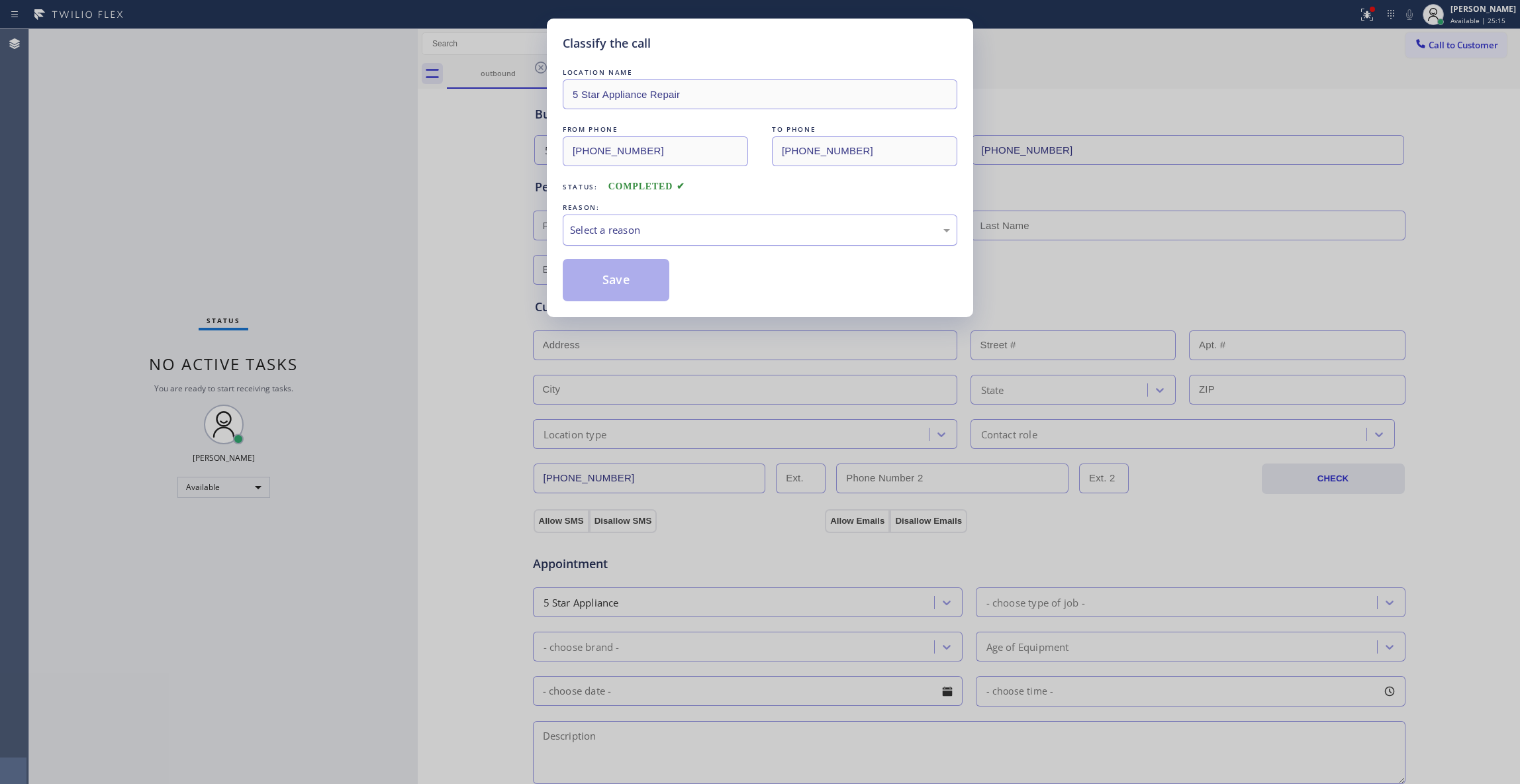
click at [620, 236] on div "Select a reason" at bounding box center [760, 230] width 380 height 16
click at [626, 281] on button "Save" at bounding box center [616, 279] width 106 height 42
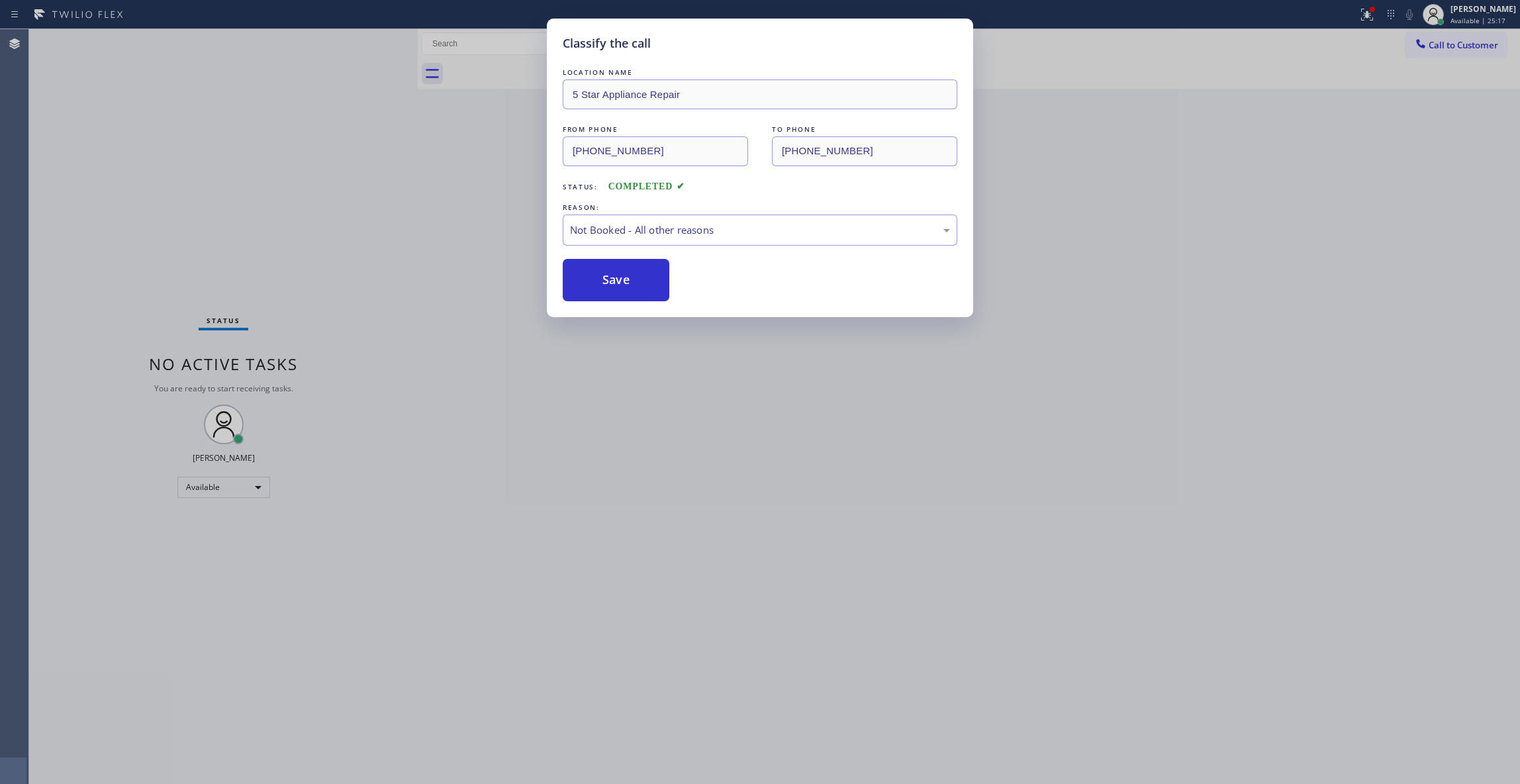
drag, startPoint x: 626, startPoint y: 281, endPoint x: 5, endPoint y: 194, distance: 627.1
click at [615, 281] on button "Save" at bounding box center [616, 279] width 106 height 42
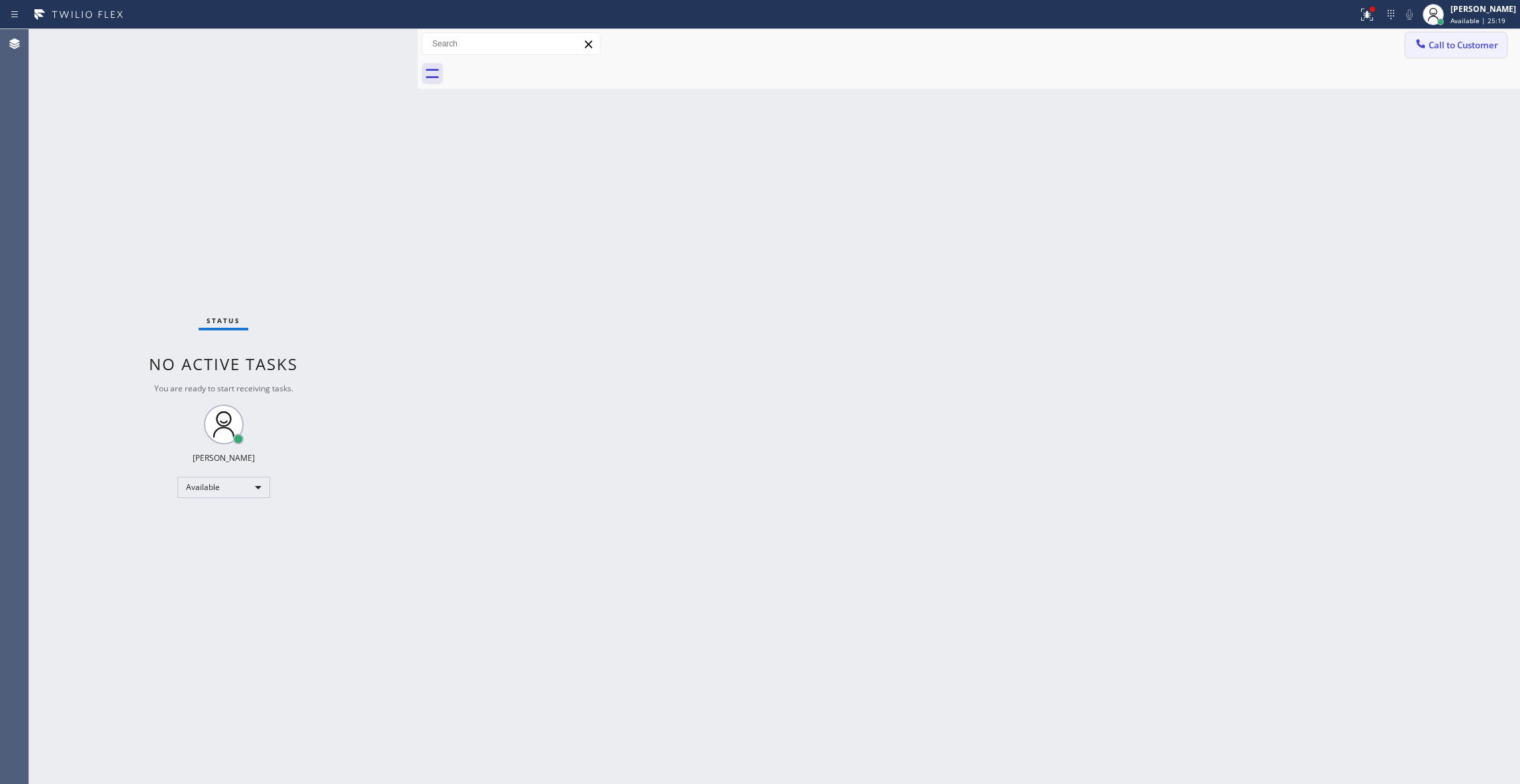
click at [1463, 48] on span "Call to Customer" at bounding box center [1464, 45] width 69 height 12
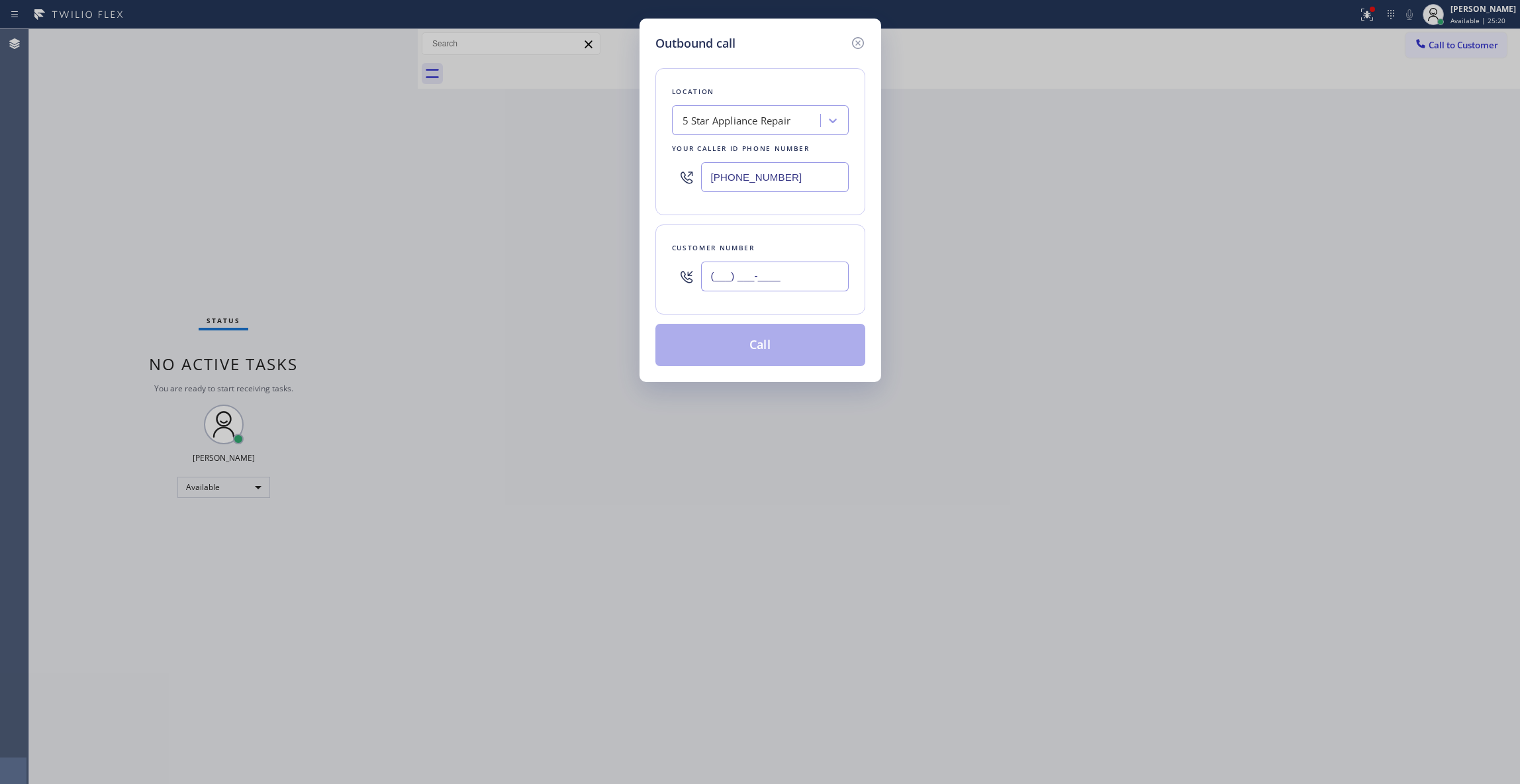
click at [775, 266] on input "(___) ___-____" at bounding box center [775, 276] width 148 height 29
paste input "513) 405-2242"
type input "(513) 405-2242"
click at [770, 345] on button "Call" at bounding box center [760, 344] width 210 height 42
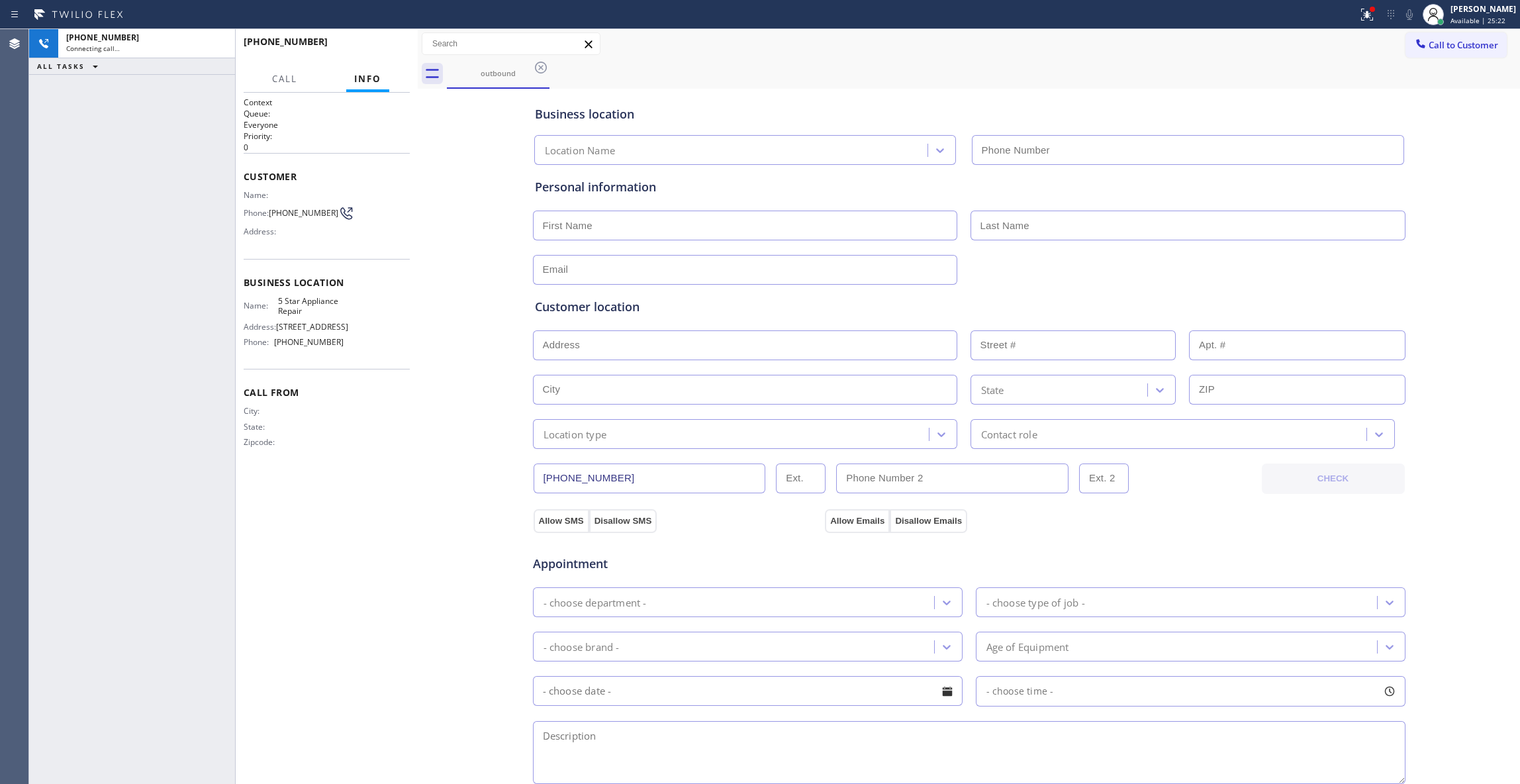
type input "(855) 731-4952"
click at [1359, 19] on icon at bounding box center [1367, 15] width 16 height 16
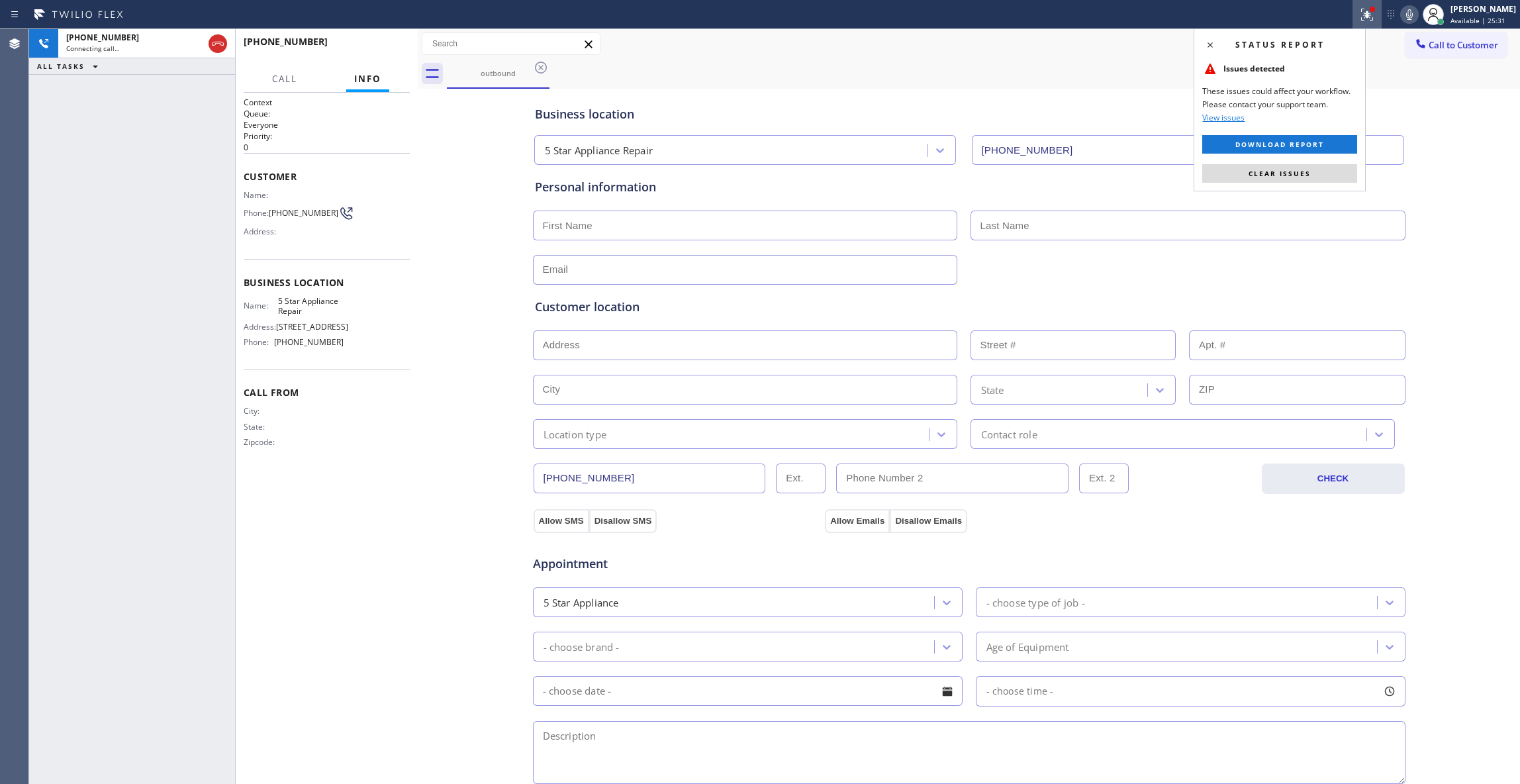
click at [1290, 174] on span "Clear issues" at bounding box center [1280, 173] width 62 height 10
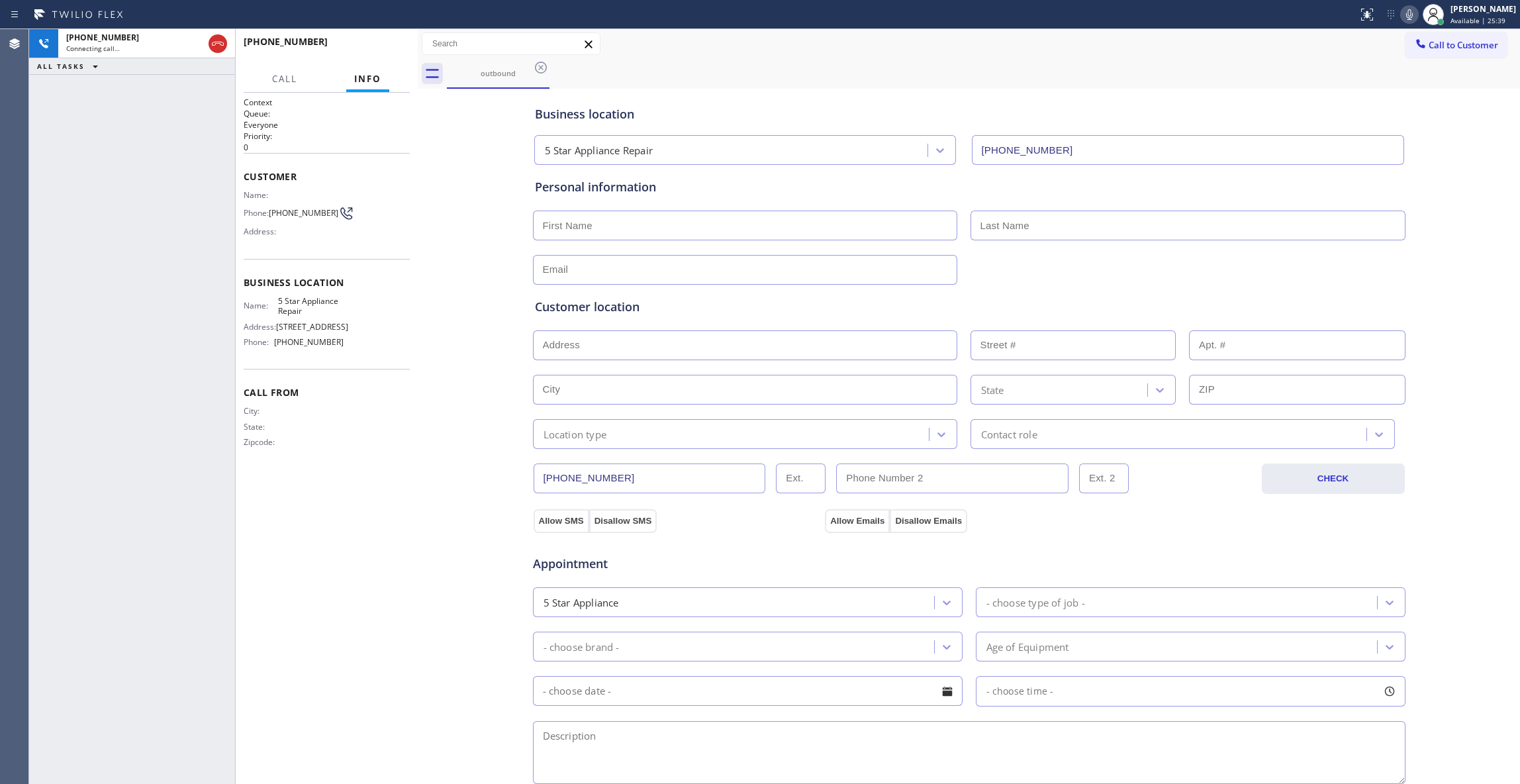
click at [496, 259] on div "Business location 5 Star Appliance Repair (855) 731-4952 Personal information C…" at bounding box center [968, 544] width 1095 height 904
click at [396, 37] on div "+15134052242 Live | 00:03 HANG UP" at bounding box center [327, 48] width 166 height 35
click at [380, 46] on span "HANG UP" at bounding box center [379, 48] width 41 height 10
click at [391, 48] on span "COMPLETE" at bounding box center [376, 48] width 46 height 10
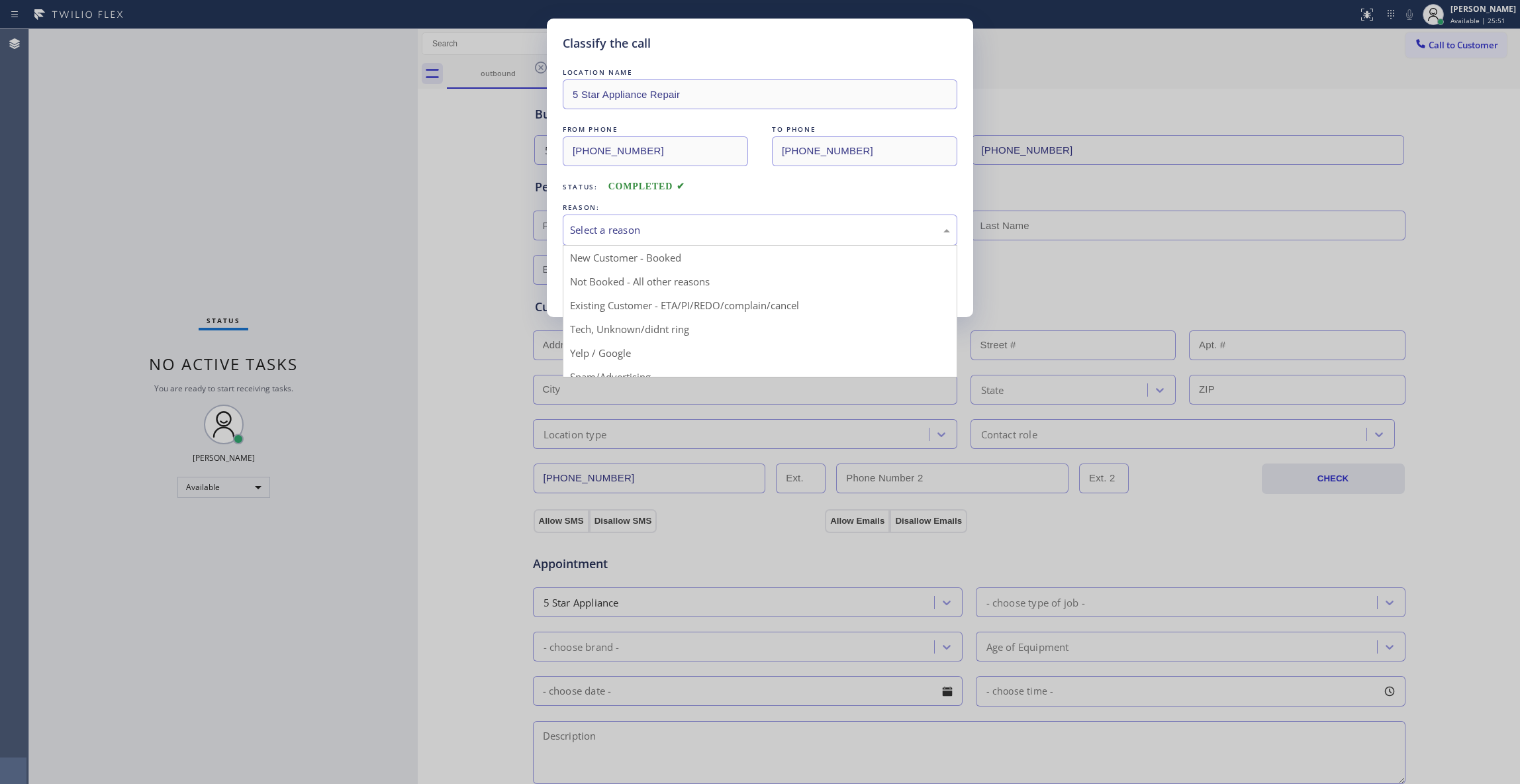
click at [601, 233] on div "Select a reason" at bounding box center [760, 230] width 380 height 16
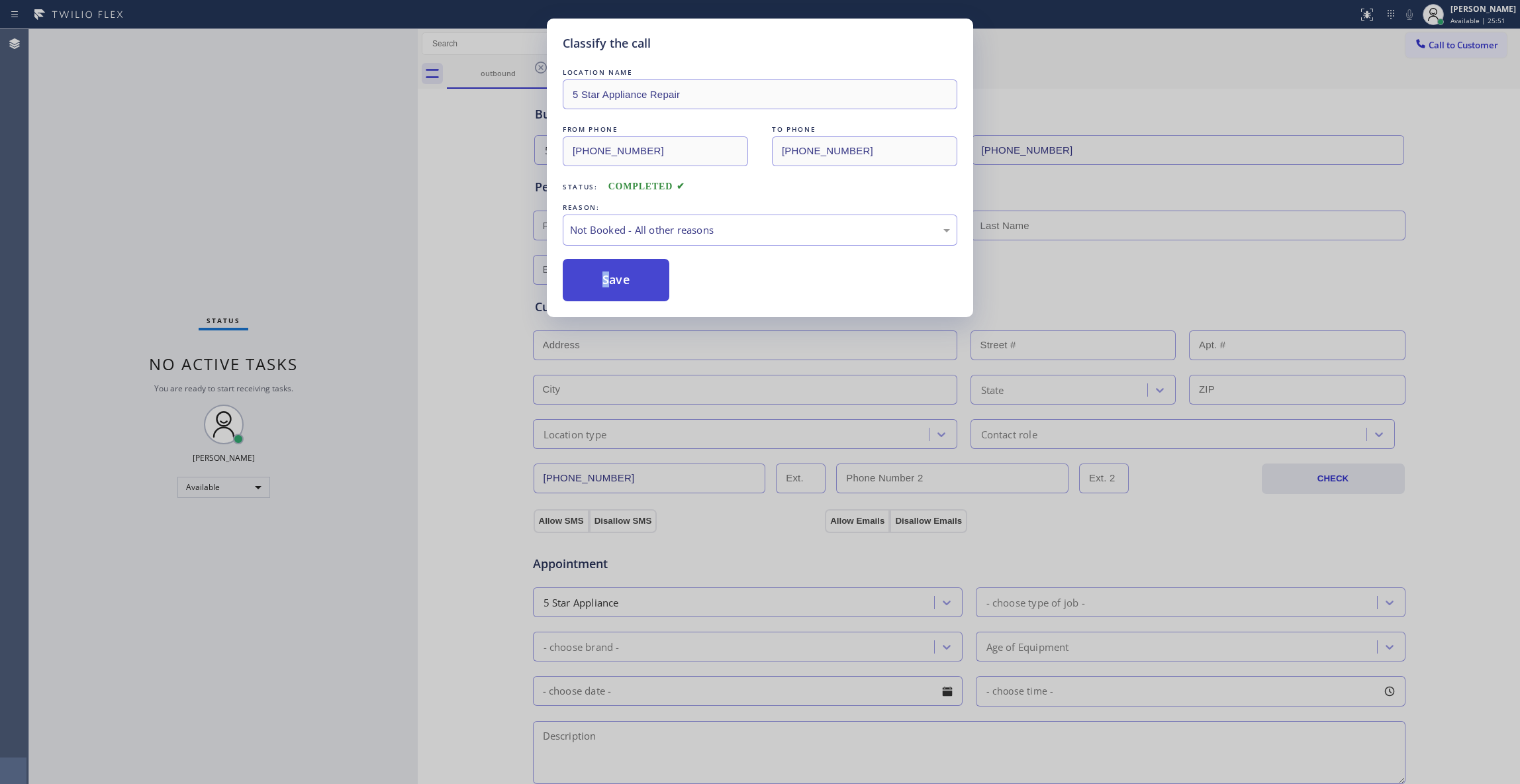
click at [604, 273] on button "Save" at bounding box center [616, 279] width 106 height 42
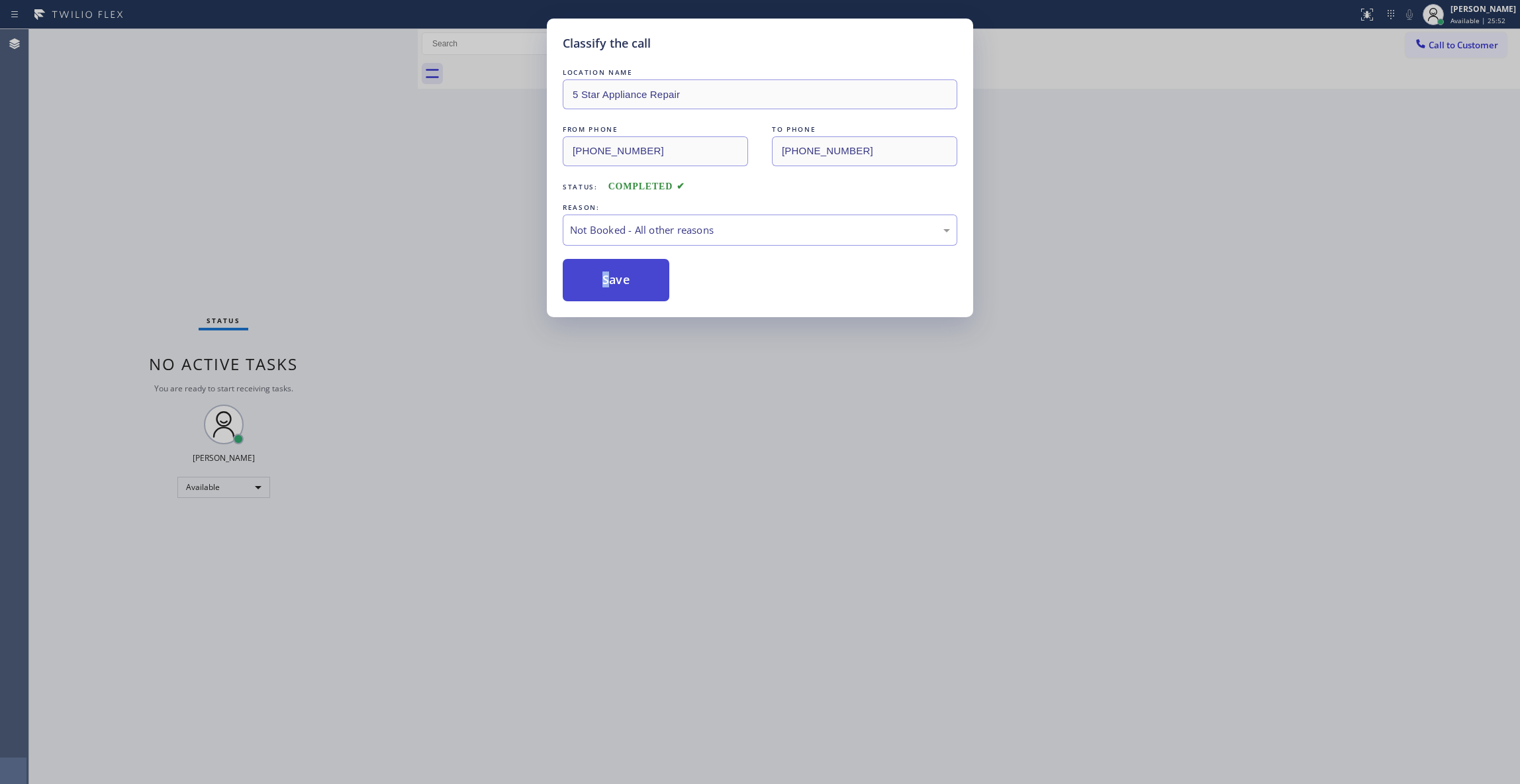
click at [604, 273] on button "Save" at bounding box center [616, 279] width 106 height 42
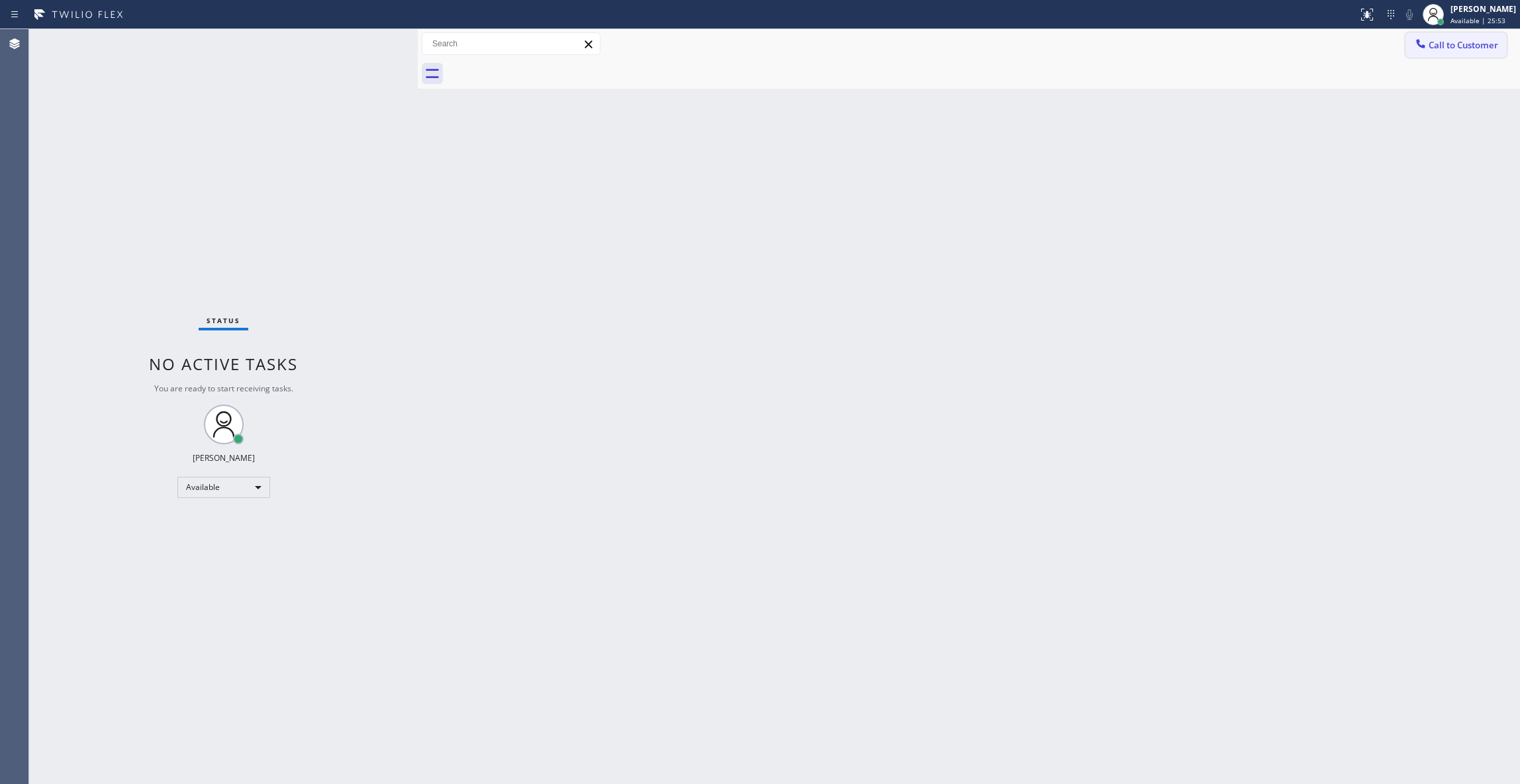
click at [1466, 53] on button "Call to Customer" at bounding box center [1456, 45] width 101 height 25
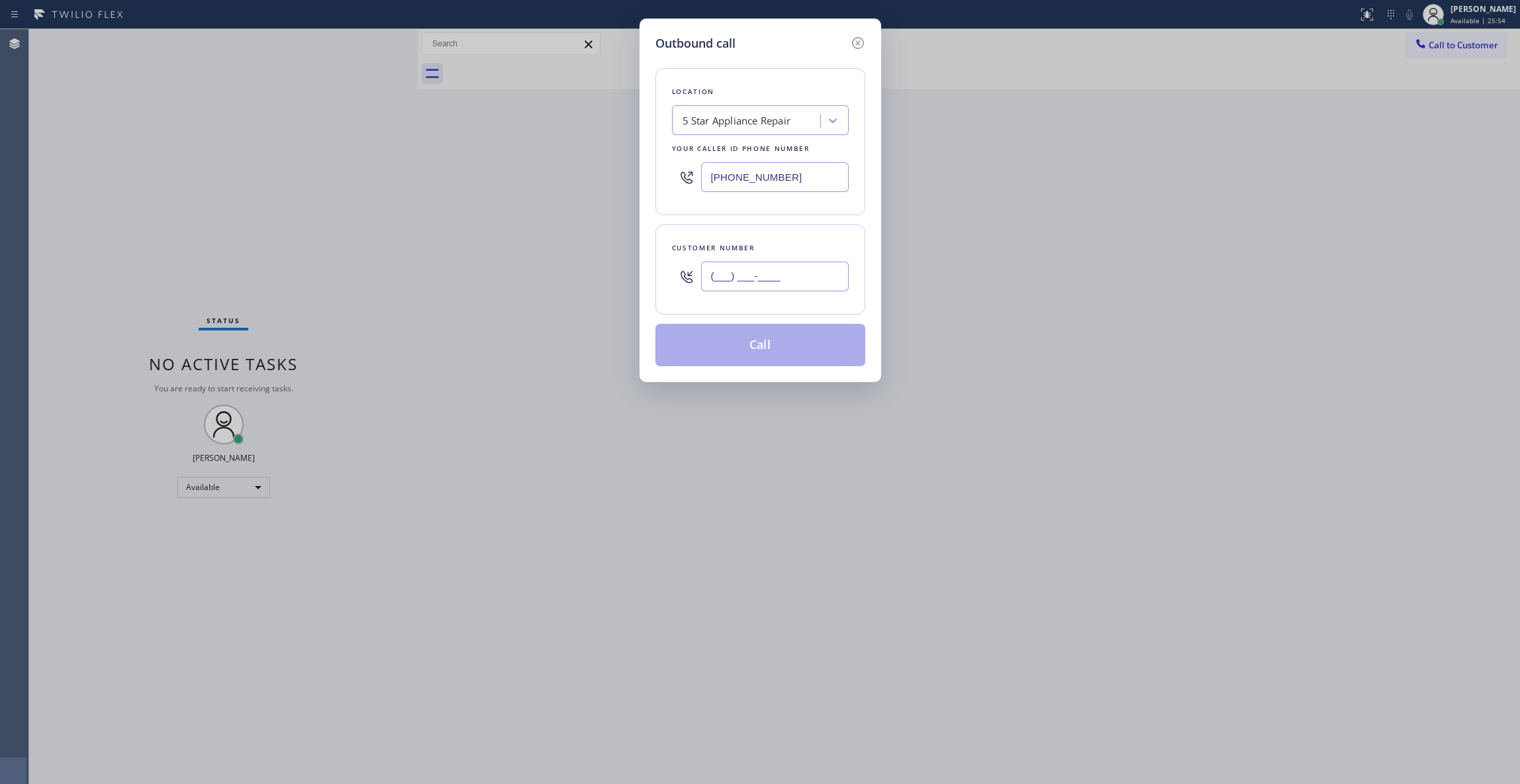
click at [757, 281] on input "(___) ___-____" at bounding box center [775, 276] width 148 height 29
paste input "305) 205-8671"
type input "(305) 205-8671"
click at [760, 343] on button "Call" at bounding box center [760, 344] width 210 height 42
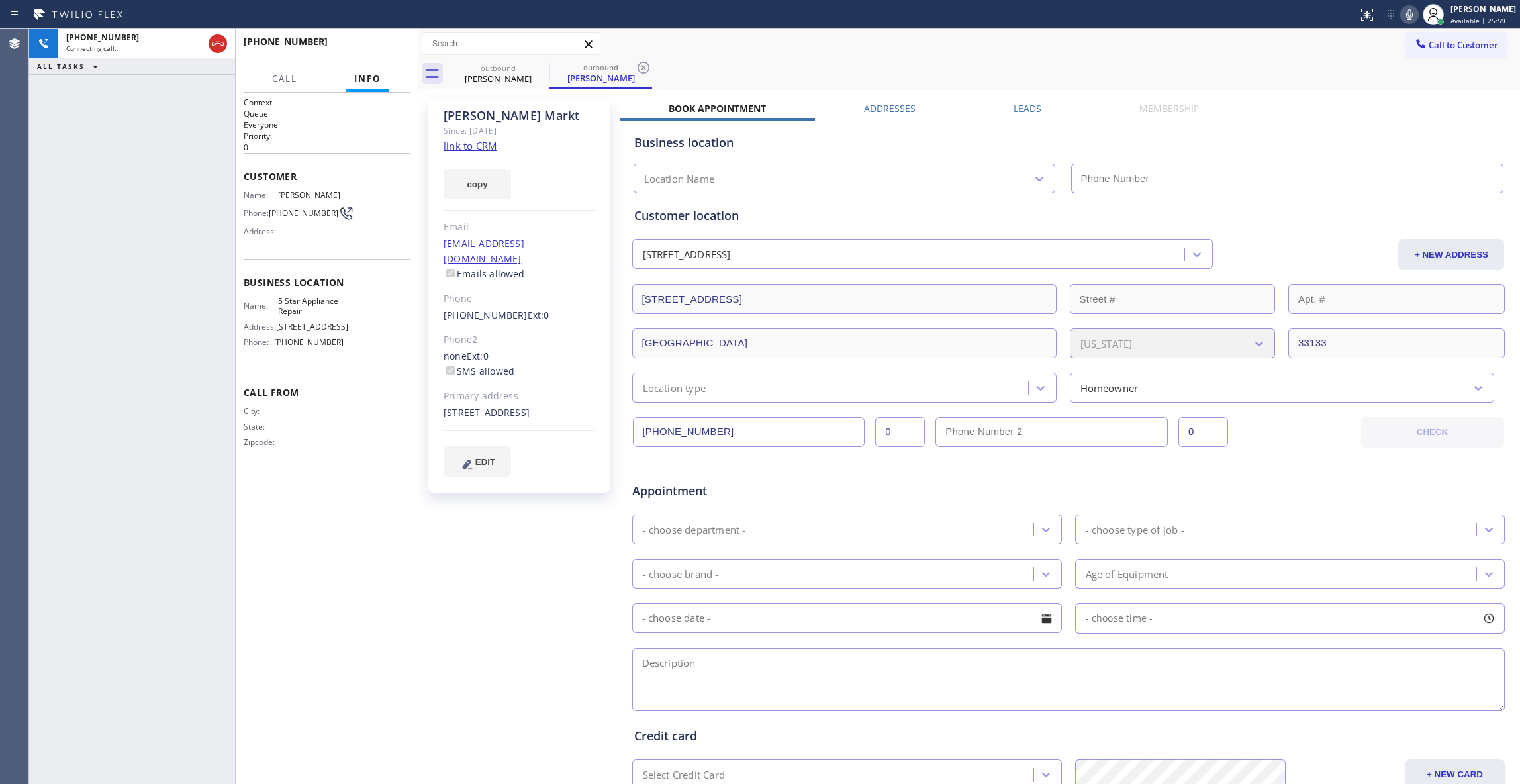
type input "(855) 731-4952"
click at [364, 35] on div "+13052058671 Live | 00:01 HANG UP" at bounding box center [327, 48] width 166 height 35
click at [366, 42] on button "HANG UP" at bounding box center [379, 47] width 61 height 18
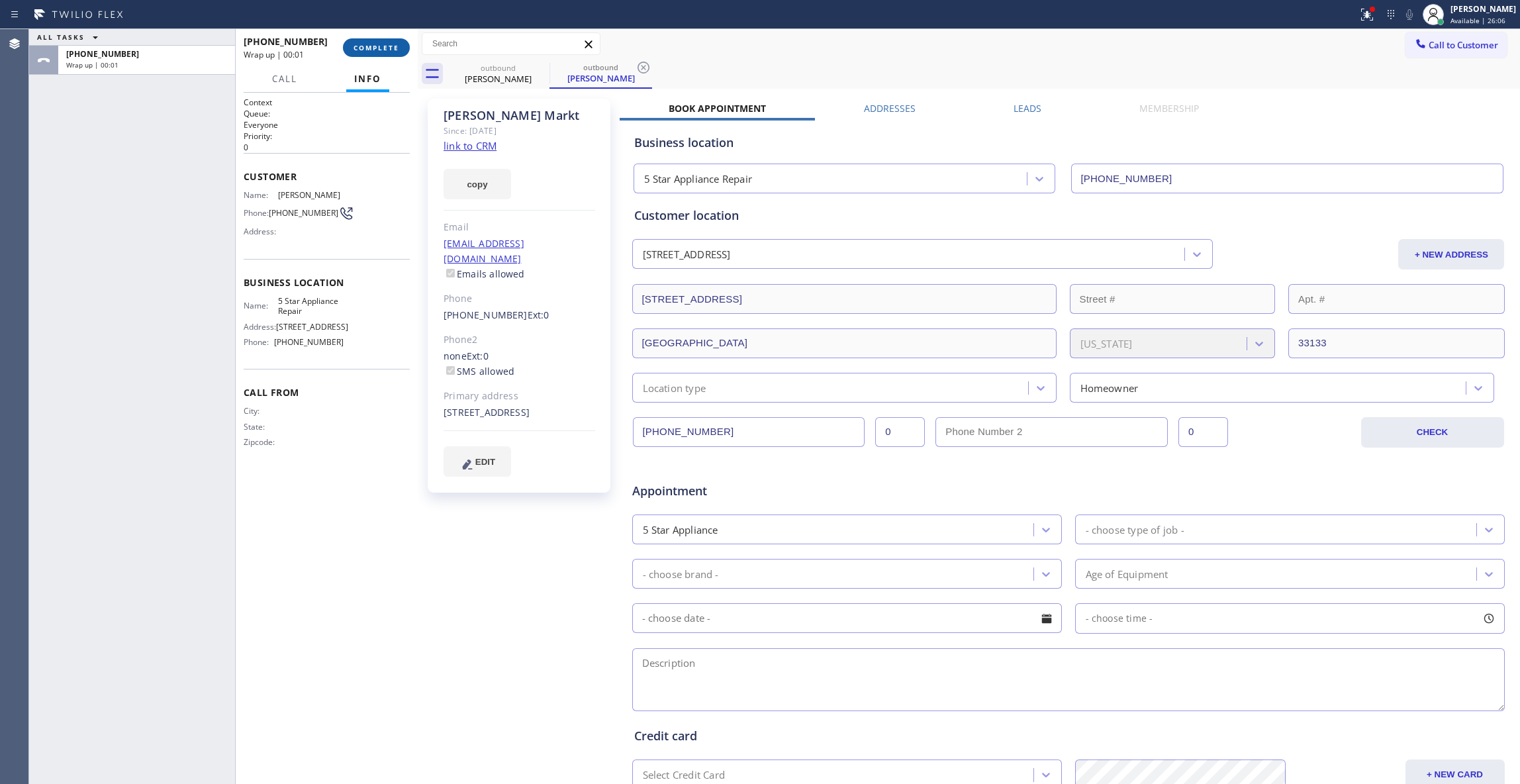
click at [366, 42] on button "COMPLETE" at bounding box center [376, 47] width 67 height 18
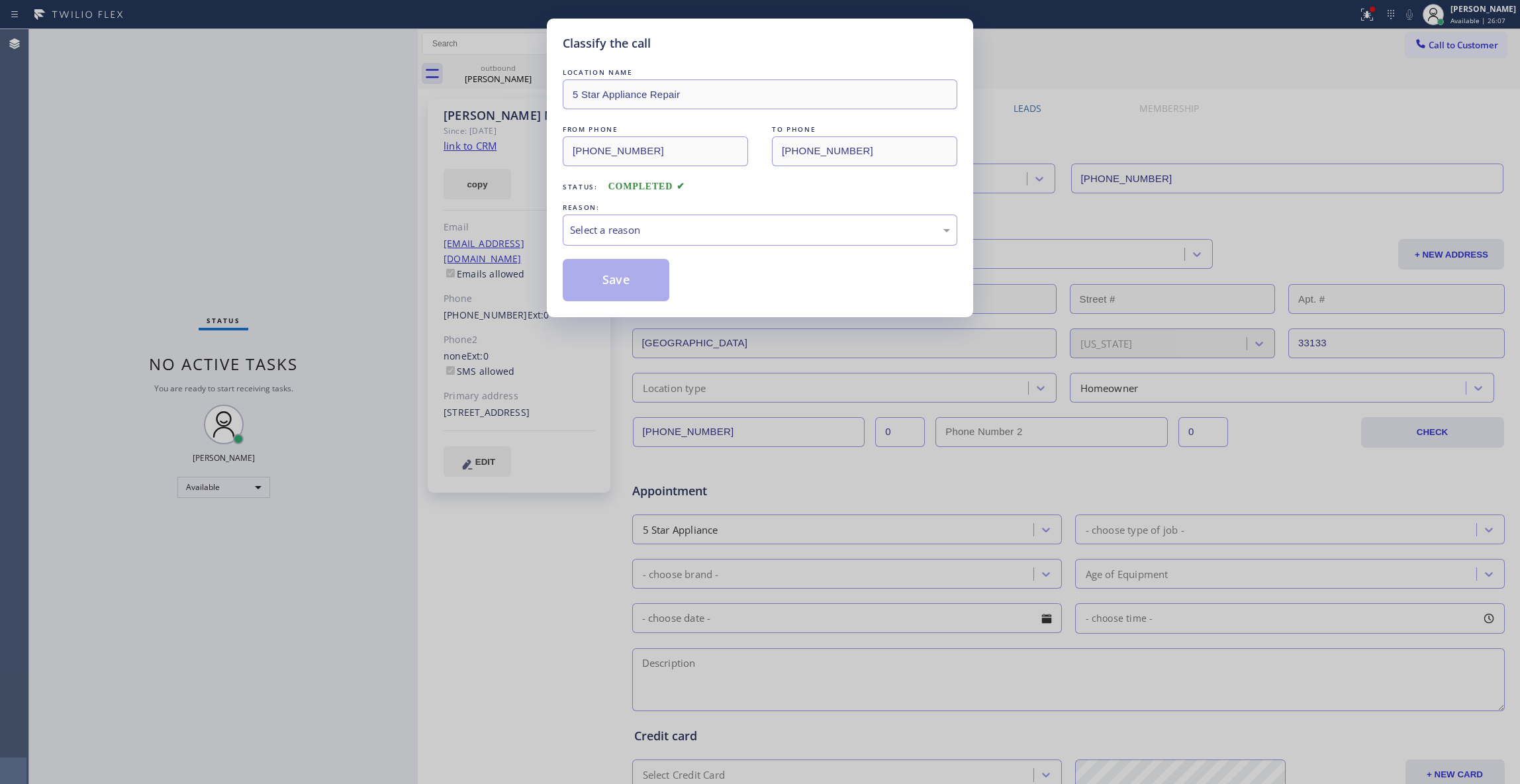
click at [648, 64] on div "LOCATION NAME 5 Star Appliance Repair FROM PHONE (855) 731-4952 TO PHONE (305) …" at bounding box center [760, 176] width 394 height 249
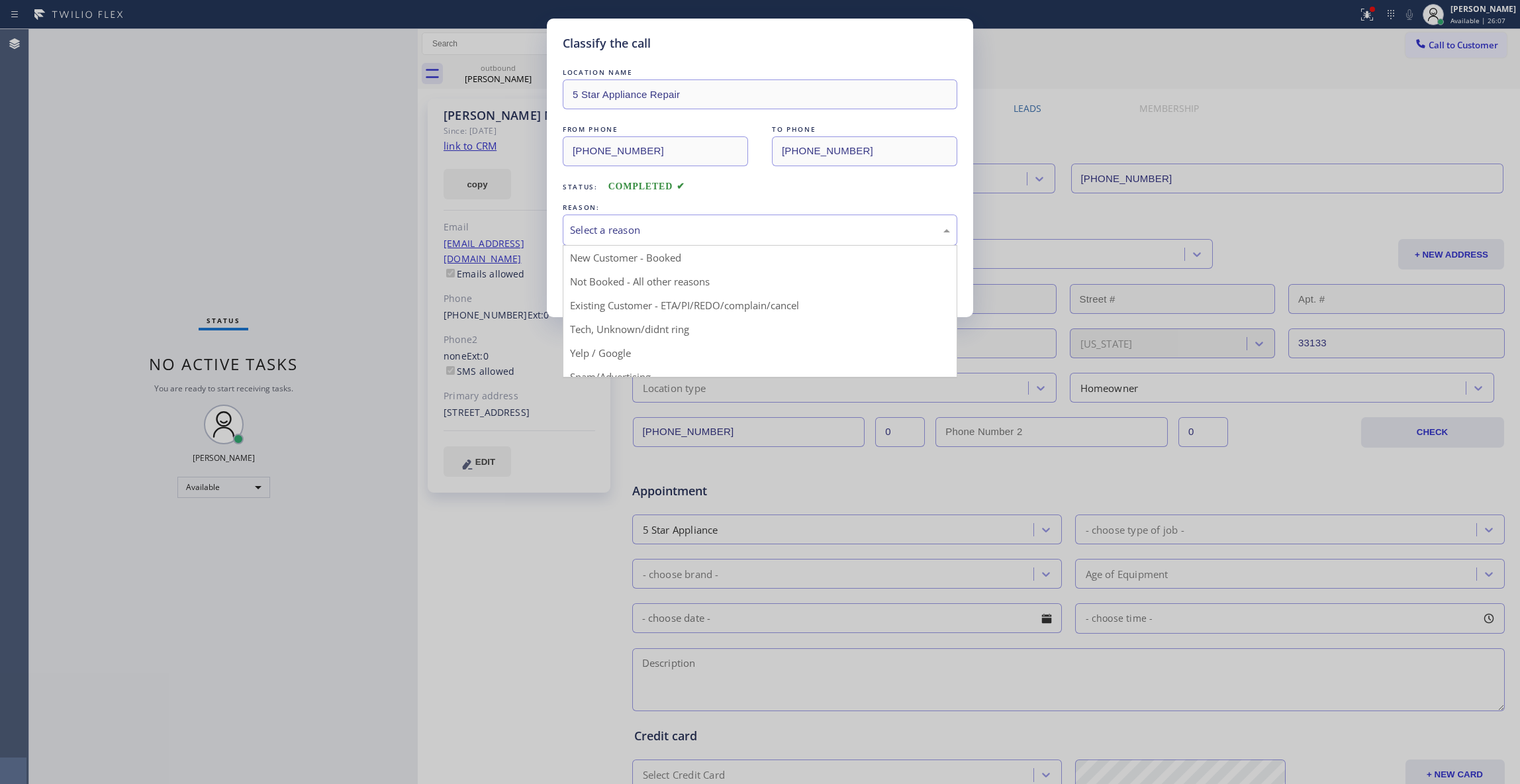
click at [628, 231] on div "Select a reason" at bounding box center [760, 230] width 380 height 16
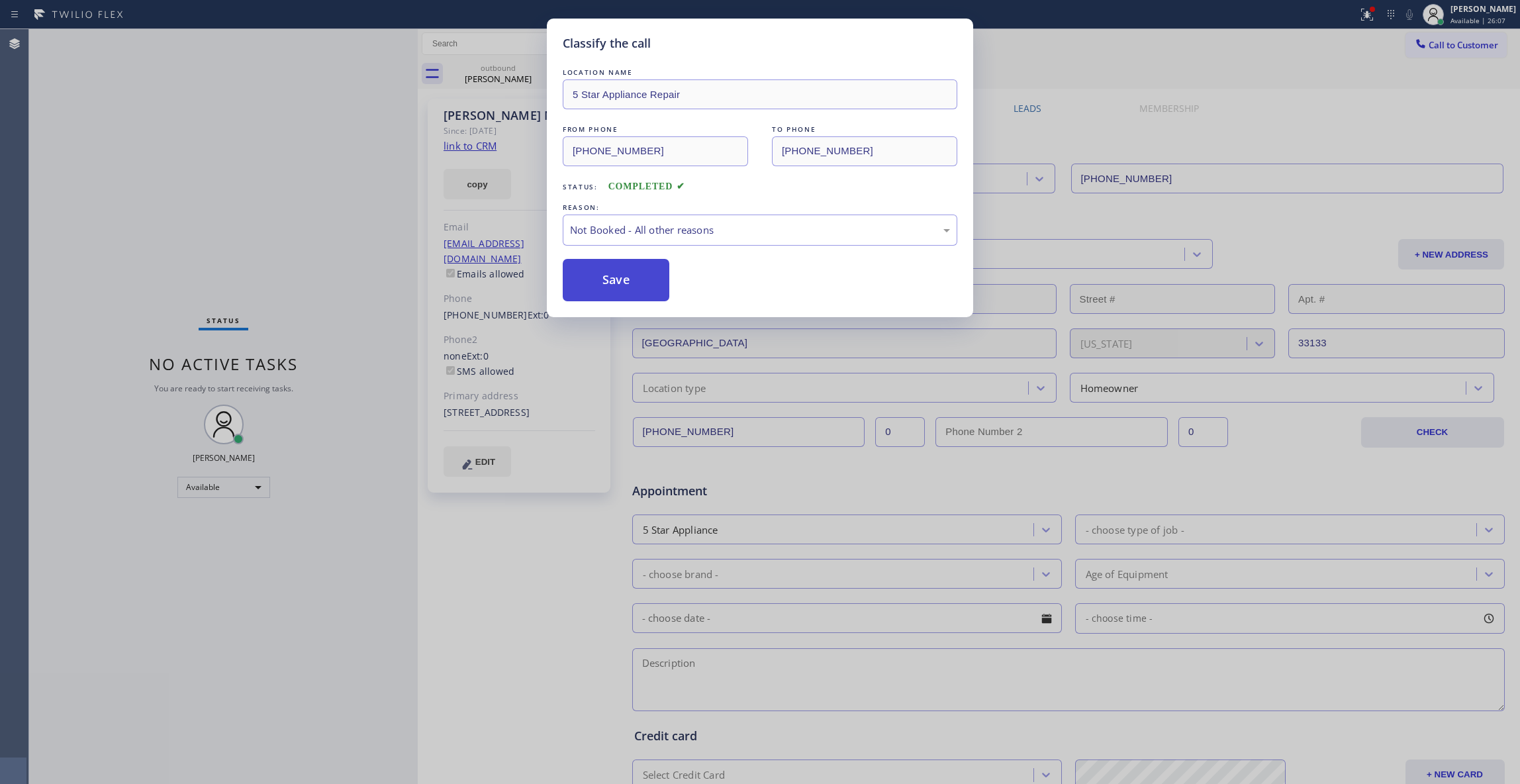
click at [623, 276] on button "Save" at bounding box center [616, 279] width 106 height 42
drag, startPoint x: 623, startPoint y: 276, endPoint x: 112, endPoint y: 294, distance: 511.3
click at [617, 276] on button "Save" at bounding box center [616, 279] width 106 height 42
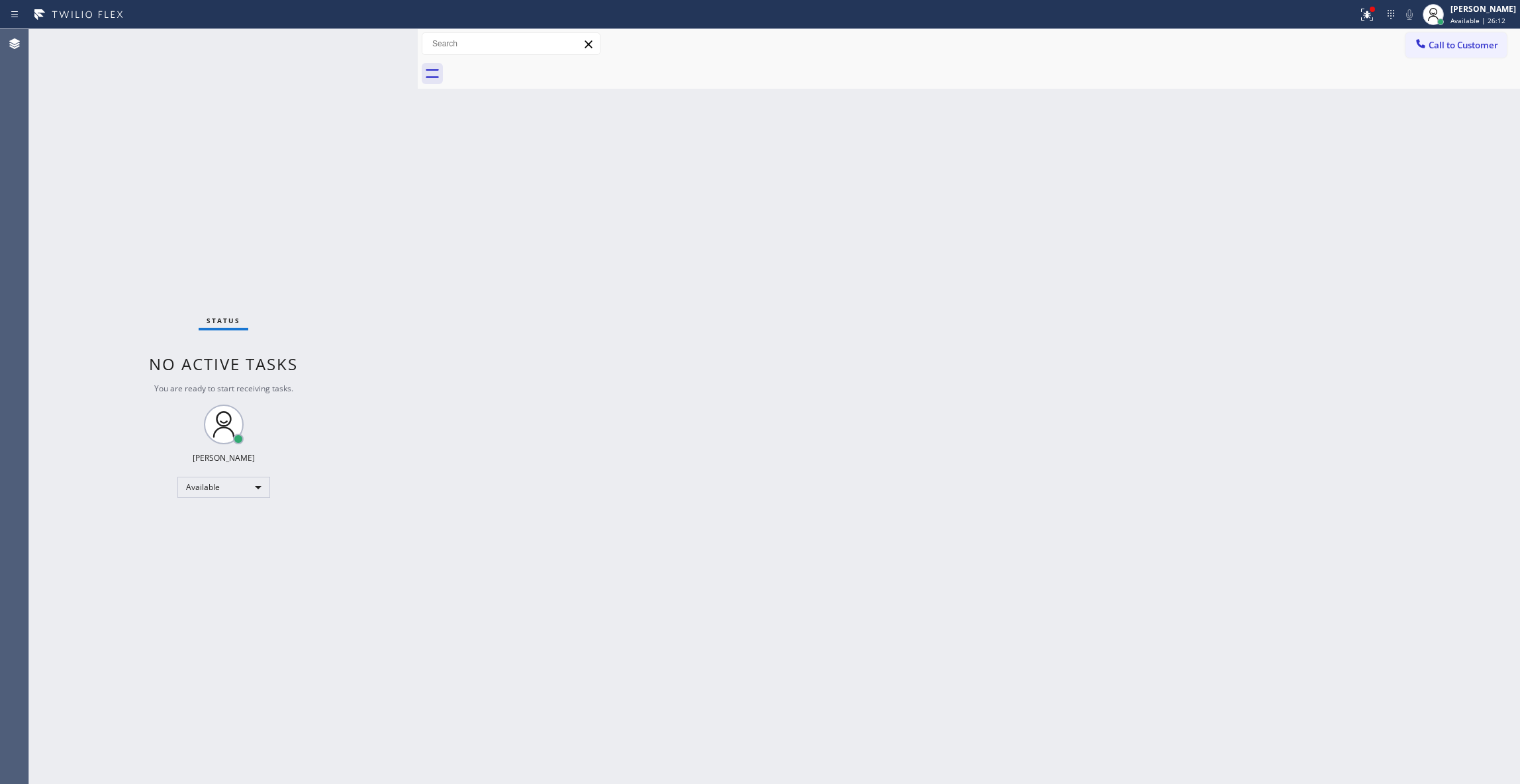
click at [1113, 196] on div "Back to Dashboard Change Sender ID Customers Technicians Select a contact Outbo…" at bounding box center [968, 406] width 1102 height 755
click at [1487, 35] on button "Call to Customer" at bounding box center [1456, 45] width 101 height 25
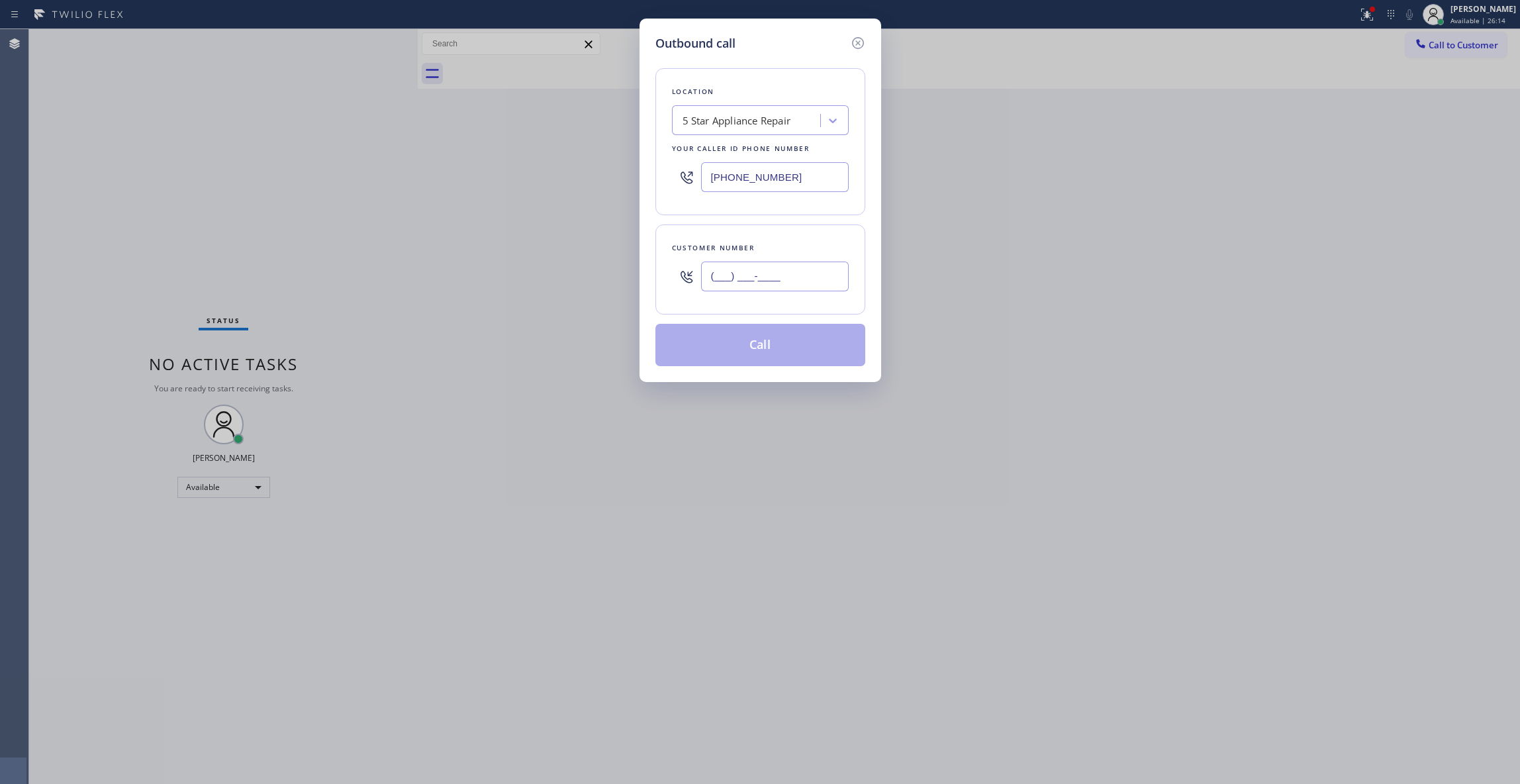
click at [758, 279] on input "(___) ___-____" at bounding box center [775, 276] width 148 height 29
paste input "513) 405-2242"
type input "(513) 405-2242"
click at [793, 341] on button "Call" at bounding box center [760, 344] width 210 height 42
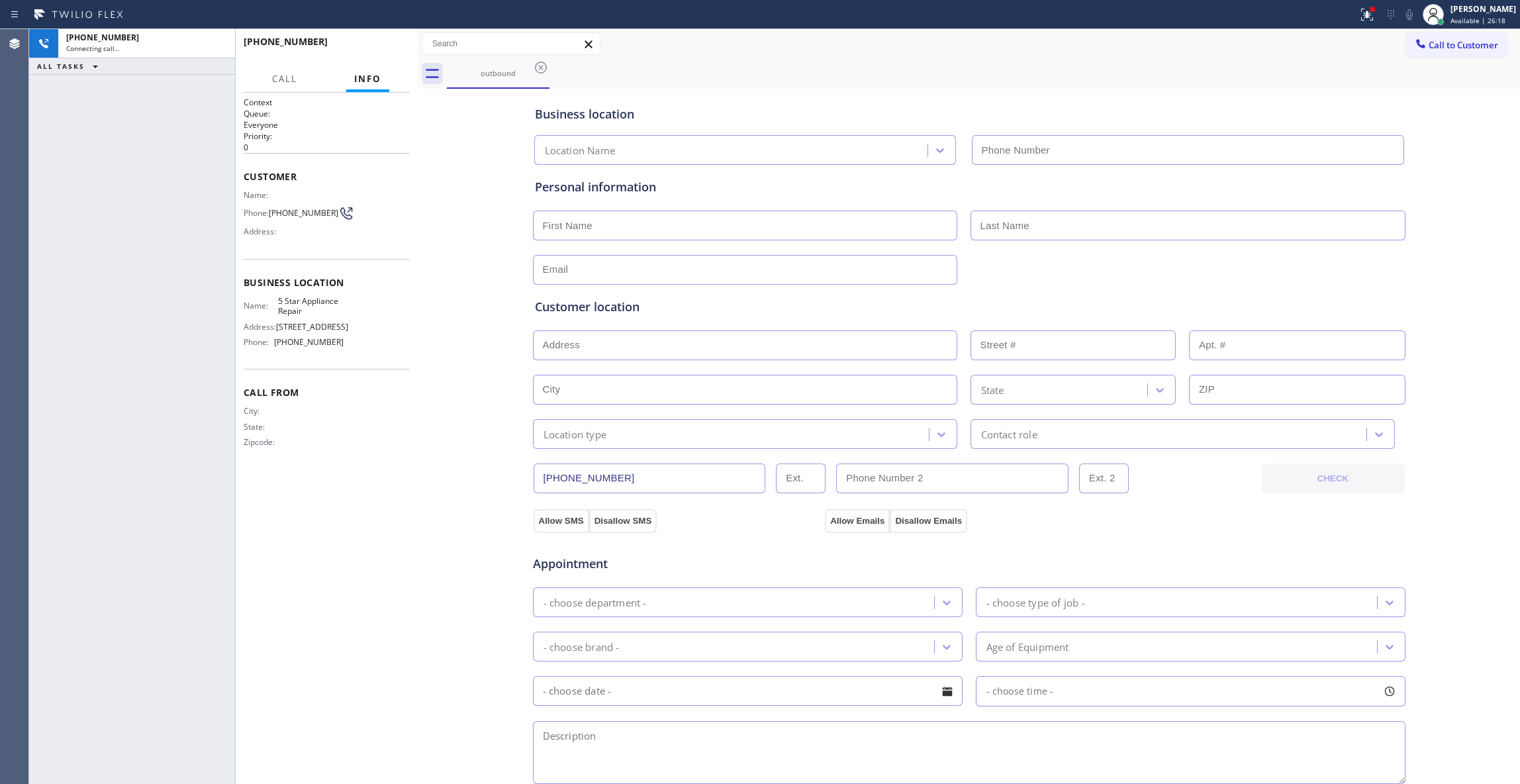
type input "(855) 731-4952"
click at [29, 236] on div "+15134052242 Live | 00:12 ALL TASKS ALL TASKS ACTIVE TASKS TASKS IN WRAP UP" at bounding box center [132, 406] width 206 height 755
click at [369, 42] on button "HANG UP" at bounding box center [379, 47] width 61 height 18
click at [379, 48] on span "COMPLETE" at bounding box center [376, 48] width 46 height 10
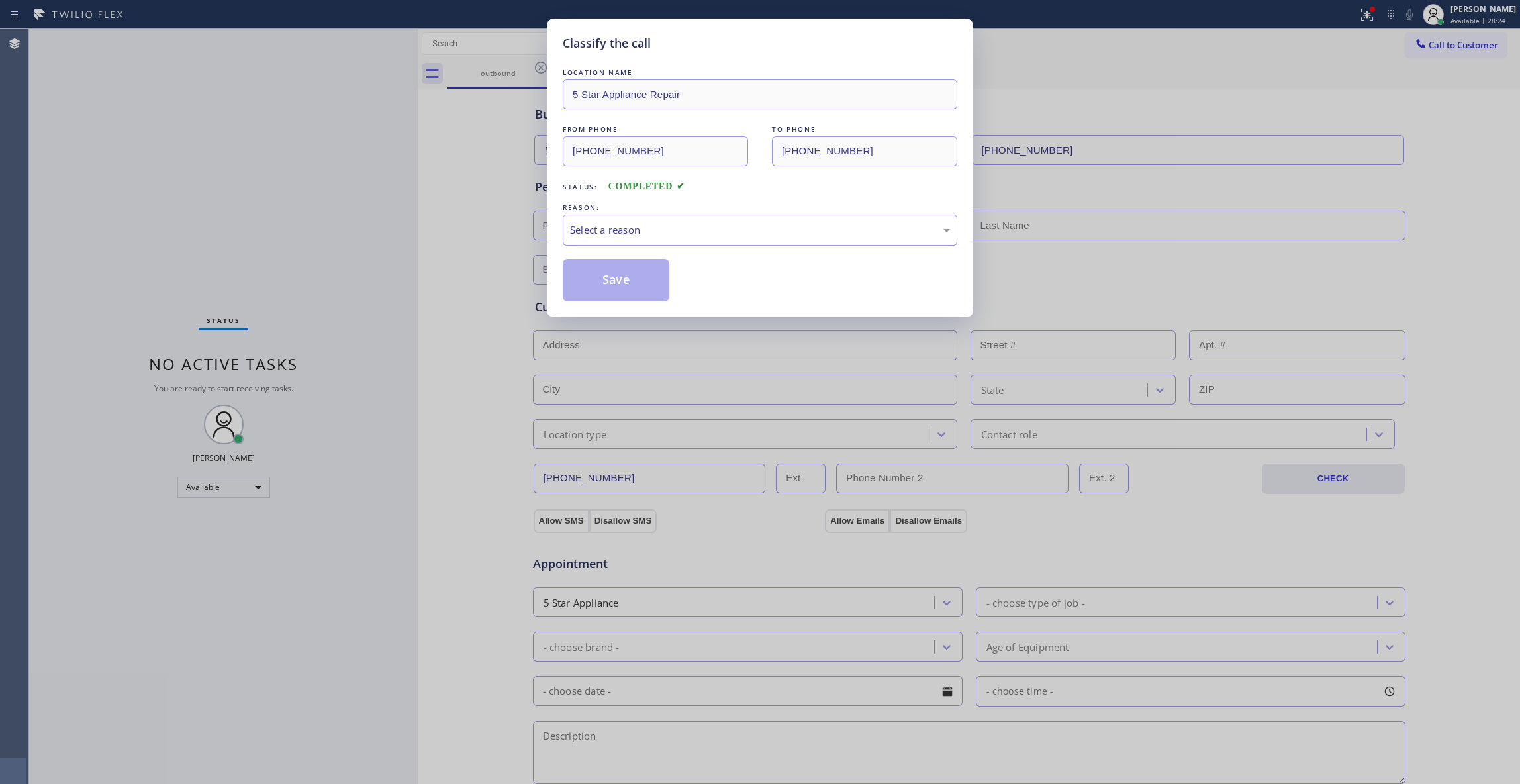
click at [655, 232] on div "Select a reason" at bounding box center [760, 230] width 380 height 16
click at [655, 276] on button "Save" at bounding box center [616, 279] width 106 height 42
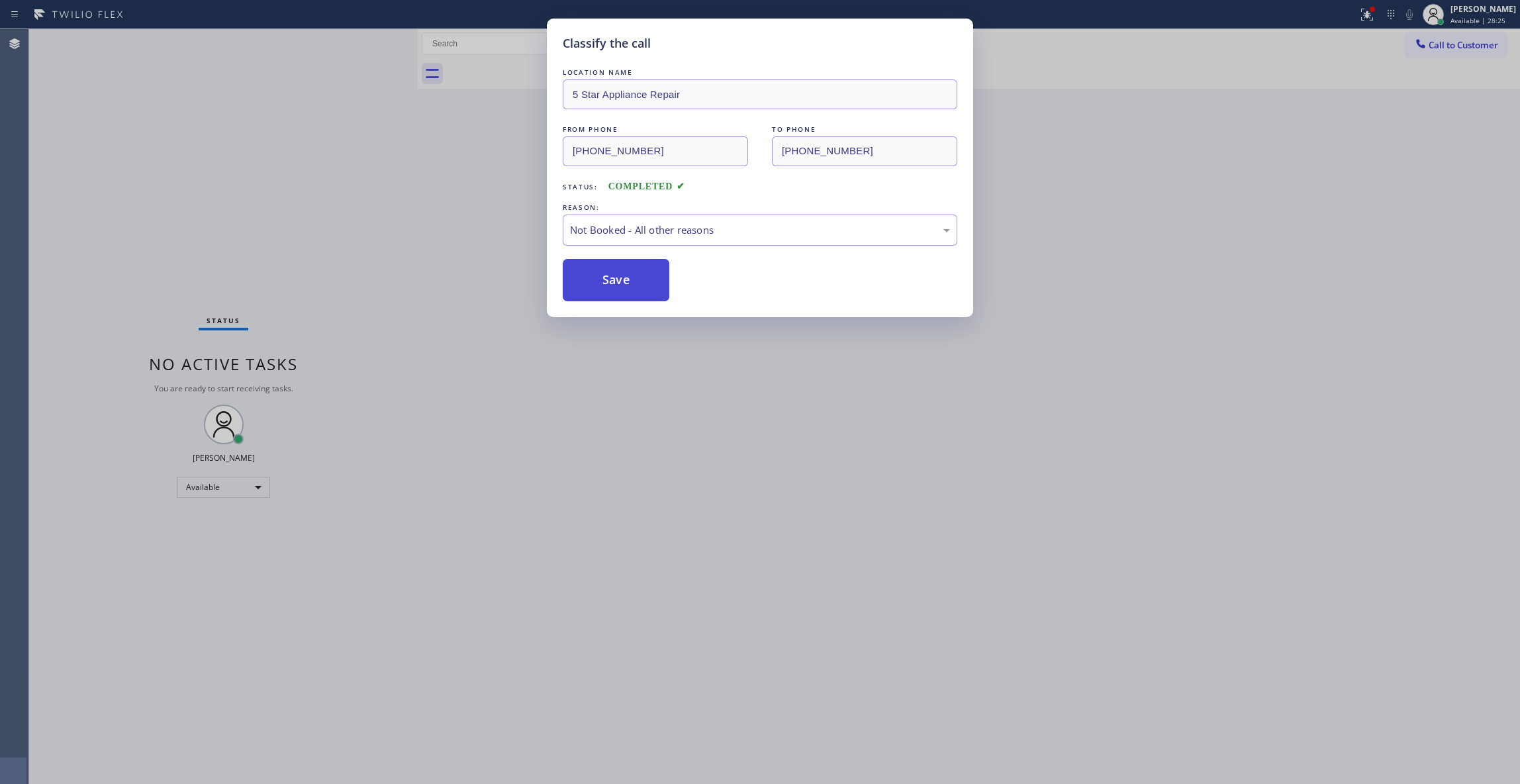
drag, startPoint x: 655, startPoint y: 276, endPoint x: 617, endPoint y: 281, distance: 38.3
click at [655, 274] on button "Save" at bounding box center [616, 279] width 106 height 42
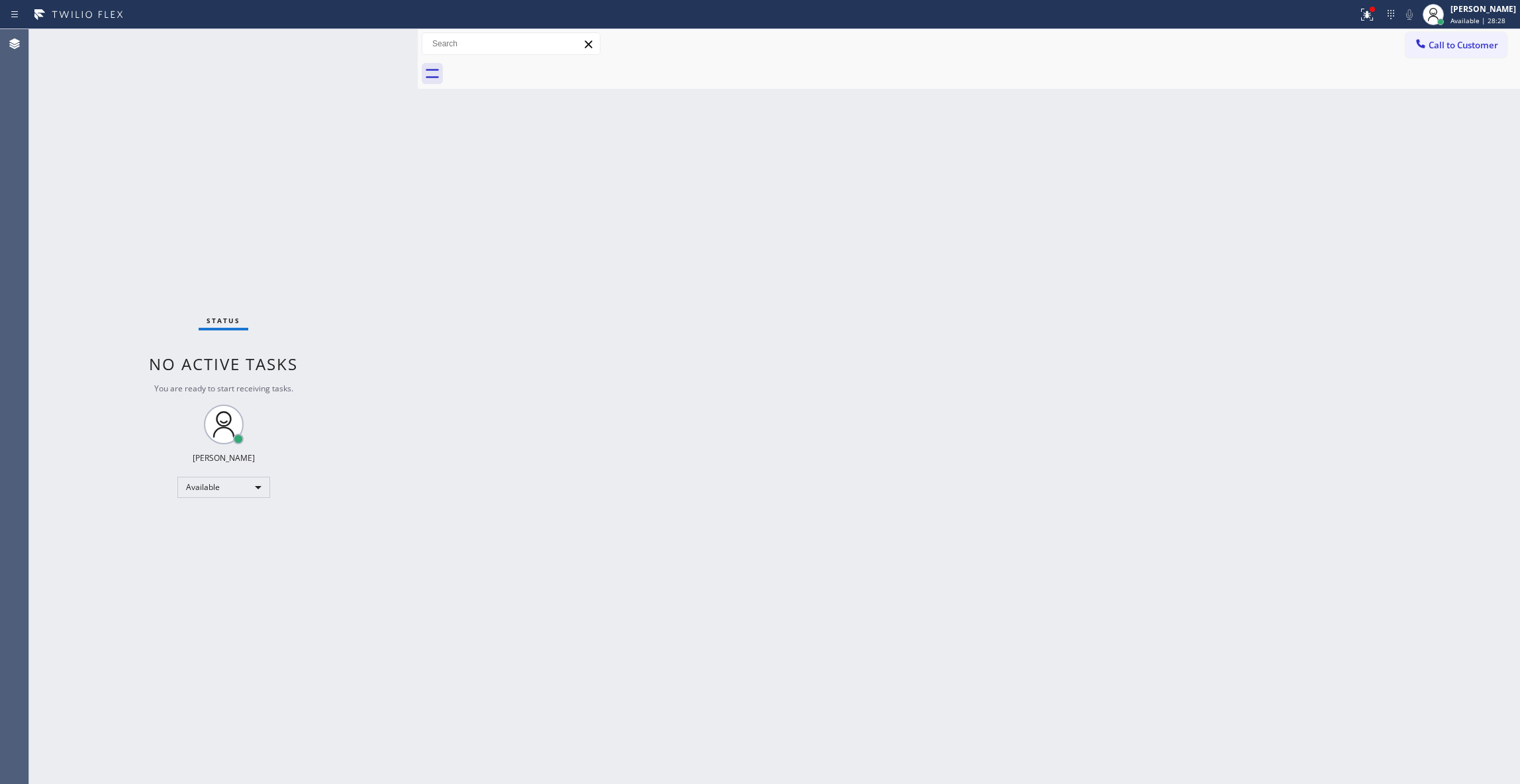
click at [1051, 250] on div "Back to Dashboard Change Sender ID Customers Technicians Select a contact Outbo…" at bounding box center [968, 406] width 1102 height 755
click at [1359, 22] on icon at bounding box center [1367, 15] width 16 height 16
click at [1304, 171] on span "Clear issues" at bounding box center [1280, 173] width 62 height 10
click at [1447, 49] on span "Call to Customer" at bounding box center [1464, 45] width 69 height 12
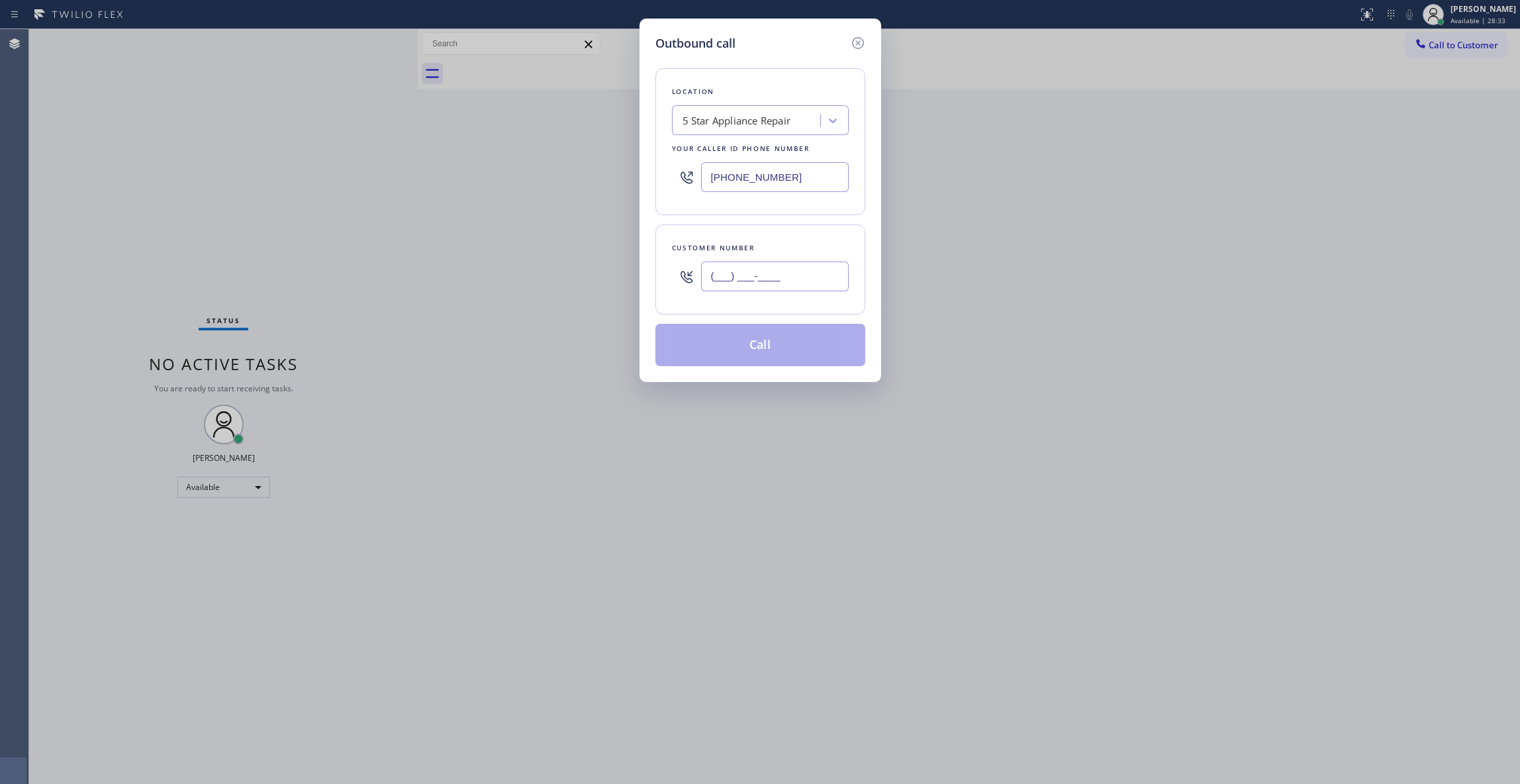
click at [806, 277] on input "(___) ___-____" at bounding box center [775, 276] width 148 height 29
paste input "412) 944-7466"
type input "(412) 944-7466"
click at [788, 349] on button "Call" at bounding box center [760, 344] width 210 height 42
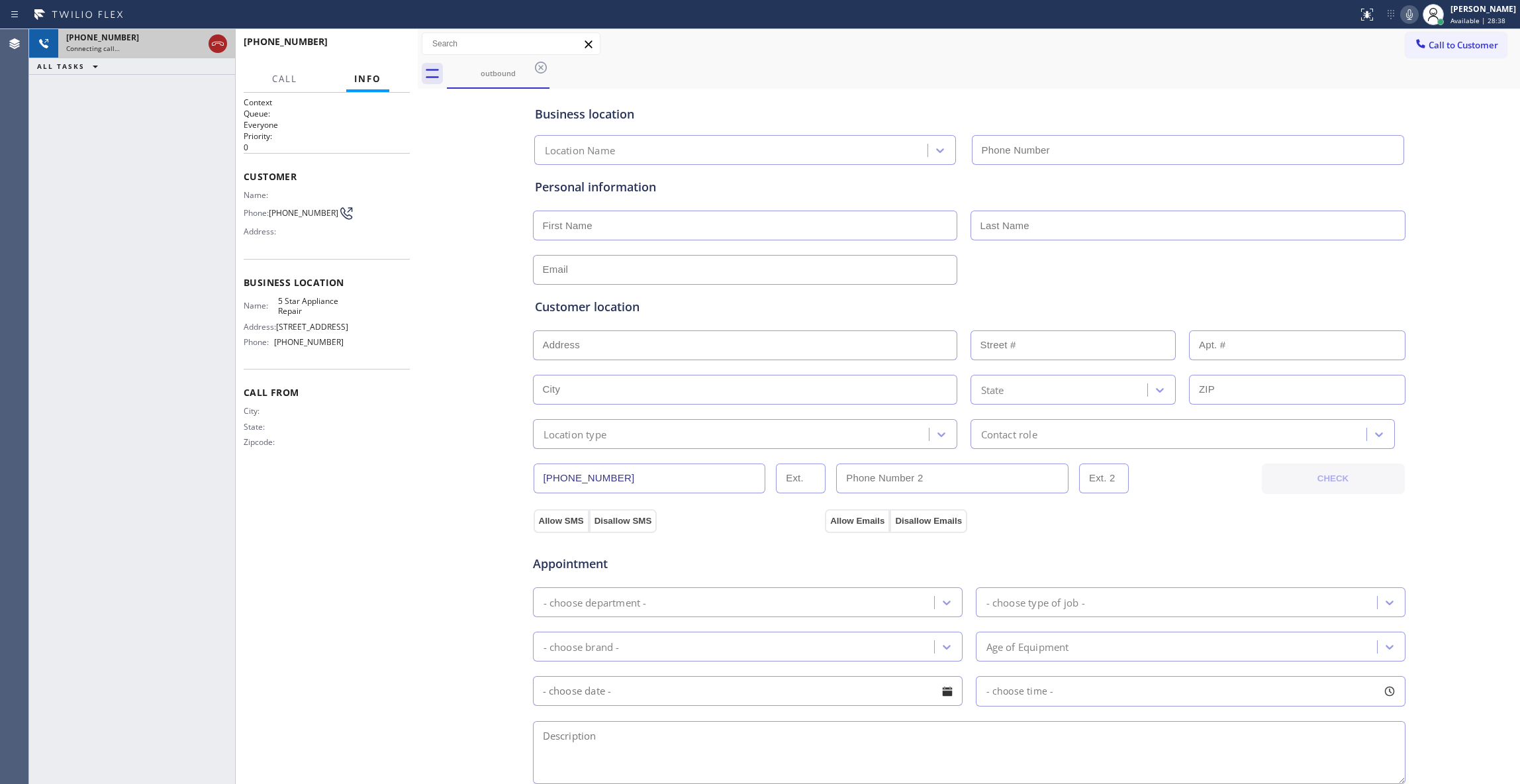
type input "(855) 731-4952"
click at [214, 43] on icon at bounding box center [218, 43] width 16 height 16
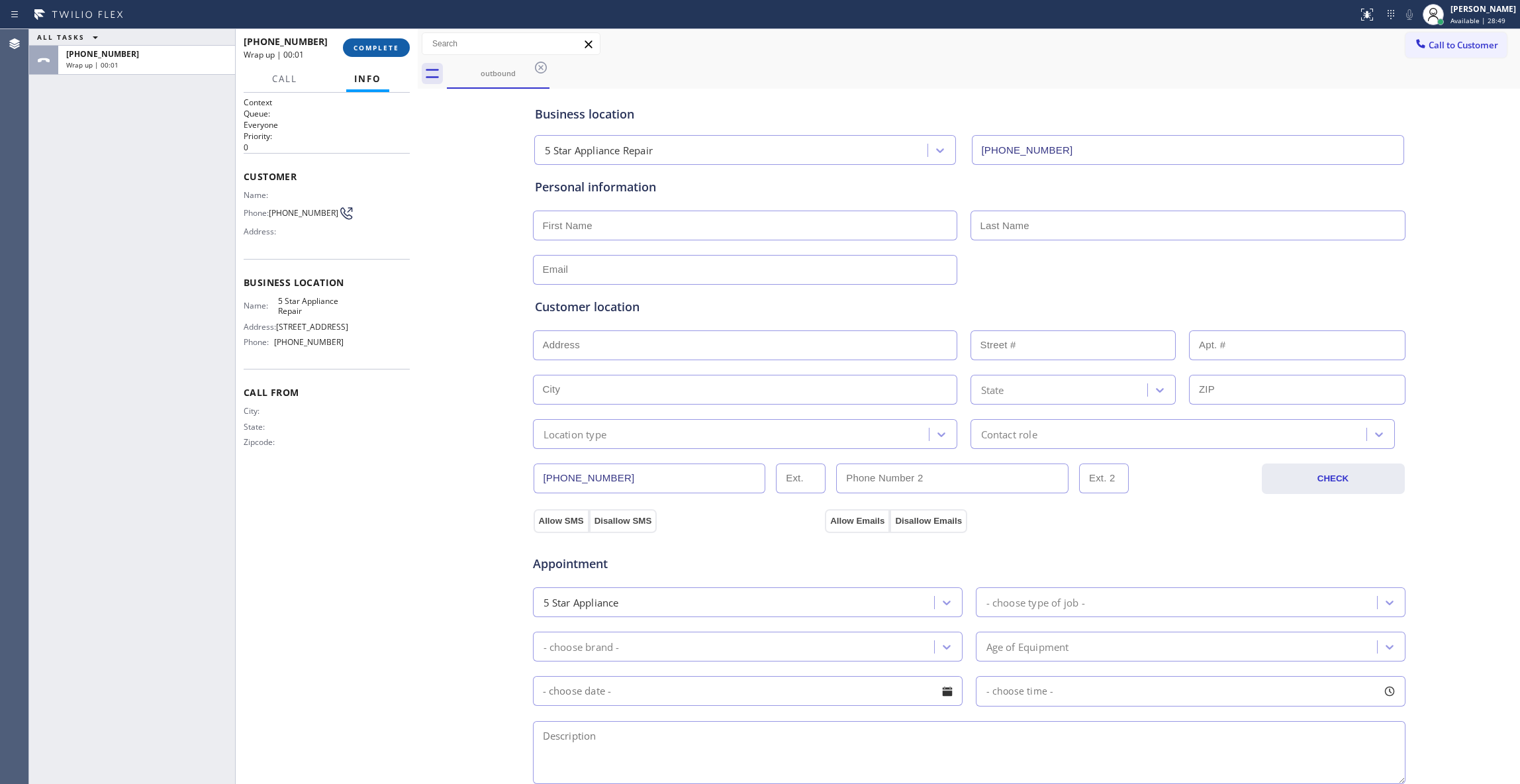
click at [386, 48] on span "COMPLETE" at bounding box center [376, 48] width 46 height 10
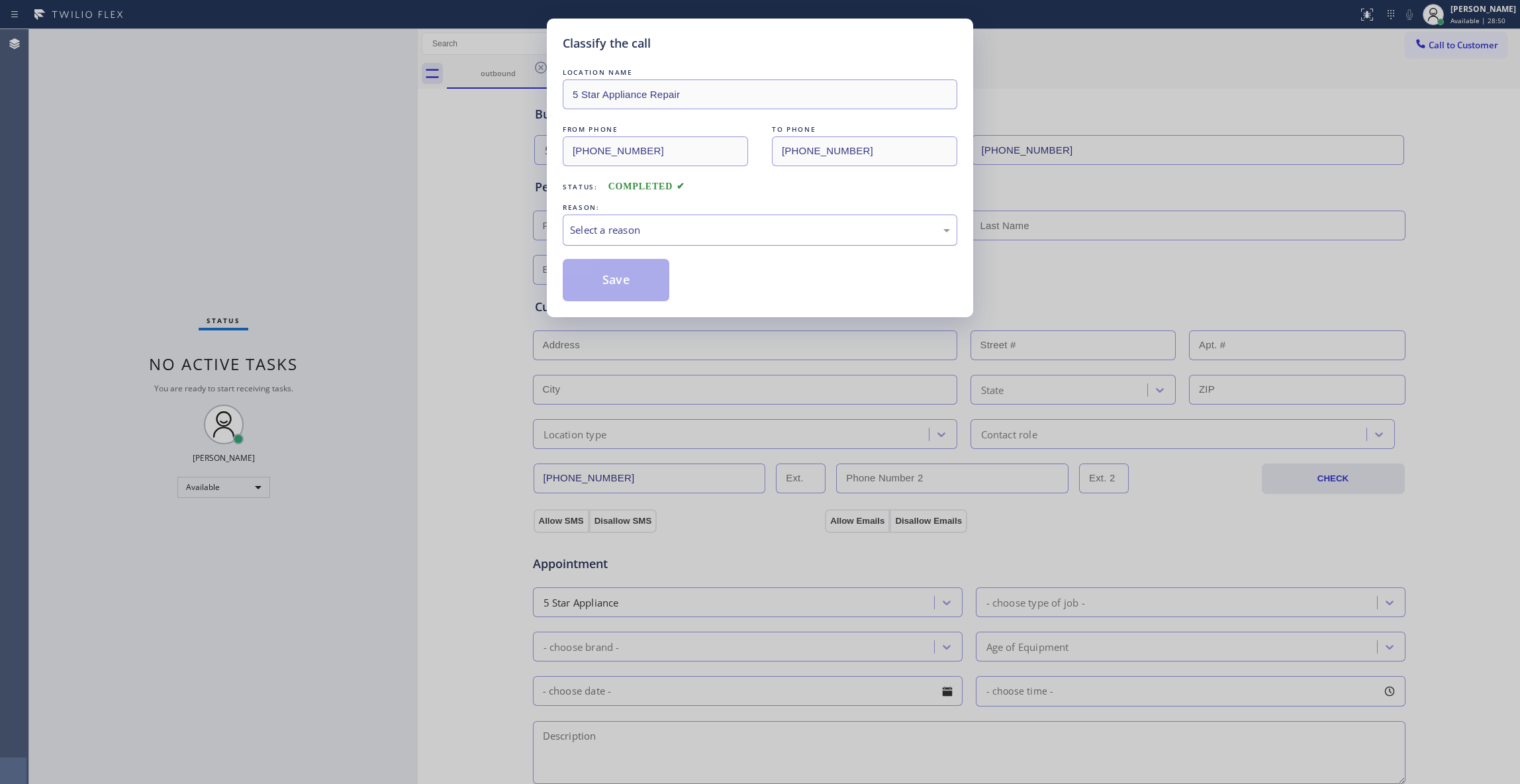
click at [589, 227] on div "Select a reason" at bounding box center [760, 230] width 380 height 16
click at [630, 282] on button "Save" at bounding box center [616, 279] width 106 height 42
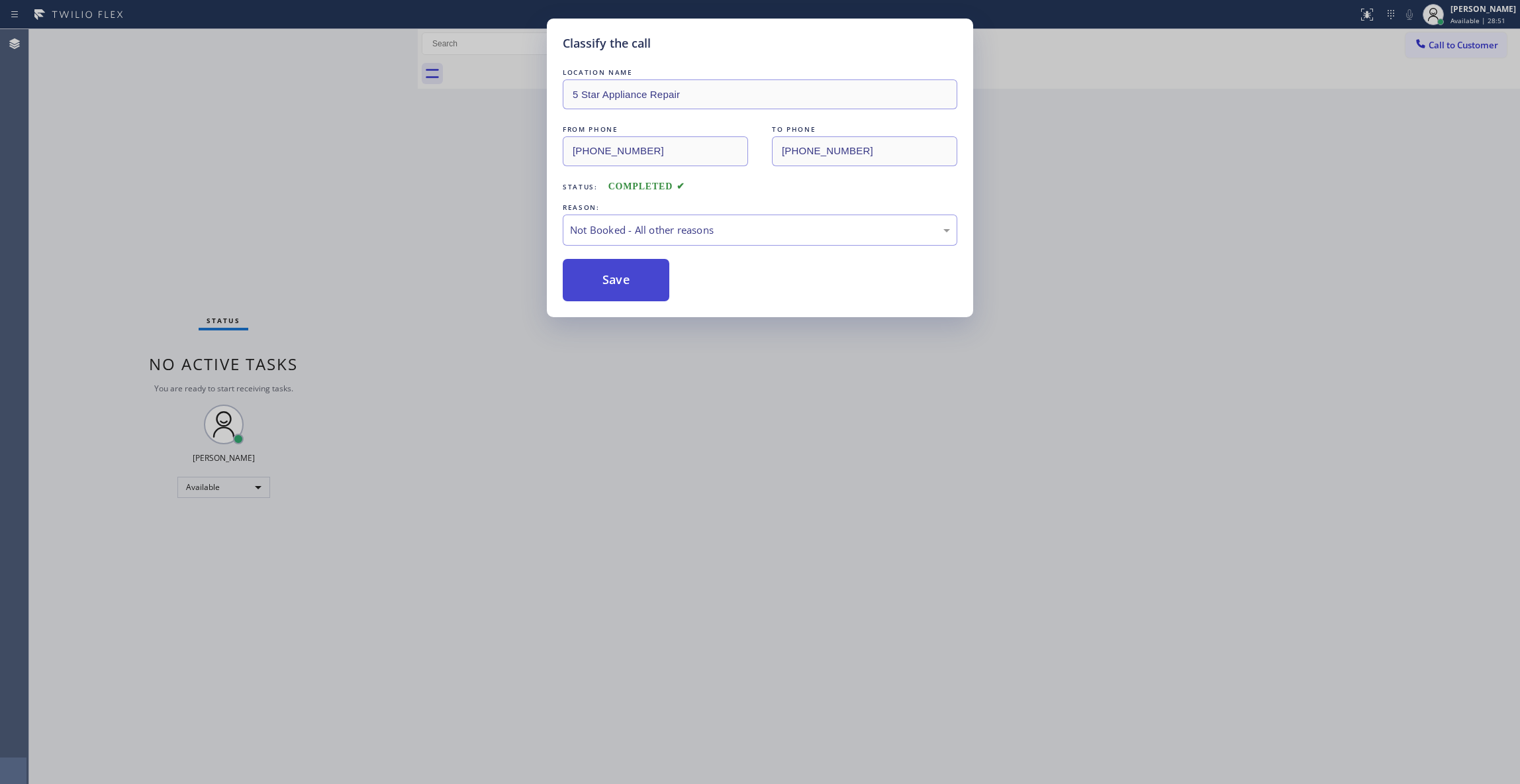
click at [630, 282] on button "Save" at bounding box center [616, 279] width 106 height 42
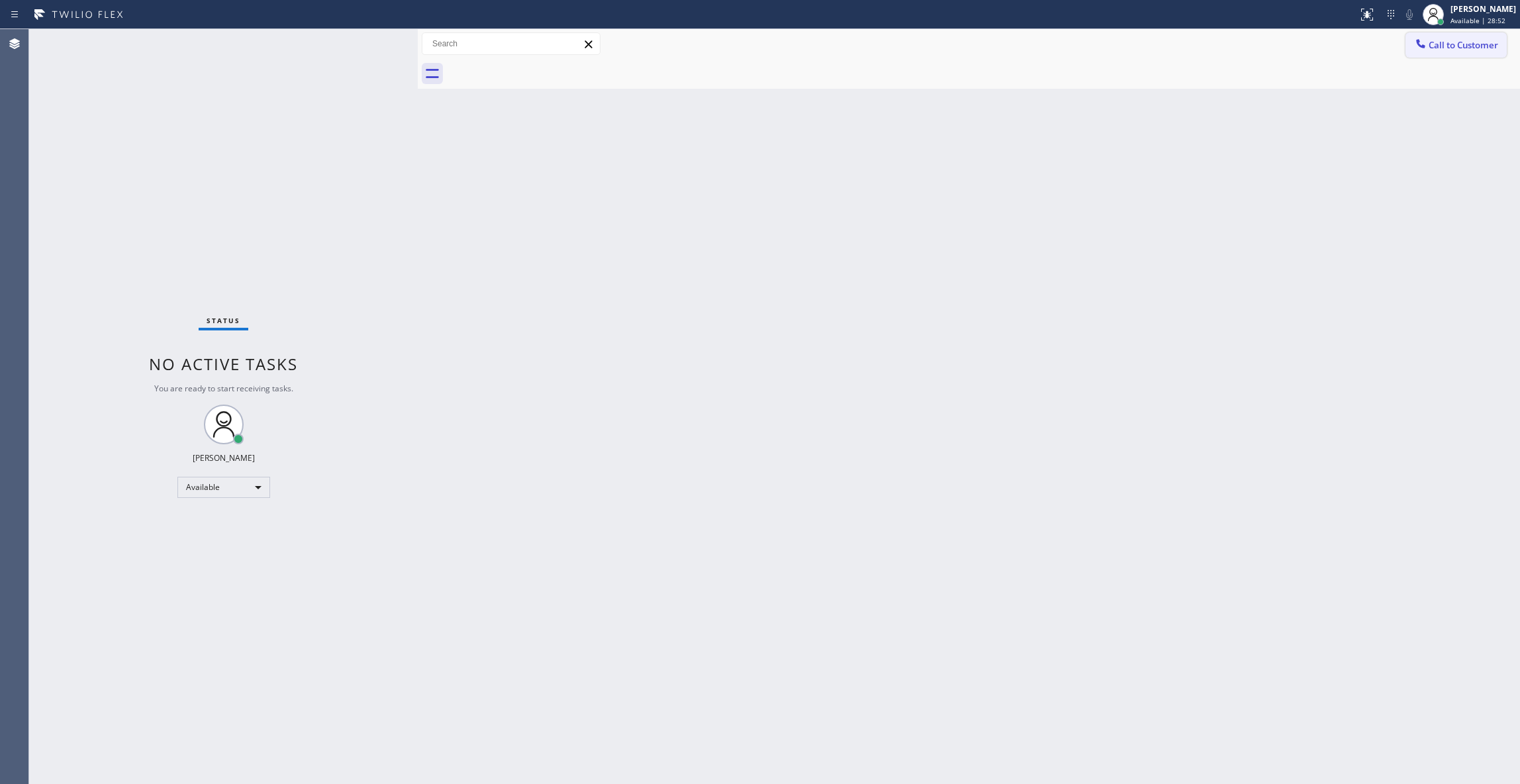
click at [1445, 46] on span "Call to Customer" at bounding box center [1464, 45] width 69 height 12
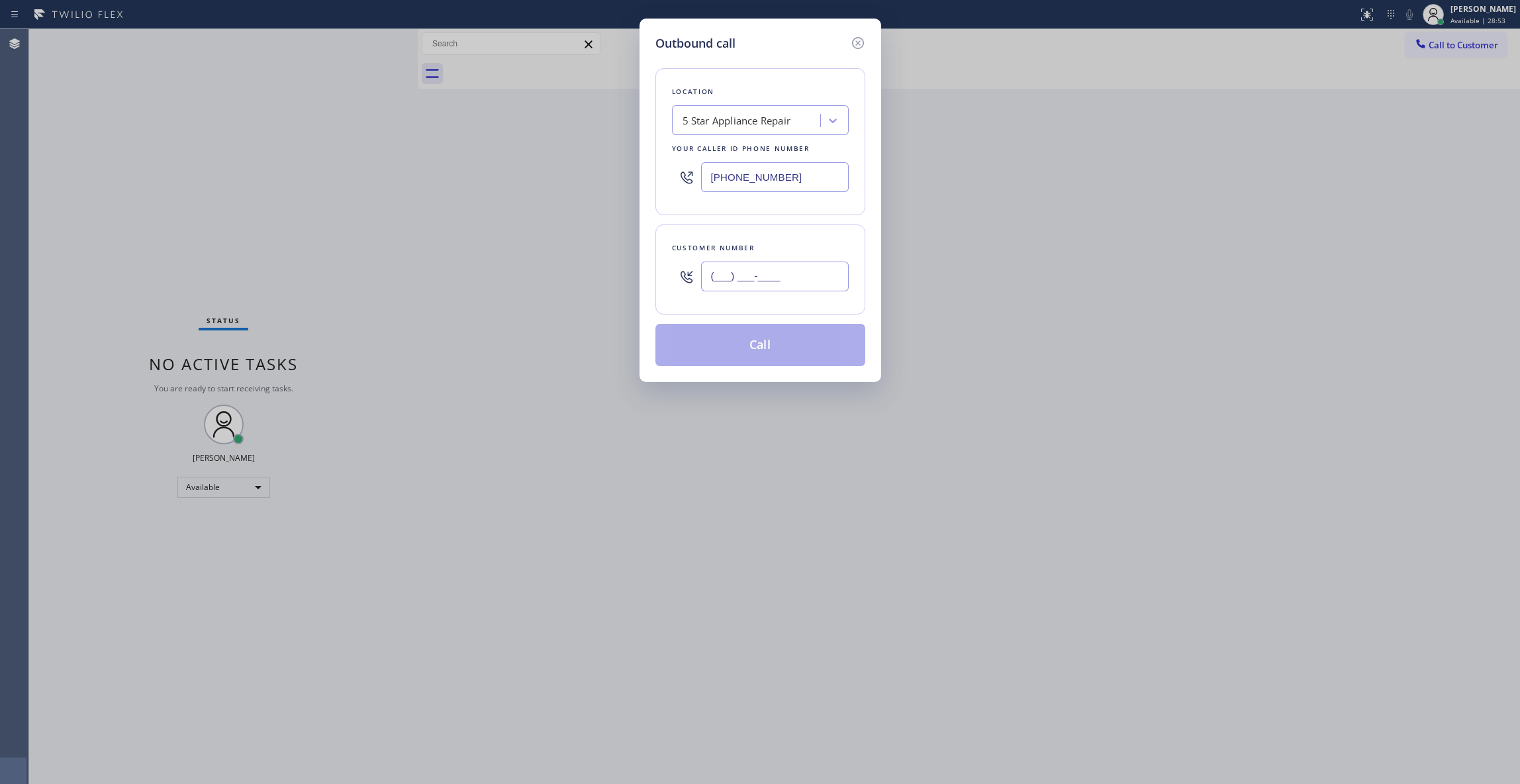
click at [793, 282] on input "(___) ___-____" at bounding box center [775, 276] width 148 height 29
paste input "412) 944-7466"
type input "(412) 944-7466"
click at [760, 351] on button "Call" at bounding box center [760, 344] width 210 height 42
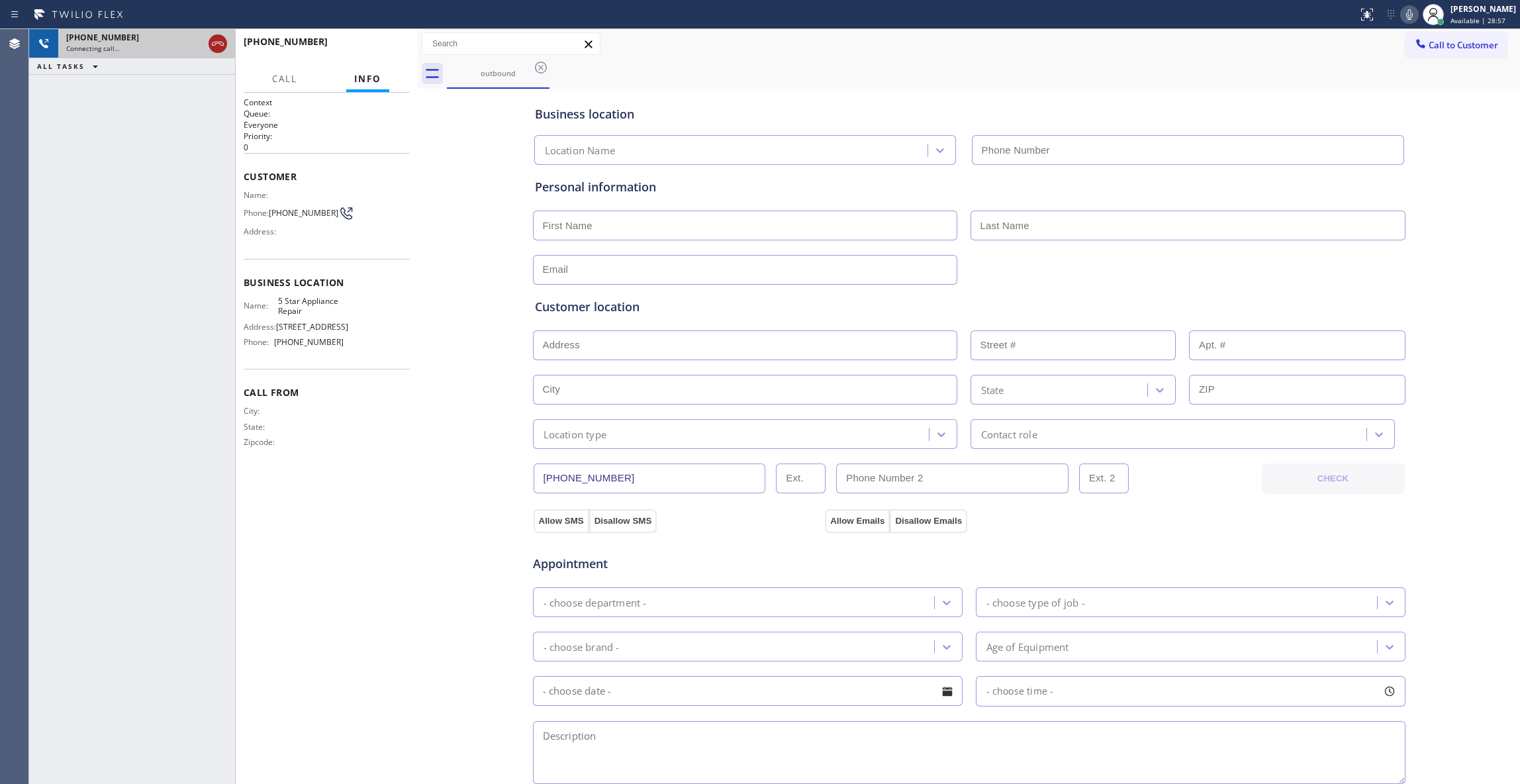
type input "(855) 731-4952"
click at [219, 41] on icon at bounding box center [218, 43] width 16 height 16
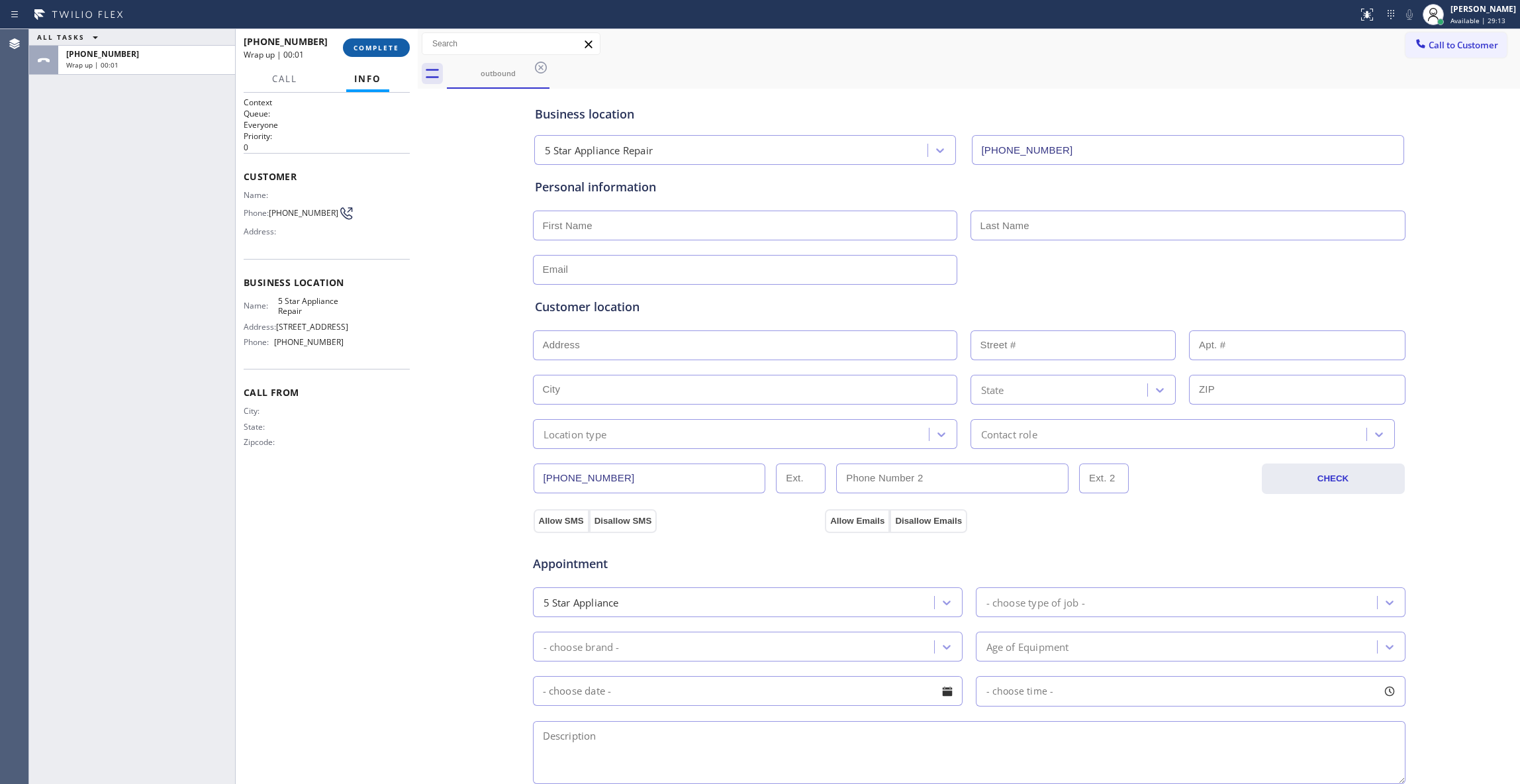
click at [366, 38] on button "COMPLETE" at bounding box center [376, 47] width 67 height 18
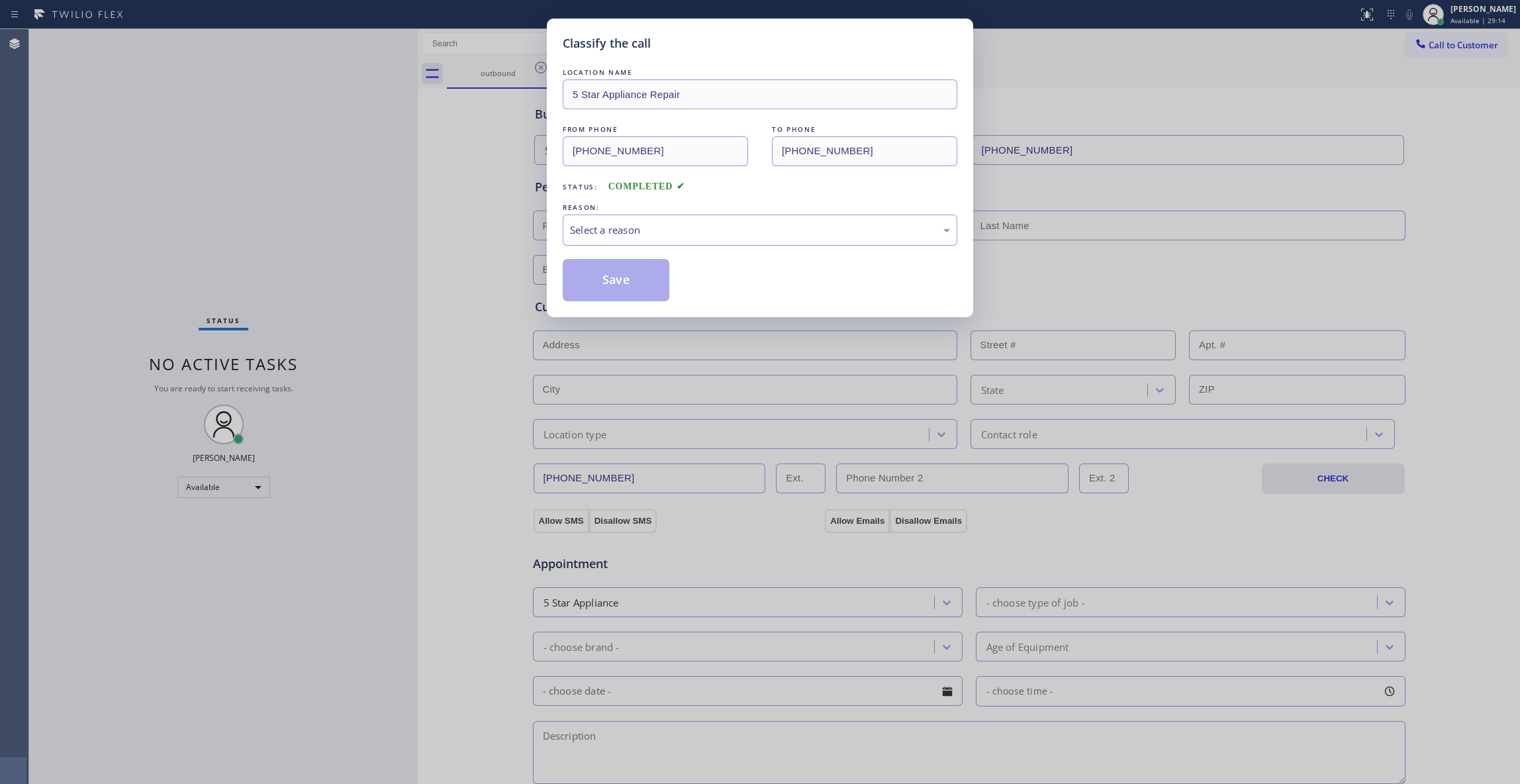
click at [598, 218] on div "Select a reason" at bounding box center [760, 230] width 394 height 31
click at [576, 281] on button "Save" at bounding box center [616, 279] width 106 height 42
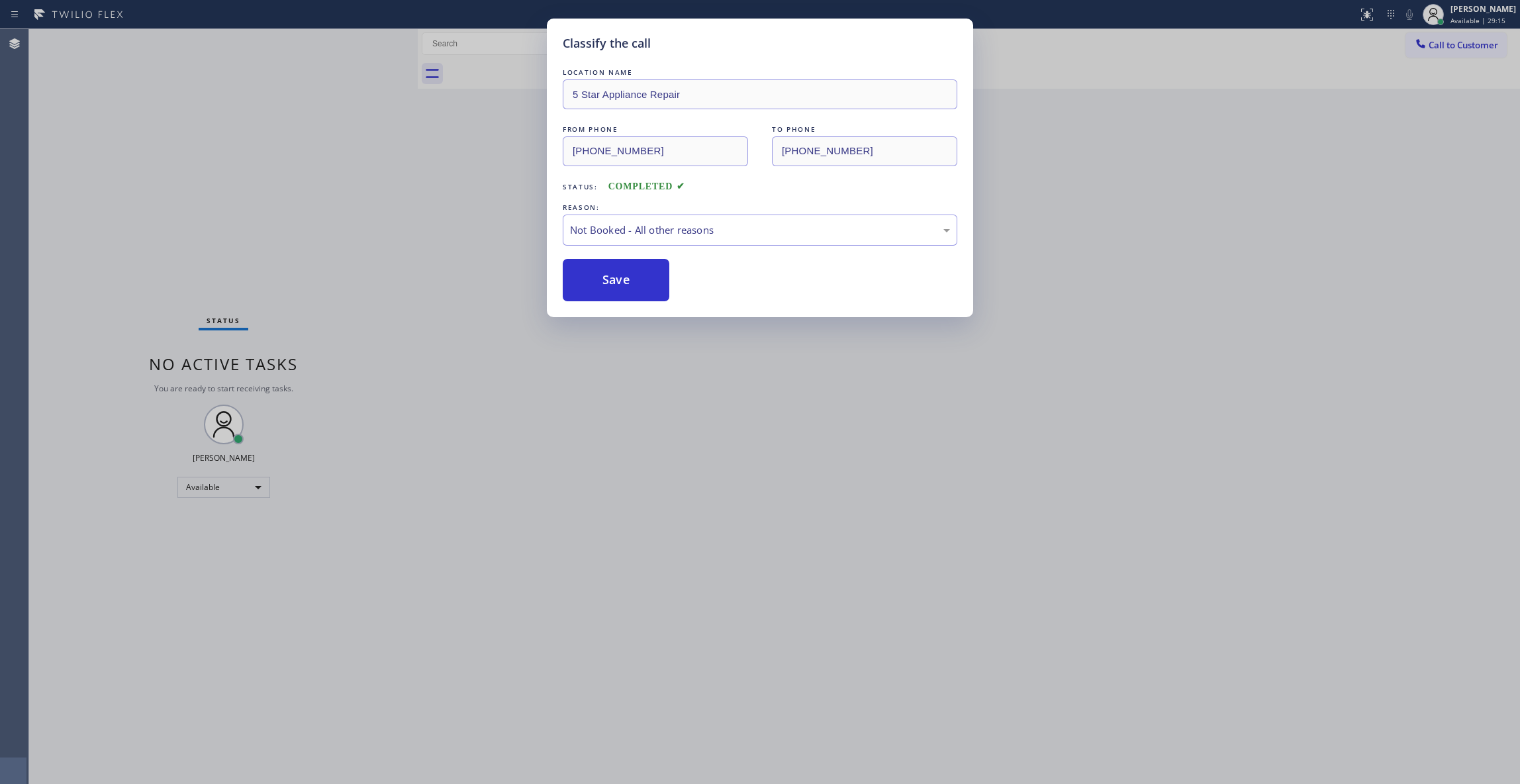
click at [576, 281] on button "Save" at bounding box center [616, 279] width 106 height 42
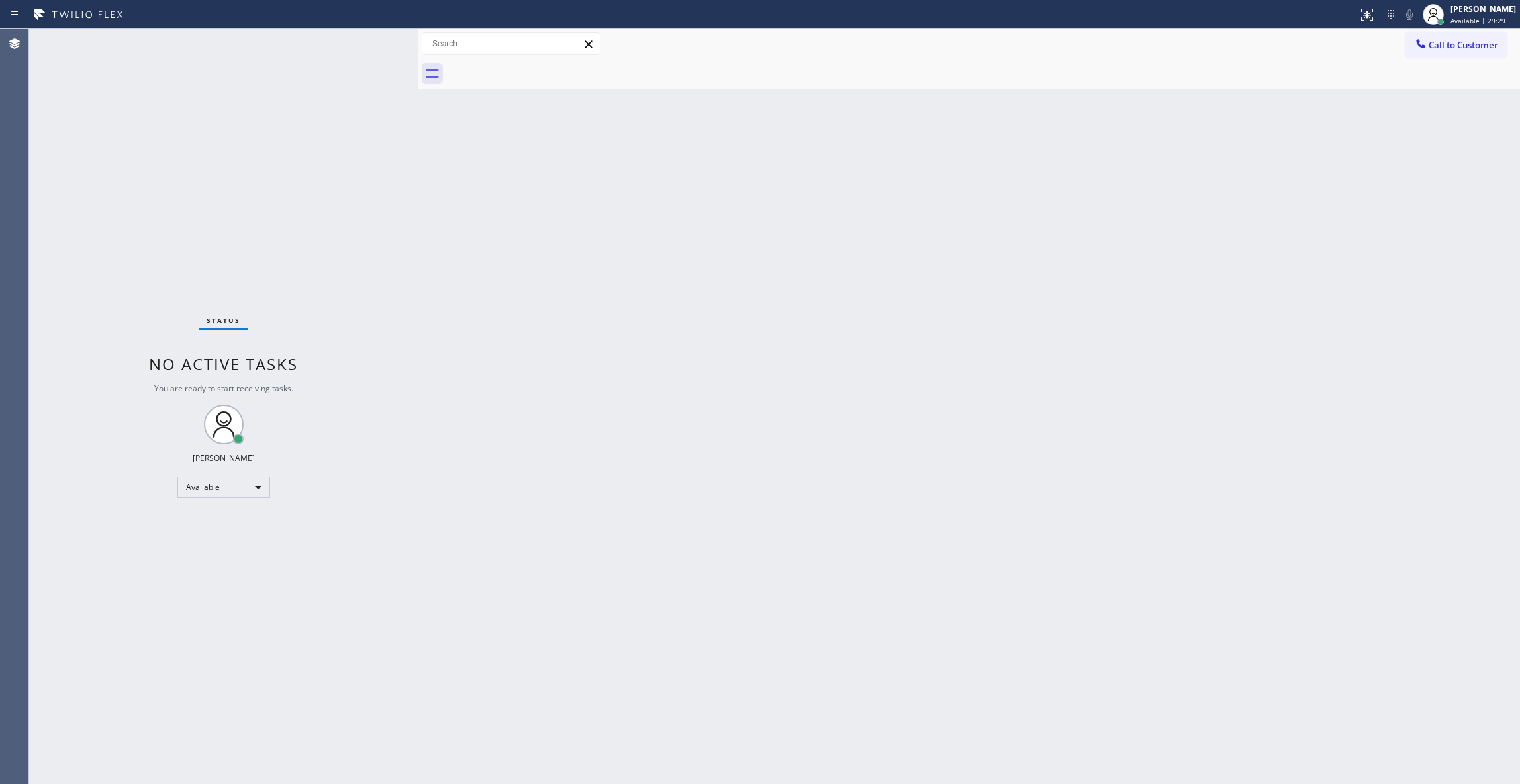
drag, startPoint x: 1096, startPoint y: 164, endPoint x: 1503, endPoint y: 83, distance: 415.0
click at [1102, 163] on div "Back to Dashboard Change Sender ID Customers Technicians Select a contact Outbo…" at bounding box center [968, 406] width 1102 height 755
click at [1485, 43] on span "Call to Customer" at bounding box center [1464, 45] width 69 height 12
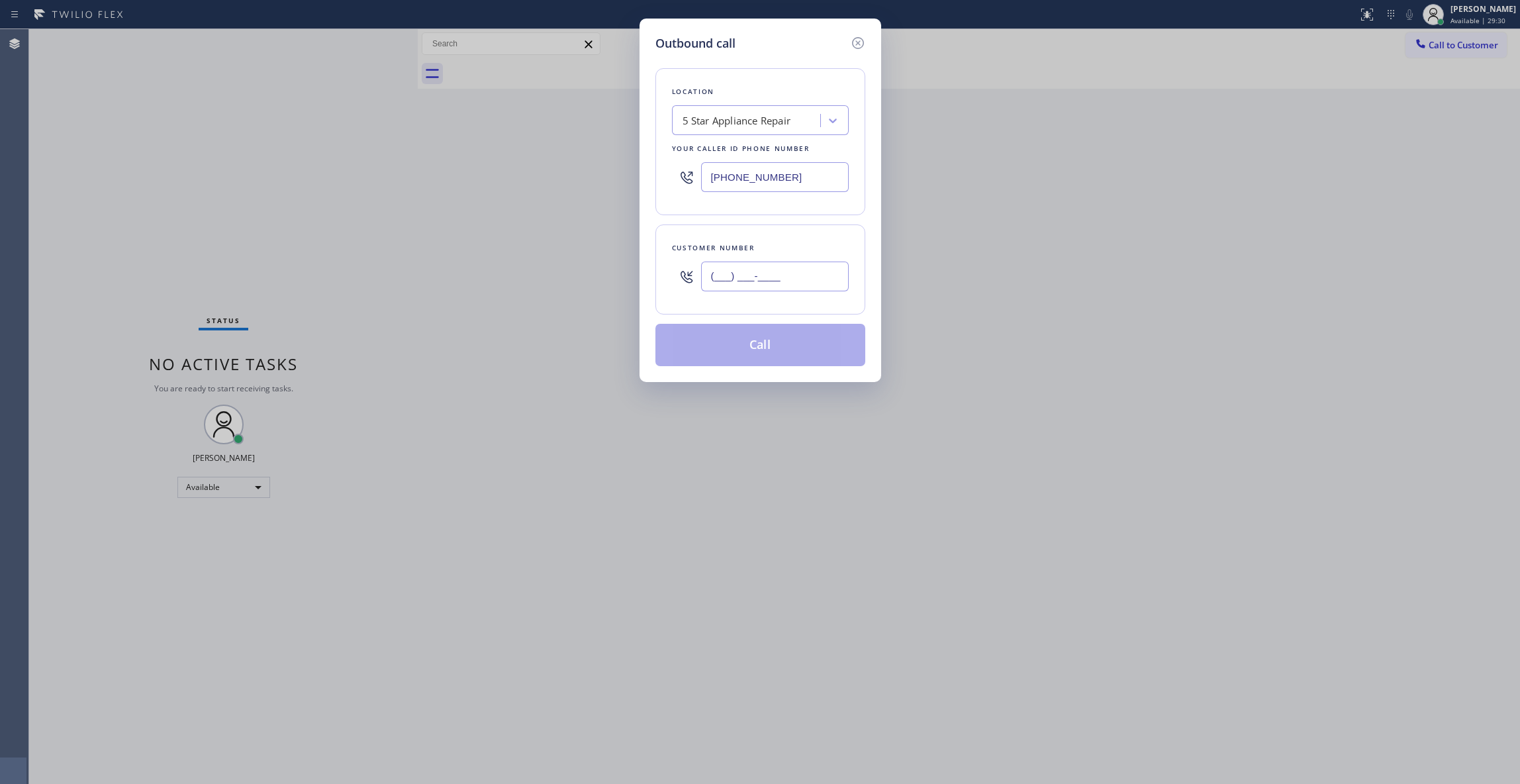
click at [775, 278] on input "(___) ___-____" at bounding box center [775, 276] width 148 height 29
paste input "305) 205-8671"
type input "(305) 205-8671"
click at [772, 336] on button "Call" at bounding box center [760, 344] width 210 height 42
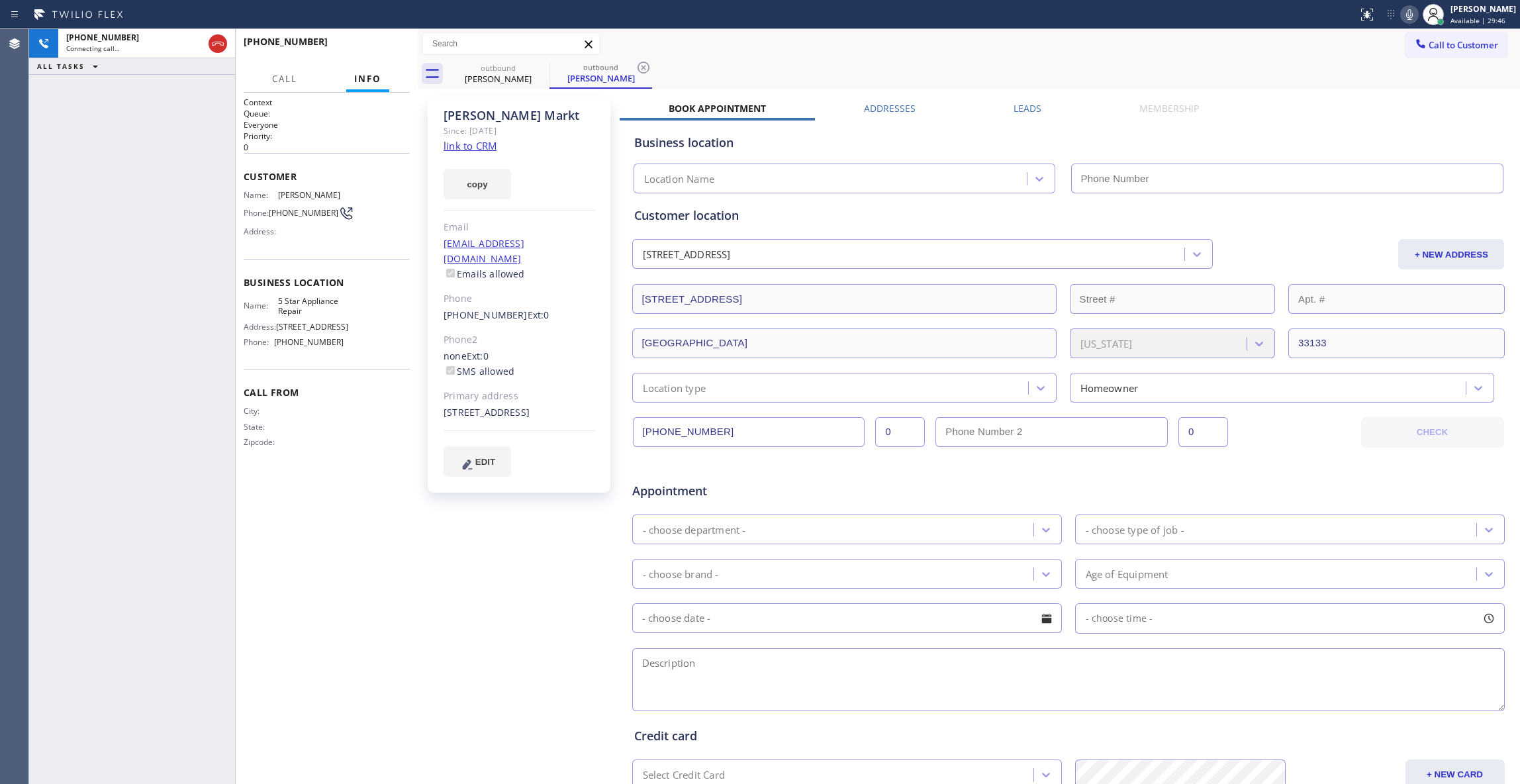
type input "(855) 731-4952"
drag, startPoint x: 641, startPoint y: 67, endPoint x: 535, endPoint y: 140, distance: 128.7
click at [642, 67] on icon at bounding box center [643, 67] width 16 height 16
click at [480, 144] on link "link to CRM" at bounding box center [469, 145] width 53 height 13
click at [356, 46] on button "HANG UP" at bounding box center [379, 47] width 61 height 18
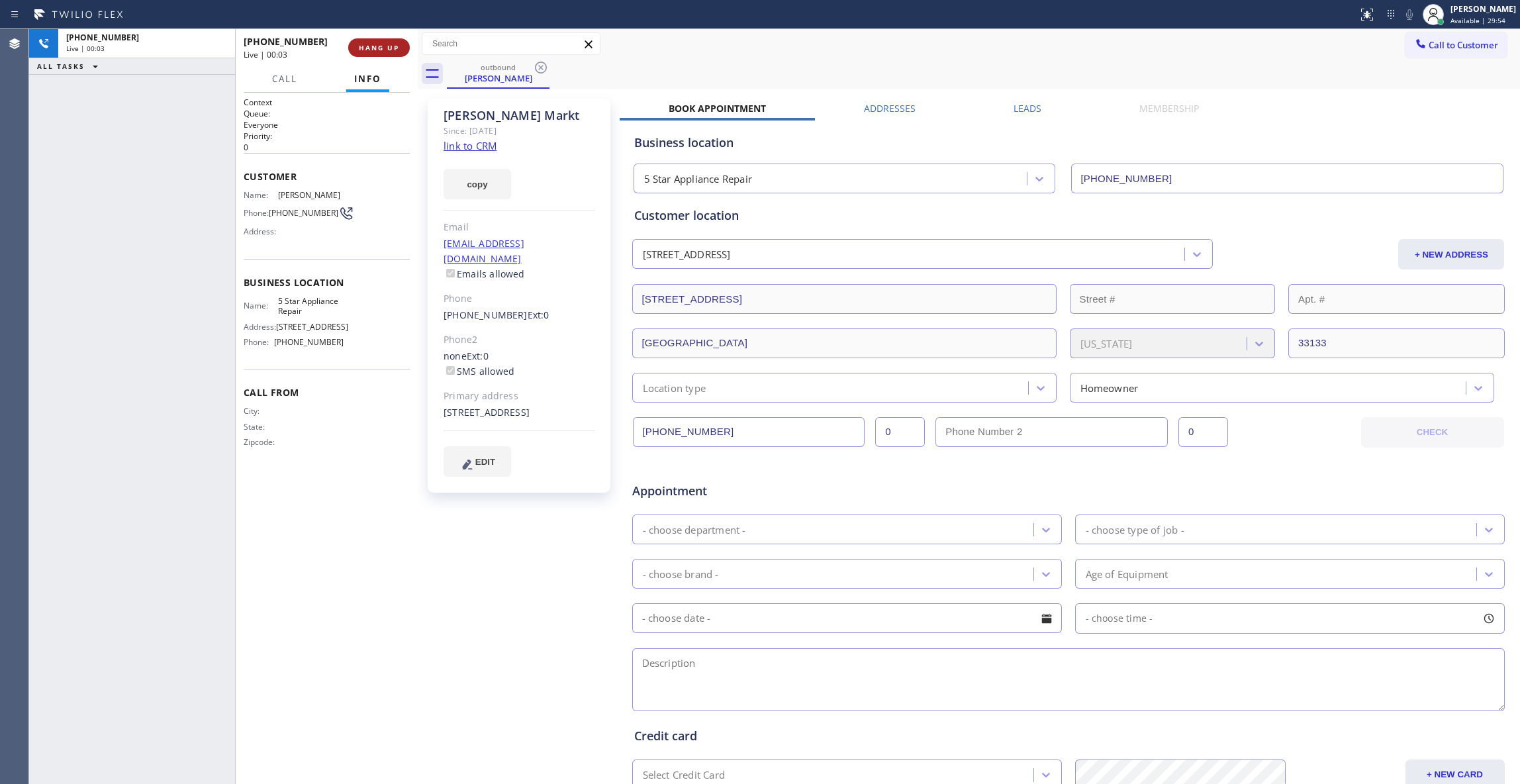
click at [356, 46] on button "HANG UP" at bounding box center [379, 47] width 61 height 18
click at [379, 43] on span "COMPLETE" at bounding box center [376, 48] width 46 height 10
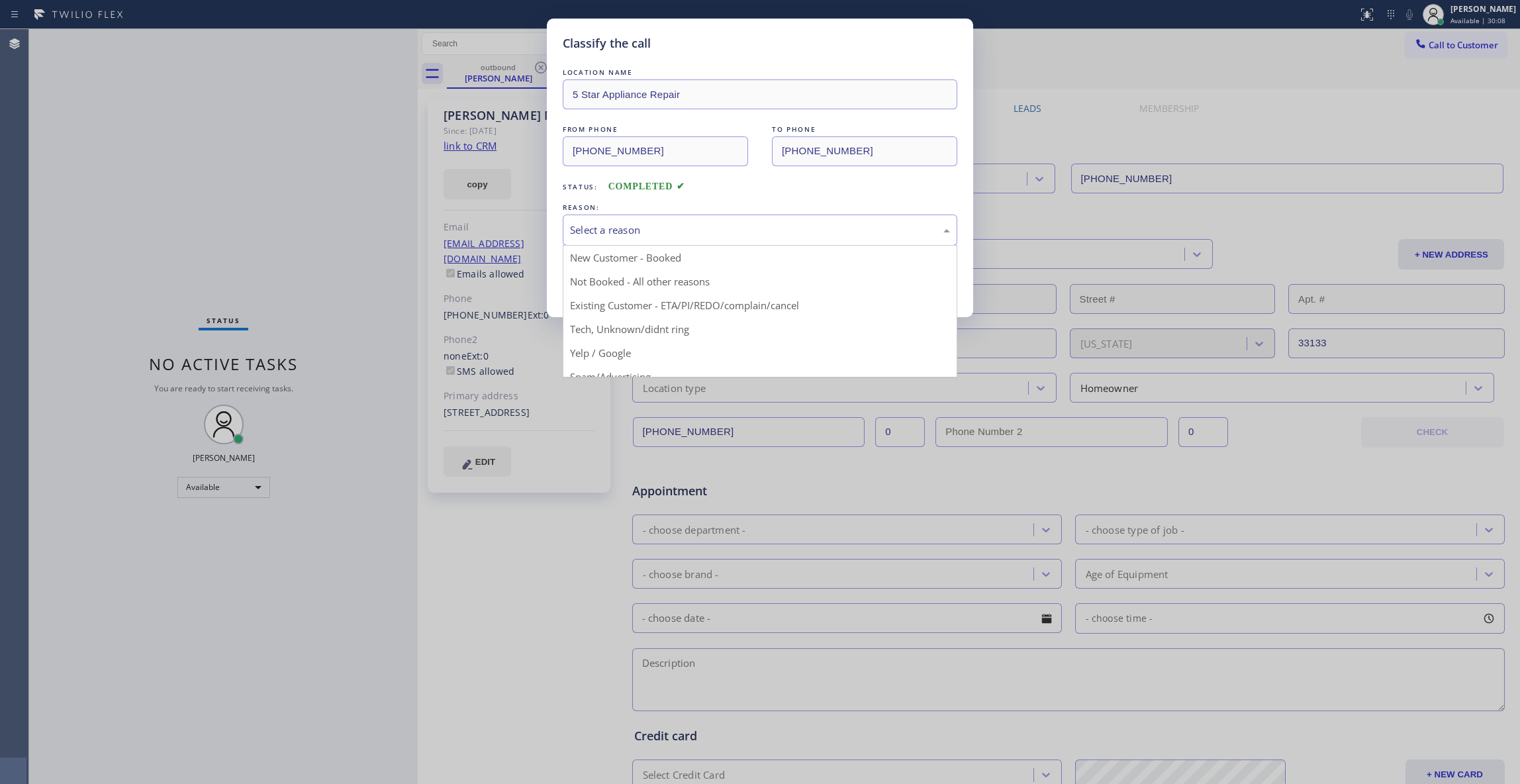
click at [600, 229] on div "Select a reason" at bounding box center [760, 230] width 380 height 16
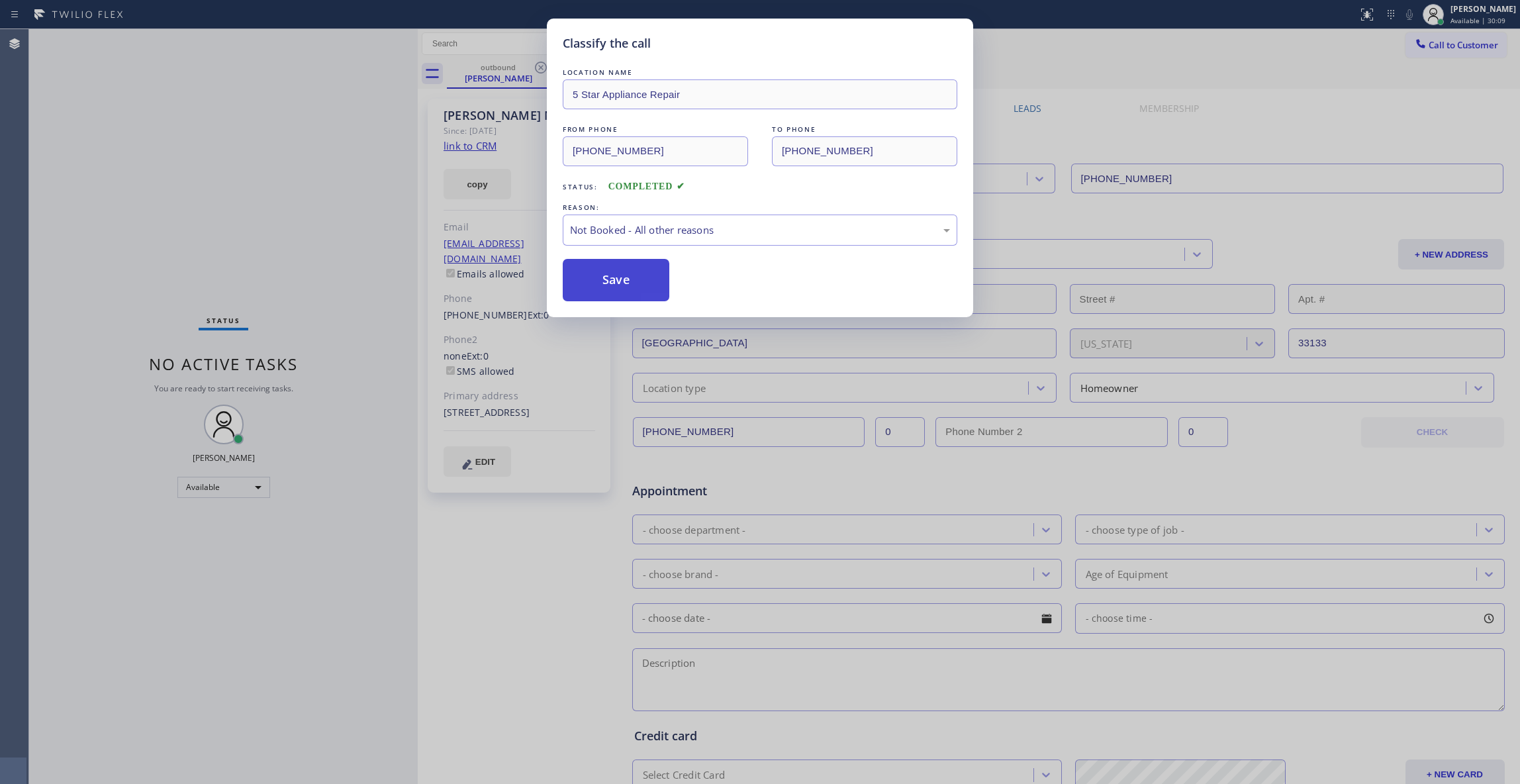
click at [613, 289] on button "Save" at bounding box center [616, 279] width 106 height 42
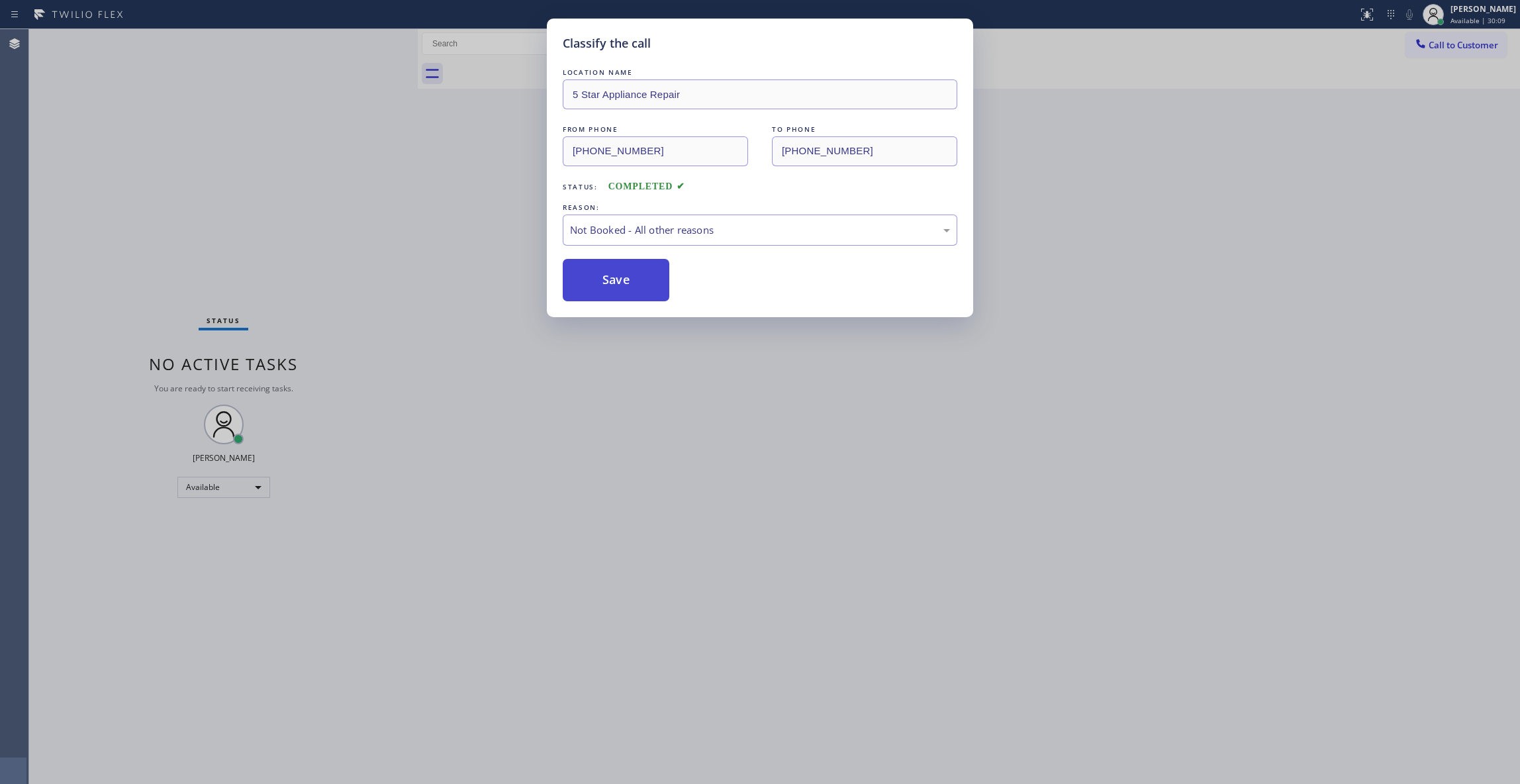
click at [613, 289] on button "Save" at bounding box center [616, 279] width 106 height 42
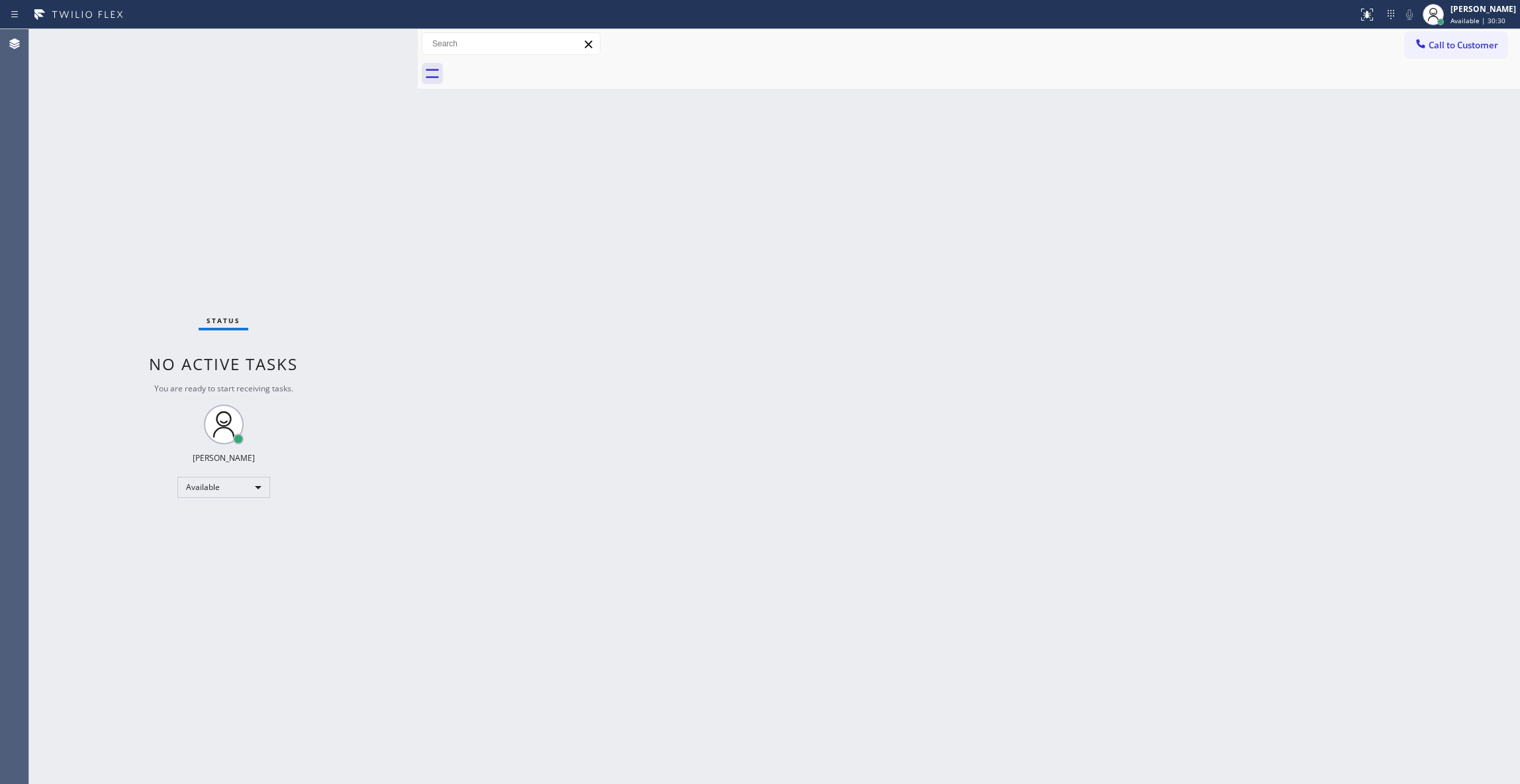
drag, startPoint x: 804, startPoint y: 245, endPoint x: 802, endPoint y: 164, distance: 81.0
click at [804, 196] on div "Back to Dashboard Change Sender ID Customers Technicians Select a contact Outbo…" at bounding box center [968, 406] width 1102 height 755
click at [118, 191] on div "Status No active tasks You are ready to start receiving tasks. Louis Manuel Pad…" at bounding box center [224, 406] width 389 height 755
click at [200, 488] on div "Available" at bounding box center [223, 487] width 93 height 22
click at [218, 536] on li "Unavailable" at bounding box center [222, 538] width 89 height 16
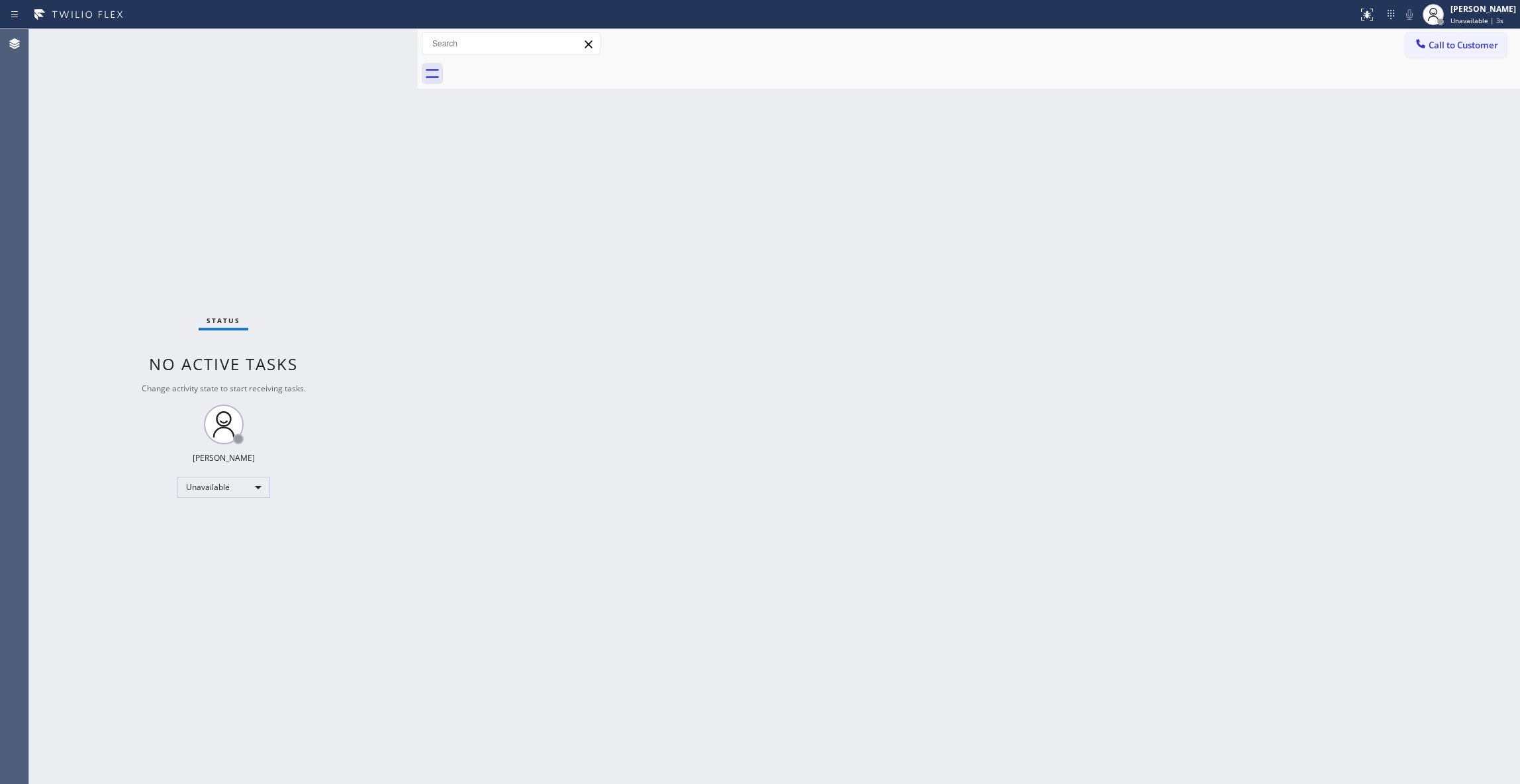
drag, startPoint x: 951, startPoint y: 204, endPoint x: 992, endPoint y: 164, distance: 57.3
click at [959, 194] on div "Back to Dashboard Change Sender ID Customers Technicians Select a contact Outbo…" at bounding box center [968, 406] width 1102 height 755
click at [1466, 47] on span "Call to Customer" at bounding box center [1464, 45] width 69 height 12
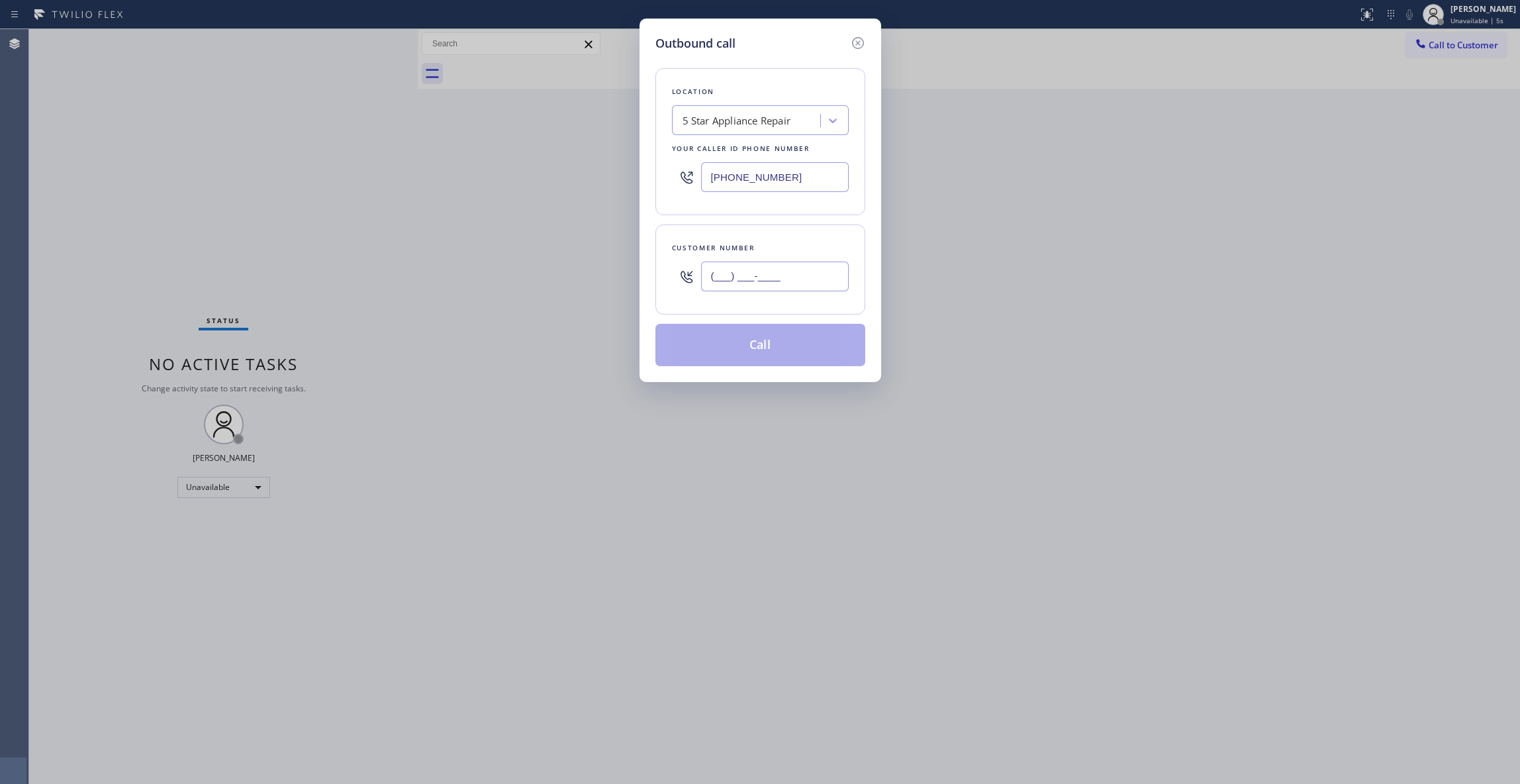
click at [762, 289] on input "(___) ___-____" at bounding box center [775, 276] width 148 height 29
paste input "305) 205-8671"
type input "(305) 205-8671"
click at [772, 353] on button "Call" at bounding box center [760, 344] width 210 height 42
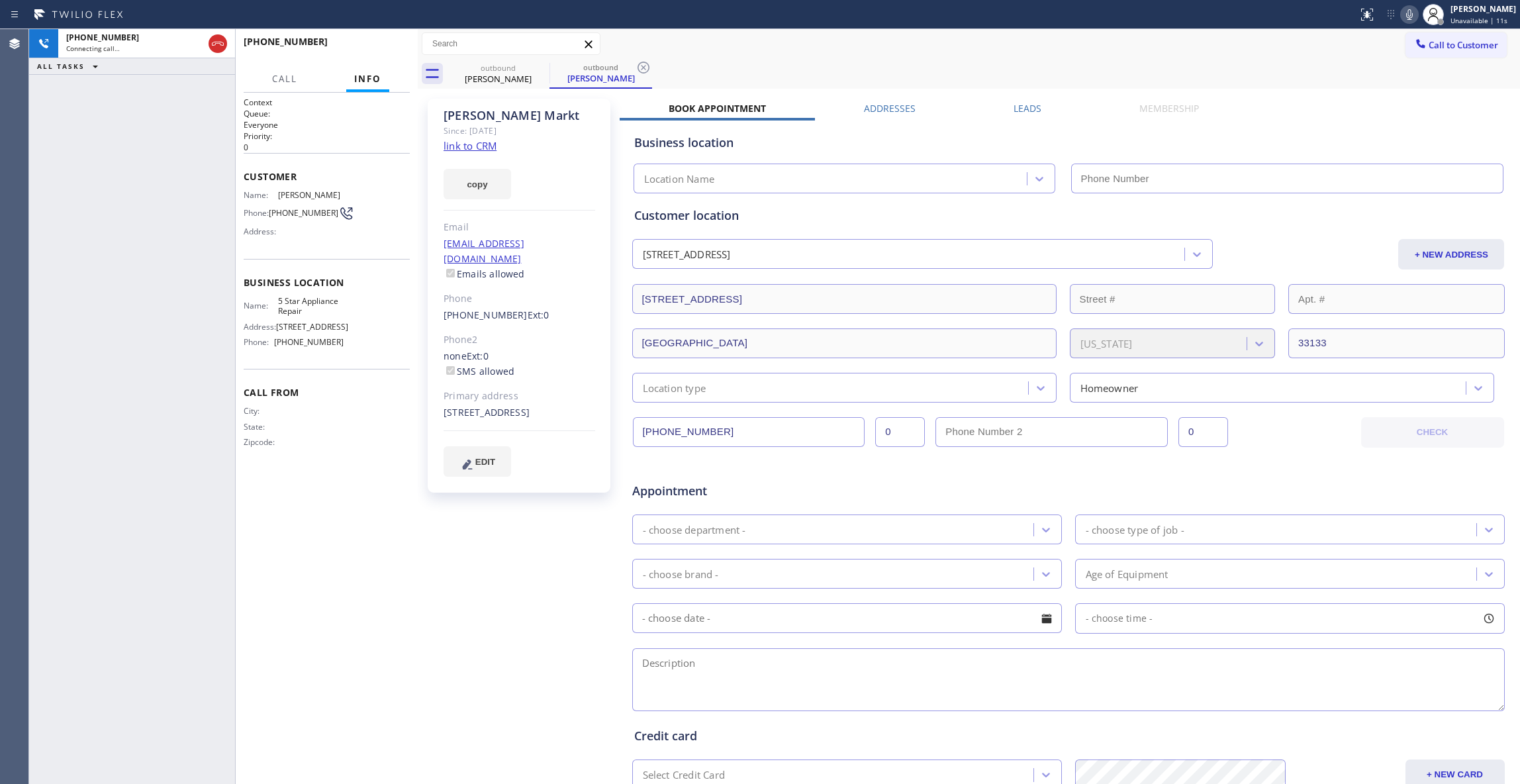
type input "(855) 731-4952"
click at [643, 62] on icon at bounding box center [643, 67] width 16 height 16
click at [466, 156] on div "copy" at bounding box center [519, 176] width 151 height 46
click at [464, 150] on link "link to CRM" at bounding box center [469, 145] width 53 height 13
click at [384, 49] on span "HANG UP" at bounding box center [379, 48] width 41 height 10
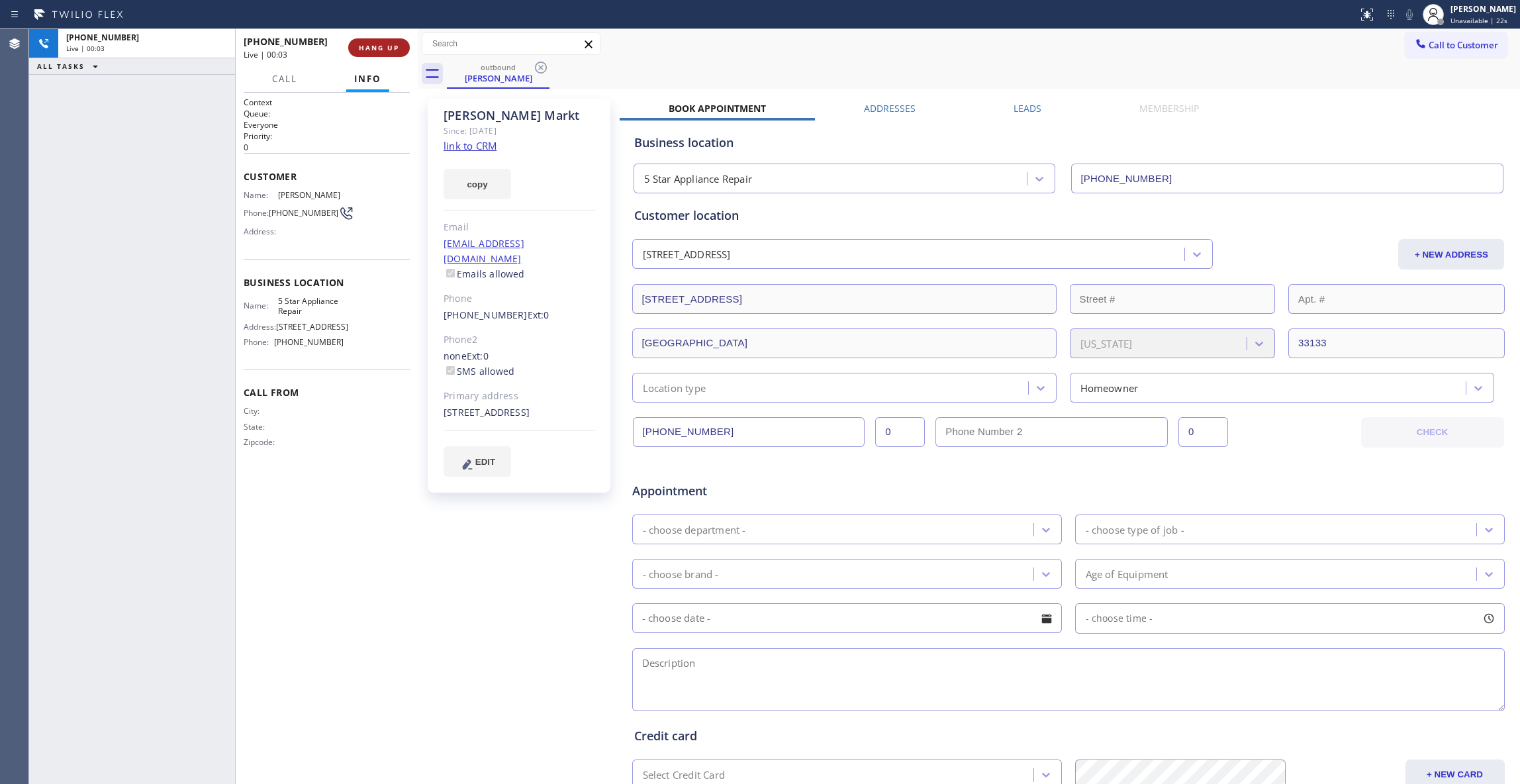
click at [384, 49] on span "HANG UP" at bounding box center [379, 48] width 41 height 10
click at [386, 47] on span "COMPLETE" at bounding box center [376, 48] width 46 height 10
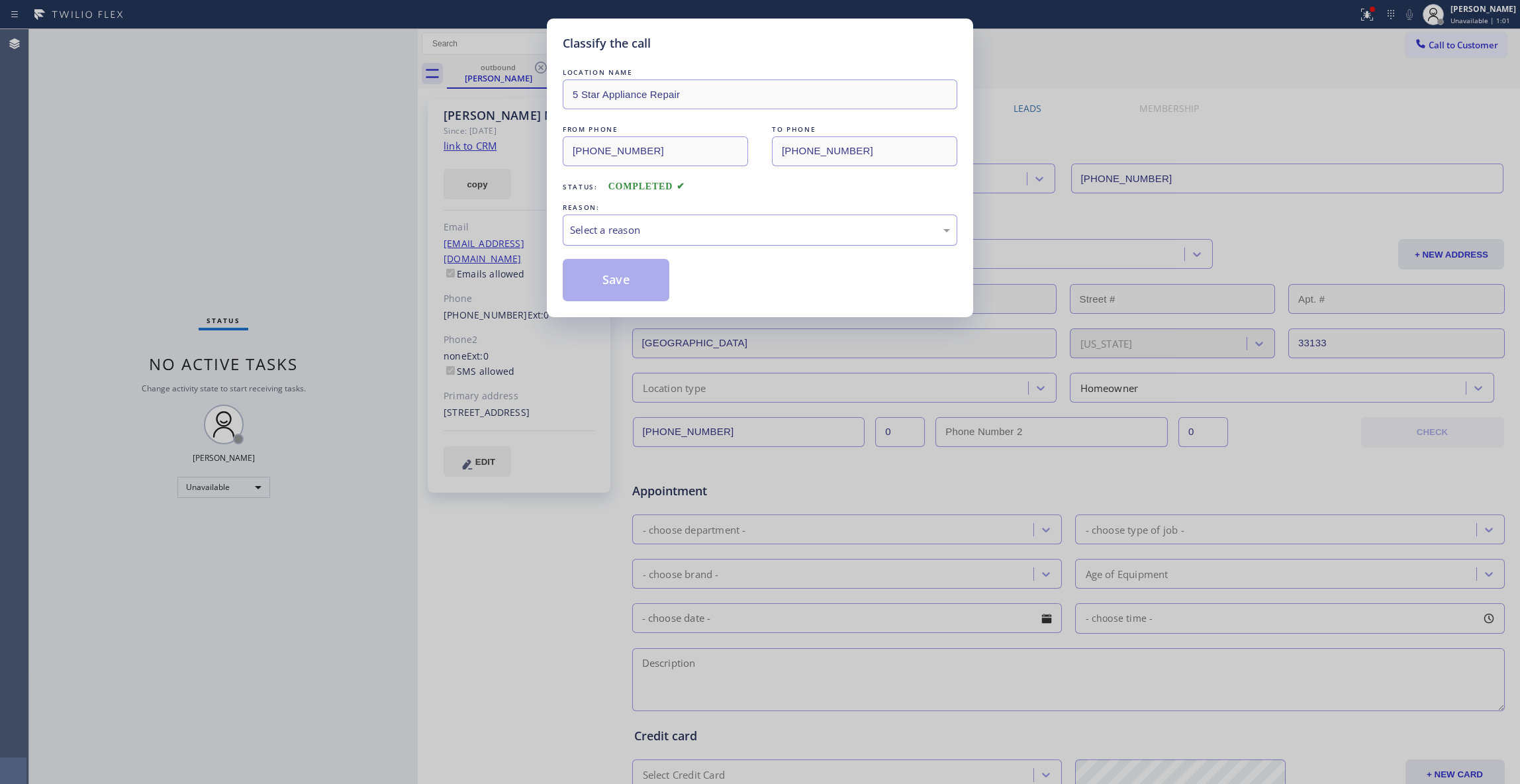
click at [665, 236] on div "Select a reason" at bounding box center [760, 230] width 380 height 16
click at [604, 281] on button "Save" at bounding box center [616, 279] width 106 height 42
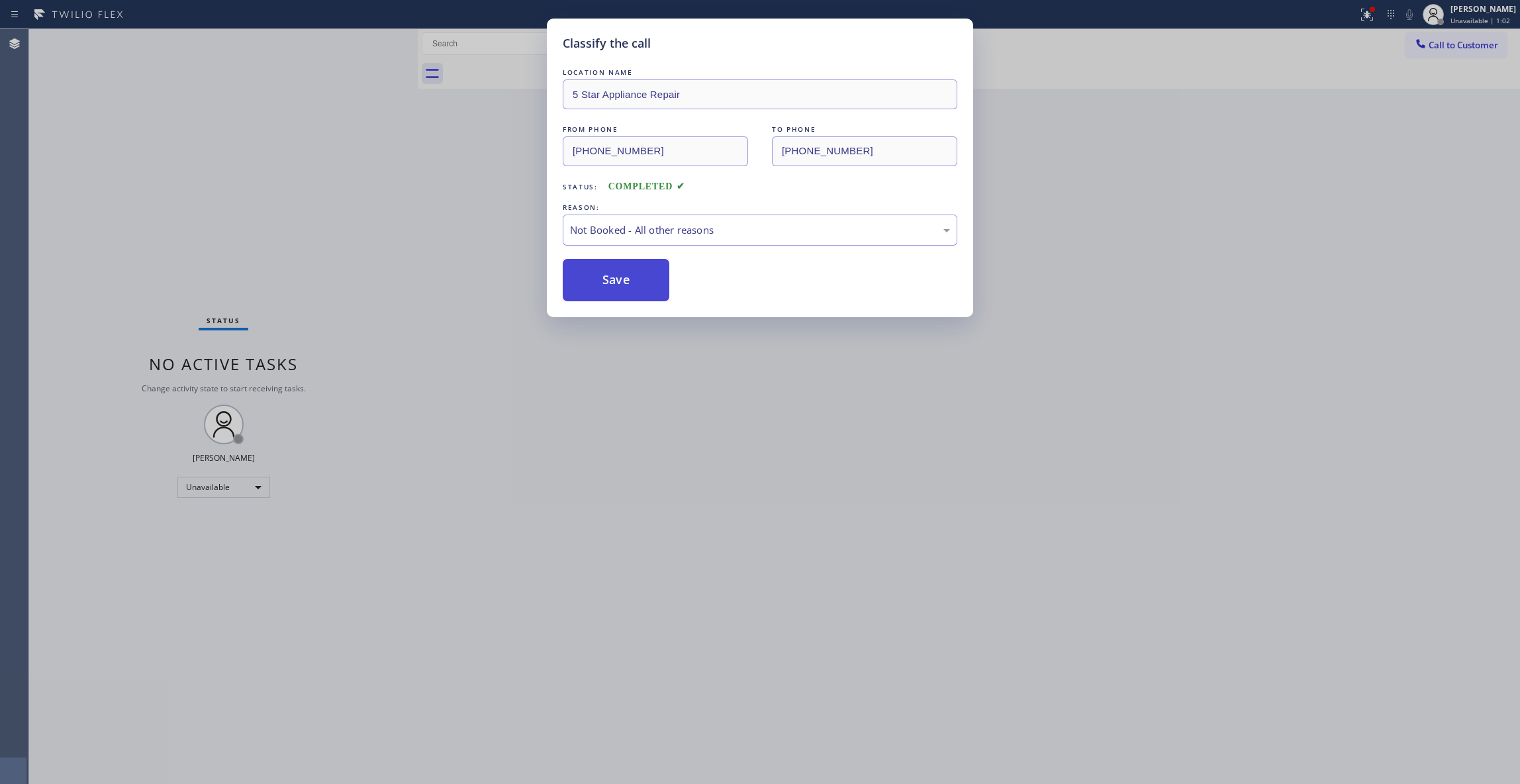
click at [606, 281] on button "Save" at bounding box center [616, 279] width 106 height 42
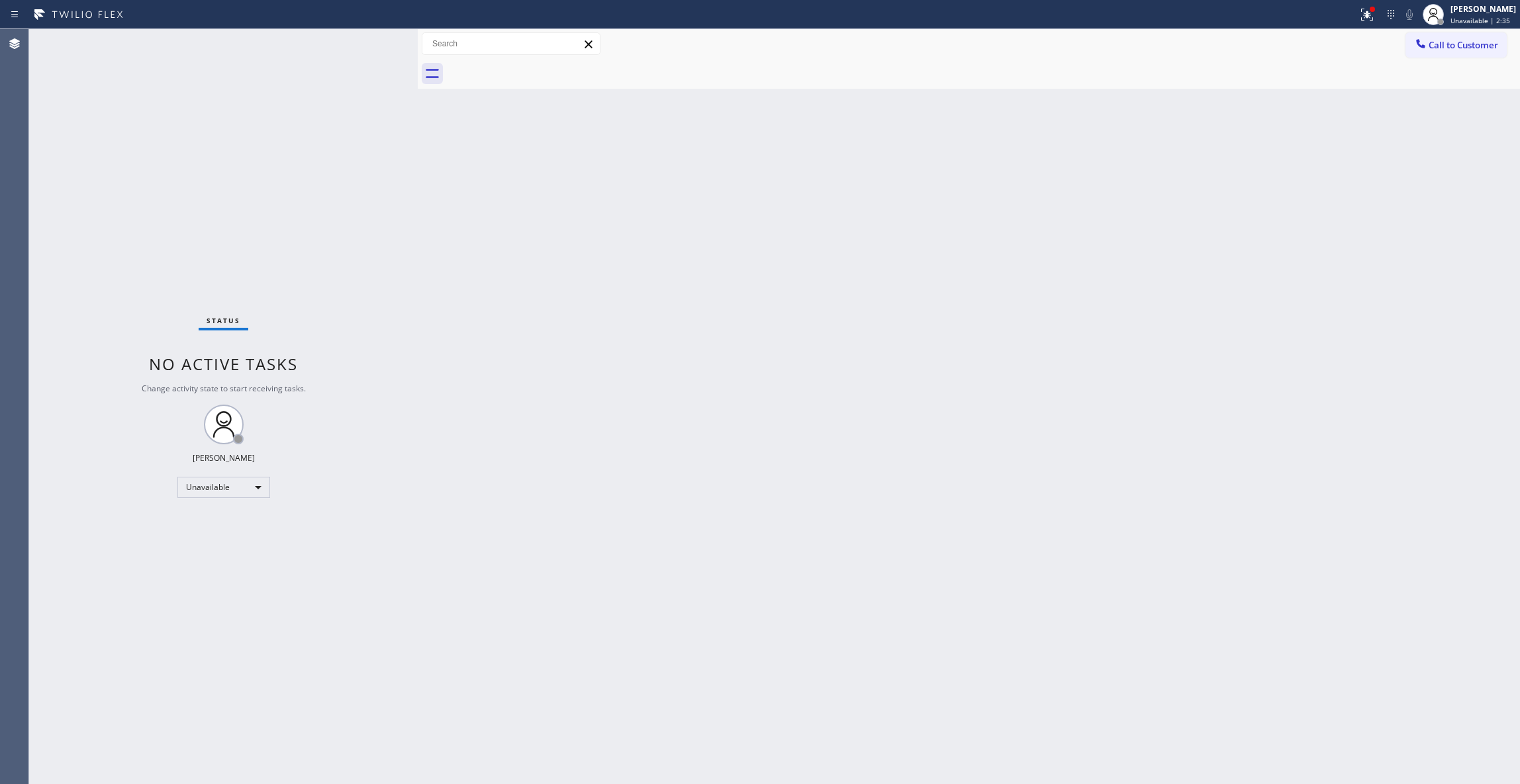
click at [45, 179] on div "Status No active tasks Change activity state to start receiving tasks. Louis Ma…" at bounding box center [224, 406] width 389 height 755
click at [987, 157] on div "Back to Dashboard Change Sender ID Customers Technicians Select a contact Outbo…" at bounding box center [968, 406] width 1102 height 755
click at [1369, 7] on div at bounding box center [1372, 9] width 8 height 8
click at [1245, 177] on button "Clear issues" at bounding box center [1280, 173] width 155 height 18
click at [1462, 49] on span "Call to Customer" at bounding box center [1464, 45] width 69 height 12
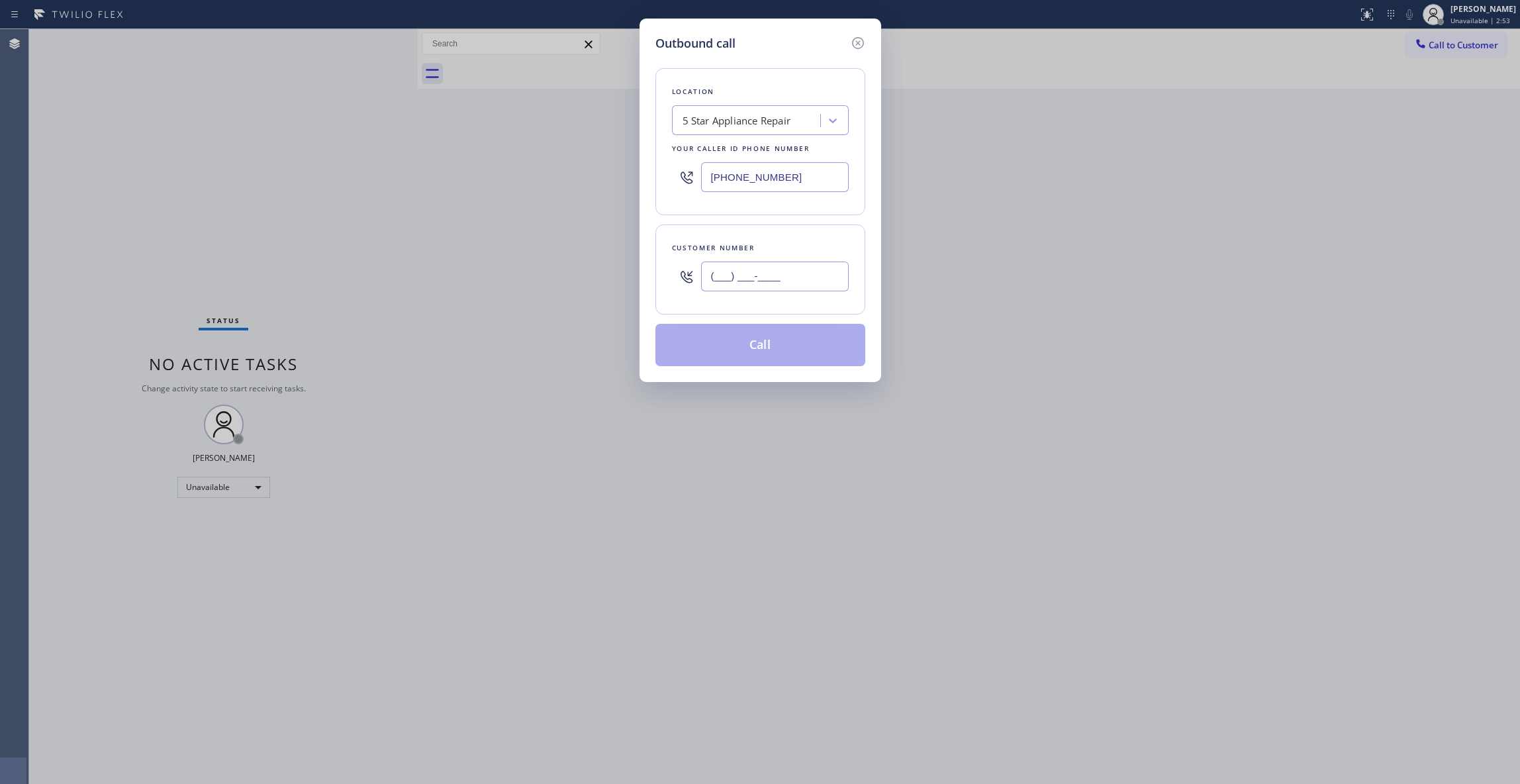
click at [795, 281] on input "(___) ___-____" at bounding box center [775, 276] width 148 height 29
paste input "773) 744-7901"
type input "(773) 744-7901"
click at [721, 341] on button "Call" at bounding box center [760, 344] width 210 height 42
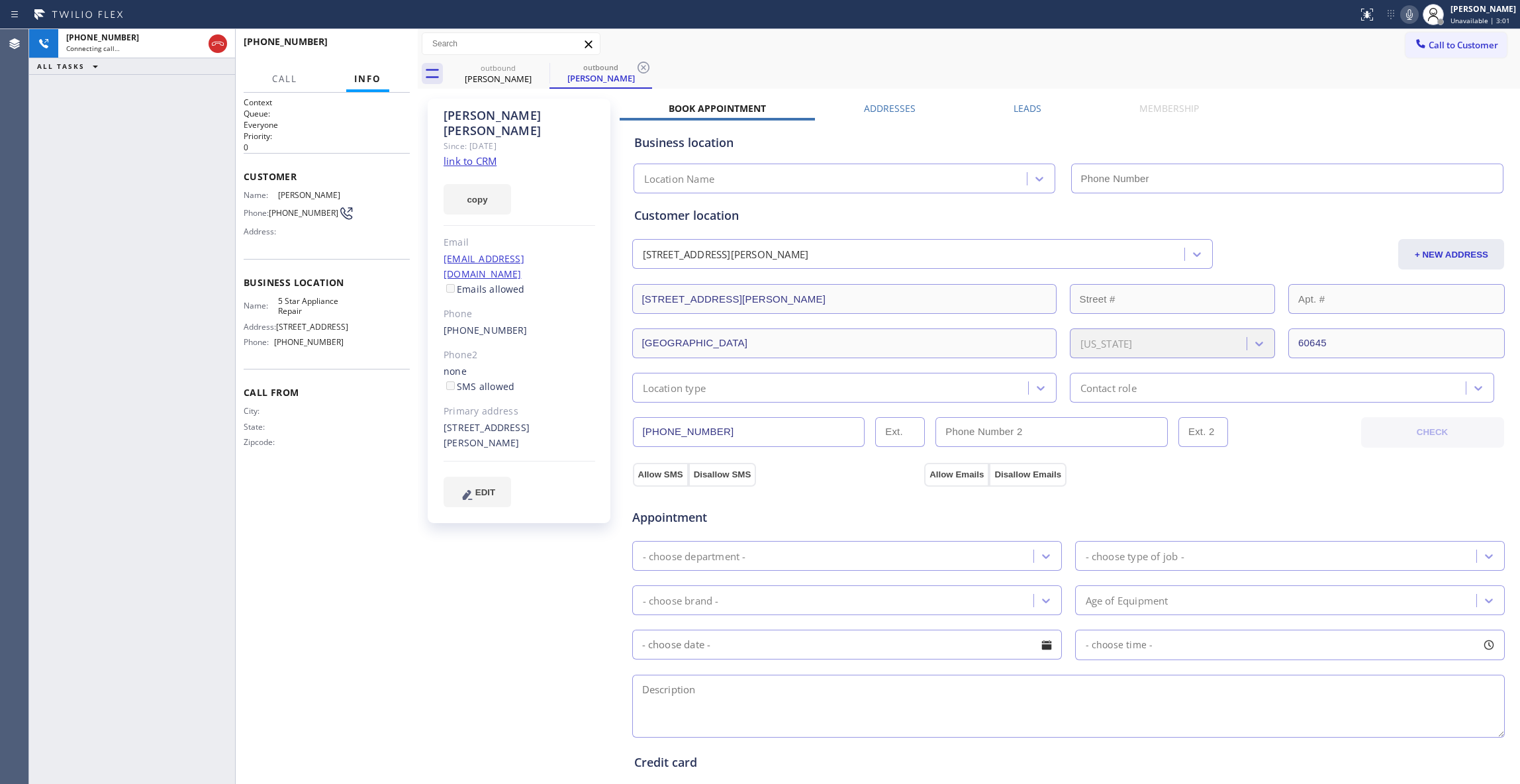
type input "(855) 731-4952"
click at [45, 183] on div "+17737447901 Connecting call… ALL TASKS ALL TASKS ACTIVE TASKS TASKS IN WRAP UP" at bounding box center [132, 406] width 206 height 755
click at [648, 67] on icon at bounding box center [643, 67] width 16 height 16
click at [467, 154] on link "link to CRM" at bounding box center [469, 160] width 53 height 13
click at [394, 41] on button "HANG UP" at bounding box center [379, 47] width 61 height 18
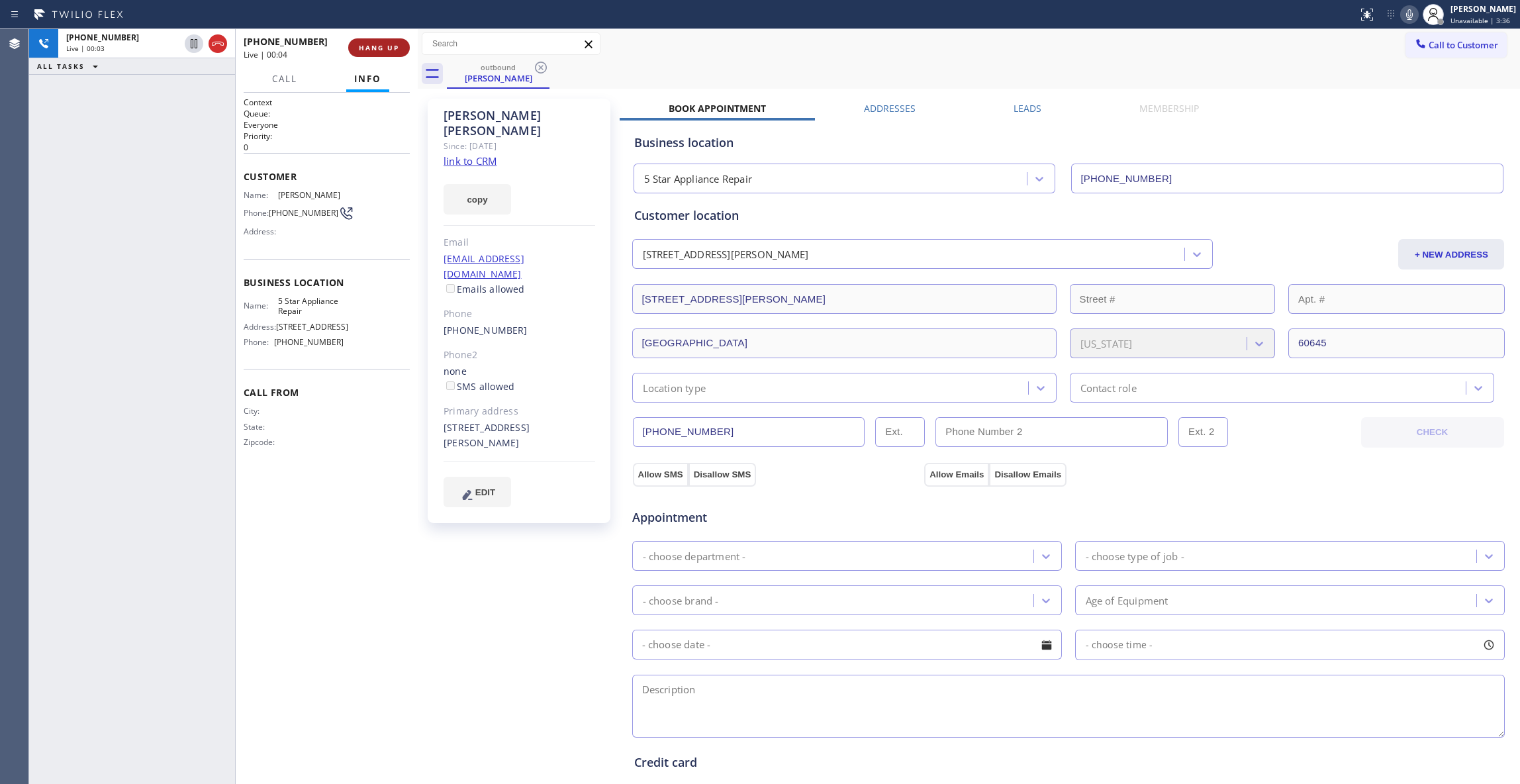
click at [393, 38] on button "HANG UP" at bounding box center [379, 47] width 61 height 18
click at [393, 35] on div "+17737447901 Live | 00:05 HANG UP" at bounding box center [327, 48] width 166 height 35
click at [390, 50] on span "COMPLETE" at bounding box center [376, 48] width 46 height 10
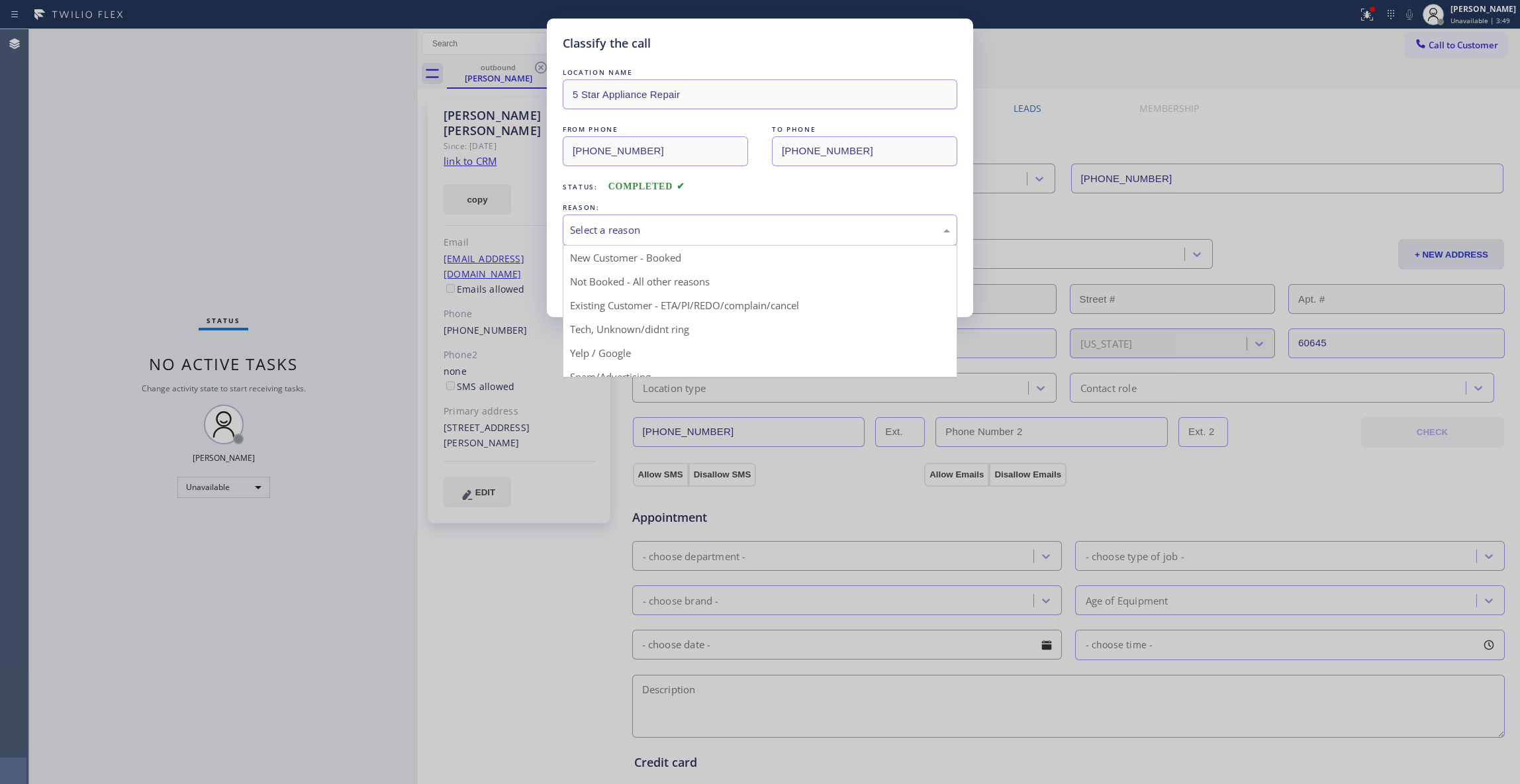
click at [632, 221] on div "Select a reason" at bounding box center [760, 230] width 394 height 31
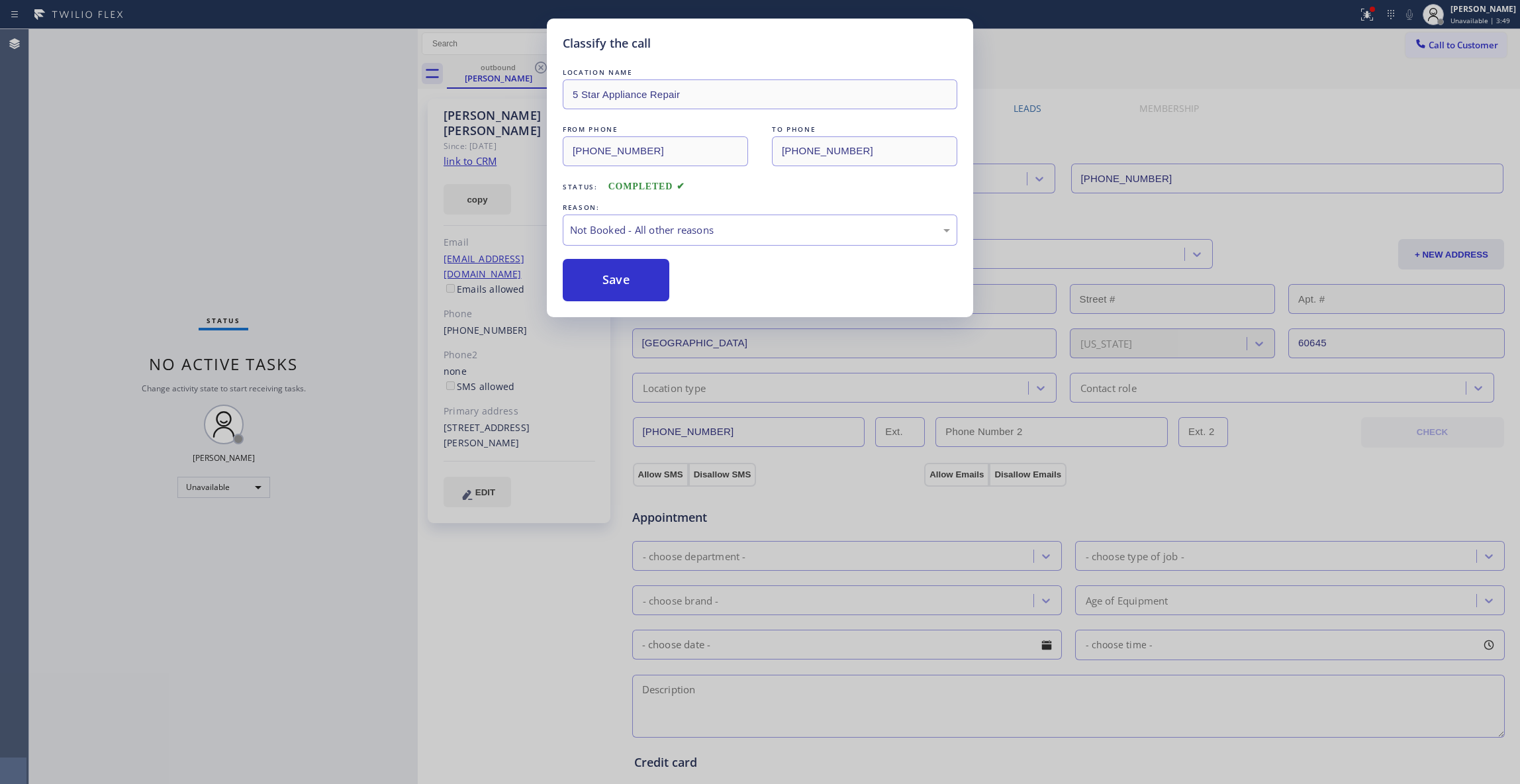
click at [610, 281] on button "Save" at bounding box center [616, 279] width 106 height 42
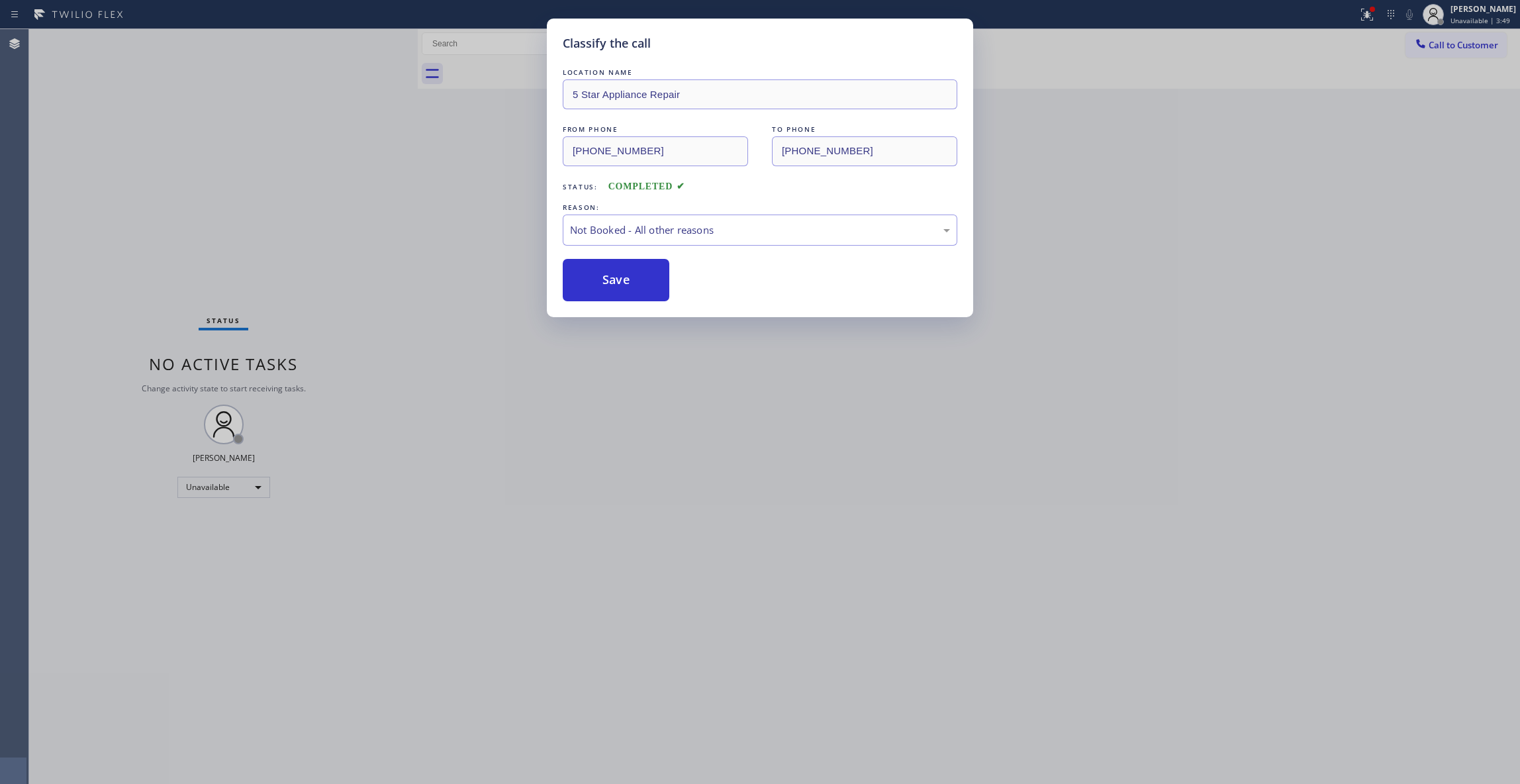
click at [610, 281] on button "Save" at bounding box center [616, 279] width 106 height 42
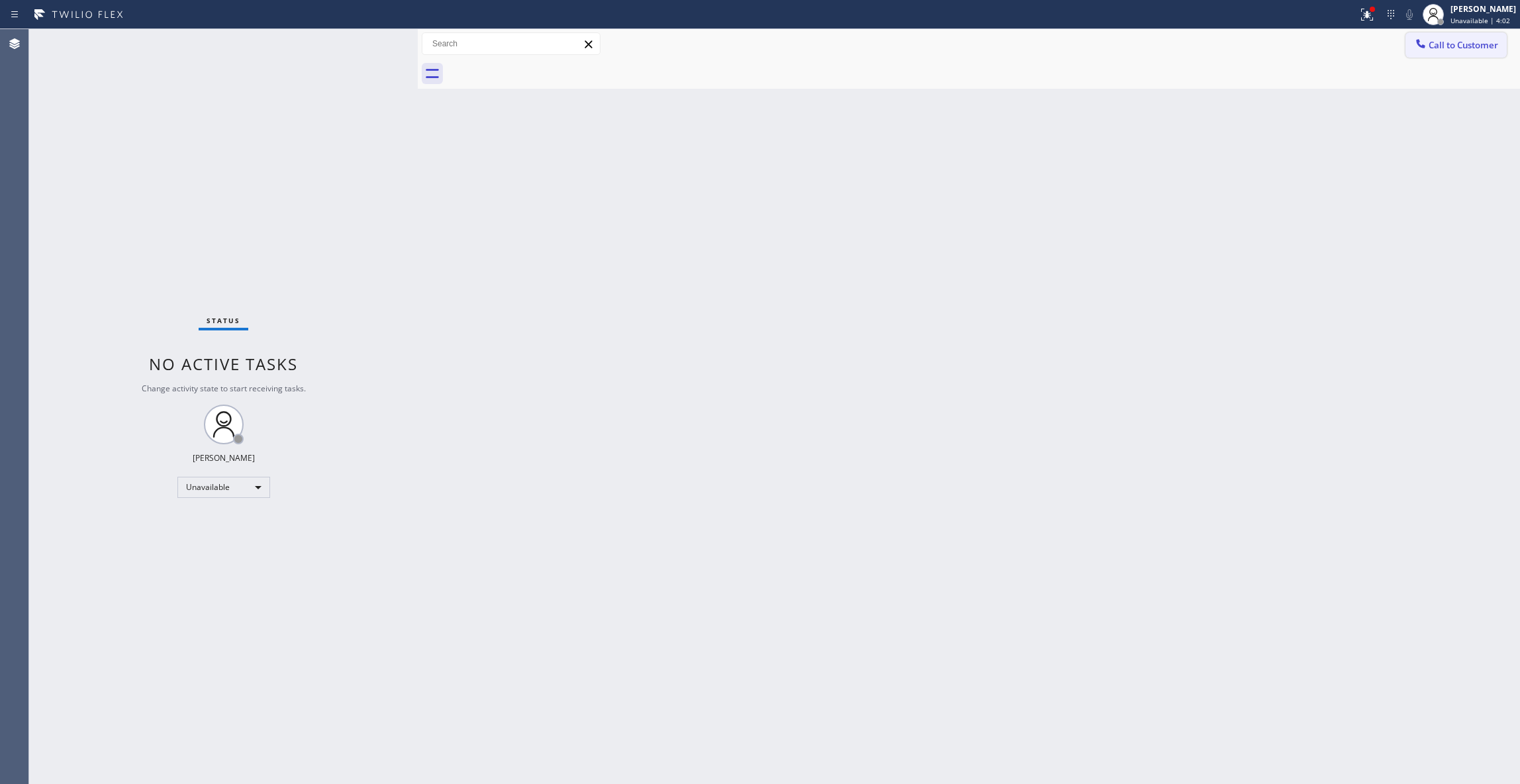
click at [1454, 45] on span "Call to Customer" at bounding box center [1464, 45] width 69 height 12
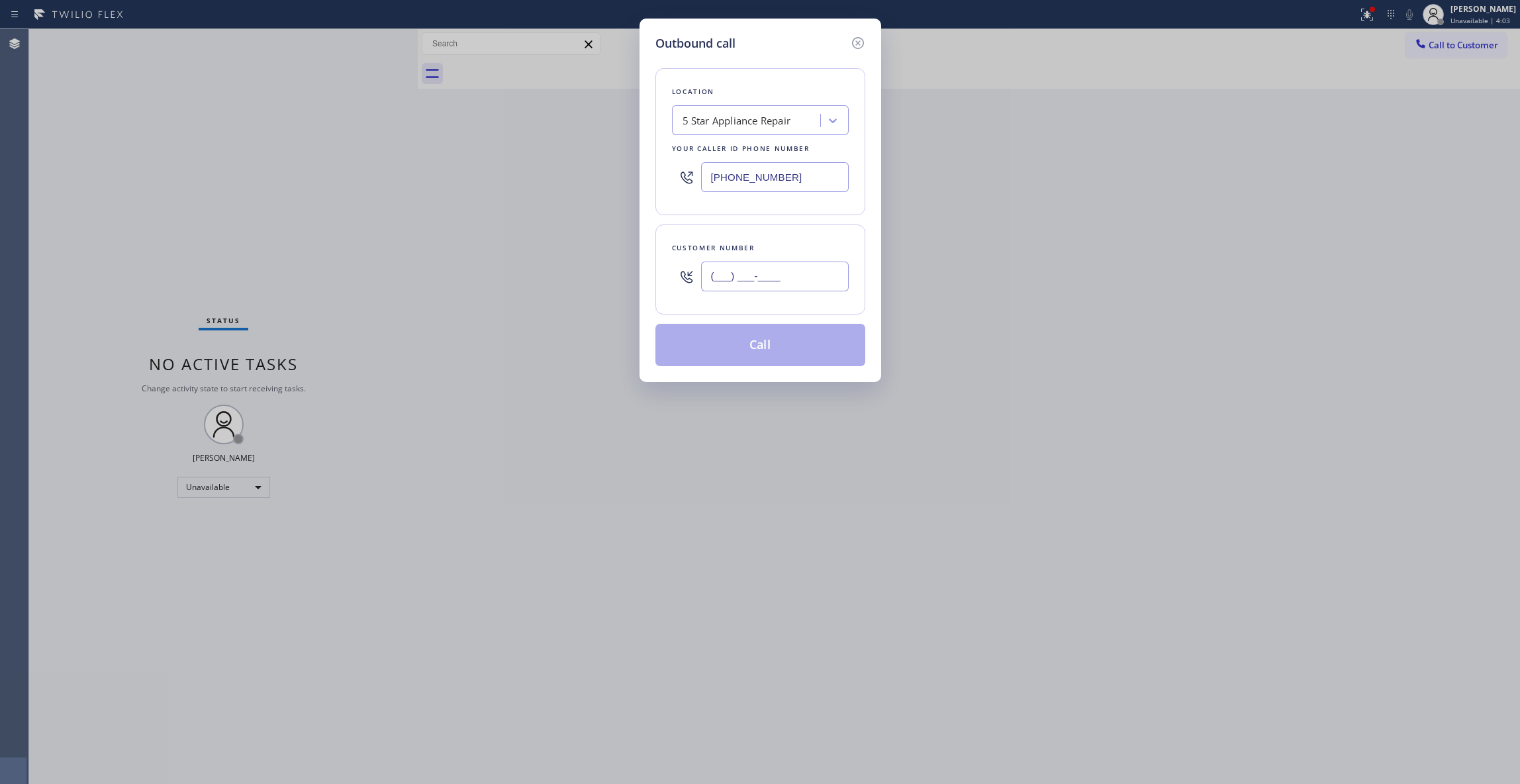
click at [737, 274] on input "(___) ___-____" at bounding box center [775, 276] width 148 height 29
paste input "360) 359-5277"
type input "(360) 359-5277"
click at [765, 342] on button "Call" at bounding box center [760, 344] width 210 height 42
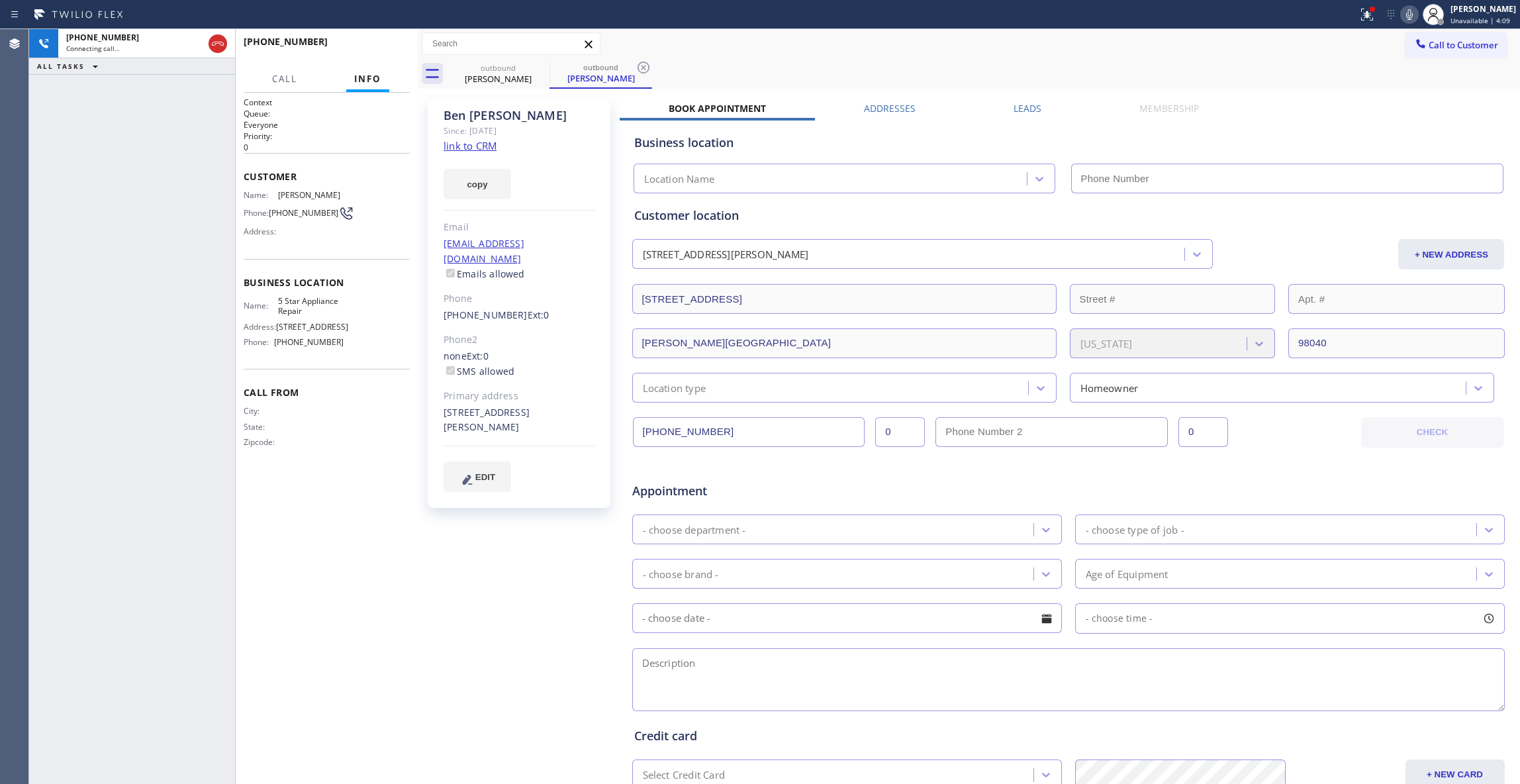
type input "(855) 731-4952"
click at [48, 338] on div "+13603595277 Live | 00:02 ALL TASKS ALL TASKS ACTIVE TASKS TASKS IN WRAP UP" at bounding box center [132, 406] width 206 height 755
click at [369, 55] on button "HANG UP" at bounding box center [379, 47] width 61 height 18
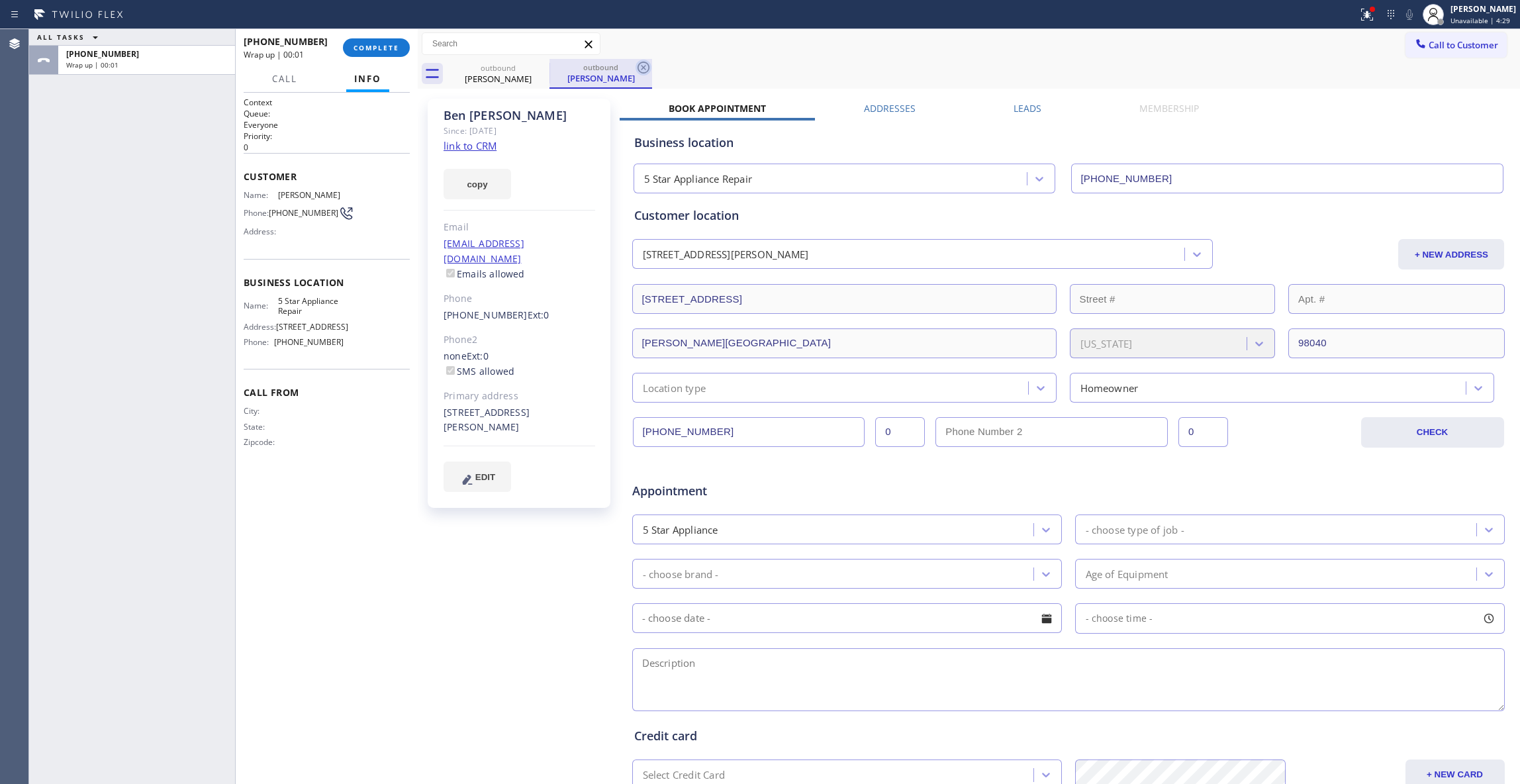
click at [647, 67] on icon at bounding box center [643, 67] width 16 height 16
click at [408, 42] on div "+13603595277 Wrap up | 00:02 COMPLETE" at bounding box center [327, 48] width 166 height 35
click at [397, 43] on span "COMPLETE" at bounding box center [376, 48] width 46 height 10
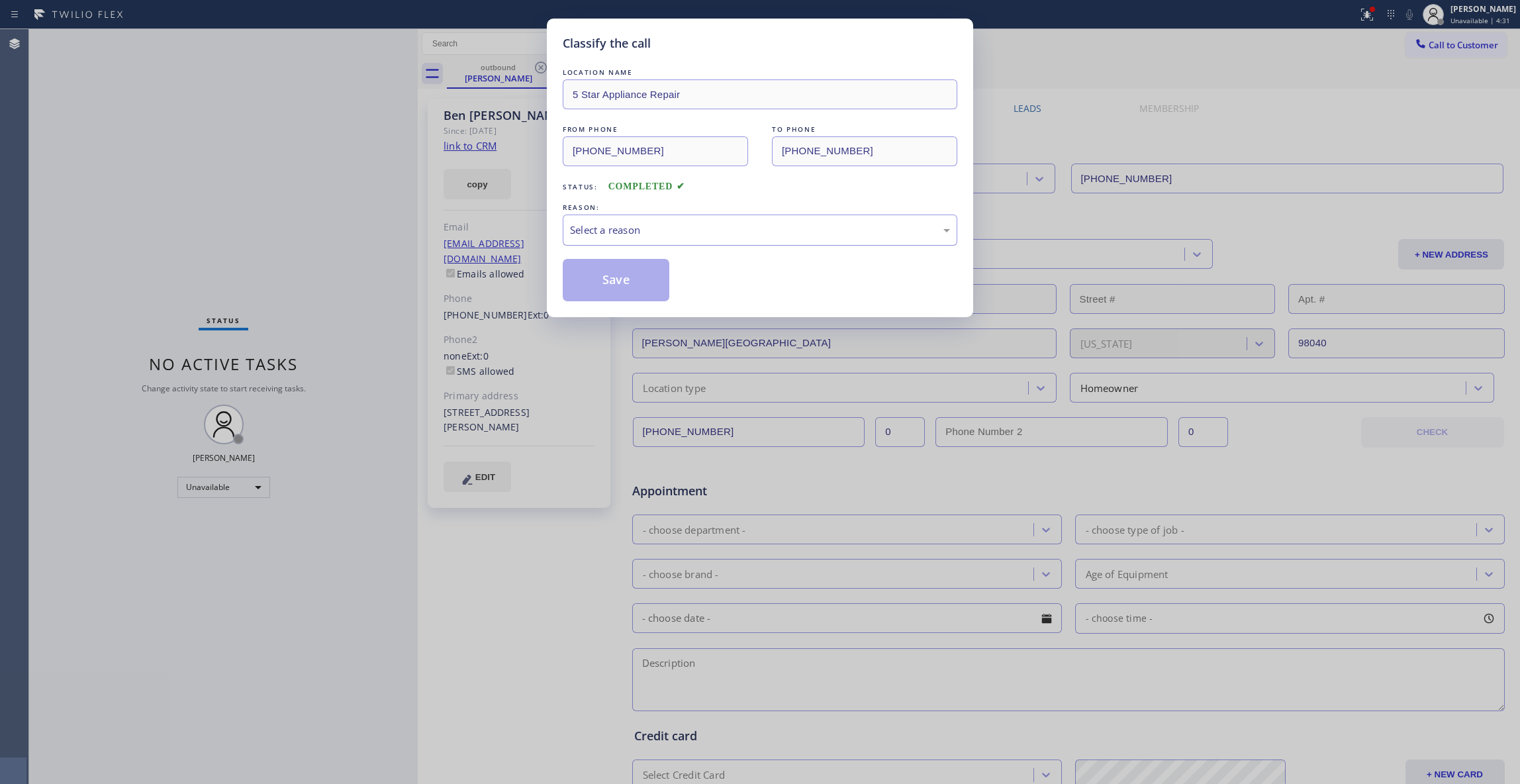
click at [603, 227] on div "Select a reason" at bounding box center [760, 230] width 380 height 16
click at [597, 281] on button "Save" at bounding box center [616, 279] width 106 height 42
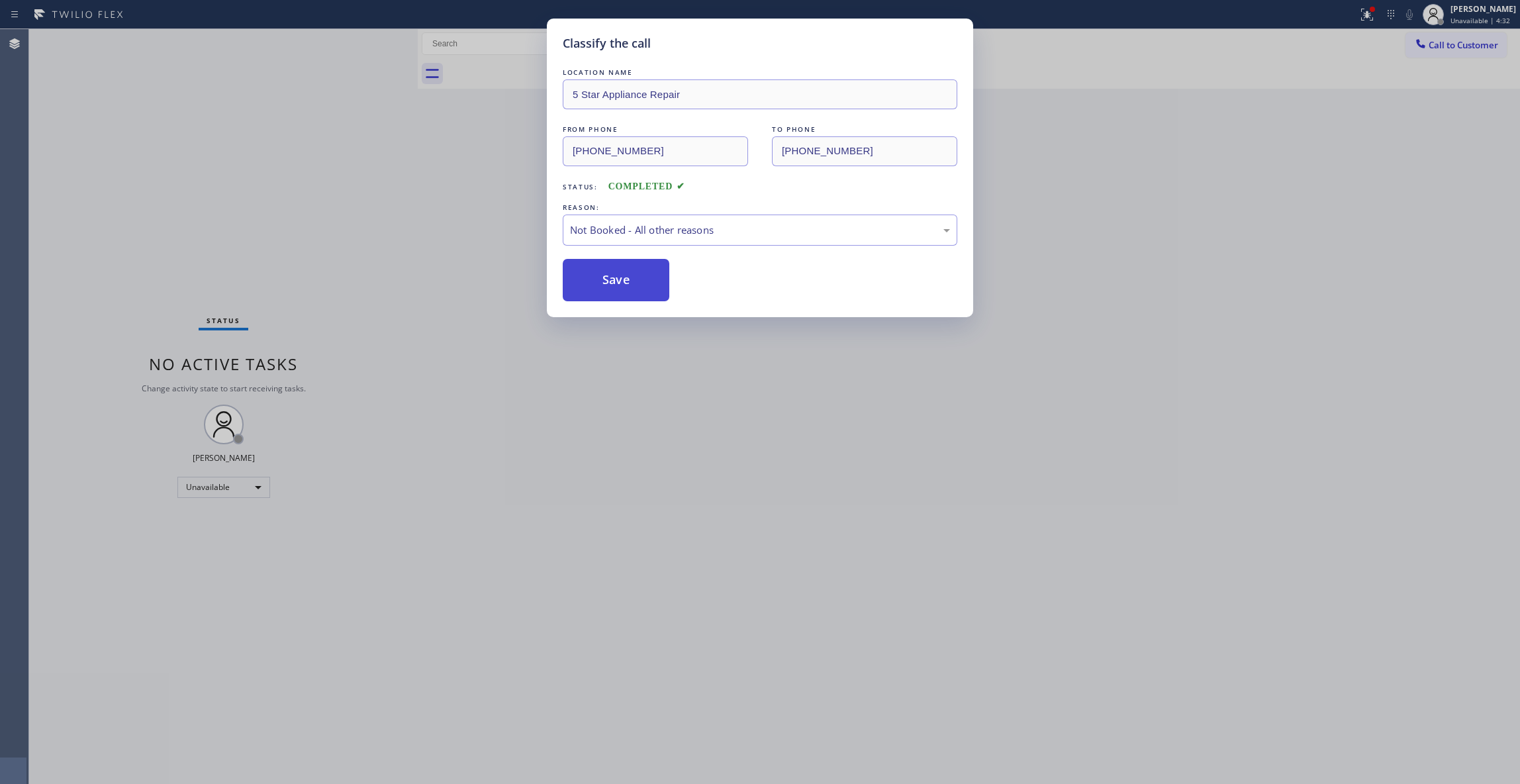
click at [597, 279] on button "Save" at bounding box center [616, 279] width 106 height 42
click at [1350, 41] on div "Classify the call LOCATION NAME 5 Star Appliance Repair FROM PHONE (855) 731-49…" at bounding box center [760, 392] width 1520 height 784
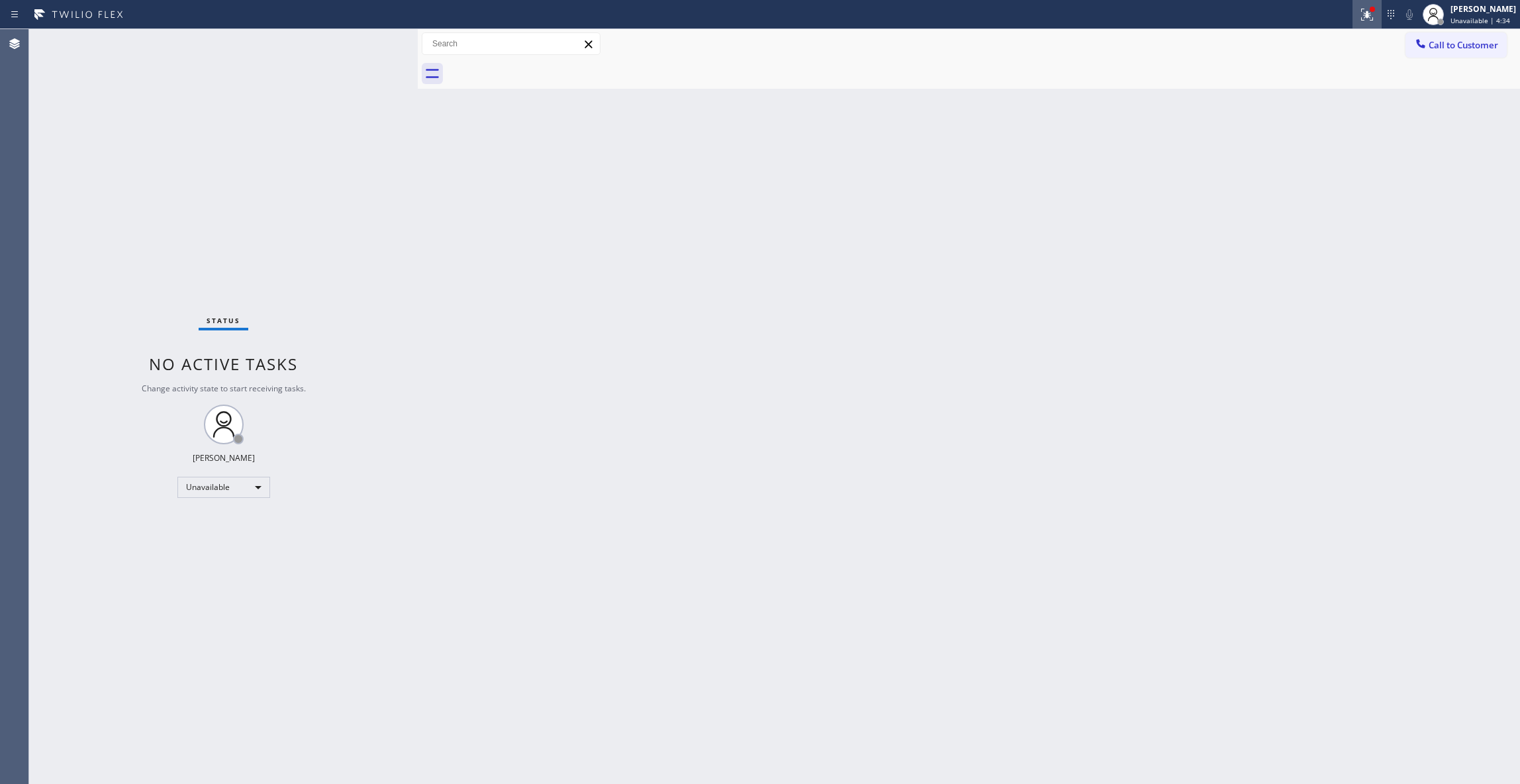
click at [1359, 14] on icon at bounding box center [1367, 15] width 16 height 16
click at [1276, 177] on span "Clear issues" at bounding box center [1280, 173] width 62 height 10
click at [250, 758] on div "Status No active tasks Change activity state to start receiving tasks. Louis Ma…" at bounding box center [224, 406] width 389 height 755
click at [578, 532] on div "Back to Dashboard Change Sender ID Customers Technicians Select a contact Outbo…" at bounding box center [968, 406] width 1102 height 755
drag, startPoint x: 993, startPoint y: 533, endPoint x: 1046, endPoint y: 270, distance: 268.3
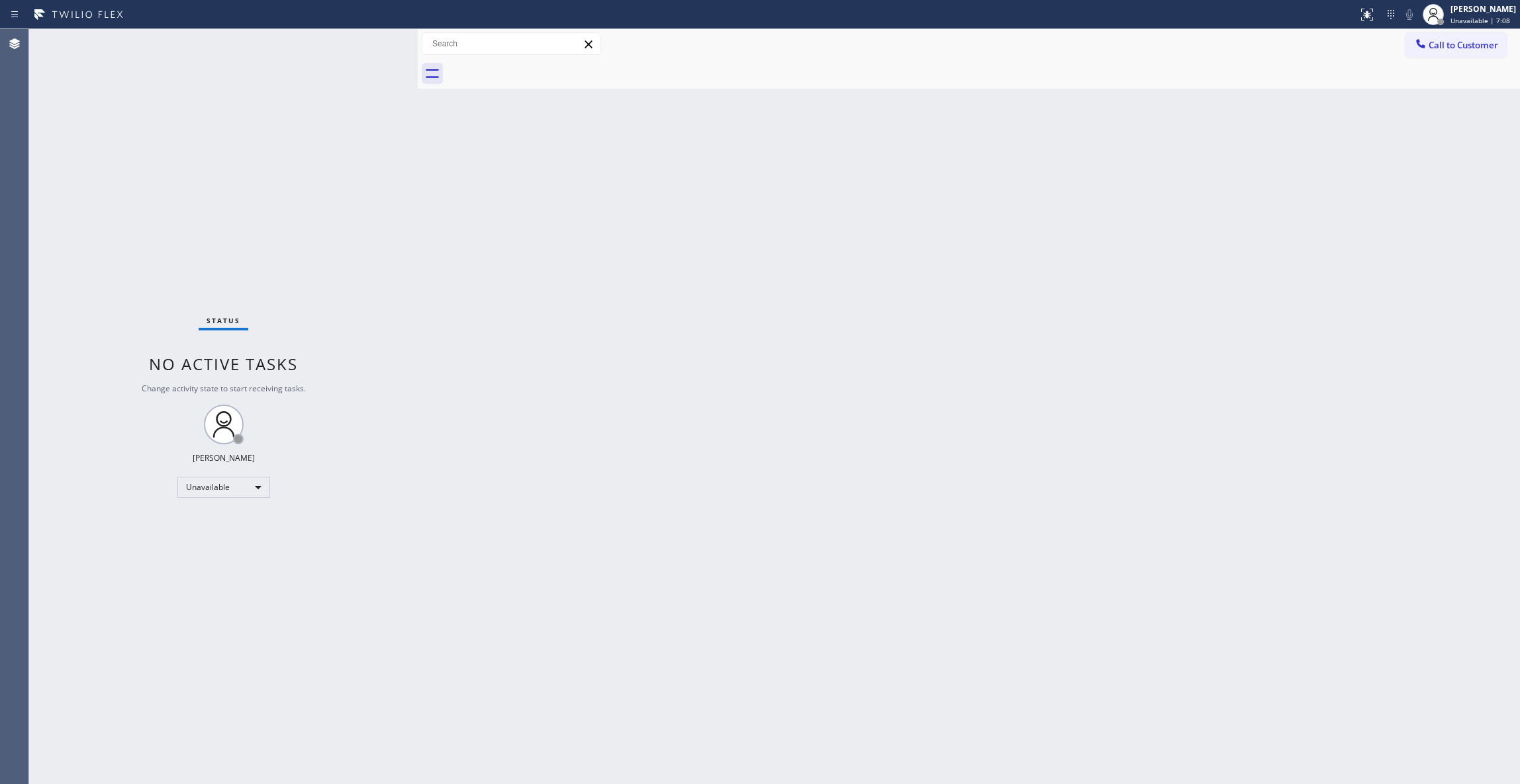
click at [992, 514] on div "Back to Dashboard Change Sender ID Customers Technicians Select a contact Outbo…" at bounding box center [968, 406] width 1102 height 755
click at [126, 640] on div "Status No active tasks Change activity state to start receiving tasks. Louis Ma…" at bounding box center [224, 406] width 389 height 755
click at [1301, 392] on div "Back to Dashboard Change Sender ID Customers Technicians Select a contact Outbo…" at bounding box center [968, 406] width 1102 height 755
click at [136, 197] on div "Status No active tasks Change activity state to start receiving tasks. Louis Ma…" at bounding box center [224, 406] width 389 height 755
click at [29, 406] on div "Status No active tasks Change activity state to start receiving tasks. Louis Ma…" at bounding box center [224, 406] width 389 height 755
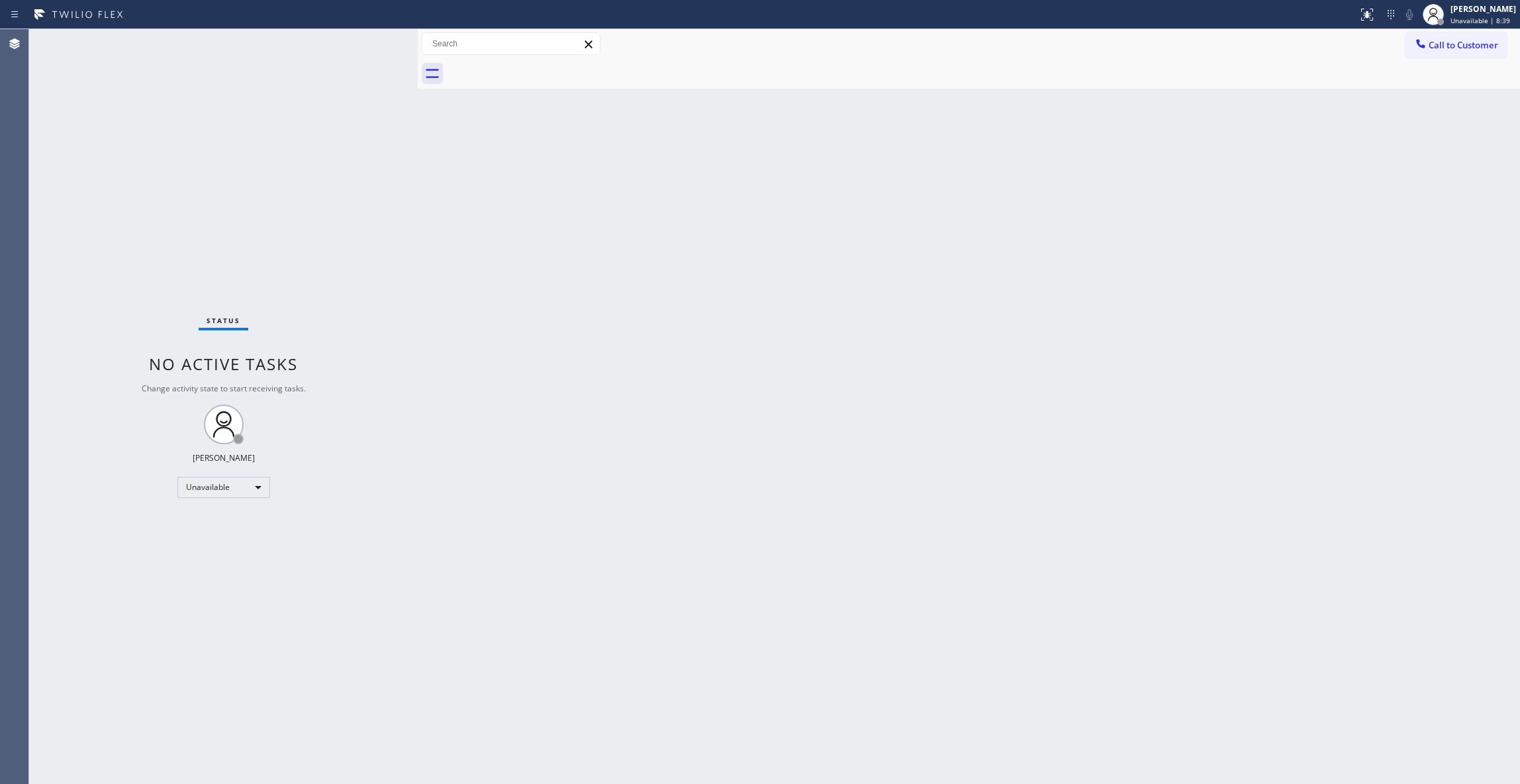
click at [177, 660] on div "Status No active tasks Change activity state to start receiving tasks. Louis Ma…" at bounding box center [224, 406] width 389 height 755
drag, startPoint x: 1051, startPoint y: 162, endPoint x: 1159, endPoint y: 97, distance: 126.1
click at [1118, 118] on div "Back to Dashboard Change Sender ID Customers Technicians Select a contact Outbo…" at bounding box center [968, 406] width 1102 height 755
click at [1472, 43] on span "Call to Customer" at bounding box center [1464, 45] width 69 height 12
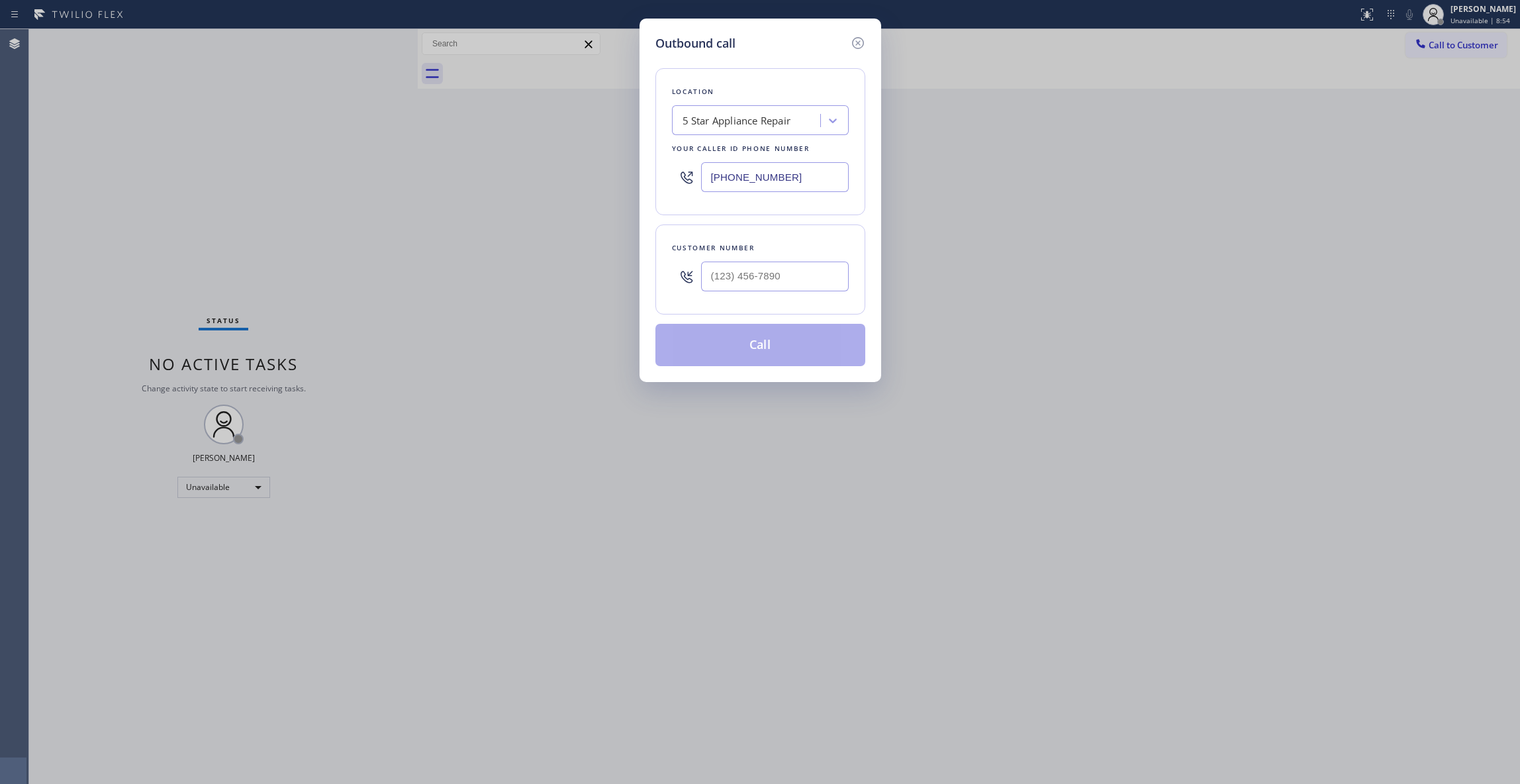
drag, startPoint x: 810, startPoint y: 187, endPoint x: 226, endPoint y: 197, distance: 584.1
click at [226, 197] on div "Outbound call Location 5 Star Appliance Repair Your caller id phone number (855…" at bounding box center [760, 392] width 1520 height 784
paste input "760) 388-9800"
type input "(760) 388-9800"
click at [1466, 47] on div "Outbound call Location High Voltage Electrical Palm Springs Your caller id phon…" at bounding box center [760, 392] width 1520 height 784
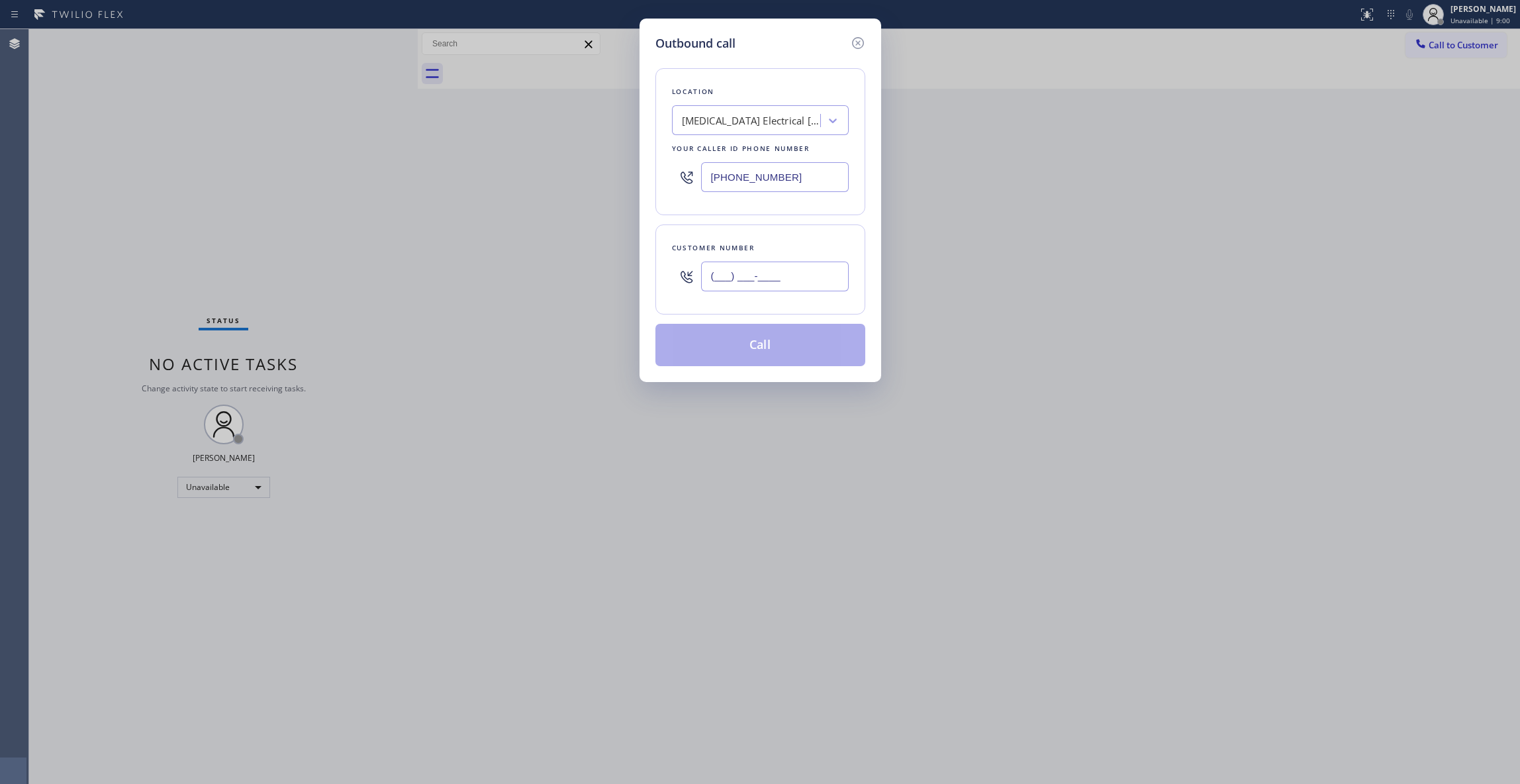
click at [763, 269] on input "(___) ___-____" at bounding box center [775, 276] width 148 height 29
paste input "442) 241-9300"
type input "(442) 241-9300"
click at [806, 339] on button "Call" at bounding box center [760, 344] width 210 height 42
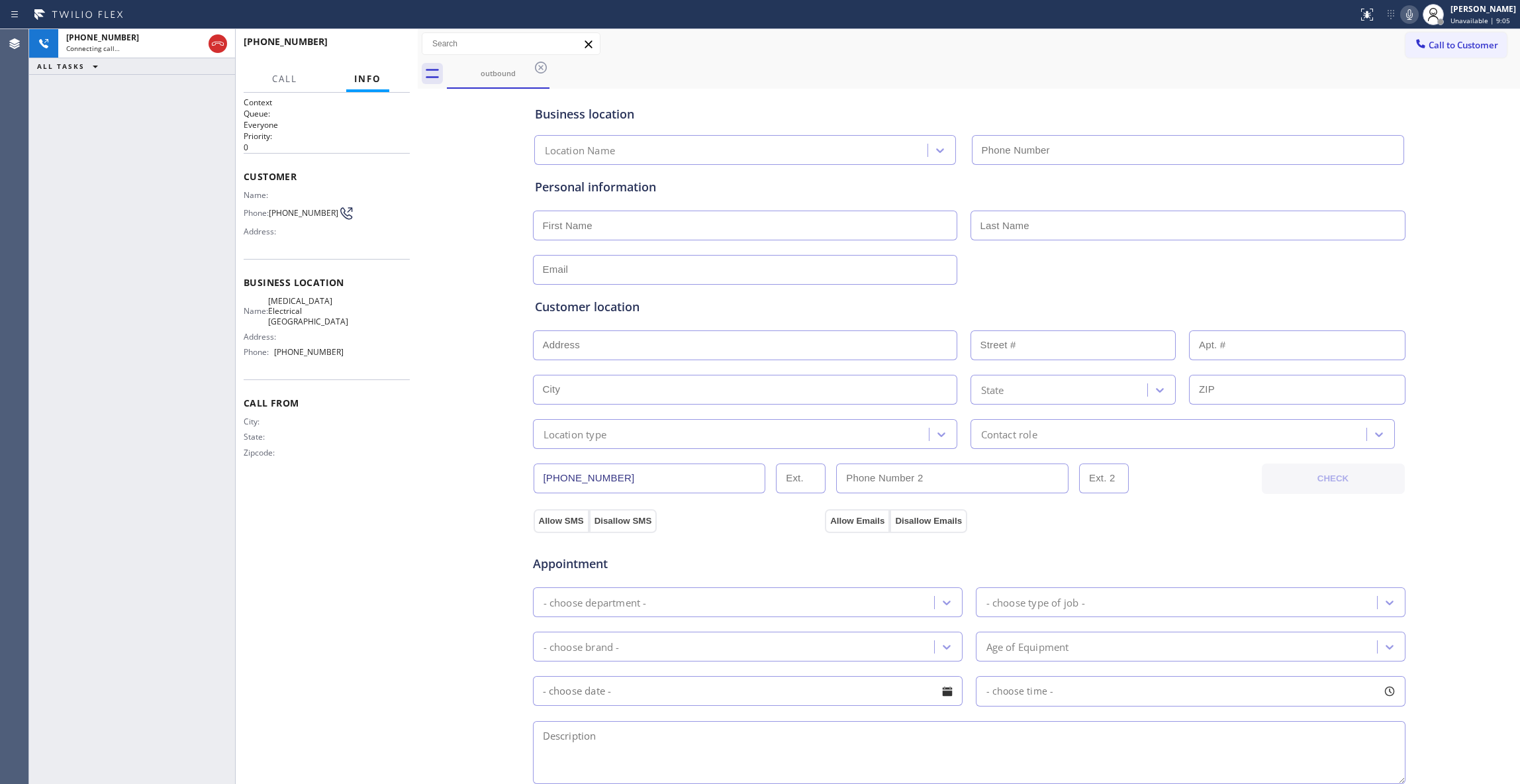
type input "(760) 388-9800"
click at [366, 50] on span "HANG UP" at bounding box center [379, 48] width 41 height 10
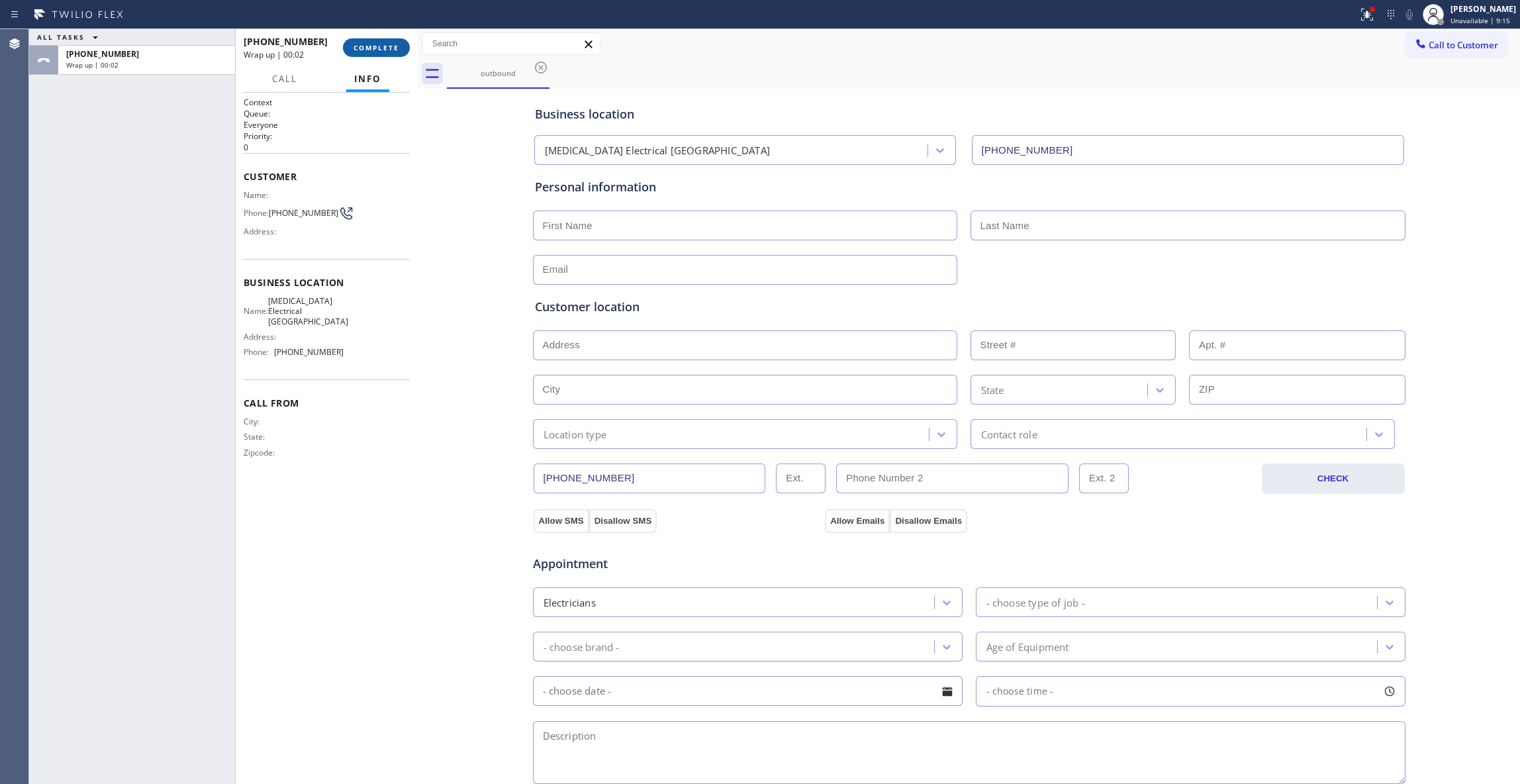
click at [391, 53] on button "COMPLETE" at bounding box center [376, 47] width 67 height 18
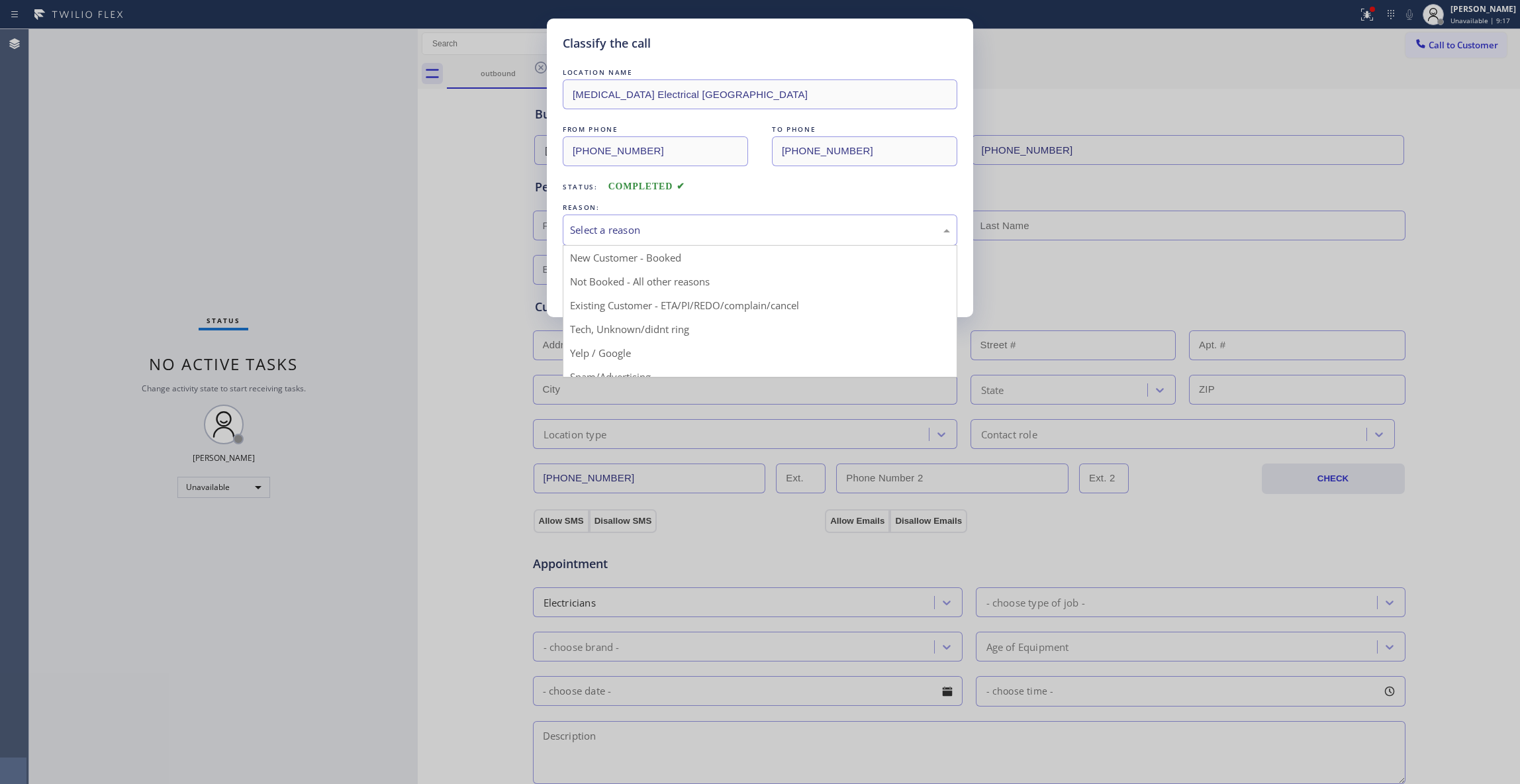
click at [729, 242] on div "Select a reason" at bounding box center [760, 230] width 394 height 31
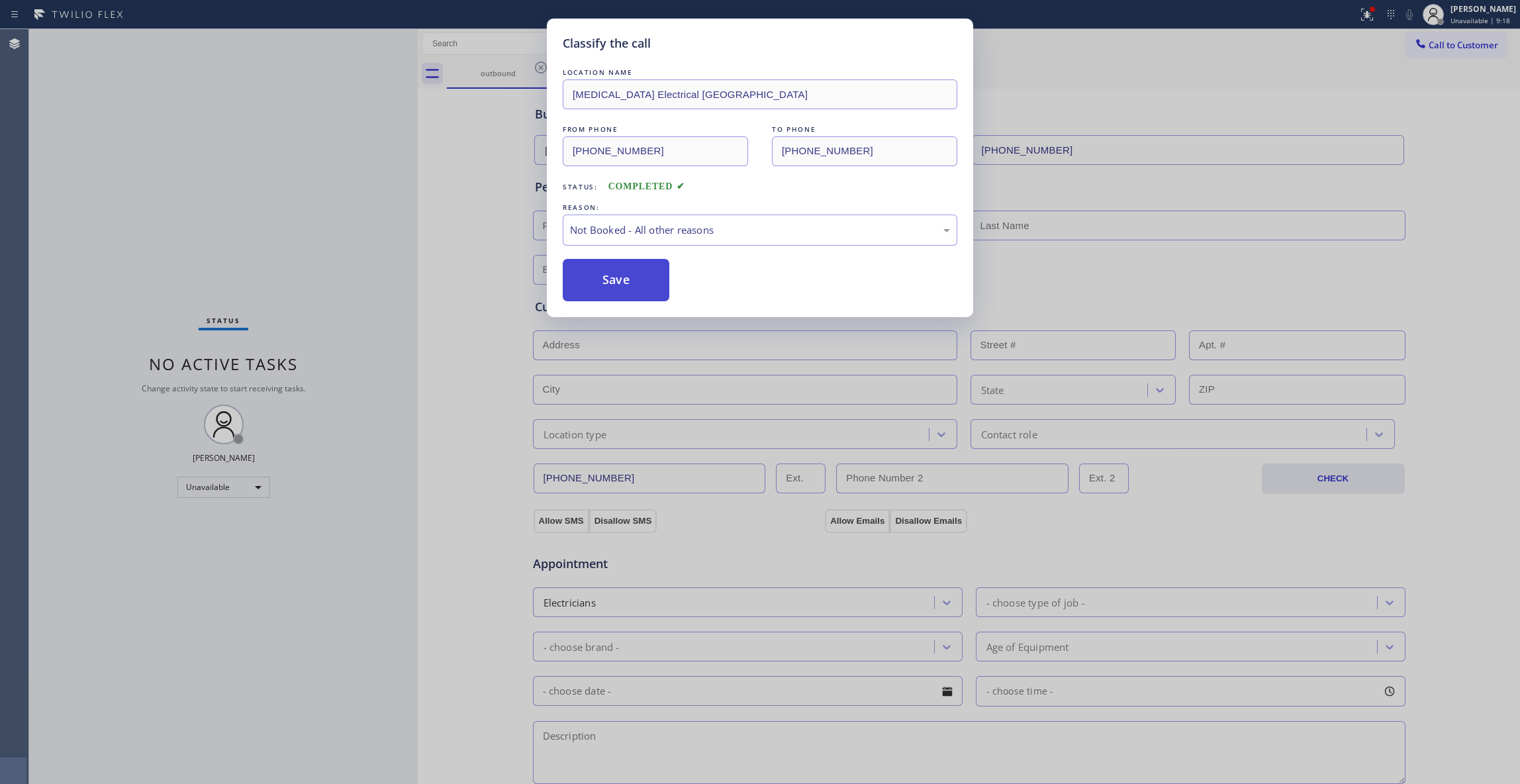
click at [631, 284] on button "Save" at bounding box center [616, 279] width 106 height 42
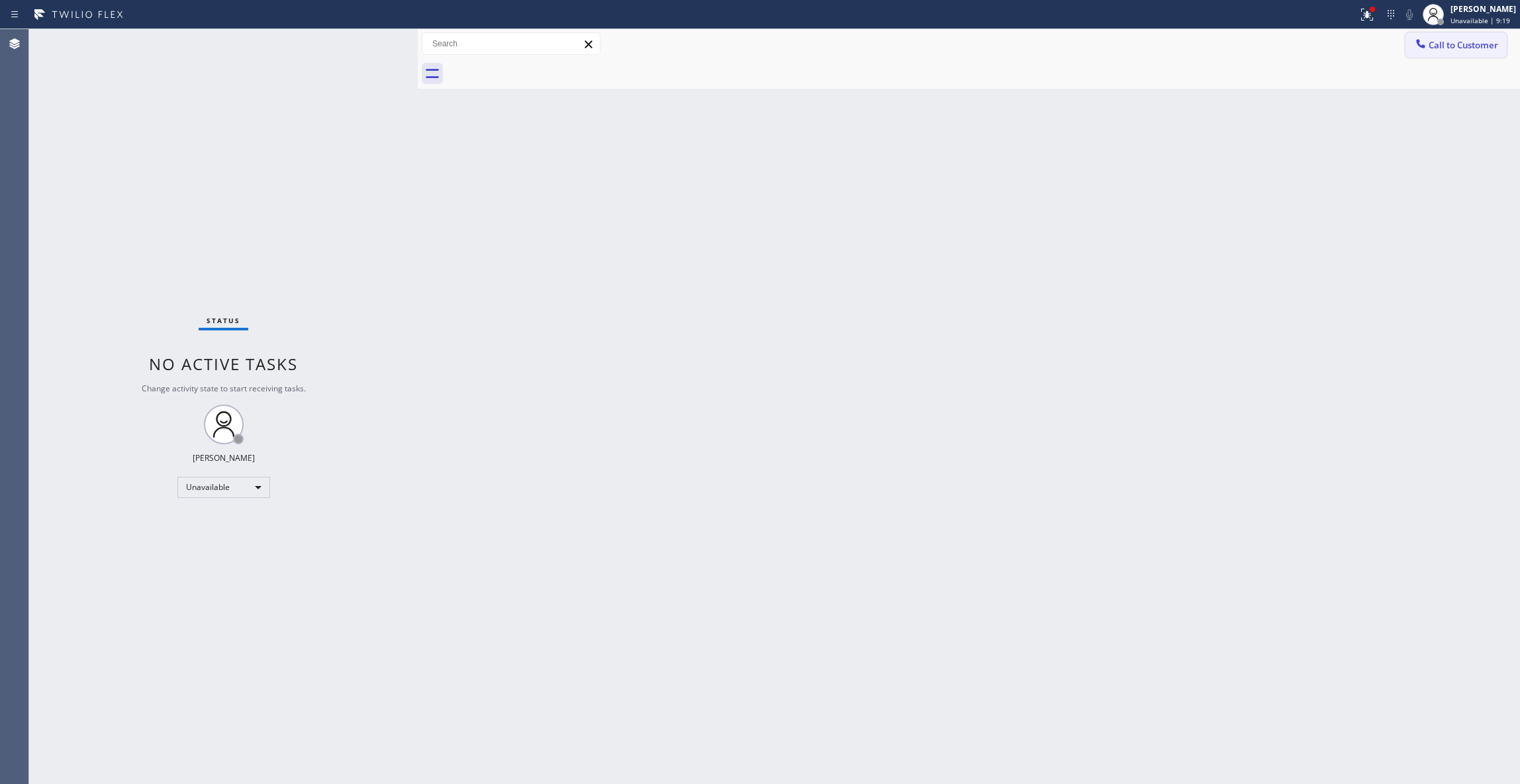
click at [1462, 48] on span "Call to Customer" at bounding box center [1464, 45] width 69 height 12
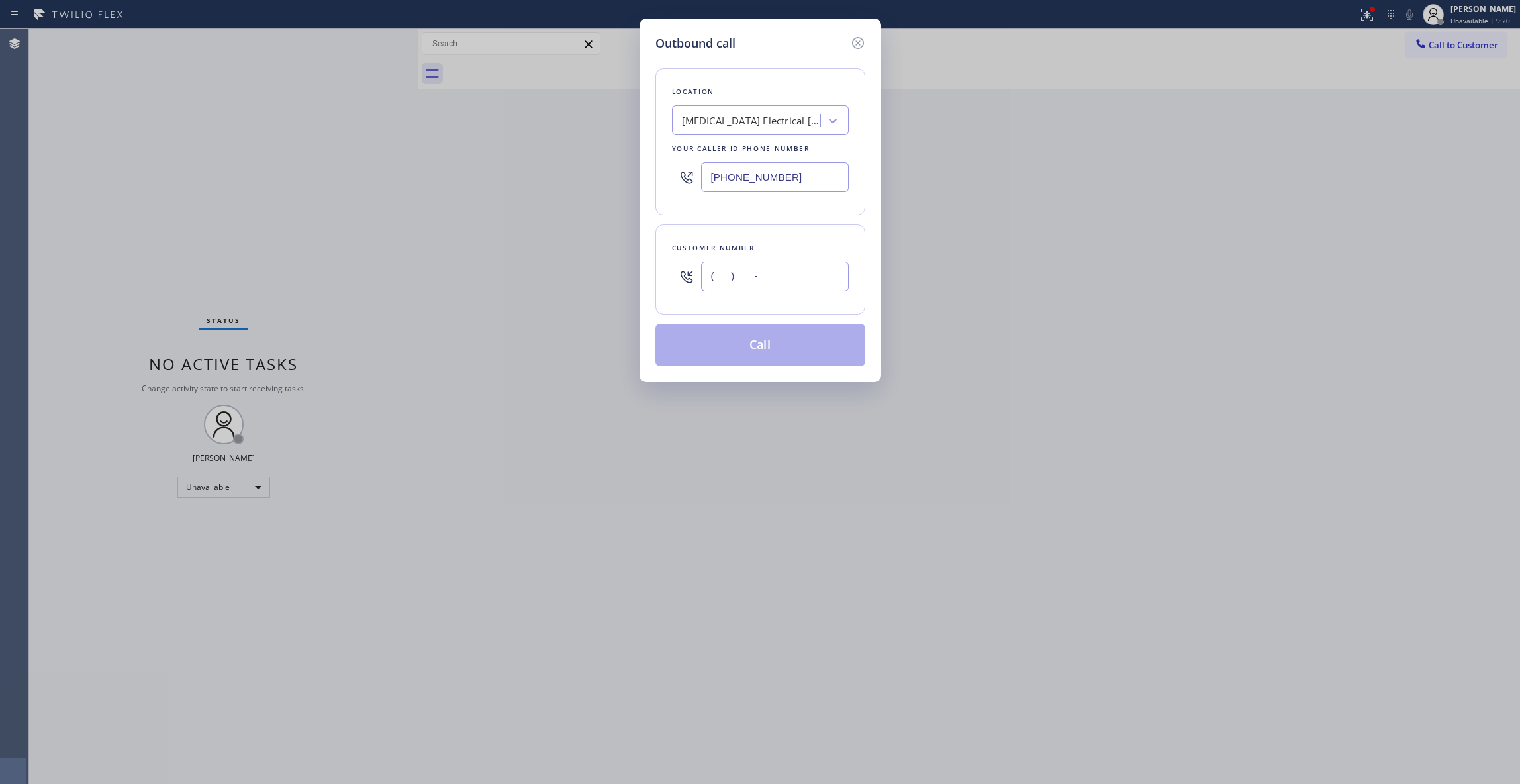
click at [790, 276] on input "(___) ___-____" at bounding box center [775, 276] width 148 height 29
paste input "442) 241-9300"
type input "(442) 241-9300"
click at [759, 355] on button "Call" at bounding box center [760, 344] width 210 height 42
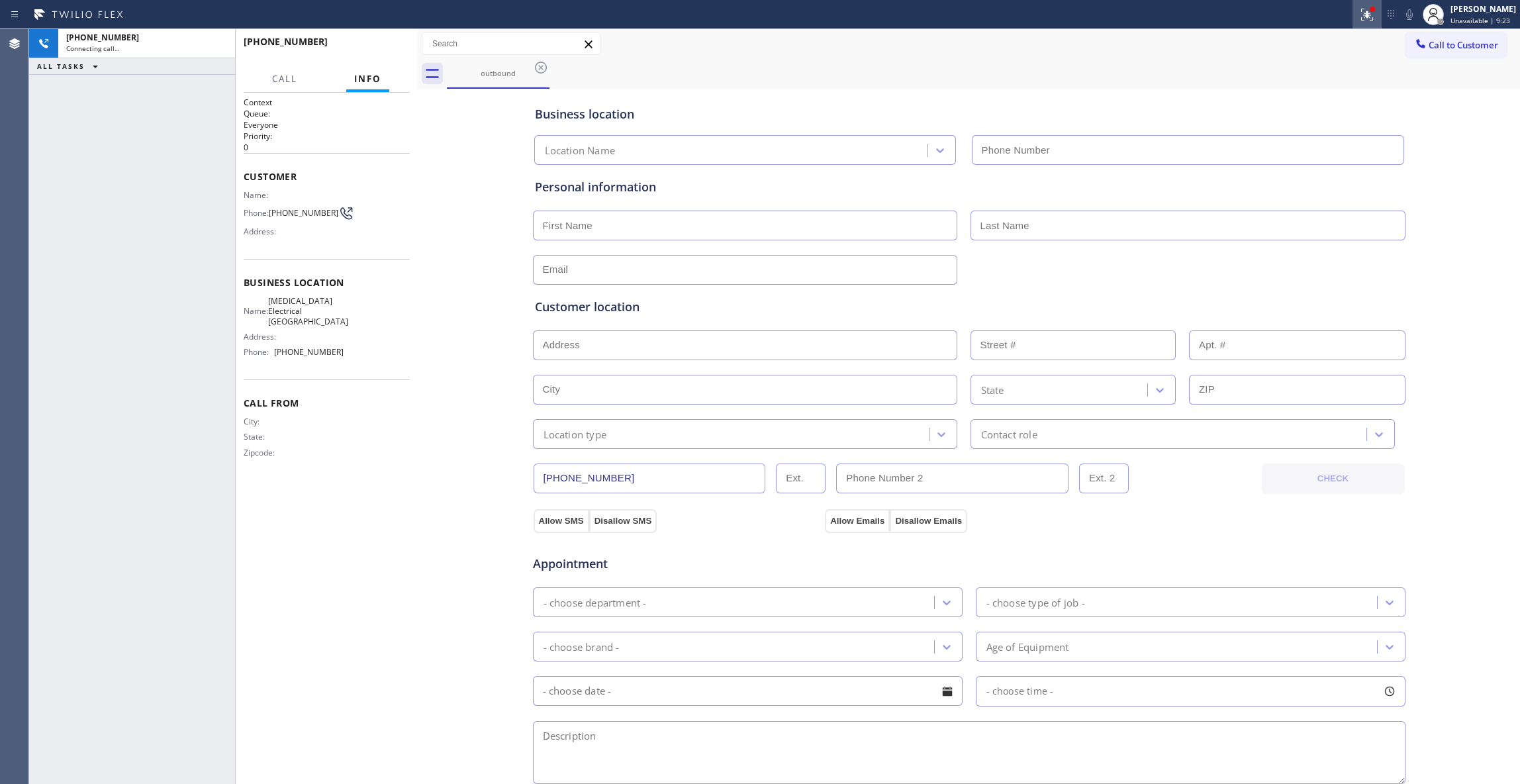
click at [1359, 11] on icon at bounding box center [1367, 15] width 16 height 16
type input "(760) 388-9800"
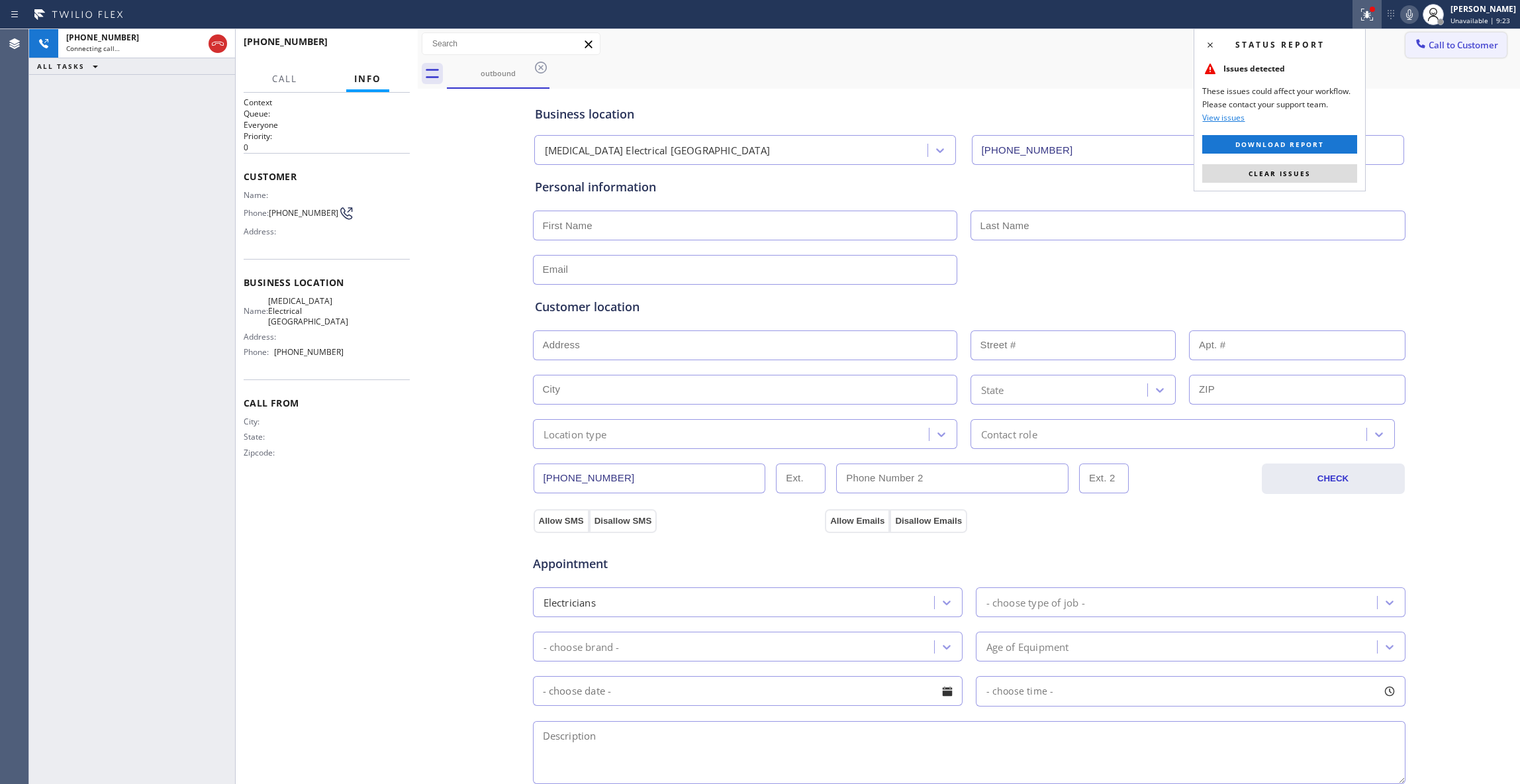
click at [1306, 173] on span "Clear issues" at bounding box center [1280, 173] width 62 height 10
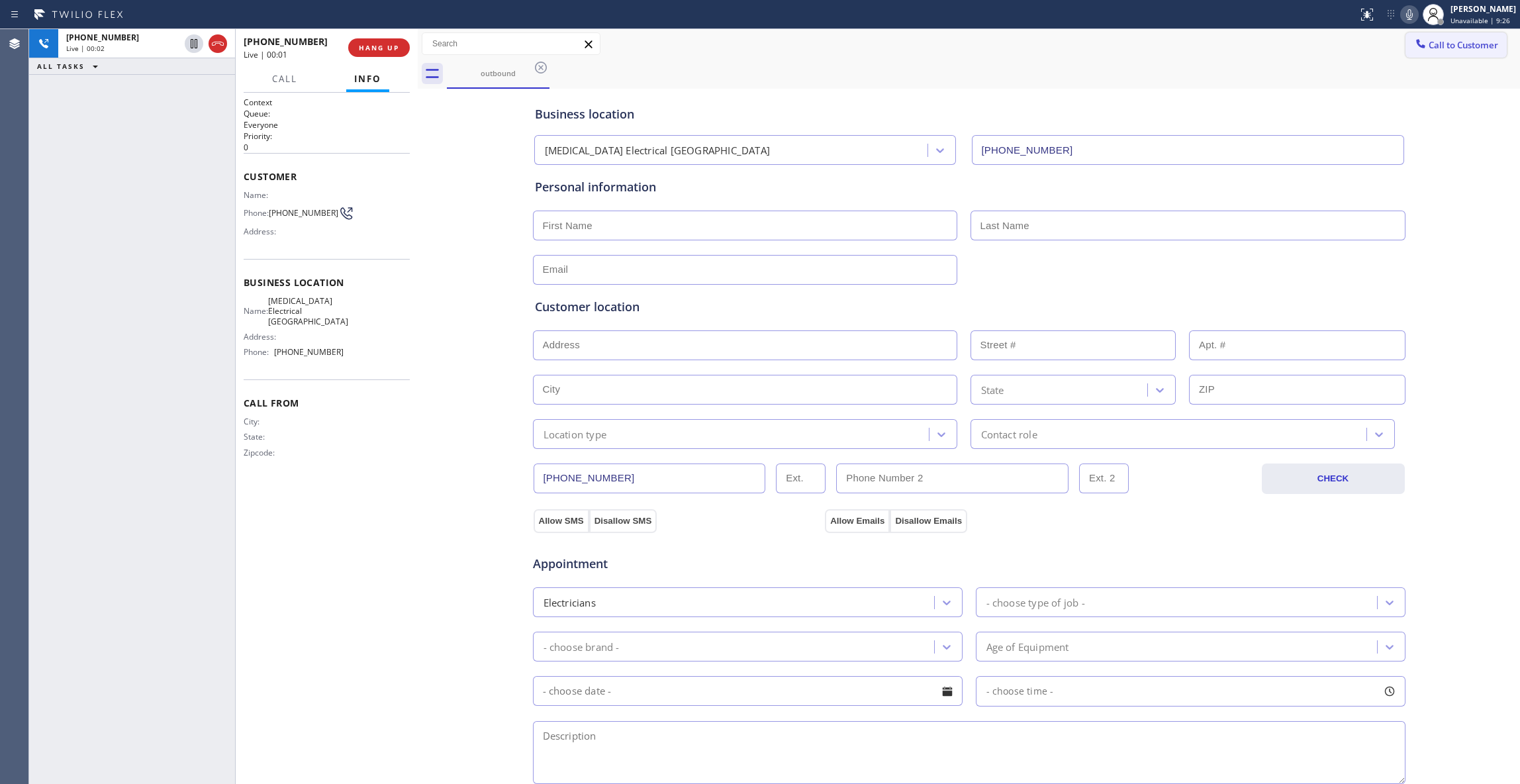
click at [1449, 47] on span "Call to Customer" at bounding box center [1464, 45] width 69 height 12
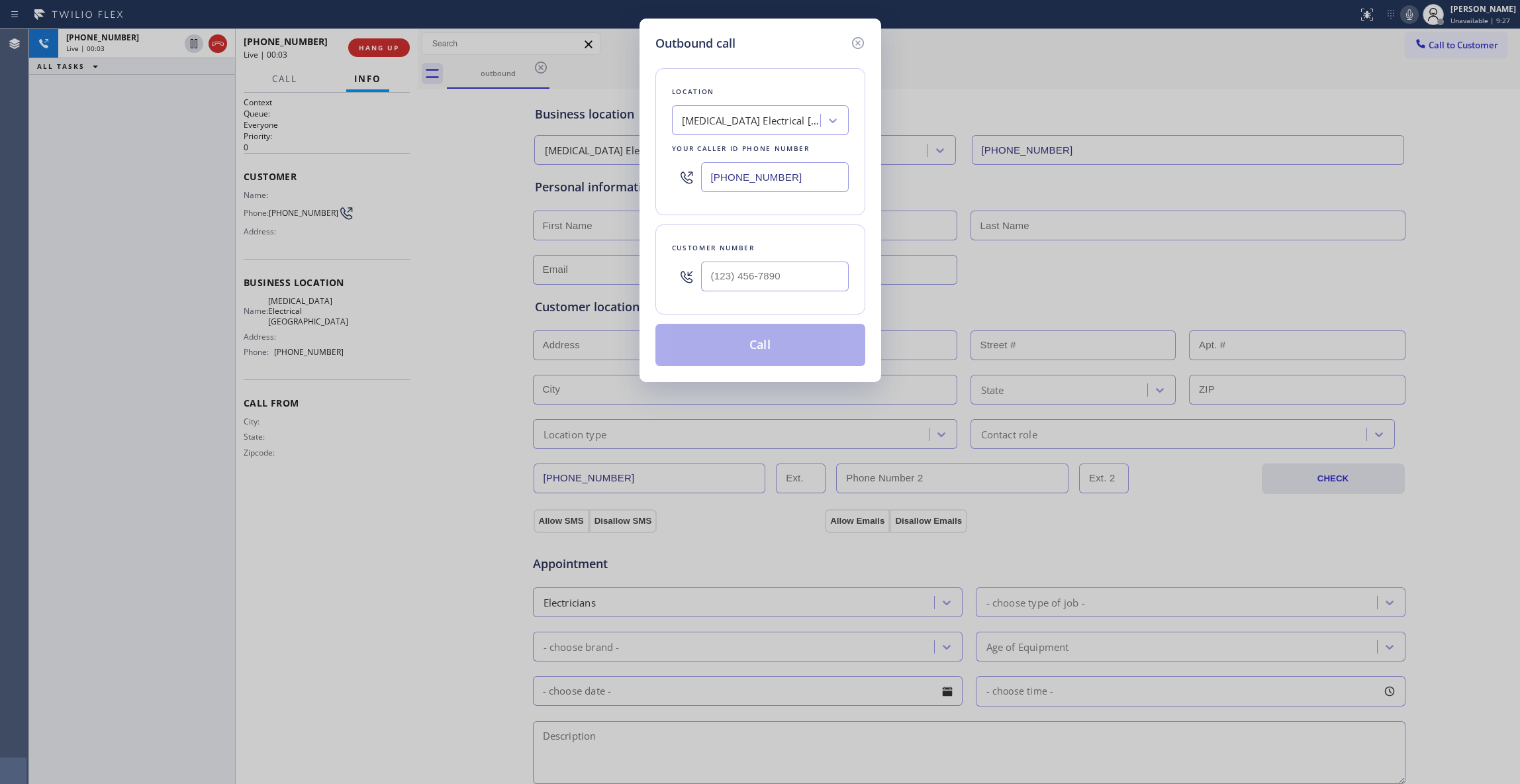
click at [348, 44] on div "Outbound call Location High Voltage Electrical Palm Springs Your caller id phon…" at bounding box center [760, 392] width 1520 height 784
click at [363, 44] on div "Outbound call Location High Voltage Electrical Palm Springs Your caller id phon…" at bounding box center [760, 392] width 1520 height 784
click at [854, 43] on icon at bounding box center [858, 43] width 16 height 16
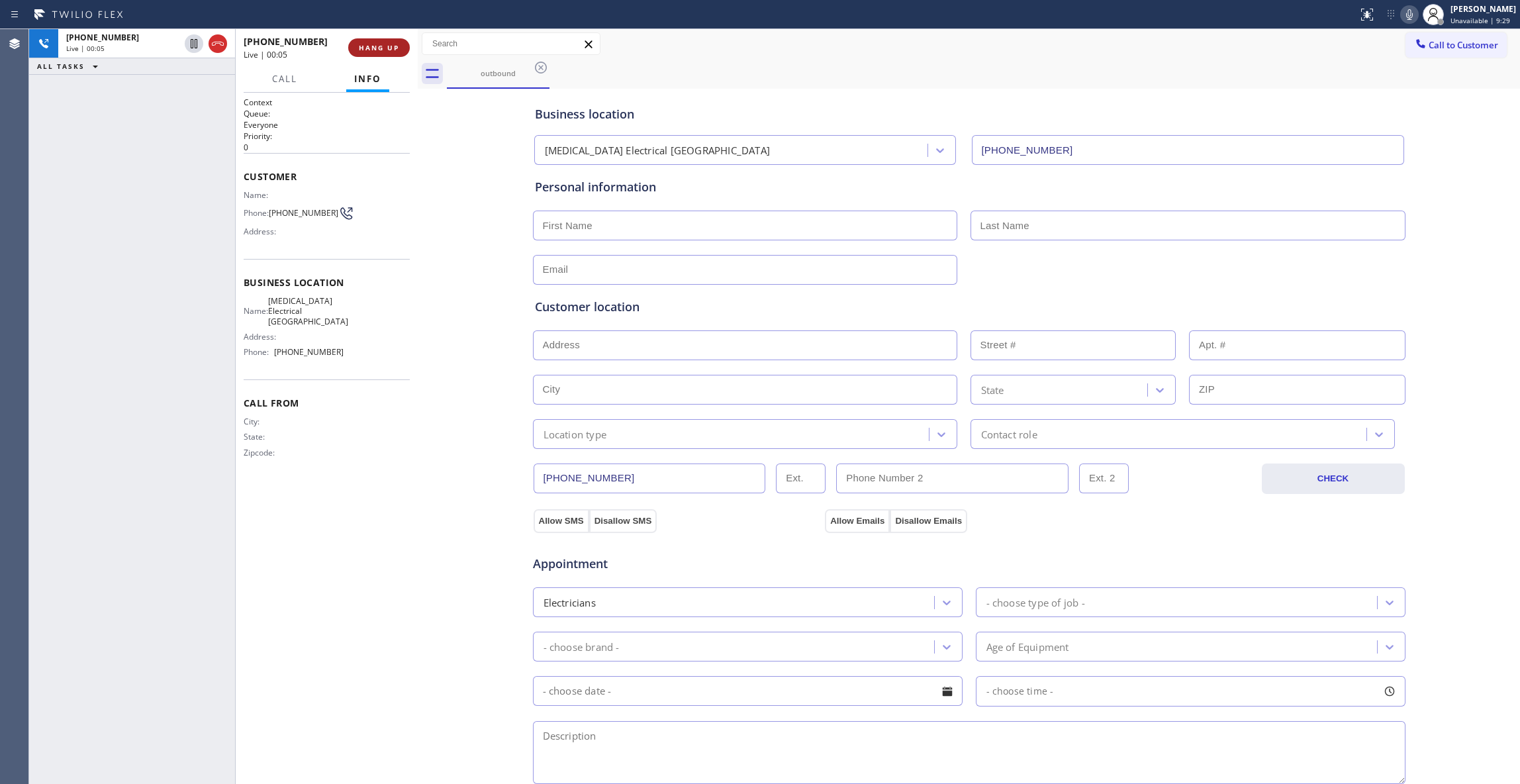
click at [361, 50] on span "HANG UP" at bounding box center [379, 48] width 41 height 10
click at [358, 48] on span "COMPLETE" at bounding box center [376, 48] width 46 height 10
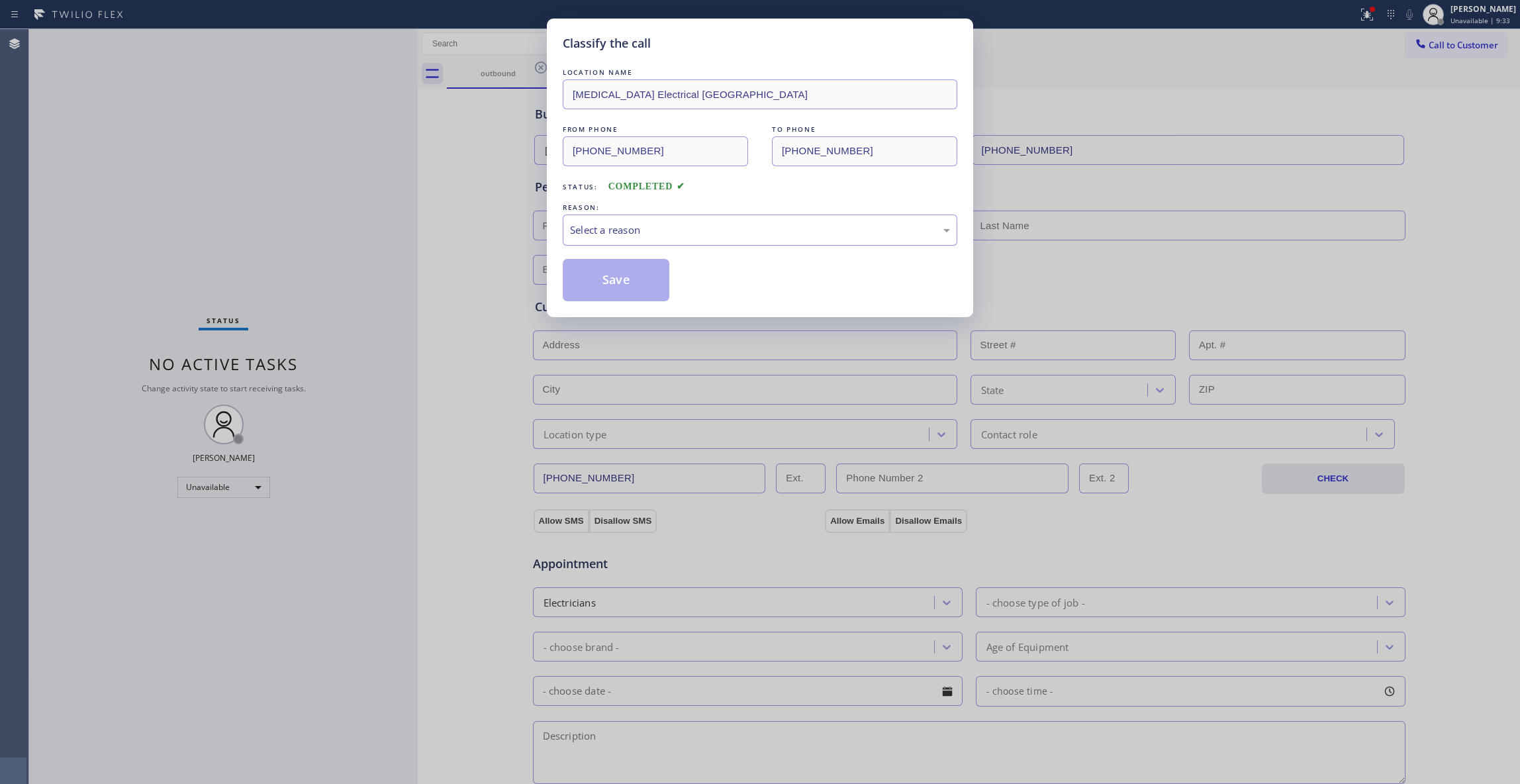
click at [567, 220] on div "Select a reason" at bounding box center [760, 230] width 394 height 31
click at [610, 282] on button "Save" at bounding box center [616, 279] width 106 height 42
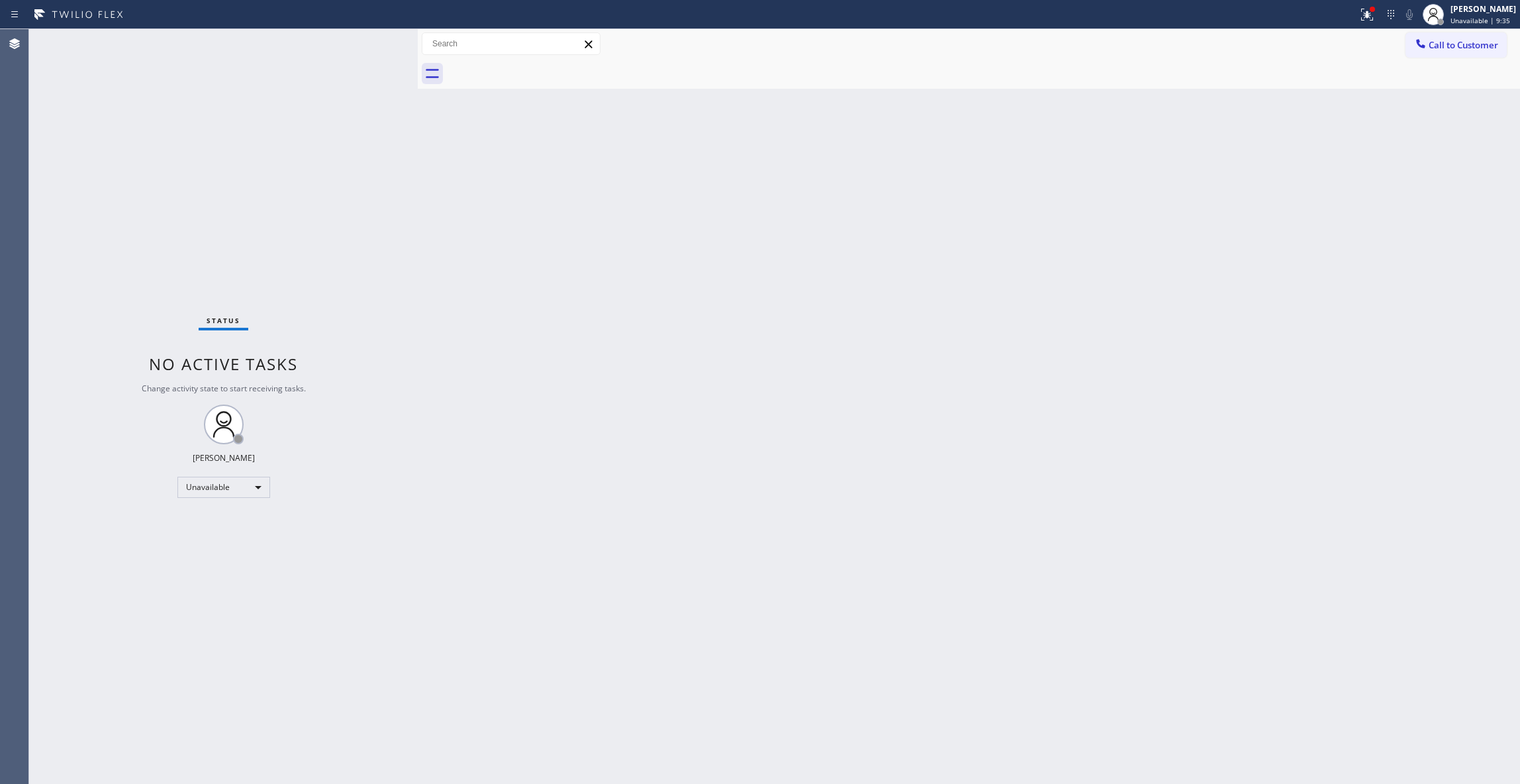
click at [1483, 60] on div at bounding box center [983, 73] width 1073 height 29
click at [1479, 52] on button "Call to Customer" at bounding box center [1456, 45] width 101 height 25
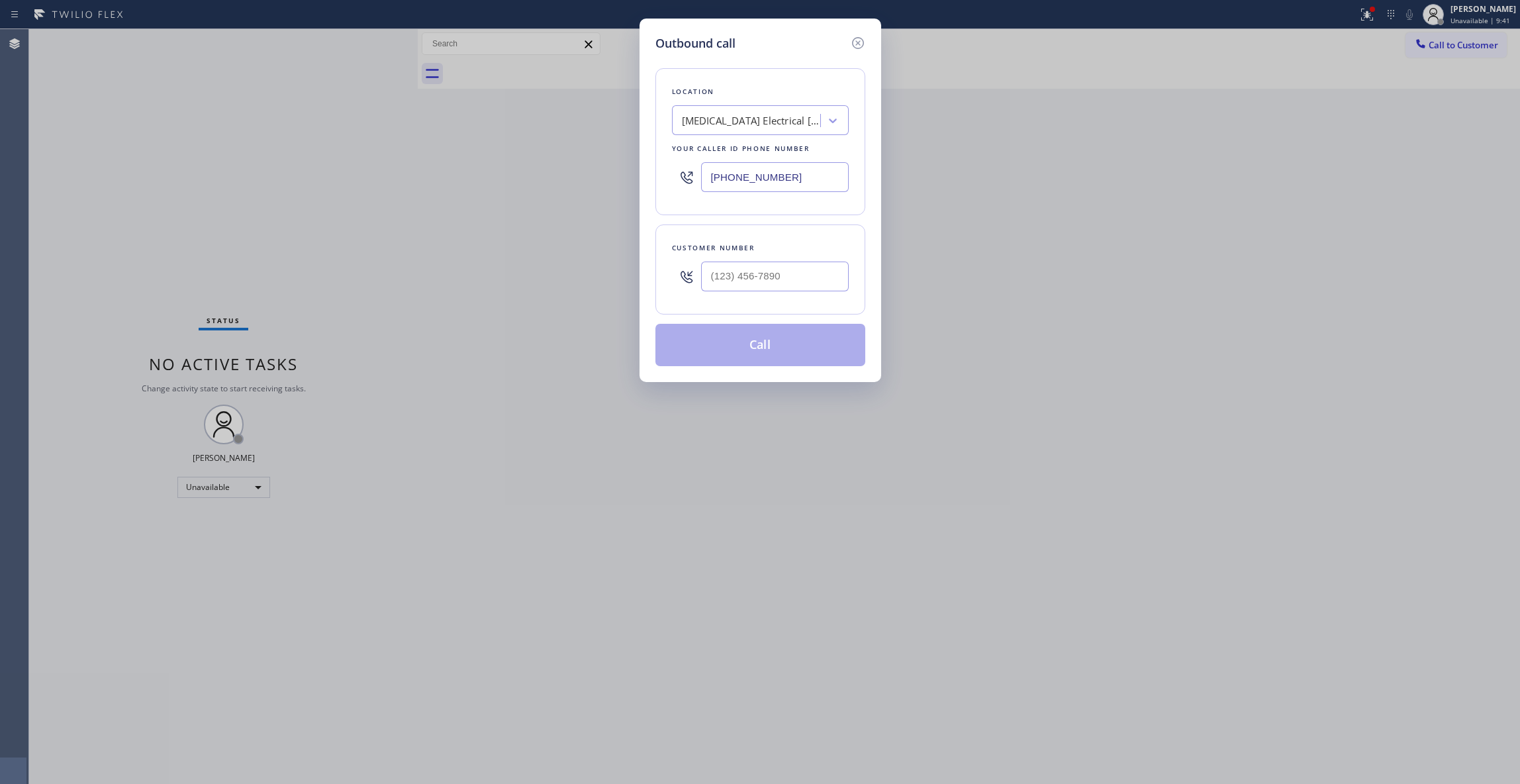
drag, startPoint x: 1410, startPoint y: 92, endPoint x: 1405, endPoint y: 96, distance: 6.4
drag, startPoint x: 1405, startPoint y: 96, endPoint x: 1392, endPoint y: 125, distance: 31.8
drag, startPoint x: 1392, startPoint y: 125, endPoint x: 1415, endPoint y: 254, distance: 131.0
drag, startPoint x: 1415, startPoint y: 254, endPoint x: 948, endPoint y: 580, distance: 569.5
click at [948, 580] on div "Outbound call Location High Voltage Electrical Palm Springs Your caller id phon…" at bounding box center [760, 392] width 1520 height 784
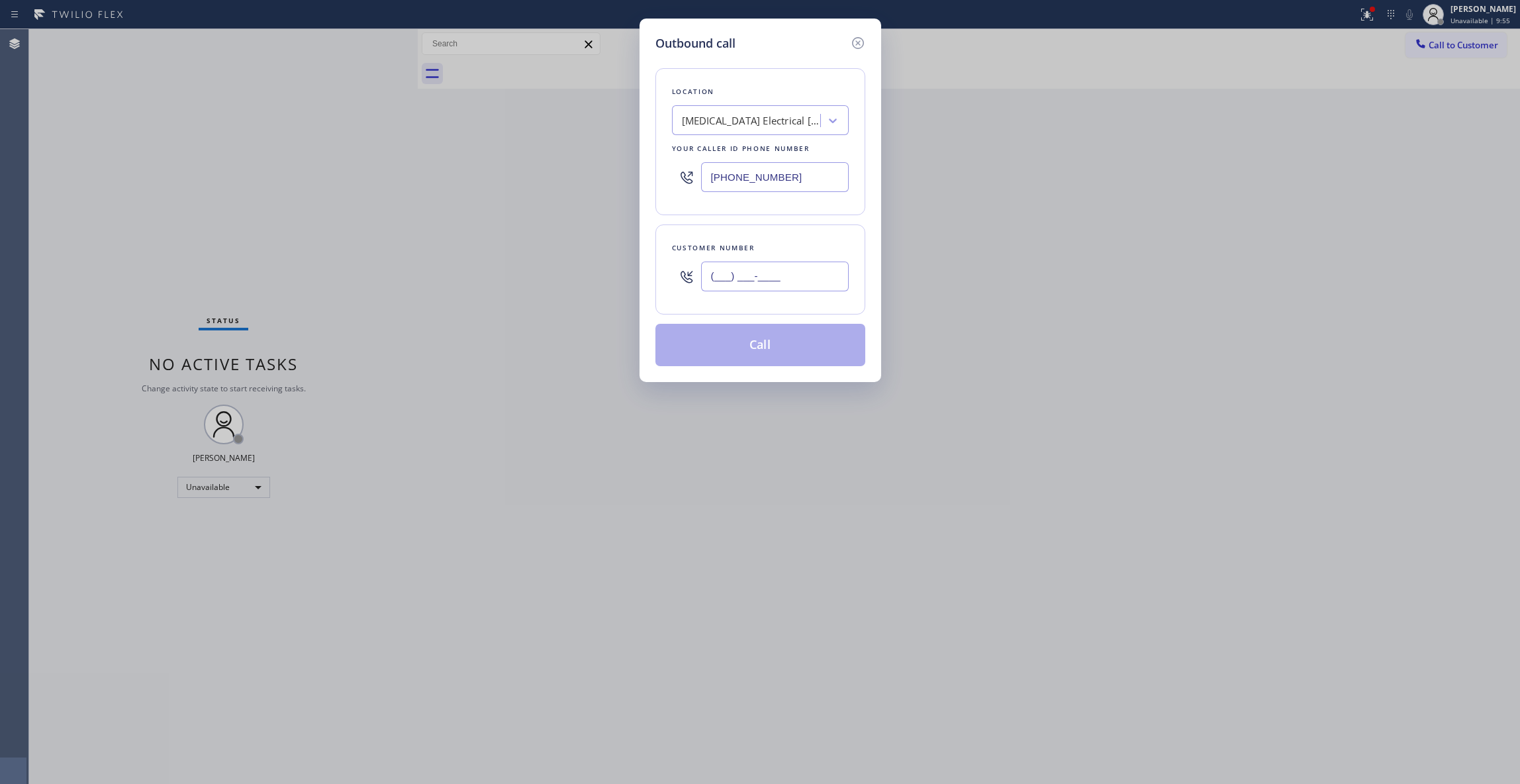
click at [753, 276] on input "(___) ___-____" at bounding box center [775, 276] width 148 height 29
paste
type input "(442) 241-9300"
click at [770, 349] on button "Call" at bounding box center [760, 344] width 210 height 42
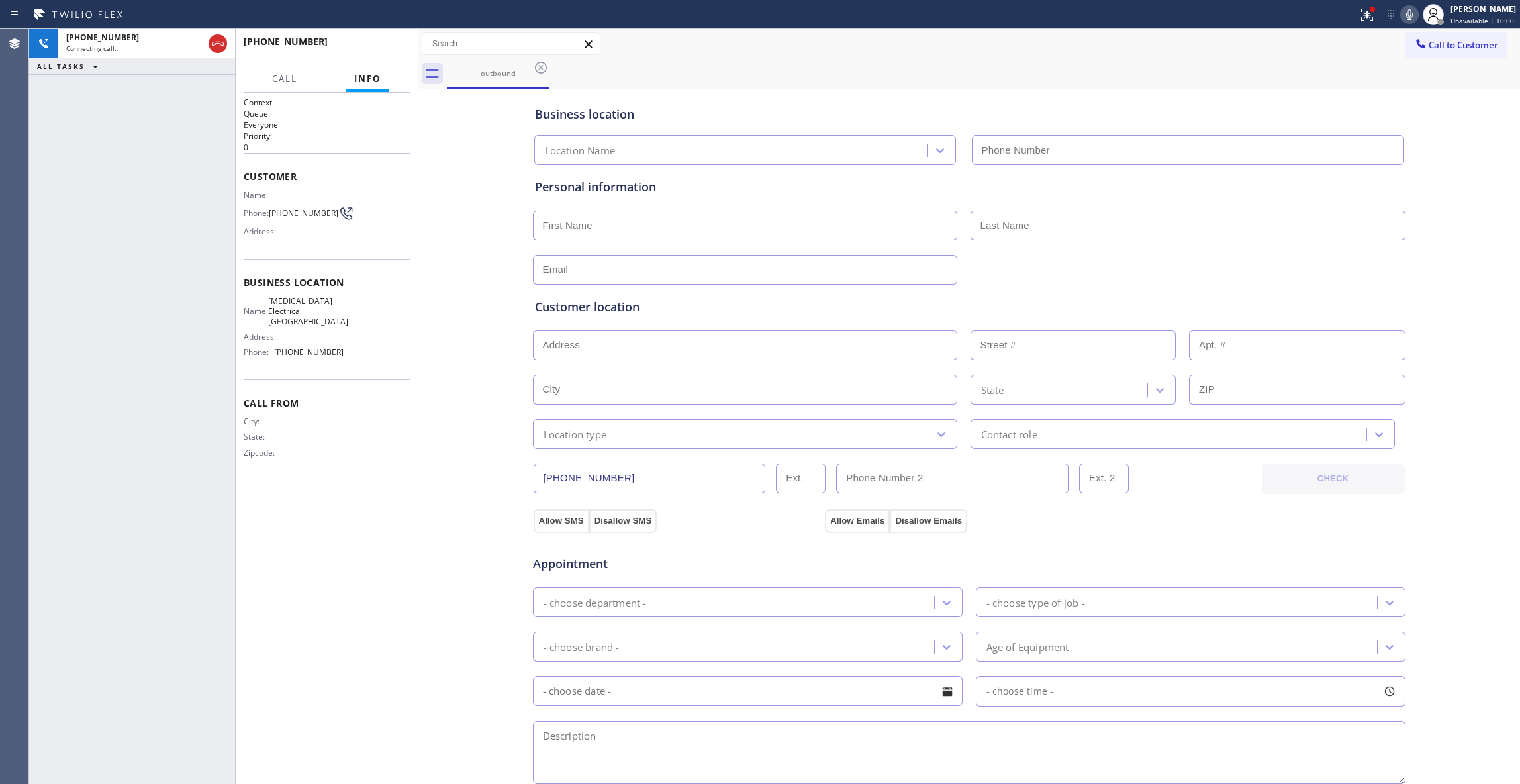
type input "(760) 388-9800"
click at [386, 50] on span "HANG UP" at bounding box center [379, 48] width 41 height 10
click at [386, 50] on span "COMPLETE" at bounding box center [376, 48] width 46 height 10
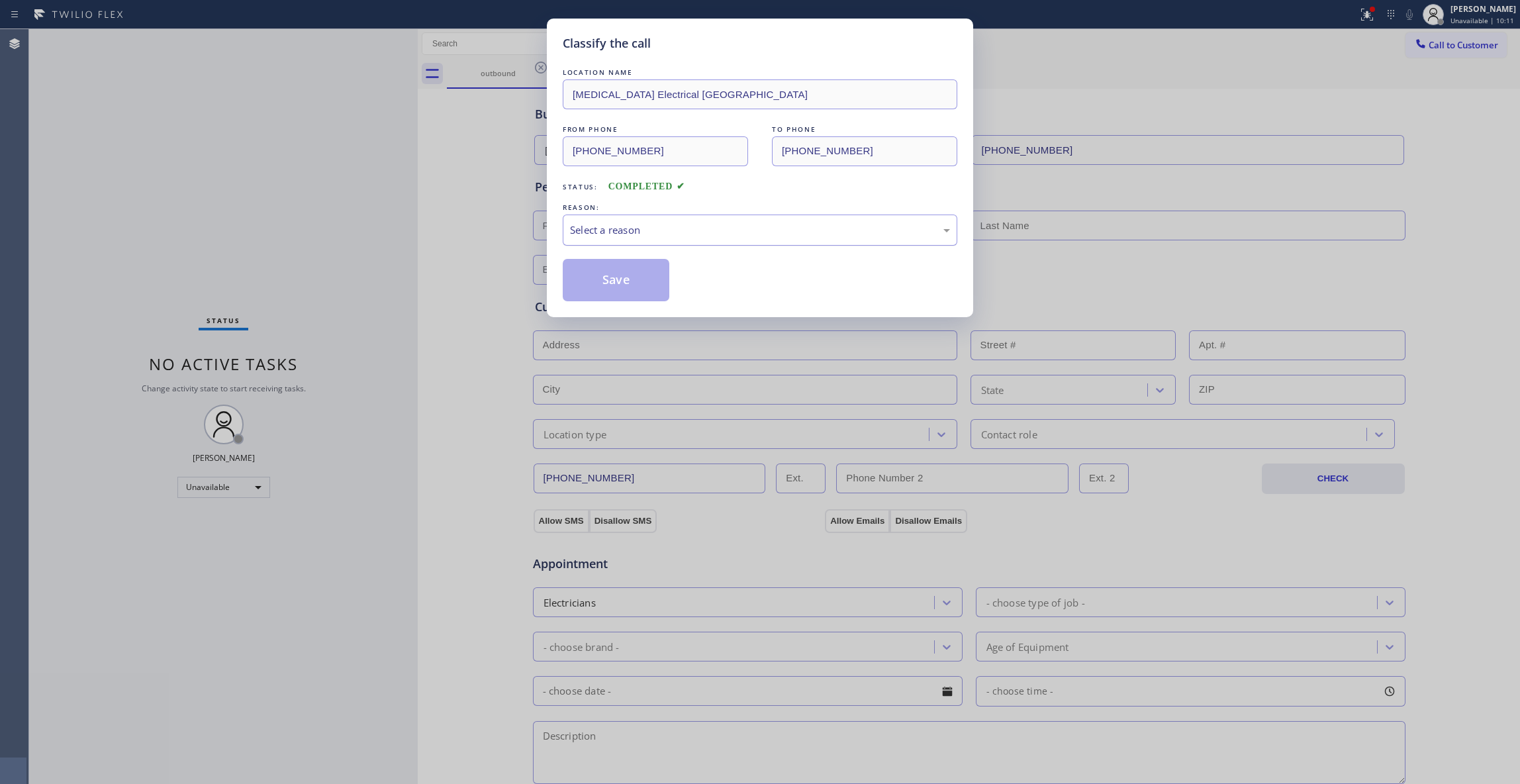
click at [602, 223] on div "Select a reason" at bounding box center [760, 230] width 380 height 16
click at [603, 277] on button "Save" at bounding box center [616, 279] width 106 height 42
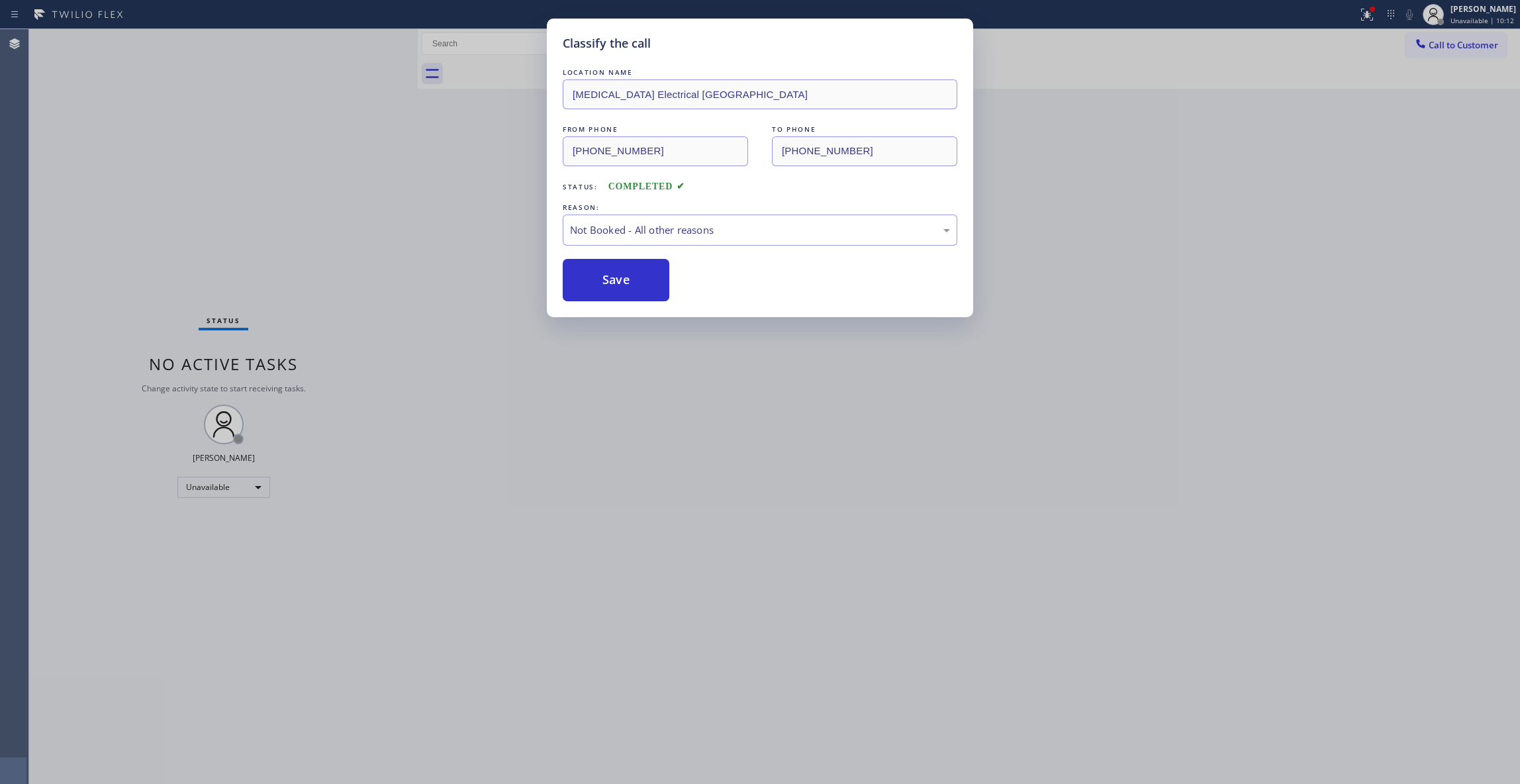
click at [603, 277] on button "Save" at bounding box center [616, 279] width 106 height 42
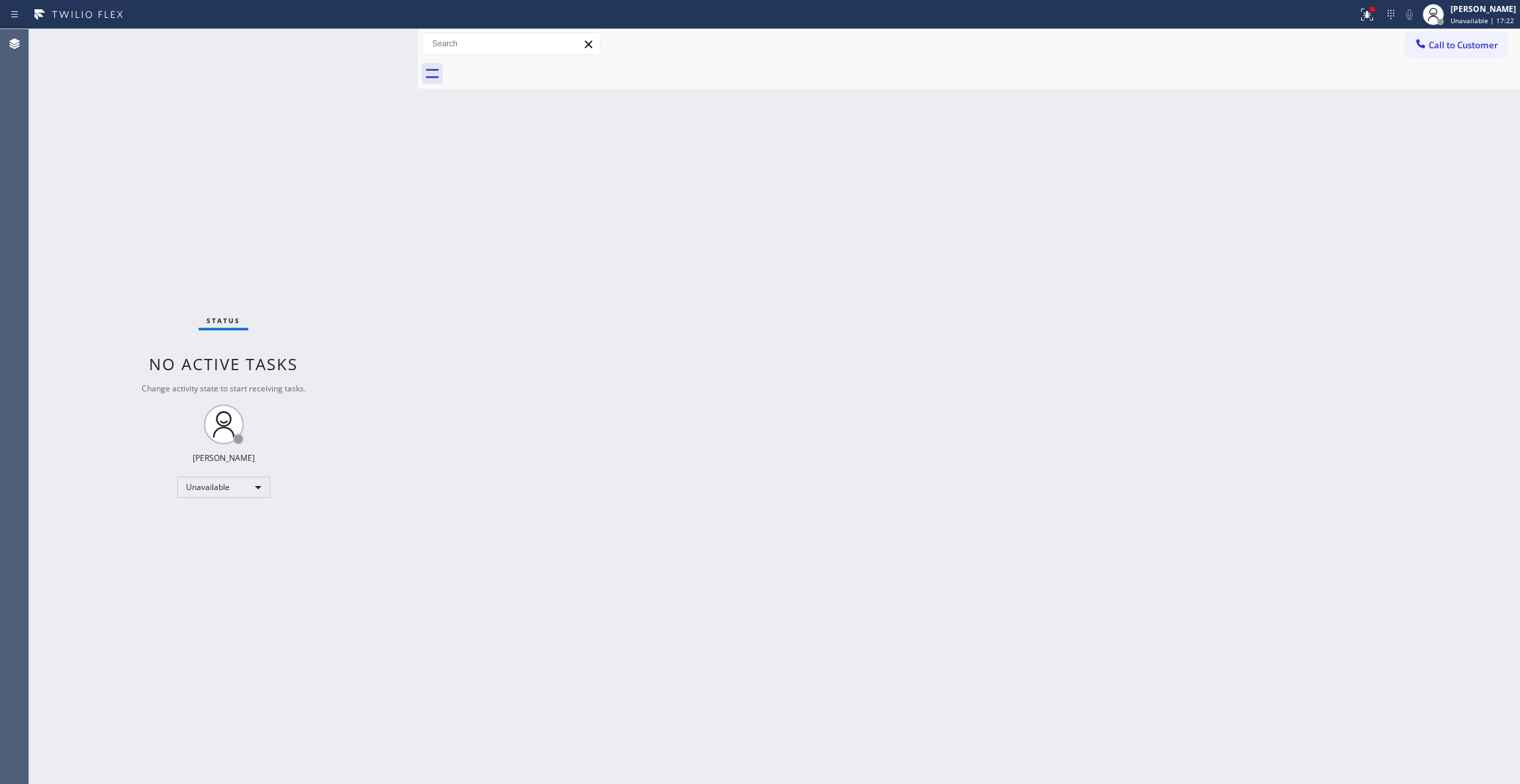
click at [38, 695] on div "Status No active tasks Change activity state to start receiving tasks. Louis Ma…" at bounding box center [224, 406] width 389 height 755
click at [1450, 43] on span "Call to Customer" at bounding box center [1464, 45] width 69 height 12
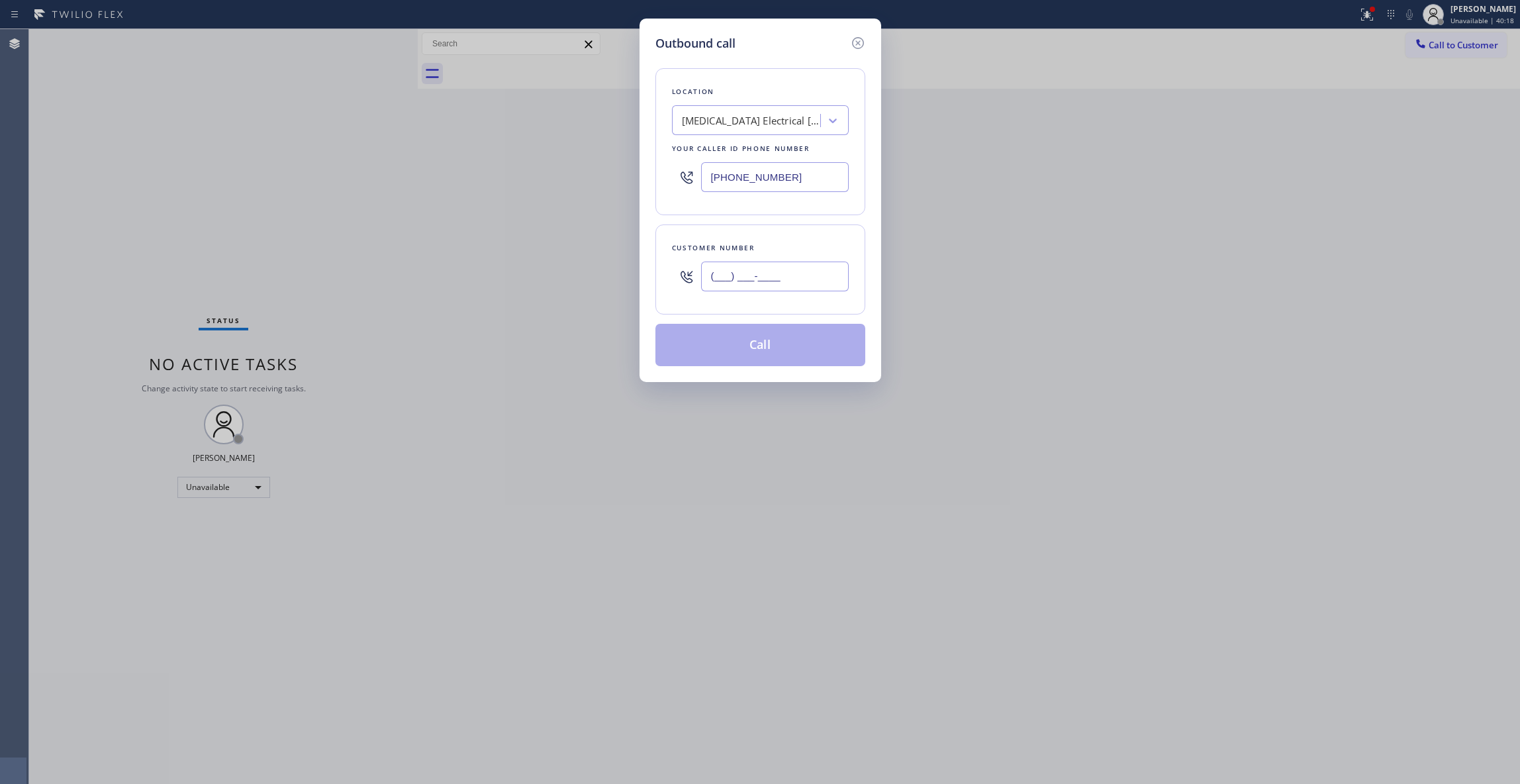
click at [814, 270] on input "(___) ___-____" at bounding box center [775, 276] width 148 height 29
type input "(714) 883-0381"
drag, startPoint x: 800, startPoint y: 171, endPoint x: 527, endPoint y: 168, distance: 273.0
click at [528, 168] on div "Outbound call Location High Voltage Electrical Palm Springs Your caller id phon…" at bounding box center [760, 392] width 1520 height 784
type input "(858) 239-0252"
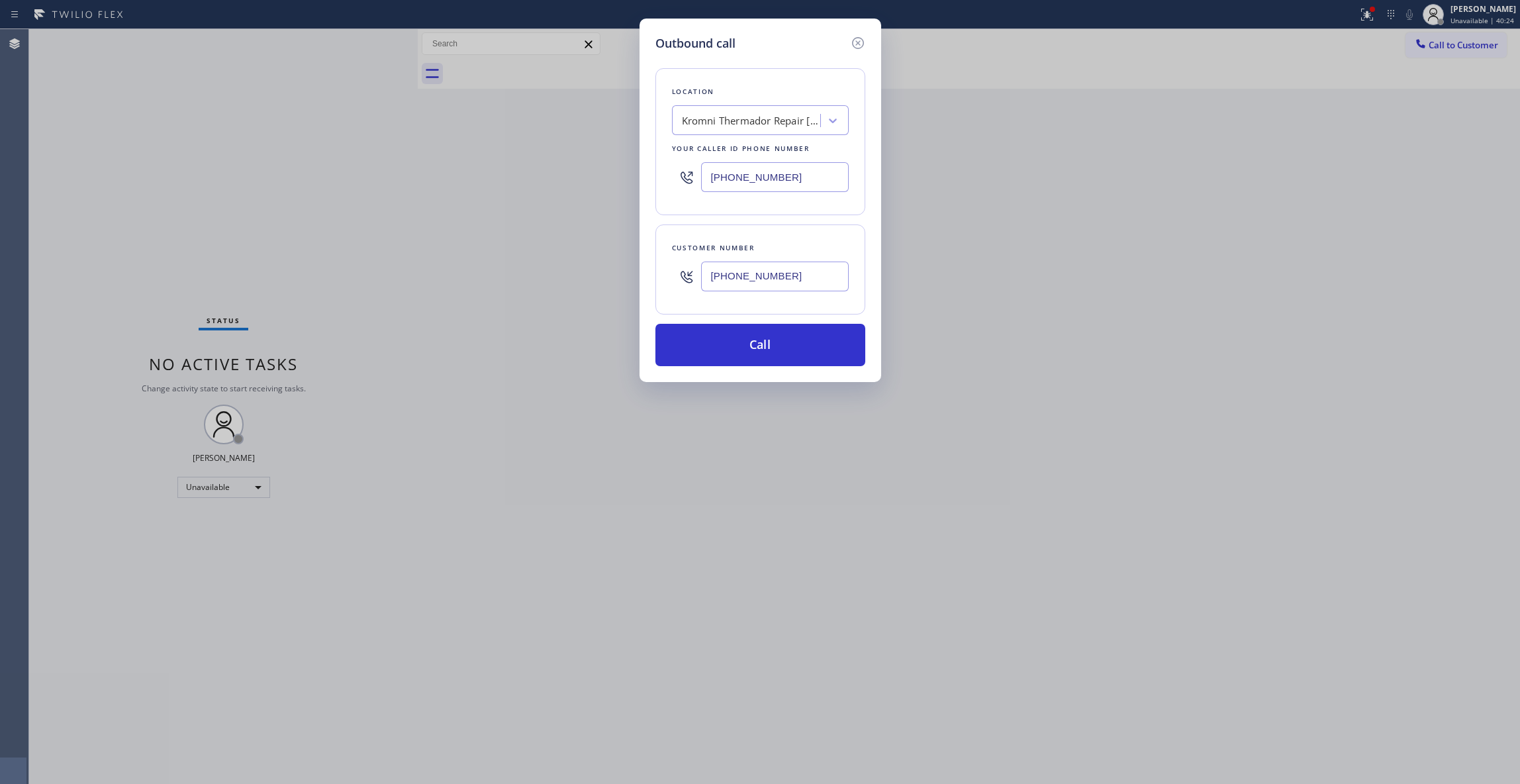
drag, startPoint x: 824, startPoint y: 281, endPoint x: 673, endPoint y: 301, distance: 152.3
click at [671, 282] on div "Customer number (714) 883-0381" at bounding box center [760, 270] width 210 height 90
click at [717, 354] on button "Call" at bounding box center [760, 344] width 210 height 42
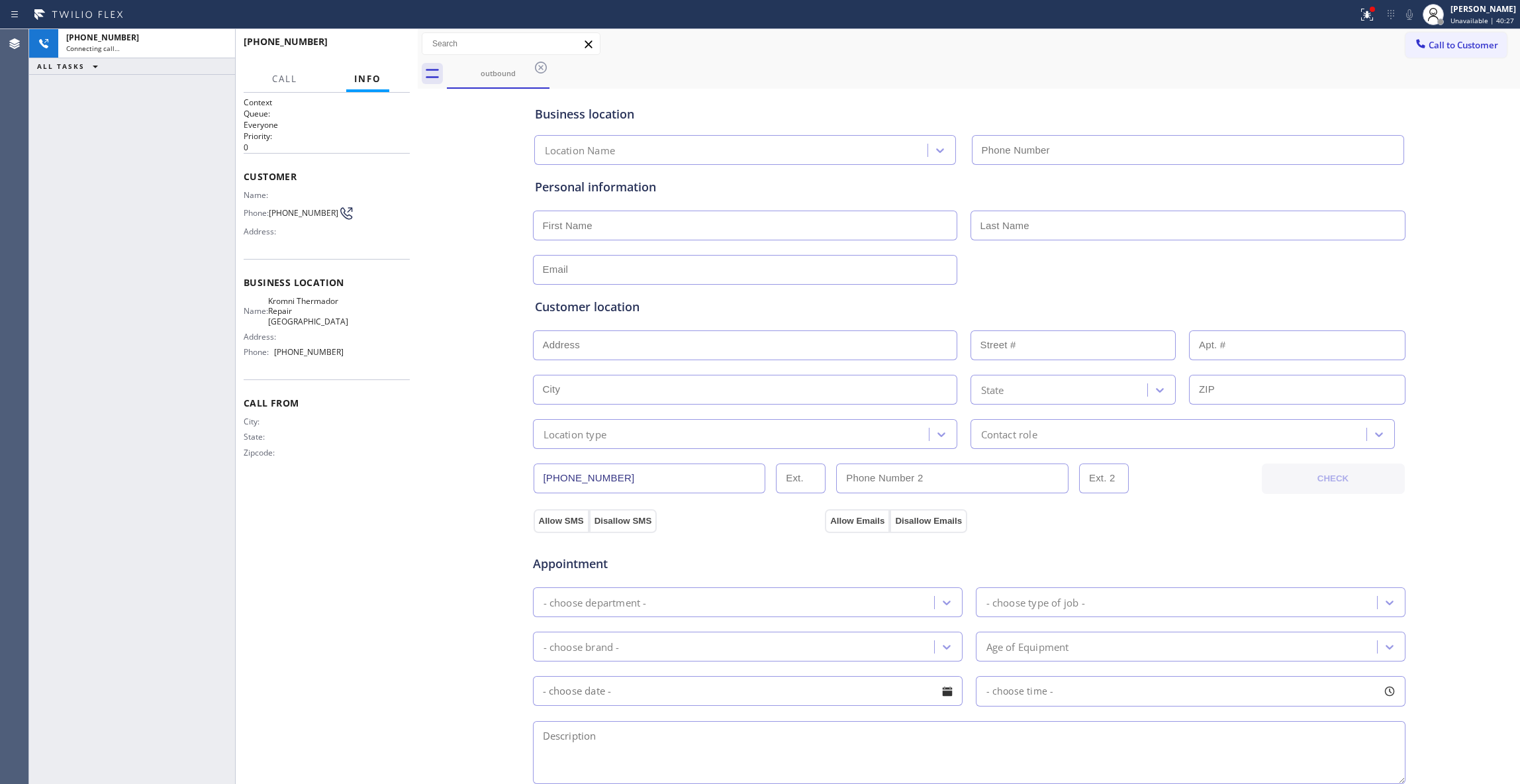
type input "(858) 239-0252"
click at [160, 256] on div "+17148830381 Live | 00:02 ALL TASKS ALL TASKS ACTIVE TASKS TASKS IN WRAP UP" at bounding box center [132, 406] width 206 height 755
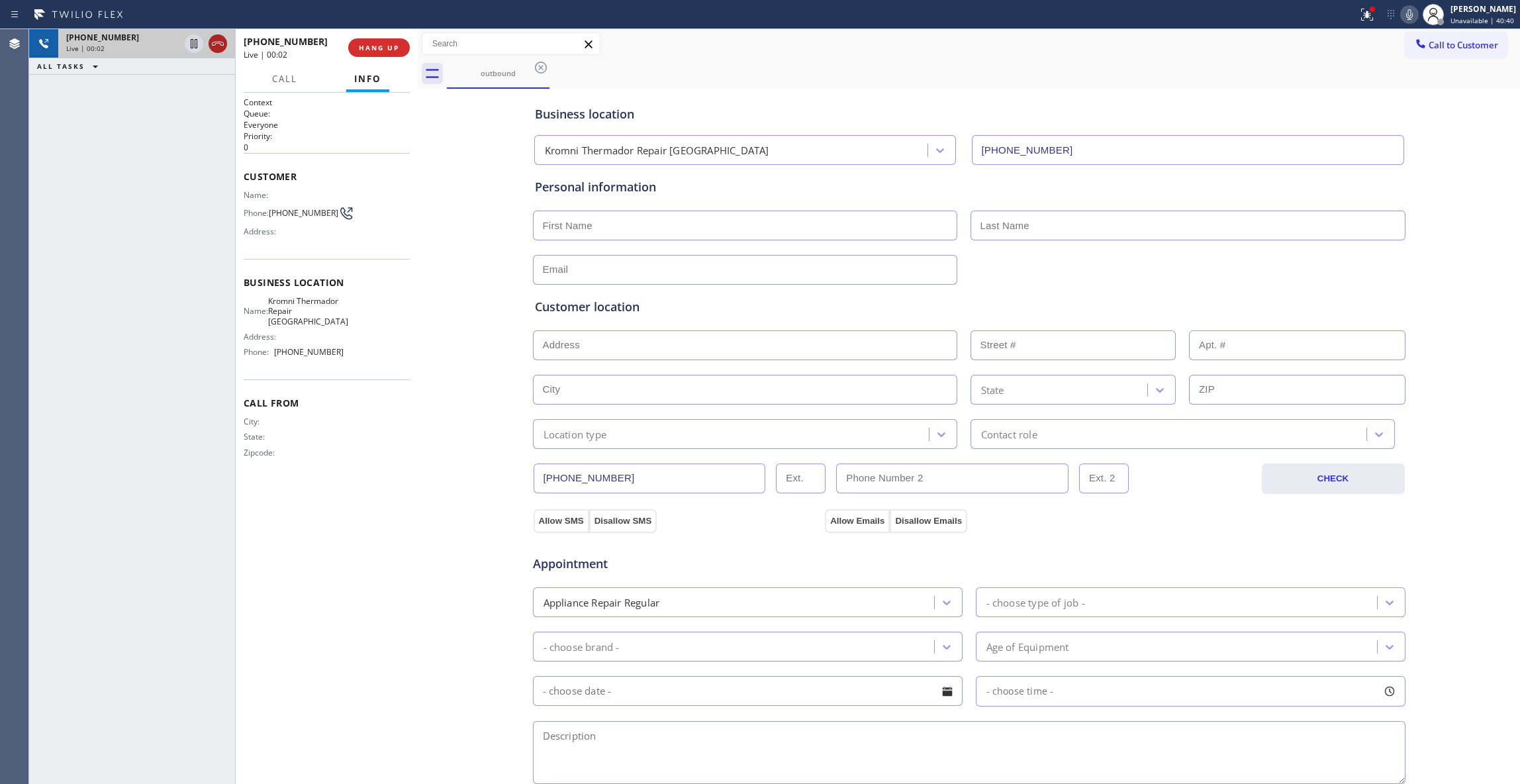
click at [216, 48] on icon at bounding box center [218, 43] width 16 height 16
drag, startPoint x: 345, startPoint y: 44, endPoint x: 355, endPoint y: 46, distance: 10.2
click at [351, 46] on div "+17148830381 Live | 00:03 HANG UP" at bounding box center [327, 48] width 166 height 35
click at [371, 47] on span "COMPLETE" at bounding box center [376, 48] width 46 height 10
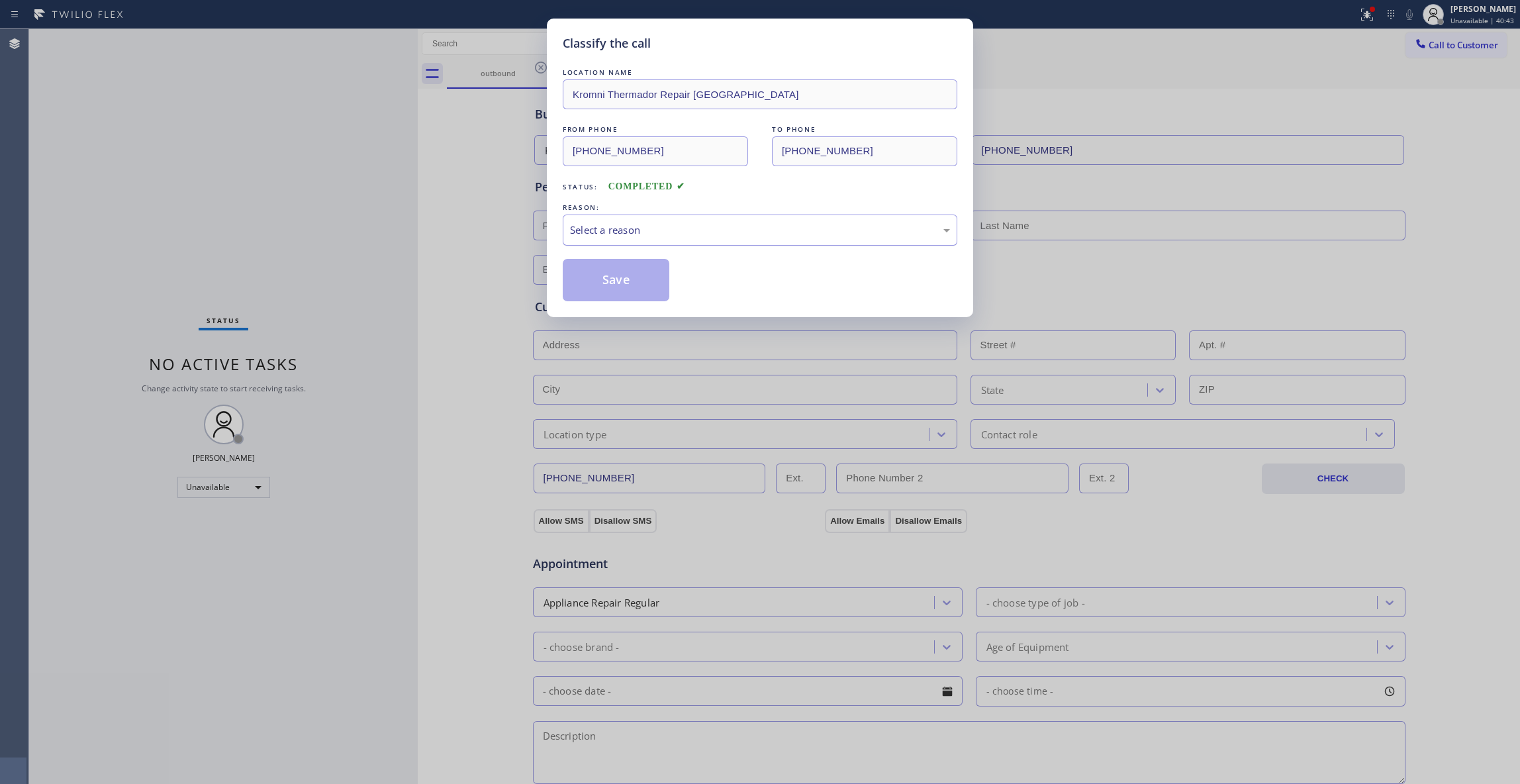
click at [639, 236] on div "Select a reason" at bounding box center [760, 230] width 380 height 16
click at [595, 281] on button "Save" at bounding box center [616, 279] width 106 height 42
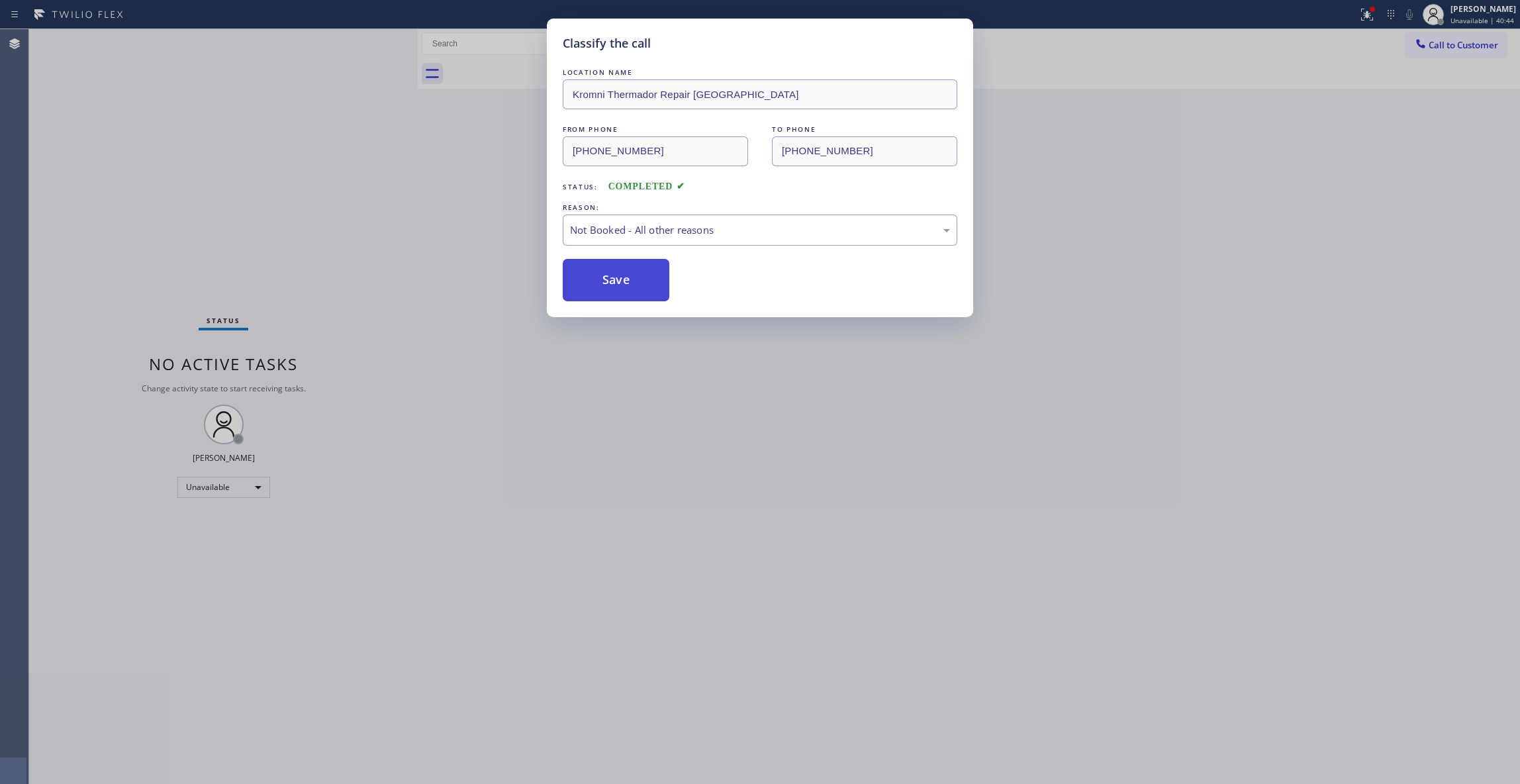
click at [595, 281] on button "Save" at bounding box center [616, 279] width 106 height 42
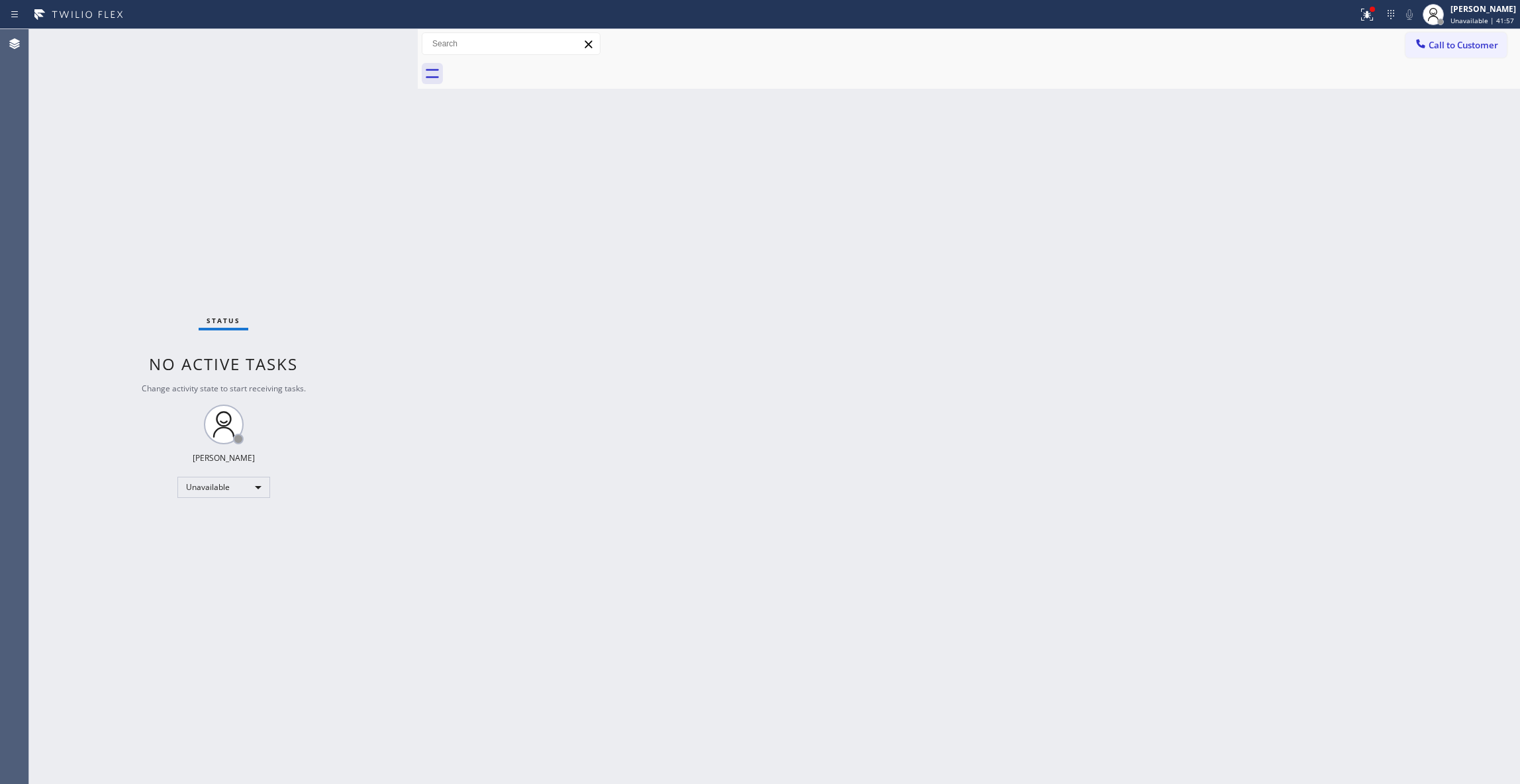
drag, startPoint x: 194, startPoint y: 755, endPoint x: 181, endPoint y: 752, distance: 13.3
click at [184, 755] on div "Status No active tasks Change activity state to start receiving tasks. Louis Ma…" at bounding box center [224, 406] width 389 height 755
click at [1353, 14] on div at bounding box center [1368, 15] width 29 height 16
click at [1280, 163] on div "Status report Issues detected These issues could affect your workflow. Please c…" at bounding box center [1280, 110] width 172 height 163
click at [1280, 175] on span "Clear issues" at bounding box center [1280, 173] width 62 height 10
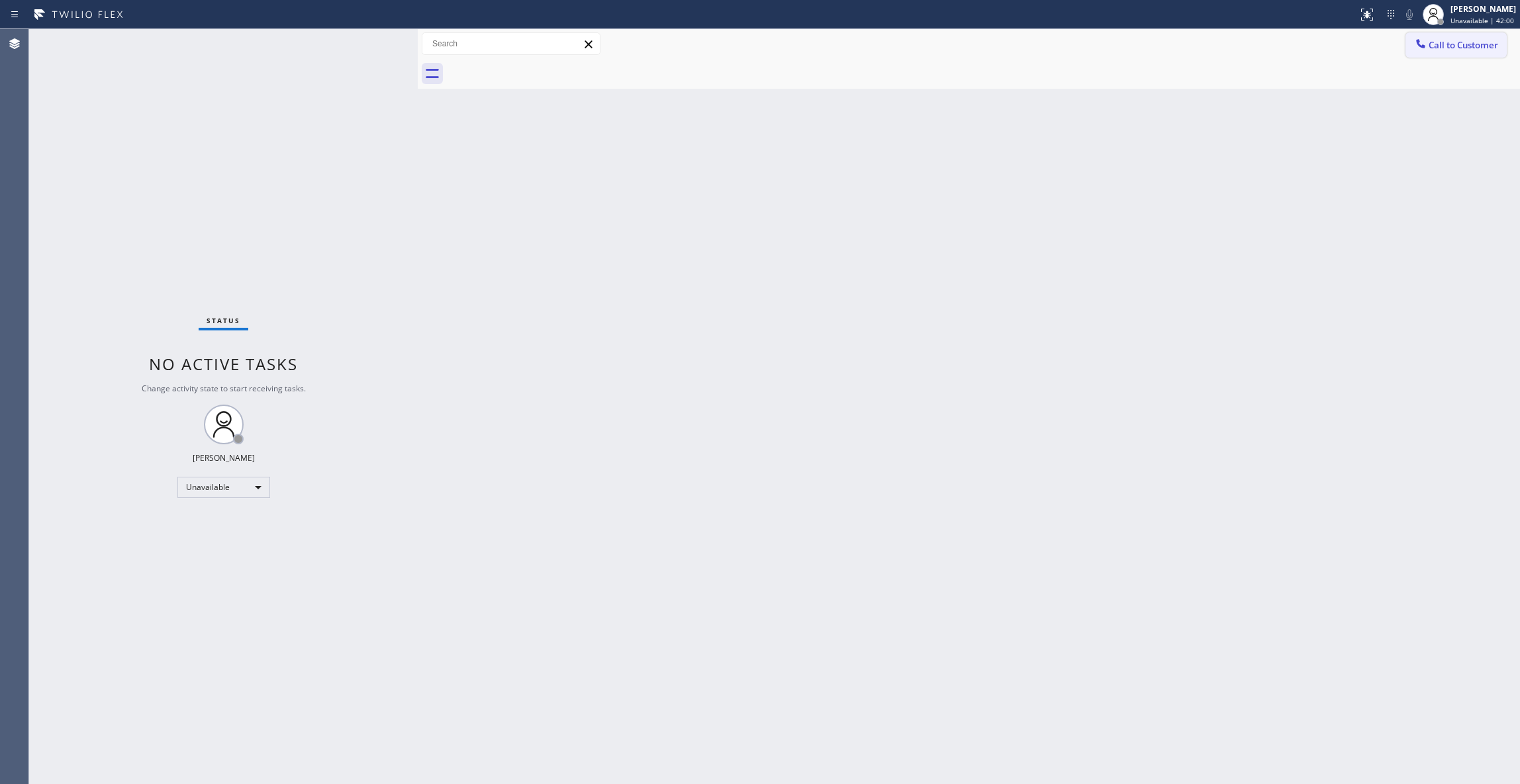
click at [1468, 35] on button "Call to Customer" at bounding box center [1456, 45] width 101 height 25
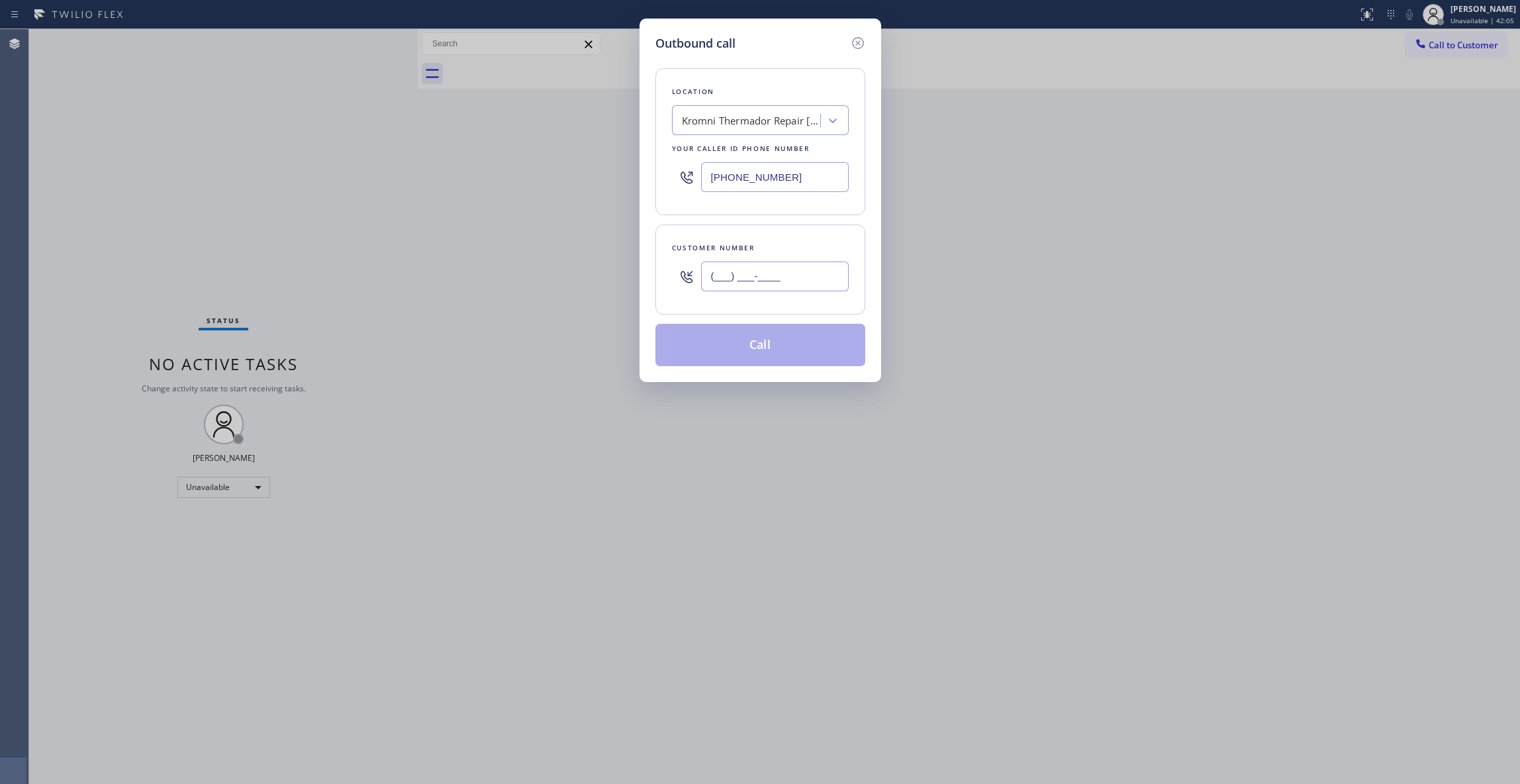
click at [744, 278] on input "(___) ___-____" at bounding box center [775, 276] width 148 height 29
type input "(718) 466-3000"
drag, startPoint x: 835, startPoint y: 179, endPoint x: 444, endPoint y: 184, distance: 391.0
click at [444, 184] on div "Outbound call Location Kromni Thermador Repair Seattle Your caller id phone num…" at bounding box center [760, 392] width 1520 height 784
type input "(718) 618-9295"
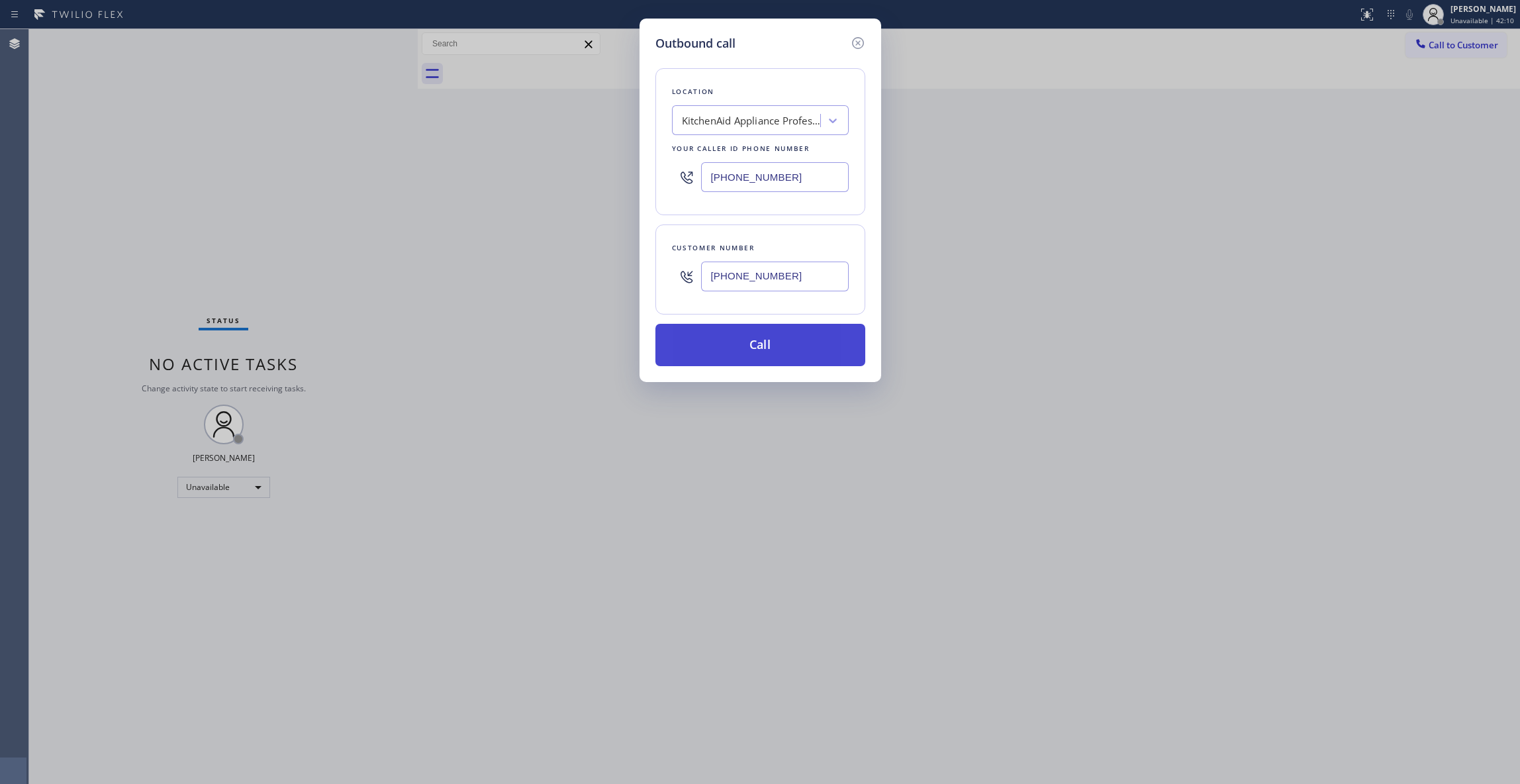
click at [759, 351] on button "Call" at bounding box center [760, 344] width 210 height 42
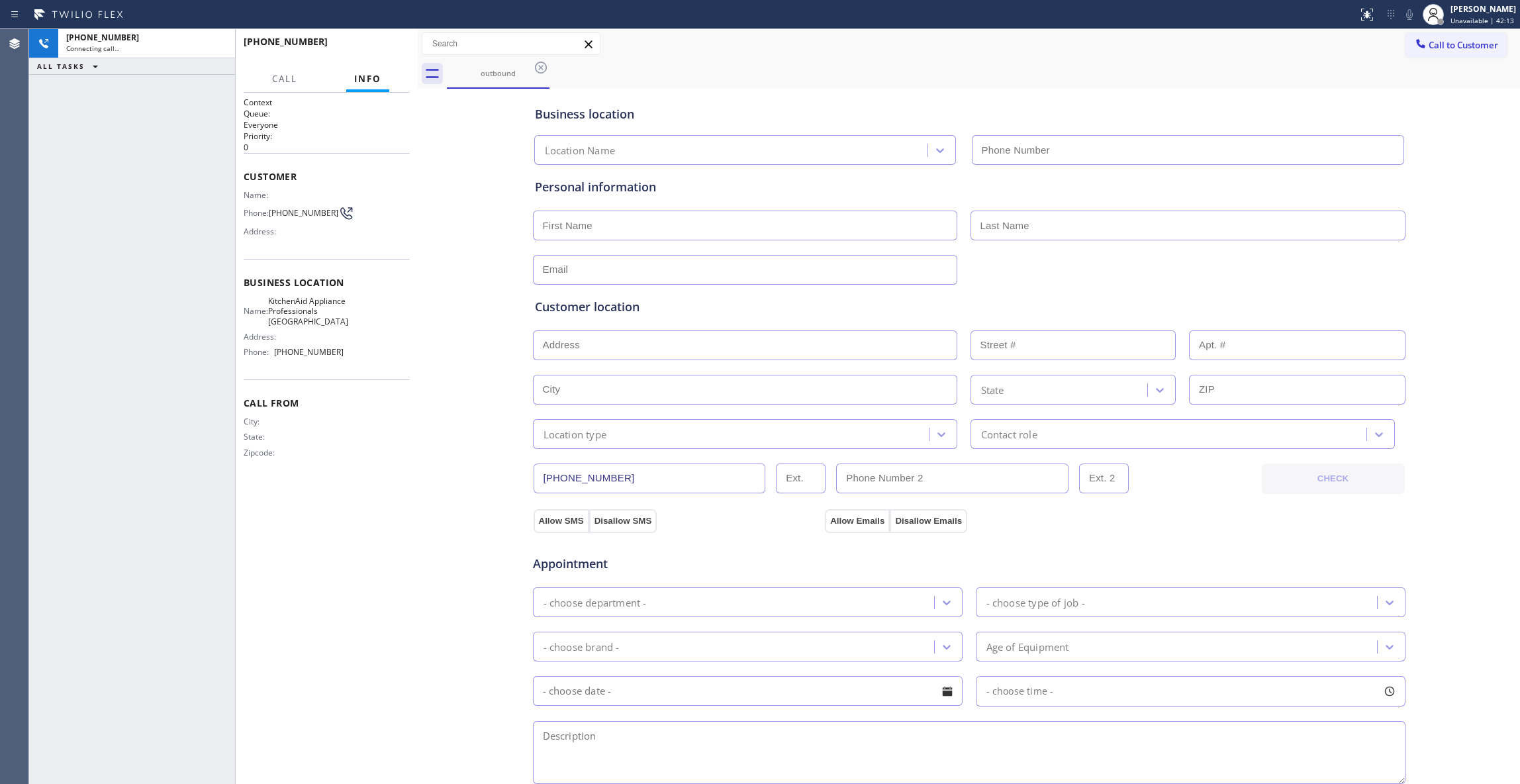
type input "(718) 618-9295"
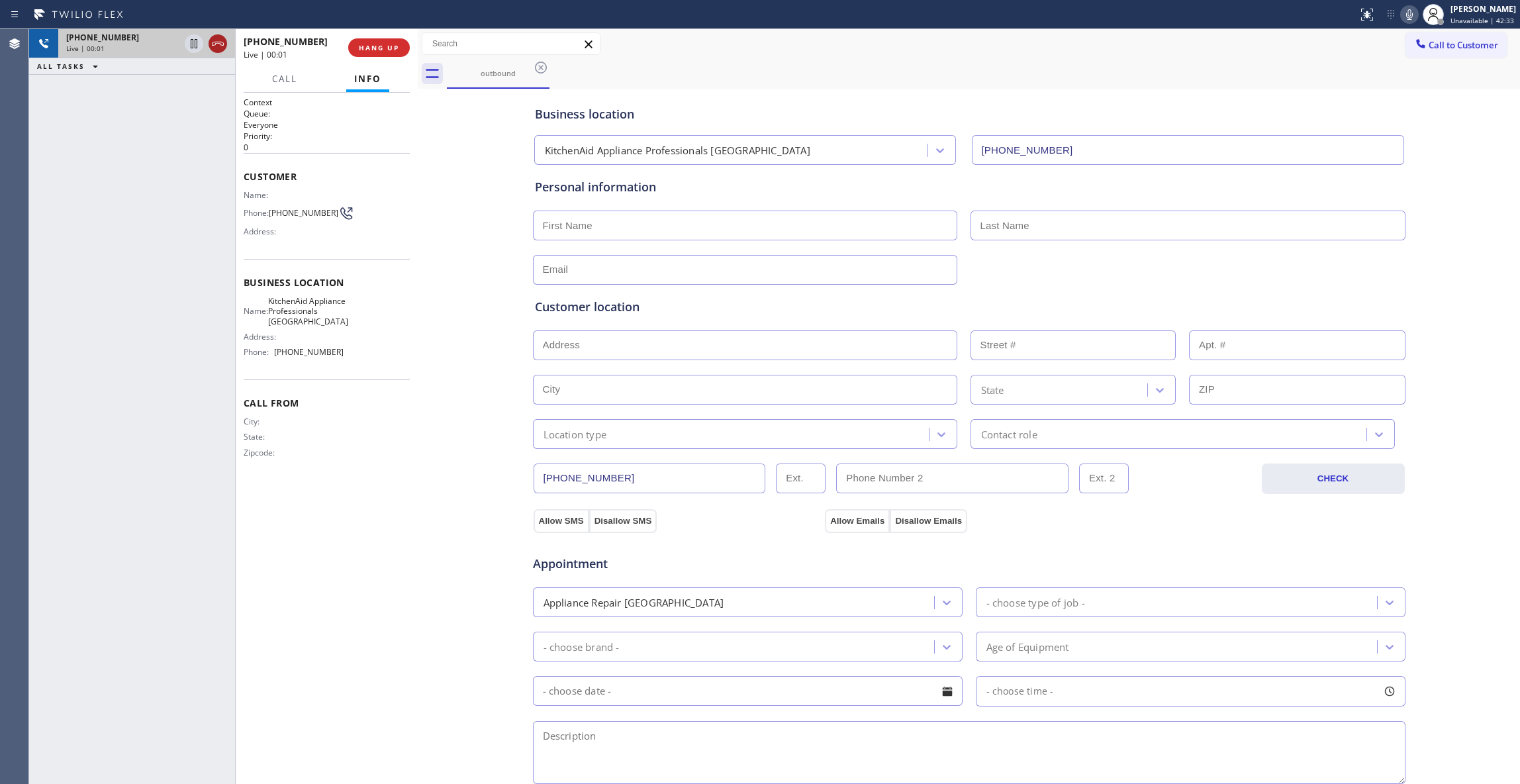
click at [217, 48] on icon at bounding box center [218, 43] width 16 height 16
click at [389, 41] on button "HANG UP" at bounding box center [379, 47] width 61 height 18
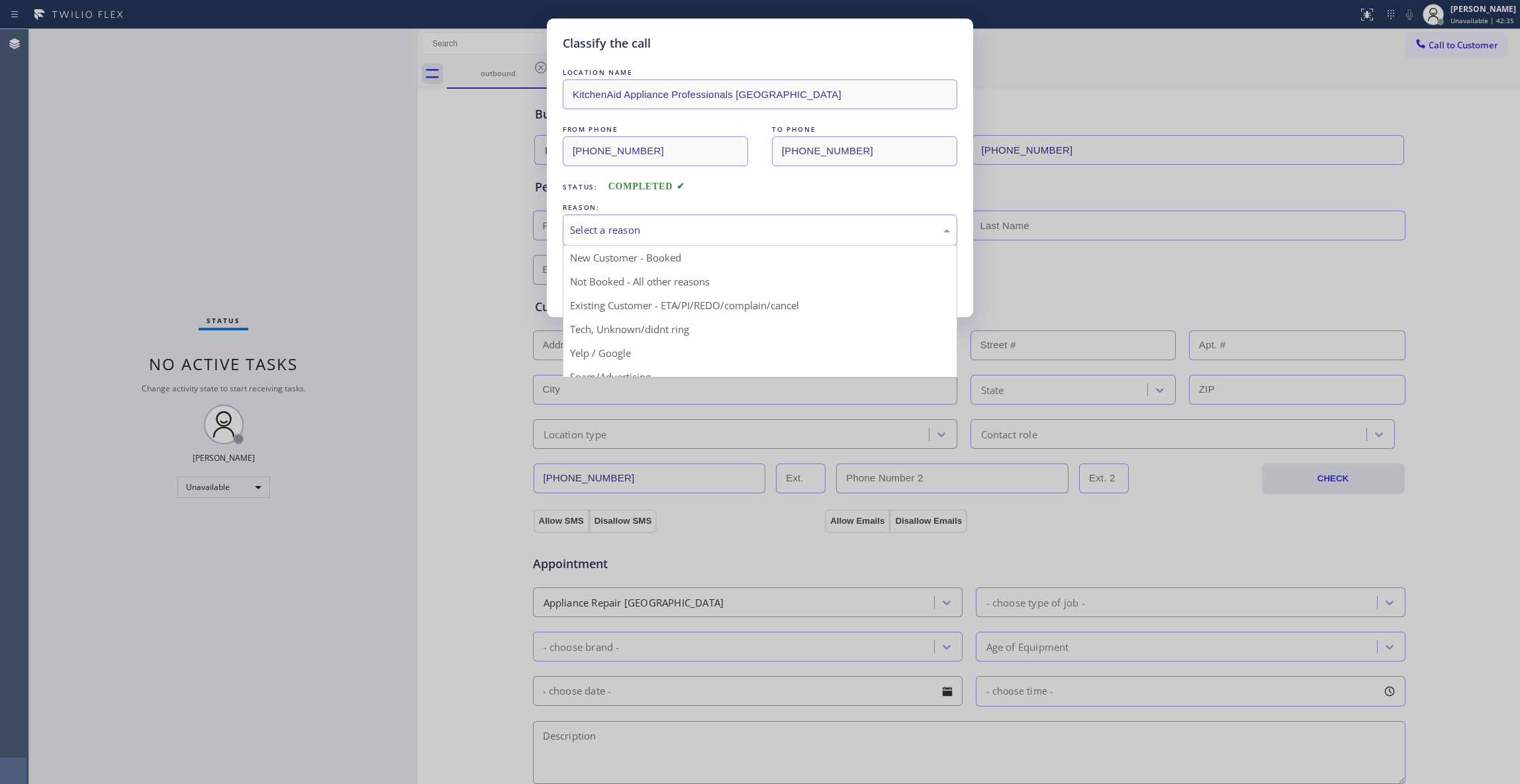
click at [645, 229] on div "Select a reason" at bounding box center [760, 230] width 380 height 16
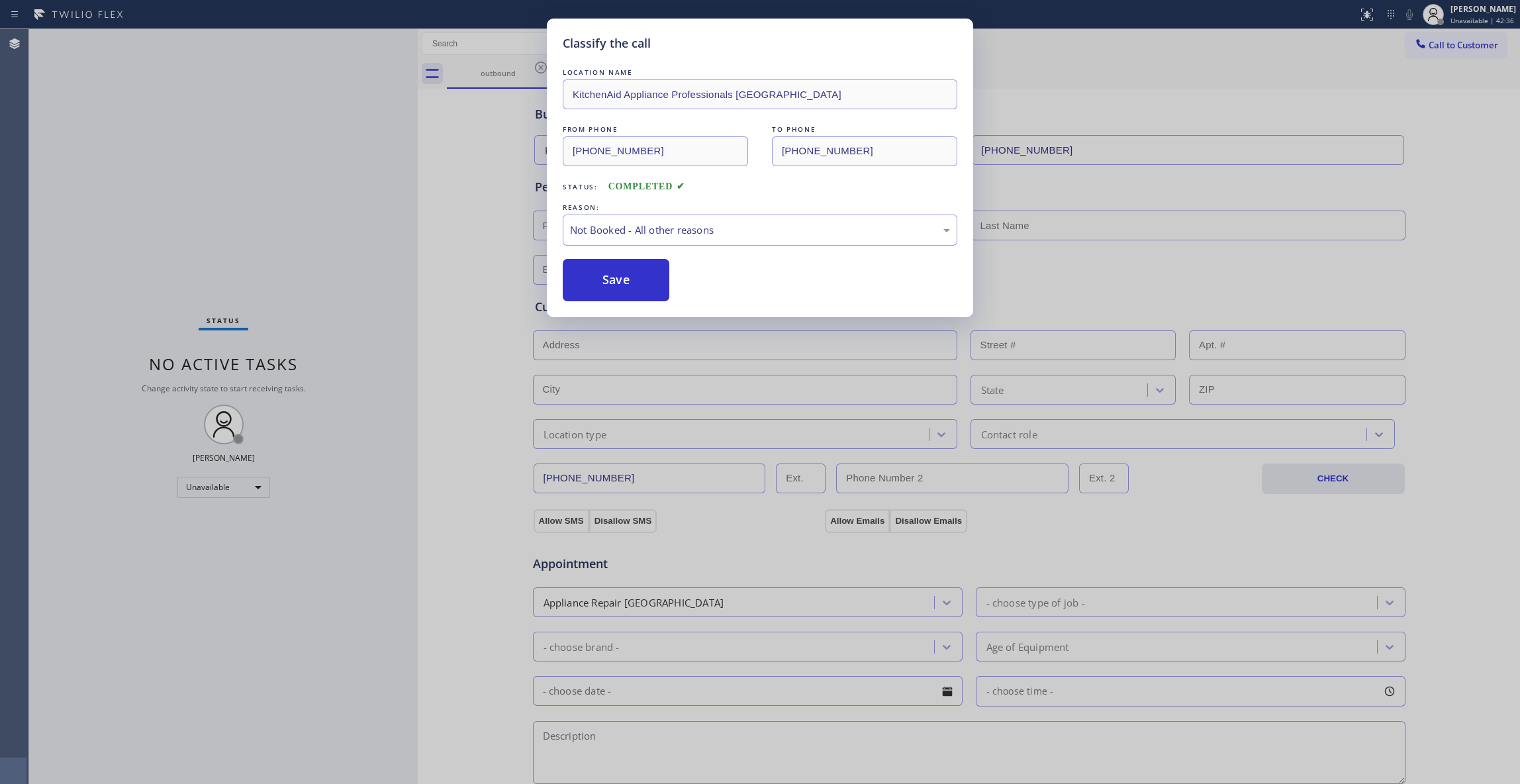
click at [621, 276] on button "Save" at bounding box center [616, 279] width 106 height 42
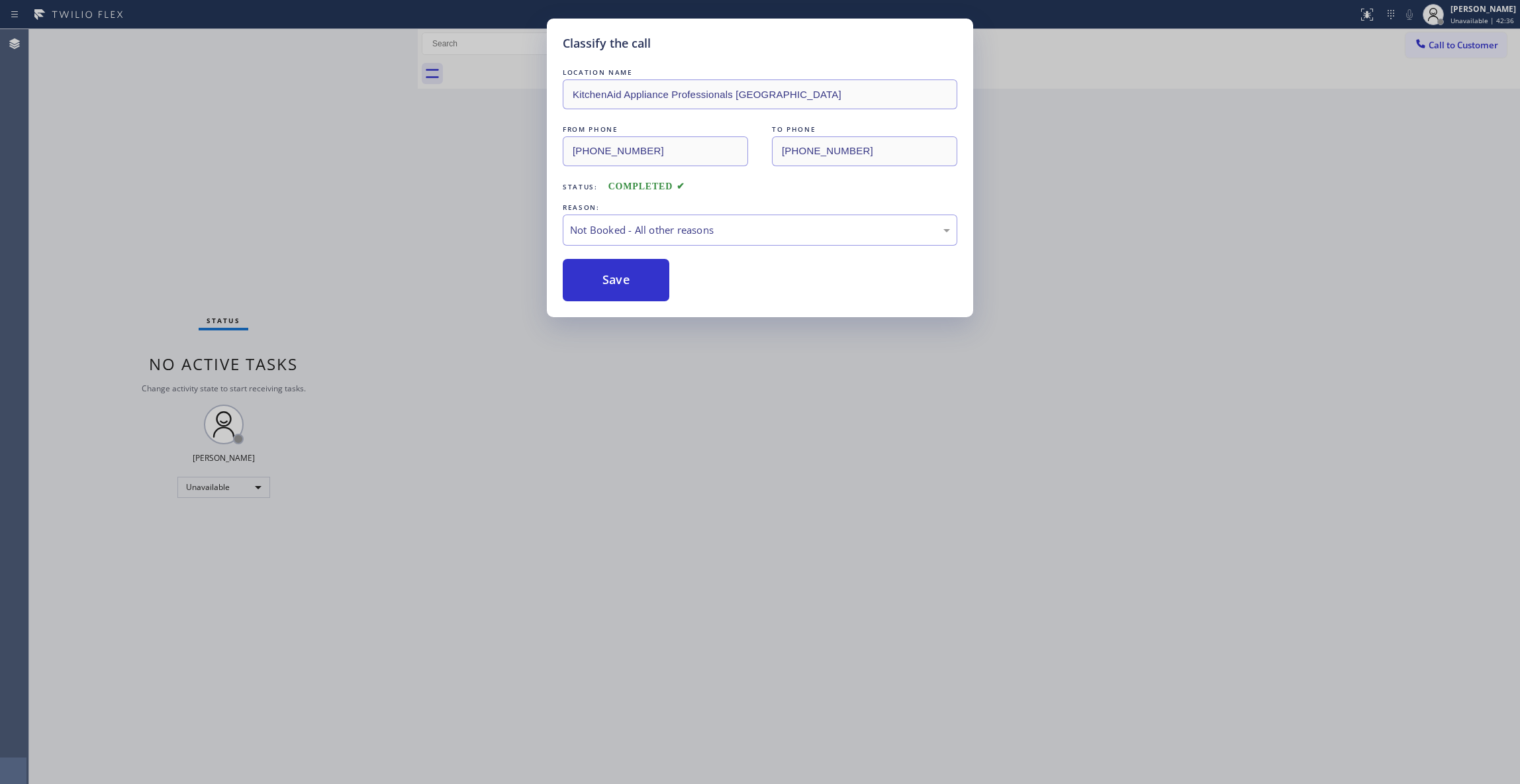
click at [621, 276] on button "Save" at bounding box center [616, 279] width 106 height 42
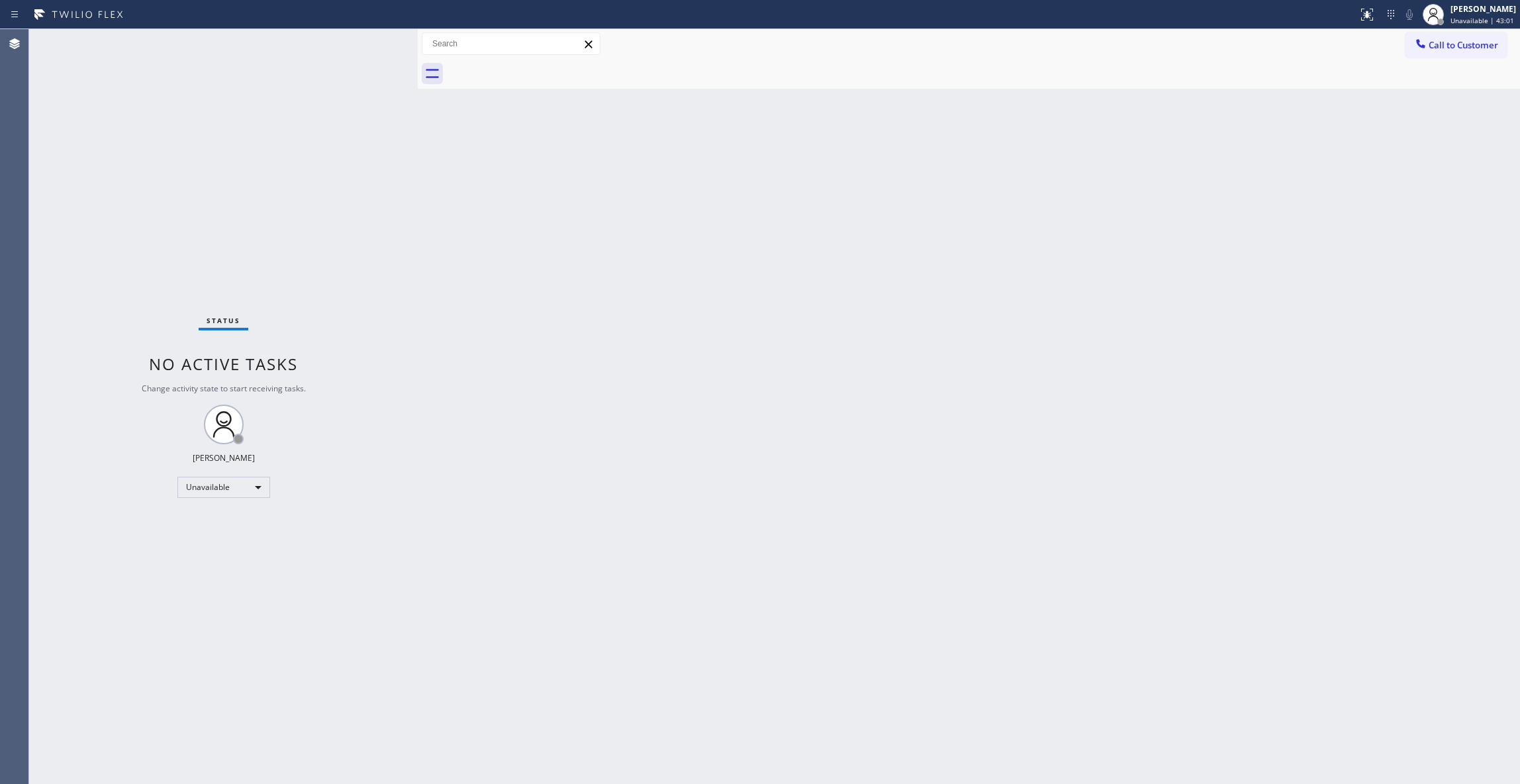
click at [912, 342] on div "Back to Dashboard Change Sender ID Customers Technicians Select a contact Outbo…" at bounding box center [968, 406] width 1102 height 755
click at [1457, 50] on span "Call to Customer" at bounding box center [1464, 45] width 69 height 12
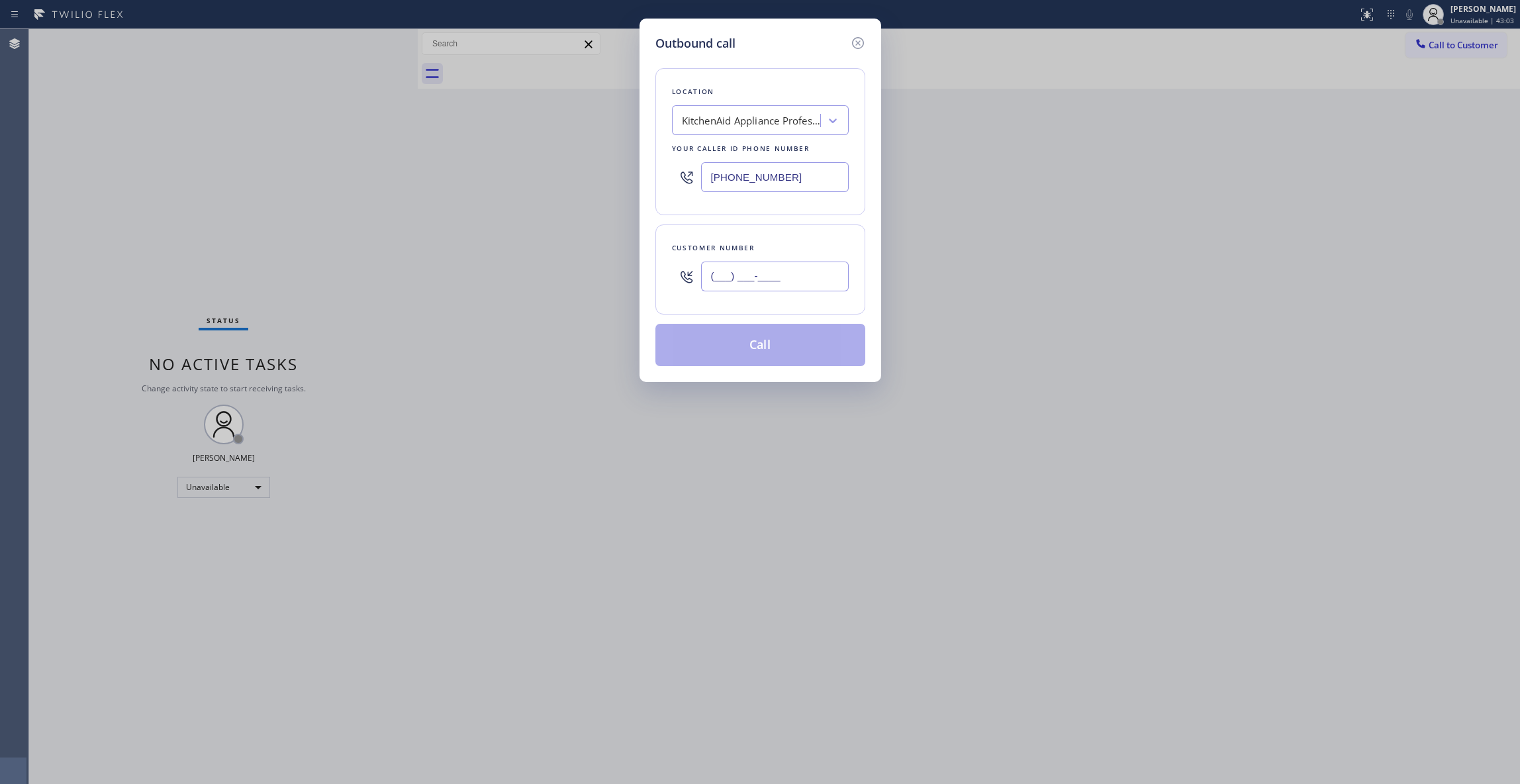
click at [737, 271] on input "(___) ___-____" at bounding box center [775, 276] width 148 height 29
type input "(863) 249-1188"
drag, startPoint x: 793, startPoint y: 182, endPoint x: 388, endPoint y: 187, distance: 405.0
click at [390, 187] on div "Outbound call Location KitchenAid Appliance Professionals Brooklyn Your caller …" at bounding box center [760, 392] width 1520 height 784
type input "(954) 637-6281"
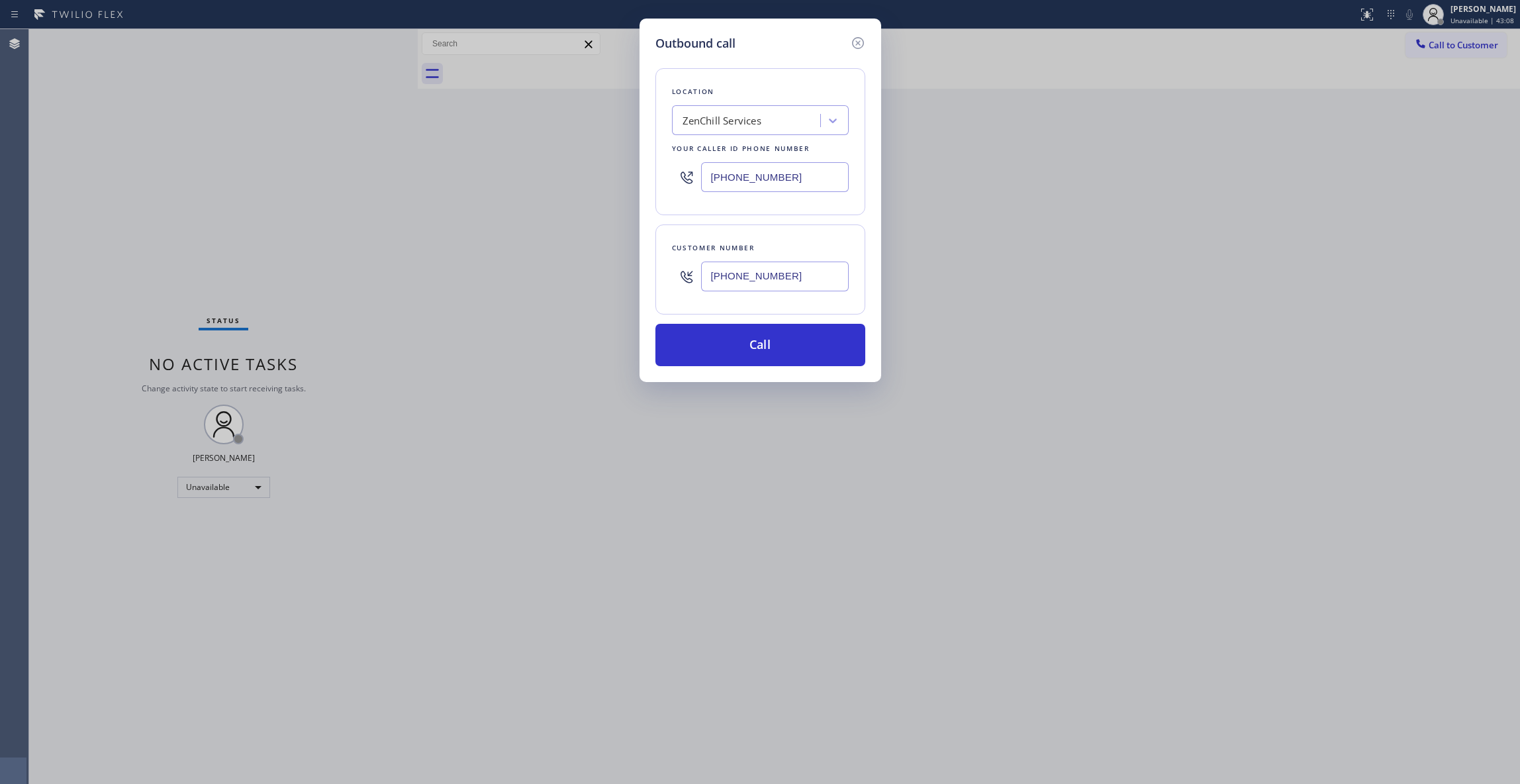
drag, startPoint x: 820, startPoint y: 284, endPoint x: 496, endPoint y: 281, distance: 324.0
click at [496, 281] on div "Outbound call Location ZenChill Services Your caller id phone number (954) 637-…" at bounding box center [760, 392] width 1520 height 784
click at [668, 374] on div "Outbound call Location ZenChill Services Your caller id phone number (954) 637-…" at bounding box center [761, 200] width 242 height 363
click at [718, 346] on button "Call" at bounding box center [760, 344] width 210 height 42
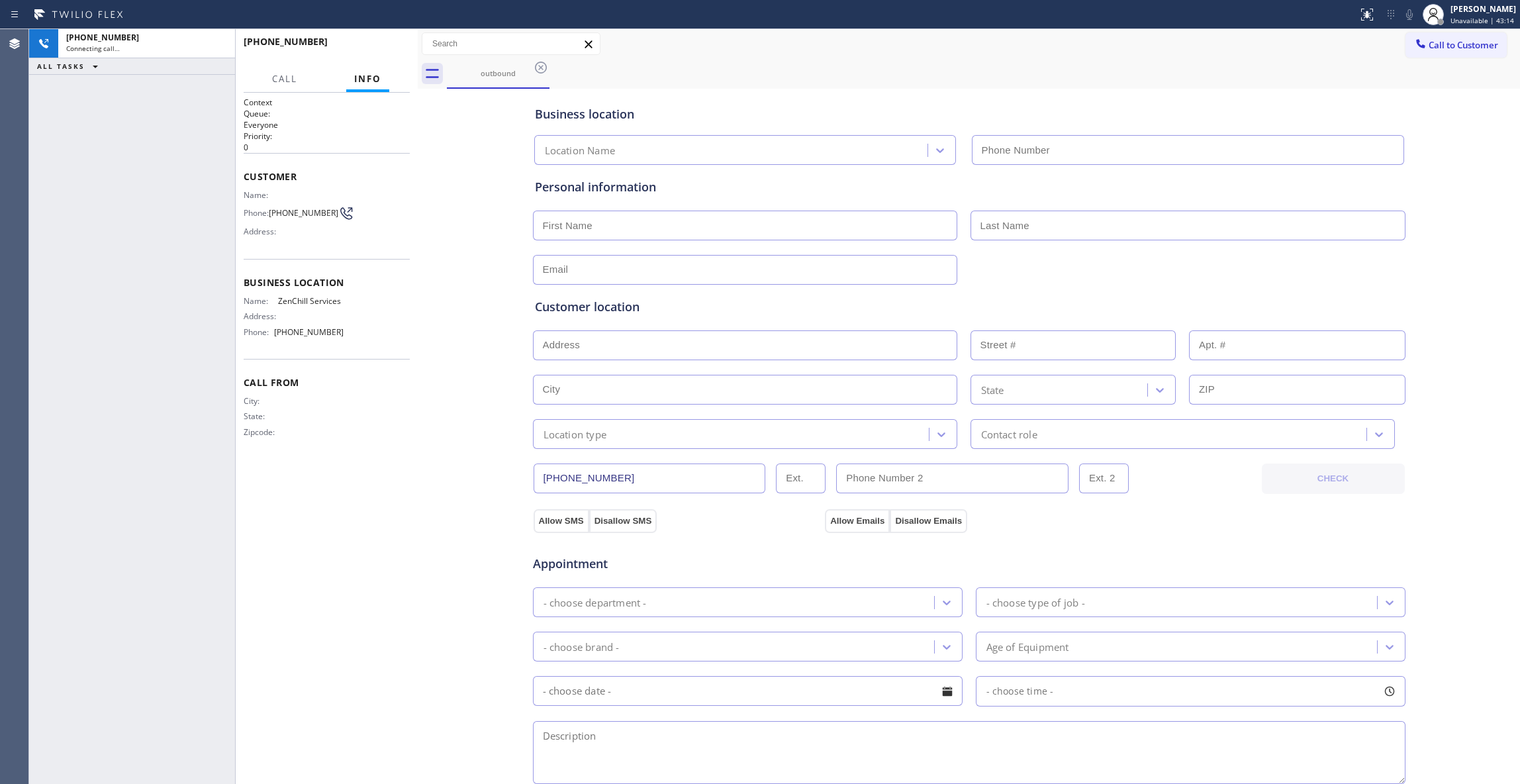
type input "(954) 637-6281"
click at [386, 43] on span "HANG UP" at bounding box center [379, 48] width 41 height 10
click at [387, 43] on span "HANG UP" at bounding box center [379, 48] width 41 height 10
click at [387, 46] on span "COMPLETE" at bounding box center [376, 48] width 46 height 10
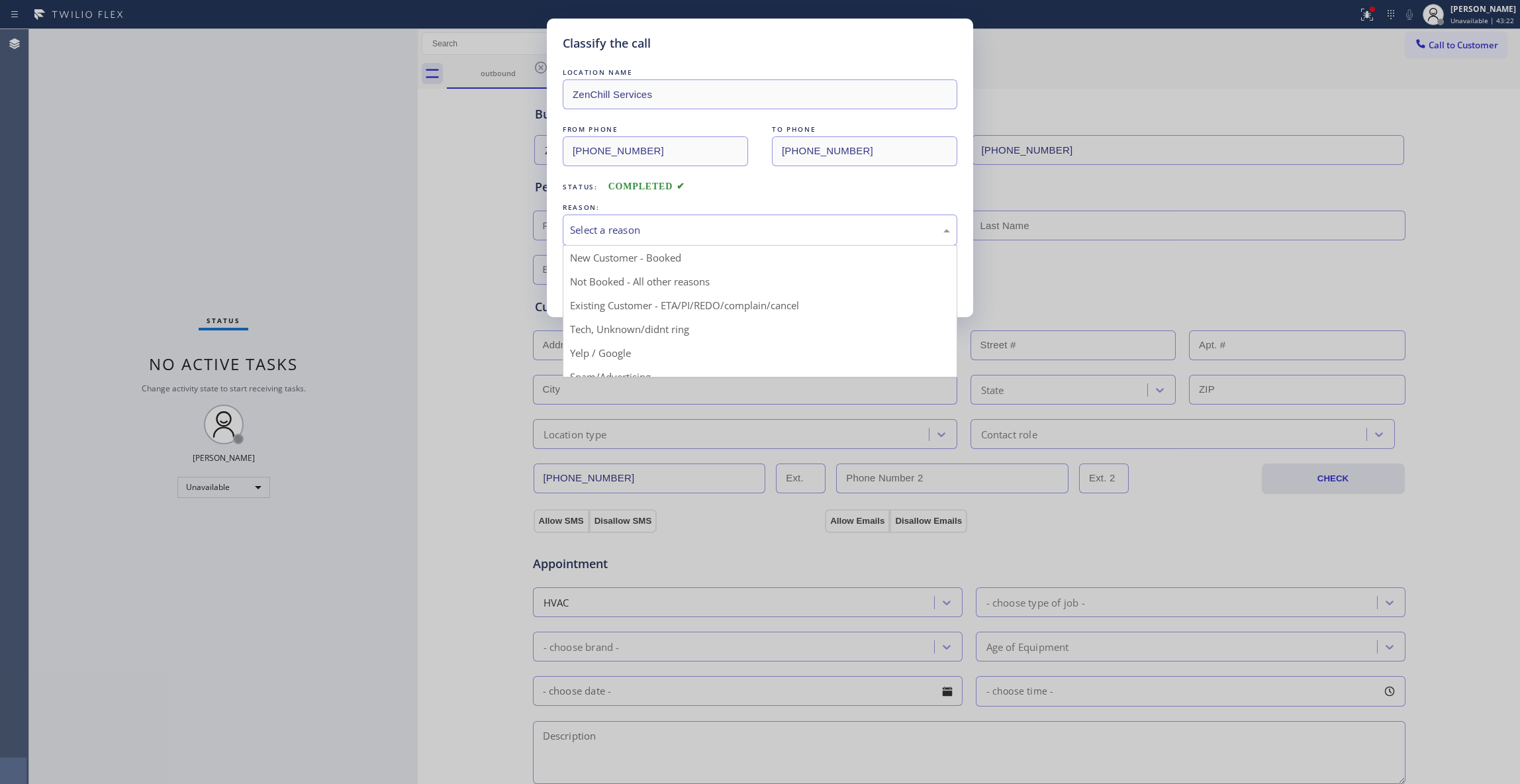
click at [610, 231] on div "Select a reason" at bounding box center [760, 230] width 380 height 16
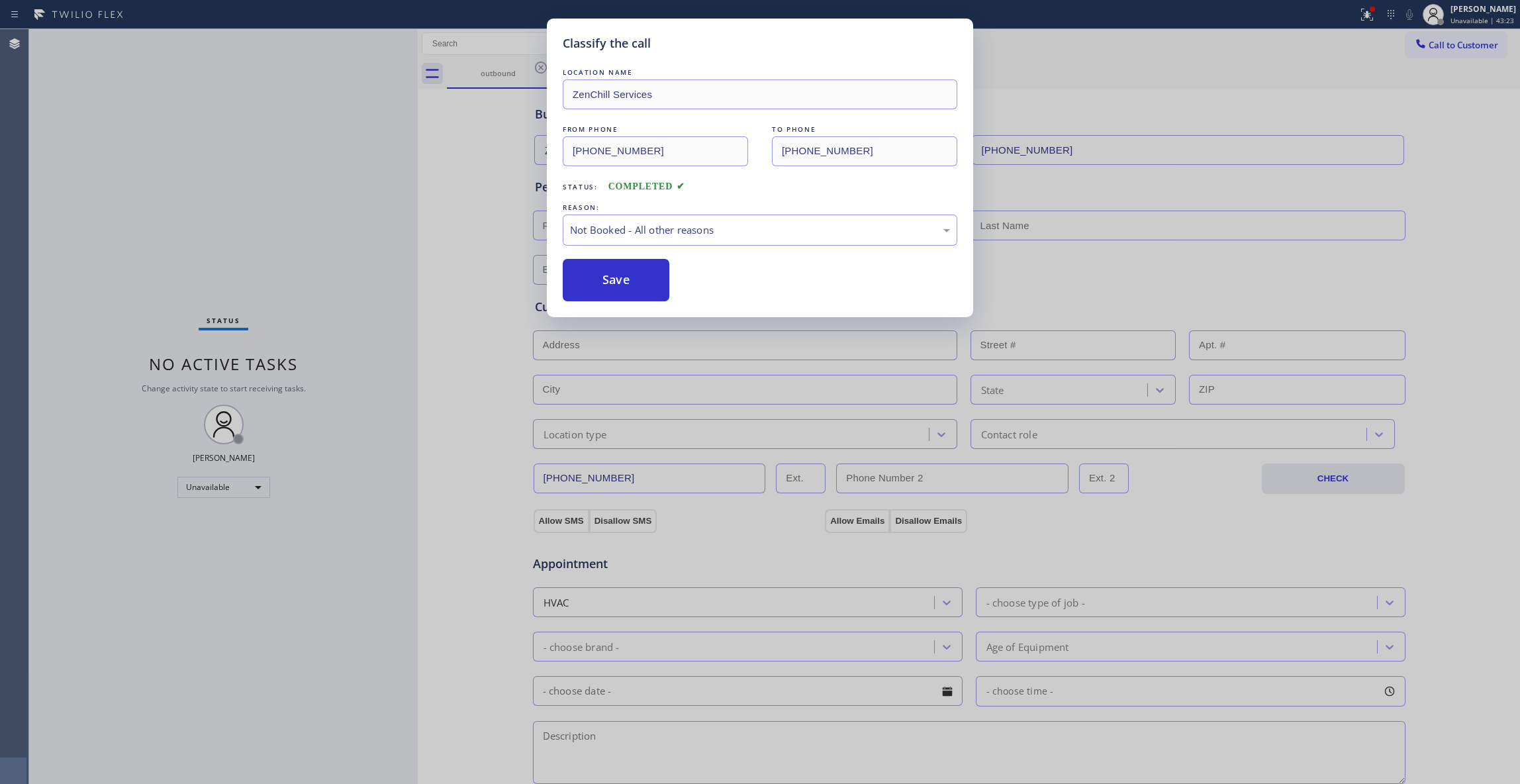
click at [585, 284] on button "Save" at bounding box center [616, 279] width 106 height 42
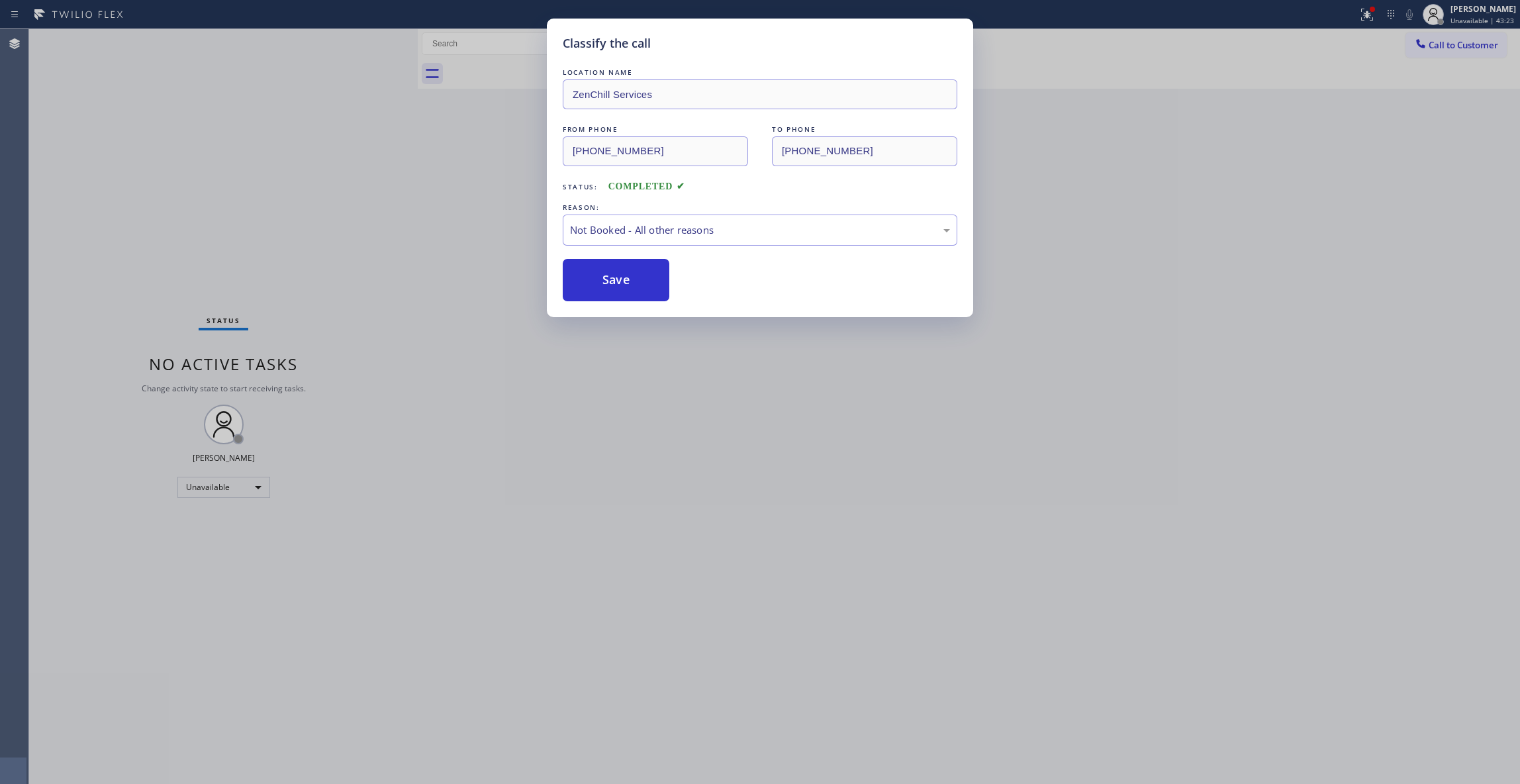
click at [585, 284] on button "Save" at bounding box center [616, 279] width 106 height 42
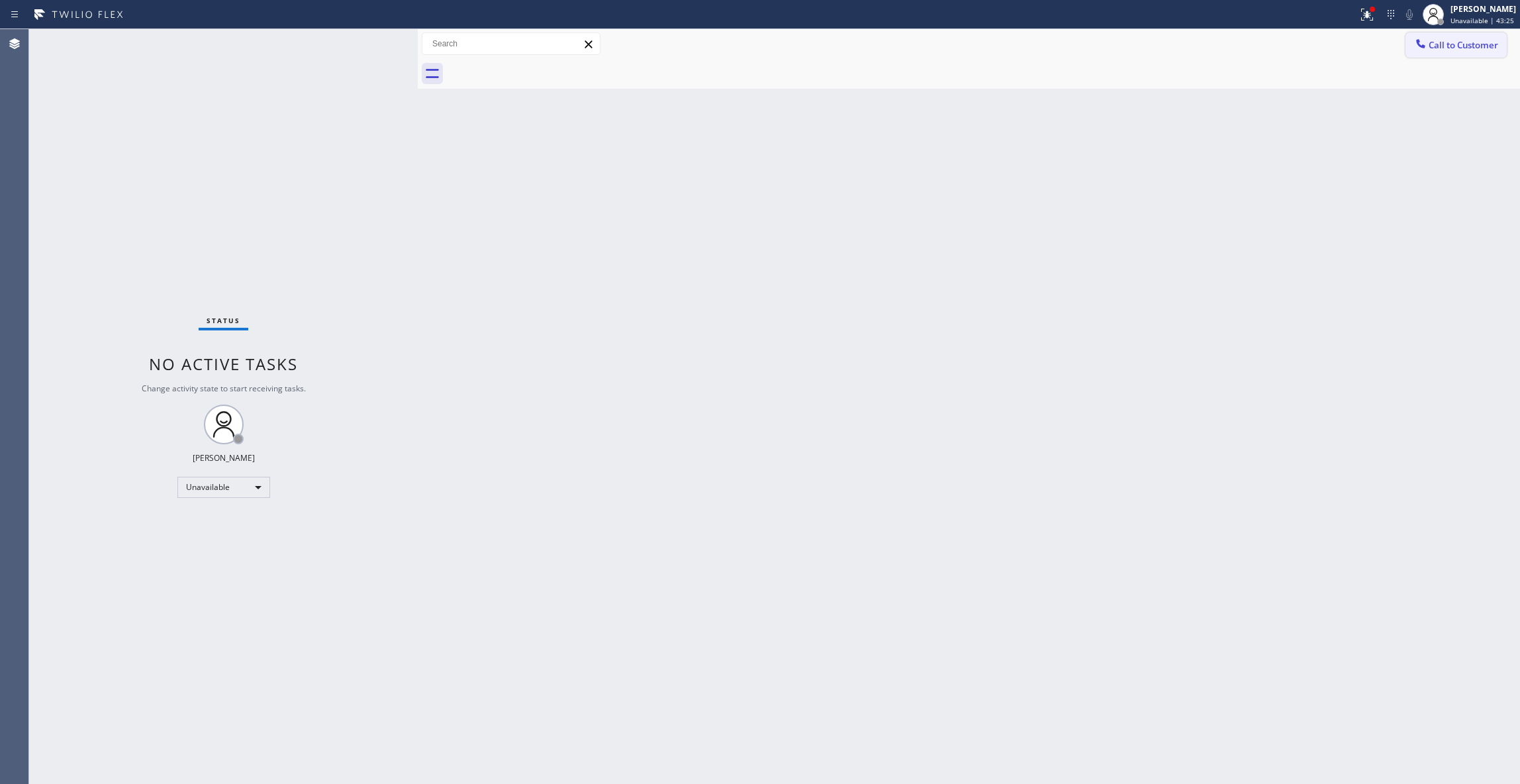
click at [1473, 39] on span "Call to Customer" at bounding box center [1464, 45] width 69 height 12
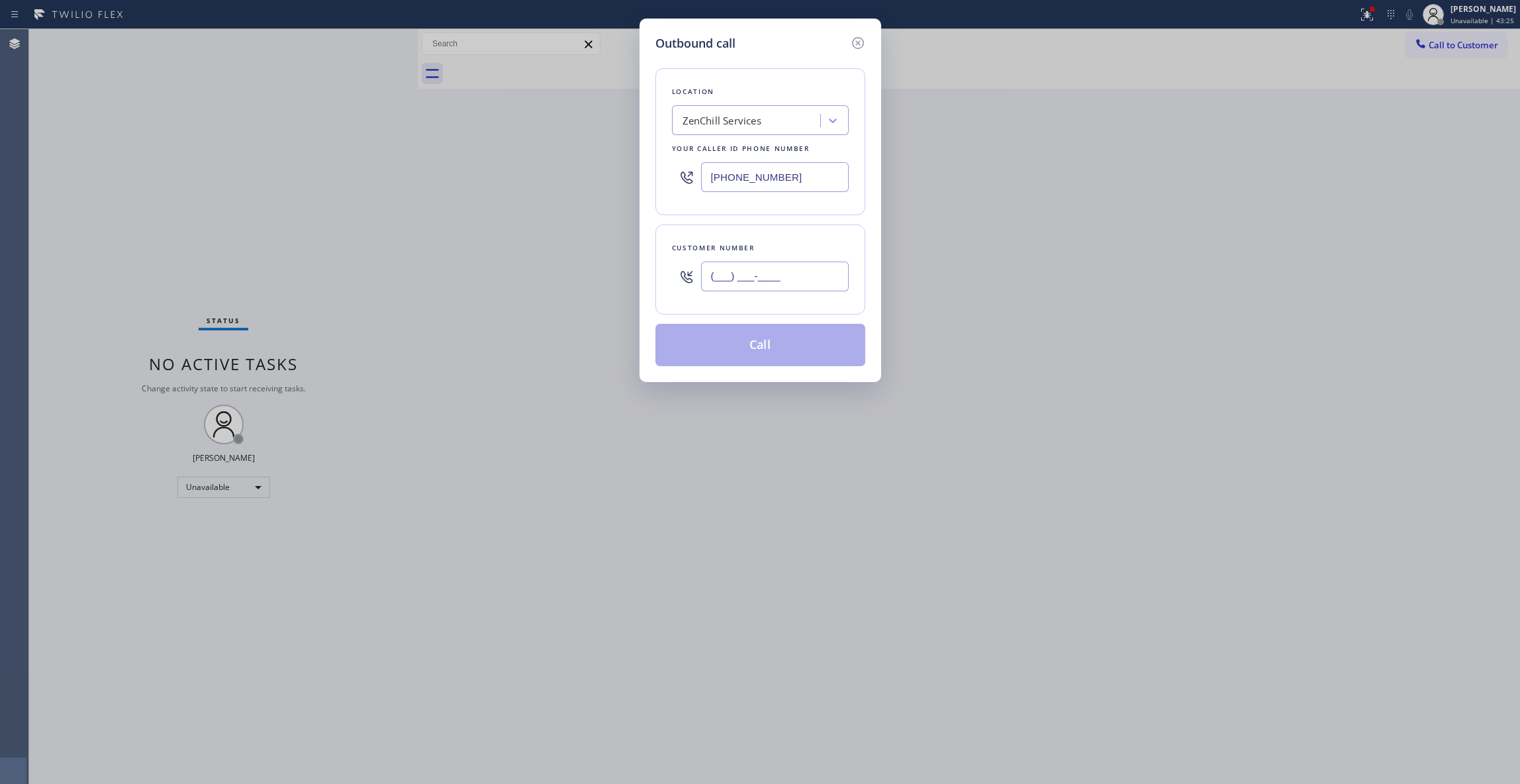
click at [806, 291] on input "(___) ___-____" at bounding box center [775, 276] width 148 height 29
type input "(863) 249-1188"
click at [767, 353] on button "Call" at bounding box center [760, 344] width 210 height 42
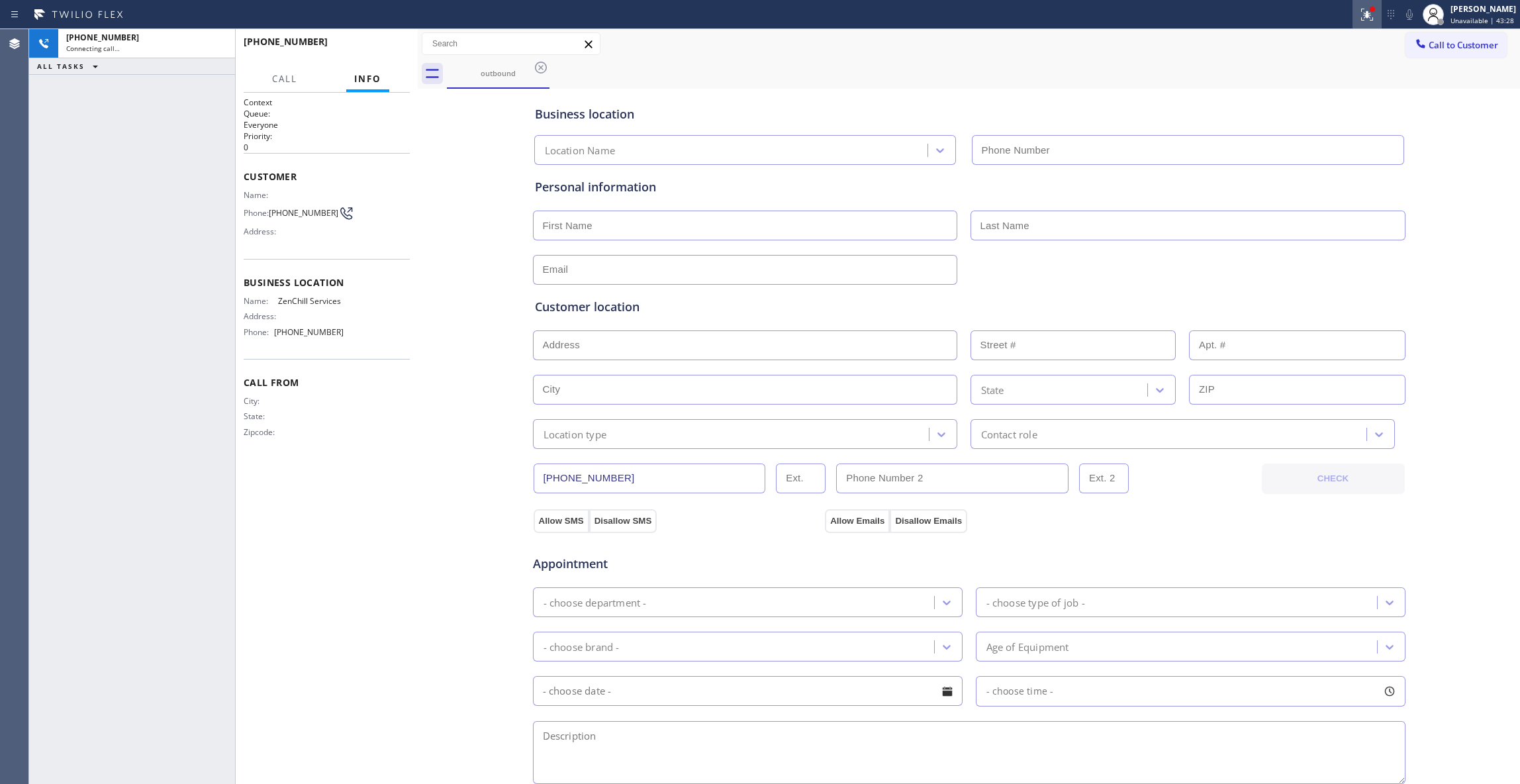
click at [1362, 17] on icon at bounding box center [1368, 15] width 12 height 12
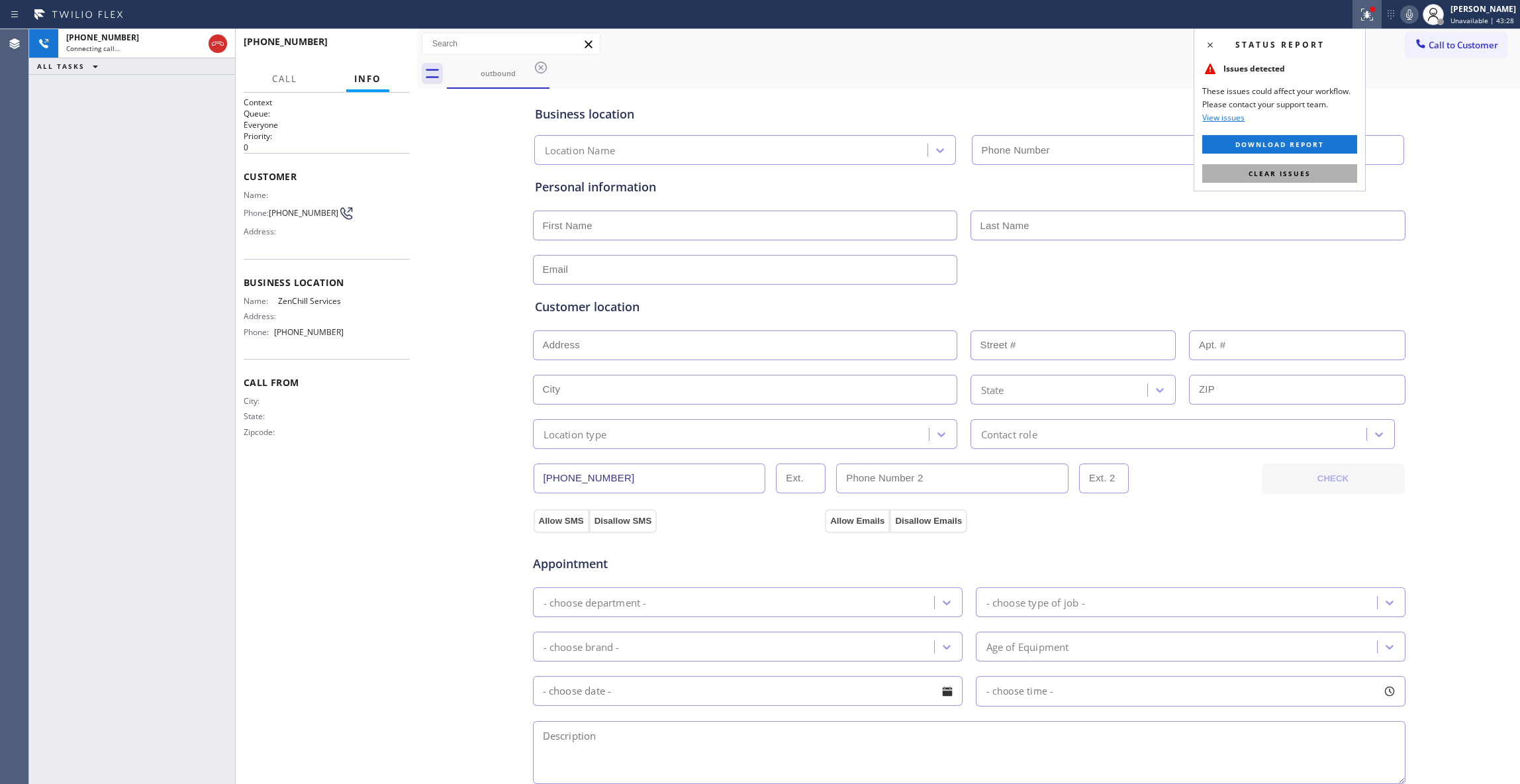
click at [1320, 177] on button "Clear issues" at bounding box center [1280, 173] width 155 height 18
type input "(954) 637-6281"
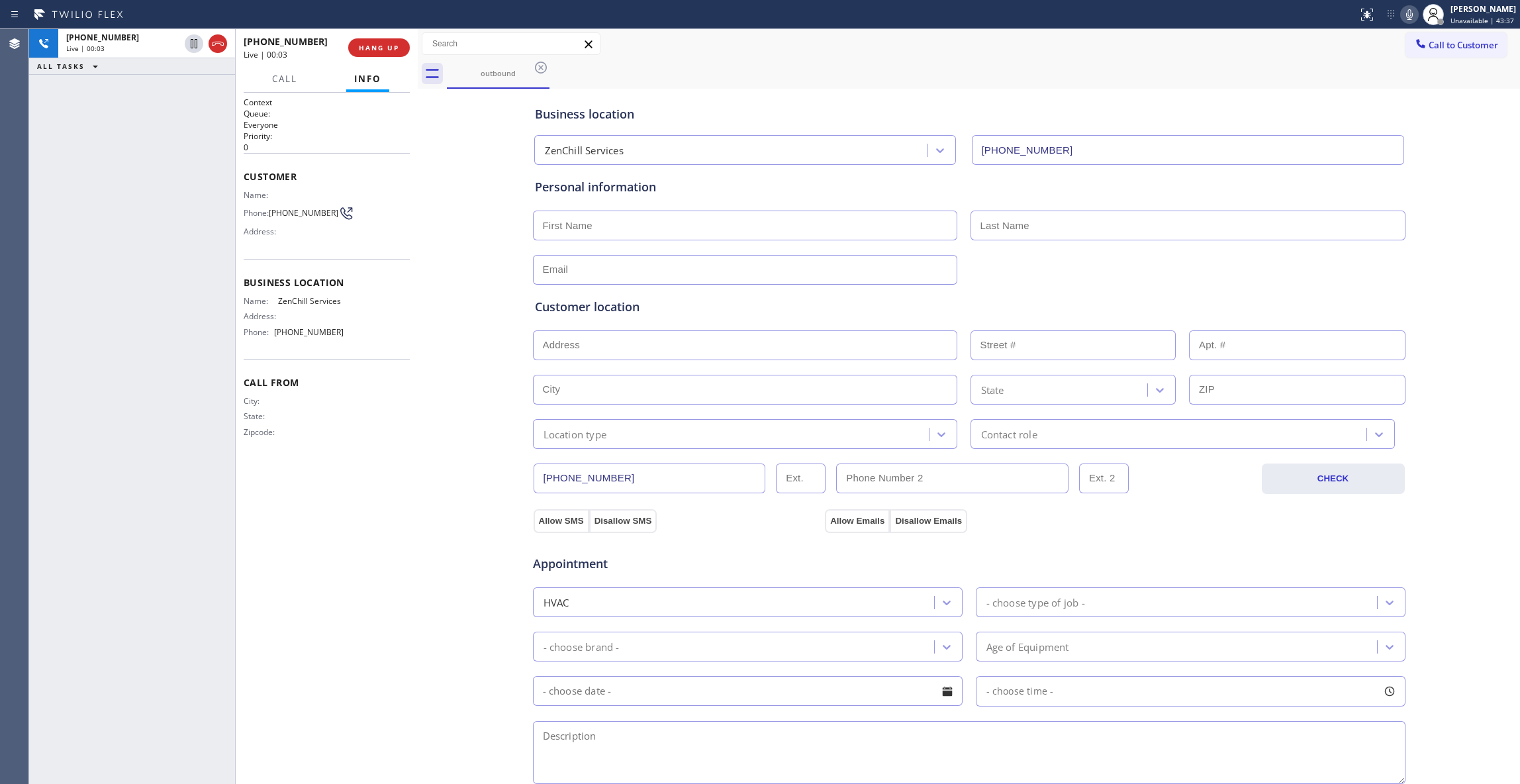
click at [54, 255] on div "+18632491188 Live | 00:03 ALL TASKS ALL TASKS ACTIVE TASKS TASKS IN WRAP UP" at bounding box center [132, 406] width 206 height 755
click at [395, 51] on span "HANG UP" at bounding box center [379, 48] width 41 height 10
click at [395, 51] on span "COMPLETE" at bounding box center [376, 48] width 46 height 10
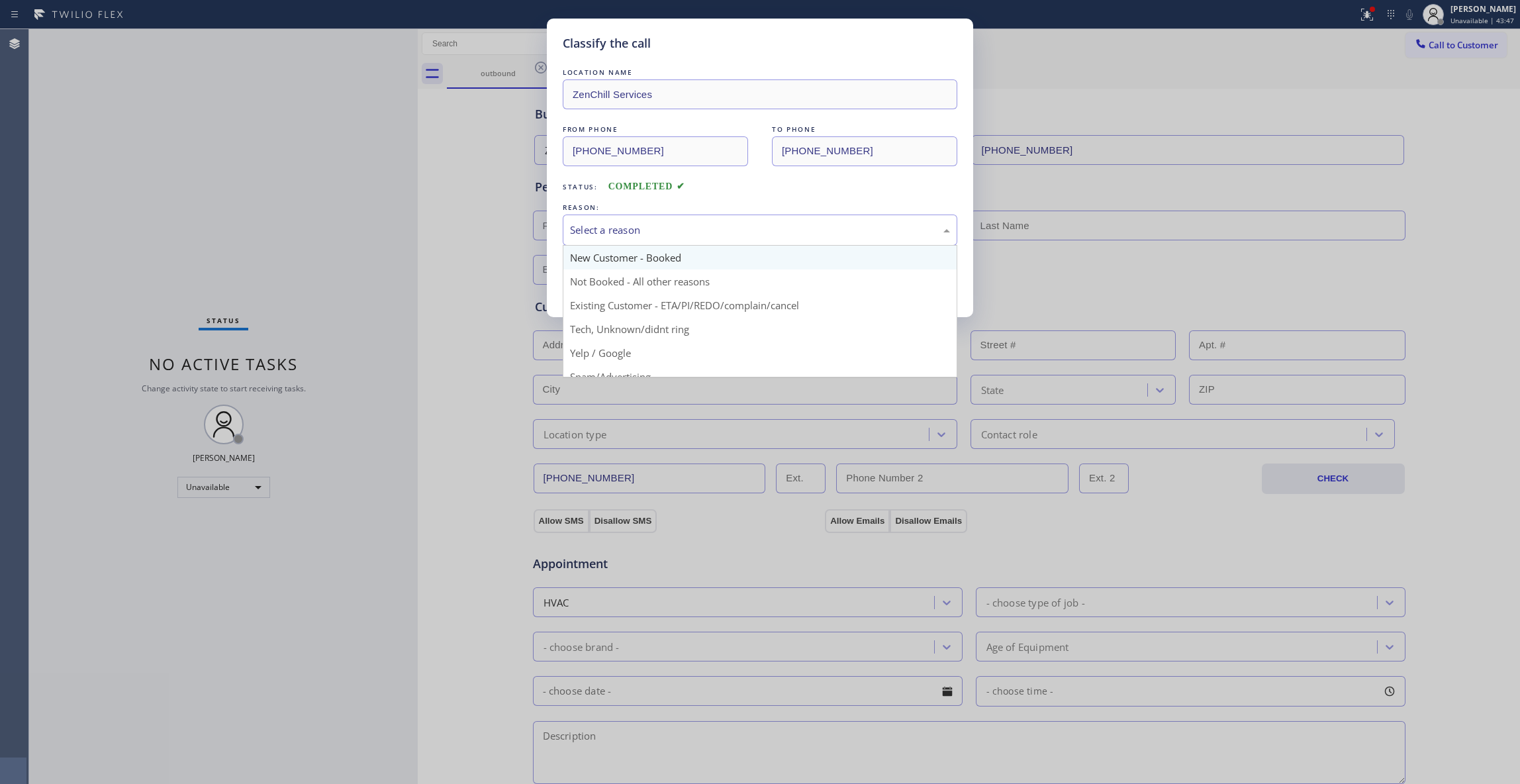
drag, startPoint x: 637, startPoint y: 233, endPoint x: 626, endPoint y: 264, distance: 32.9
click at [635, 233] on div "Select a reason" at bounding box center [760, 230] width 380 height 16
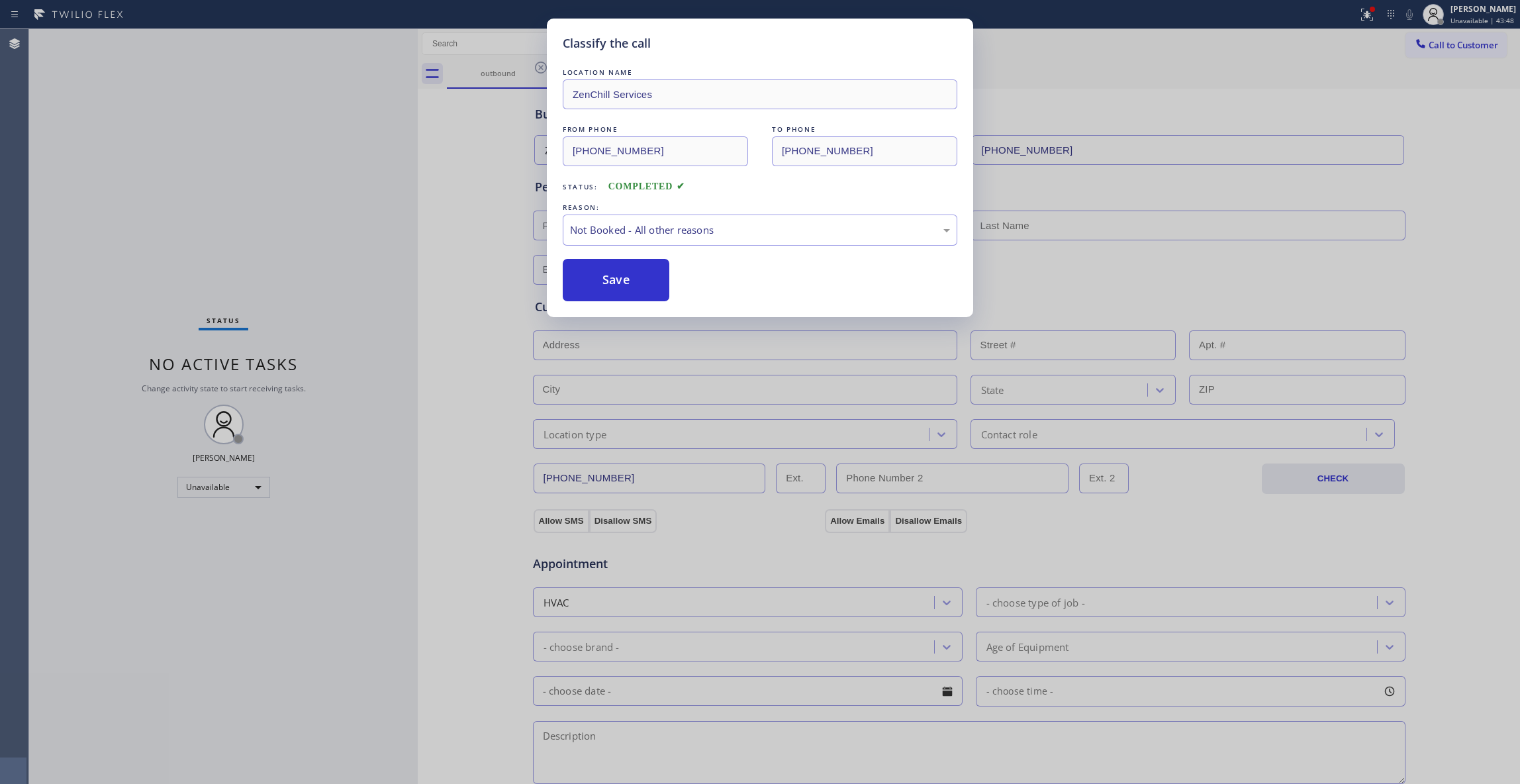
click at [618, 278] on button "Save" at bounding box center [616, 279] width 106 height 42
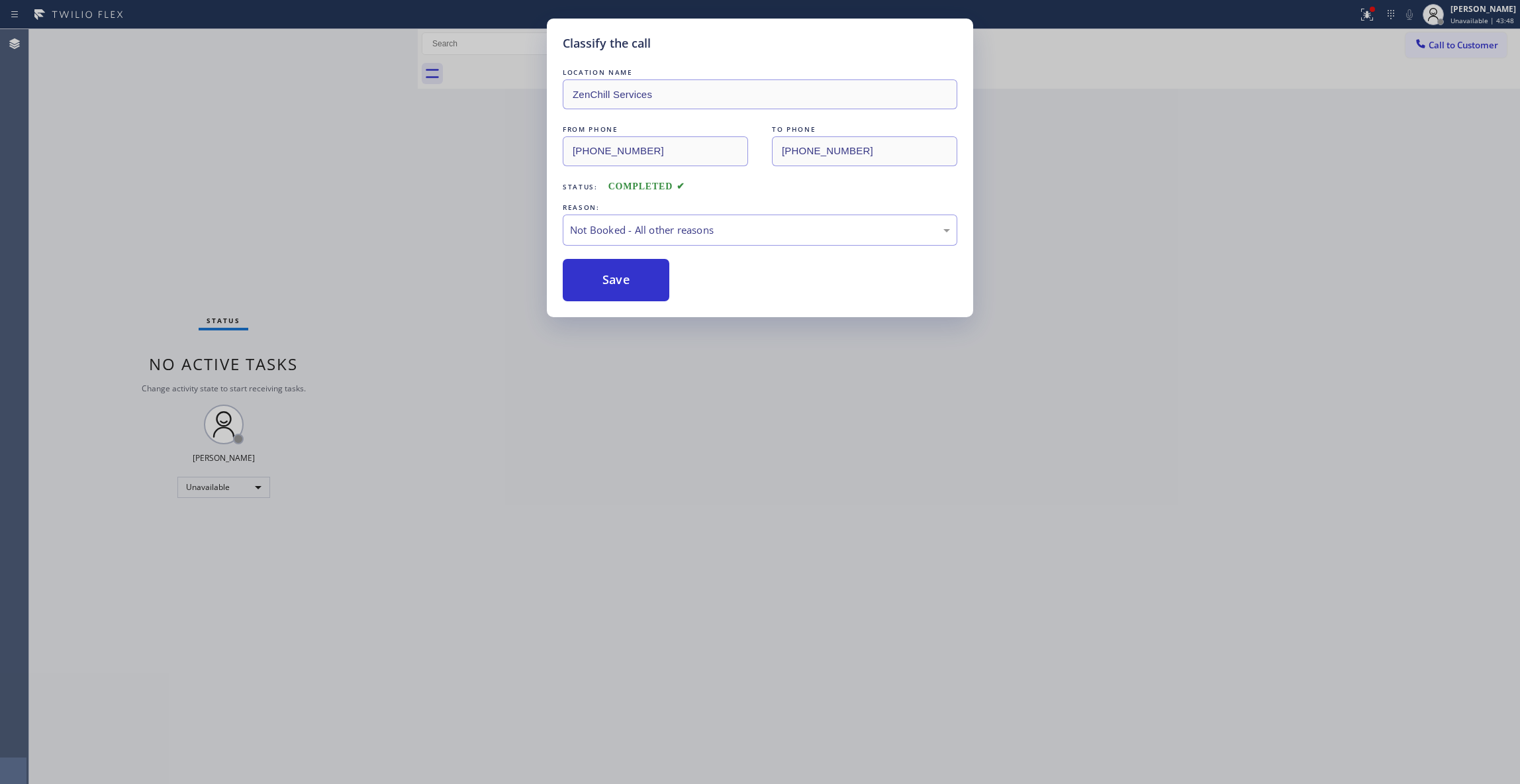
click at [618, 278] on button "Save" at bounding box center [616, 279] width 106 height 42
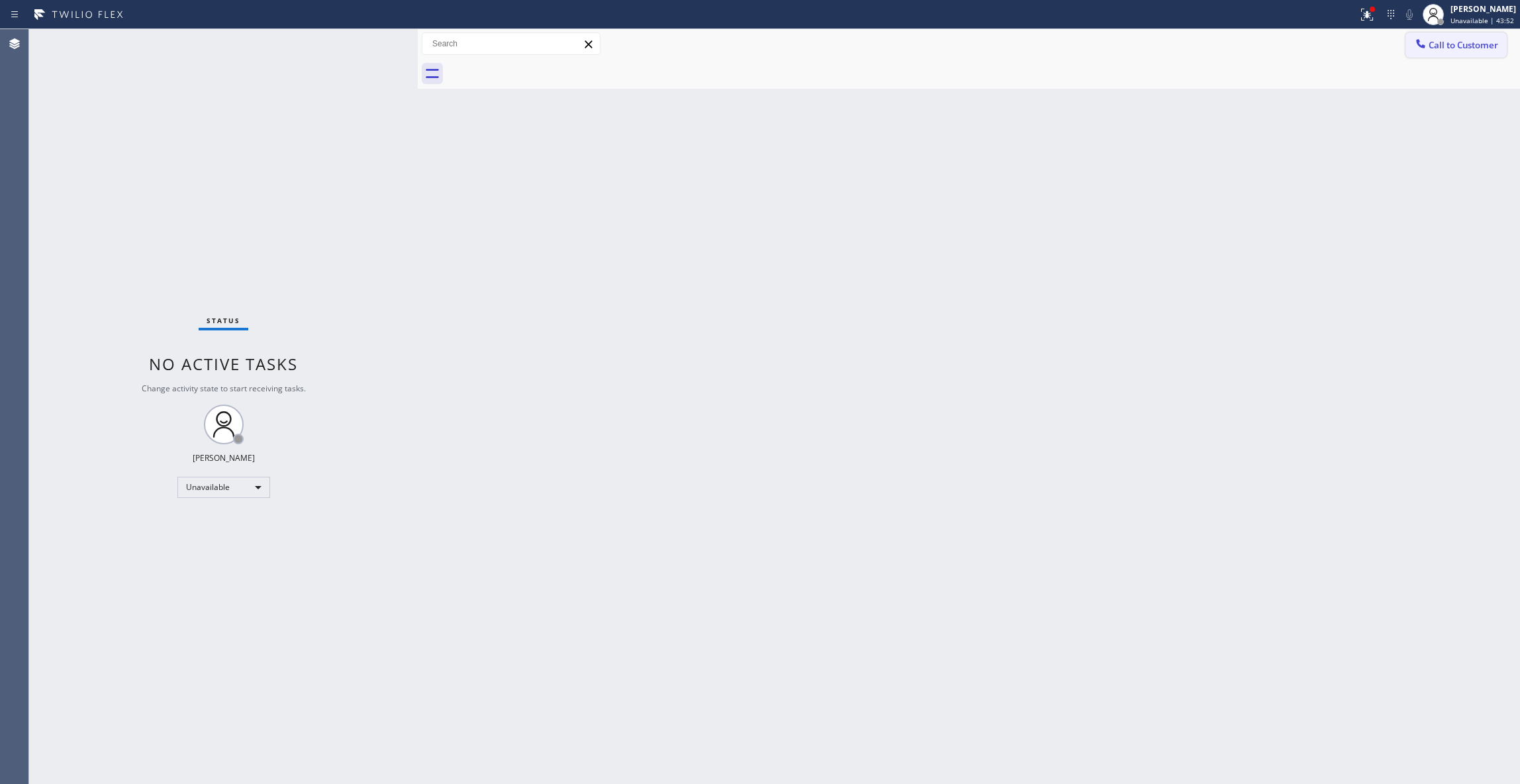
click at [1469, 37] on button "Call to Customer" at bounding box center [1456, 45] width 101 height 25
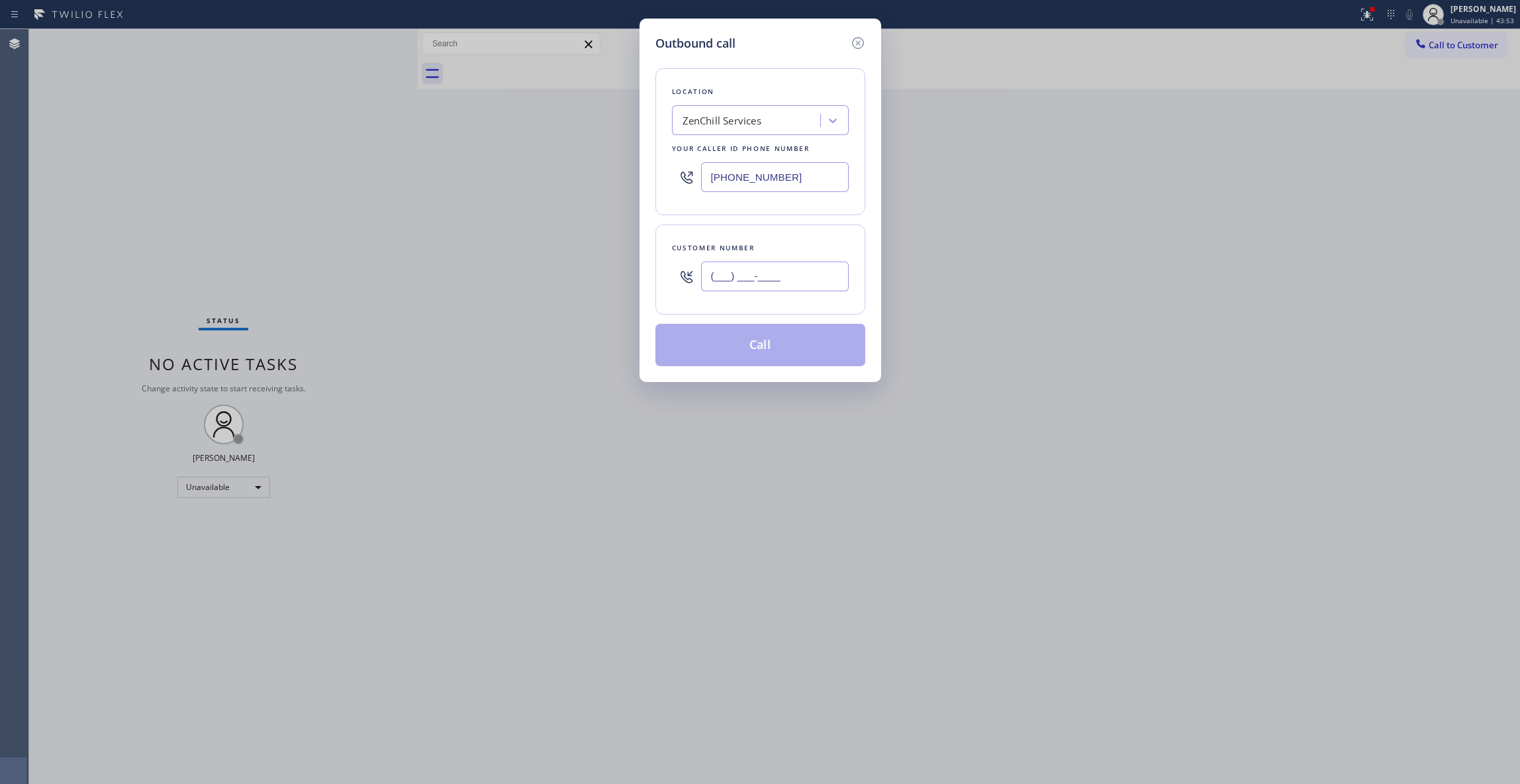
click at [797, 273] on input "(___) ___-____" at bounding box center [775, 276] width 148 height 29
type input "(774) 399-7365"
drag, startPoint x: 814, startPoint y: 178, endPoint x: 479, endPoint y: 194, distance: 335.4
click at [453, 184] on div "Outbound call Location ZenChill Services Your caller id phone number (954) 637-…" at bounding box center [760, 392] width 1520 height 784
type input "(424) 358-3576"
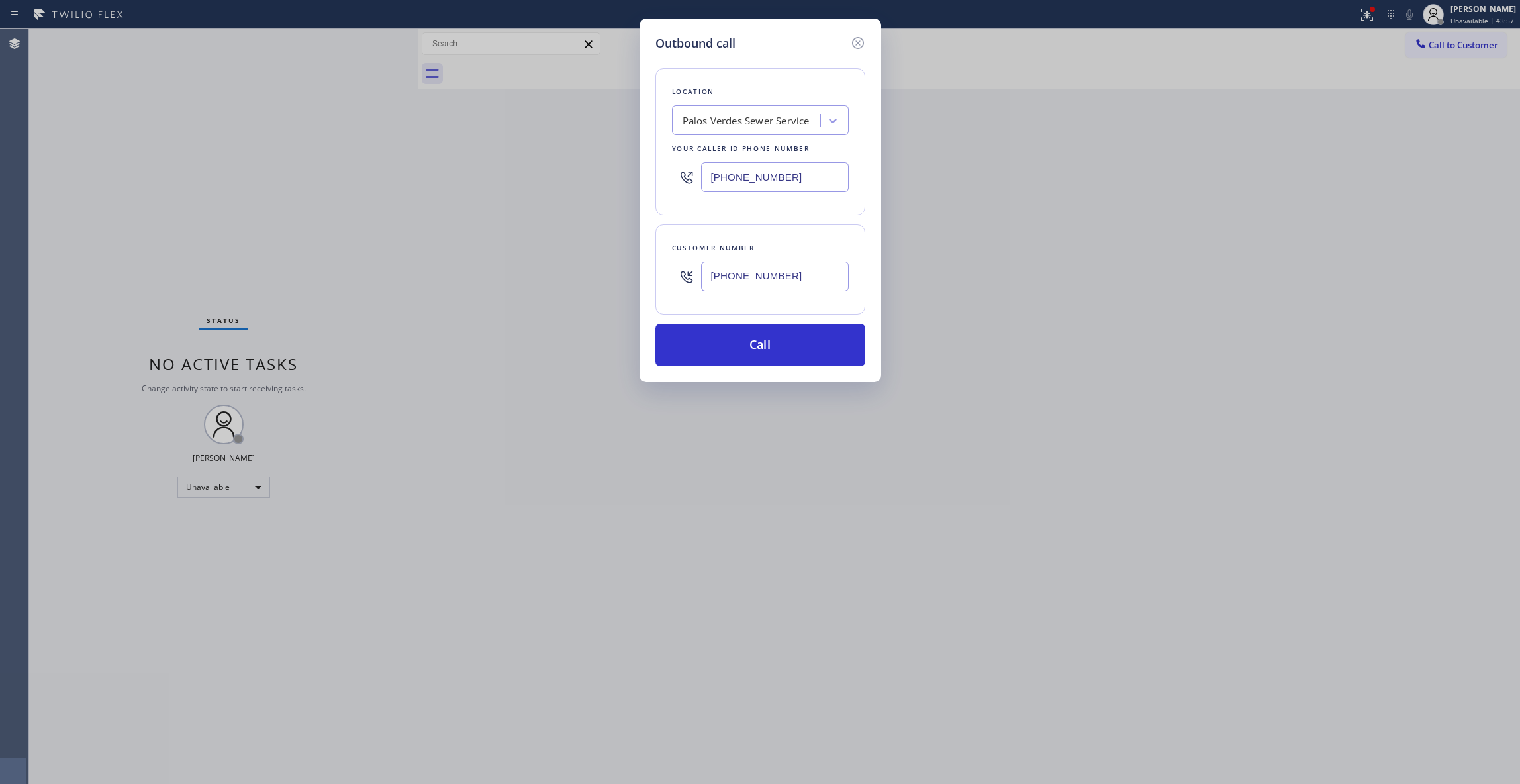
drag, startPoint x: 824, startPoint y: 276, endPoint x: 621, endPoint y: 276, distance: 203.0
click at [621, 276] on div "Outbound call Location Palos Verdes Sewer Service Your caller id phone number (…" at bounding box center [760, 392] width 1520 height 784
click at [721, 343] on button "Call" at bounding box center [760, 344] width 210 height 42
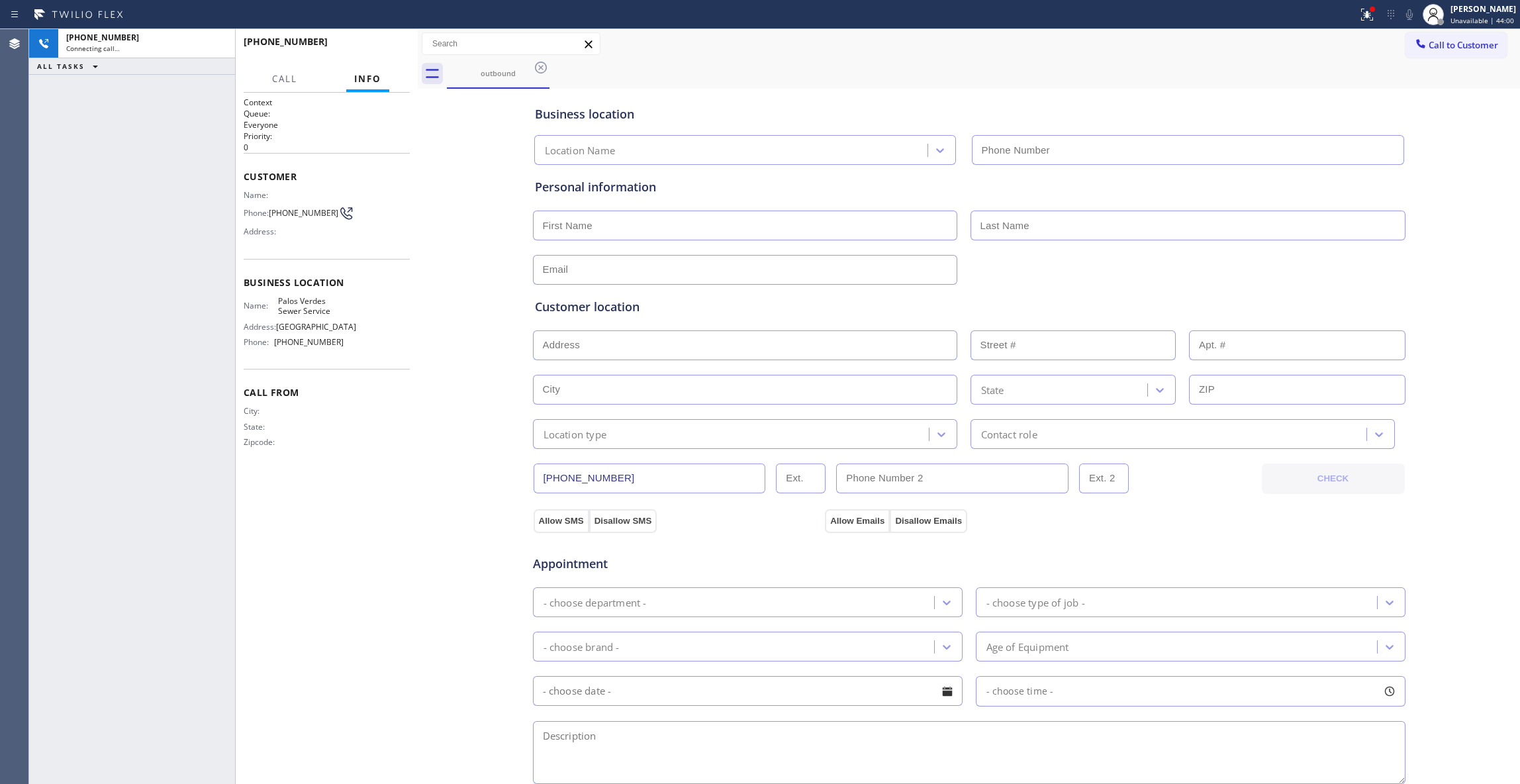
type input "(424) 358-3576"
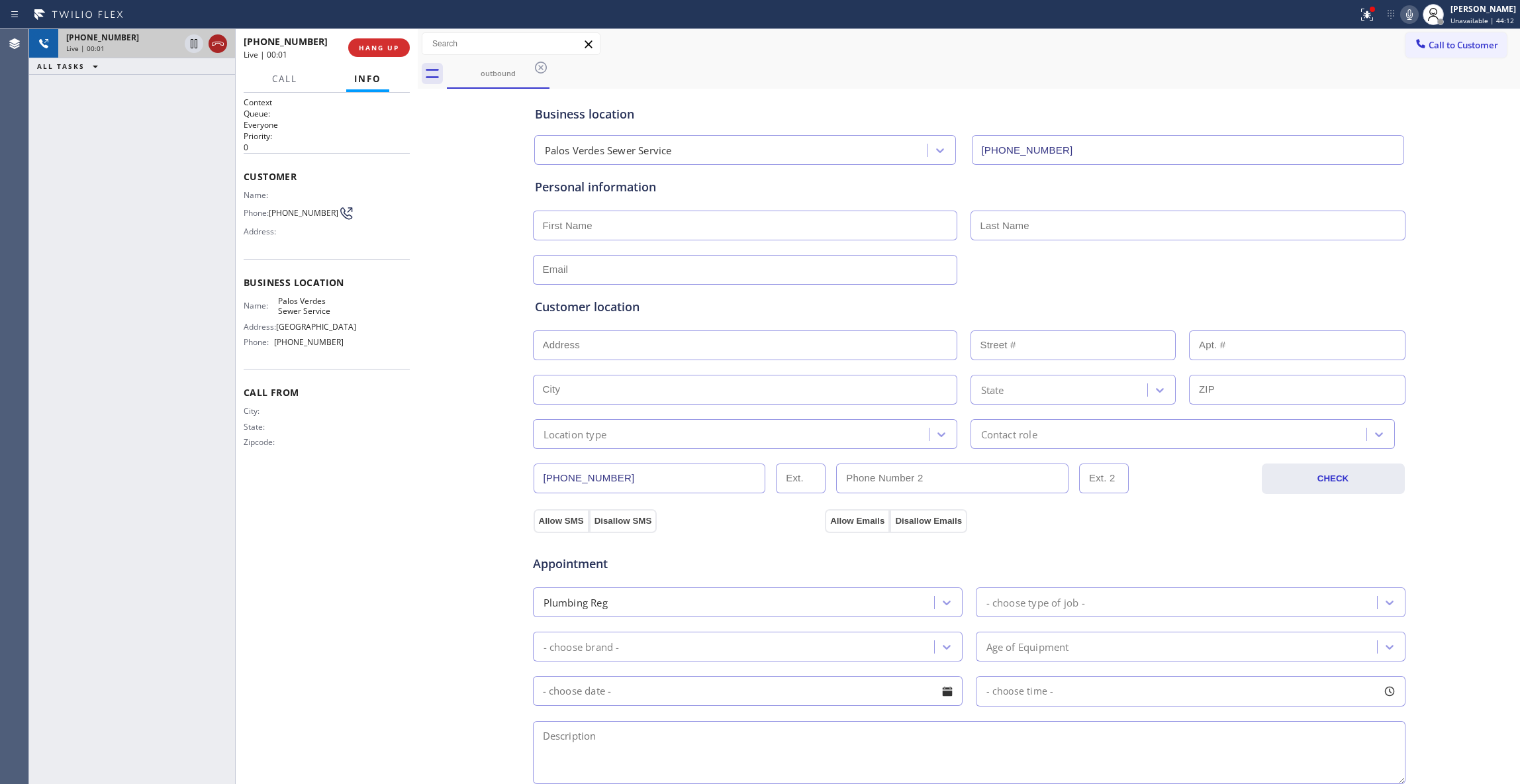
click at [224, 46] on icon at bounding box center [218, 43] width 16 height 16
click at [406, 52] on button "HANG UP" at bounding box center [379, 47] width 61 height 18
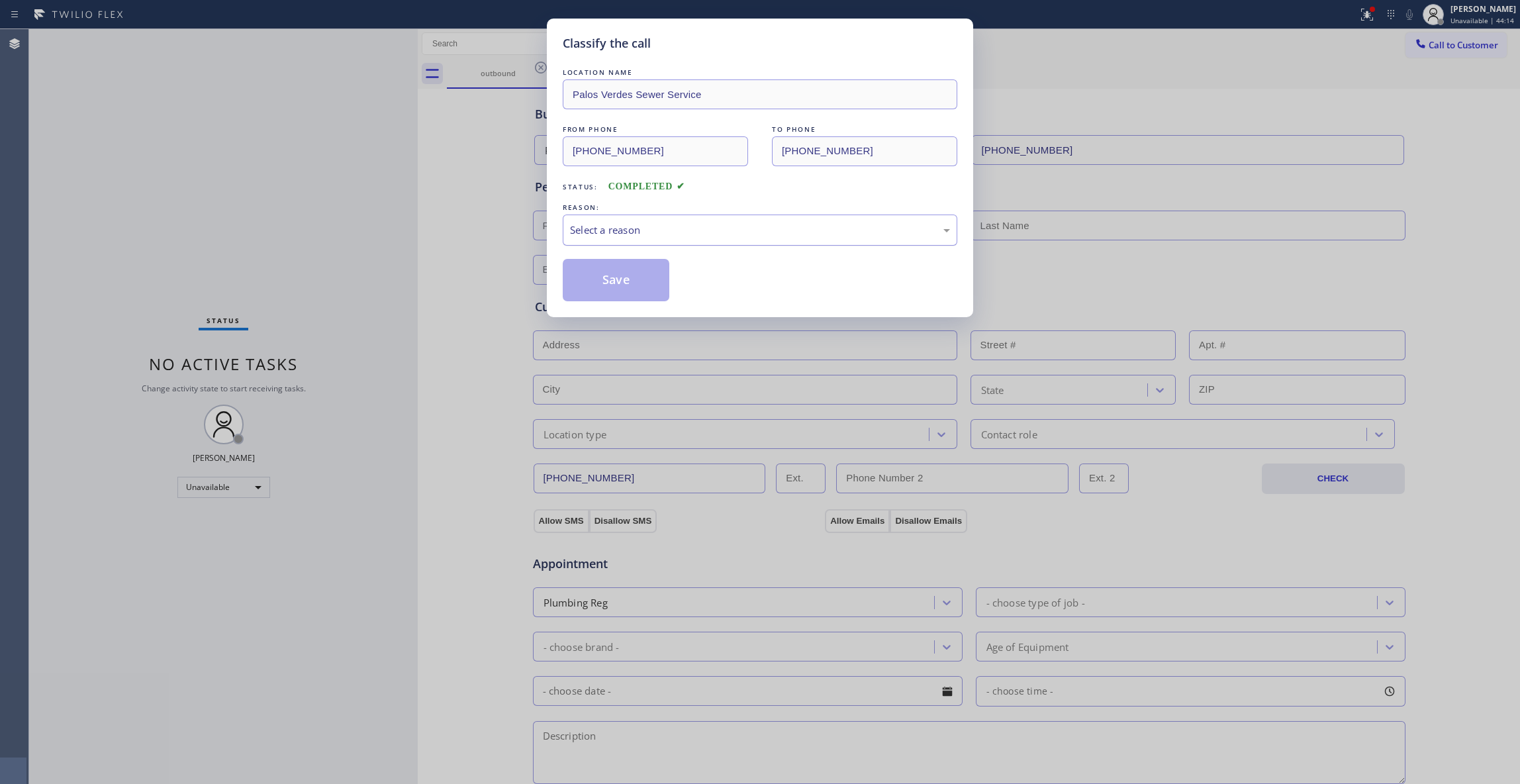
click at [645, 238] on div "Select a reason" at bounding box center [760, 230] width 380 height 16
click at [626, 279] on button "Save" at bounding box center [616, 279] width 106 height 42
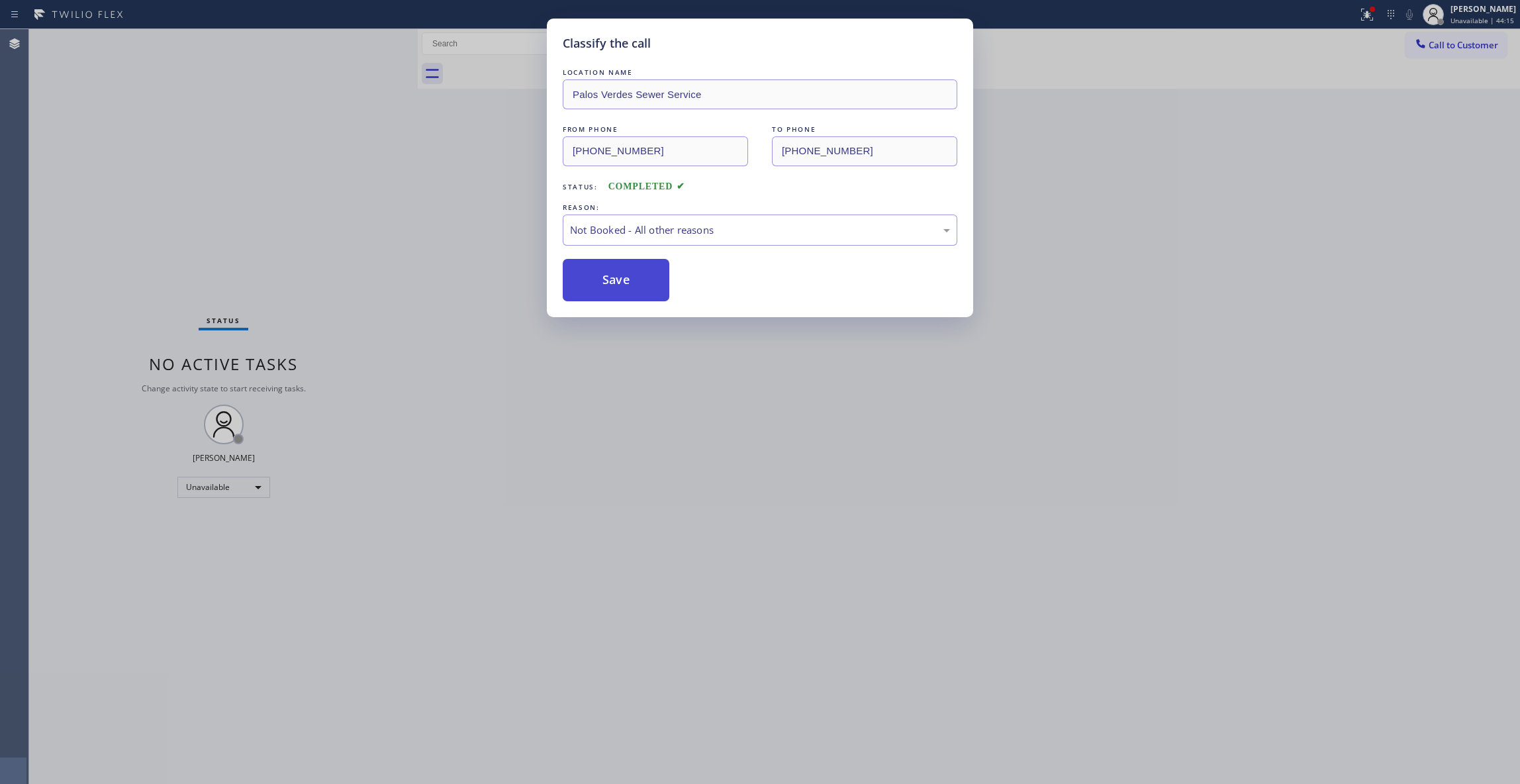
click at [626, 279] on button "Save" at bounding box center [616, 279] width 106 height 42
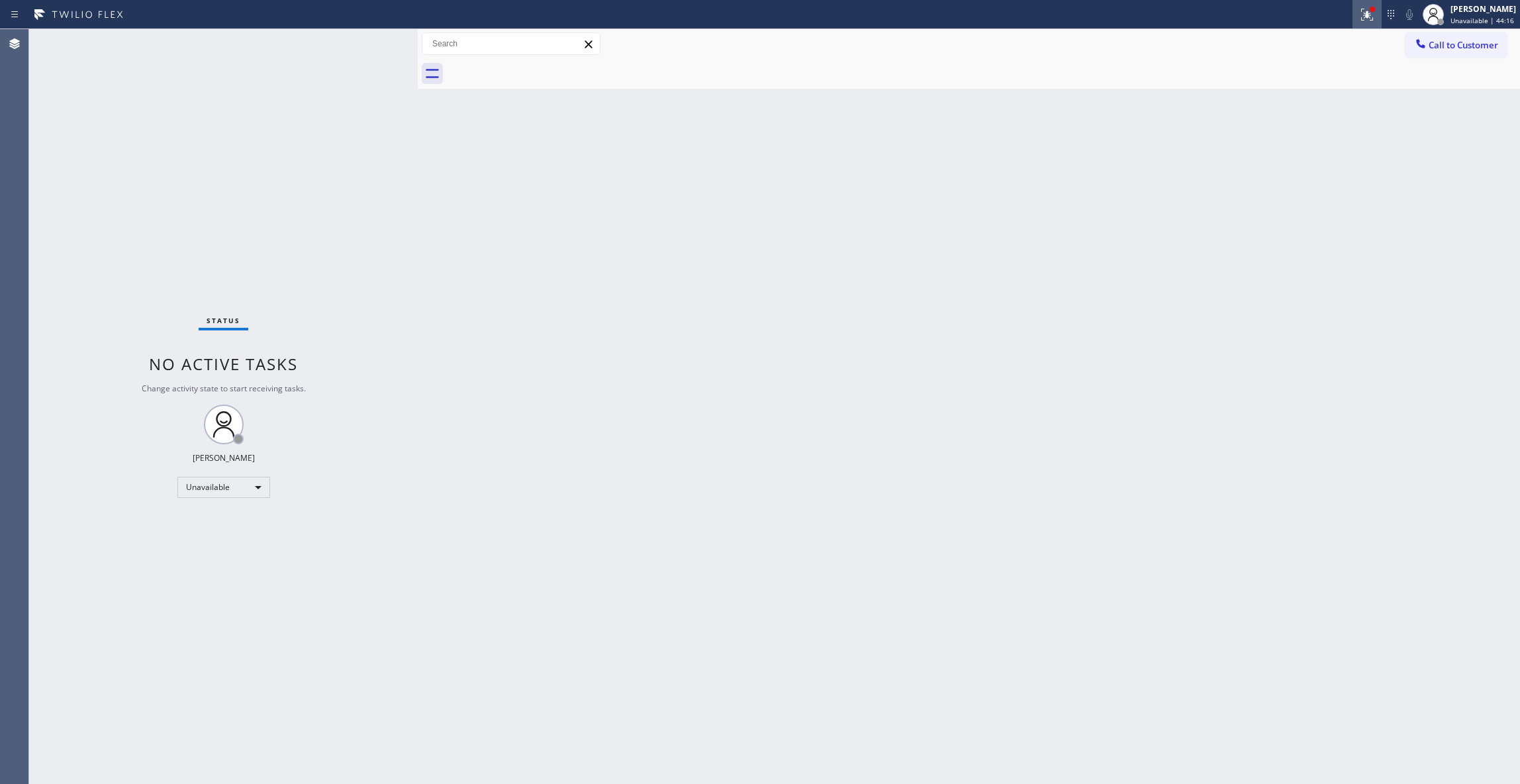
click at [1362, 14] on icon at bounding box center [1365, 13] width 8 height 10
click at [1290, 169] on span "Clear issues" at bounding box center [1280, 173] width 62 height 10
click at [1435, 47] on span "Call to Customer" at bounding box center [1464, 45] width 69 height 12
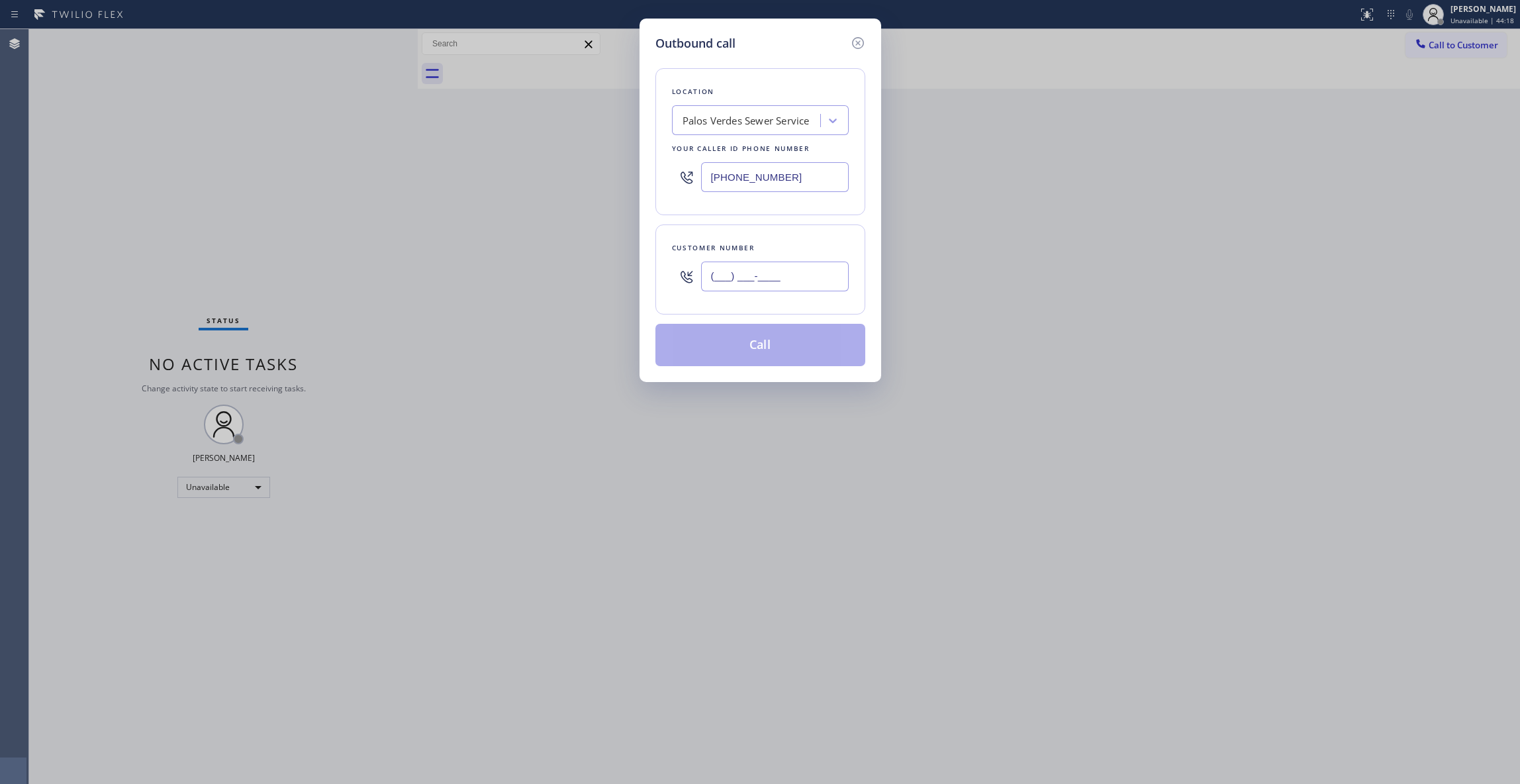
click at [742, 273] on input "(___) ___-____" at bounding box center [775, 276] width 148 height 29
type input "(774) 399-7365"
click at [735, 345] on button "Call" at bounding box center [760, 344] width 210 height 42
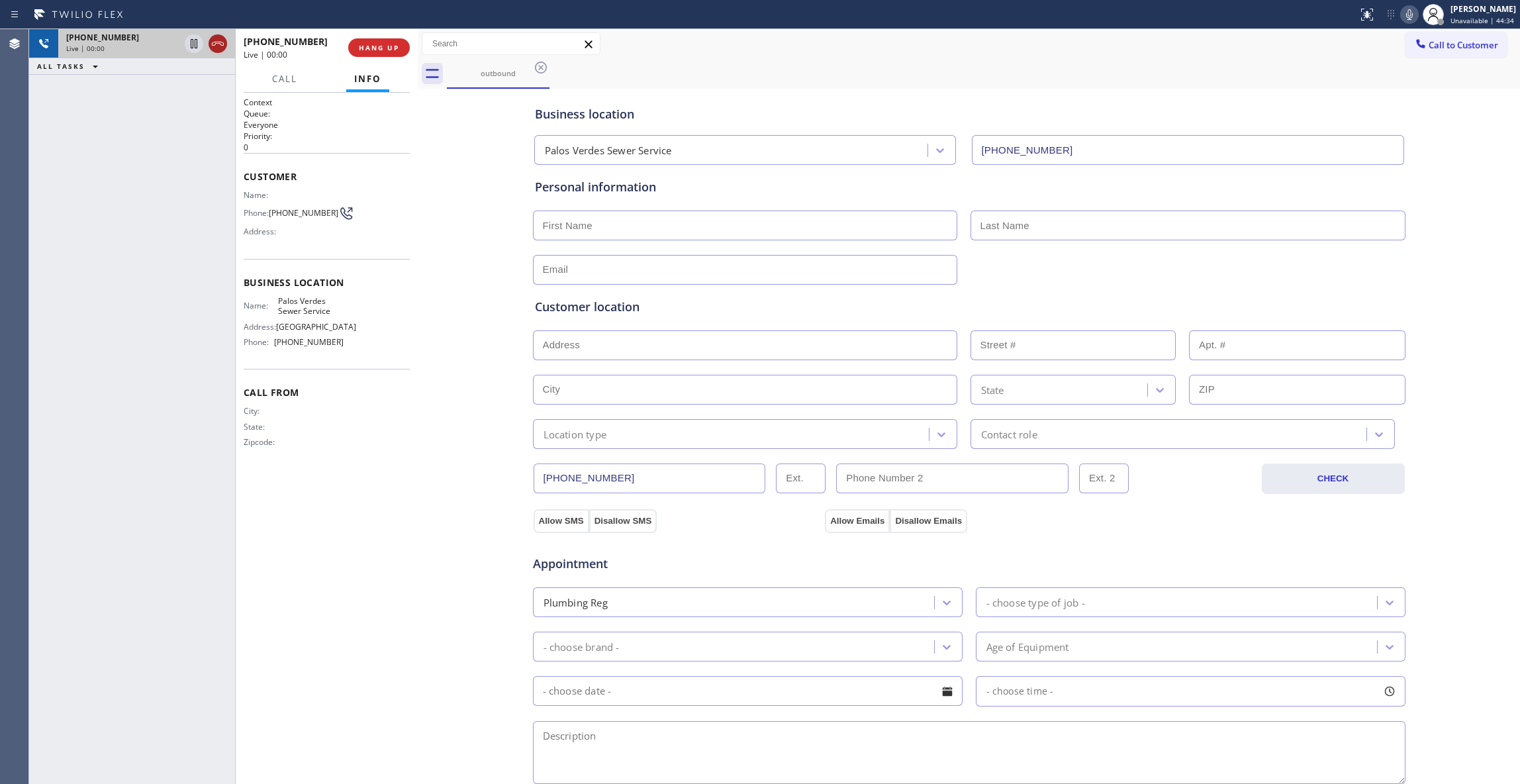
click at [221, 42] on icon at bounding box center [218, 43] width 12 height 4
click at [363, 41] on button "COMPLETE" at bounding box center [376, 47] width 67 height 18
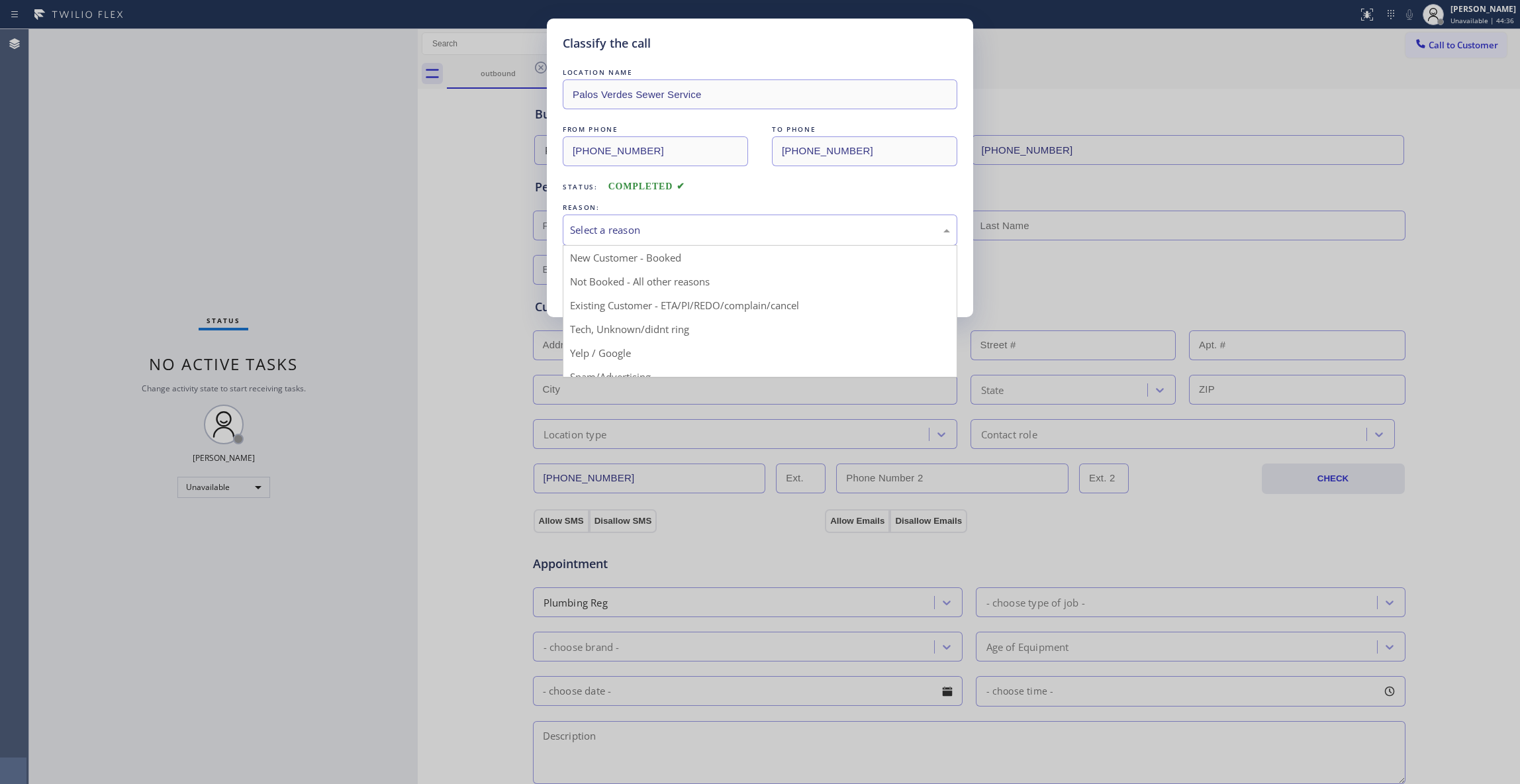
click at [602, 237] on div "Select a reason" at bounding box center [760, 230] width 380 height 16
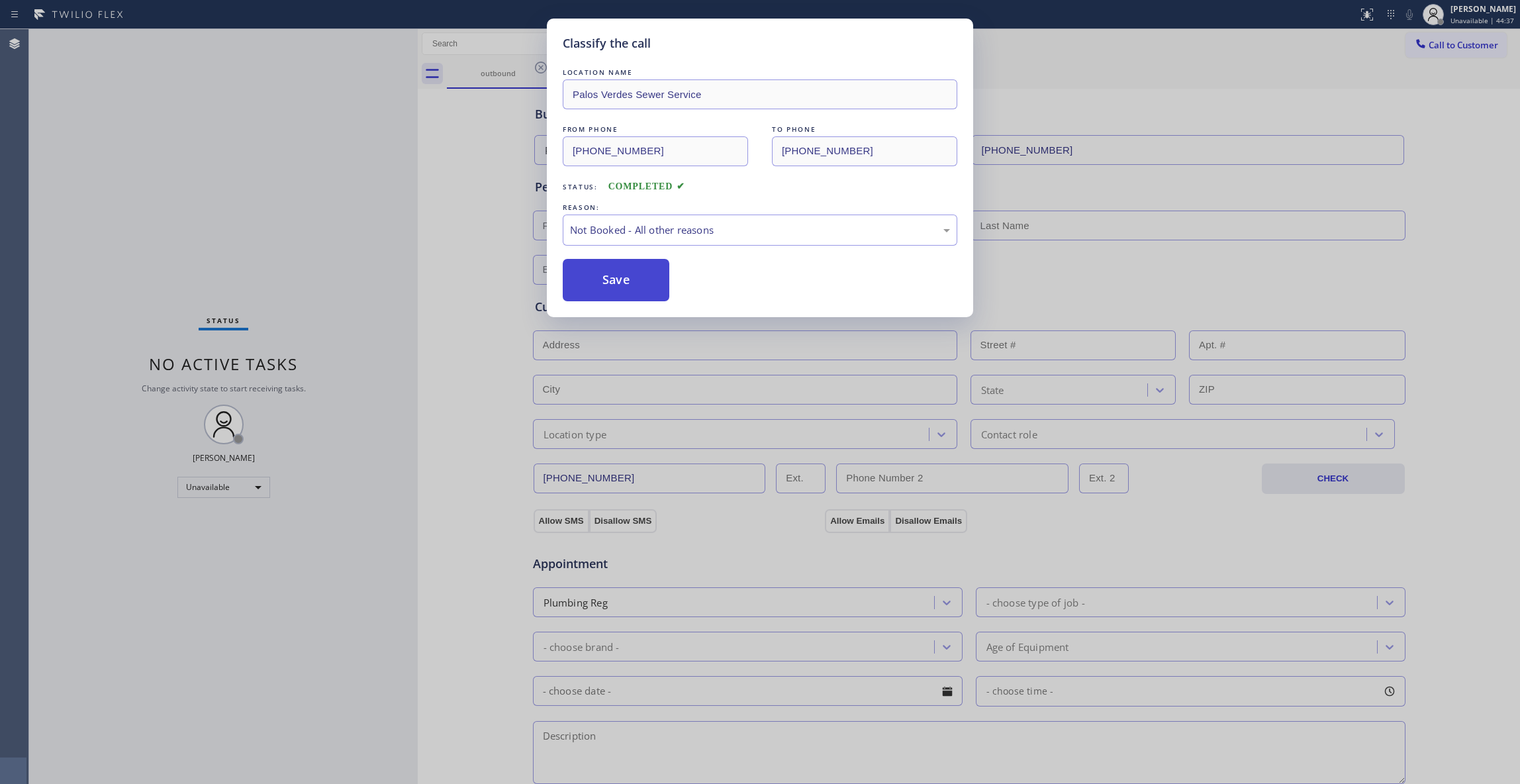
click at [599, 287] on button "Save" at bounding box center [616, 279] width 106 height 42
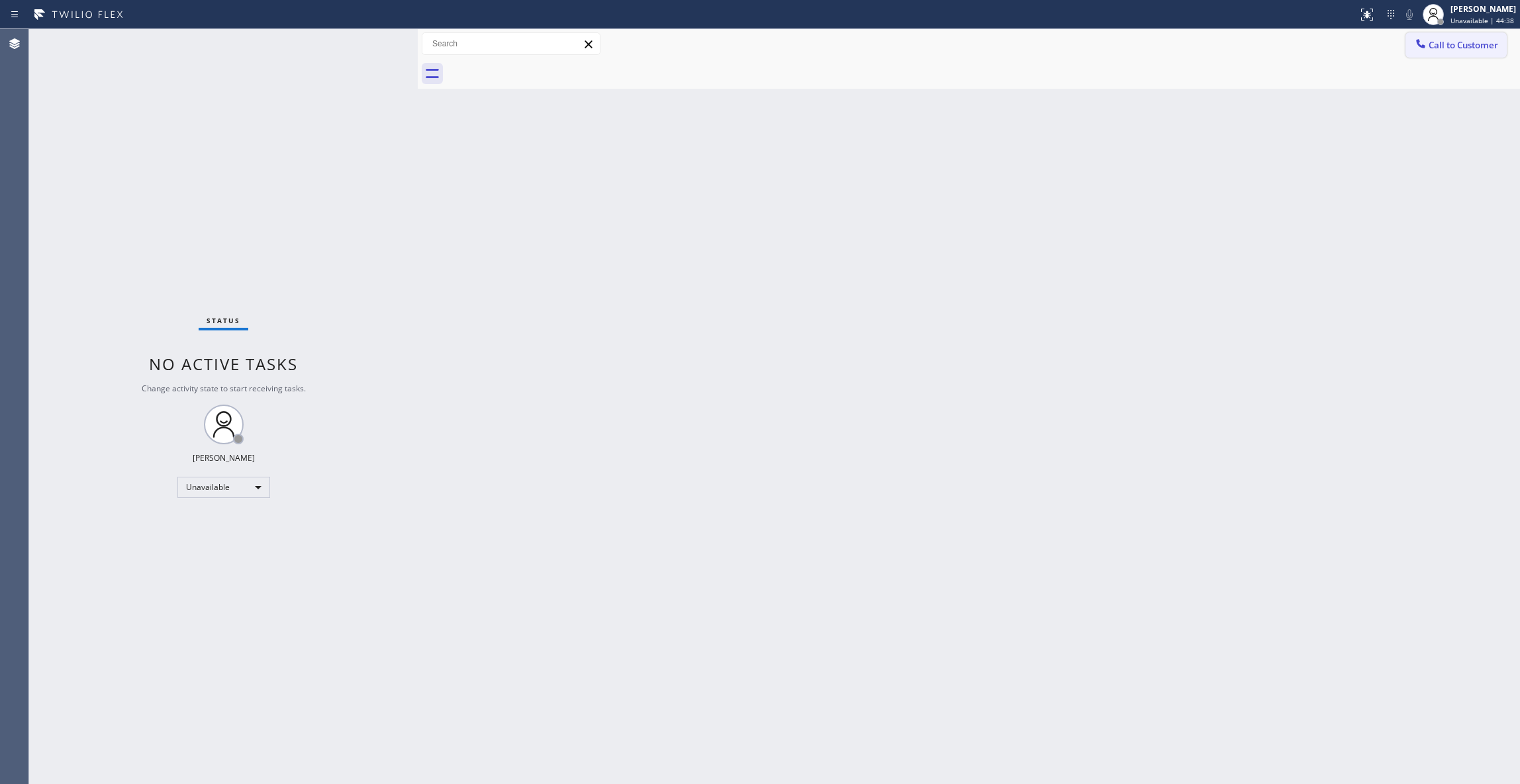
click at [1466, 49] on span "Call to Customer" at bounding box center [1464, 45] width 69 height 12
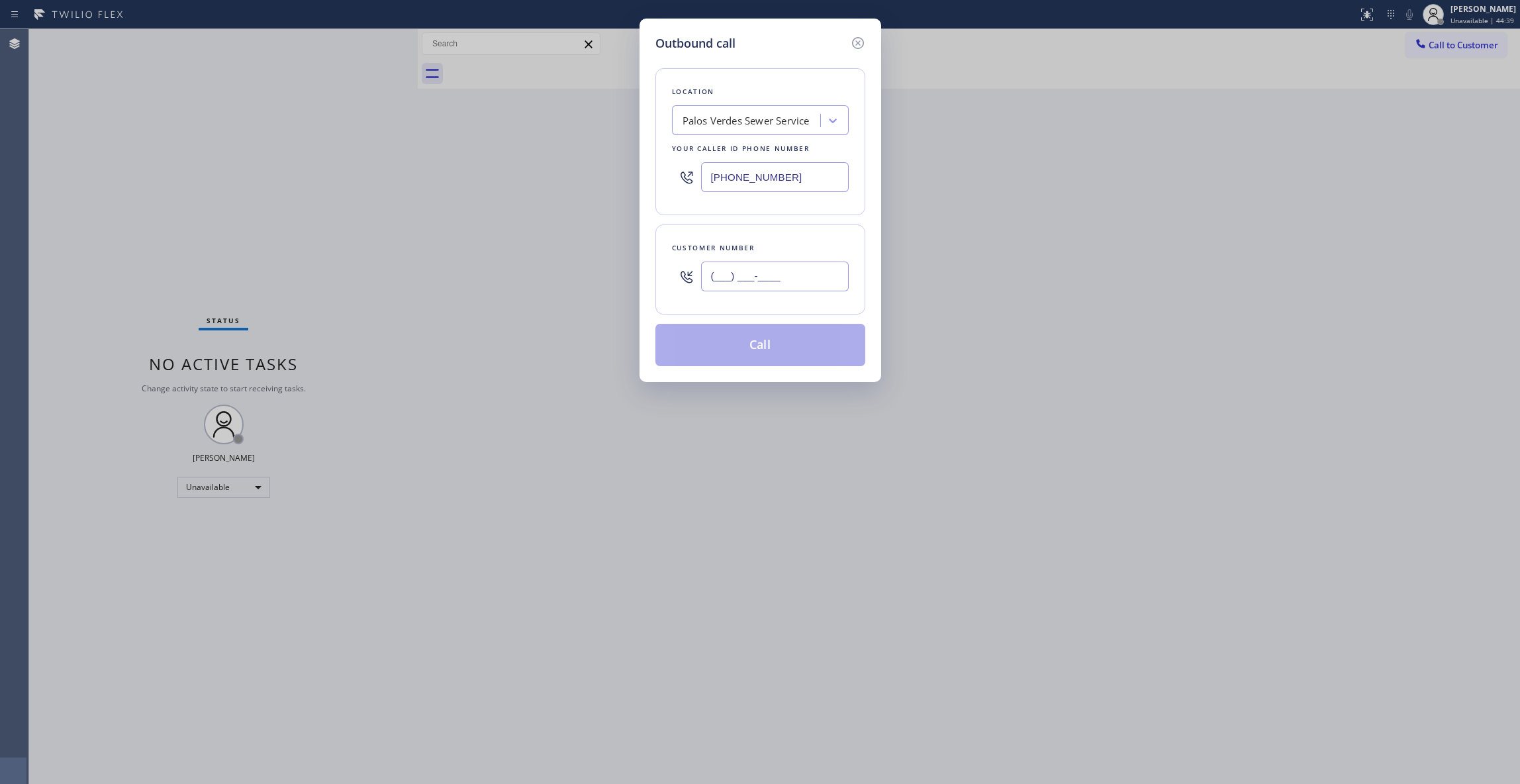
click at [753, 287] on input "(___) ___-____" at bounding box center [775, 276] width 148 height 29
click at [768, 358] on button "Call" at bounding box center [760, 344] width 210 height 42
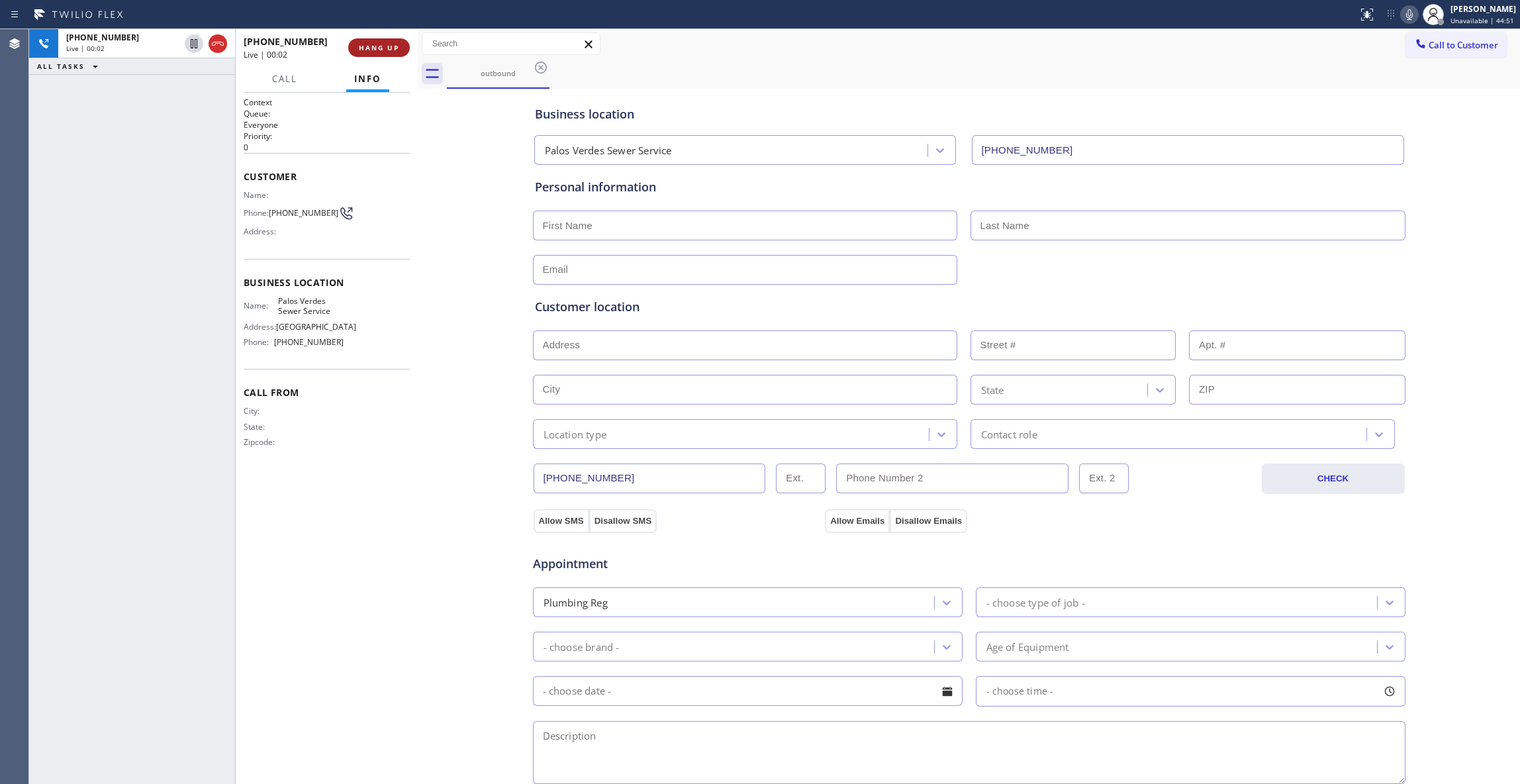
click at [387, 43] on span "HANG UP" at bounding box center [379, 48] width 41 height 10
click at [387, 44] on span "COMPLETE" at bounding box center [376, 48] width 46 height 10
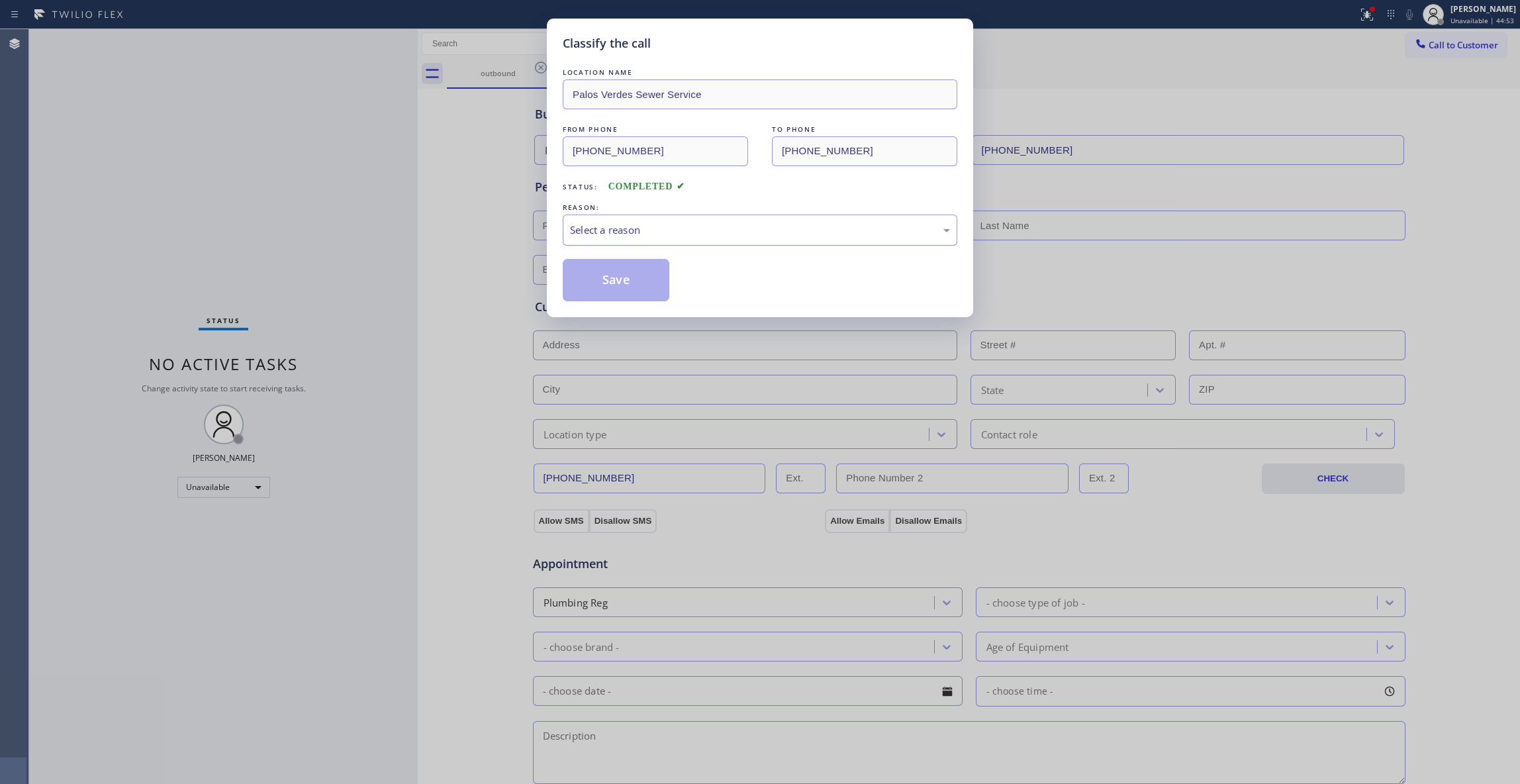
click at [617, 229] on div "Select a reason" at bounding box center [760, 230] width 380 height 16
click at [612, 284] on button "Save" at bounding box center [616, 279] width 106 height 42
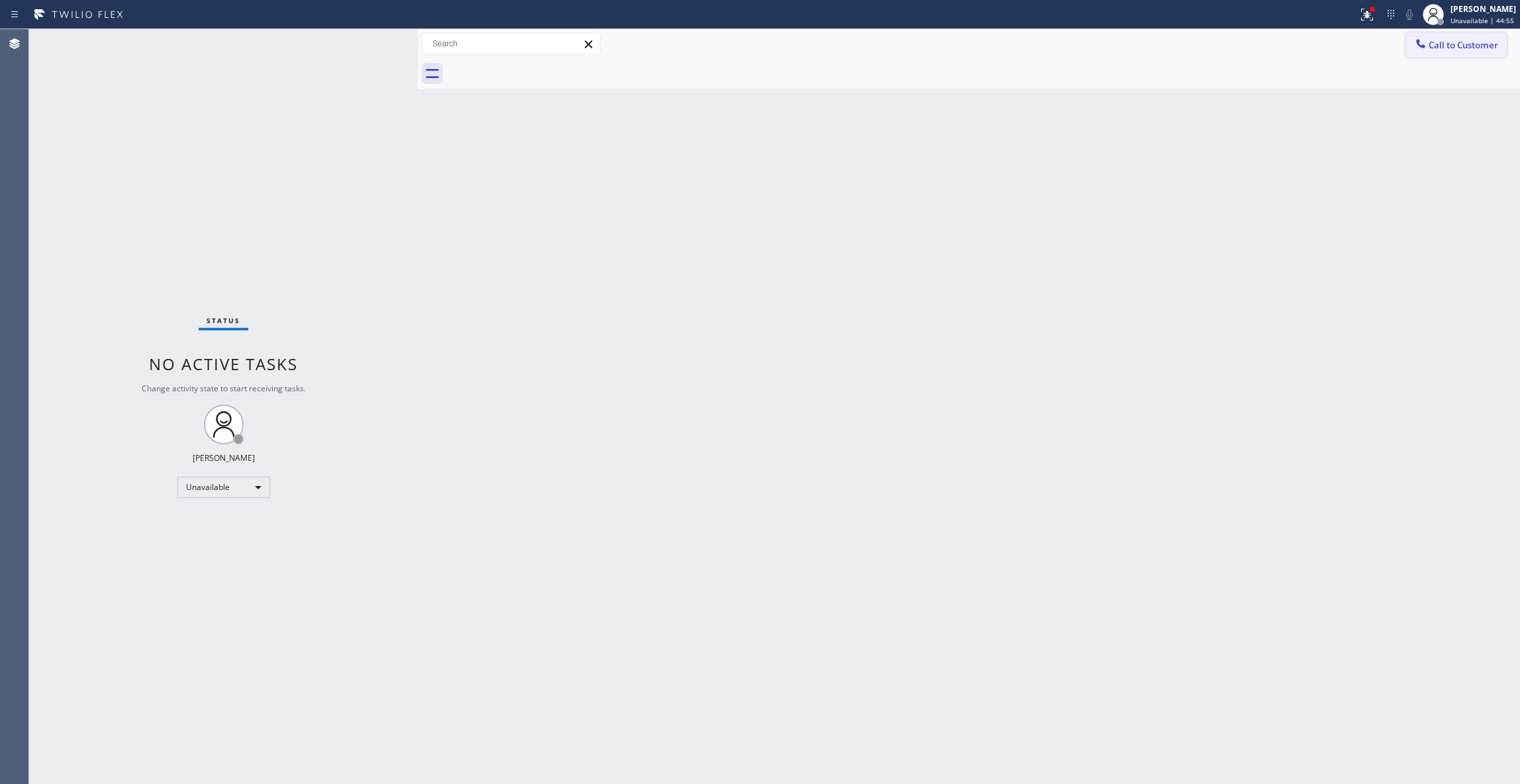
click at [1470, 33] on button "Call to Customer" at bounding box center [1456, 45] width 101 height 25
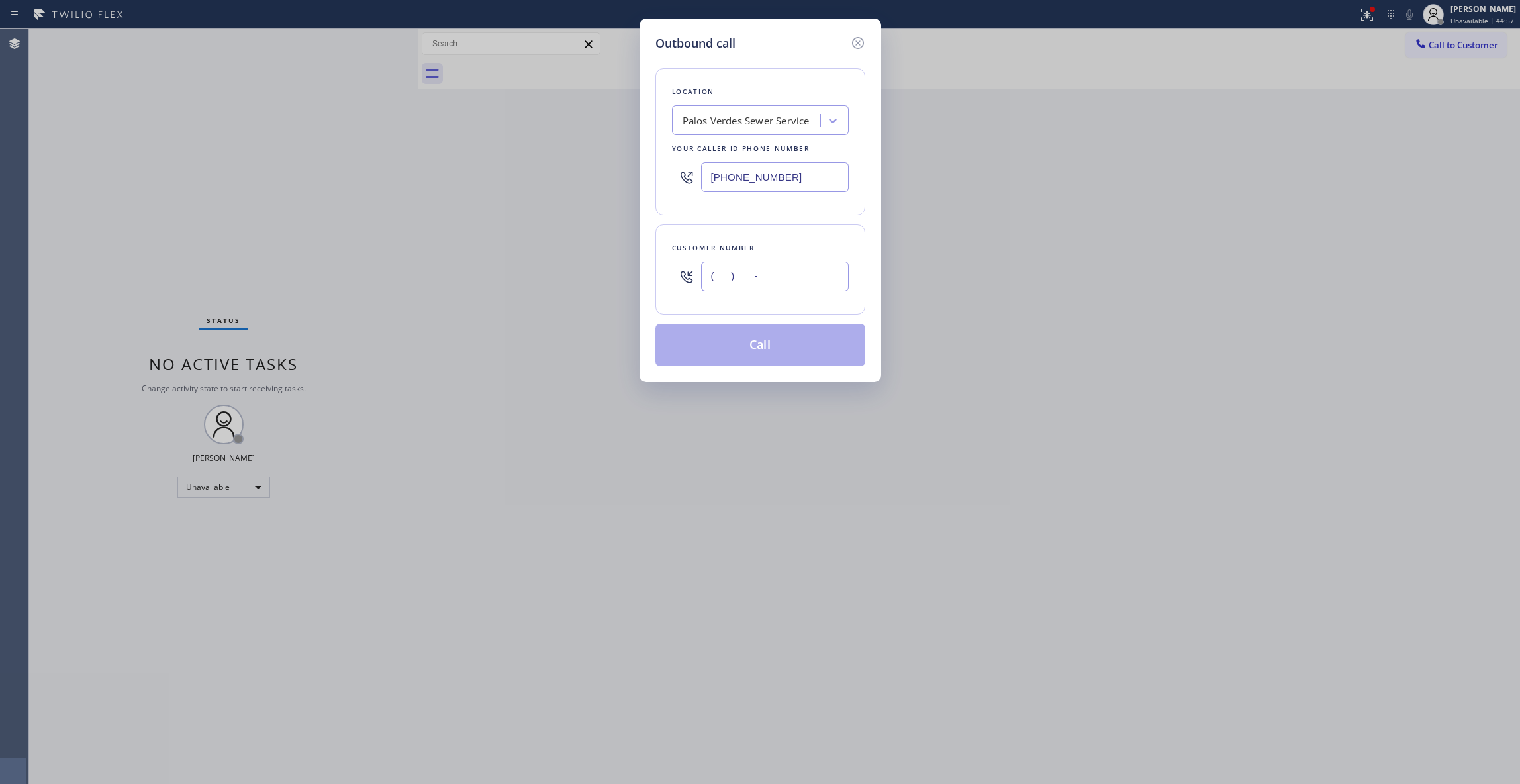
click at [745, 279] on input "(___) ___-____" at bounding box center [775, 276] width 148 height 29
drag, startPoint x: 645, startPoint y: 182, endPoint x: 397, endPoint y: 182, distance: 248.0
click at [398, 182] on div "Outbound call Location Palos Verdes Sewer Service Your caller id phone number (…" at bounding box center [760, 392] width 1520 height 784
drag, startPoint x: 820, startPoint y: 284, endPoint x: 649, endPoint y: 297, distance: 171.5
click at [650, 296] on div "Outbound call Location Pristine House Cleaning Your caller id phone number (626…" at bounding box center [761, 200] width 242 height 363
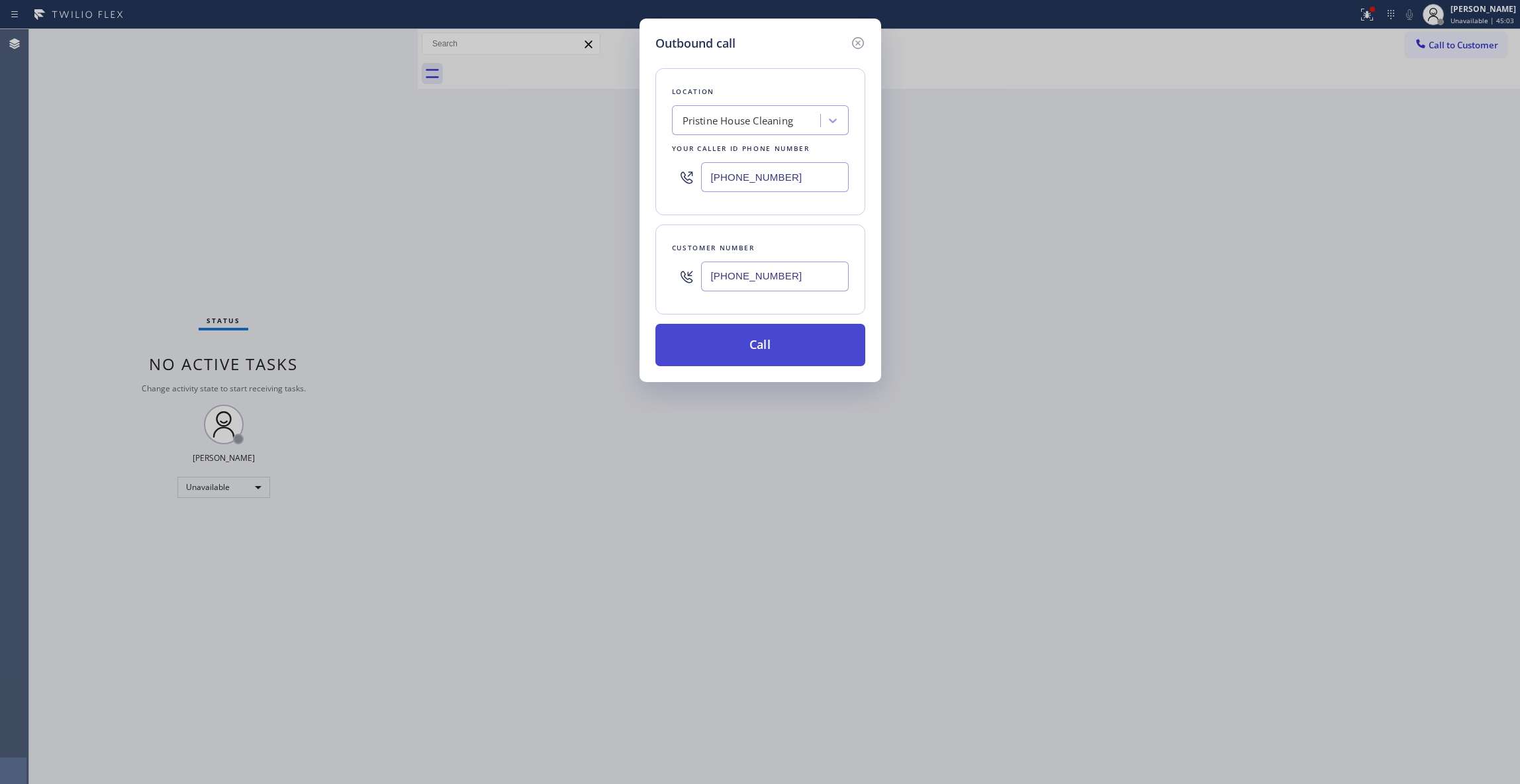
click at [760, 354] on button "Call" at bounding box center [760, 344] width 210 height 42
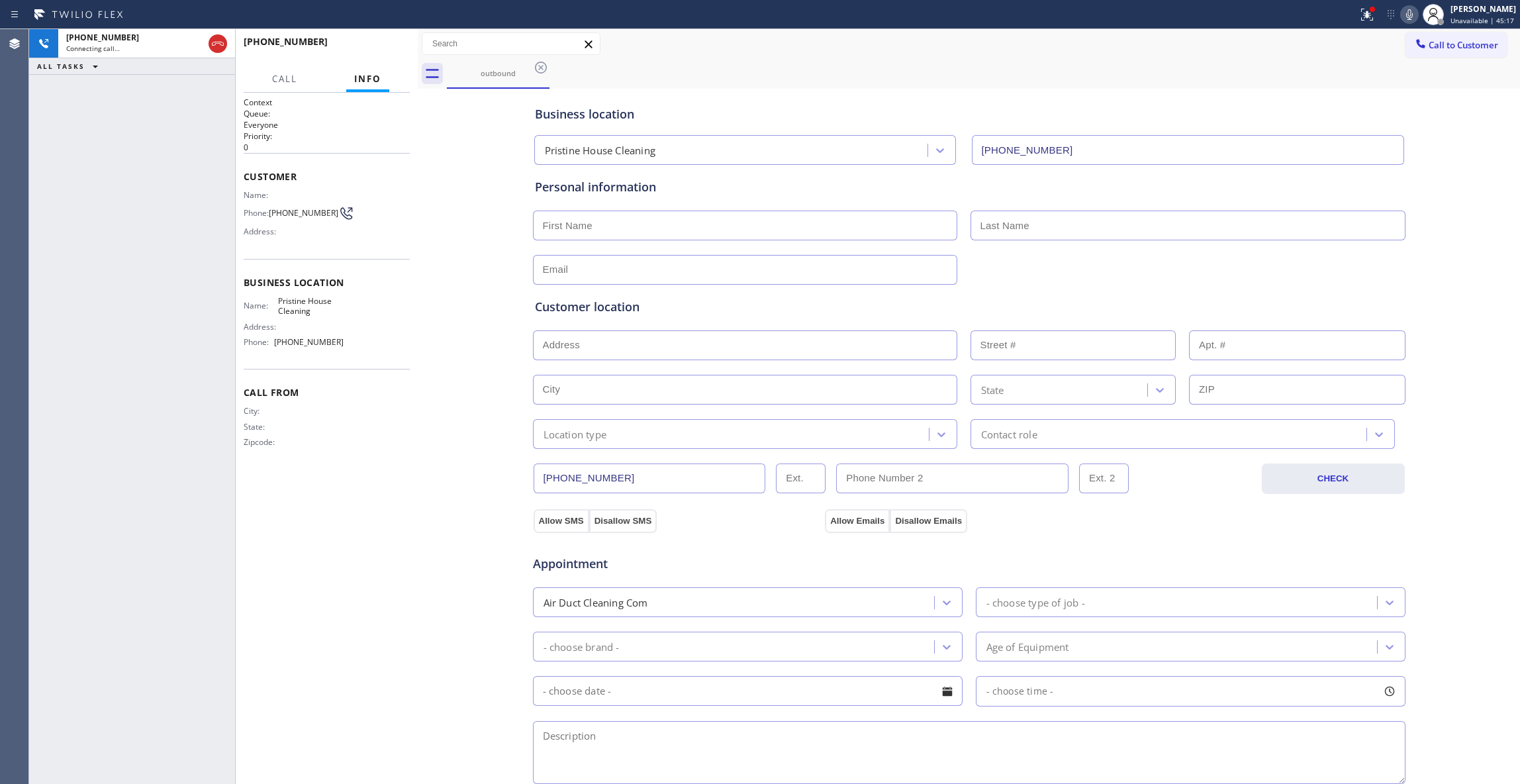
click at [54, 435] on div "+12138204300 Connecting call… ALL TASKS ALL TASKS ACTIVE TASKS TASKS IN WRAP UP" at bounding box center [132, 406] width 206 height 755
copy span "213) 820-4300"
drag, startPoint x: 295, startPoint y: 221, endPoint x: 276, endPoint y: 214, distance: 20.2
click at [276, 214] on span "(213) 820-4300" at bounding box center [303, 212] width 69 height 10
click at [381, 51] on span "HANG UP" at bounding box center [379, 48] width 41 height 10
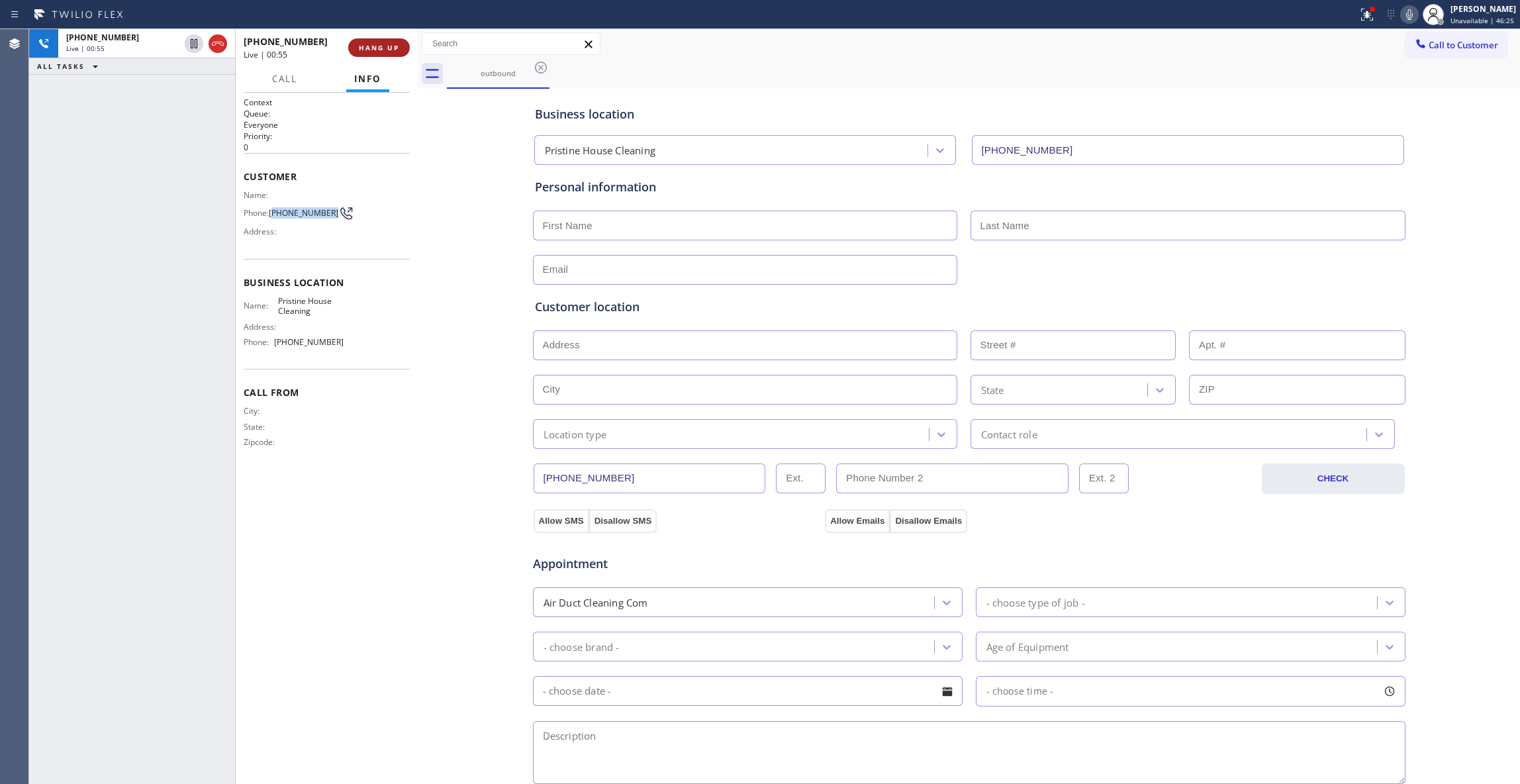
click at [380, 51] on span "HANG UP" at bounding box center [379, 48] width 41 height 10
click at [380, 51] on span "COMPLETE" at bounding box center [376, 48] width 46 height 10
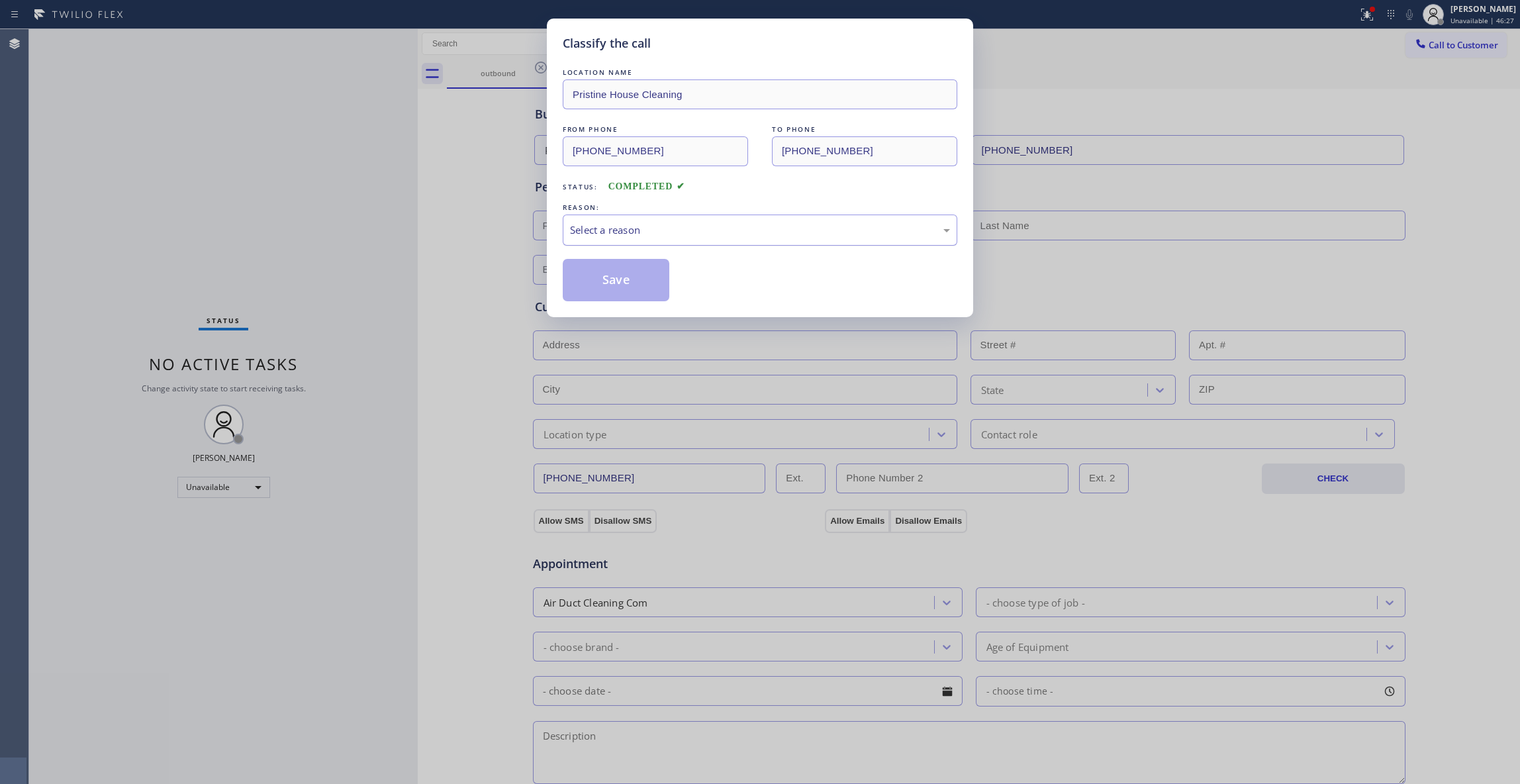
click at [590, 220] on div "Select a reason" at bounding box center [760, 230] width 394 height 31
click at [586, 289] on button "Save" at bounding box center [616, 279] width 106 height 42
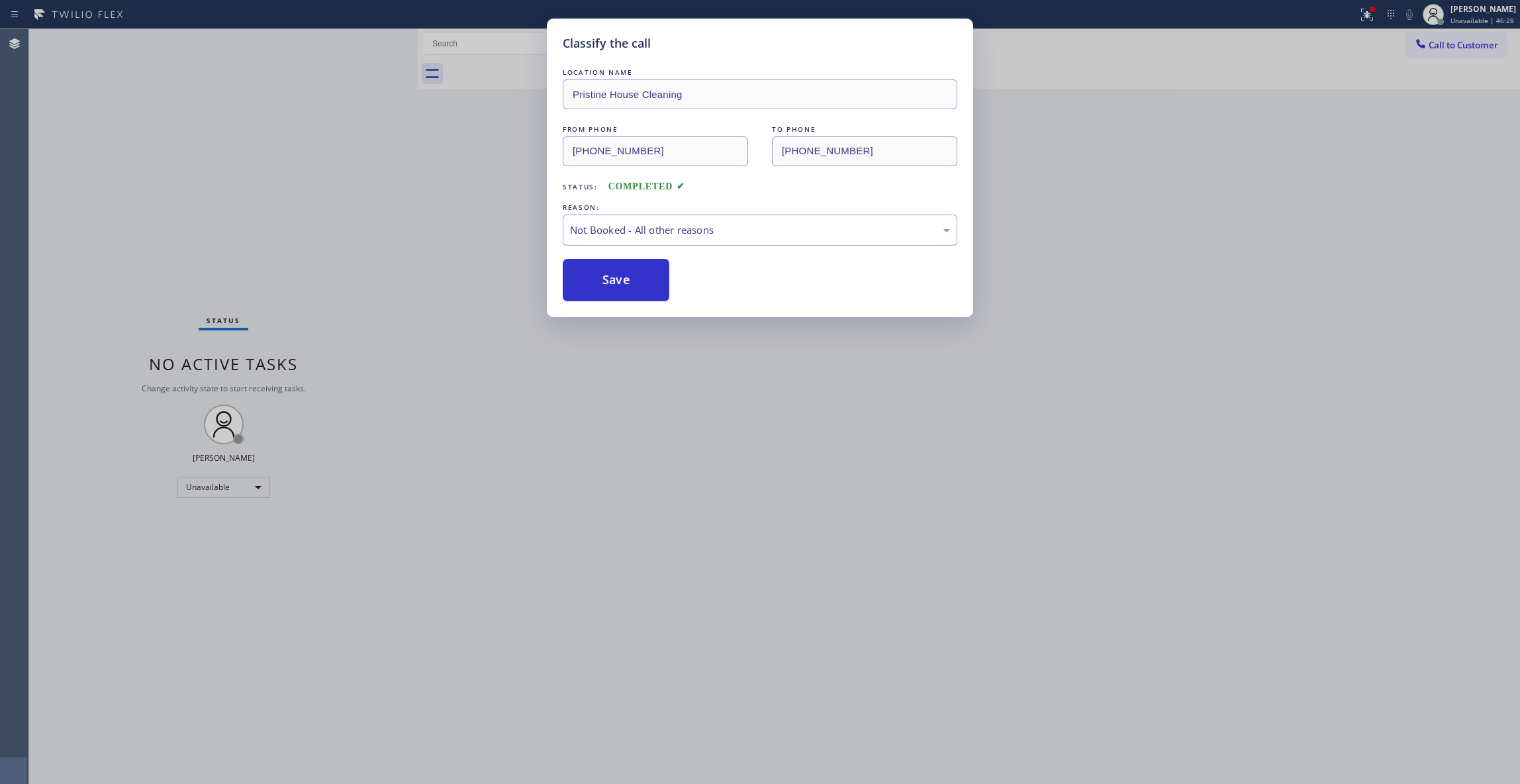
drag, startPoint x: 586, startPoint y: 289, endPoint x: 9, endPoint y: 239, distance: 579.2
click at [575, 284] on button "Save" at bounding box center [616, 279] width 106 height 42
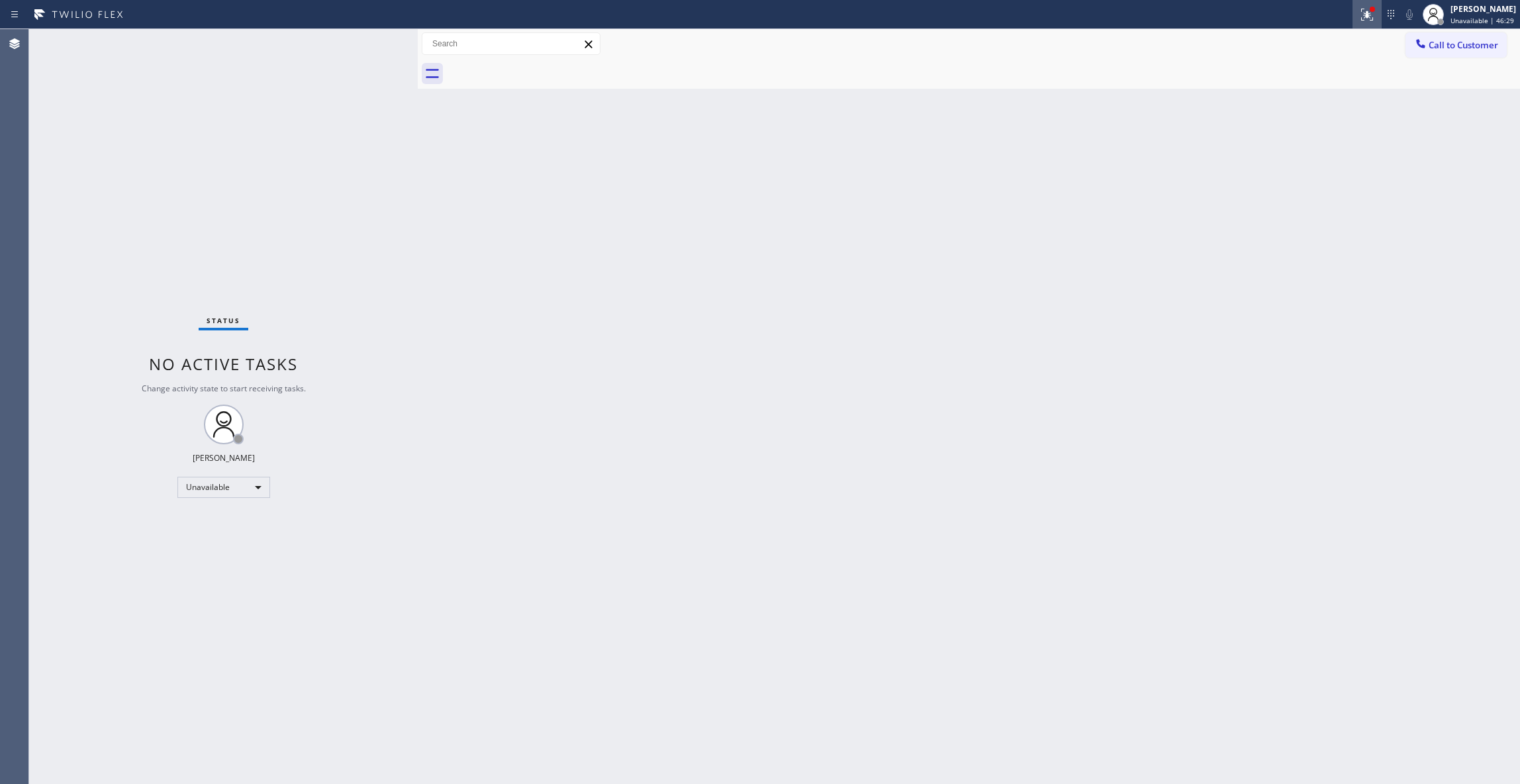
click at [1359, 18] on icon at bounding box center [1367, 15] width 16 height 16
click at [1306, 175] on span "Clear issues" at bounding box center [1280, 173] width 62 height 10
click at [1442, 38] on button "Call to Customer" at bounding box center [1456, 45] width 101 height 25
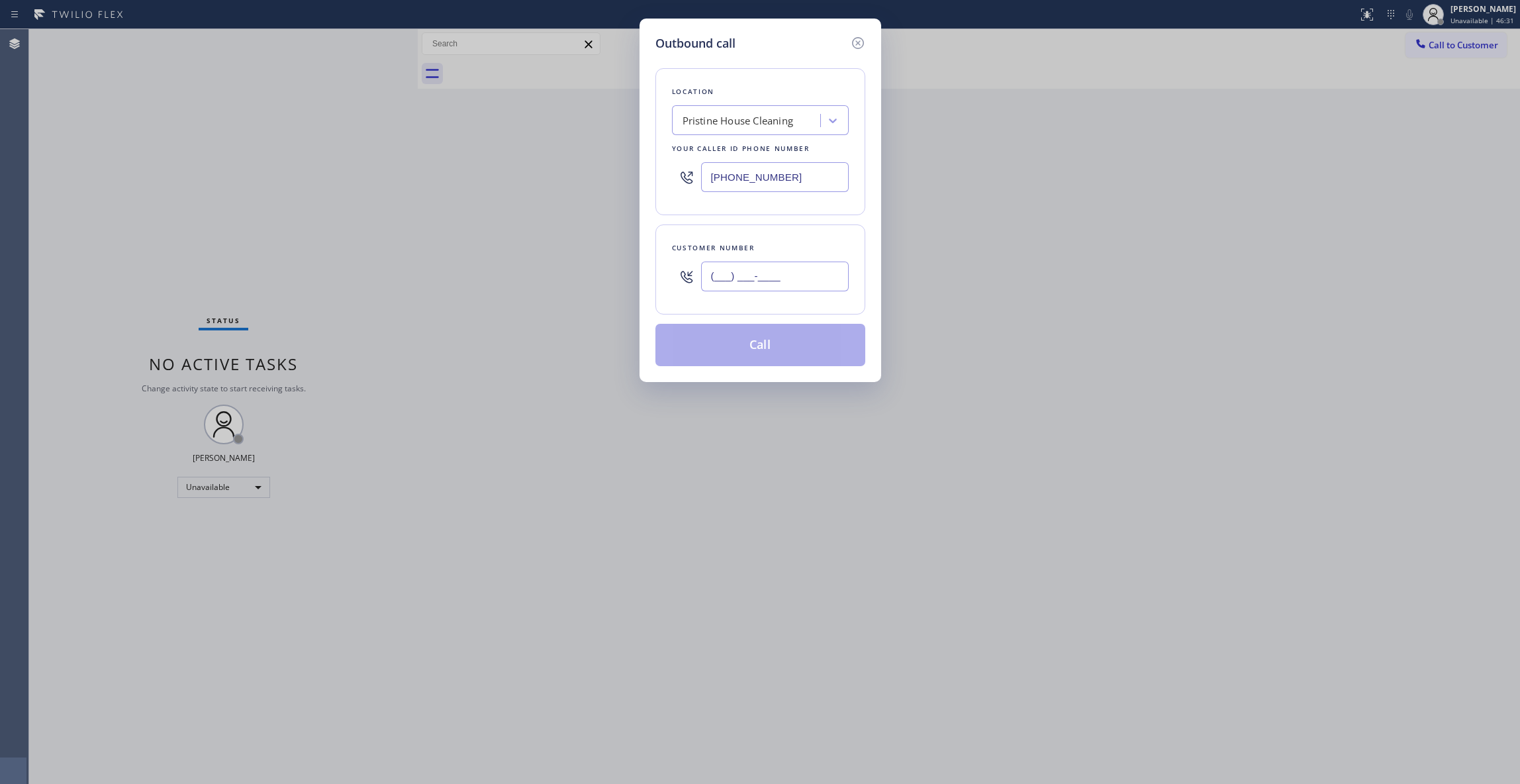
click at [755, 273] on input "(___) ___-____" at bounding box center [775, 276] width 148 height 29
click at [735, 354] on button "Call" at bounding box center [760, 344] width 210 height 42
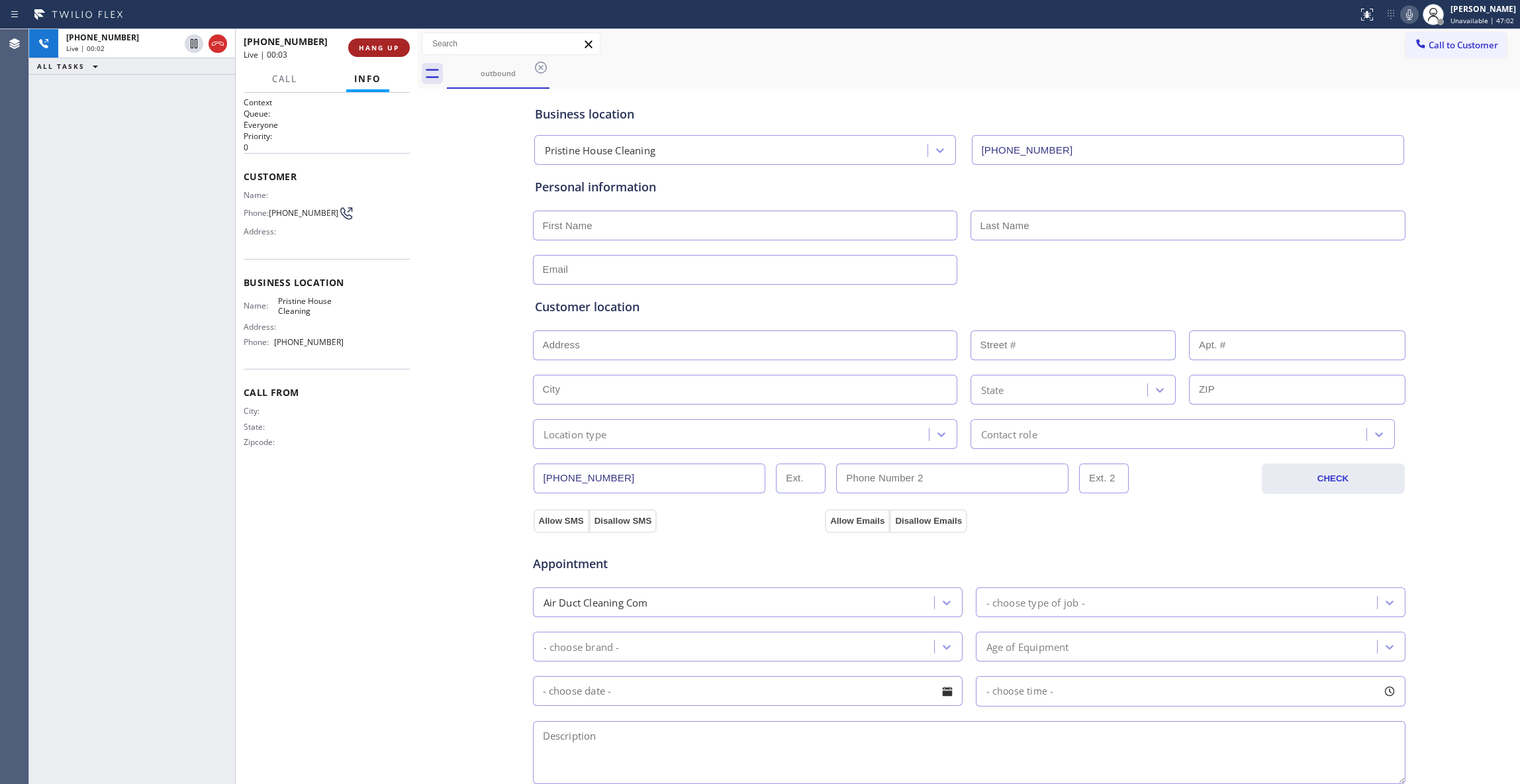
click at [389, 47] on span "HANG UP" at bounding box center [379, 48] width 41 height 10
click at [387, 47] on span "HANG UP" at bounding box center [379, 48] width 41 height 10
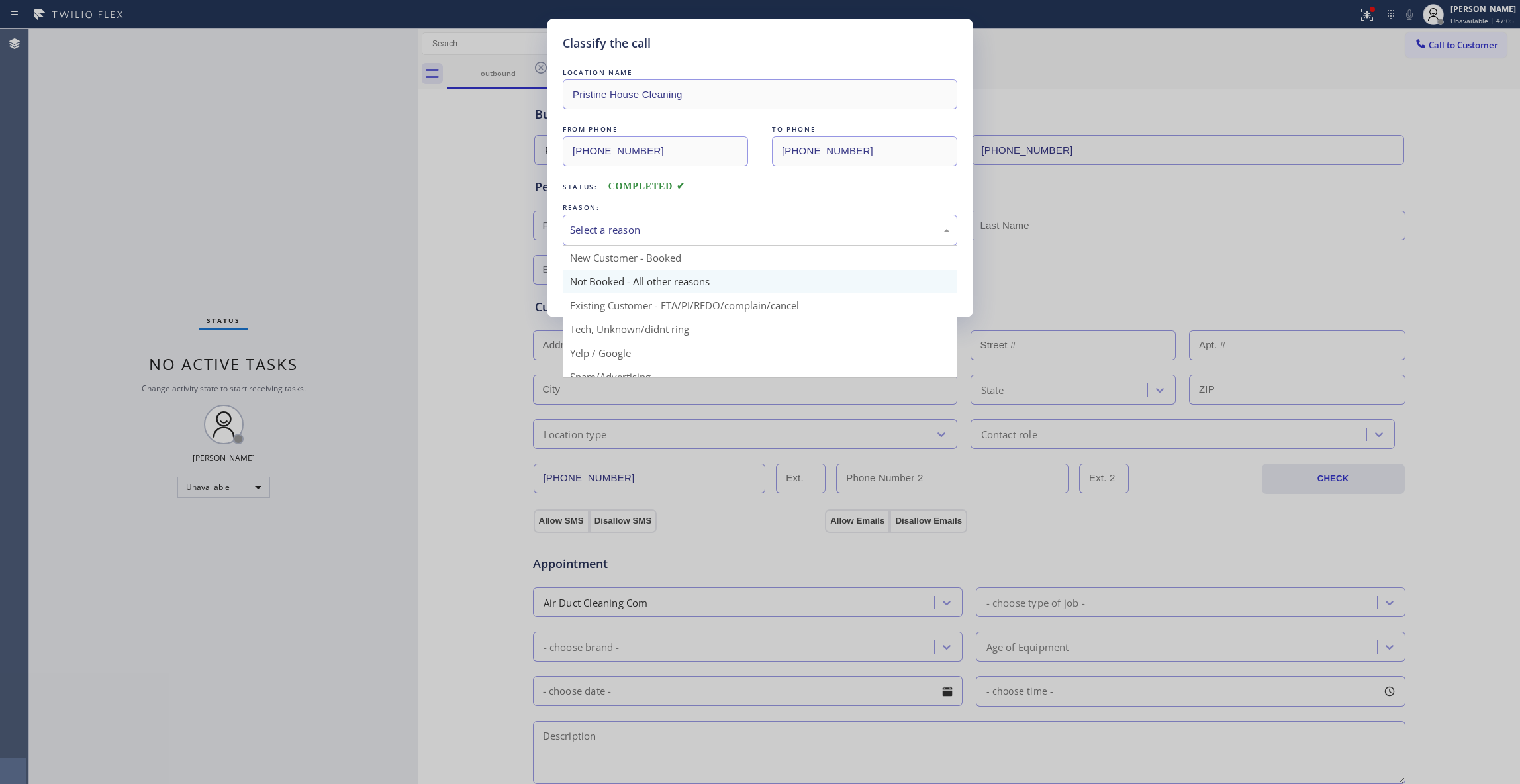
drag, startPoint x: 655, startPoint y: 231, endPoint x: 615, endPoint y: 292, distance: 72.9
click at [655, 231] on div "Select a reason" at bounding box center [760, 230] width 380 height 16
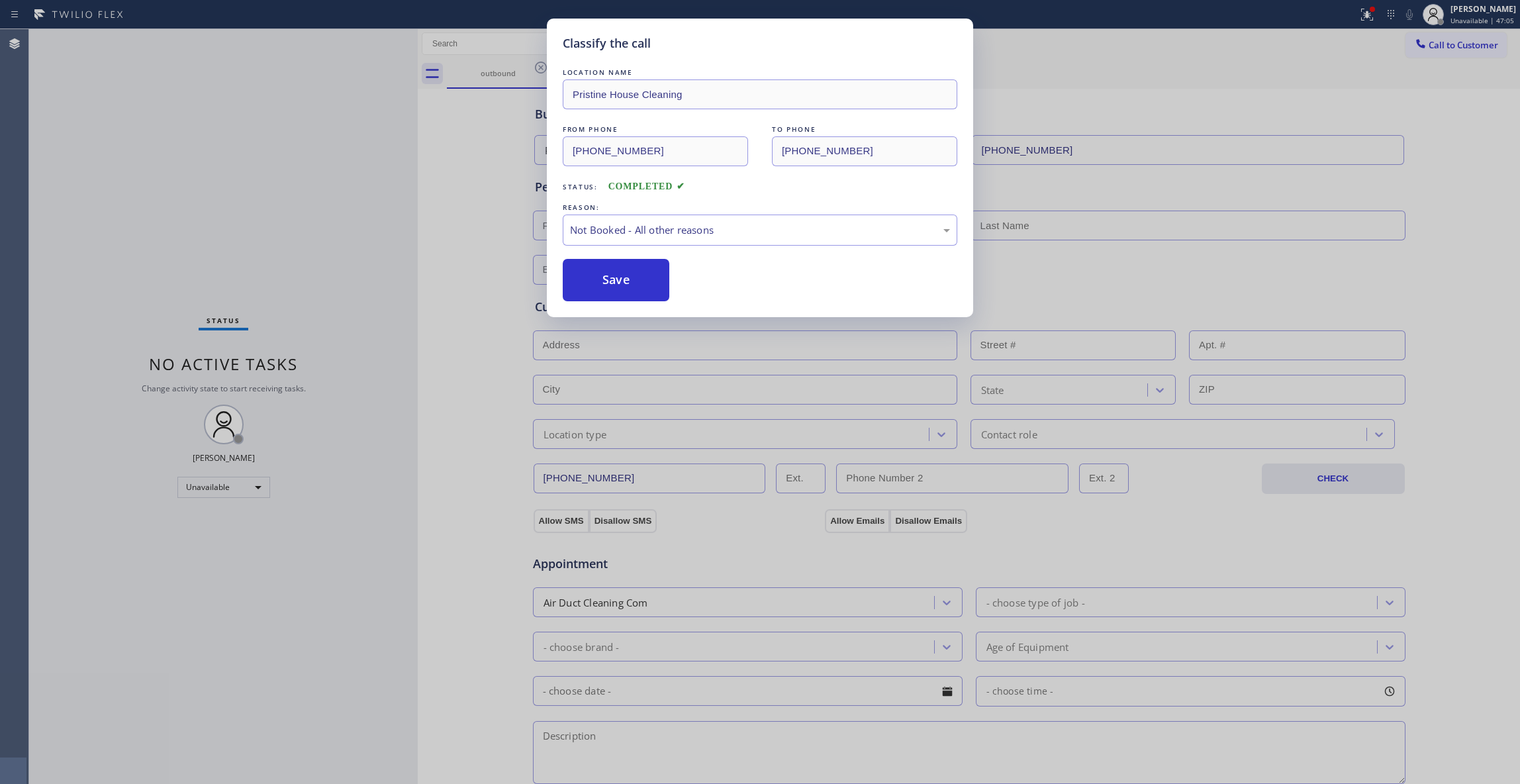
click at [607, 290] on button "Save" at bounding box center [616, 279] width 106 height 42
drag, startPoint x: 607, startPoint y: 290, endPoint x: 341, endPoint y: 222, distance: 274.6
click at [602, 287] on button "Save" at bounding box center [616, 279] width 106 height 42
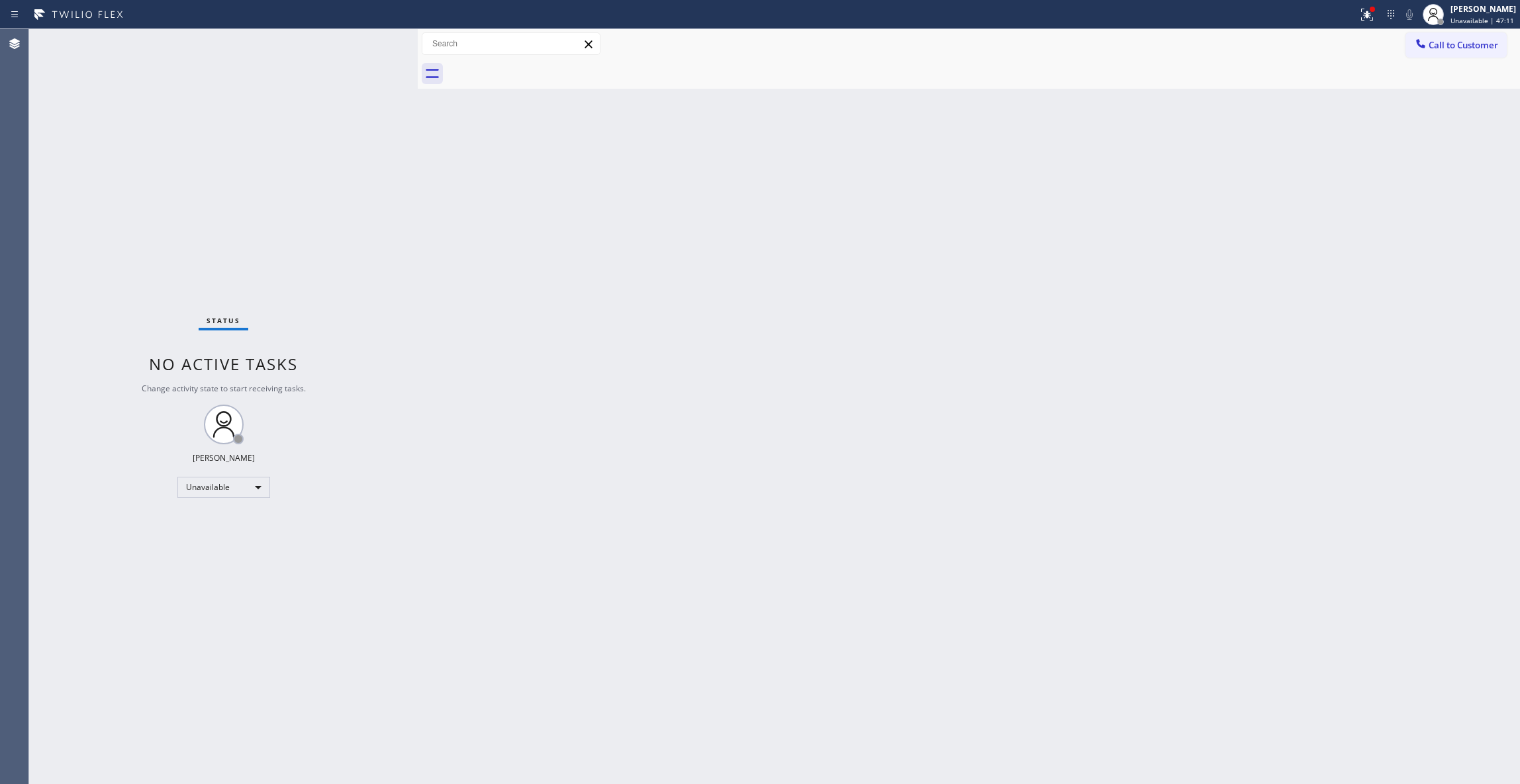
click at [1204, 327] on div "Back to Dashboard Change Sender ID Customers Technicians Select a contact Outbo…" at bounding box center [968, 406] width 1102 height 755
click at [1440, 54] on button "Call to Customer" at bounding box center [1456, 45] width 101 height 25
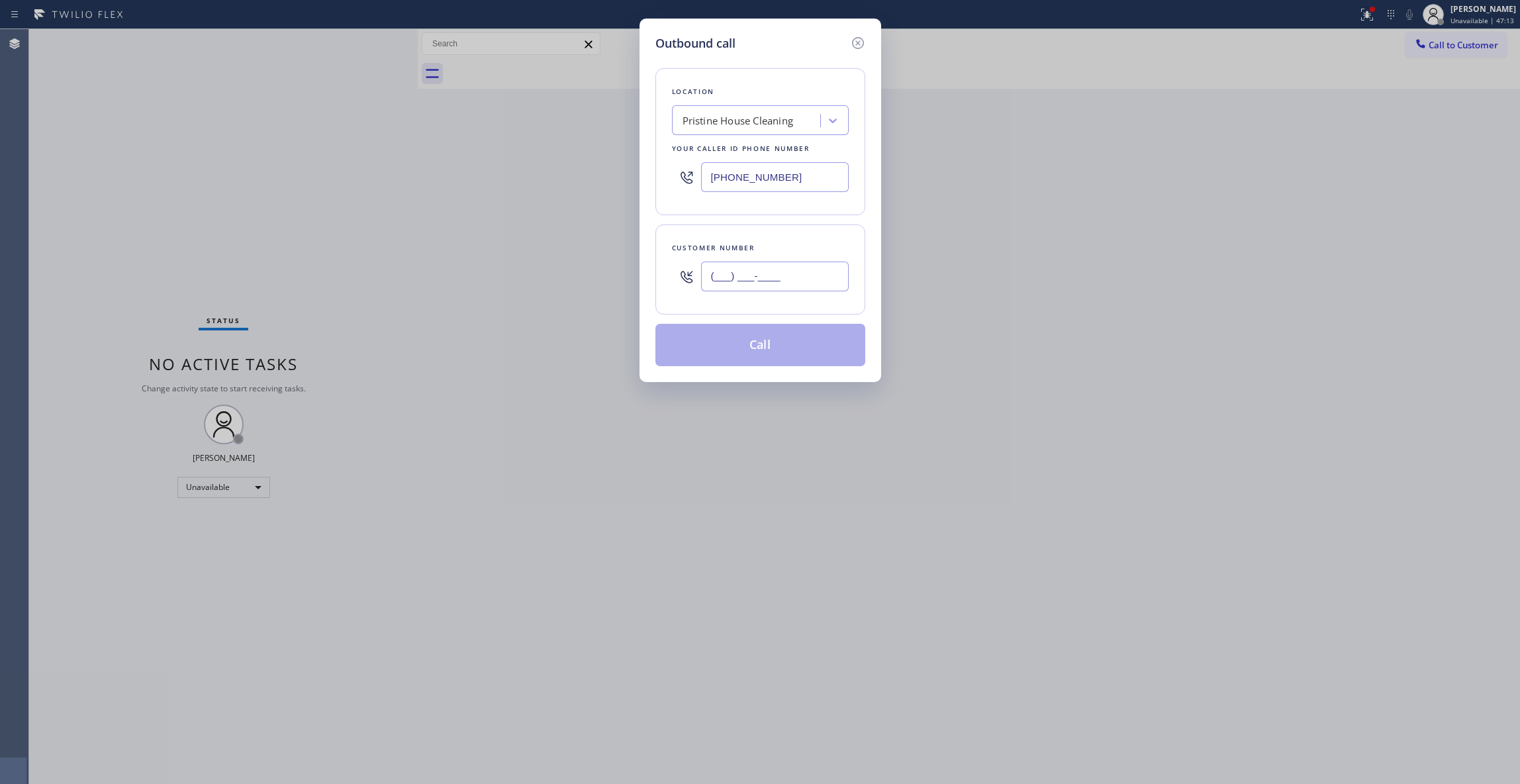
click at [835, 271] on input "(___) ___-____" at bounding box center [775, 276] width 148 height 29
drag, startPoint x: 595, startPoint y: 178, endPoint x: 509, endPoint y: 178, distance: 86.0
click at [509, 178] on div "Outbound call Location Pristine House Cleaning Your caller id phone number (626…" at bounding box center [760, 392] width 1520 height 784
drag, startPoint x: 815, startPoint y: 282, endPoint x: 637, endPoint y: 281, distance: 178.0
click at [637, 281] on div "Outbound call Location R T Tech Electric Co Inc Your caller id phone number (90…" at bounding box center [760, 392] width 1520 height 784
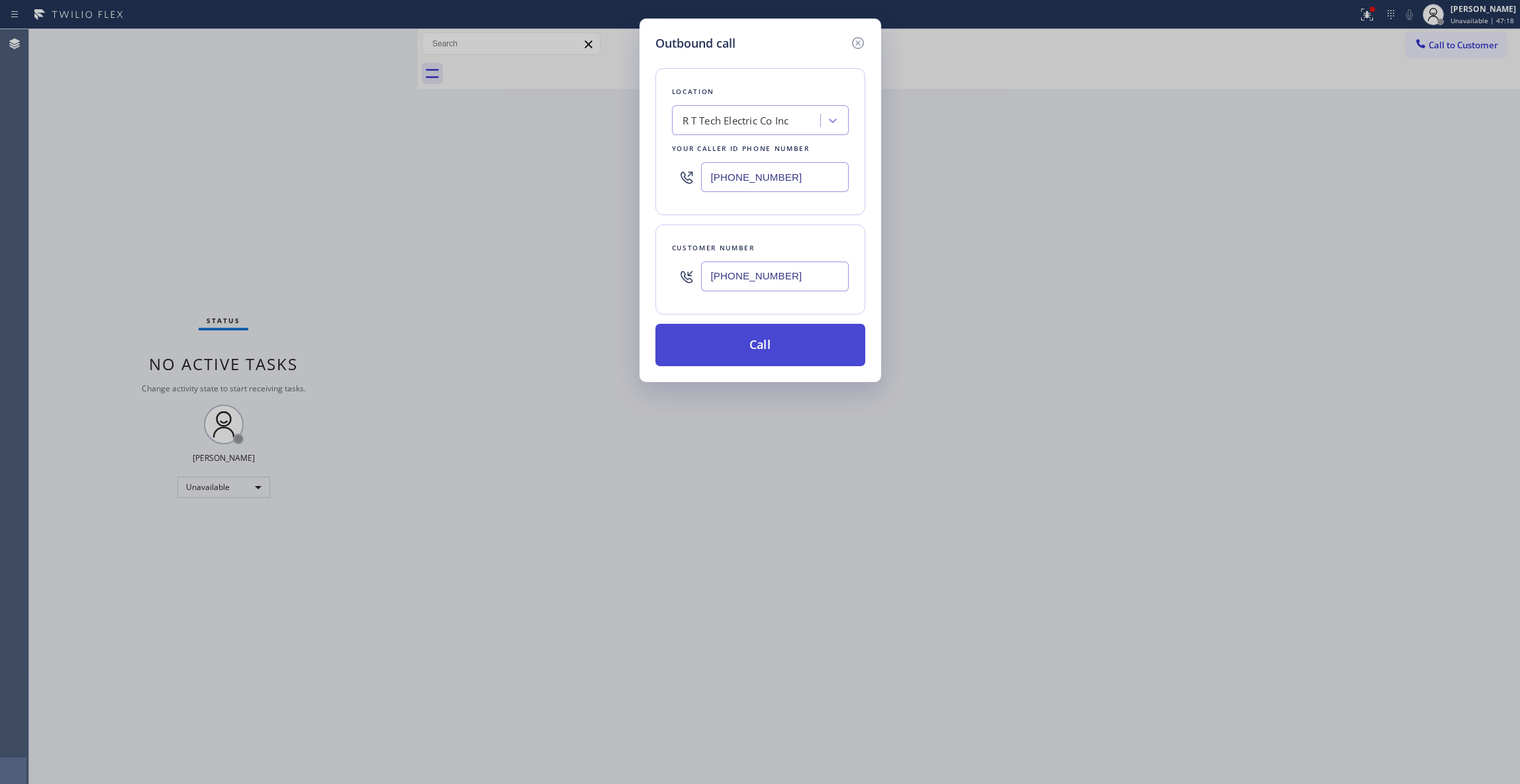
click at [742, 339] on button "Call" at bounding box center [760, 344] width 210 height 42
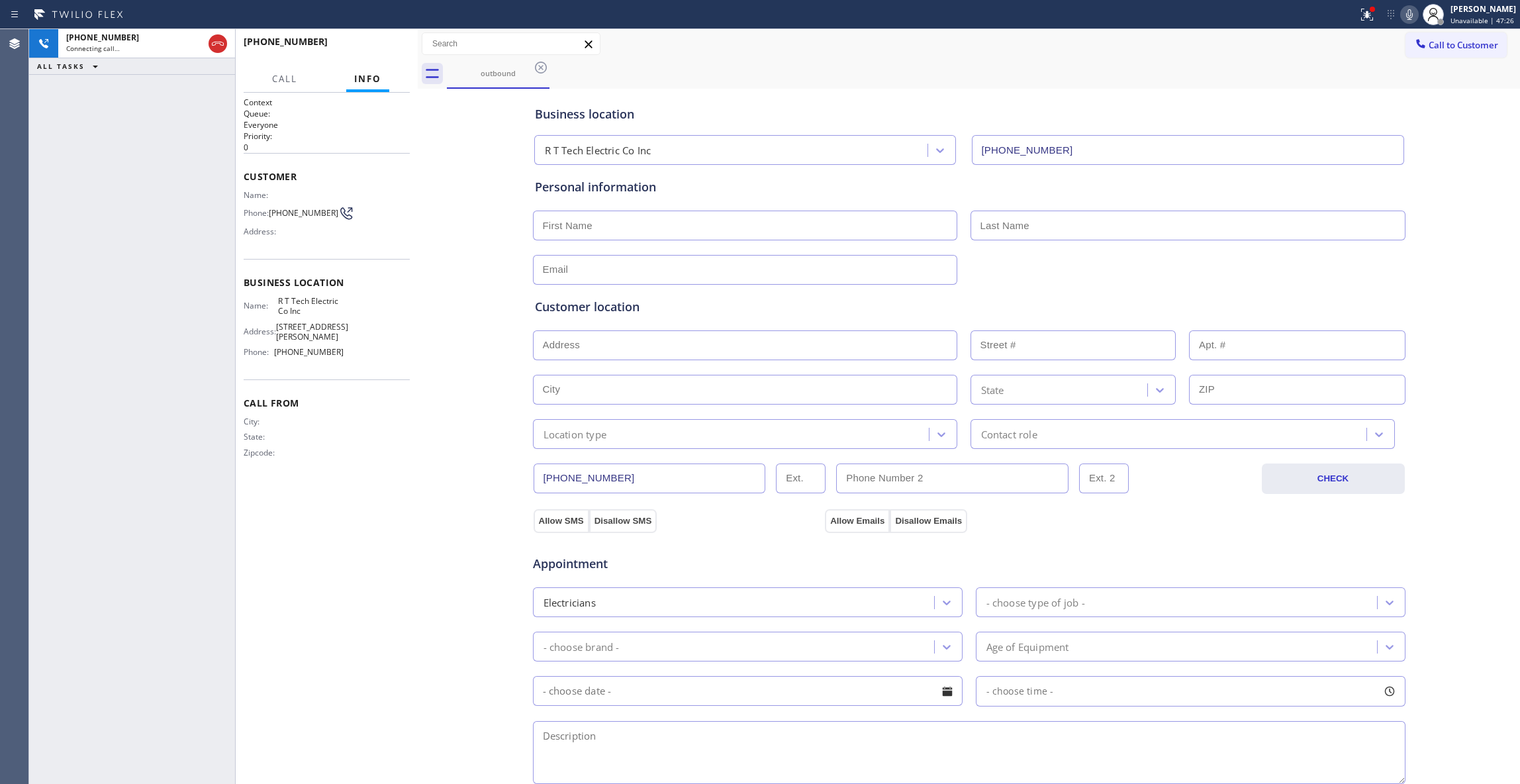
click at [504, 506] on div "Business location R T Tech Electric Co Inc (908) 824-6720 Personal information …" at bounding box center [968, 544] width 1095 height 904
click at [1353, 9] on div at bounding box center [1368, 15] width 29 height 16
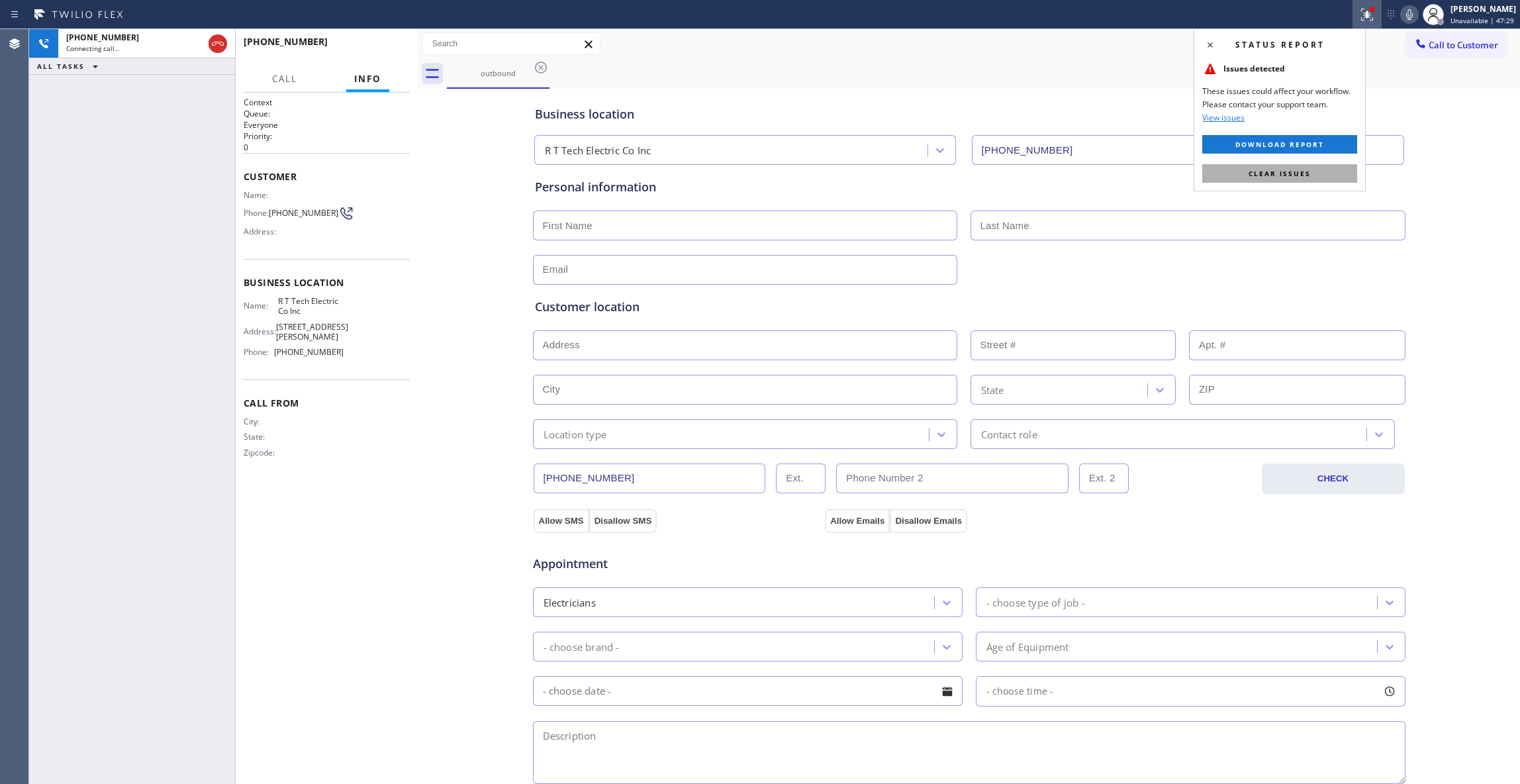
click at [1314, 169] on button "Clear issues" at bounding box center [1280, 173] width 155 height 18
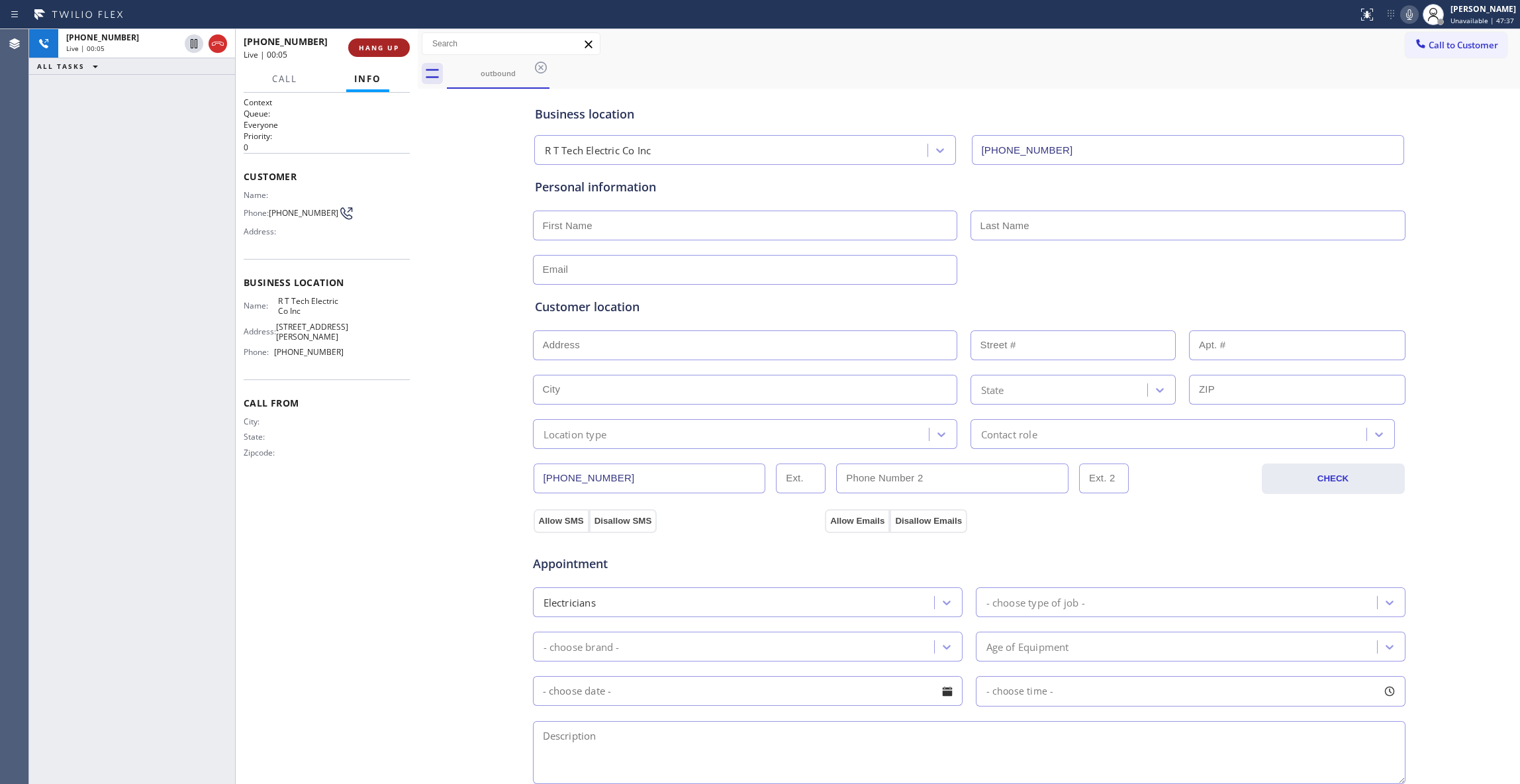
click at [379, 49] on span "HANG UP" at bounding box center [379, 48] width 41 height 10
click at [379, 49] on span "COMPLETE" at bounding box center [376, 48] width 46 height 10
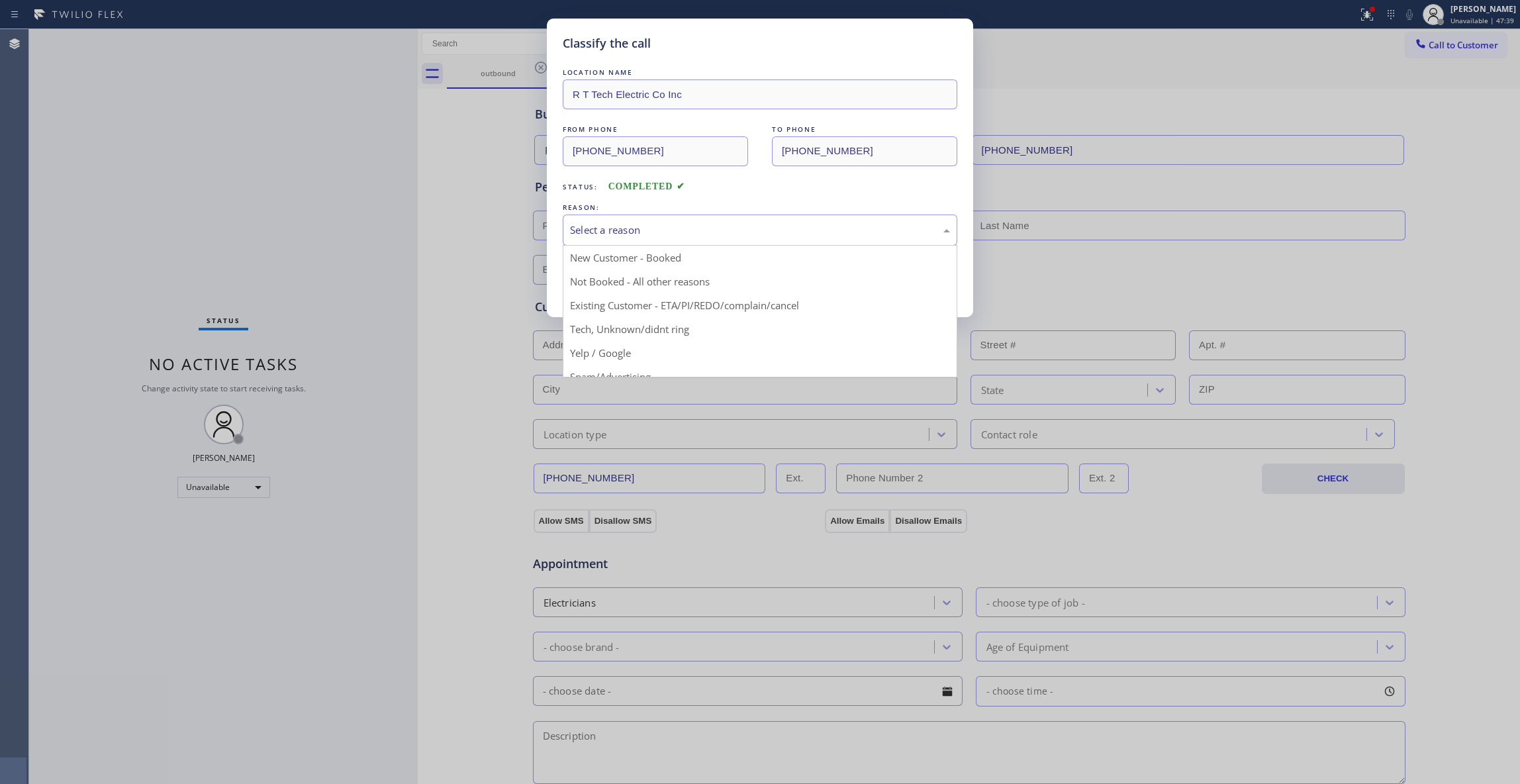
click at [686, 237] on div "Select a reason" at bounding box center [760, 230] width 380 height 16
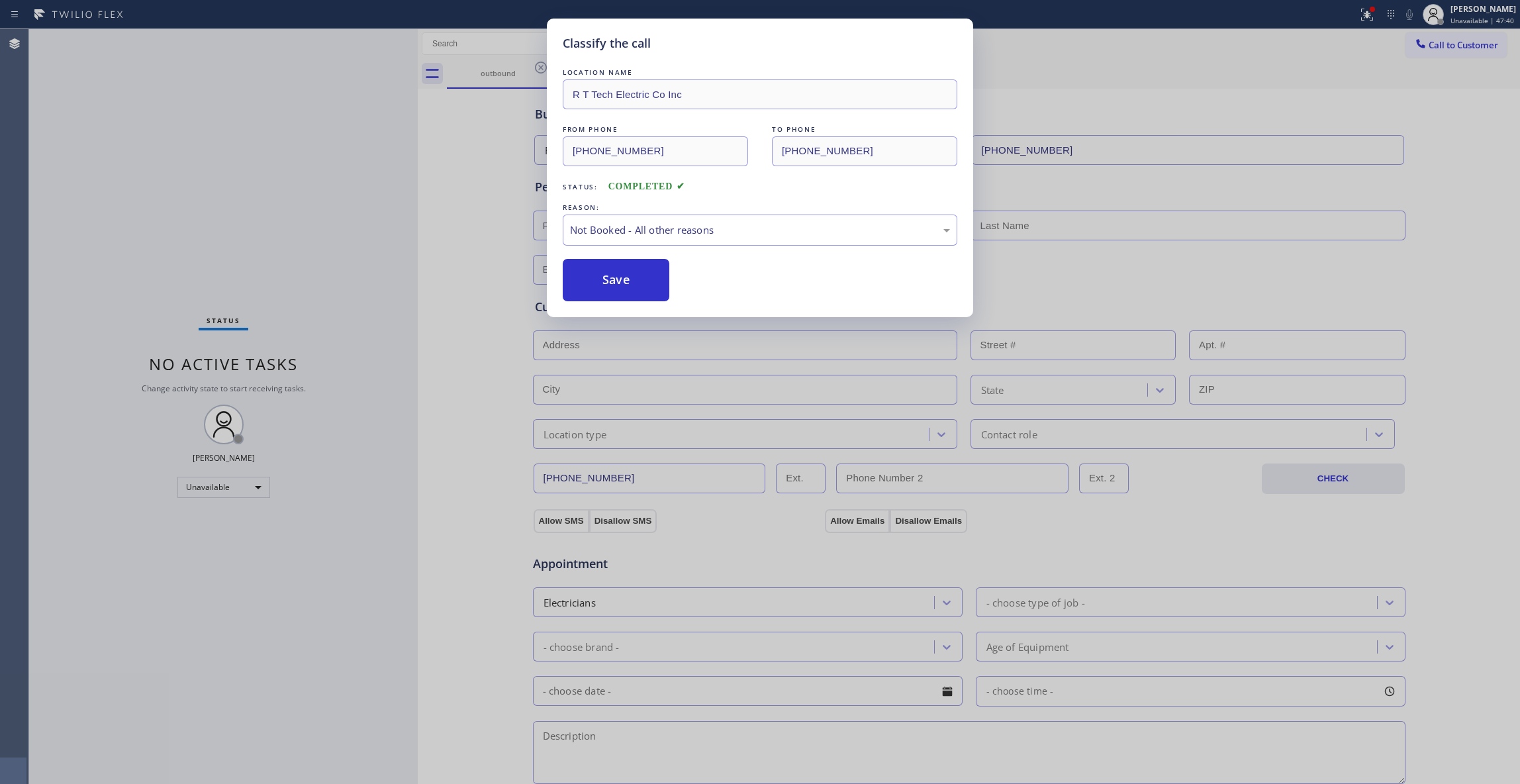
click at [682, 273] on div "Save" at bounding box center [760, 279] width 394 height 42
click at [681, 274] on div "Save" at bounding box center [760, 279] width 394 height 42
click at [653, 274] on button "Save" at bounding box center [616, 279] width 106 height 42
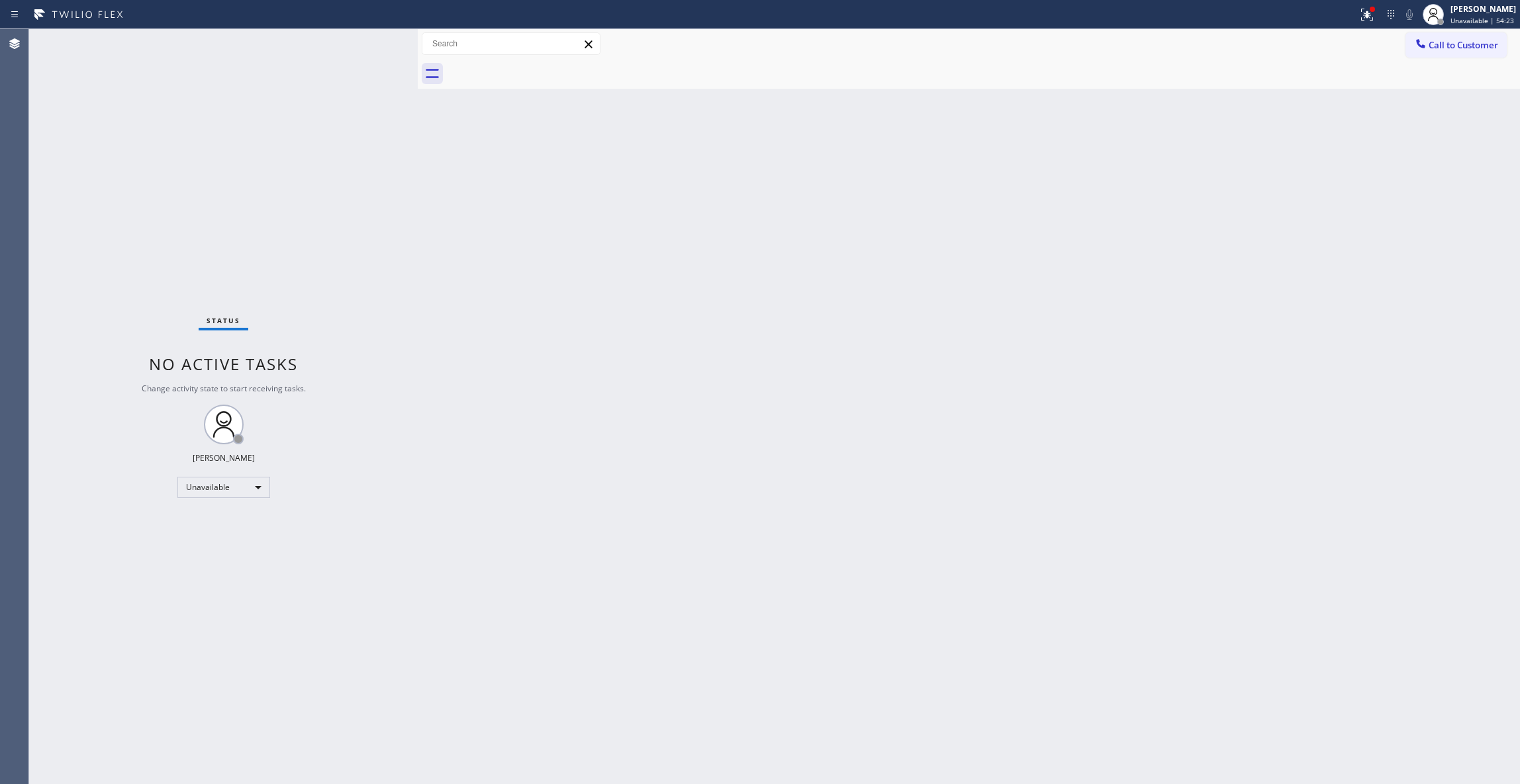
click at [2, 165] on div "Agent Desktop" at bounding box center [14, 406] width 29 height 755
drag, startPoint x: 141, startPoint y: 138, endPoint x: 689, endPoint y: 15, distance: 561.6
click at [143, 138] on div "Status No active tasks Change activity state to start receiving tasks. Louis Ma…" at bounding box center [224, 406] width 389 height 755
click at [1359, 17] on icon at bounding box center [1367, 15] width 16 height 16
click at [1287, 171] on span "Clear issues" at bounding box center [1280, 173] width 62 height 10
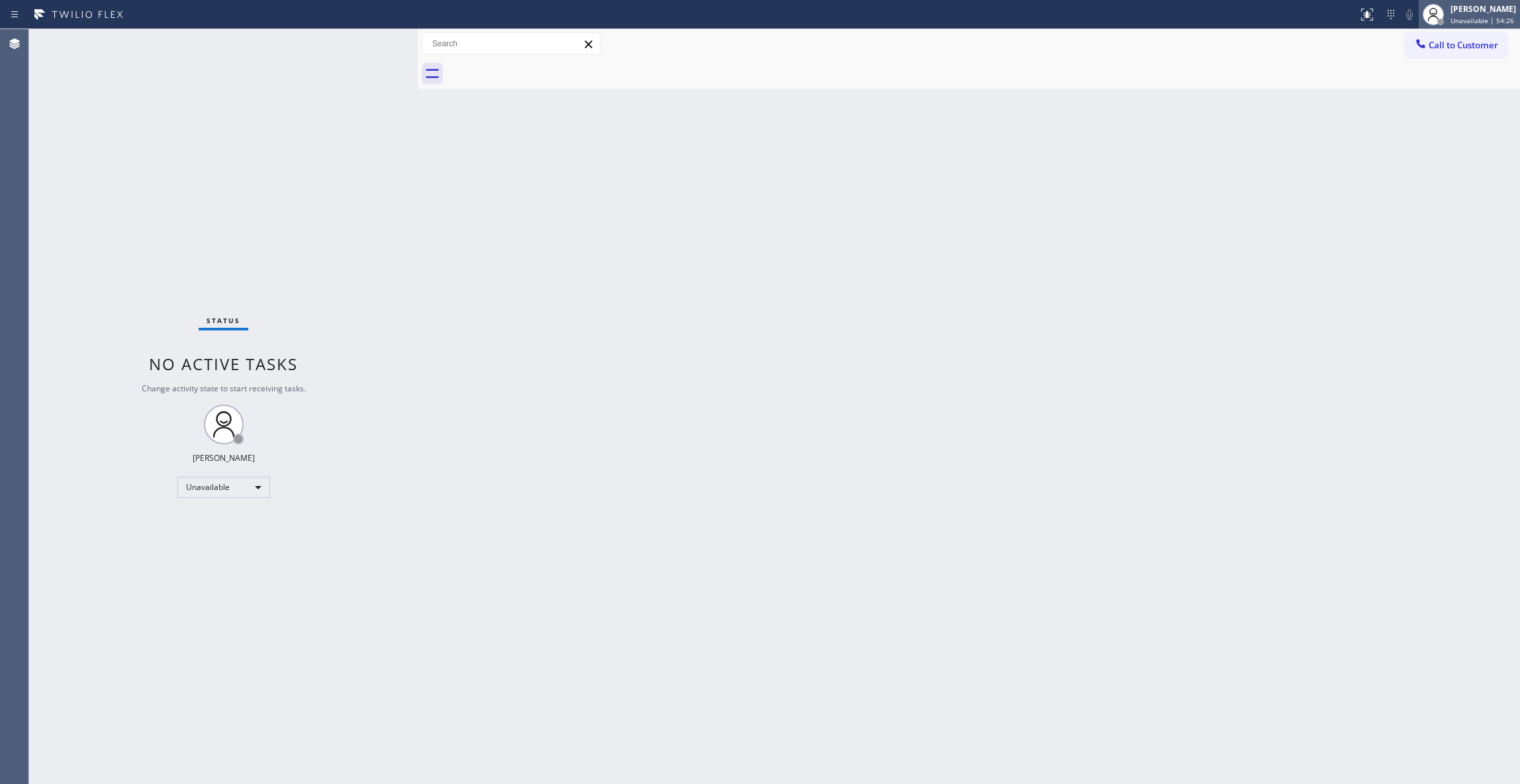
click at [1451, 22] on span "Unavailable | 54:26" at bounding box center [1483, 20] width 64 height 10
click at [1425, 104] on button "Break" at bounding box center [1453, 105] width 132 height 17
